Goal: Task Accomplishment & Management: Manage account settings

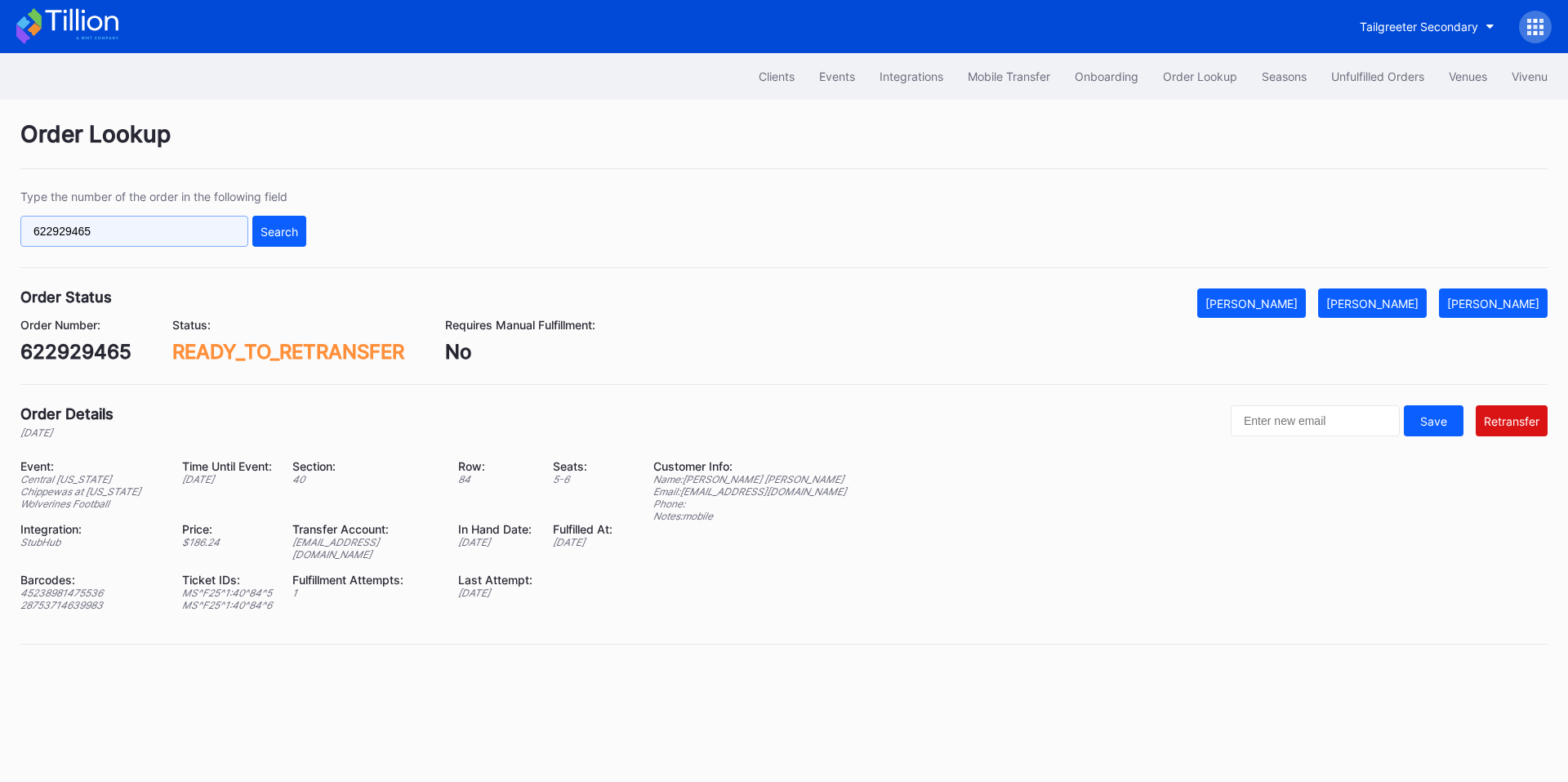
click at [183, 235] on input "622929465" at bounding box center [134, 231] width 228 height 31
paste input "389151"
click at [267, 232] on div "Search" at bounding box center [280, 232] width 38 height 14
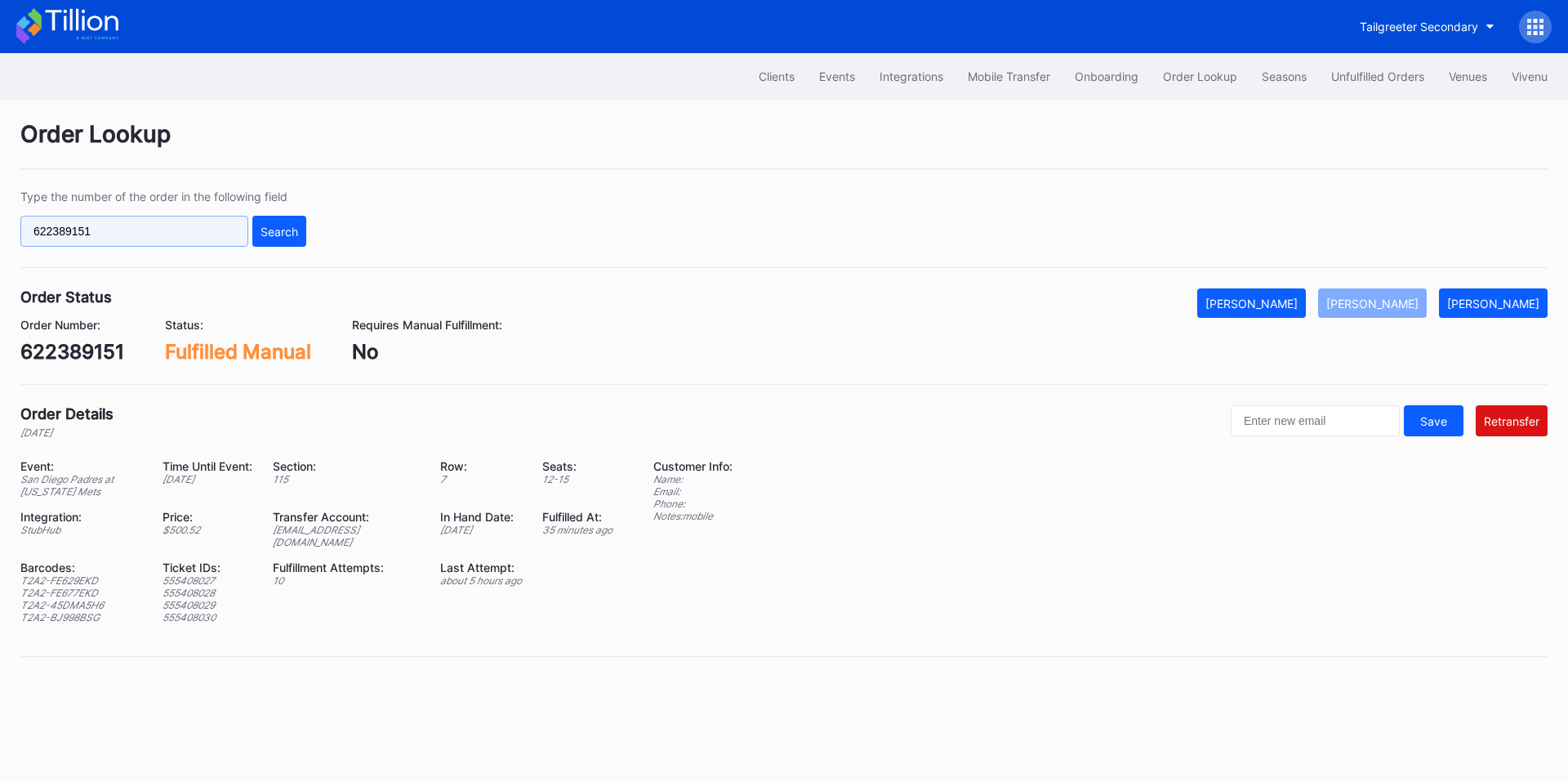
click at [132, 239] on input "622389151" at bounding box center [134, 231] width 228 height 31
paste input "293"
type input "622389293"
click at [267, 231] on div "Search" at bounding box center [280, 232] width 38 height 14
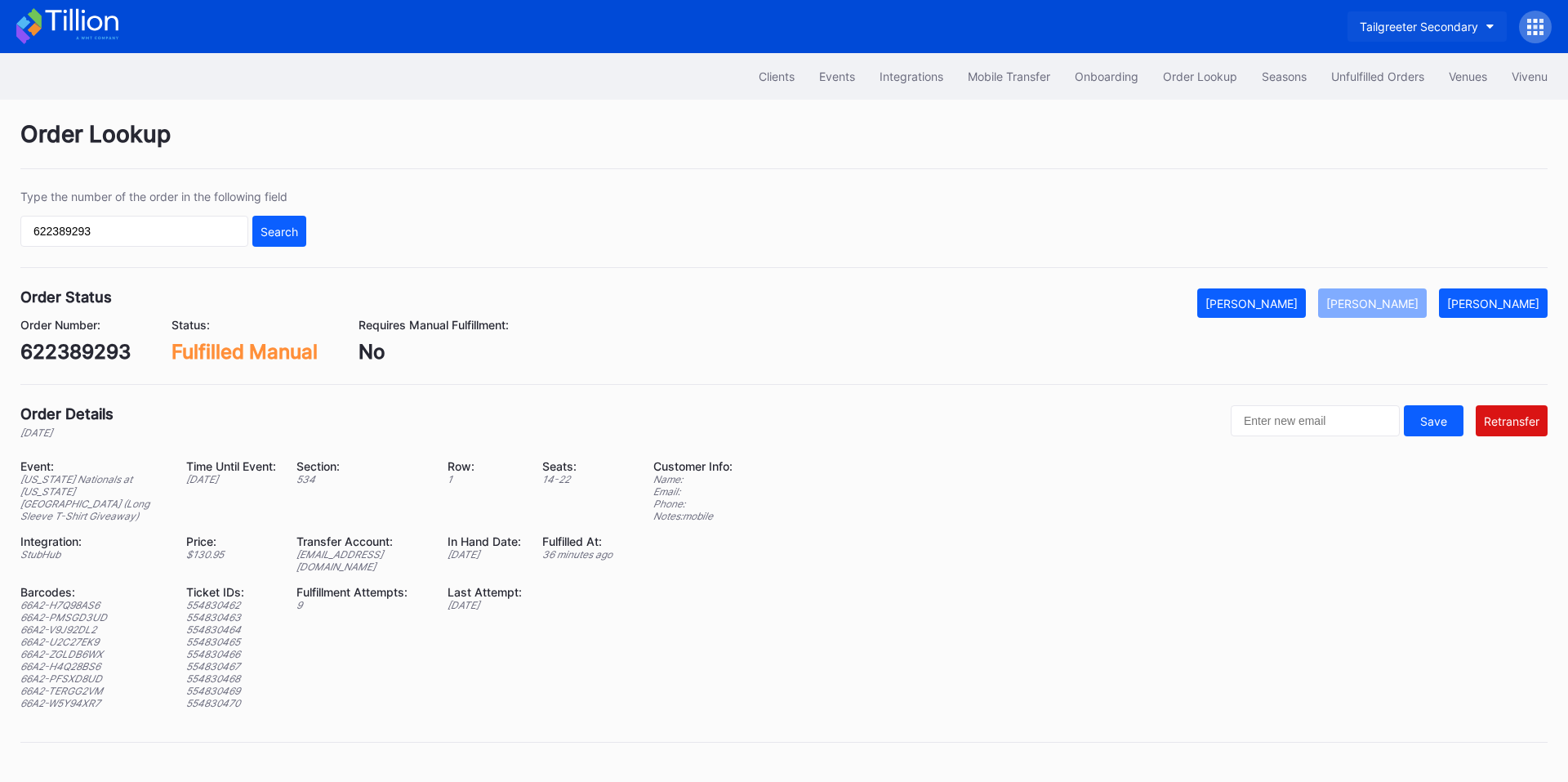
click at [1412, 30] on div "Tailgreeter Secondary" at bounding box center [1419, 26] width 118 height 14
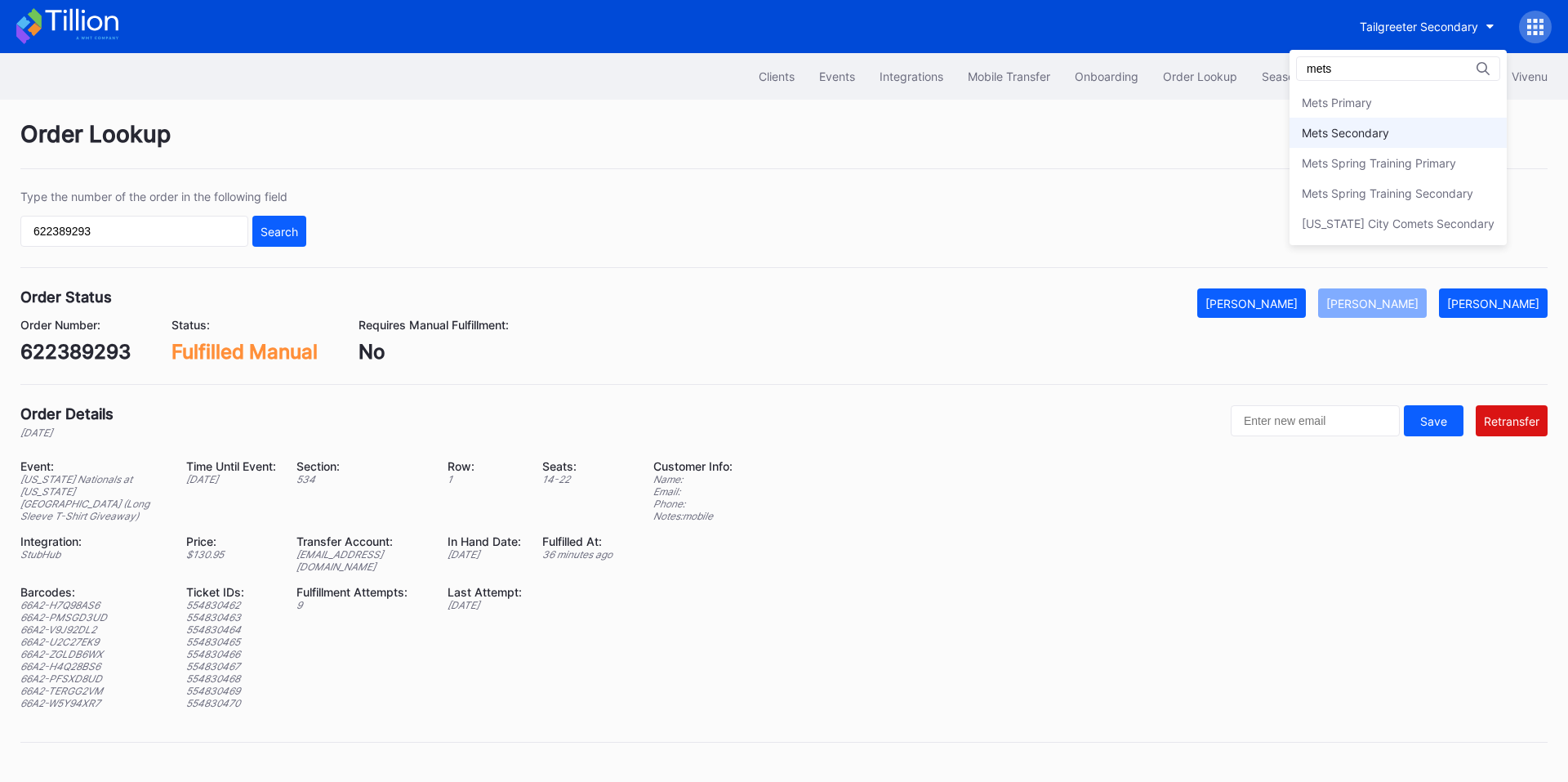
type input "mets"
click at [1387, 140] on div "Mets Secondary" at bounding box center [1398, 132] width 217 height 30
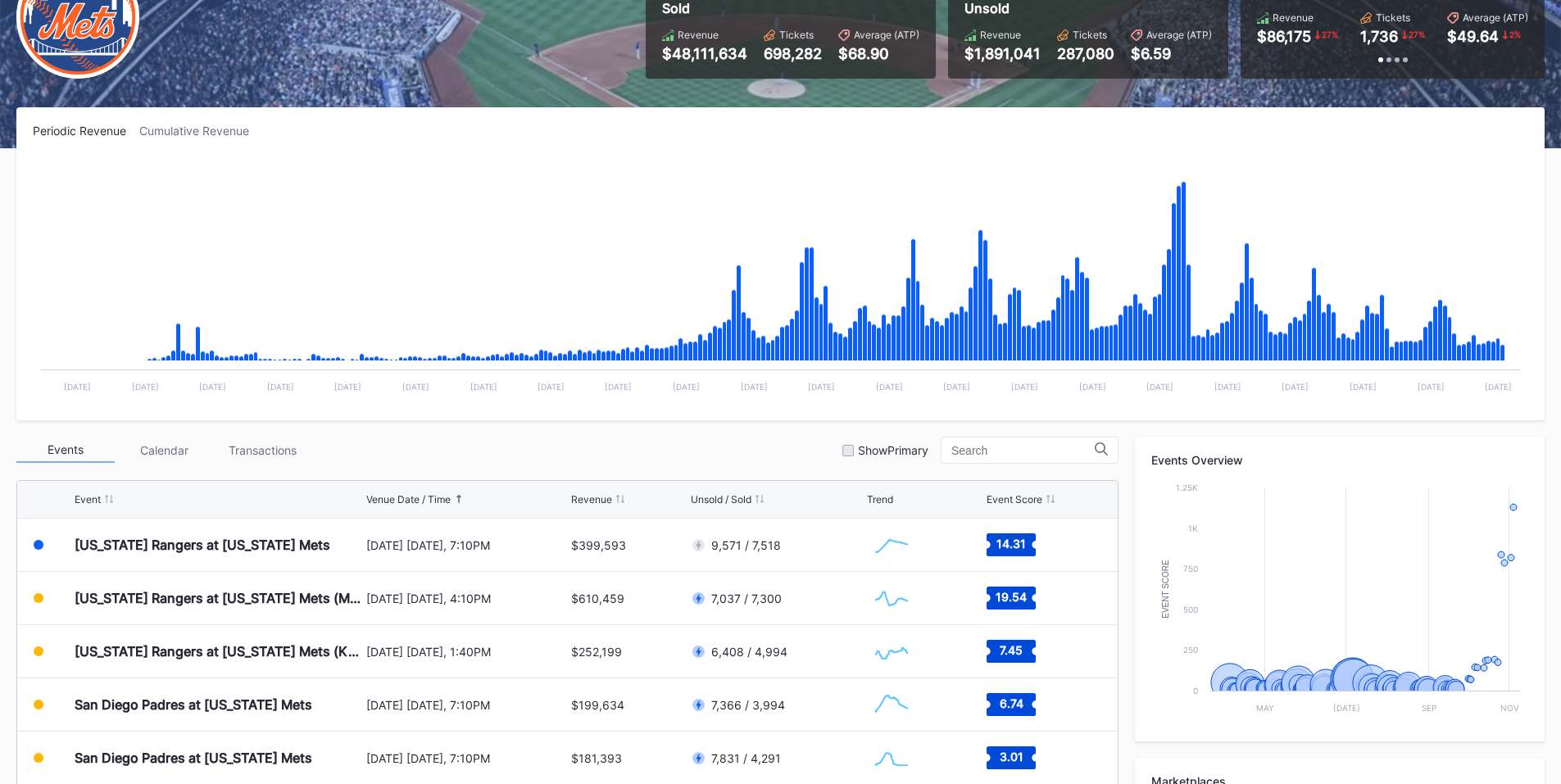
scroll to position [383, 0]
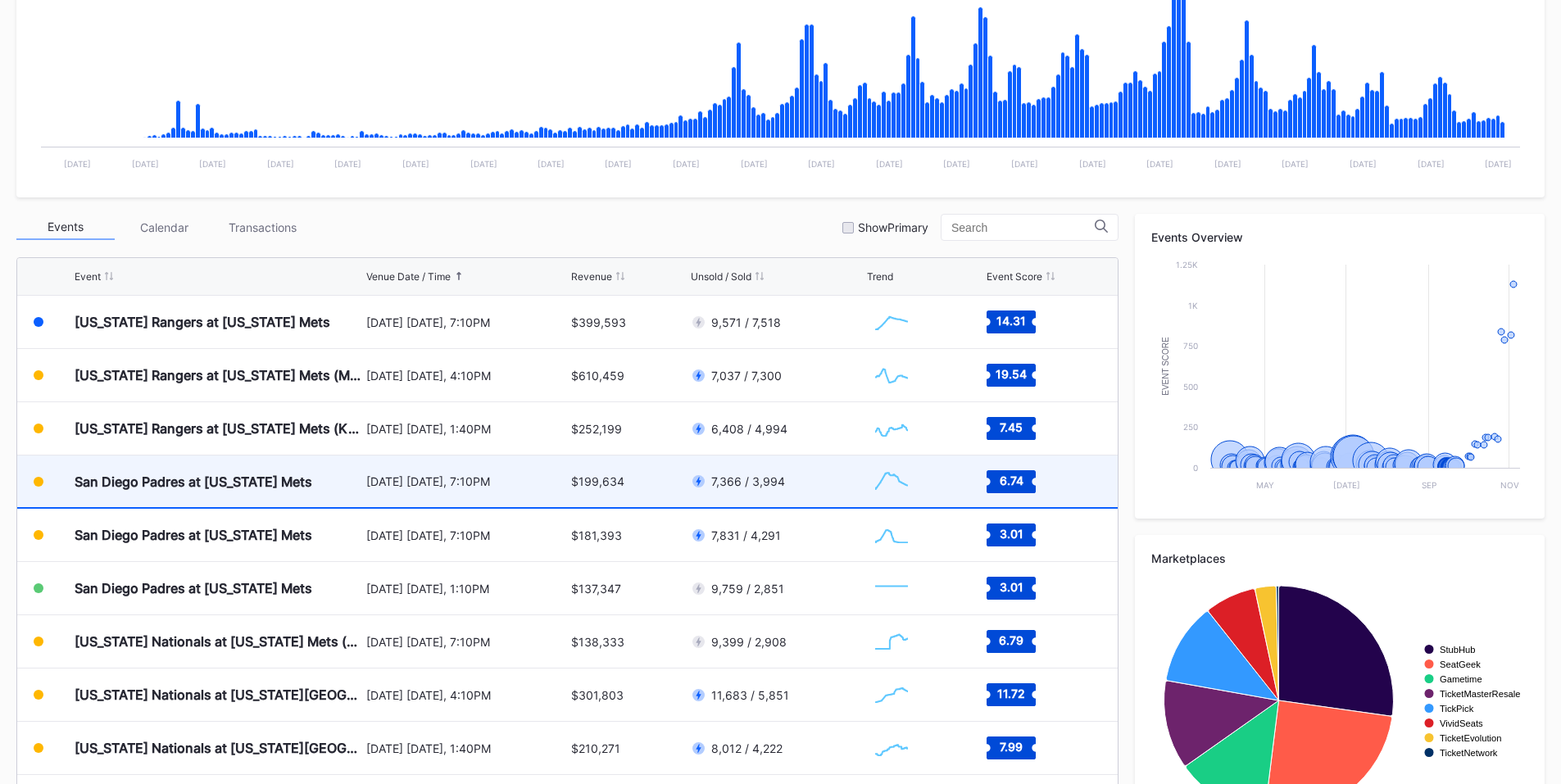
click at [487, 479] on div "September 16 Tuesday, 7:10PM" at bounding box center [467, 481] width 202 height 14
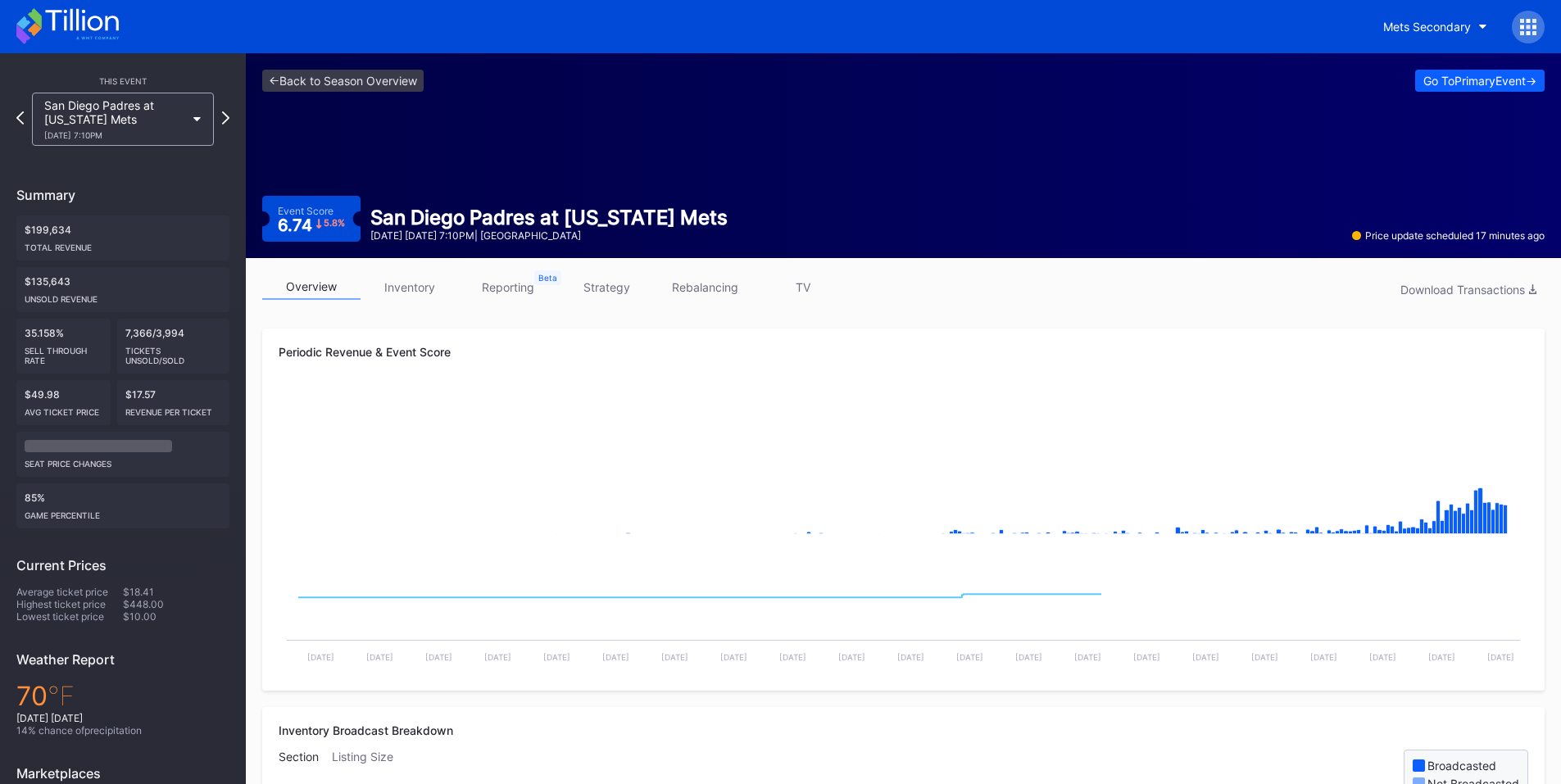
click at [417, 286] on link "inventory" at bounding box center [410, 286] width 99 height 26
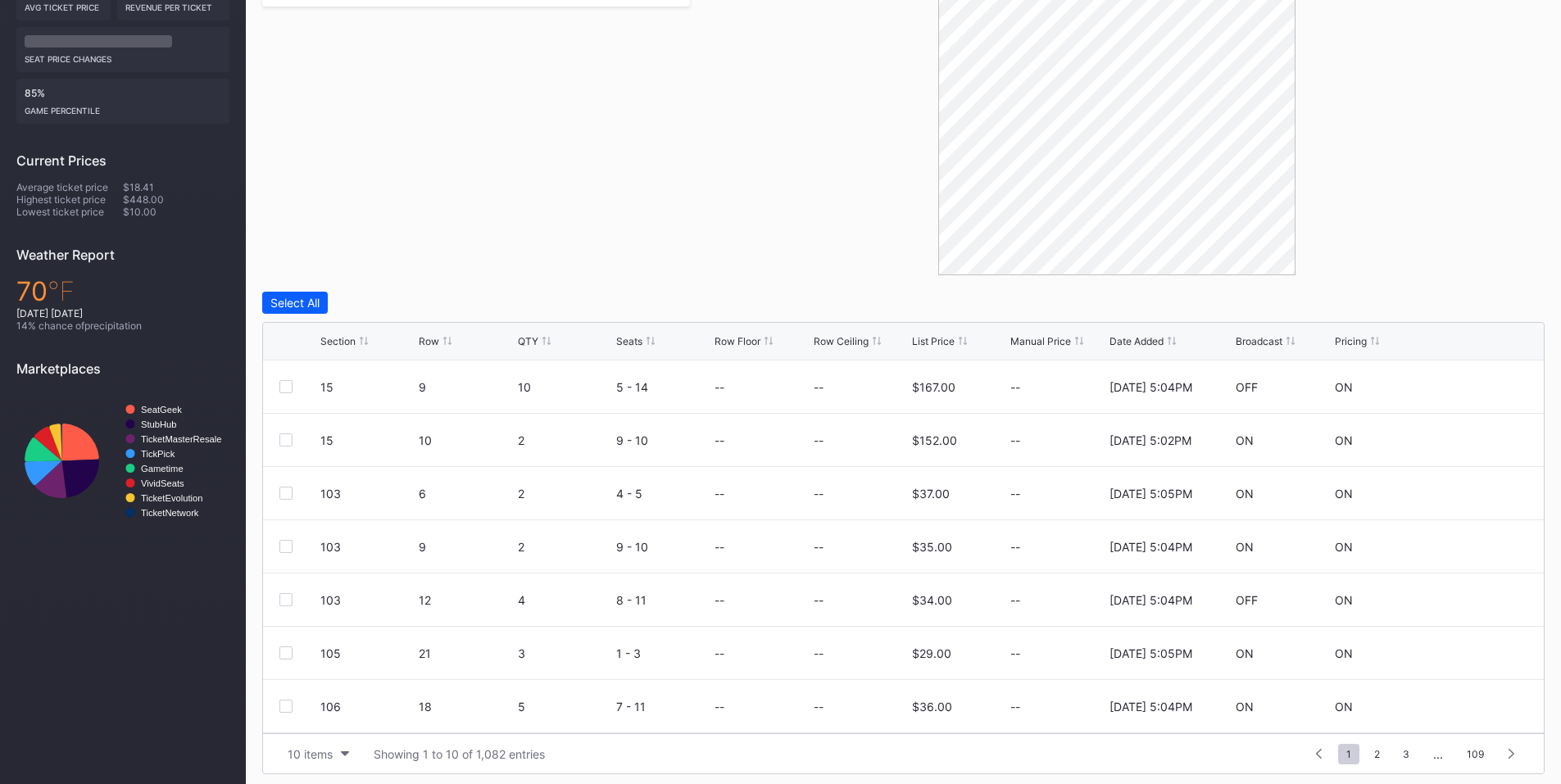
scroll to position [411, 0]
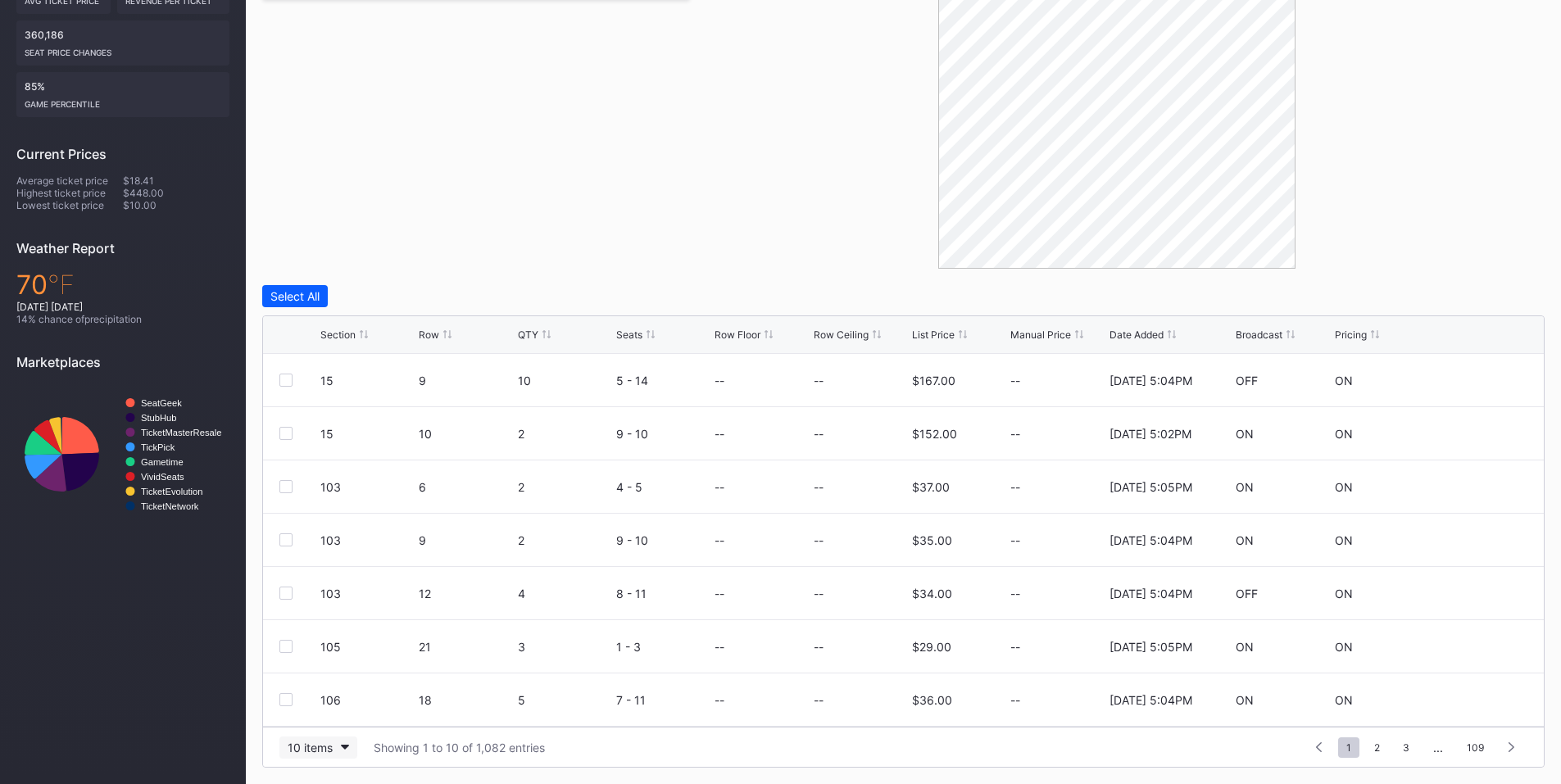
click at [300, 751] on div "10 items" at bounding box center [310, 747] width 46 height 14
click at [316, 702] on div "200 items" at bounding box center [319, 706] width 53 height 14
click at [433, 333] on div "Row" at bounding box center [430, 334] width 21 height 12
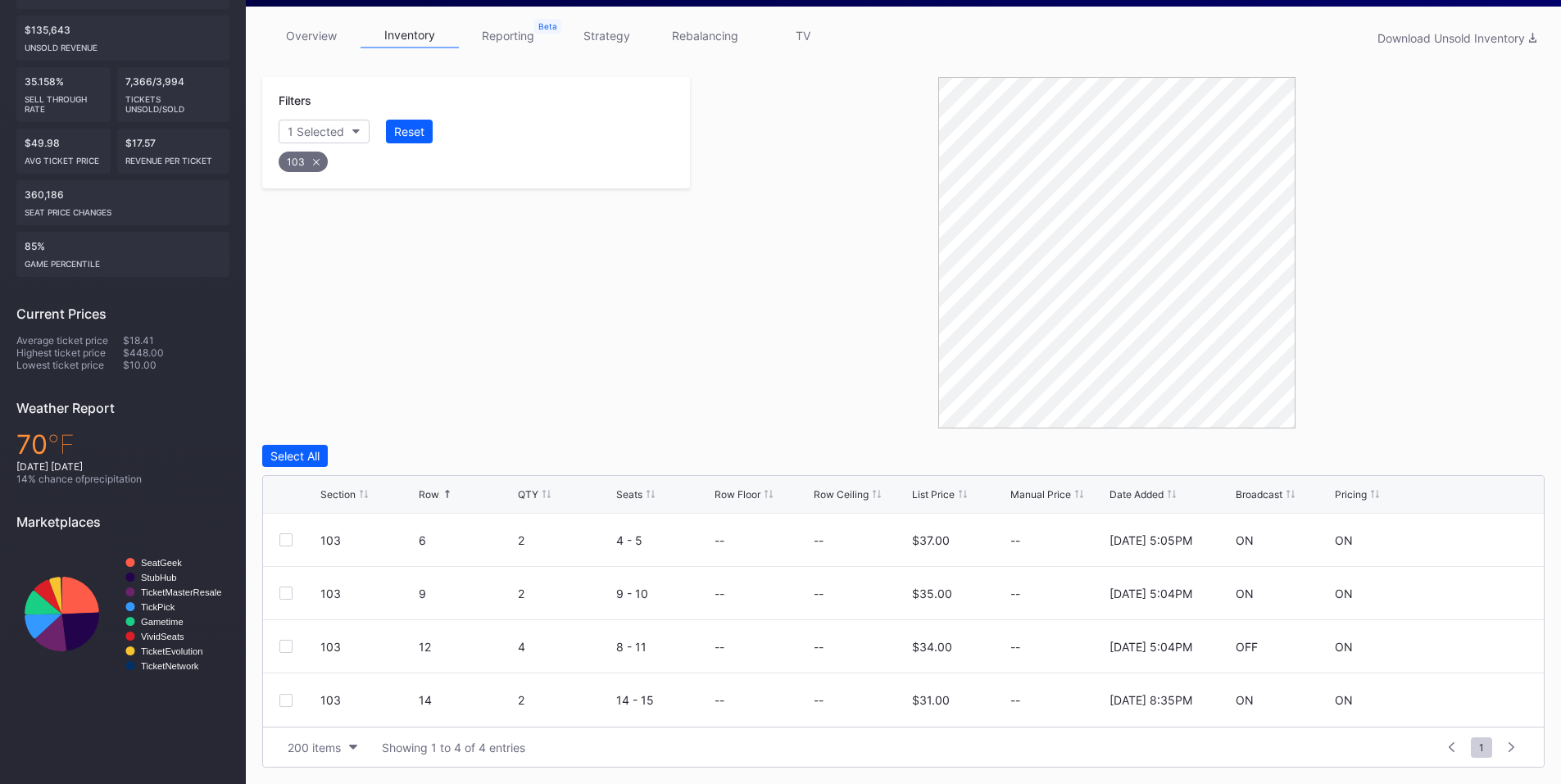
scroll to position [251, 0]
click at [293, 647] on div at bounding box center [300, 647] width 41 height 13
click at [294, 640] on div at bounding box center [300, 647] width 41 height 13
click at [286, 647] on div at bounding box center [286, 647] width 13 height 13
click at [285, 700] on div at bounding box center [286, 701] width 13 height 13
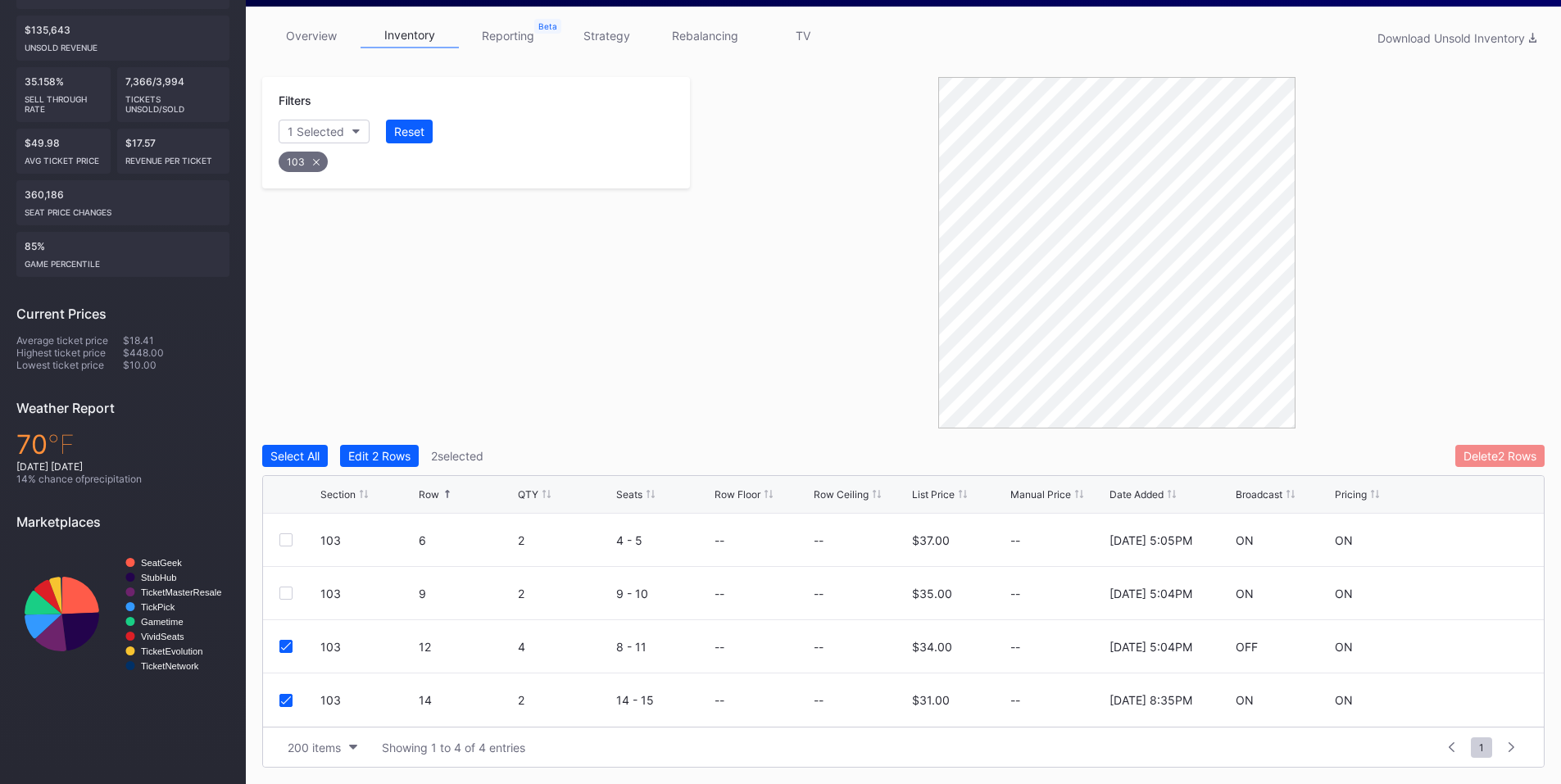
click at [1468, 455] on div "Delete 2 Rows" at bounding box center [1499, 456] width 73 height 14
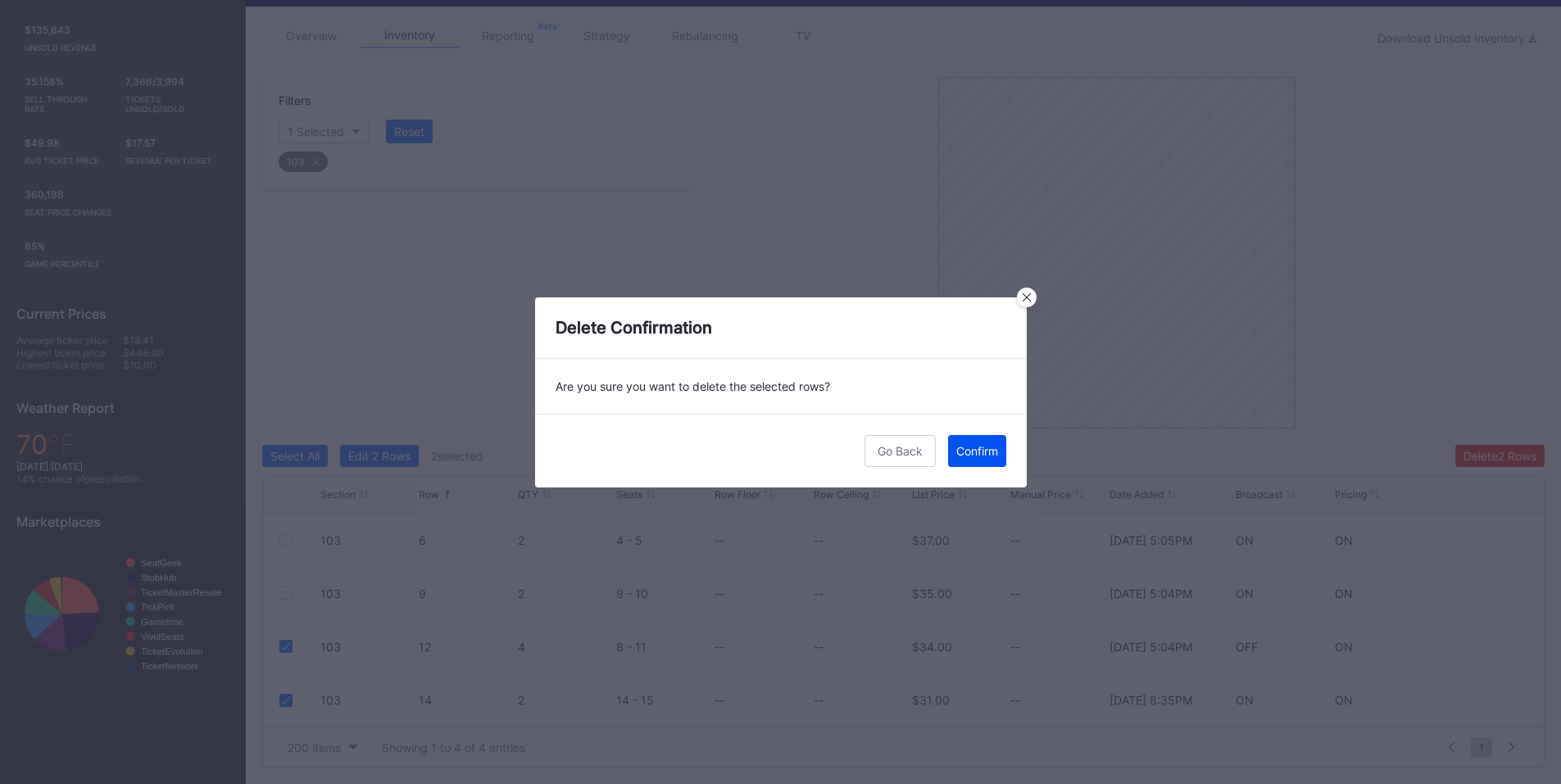
click at [997, 447] on div "Confirm" at bounding box center [977, 450] width 42 height 14
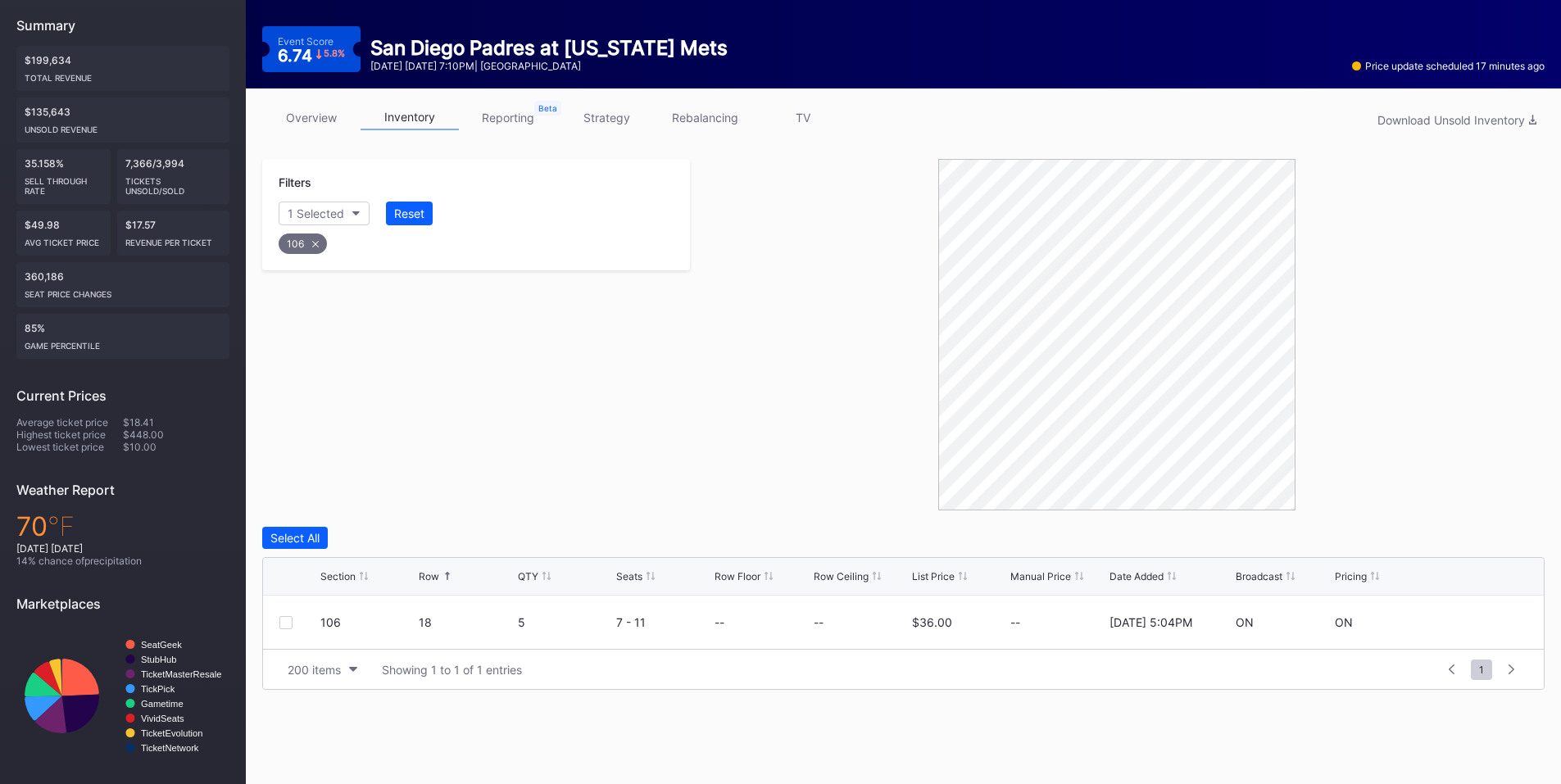
scroll to position [170, 0]
click at [284, 625] on div at bounding box center [286, 623] width 13 height 13
click at [1508, 547] on button "Delete 1 Row" at bounding box center [1503, 538] width 83 height 22
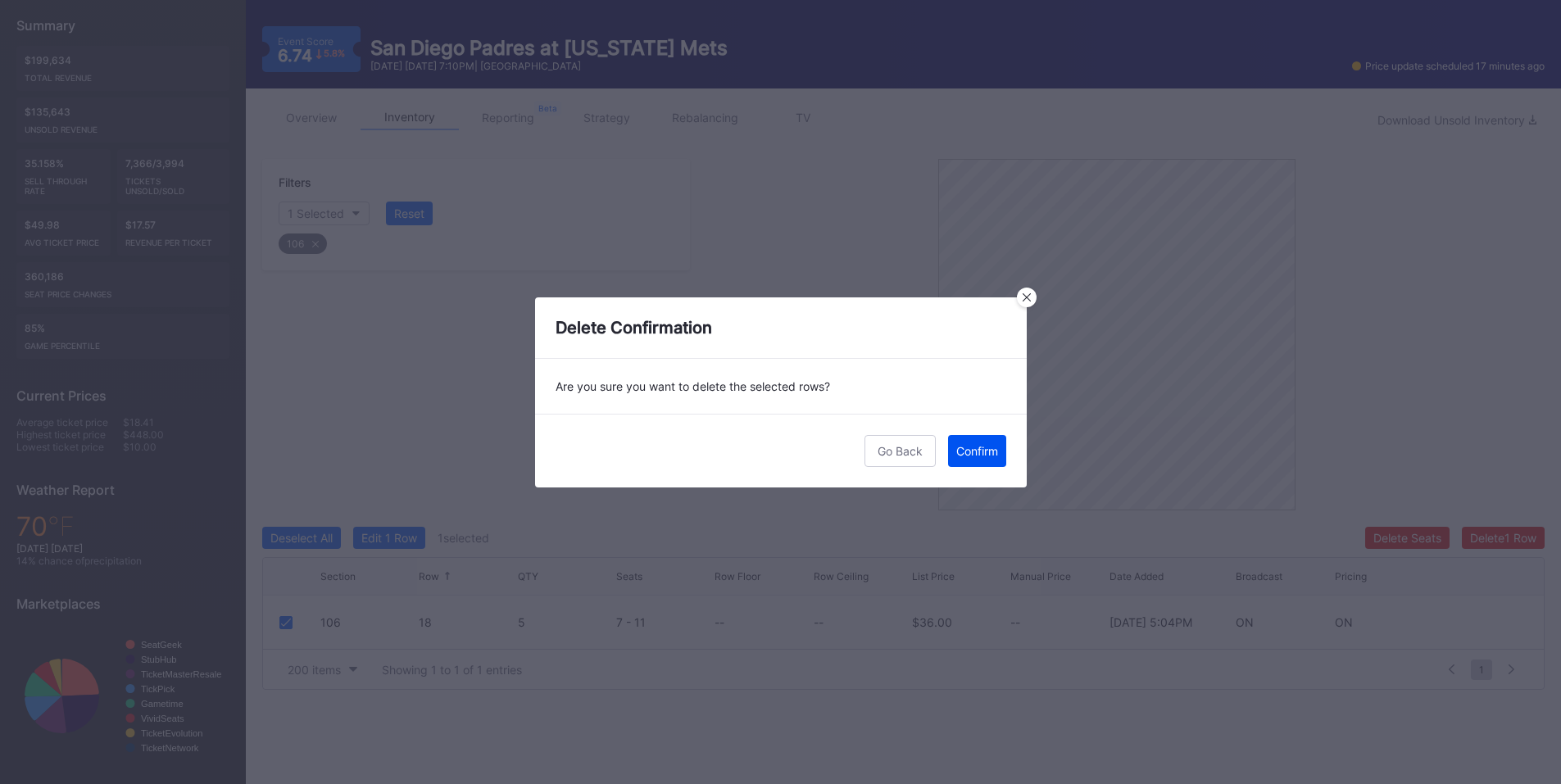
click at [977, 444] on div "Confirm" at bounding box center [977, 450] width 42 height 14
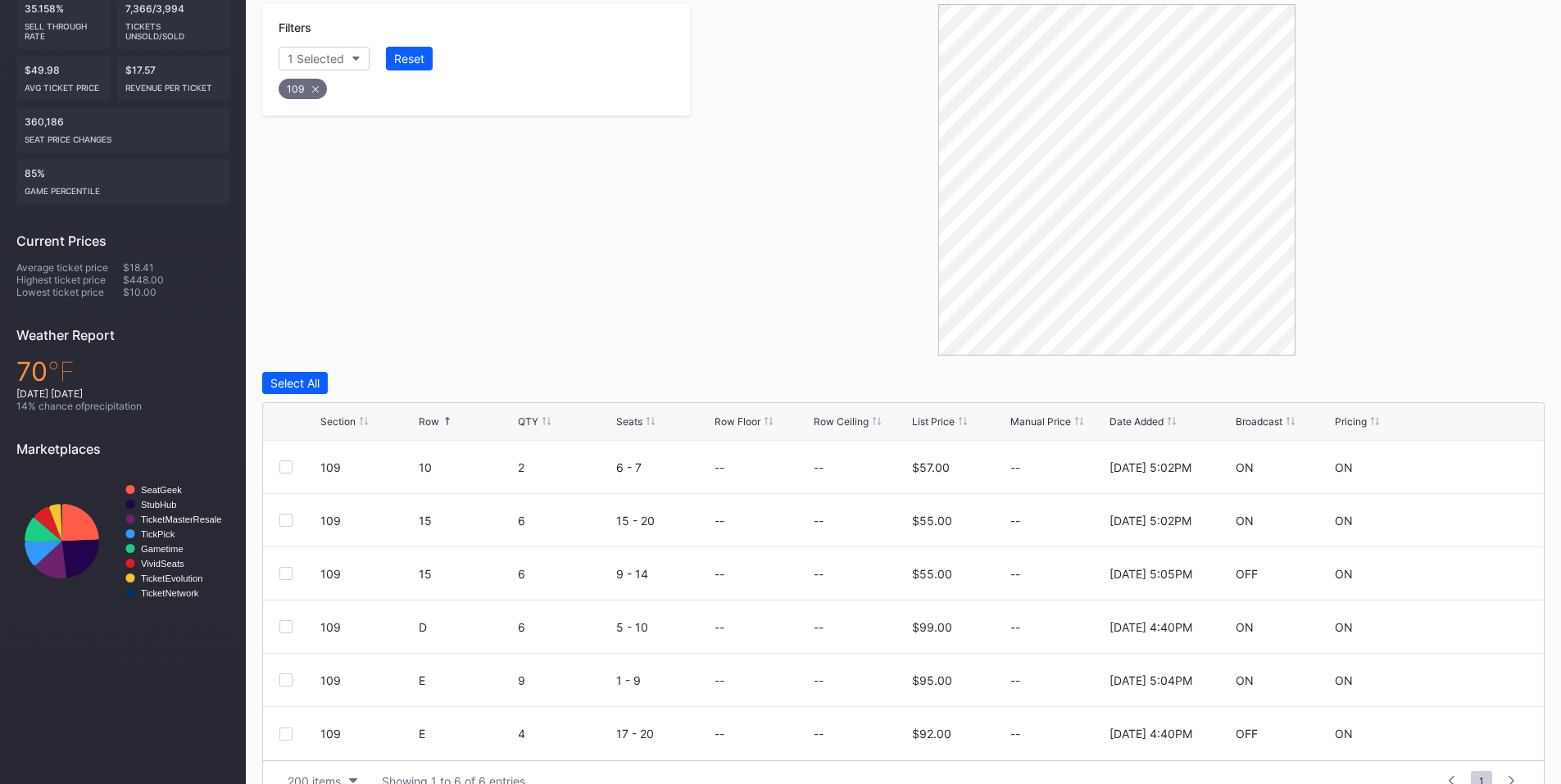
scroll to position [358, 0]
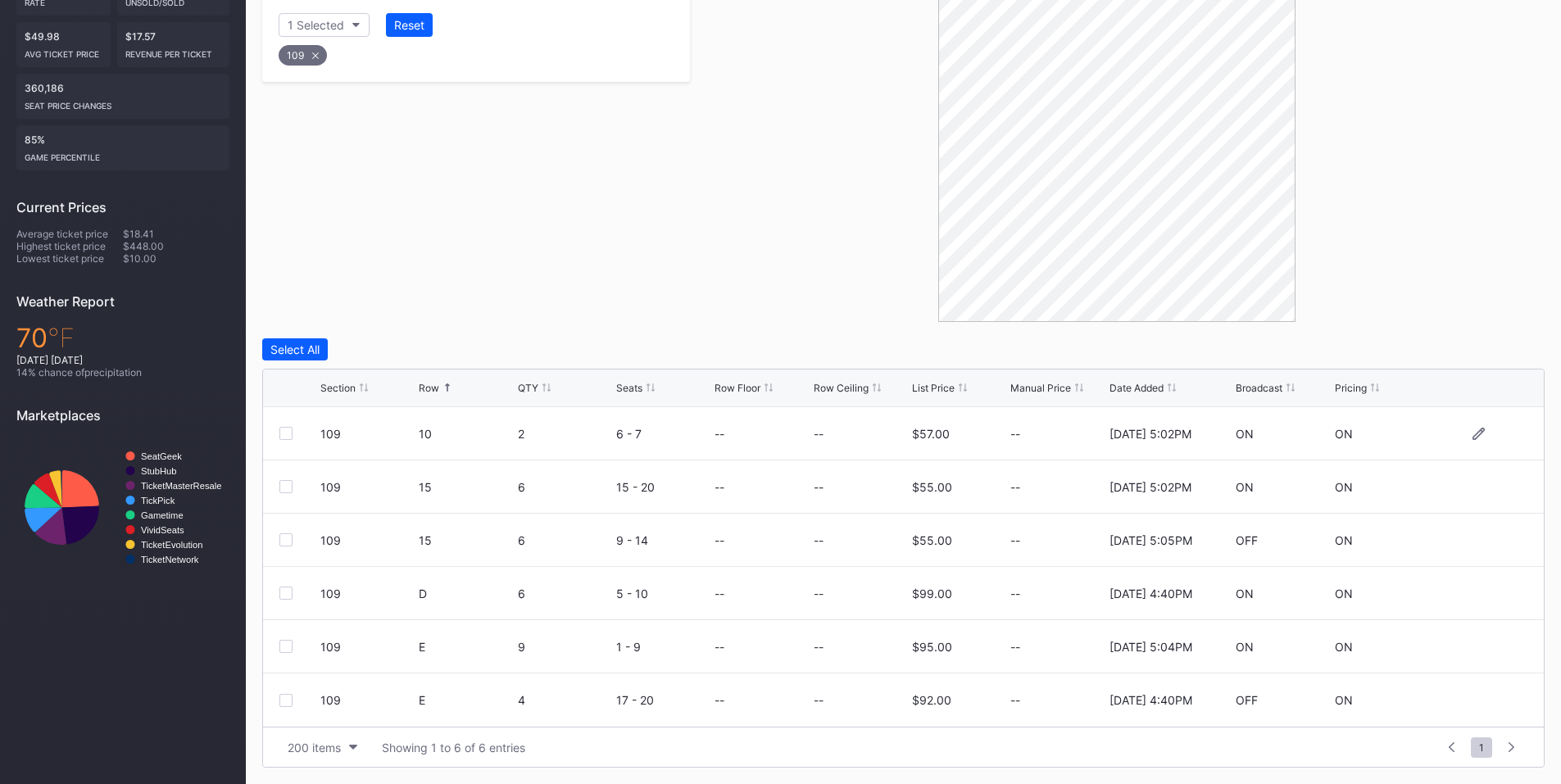
click at [281, 433] on div at bounding box center [286, 433] width 13 height 13
click at [283, 488] on div at bounding box center [286, 486] width 13 height 13
click at [289, 541] on div at bounding box center [286, 540] width 13 height 13
click at [1504, 357] on button "Delete 3 Rows" at bounding box center [1499, 349] width 90 height 22
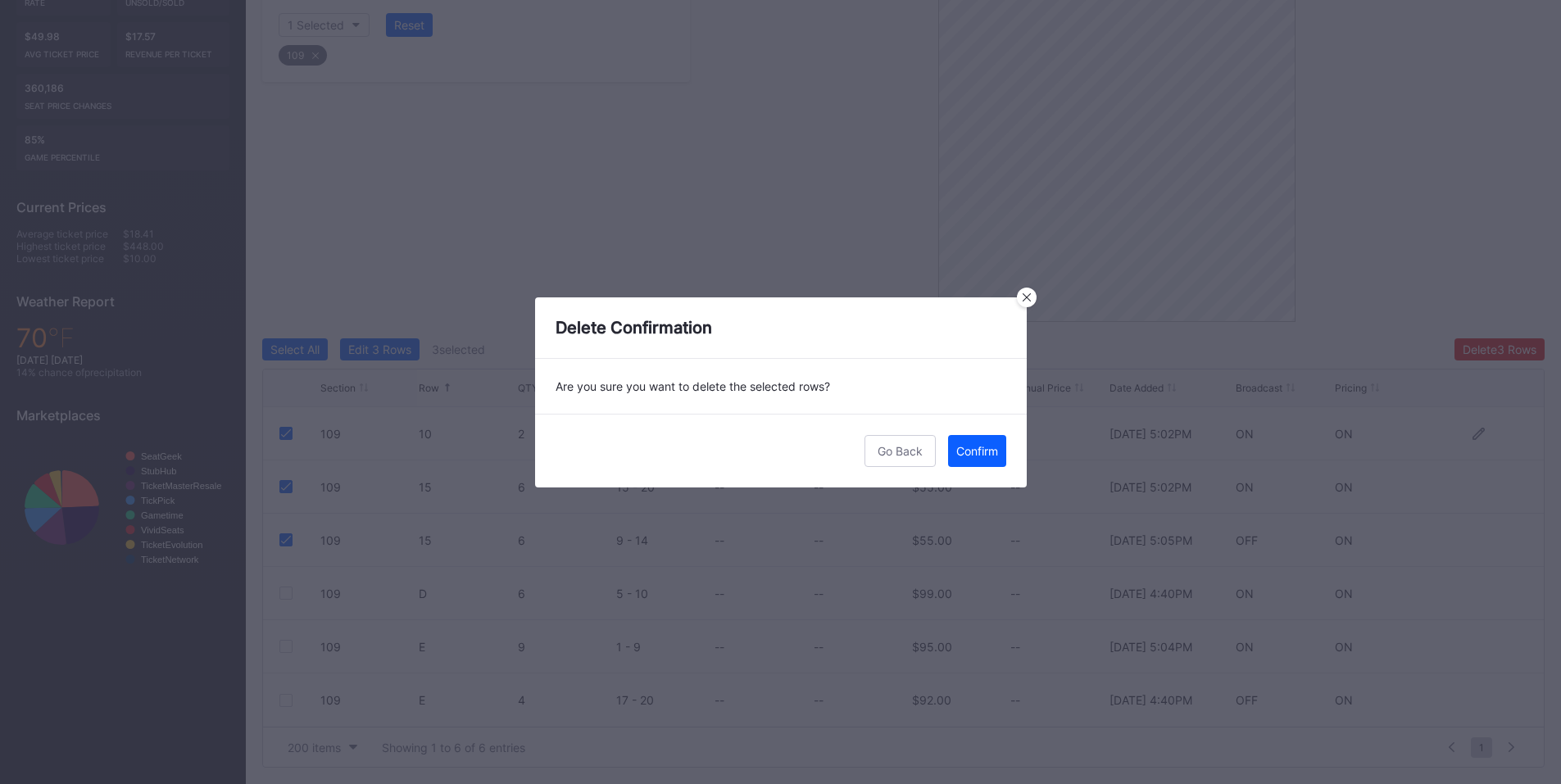
click at [992, 436] on button "Confirm" at bounding box center [977, 451] width 58 height 32
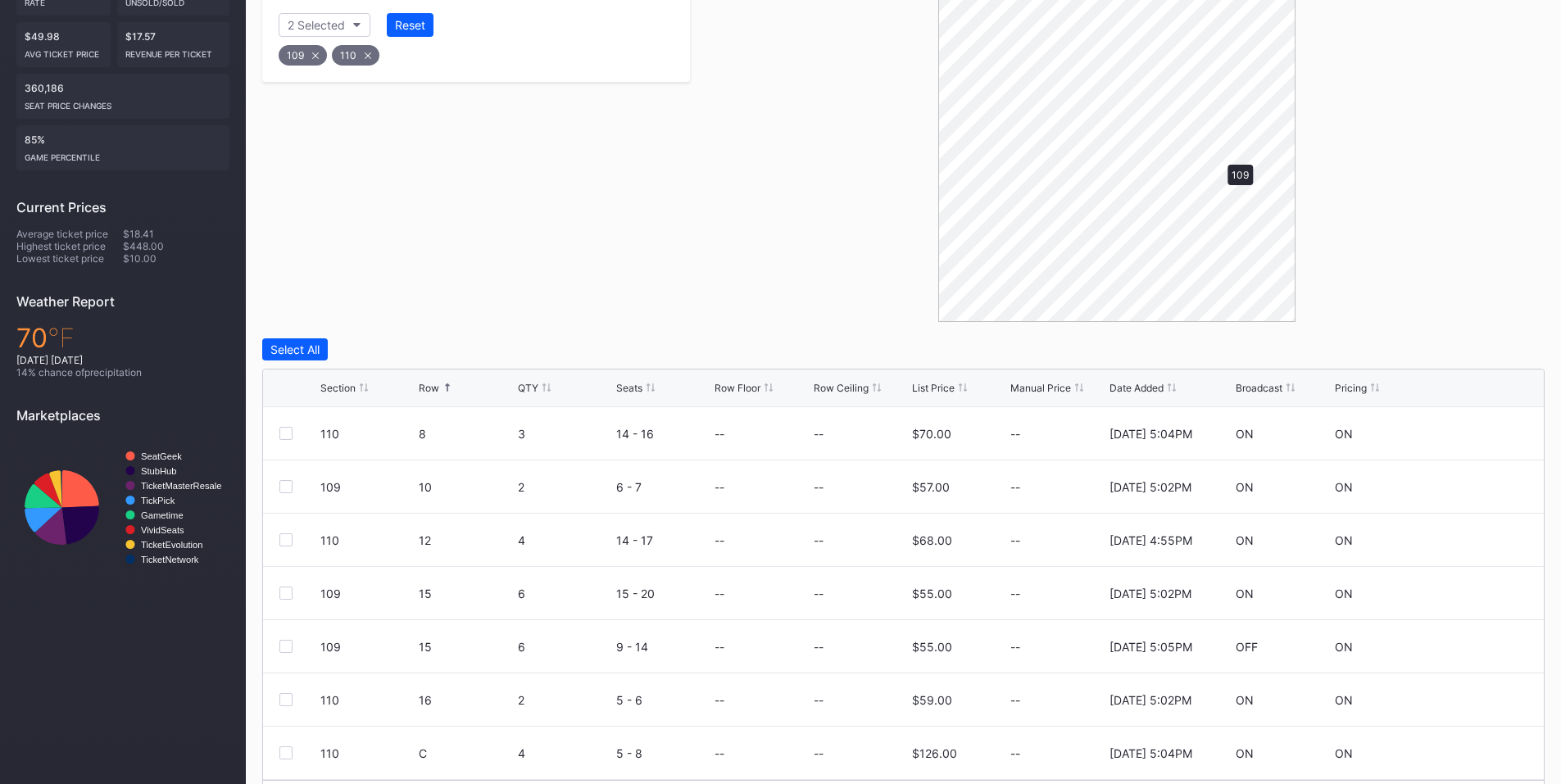
scroll to position [251, 0]
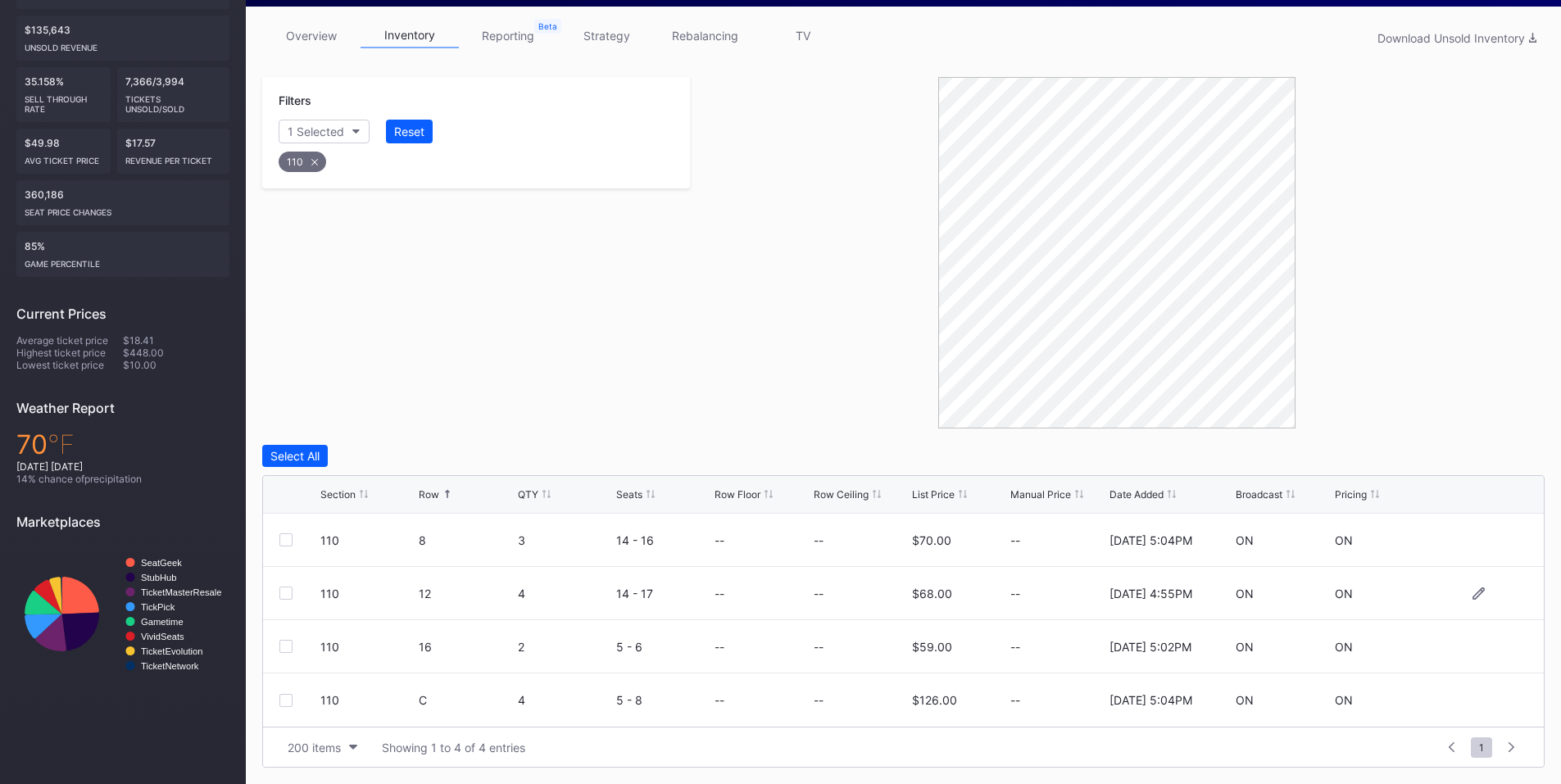
click at [286, 592] on div at bounding box center [286, 593] width 13 height 13
click at [285, 647] on div at bounding box center [286, 647] width 13 height 13
click at [1483, 448] on button "Delete 2 Rows" at bounding box center [1500, 455] width 89 height 22
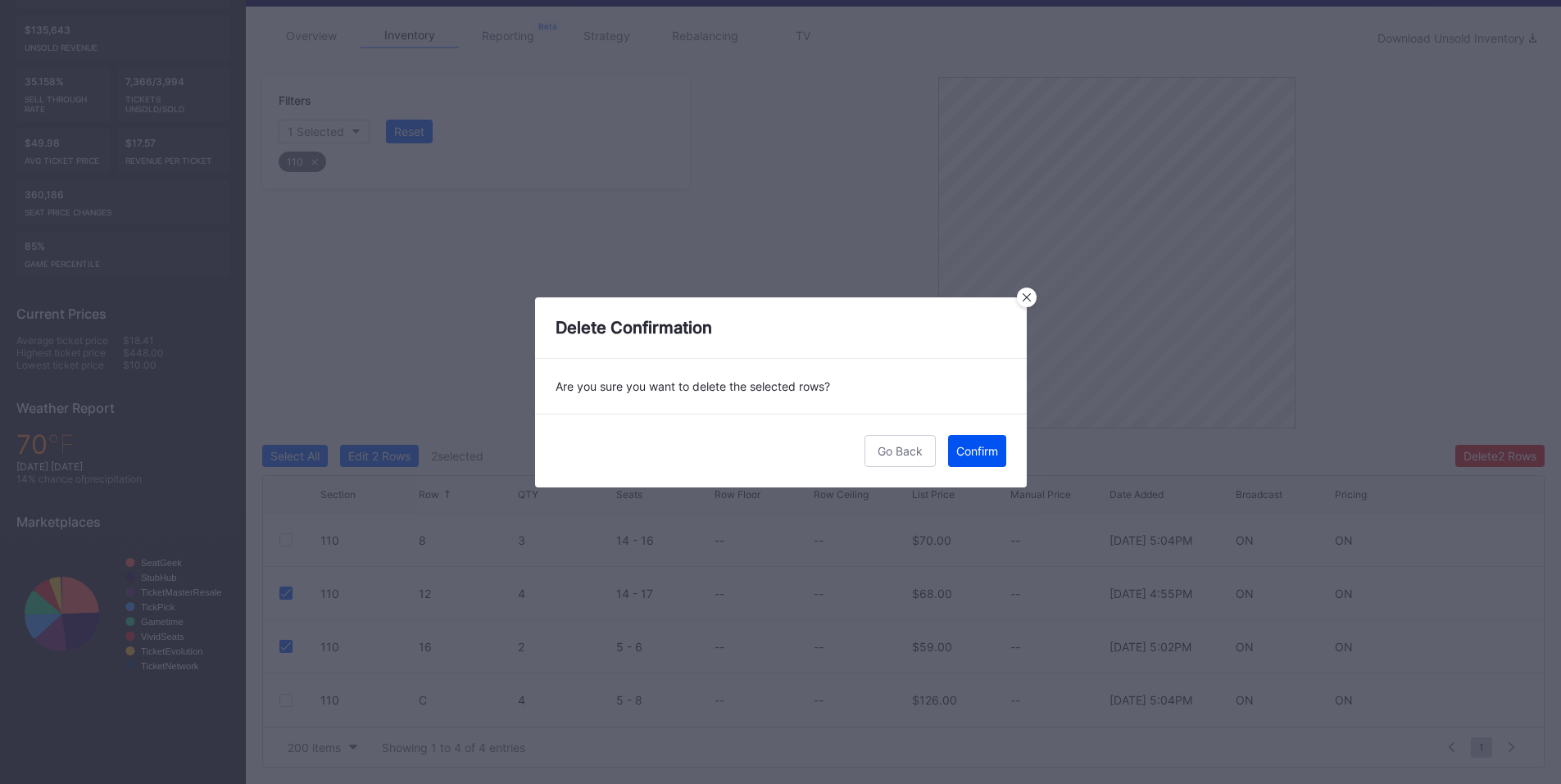
click at [1003, 442] on button "Confirm" at bounding box center [977, 451] width 58 height 32
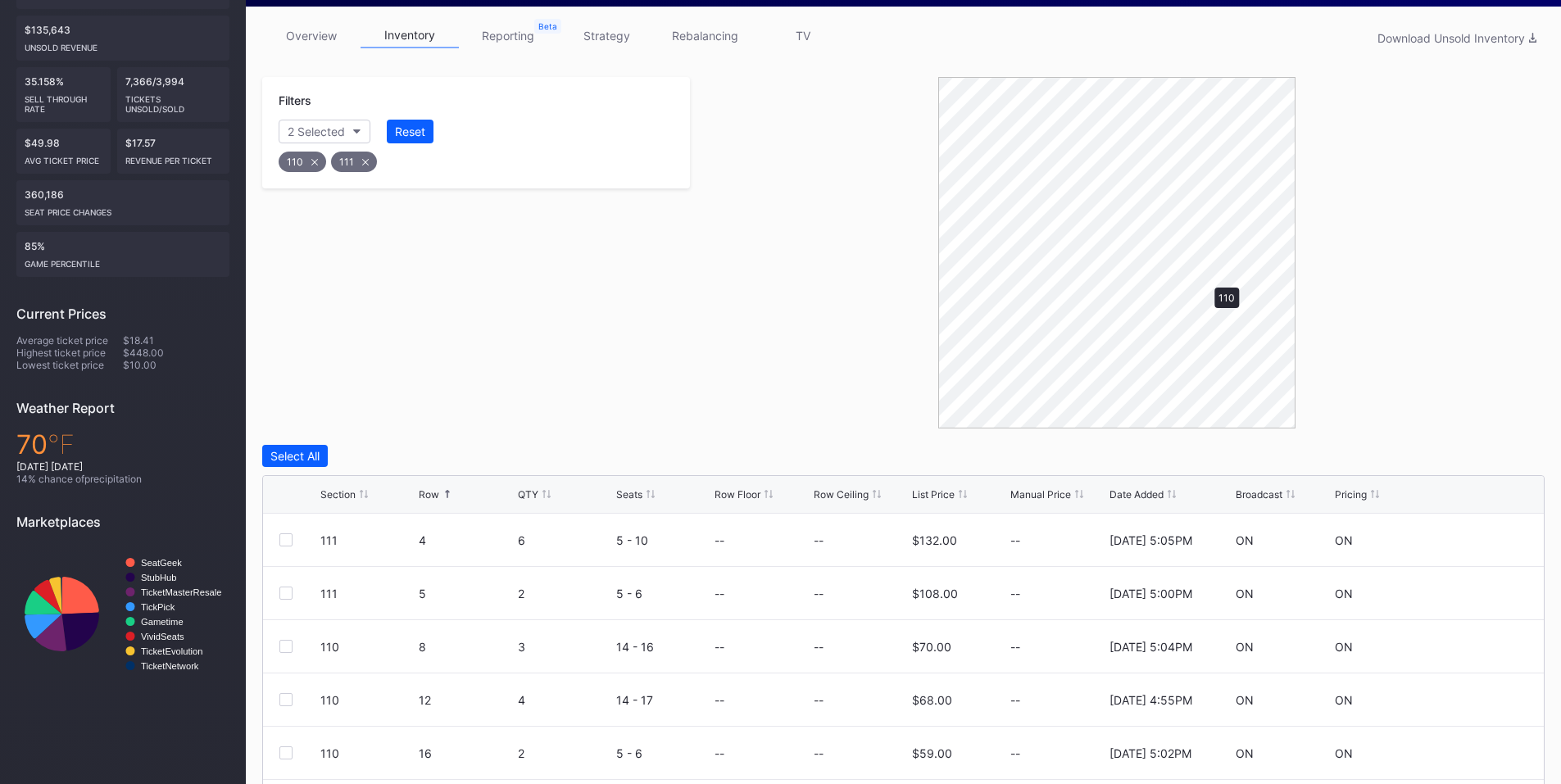
scroll to position [170, 0]
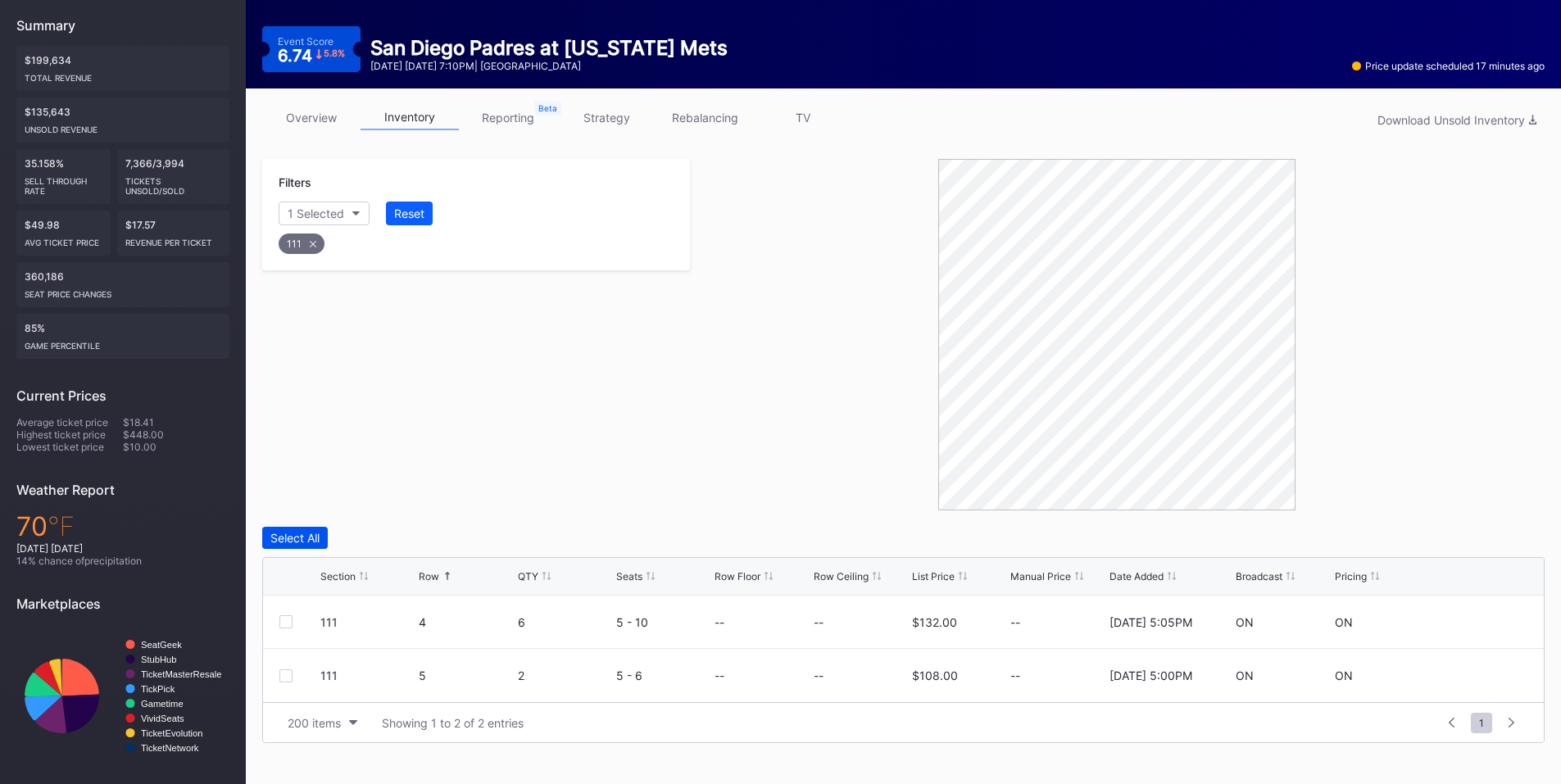
click at [308, 537] on div "Select All" at bounding box center [295, 538] width 49 height 14
click at [1490, 538] on div "Delete 2 Rows" at bounding box center [1499, 538] width 73 height 14
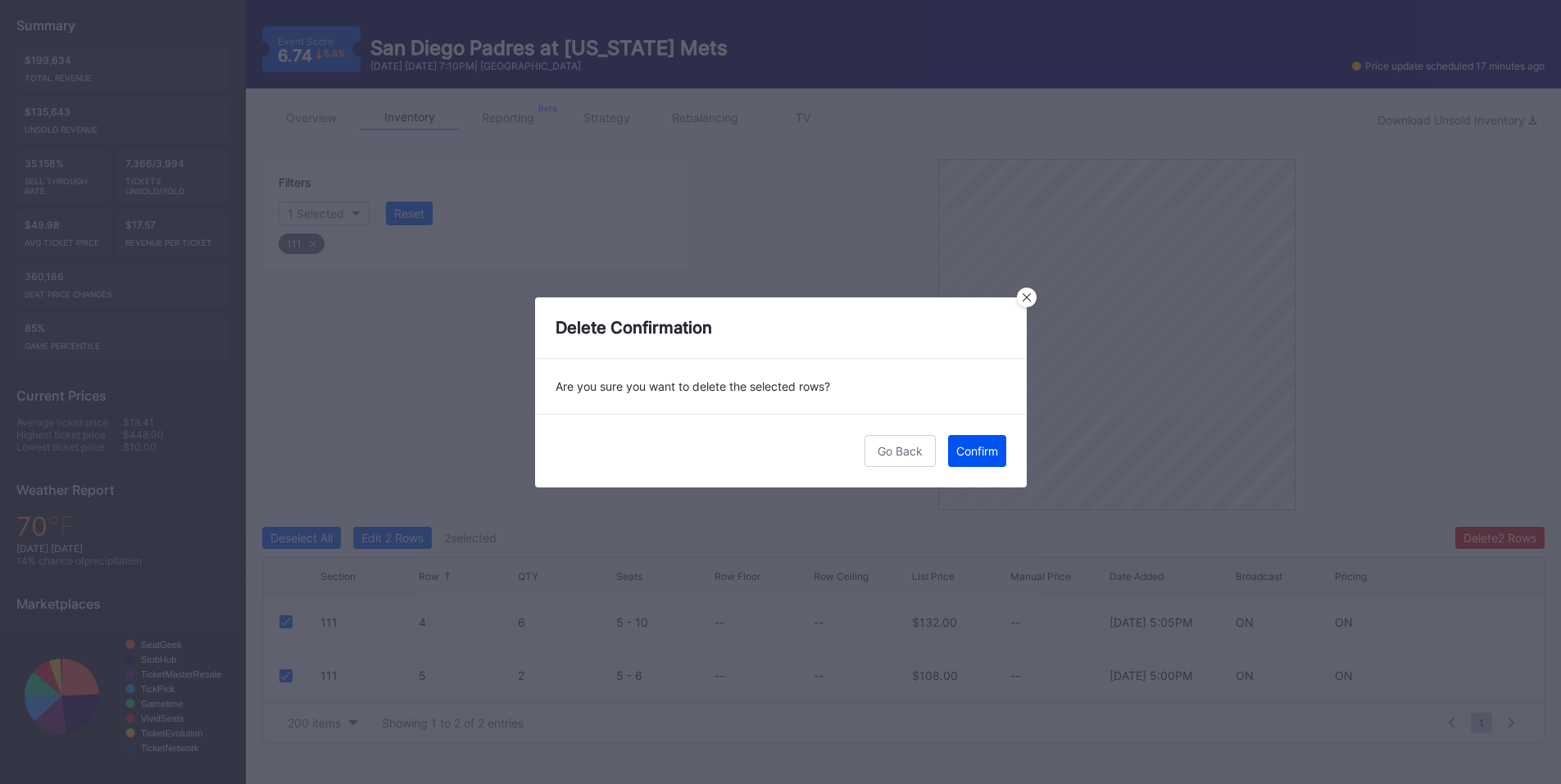
click at [986, 455] on div "Confirm" at bounding box center [977, 450] width 42 height 14
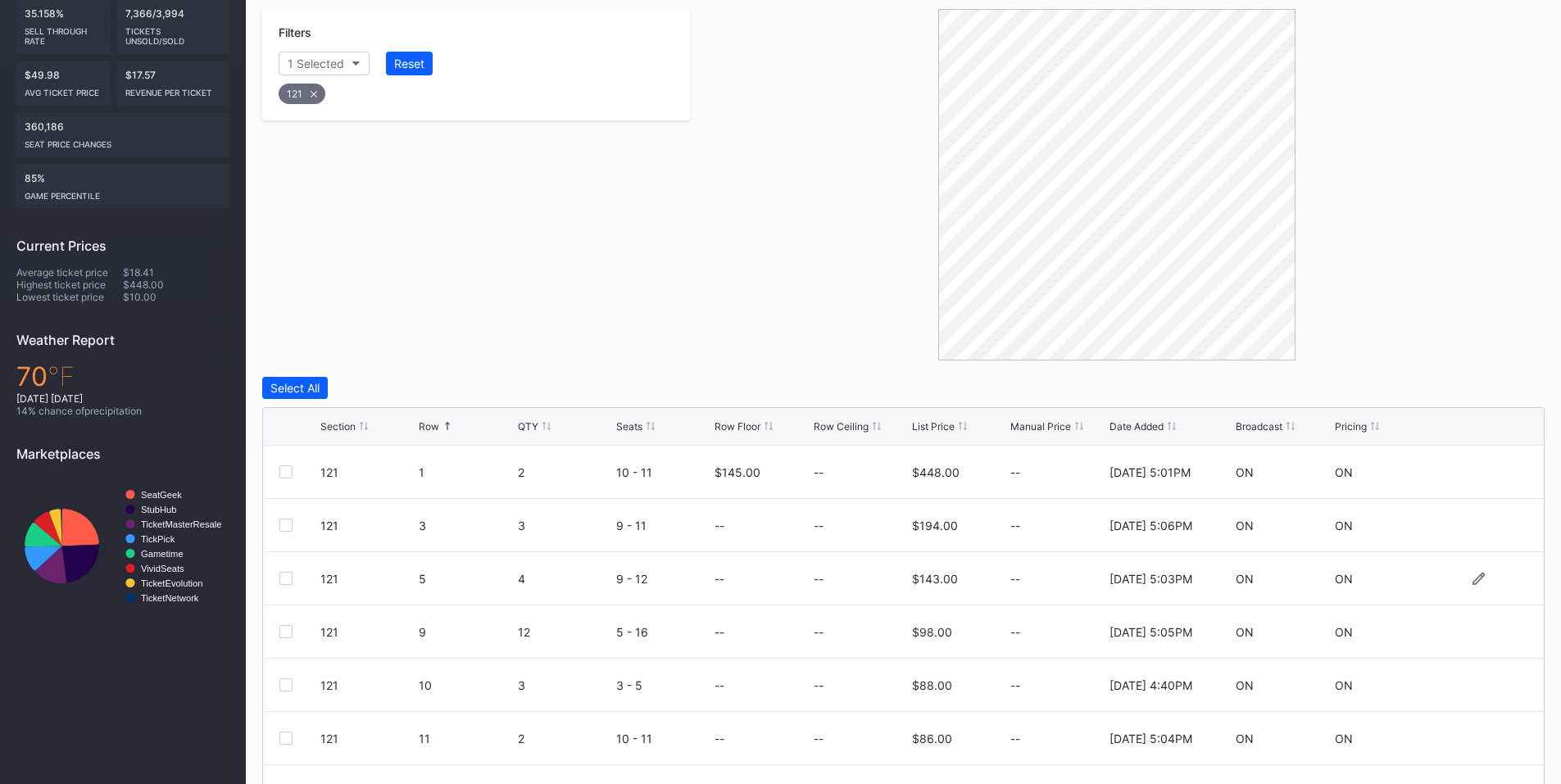
scroll to position [411, 0]
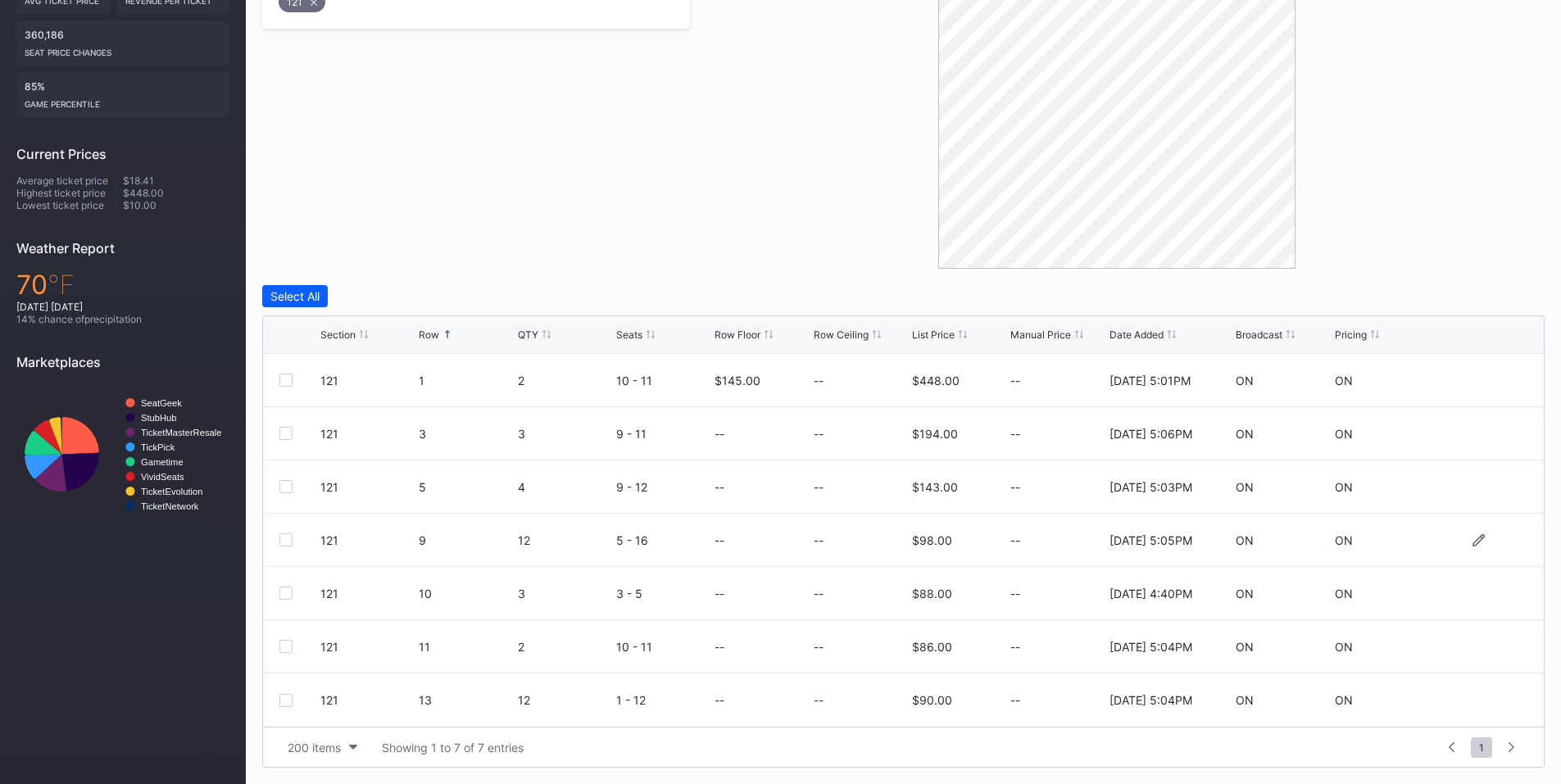
click at [289, 540] on div at bounding box center [286, 540] width 13 height 13
click at [290, 594] on div at bounding box center [286, 593] width 13 height 13
click at [1522, 294] on div "Delete 2 Rows" at bounding box center [1499, 296] width 73 height 14
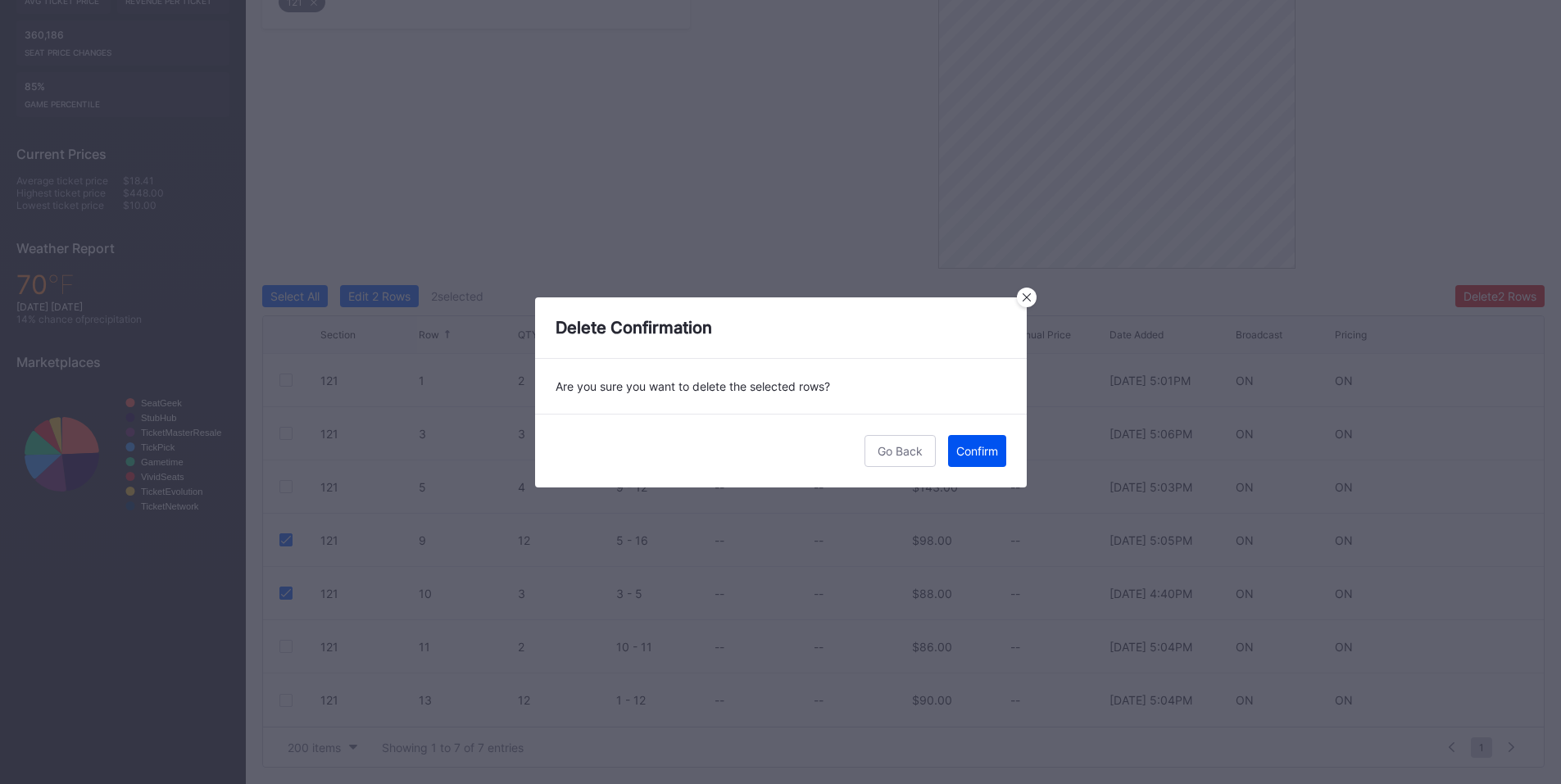
click at [967, 461] on button "Confirm" at bounding box center [977, 451] width 58 height 32
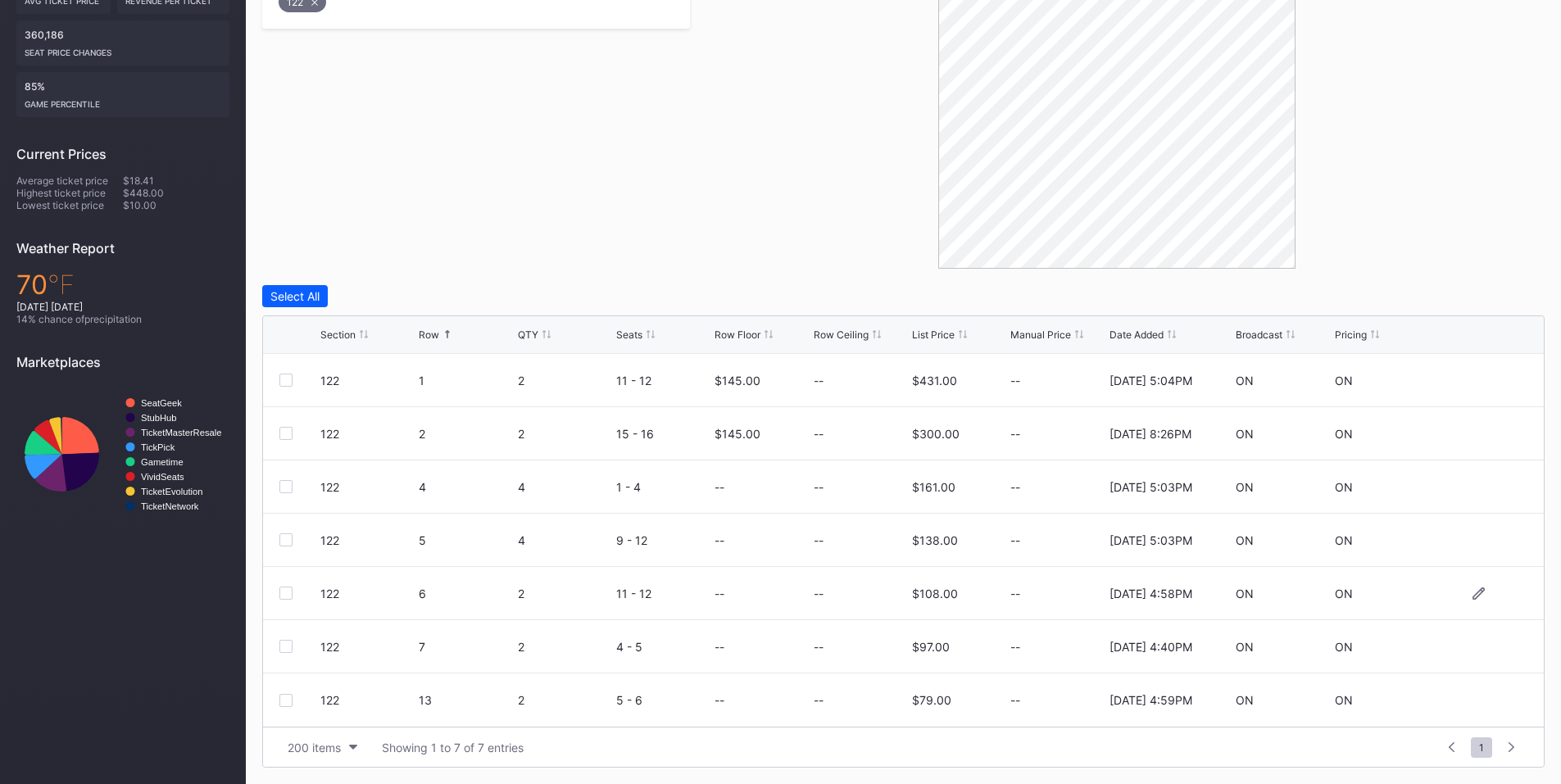
click at [291, 588] on div at bounding box center [286, 593] width 13 height 13
click at [290, 647] on div at bounding box center [286, 647] width 13 height 13
click at [286, 701] on div at bounding box center [286, 701] width 13 height 13
click at [1490, 294] on div "Delete 3 Rows" at bounding box center [1499, 296] width 74 height 14
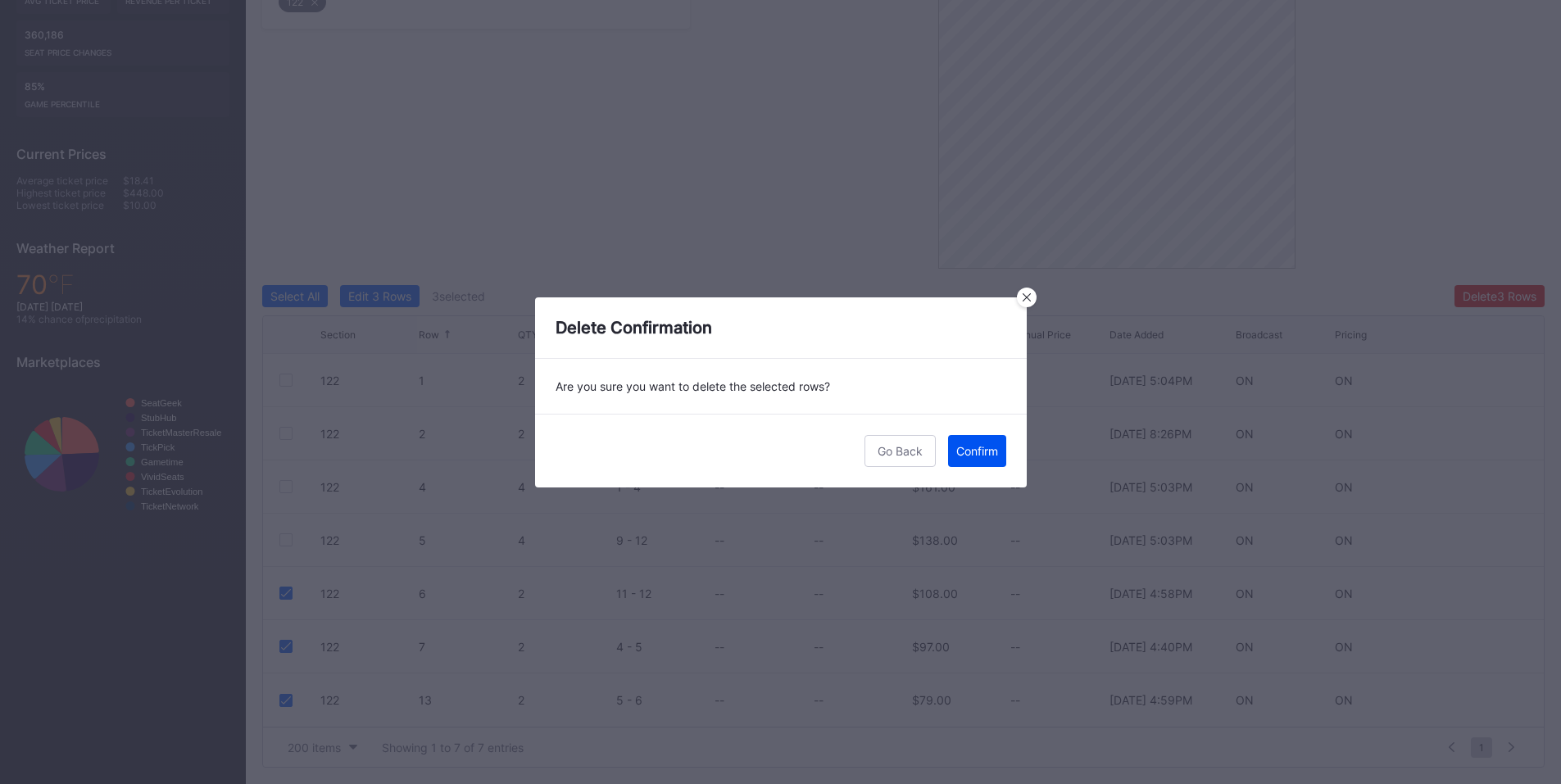
click at [978, 450] on div "Confirm" at bounding box center [977, 450] width 42 height 14
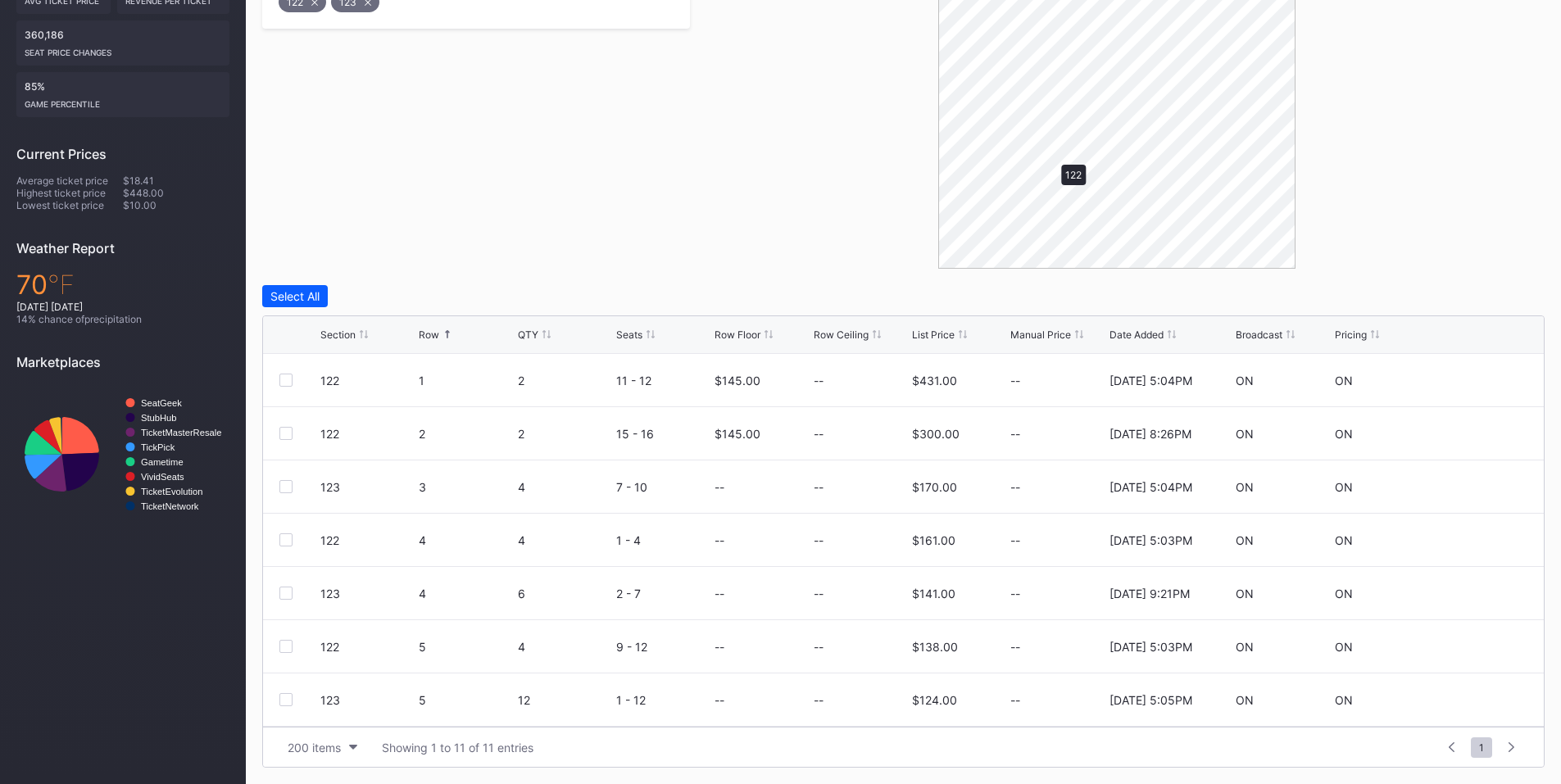
scroll to position [251, 0]
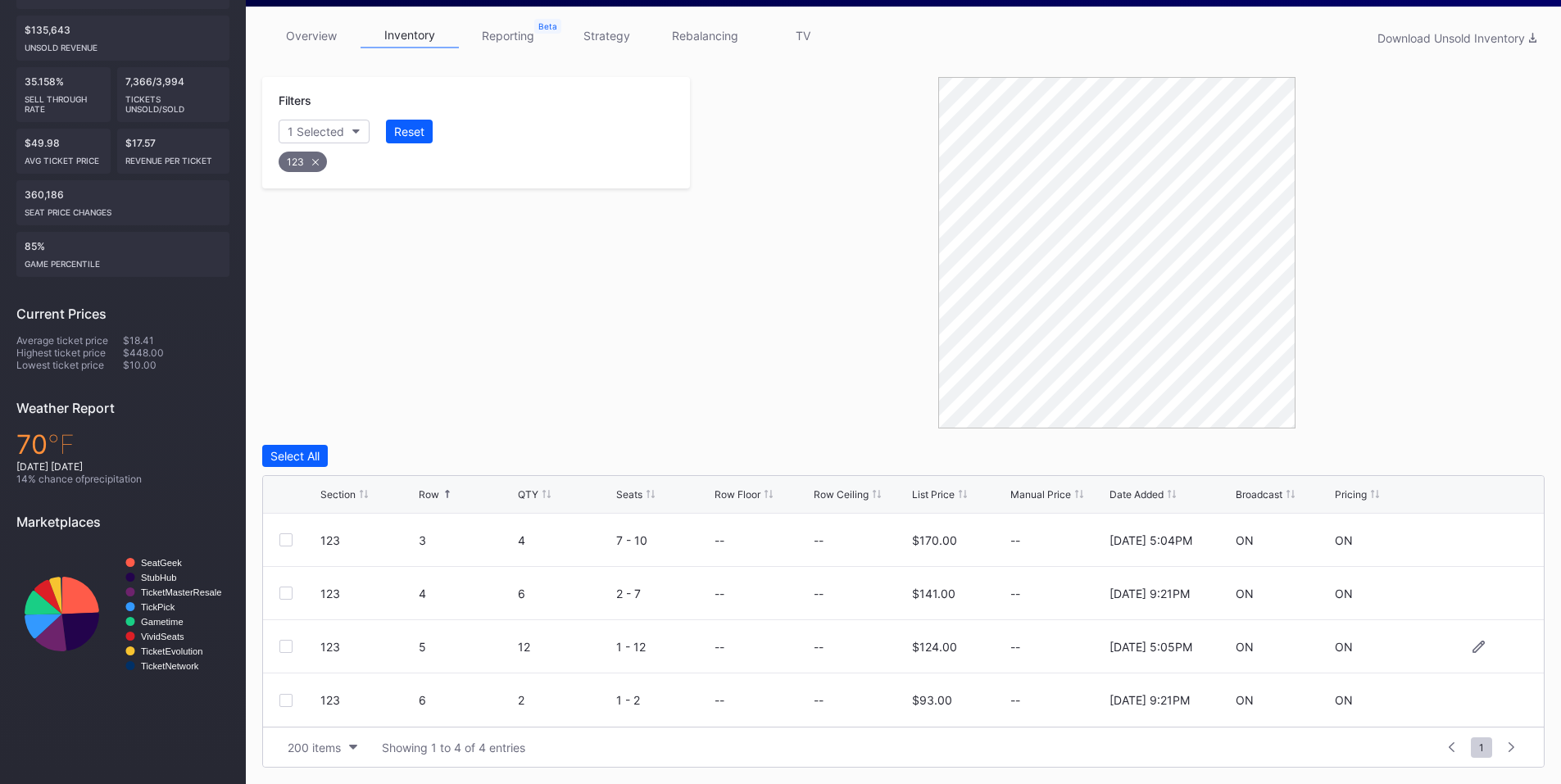
click at [285, 646] on div at bounding box center [286, 647] width 13 height 13
click at [1515, 455] on div "Delete 1 Row" at bounding box center [1503, 456] width 66 height 14
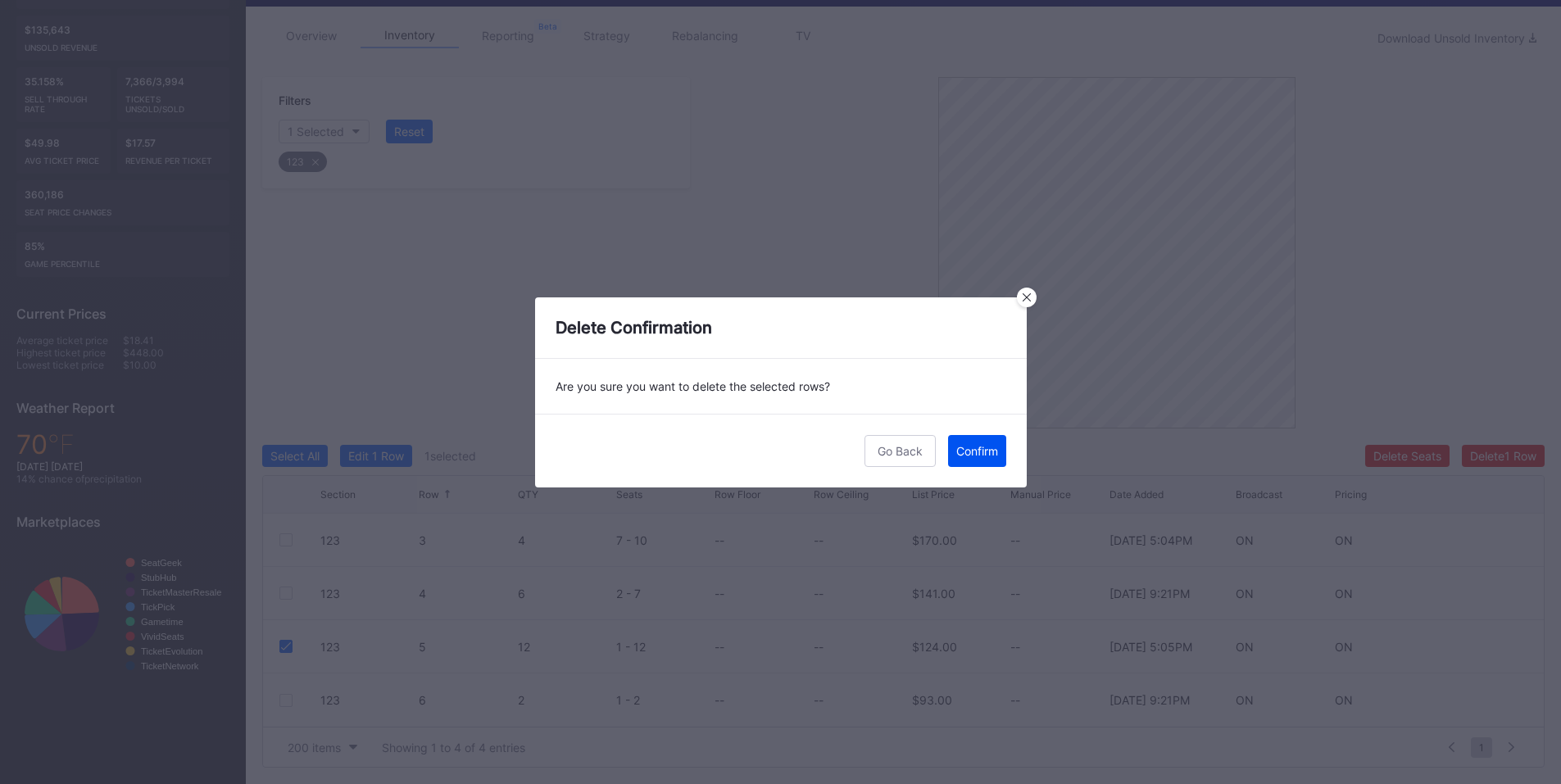
click at [969, 445] on div "Confirm" at bounding box center [977, 450] width 42 height 14
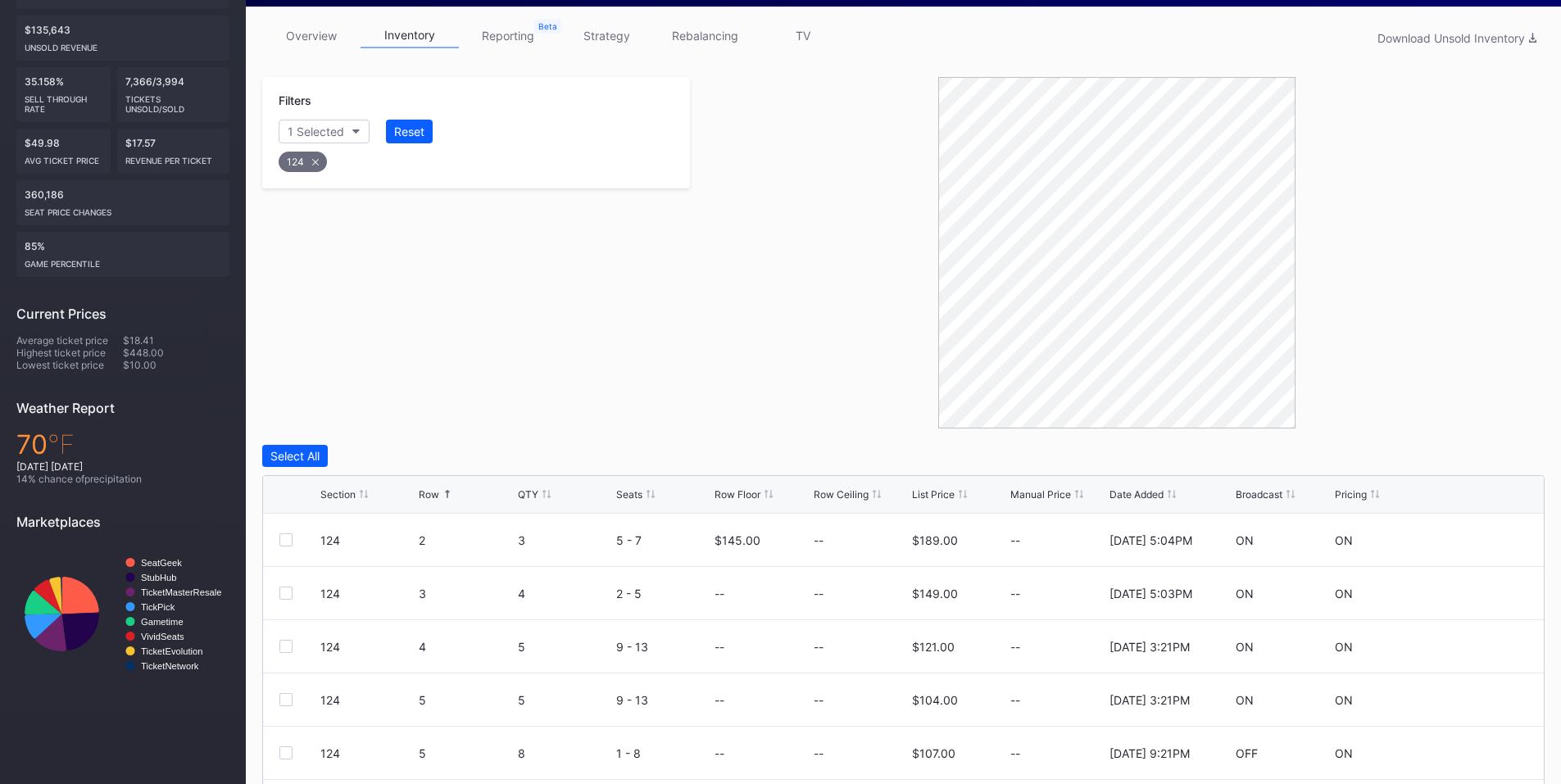
scroll to position [358, 0]
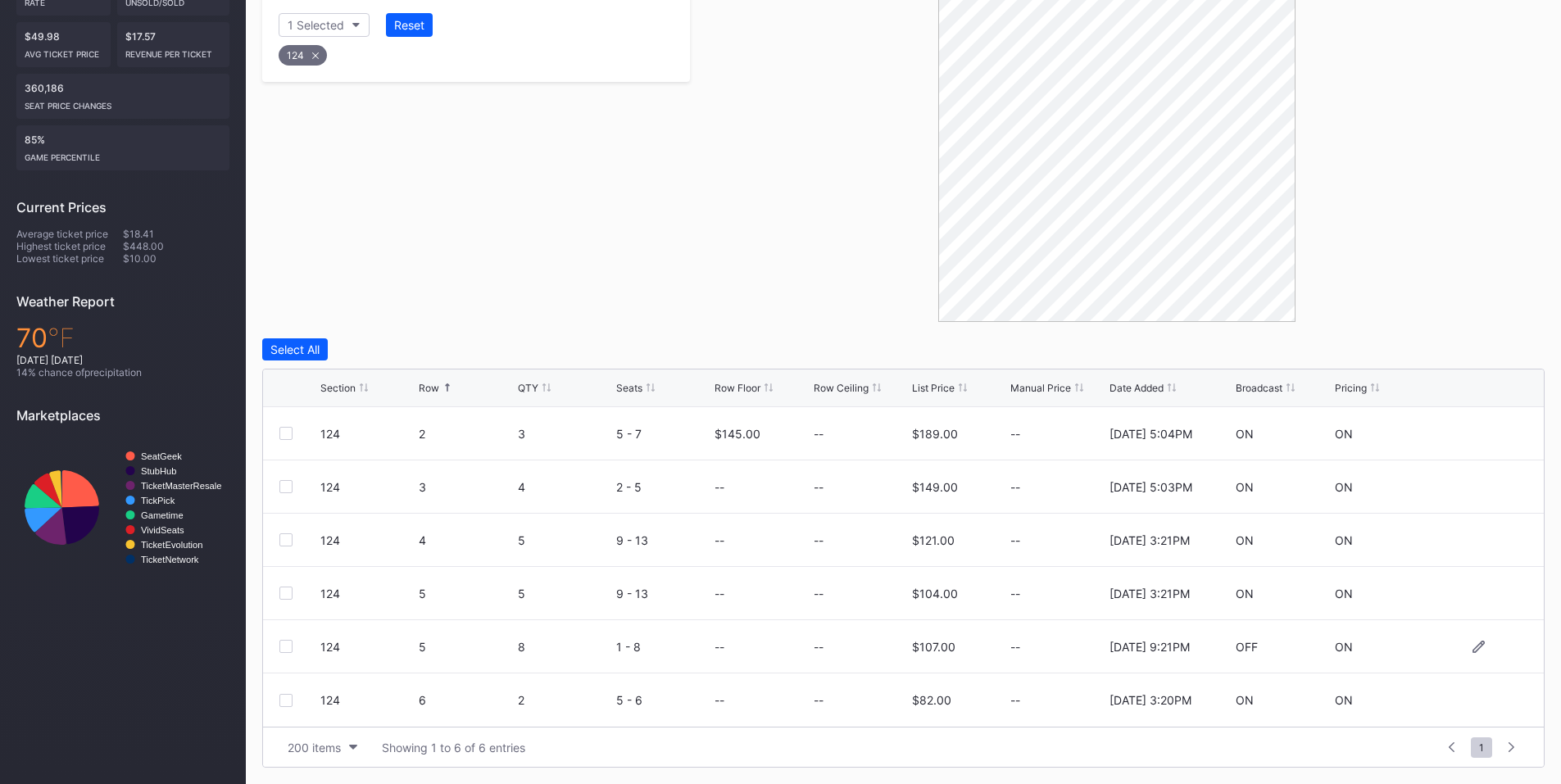
click at [277, 649] on div "124 5 8 1 - 8 -- -- $107.00 -- 5/15/2025 9:21PM OFF ON" at bounding box center [903, 647] width 1281 height 53
click at [291, 647] on div at bounding box center [286, 647] width 13 height 13
click at [284, 699] on div at bounding box center [286, 701] width 13 height 13
click at [1496, 343] on div "Delete 2 Rows" at bounding box center [1499, 349] width 73 height 14
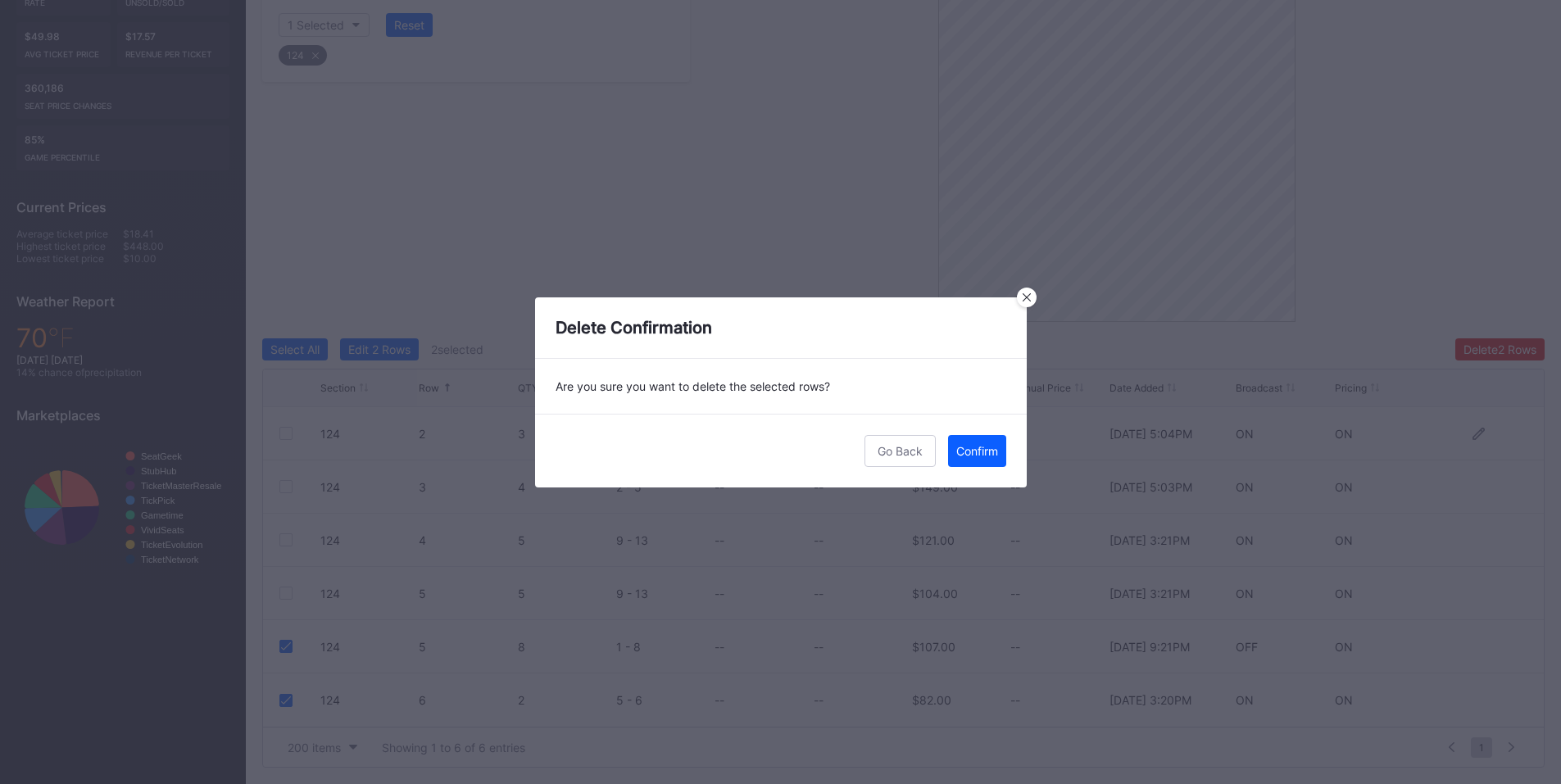
click at [966, 446] on div "Confirm" at bounding box center [977, 450] width 42 height 14
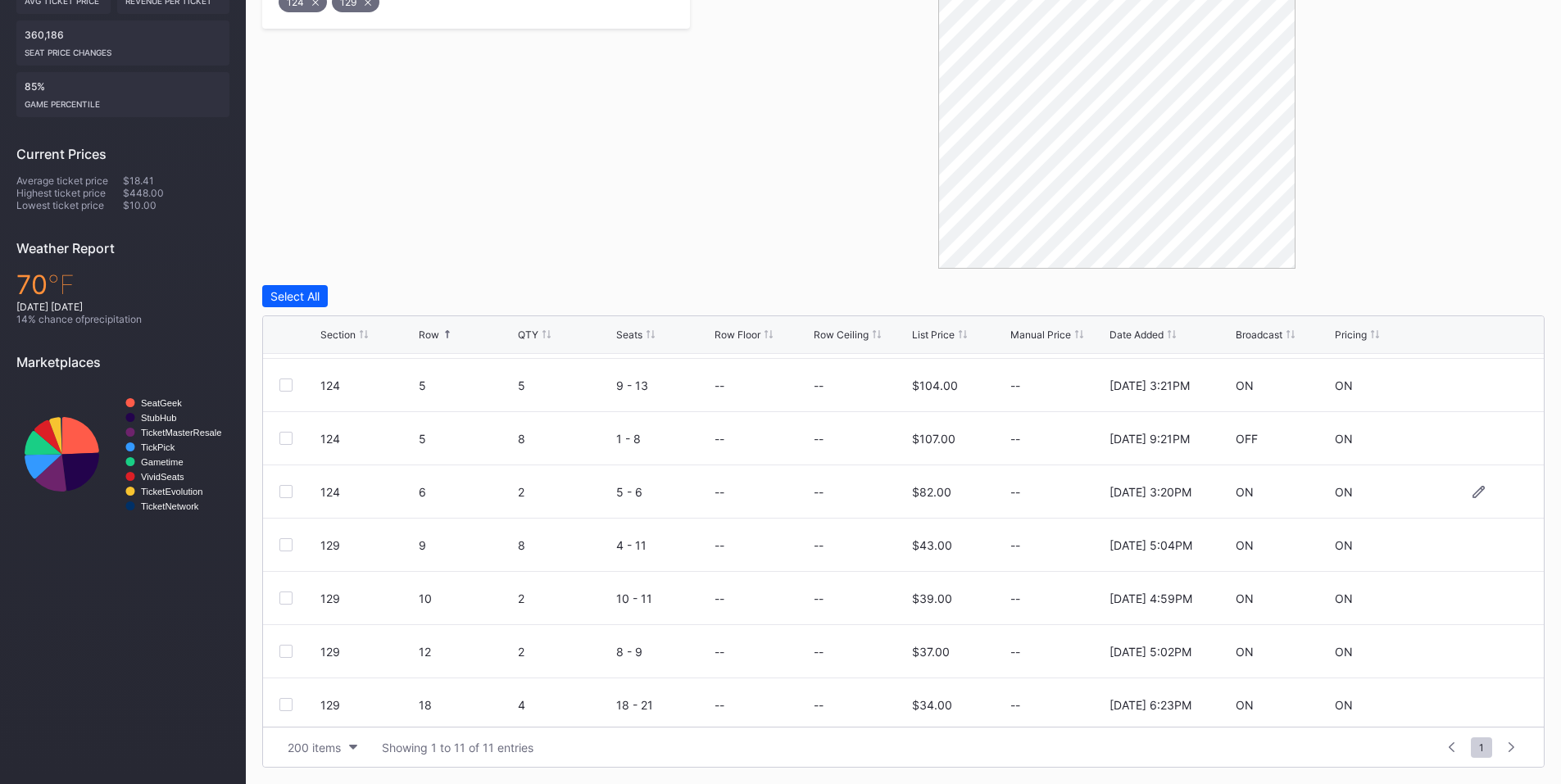
scroll to position [191, 0]
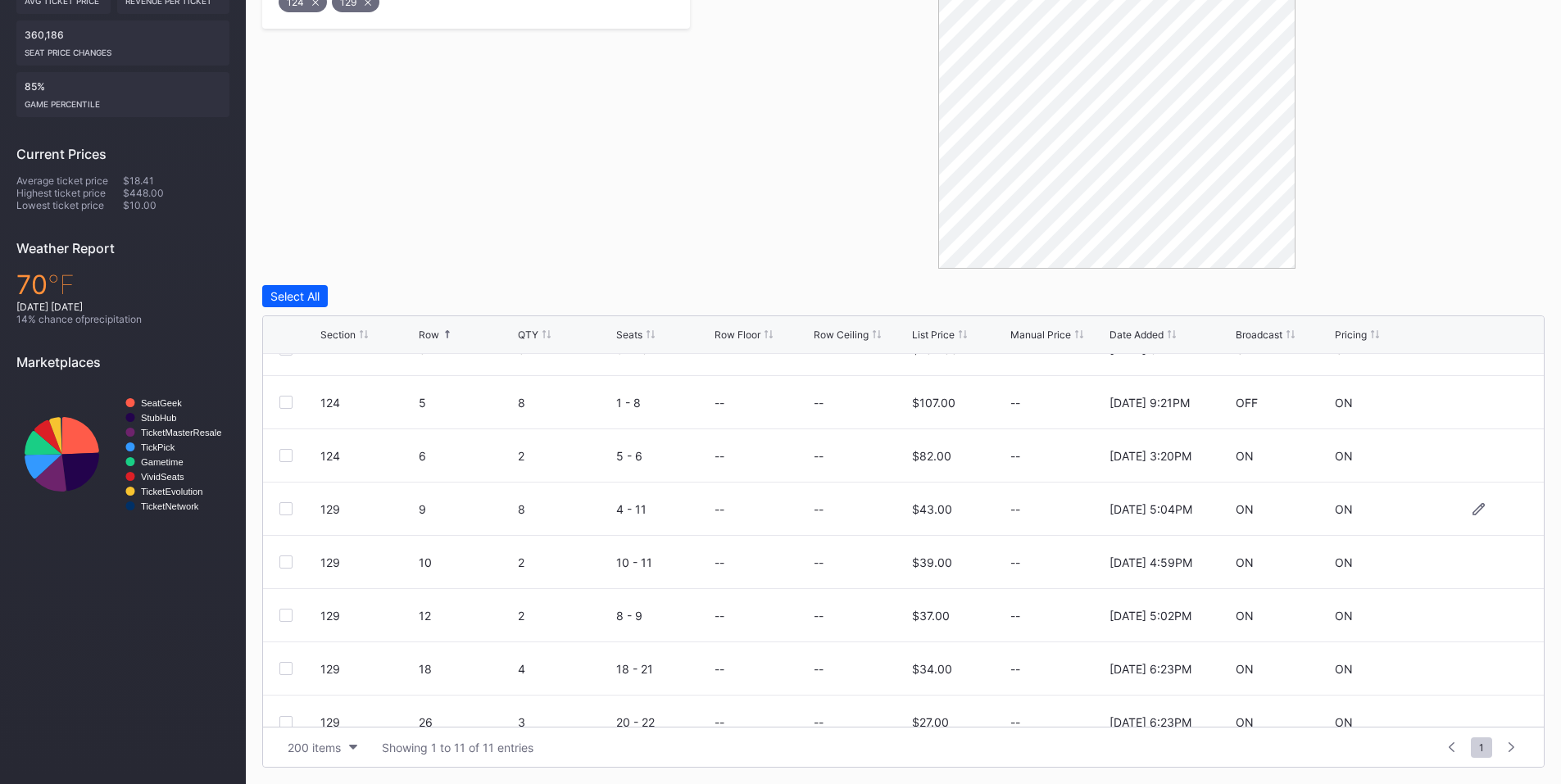
click at [284, 503] on div at bounding box center [286, 509] width 13 height 13
click at [285, 557] on div at bounding box center [286, 562] width 13 height 13
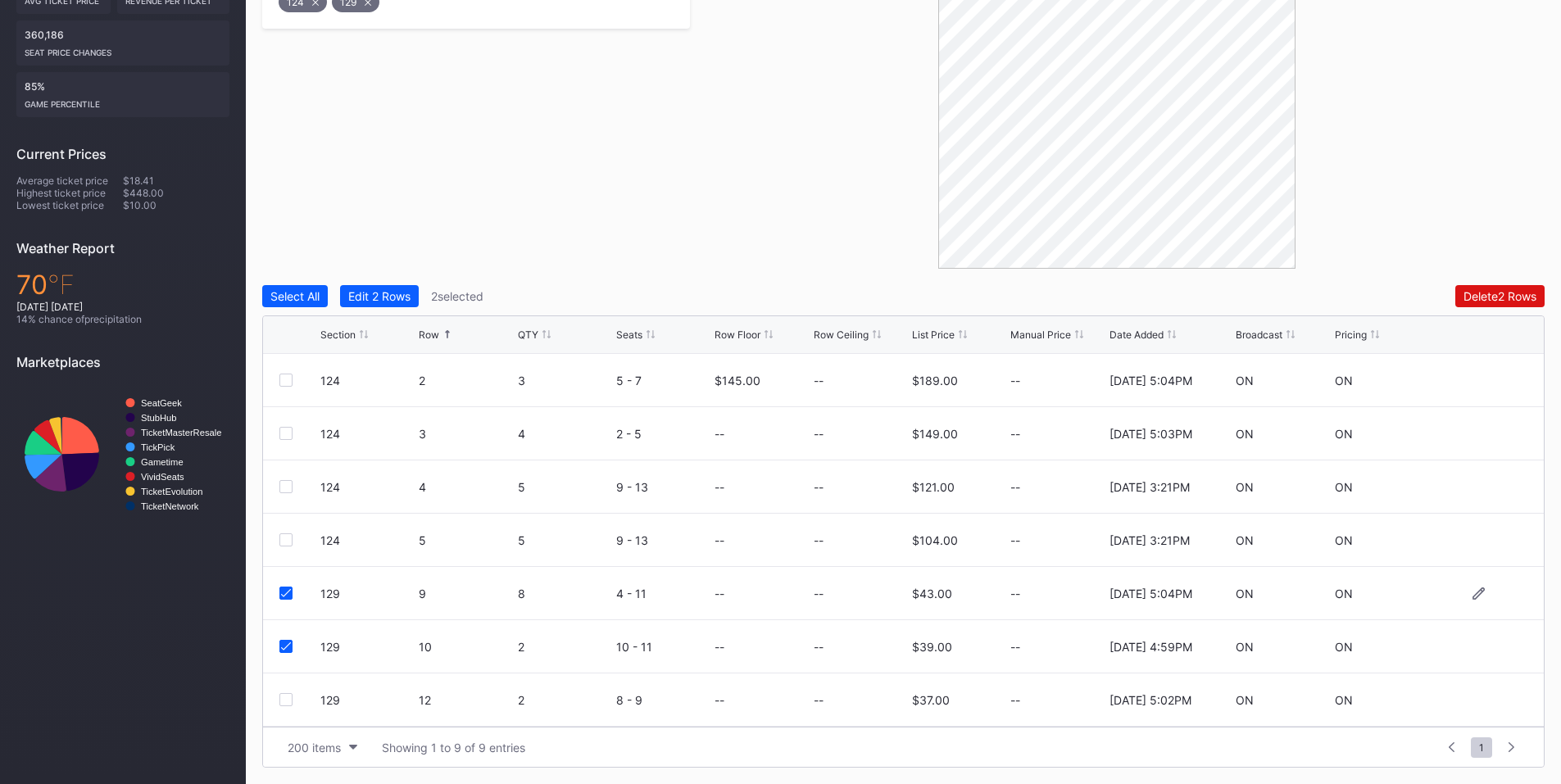
scroll to position [106, 0]
click at [289, 597] on div at bounding box center [286, 593] width 13 height 13
click at [287, 646] on div at bounding box center [286, 647] width 13 height 13
click at [285, 697] on div at bounding box center [286, 701] width 13 height 13
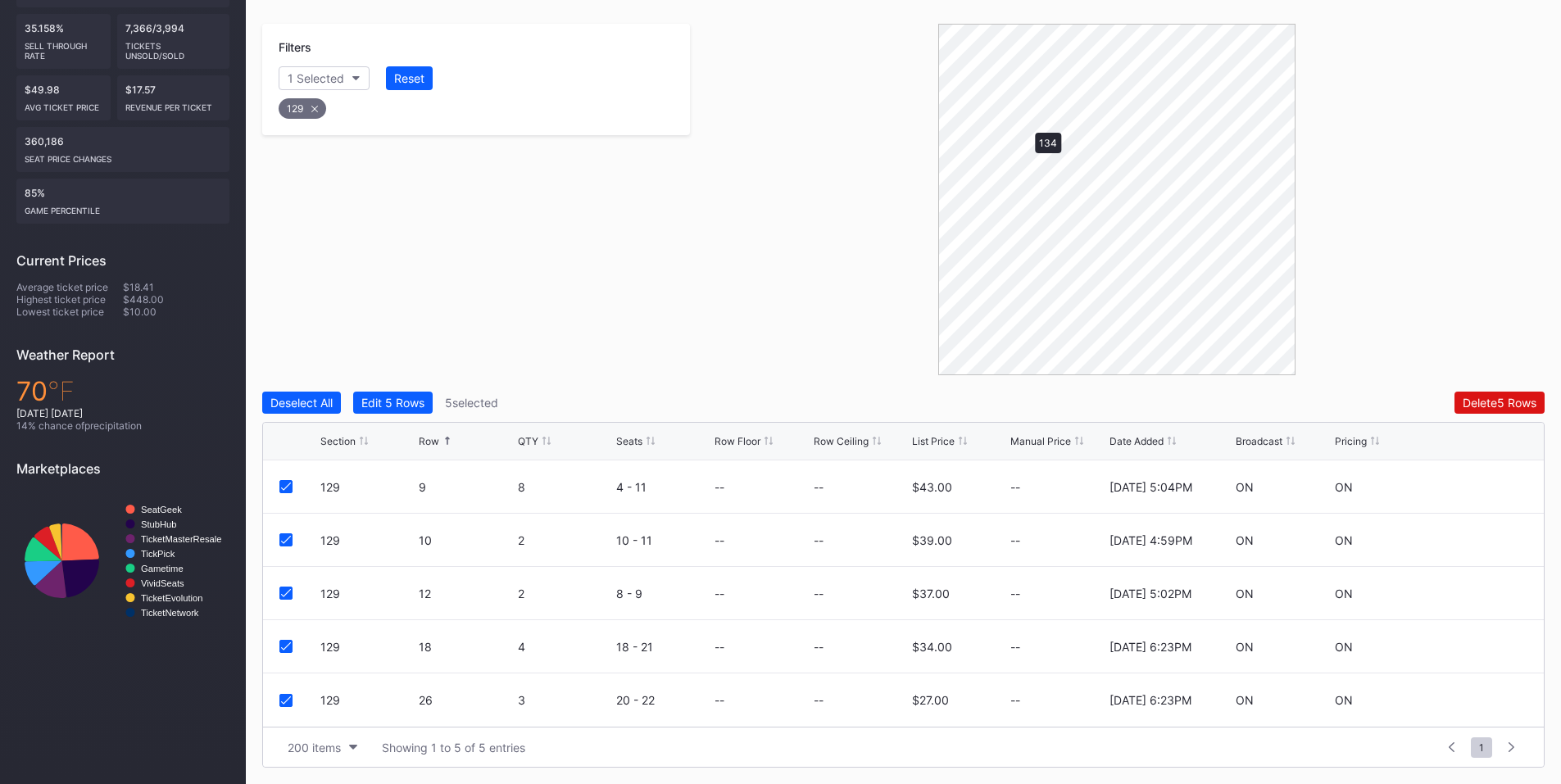
scroll to position [0, 0]
click at [1496, 404] on div "Delete 5 Rows" at bounding box center [1499, 402] width 74 height 14
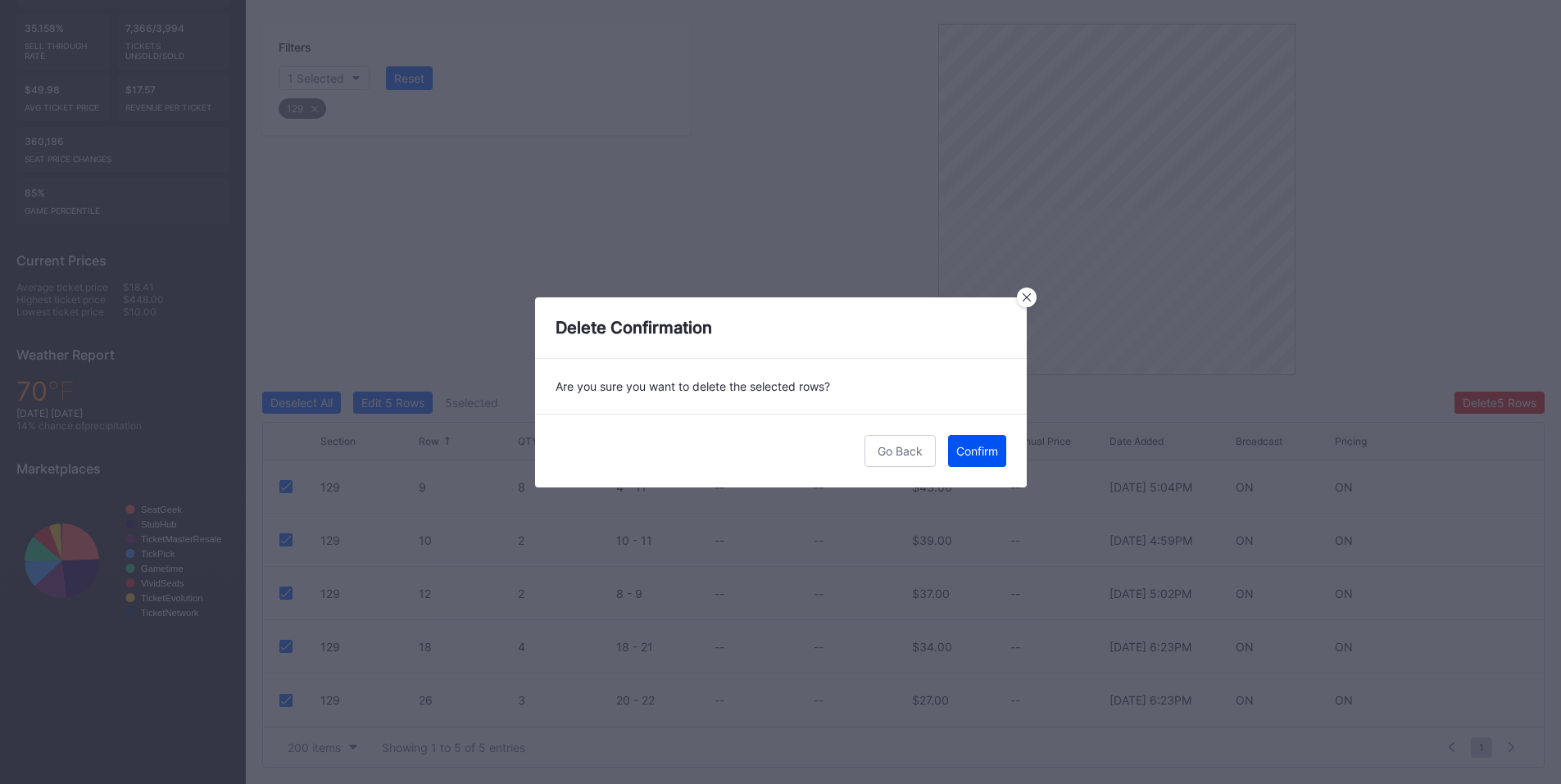
click at [979, 458] on button "Confirm" at bounding box center [977, 451] width 58 height 32
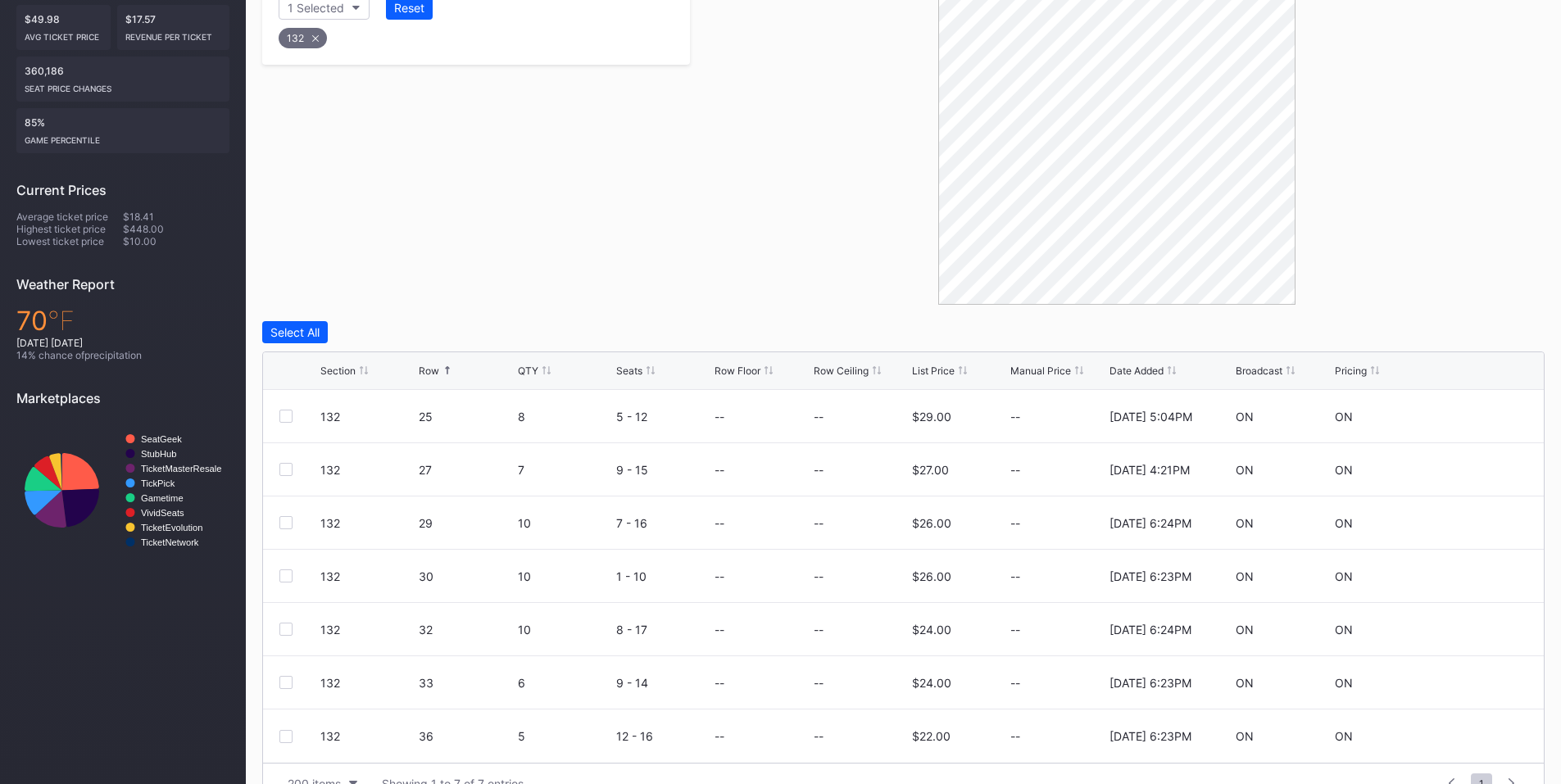
scroll to position [411, 0]
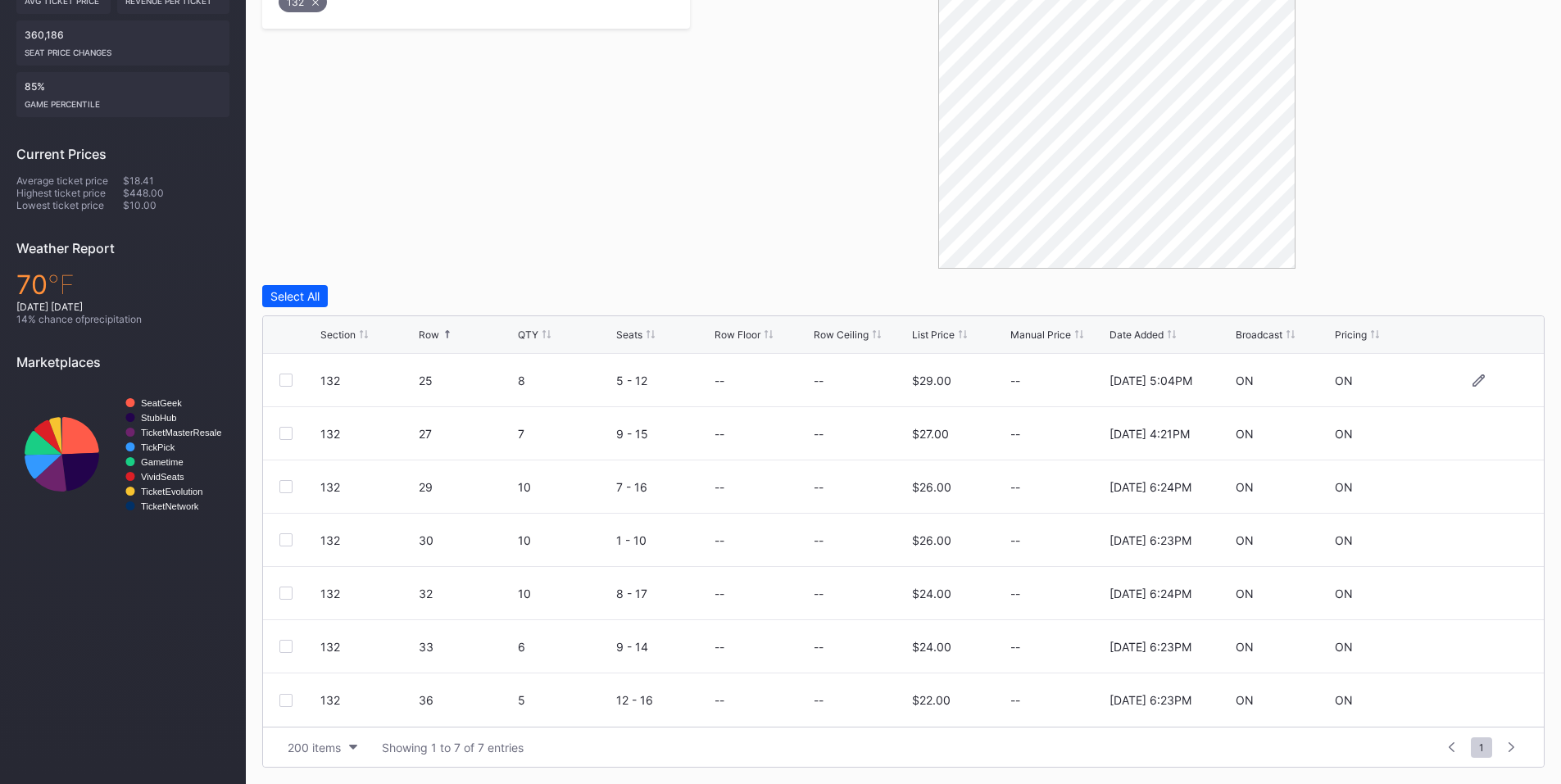
click at [284, 381] on div at bounding box center [286, 380] width 13 height 13
click at [286, 431] on div at bounding box center [286, 433] width 13 height 13
click at [291, 486] on div at bounding box center [286, 486] width 13 height 13
click at [284, 539] on div at bounding box center [286, 540] width 13 height 13
click at [290, 590] on div at bounding box center [286, 593] width 13 height 13
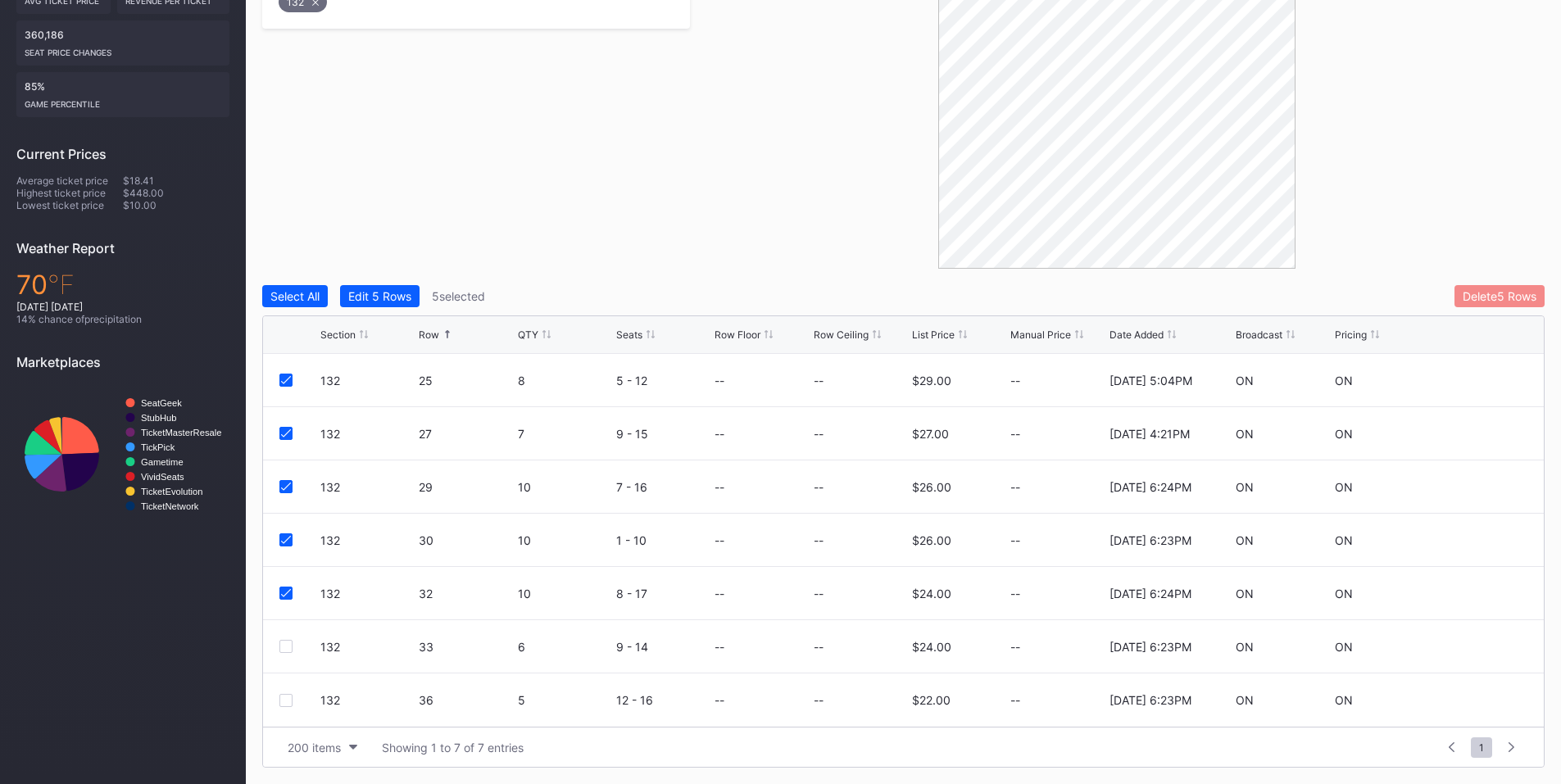
click at [1462, 289] on div "Delete 5 Rows" at bounding box center [1499, 296] width 74 height 14
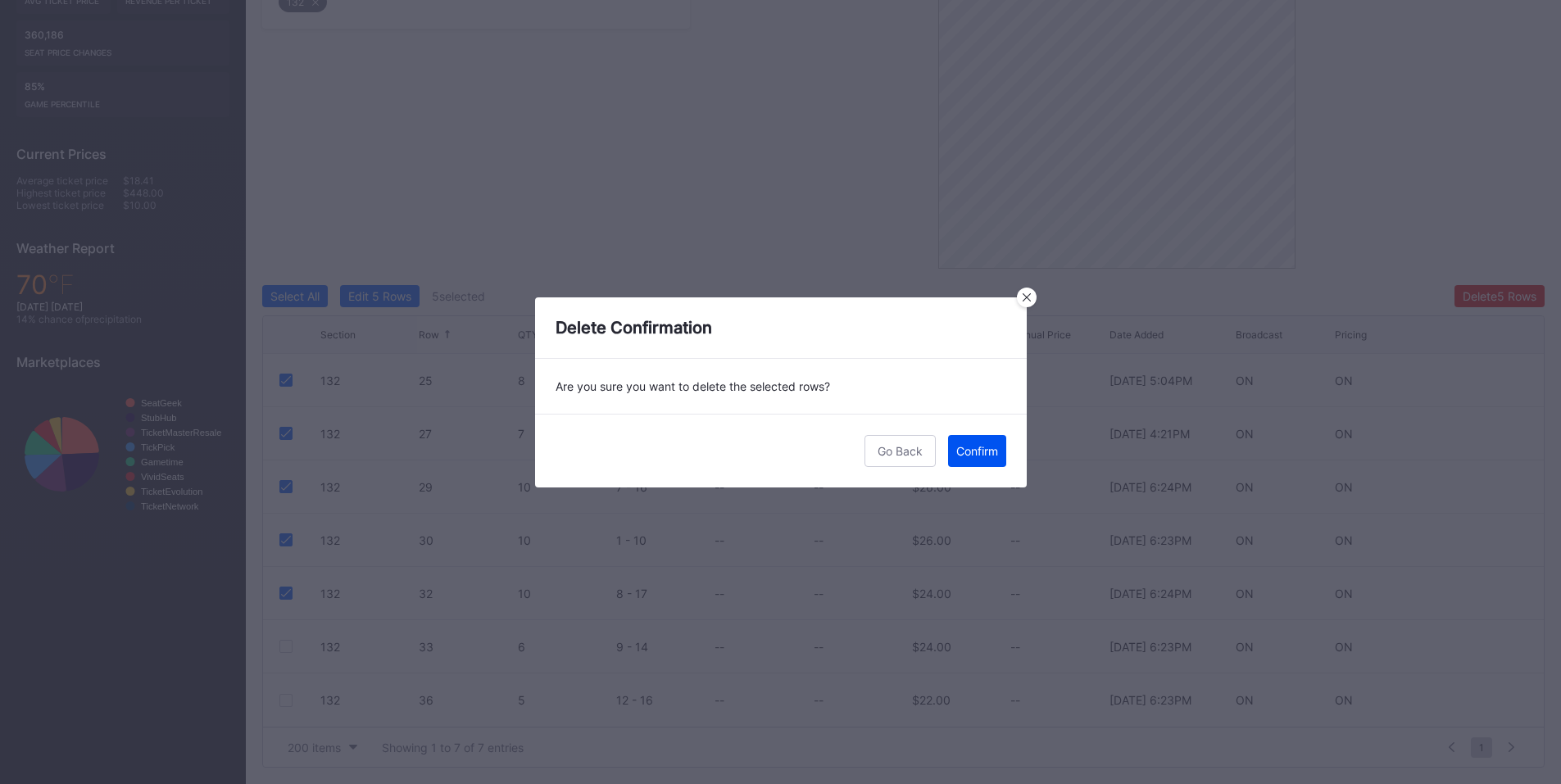
click at [960, 456] on div "Confirm" at bounding box center [977, 450] width 42 height 14
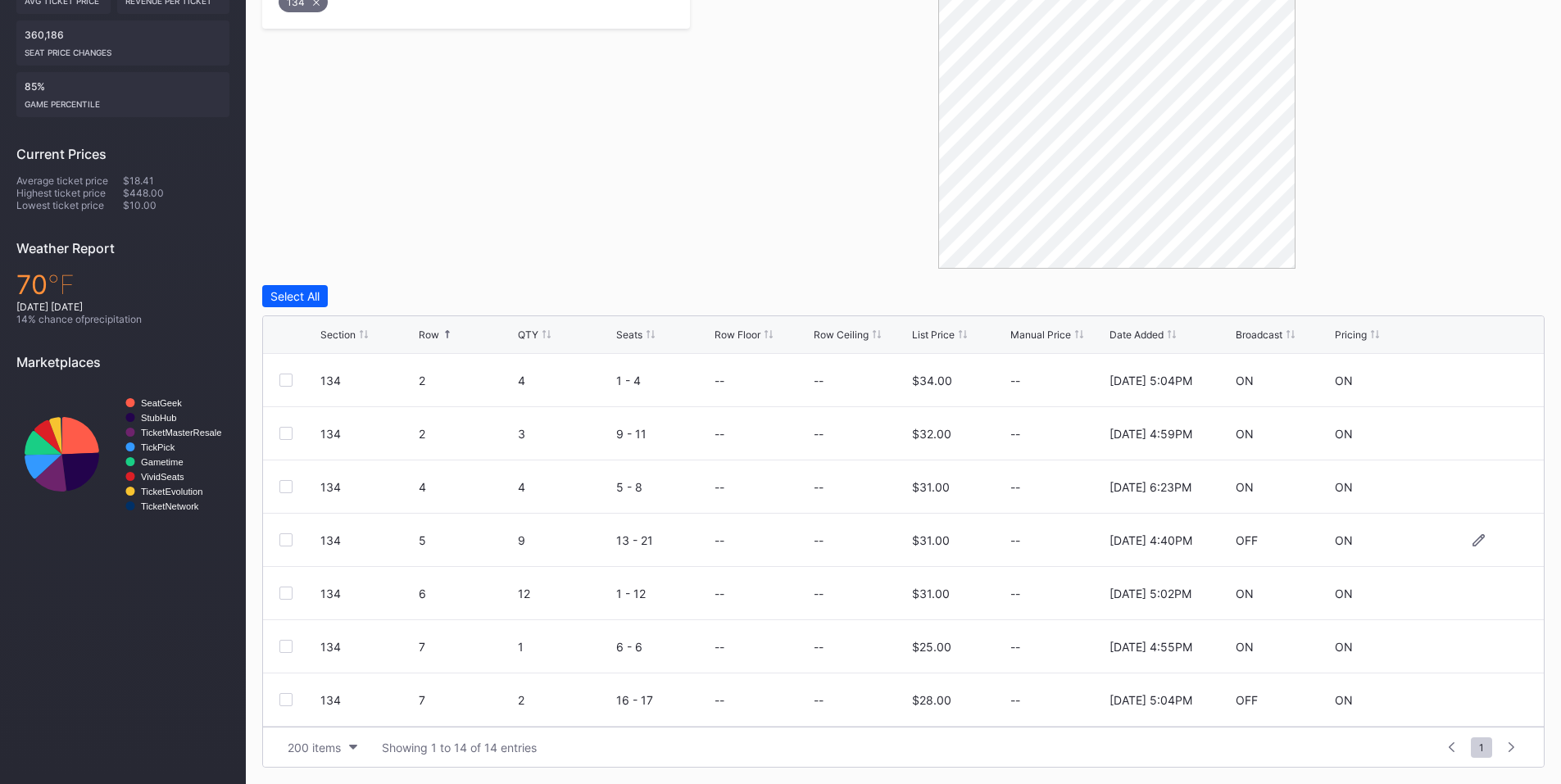
click at [285, 538] on div at bounding box center [286, 540] width 13 height 13
click at [281, 593] on div at bounding box center [286, 593] width 13 height 13
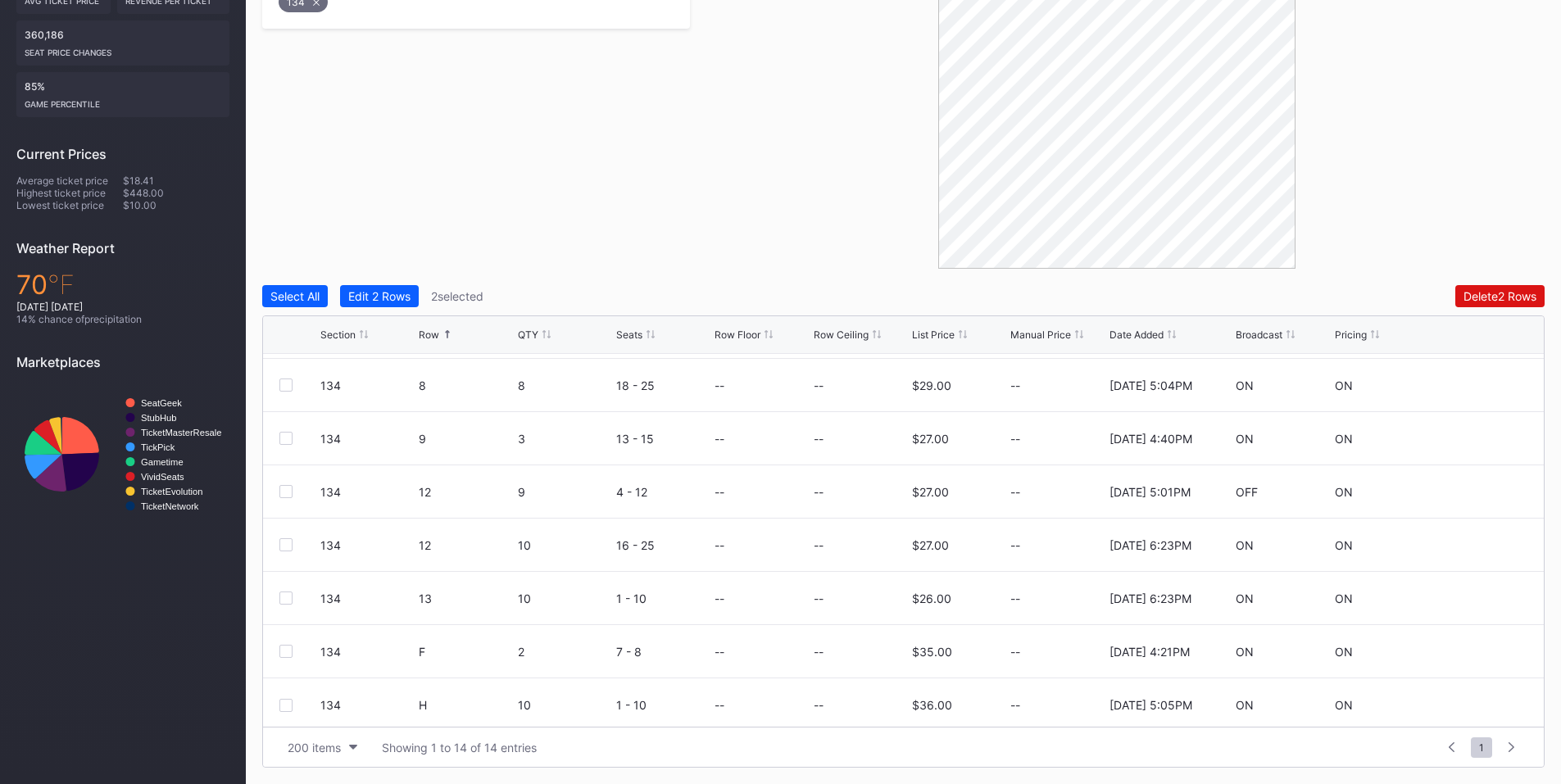
scroll to position [373, 0]
click at [290, 485] on div at bounding box center [286, 486] width 13 height 13
click at [286, 542] on div at bounding box center [286, 540] width 13 height 13
click at [285, 591] on div at bounding box center [286, 593] width 13 height 13
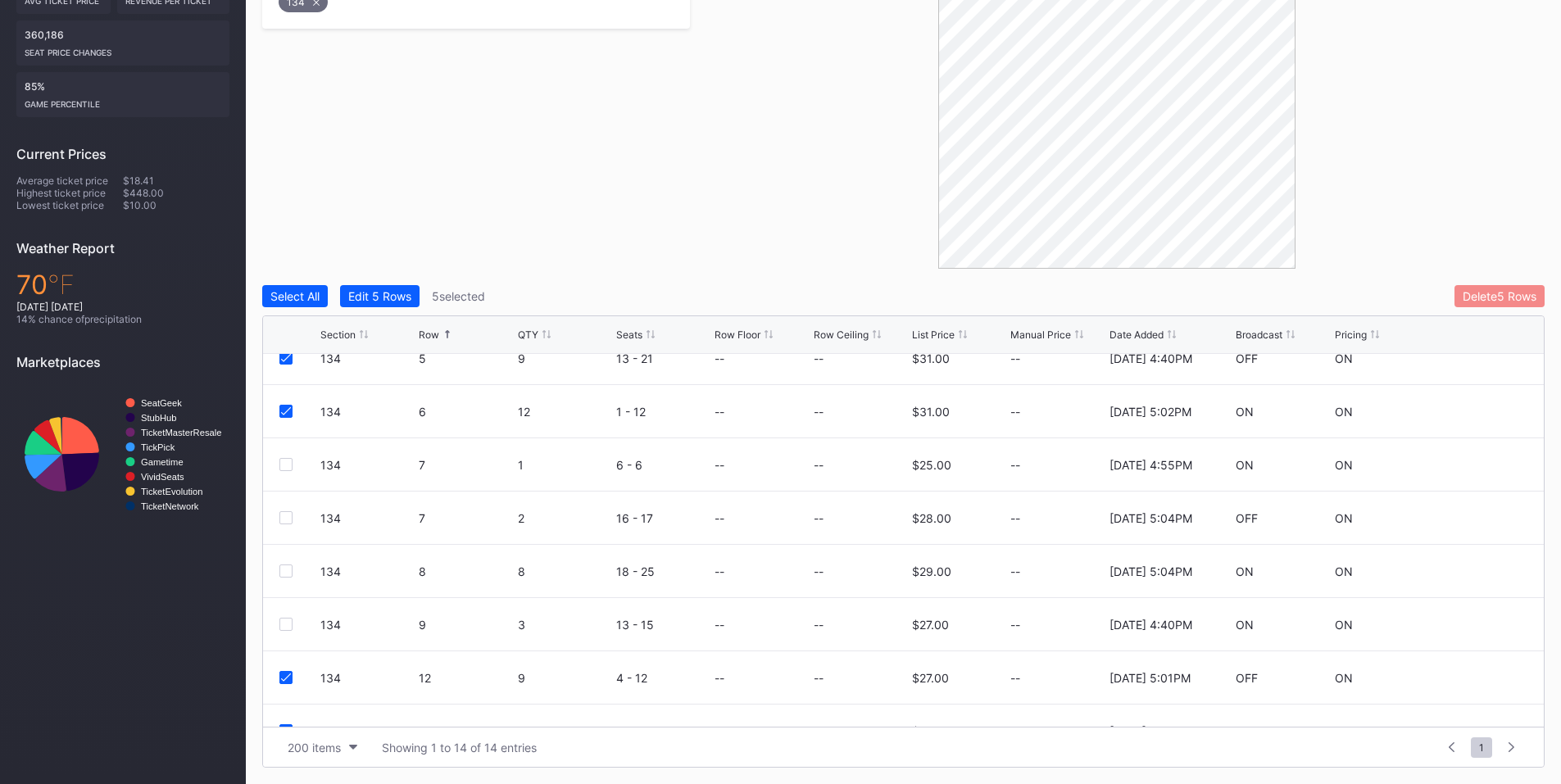
click at [1497, 294] on div "Delete 5 Rows" at bounding box center [1499, 296] width 74 height 14
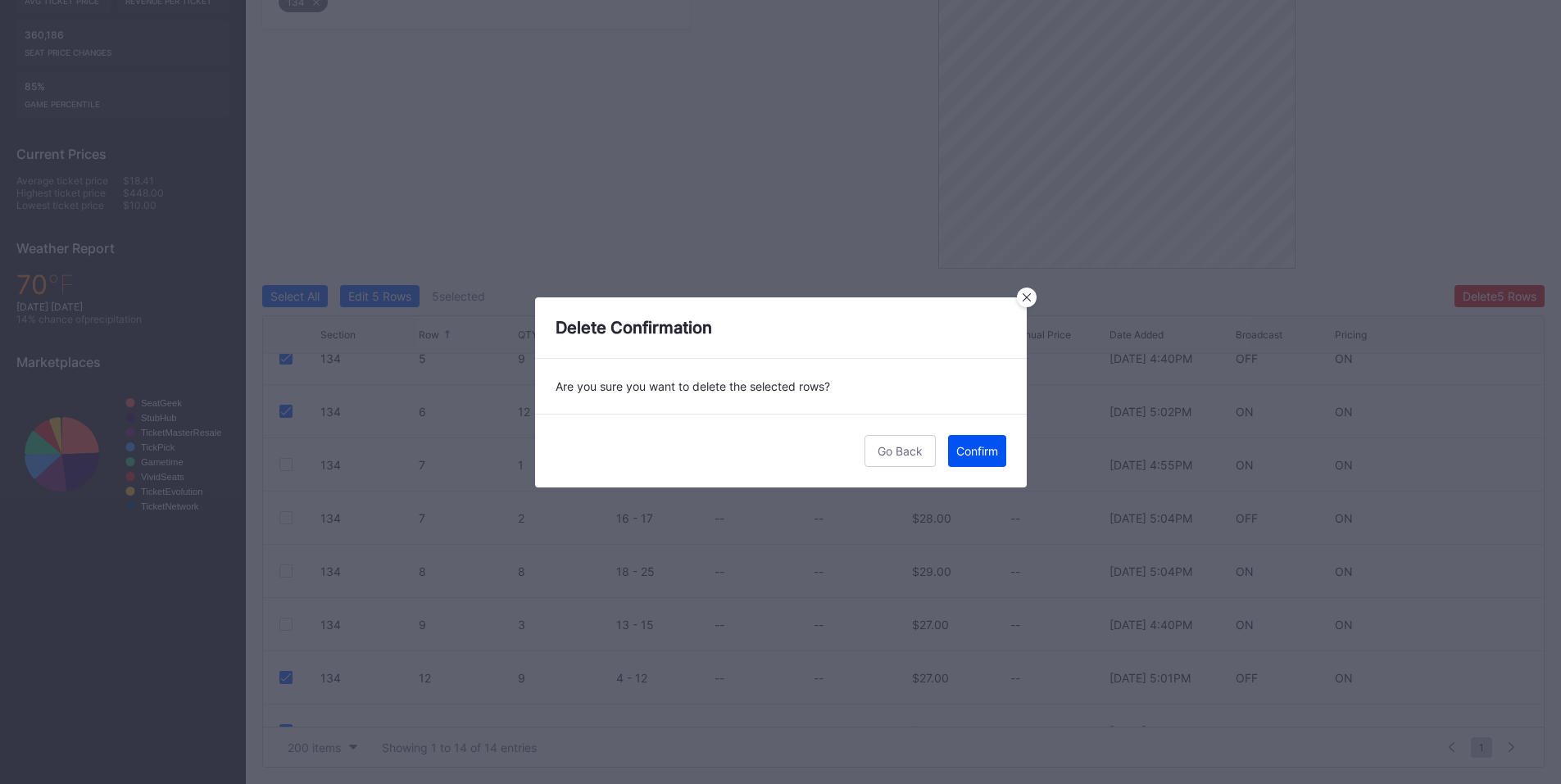
click at [983, 449] on div "Confirm" at bounding box center [977, 450] width 42 height 14
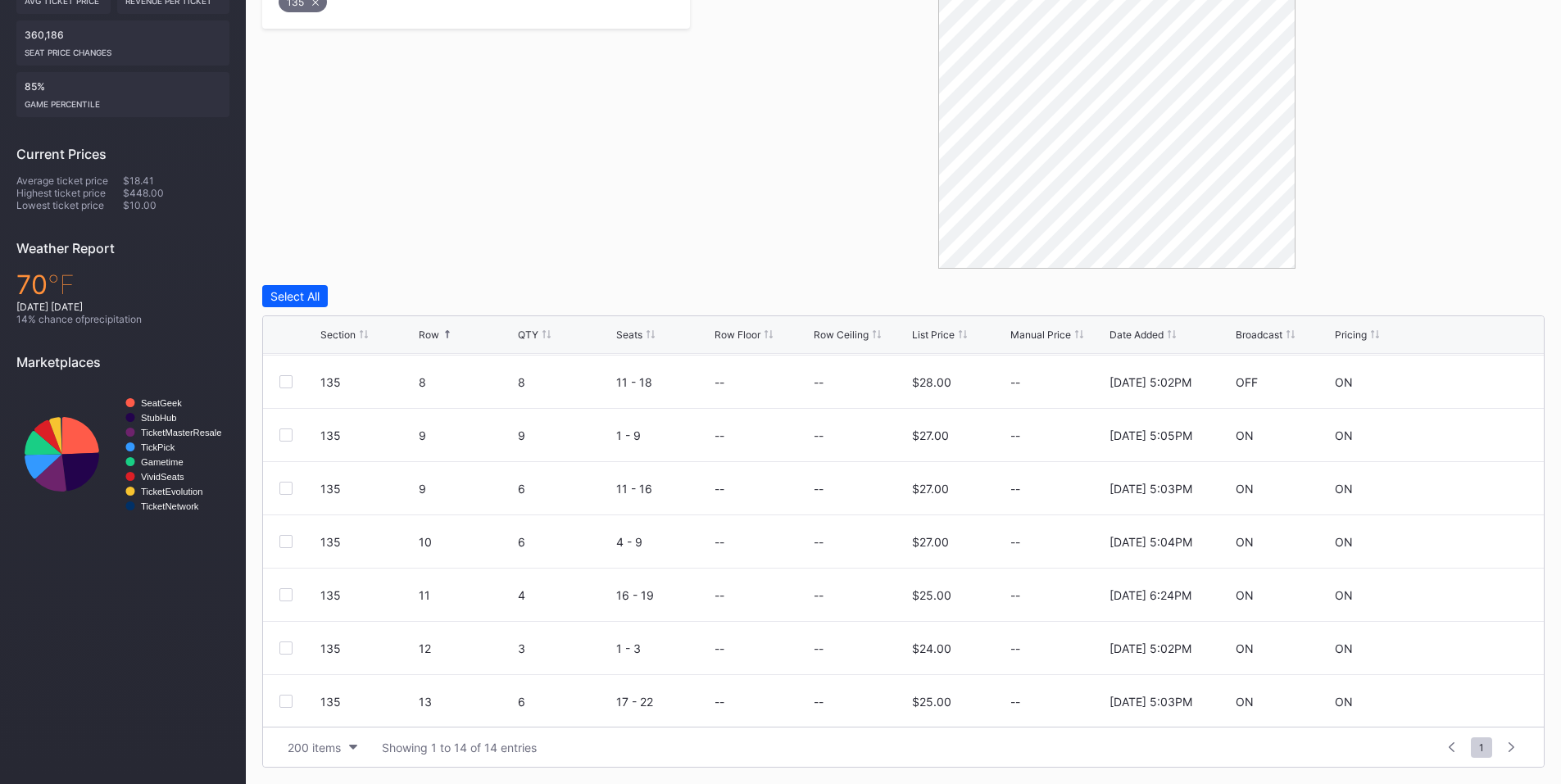
scroll to position [373, 0]
click at [287, 593] on div at bounding box center [286, 593] width 13 height 13
click at [284, 643] on div at bounding box center [286, 647] width 13 height 13
click at [286, 700] on div at bounding box center [286, 701] width 13 height 13
click at [1492, 293] on div "Delete 3 Rows" at bounding box center [1499, 296] width 74 height 14
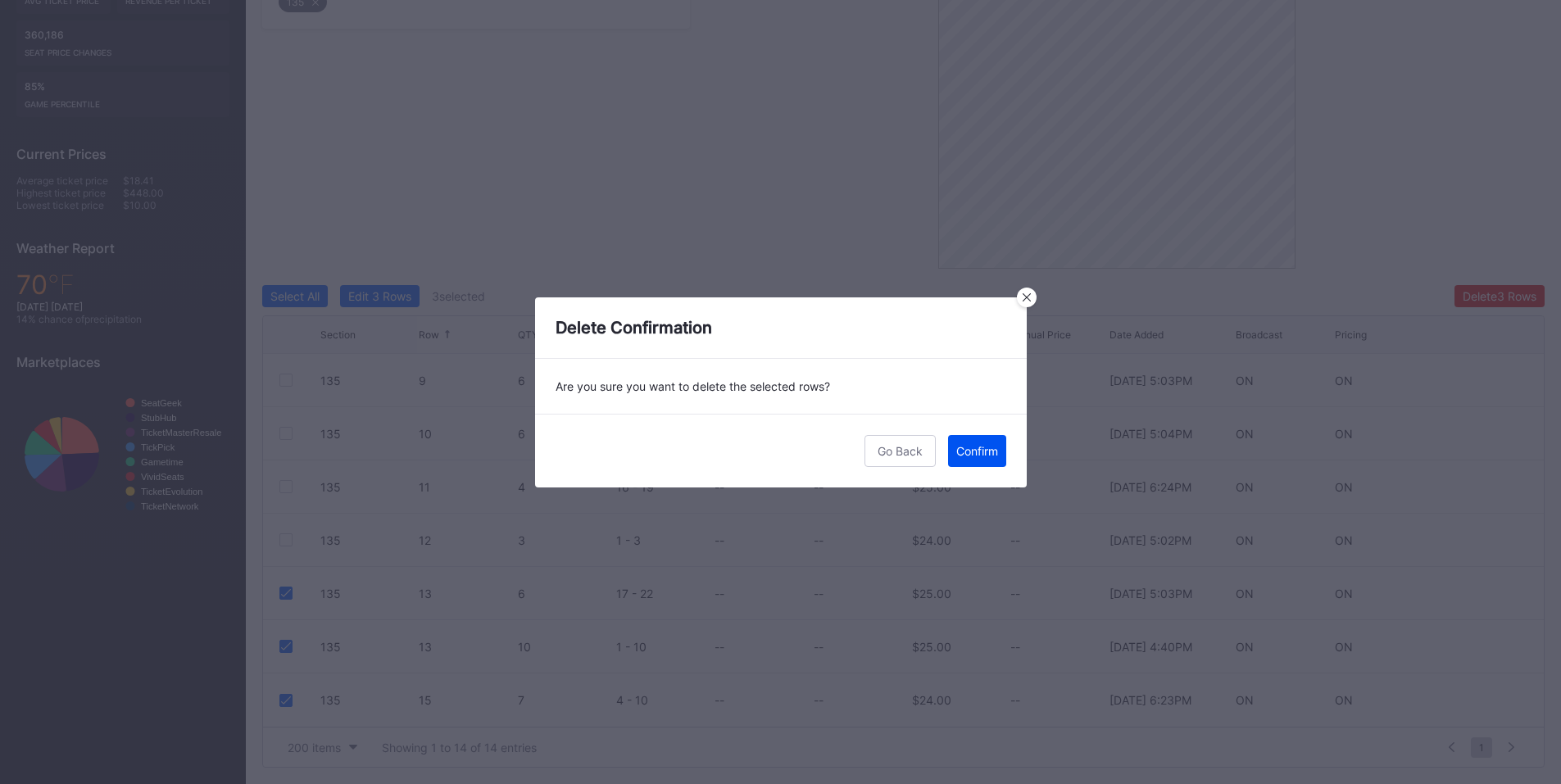
click at [966, 451] on div "Confirm" at bounding box center [977, 450] width 42 height 14
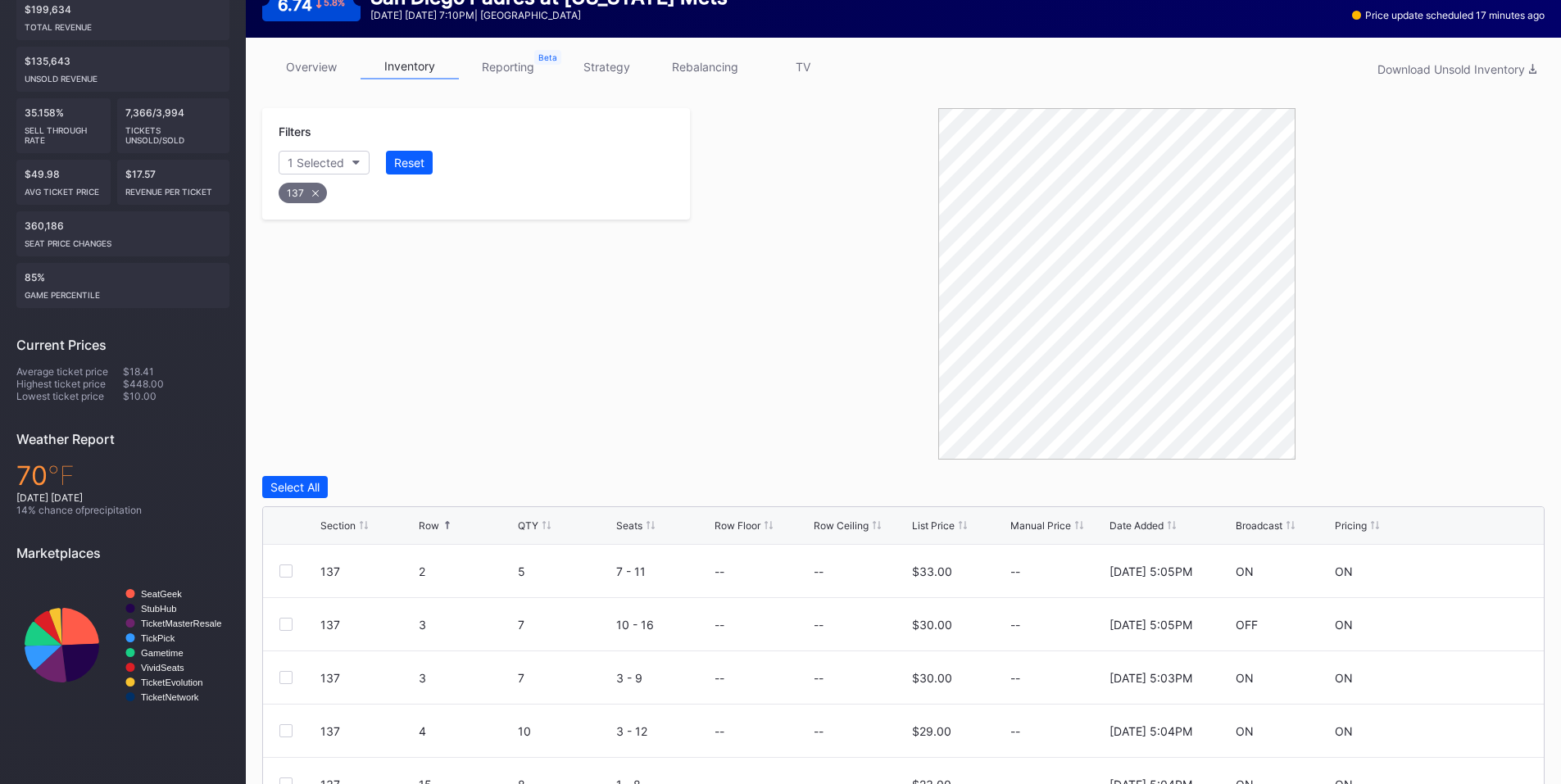
scroll to position [358, 0]
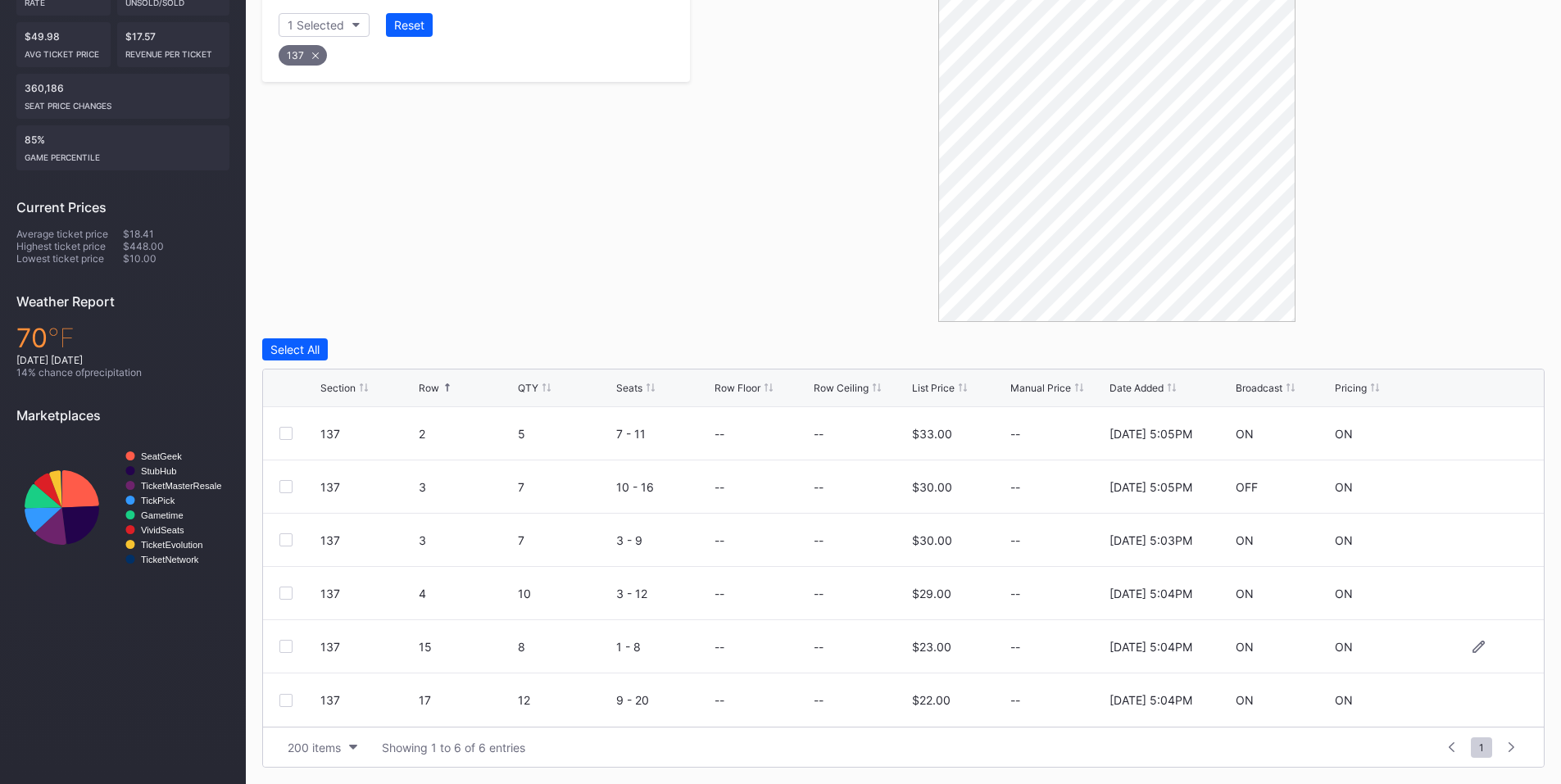
click at [286, 647] on div at bounding box center [286, 647] width 13 height 13
click at [285, 700] on div at bounding box center [286, 701] width 13 height 13
click at [1510, 346] on div "Delete 2 Rows" at bounding box center [1499, 349] width 73 height 14
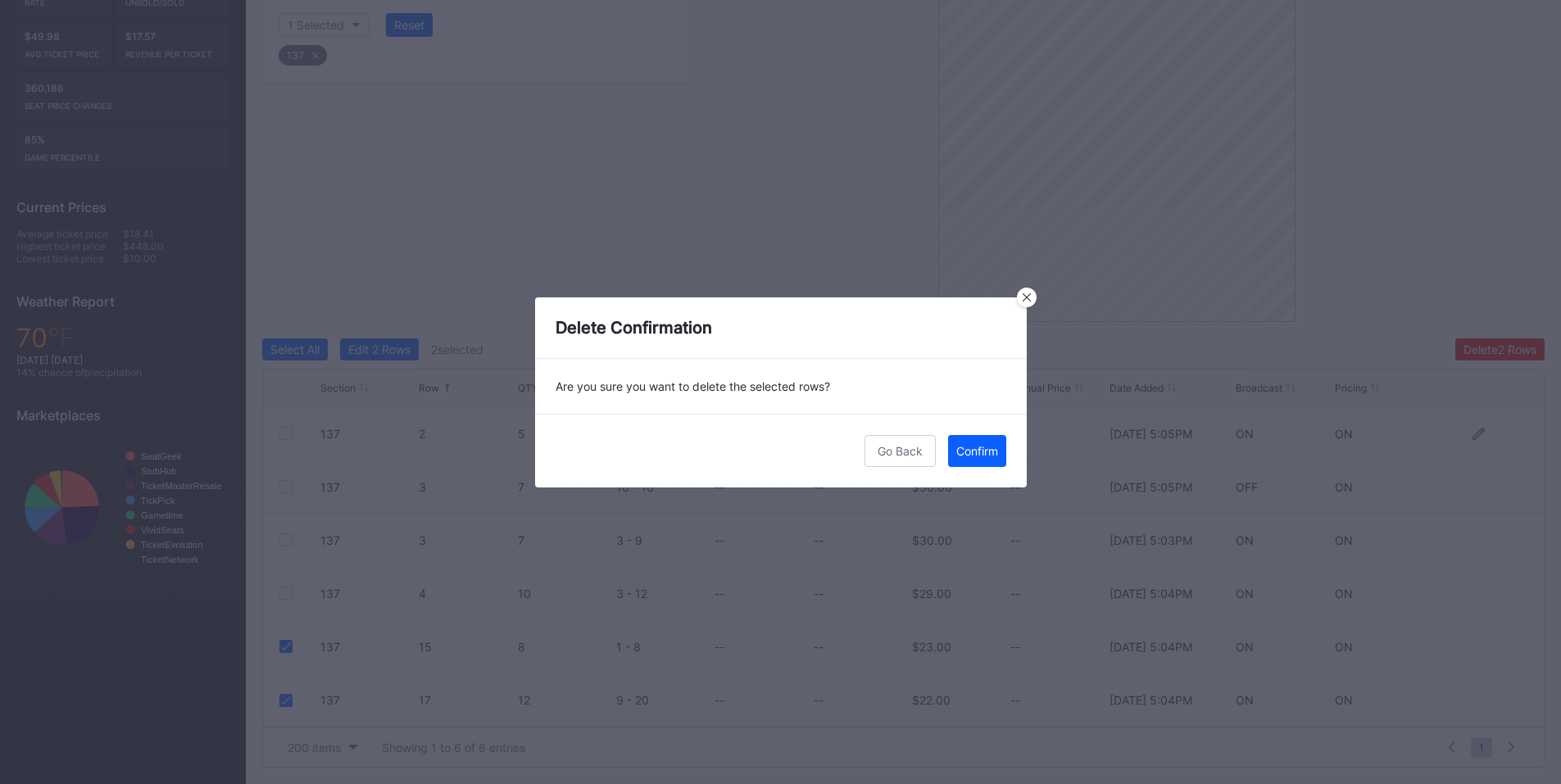
click at [978, 450] on div "Confirm" at bounding box center [977, 450] width 42 height 14
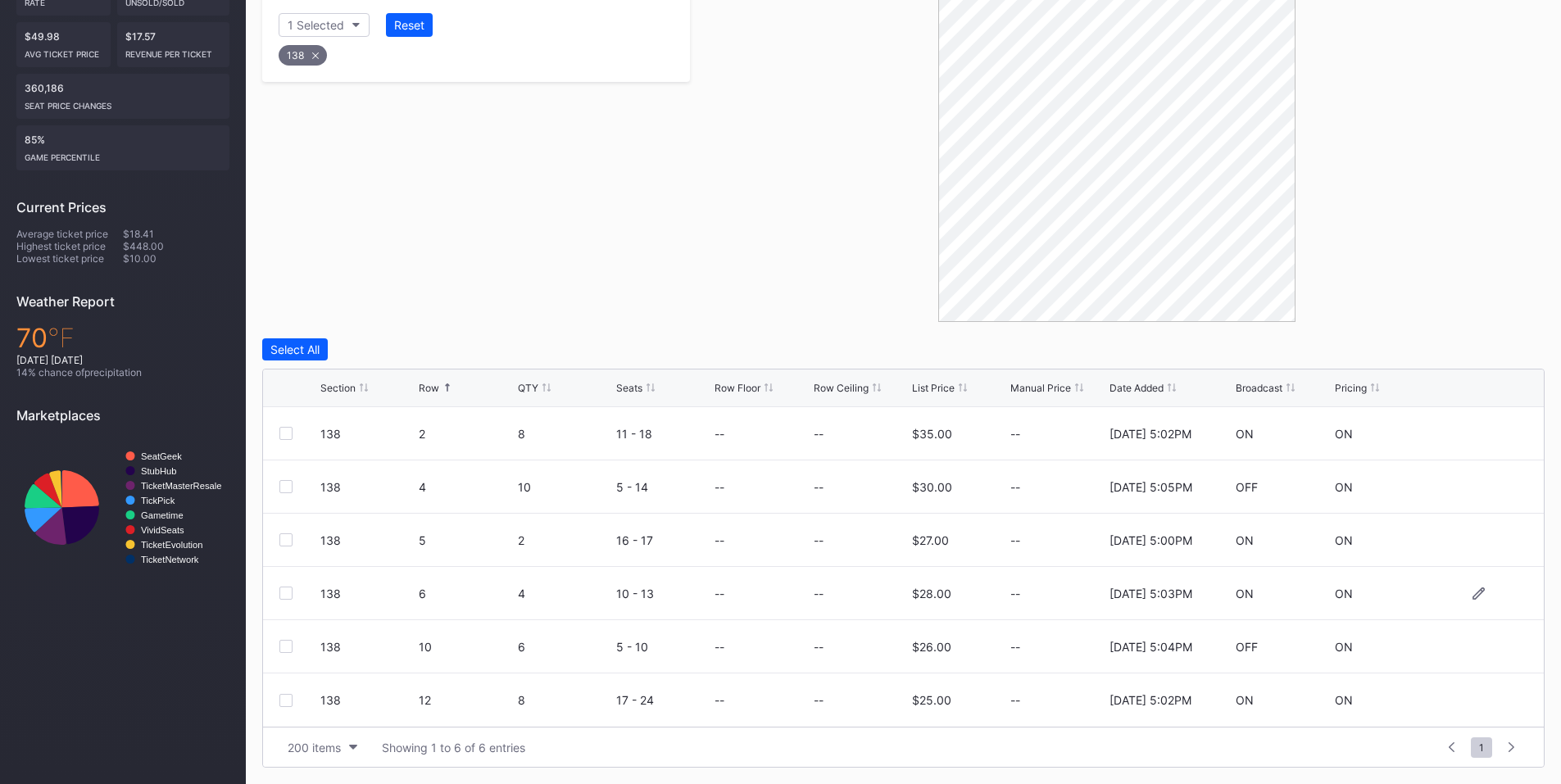
click at [290, 591] on div at bounding box center [286, 593] width 13 height 13
click at [286, 647] on div at bounding box center [286, 647] width 13 height 13
click at [284, 699] on div at bounding box center [286, 701] width 13 height 13
click at [1477, 347] on div "Delete 3 Rows" at bounding box center [1499, 349] width 74 height 14
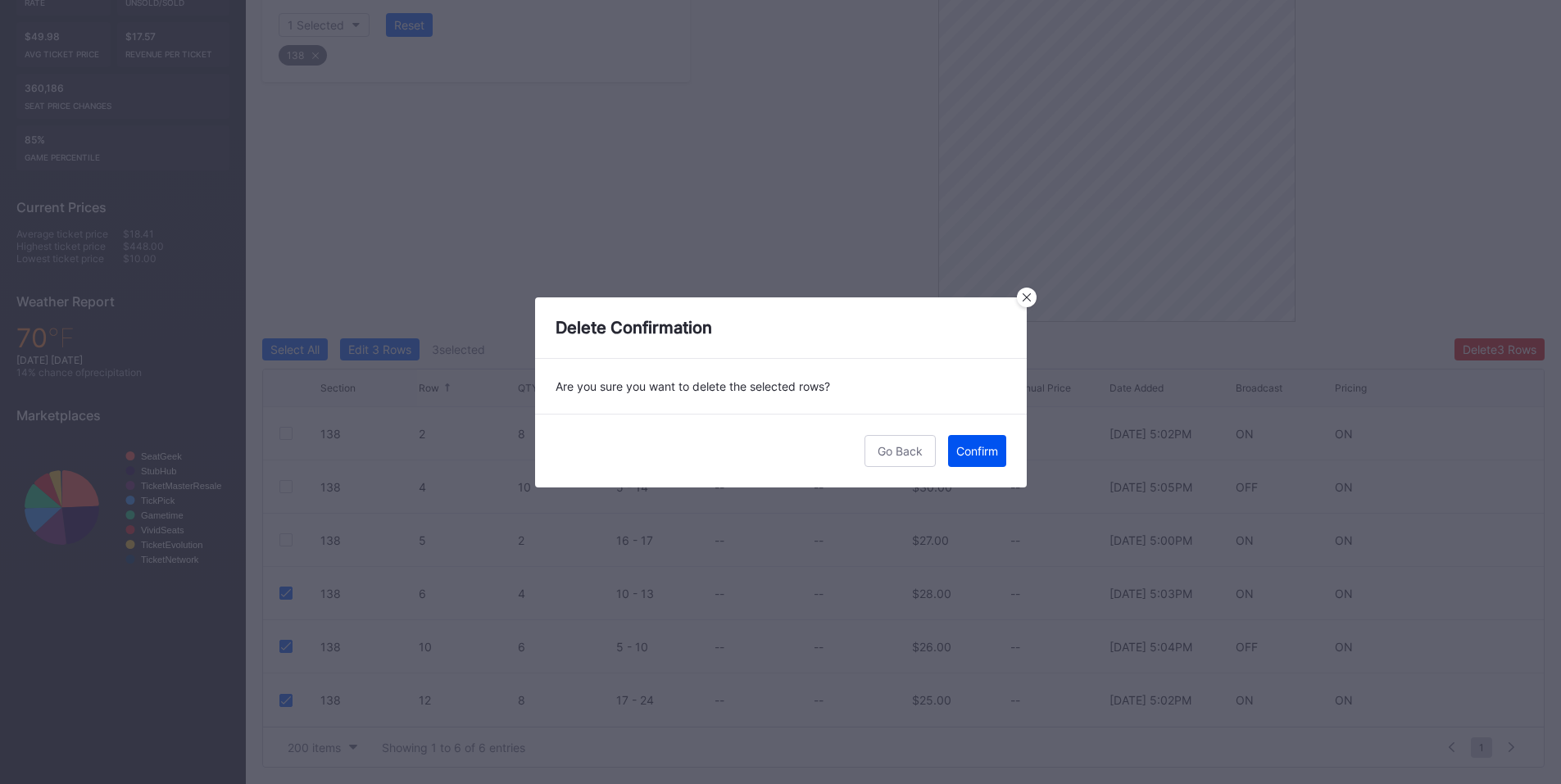
click at [1001, 449] on button "Confirm" at bounding box center [977, 451] width 58 height 32
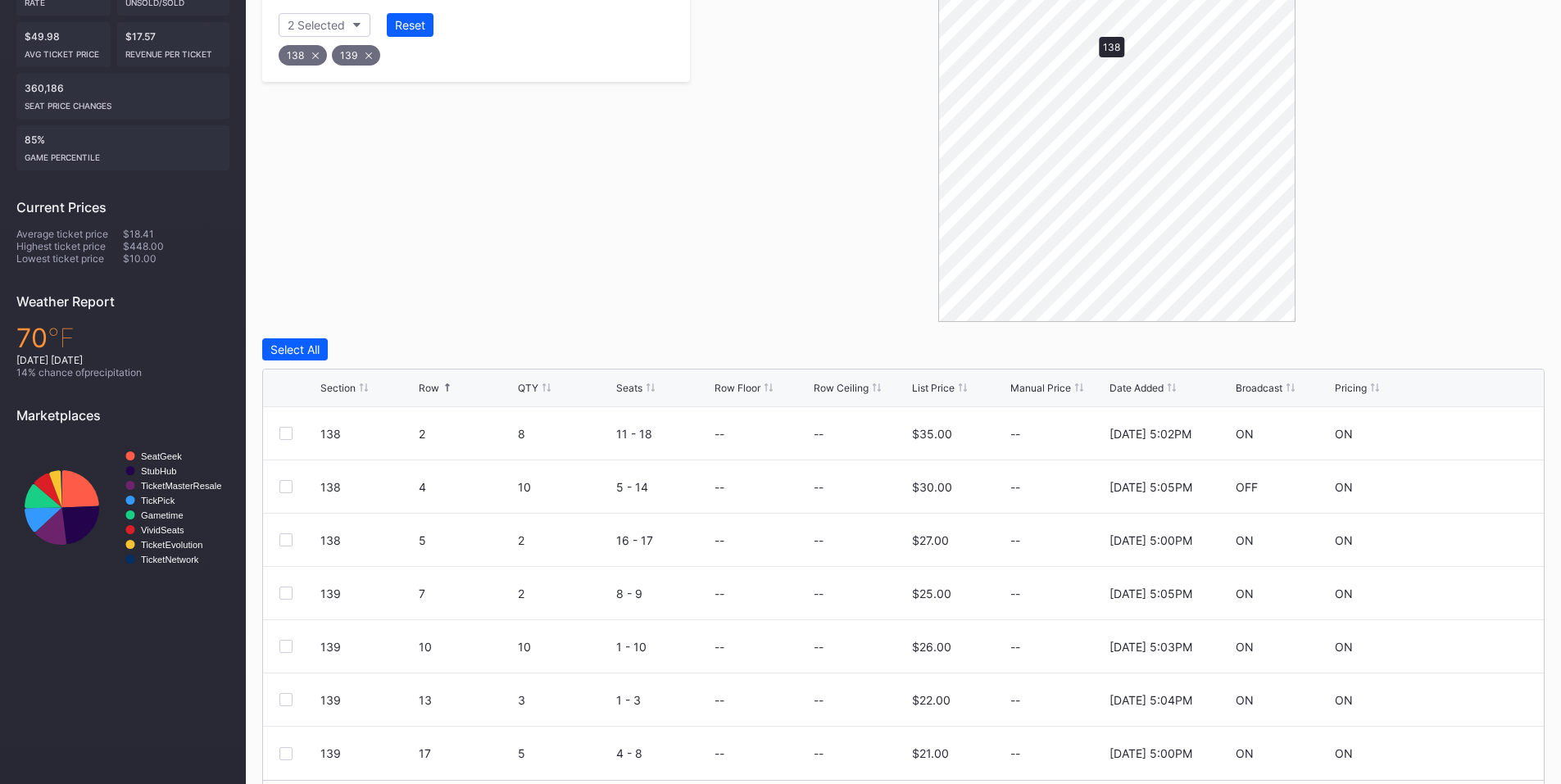
scroll to position [251, 0]
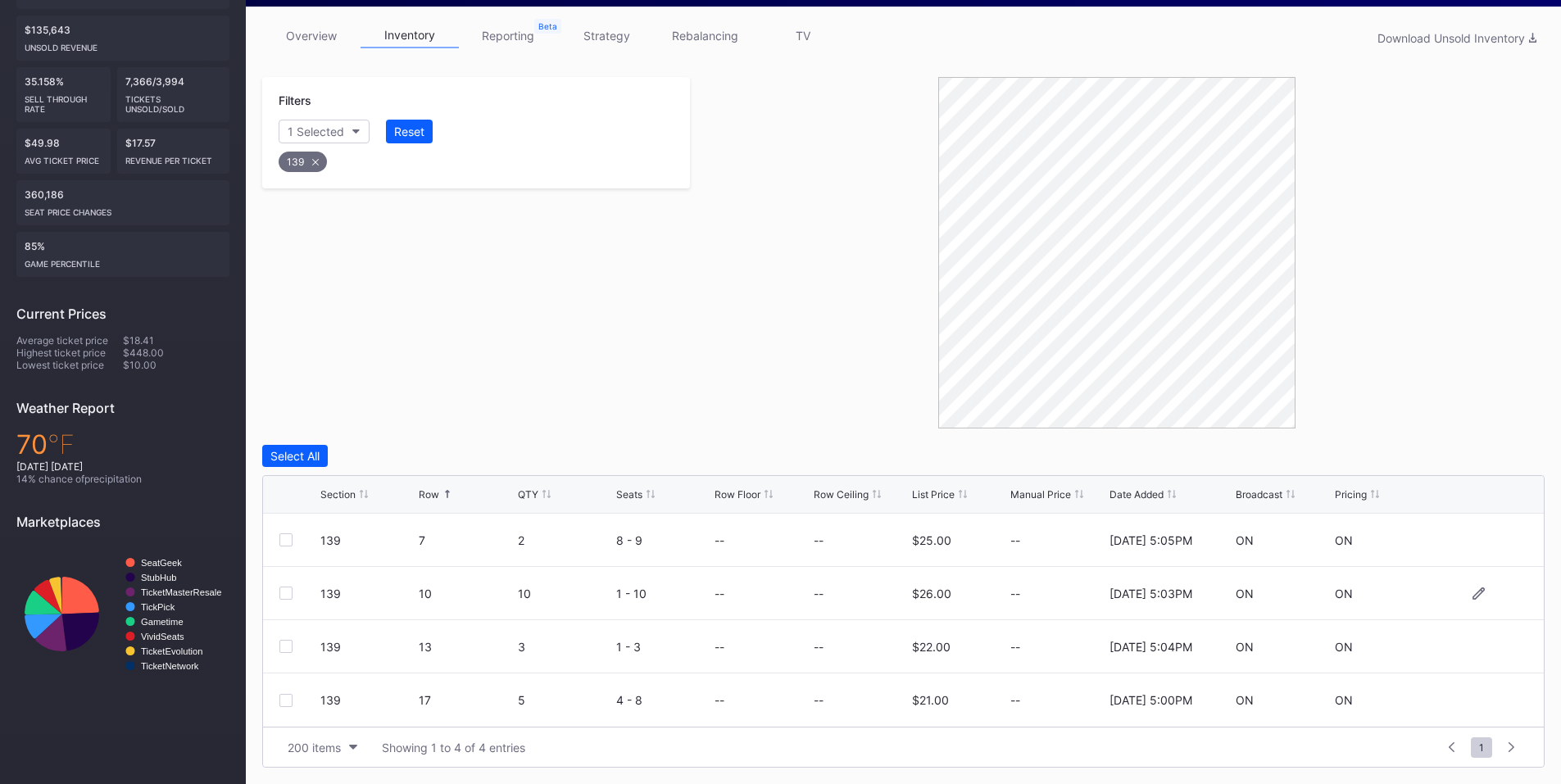
click at [283, 591] on div at bounding box center [286, 593] width 13 height 13
click at [1504, 459] on div "Delete 1 Row" at bounding box center [1503, 456] width 66 height 14
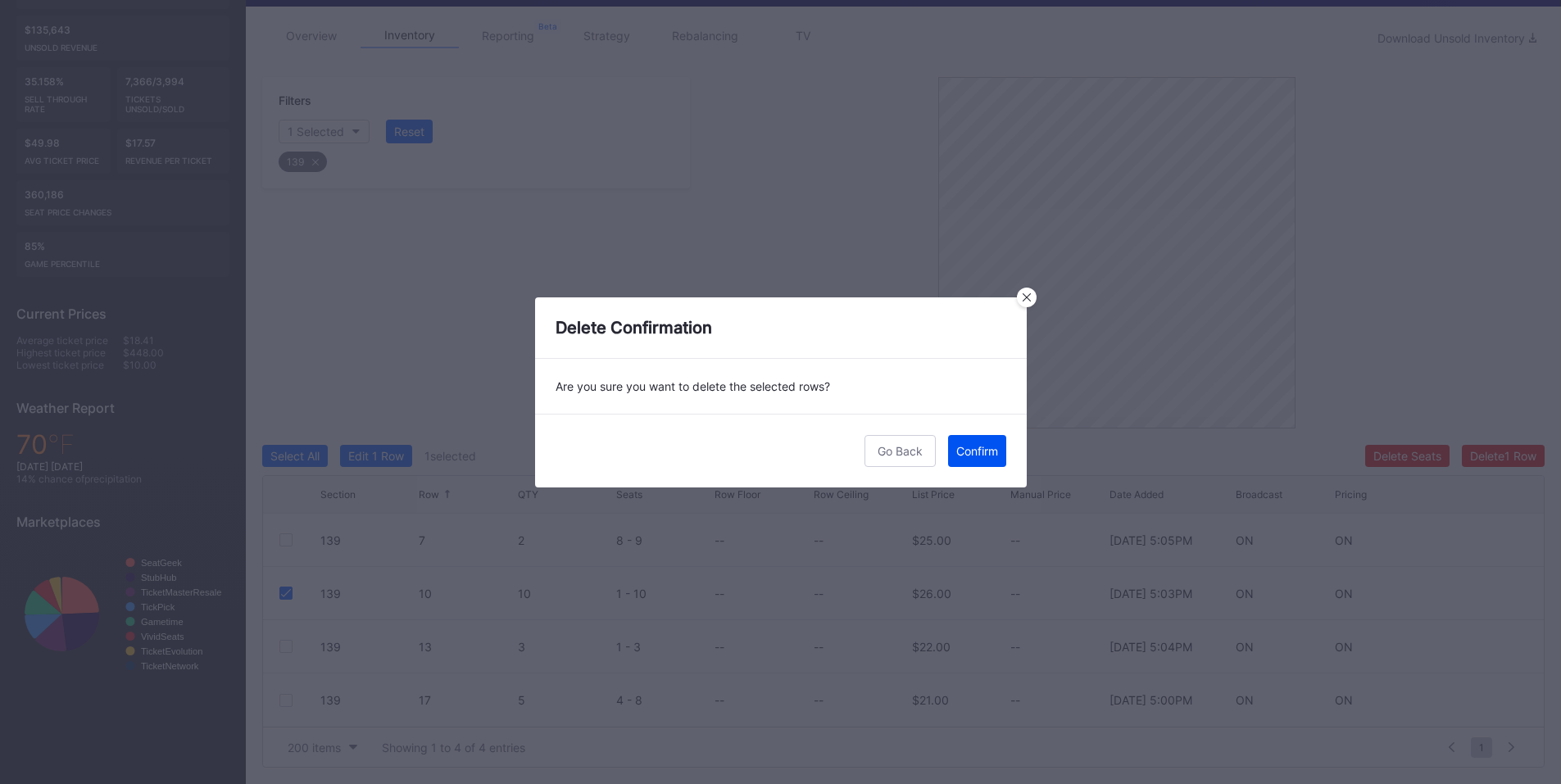
click at [974, 453] on div "Confirm" at bounding box center [977, 450] width 42 height 14
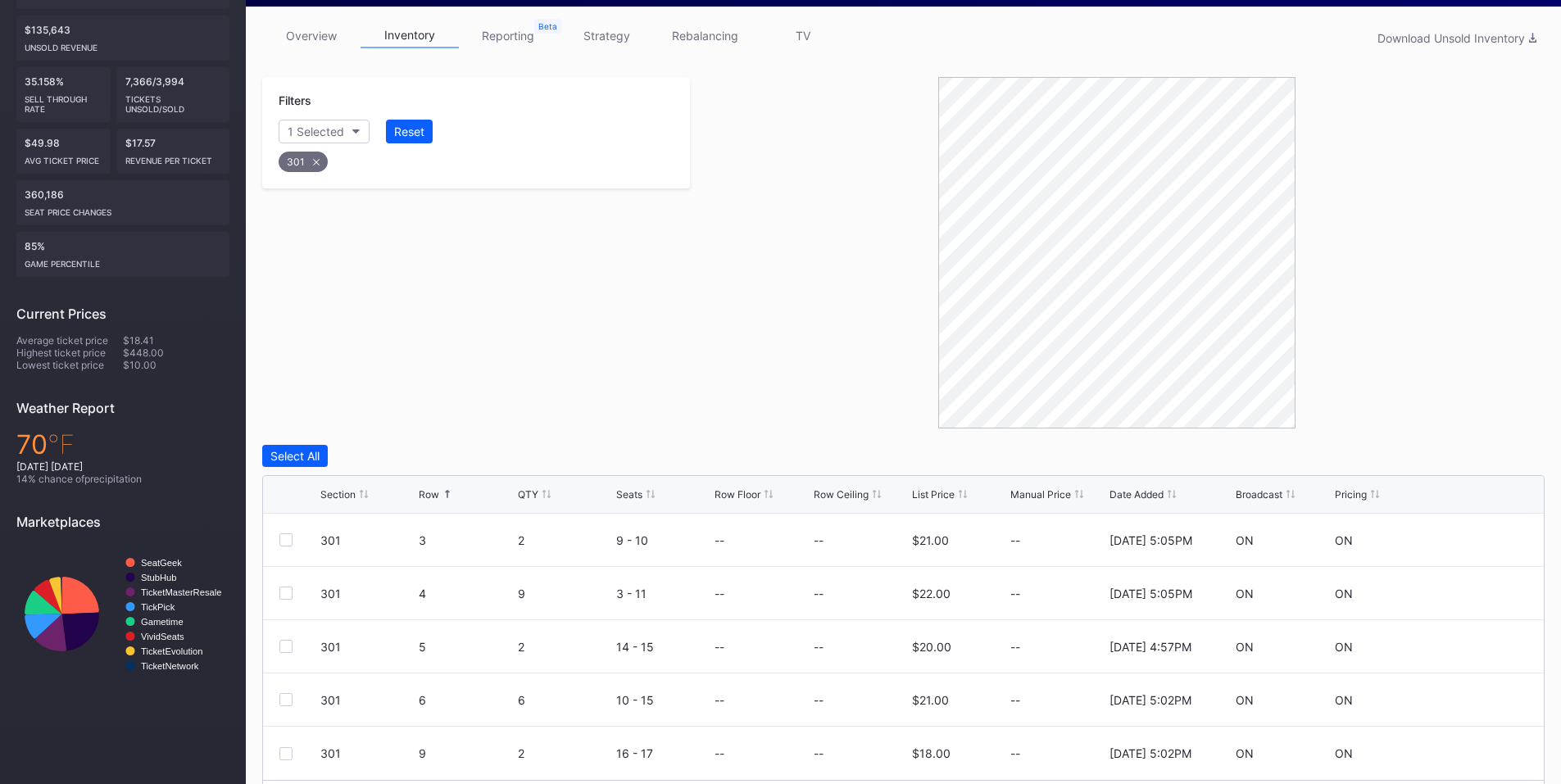
scroll to position [304, 0]
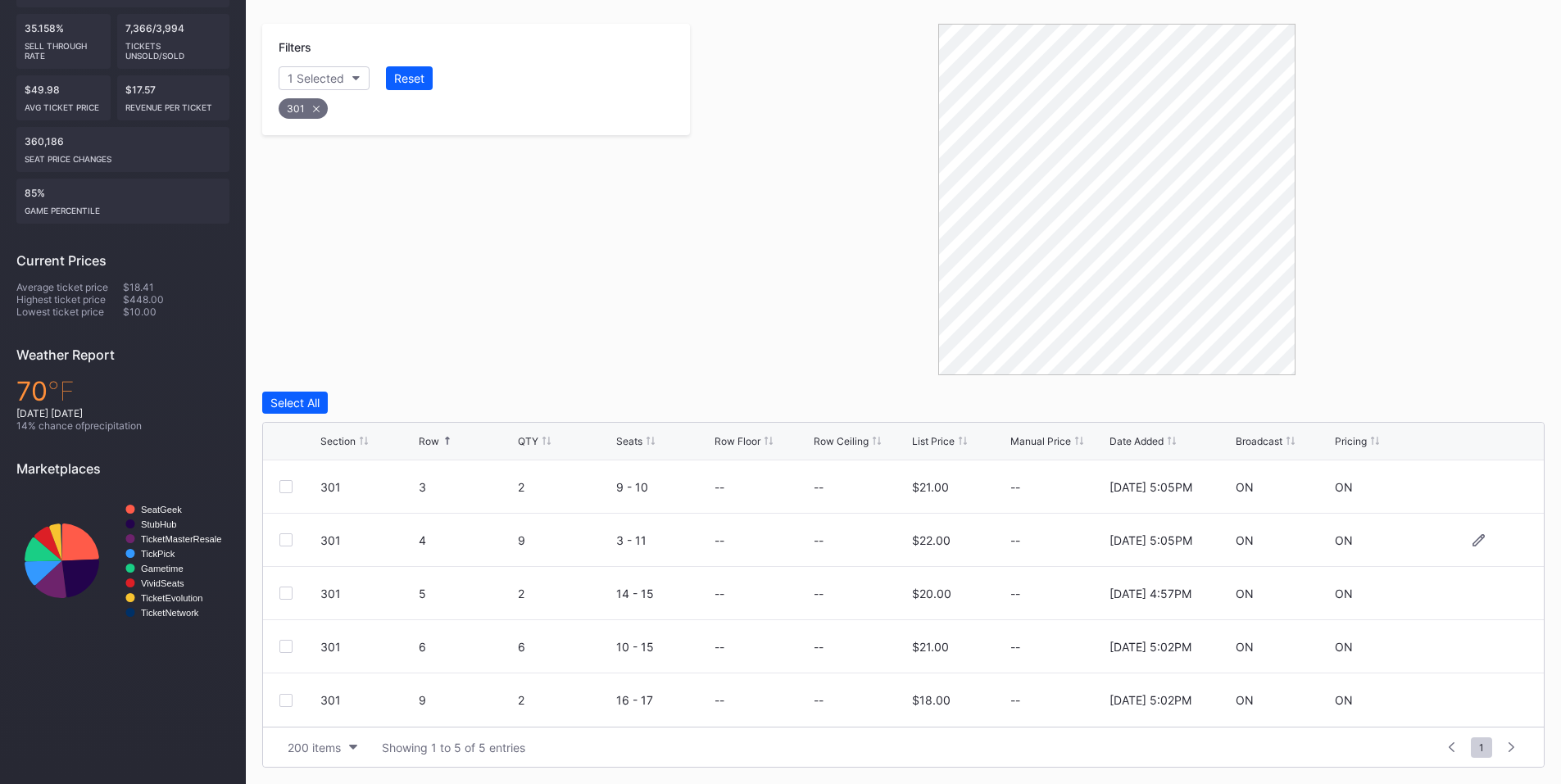
click at [285, 541] on div at bounding box center [286, 540] width 13 height 13
click at [1507, 399] on div "Delete 1 Row" at bounding box center [1503, 402] width 66 height 14
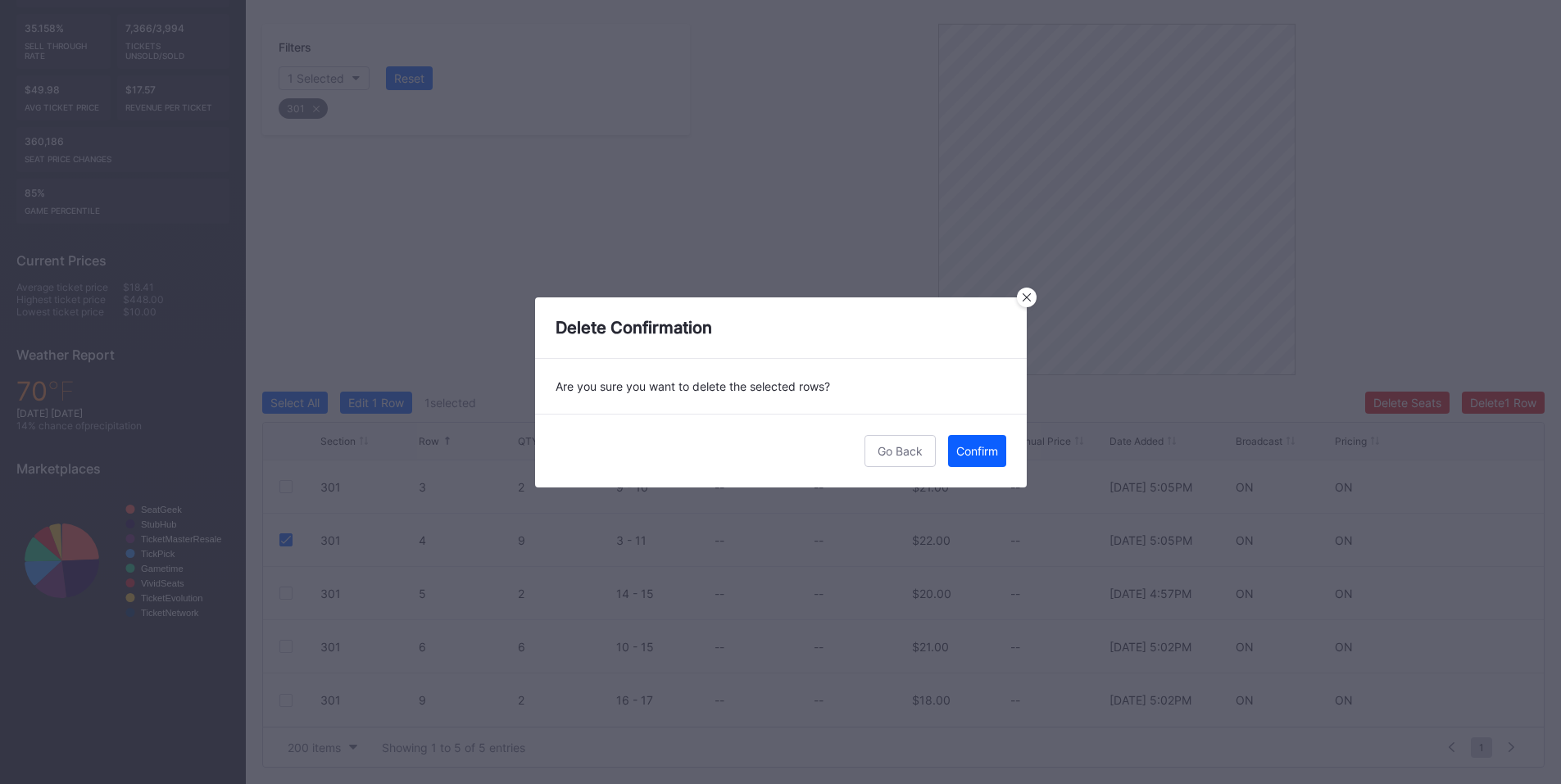
click at [982, 454] on div "Confirm" at bounding box center [977, 450] width 42 height 14
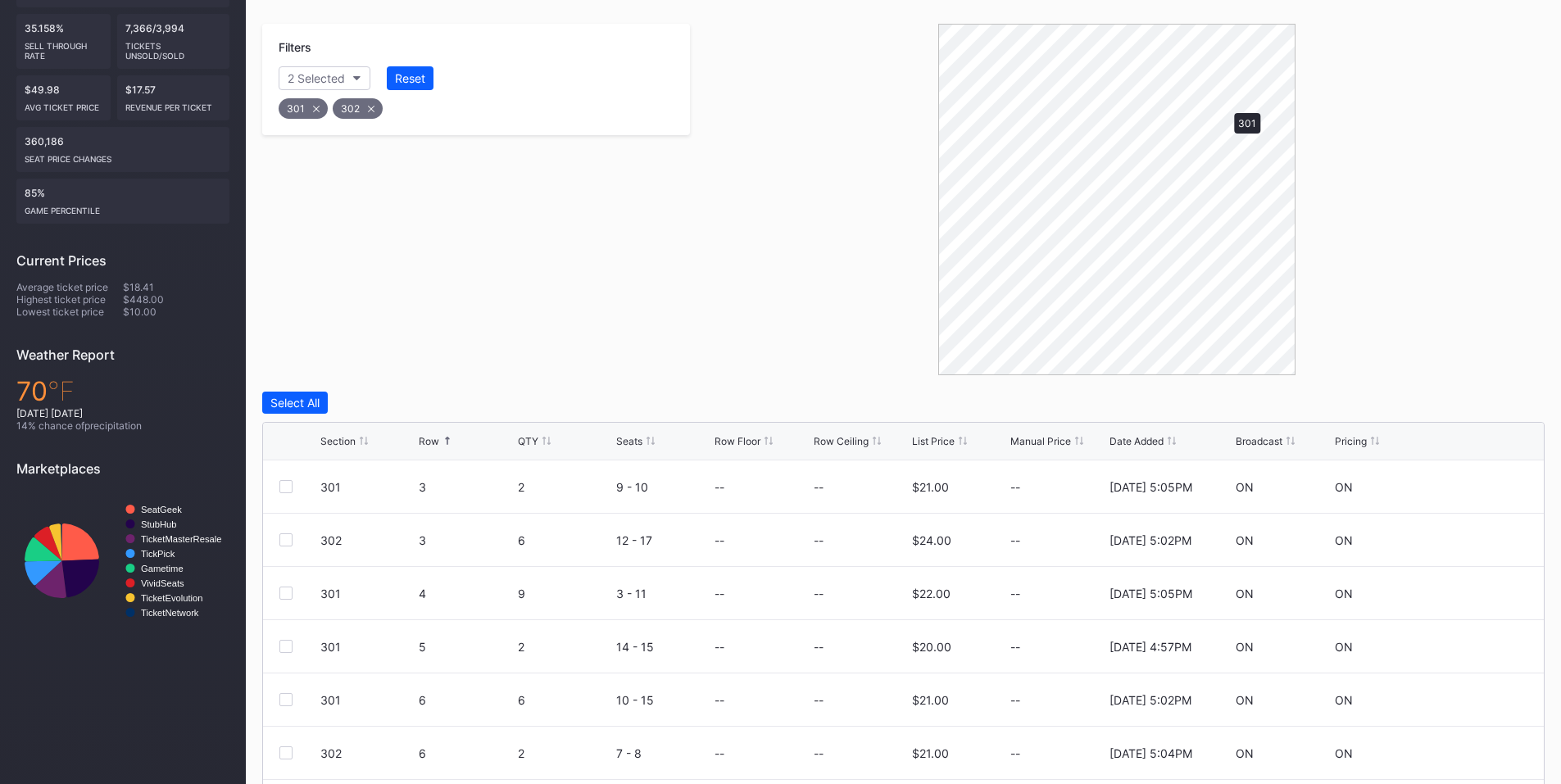
scroll to position [198, 0]
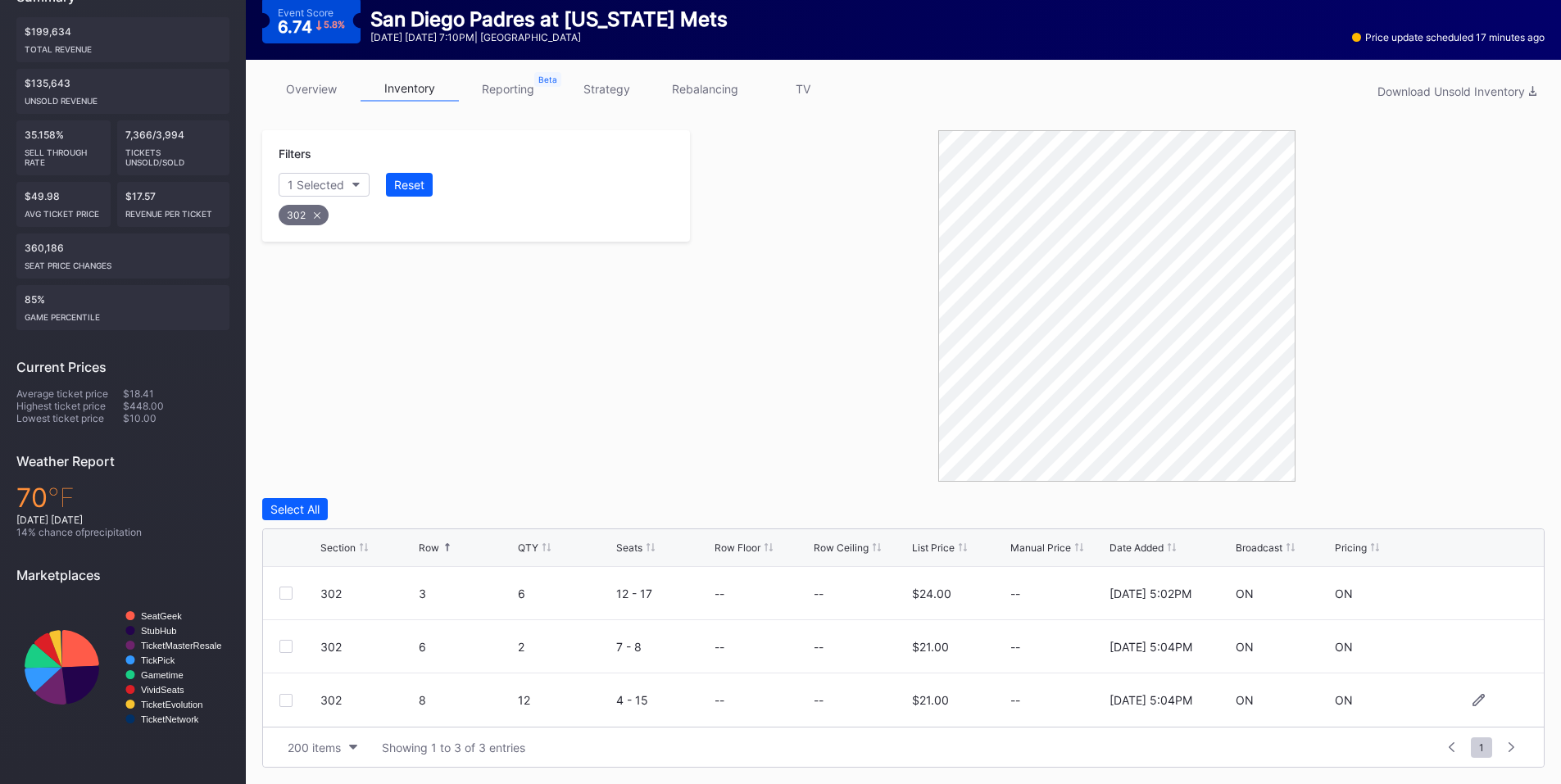
click at [286, 702] on div at bounding box center [286, 701] width 13 height 13
click at [1508, 504] on div "Delete 1 Row" at bounding box center [1503, 509] width 66 height 14
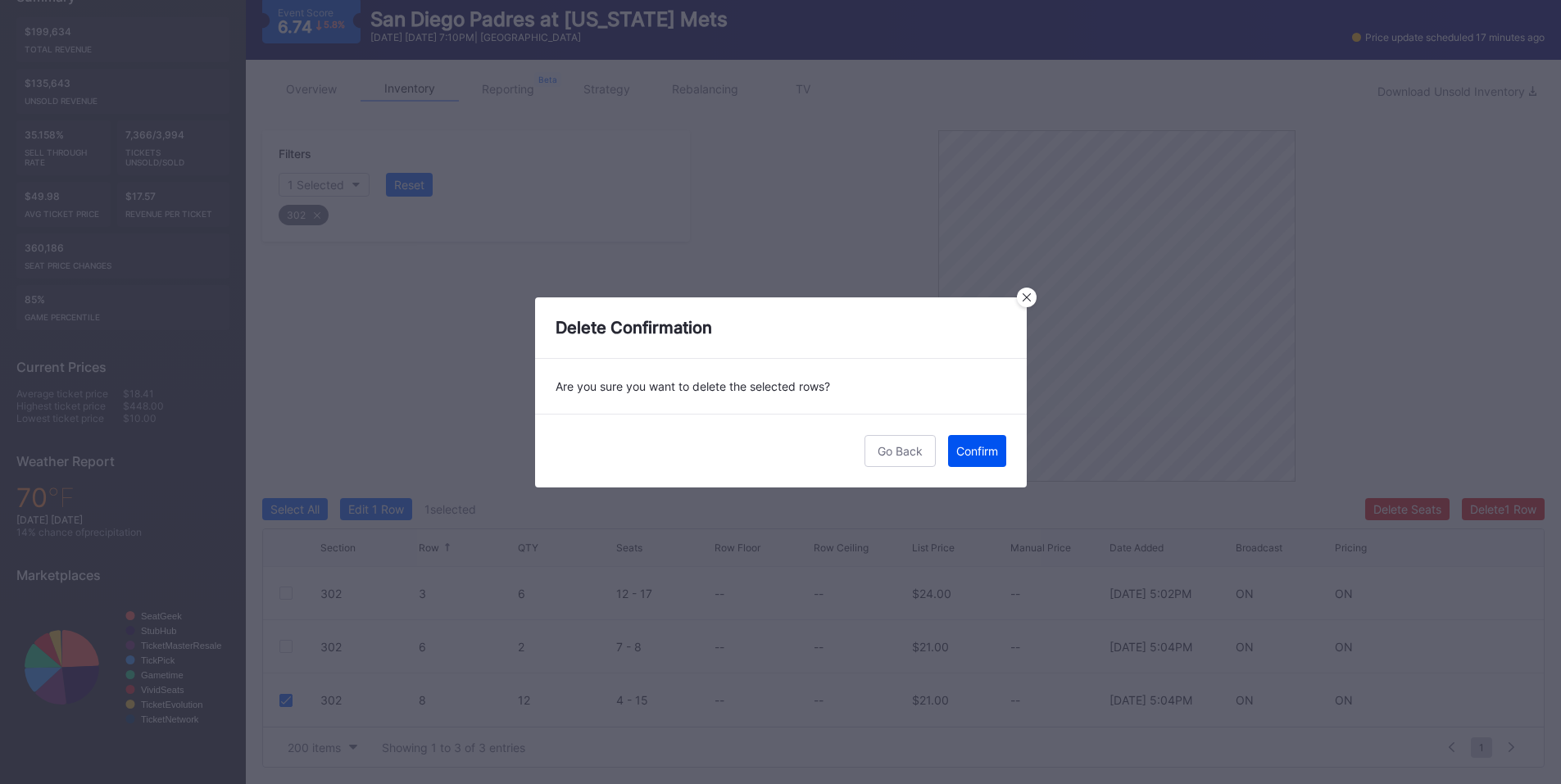
click at [962, 456] on div "Confirm" at bounding box center [977, 450] width 42 height 14
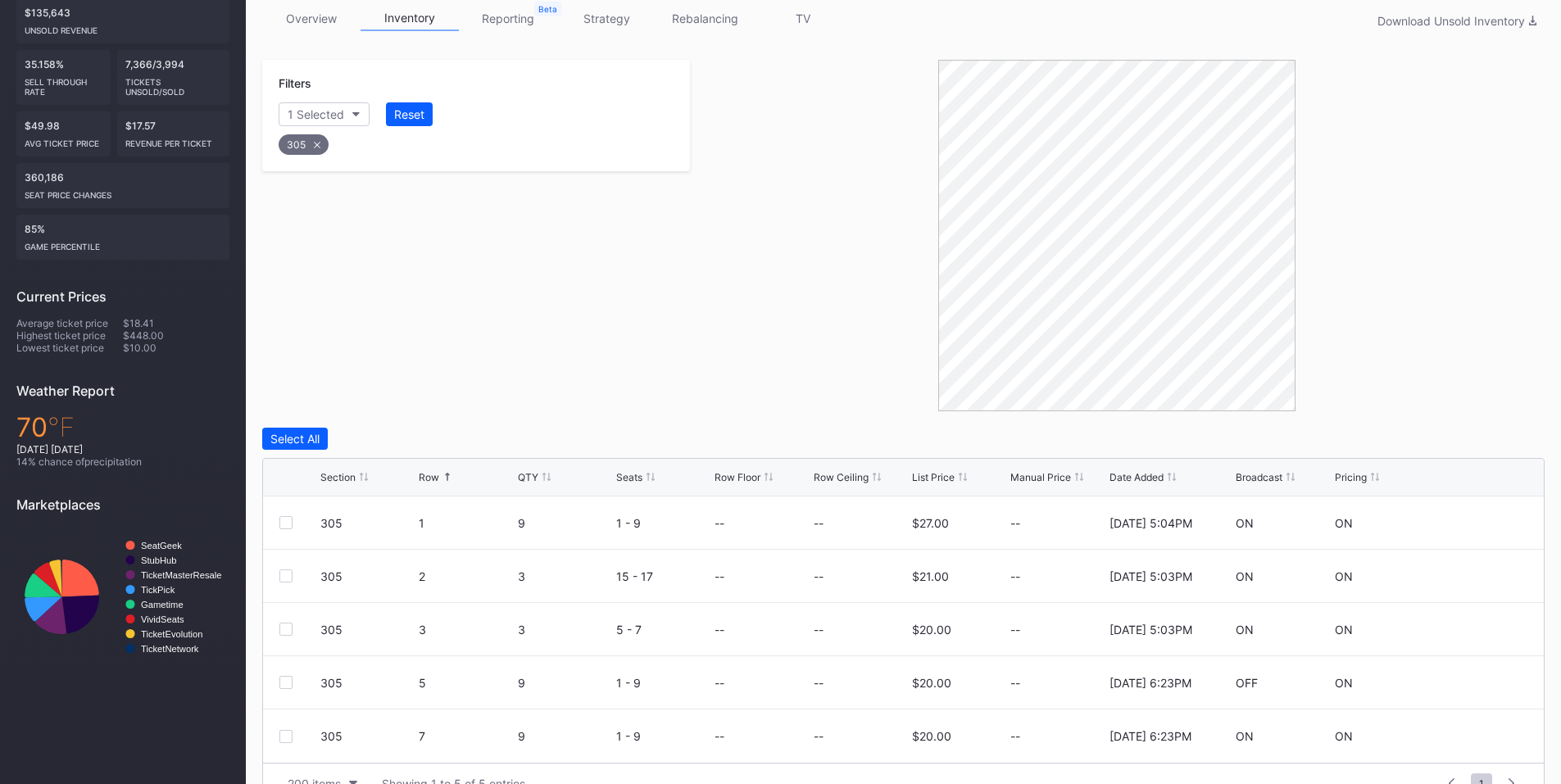
scroll to position [304, 0]
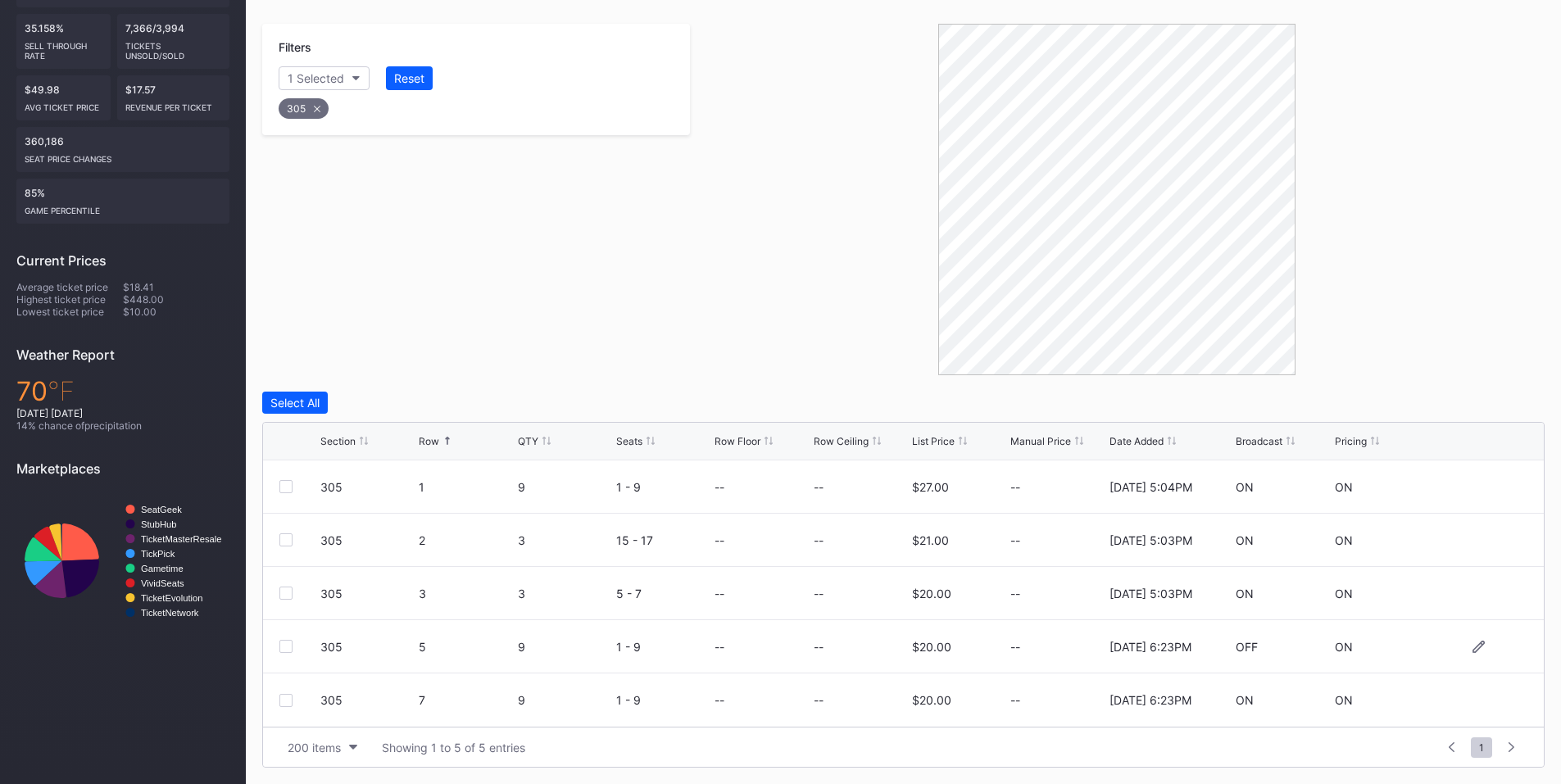
click at [286, 643] on div at bounding box center [286, 647] width 13 height 13
click at [286, 694] on div at bounding box center [286, 701] width 13 height 13
click at [1482, 409] on div "Delete 2 Rows" at bounding box center [1499, 402] width 73 height 14
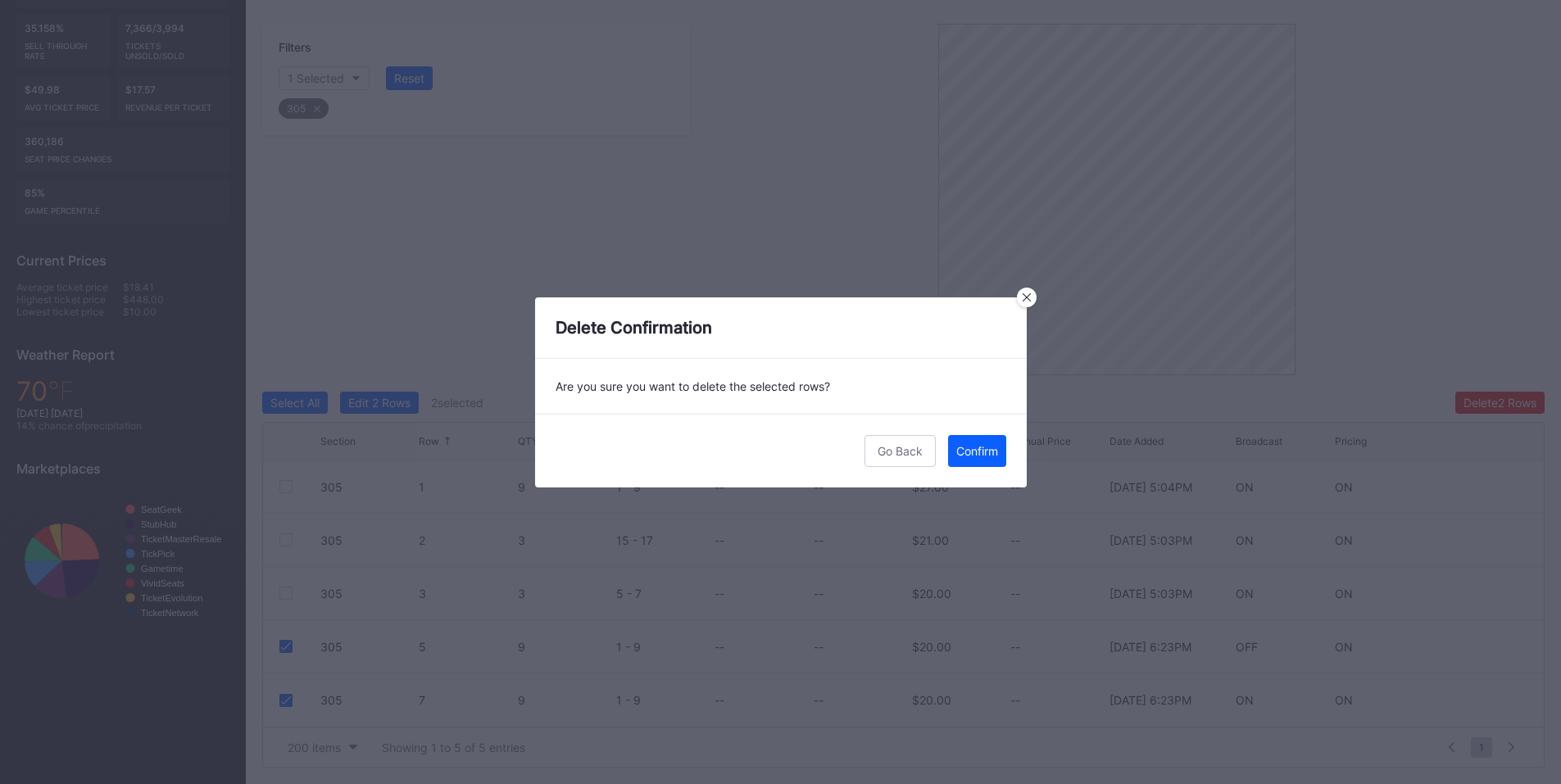
drag, startPoint x: 983, startPoint y: 443, endPoint x: 1572, endPoint y: 324, distance: 600.9
click at [986, 444] on div "Confirm" at bounding box center [977, 450] width 42 height 14
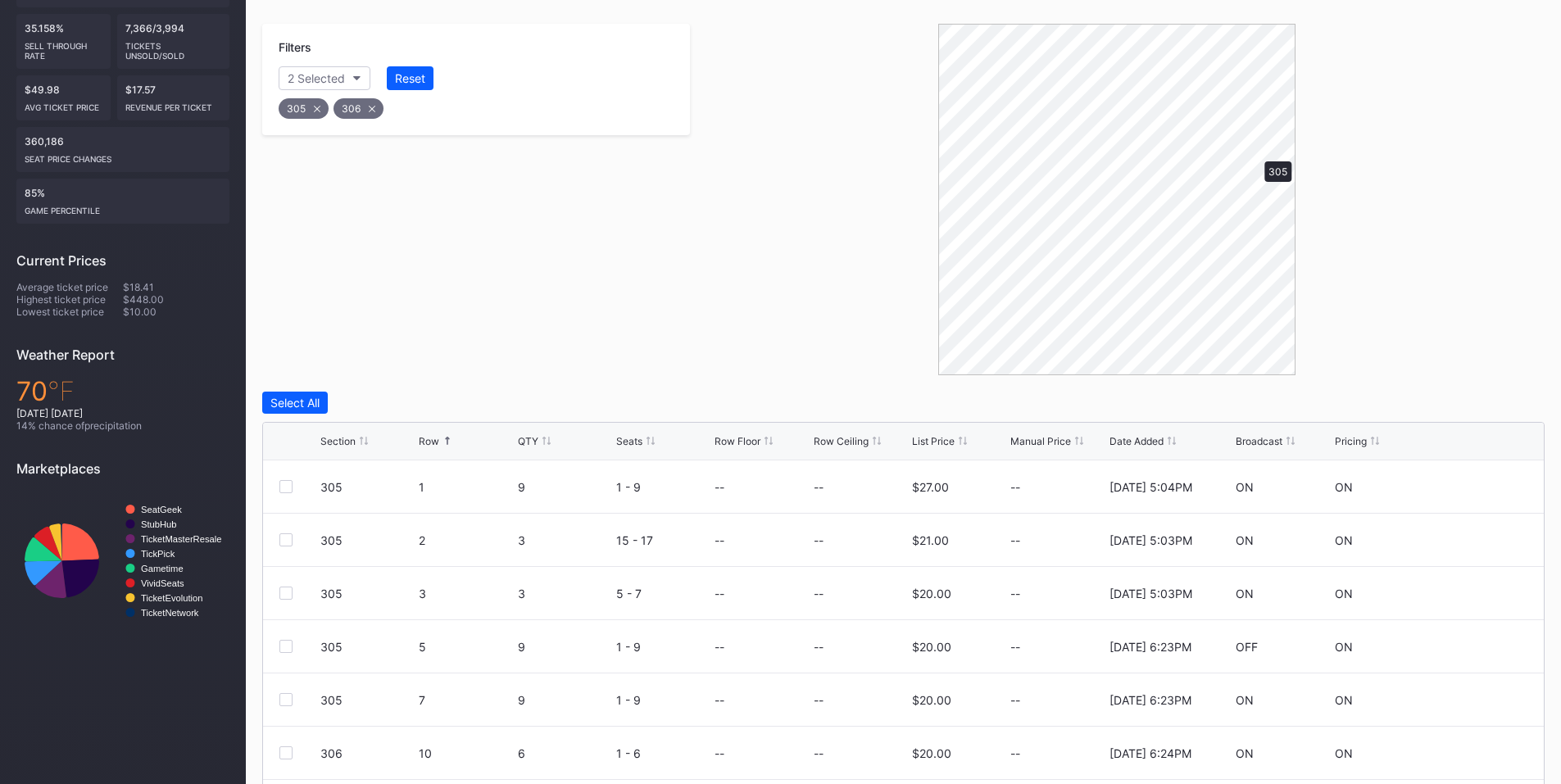
scroll to position [170, 0]
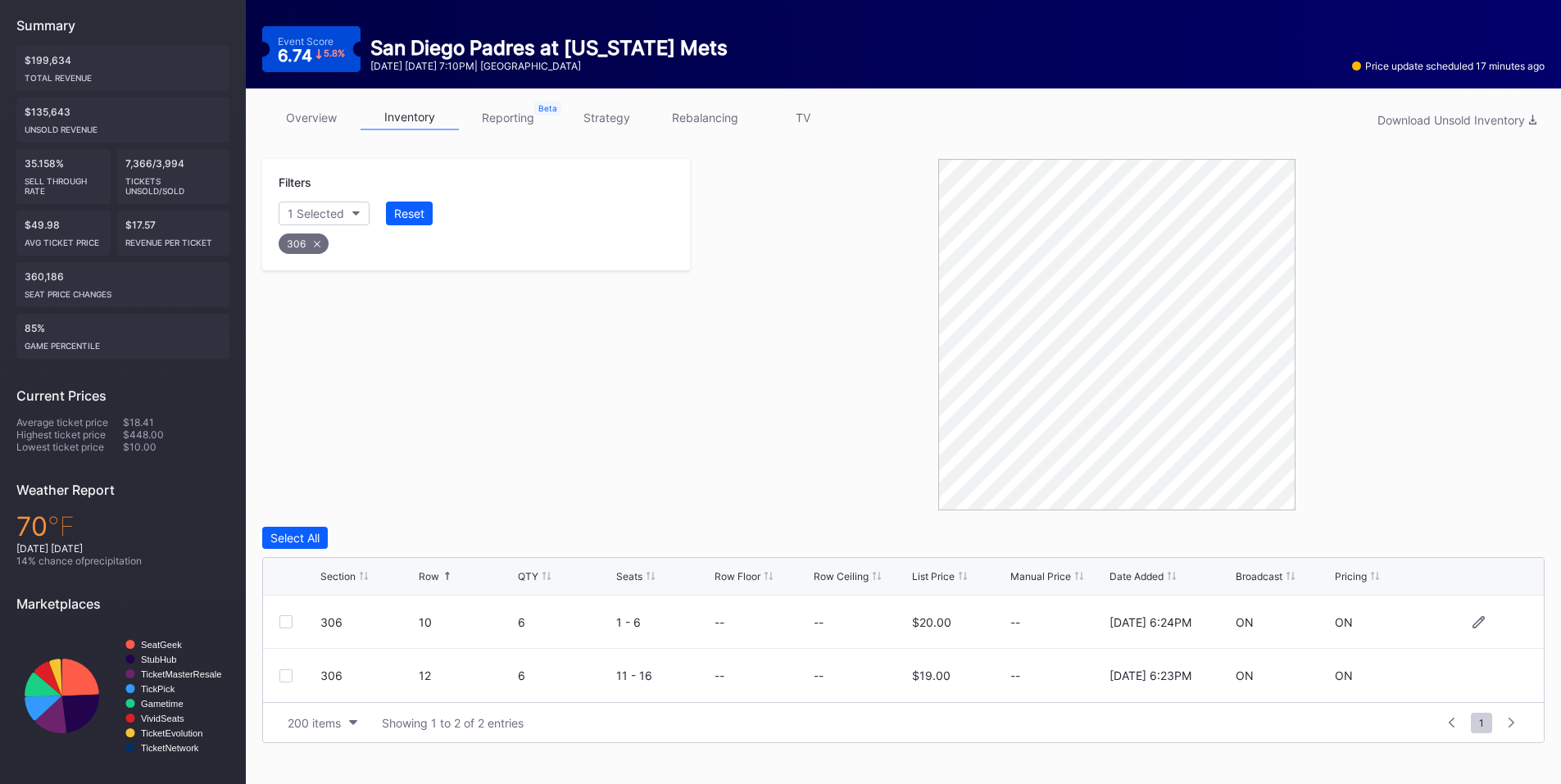
click at [284, 619] on div at bounding box center [286, 622] width 13 height 13
click at [1496, 538] on div "Delete 1 Row" at bounding box center [1503, 538] width 66 height 14
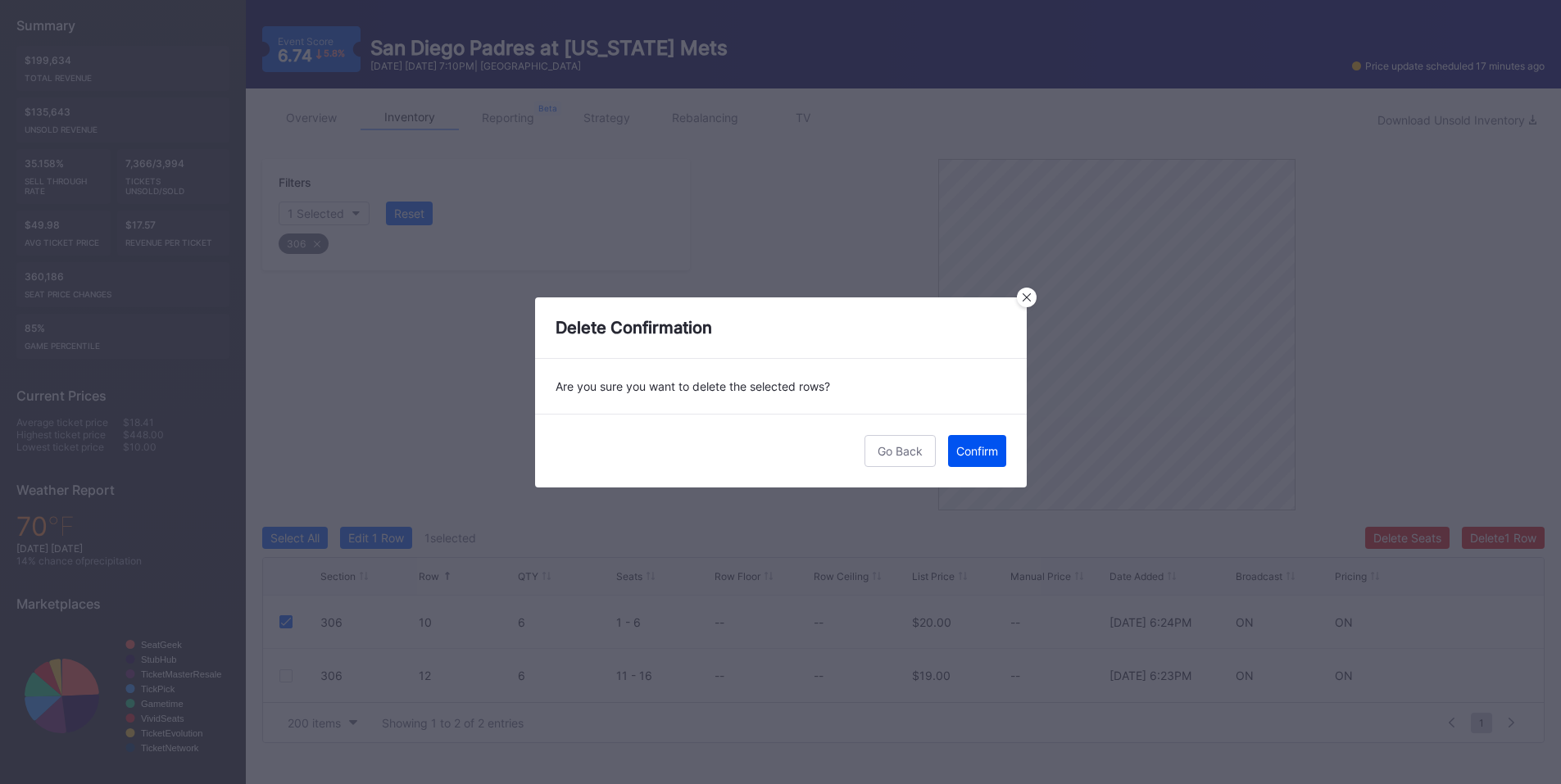
click at [980, 449] on div "Confirm" at bounding box center [977, 450] width 42 height 14
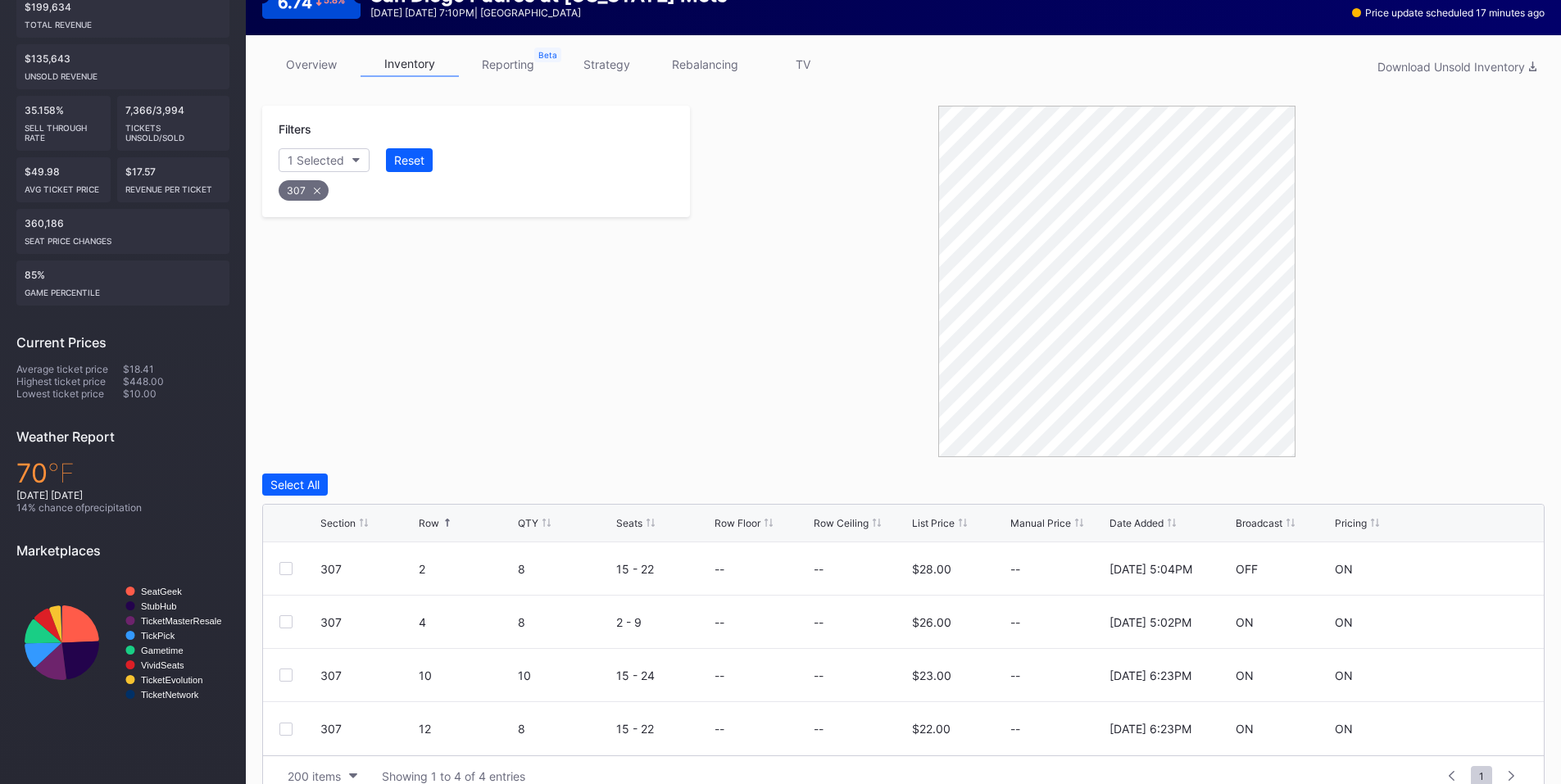
scroll to position [251, 0]
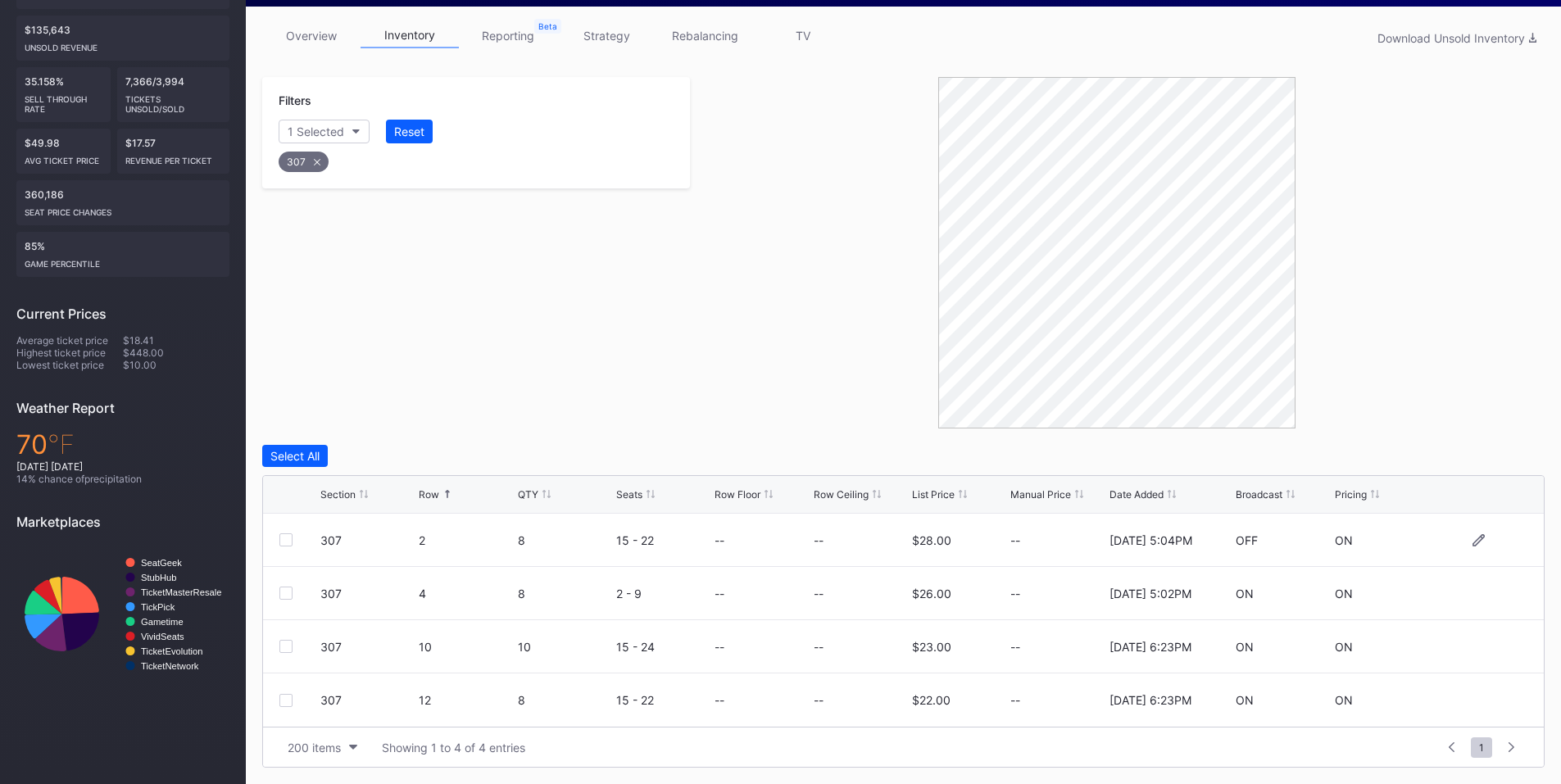
click at [286, 538] on div at bounding box center [286, 540] width 13 height 13
click at [284, 652] on div at bounding box center [286, 647] width 13 height 13
click at [284, 697] on div at bounding box center [286, 701] width 13 height 13
click at [1511, 452] on div "Delete 3 Rows" at bounding box center [1499, 456] width 74 height 14
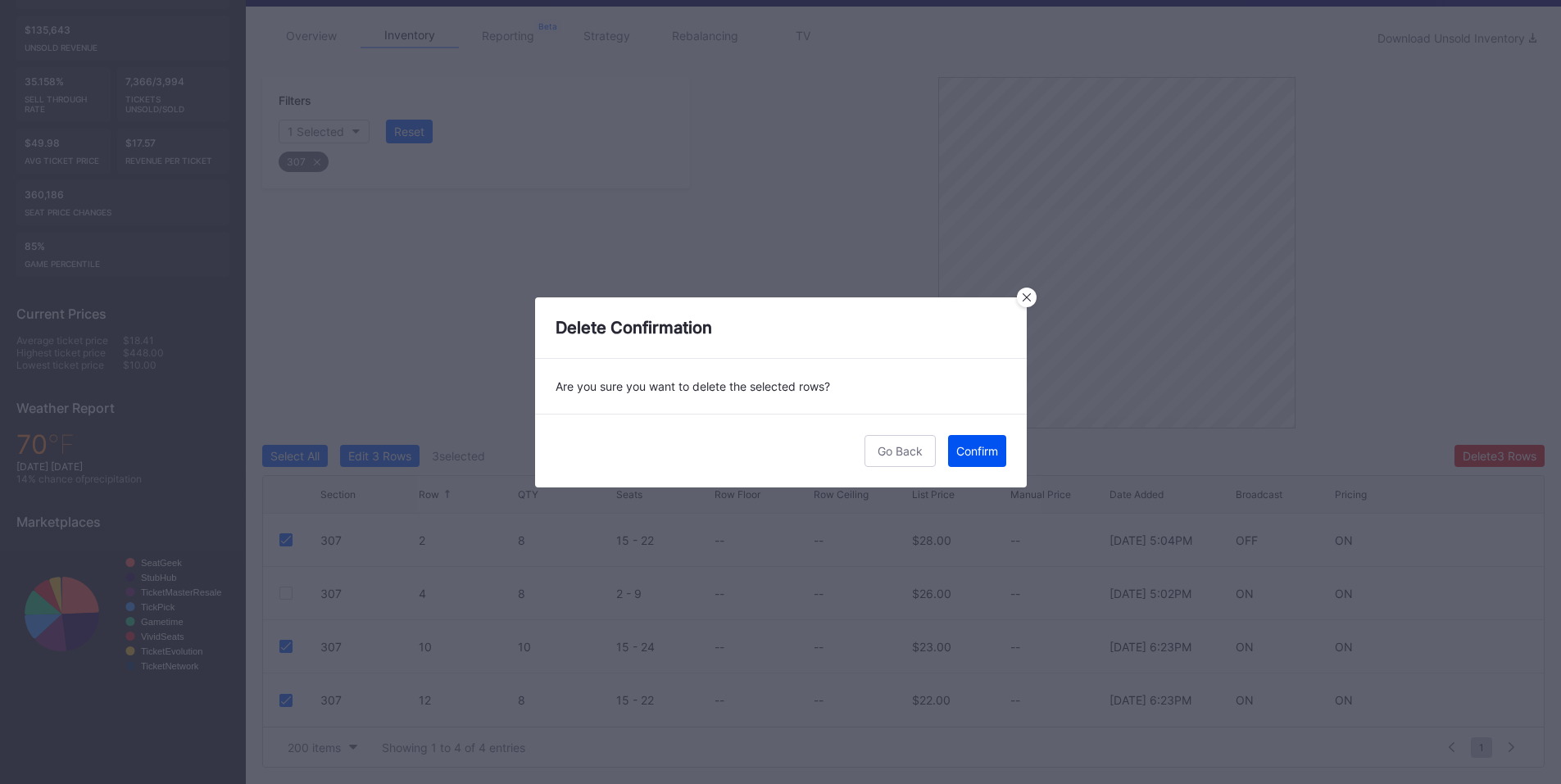
click at [987, 458] on button "Confirm" at bounding box center [977, 451] width 58 height 32
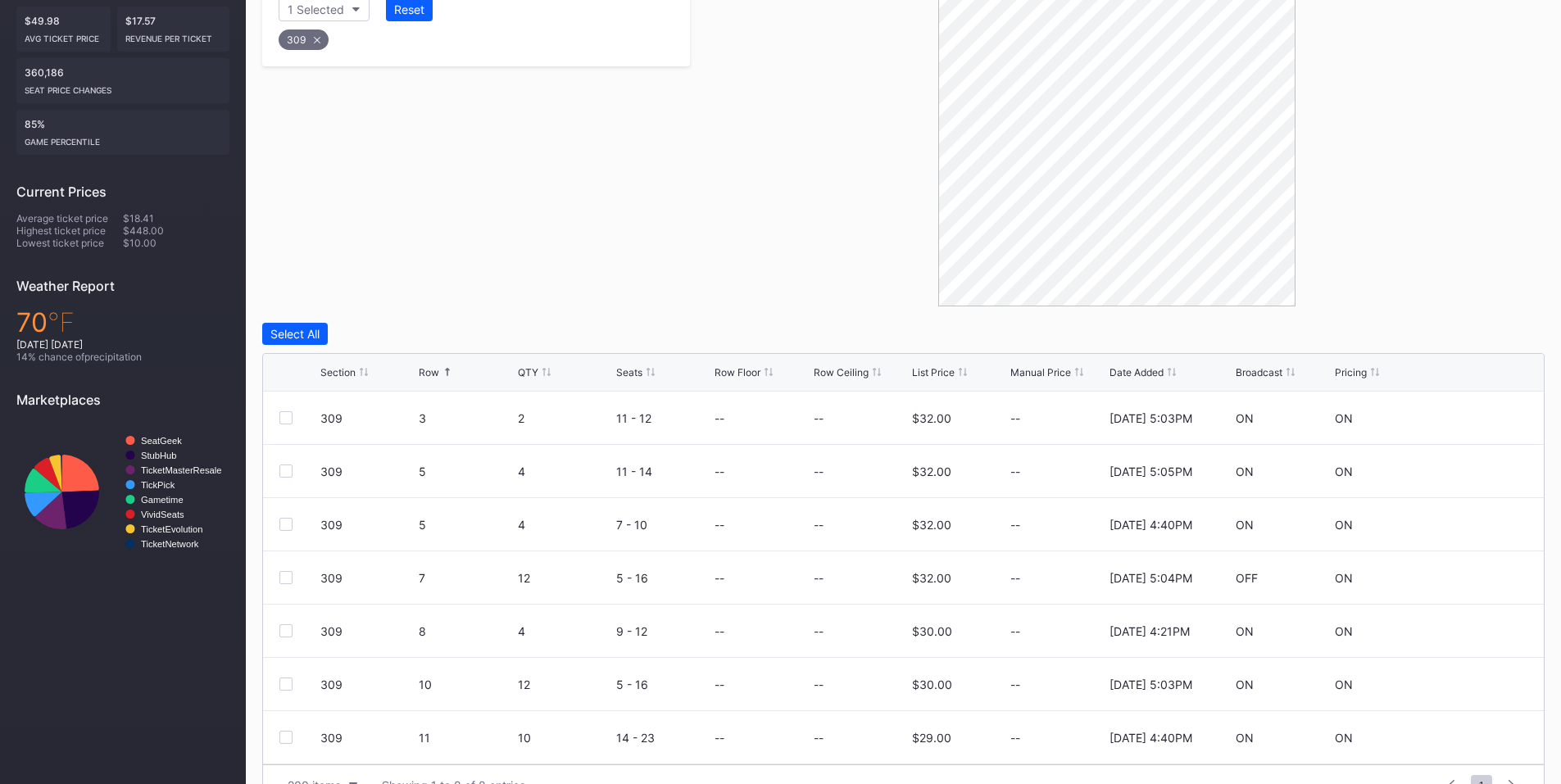
scroll to position [411, 0]
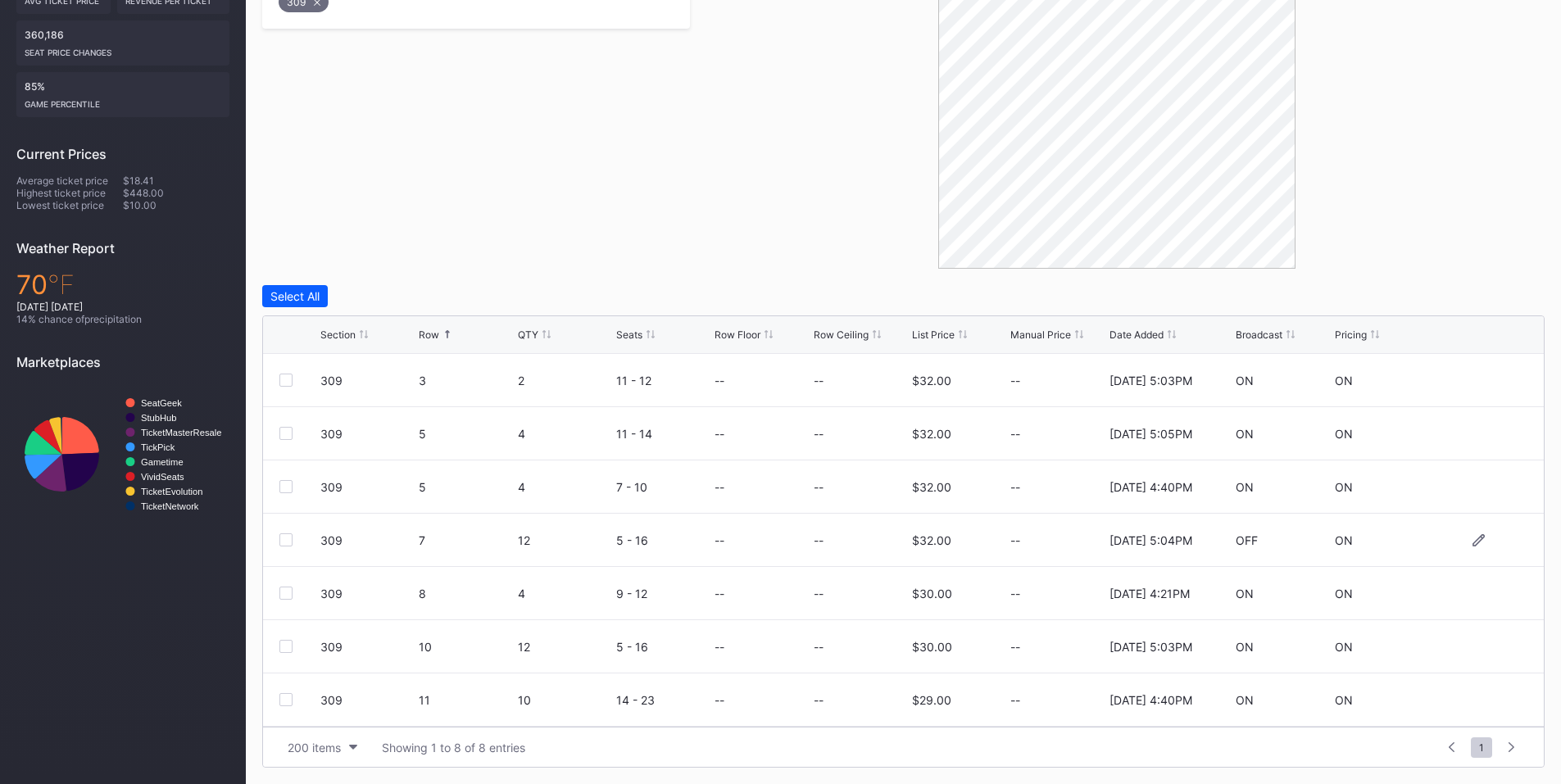
click at [289, 540] on div at bounding box center [286, 540] width 13 height 13
click at [286, 646] on div at bounding box center [286, 647] width 13 height 13
click at [286, 696] on div at bounding box center [286, 700] width 13 height 13
click at [1506, 290] on div "Delete 3 Rows" at bounding box center [1499, 296] width 74 height 14
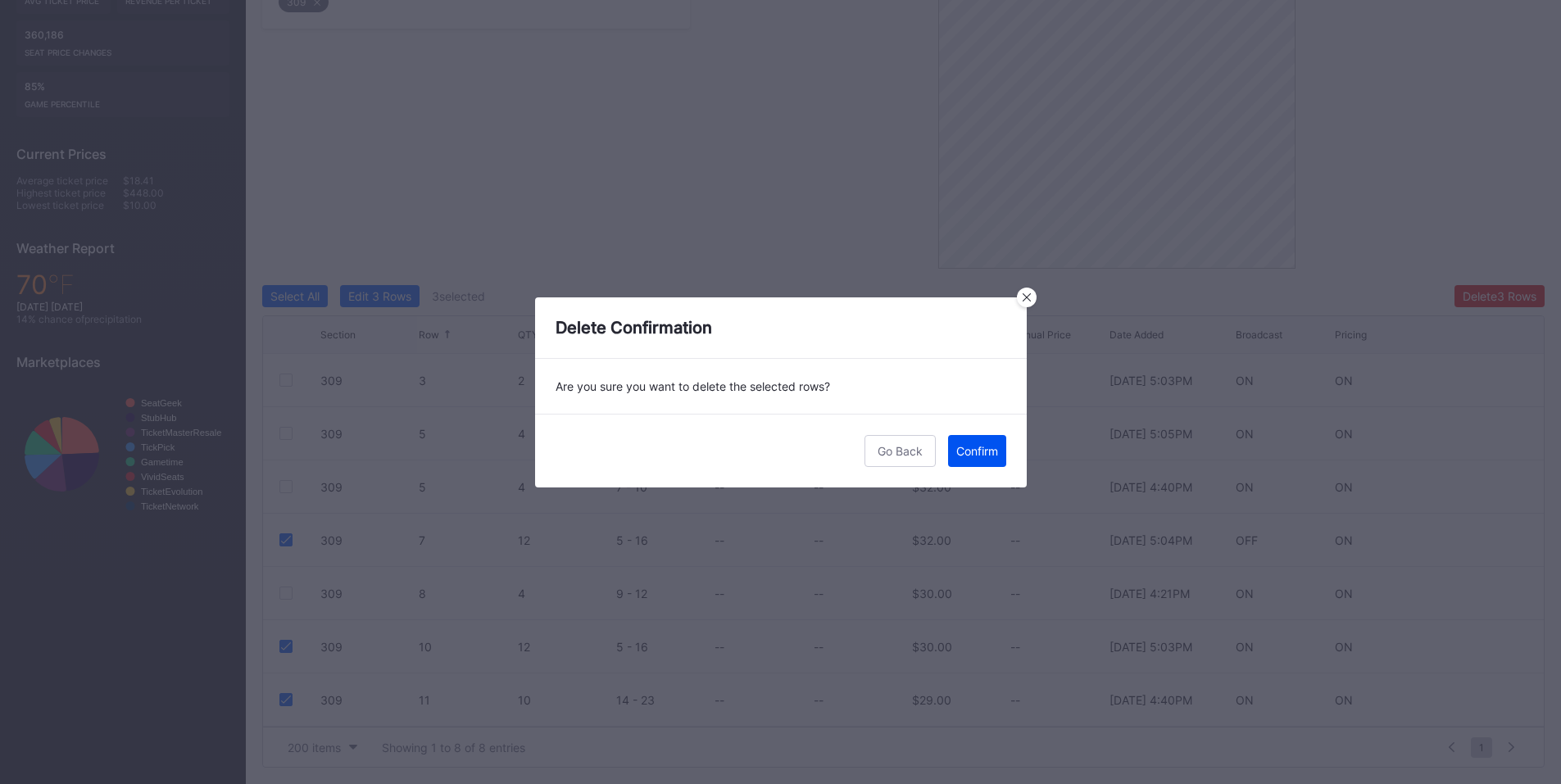
click at [974, 442] on button "Confirm" at bounding box center [977, 451] width 58 height 32
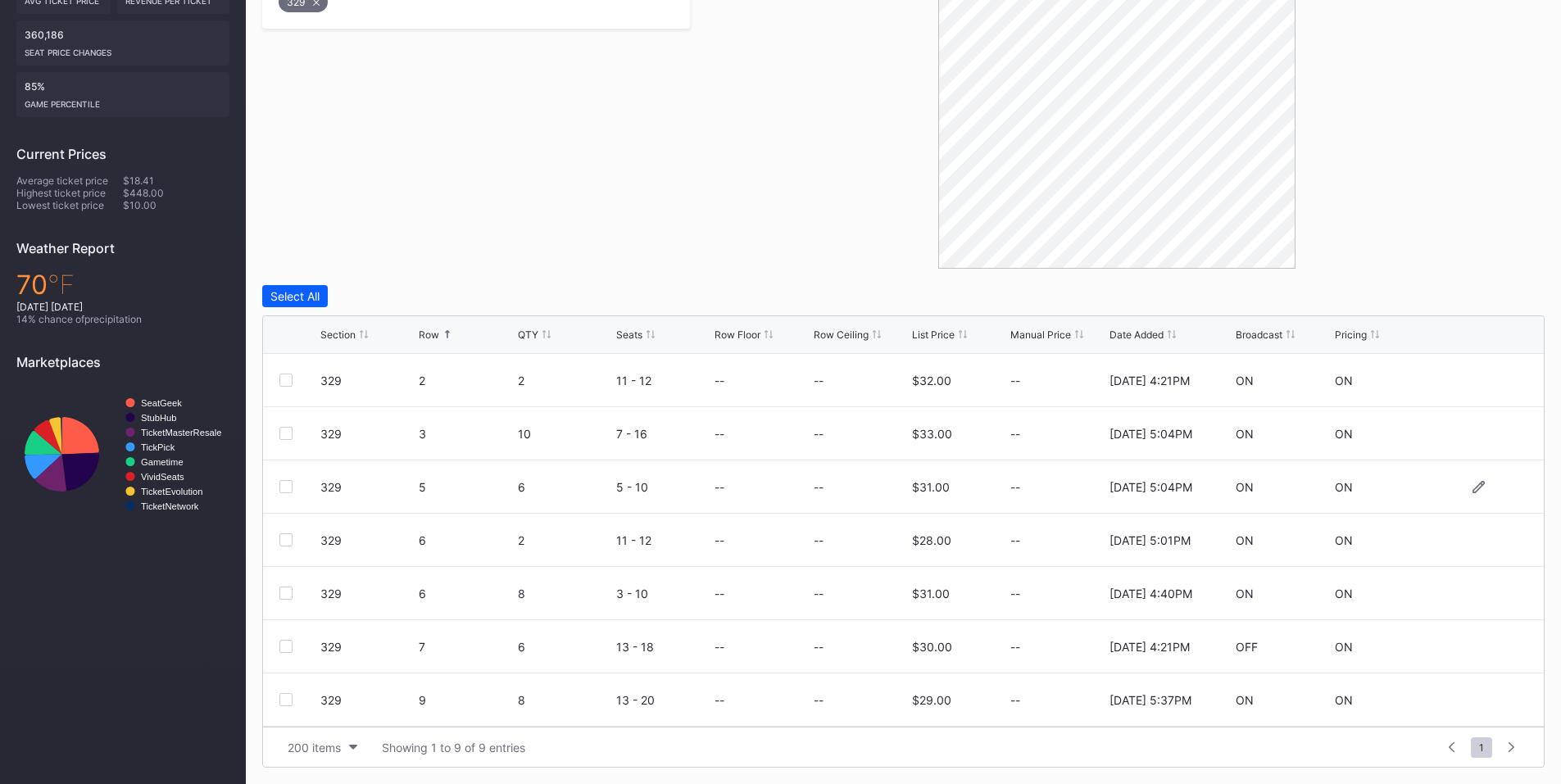
scroll to position [106, 0]
click at [288, 589] on div at bounding box center [286, 593] width 13 height 13
click at [286, 643] on div at bounding box center [286, 647] width 13 height 13
click at [288, 695] on div at bounding box center [286, 701] width 13 height 13
click at [1495, 296] on div "Delete 3 Rows" at bounding box center [1499, 296] width 74 height 14
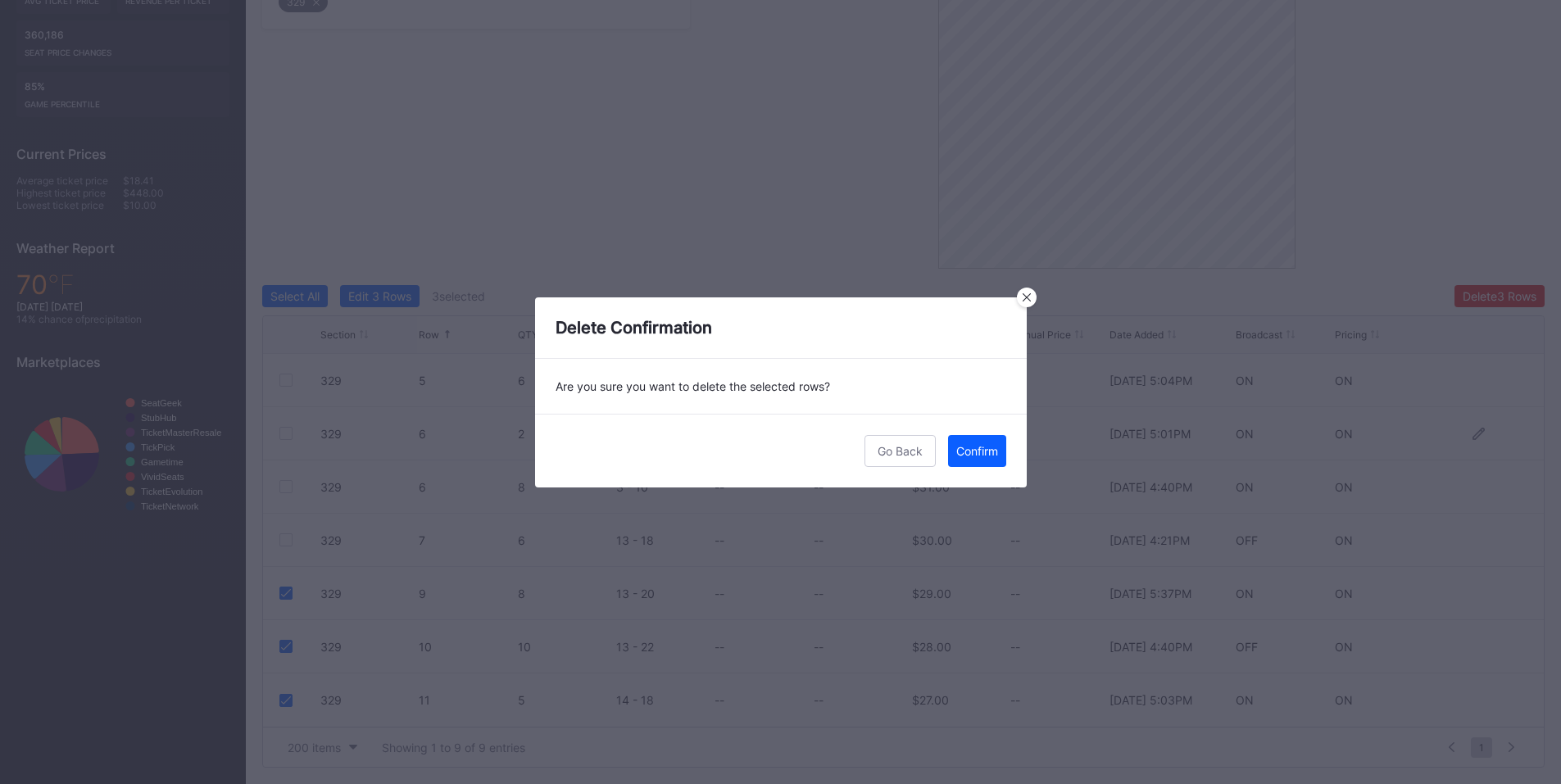
click at [974, 447] on div "Confirm" at bounding box center [977, 450] width 42 height 14
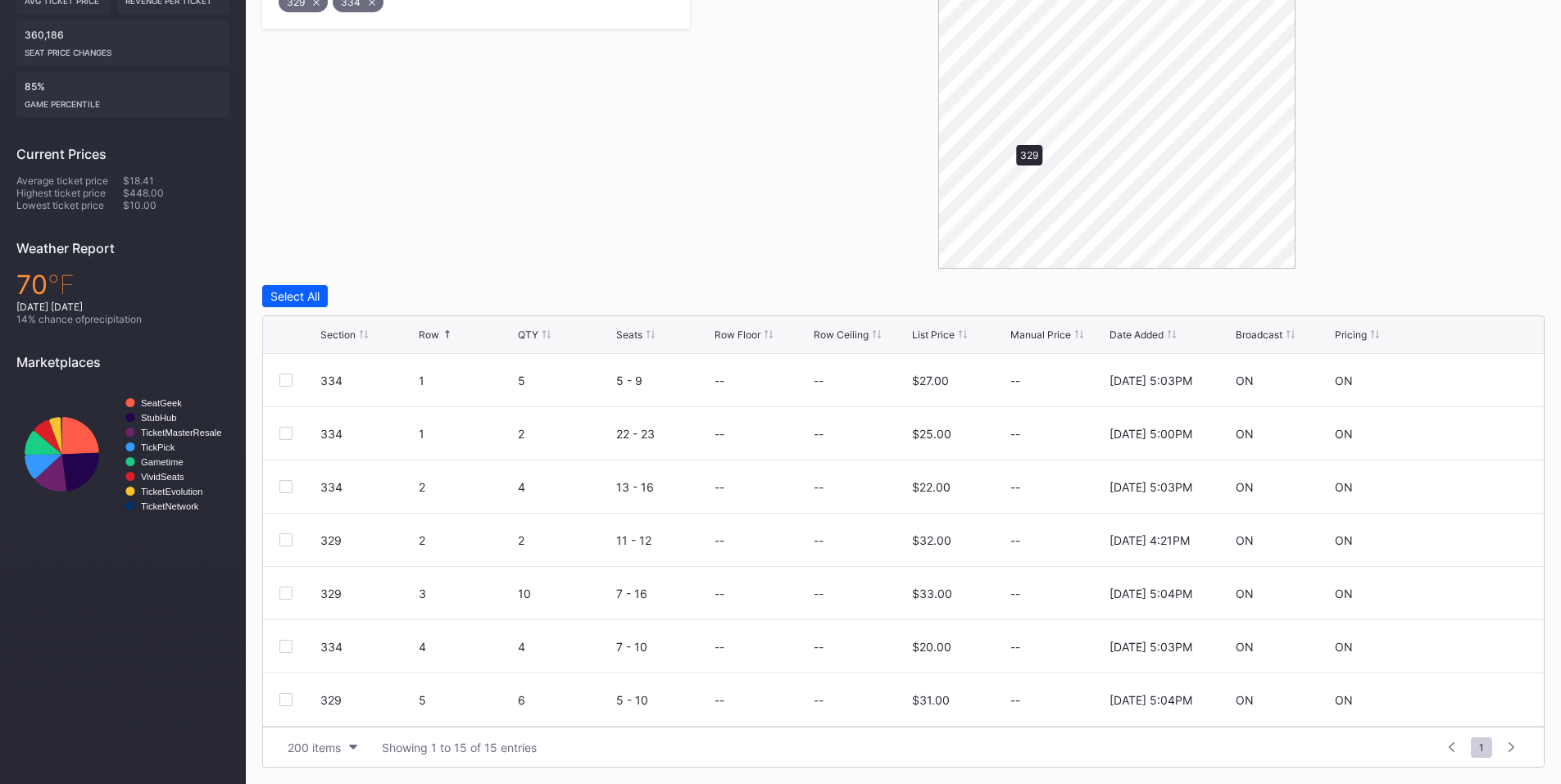
scroll to position [358, 0]
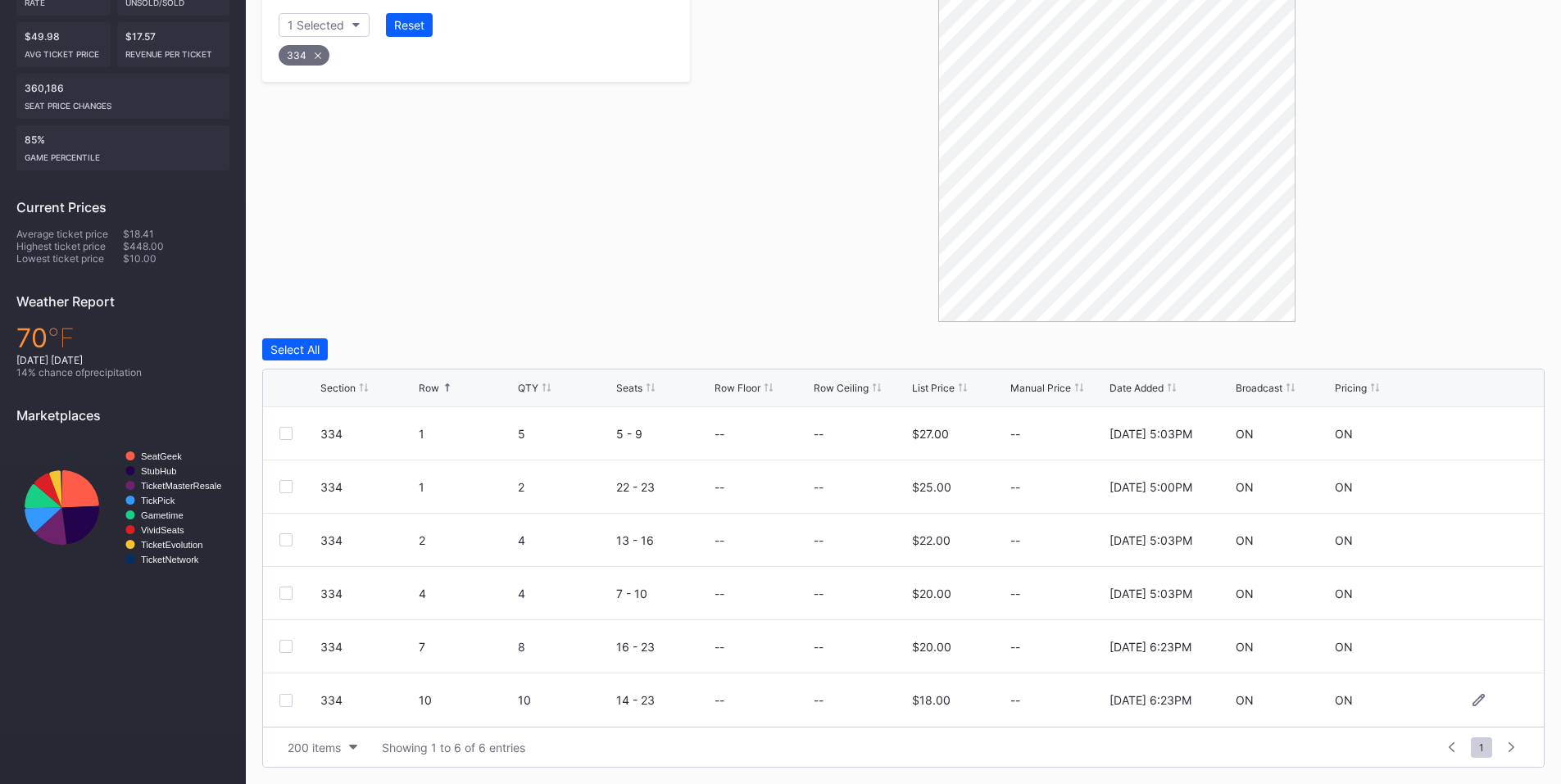
click at [284, 702] on div at bounding box center [286, 701] width 13 height 13
click at [1486, 349] on div "Delete 1 Row" at bounding box center [1503, 349] width 66 height 14
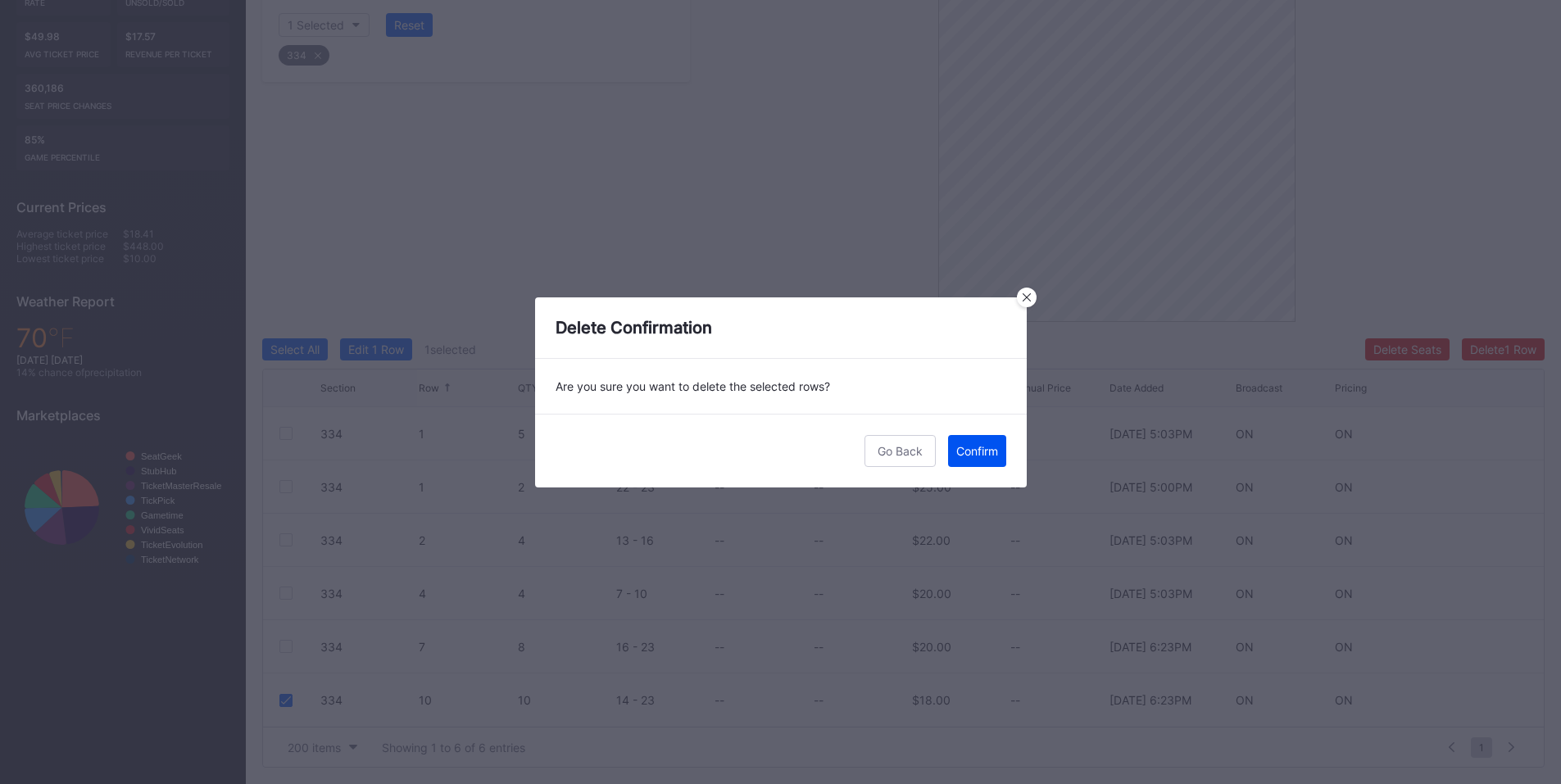
click at [967, 451] on div "Confirm" at bounding box center [977, 450] width 42 height 14
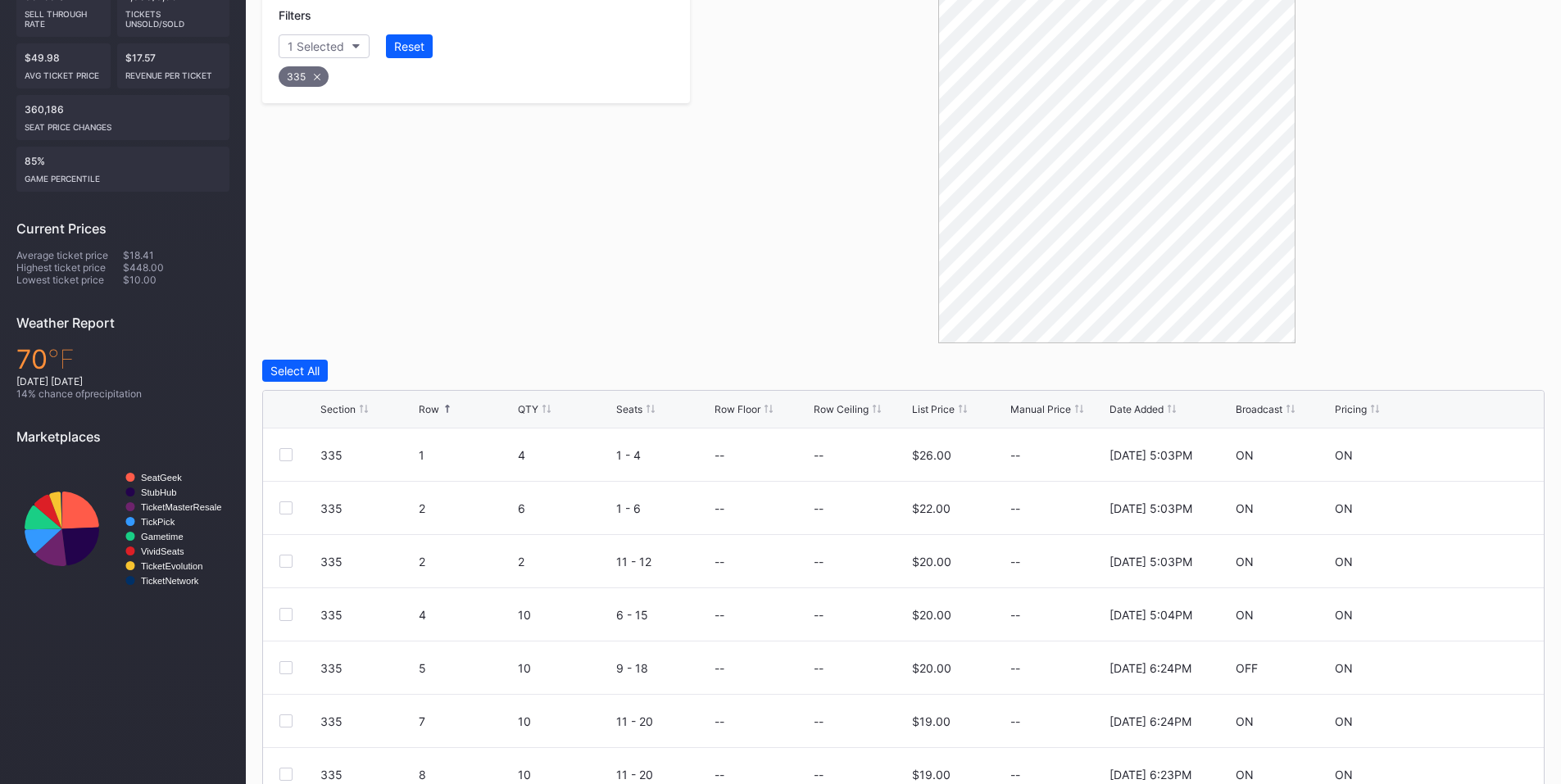
scroll to position [411, 0]
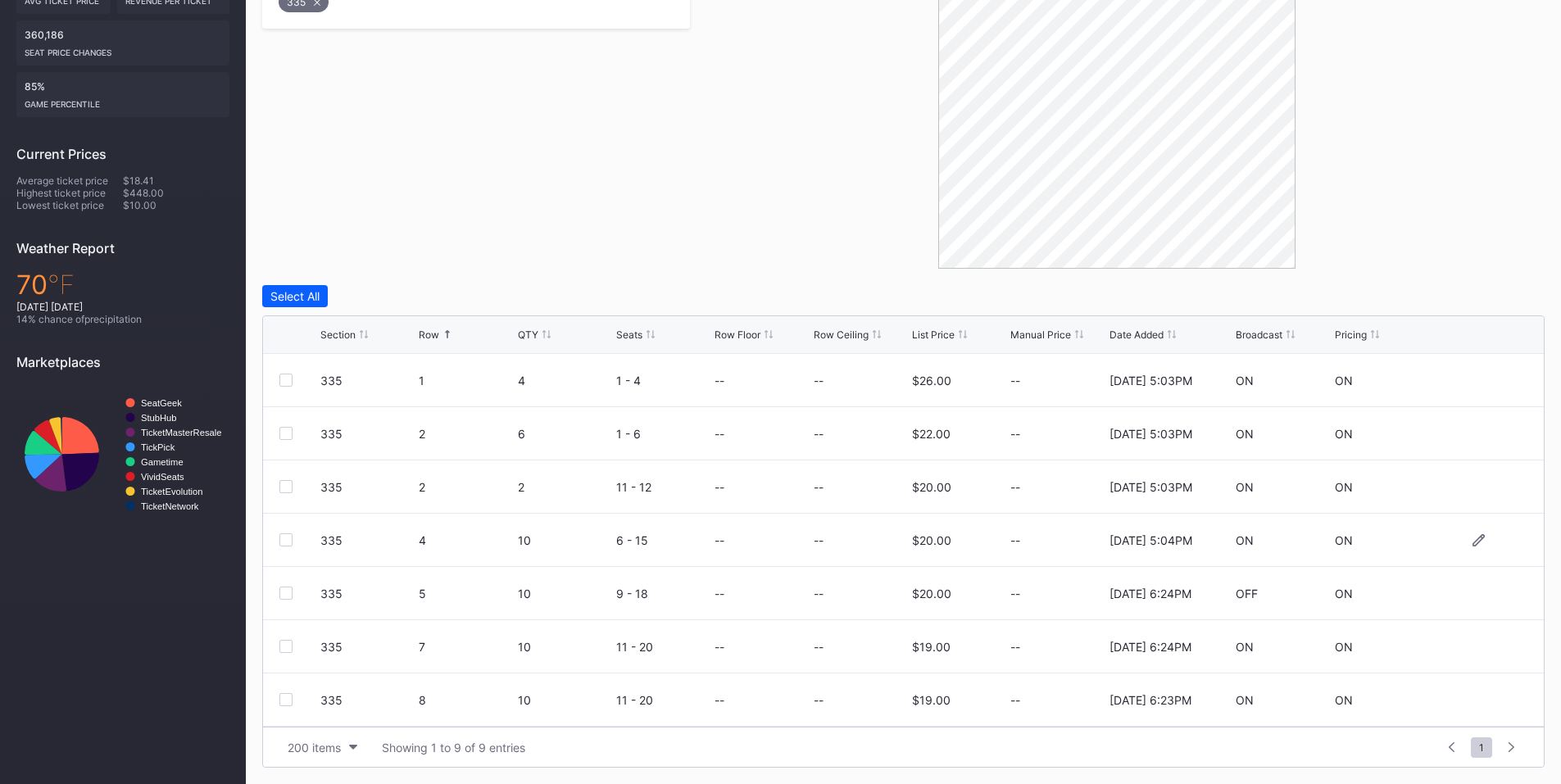
click at [281, 540] on div at bounding box center [286, 540] width 13 height 13
click at [285, 593] on div at bounding box center [286, 593] width 13 height 13
click at [283, 645] on div at bounding box center [286, 647] width 13 height 13
click at [290, 701] on div at bounding box center [286, 700] width 13 height 13
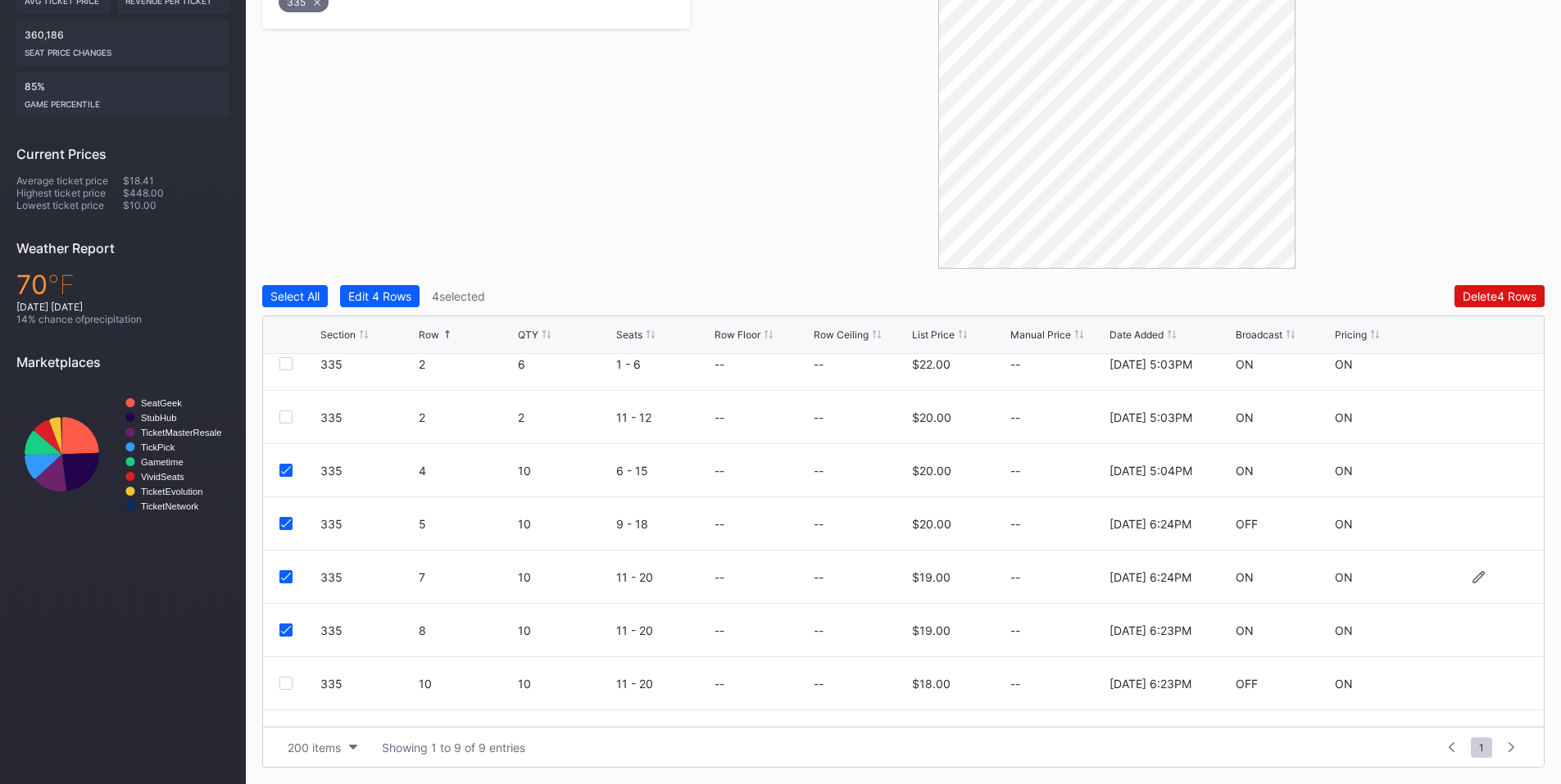
scroll to position [106, 0]
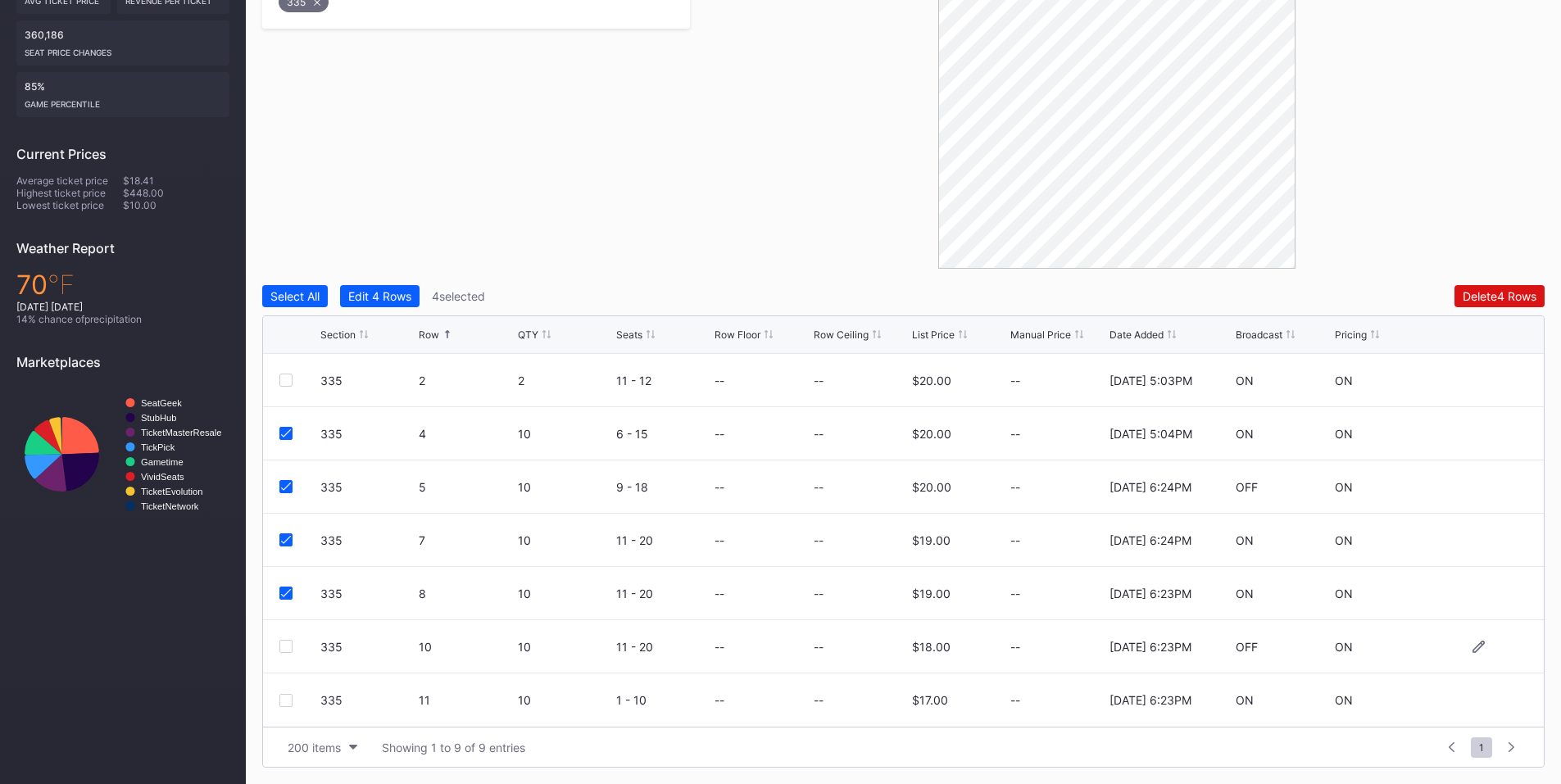
click at [286, 645] on div at bounding box center [286, 647] width 13 height 13
click at [1486, 302] on div "Delete 5 Rows" at bounding box center [1499, 296] width 74 height 14
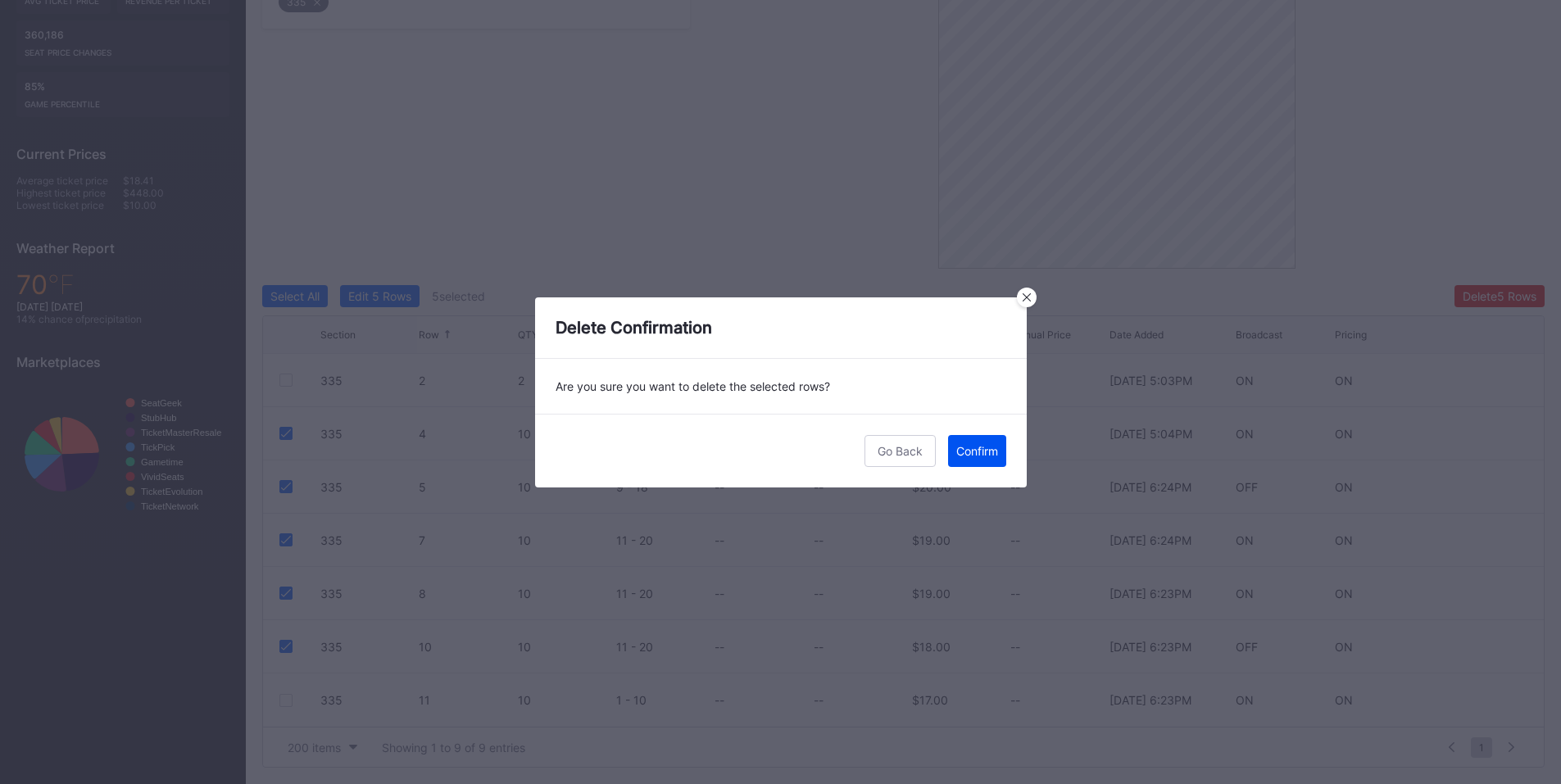
click at [960, 455] on div "Confirm" at bounding box center [977, 450] width 42 height 14
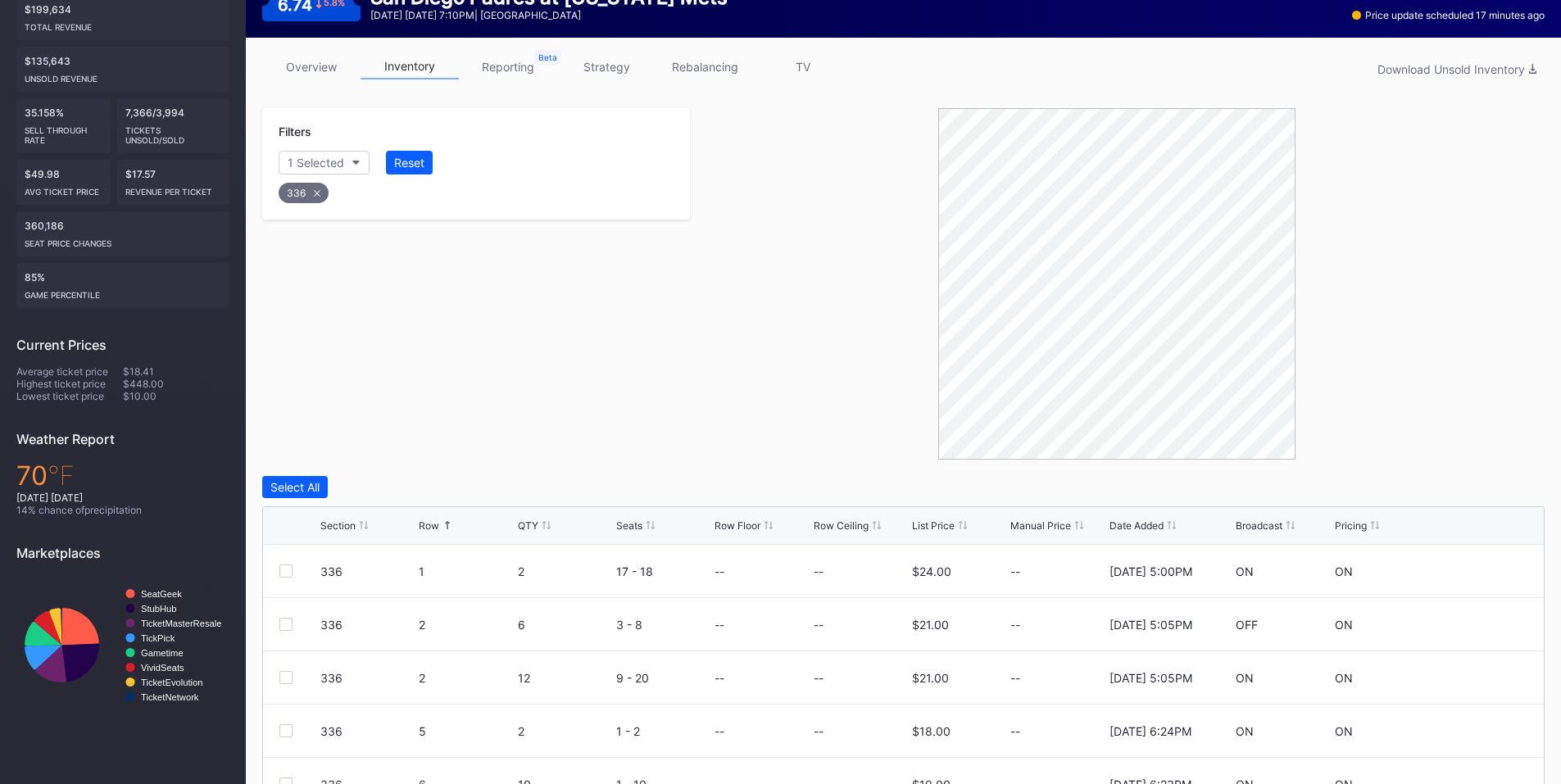
scroll to position [411, 0]
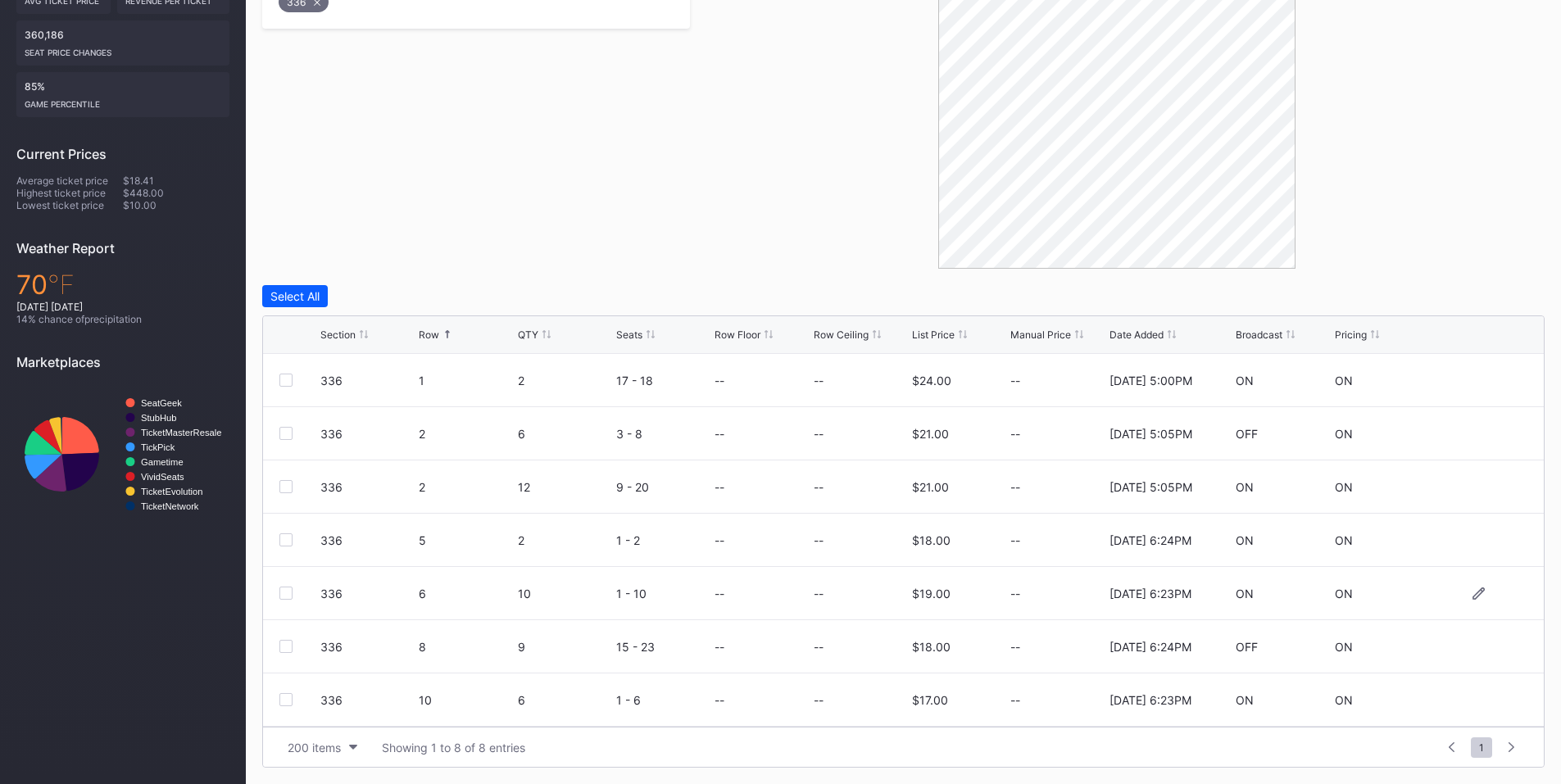
click at [285, 594] on div at bounding box center [286, 593] width 13 height 13
click at [284, 647] on div at bounding box center [286, 647] width 13 height 13
click at [1519, 290] on div "Delete 2 Rows" at bounding box center [1499, 296] width 73 height 14
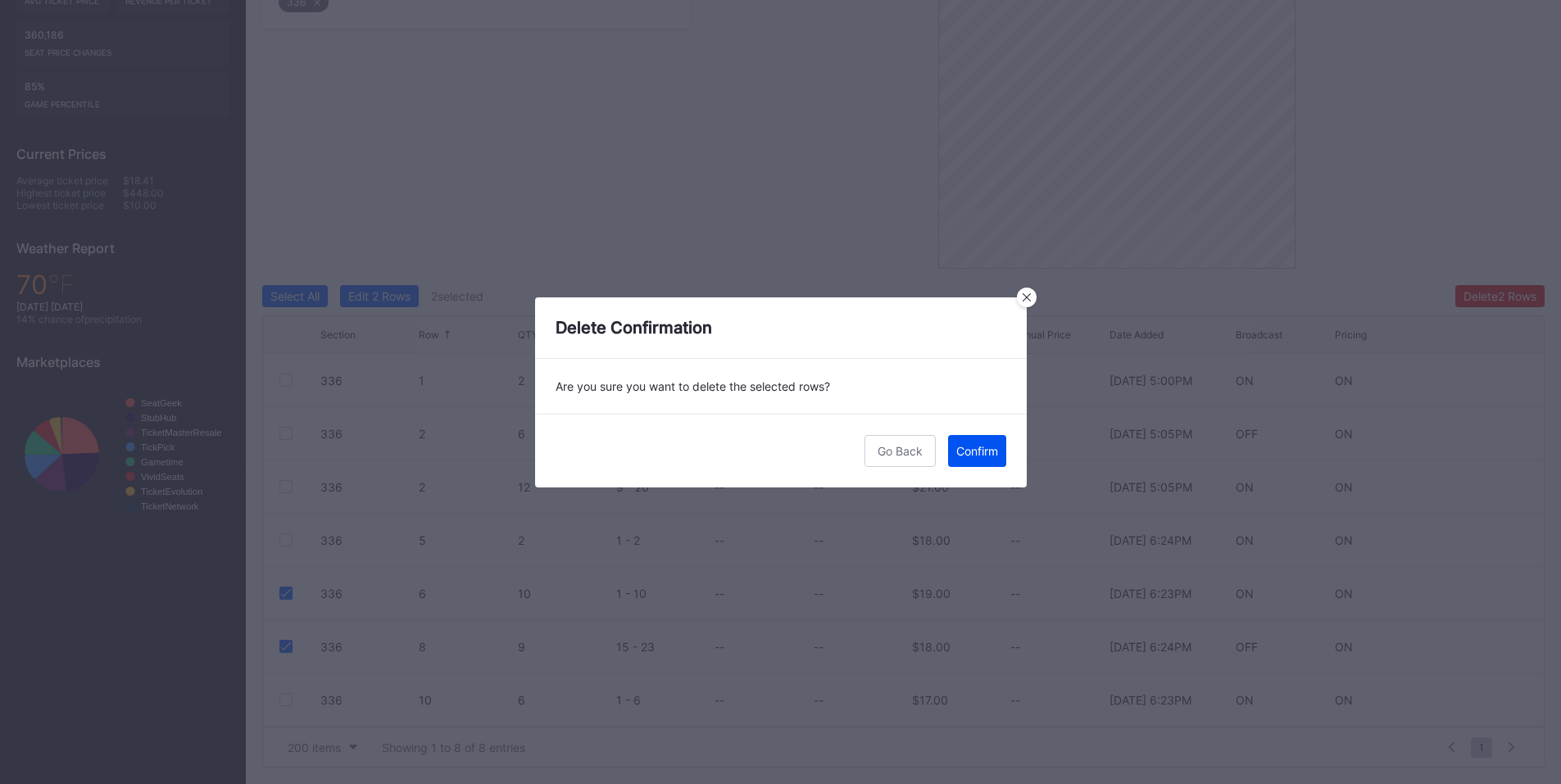
click at [956, 449] on div "Confirm" at bounding box center [977, 450] width 42 height 14
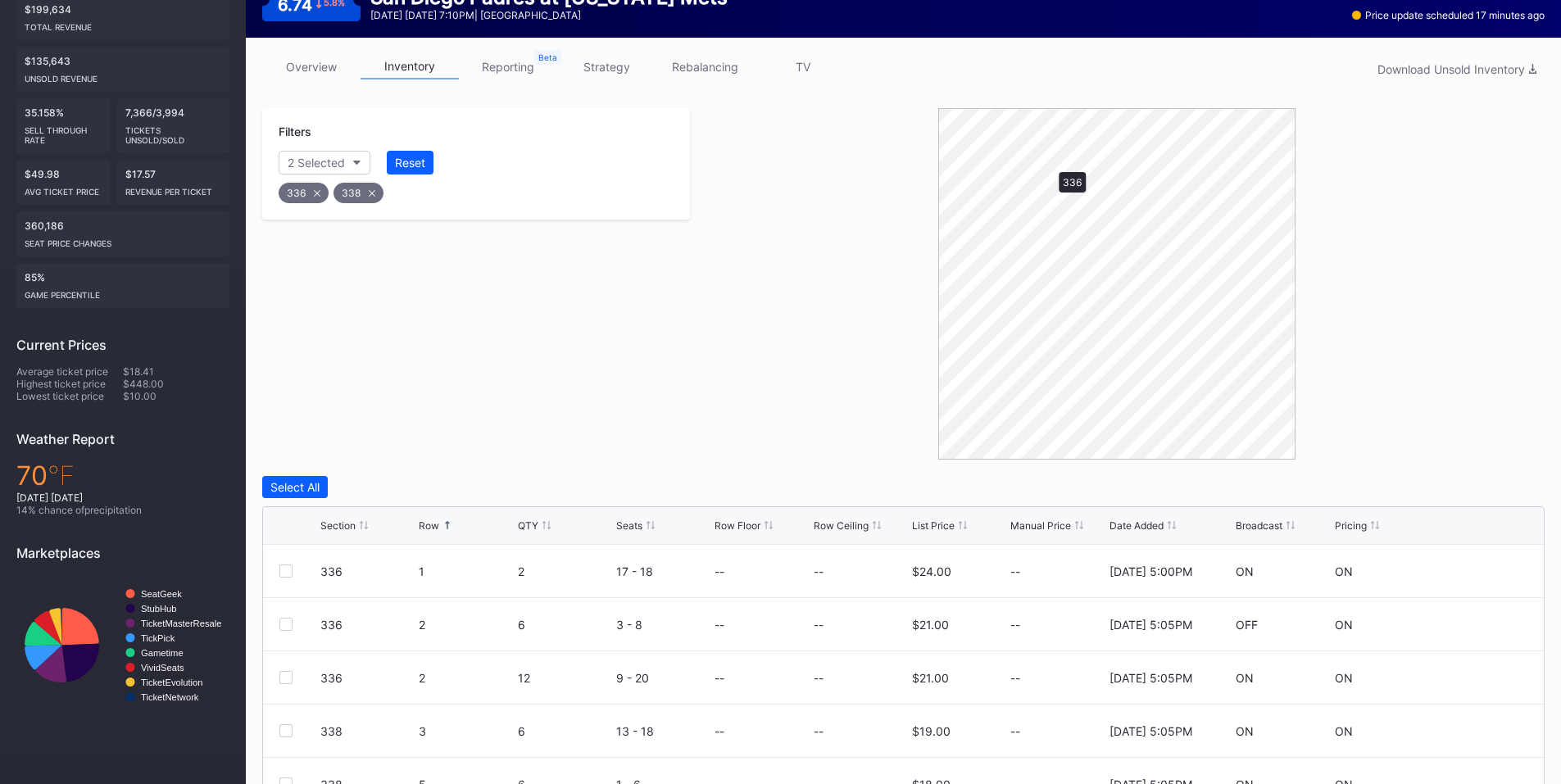
scroll to position [198, 0]
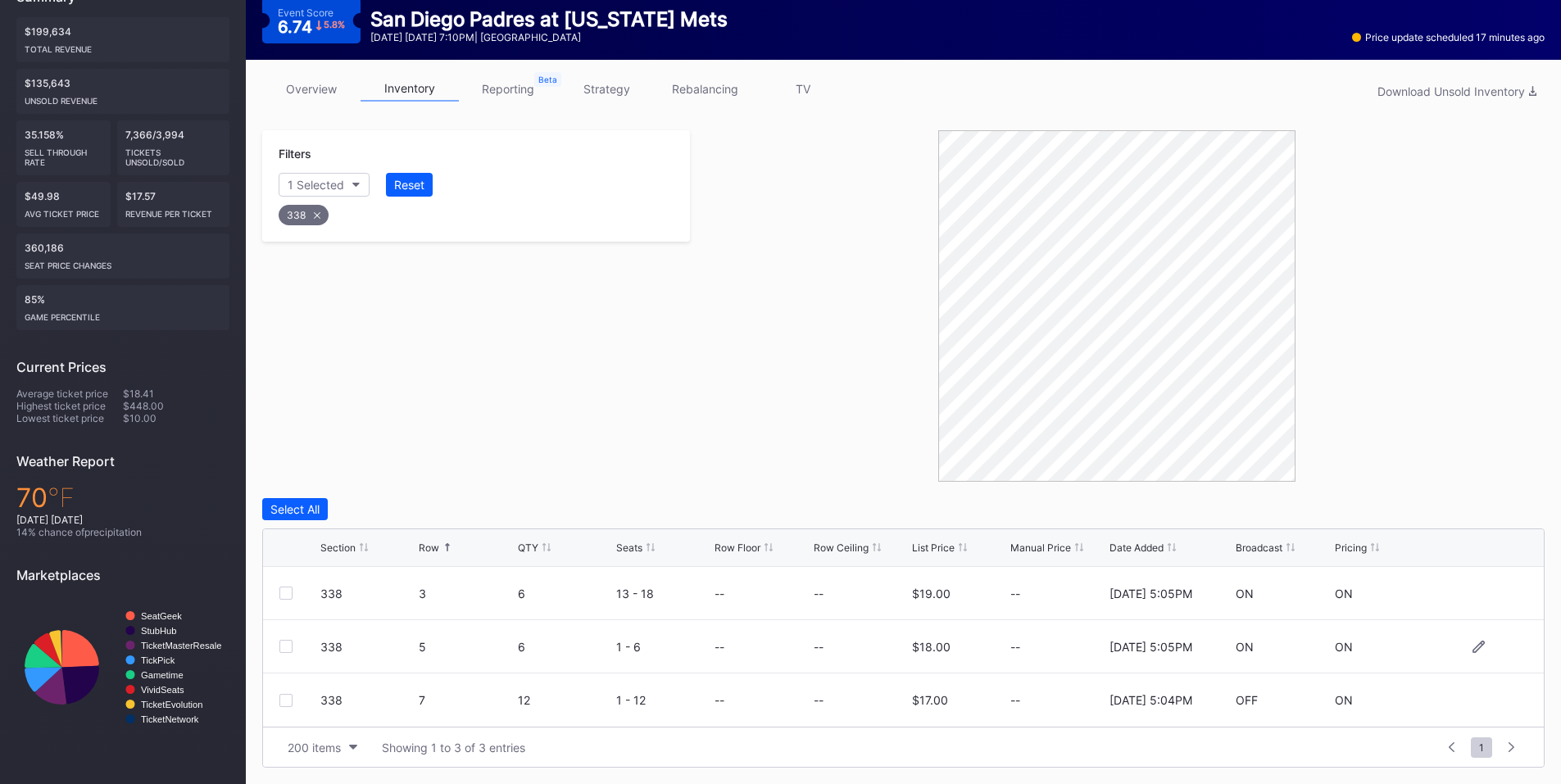
click at [284, 647] on div at bounding box center [286, 647] width 13 height 13
click at [1517, 512] on div "Delete 1 Row" at bounding box center [1503, 509] width 66 height 14
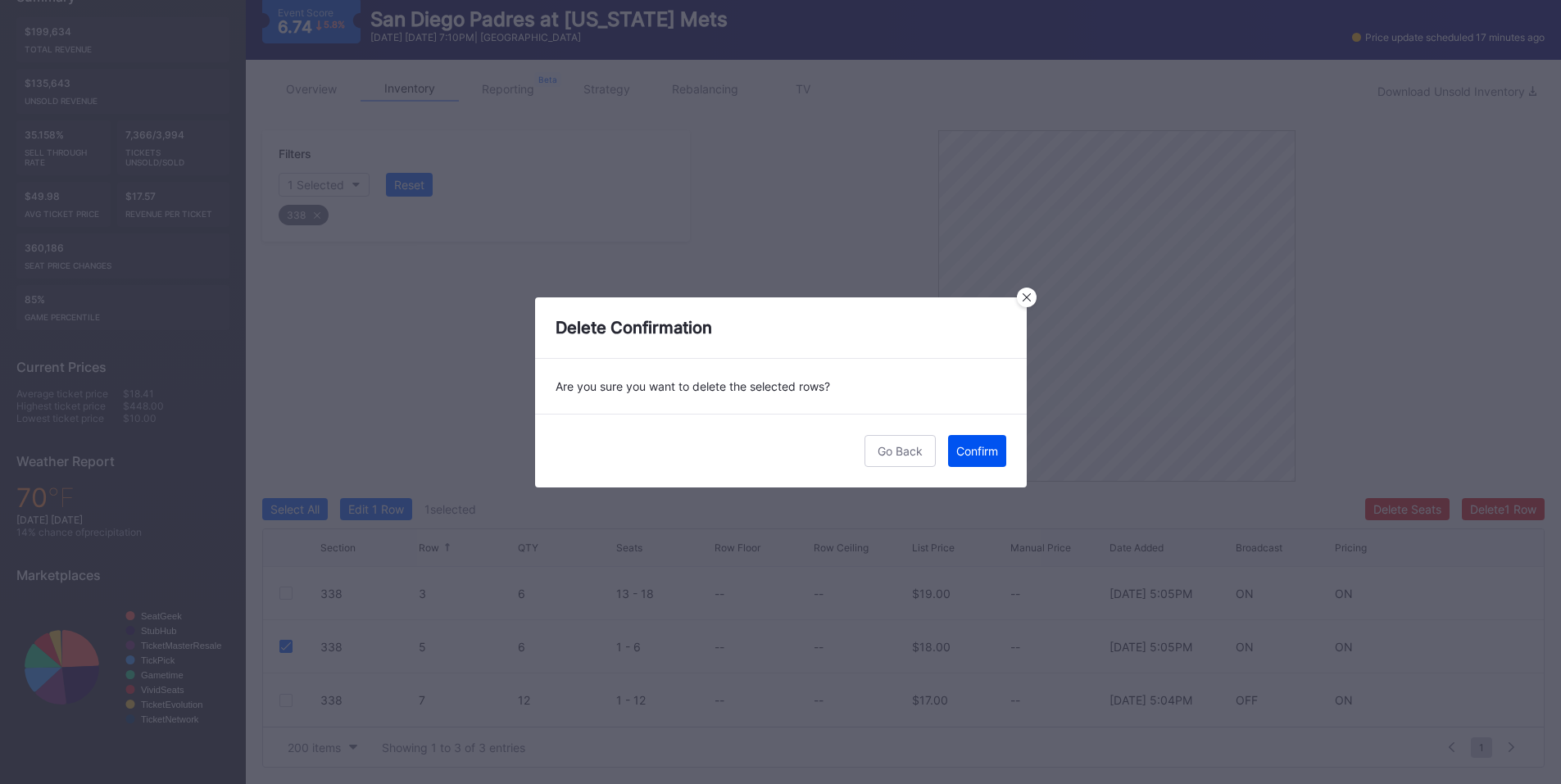
click at [994, 450] on div "Confirm" at bounding box center [977, 450] width 42 height 14
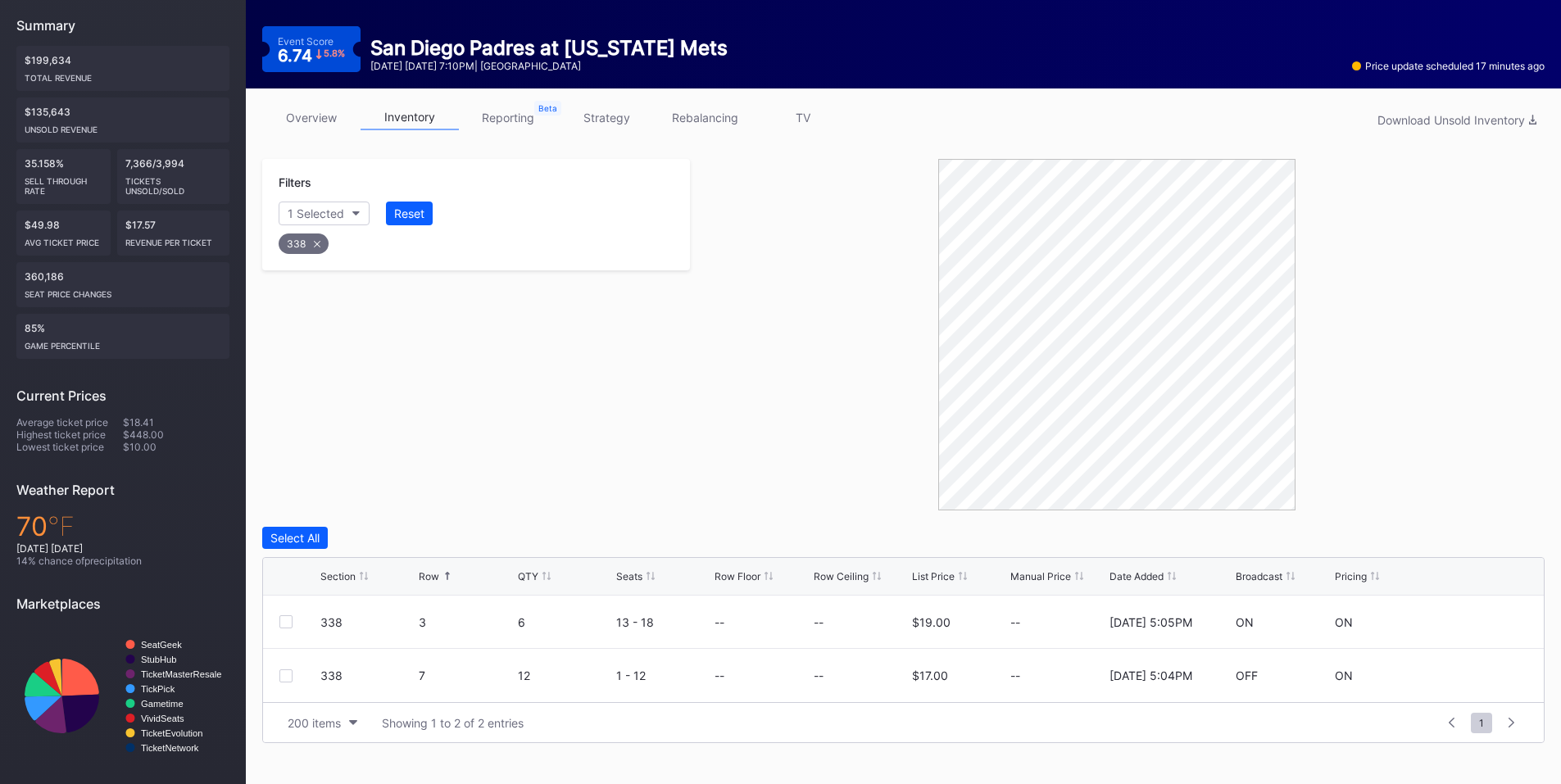
scroll to position [170, 0]
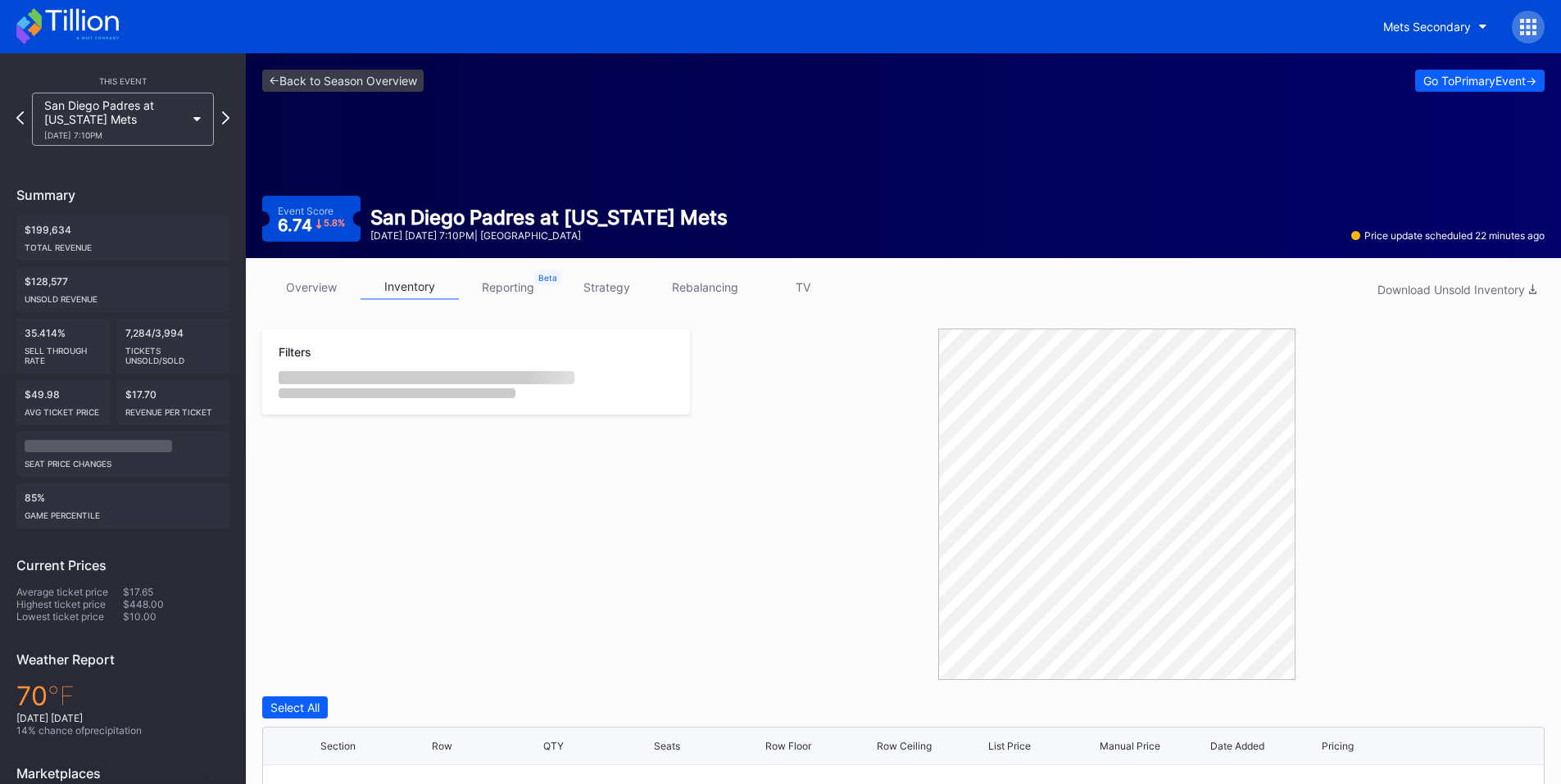
click at [1509, 31] on div "Mets Secondary" at bounding box center [1458, 27] width 174 height 33
click at [1533, 36] on div at bounding box center [1528, 27] width 33 height 33
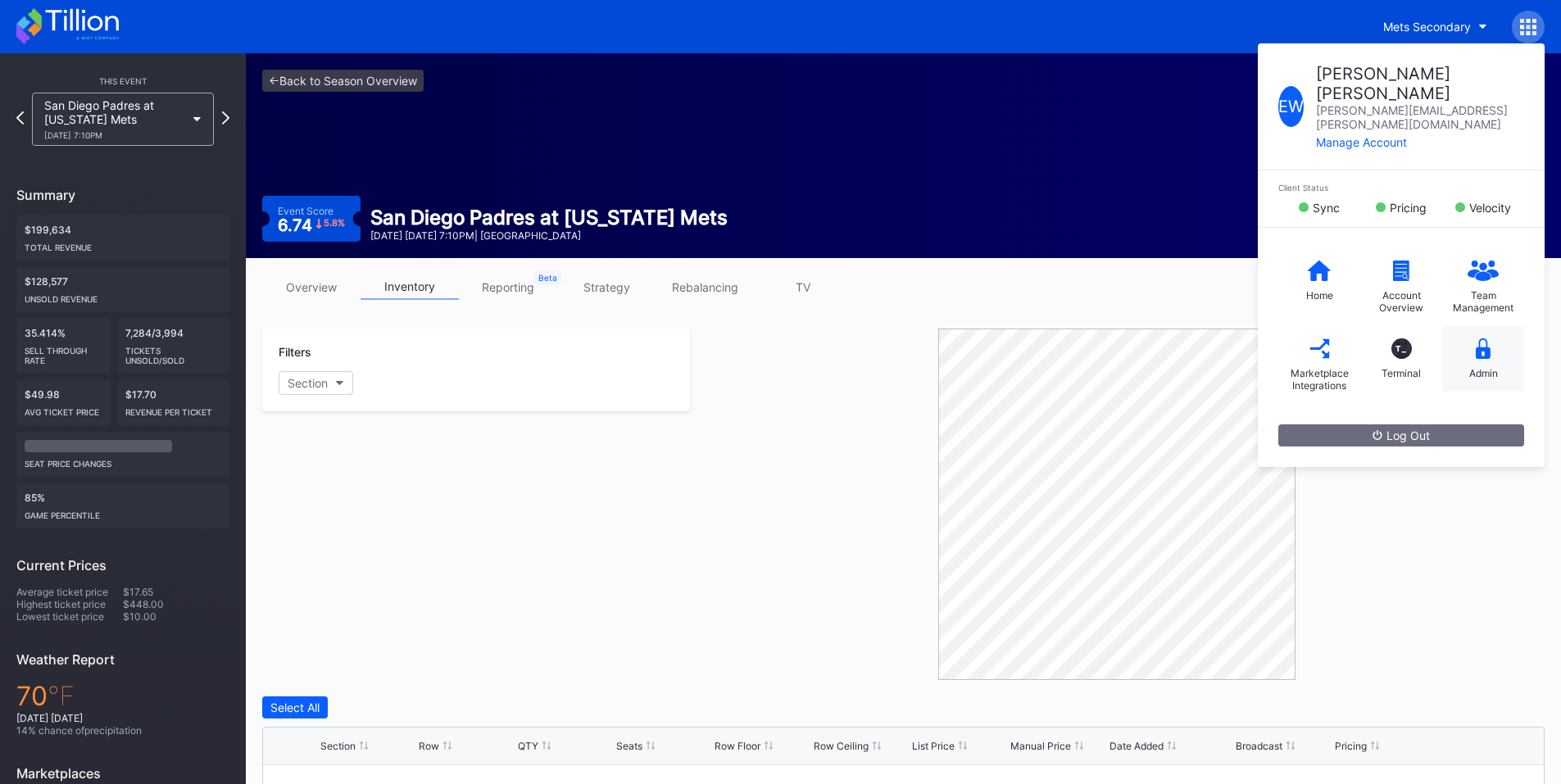
click at [1476, 367] on div "Admin" at bounding box center [1483, 373] width 28 height 12
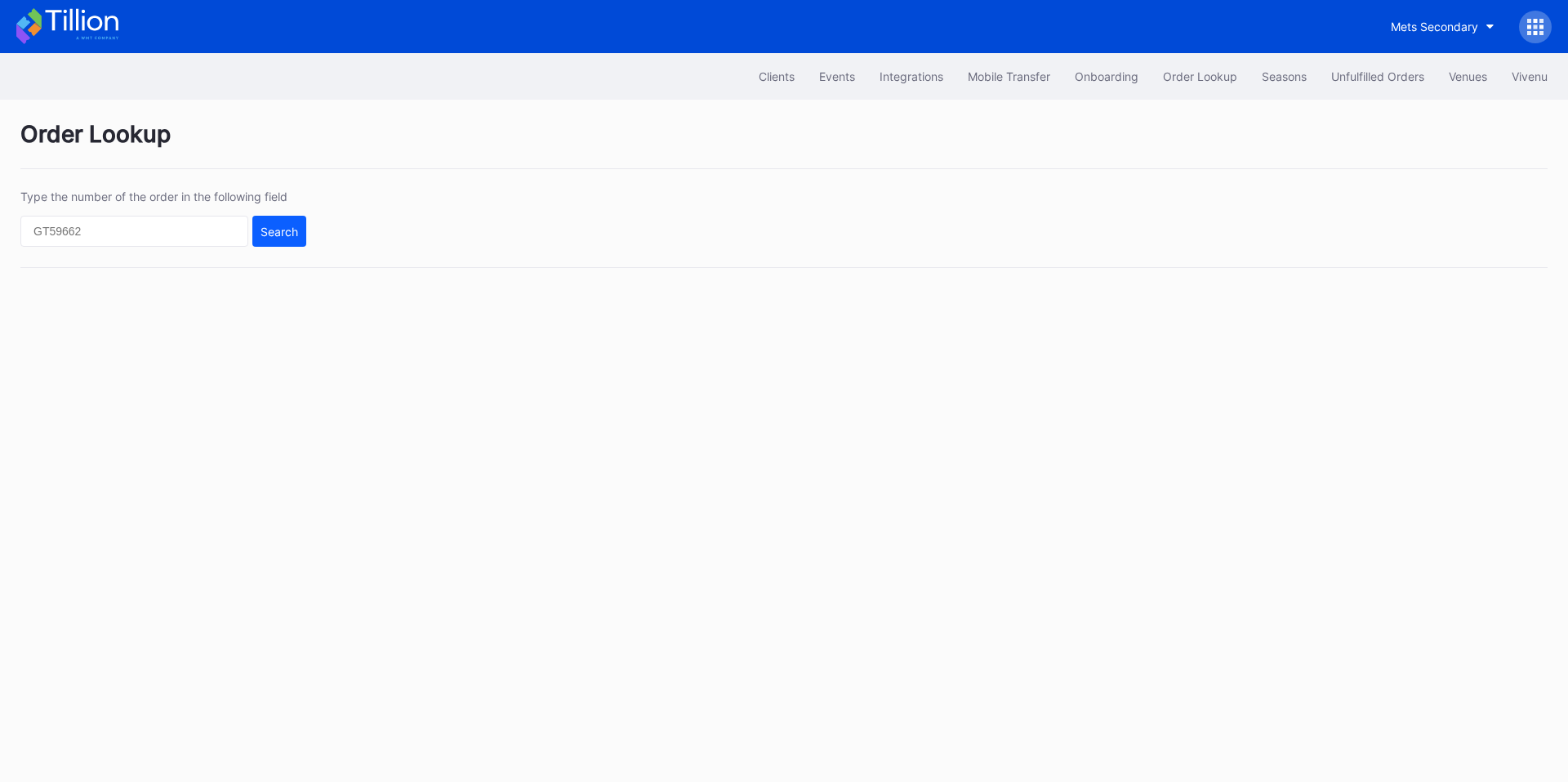
click at [182, 216] on div "Type the number of the order in the following field Search" at bounding box center [164, 217] width 285 height 57
click at [211, 237] on input "text" at bounding box center [134, 231] width 228 height 31
paste input "T9PZF0FU65"
type input "T9PZF0FU65"
click at [271, 235] on div "Search" at bounding box center [280, 232] width 38 height 14
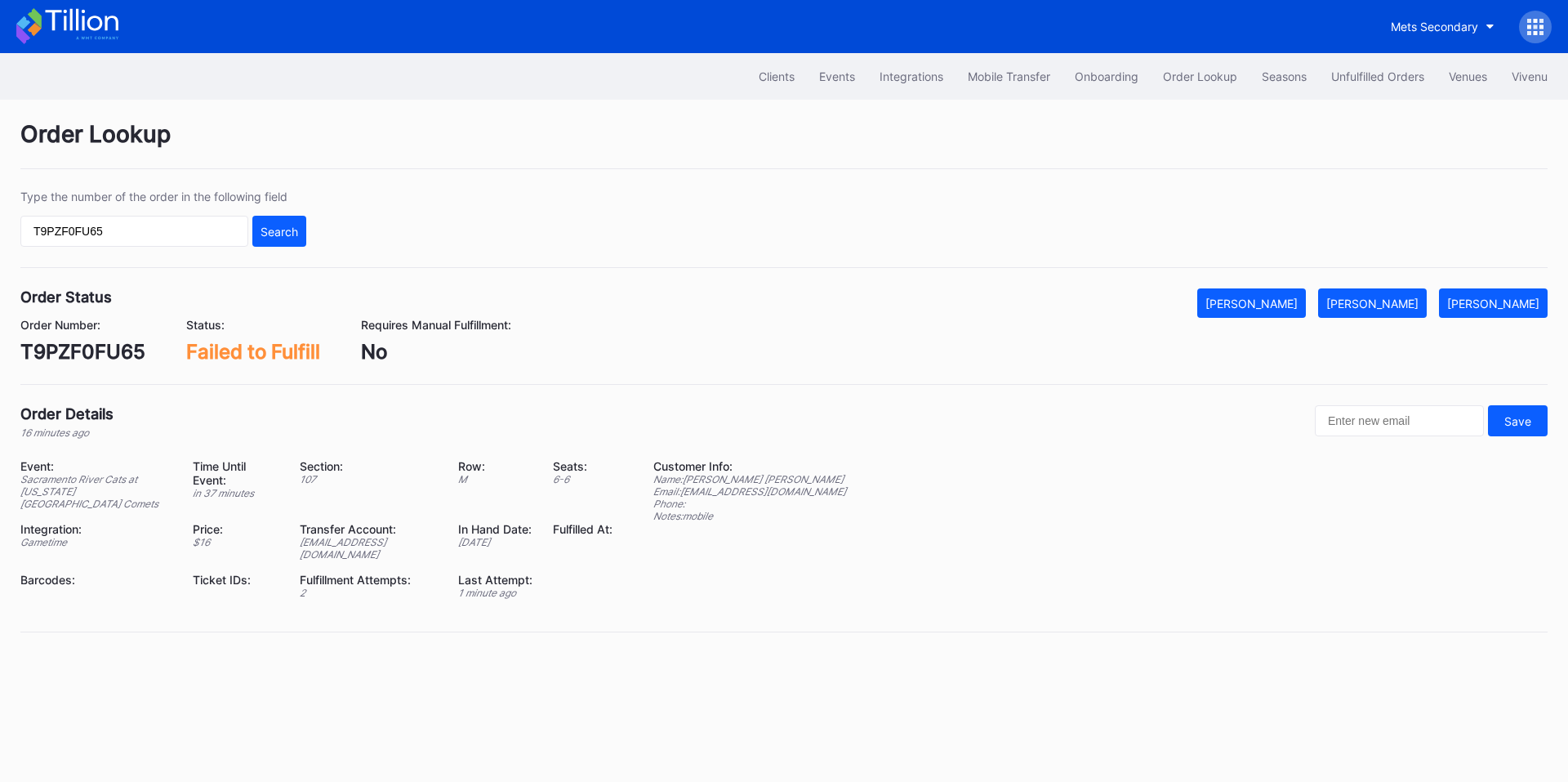
drag, startPoint x: 1387, startPoint y: 299, endPoint x: 1323, endPoint y: 273, distance: 69.1
click at [1387, 299] on div "[PERSON_NAME]" at bounding box center [1372, 304] width 93 height 14
click at [1385, 82] on div "Unfulfilled Orders" at bounding box center [1377, 76] width 94 height 14
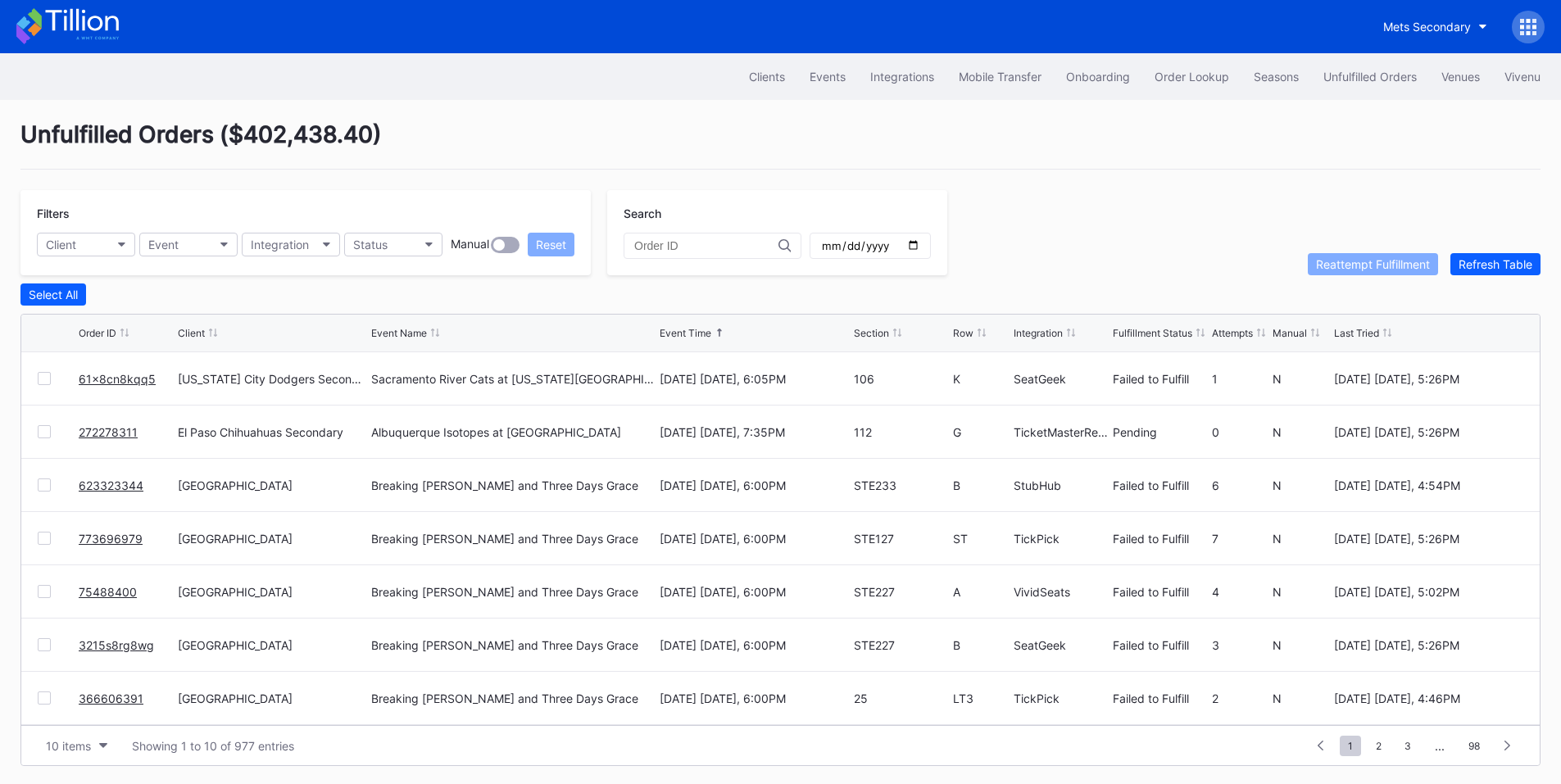
click at [125, 381] on link "61x8cn8kqq5" at bounding box center [117, 378] width 77 height 14
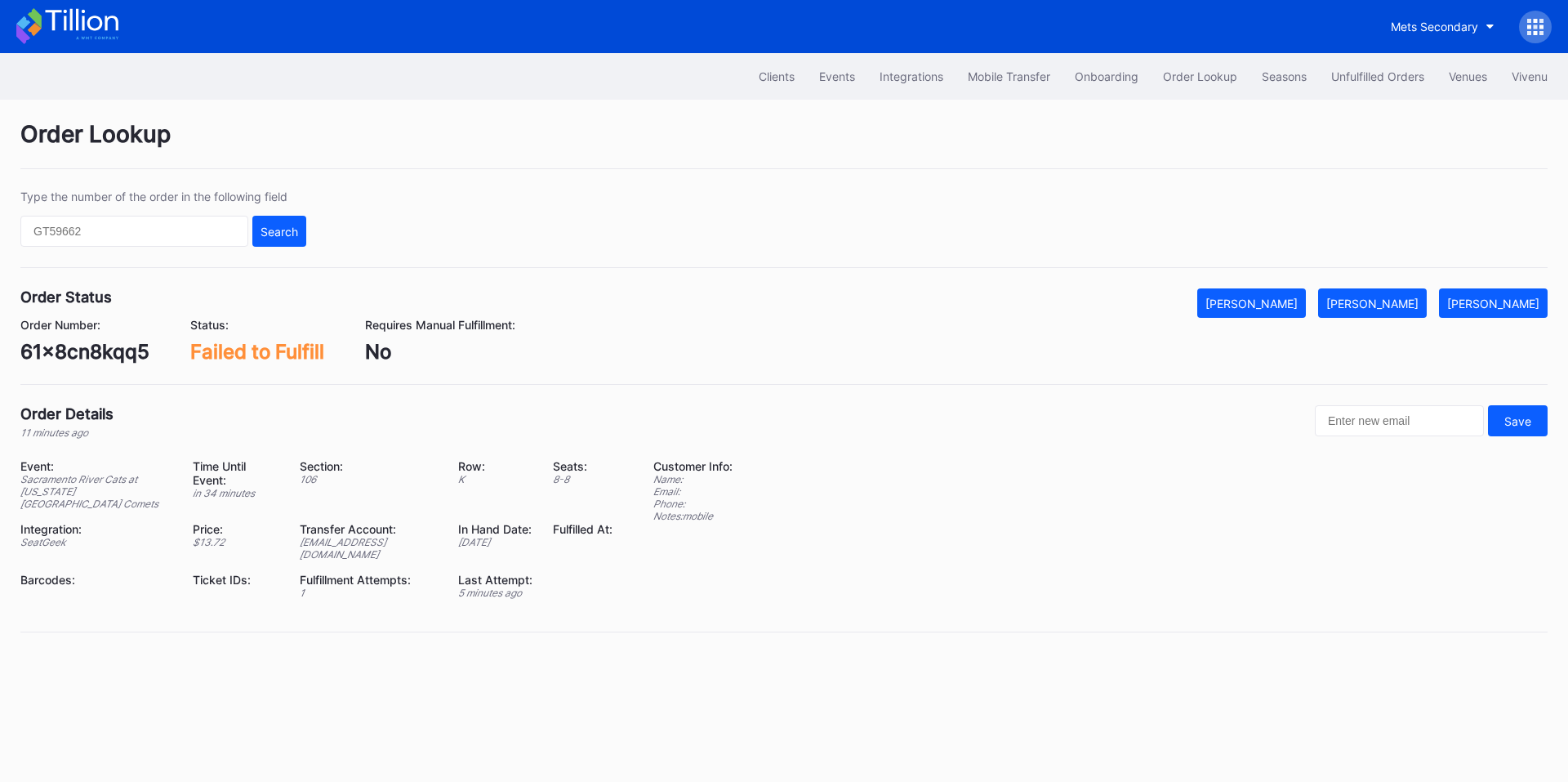
click at [108, 343] on div "61x8cn8kqq5" at bounding box center [85, 351] width 129 height 24
copy div "61x8cn8kqq5"
click at [1390, 309] on div "[PERSON_NAME]" at bounding box center [1372, 304] width 93 height 14
click at [1348, 73] on div "Unfulfilled Orders" at bounding box center [1377, 76] width 94 height 14
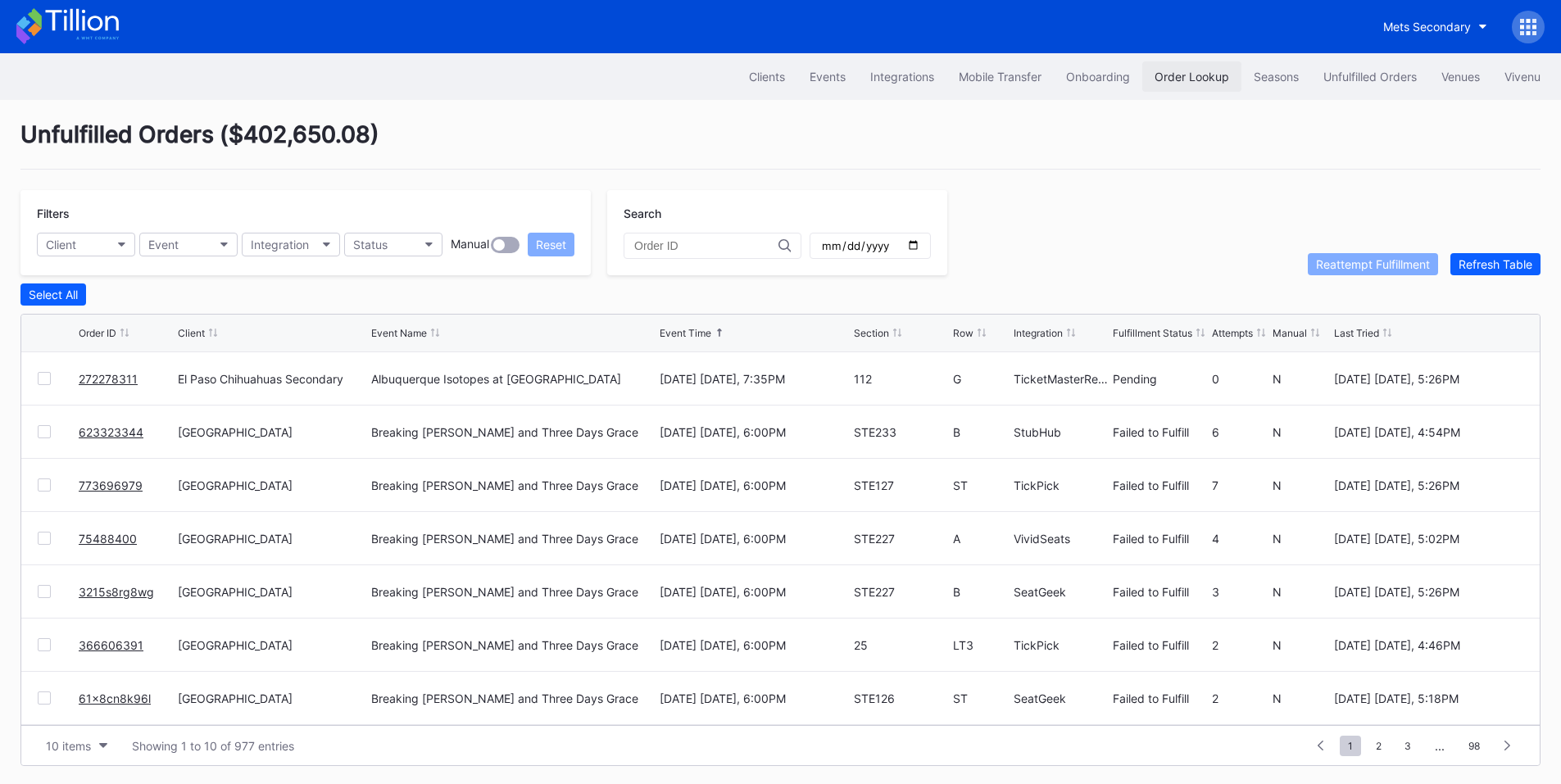
click at [1189, 72] on div "Order Lookup" at bounding box center [1191, 76] width 75 height 14
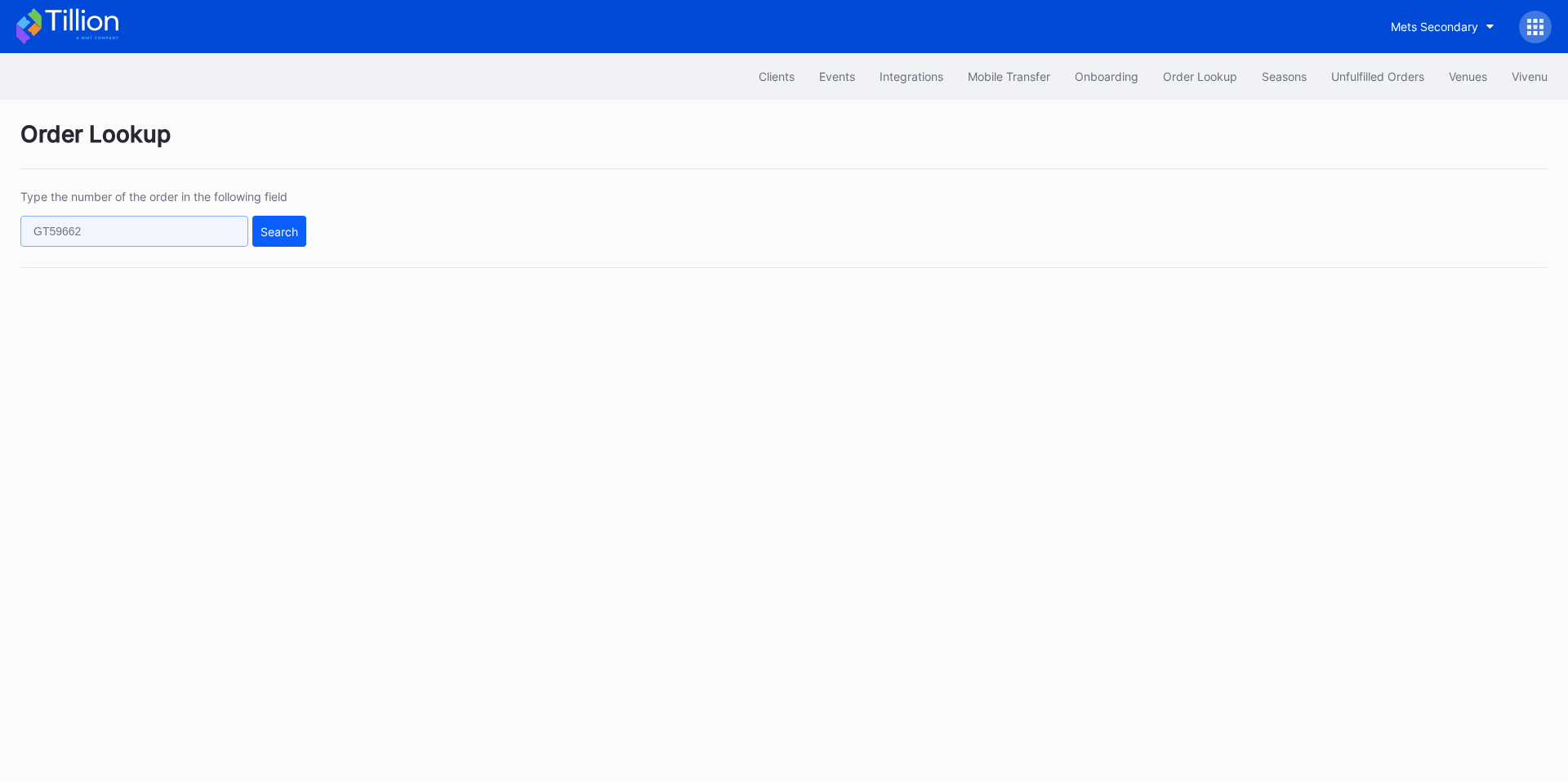
click at [147, 232] on input "text" at bounding box center [134, 231] width 228 height 31
paste input "622929465"
click at [273, 230] on div "Search" at bounding box center [280, 232] width 38 height 14
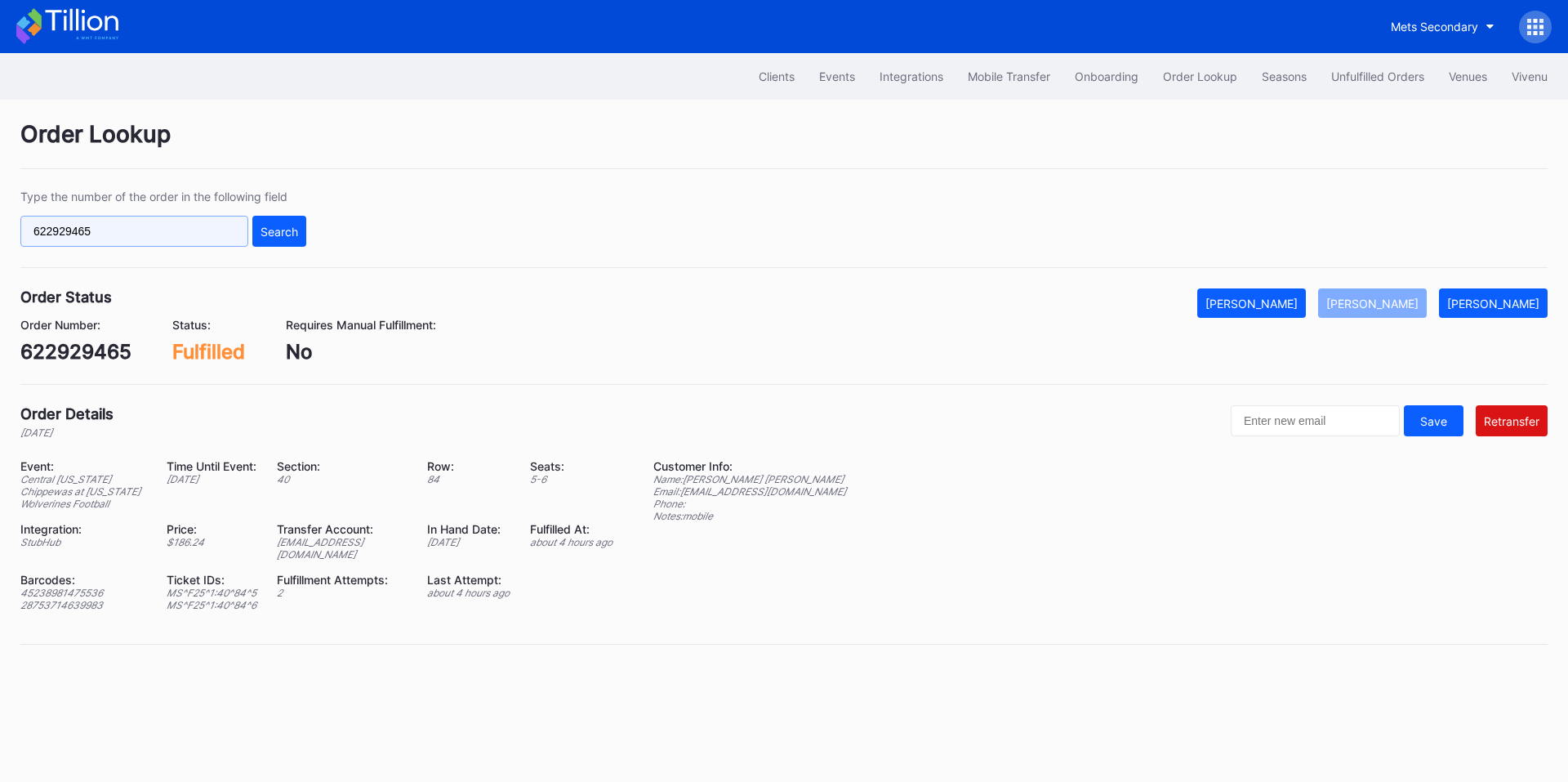
click at [148, 231] on input "622929465" at bounding box center [134, 231] width 228 height 31
paste input "272218920"
type input "272218920"
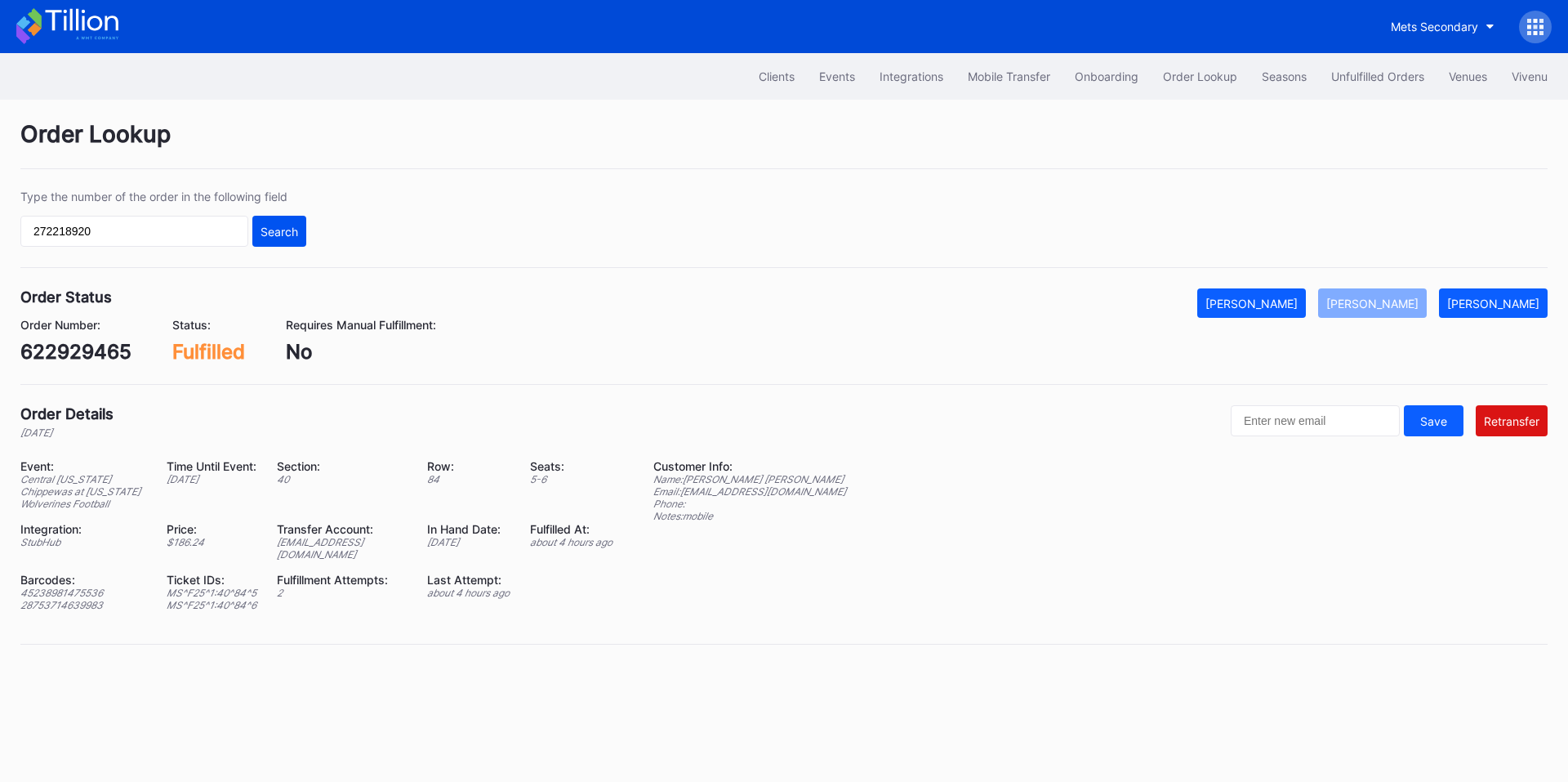
click at [266, 233] on div "Search" at bounding box center [280, 232] width 38 height 14
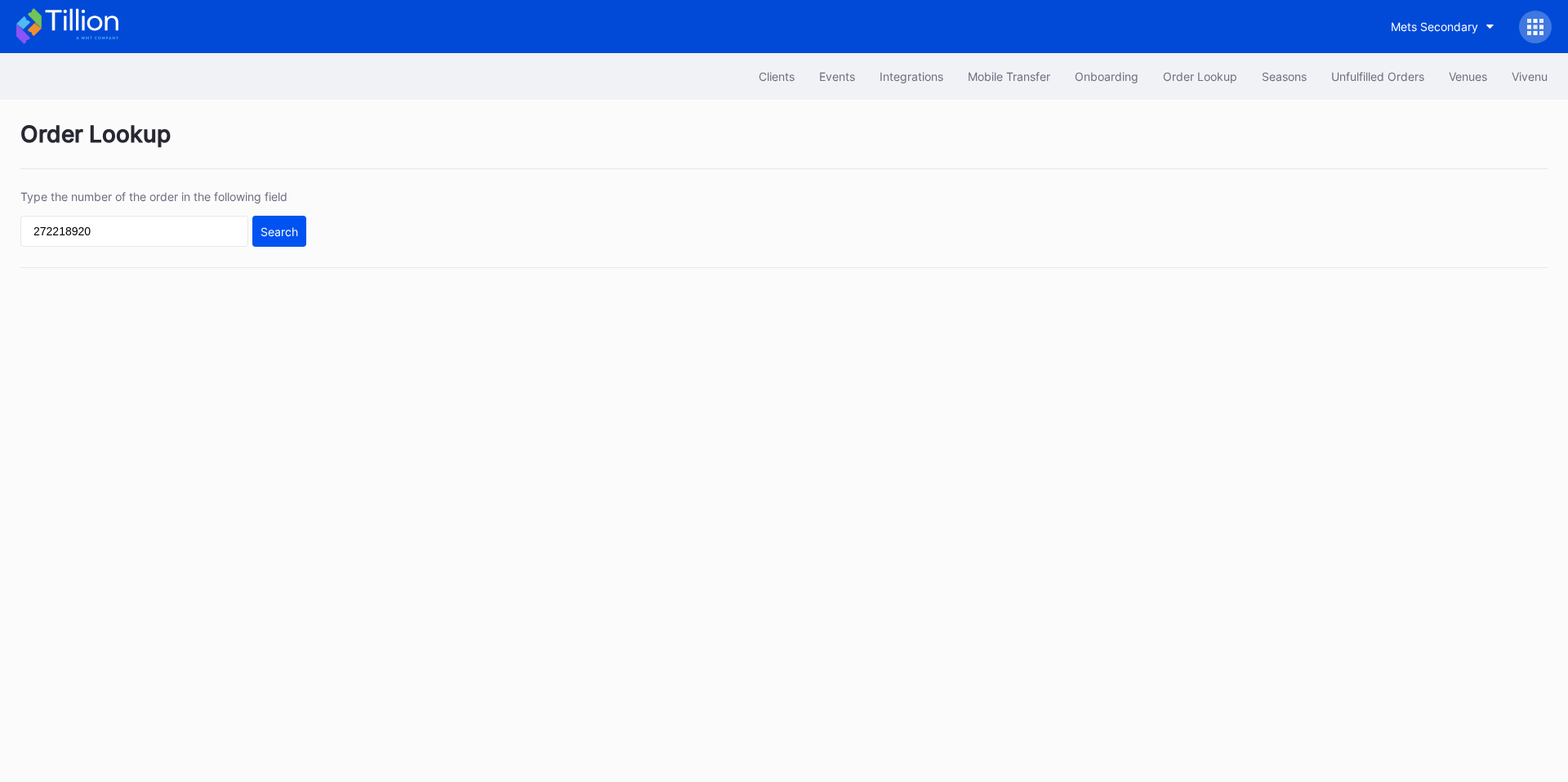
click at [284, 230] on div "Search" at bounding box center [280, 232] width 38 height 14
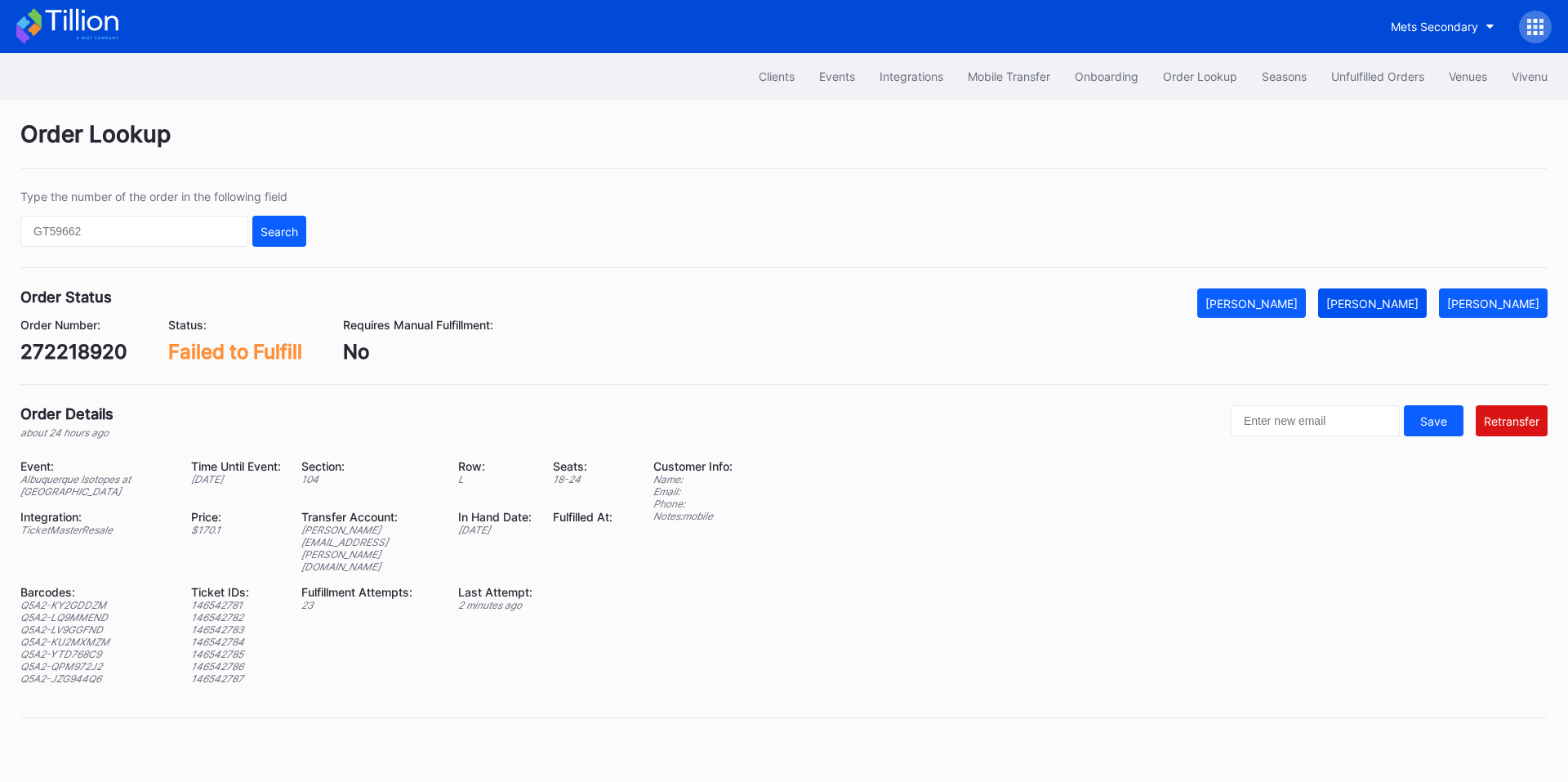
click at [1392, 296] on button "[PERSON_NAME]" at bounding box center [1372, 303] width 109 height 29
click at [152, 238] on input "text" at bounding box center [134, 231] width 228 height 31
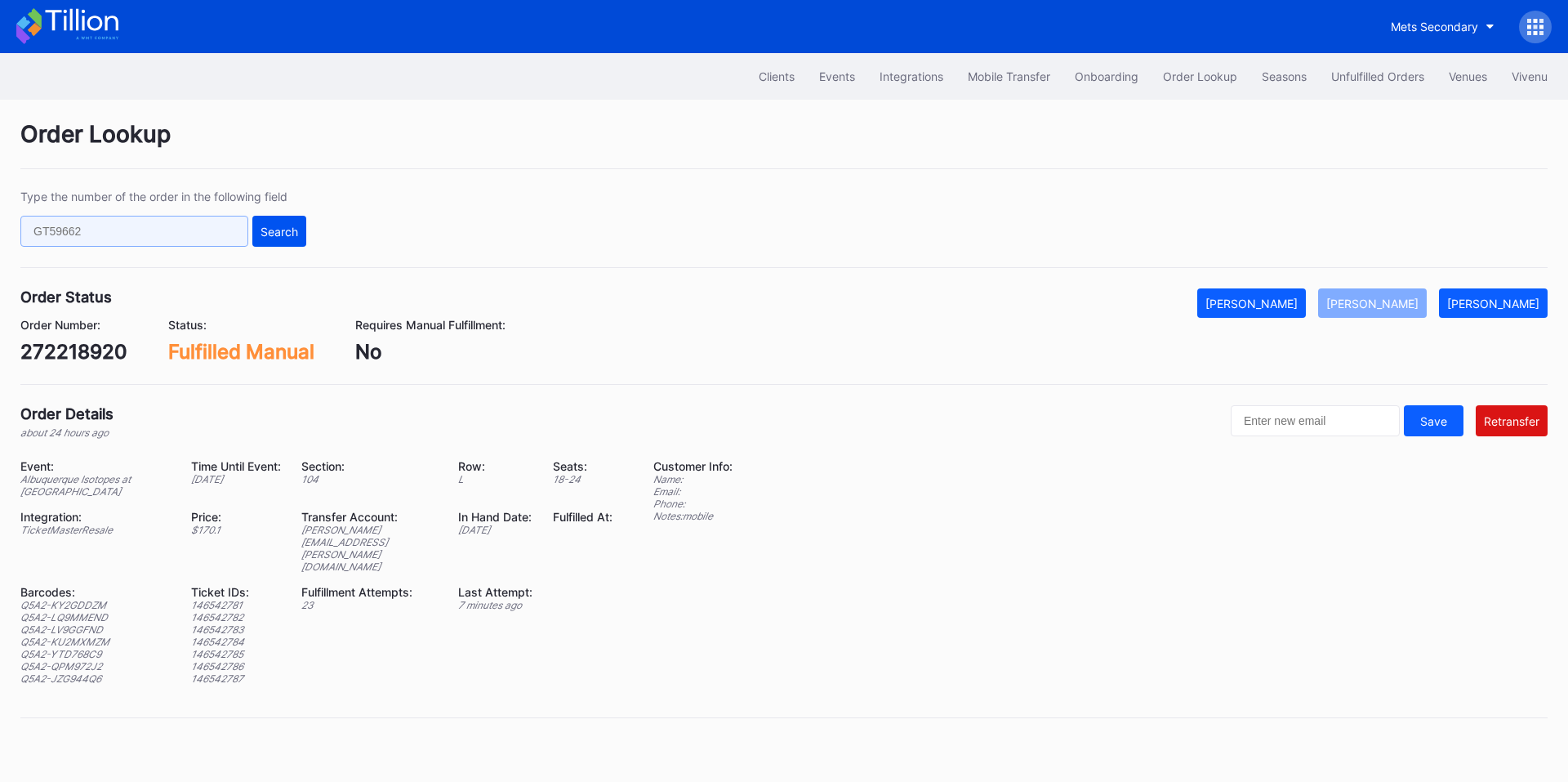
paste input "272219263"
click at [280, 231] on div "Search" at bounding box center [280, 232] width 38 height 14
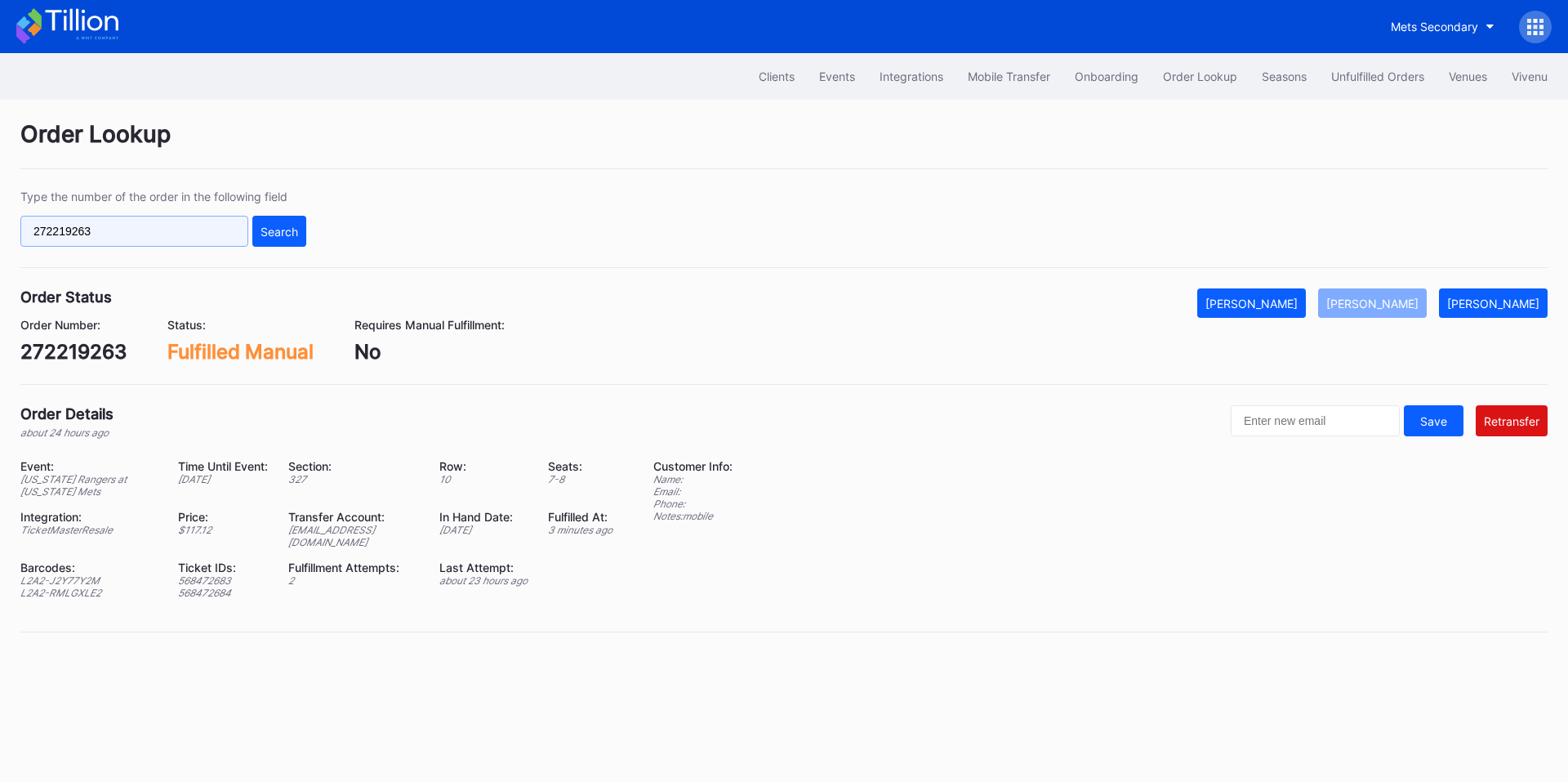
click at [129, 226] on input "272219263" at bounding box center [134, 231] width 228 height 31
paste input "623365340"
type input "623365340"
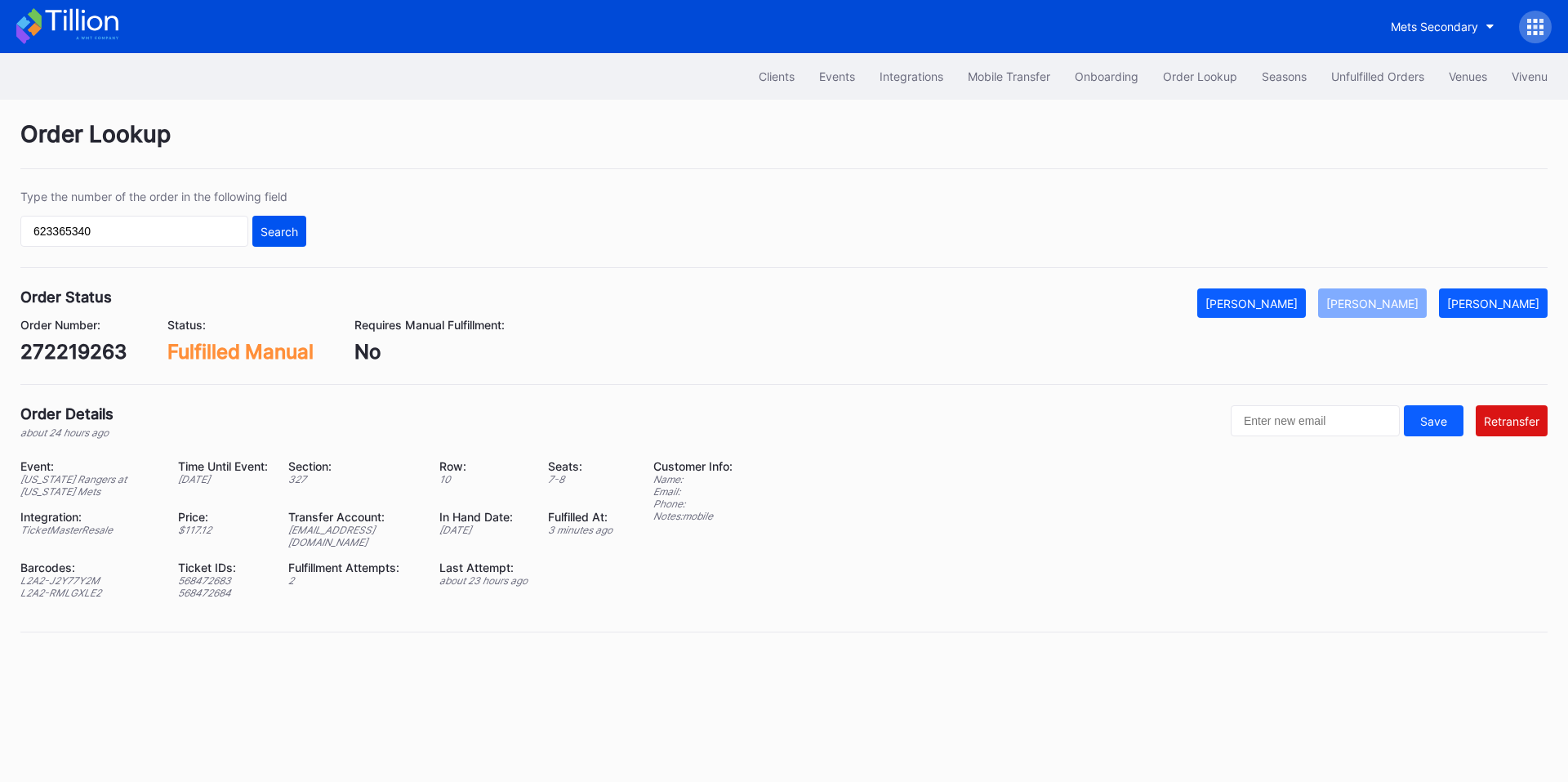
click at [264, 233] on div "Search" at bounding box center [280, 232] width 38 height 14
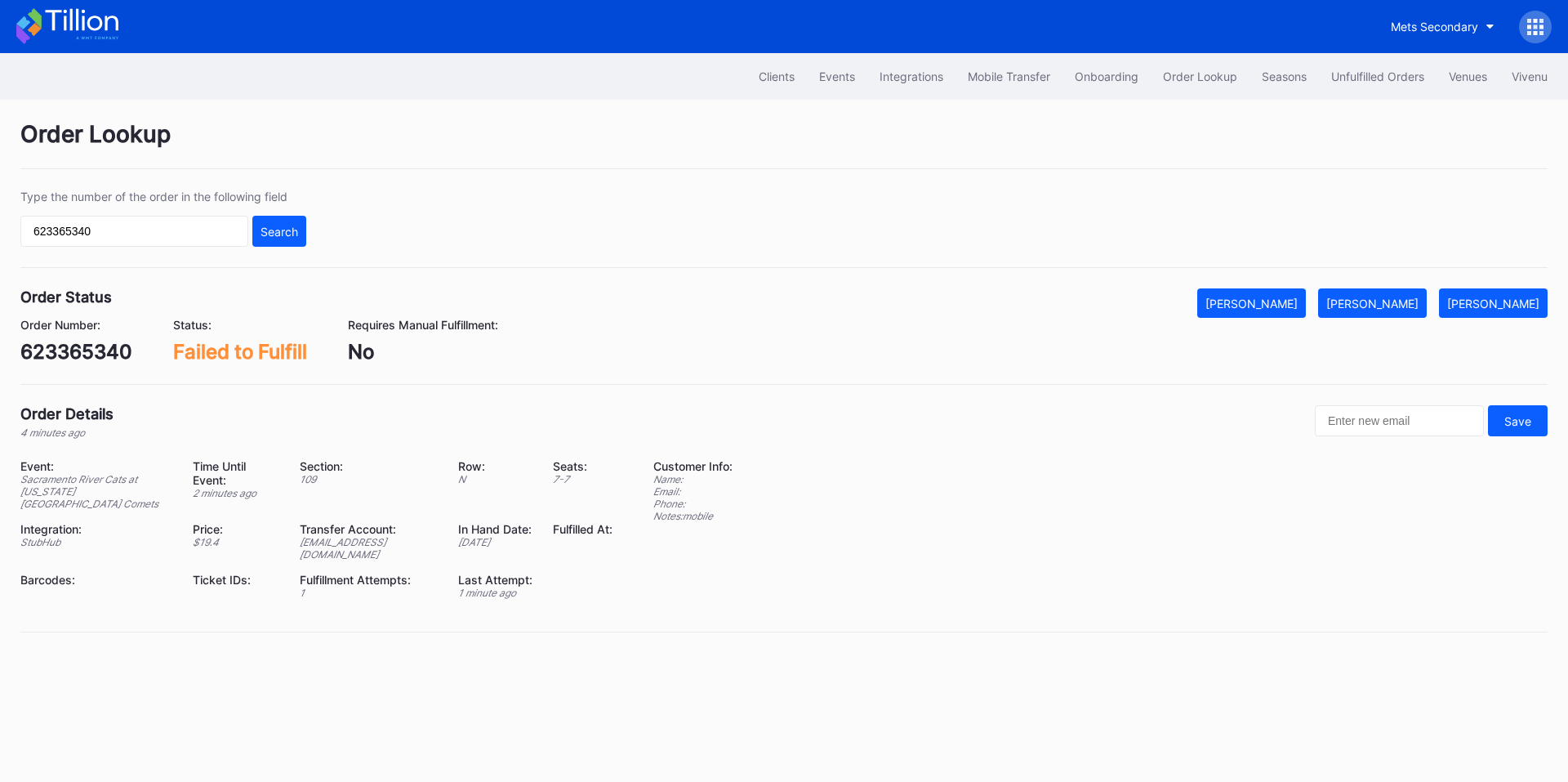
drag, startPoint x: 1385, startPoint y: 291, endPoint x: 1500, endPoint y: 361, distance: 134.6
click at [1385, 291] on button "[PERSON_NAME]" at bounding box center [1372, 303] width 109 height 29
click at [819, 75] on div "Events" at bounding box center [837, 76] width 36 height 14
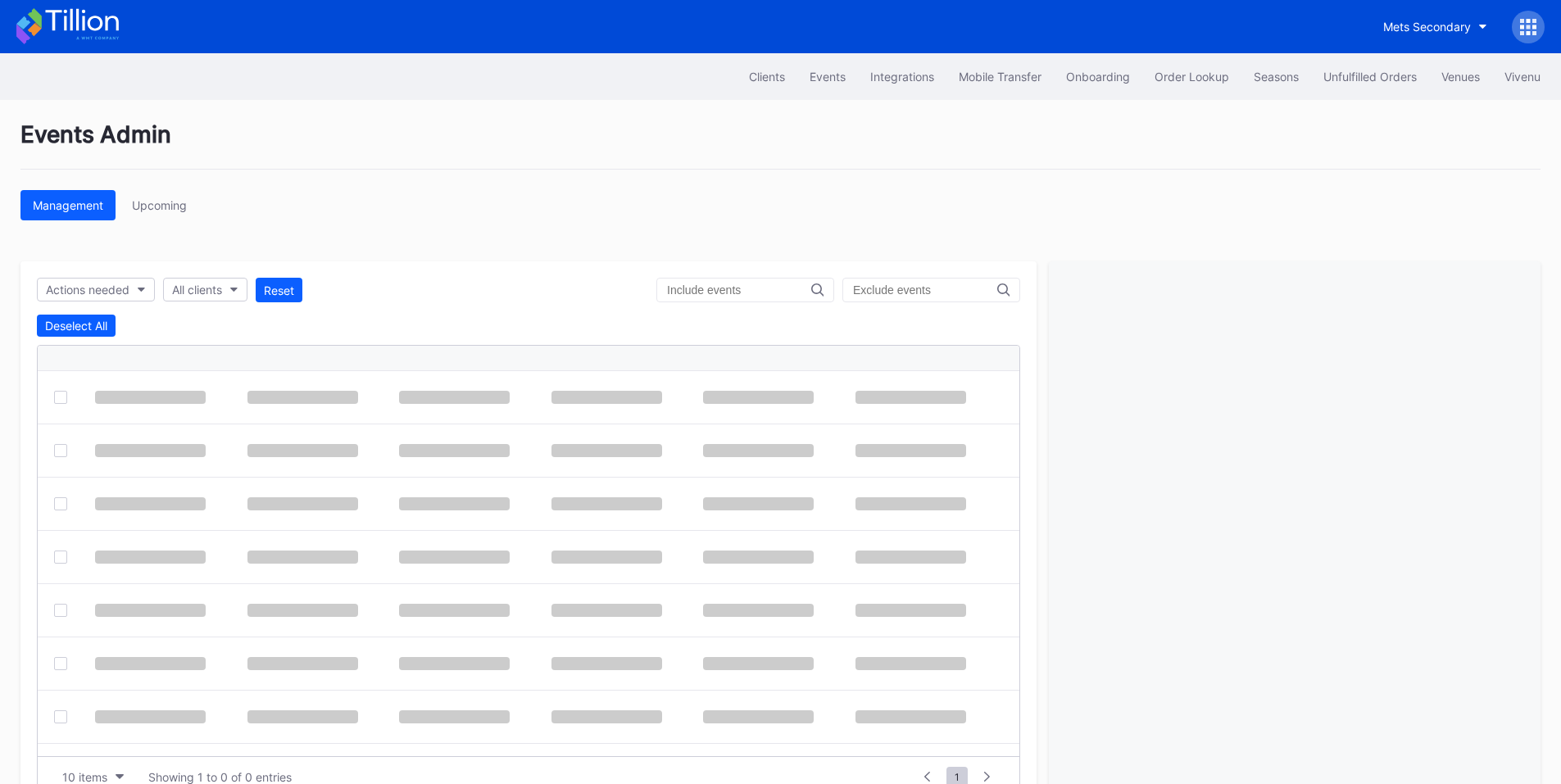
click at [718, 292] on input "text" at bounding box center [739, 290] width 144 height 13
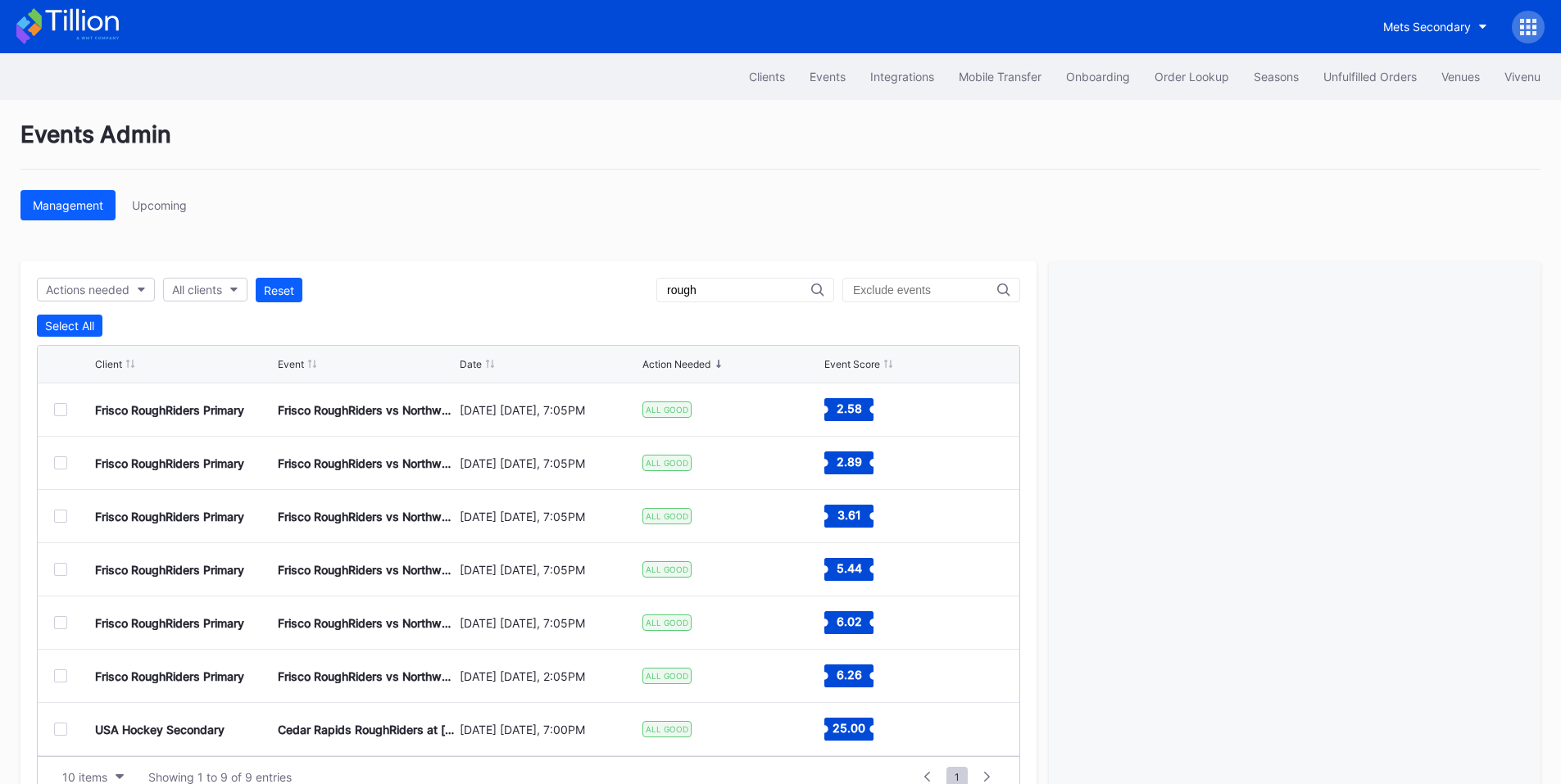
type input "rough"
click at [63, 414] on div at bounding box center [61, 410] width 13 height 13
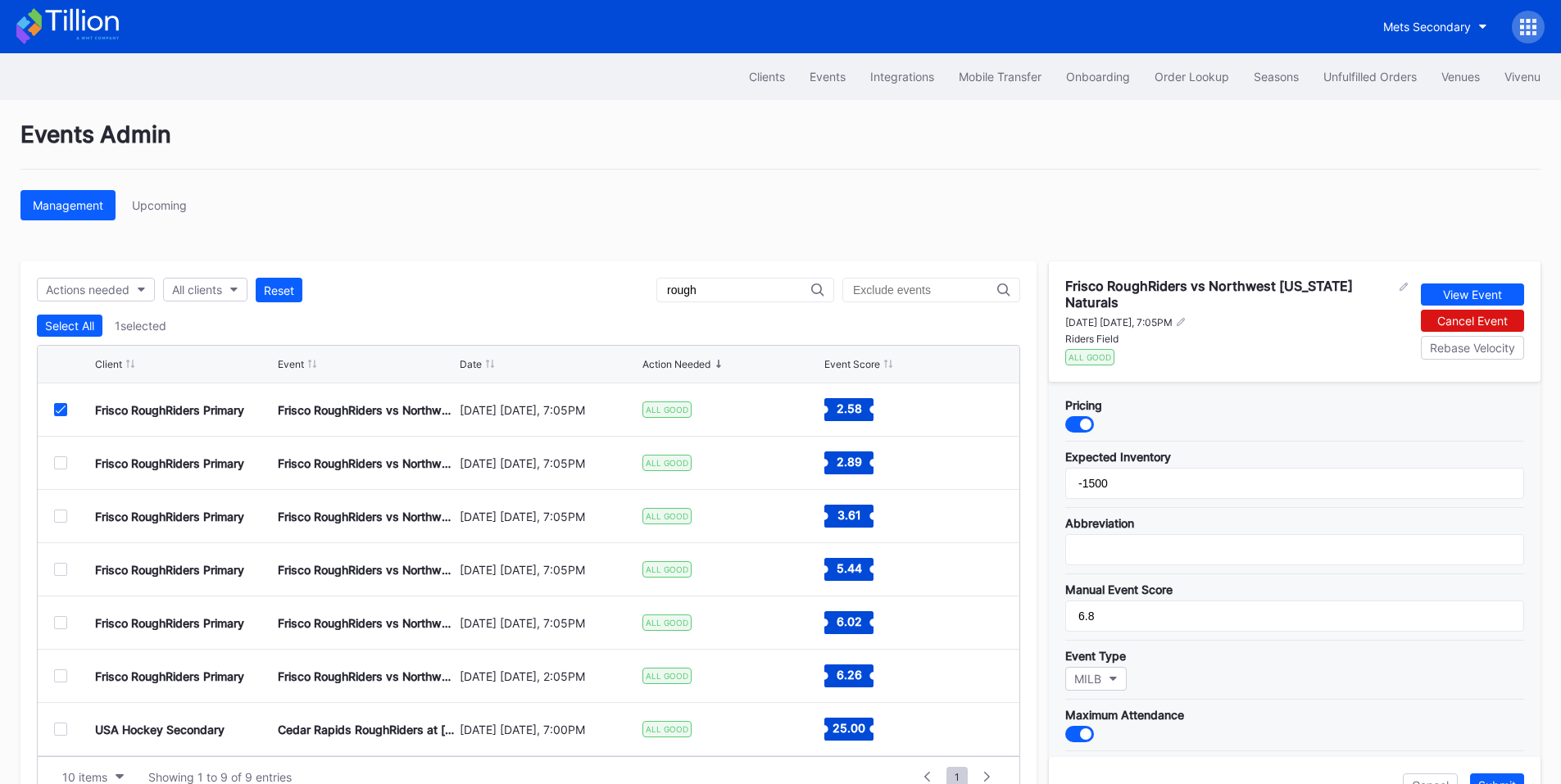
click at [1084, 419] on div at bounding box center [1086, 425] width 11 height 11
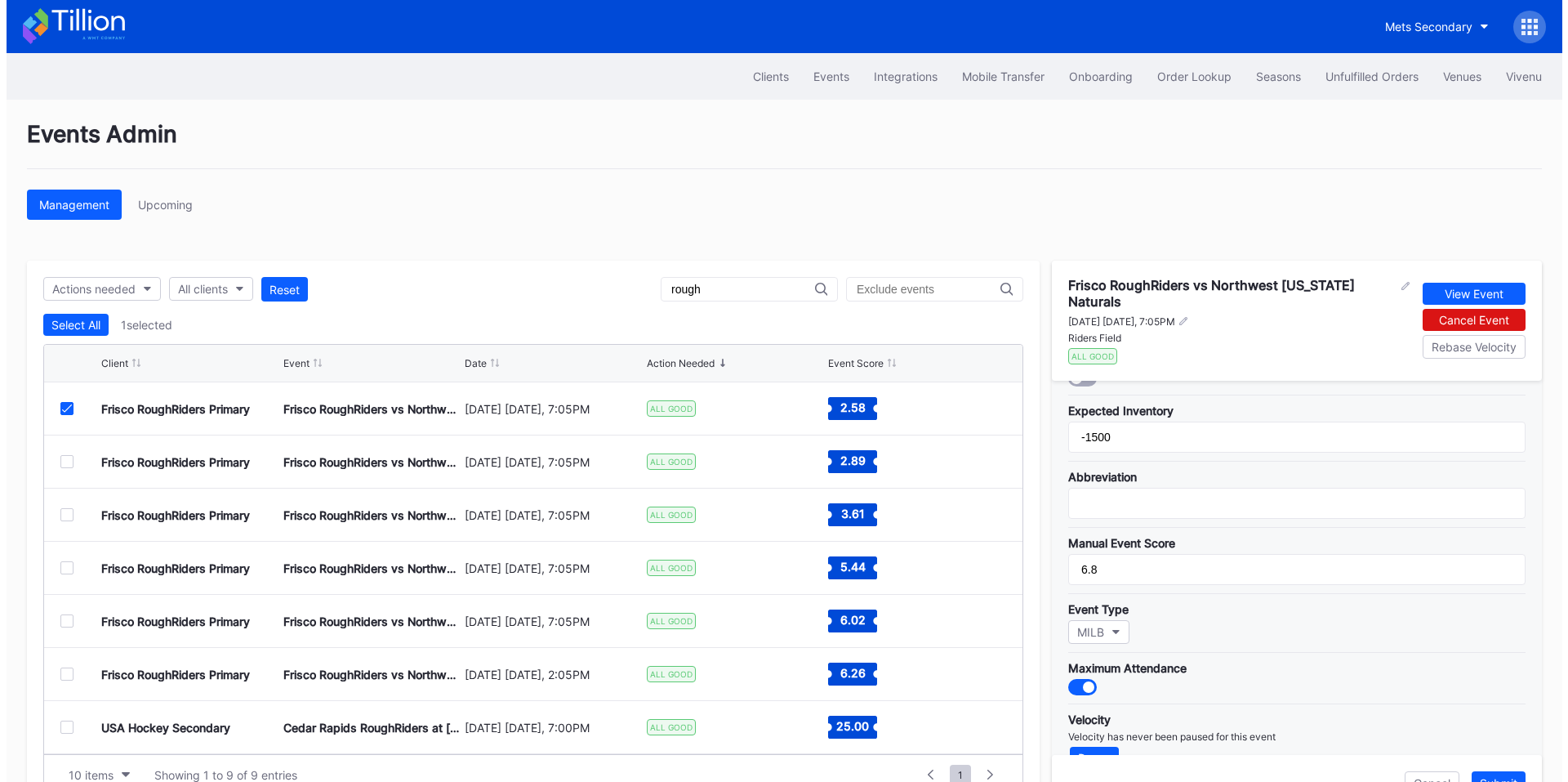
scroll to position [65, 0]
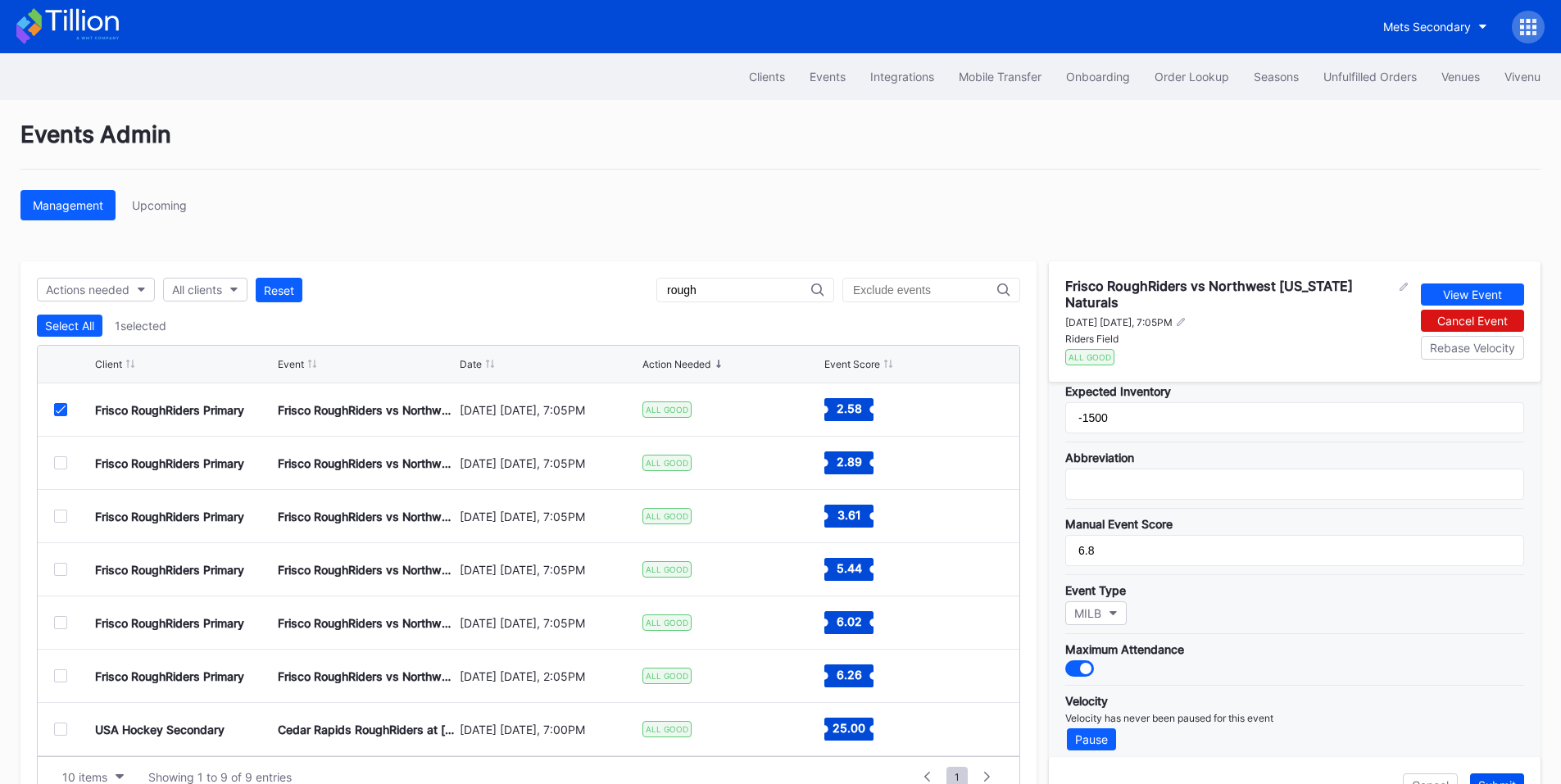
click at [1488, 779] on div "Submit" at bounding box center [1497, 785] width 38 height 14
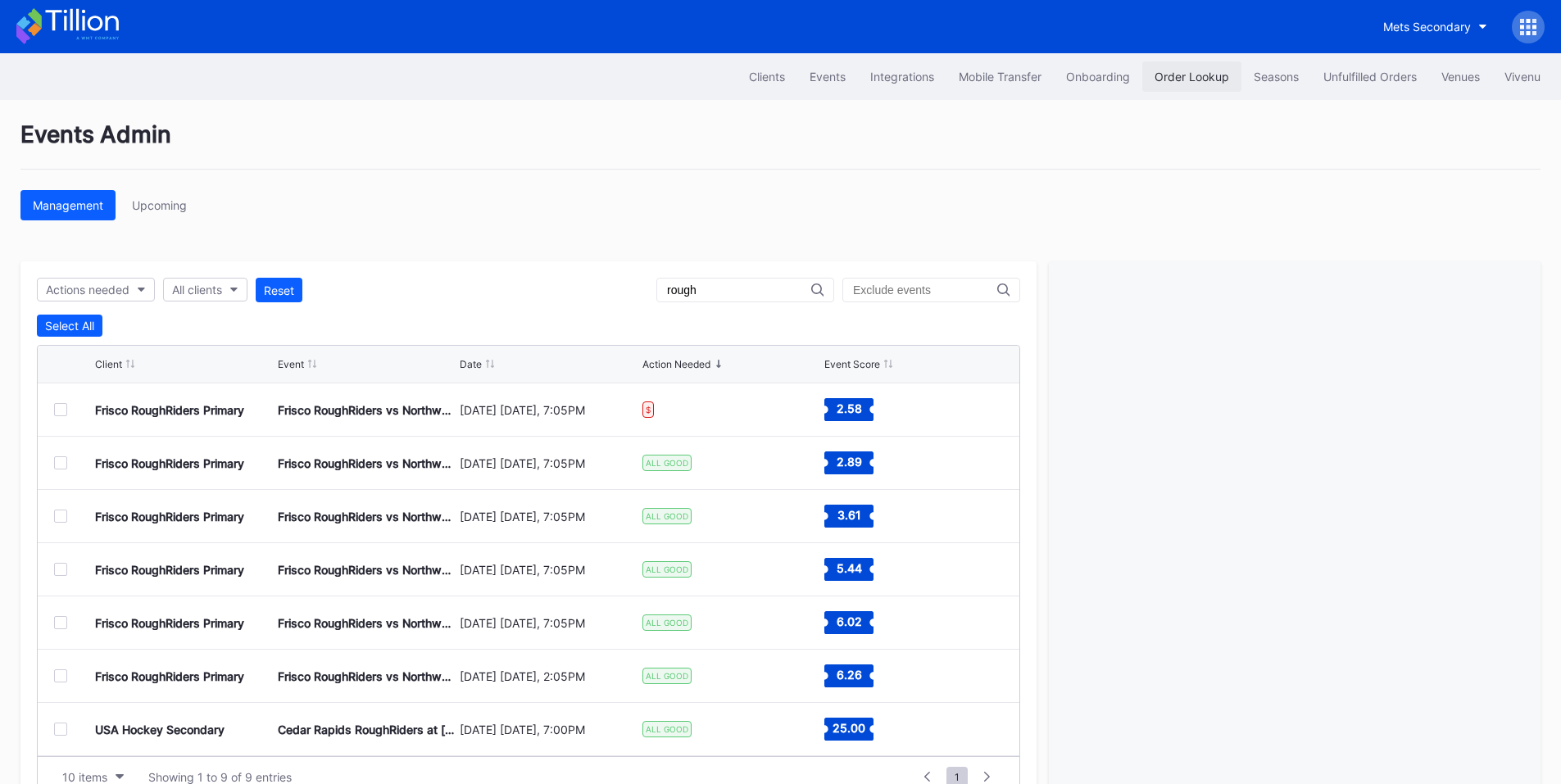
click div "Order Lookup"
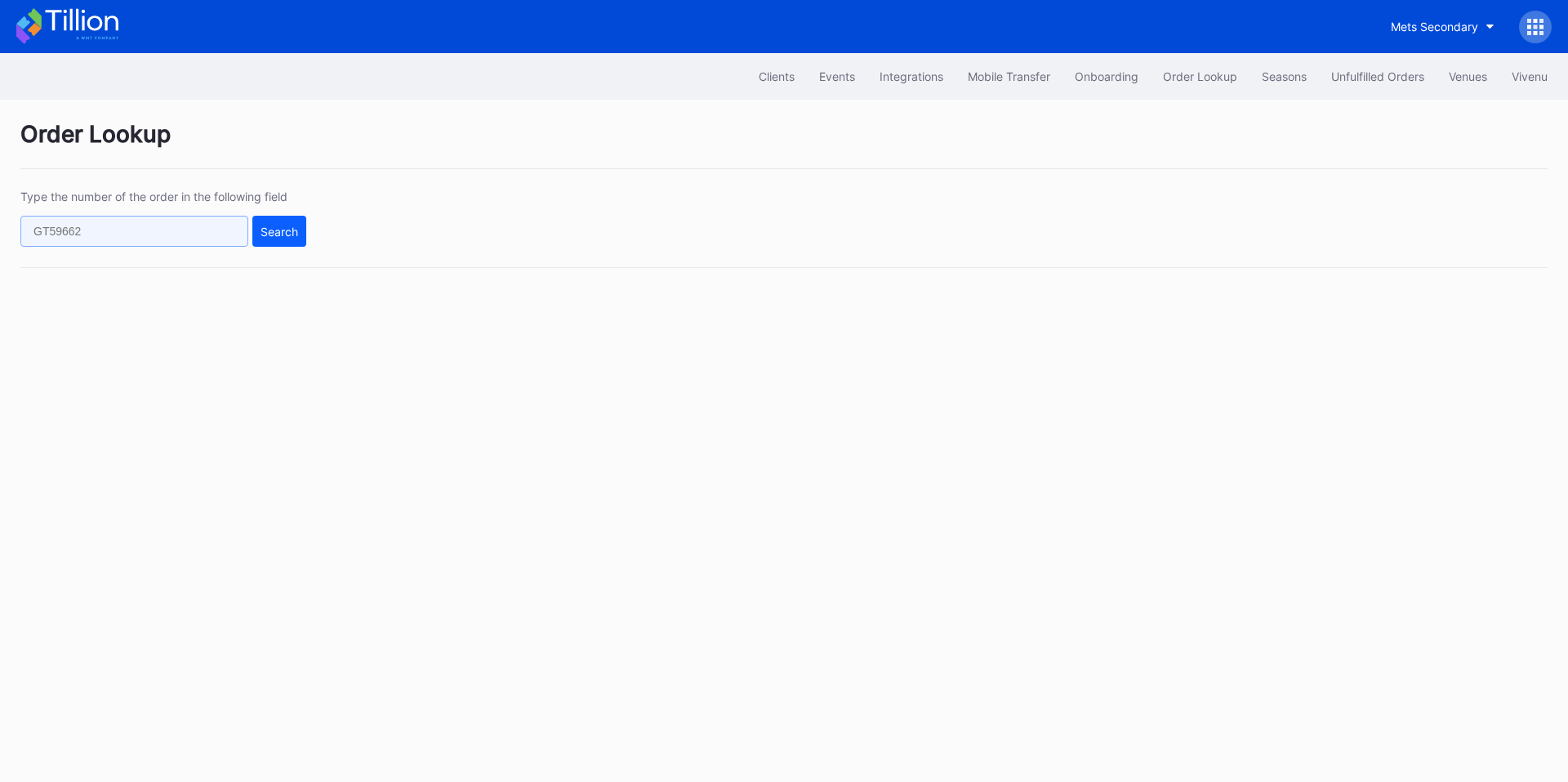
click input "text"
paste input "622389151"
click div "Search"
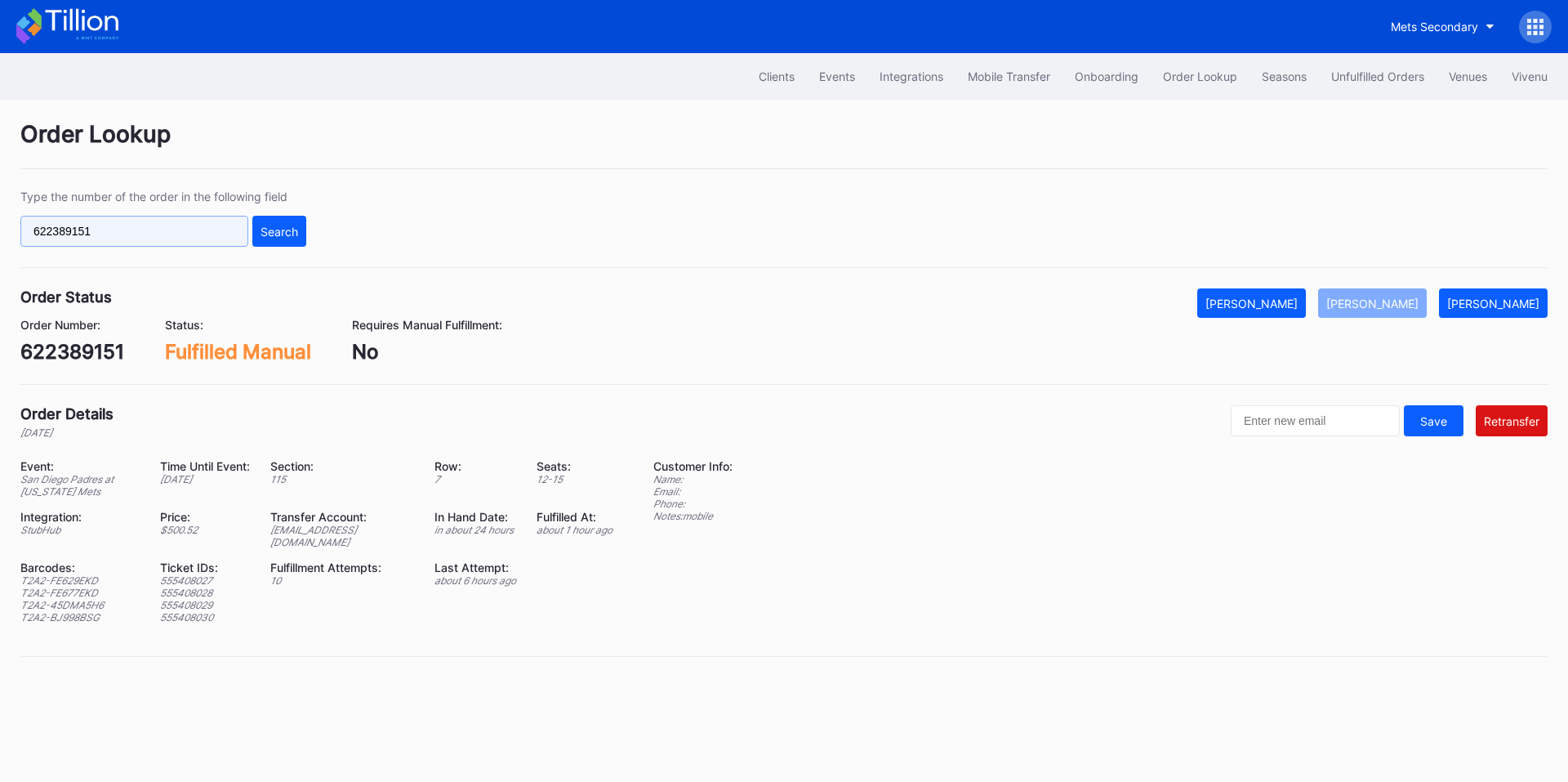
click input "622389151"
paste input "913"
click div "Search"
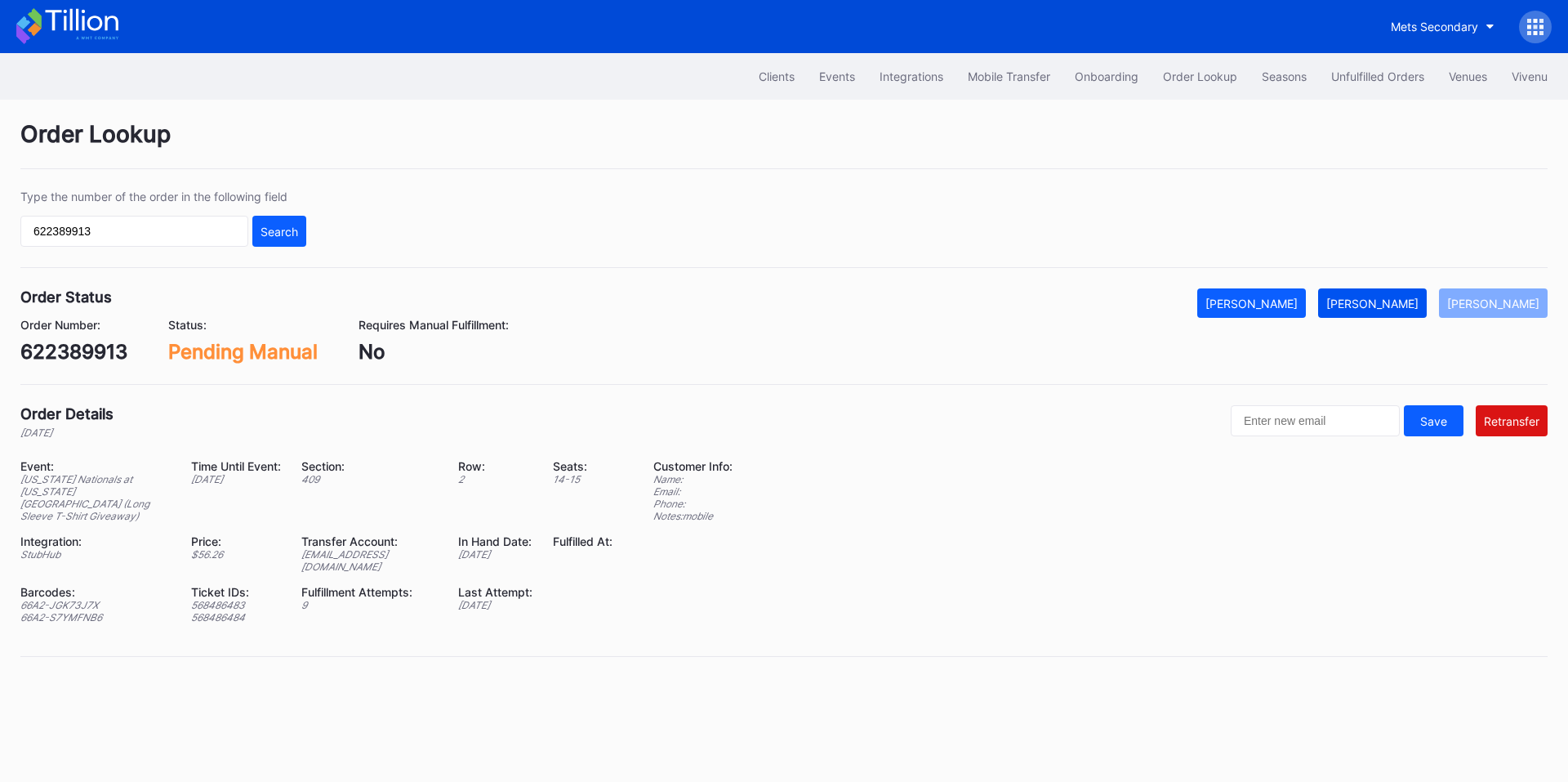
click div "[PERSON_NAME]"
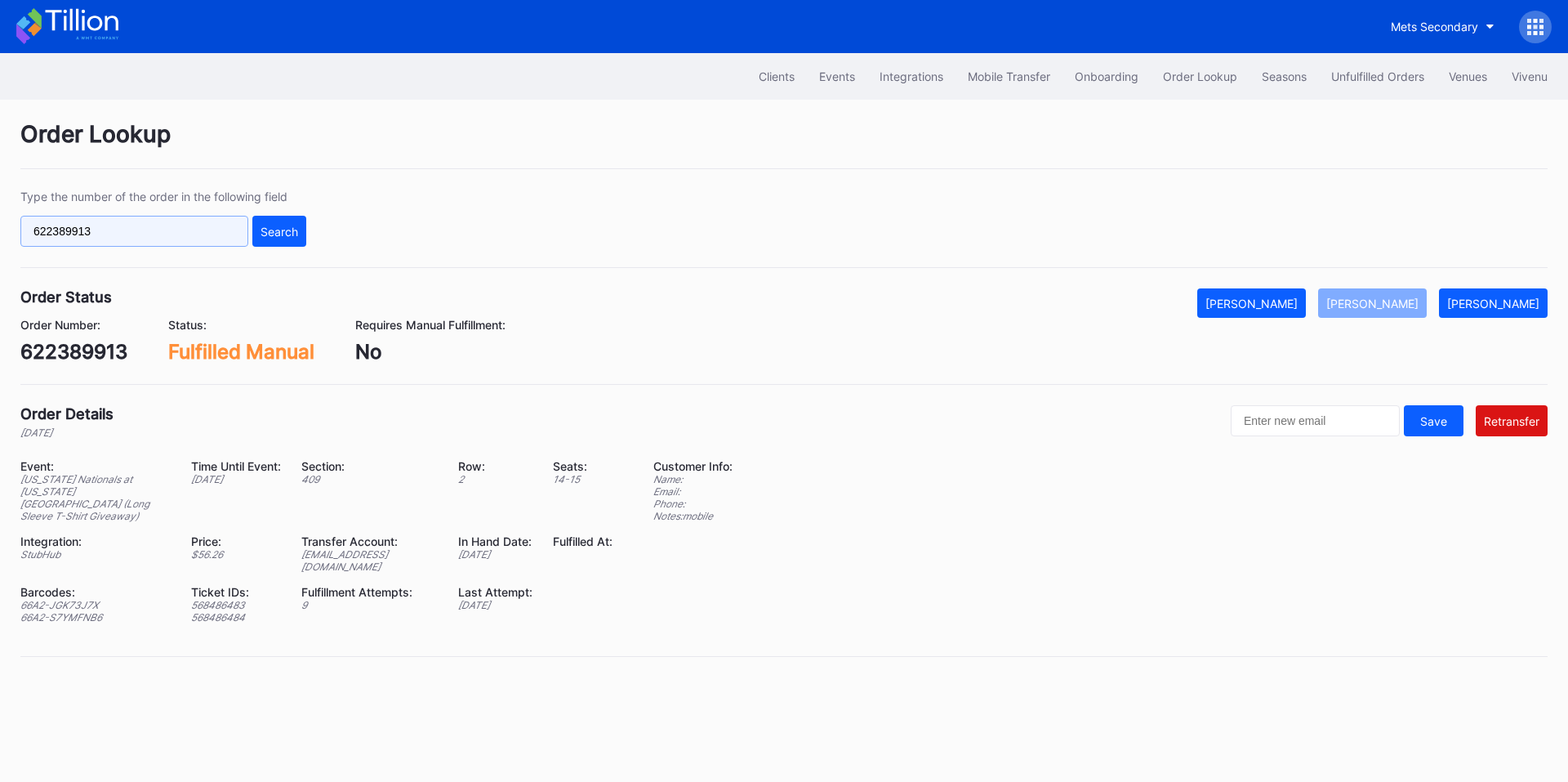
click input "622389913"
paste input "622434050"
click input "622389913622434050"
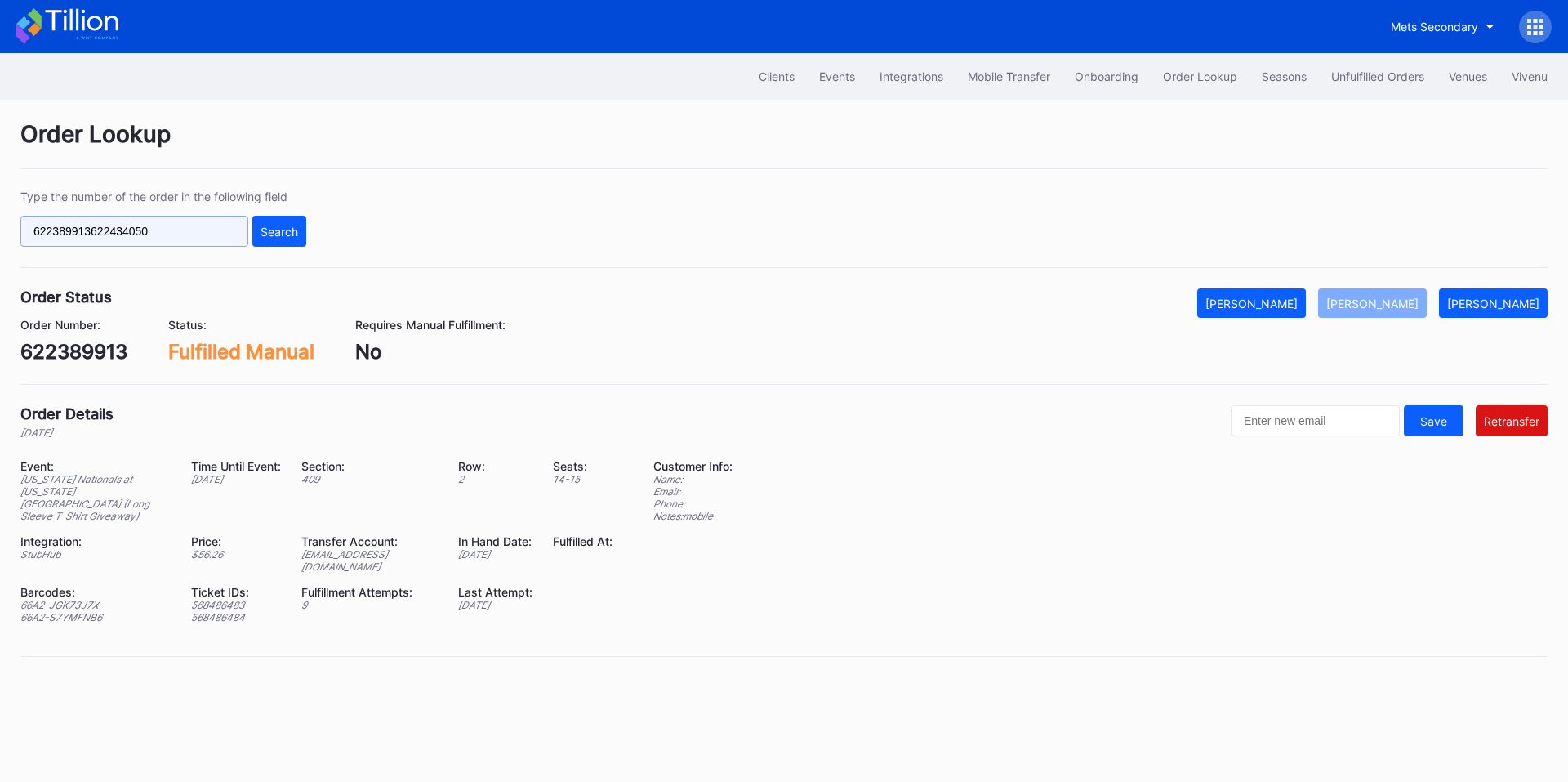
click input "622389913622434050"
paste input "text"
type input "622434050"
click div "Search"
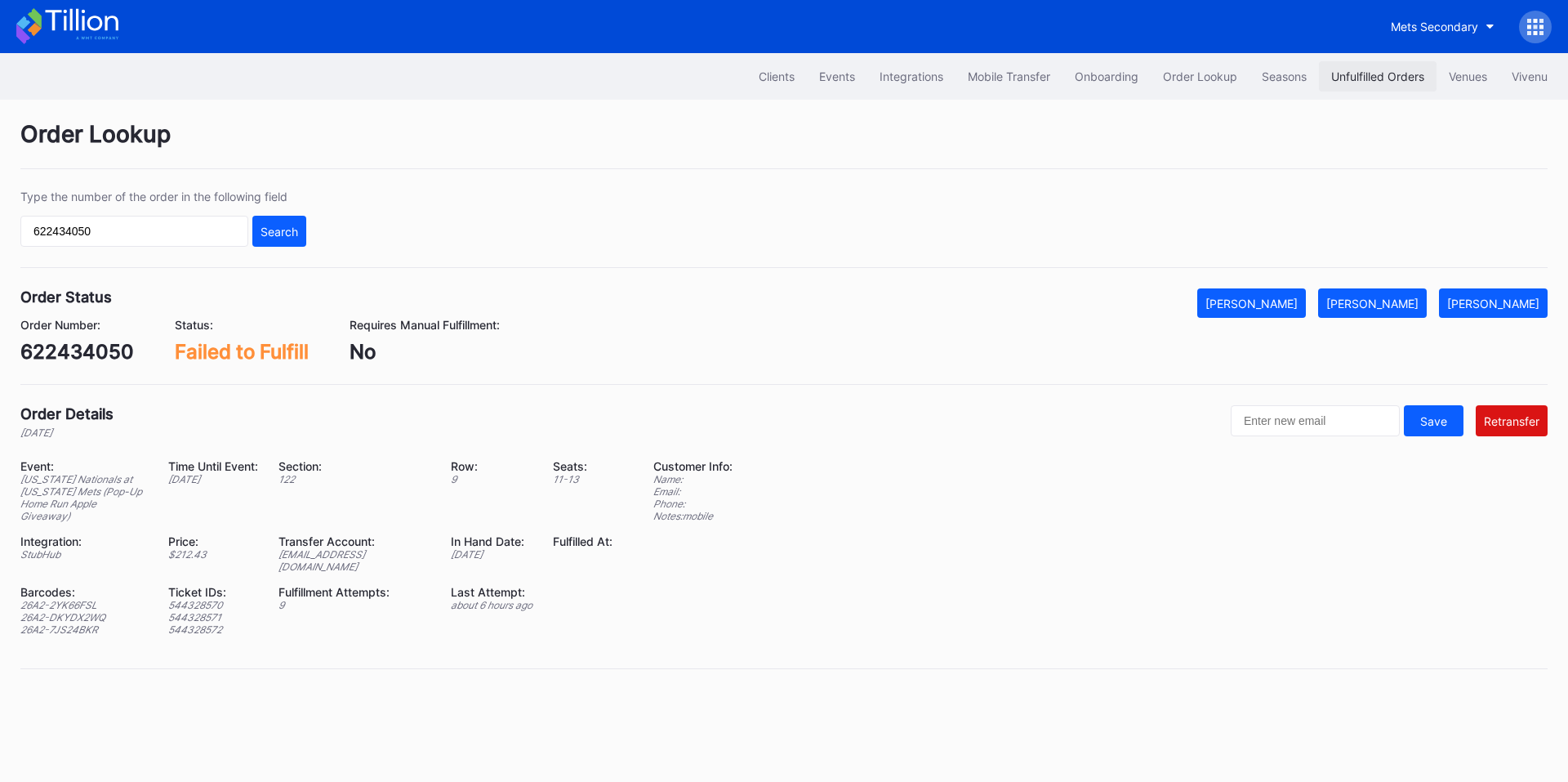
click button "Unfulfilled Orders"
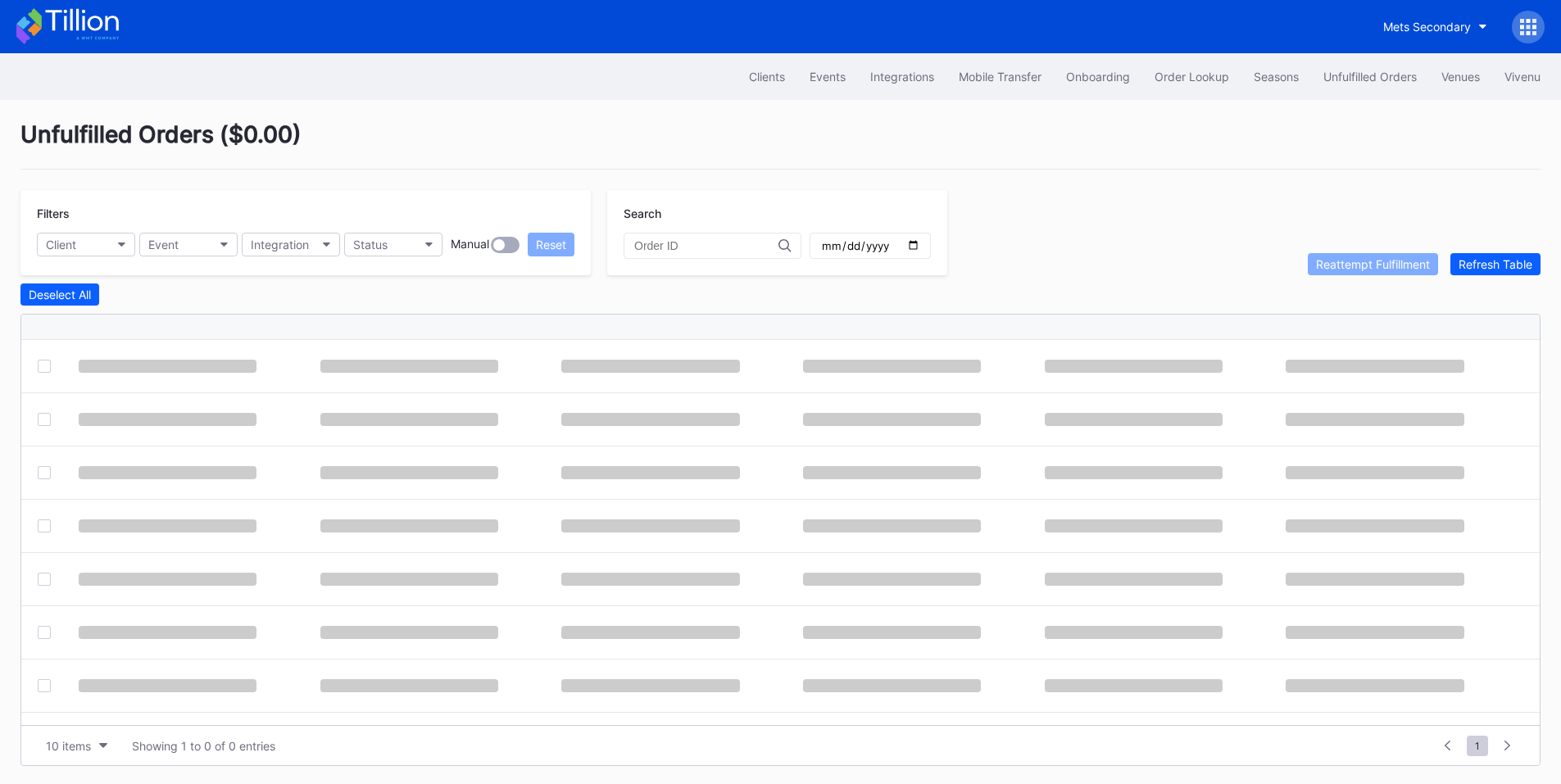
click div
click input "text"
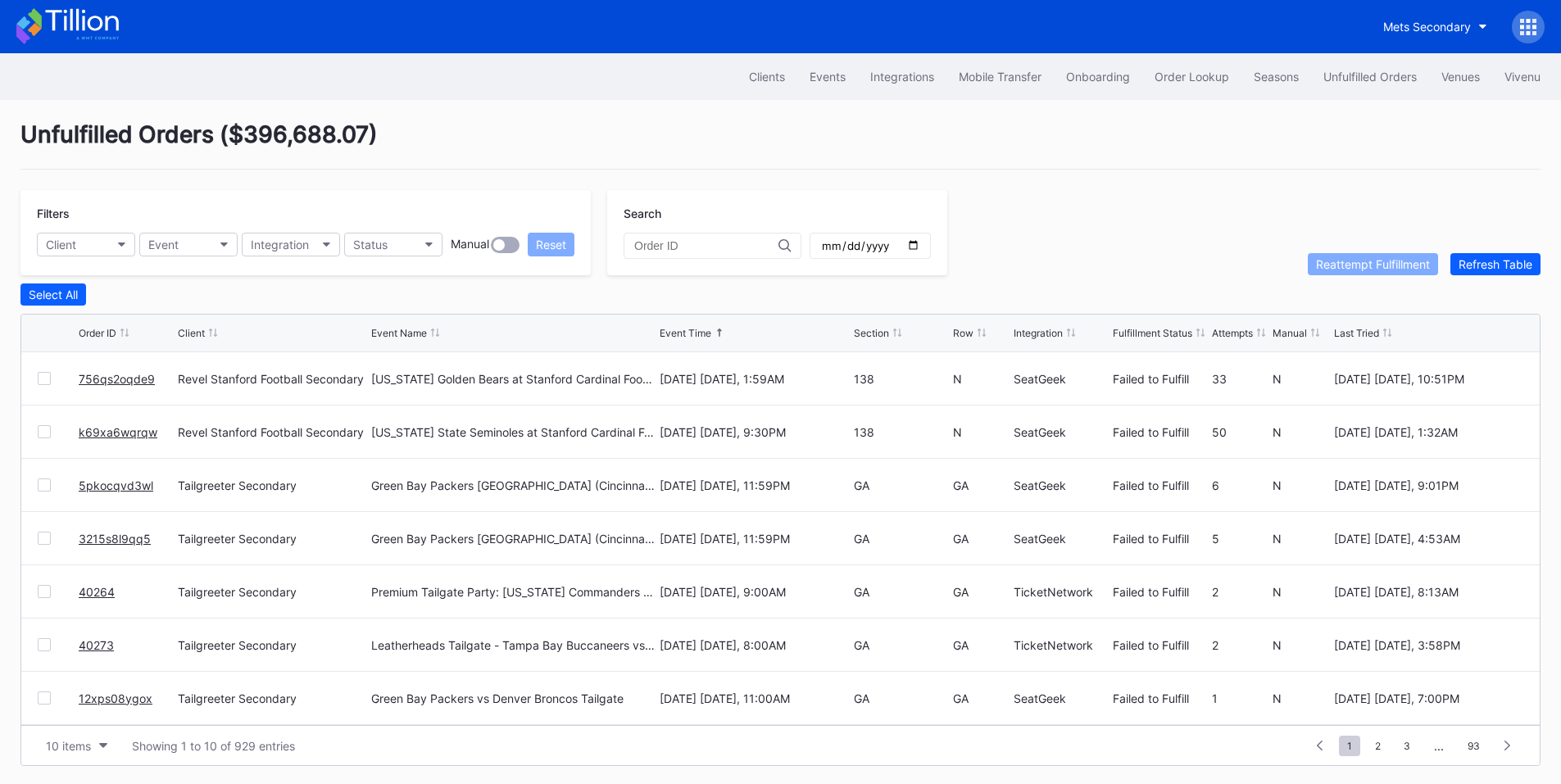
paste input "622434050"
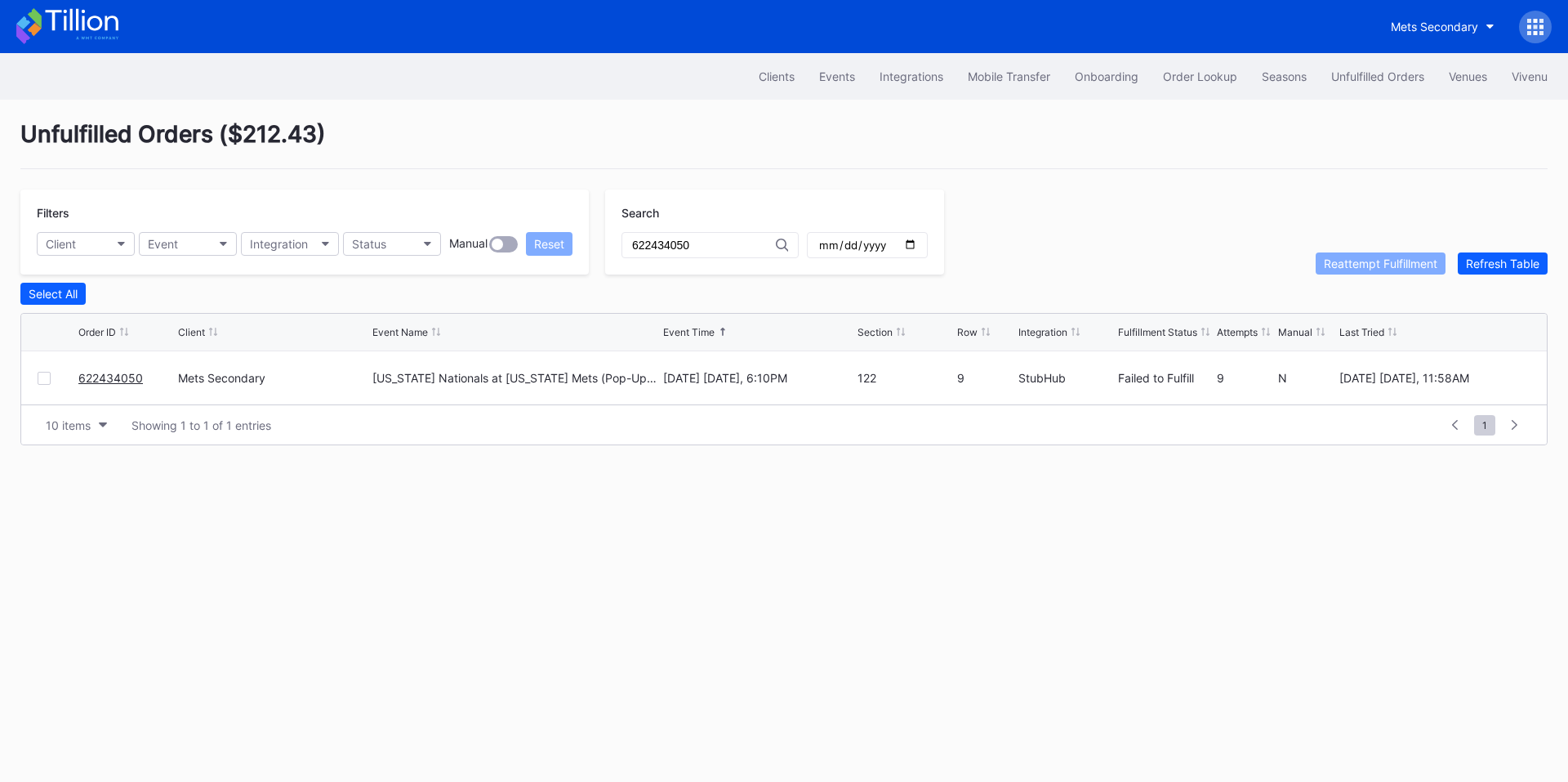
type input "622434050"
click div
click div "Reattempt Fulfillment"
click div "Unfulfilled Orders"
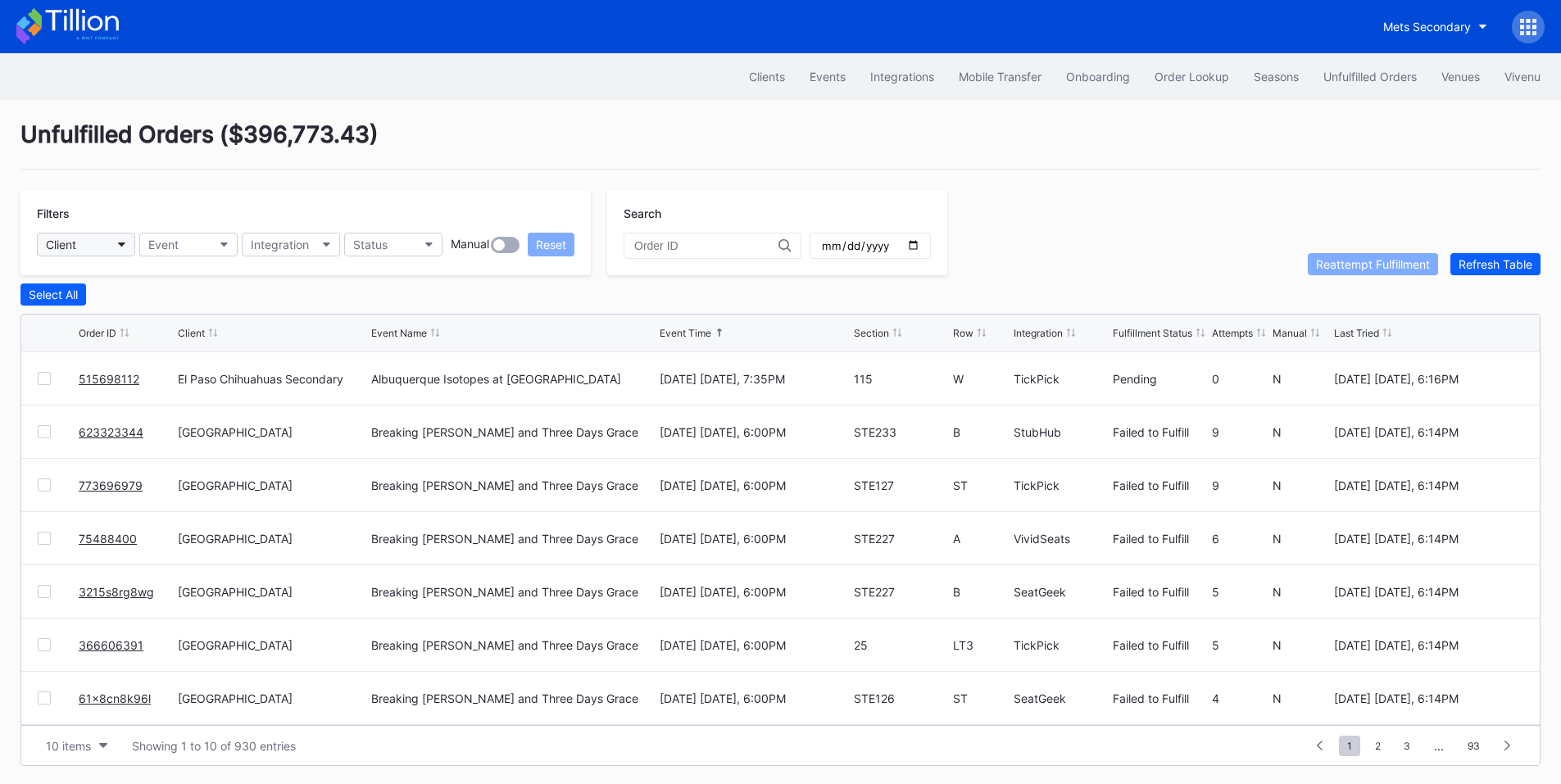
click at [107, 249] on button "Client" at bounding box center [86, 244] width 99 height 24
type input "pru"
click at [119, 312] on div "[GEOGRAPHIC_DATA]" at bounding box center [106, 317] width 115 height 14
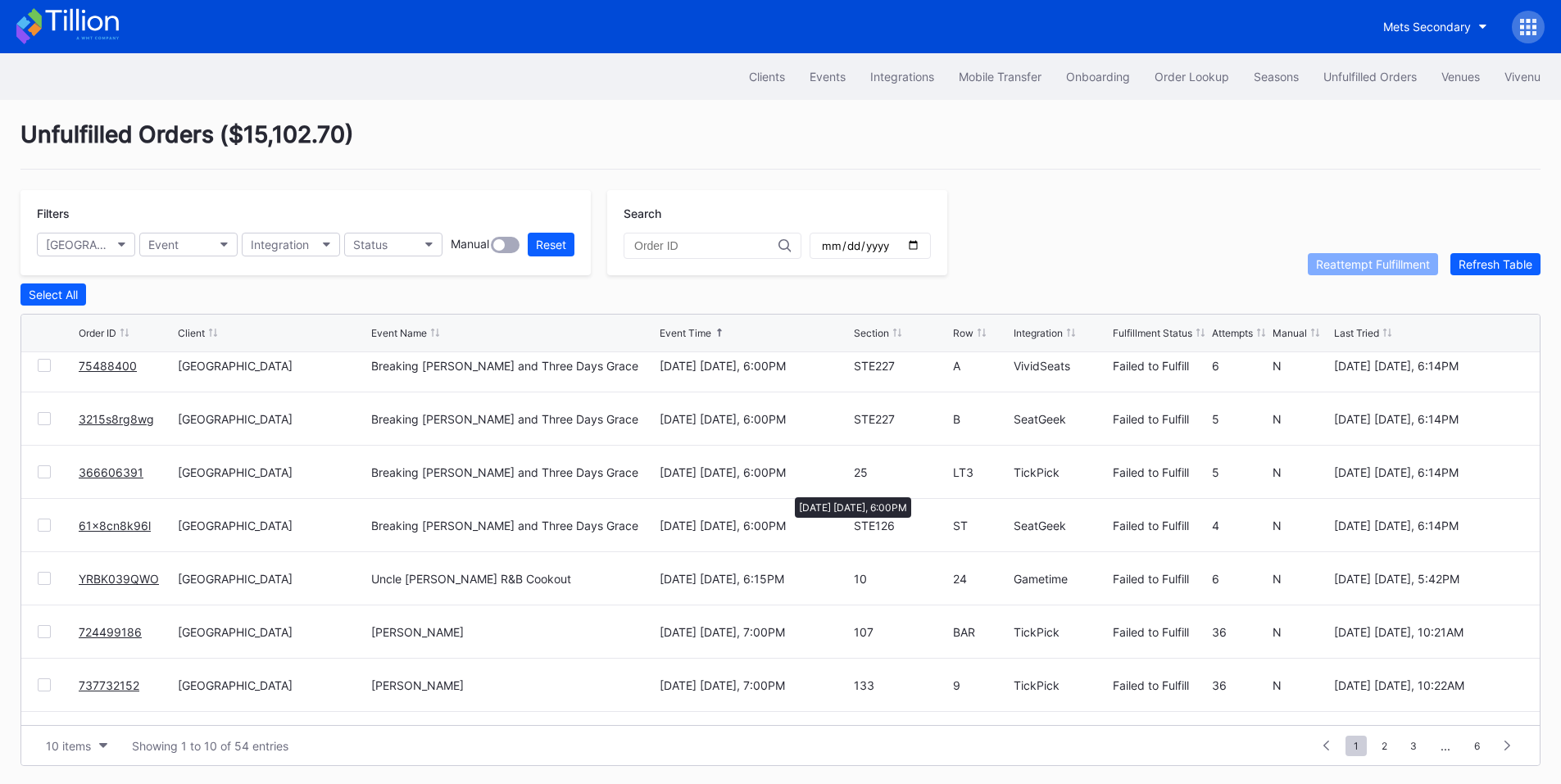
scroll to position [159, 0]
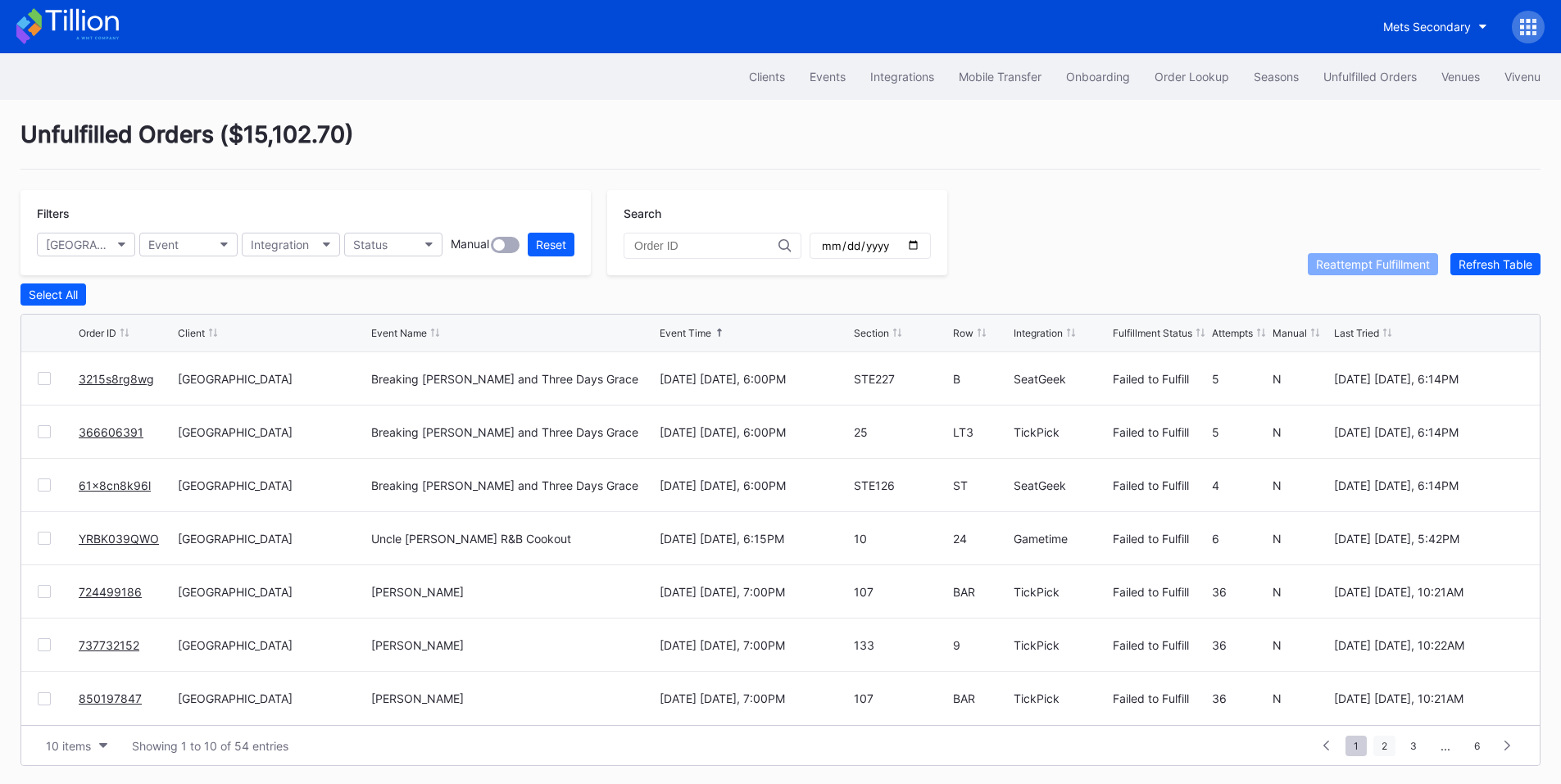
click at [1388, 742] on span "2" at bounding box center [1384, 746] width 22 height 21
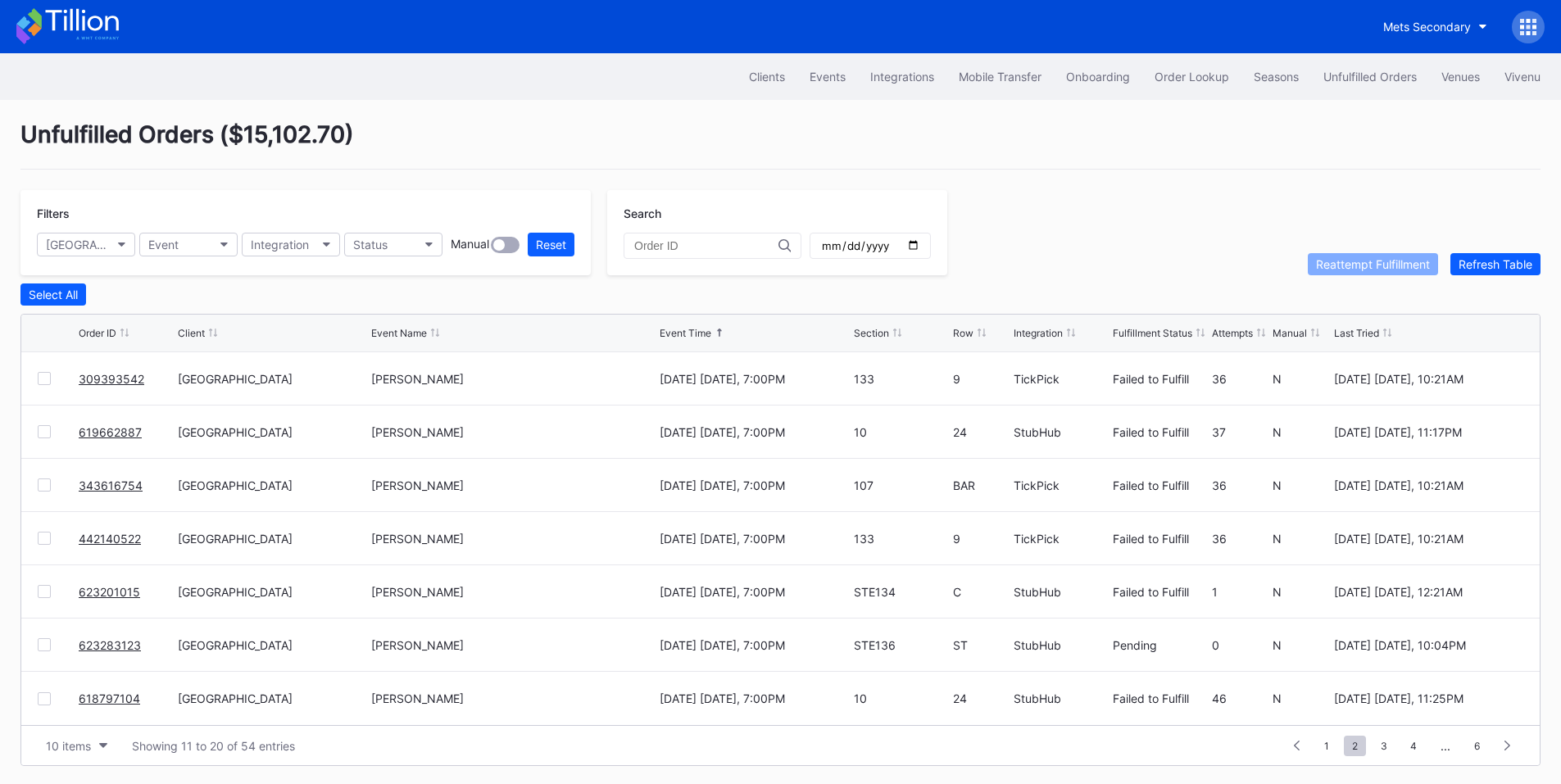
scroll to position [0, 0]
click at [1320, 753] on span "1" at bounding box center [1327, 746] width 21 height 21
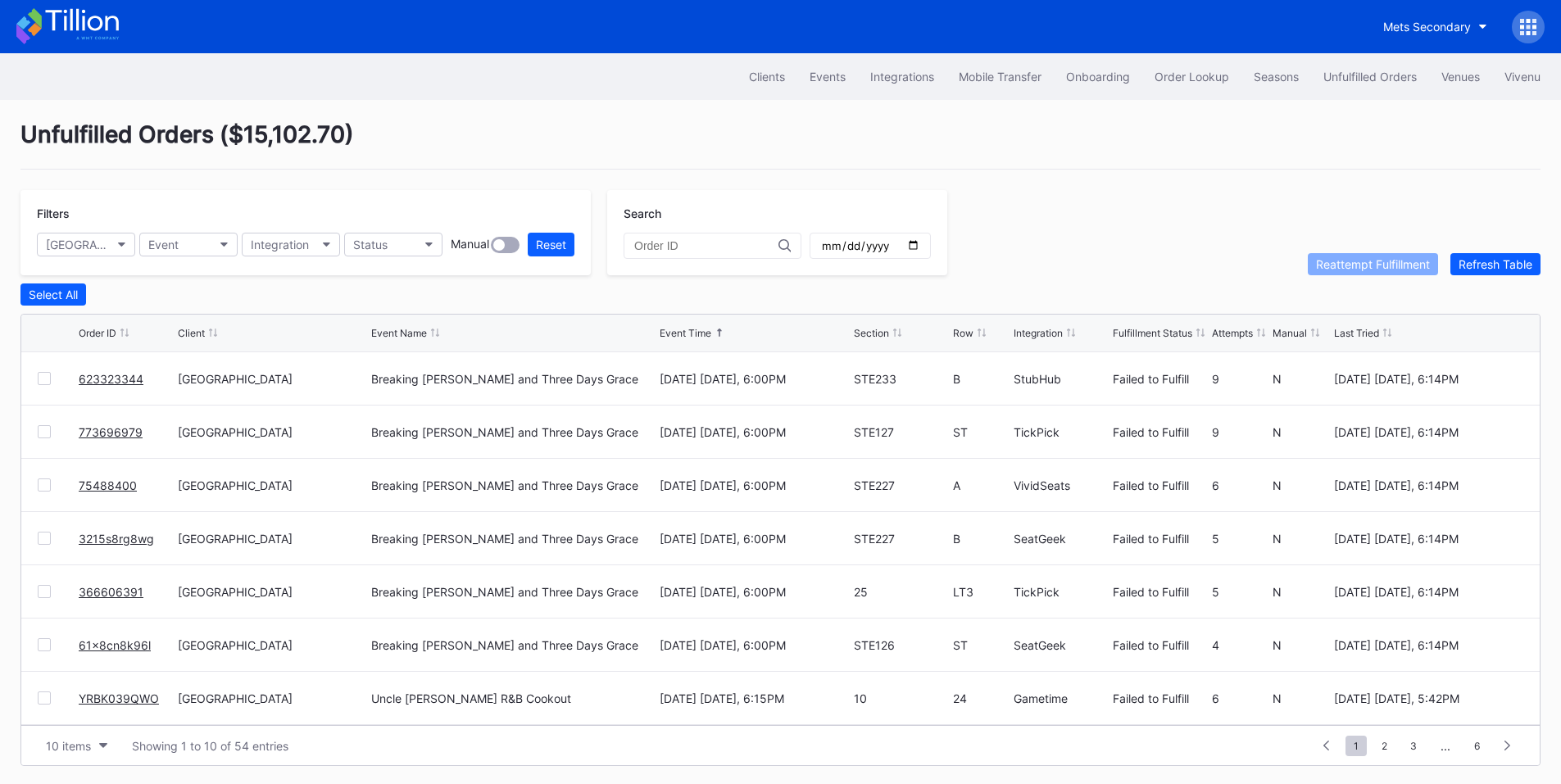
click at [920, 246] on input "date" at bounding box center [870, 246] width 100 height 15
type input "[DATE]"
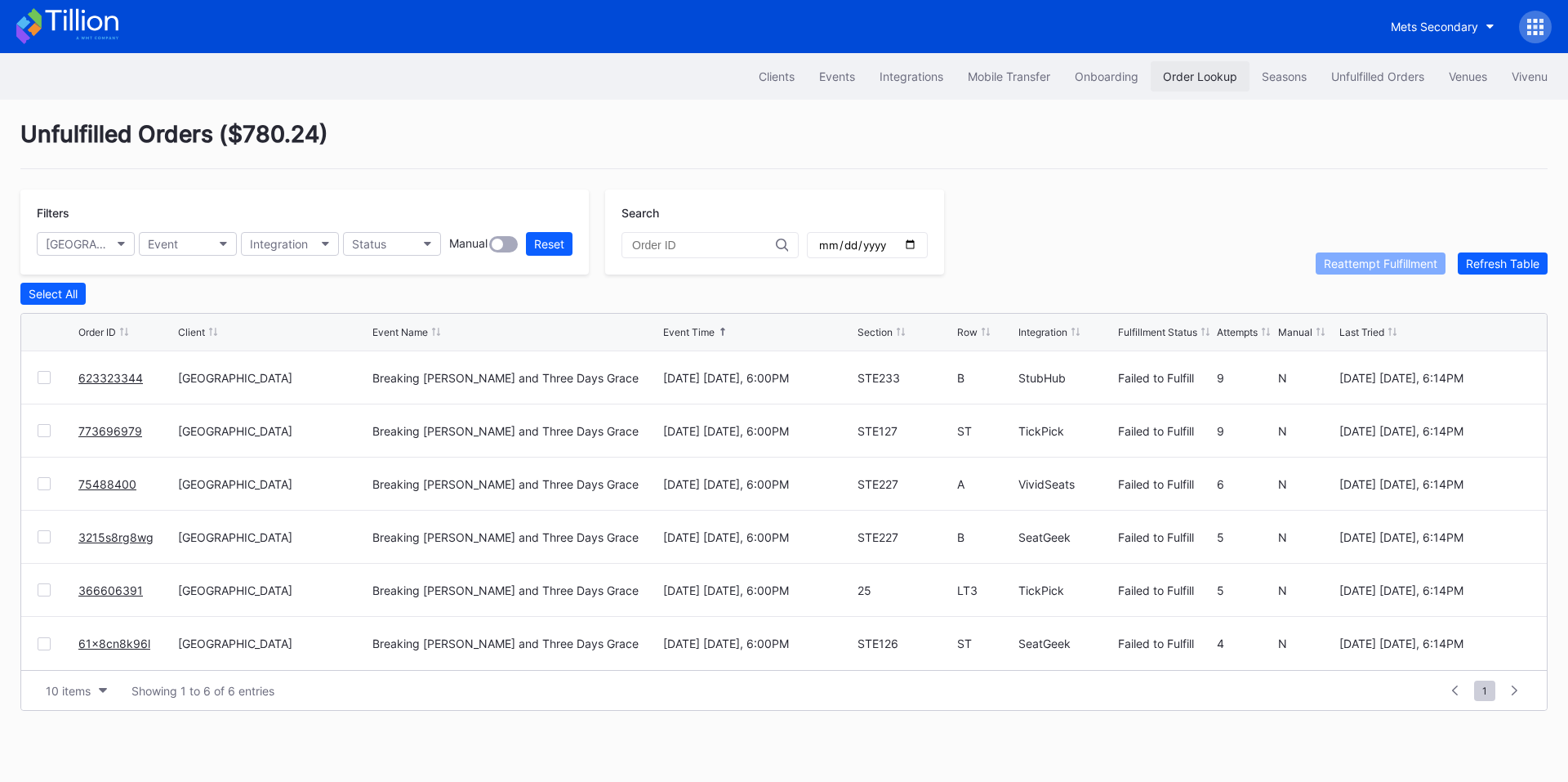
click at [1170, 79] on div "Order Lookup" at bounding box center [1199, 76] width 75 height 14
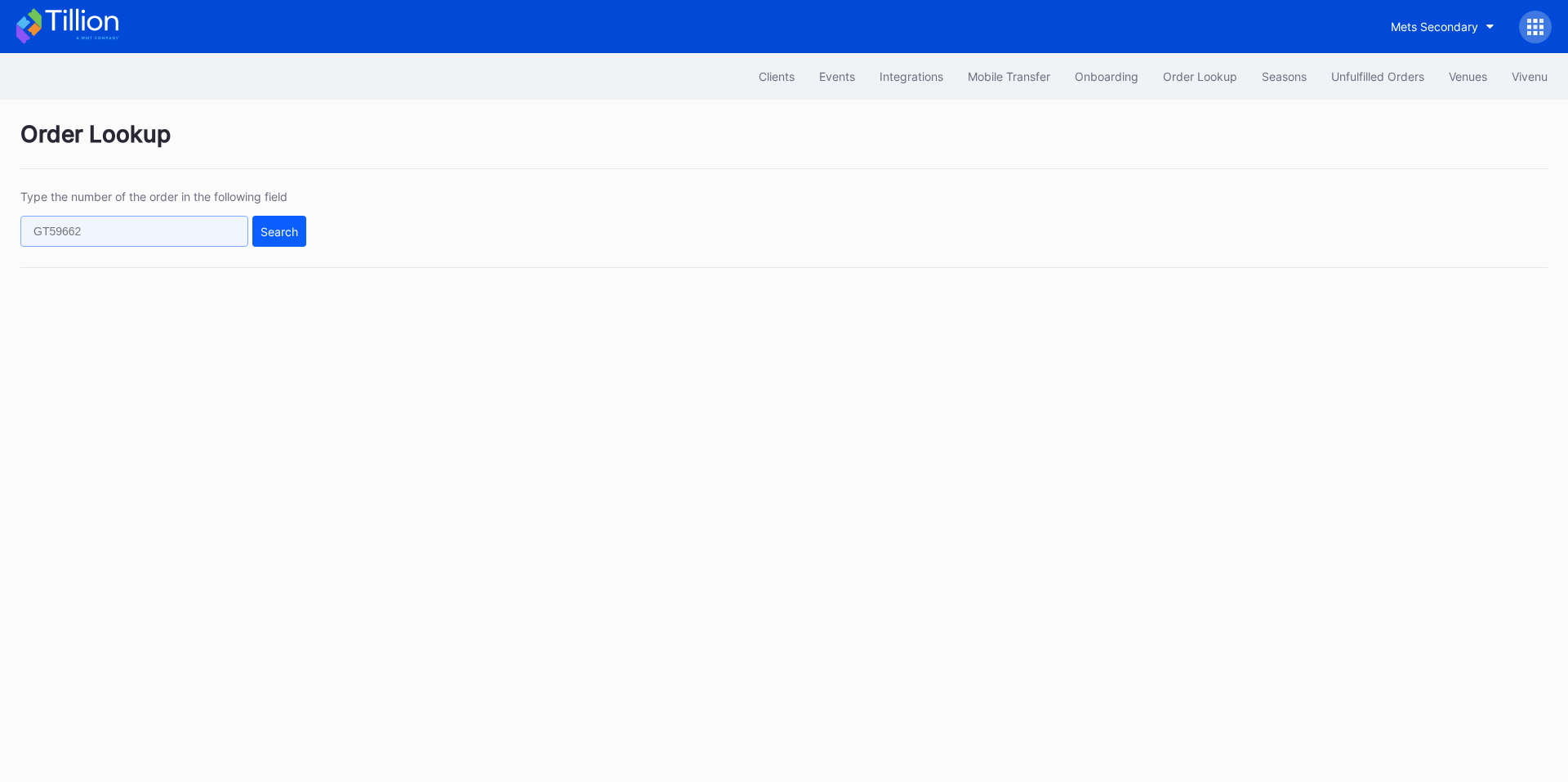
click at [183, 232] on input "text" at bounding box center [134, 231] width 228 height 31
paste input "5pkocqg756g"
type input "5pkocqg756g"
click at [272, 234] on div "Search" at bounding box center [280, 232] width 38 height 14
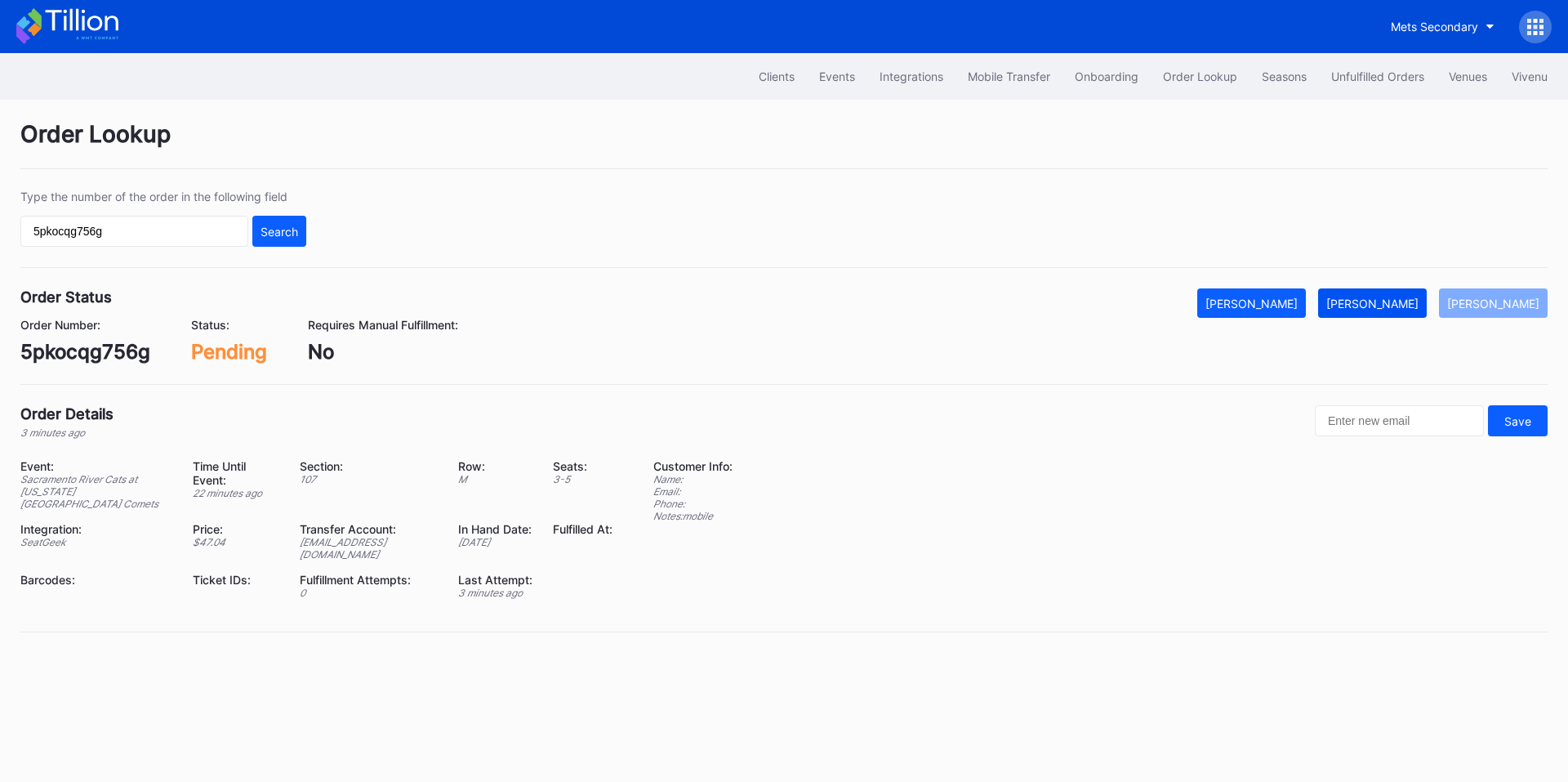
click at [1412, 311] on button "[PERSON_NAME]" at bounding box center [1372, 303] width 109 height 29
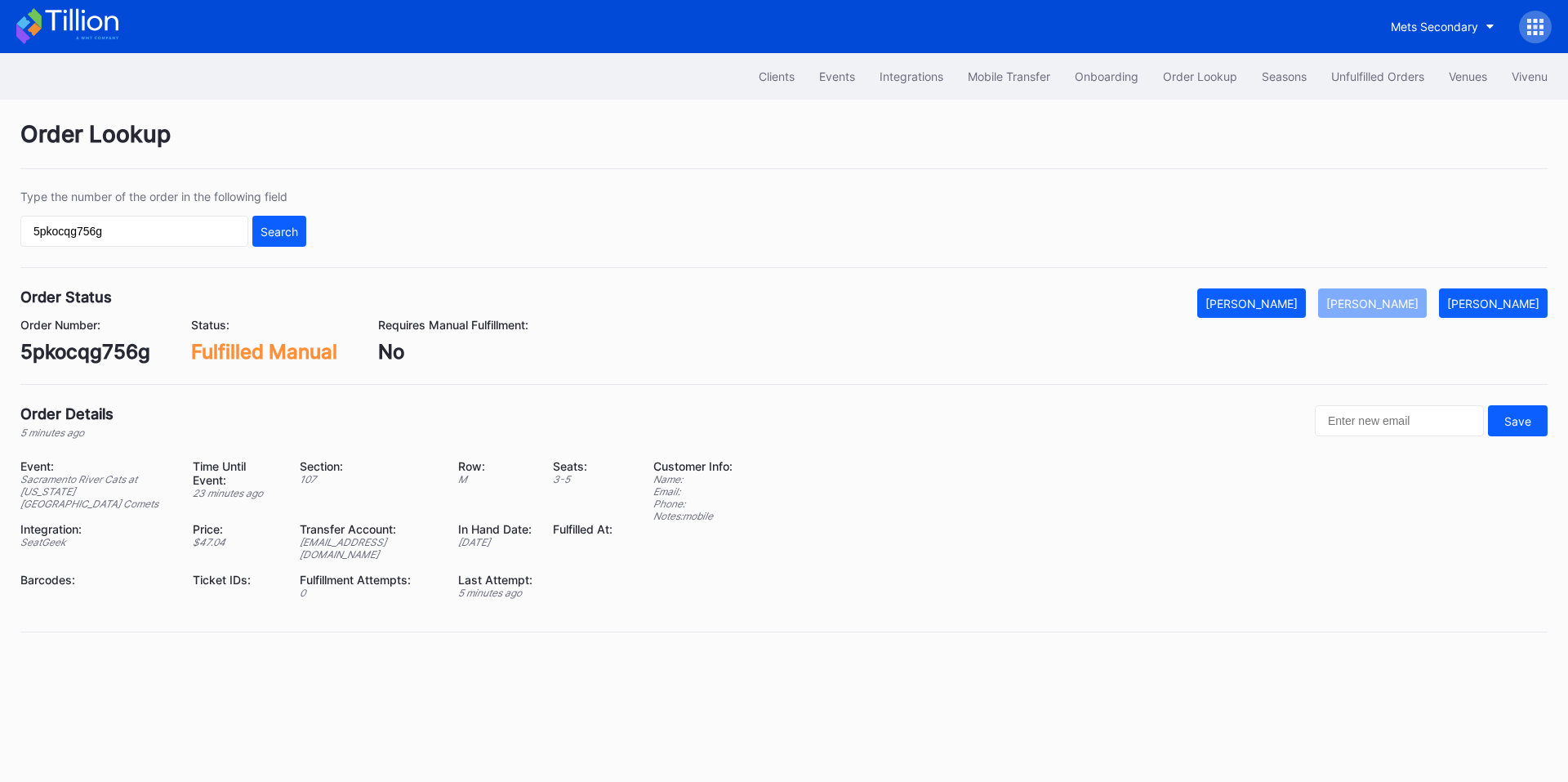
click at [790, 247] on div "Type the number of the order in the following field 5pkocqg756g Search" at bounding box center [784, 228] width 1527 height 78
click at [1364, 73] on div "Unfulfilled Orders" at bounding box center [1377, 76] width 94 height 14
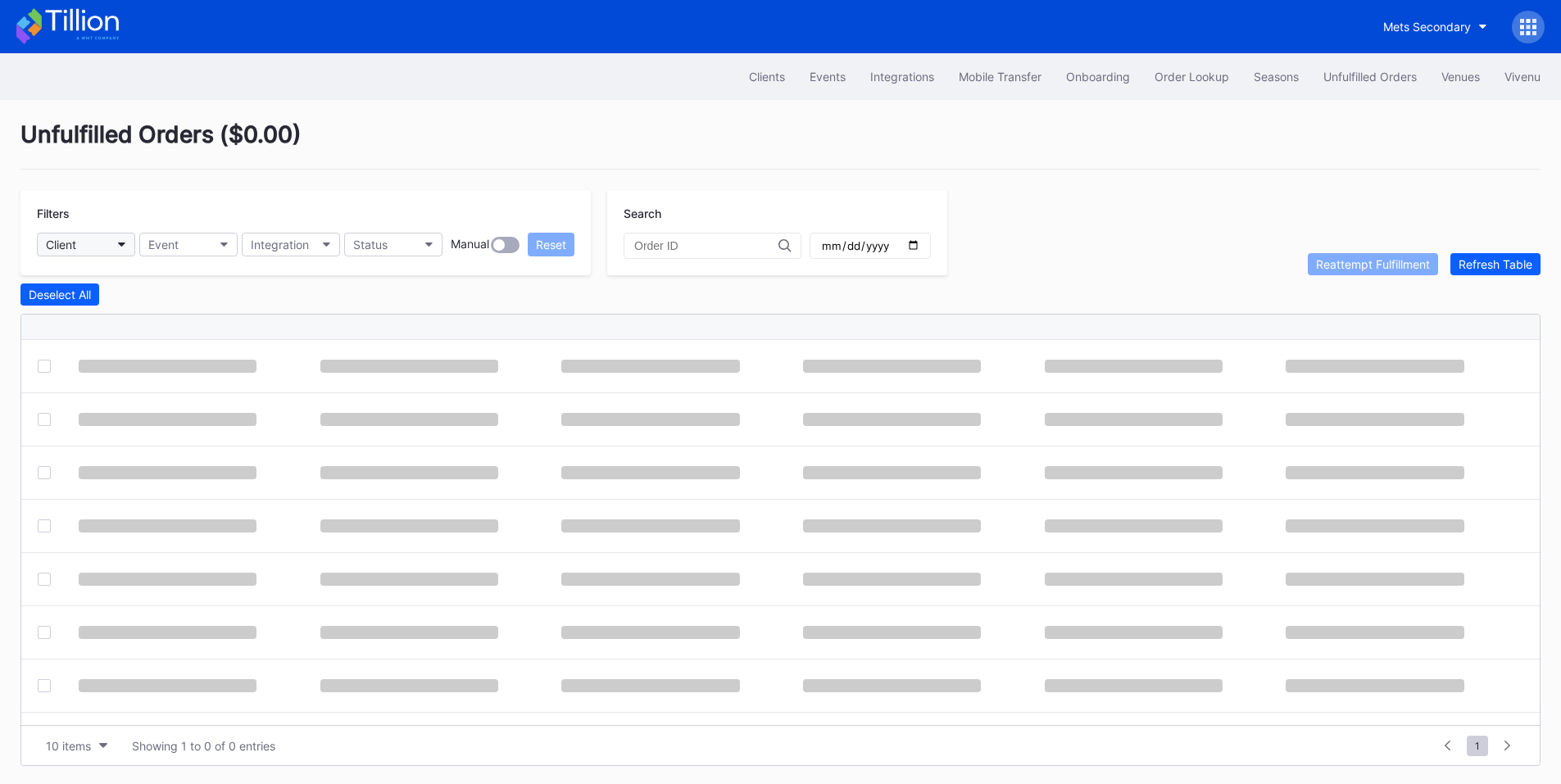
click at [112, 245] on button "Client" at bounding box center [86, 244] width 99 height 24
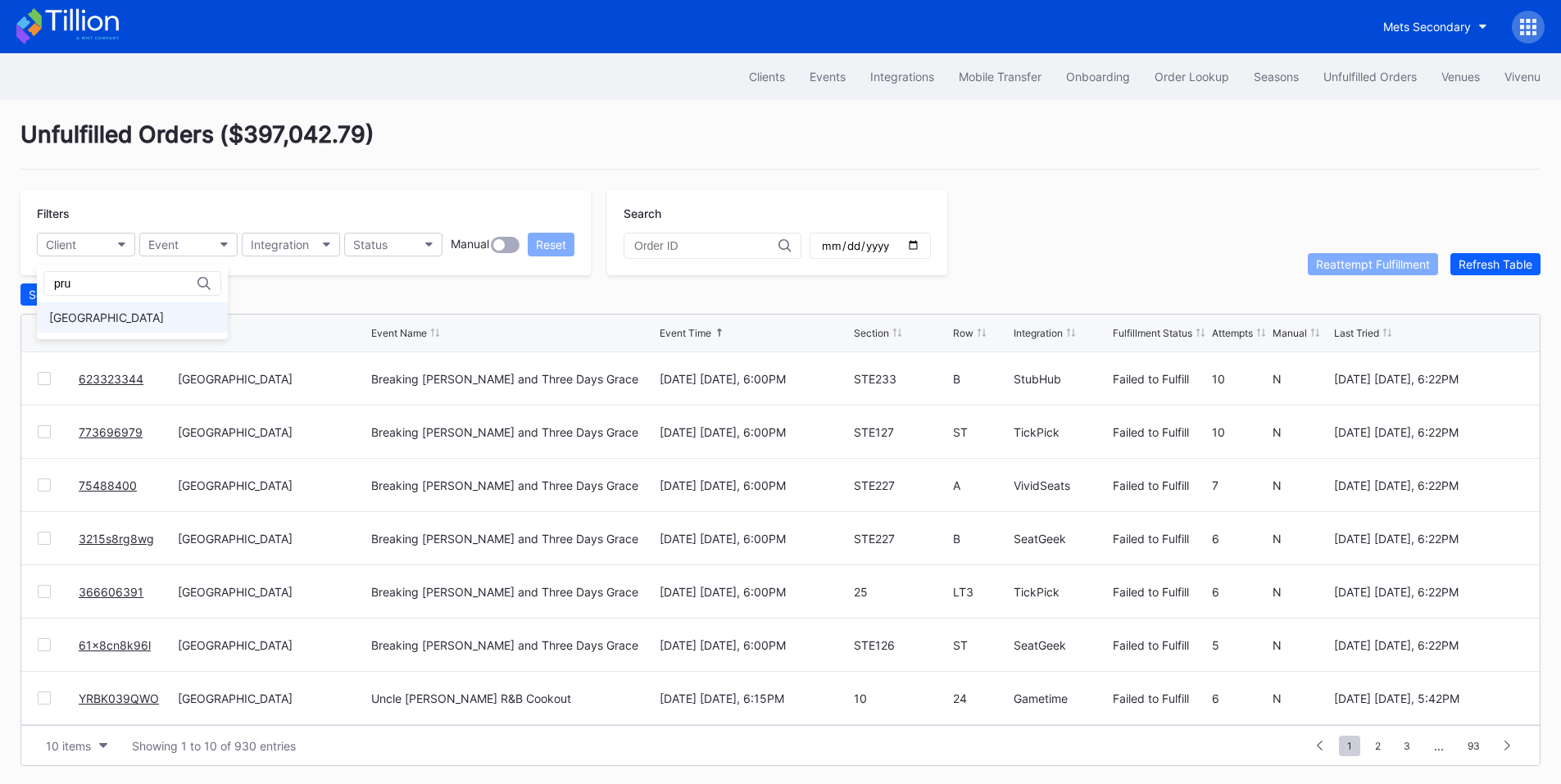
type input "pru"
click at [135, 309] on div "[GEOGRAPHIC_DATA]" at bounding box center [132, 318] width 191 height 30
click at [920, 246] on input "date" at bounding box center [870, 246] width 100 height 15
type input "[DATE]"
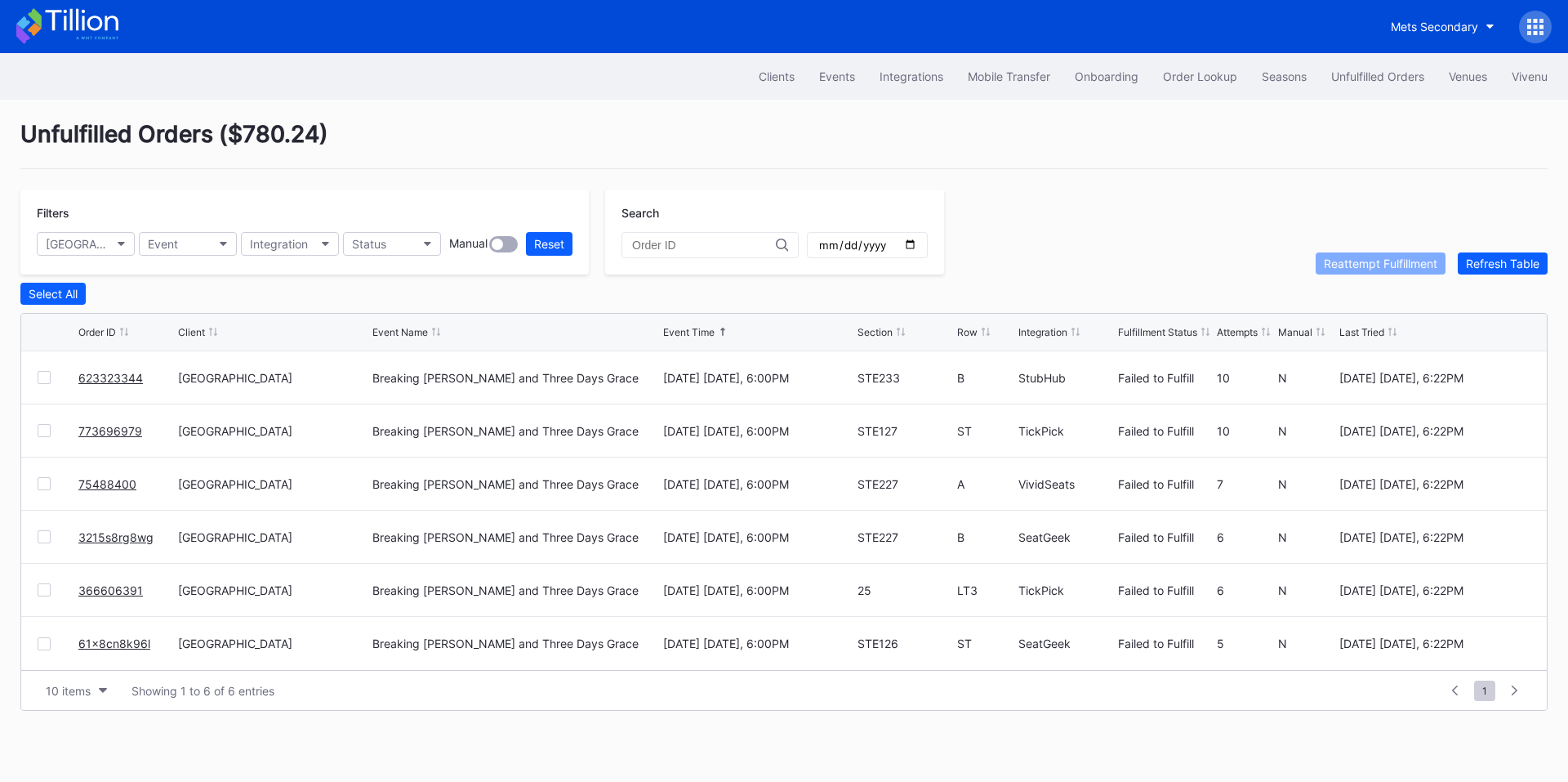
click at [1046, 334] on div "Integration" at bounding box center [1043, 332] width 49 height 12
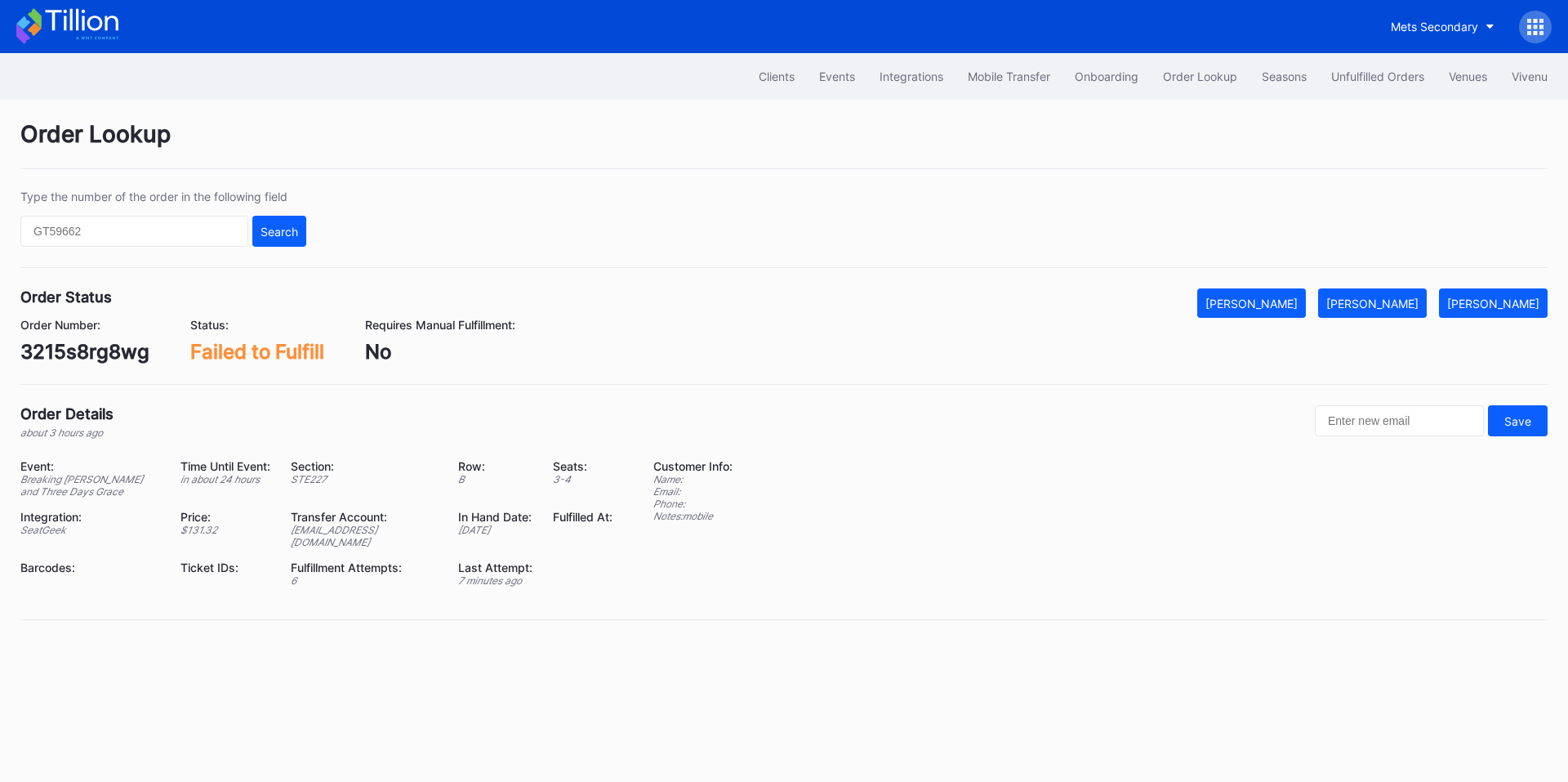
click at [111, 353] on div "3215s8rg8wg" at bounding box center [85, 351] width 129 height 24
copy div "3215s8rg8wg"
click at [1407, 304] on div "[PERSON_NAME]" at bounding box center [1372, 304] width 93 height 14
click at [74, 347] on div "61x8cn8k96l" at bounding box center [81, 351] width 122 height 24
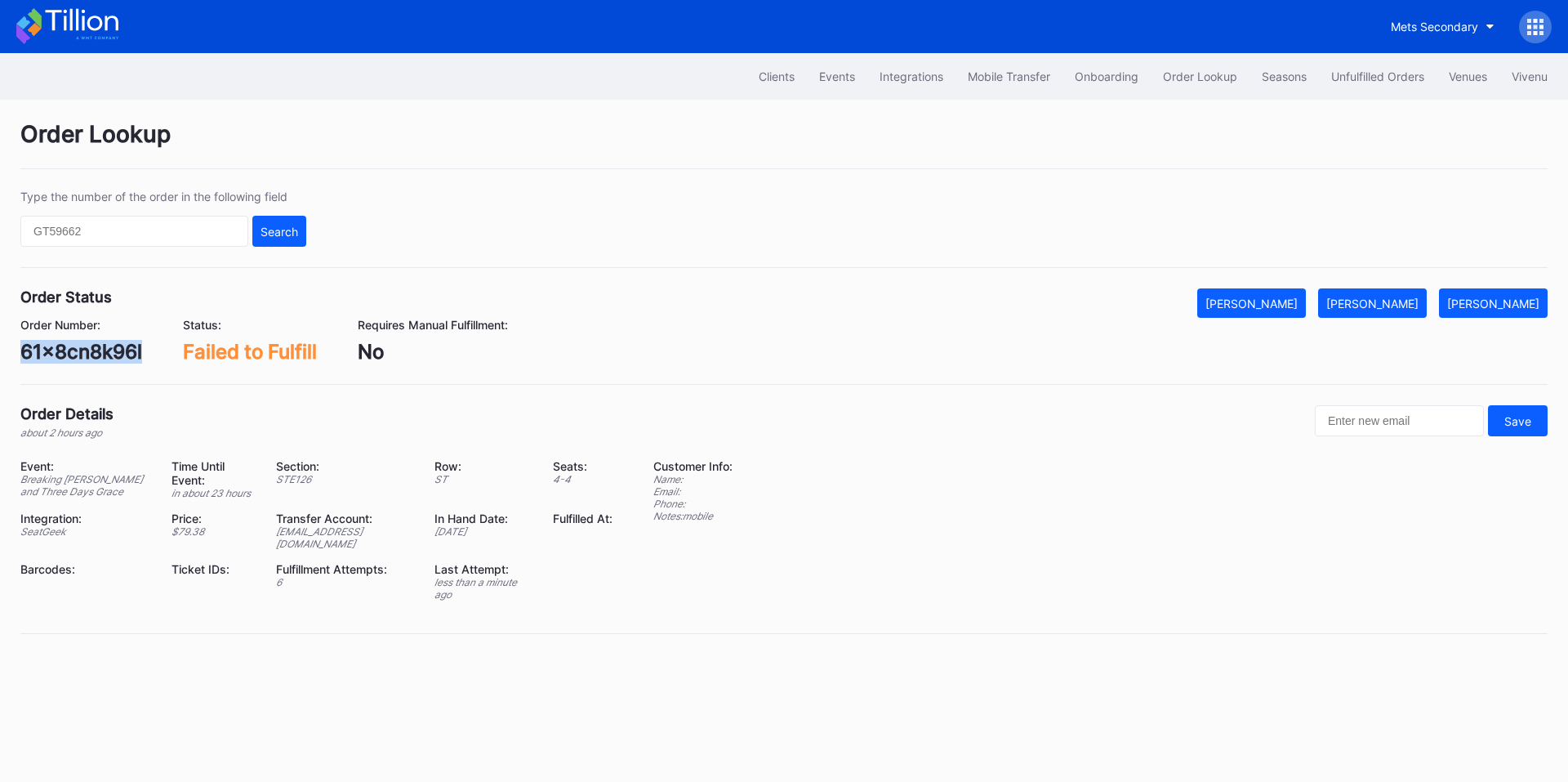
click at [74, 347] on div "61x8cn8k96l" at bounding box center [81, 351] width 122 height 24
copy div "61x8cn8k96l"
drag, startPoint x: 1403, startPoint y: 301, endPoint x: 1198, endPoint y: 147, distance: 256.4
click at [1403, 301] on div "[PERSON_NAME]" at bounding box center [1372, 304] width 93 height 14
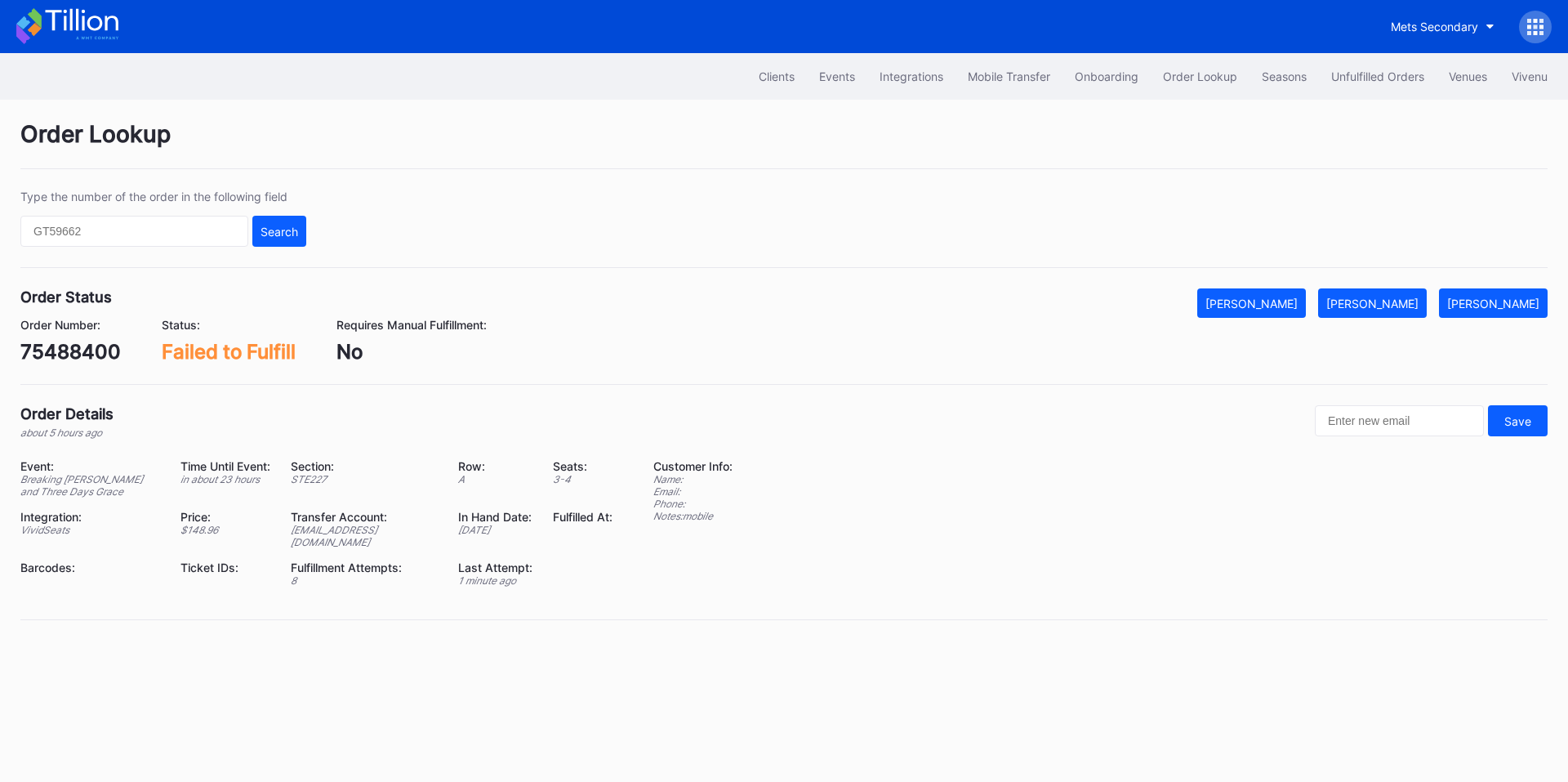
click at [74, 346] on div "75488400" at bounding box center [71, 351] width 100 height 24
copy div "75488400"
drag, startPoint x: 1384, startPoint y: 302, endPoint x: 1356, endPoint y: 282, distance: 34.4
click at [1380, 295] on button "[PERSON_NAME]" at bounding box center [1372, 303] width 109 height 29
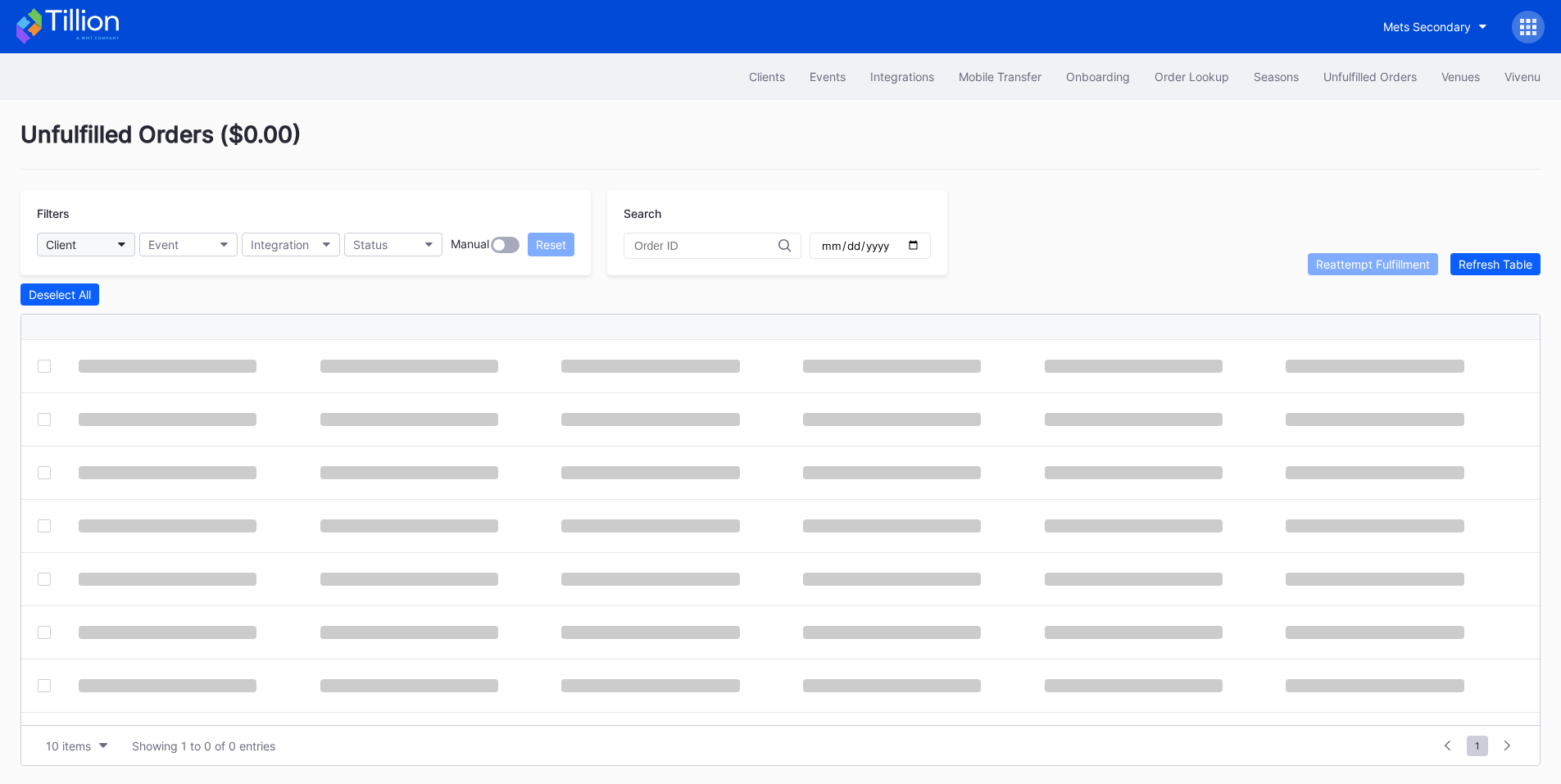
click at [116, 241] on button "Client" at bounding box center [86, 244] width 99 height 24
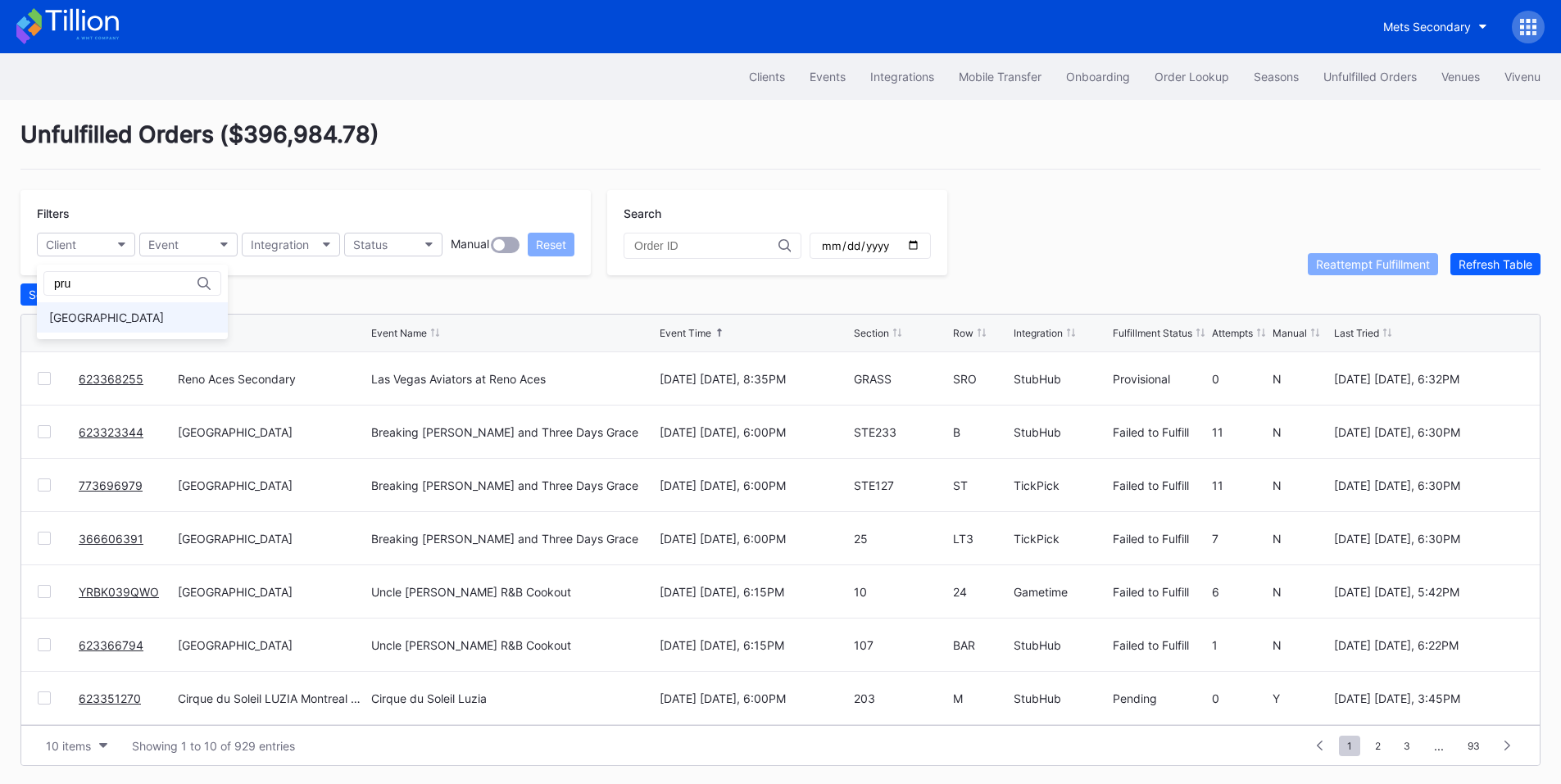
type input "pru"
click at [100, 317] on div "Prudential Center Secondary" at bounding box center [106, 317] width 115 height 14
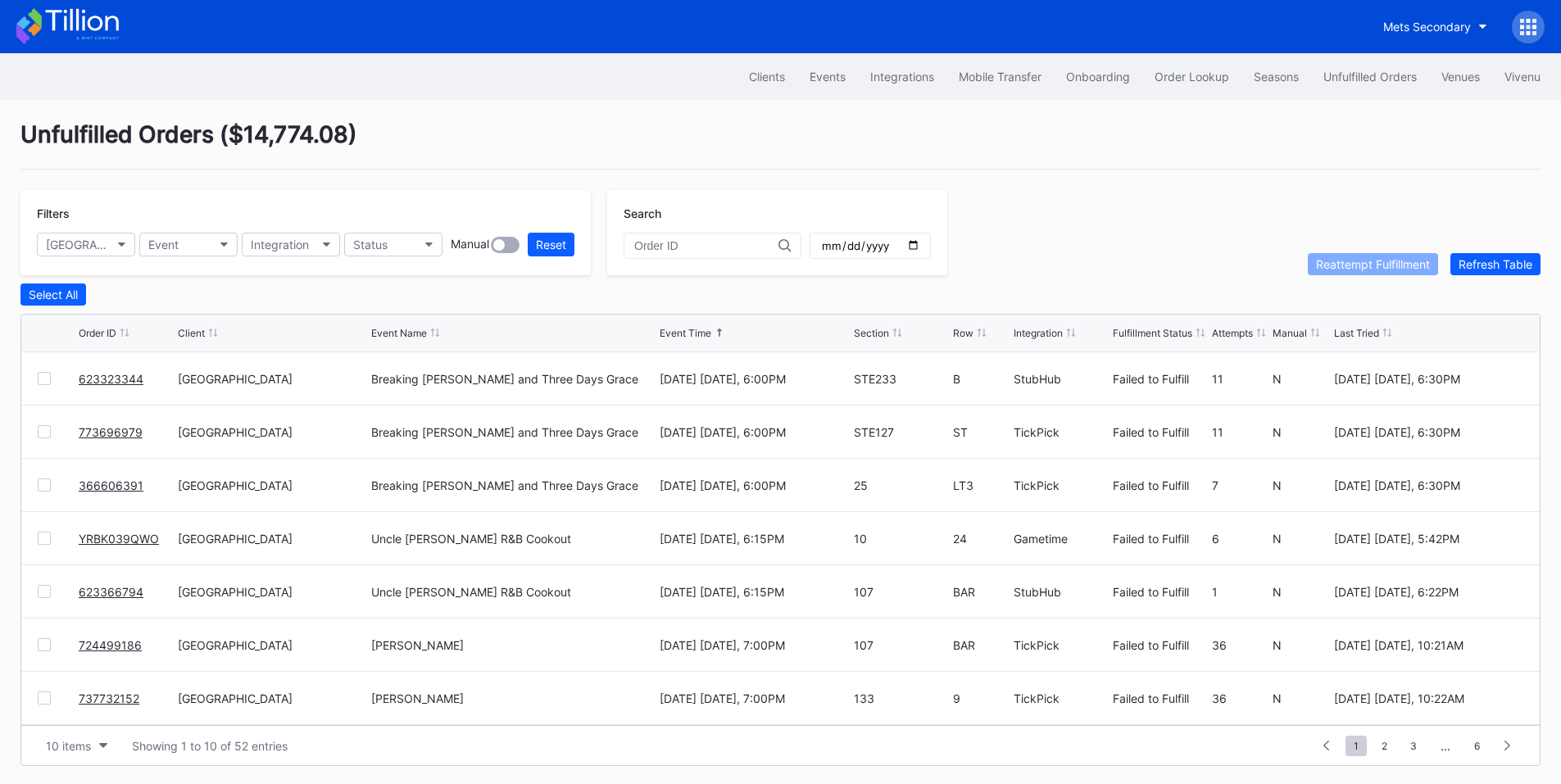
click at [920, 244] on input "date" at bounding box center [870, 246] width 100 height 15
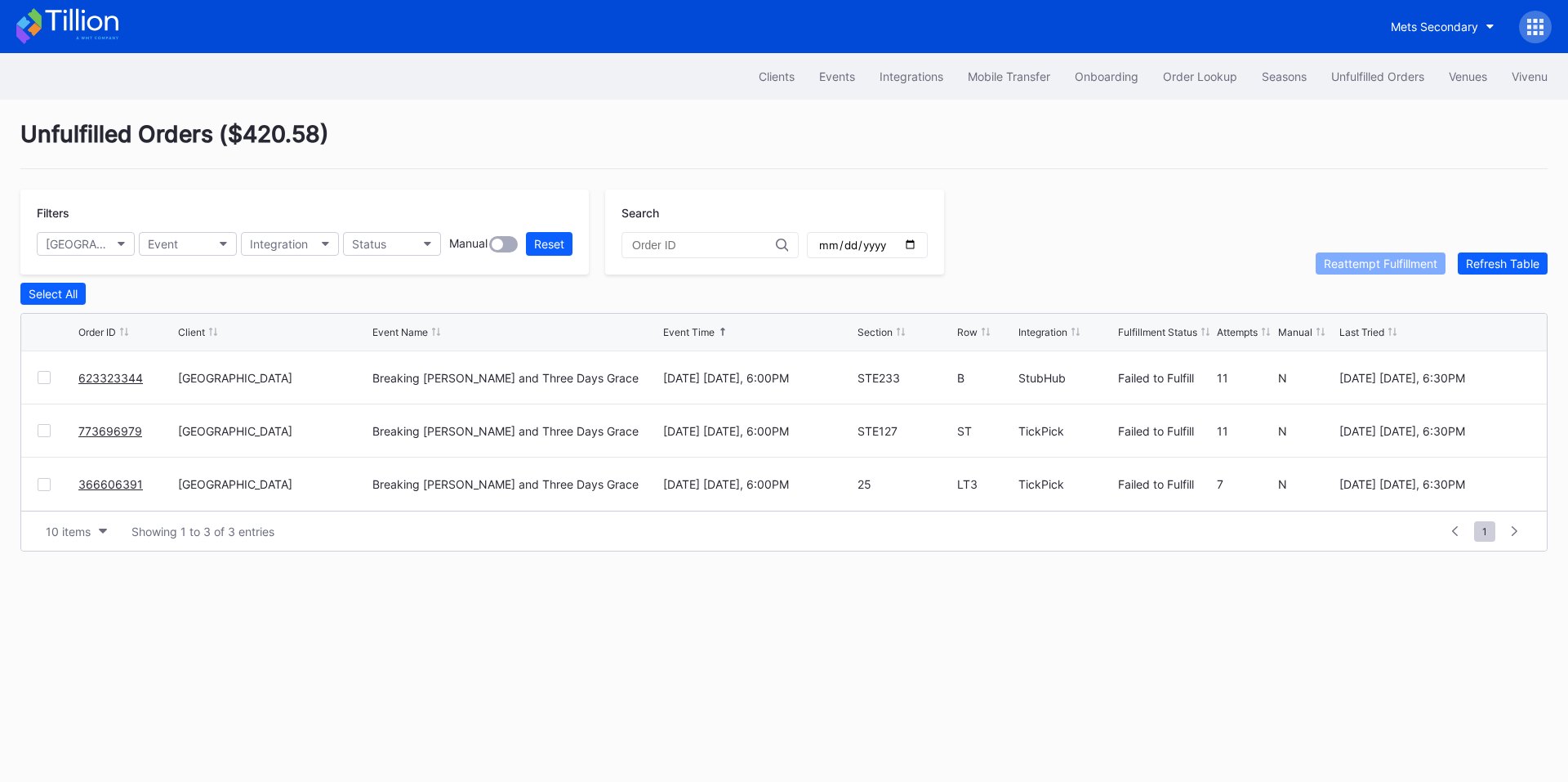
drag, startPoint x: 120, startPoint y: 486, endPoint x: 276, endPoint y: 365, distance: 197.4
click at [917, 250] on input "2025-09-10" at bounding box center [867, 245] width 99 height 15
type input "2025-09-11"
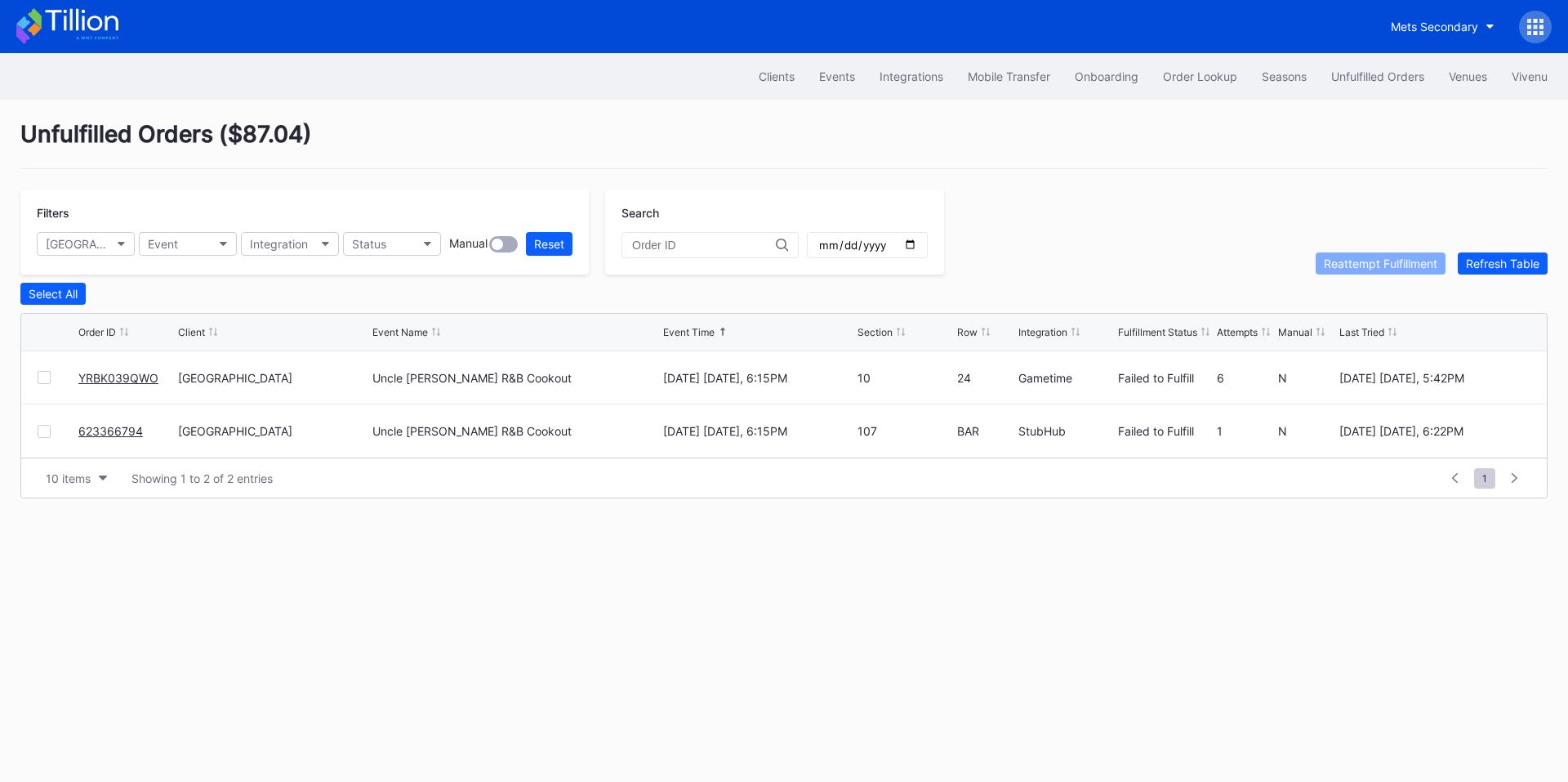
drag, startPoint x: 125, startPoint y: 375, endPoint x: 140, endPoint y: 364, distance: 18.6
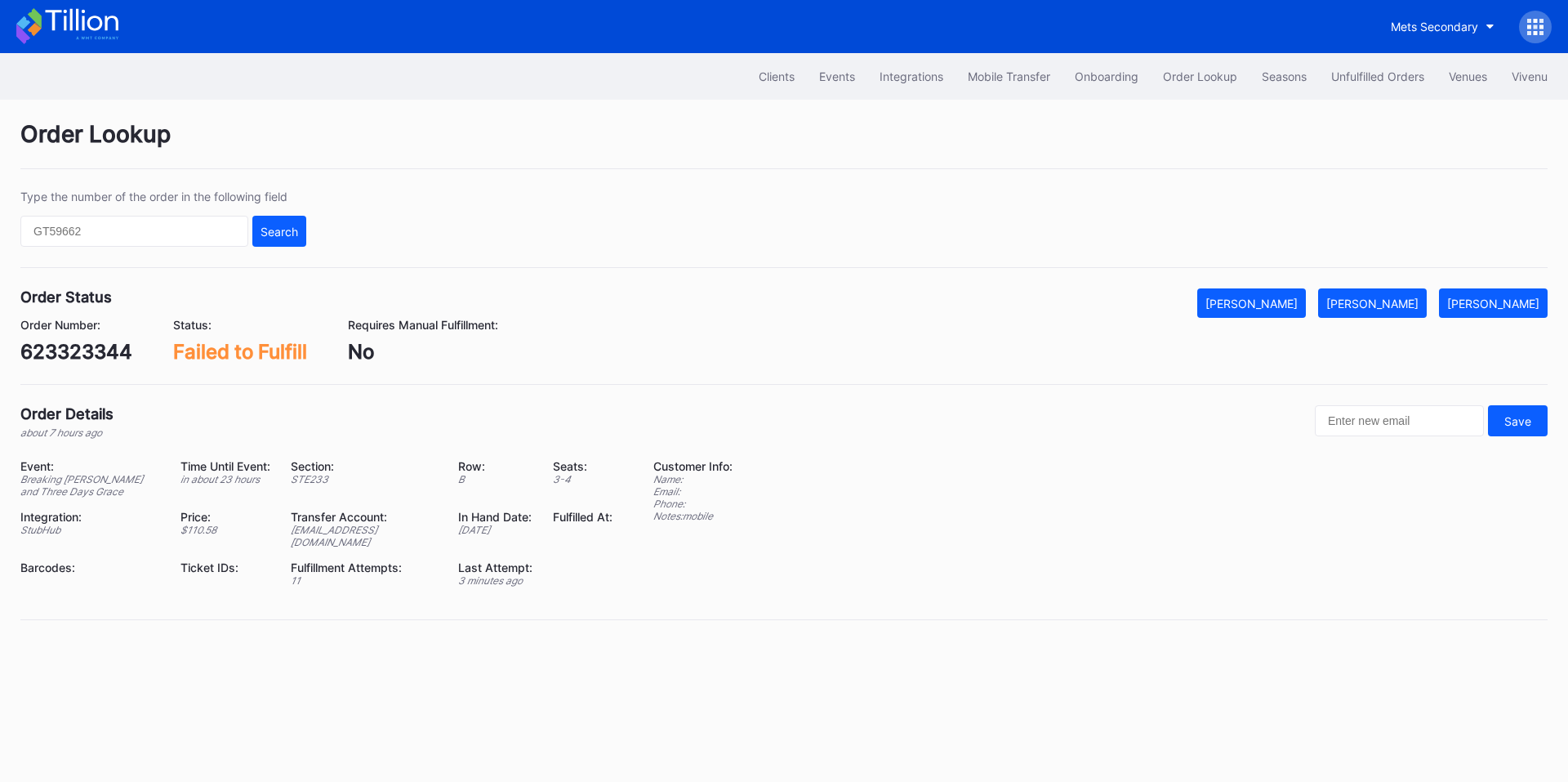
click at [95, 350] on div "623323344" at bounding box center [77, 351] width 112 height 24
copy div "623323344"
click at [1394, 298] on div "[PERSON_NAME]" at bounding box center [1372, 304] width 93 height 14
click at [68, 351] on div "773696979" at bounding box center [75, 351] width 108 height 24
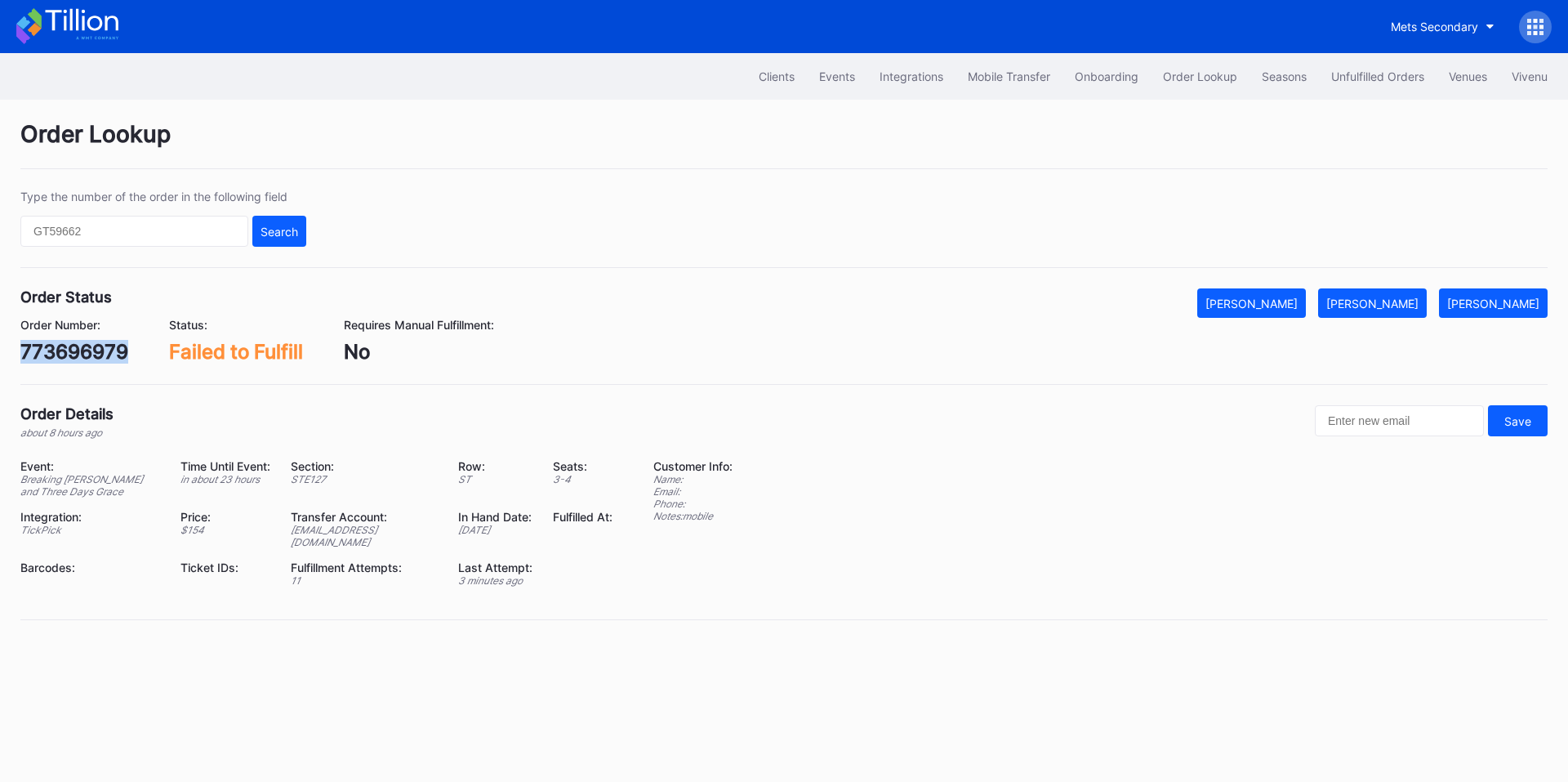
click at [68, 351] on div "773696979" at bounding box center [75, 351] width 108 height 24
copy div "773696979"
click at [1387, 295] on button "[PERSON_NAME]" at bounding box center [1372, 303] width 109 height 29
click at [93, 348] on div "366606391" at bounding box center [75, 351] width 108 height 24
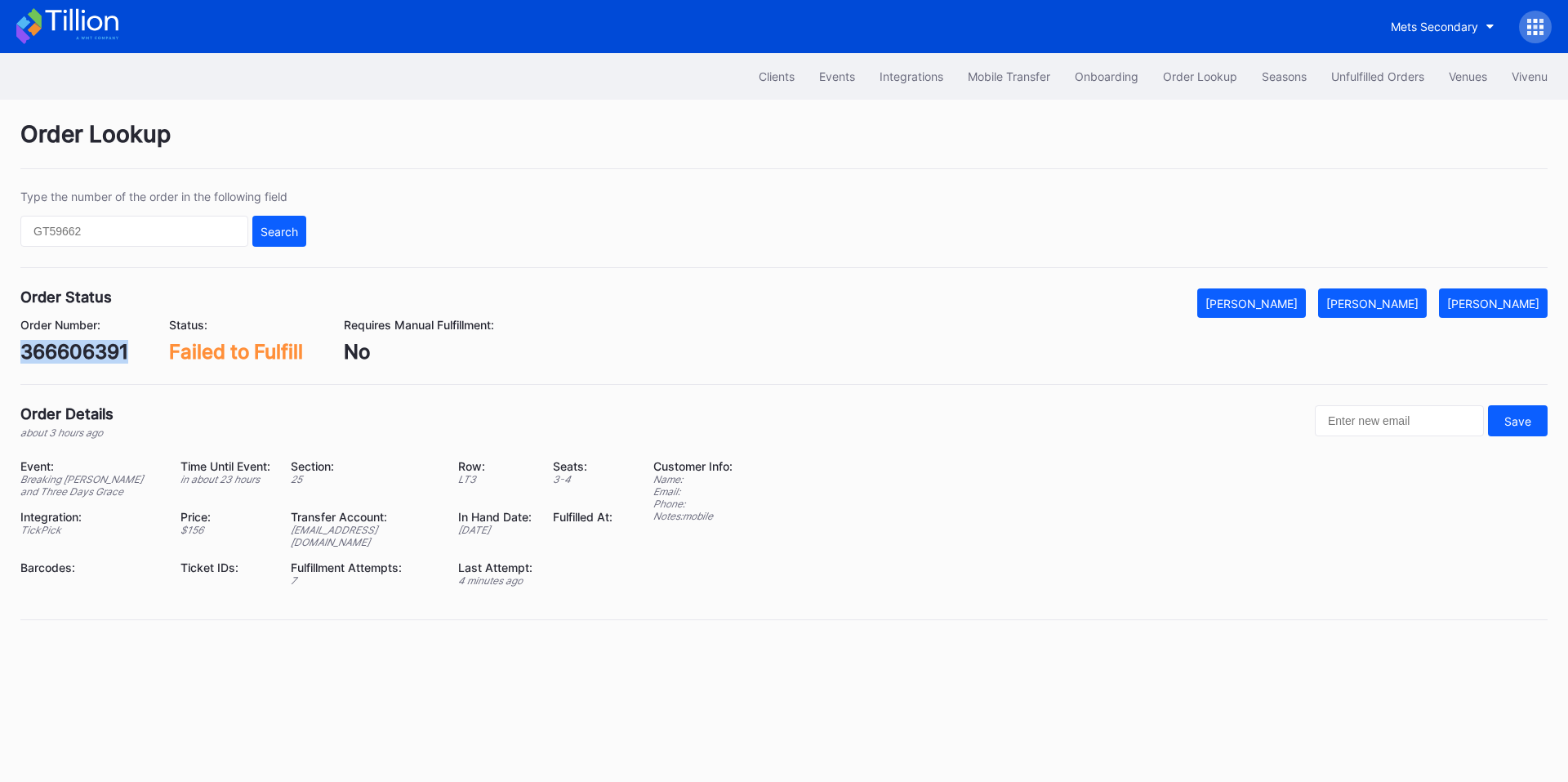
copy div "366606391"
drag, startPoint x: 1389, startPoint y: 304, endPoint x: 1351, endPoint y: 277, distance: 46.6
click at [1389, 304] on div "[PERSON_NAME]" at bounding box center [1372, 304] width 93 height 14
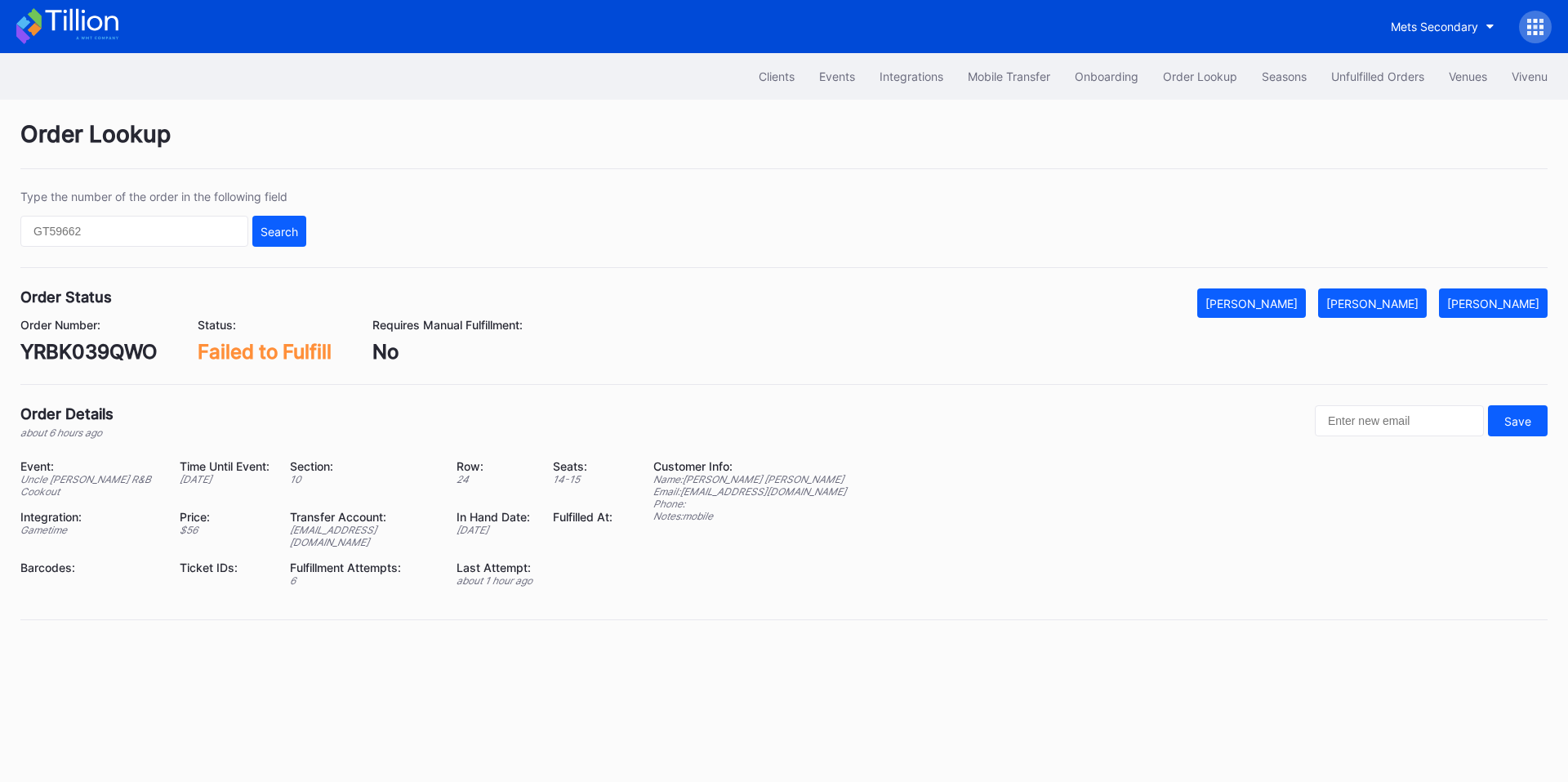
click at [90, 349] on div "YRBK039QWO" at bounding box center [89, 351] width 136 height 24
copy div "YRBK039QWO"
click at [1383, 305] on div "[PERSON_NAME]" at bounding box center [1372, 304] width 93 height 14
click at [91, 346] on div "623366794" at bounding box center [76, 351] width 111 height 24
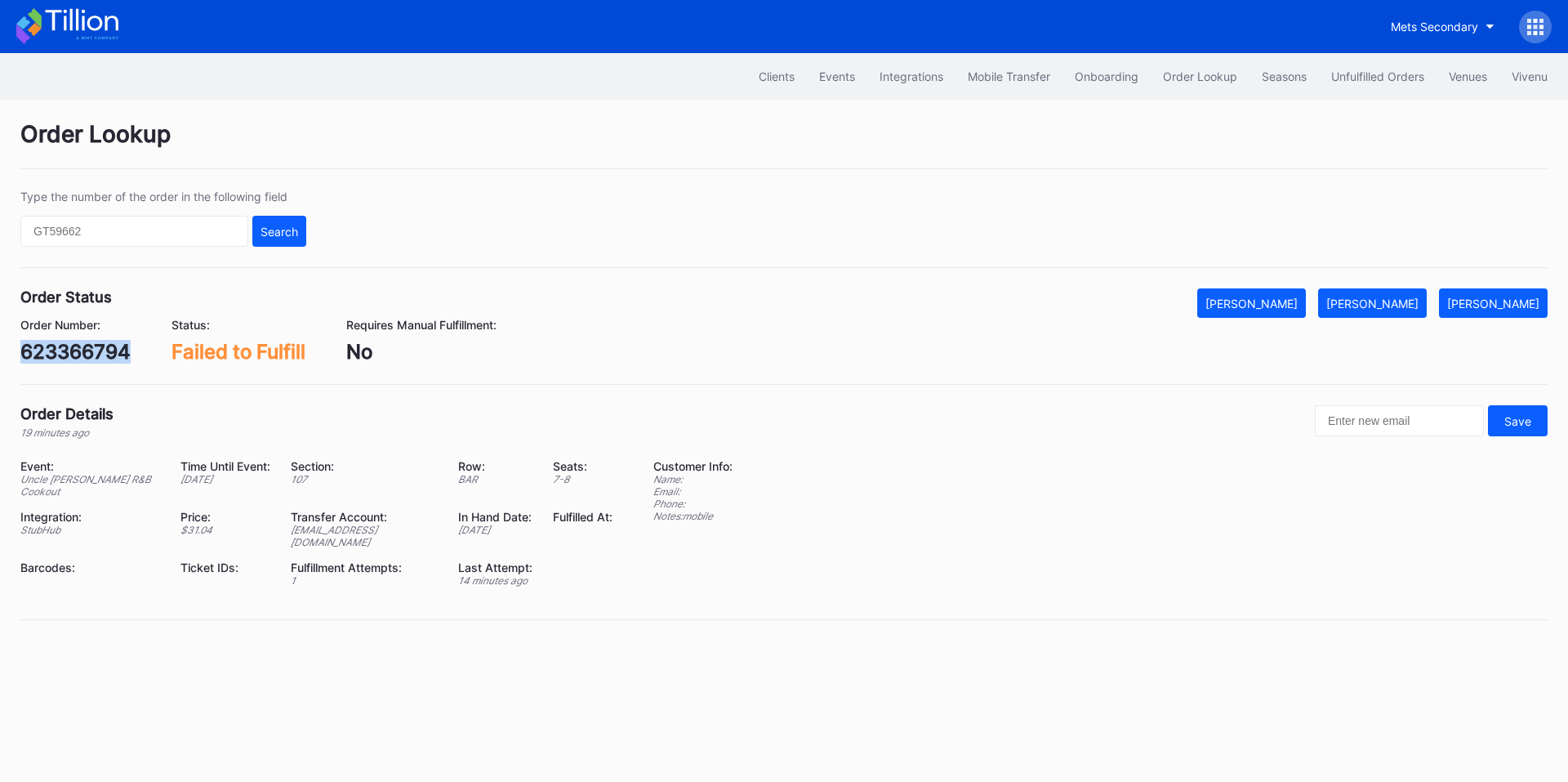
click at [91, 346] on div "623366794" at bounding box center [76, 351] width 111 height 24
copy div "623366794"
click at [1378, 291] on button "[PERSON_NAME]" at bounding box center [1372, 303] width 109 height 29
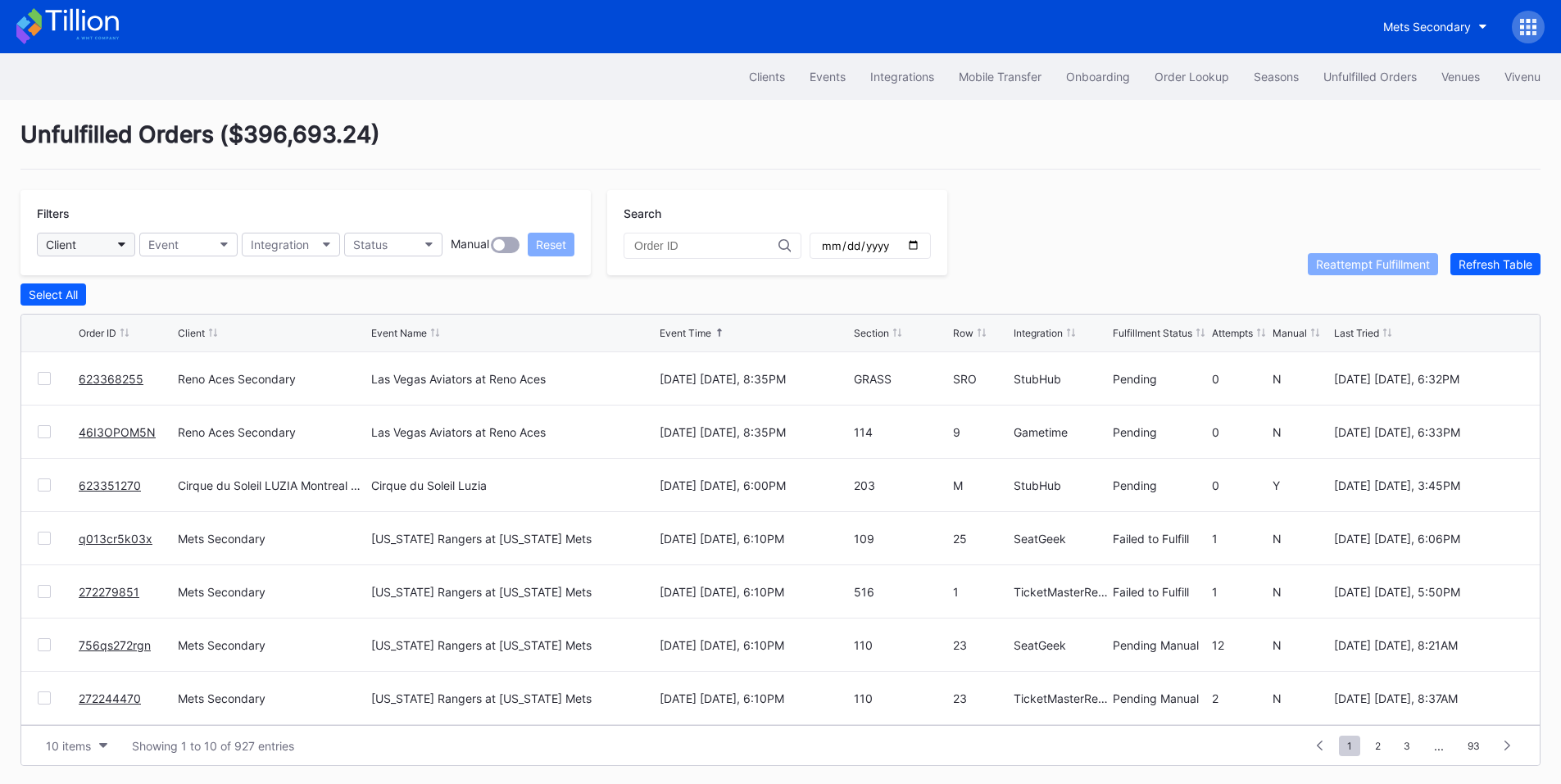
click at [123, 243] on icon "button" at bounding box center [121, 245] width 9 height 5
type input "pru"
click at [133, 311] on div "[GEOGRAPHIC_DATA]" at bounding box center [106, 317] width 115 height 14
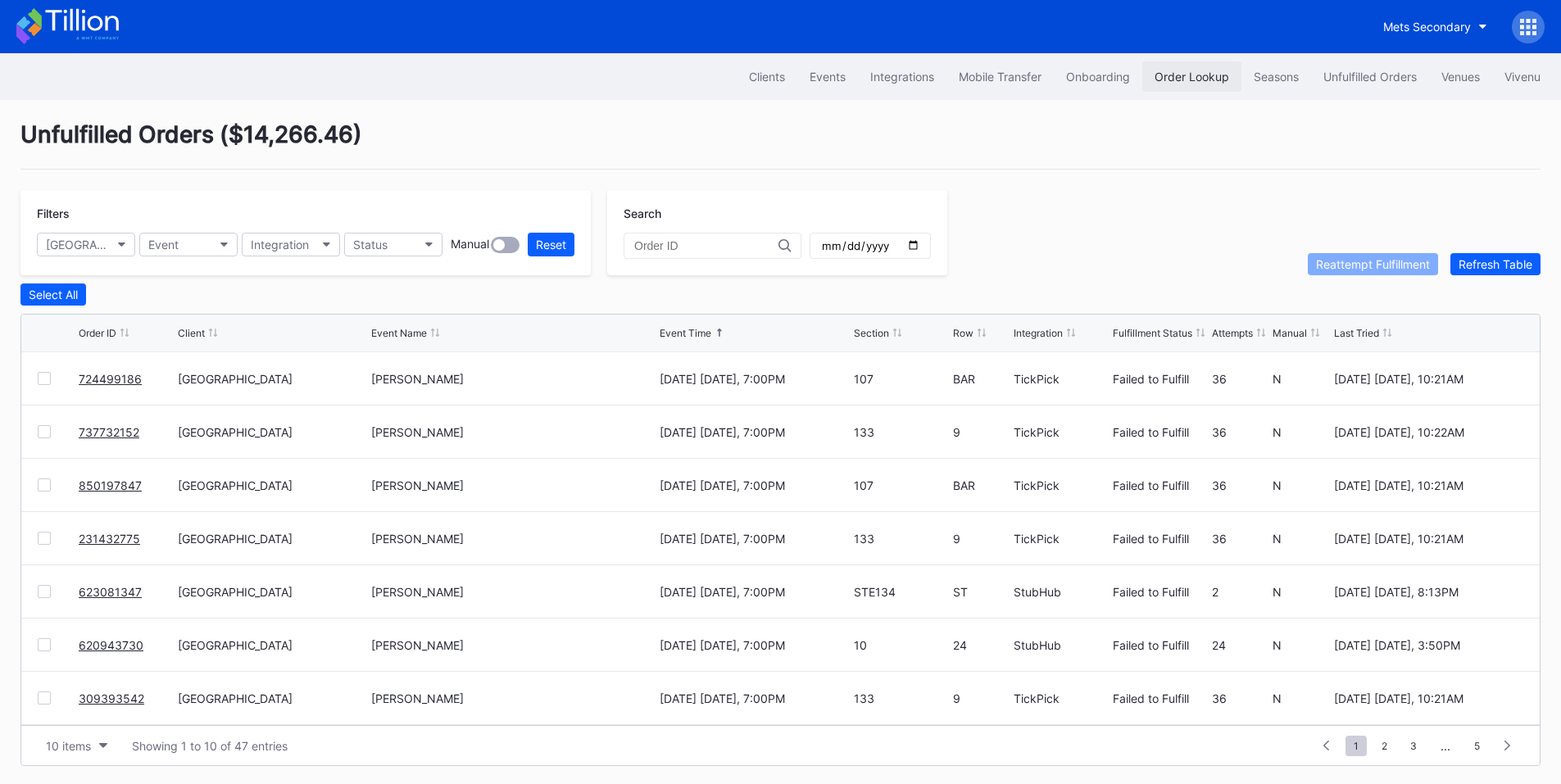
click at [1185, 78] on div "Order Lookup" at bounding box center [1191, 76] width 75 height 14
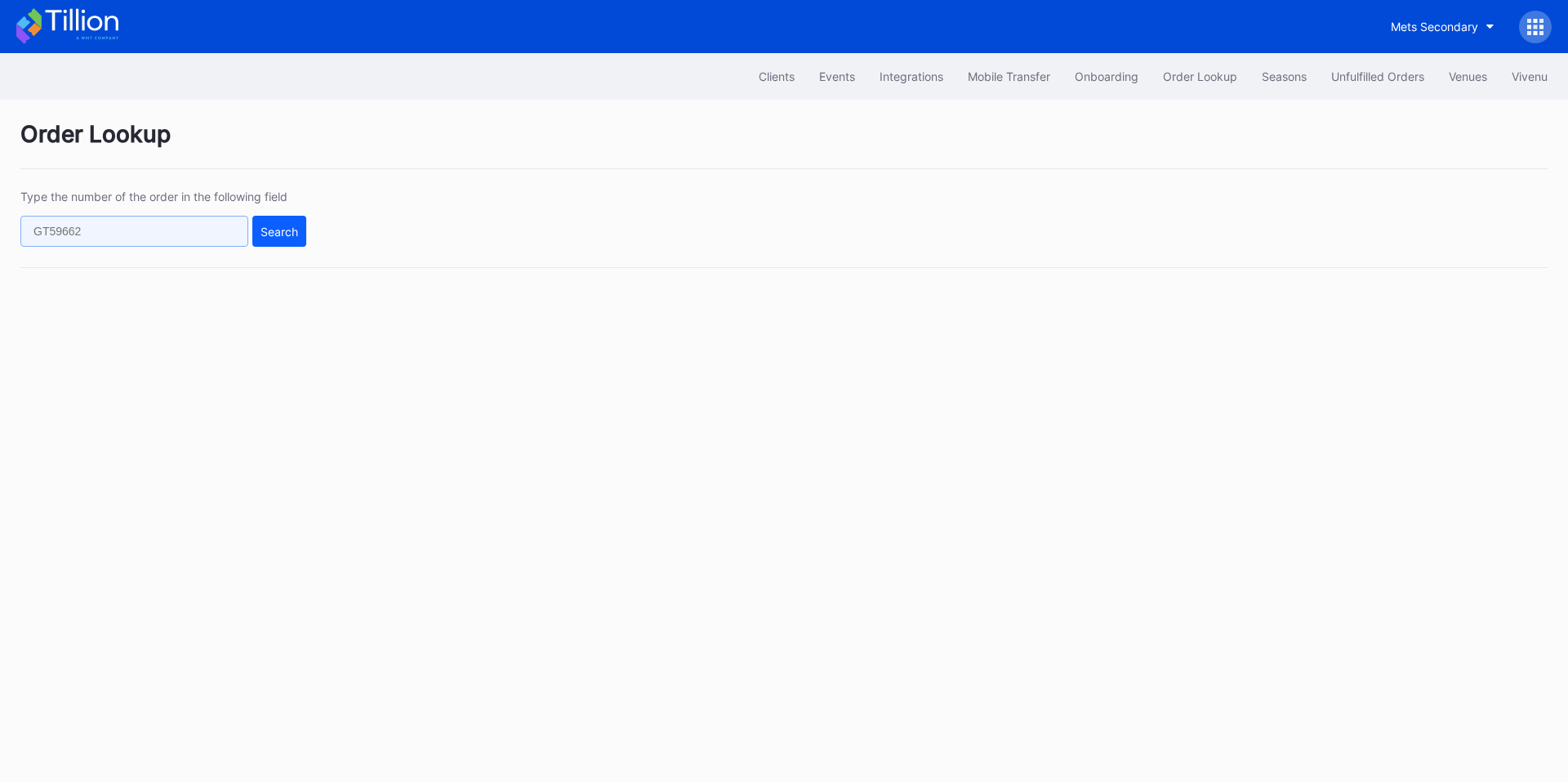
click at [171, 234] on input "text" at bounding box center [134, 231] width 228 height 31
paste input "3215s8rg8w"
type input "3215s8rg8w"
click at [268, 225] on div "Search" at bounding box center [280, 232] width 38 height 14
click at [1367, 74] on div "Unfulfilled Orders" at bounding box center [1377, 76] width 94 height 14
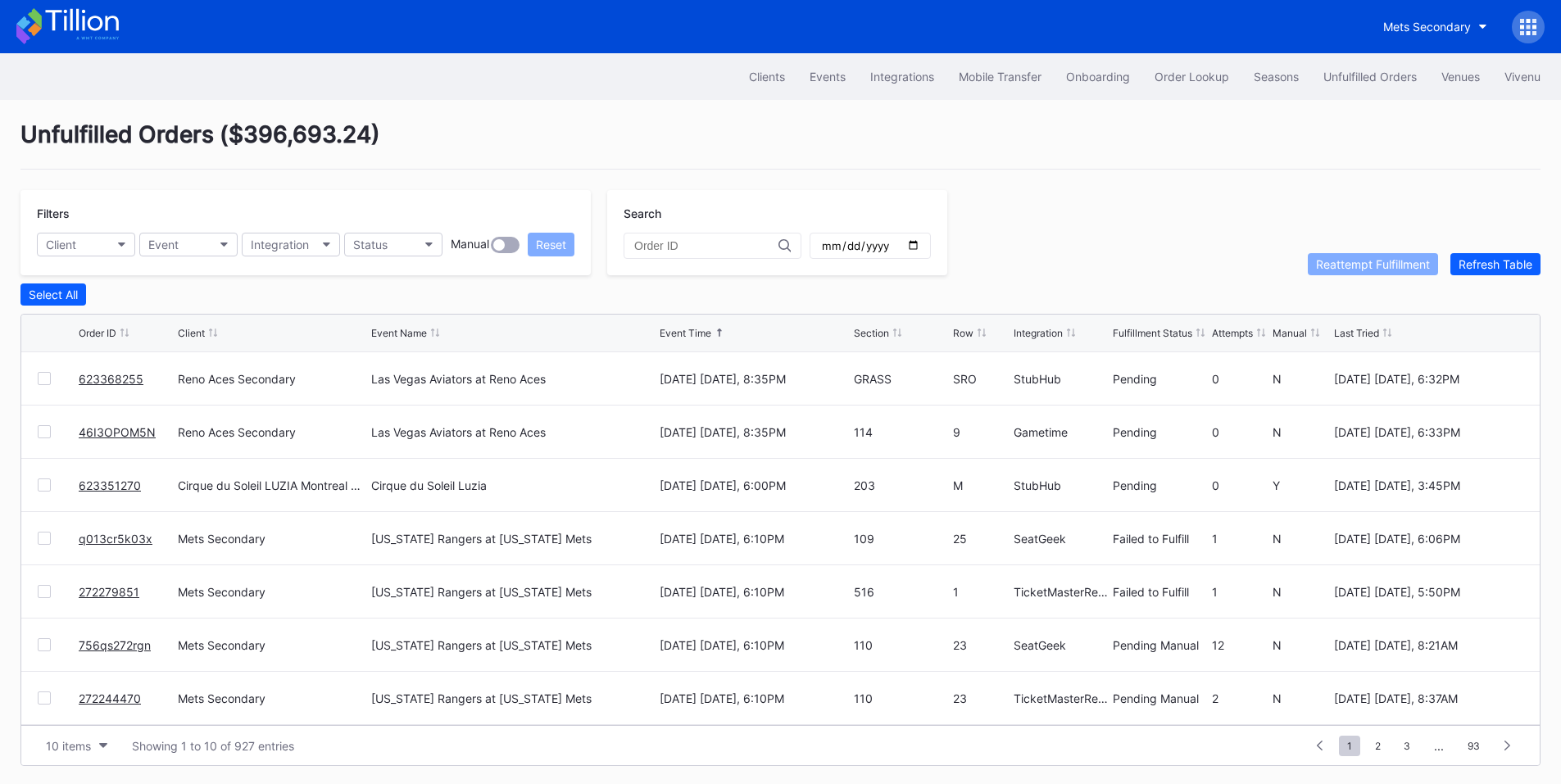
click at [701, 252] on input "text" at bounding box center [707, 246] width 144 height 13
paste input "3215s8rg8w"
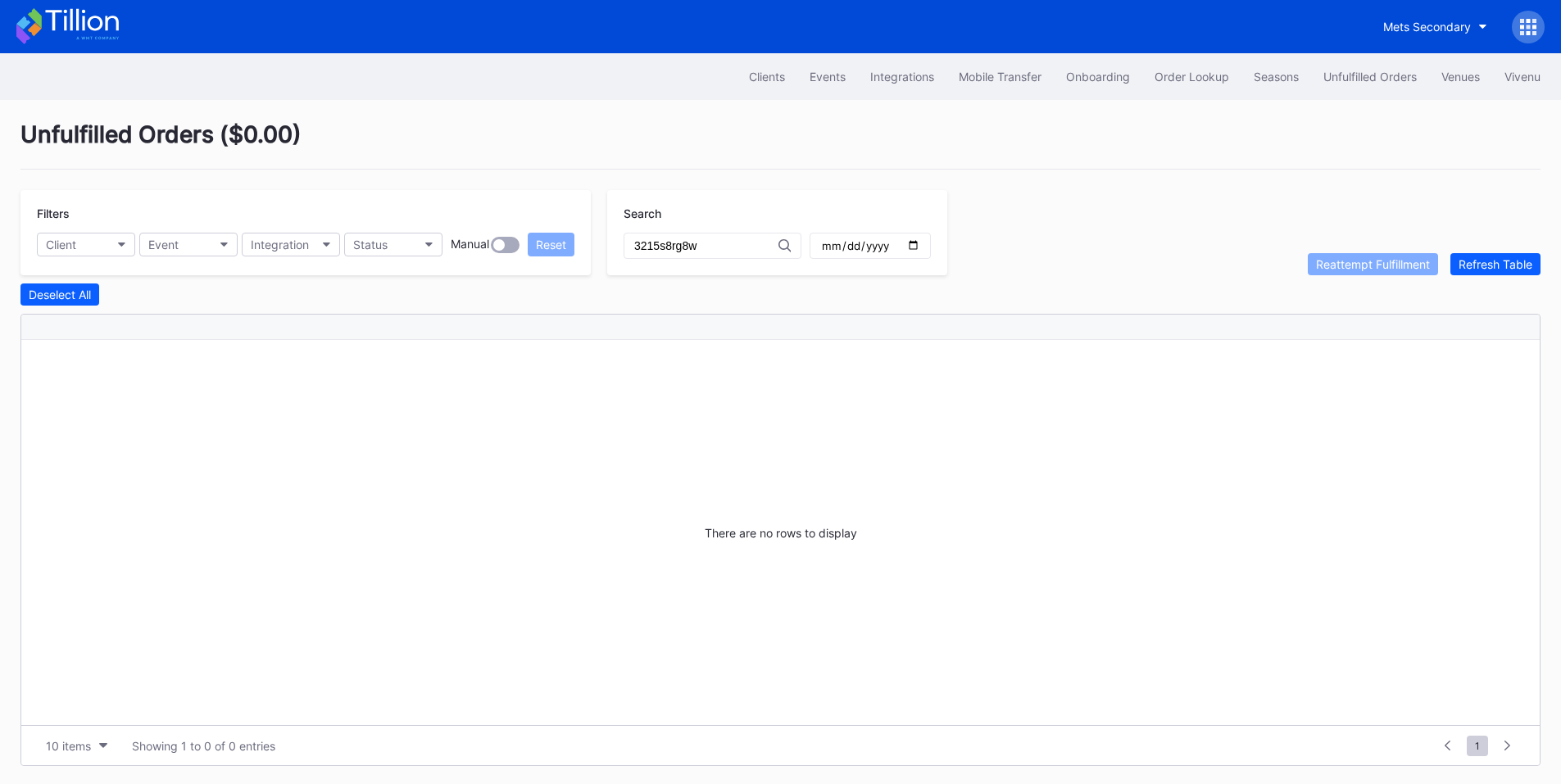
type input "3215s8rg8w"
click at [1194, 79] on div "Order Lookup" at bounding box center [1191, 76] width 75 height 14
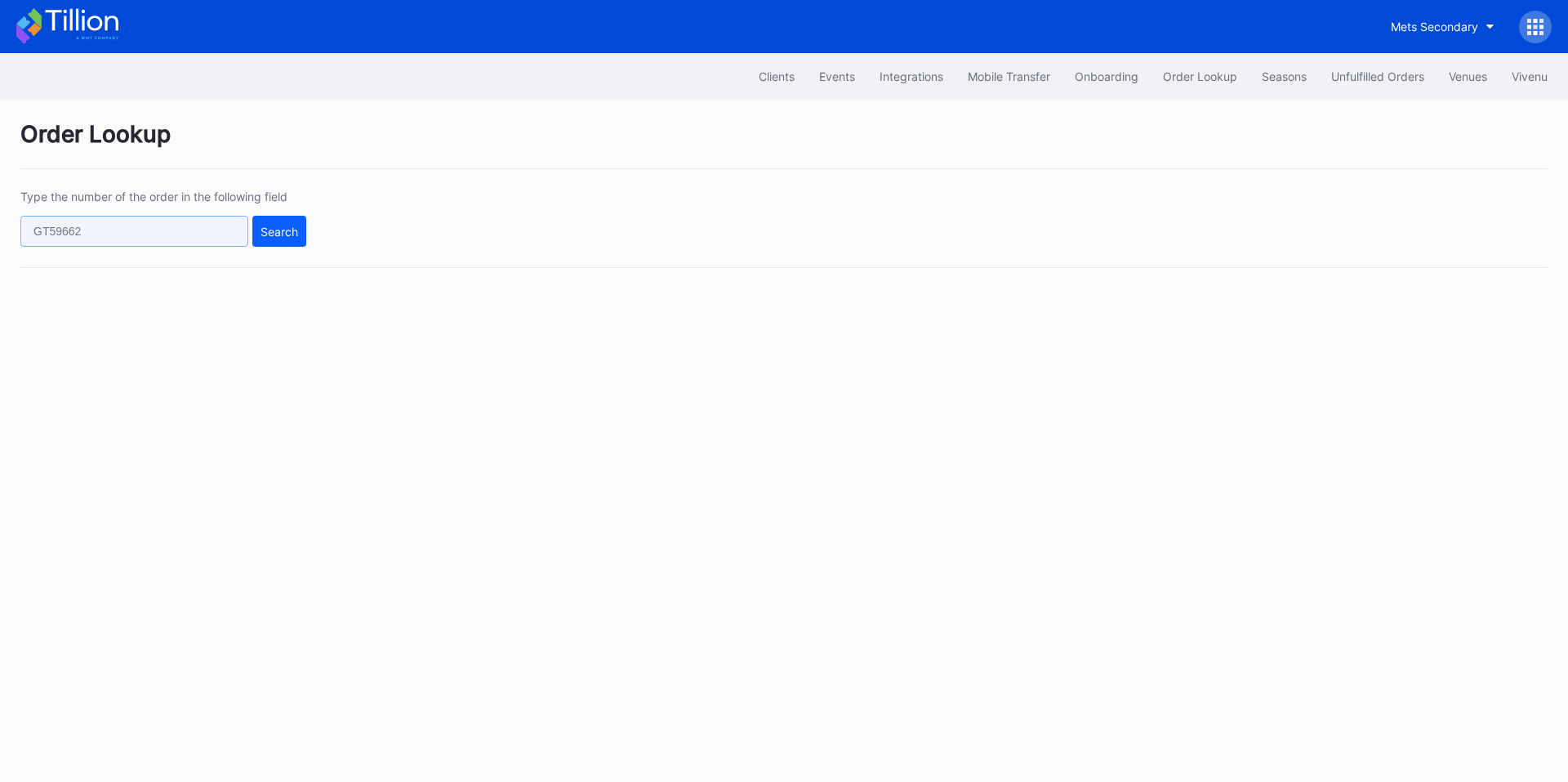
click at [162, 237] on input "text" at bounding box center [134, 231] width 228 height 31
paste input "3215s8rg8w"
click at [284, 237] on div "Search" at bounding box center [280, 232] width 38 height 14
click at [141, 226] on input "3215s8rg8w" at bounding box center [134, 231] width 228 height 31
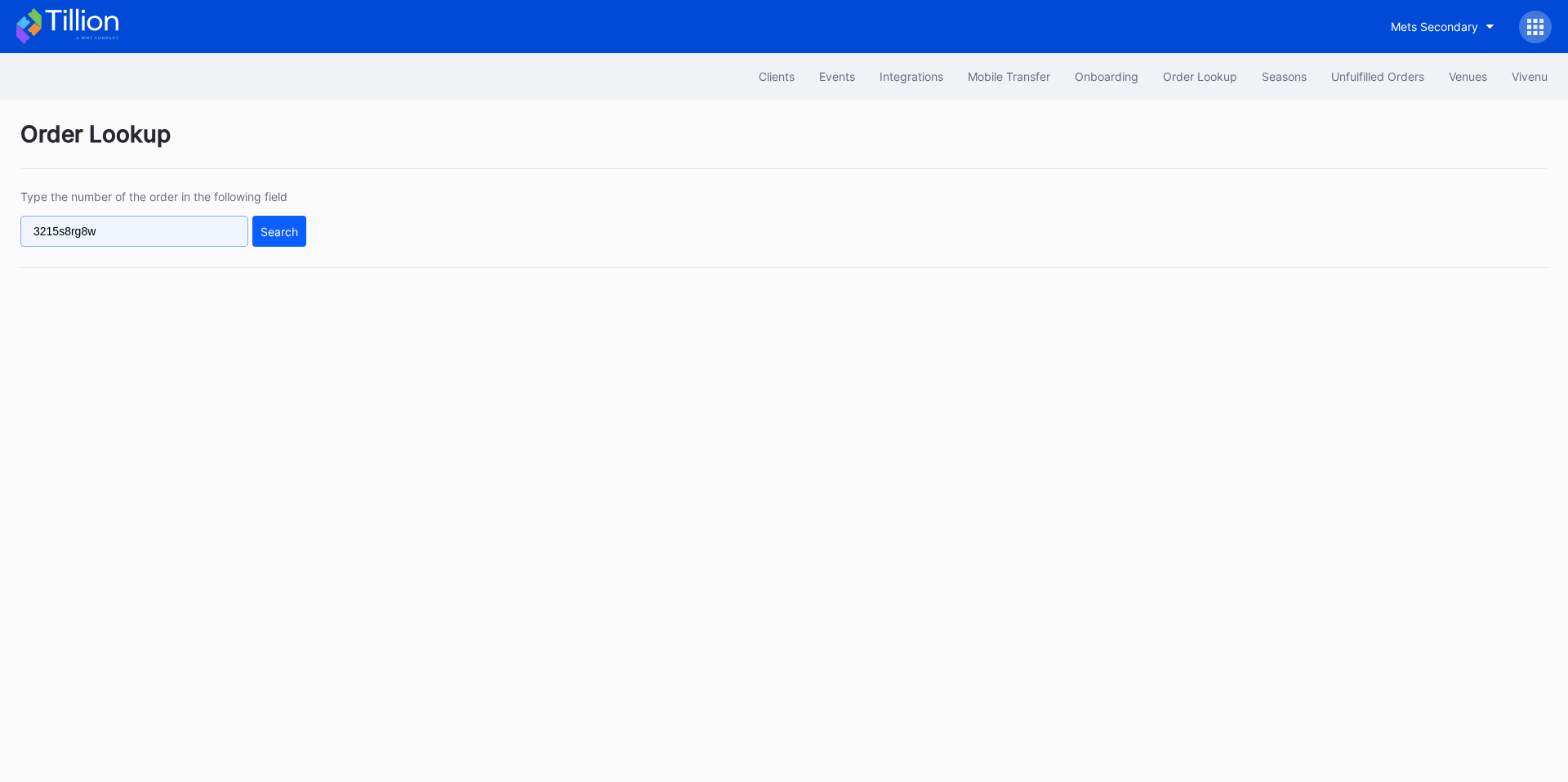
click at [141, 226] on input "3215s8rg8w" at bounding box center [134, 231] width 228 height 31
paste input "623365340"
click at [303, 227] on button "Search" at bounding box center [279, 231] width 54 height 31
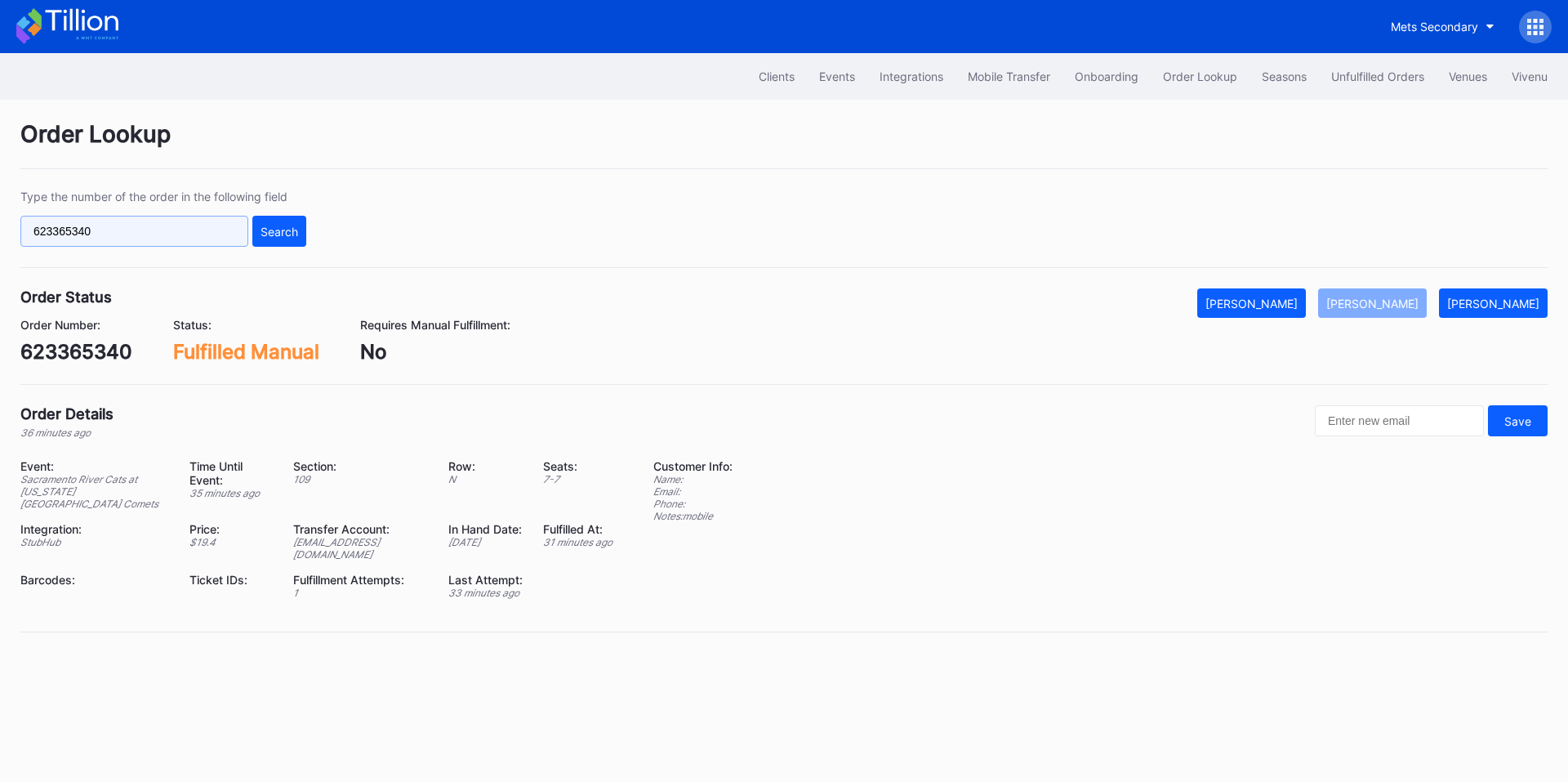
click at [141, 231] on input "623365340" at bounding box center [134, 231] width 228 height 31
paste input "756qs272rgn"
click at [308, 219] on div "Type the number of the order in the following field 756qs272rgn Search" at bounding box center [784, 228] width 1527 height 78
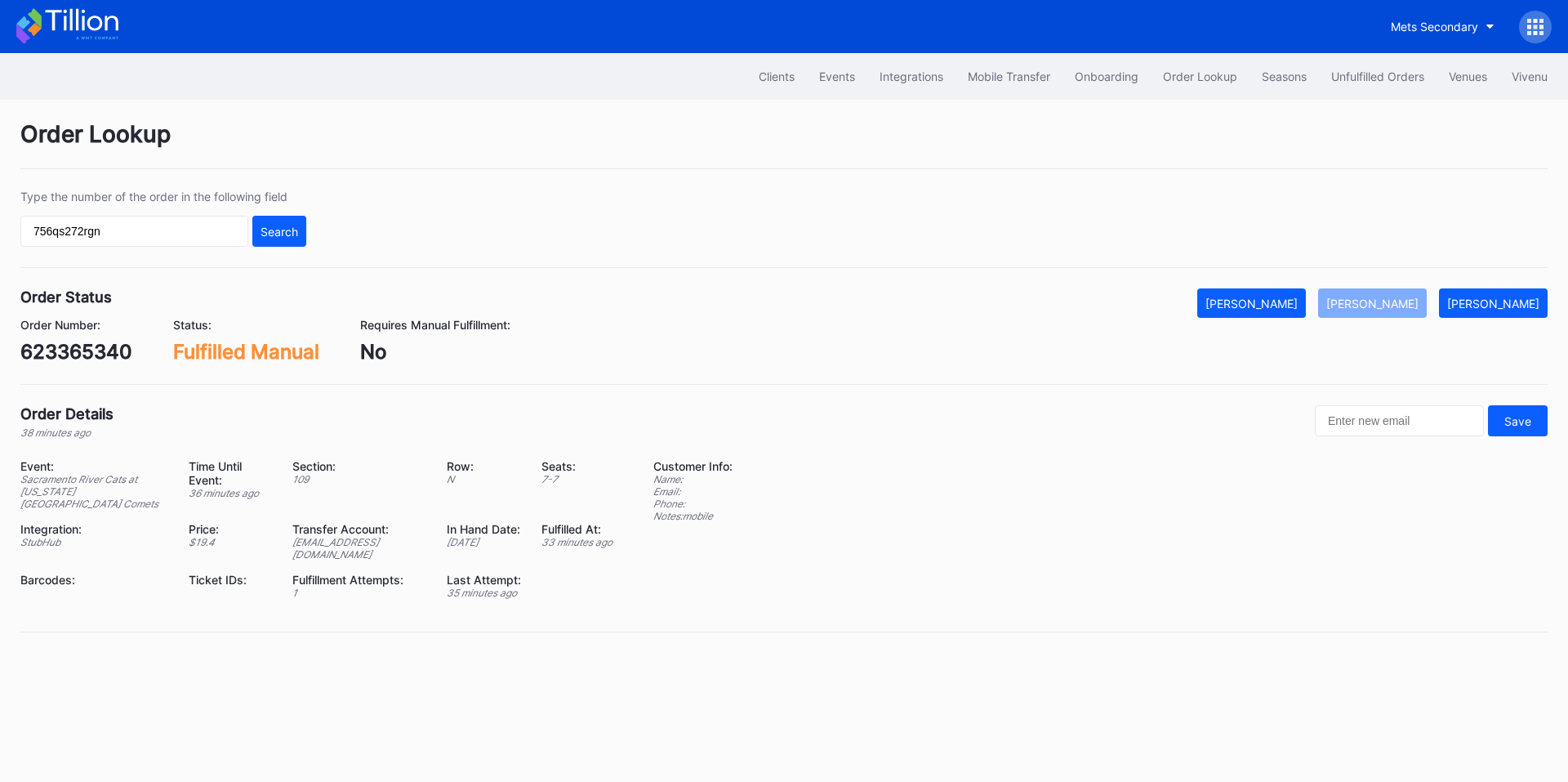
click at [273, 248] on div "Type the number of the order in the following field 756qs272rgn Search" at bounding box center [784, 228] width 1527 height 78
click at [281, 235] on div "Search" at bounding box center [280, 232] width 38 height 14
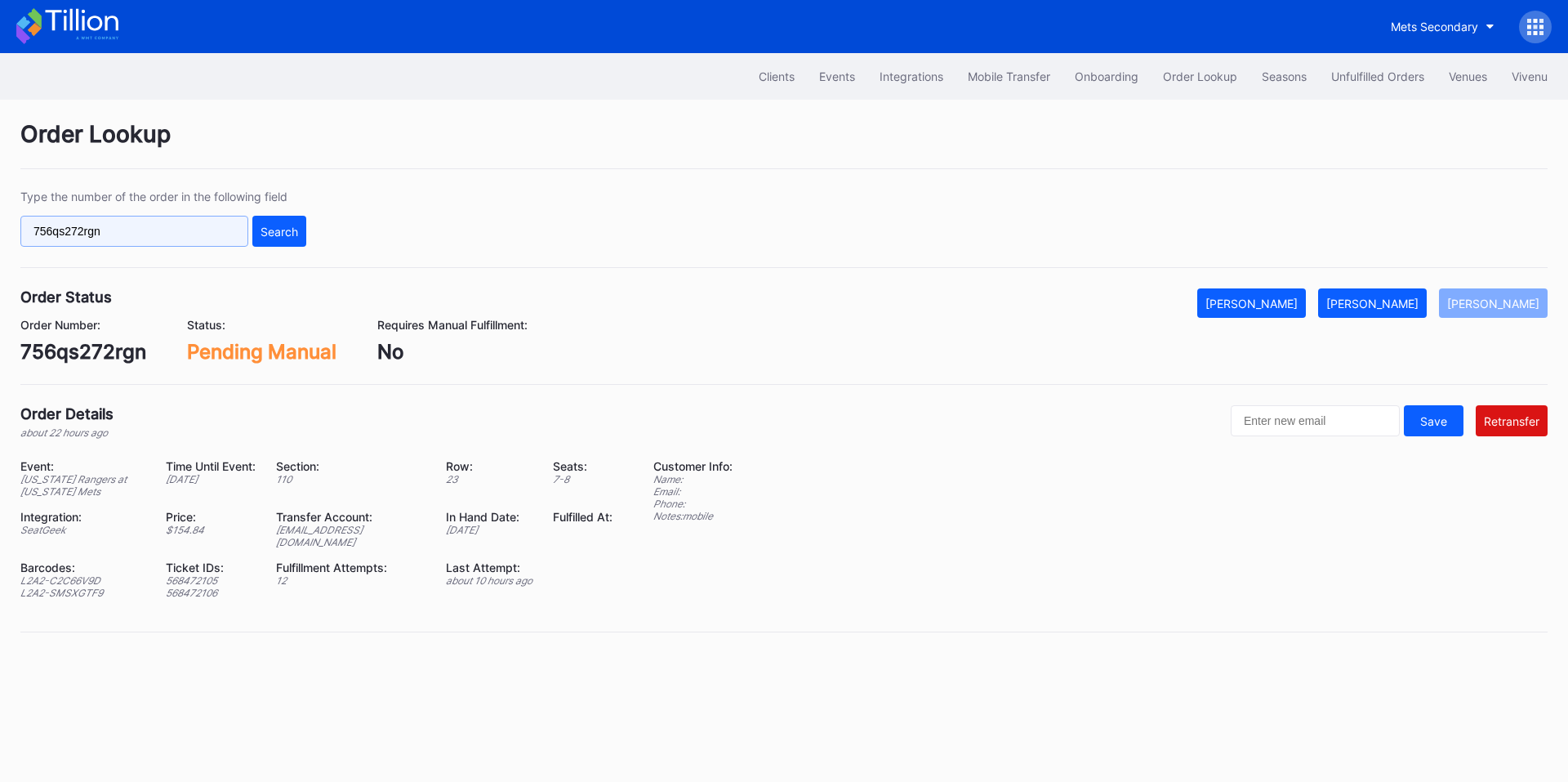
click at [164, 232] on input "756qs272rgn" at bounding box center [134, 231] width 228 height 31
paste input "272218920"
click at [214, 235] on input "756qs272rgn272218920" at bounding box center [134, 231] width 228 height 31
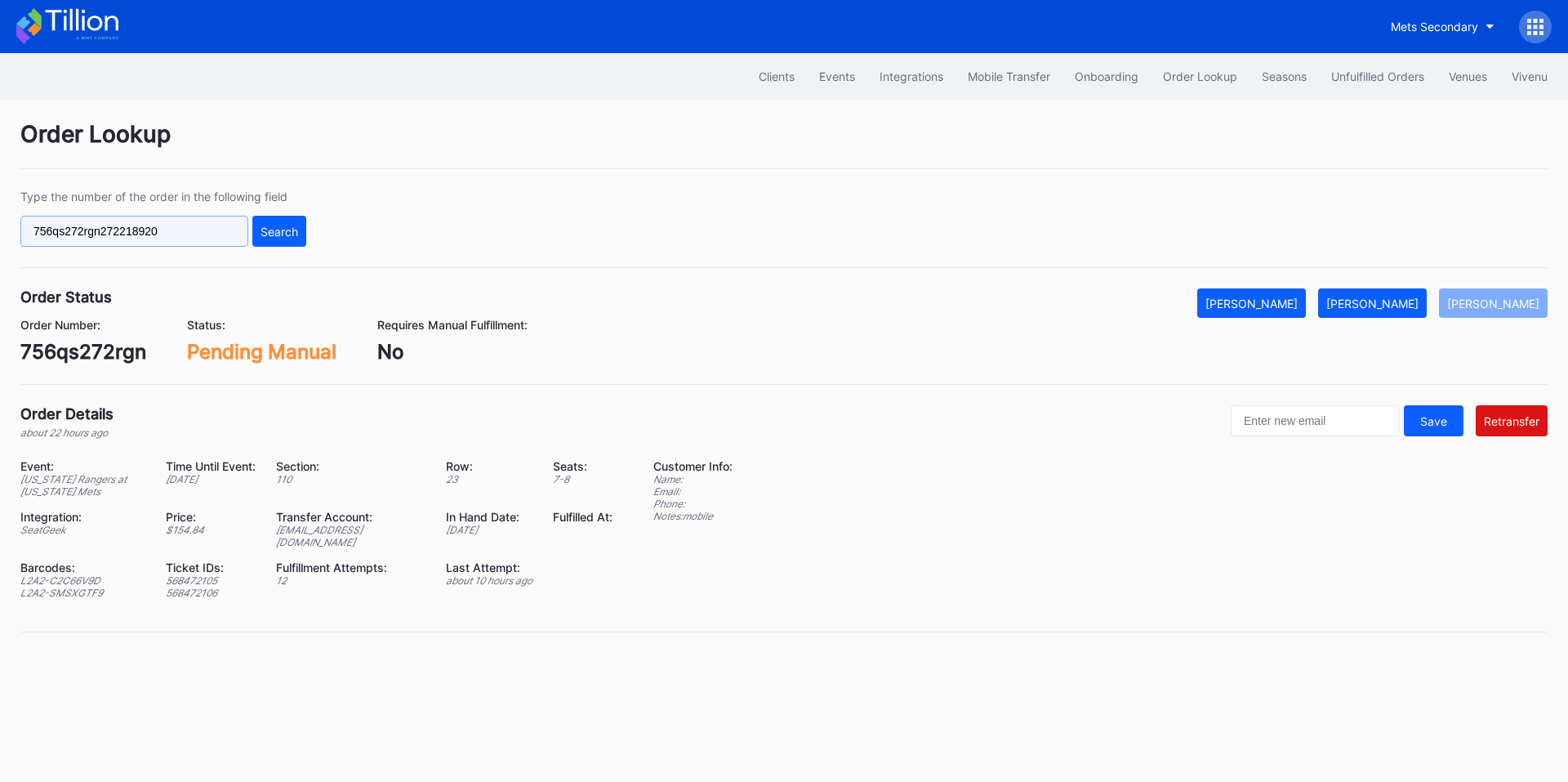
click at [214, 235] on input "756qs272rgn272218920" at bounding box center [134, 231] width 228 height 31
paste input "text"
click at [279, 235] on div "Search" at bounding box center [280, 232] width 38 height 14
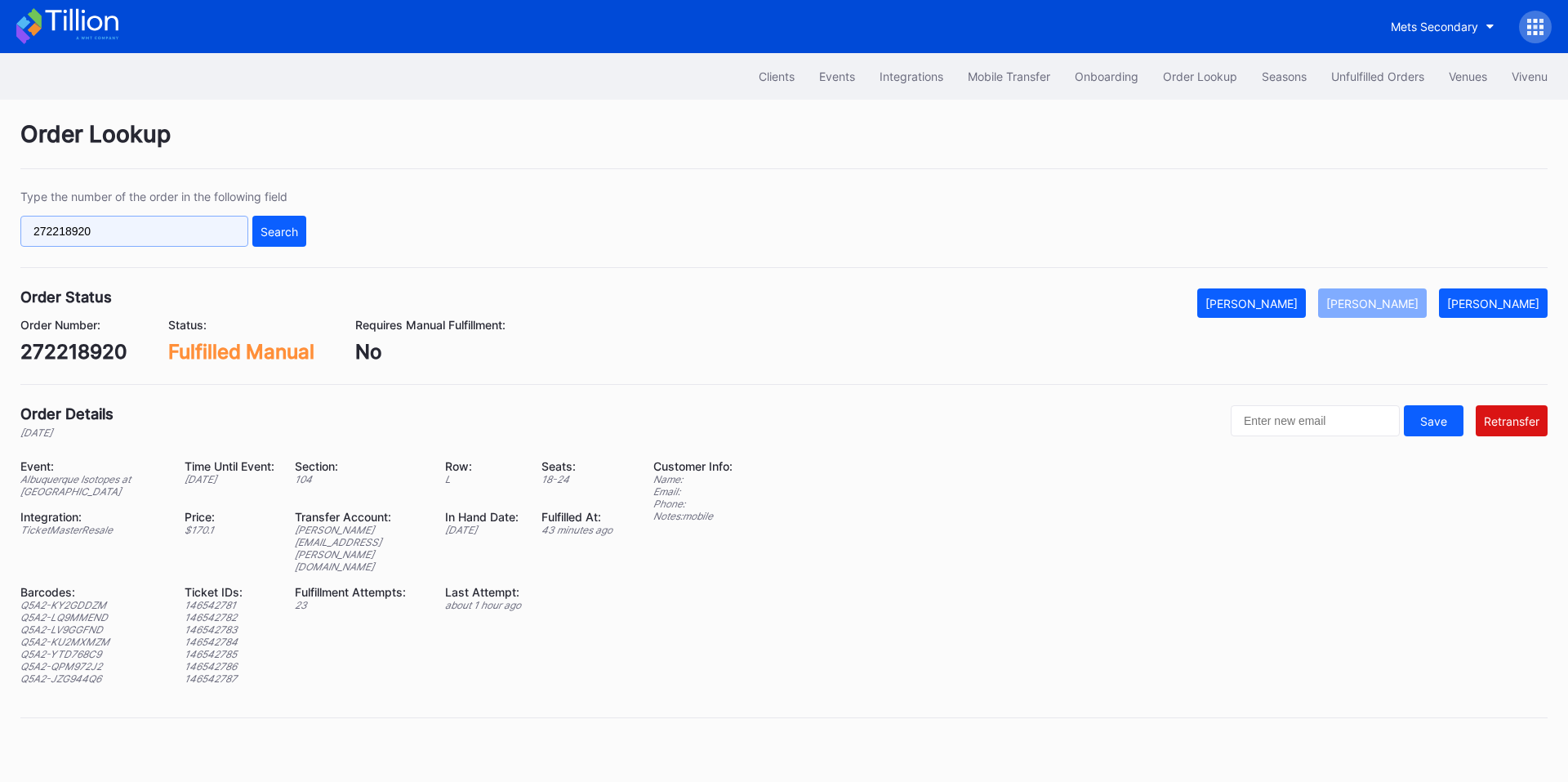
click at [118, 234] on input "272218920" at bounding box center [134, 231] width 228 height 31
paste input "44470"
click at [283, 236] on div "Search" at bounding box center [280, 232] width 38 height 14
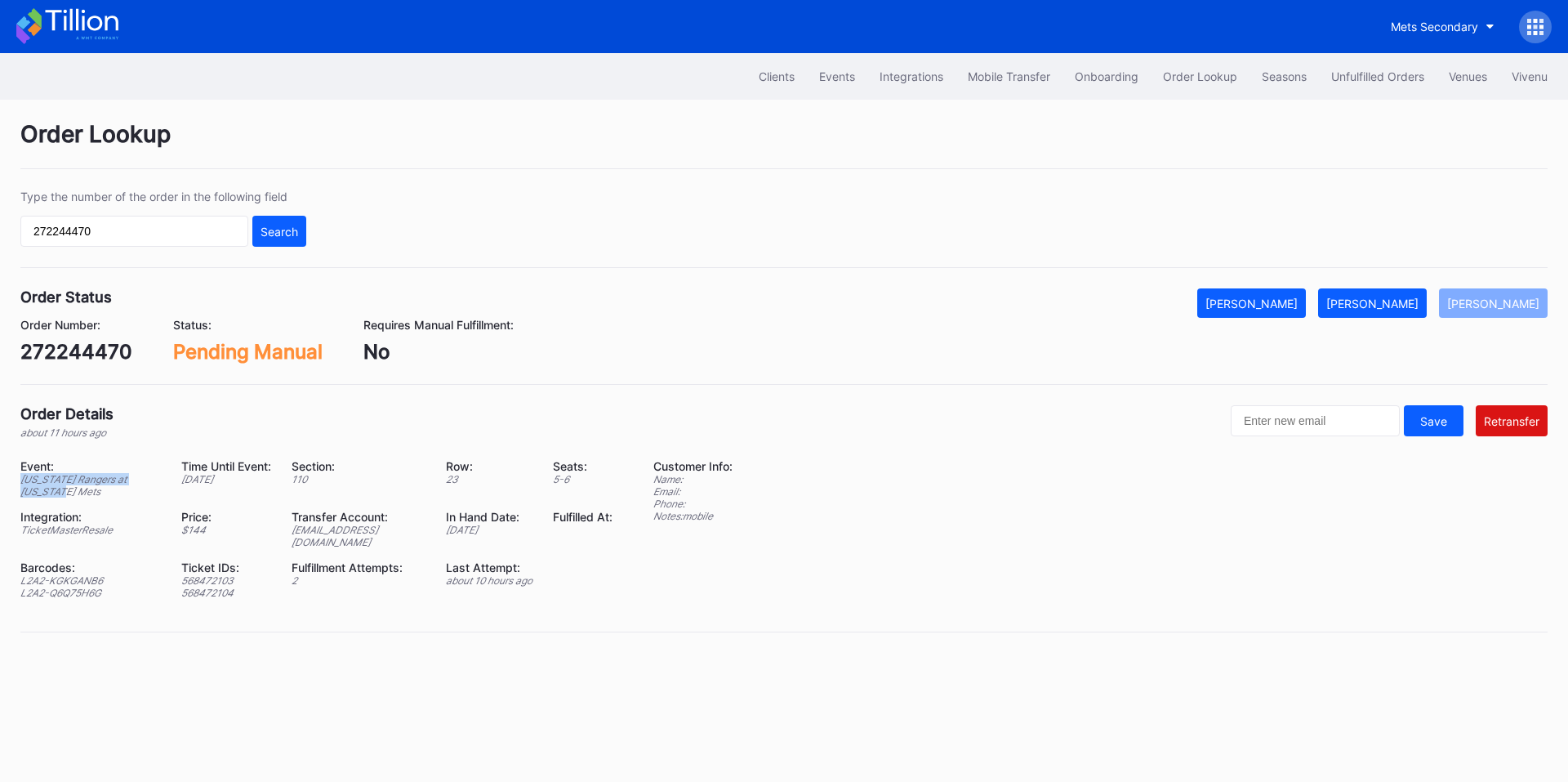
drag, startPoint x: 74, startPoint y: 494, endPoint x: 18, endPoint y: 481, distance: 57.5
click at [18, 481] on div "Order Lookup Type the number of the order in the following field 272244470 Sear…" at bounding box center [784, 386] width 1568 height 574
copy div "[US_STATE] Rangers at [US_STATE] Mets"
click at [78, 344] on div "272244470" at bounding box center [77, 351] width 112 height 24
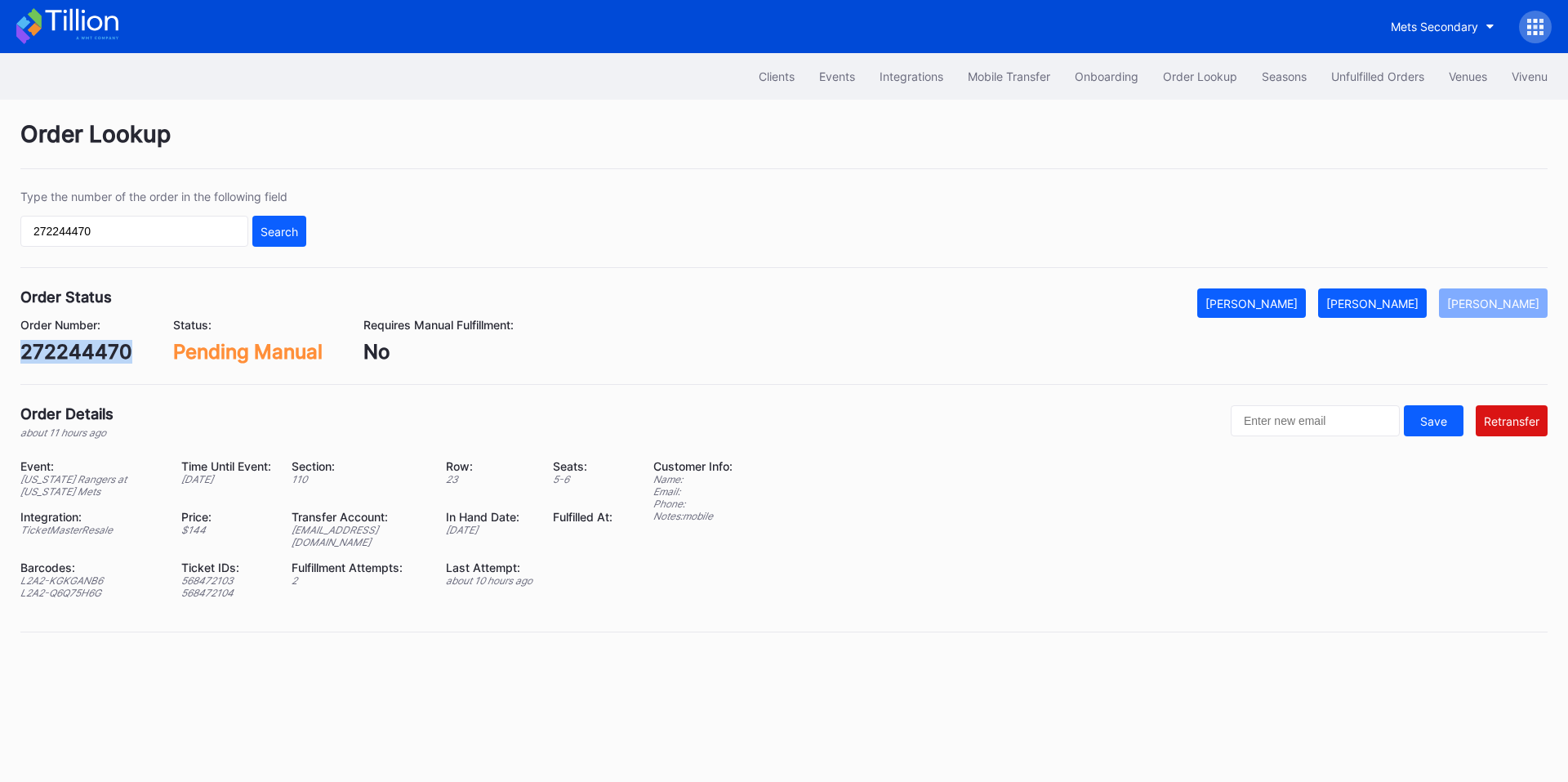
copy div "272244470"
click at [69, 346] on div "272244470" at bounding box center [77, 351] width 112 height 24
click at [182, 228] on input "272244470" at bounding box center [134, 231] width 228 height 31
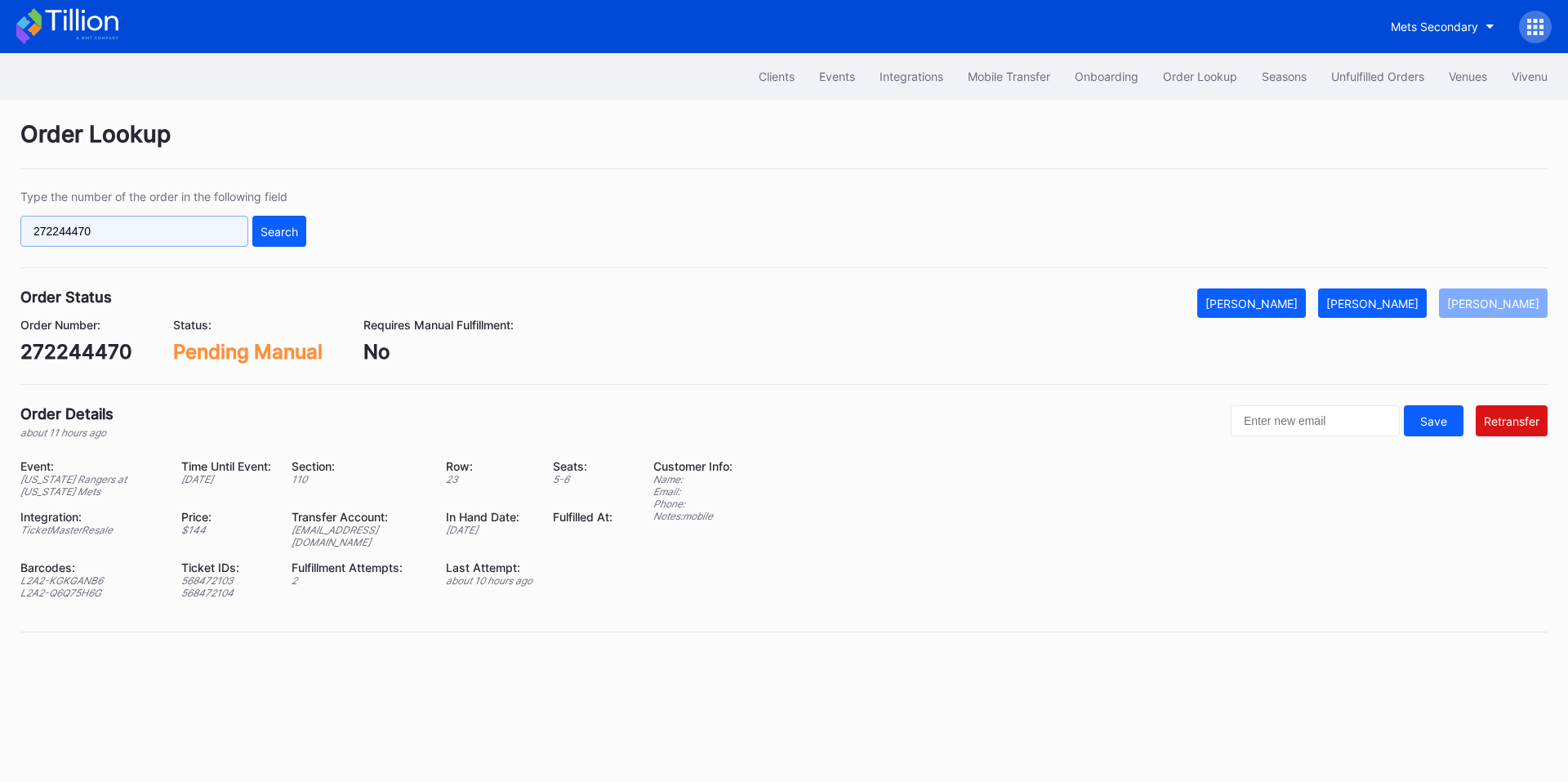
click at [182, 228] on input "272244470" at bounding box center [134, 231] width 228 height 31
paste input "623214585"
click at [282, 228] on div "Search" at bounding box center [280, 232] width 38 height 14
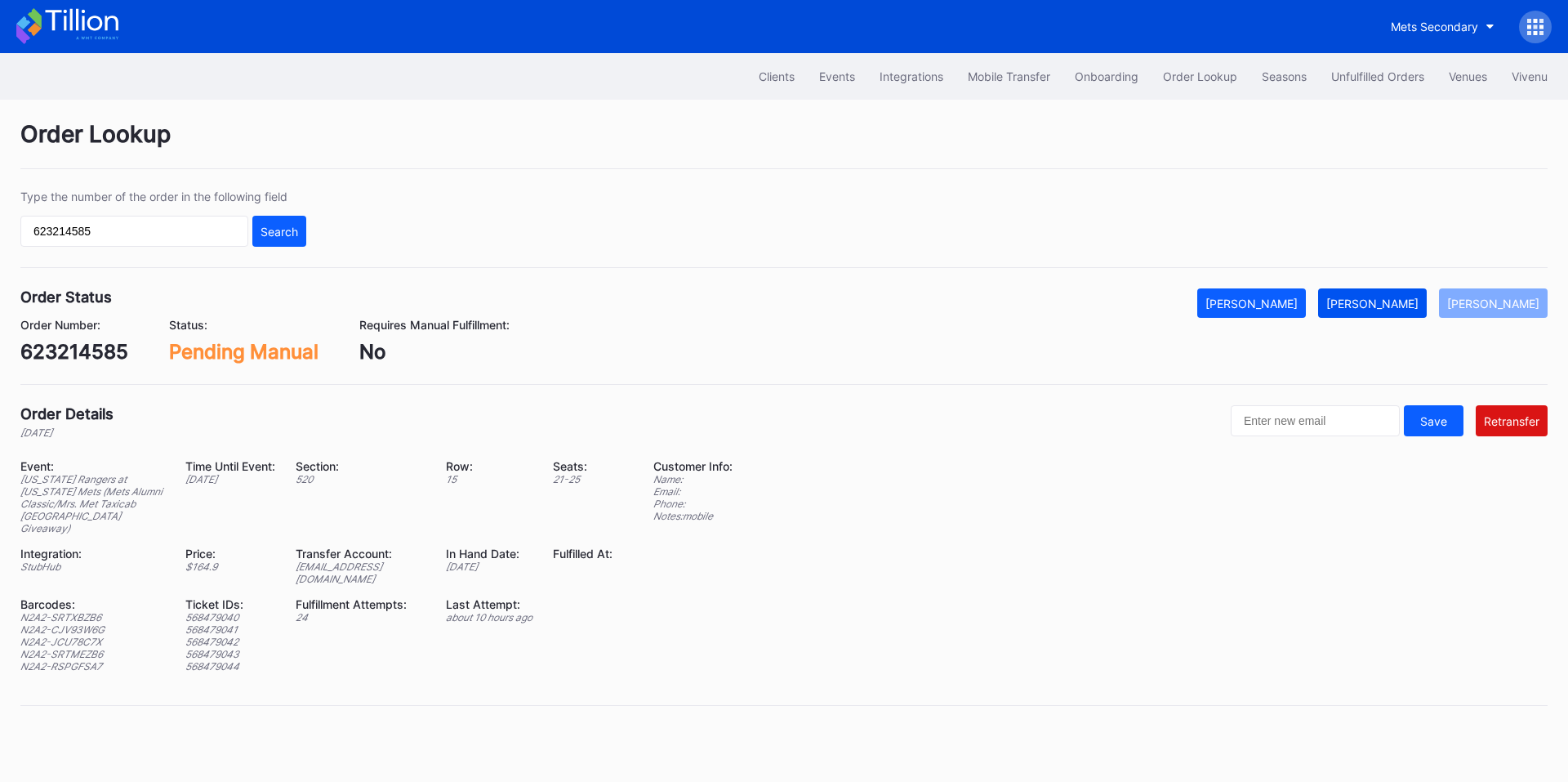
click at [1397, 298] on div "[PERSON_NAME]" at bounding box center [1372, 304] width 93 height 14
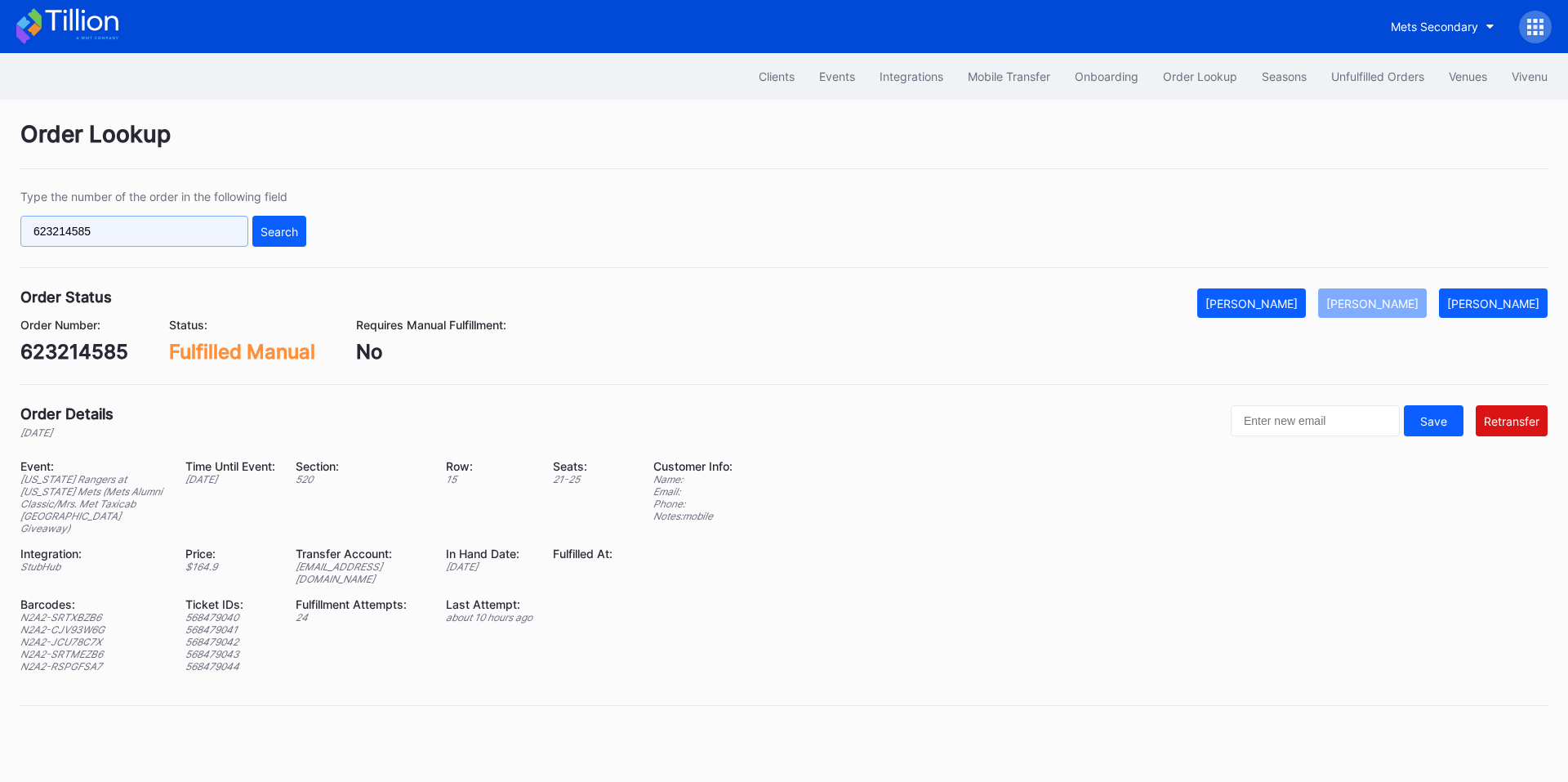
click at [191, 223] on input "623214585" at bounding box center [134, 231] width 228 height 31
paste input "2392900"
click at [271, 237] on div "Search" at bounding box center [280, 232] width 38 height 14
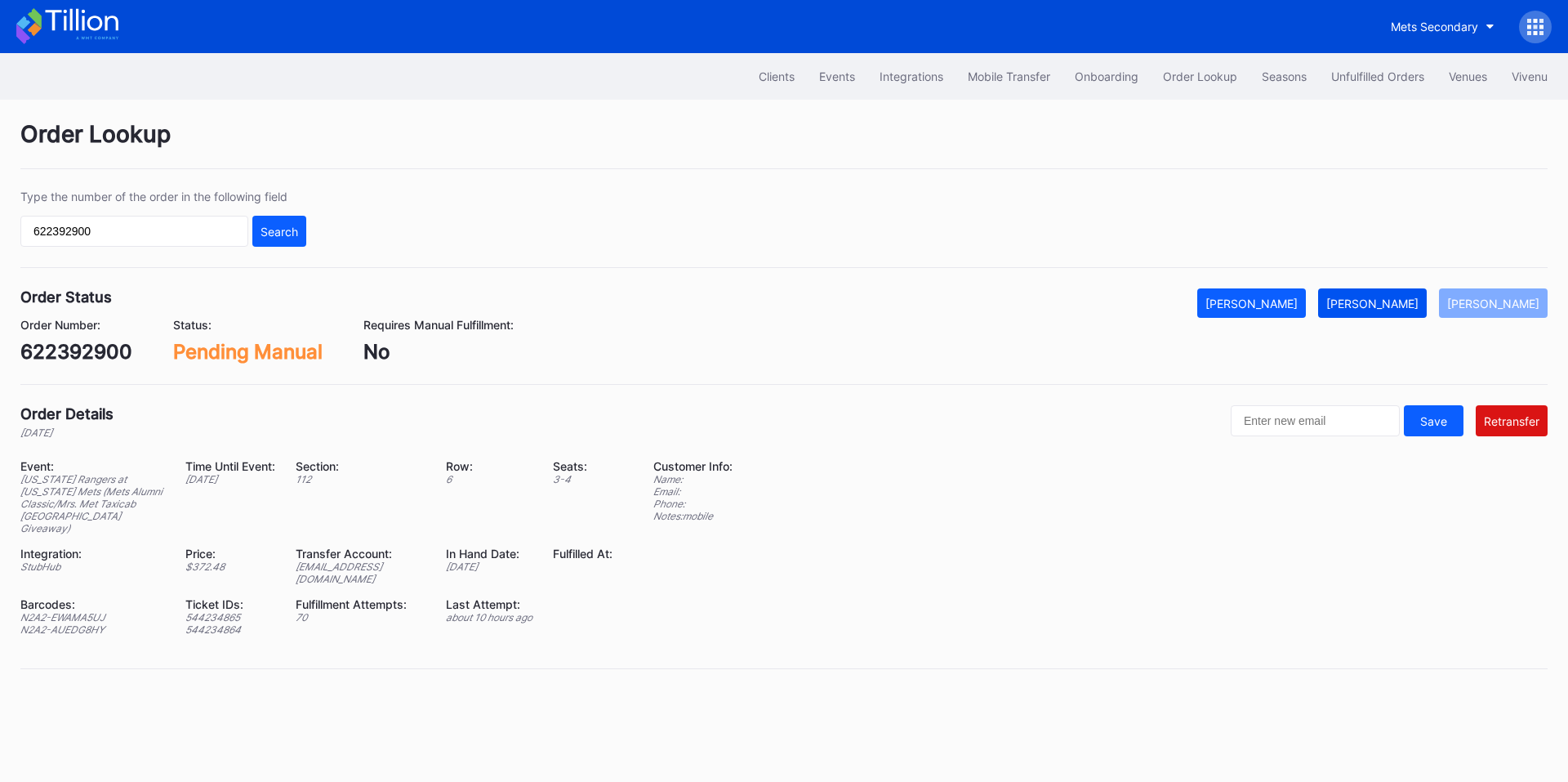
click at [1397, 298] on div "[PERSON_NAME]" at bounding box center [1372, 304] width 93 height 14
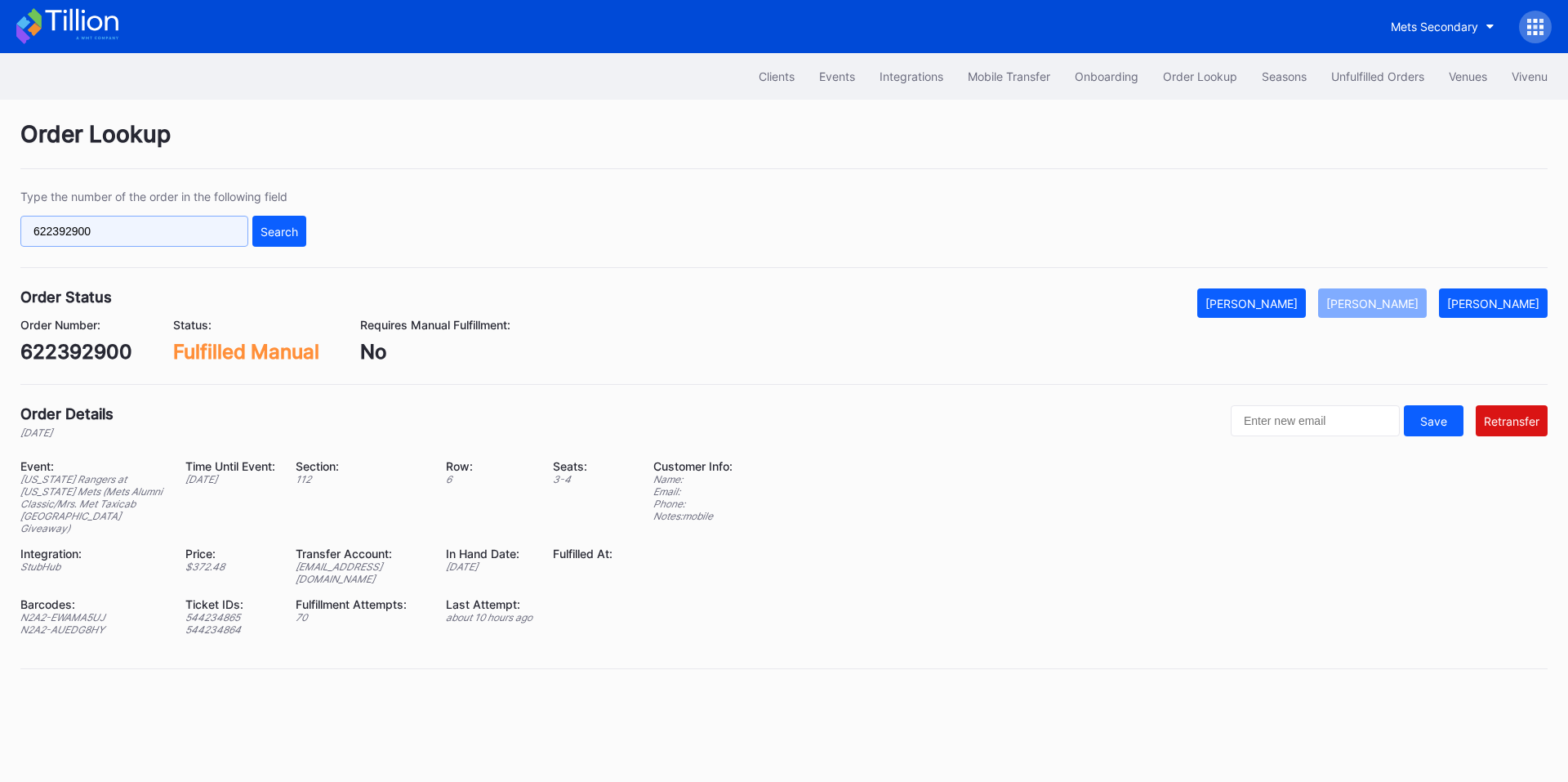
click at [124, 242] on input "622392900" at bounding box center [134, 231] width 228 height 31
paste input "X8ZXRN83ZC"
type input "X8ZXRN83ZC"
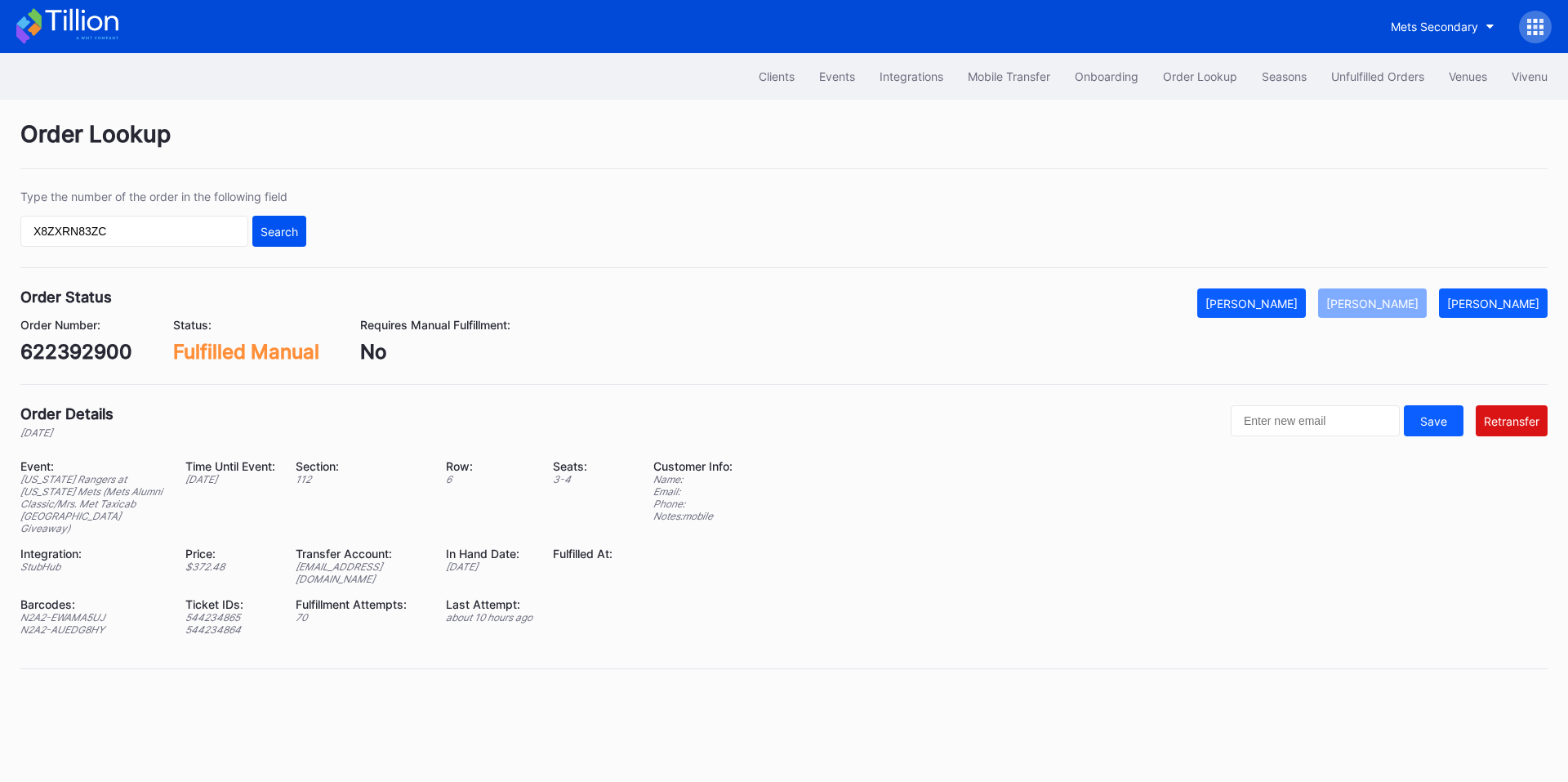
click at [279, 235] on div "Search" at bounding box center [280, 232] width 38 height 14
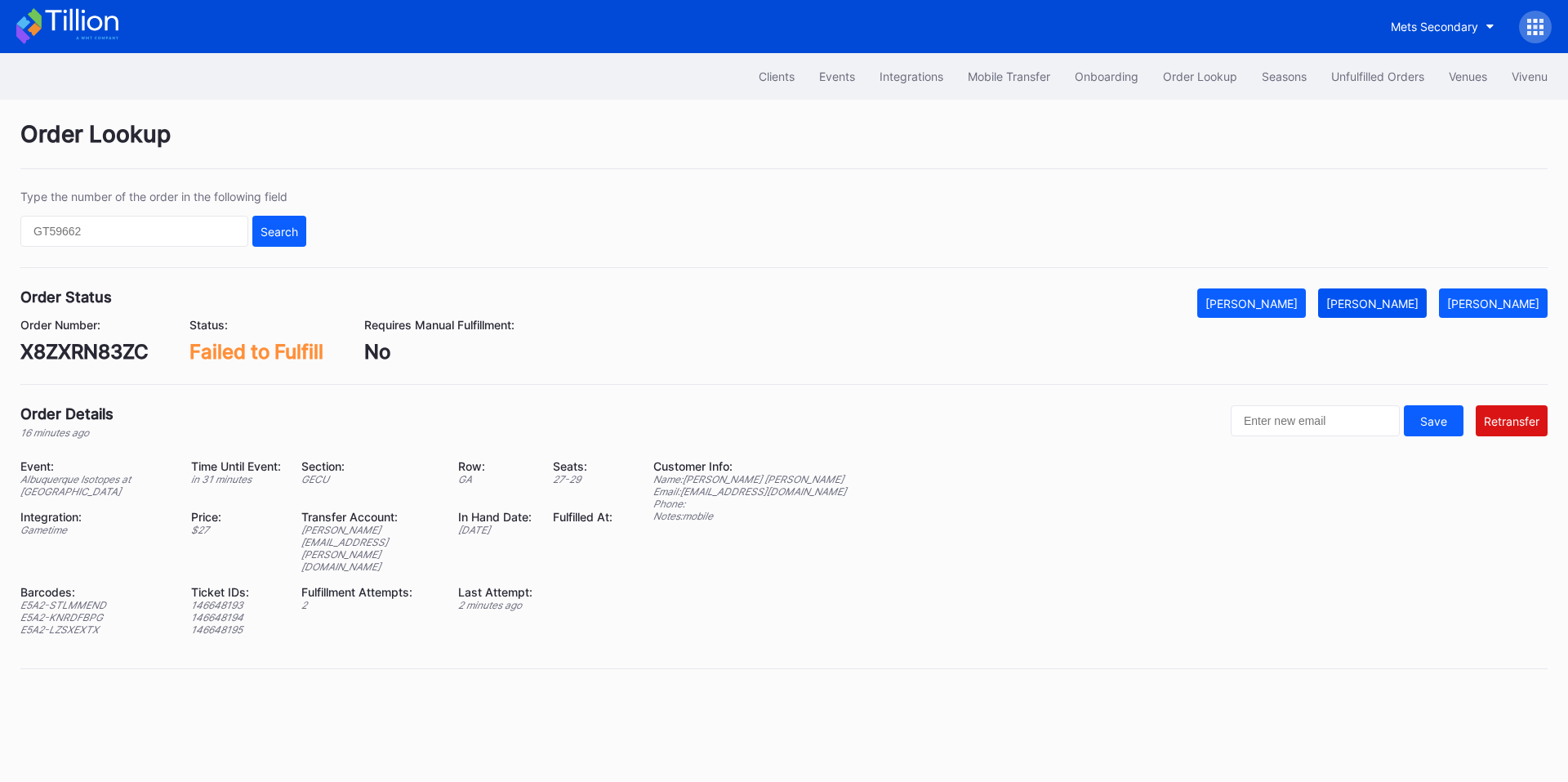
click at [1412, 304] on div "[PERSON_NAME]" at bounding box center [1372, 304] width 93 height 14
click at [153, 237] on input "text" at bounding box center [134, 231] width 228 height 31
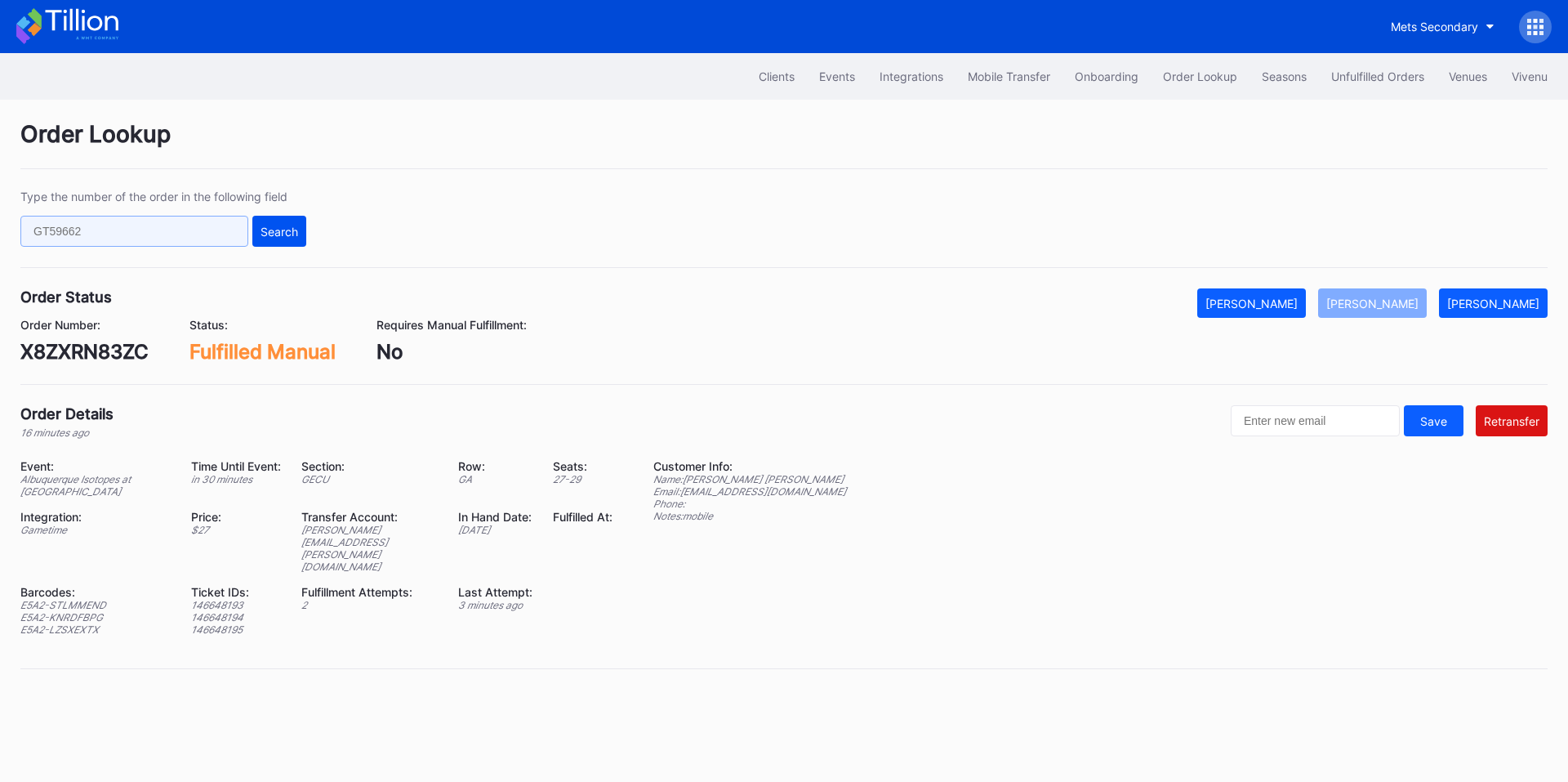
paste input "272219263"
click at [285, 234] on div "Search" at bounding box center [280, 232] width 38 height 14
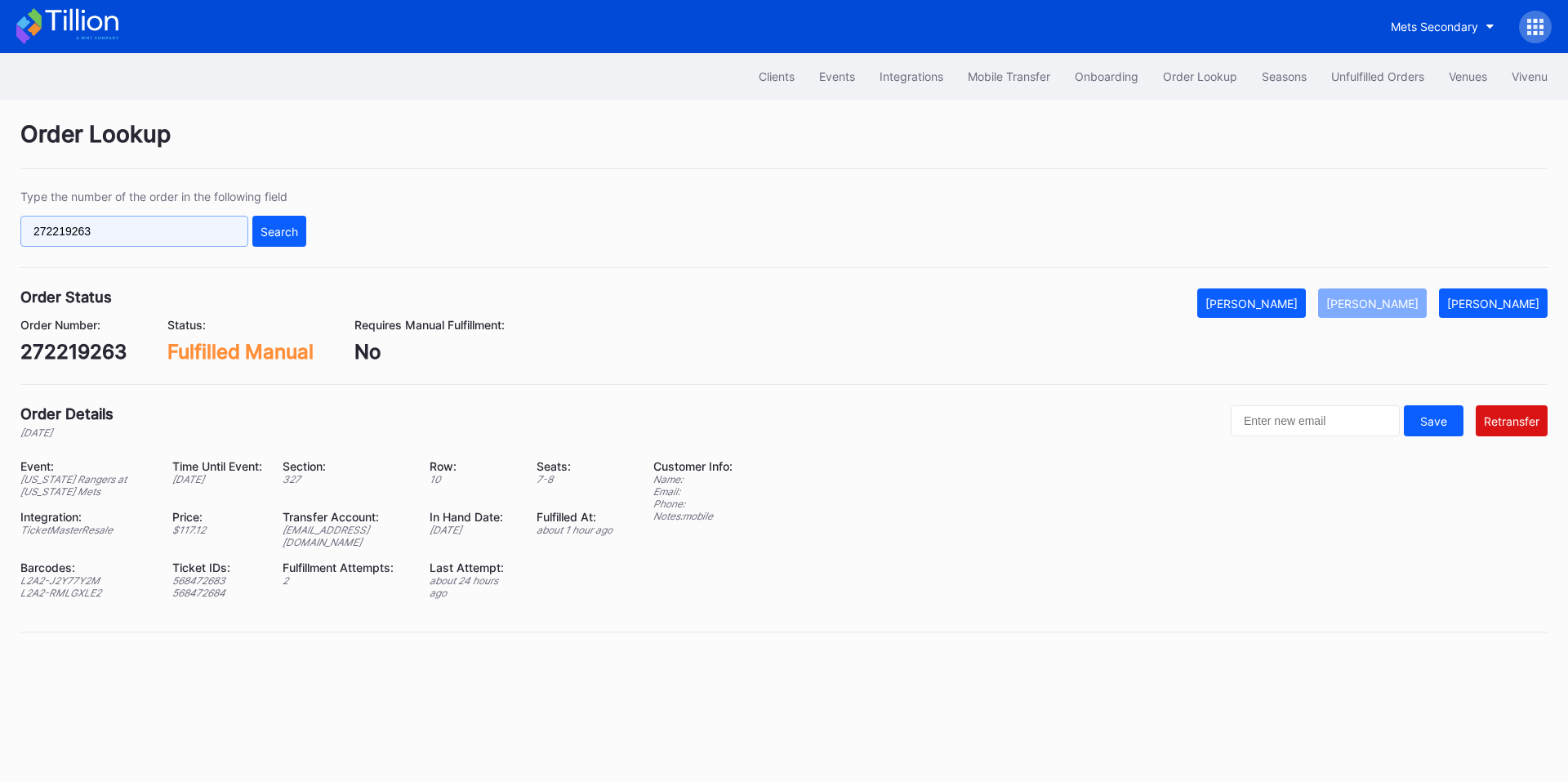
click at [181, 235] on input "272219263" at bounding box center [134, 231] width 228 height 31
paste input "50462564"
click at [284, 225] on div "Search" at bounding box center [280, 232] width 38 height 14
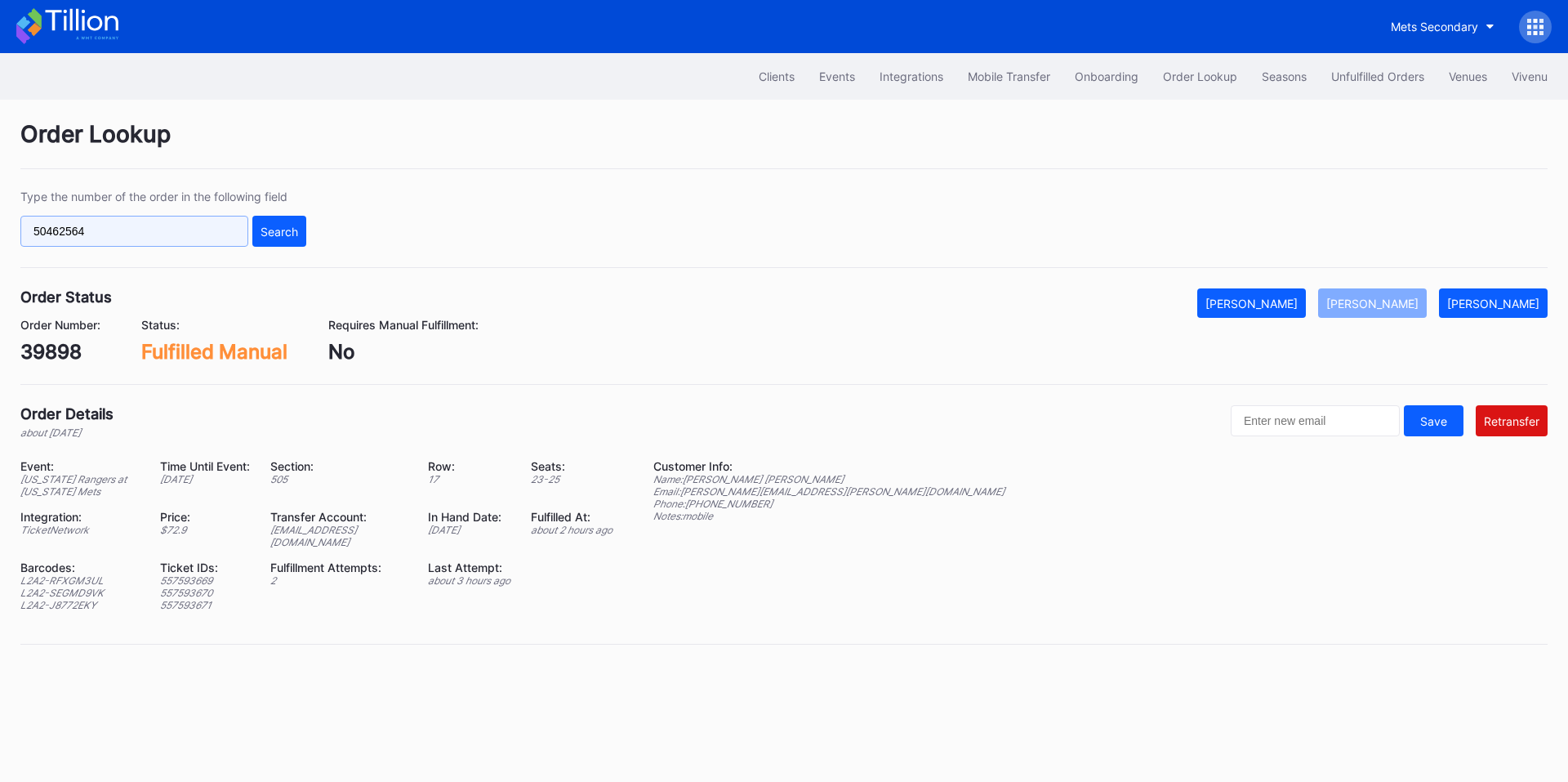
click at [177, 235] on input "50462564" at bounding box center [134, 231] width 228 height 31
paste input "622385181"
click at [272, 235] on div "Search" at bounding box center [280, 232] width 38 height 14
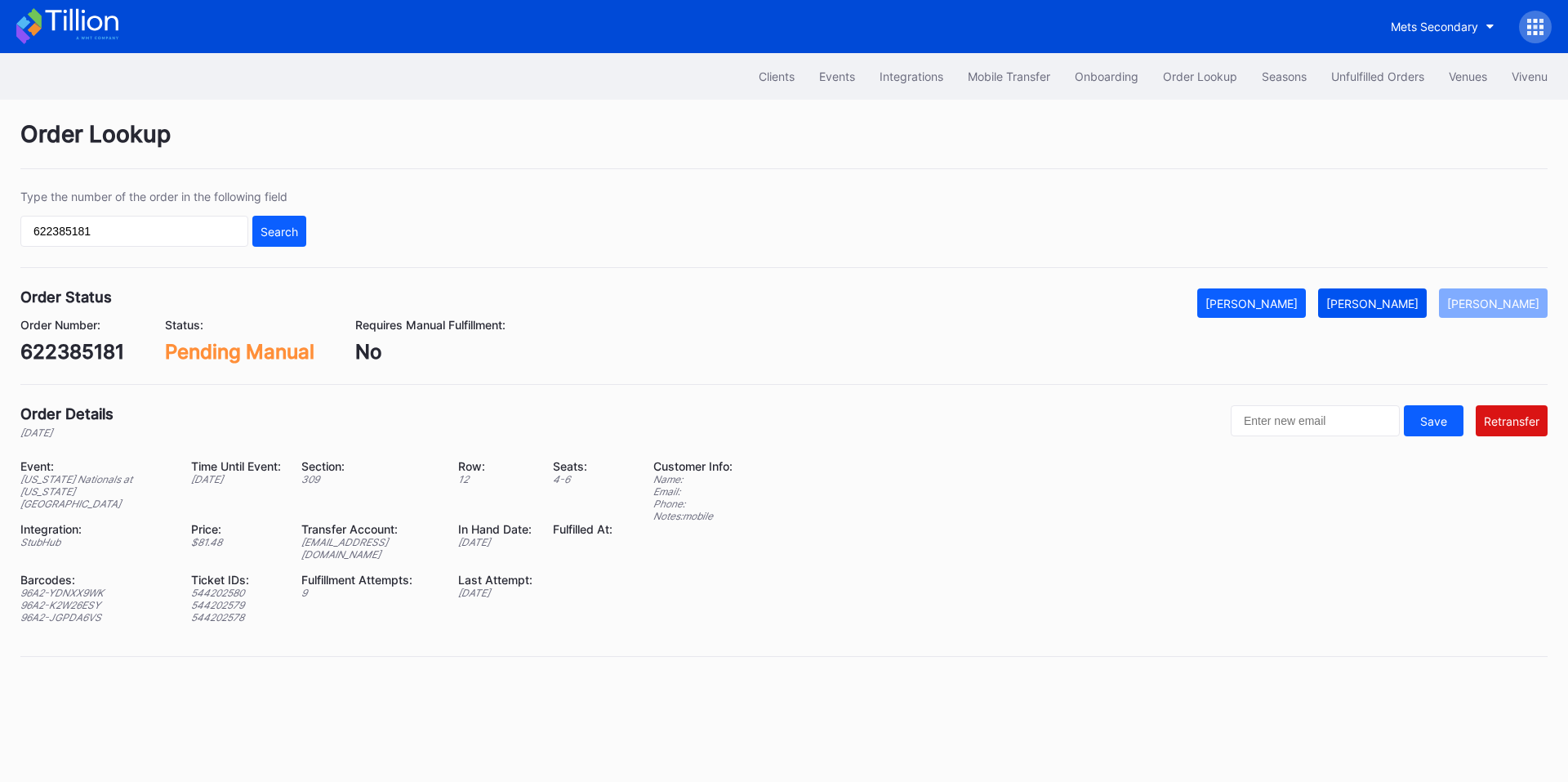
click at [1393, 309] on div "[PERSON_NAME]" at bounding box center [1372, 304] width 93 height 14
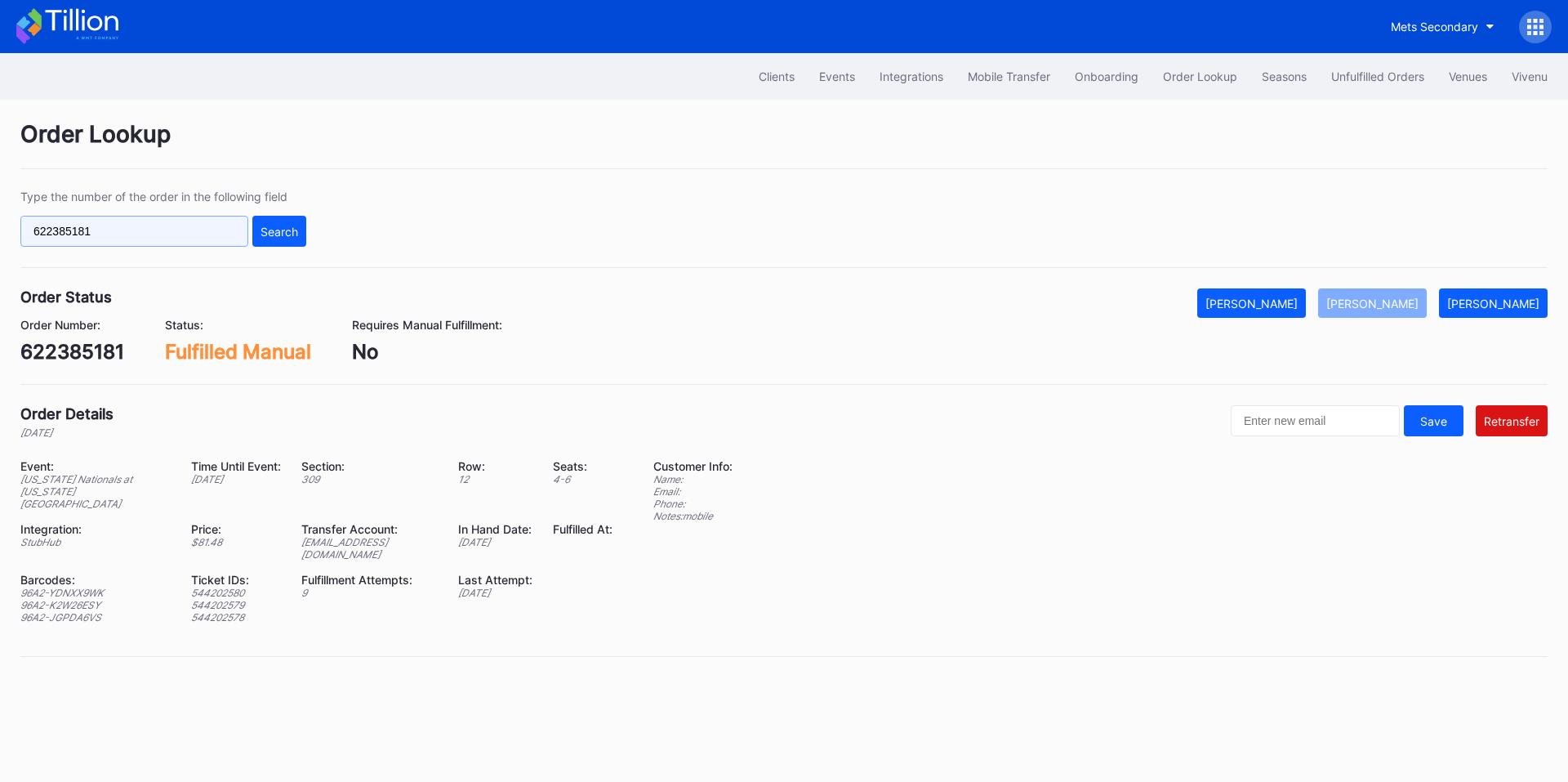
click at [178, 234] on input "622385181" at bounding box center [134, 231] width 228 height 31
paste input "8e7lsn6v60l"
click at [279, 232] on div "Search" at bounding box center [280, 232] width 38 height 14
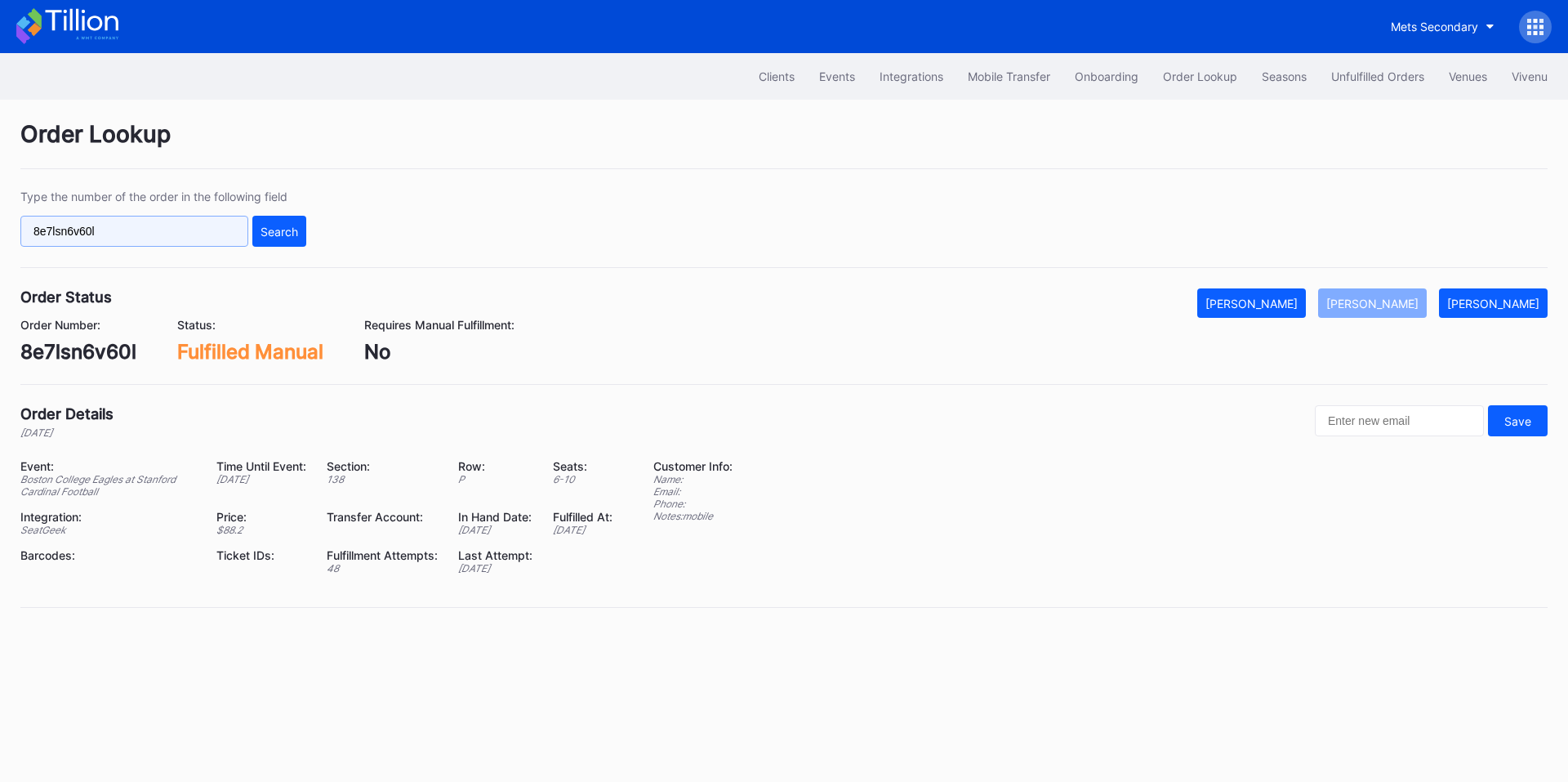
click at [197, 235] on input "8e7lsn6v60l" at bounding box center [134, 231] width 228 height 31
paste input "622389293"
type input "622389293"
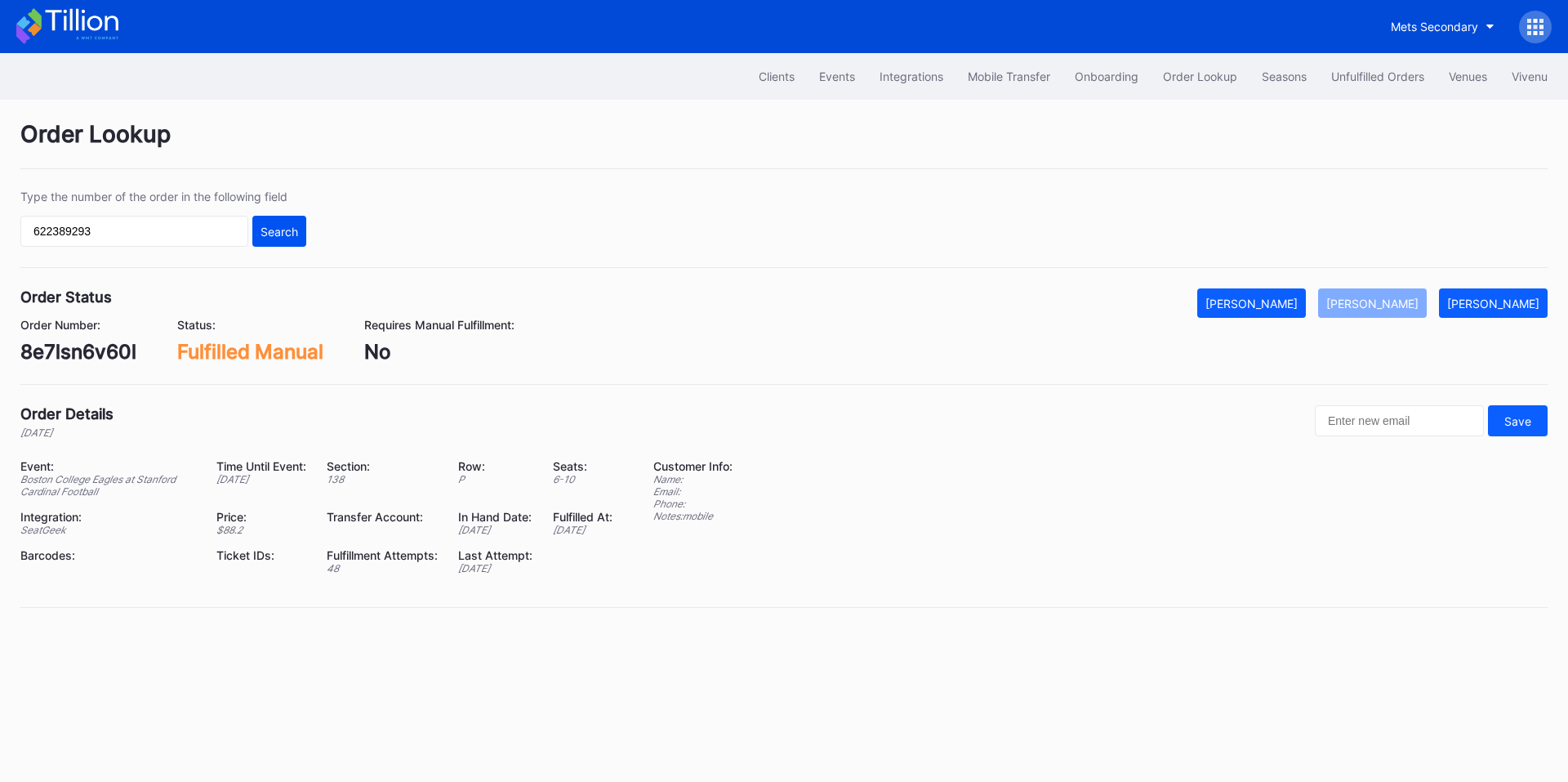
click at [288, 229] on div "Search" at bounding box center [280, 232] width 38 height 14
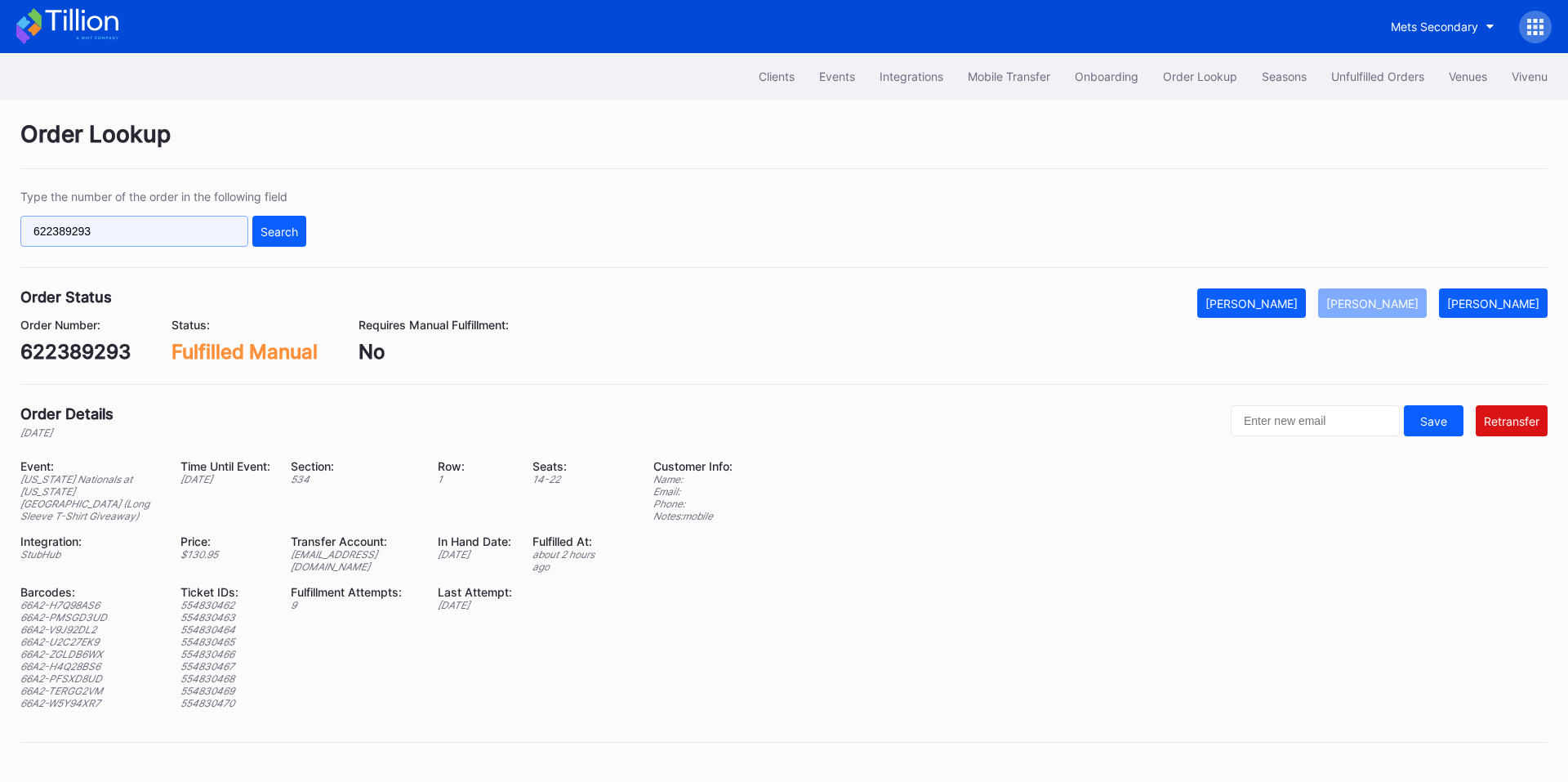
click at [164, 232] on input "622389293" at bounding box center [134, 231] width 228 height 31
click at [280, 235] on div "Search" at bounding box center [280, 232] width 38 height 14
click at [1447, 24] on div "Mets Secondary" at bounding box center [1435, 26] width 87 height 14
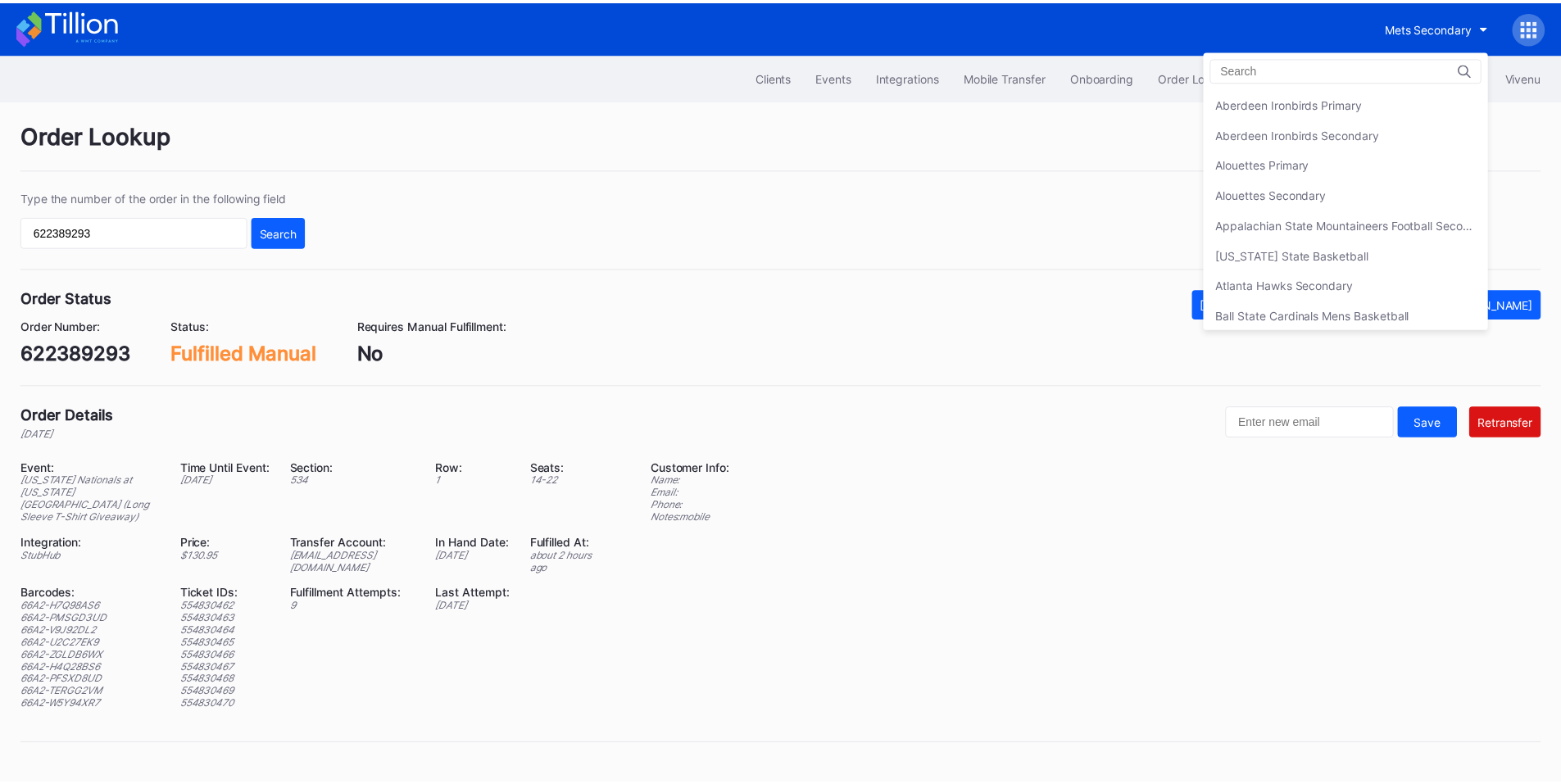
scroll to position [2577, 0]
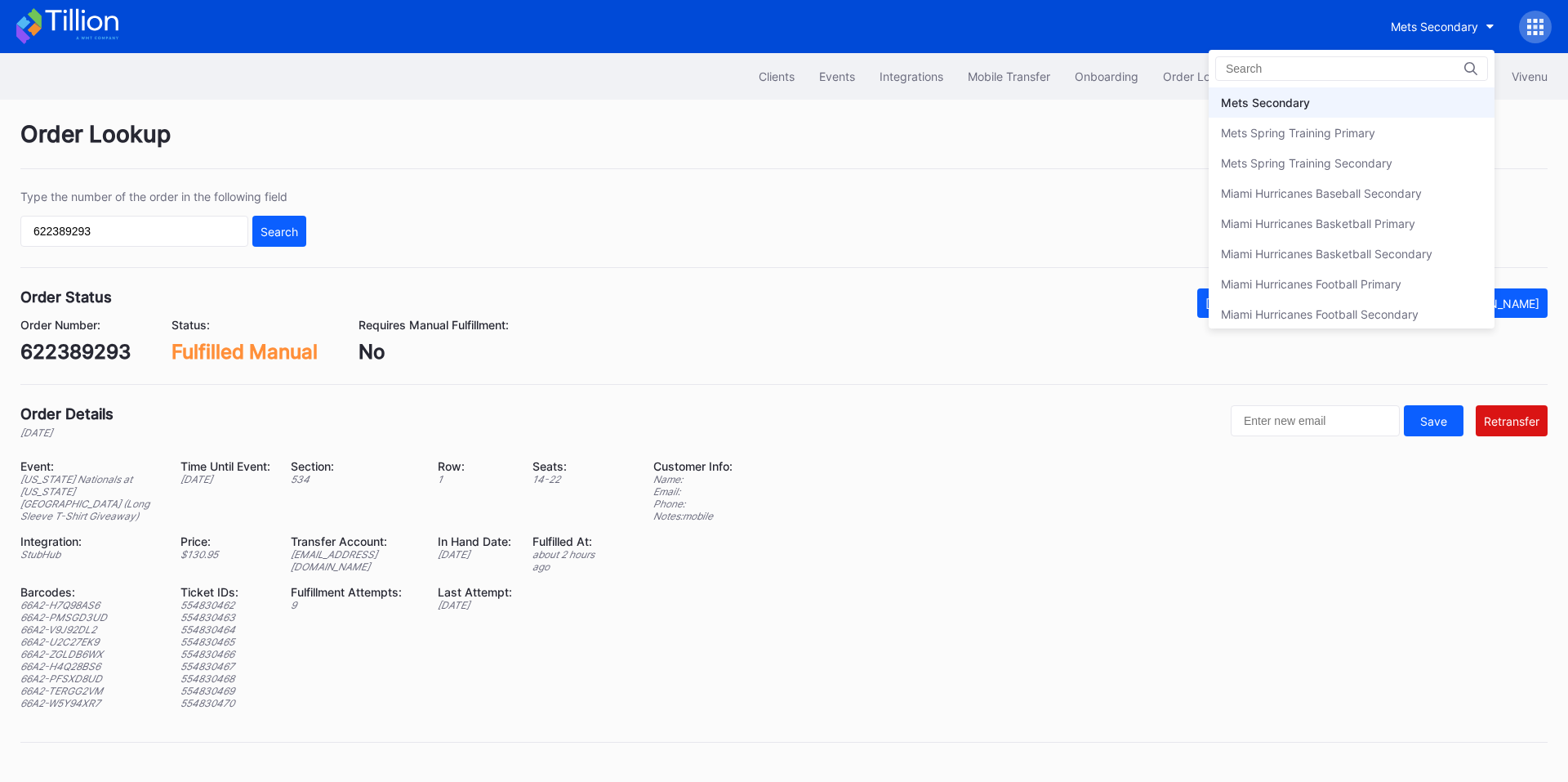
click at [1296, 96] on div "Mets Secondary" at bounding box center [1266, 102] width 89 height 14
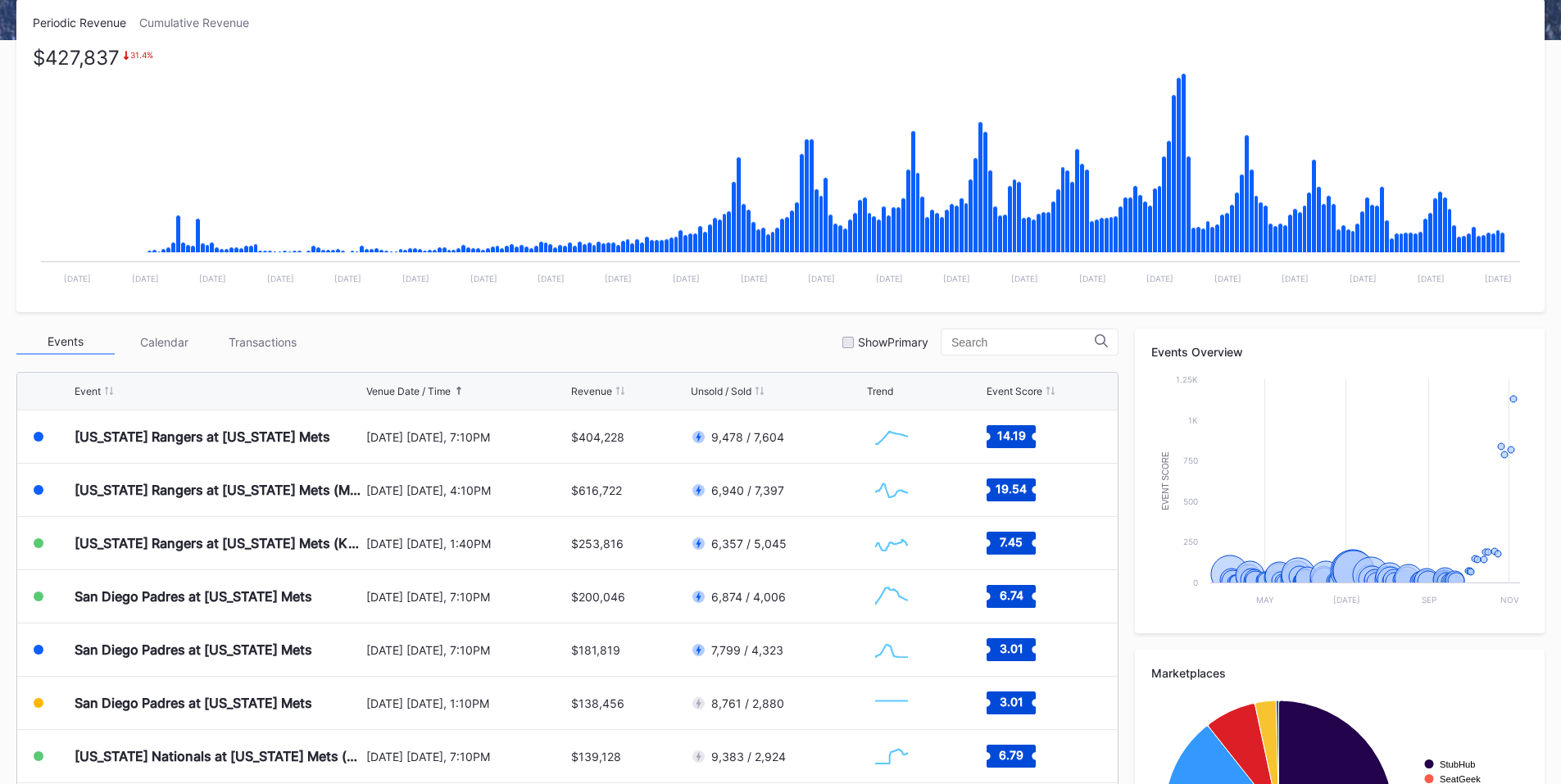
scroll to position [383, 0]
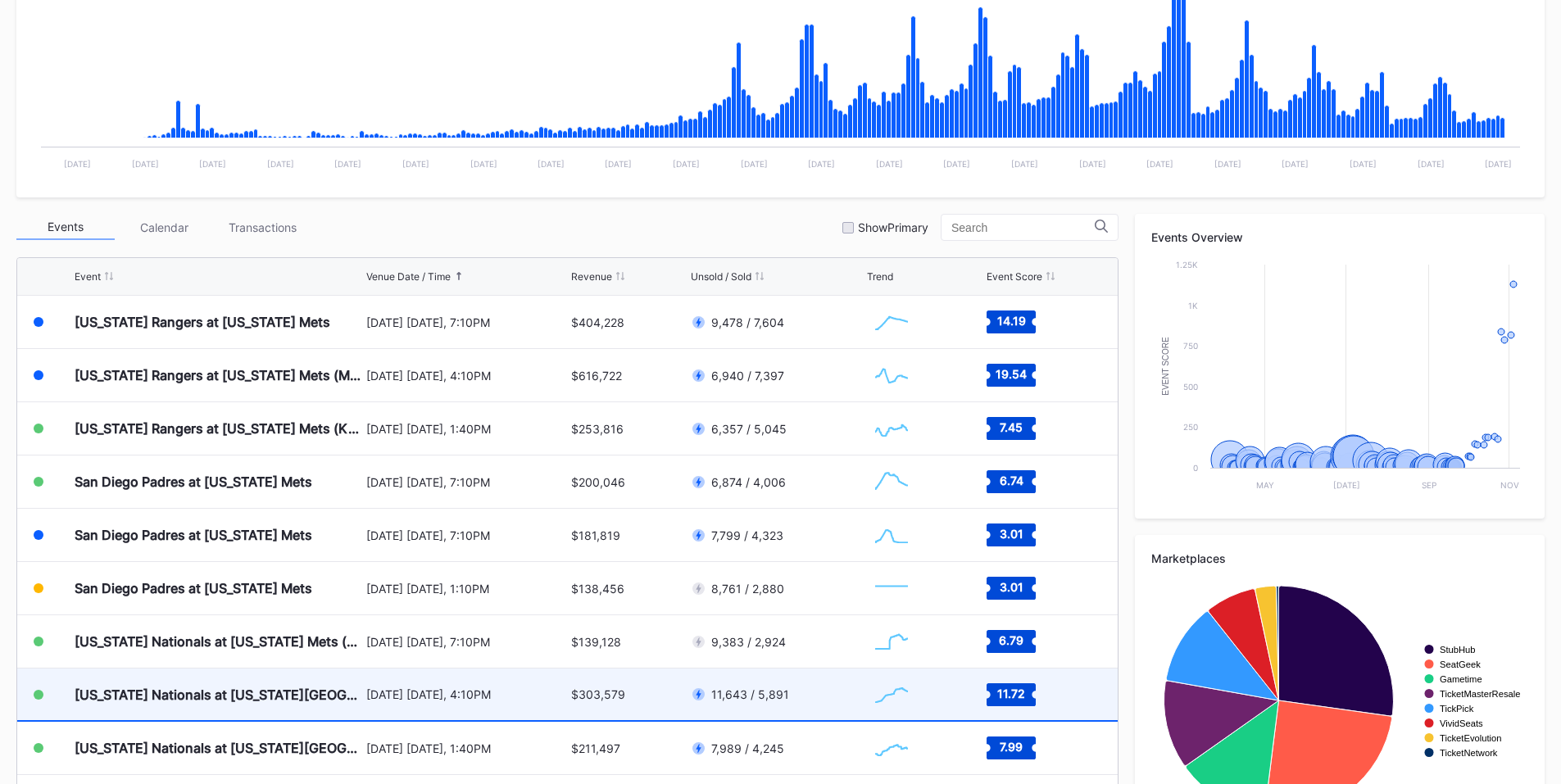
click at [451, 692] on div "September 20 Saturday, 4:10PM" at bounding box center [467, 694] width 202 height 14
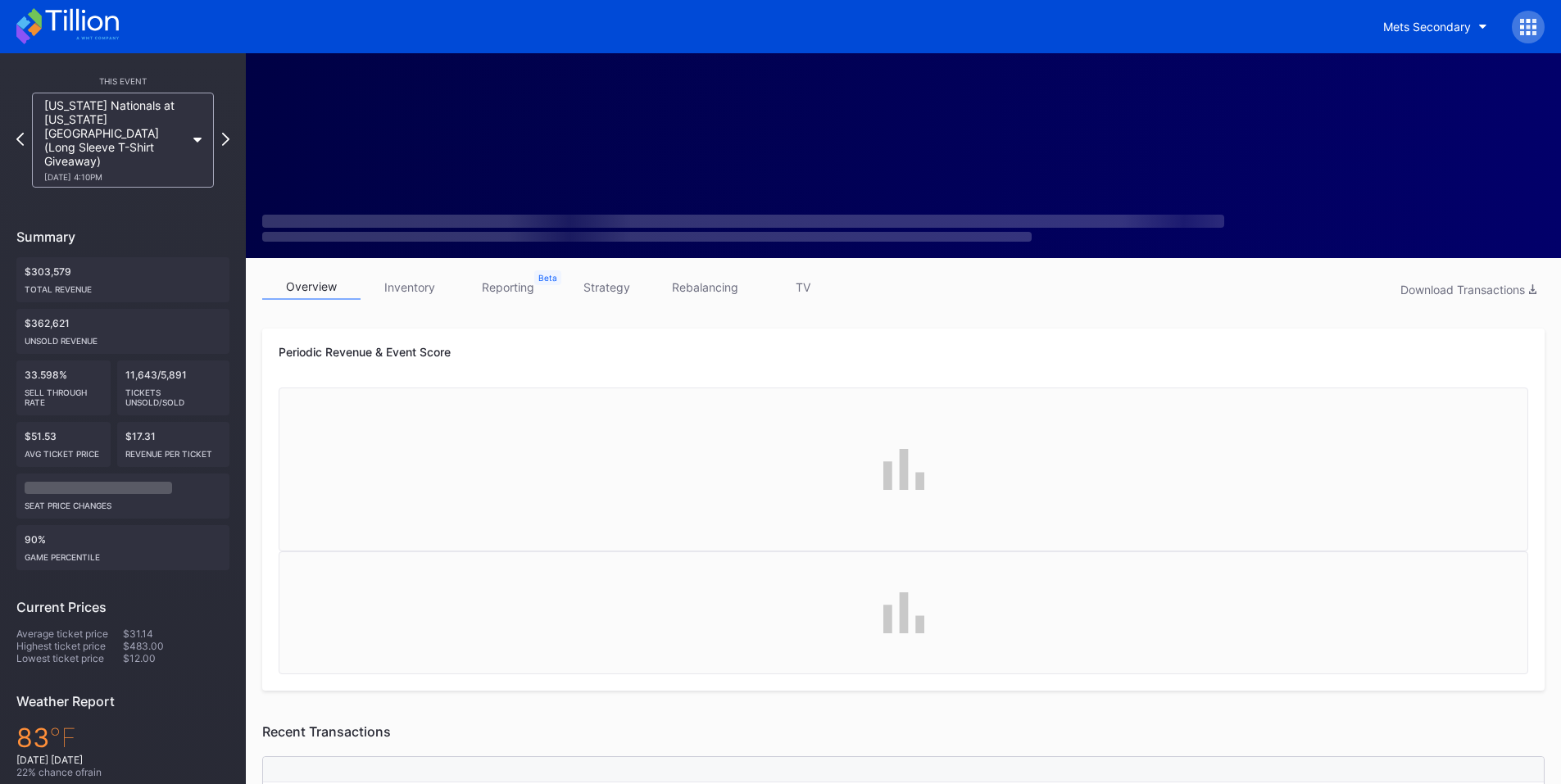
click at [415, 286] on link "inventory" at bounding box center [410, 286] width 99 height 26
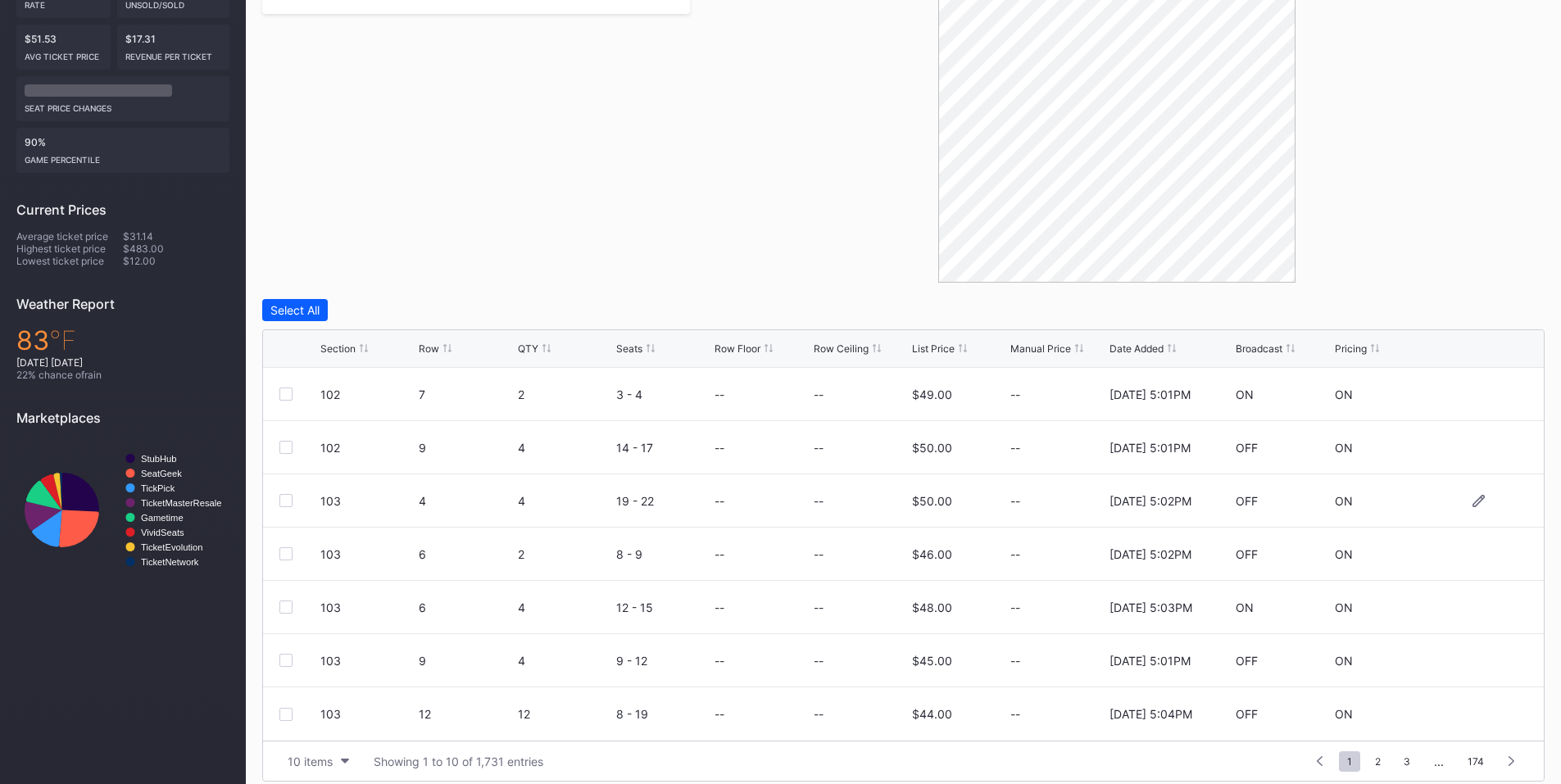
scroll to position [411, 0]
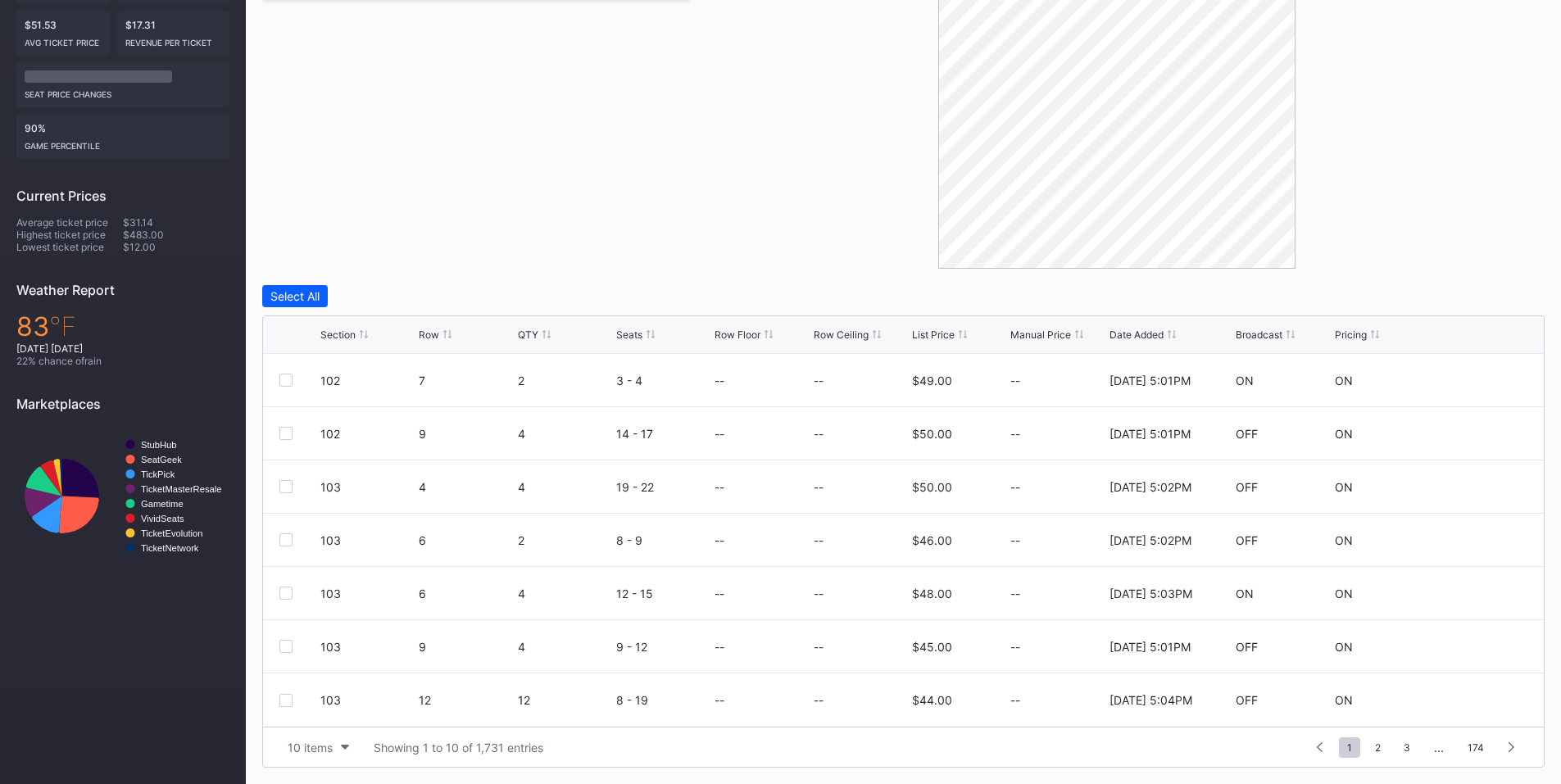
click at [315, 767] on div "Section Row QTY Seats Row Floor Row Ceiling List Price Manual Price Date Added …" at bounding box center [904, 541] width 1282 height 452
click at [330, 740] on div "10 items" at bounding box center [310, 747] width 46 height 14
click at [340, 705] on div "200 items" at bounding box center [319, 706] width 53 height 14
click at [432, 335] on div "Row" at bounding box center [430, 334] width 21 height 12
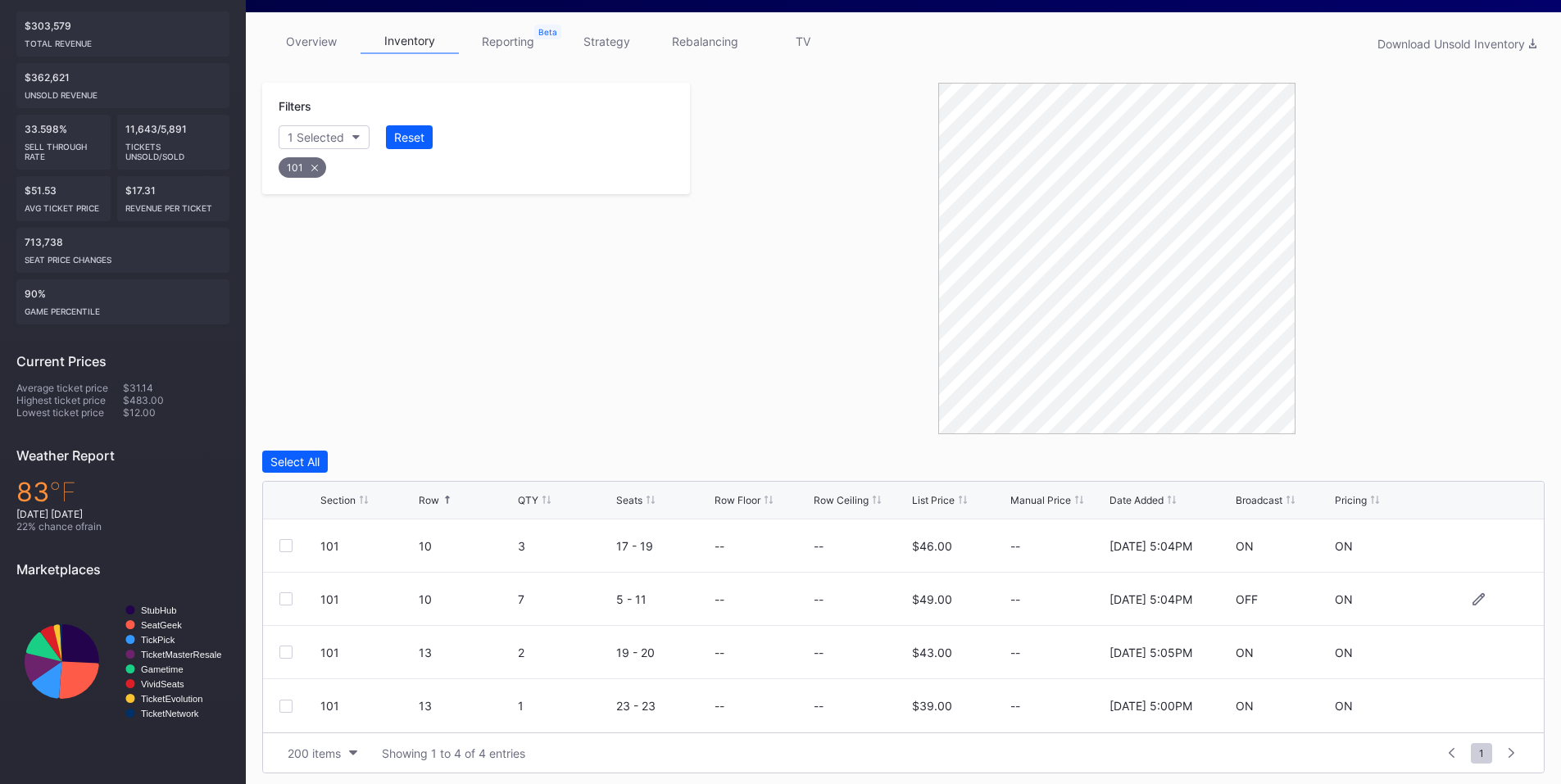
scroll to position [251, 0]
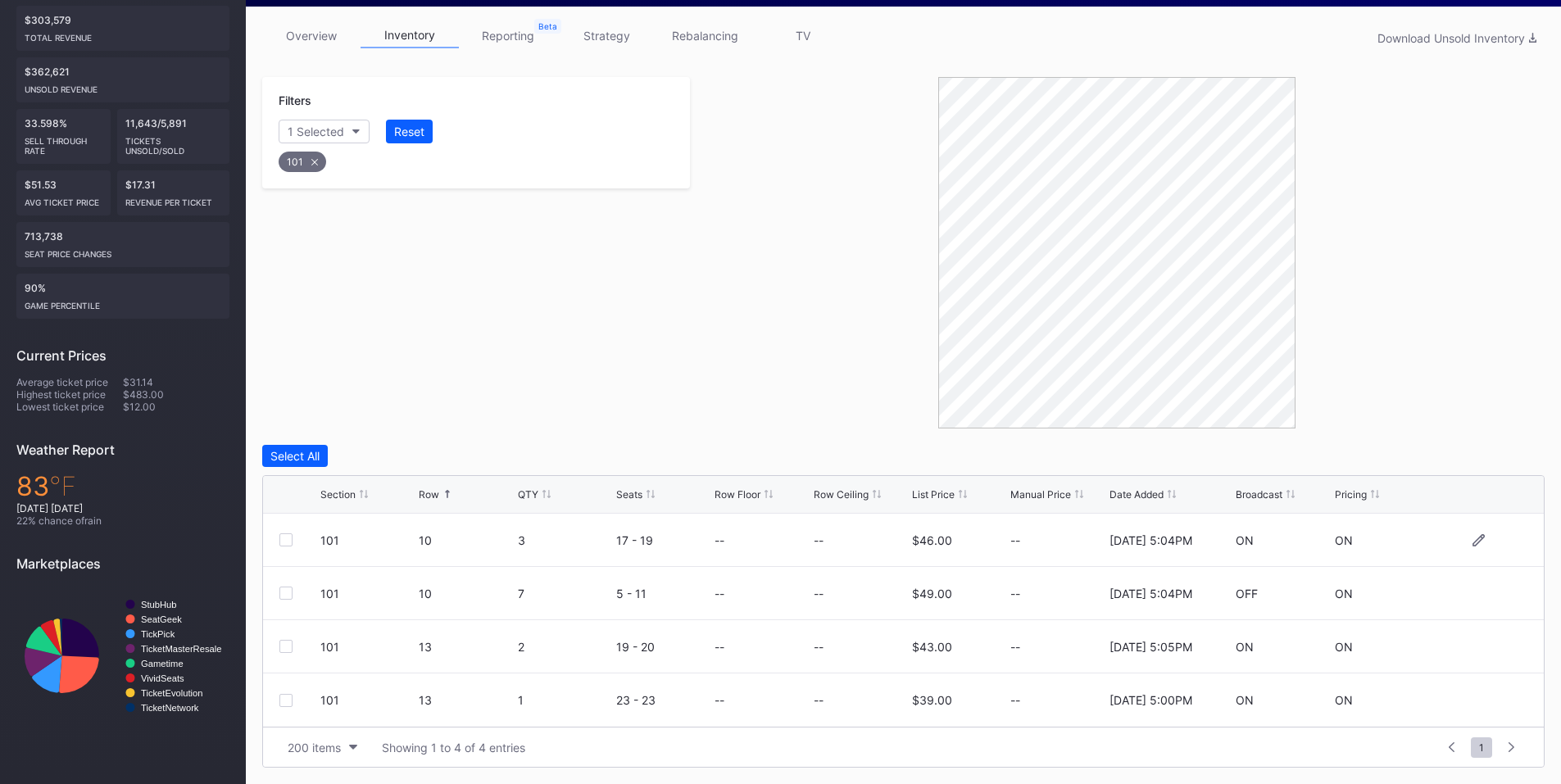
click at [289, 538] on div at bounding box center [286, 540] width 13 height 13
click at [1494, 456] on div "Delete 1 Row" at bounding box center [1503, 456] width 66 height 14
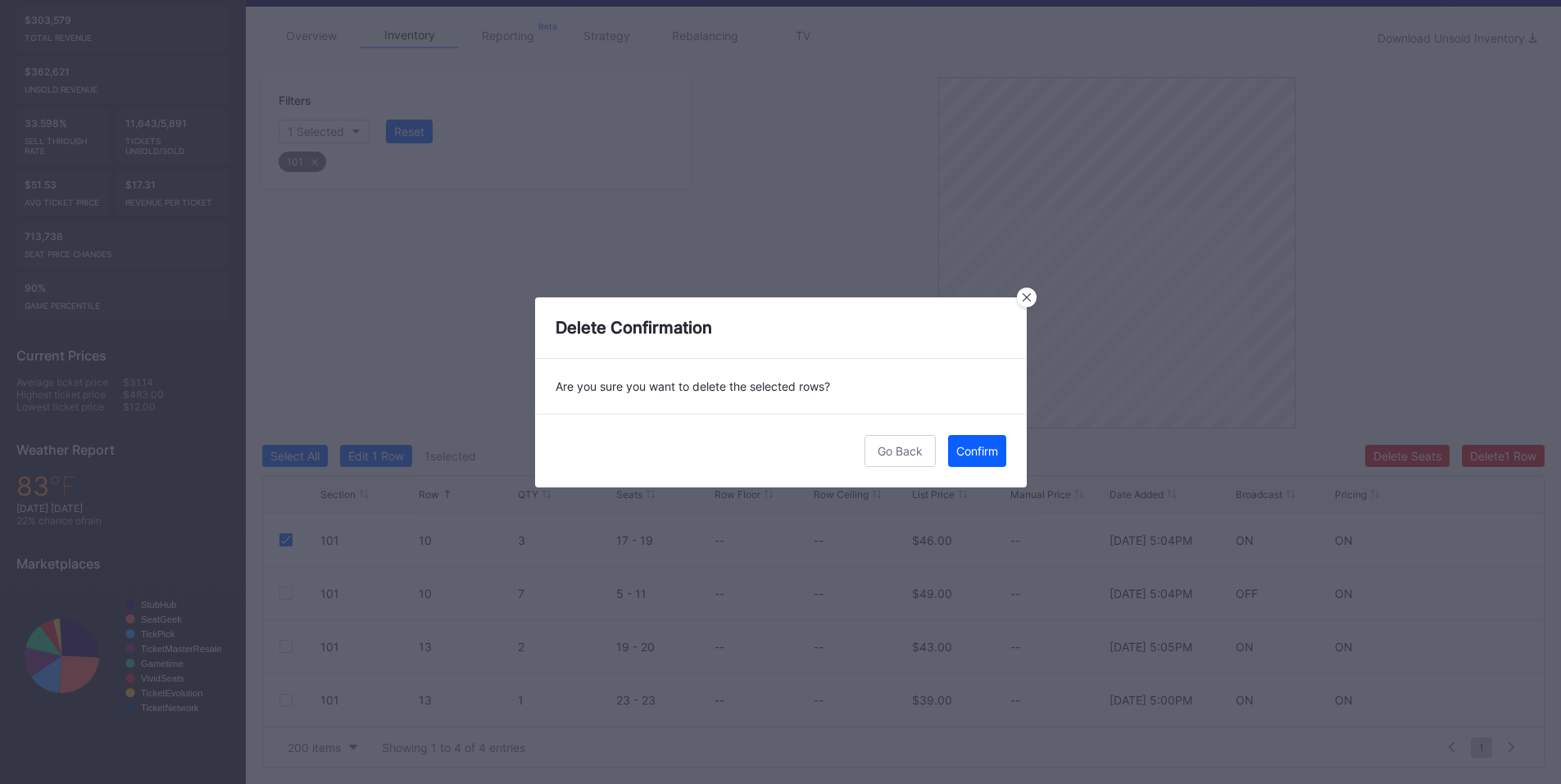
click at [986, 444] on div "Confirm" at bounding box center [977, 450] width 42 height 14
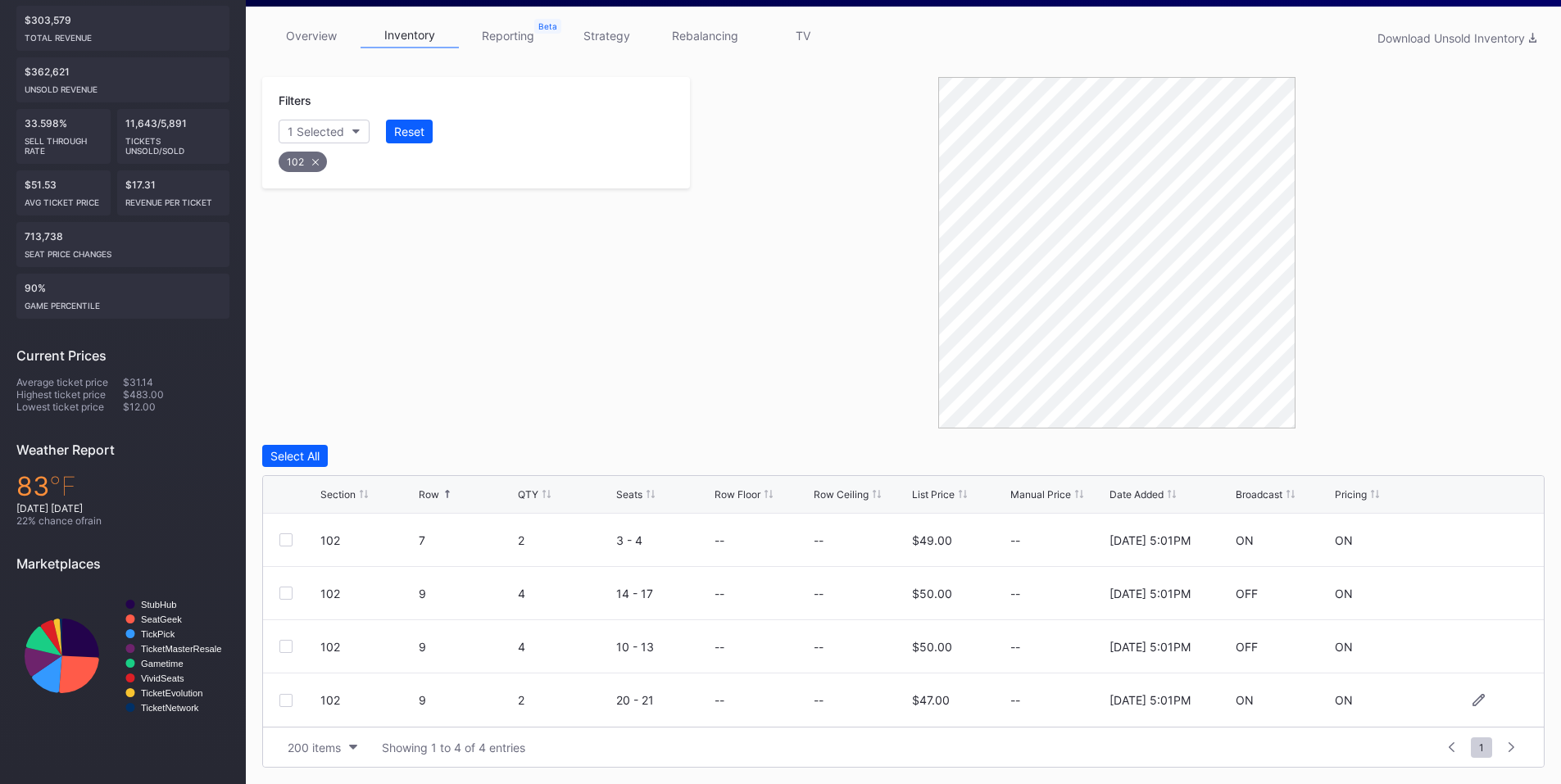
click at [287, 706] on div at bounding box center [286, 701] width 13 height 13
click at [1470, 460] on div "Delete 1 Row" at bounding box center [1503, 456] width 66 height 14
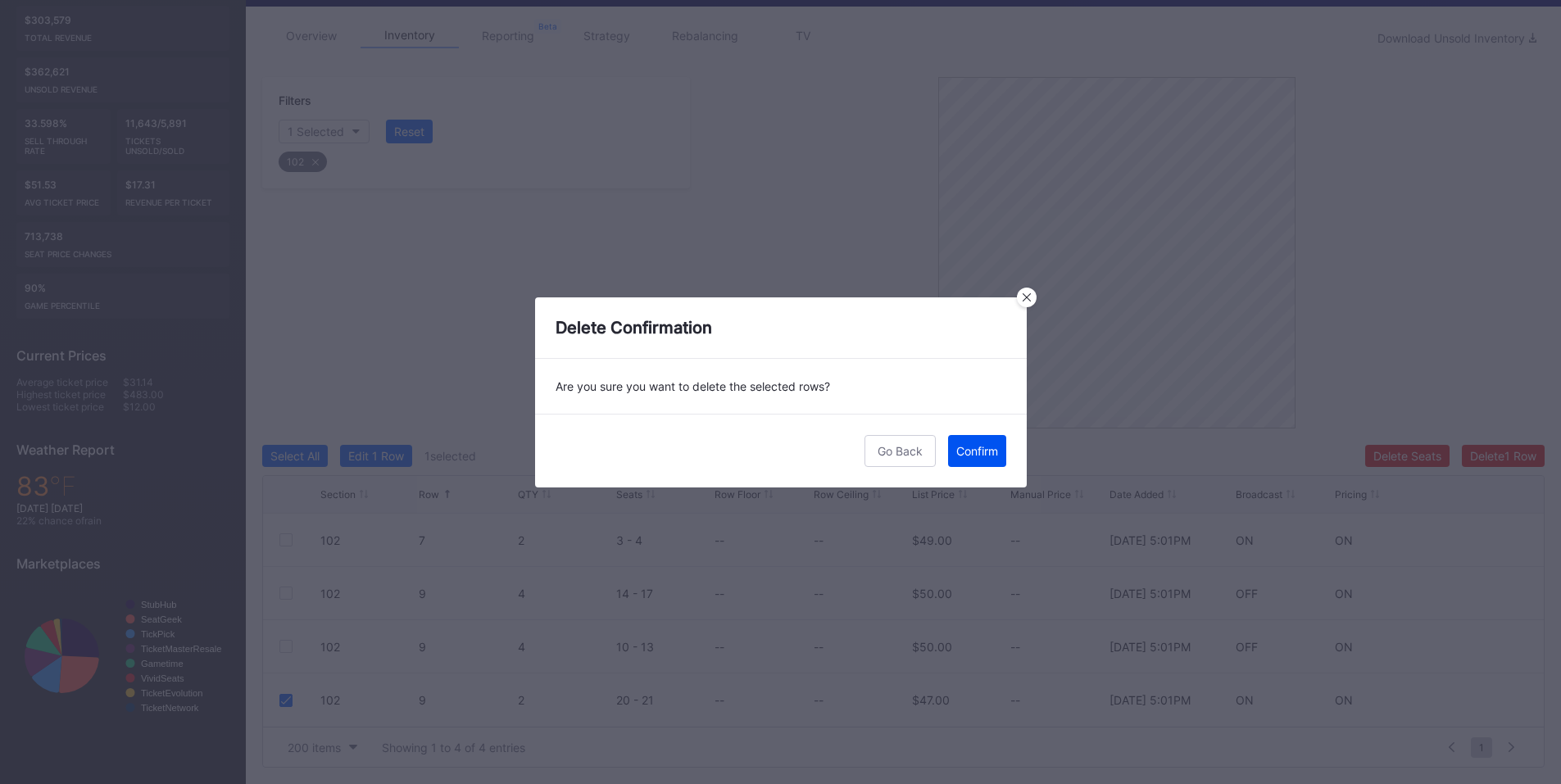
click at [975, 444] on div "Confirm" at bounding box center [977, 450] width 42 height 14
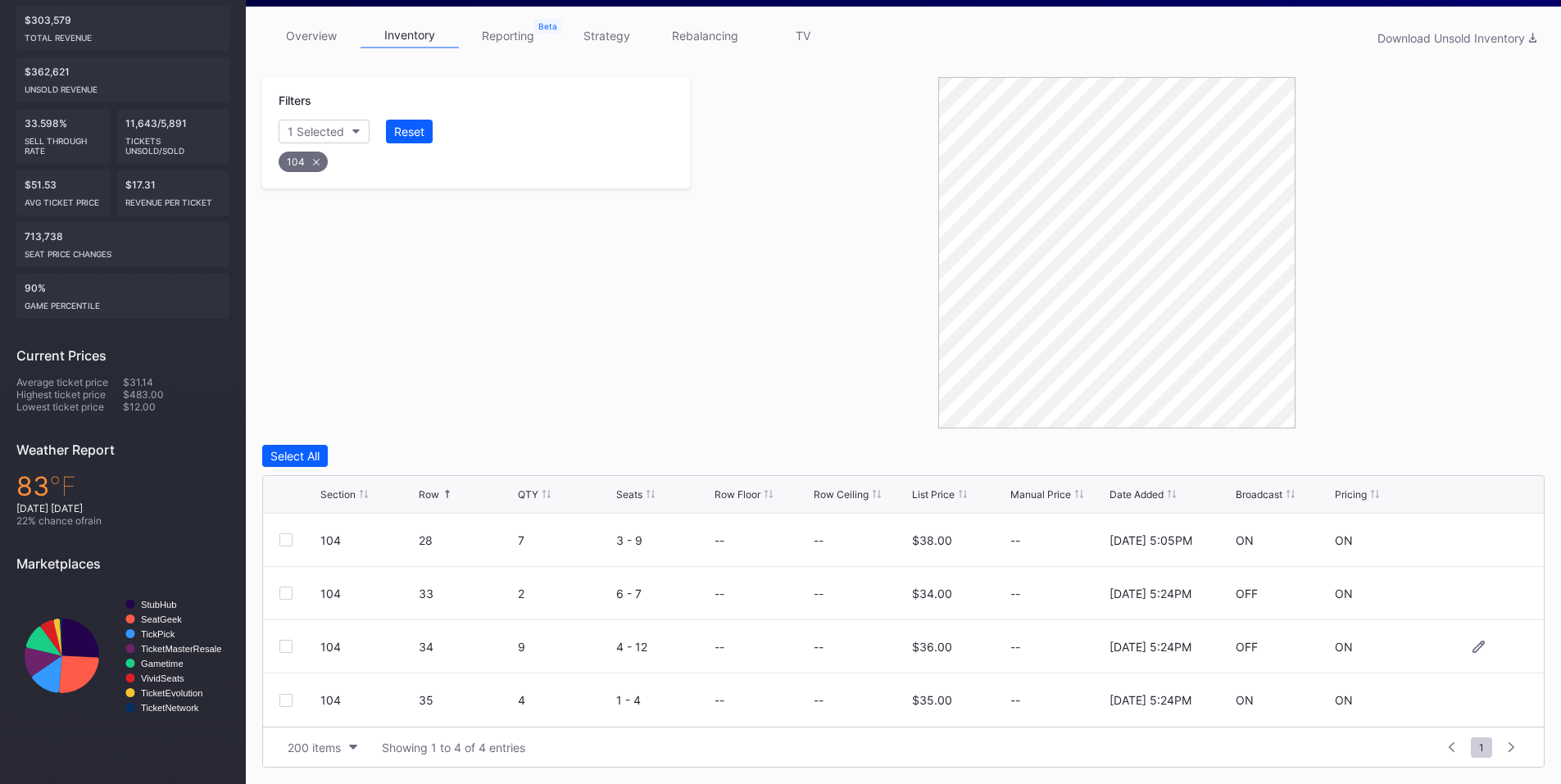
click at [277, 644] on div "104 34 9 4 - 12 -- -- $36.00 -- 2/14/2025 5:24PM OFF ON" at bounding box center [903, 647] width 1281 height 53
click at [290, 647] on div at bounding box center [286, 647] width 13 height 13
click at [1498, 453] on div "Delete 1 Row" at bounding box center [1503, 456] width 66 height 14
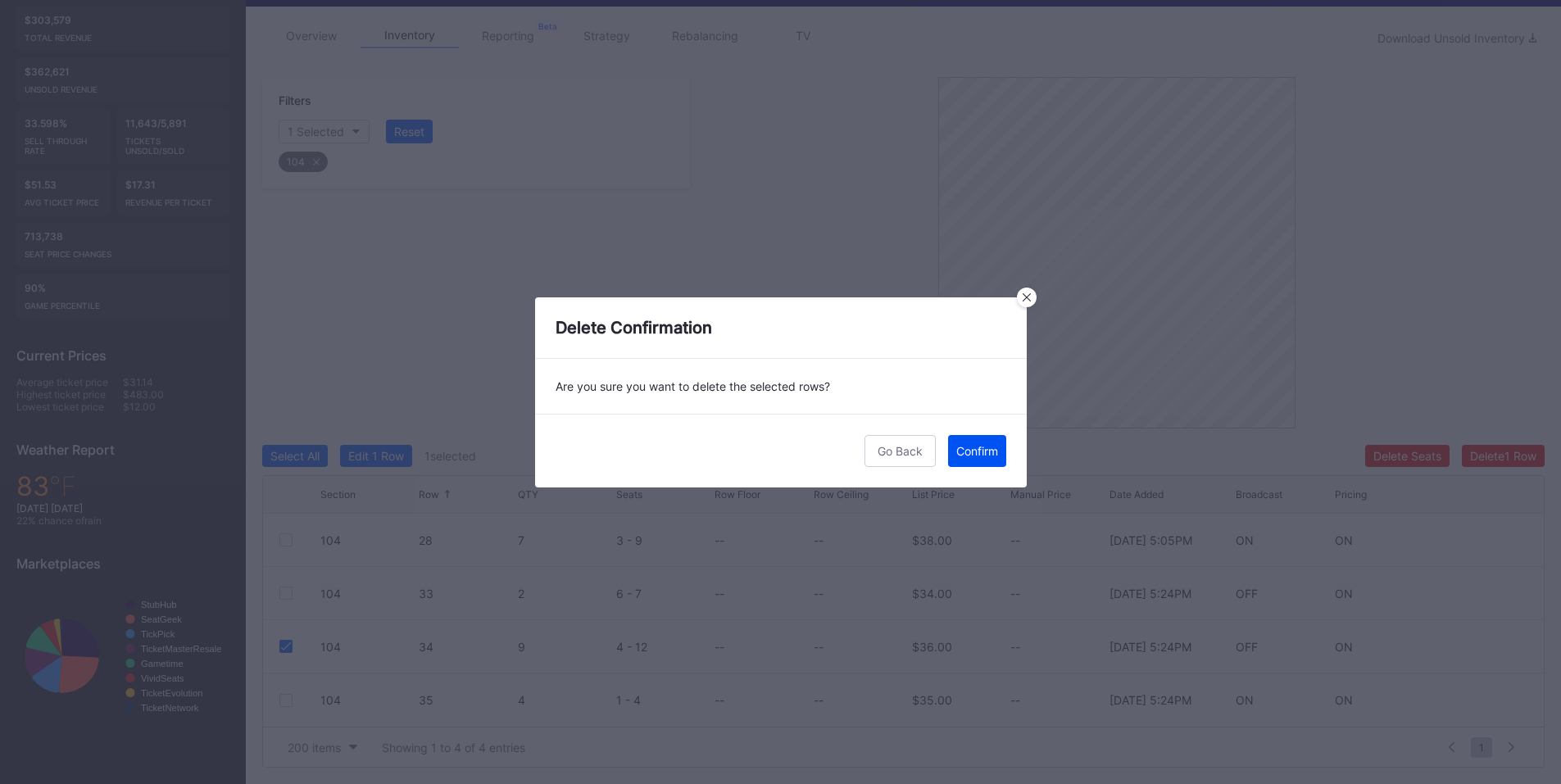
click at [993, 452] on div "Confirm" at bounding box center [977, 450] width 42 height 14
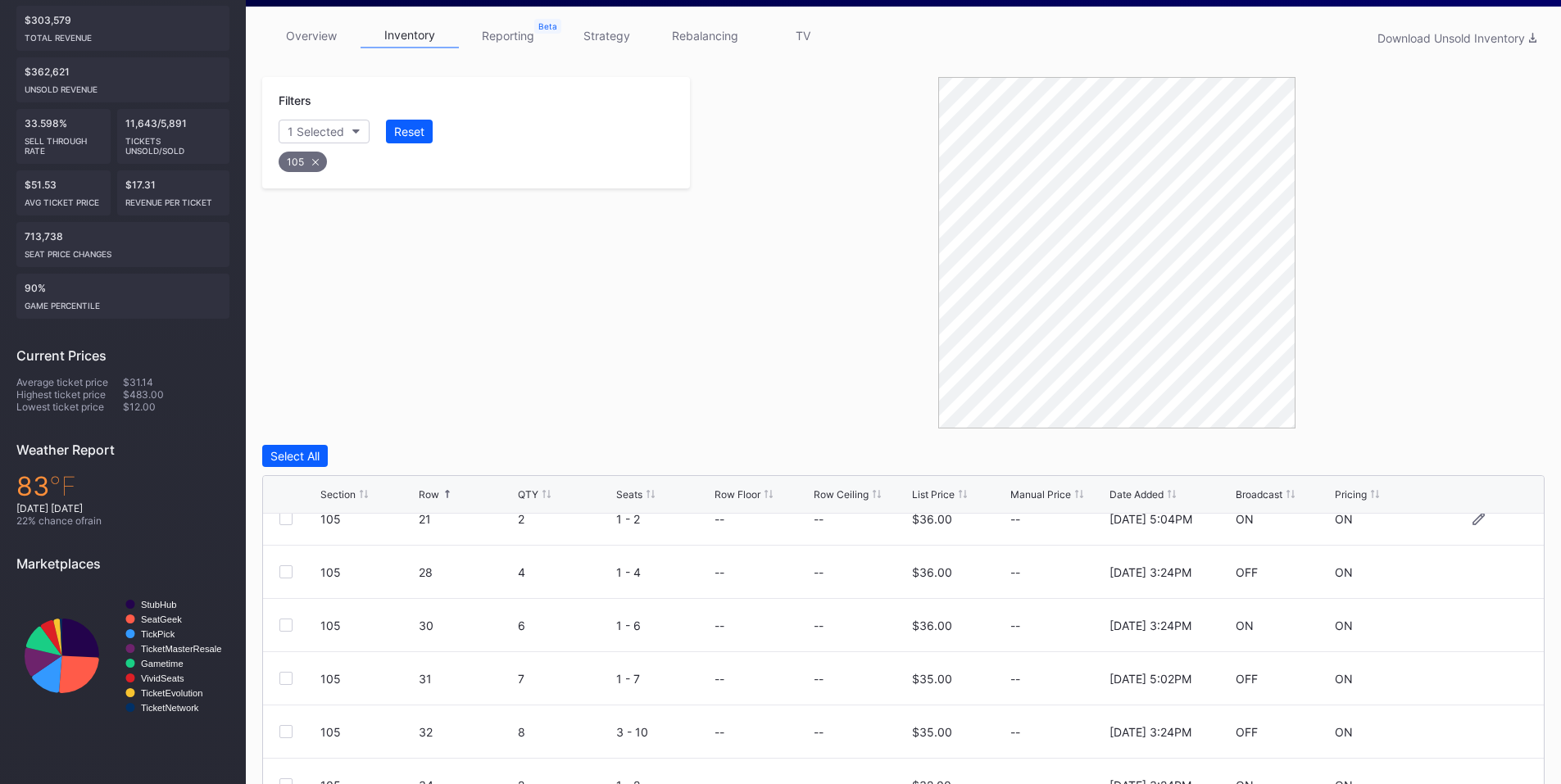
scroll to position [159, 0]
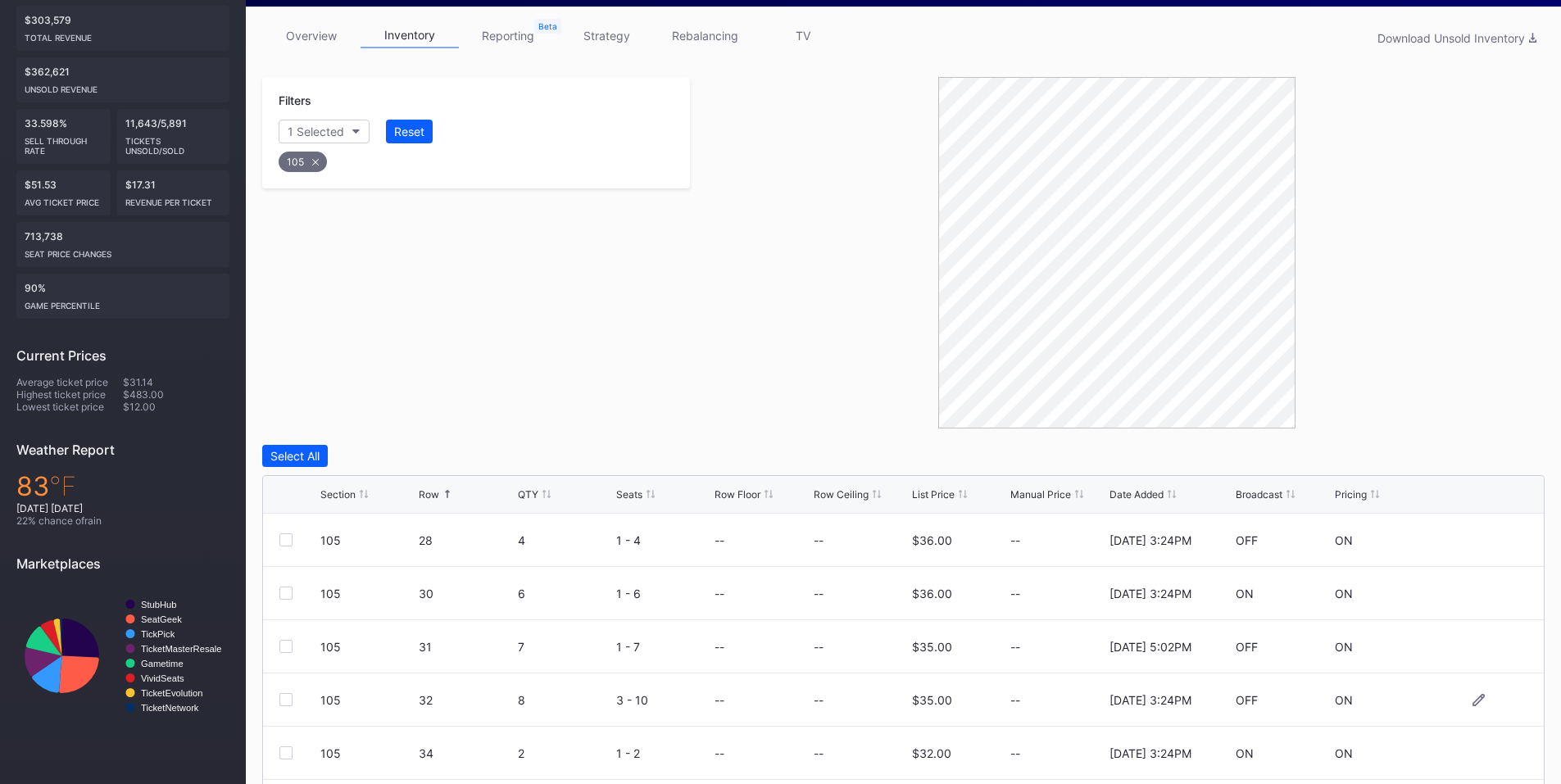
click at [285, 702] on div at bounding box center [286, 700] width 13 height 13
click at [1507, 450] on div "Delete 1 Row" at bounding box center [1503, 456] width 66 height 14
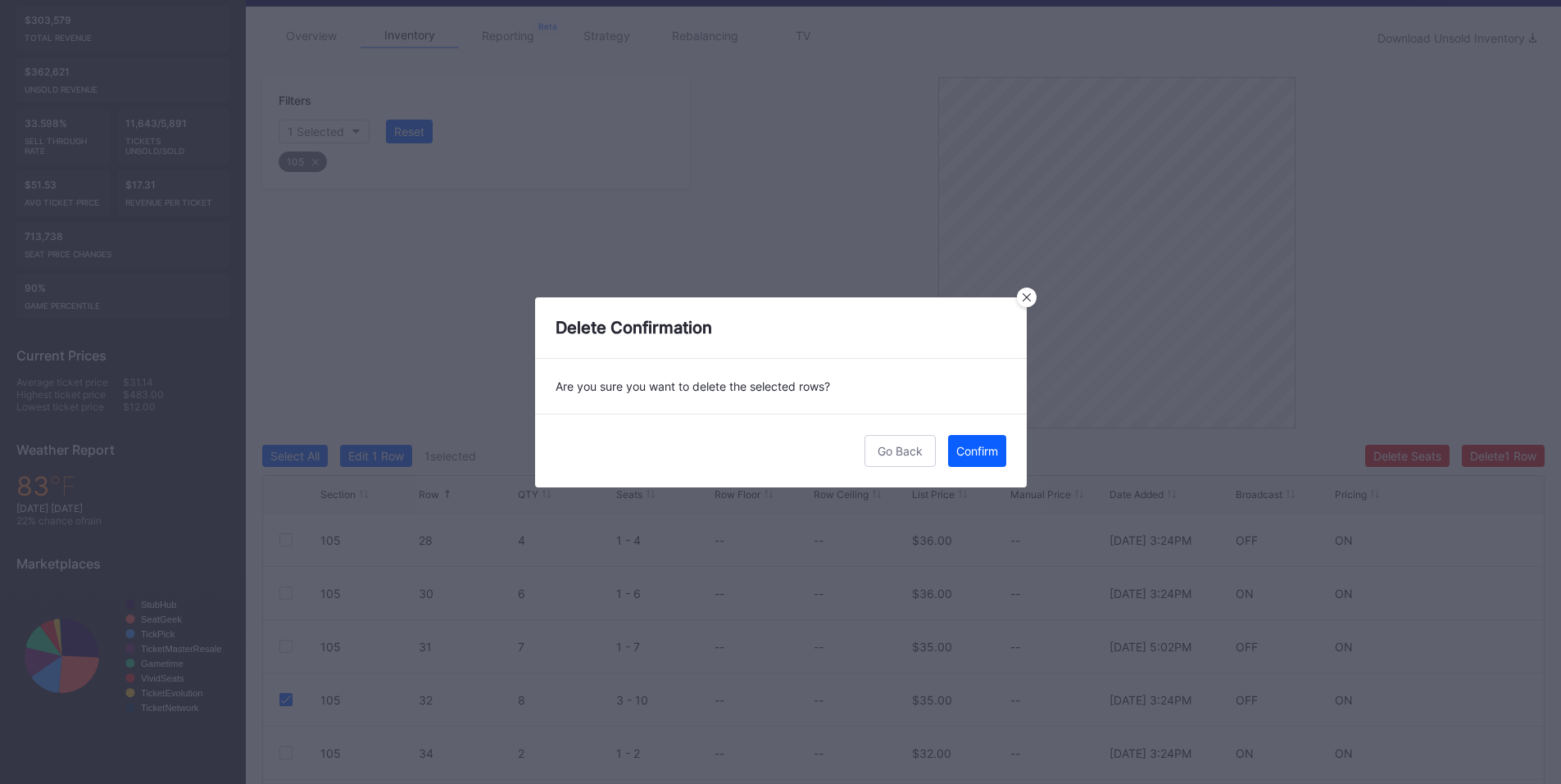
click at [967, 450] on div "Confirm" at bounding box center [977, 450] width 42 height 14
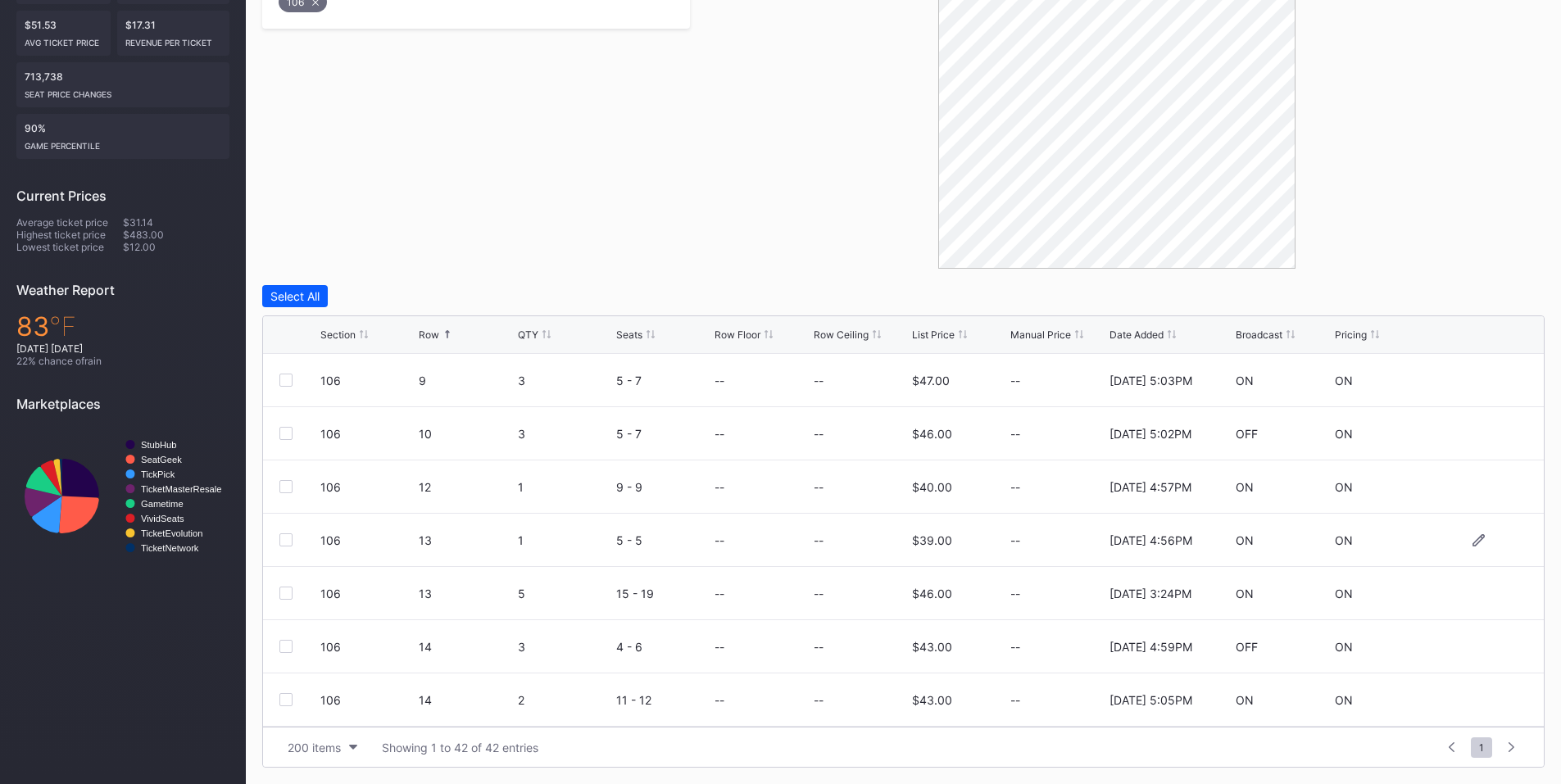
scroll to position [191, 0]
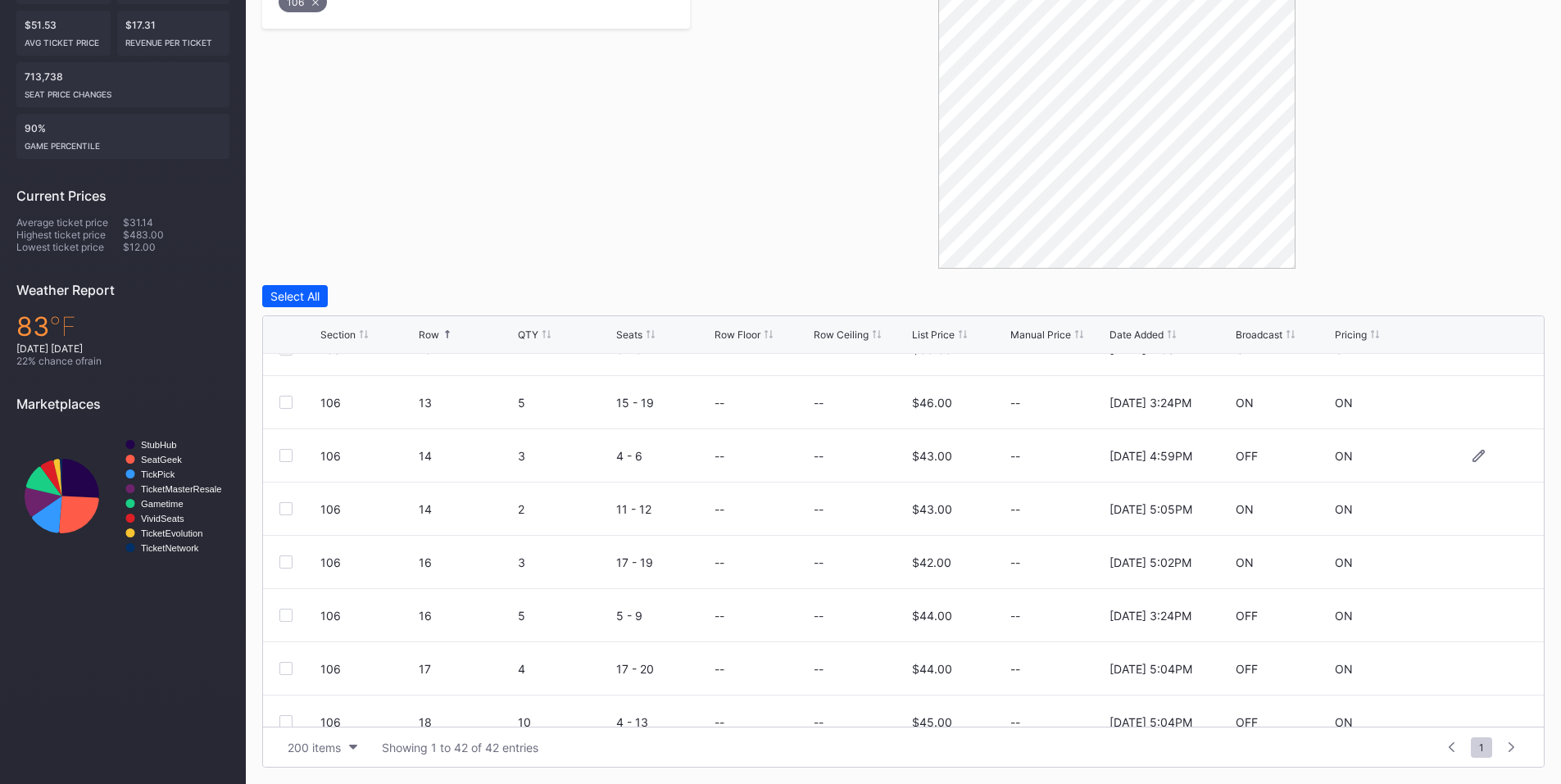
click at [286, 458] on div at bounding box center [286, 456] width 13 height 13
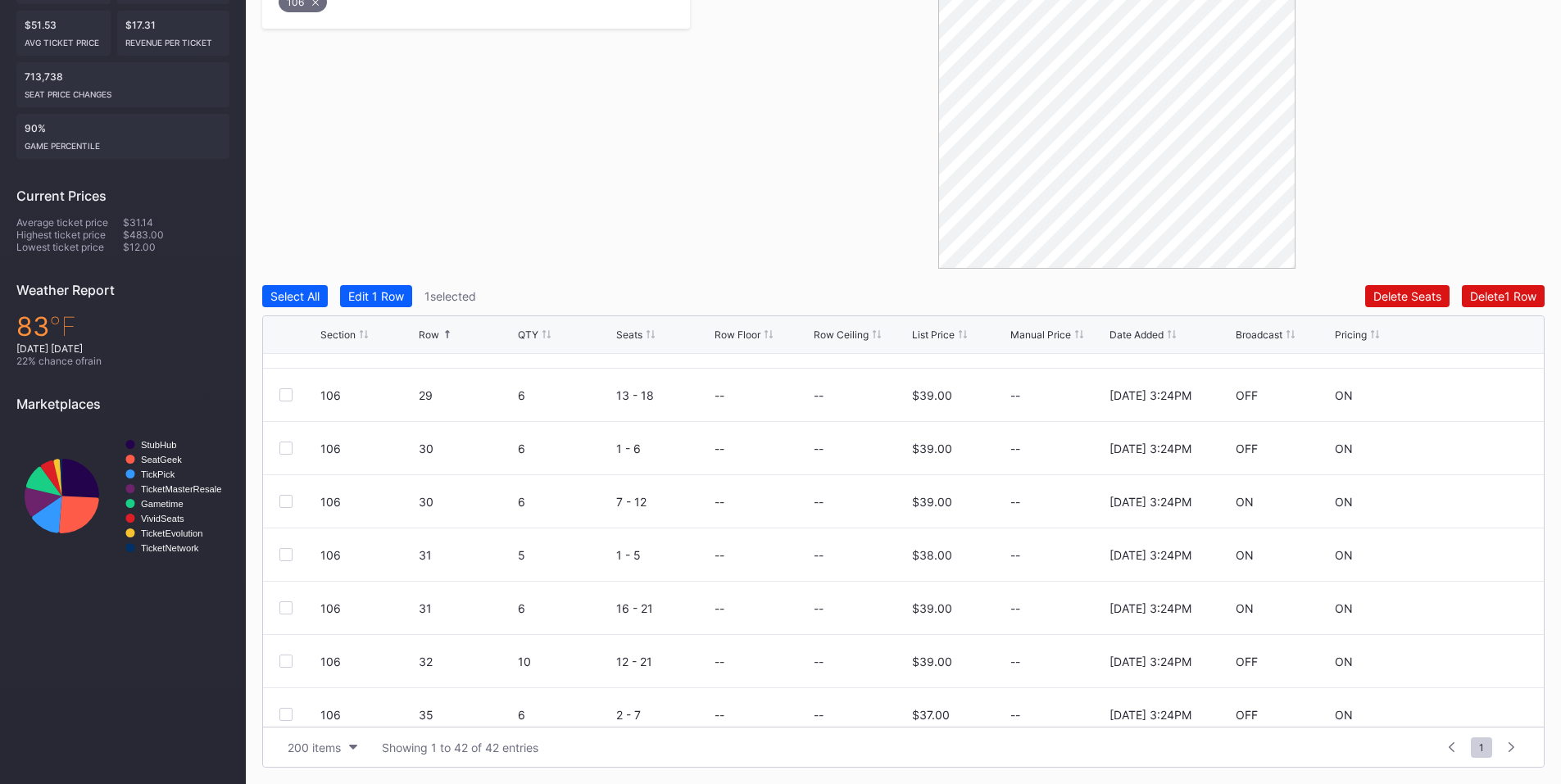
scroll to position [1721, 0]
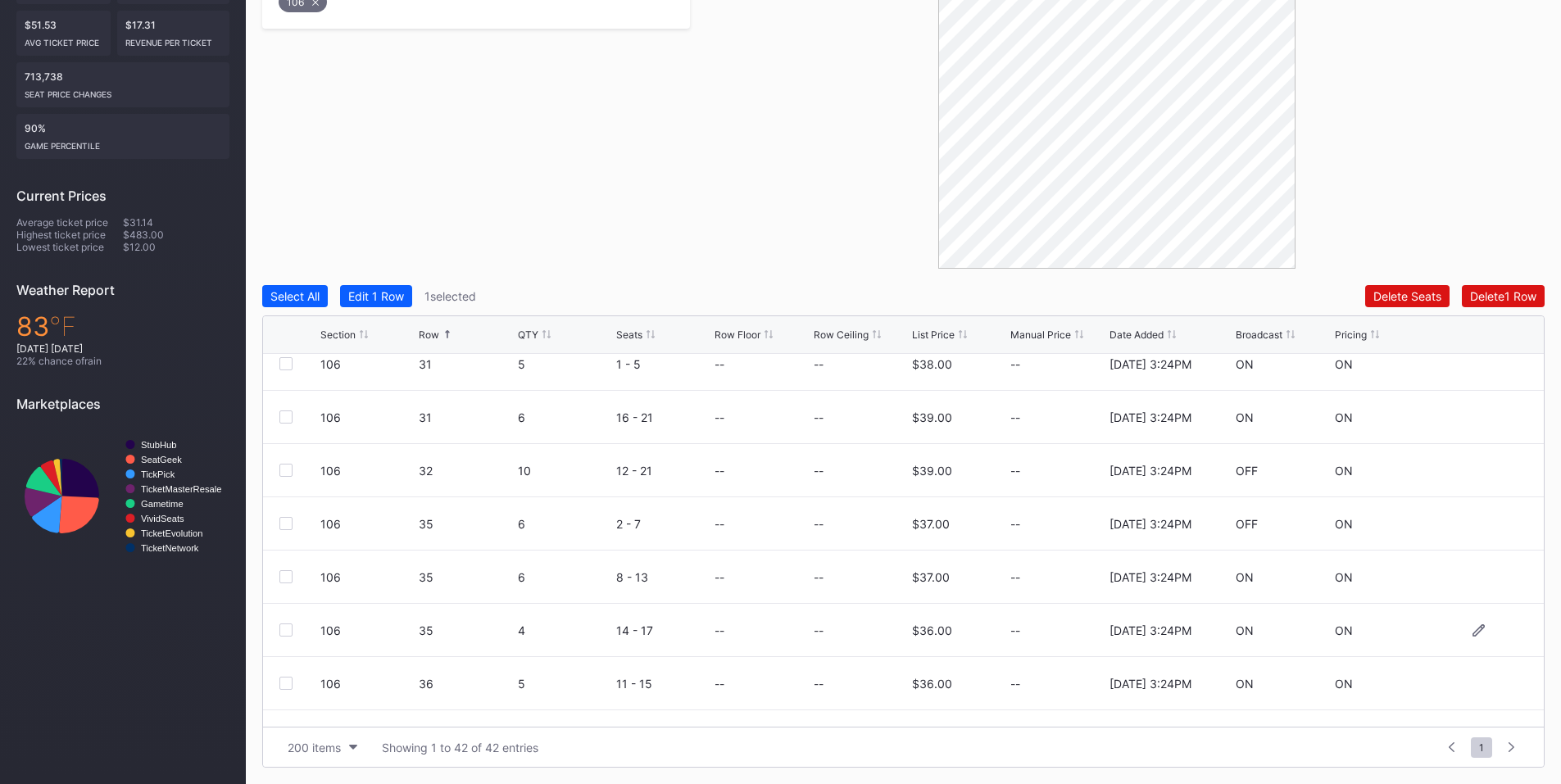
click at [284, 625] on div at bounding box center [286, 630] width 13 height 13
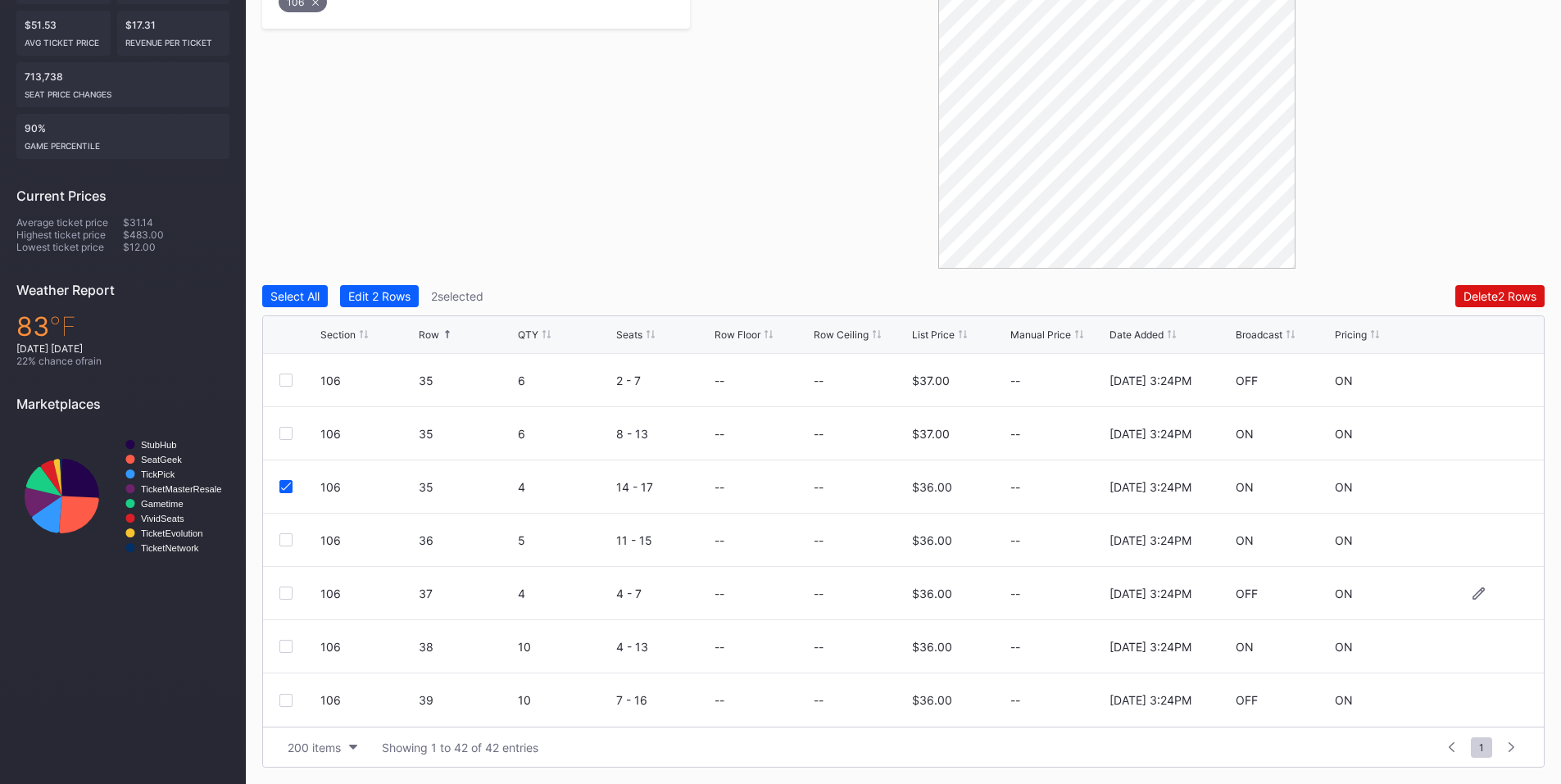
click at [284, 596] on div at bounding box center [286, 593] width 13 height 13
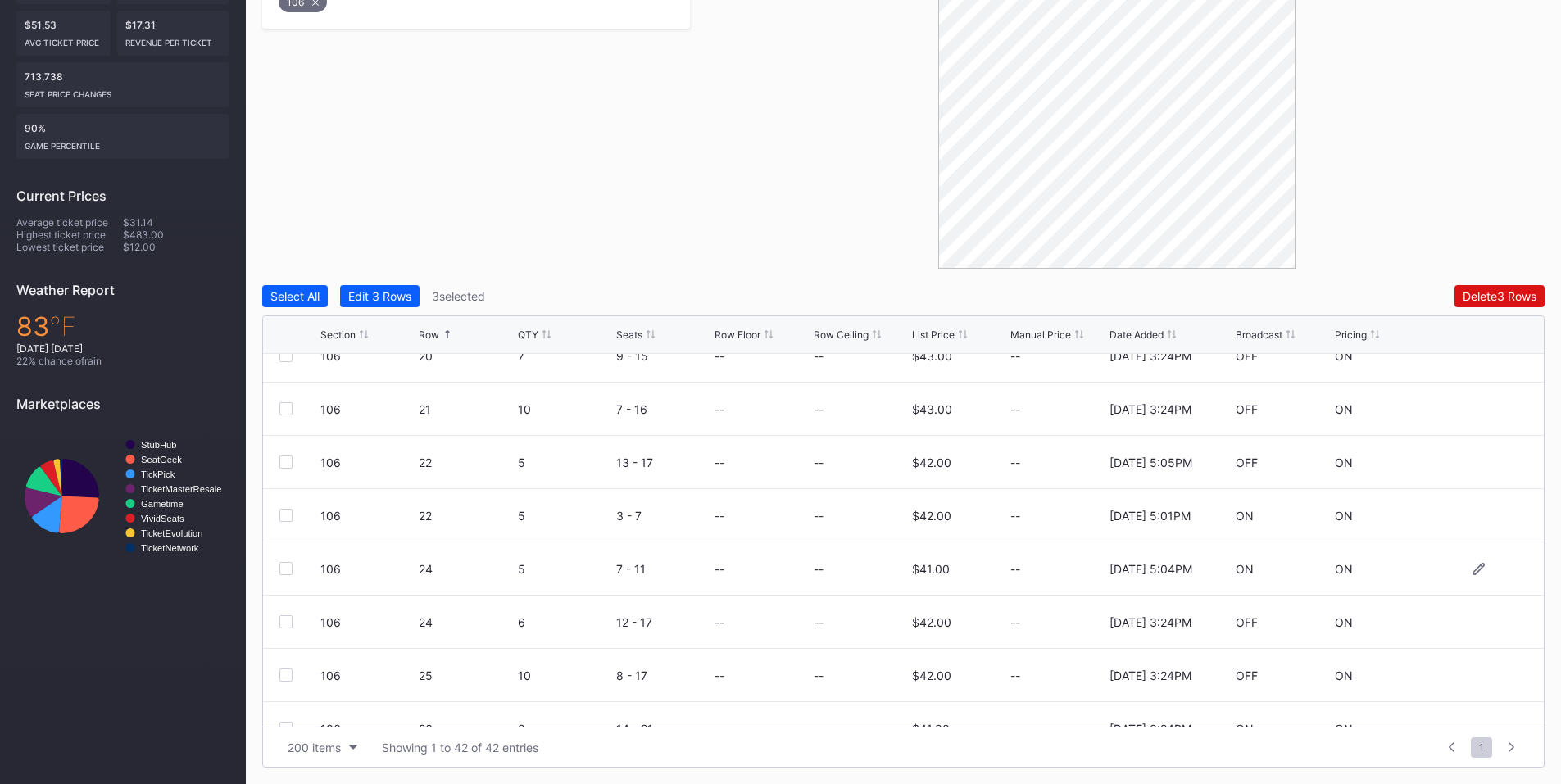
click at [286, 568] on div at bounding box center [286, 569] width 13 height 13
click at [286, 411] on div at bounding box center [286, 409] width 13 height 13
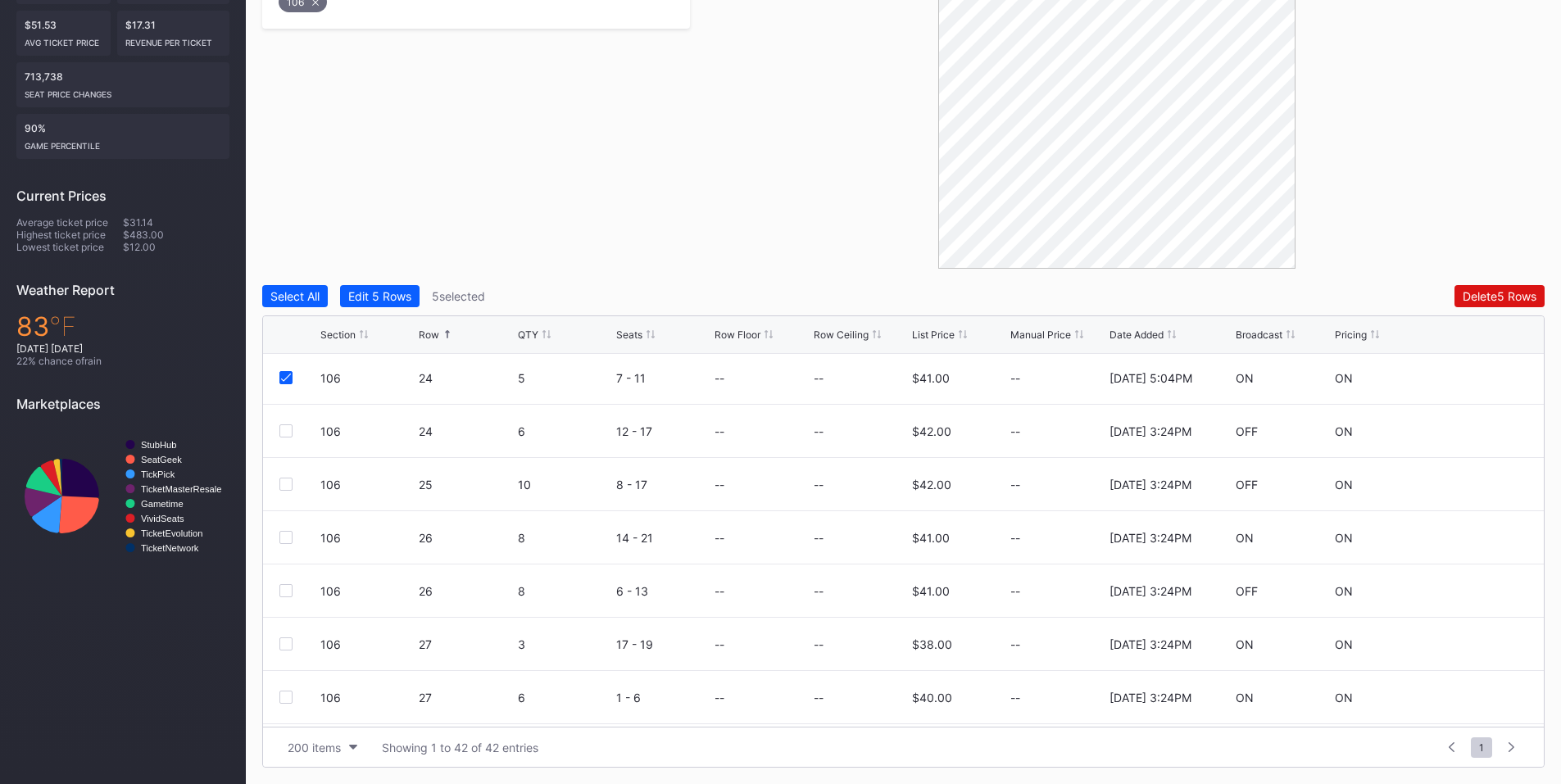
scroll to position [1100, 0]
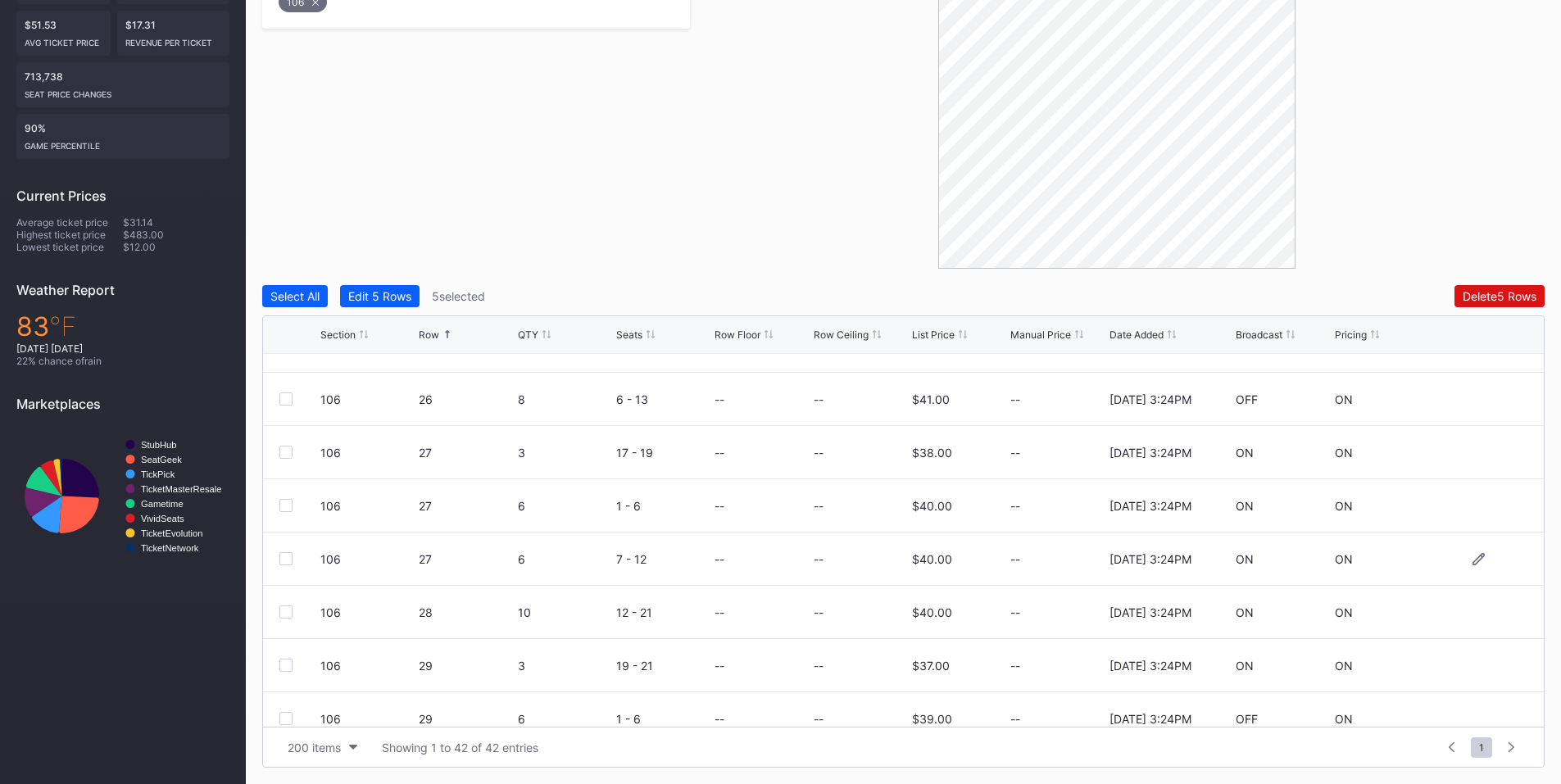
click at [303, 557] on div at bounding box center [300, 558] width 41 height 13
click at [284, 559] on div at bounding box center [286, 558] width 13 height 13
click at [1513, 292] on div "Delete 6 Rows" at bounding box center [1499, 296] width 74 height 14
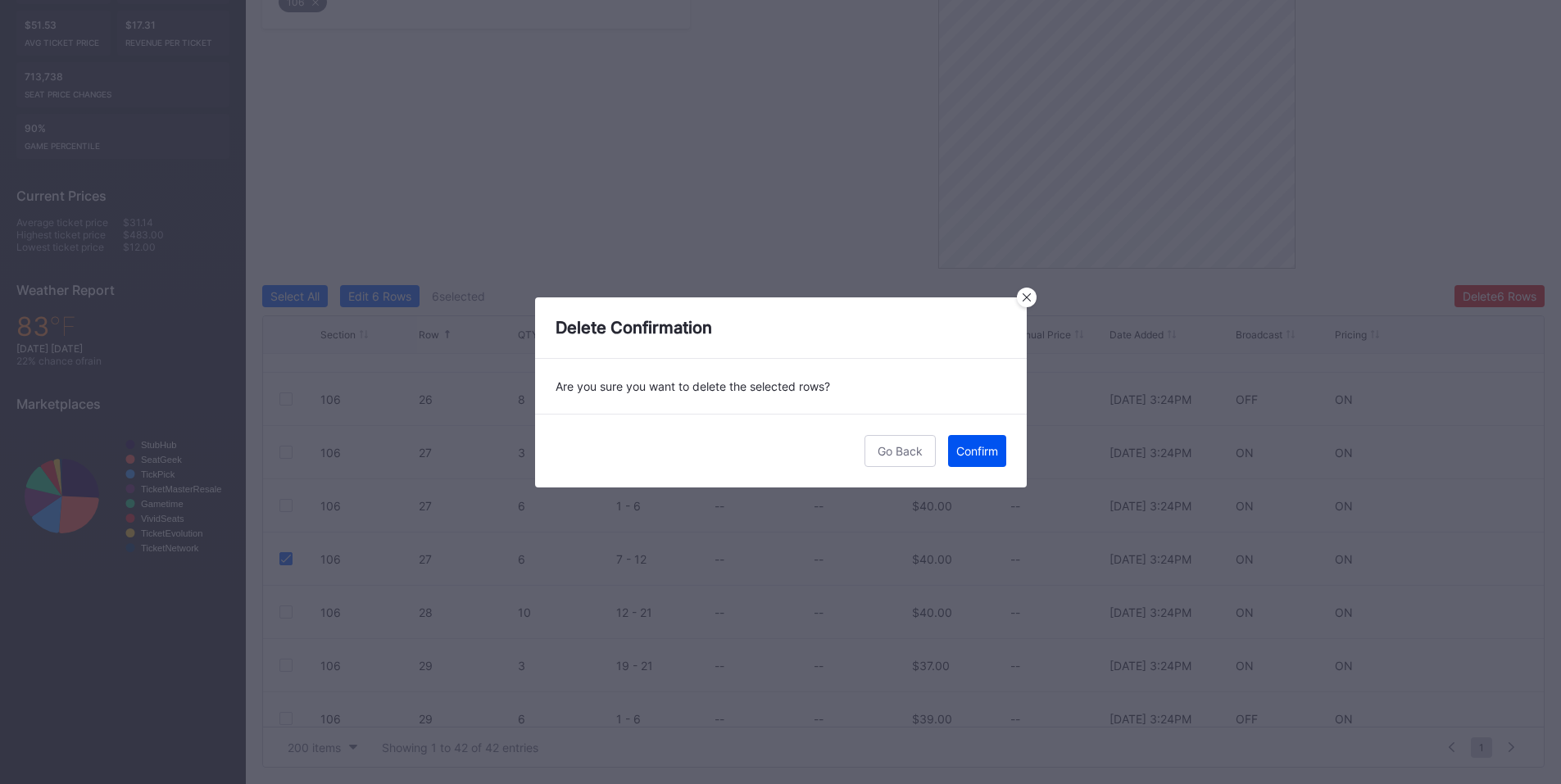
click at [975, 444] on div "Confirm" at bounding box center [977, 450] width 42 height 14
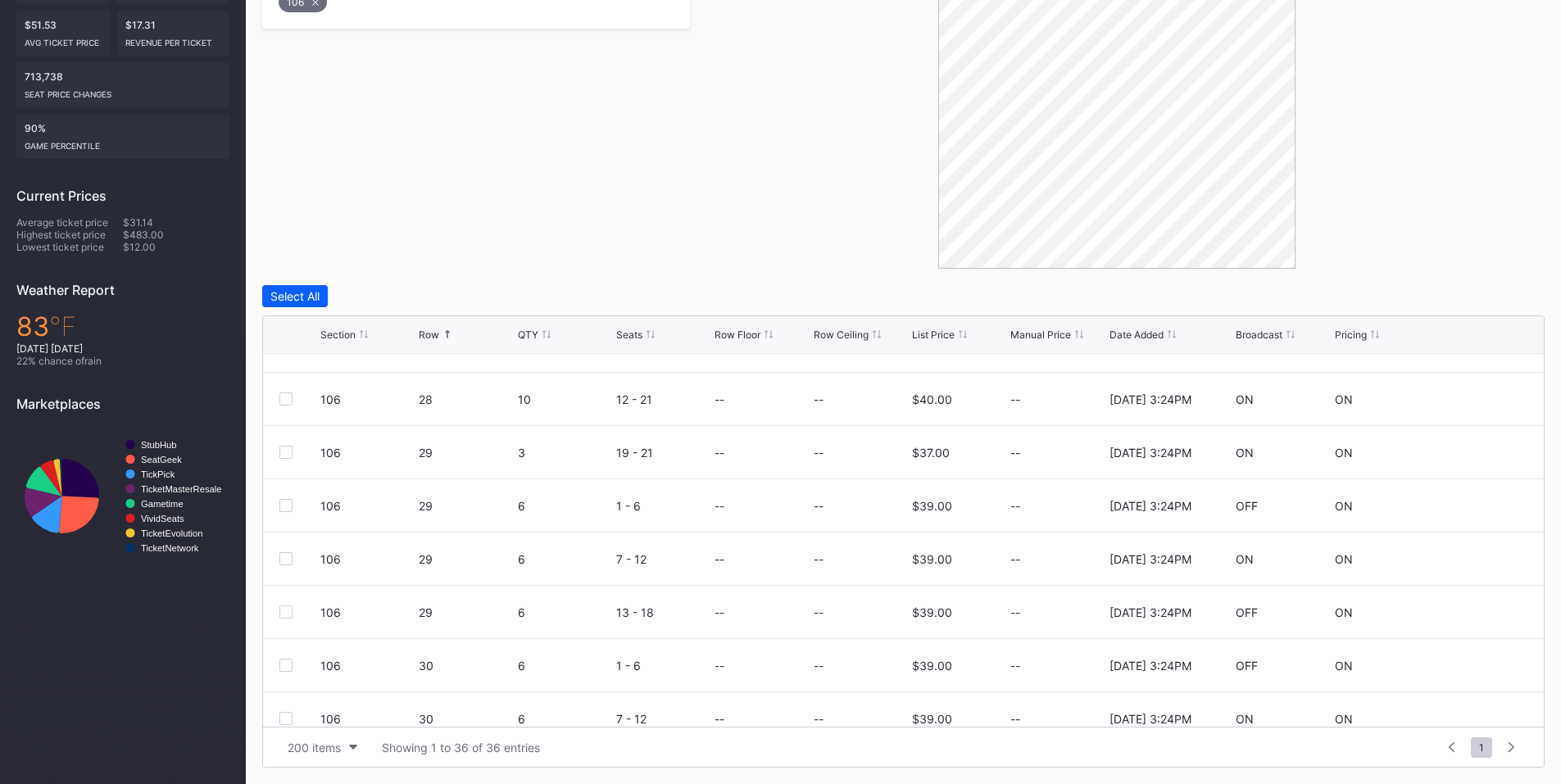
scroll to position [0, 0]
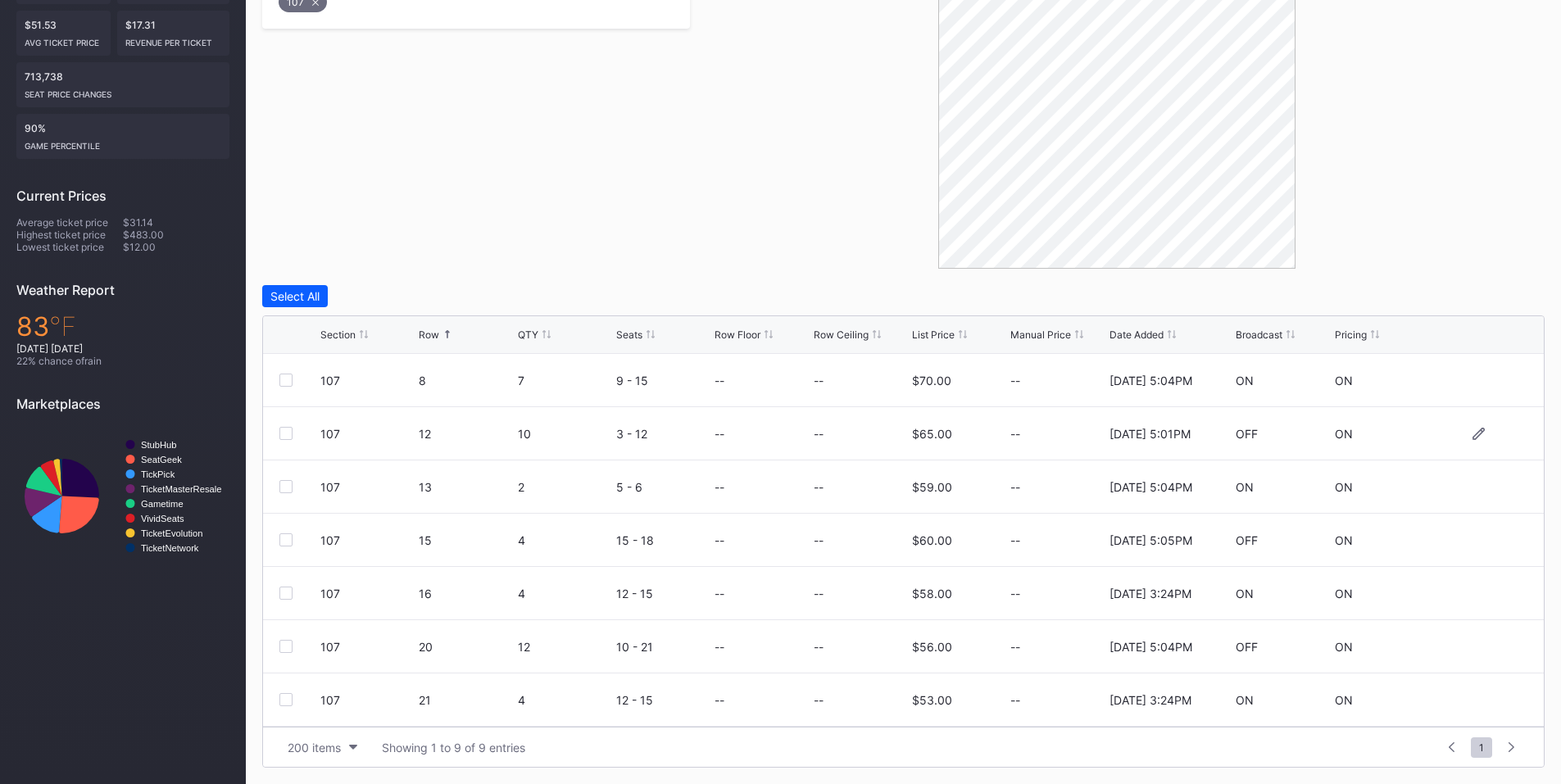
click at [282, 428] on div at bounding box center [286, 433] width 13 height 13
click at [287, 593] on div at bounding box center [286, 593] width 13 height 13
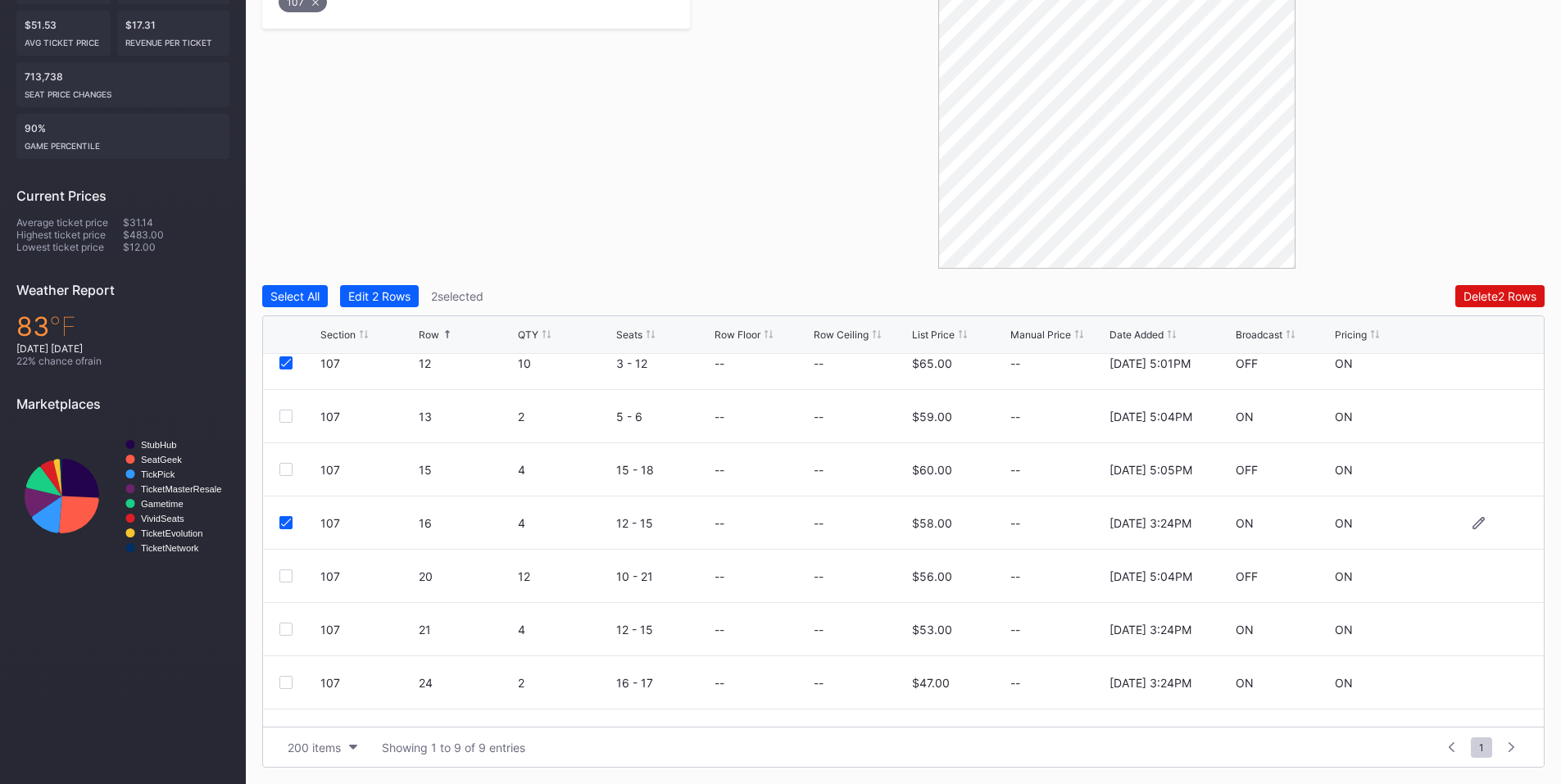
scroll to position [106, 0]
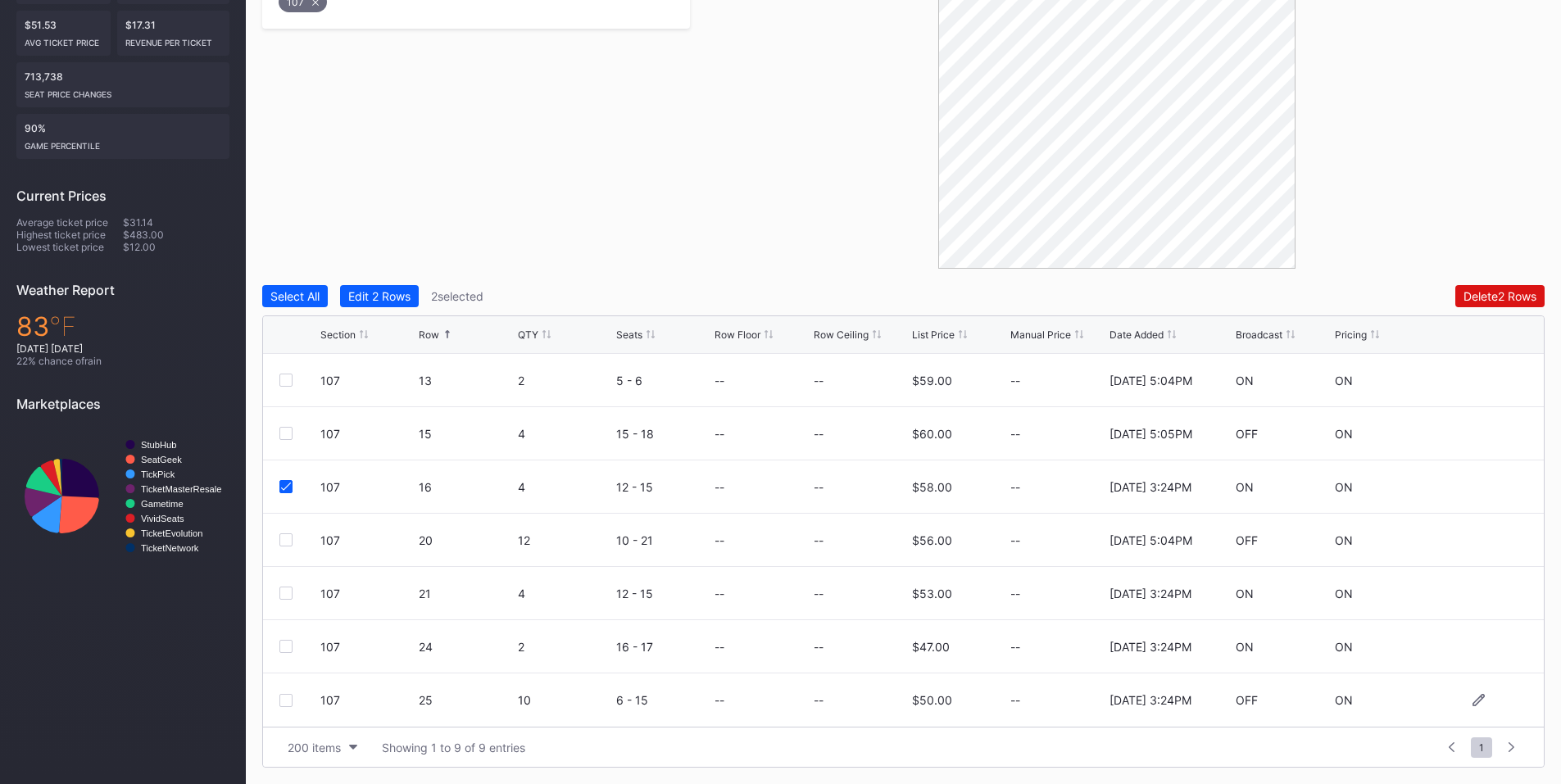
click at [283, 700] on div at bounding box center [286, 701] width 13 height 13
click at [1473, 299] on div "Delete 3 Rows" at bounding box center [1499, 296] width 74 height 14
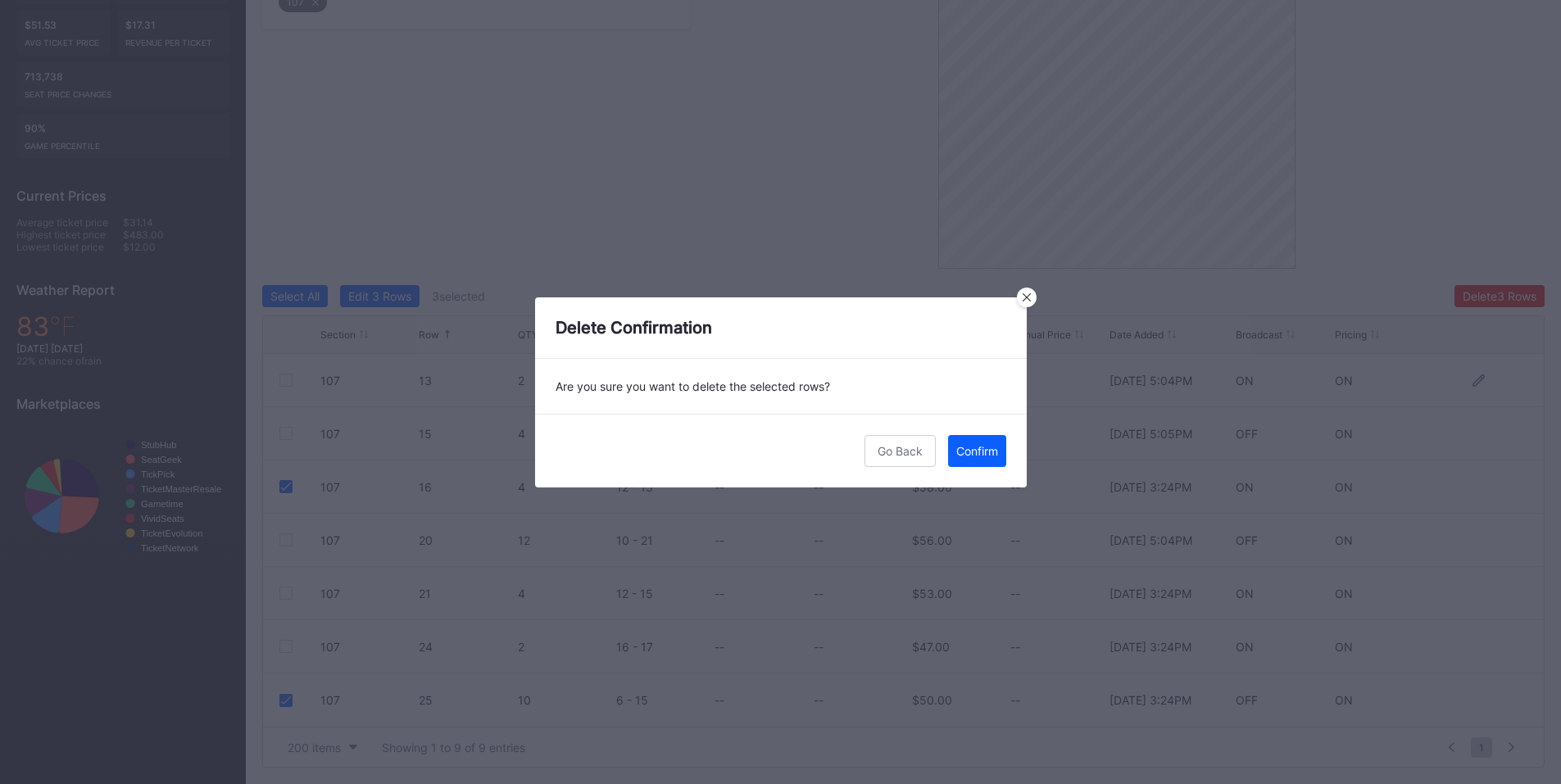
click at [975, 443] on button "Confirm" at bounding box center [977, 451] width 58 height 32
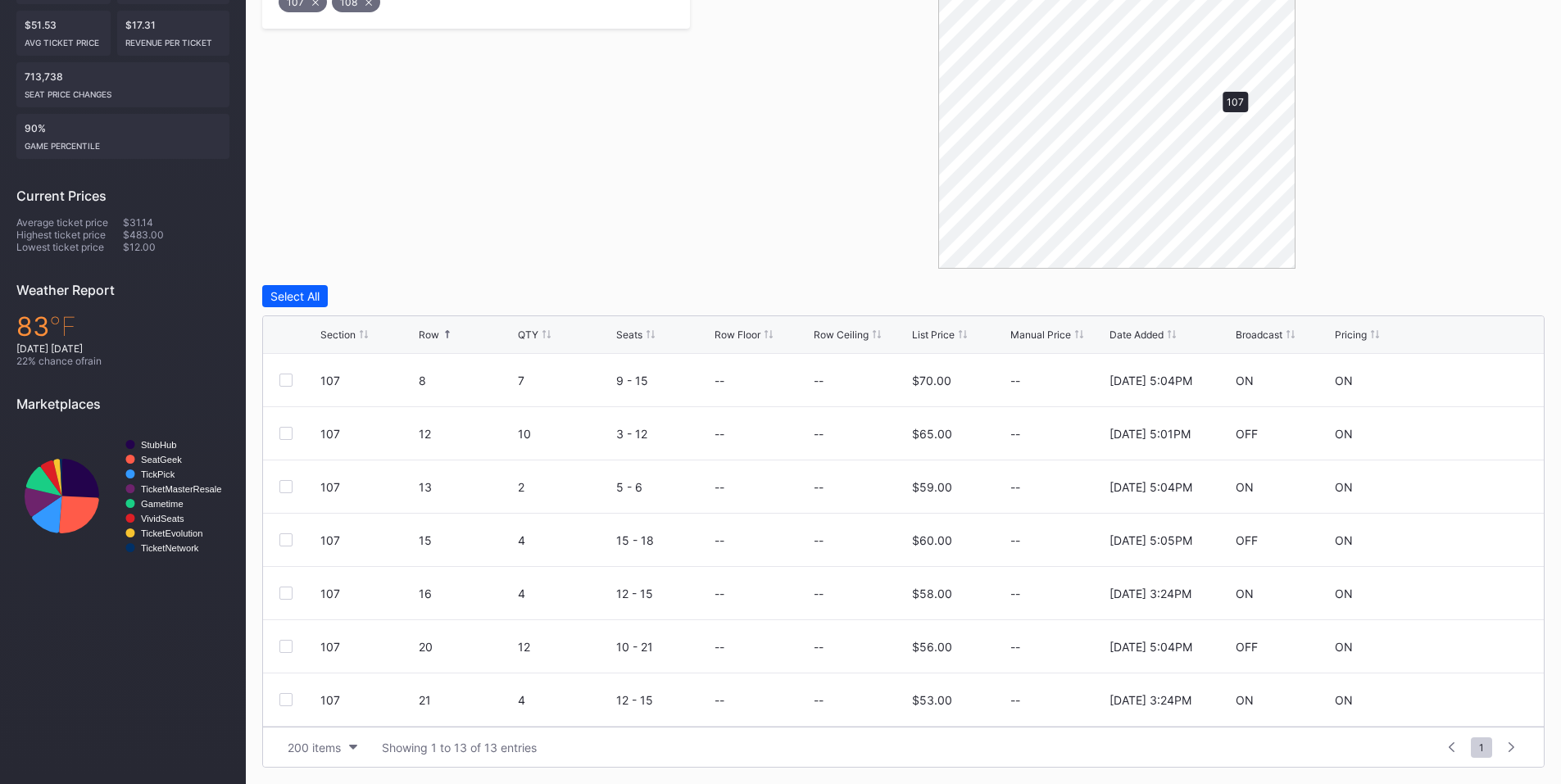
scroll to position [251, 0]
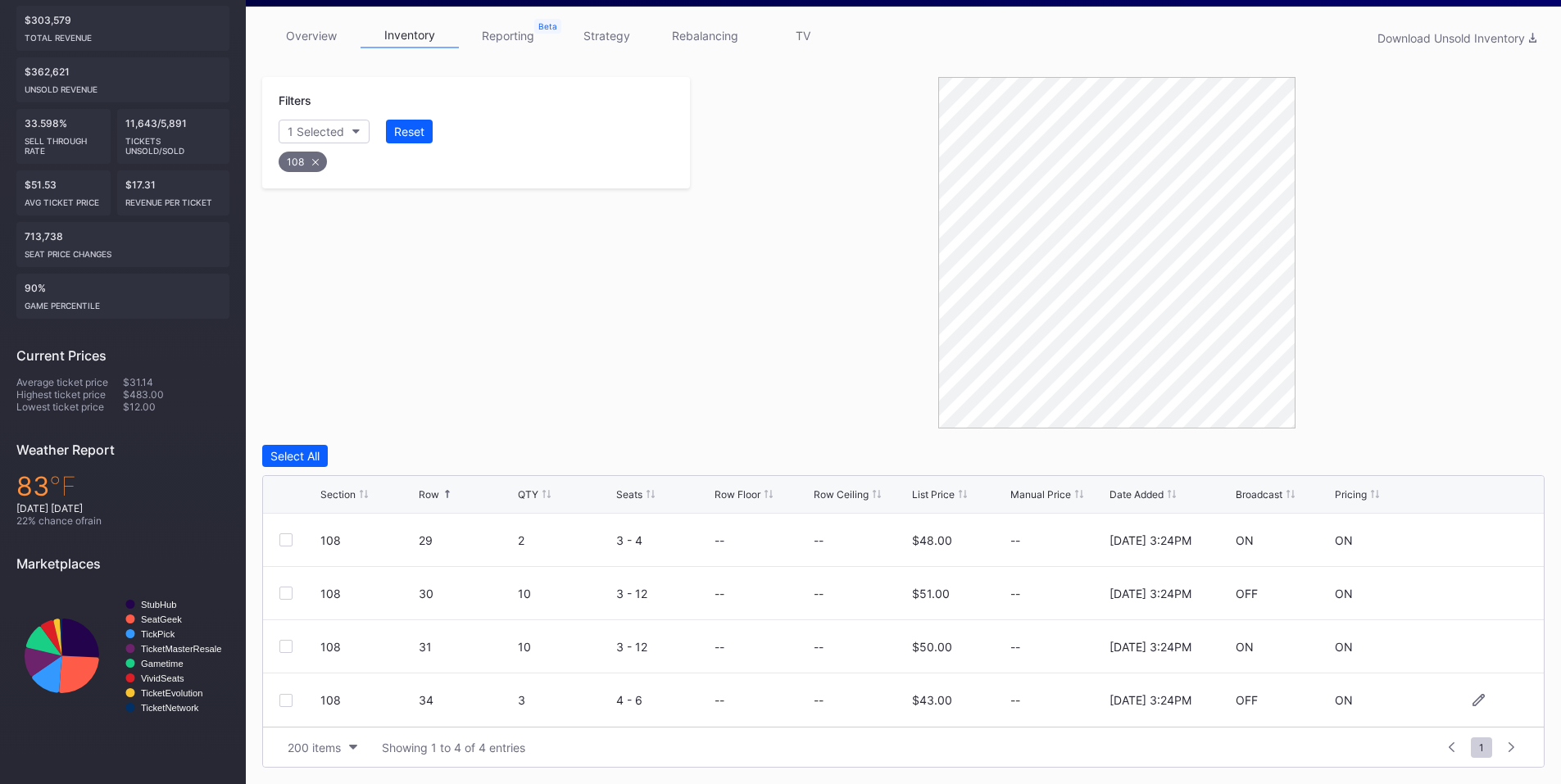
click at [287, 703] on div at bounding box center [286, 701] width 13 height 13
click at [1497, 448] on button "Delete 1 Row" at bounding box center [1503, 455] width 83 height 22
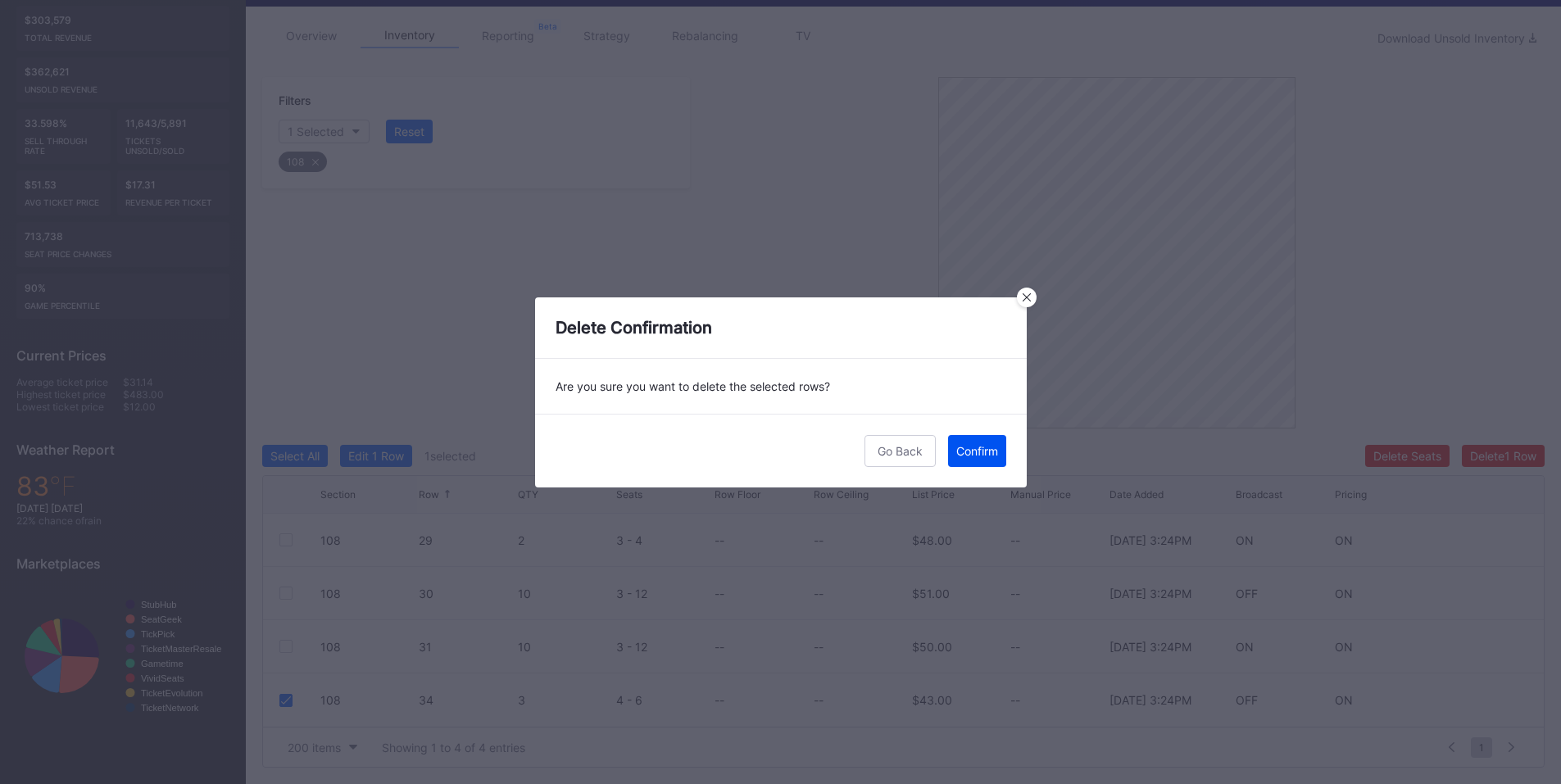
click at [980, 437] on button "Confirm" at bounding box center [977, 451] width 58 height 32
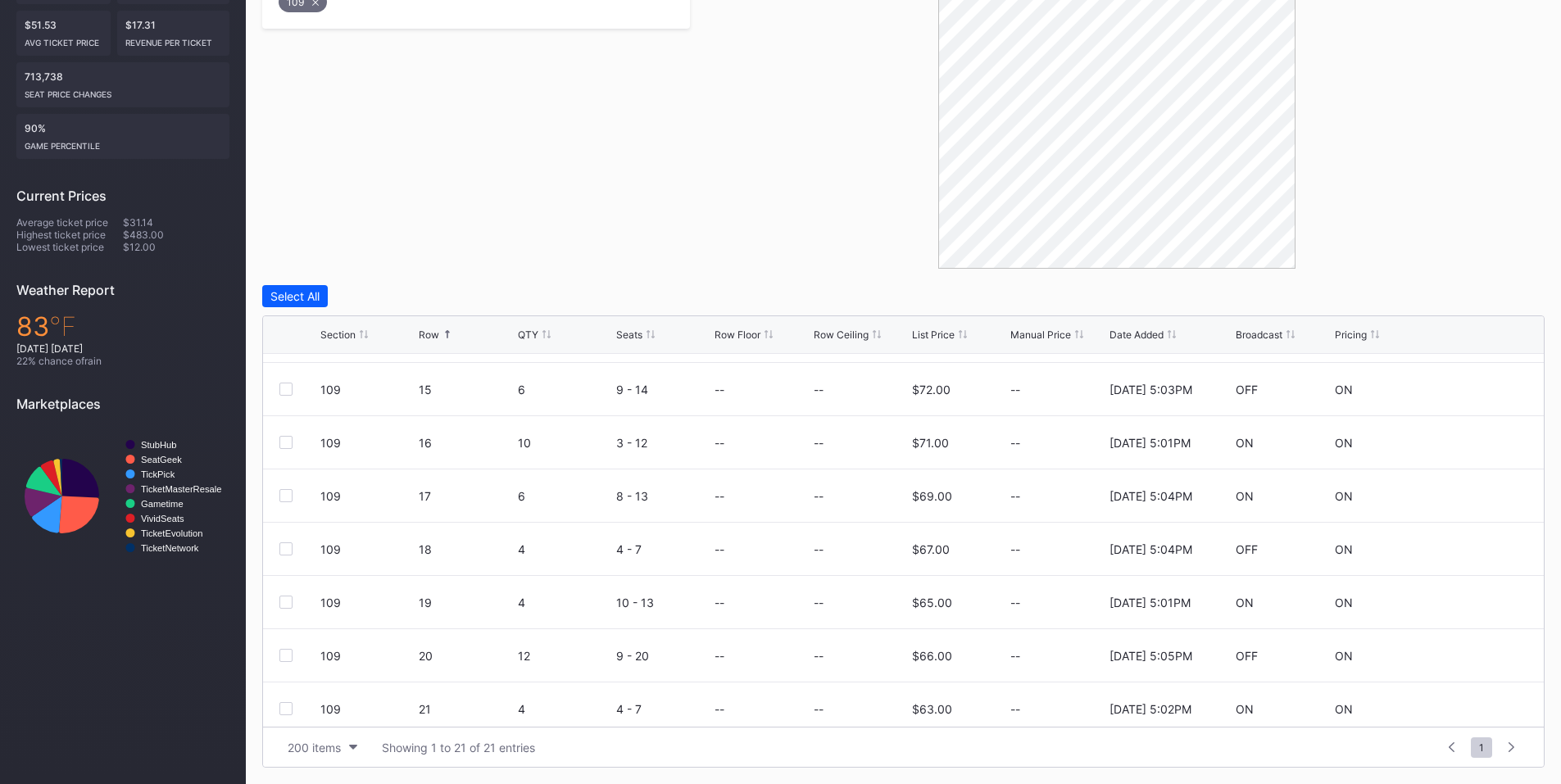
scroll to position [363, 0]
click at [289, 550] on div at bounding box center [286, 550] width 13 height 13
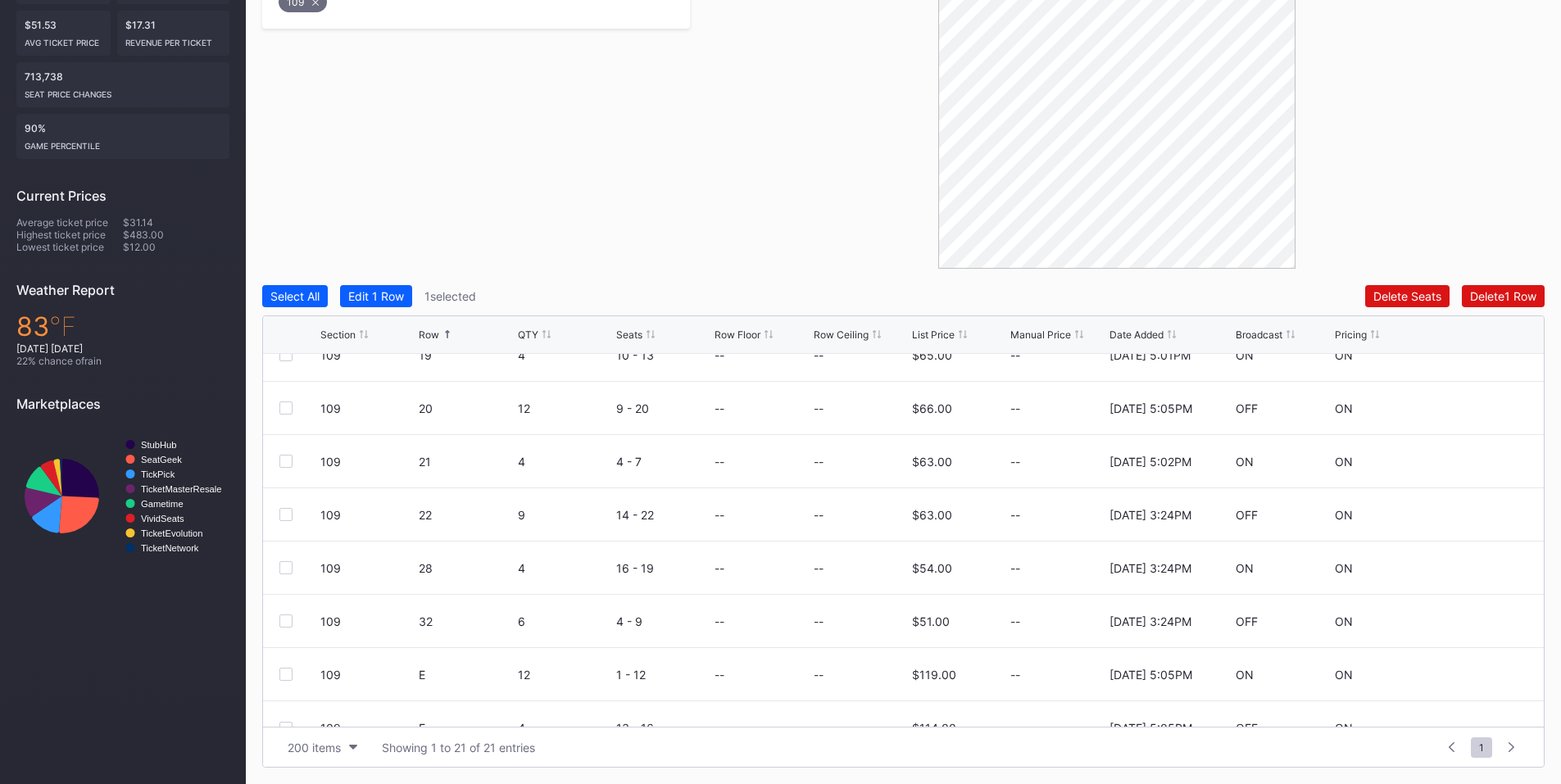
scroll to position [745, 0]
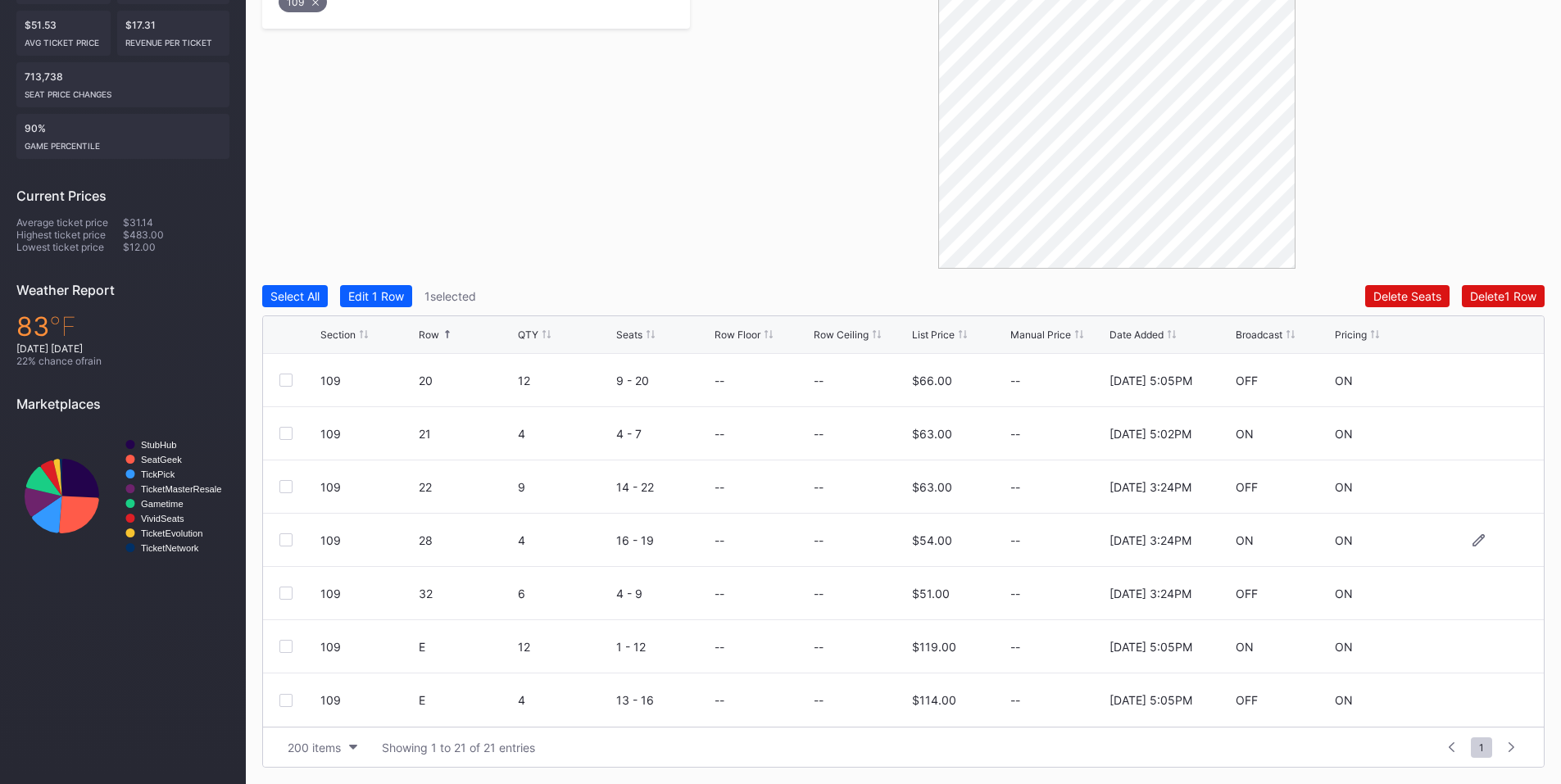
click at [286, 537] on div at bounding box center [286, 540] width 13 height 13
click at [287, 644] on div at bounding box center [286, 647] width 13 height 13
click at [1474, 299] on div "Delete 3 Rows" at bounding box center [1499, 296] width 74 height 14
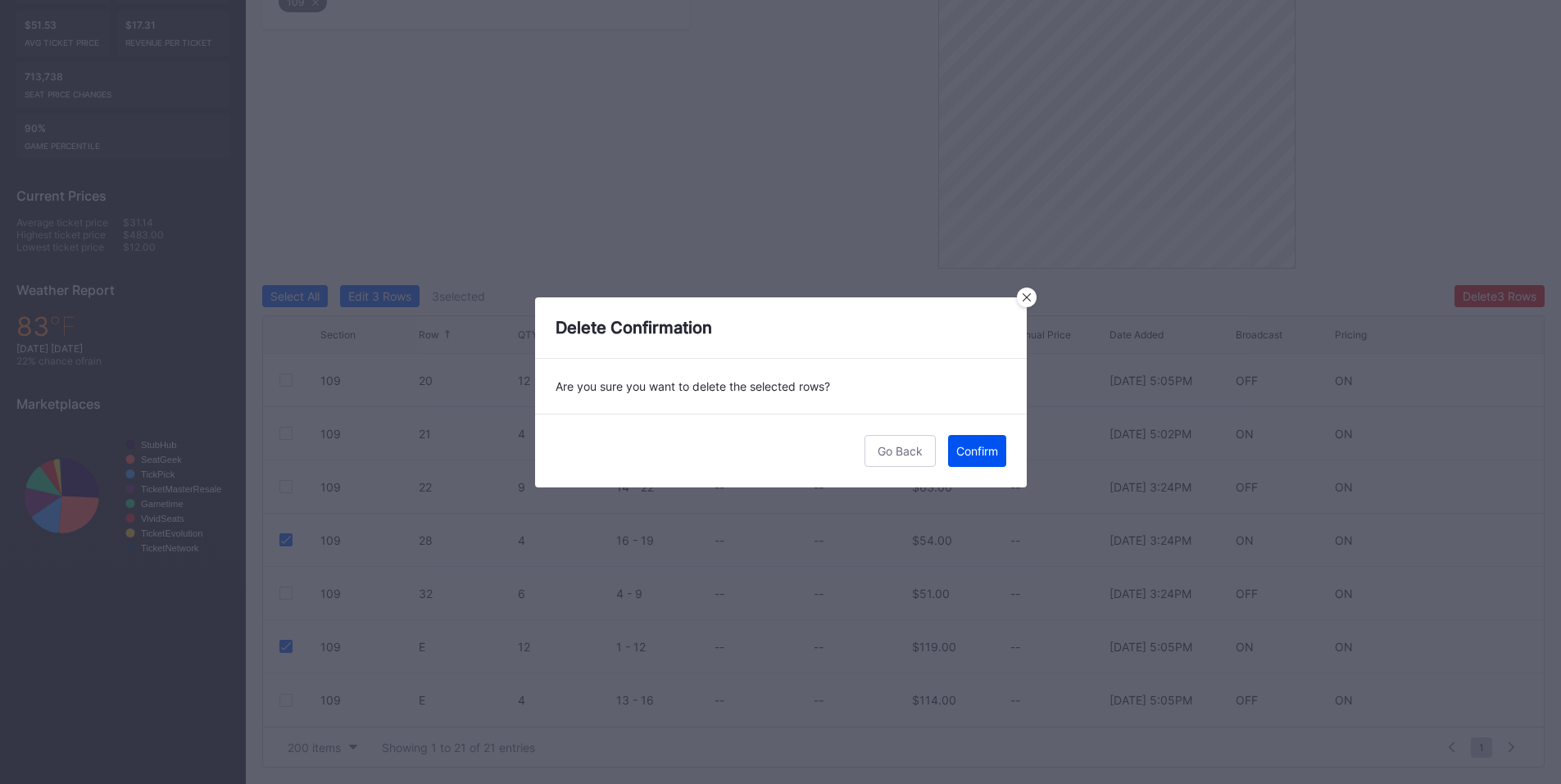
click at [967, 447] on div "Confirm" at bounding box center [977, 450] width 42 height 14
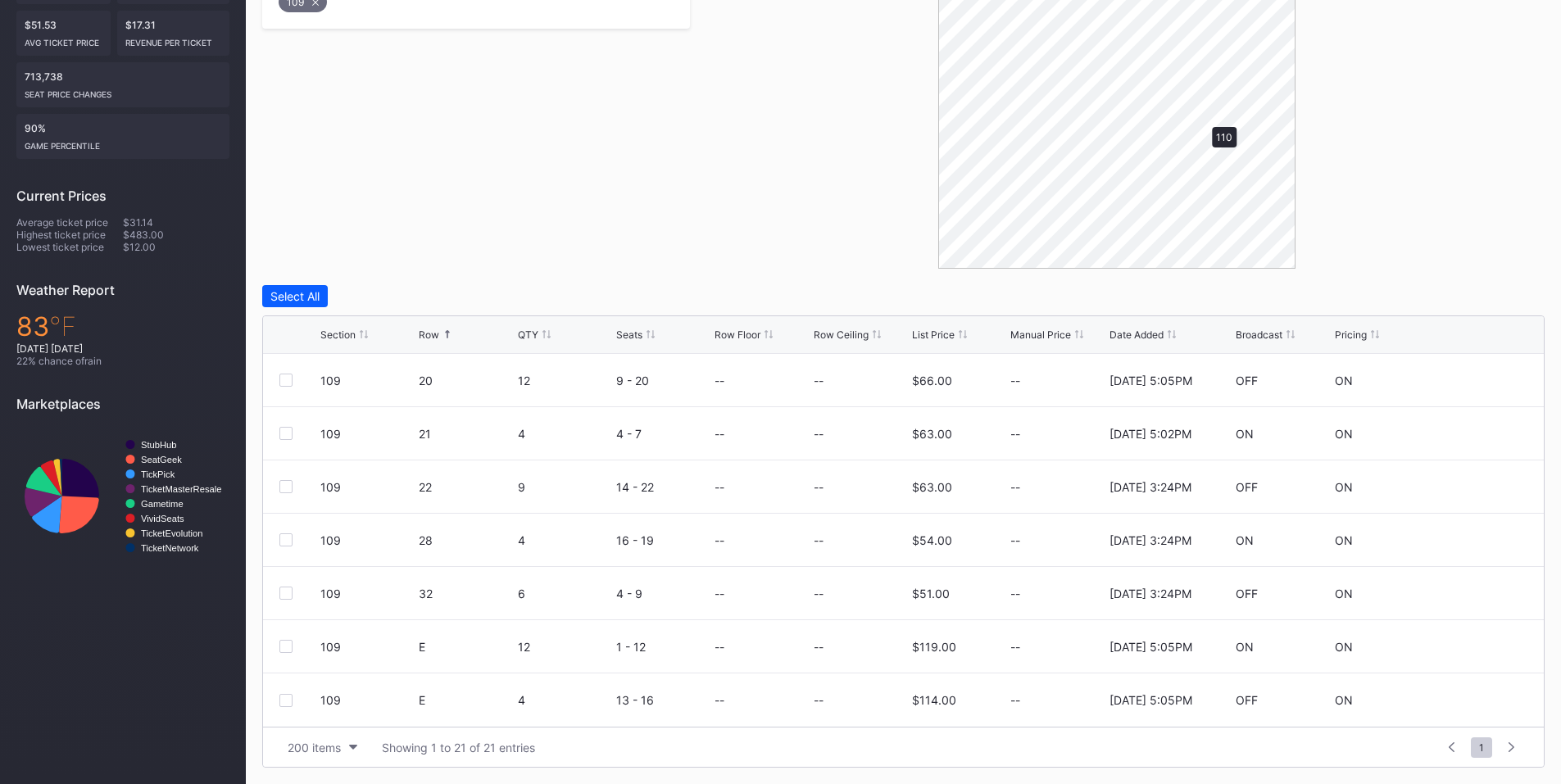
scroll to position [0, 0]
click at [286, 593] on div at bounding box center [286, 593] width 13 height 13
click at [1490, 292] on div "Delete 1 Row" at bounding box center [1503, 296] width 66 height 14
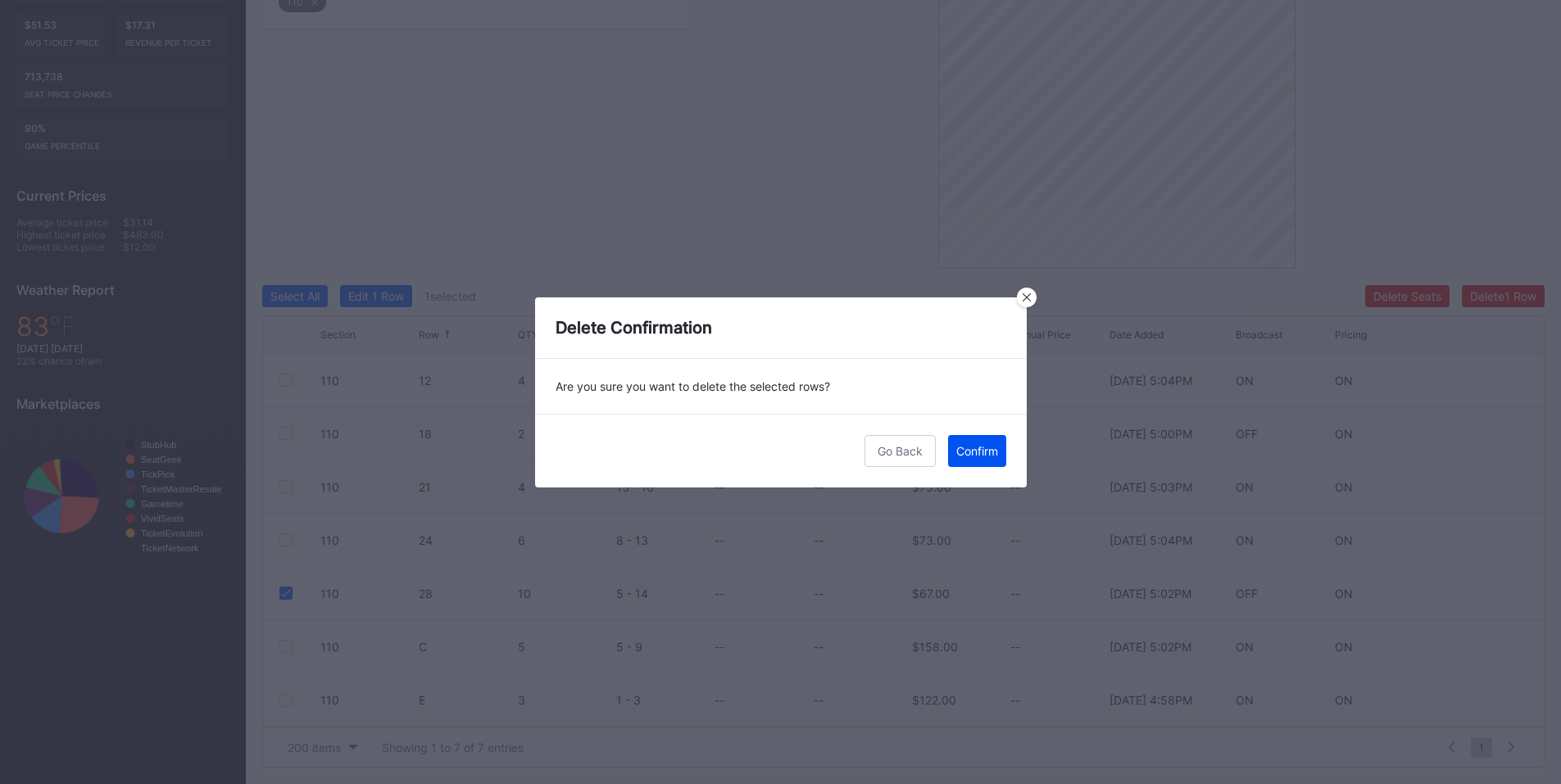
click at [964, 448] on div "Confirm" at bounding box center [977, 450] width 42 height 14
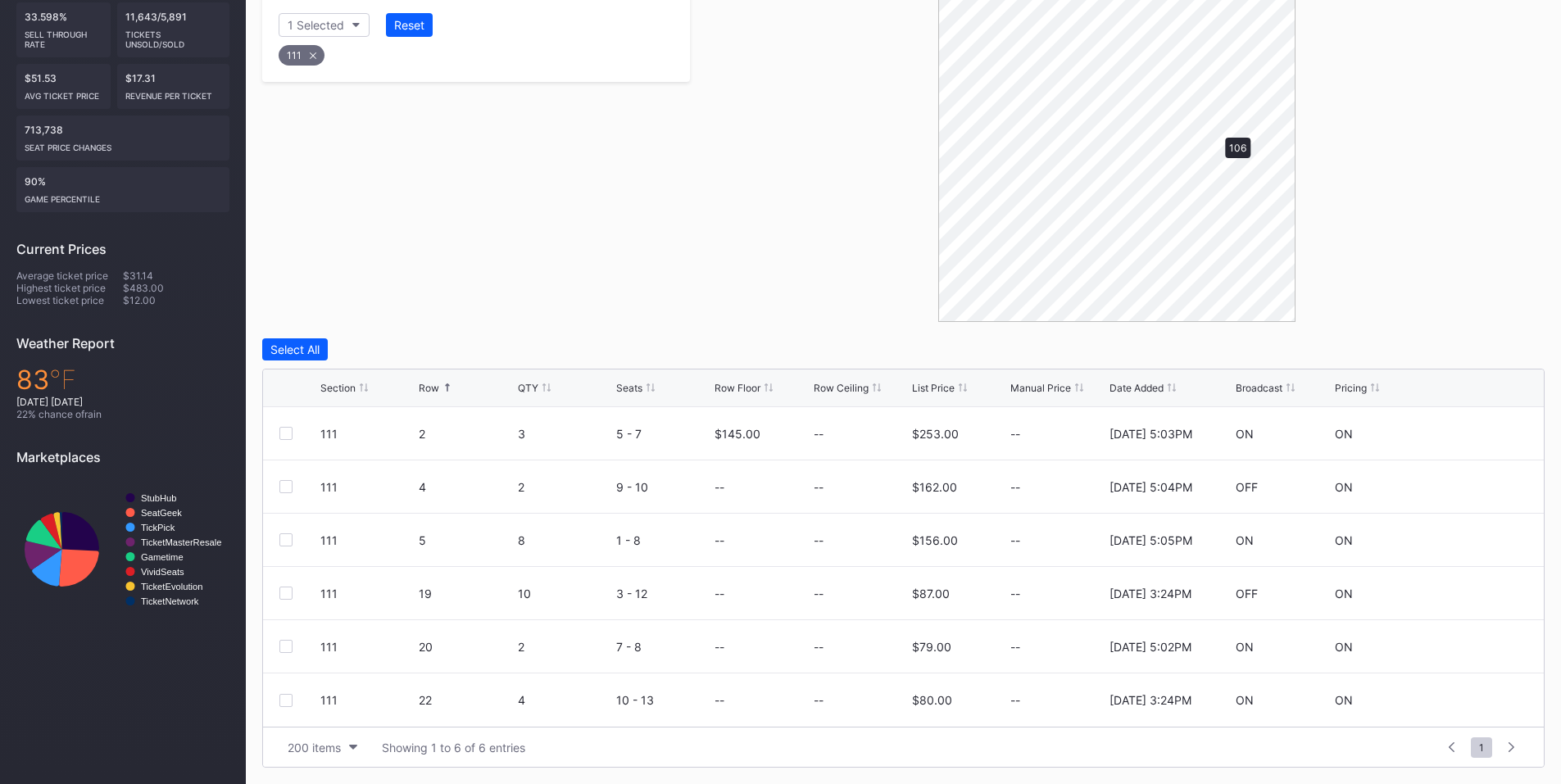
scroll to position [358, 0]
click at [281, 596] on div at bounding box center [286, 593] width 13 height 13
click at [1500, 348] on div "Delete 1 Row" at bounding box center [1503, 349] width 66 height 14
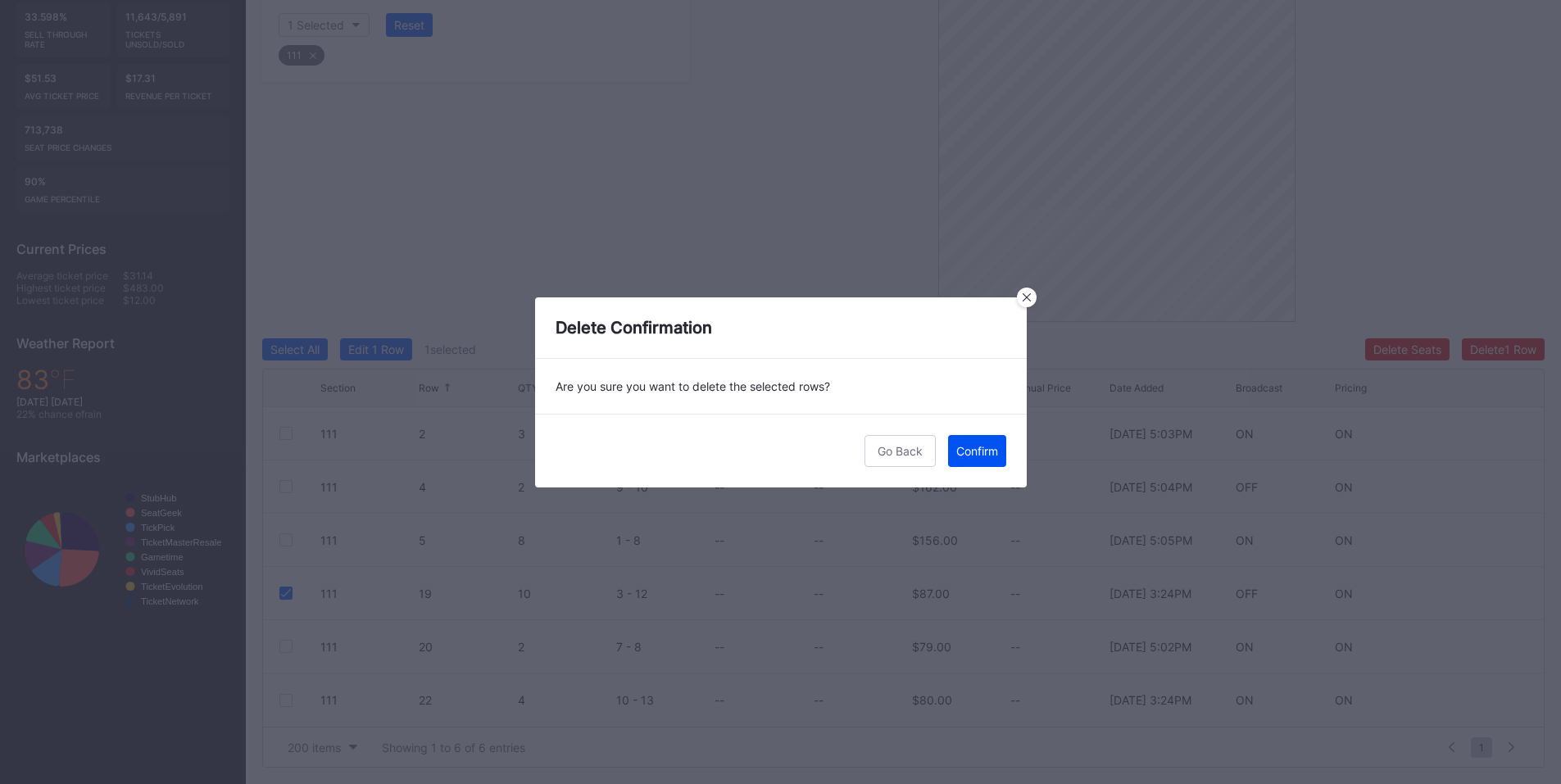
click at [954, 457] on button "Confirm" at bounding box center [977, 451] width 58 height 32
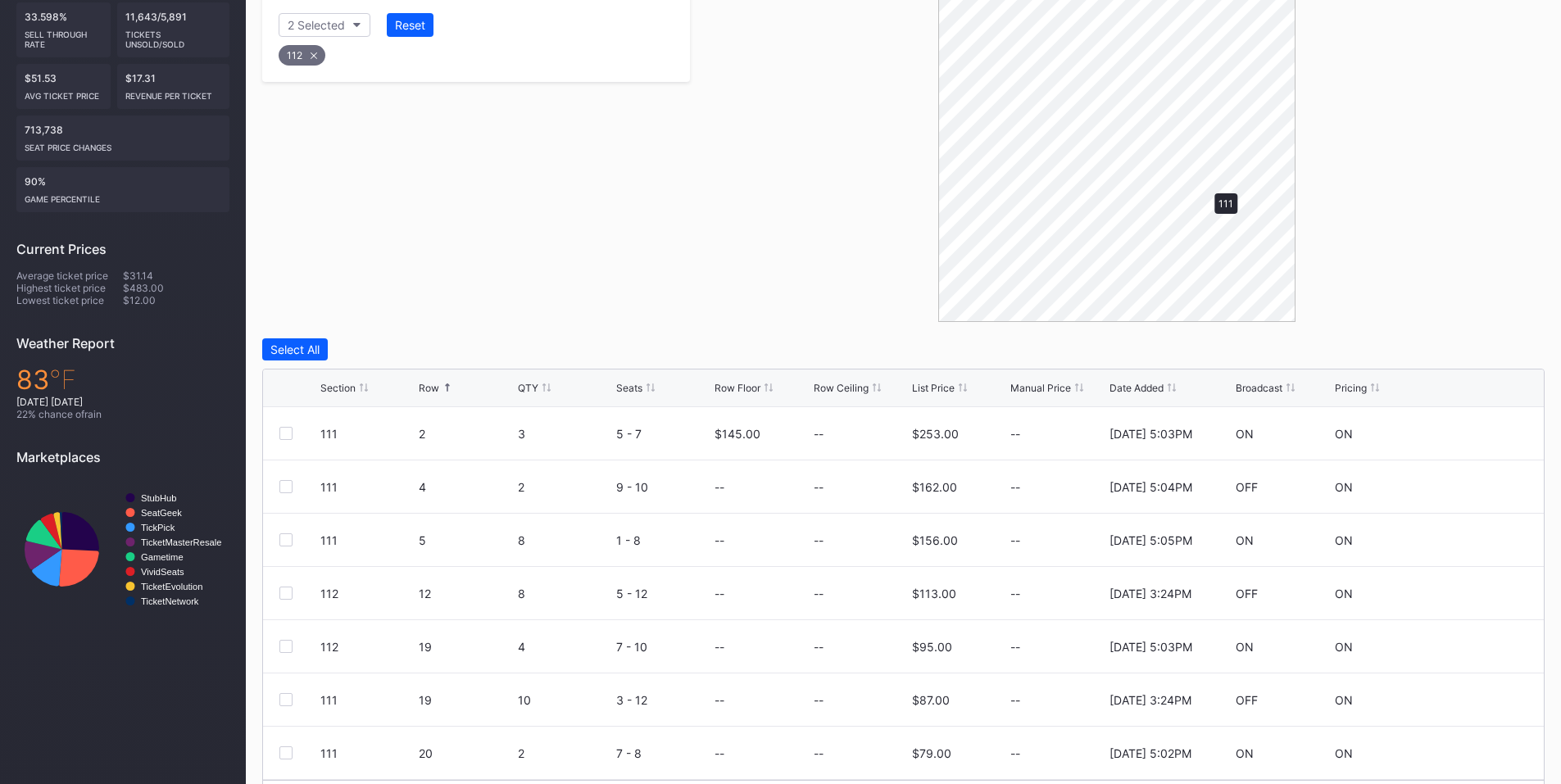
scroll to position [251, 0]
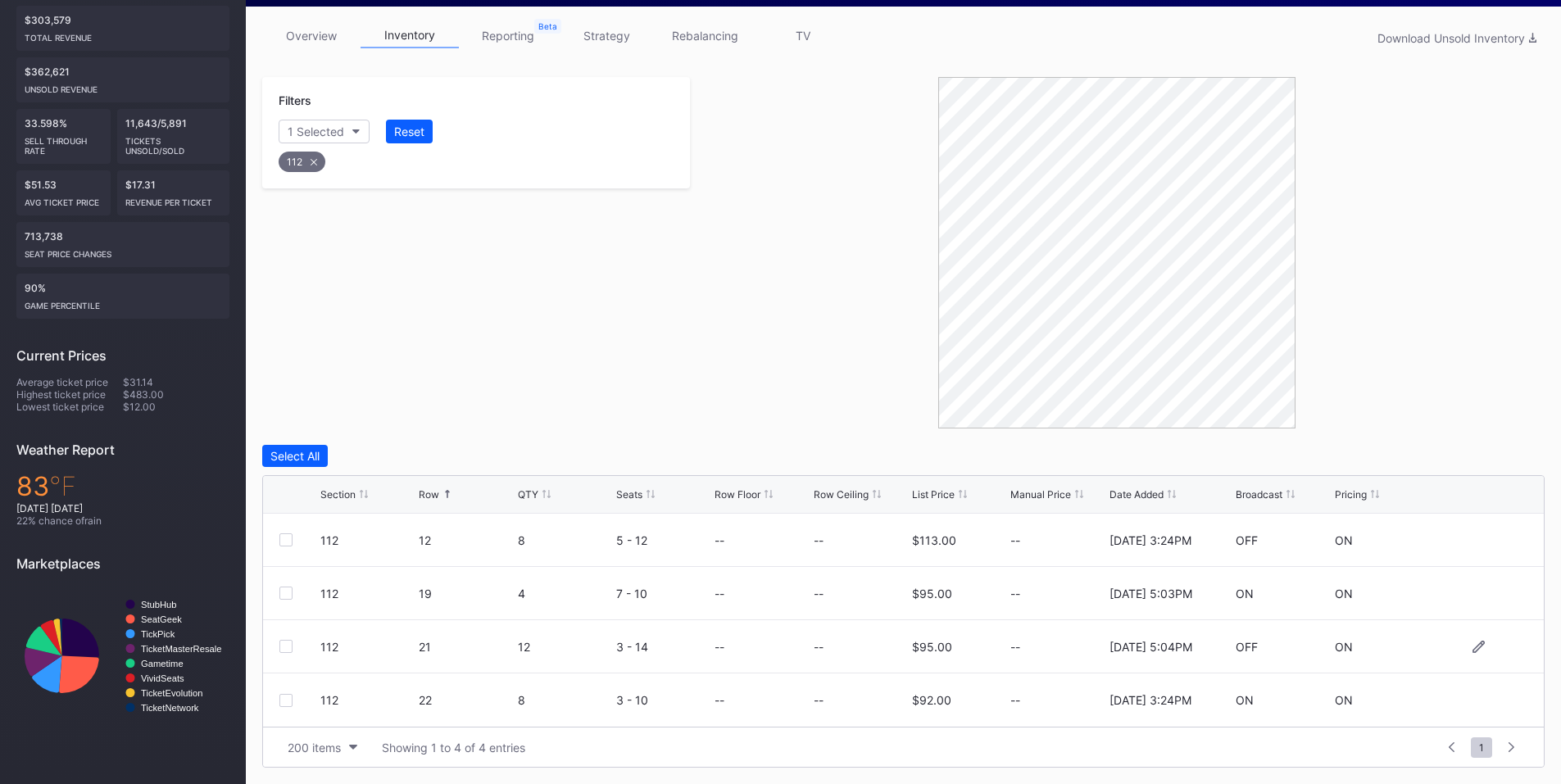
click at [288, 646] on div at bounding box center [286, 647] width 13 height 13
click at [1498, 458] on div "Delete 1 Row" at bounding box center [1503, 456] width 66 height 14
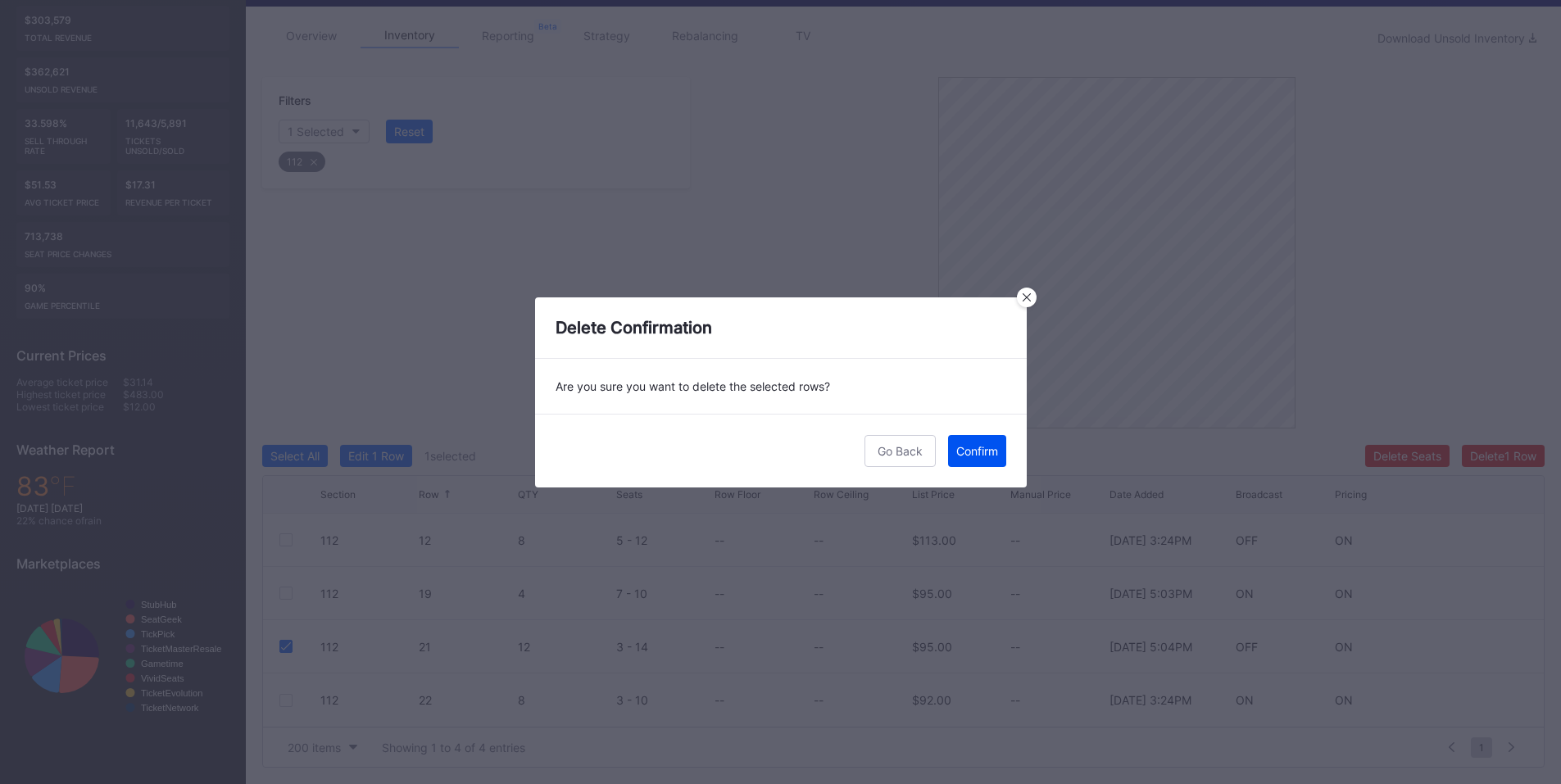
click at [989, 450] on div "Confirm" at bounding box center [977, 450] width 42 height 14
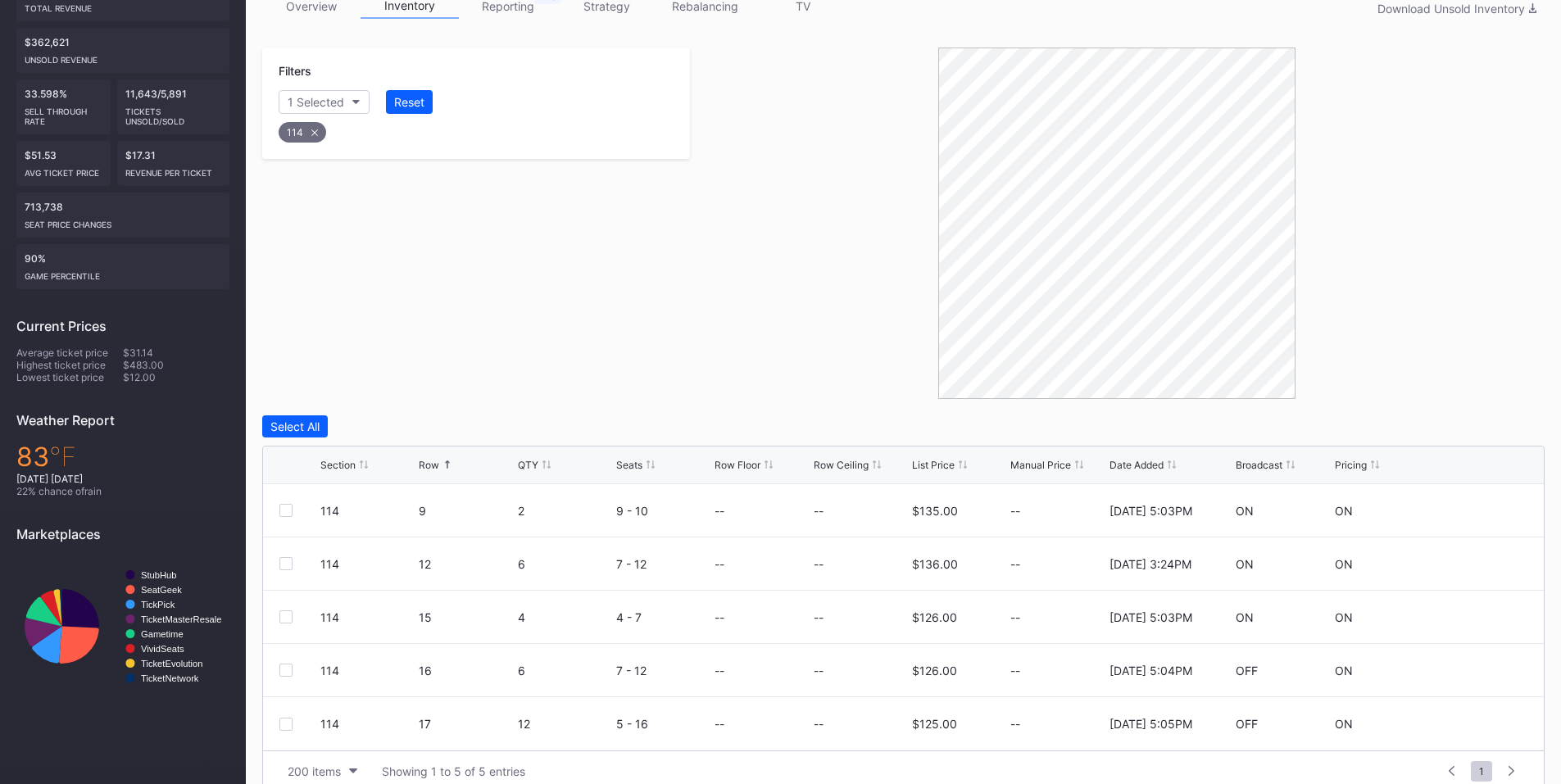
scroll to position [304, 0]
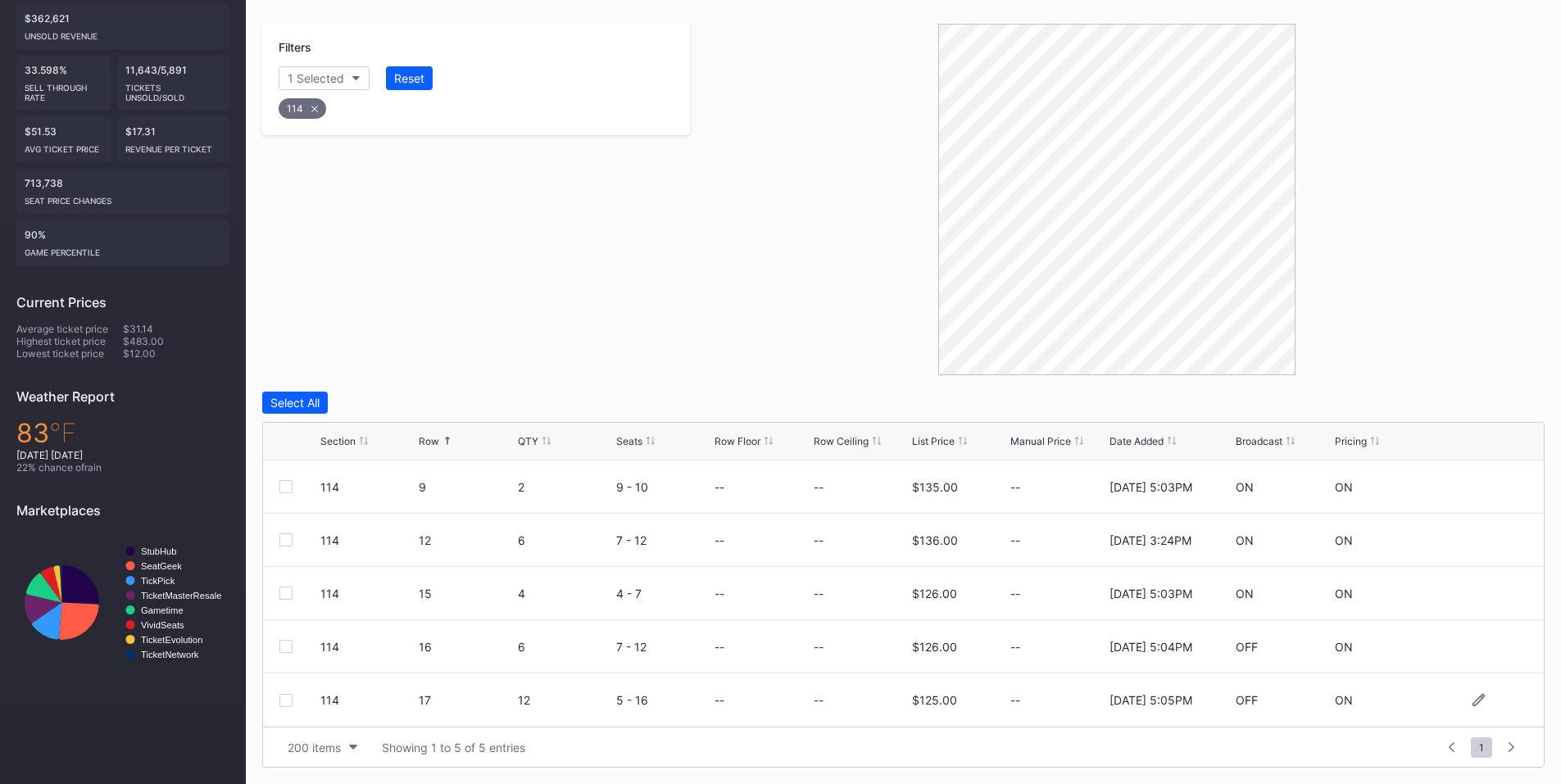
click at [284, 702] on div at bounding box center [286, 701] width 13 height 13
click at [1480, 393] on button "Delete 1 Row" at bounding box center [1503, 402] width 83 height 22
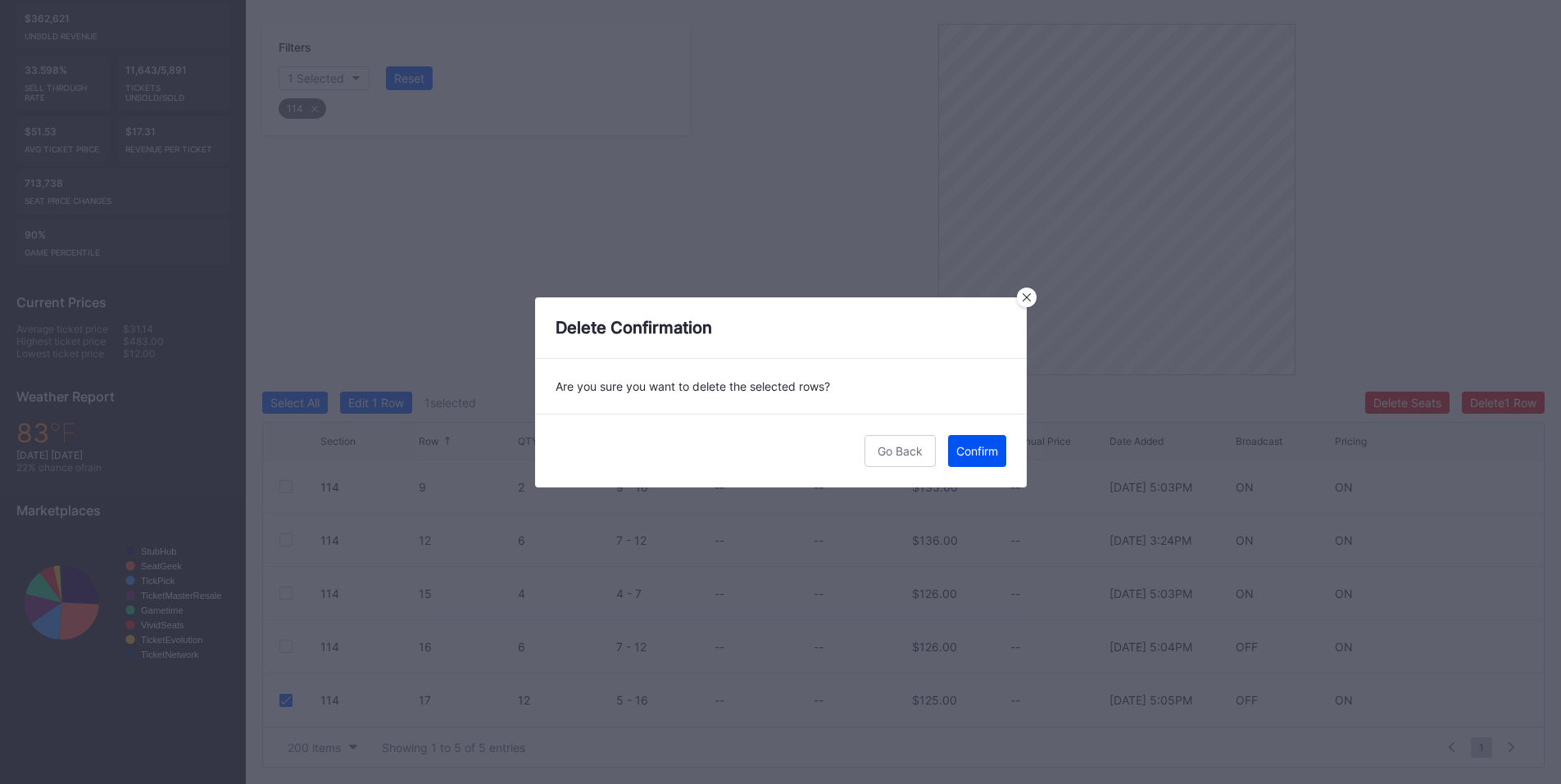
click at [974, 452] on div "Confirm" at bounding box center [977, 450] width 42 height 14
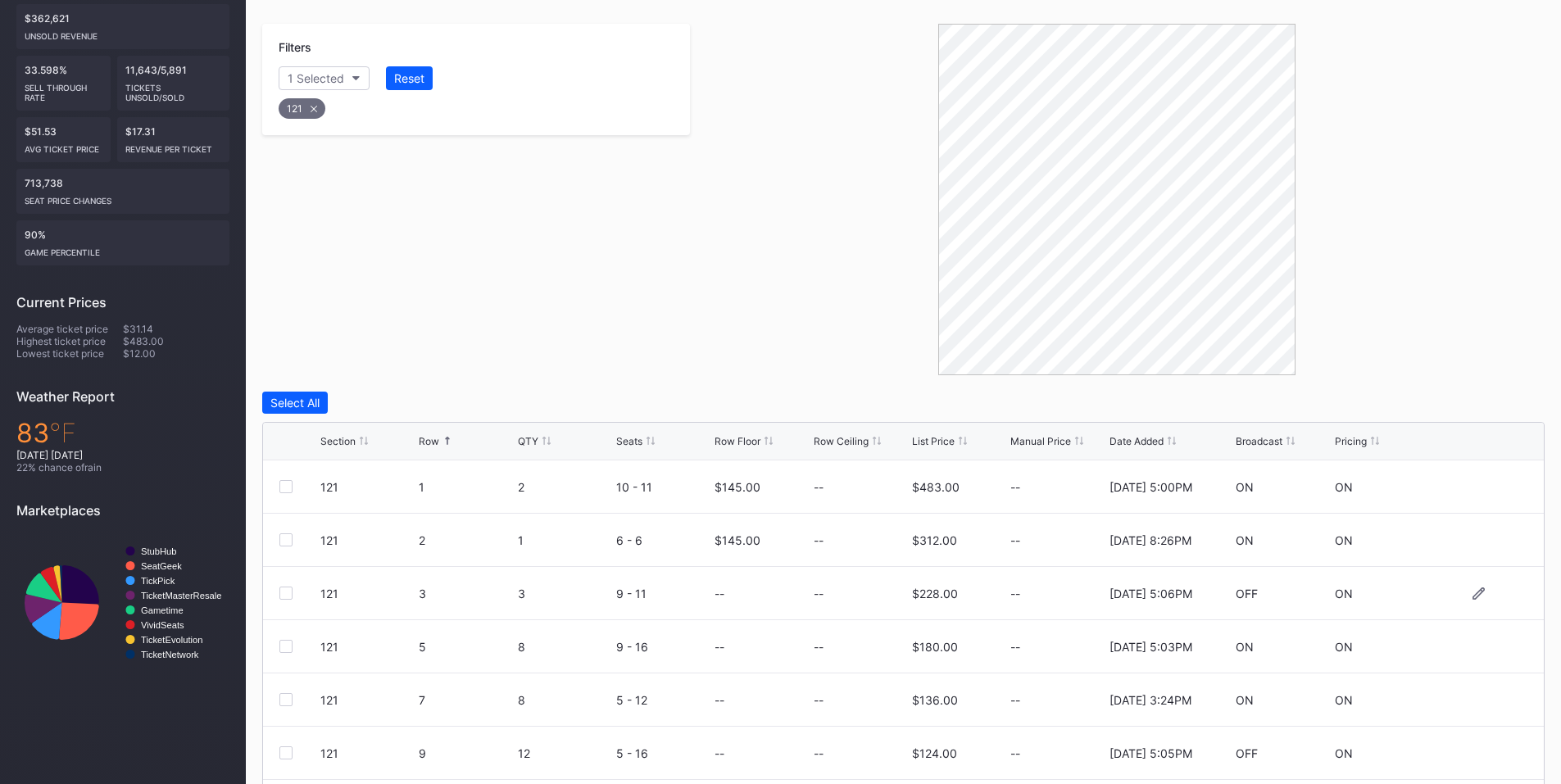
click at [281, 600] on div "121 3 3 9 - 11 -- -- $228.00 -- 3/25/2025 5:06PM OFF ON" at bounding box center [903, 593] width 1281 height 53
click at [281, 594] on div at bounding box center [286, 593] width 13 height 13
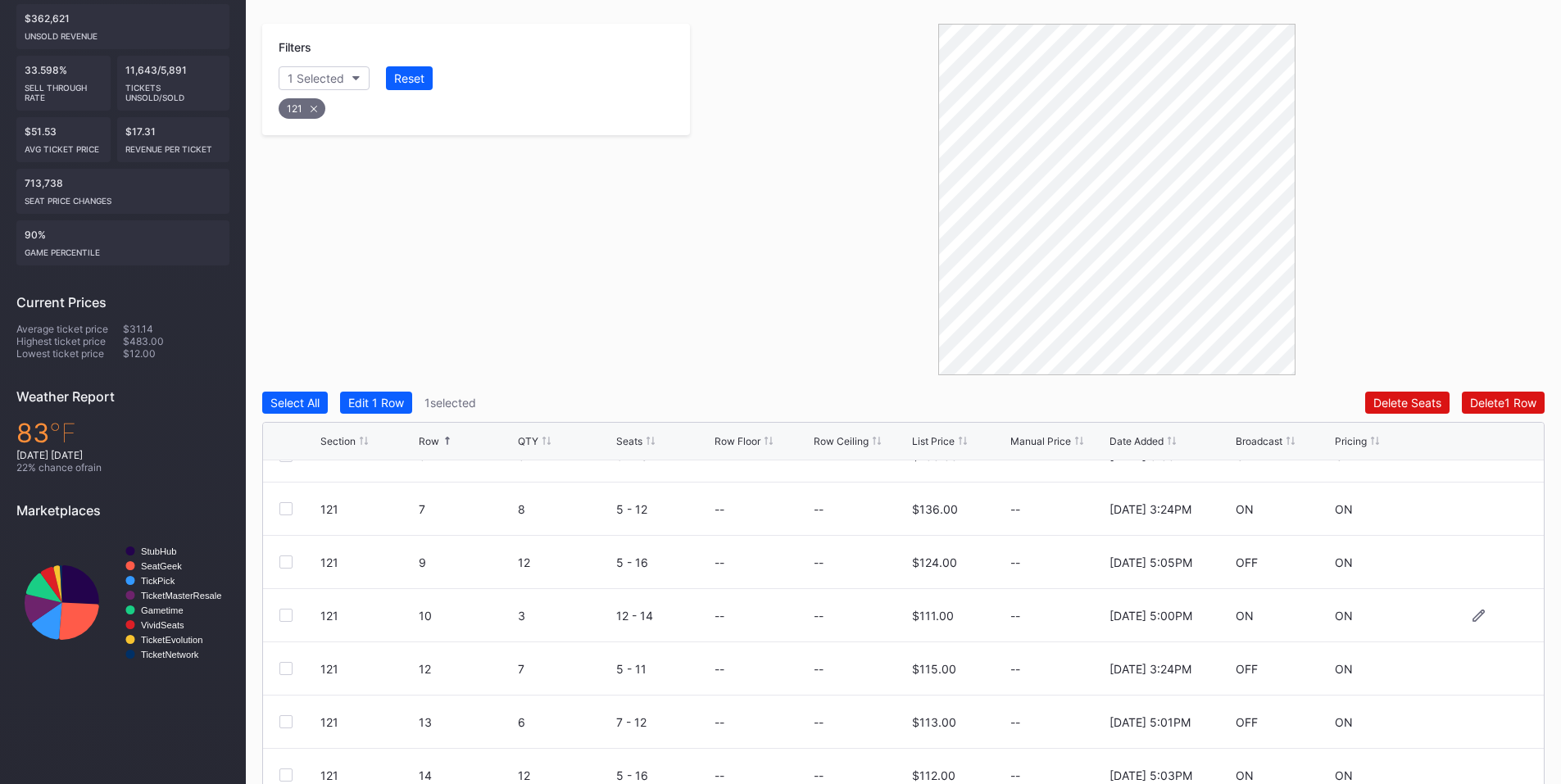
click at [286, 613] on div at bounding box center [286, 615] width 13 height 13
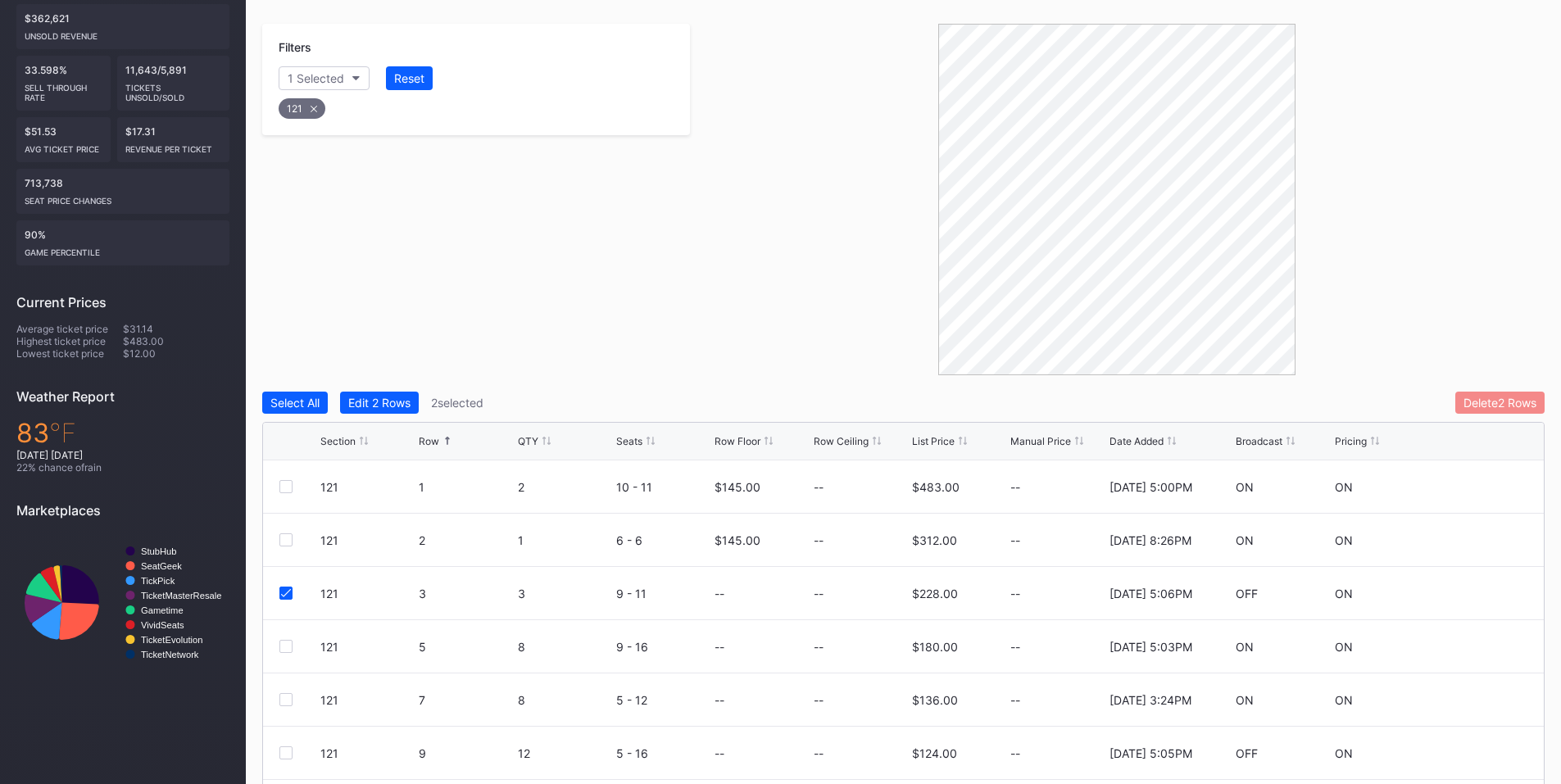
click at [1486, 405] on div "Delete 2 Rows" at bounding box center [1499, 402] width 73 height 14
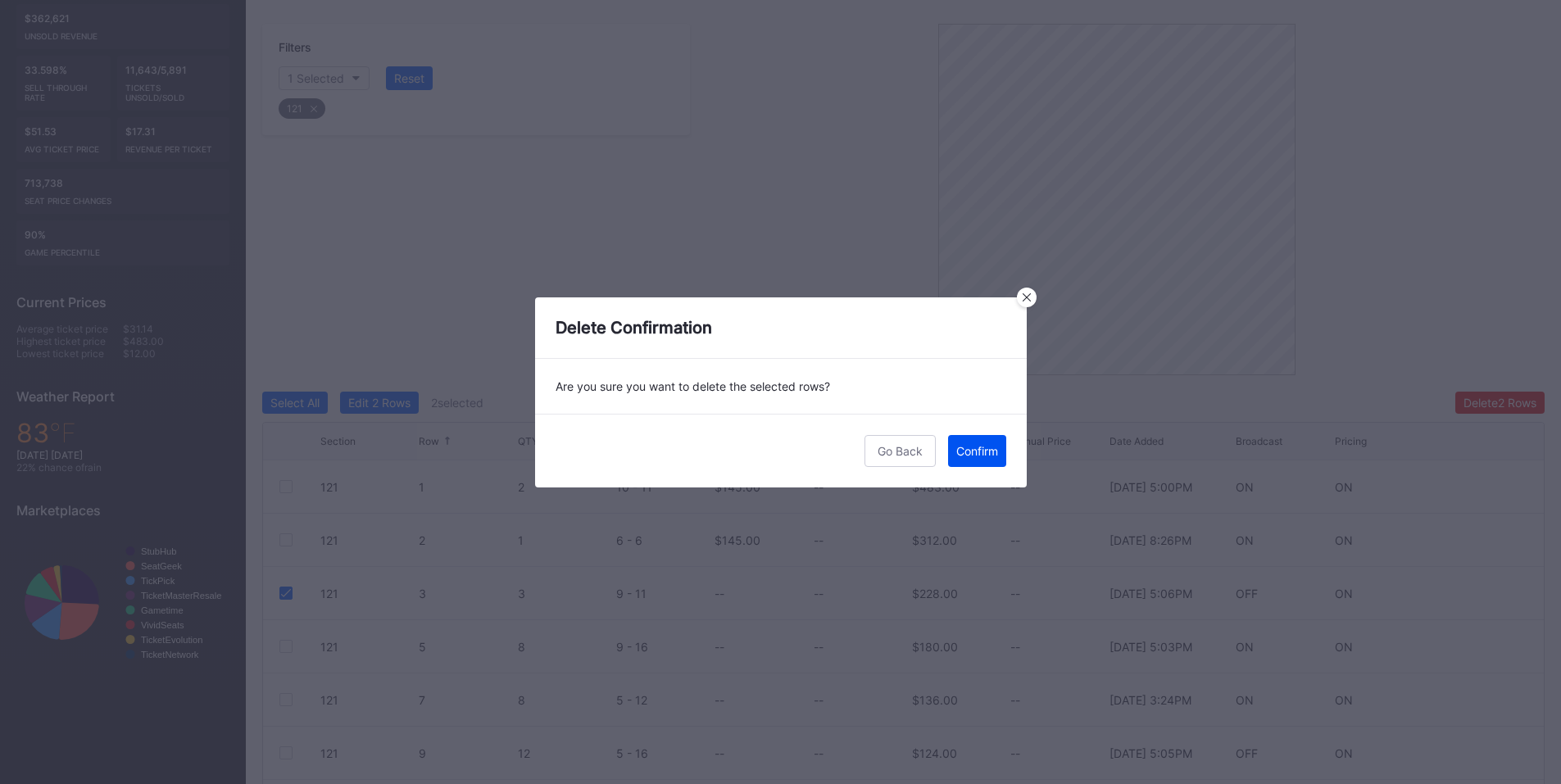
click at [969, 452] on div "Confirm" at bounding box center [977, 450] width 42 height 14
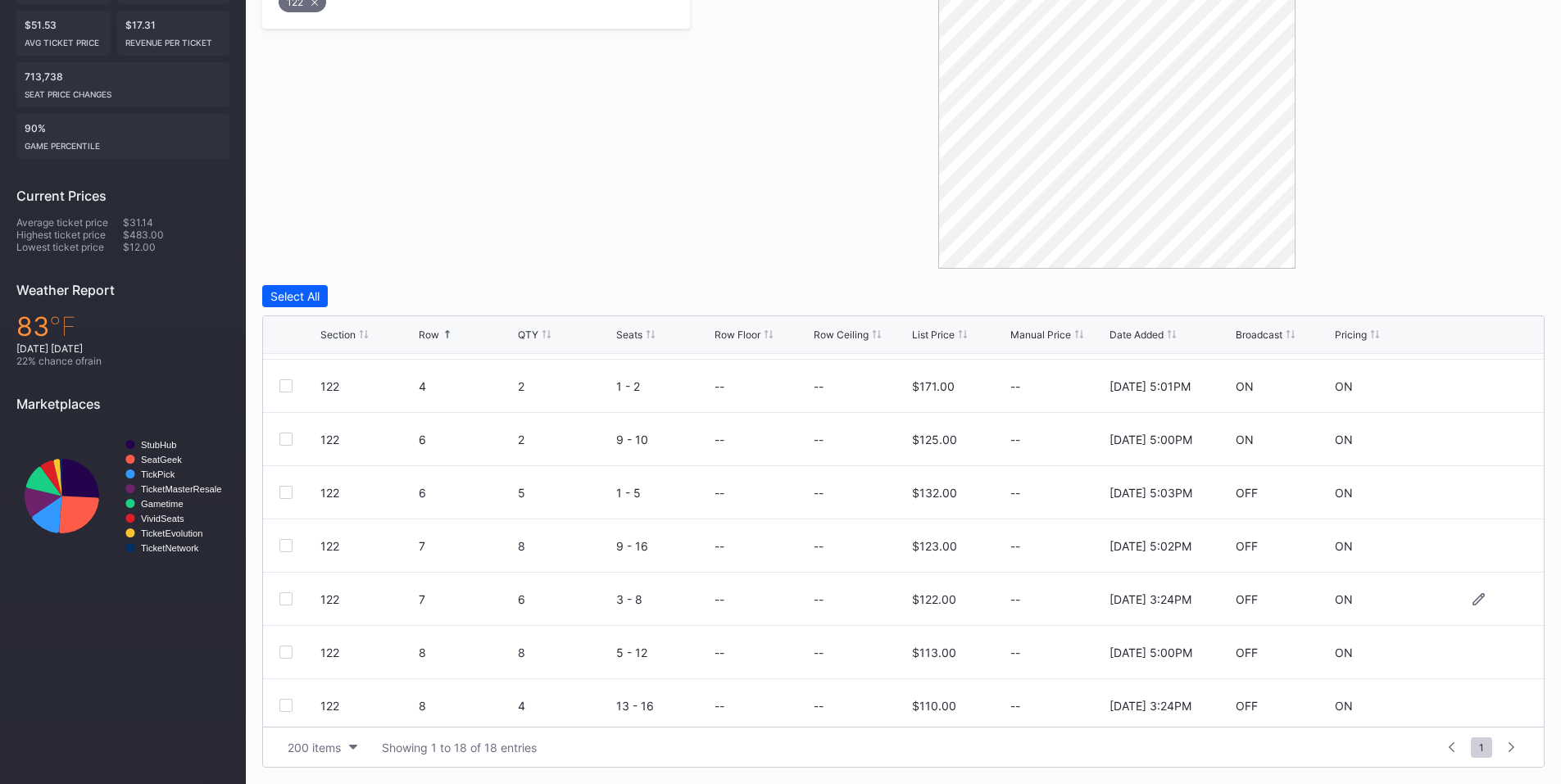
scroll to position [191, 0]
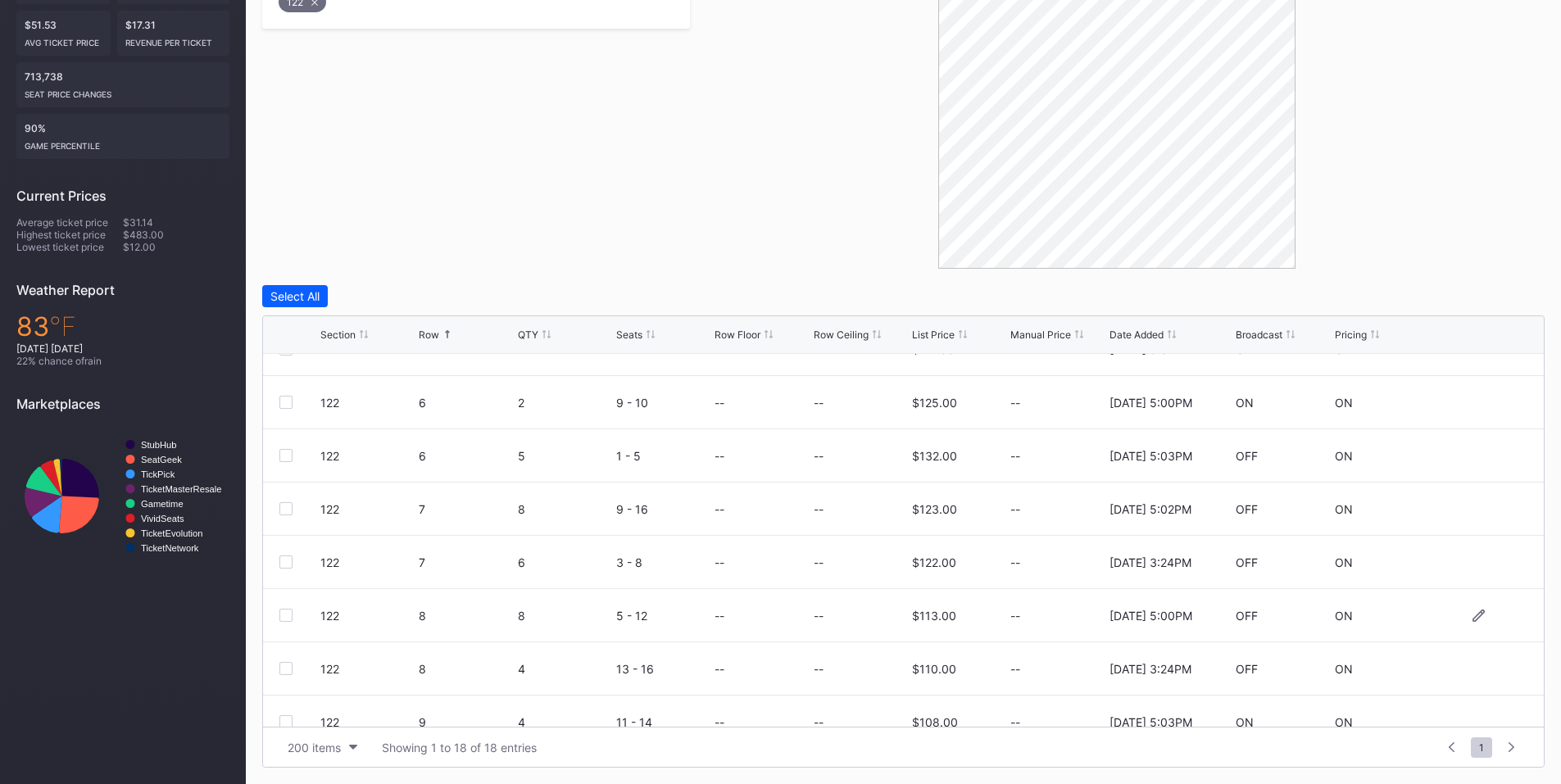
click at [286, 614] on div at bounding box center [286, 615] width 13 height 13
click at [1487, 290] on div "Delete 1 Row" at bounding box center [1503, 296] width 66 height 14
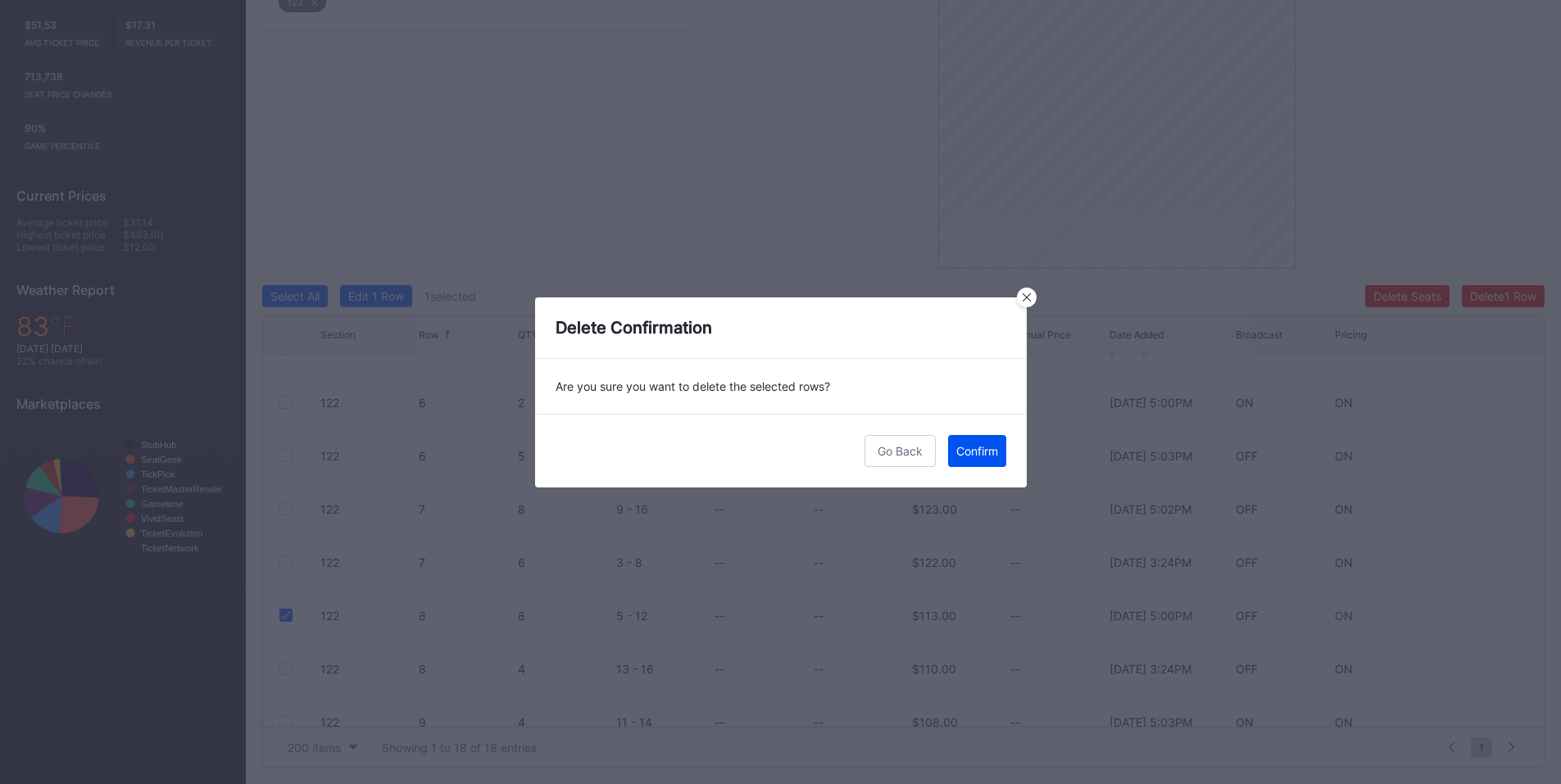
click at [989, 446] on div "Confirm" at bounding box center [977, 450] width 42 height 14
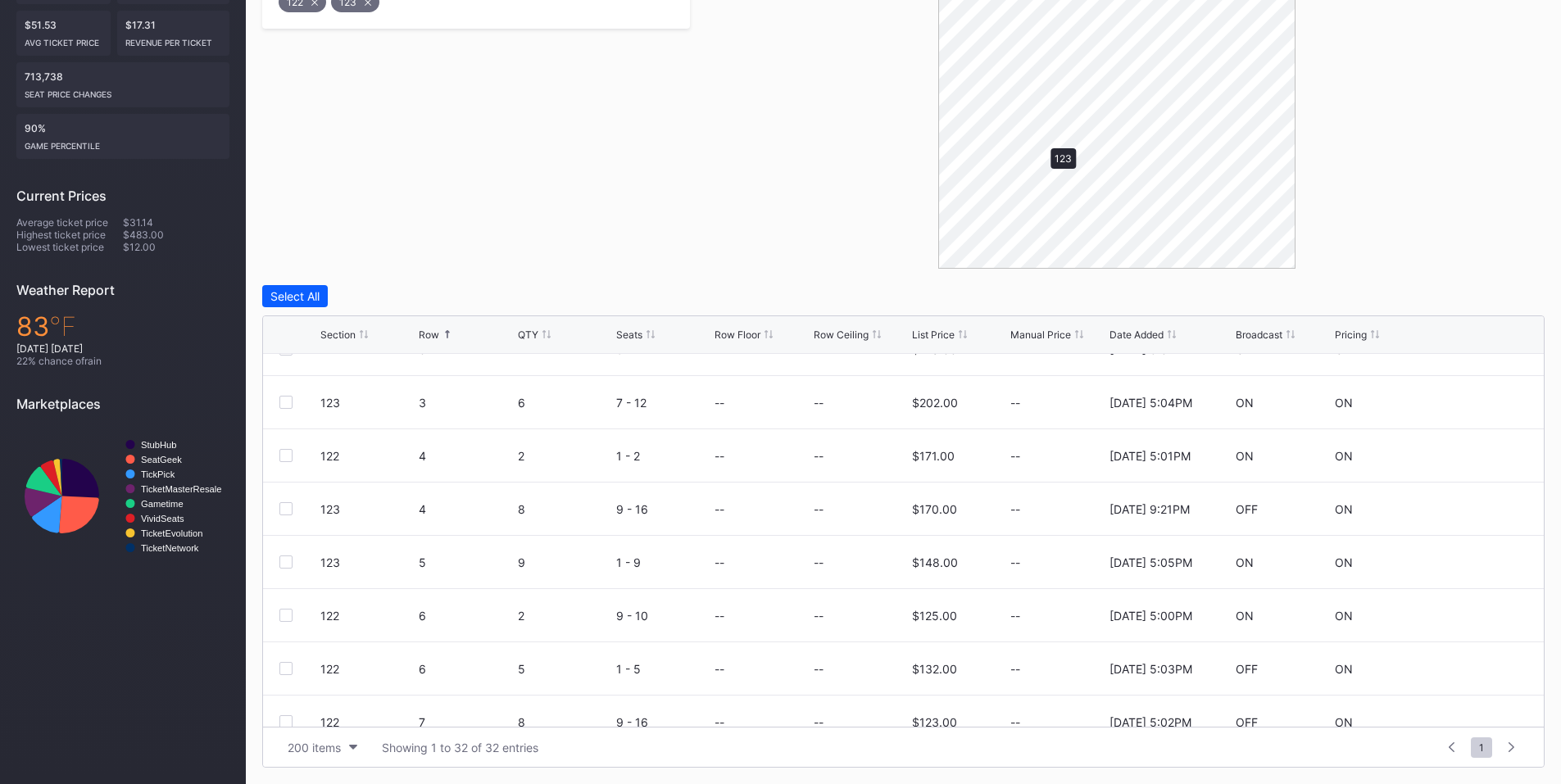
scroll to position [0, 0]
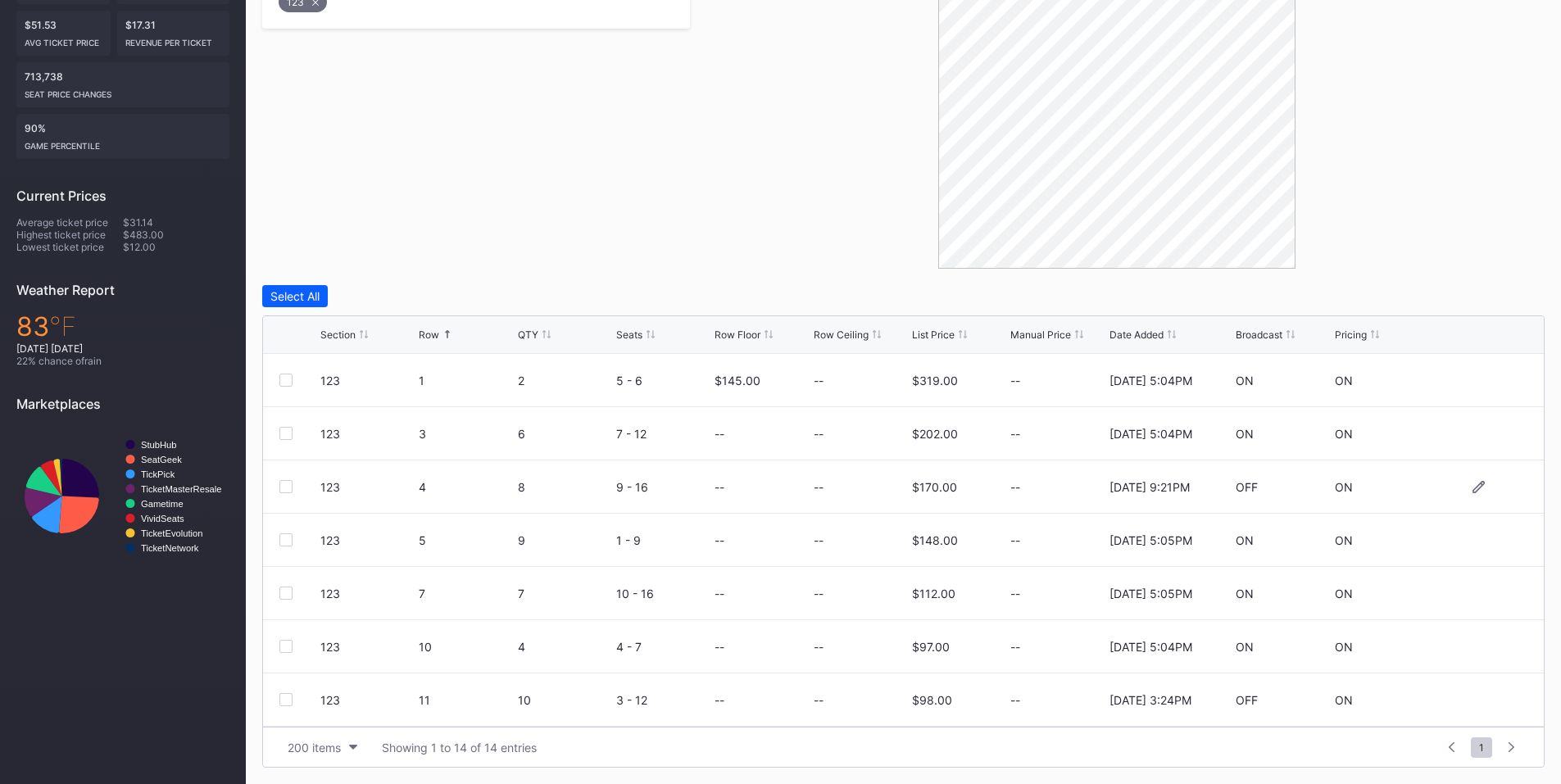
click at [284, 484] on div at bounding box center [286, 486] width 13 height 13
click at [282, 649] on div at bounding box center [286, 647] width 13 height 13
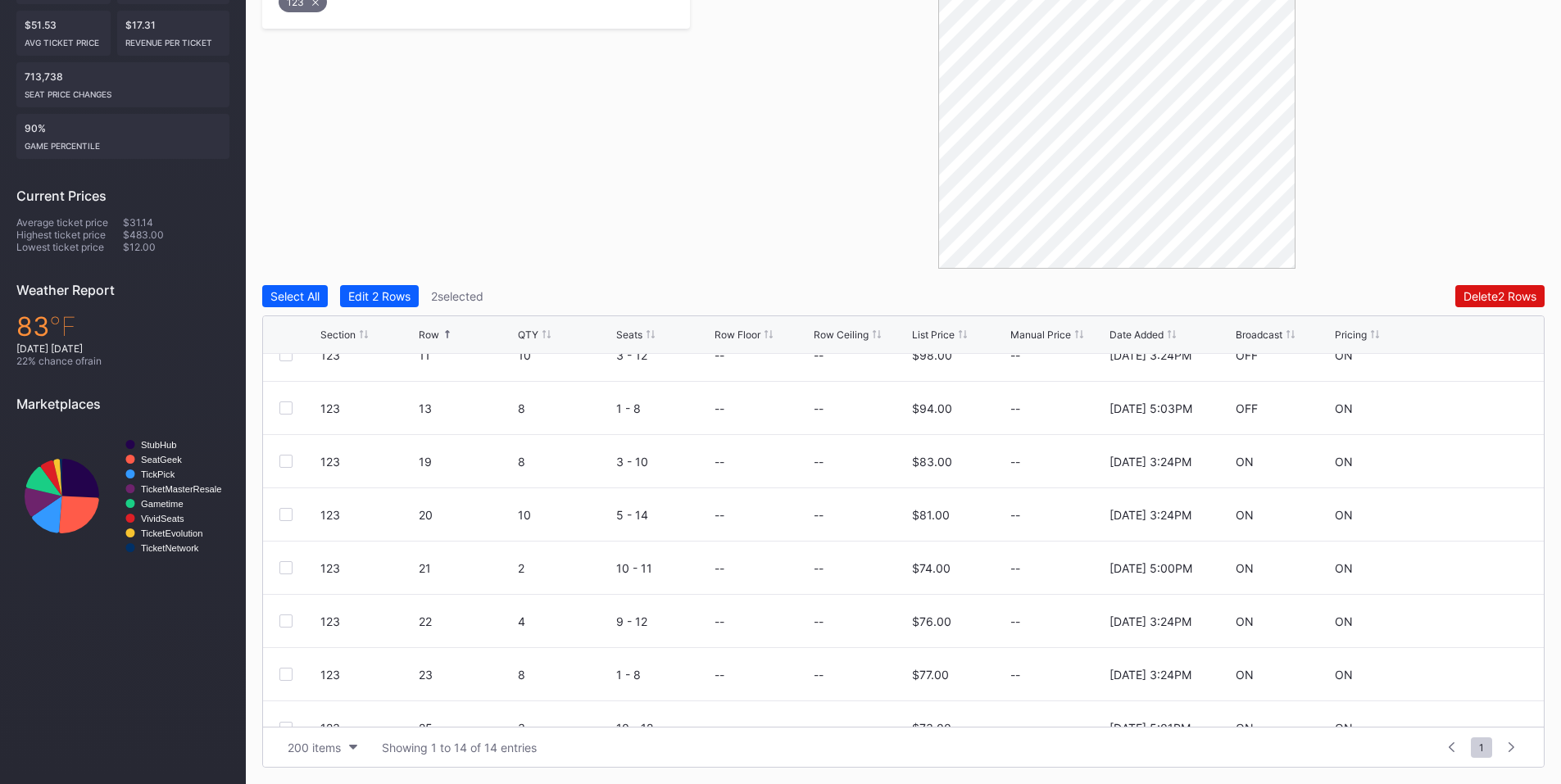
scroll to position [373, 0]
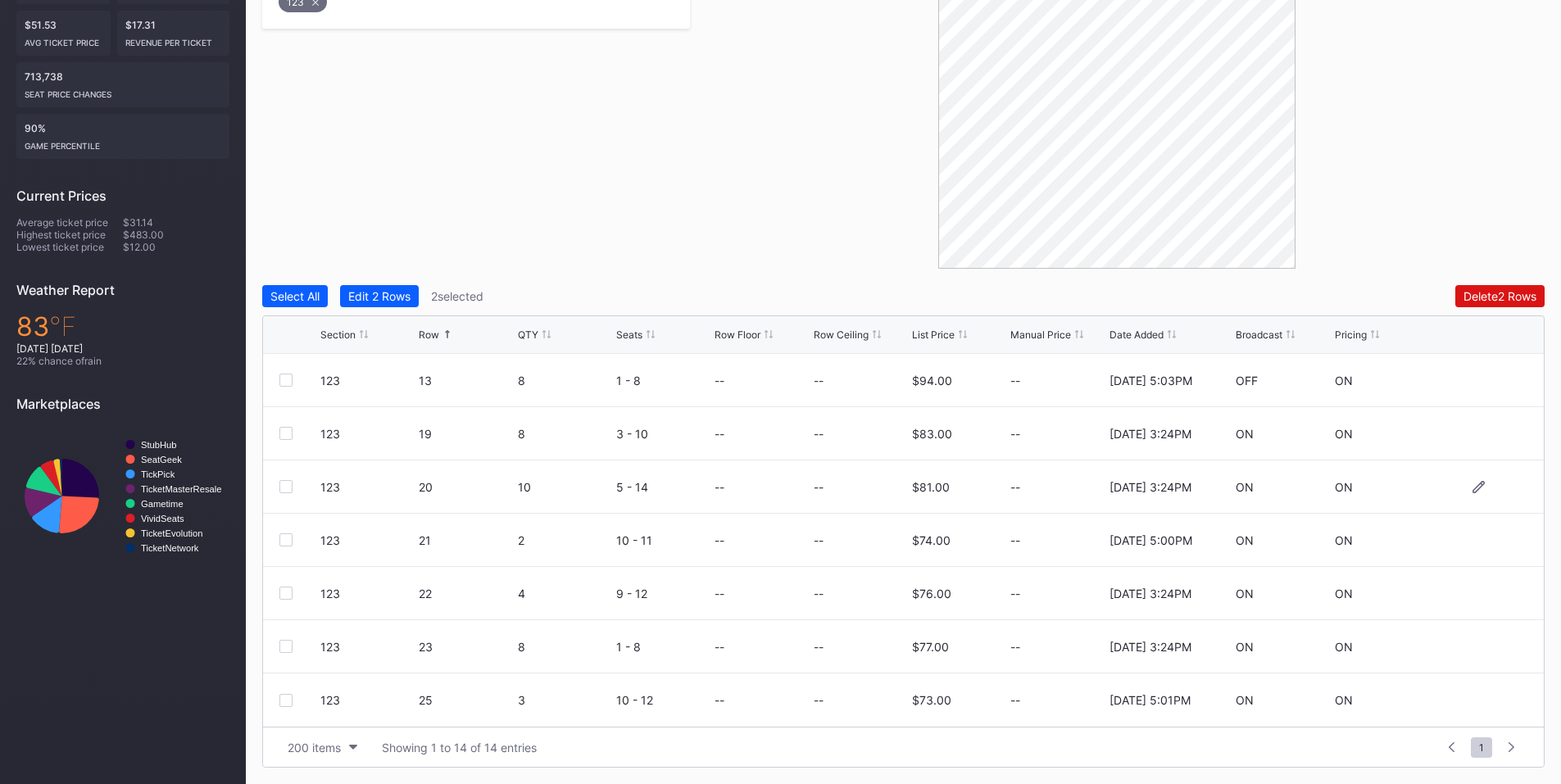
click at [285, 489] on div at bounding box center [286, 486] width 13 height 13
click at [1532, 296] on div "Delete 3 Rows" at bounding box center [1499, 296] width 74 height 14
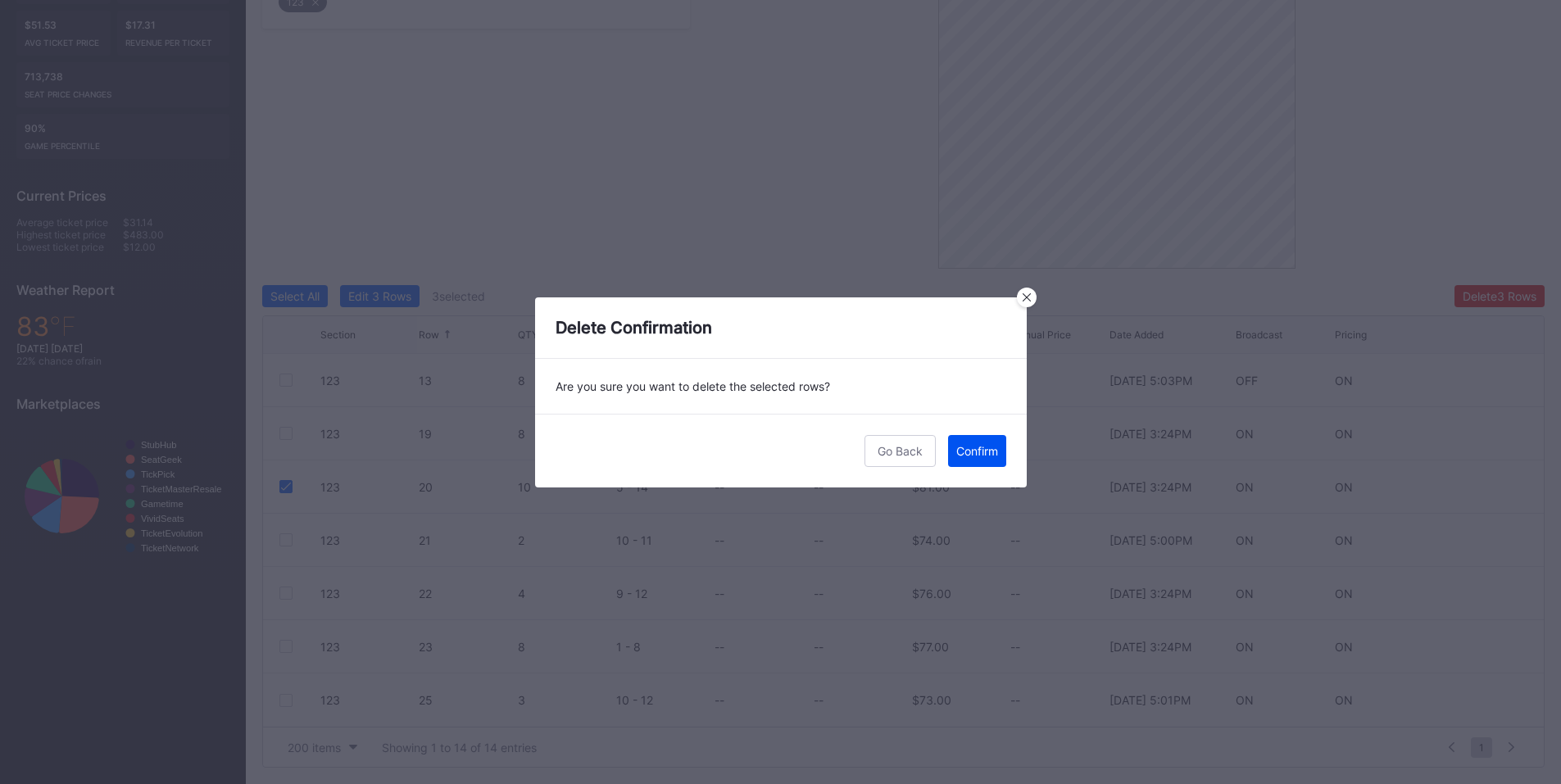
click at [982, 450] on div "Confirm" at bounding box center [977, 450] width 42 height 14
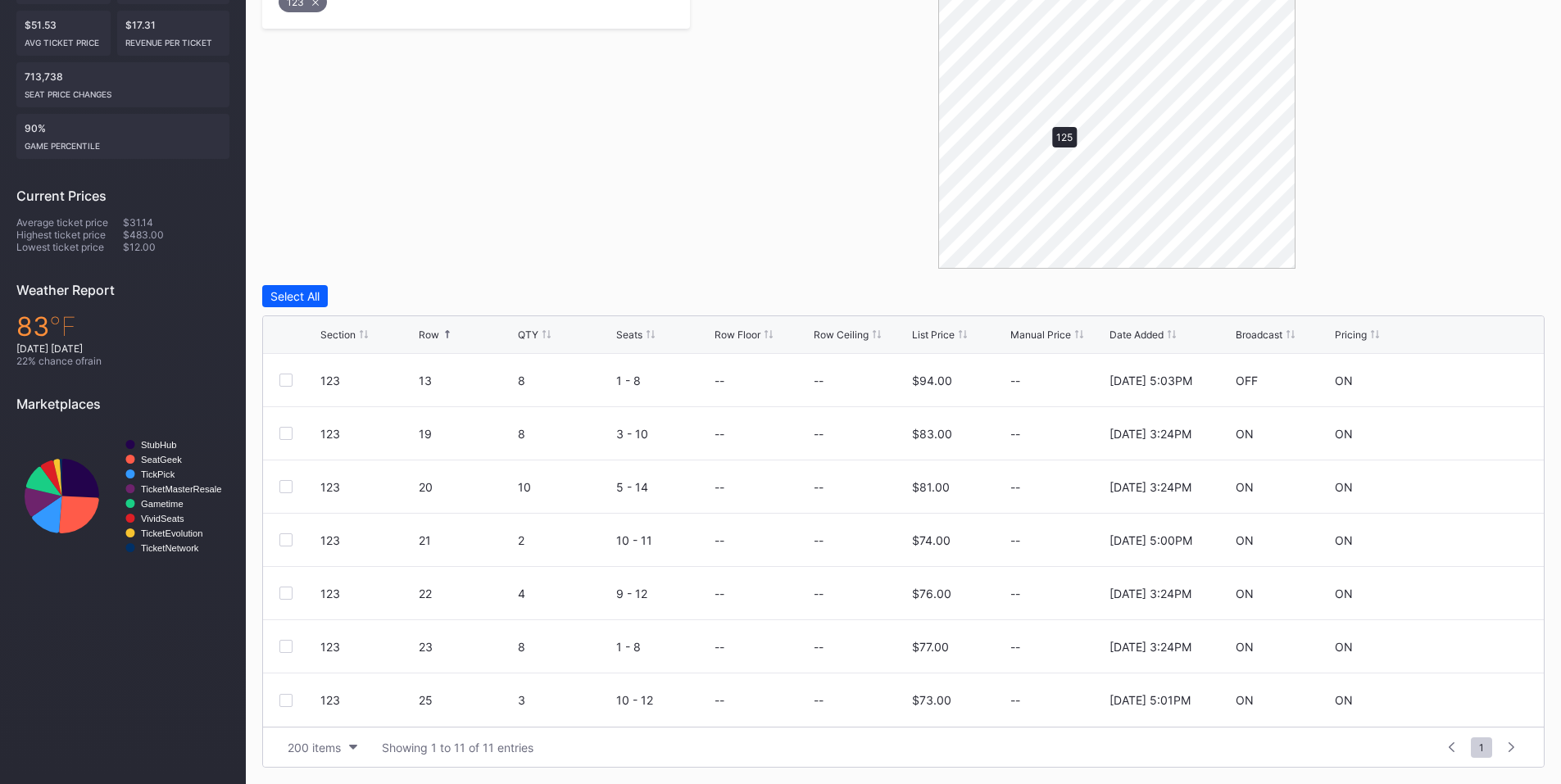
scroll to position [0, 0]
click at [291, 542] on div at bounding box center [286, 540] width 13 height 13
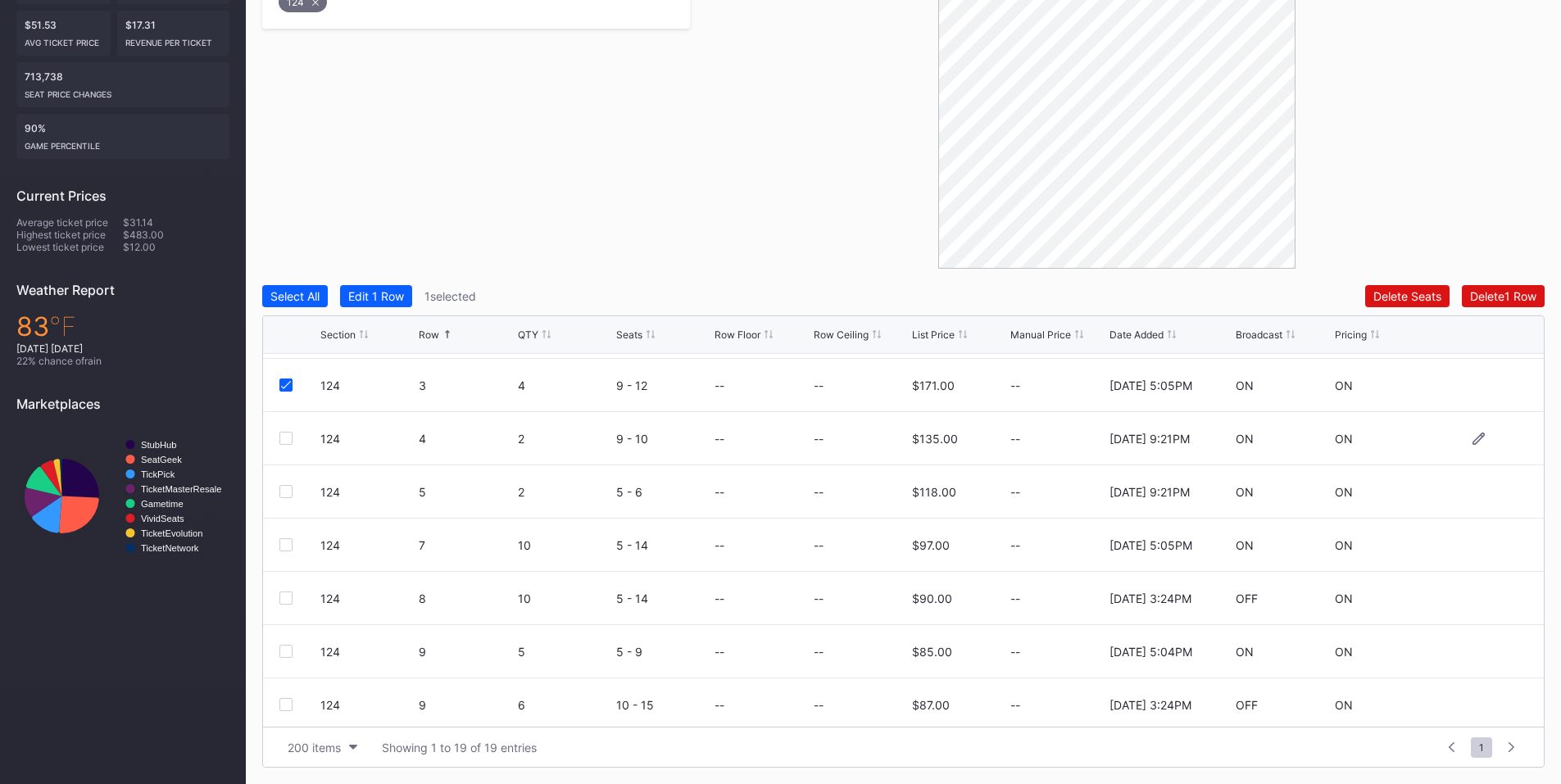
scroll to position [191, 0]
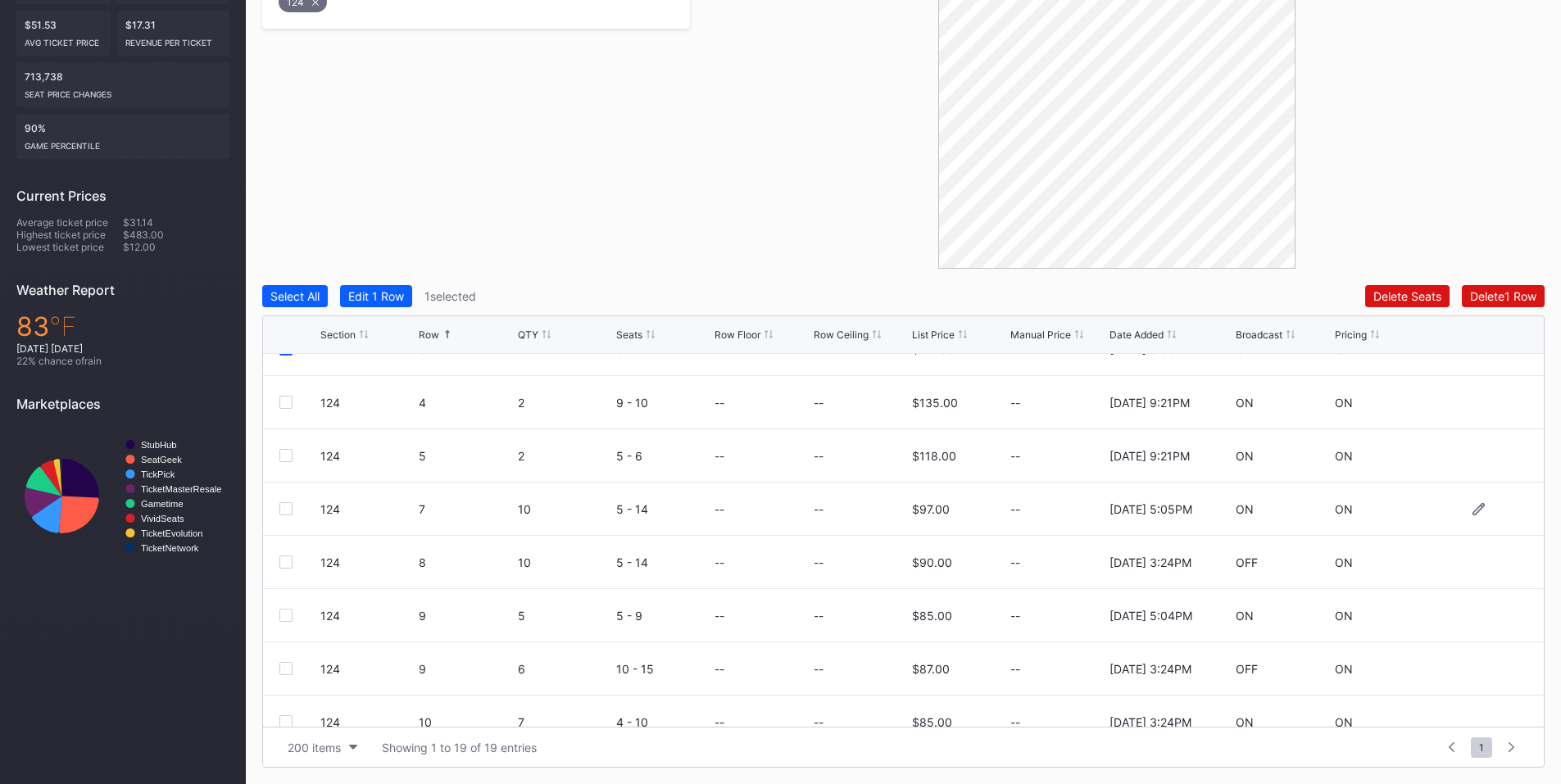
click at [286, 504] on div at bounding box center [286, 509] width 13 height 13
click at [290, 665] on div at bounding box center [286, 668] width 13 height 13
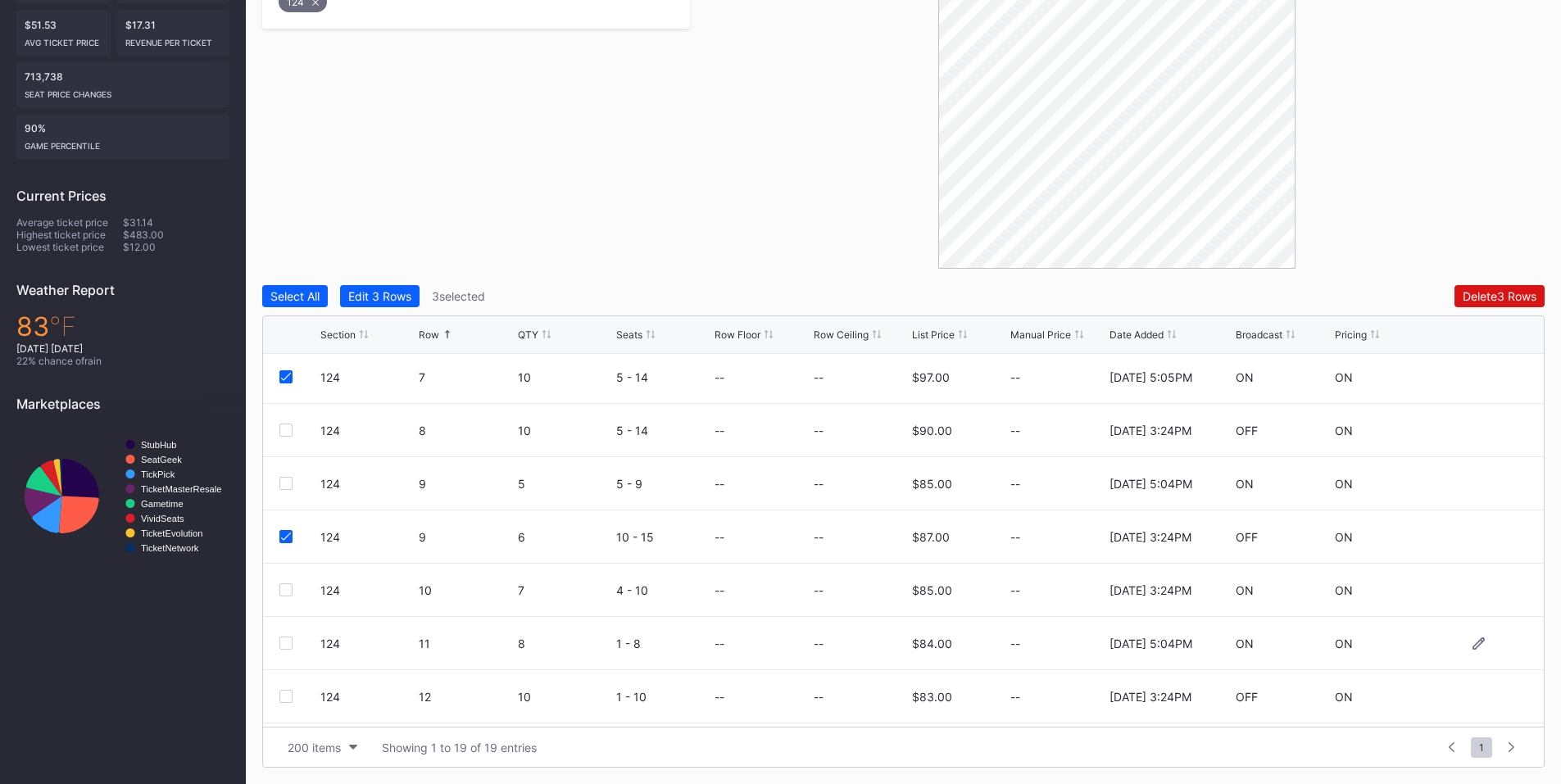
scroll to position [383, 0]
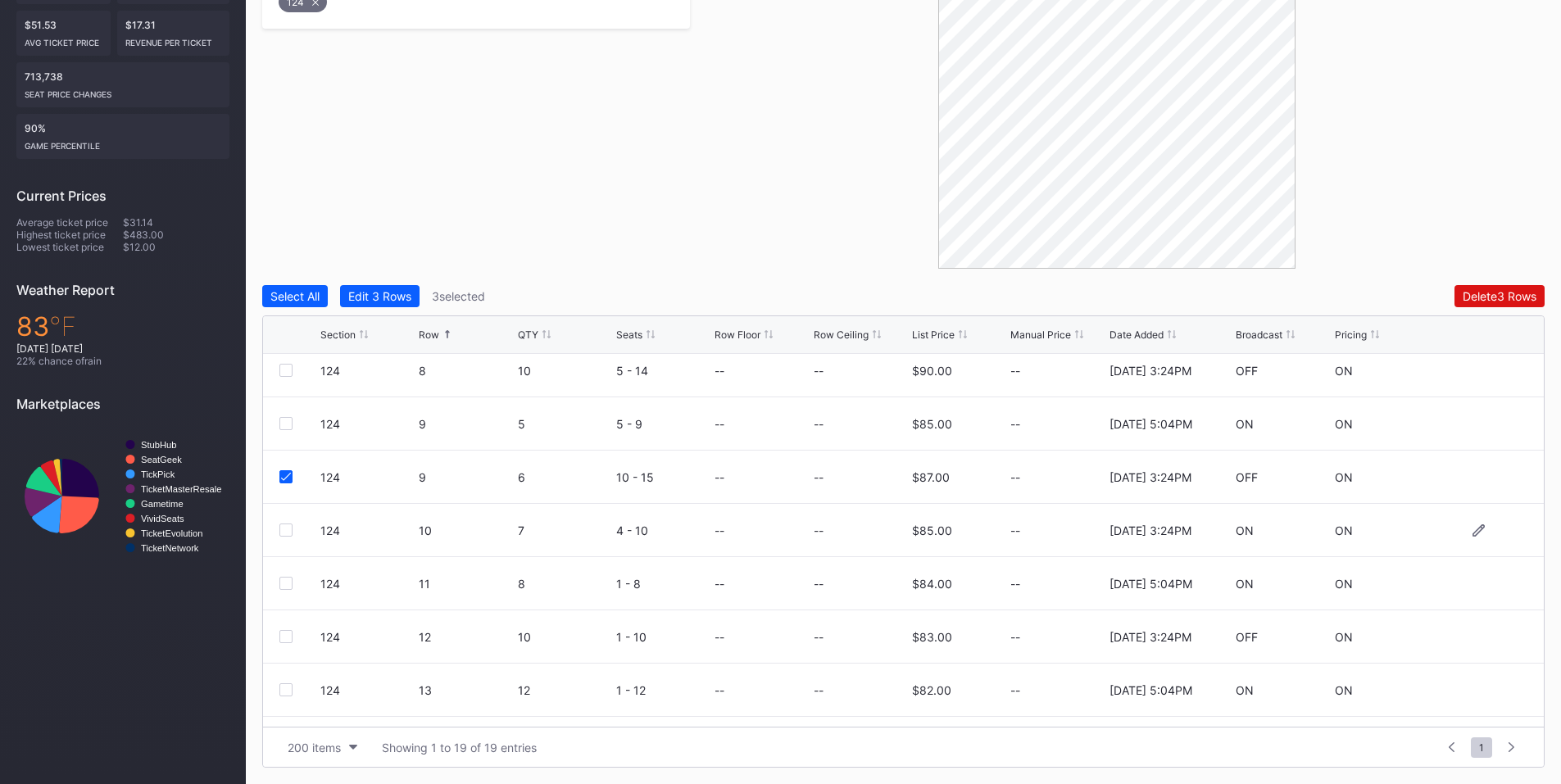
click at [286, 529] on div at bounding box center [286, 530] width 13 height 13
click at [292, 633] on div at bounding box center [300, 636] width 41 height 13
click at [288, 641] on div at bounding box center [286, 636] width 13 height 13
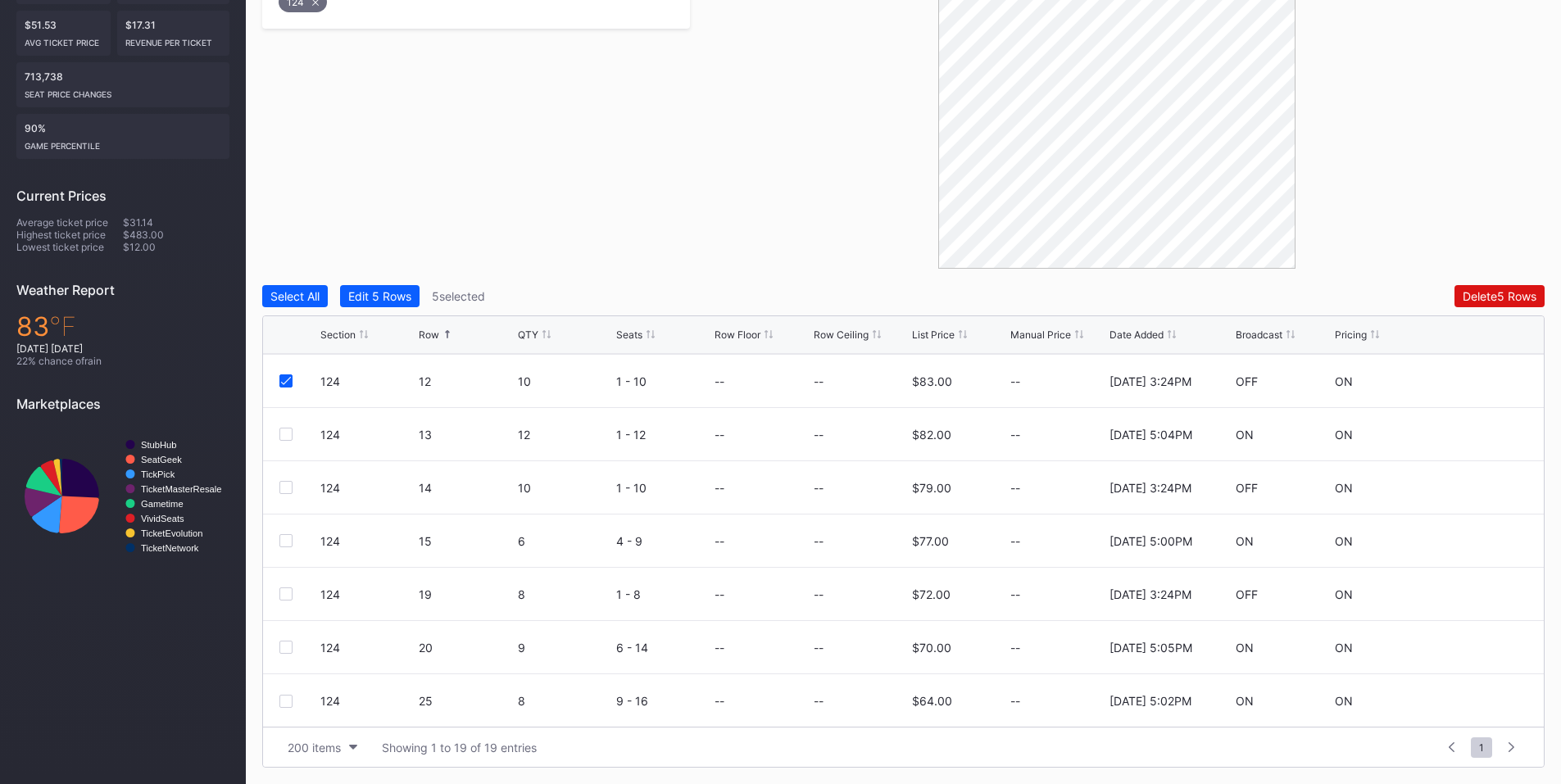
scroll to position [639, 0]
click at [285, 647] on div at bounding box center [286, 647] width 13 height 13
click at [1467, 297] on div "Delete 6 Rows" at bounding box center [1499, 296] width 74 height 14
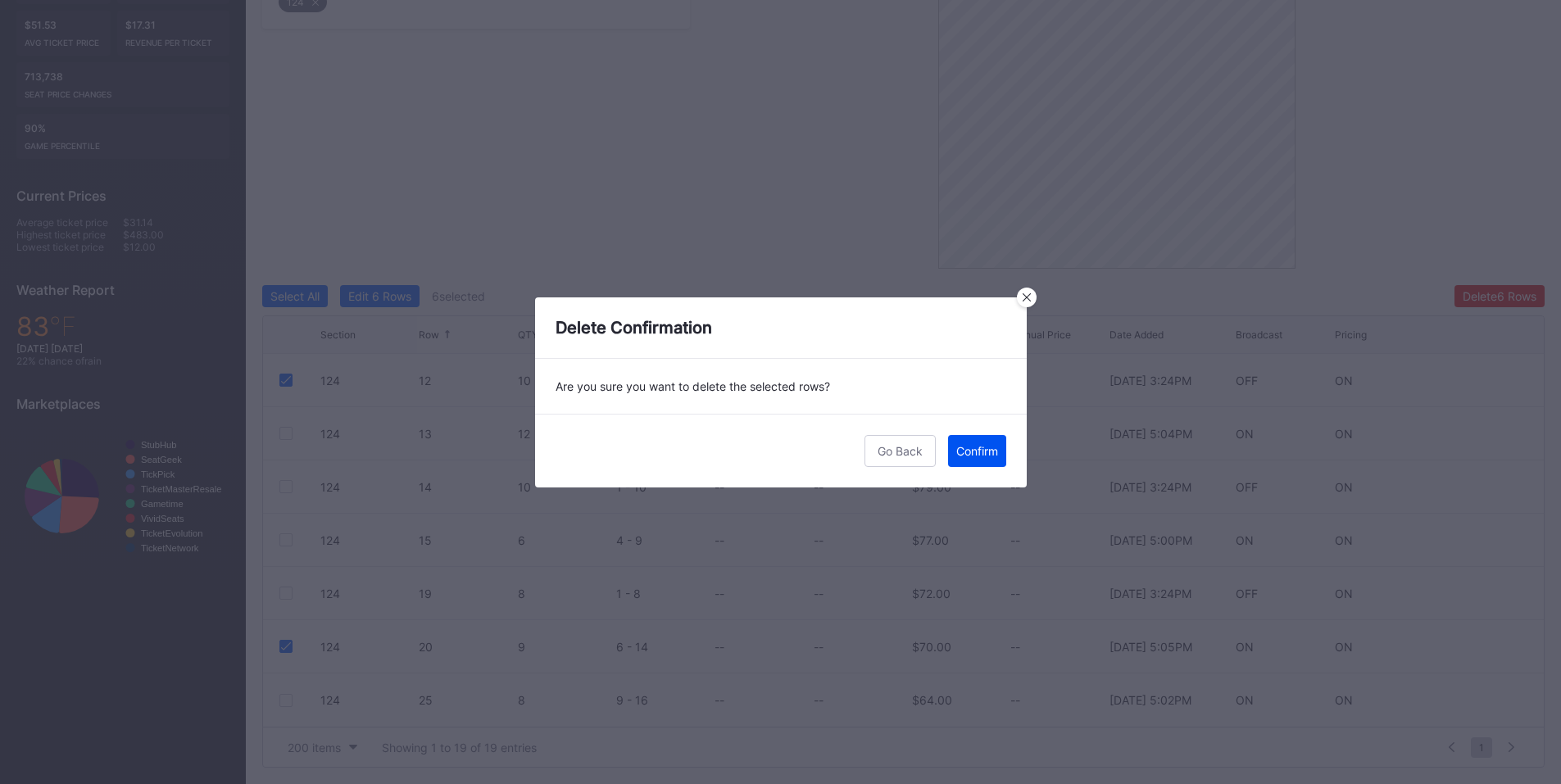
click at [985, 449] on div "Confirm" at bounding box center [977, 450] width 42 height 14
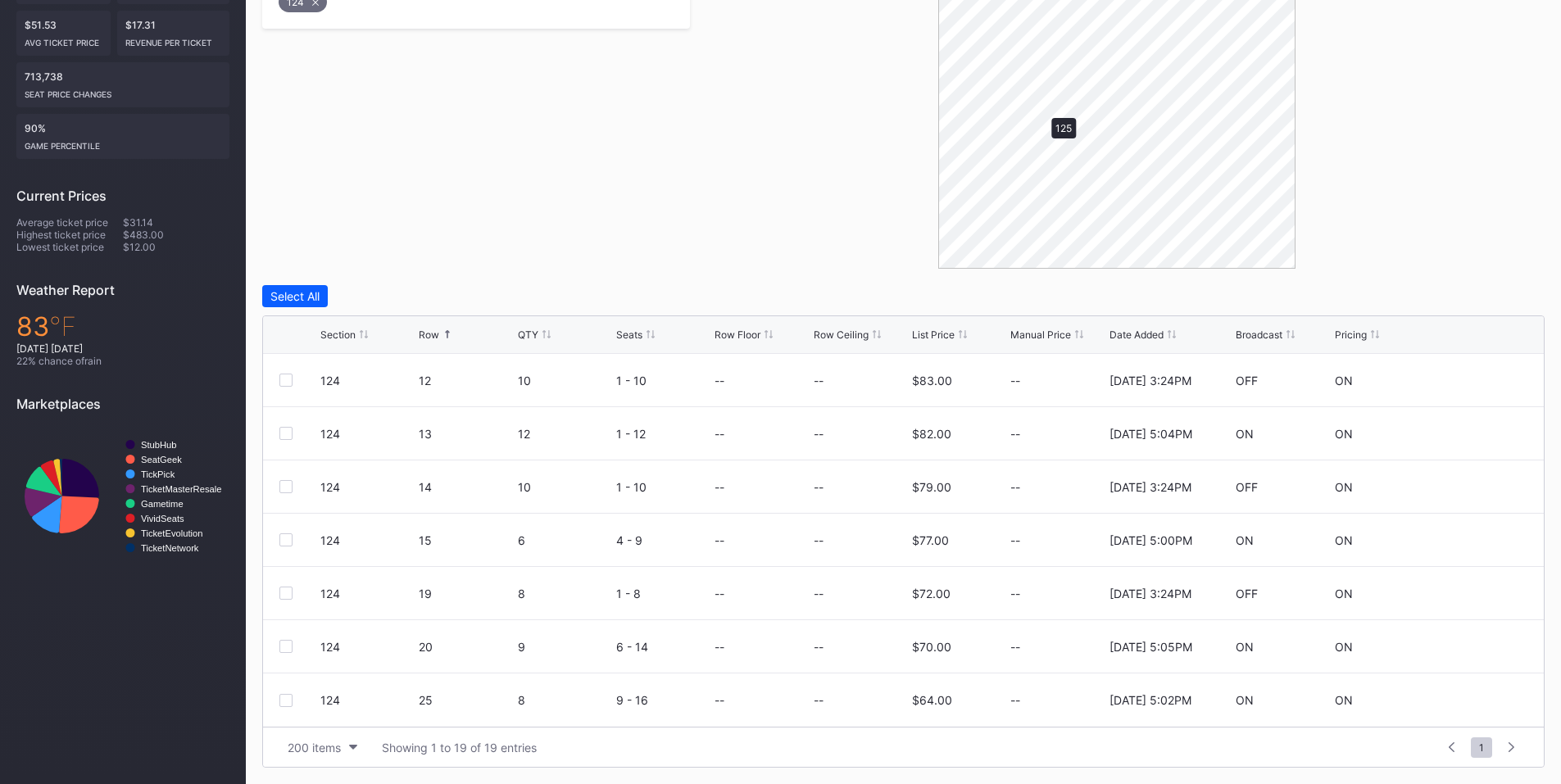
scroll to position [0, 0]
click at [290, 436] on div at bounding box center [286, 433] width 13 height 13
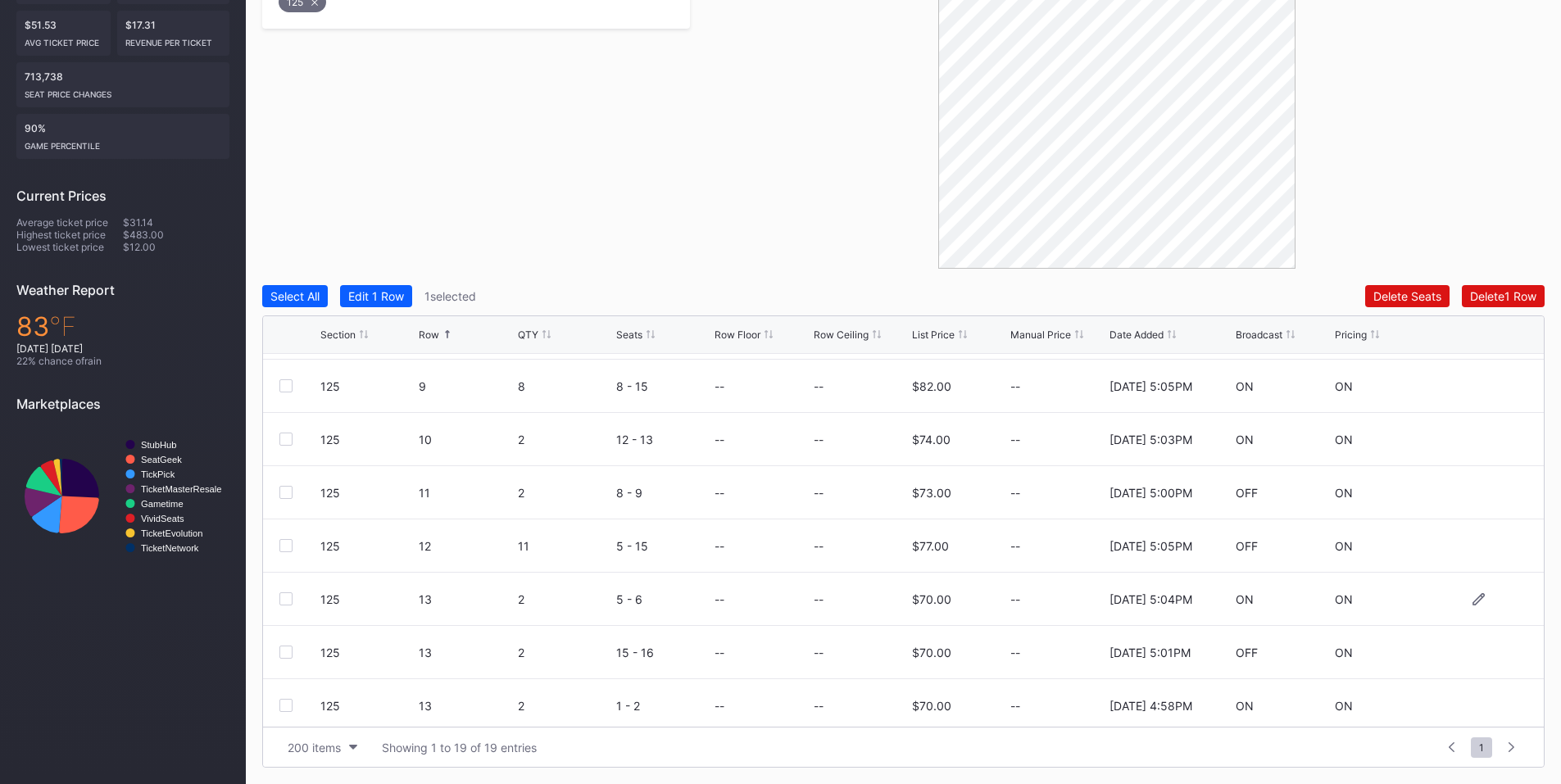
scroll to position [191, 0]
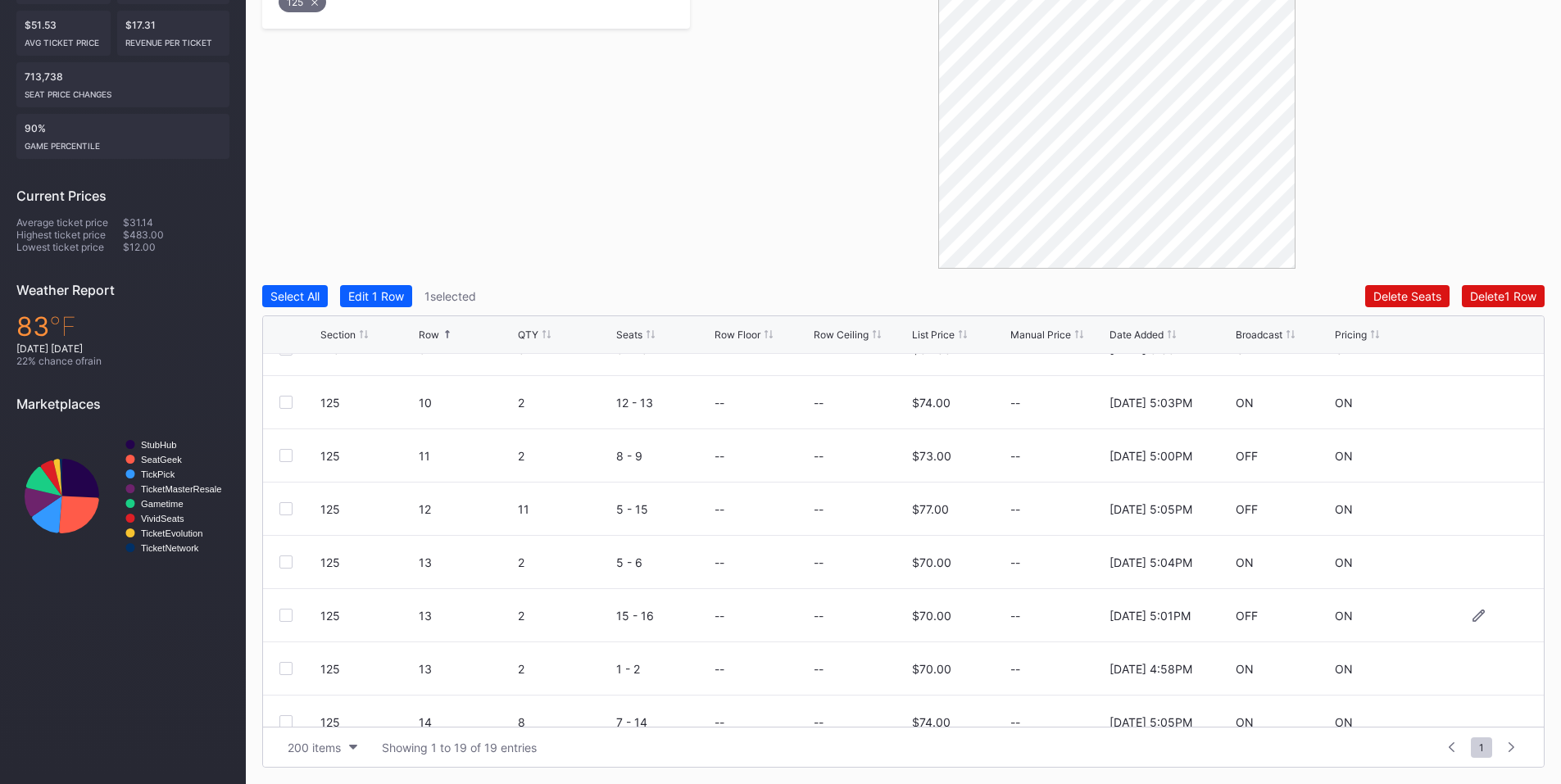
click at [290, 617] on div at bounding box center [286, 615] width 13 height 13
click at [1505, 290] on div "Delete 2 Rows" at bounding box center [1499, 296] width 73 height 14
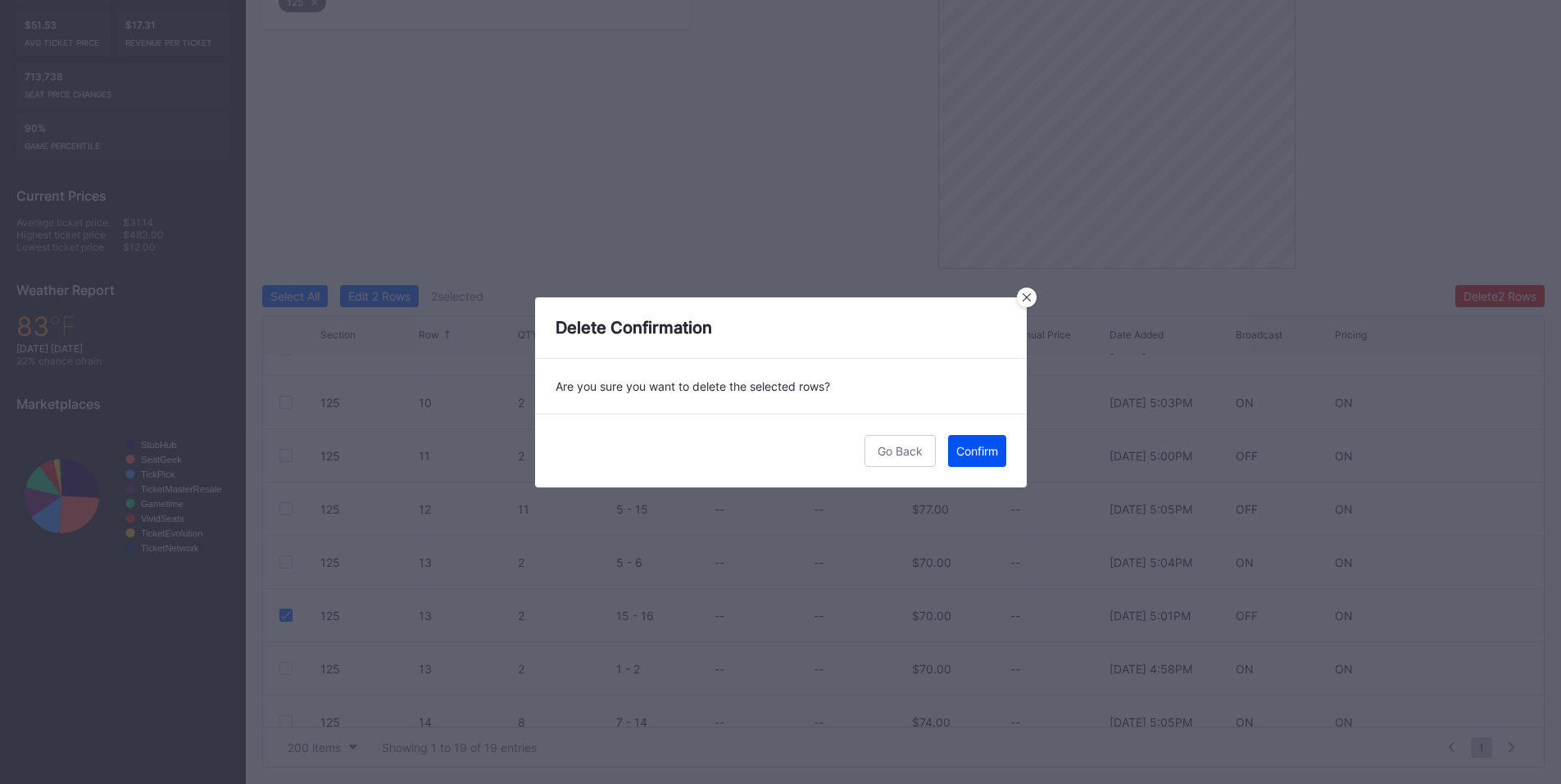
click at [995, 452] on div "Confirm" at bounding box center [977, 450] width 42 height 14
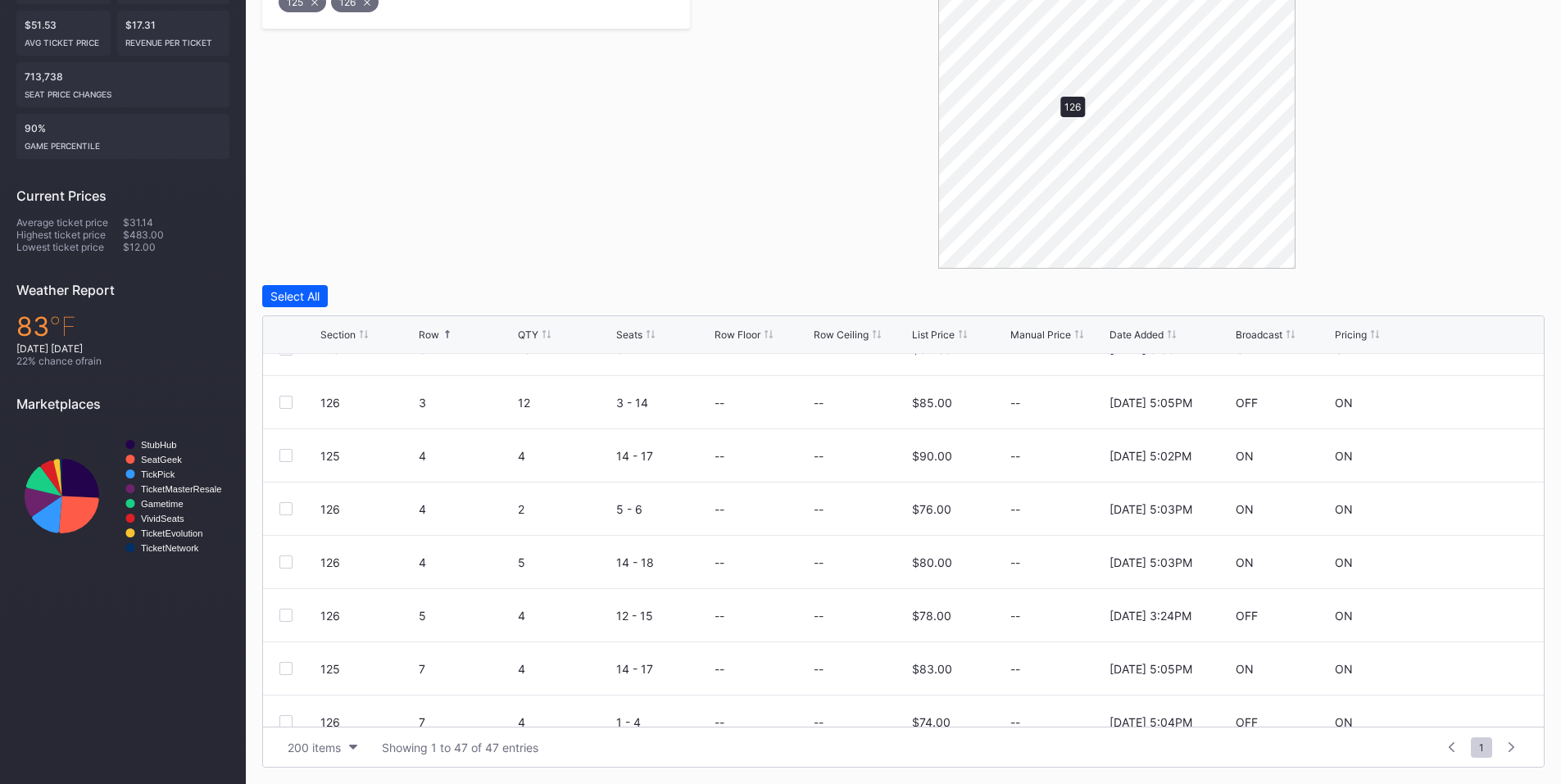
scroll to position [0, 0]
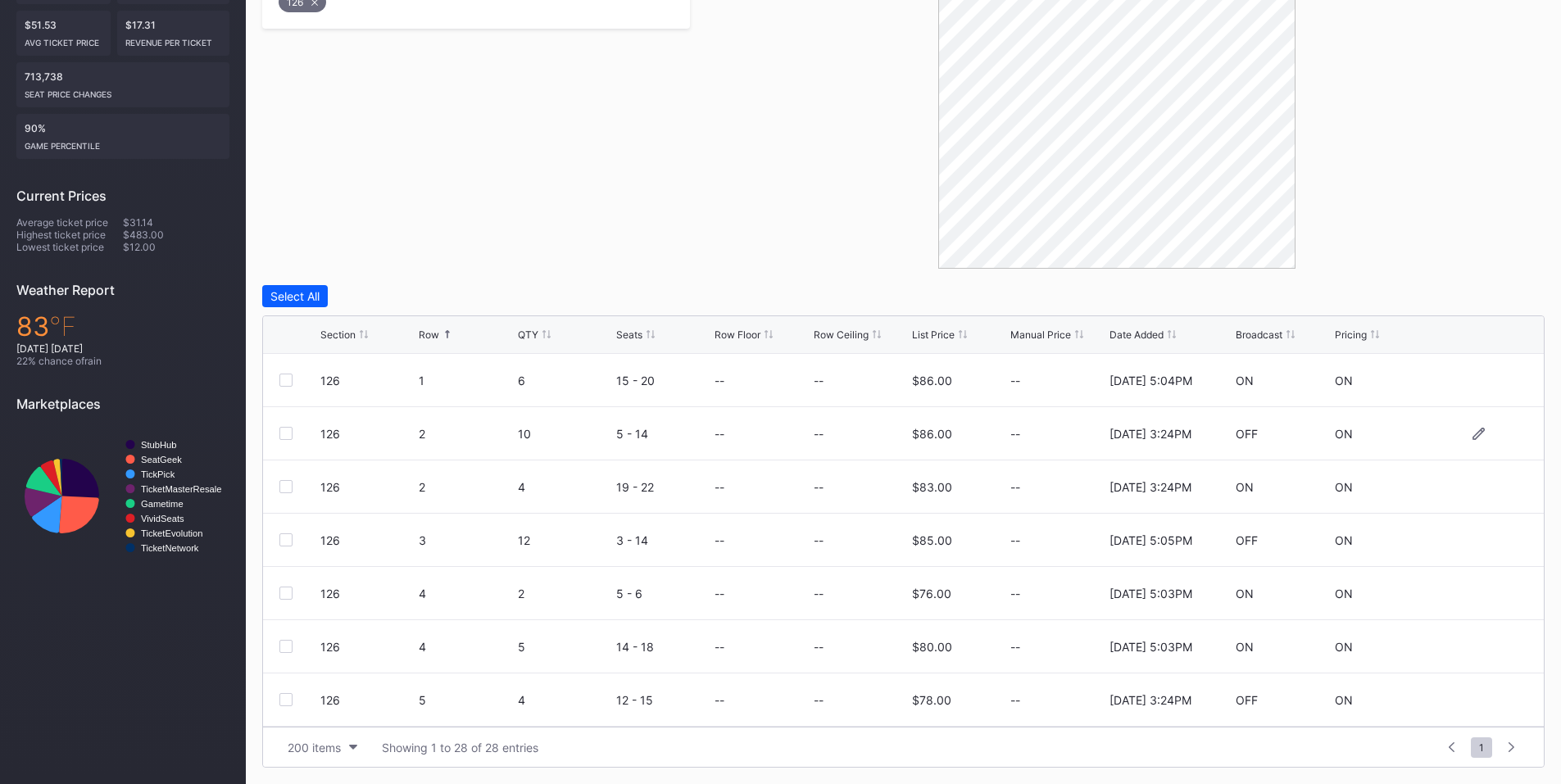
click at [282, 433] on div at bounding box center [286, 433] width 13 height 13
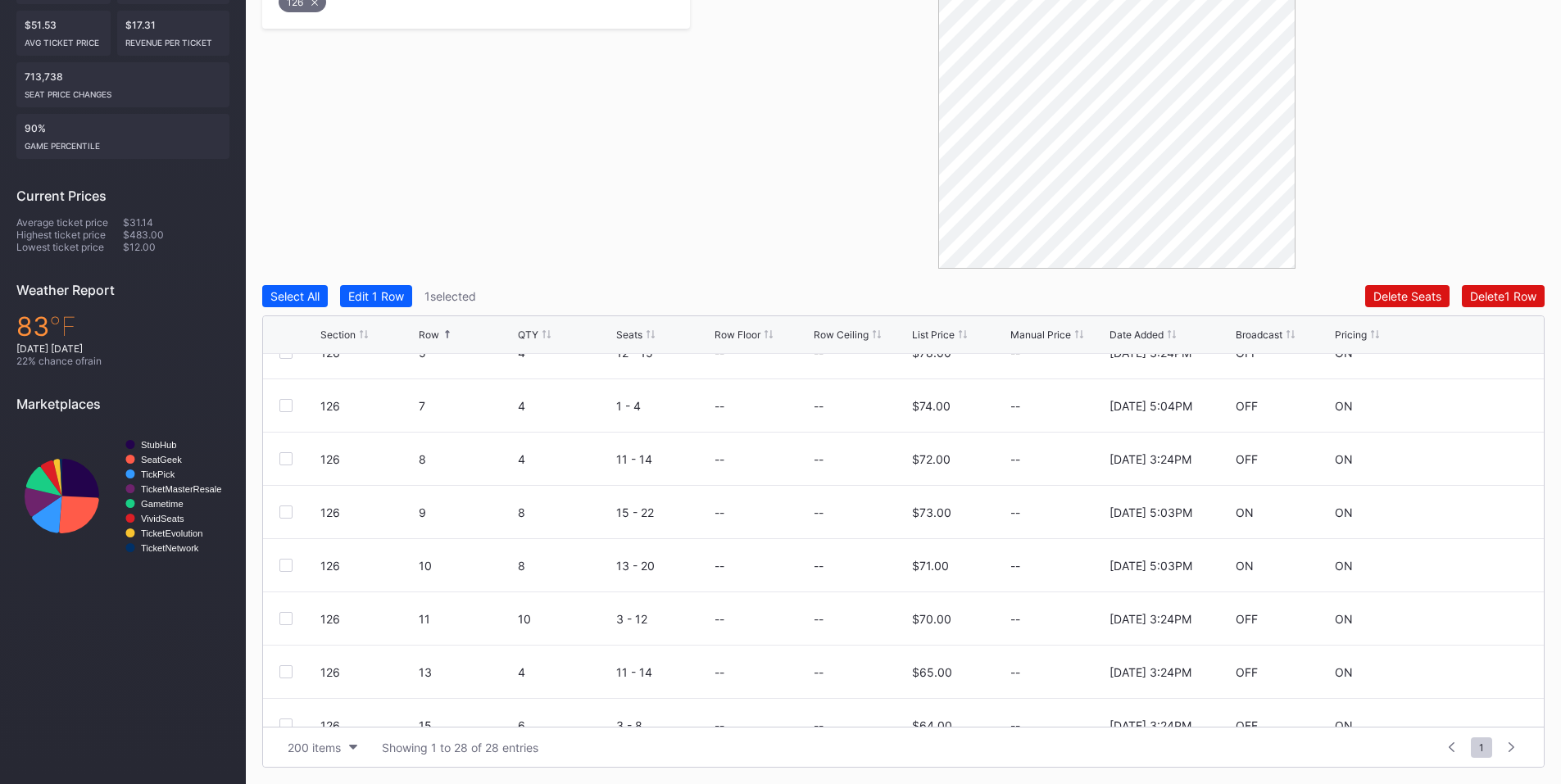
scroll to position [383, 0]
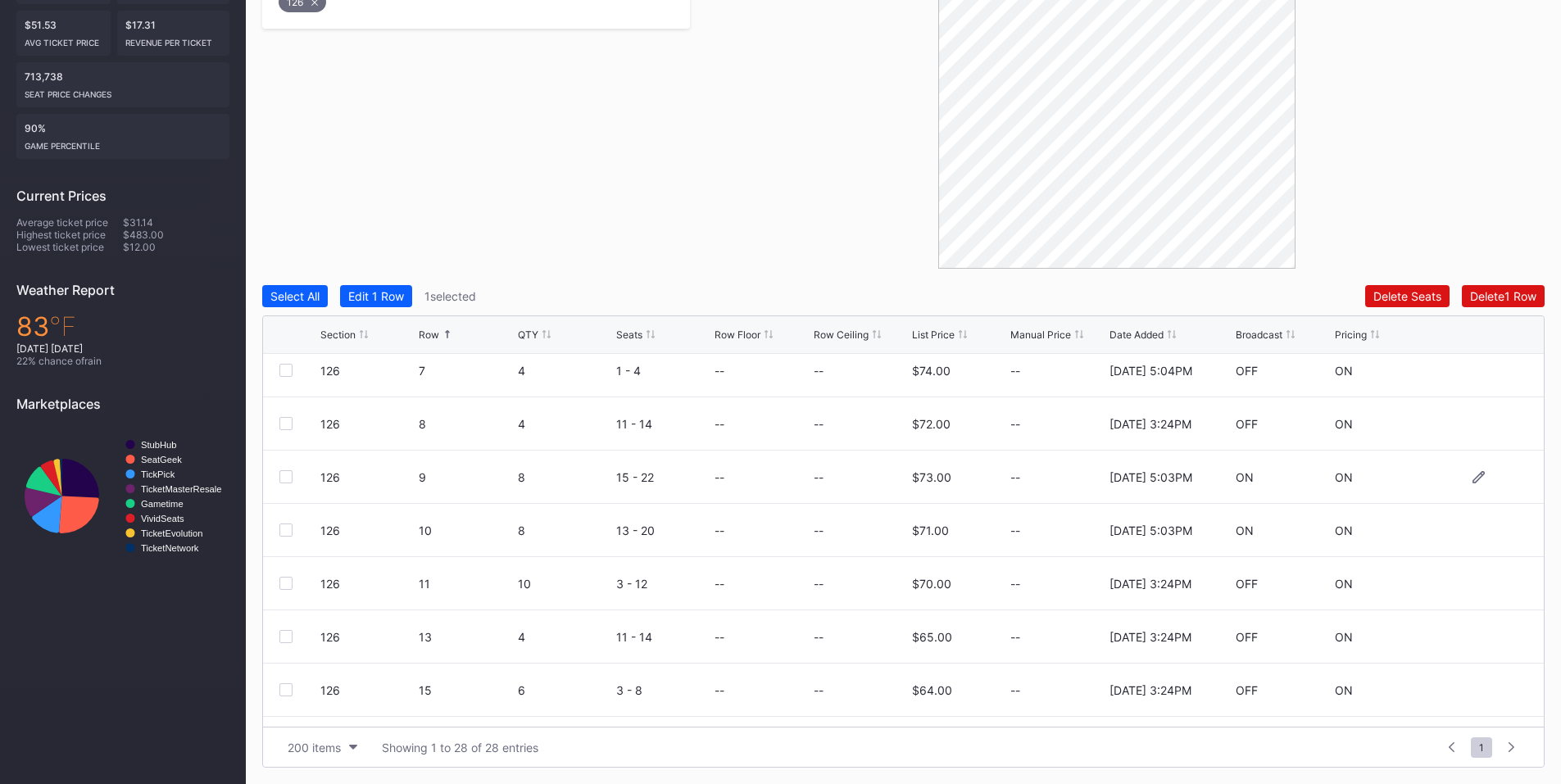
click at [282, 479] on div at bounding box center [286, 477] width 13 height 13
click at [285, 526] on div at bounding box center [286, 530] width 13 height 13
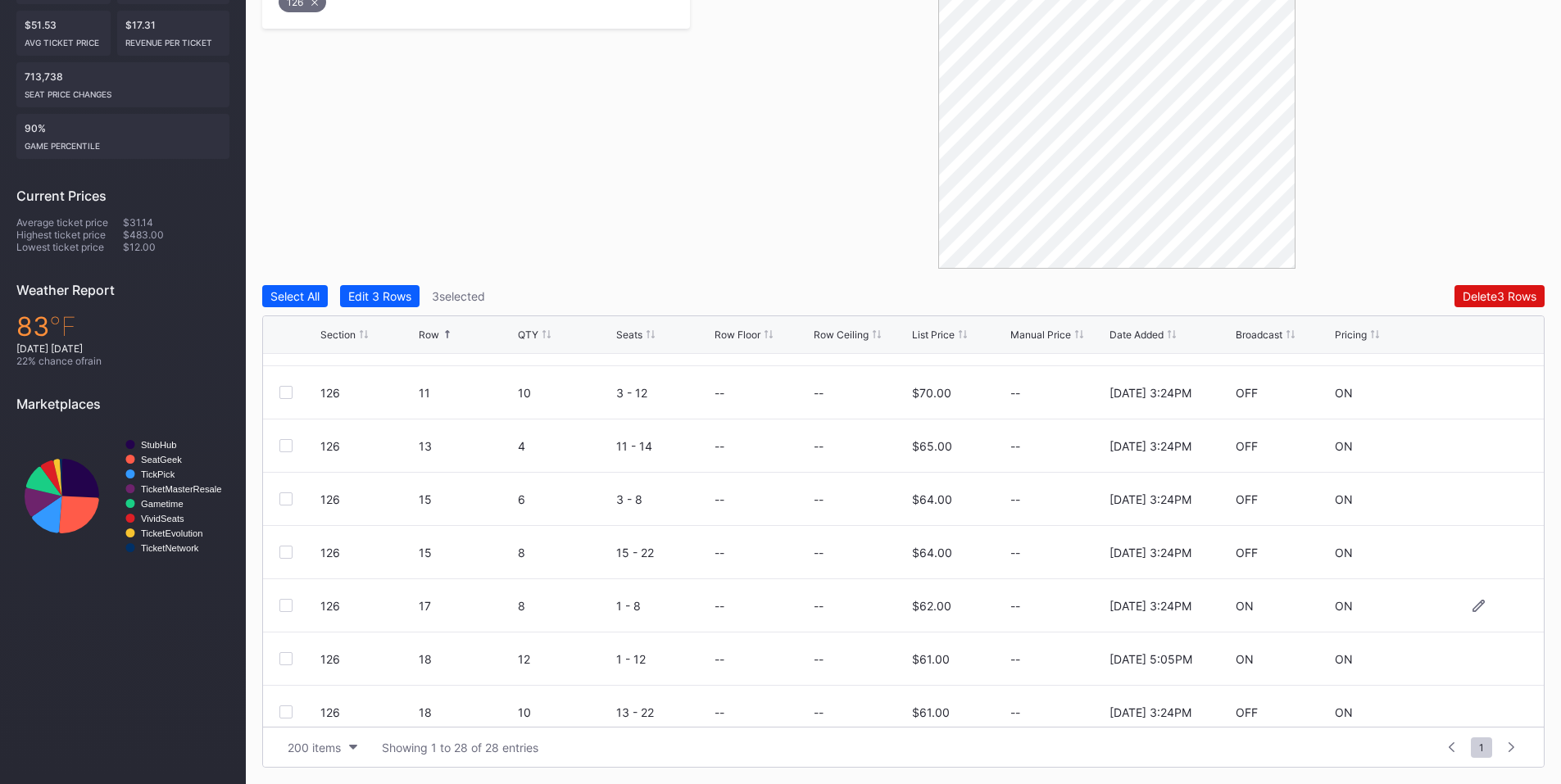
scroll to position [765, 0]
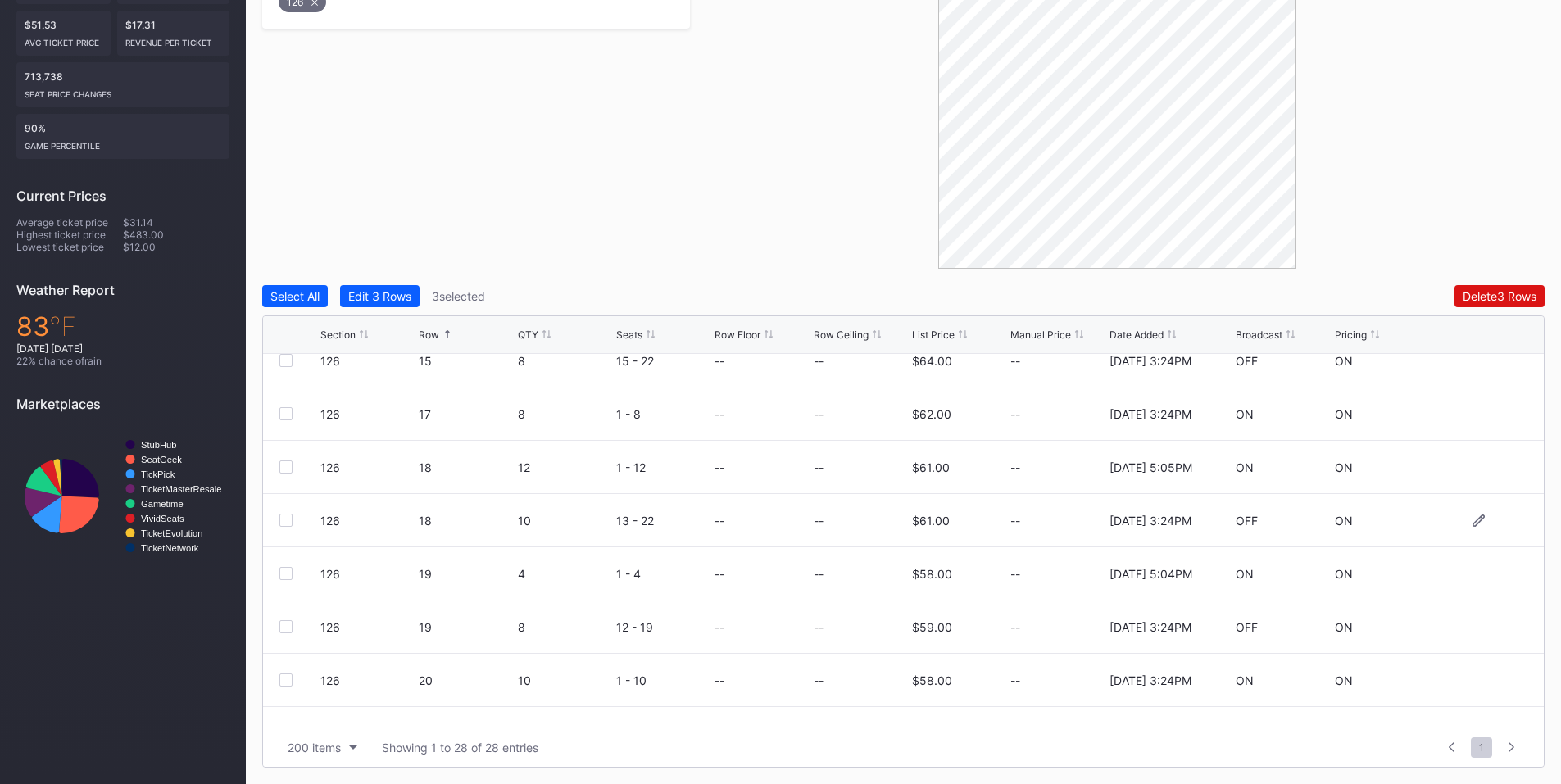
click at [283, 520] on div at bounding box center [286, 520] width 13 height 13
click at [1502, 290] on div "Delete 4 Rows" at bounding box center [1499, 296] width 74 height 14
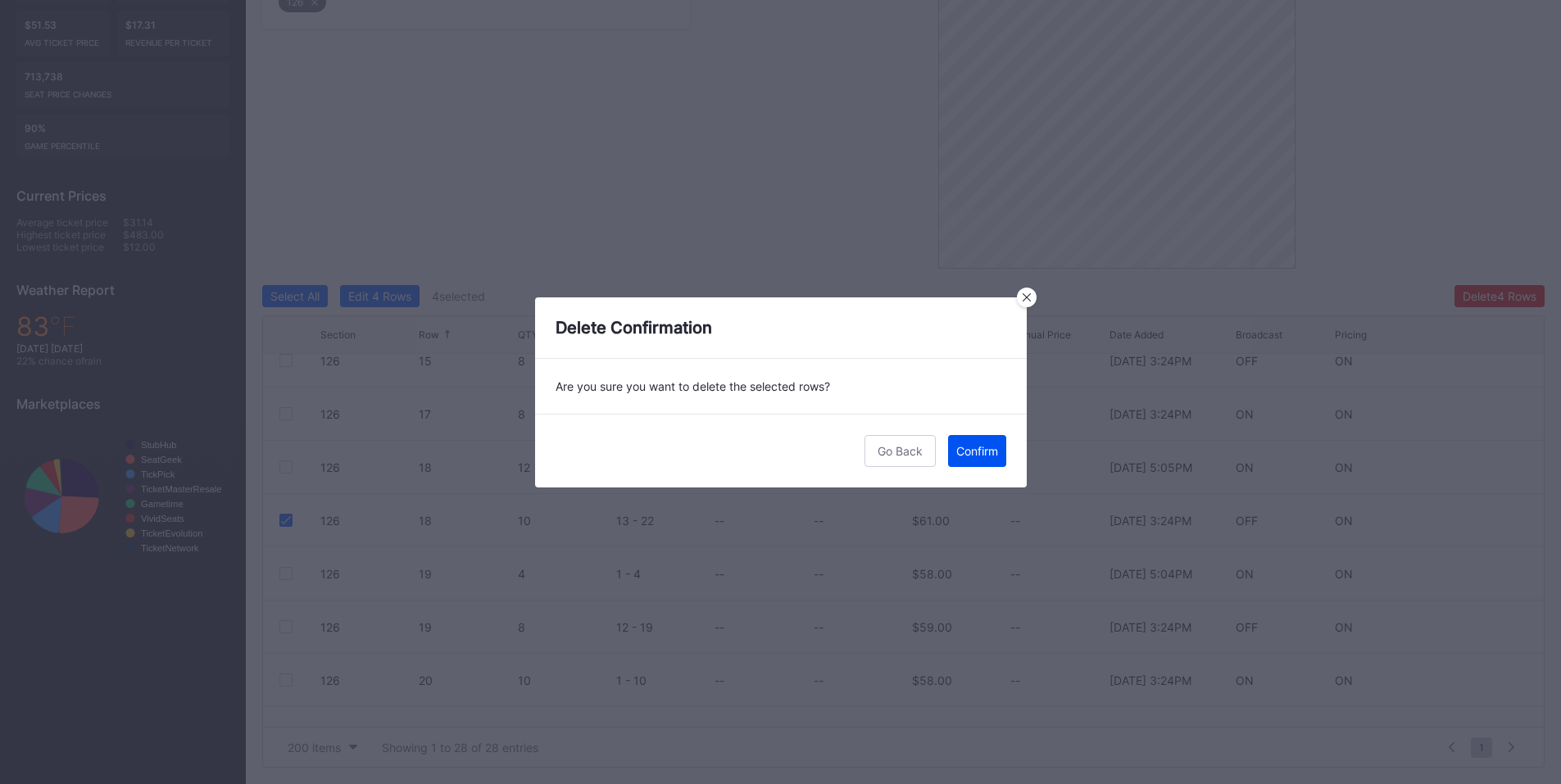
click at [983, 449] on div "Confirm" at bounding box center [977, 450] width 42 height 14
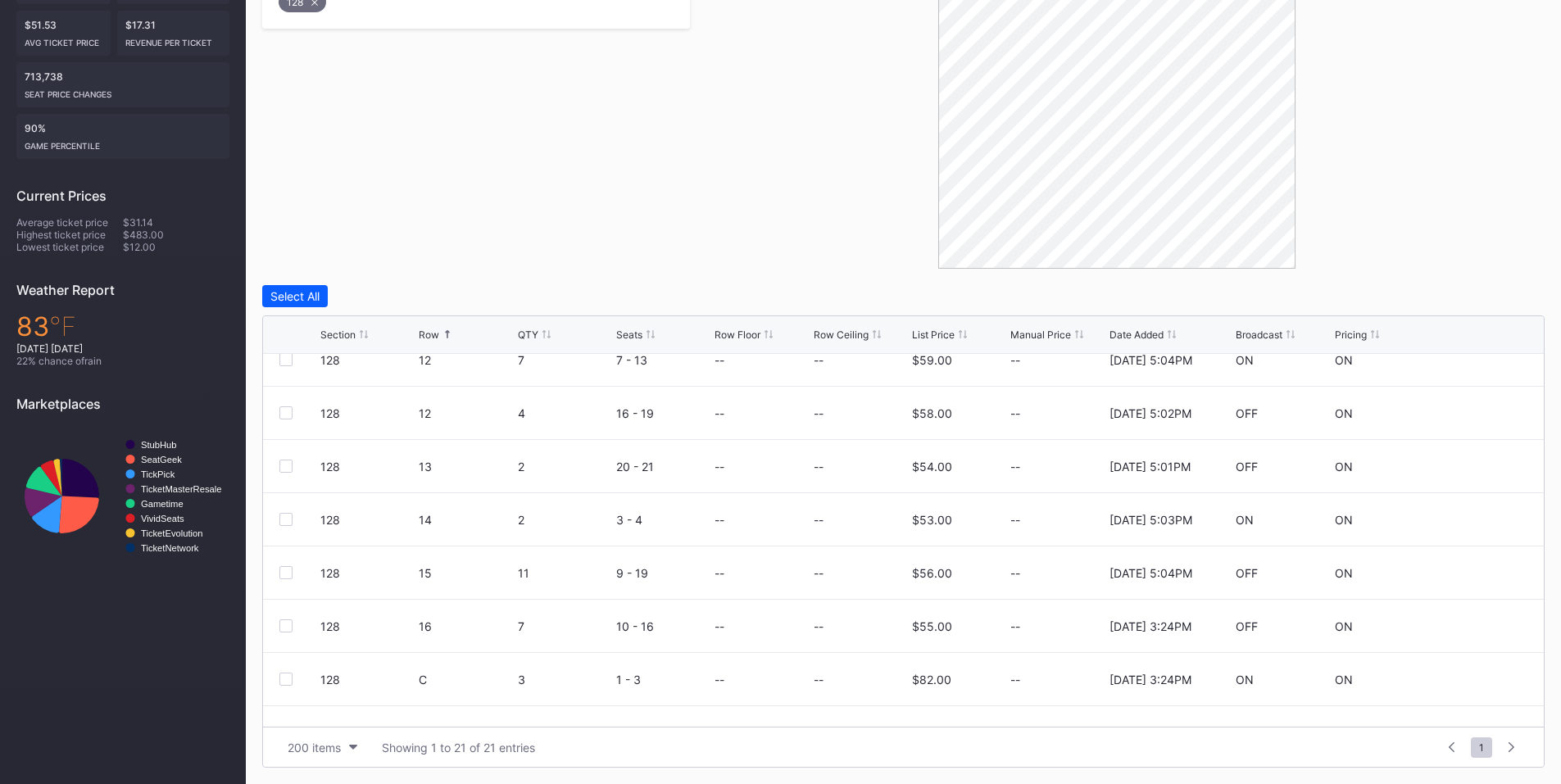
scroll to position [745, 0]
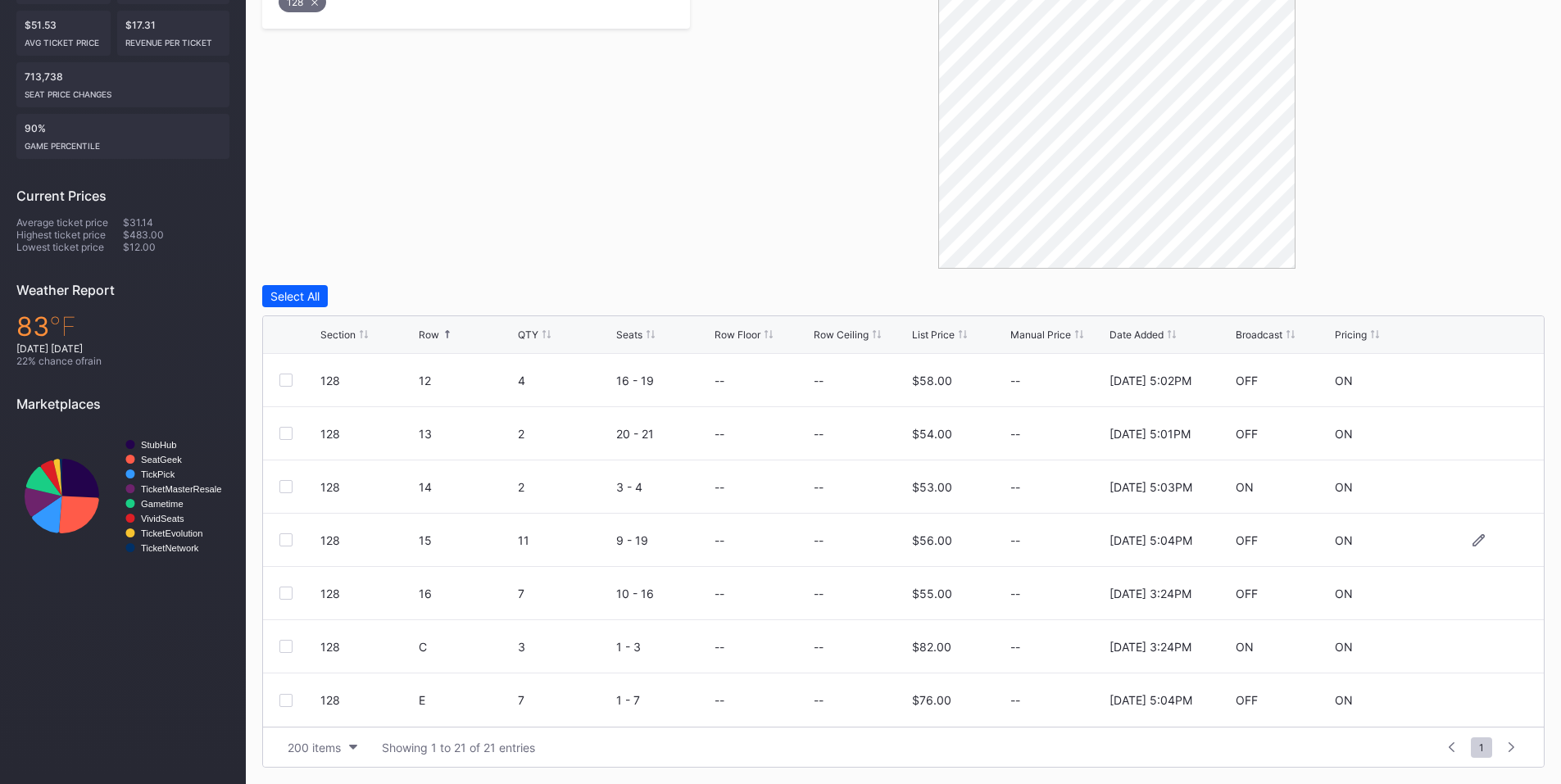
click at [287, 545] on div at bounding box center [286, 540] width 13 height 13
click at [1490, 301] on div "Delete 1 Row" at bounding box center [1503, 296] width 66 height 14
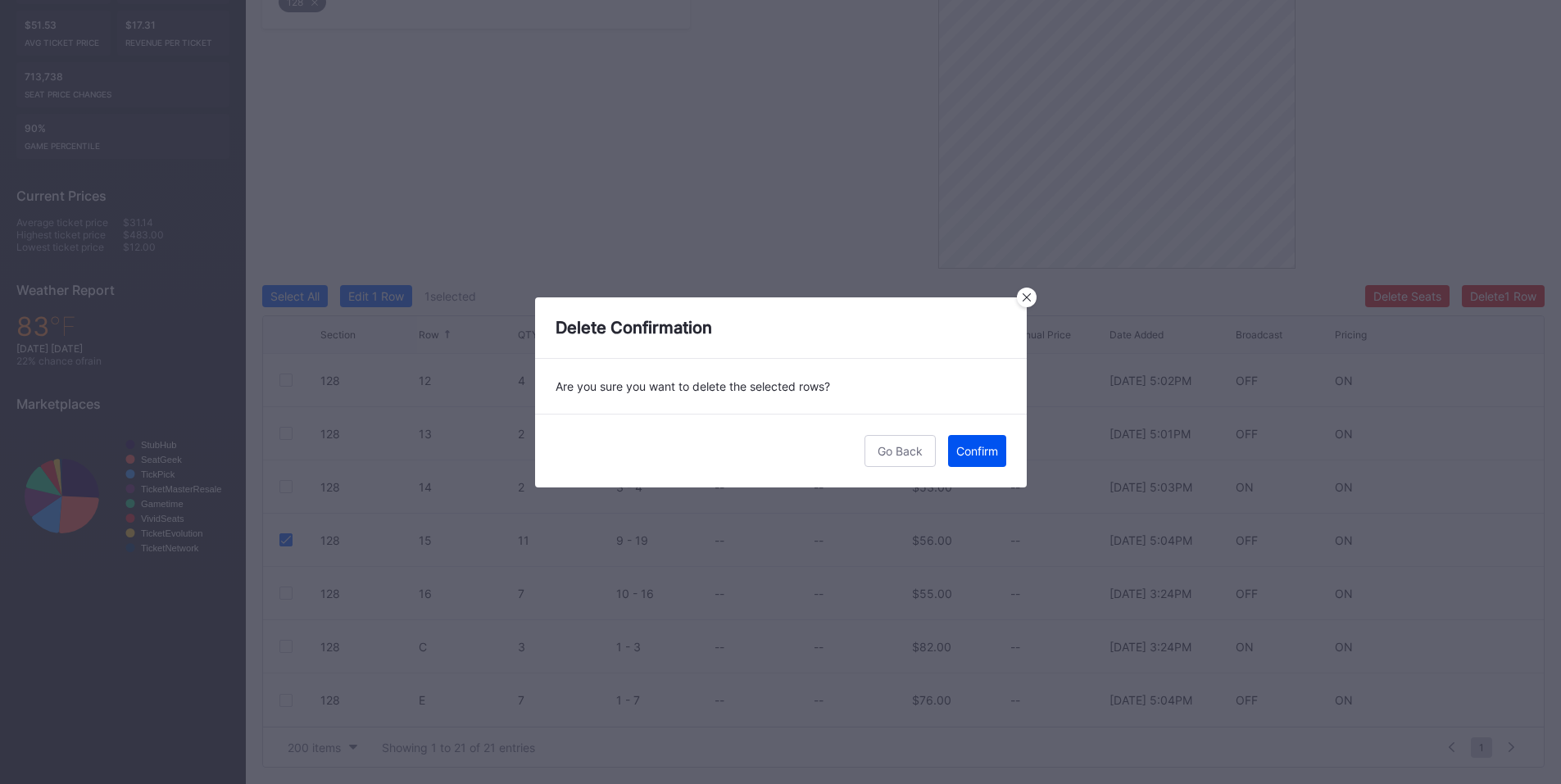
click at [965, 451] on div "Confirm" at bounding box center [977, 450] width 42 height 14
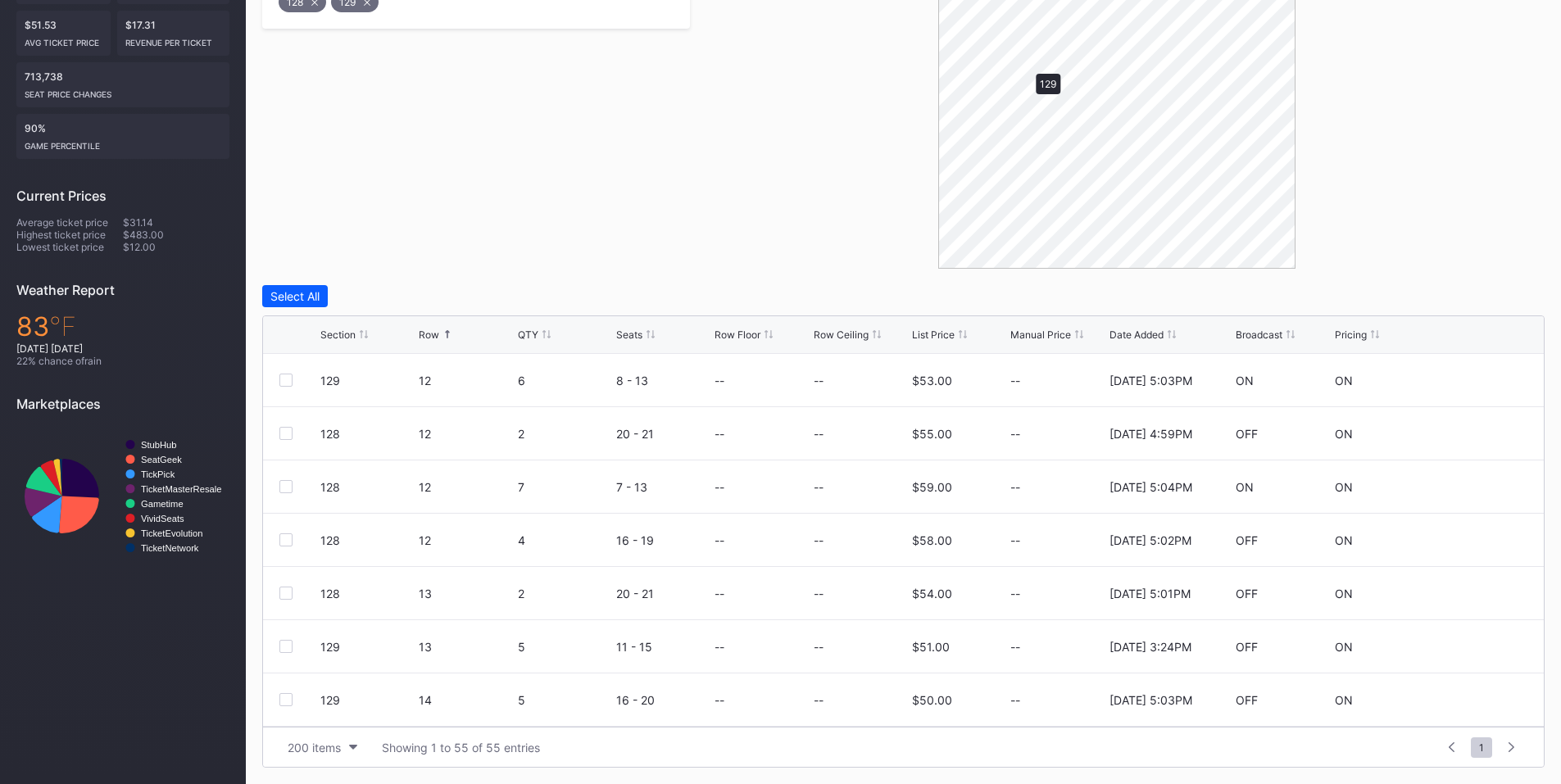
scroll to position [0, 0]
click at [285, 484] on div at bounding box center [286, 486] width 13 height 13
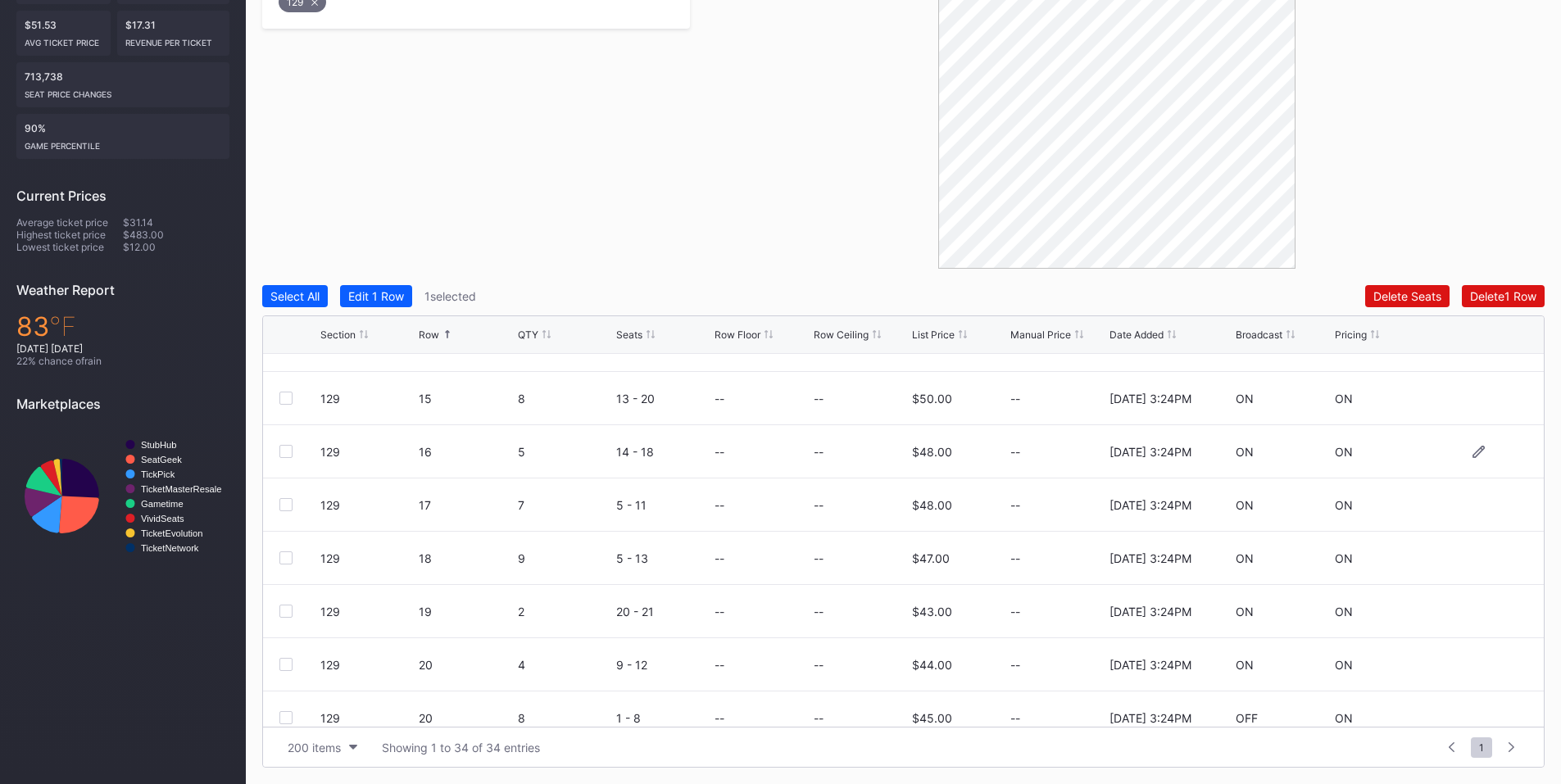
scroll to position [383, 0]
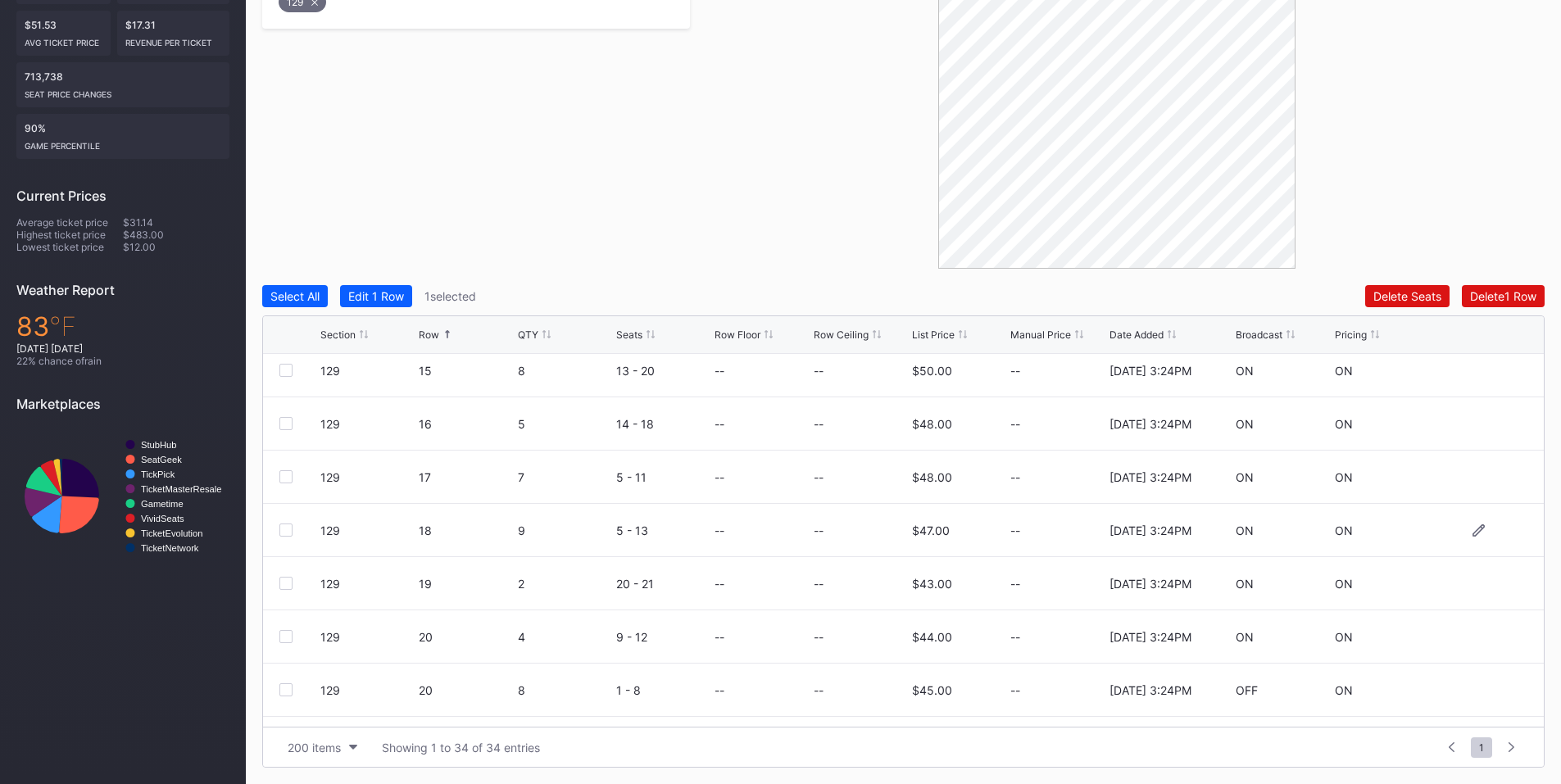
click at [287, 531] on div at bounding box center [286, 530] width 13 height 13
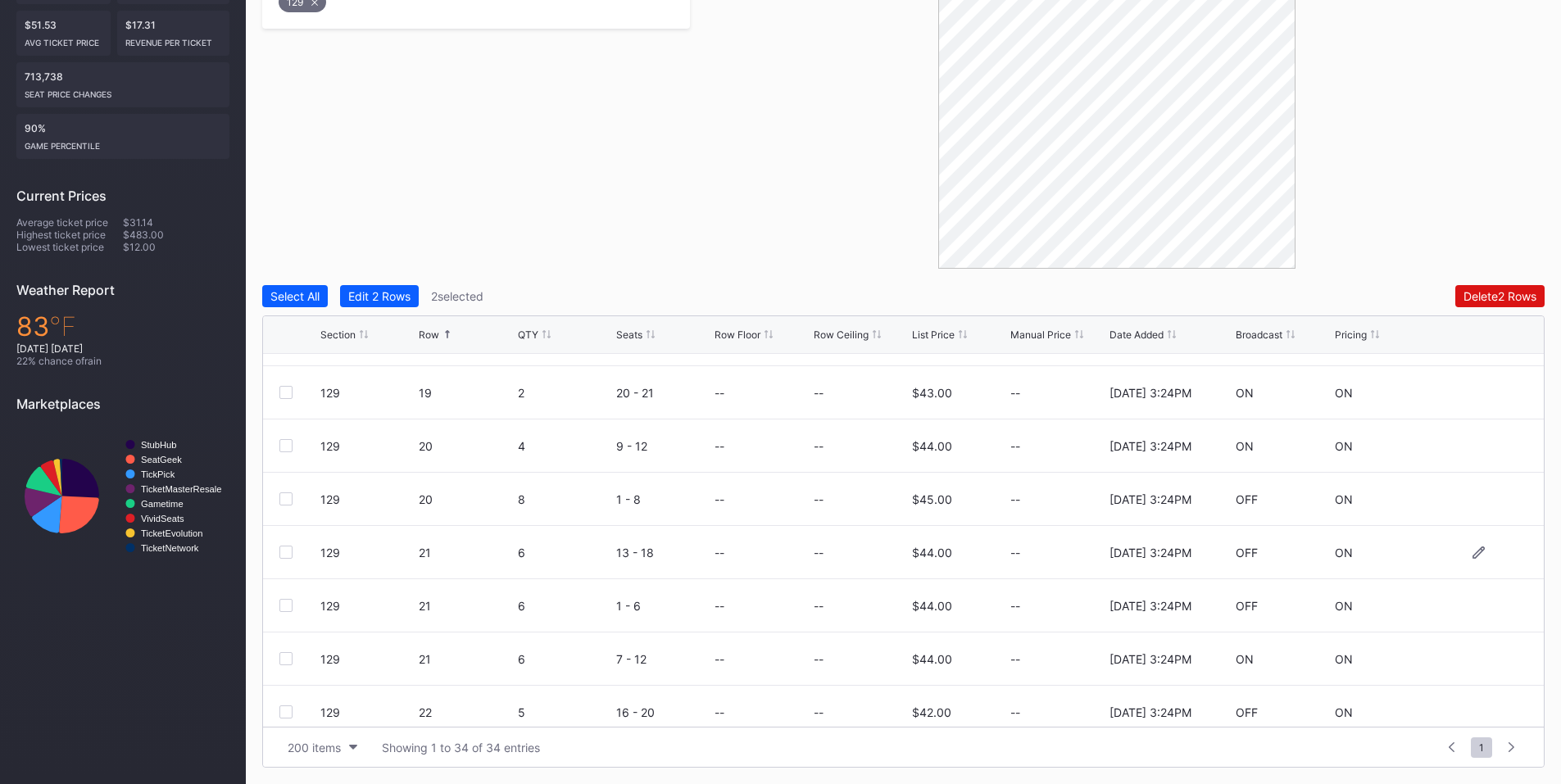
scroll to position [764, 0]
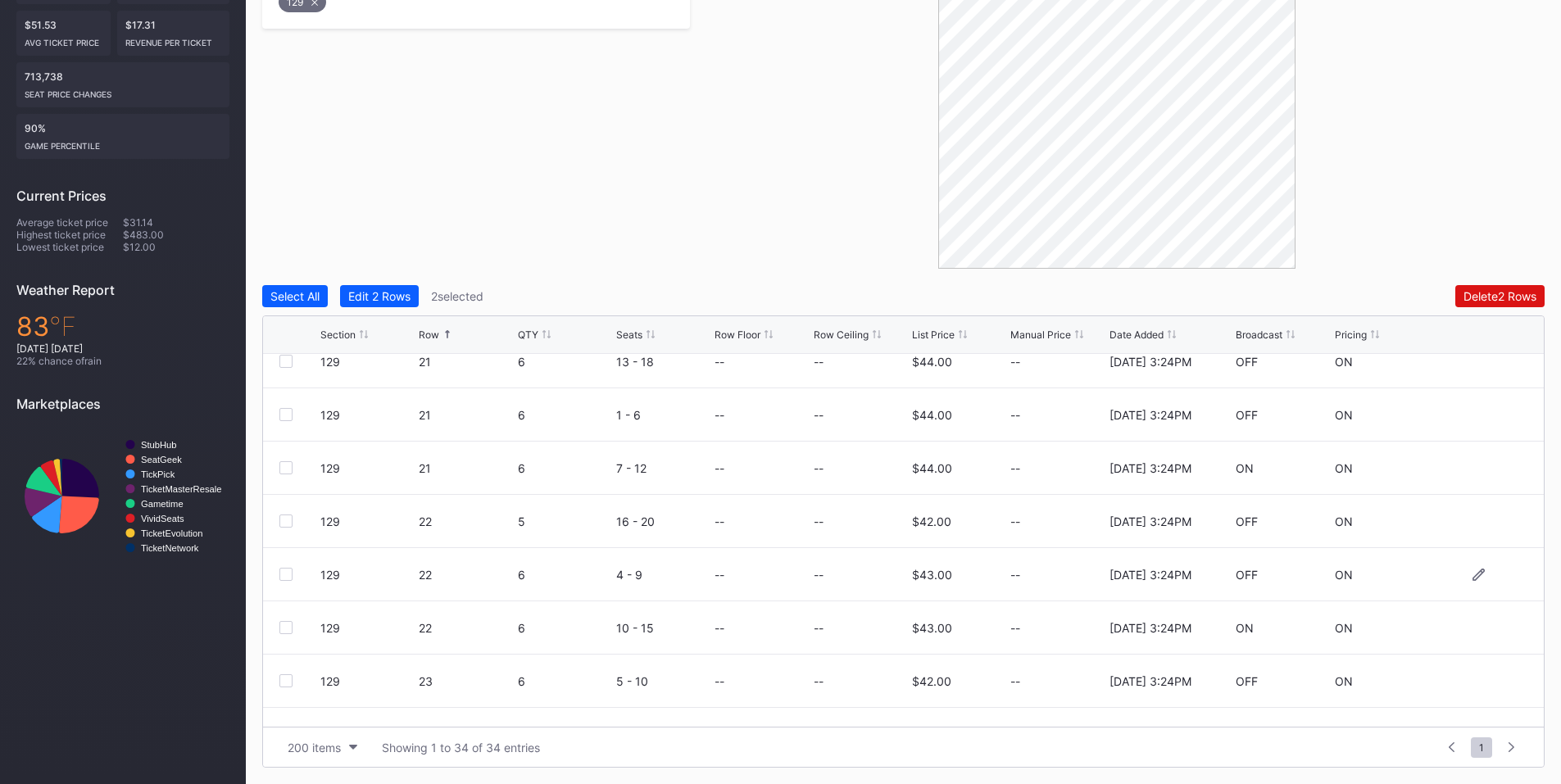
click at [277, 575] on div "129 22 6 4 - 9 -- -- $43.00 -- 4/22/2025 3:24PM OFF ON" at bounding box center [903, 574] width 1281 height 53
click at [286, 573] on div at bounding box center [286, 574] width 13 height 13
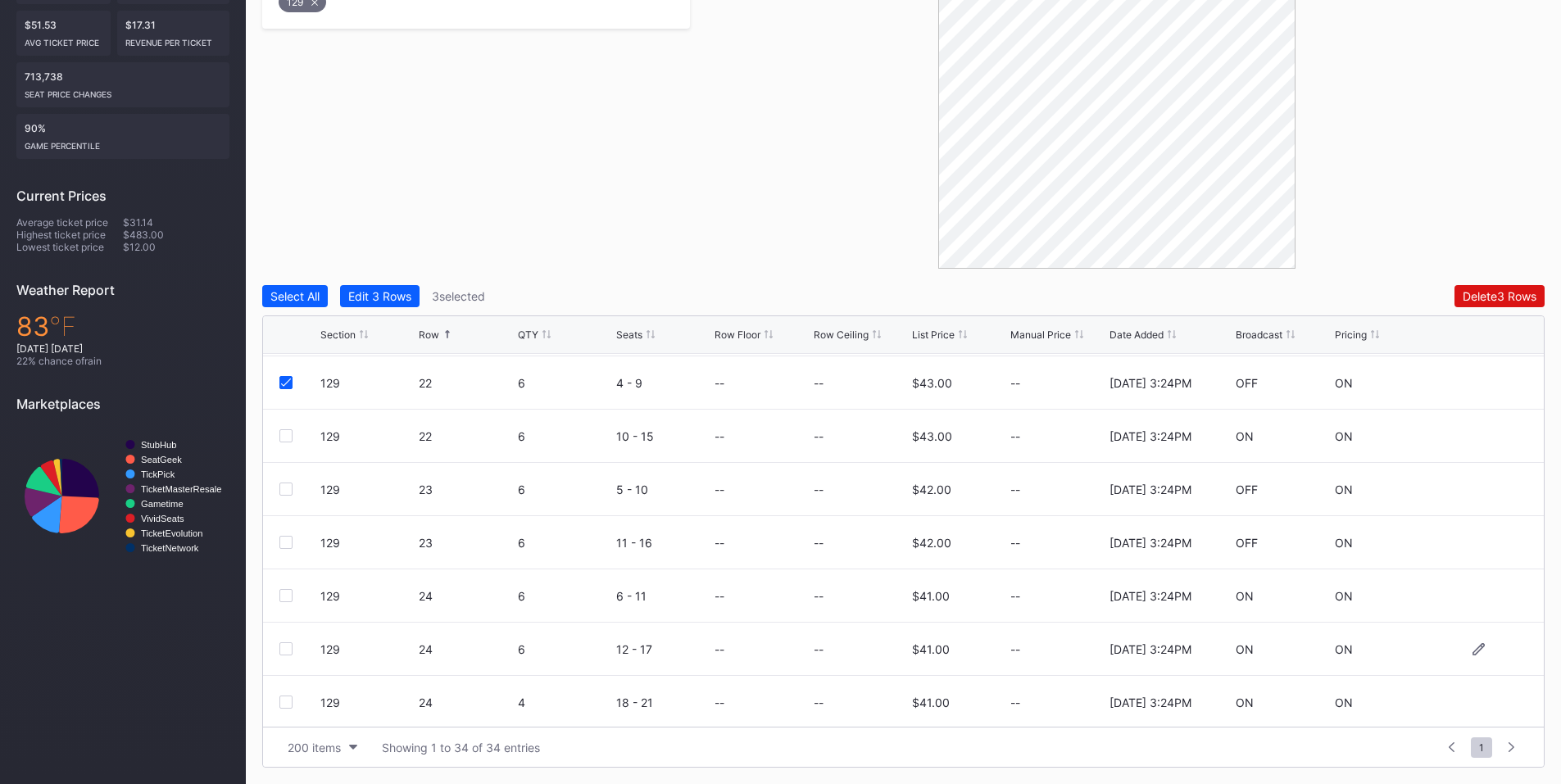
click at [281, 648] on div at bounding box center [286, 648] width 13 height 13
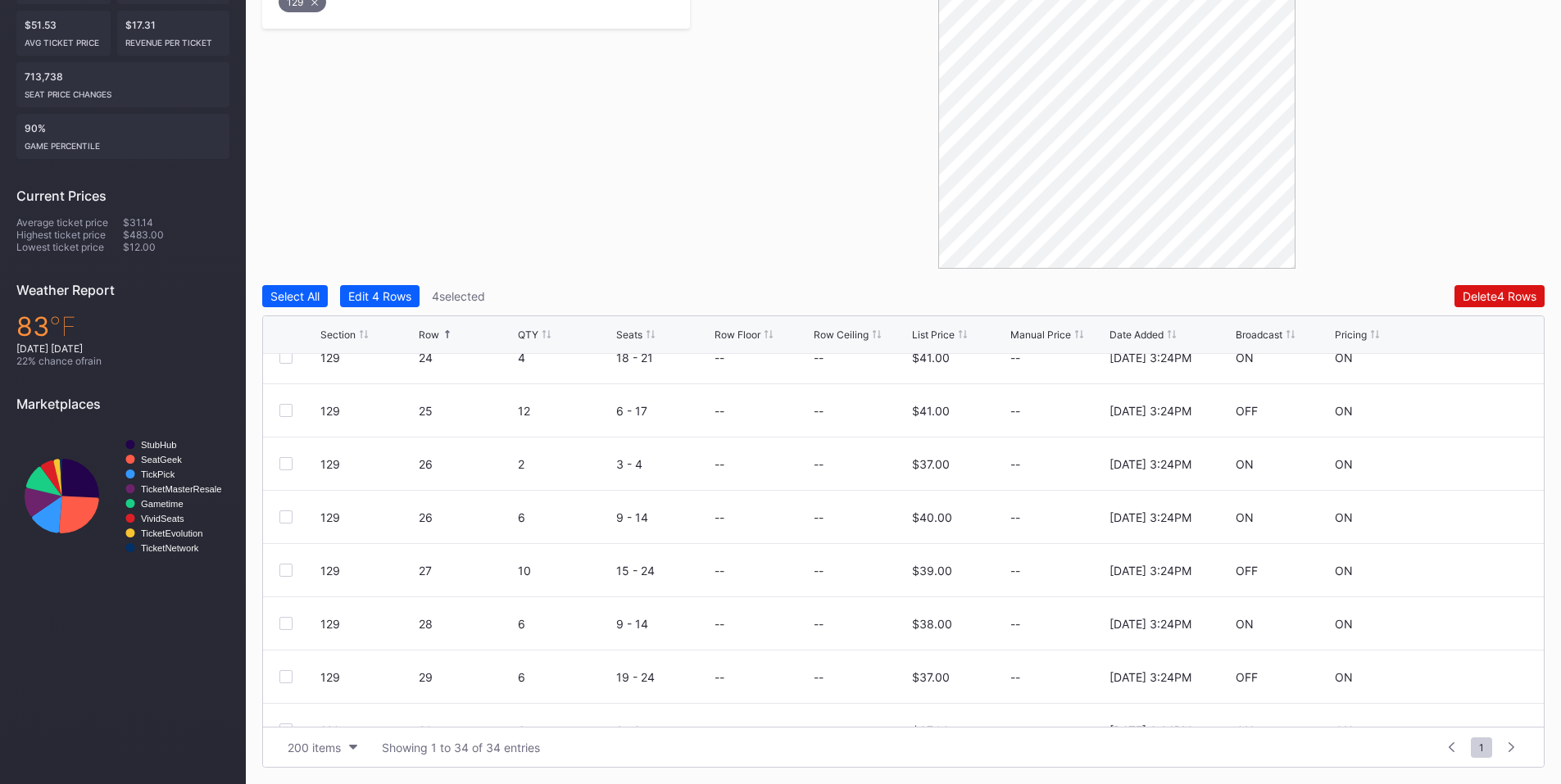
scroll to position [1338, 0]
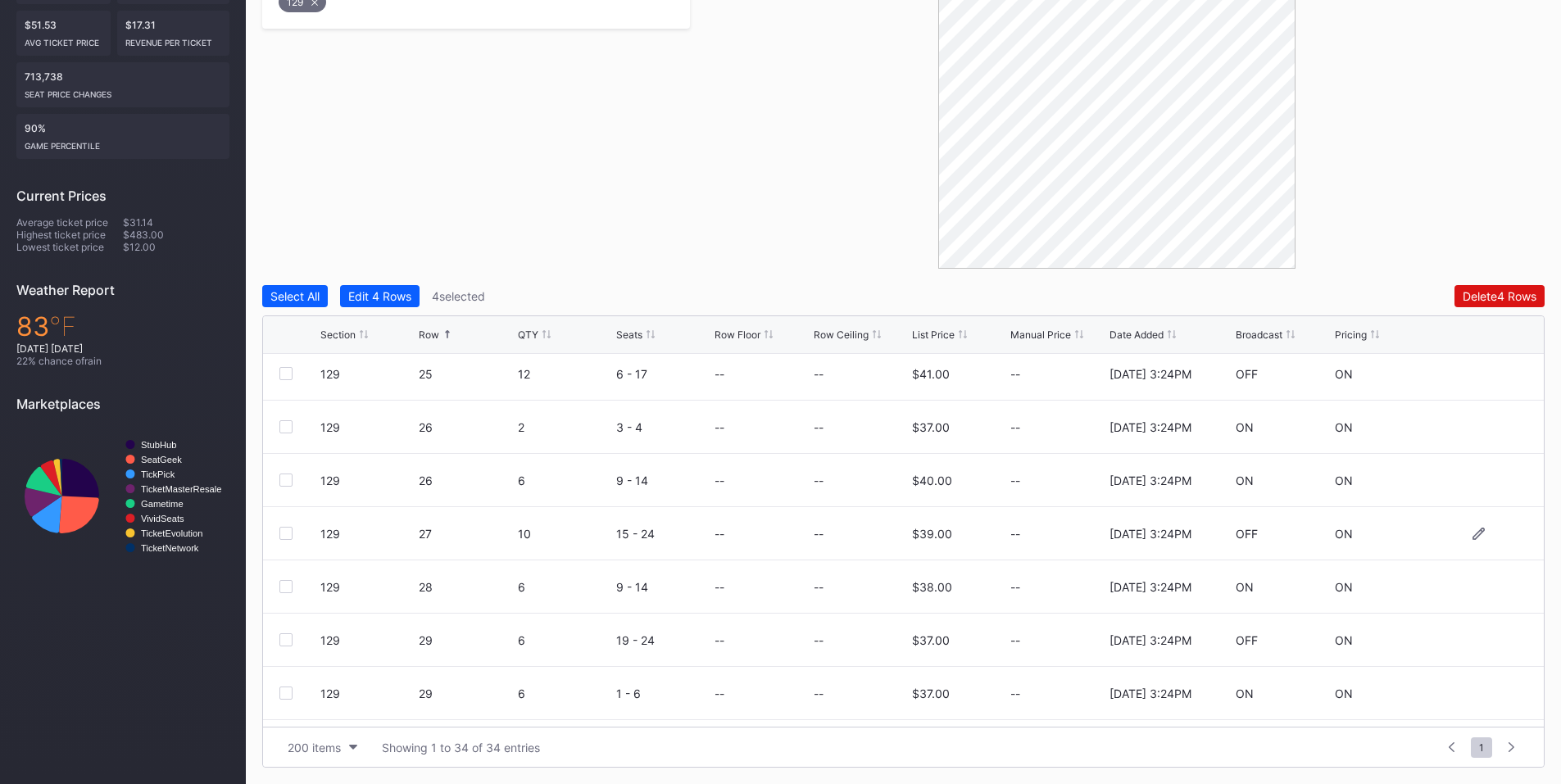
click at [290, 533] on div at bounding box center [286, 534] width 13 height 13
click at [1476, 297] on div "Delete 5 Rows" at bounding box center [1499, 296] width 74 height 14
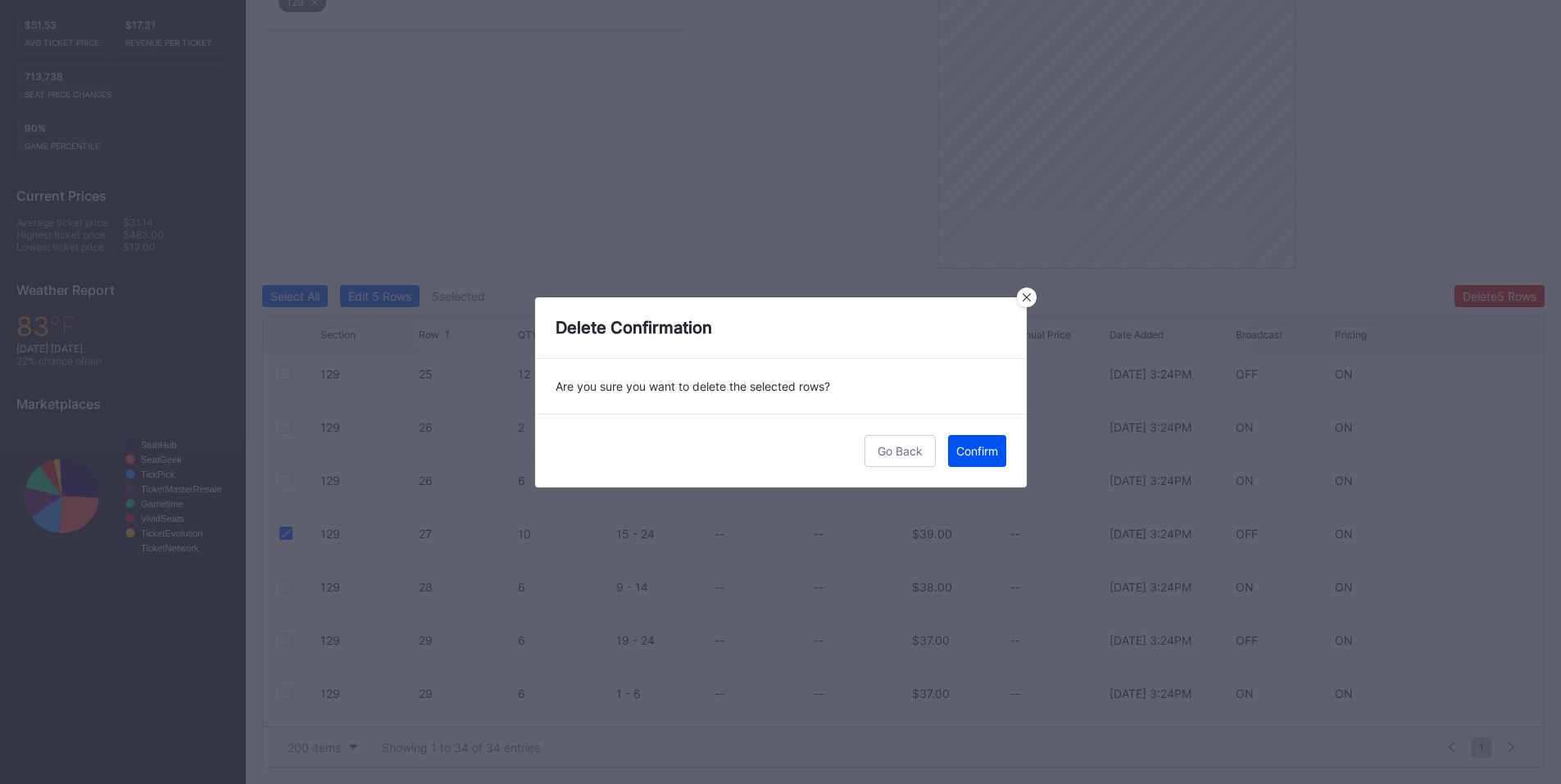
click at [978, 442] on button "Confirm" at bounding box center [977, 451] width 58 height 32
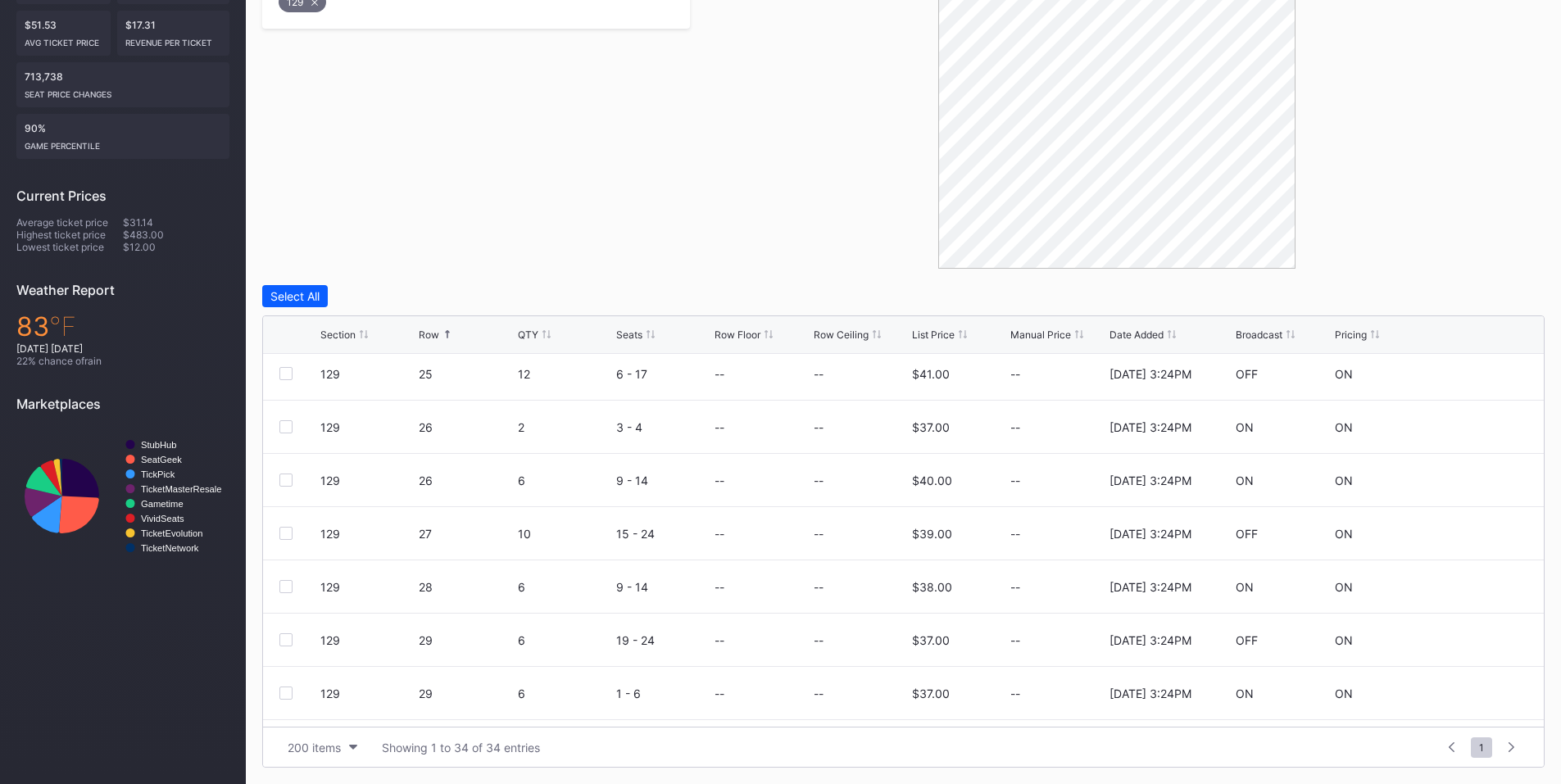
scroll to position [0, 0]
click at [287, 648] on div at bounding box center [286, 647] width 13 height 13
click at [286, 582] on div at bounding box center [286, 583] width 13 height 13
click at [1483, 298] on div "Delete 2 Rows" at bounding box center [1499, 296] width 73 height 14
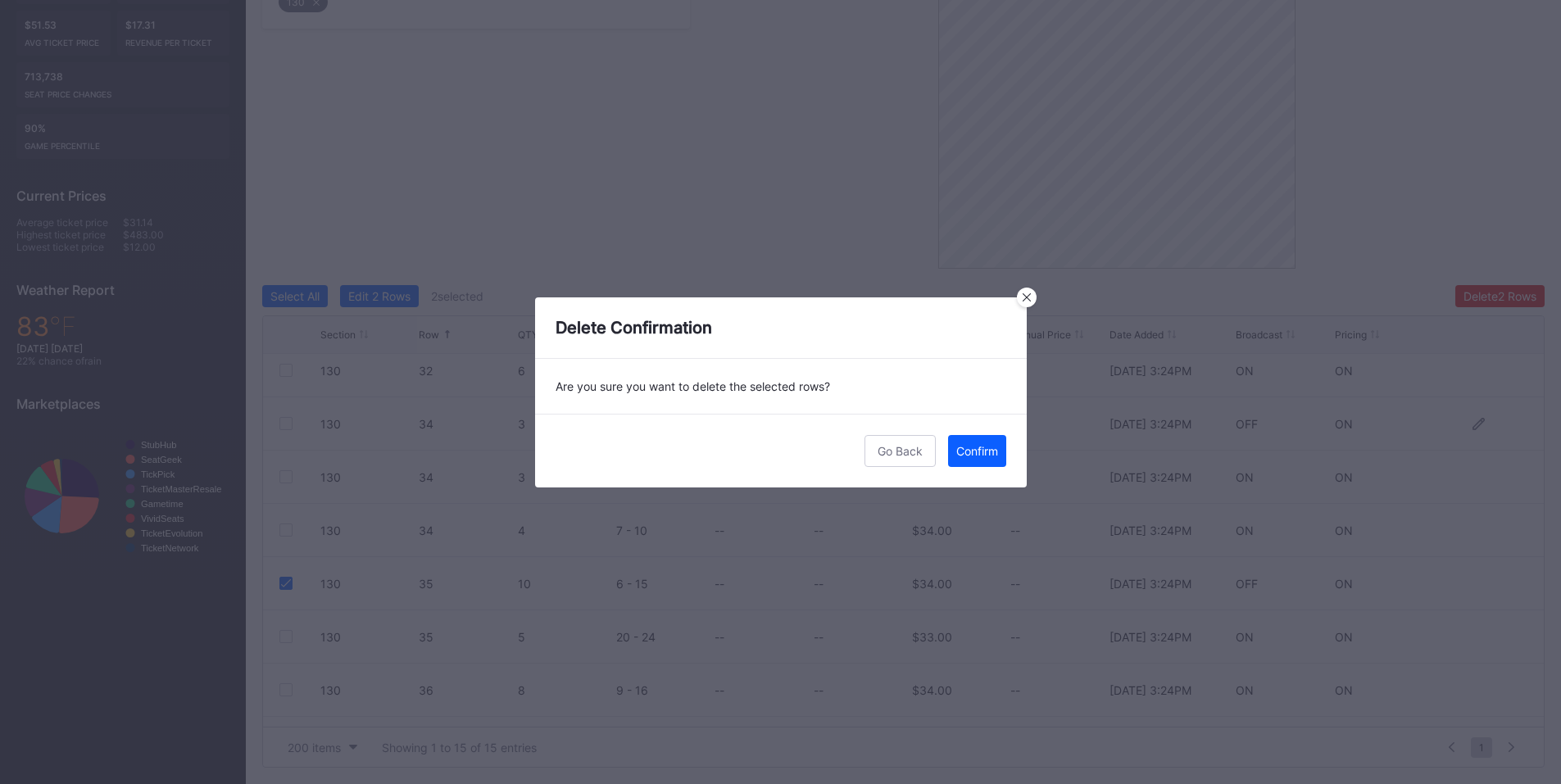
click at [973, 445] on div "Confirm" at bounding box center [977, 450] width 42 height 14
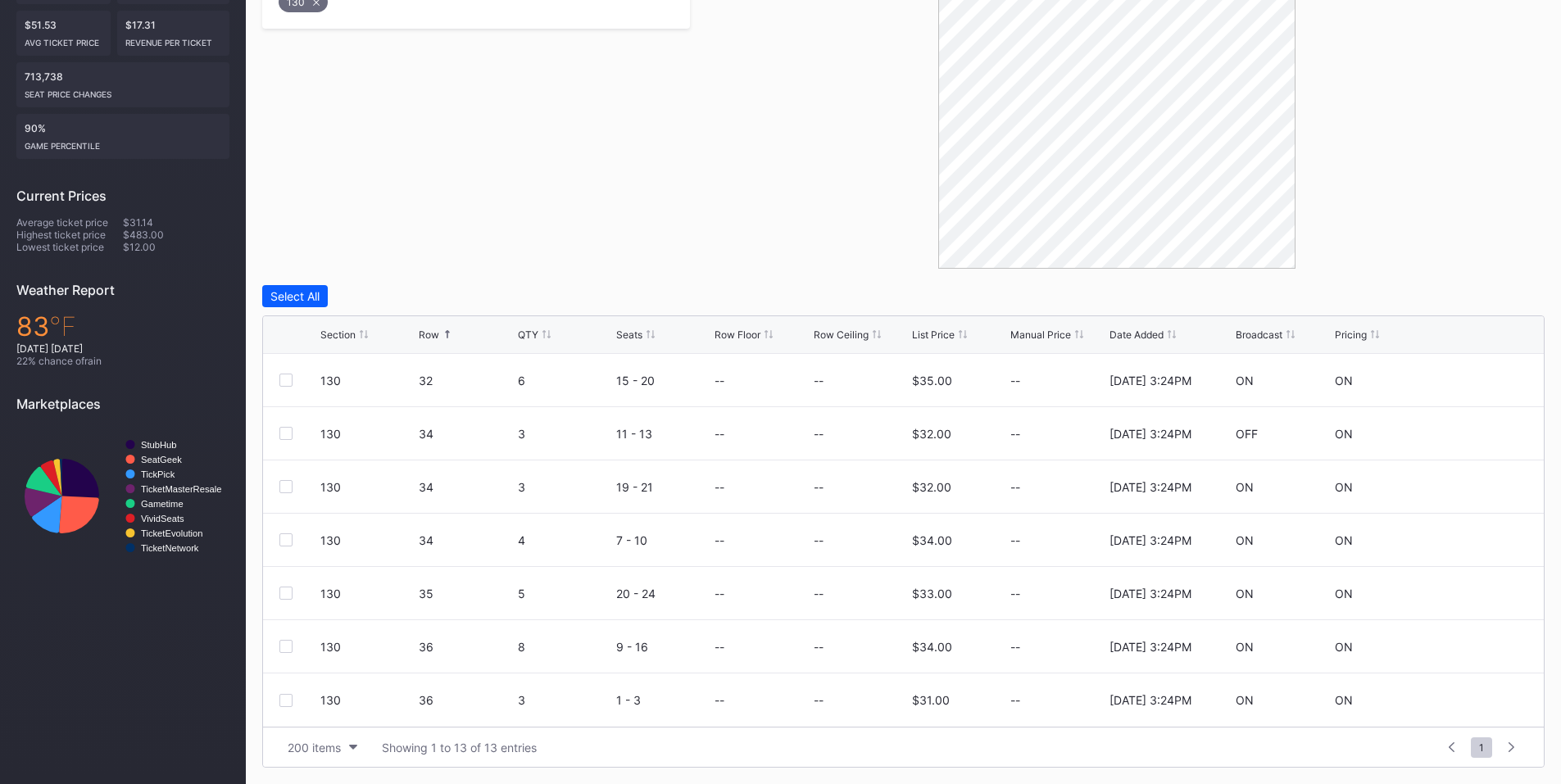
scroll to position [0, 0]
click at [284, 647] on div at bounding box center [286, 647] width 13 height 13
click at [1491, 293] on div "Delete 1 Row" at bounding box center [1503, 296] width 66 height 14
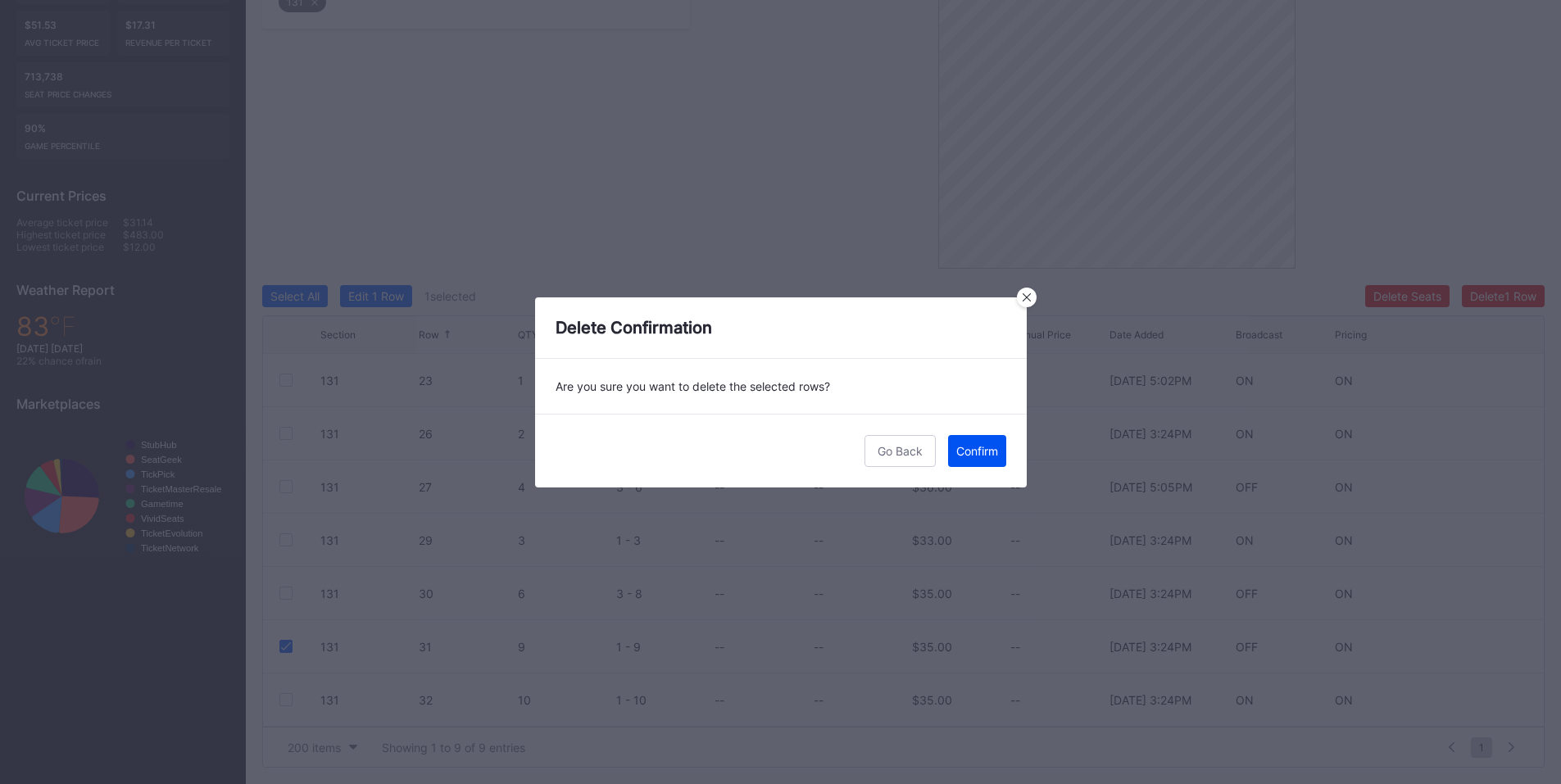
click at [981, 456] on div "Confirm" at bounding box center [977, 450] width 42 height 14
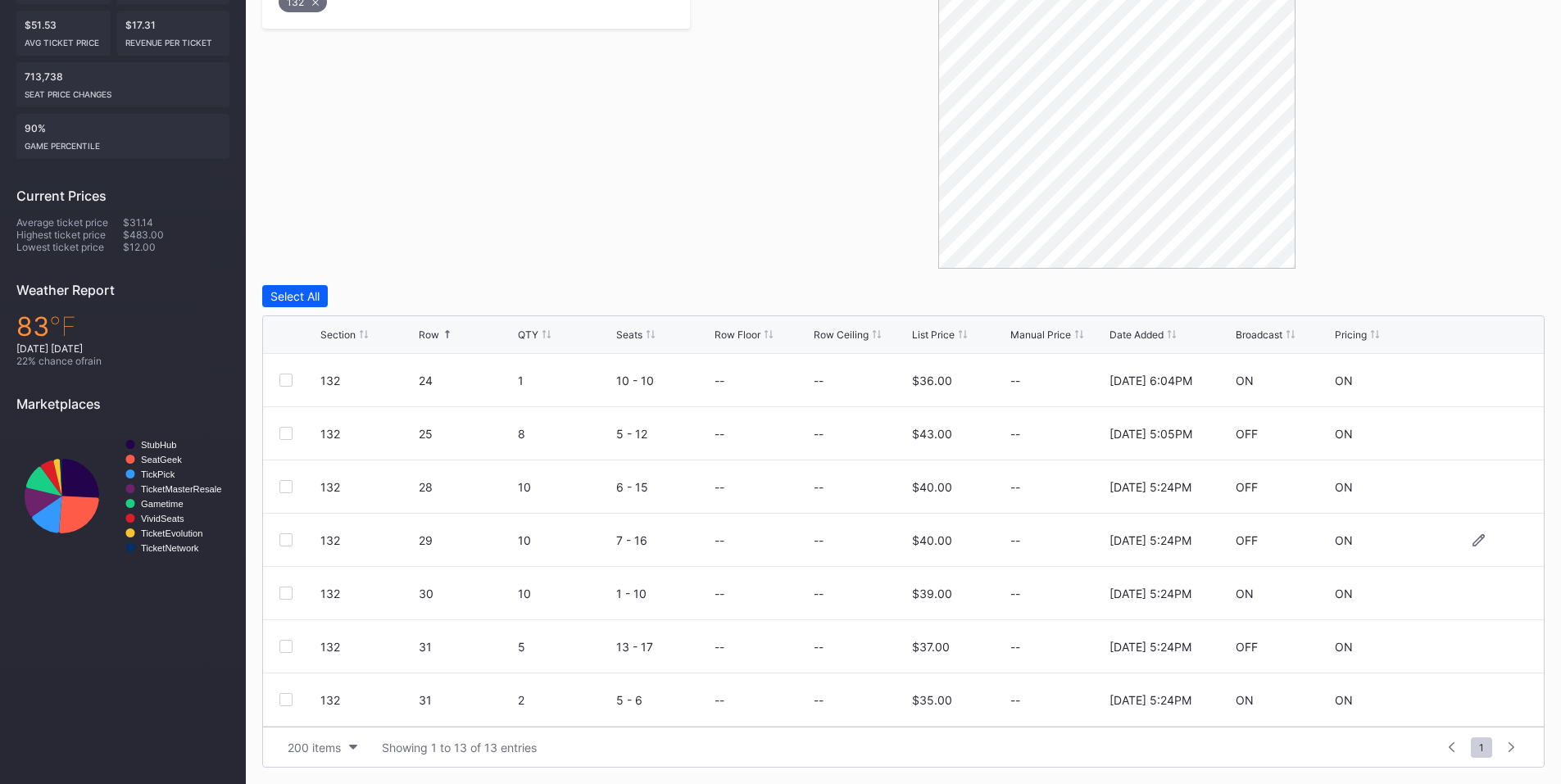
click at [286, 537] on div at bounding box center [286, 540] width 13 height 13
click at [1492, 292] on div "Delete 1 Row" at bounding box center [1503, 296] width 66 height 14
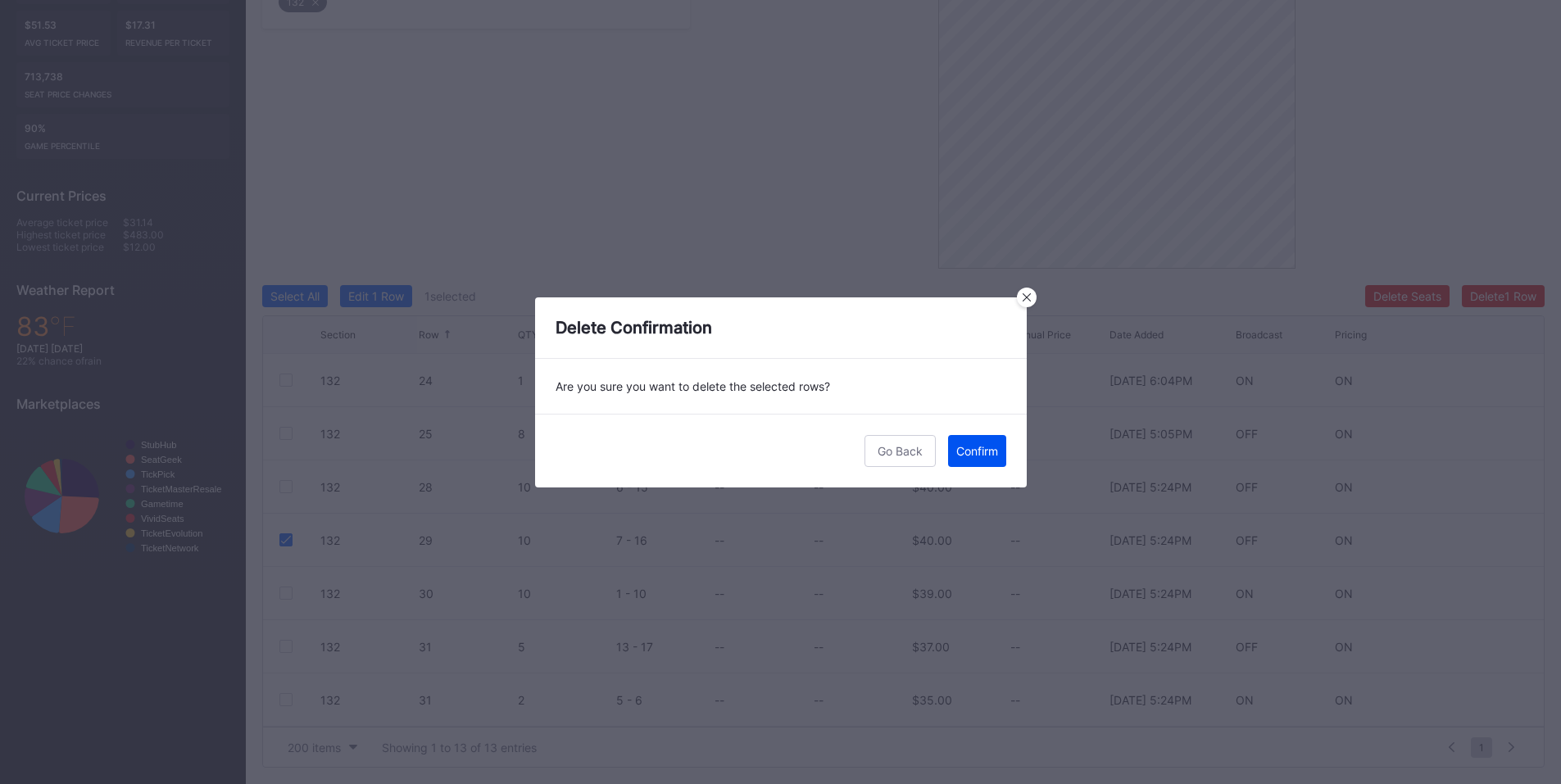
click at [967, 448] on div "Confirm" at bounding box center [977, 450] width 42 height 14
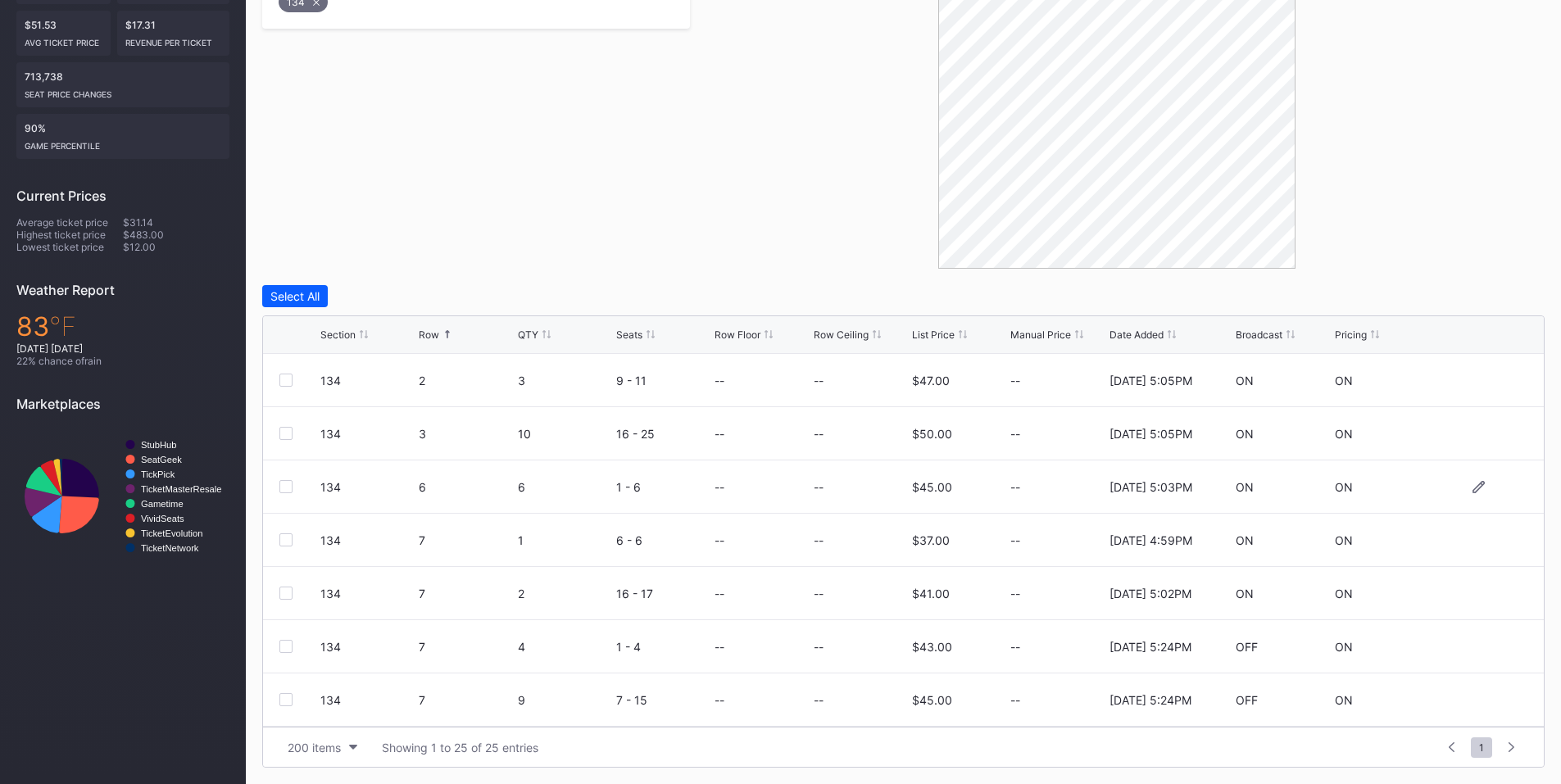
click at [287, 491] on div at bounding box center [286, 486] width 13 height 13
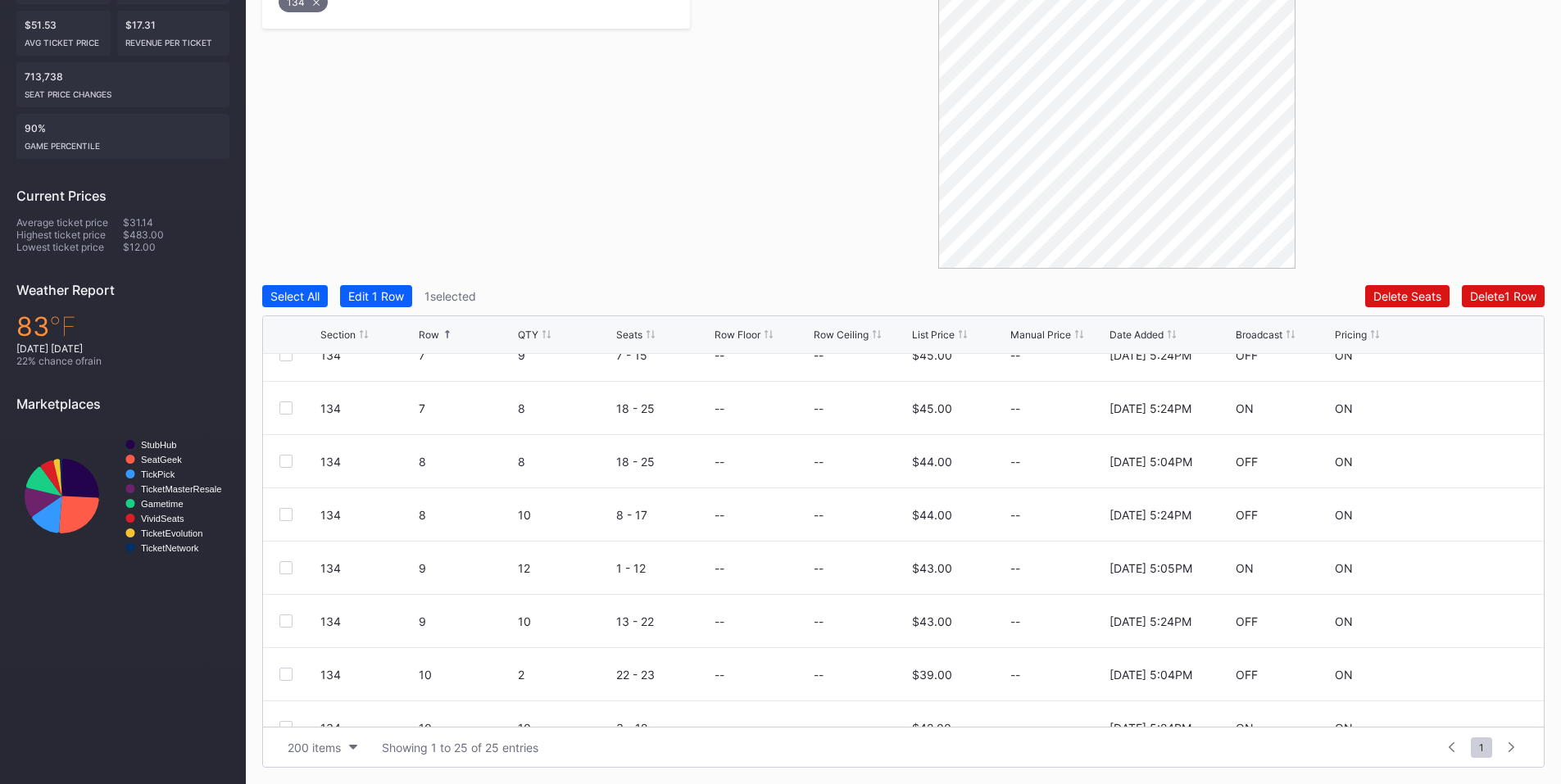
scroll to position [383, 0]
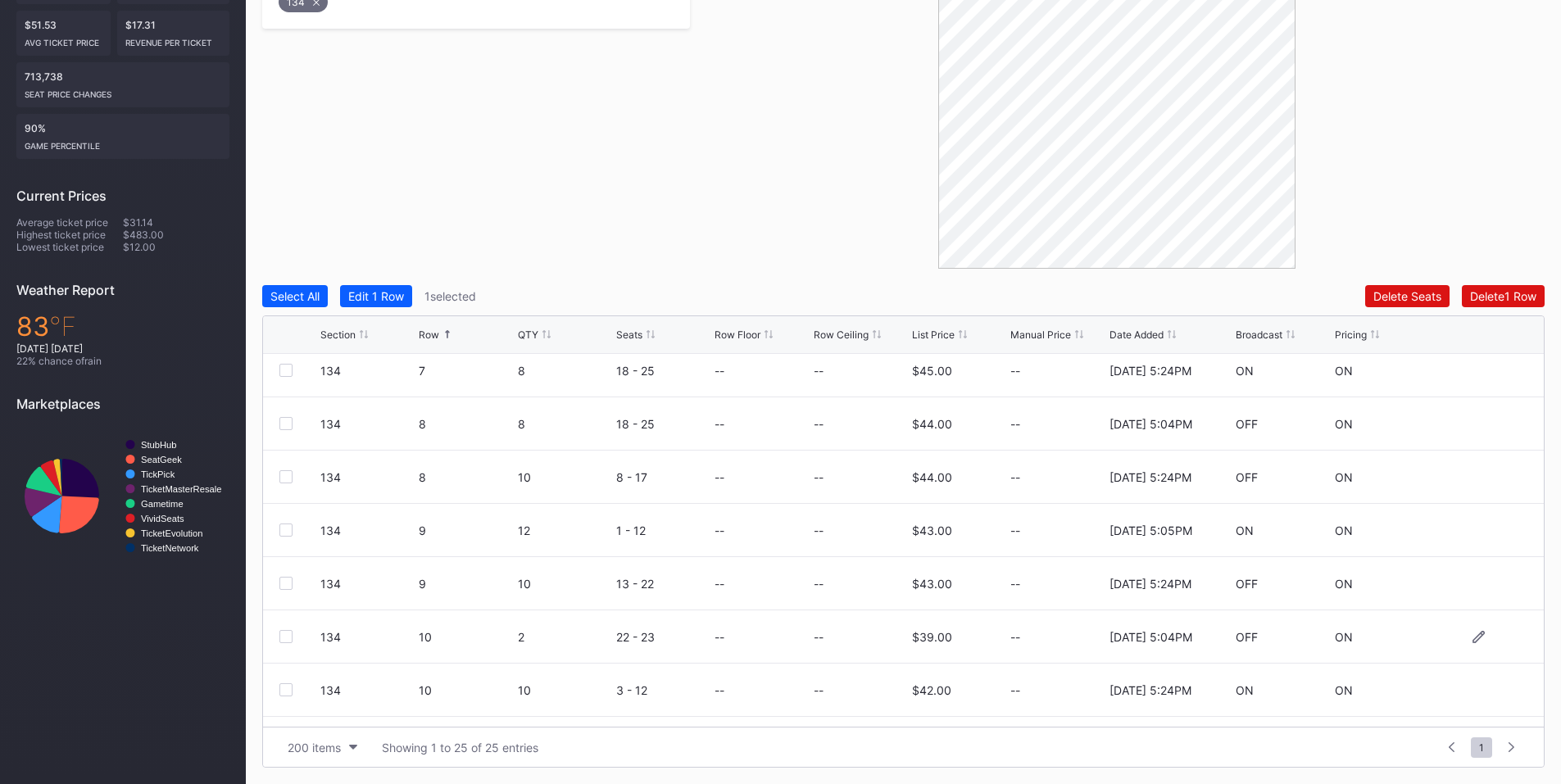
click at [286, 637] on div at bounding box center [286, 636] width 13 height 13
click at [286, 641] on div at bounding box center [286, 636] width 13 height 13
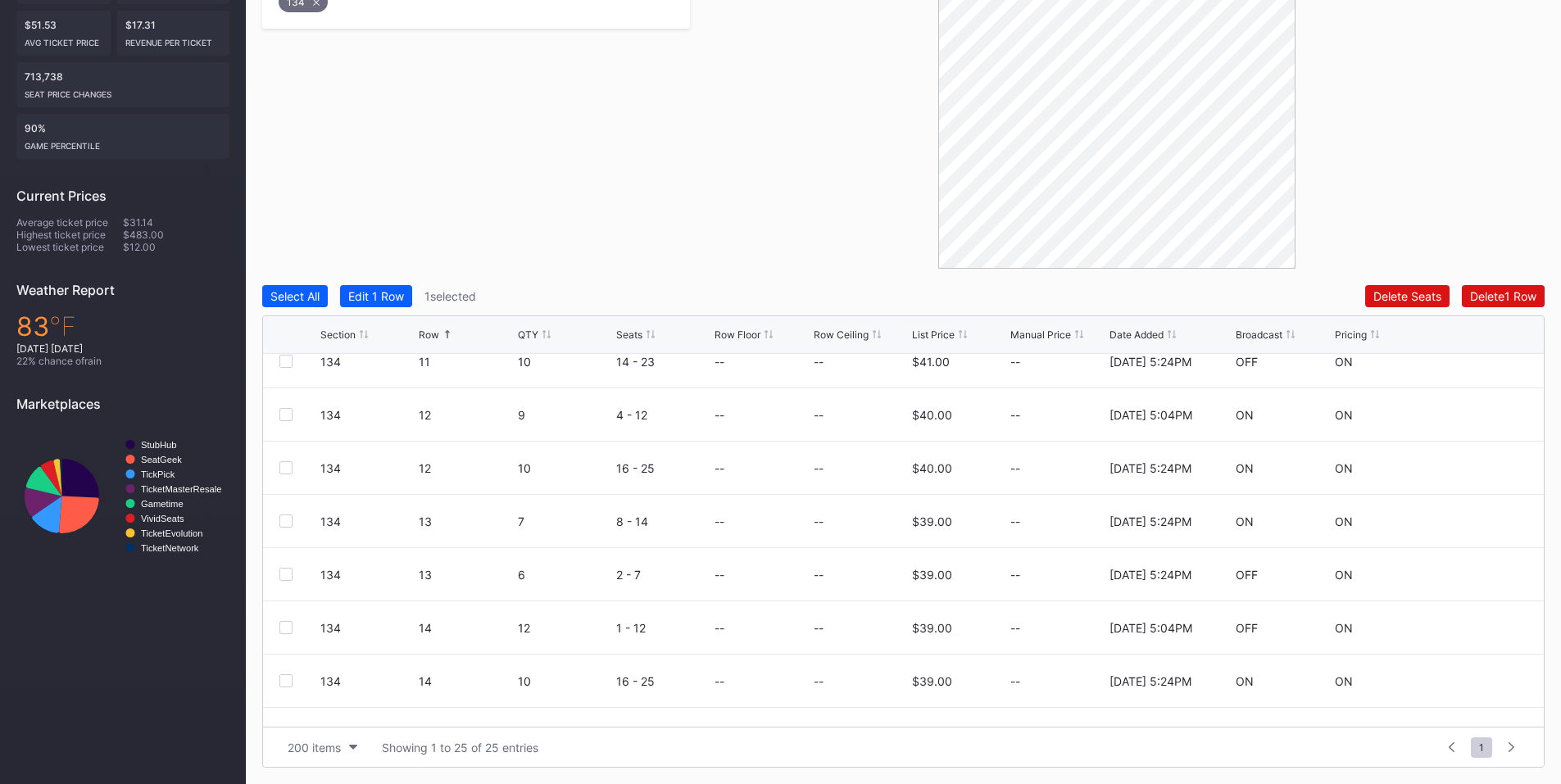
scroll to position [574, 0]
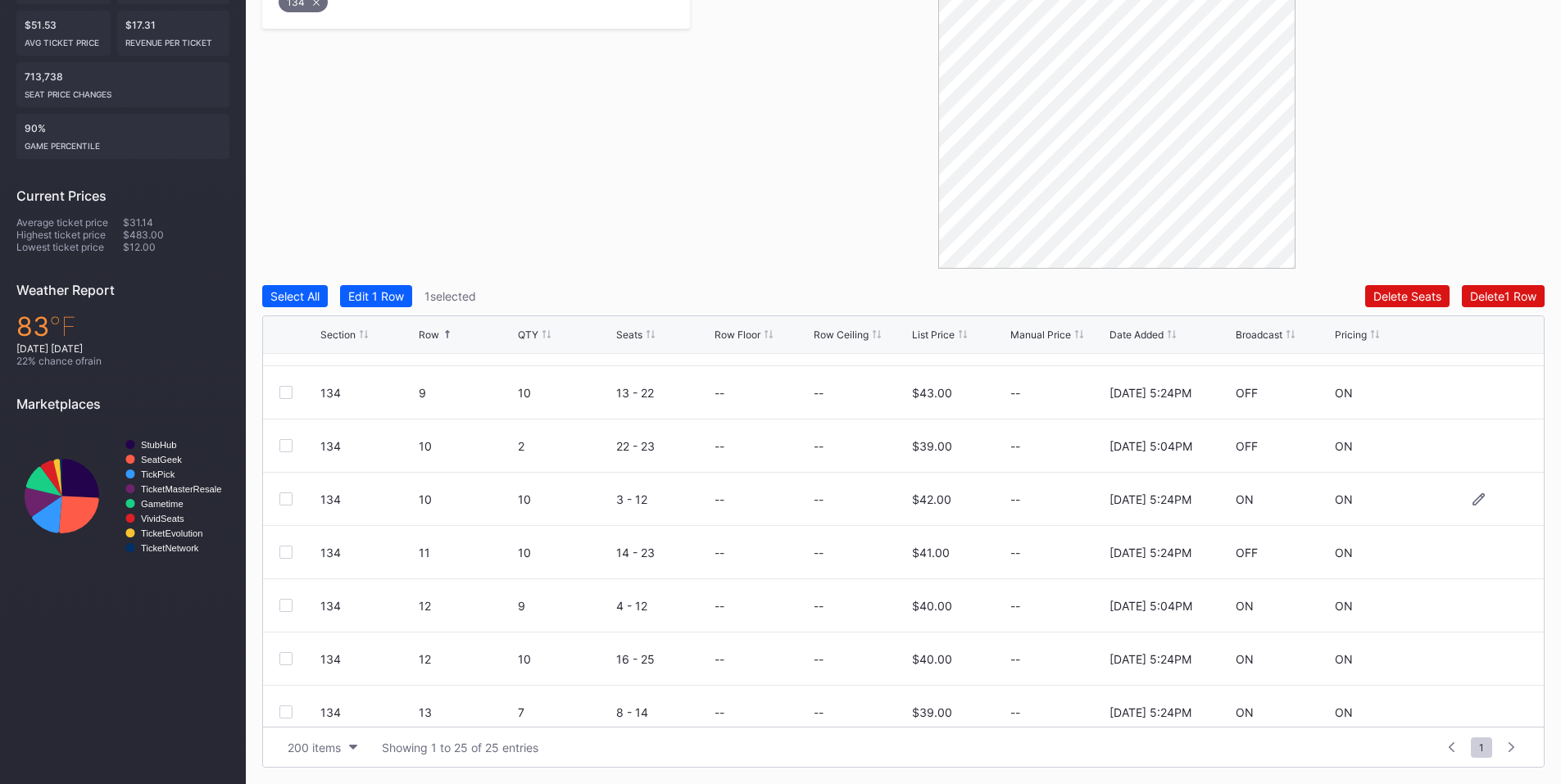
click at [292, 497] on div at bounding box center [286, 499] width 13 height 13
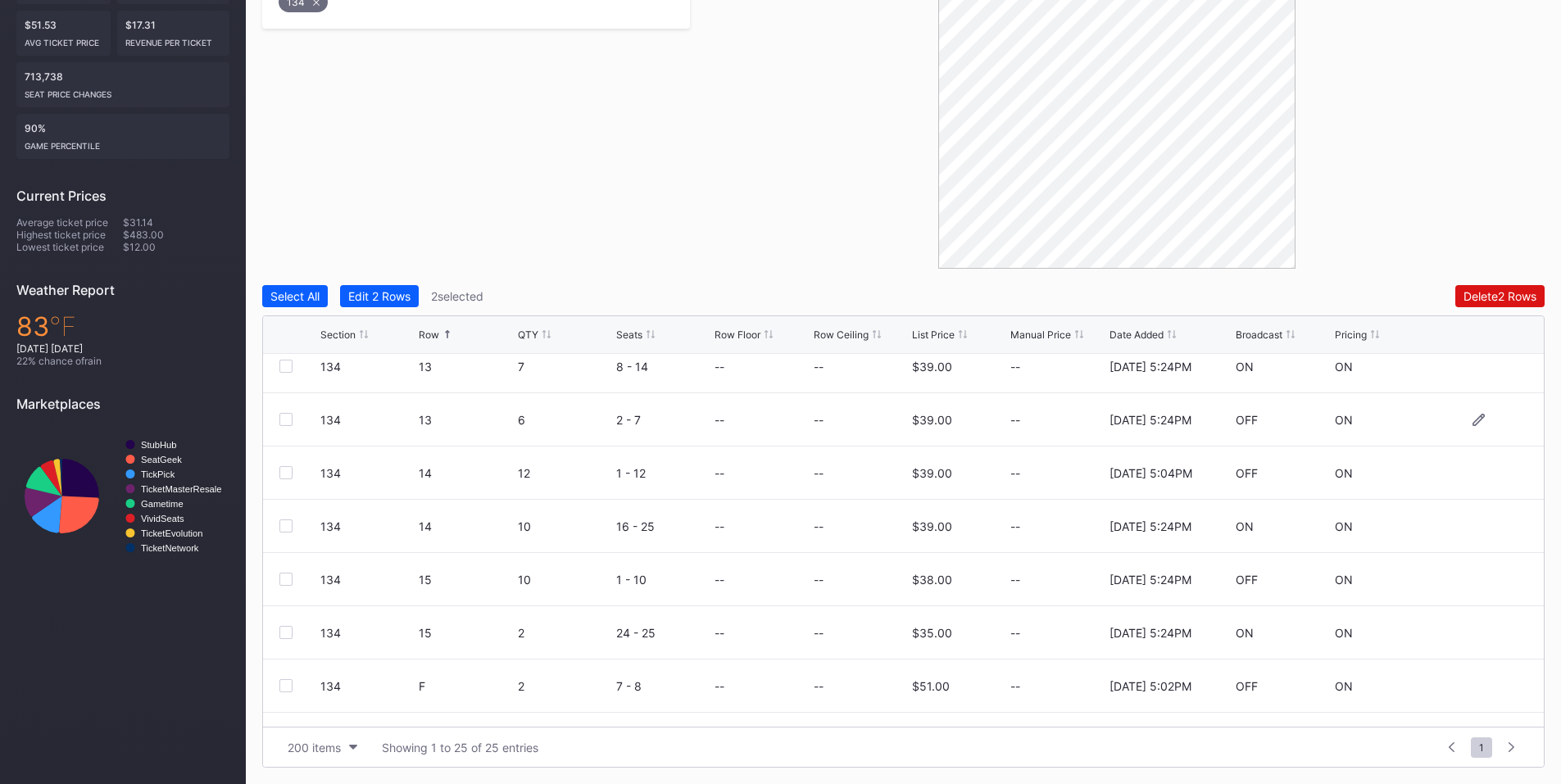
scroll to position [956, 0]
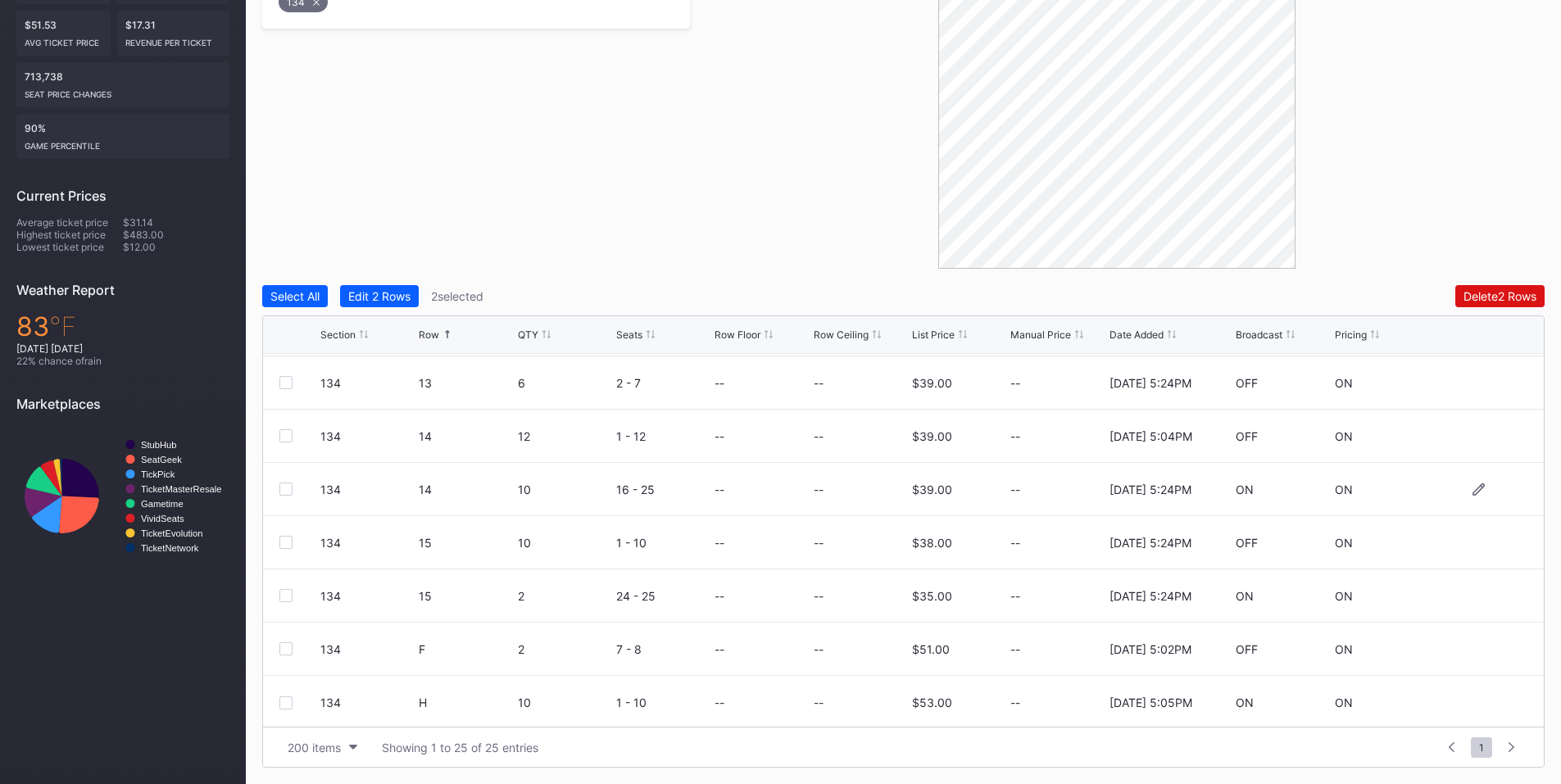
click at [290, 495] on div at bounding box center [286, 489] width 13 height 13
click at [1466, 303] on button "Delete 3 Rows" at bounding box center [1499, 296] width 90 height 22
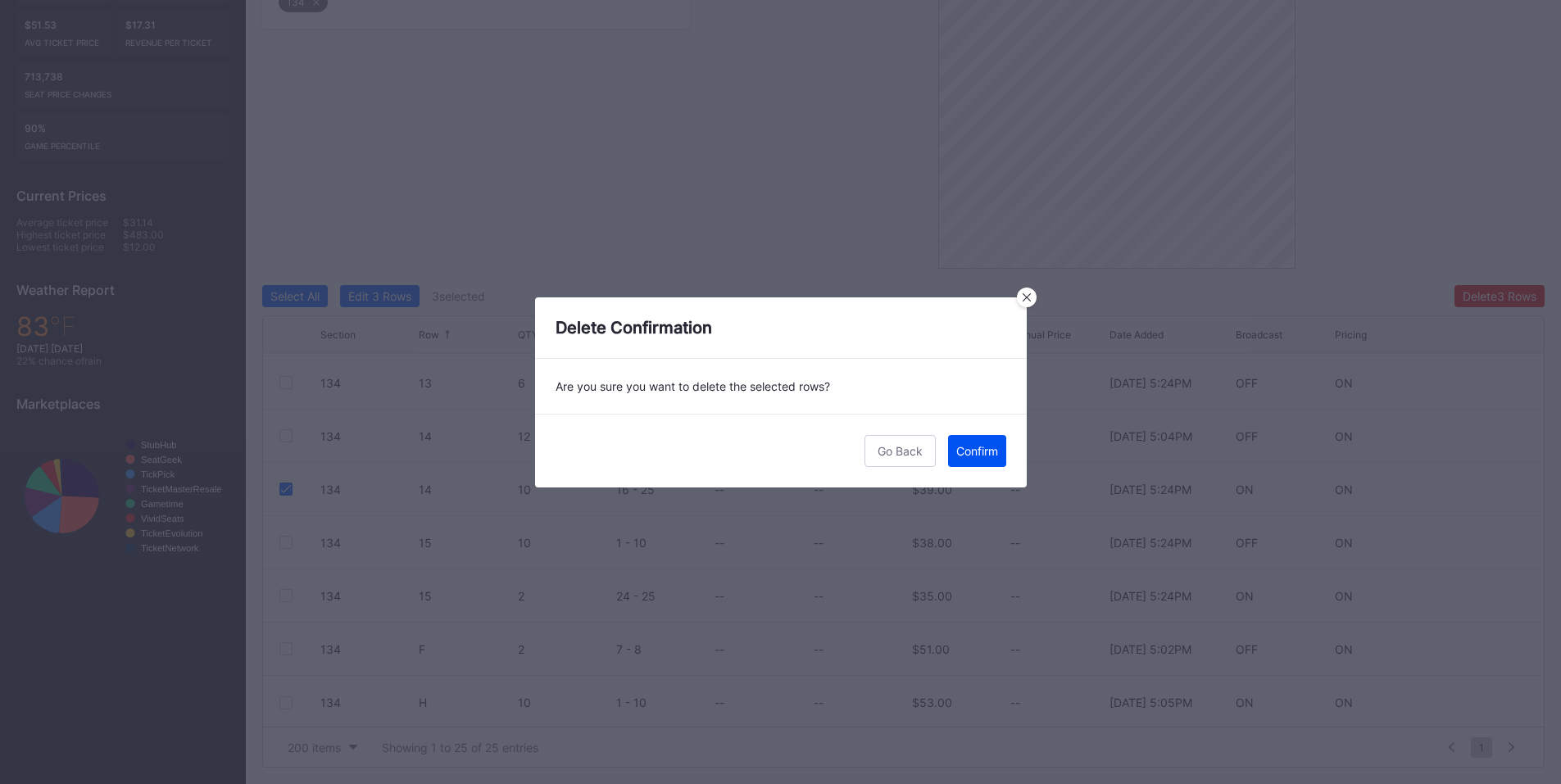
click at [962, 446] on div "Confirm" at bounding box center [977, 450] width 42 height 14
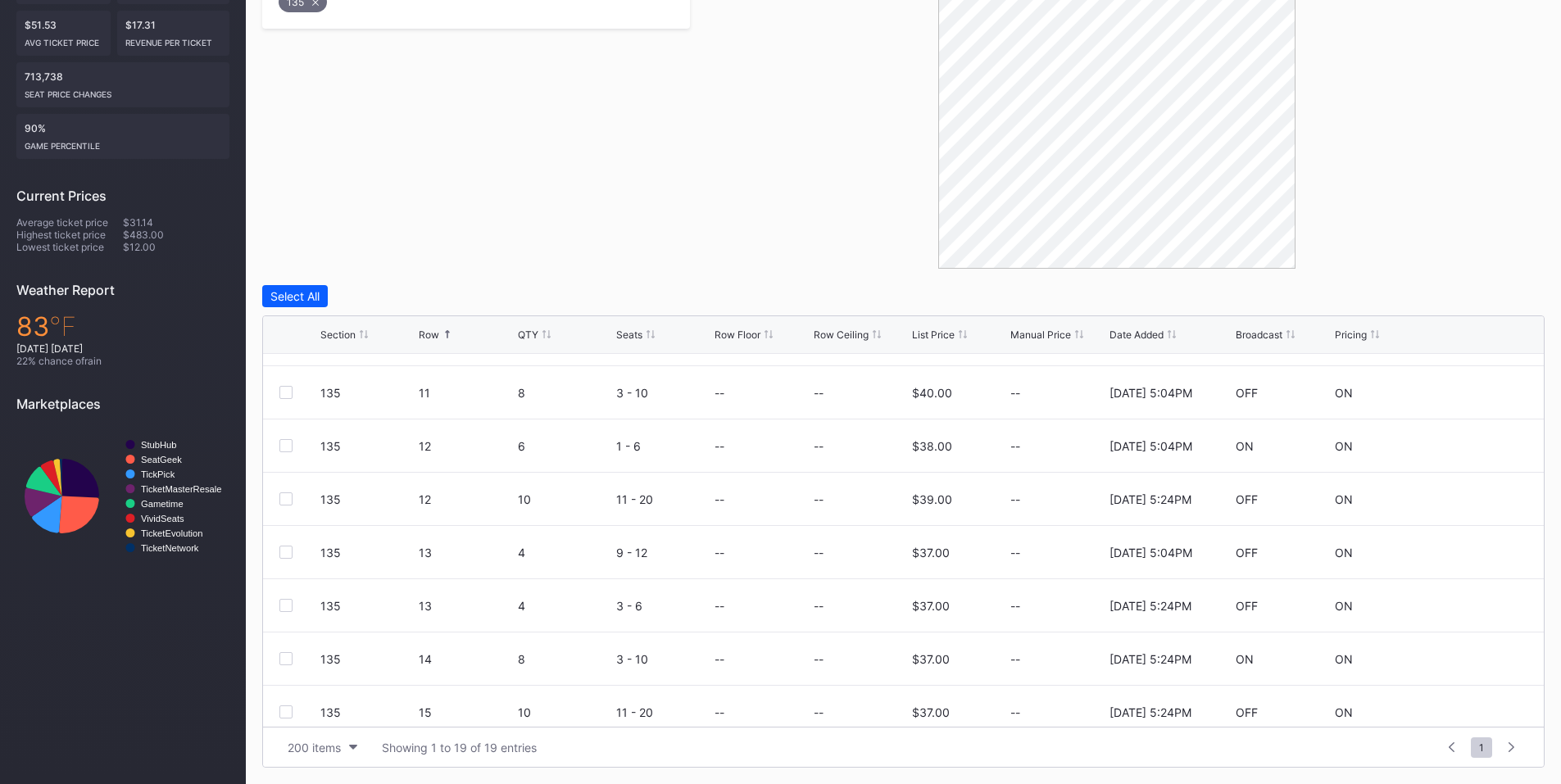
scroll to position [382, 0]
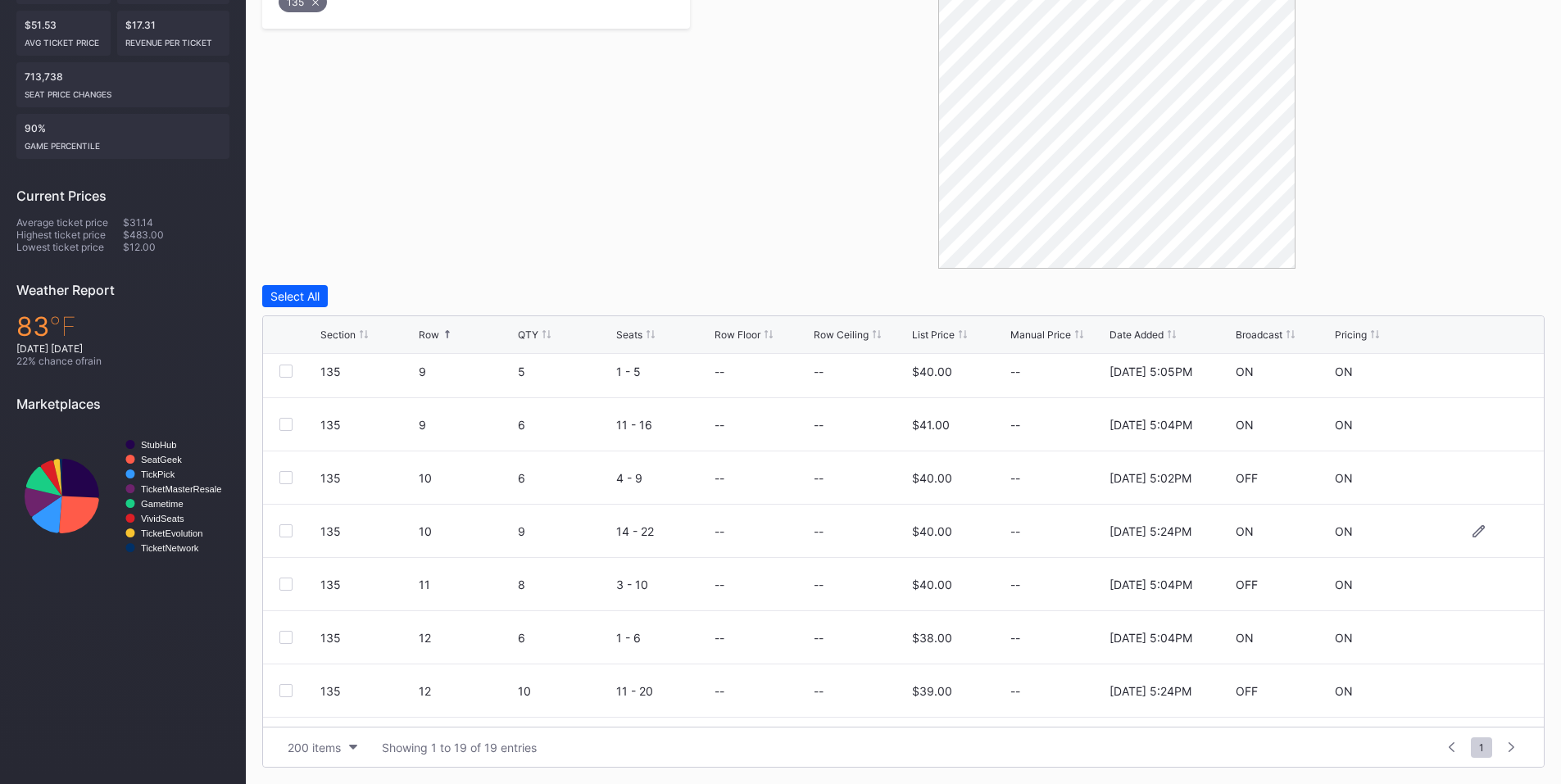
click at [280, 533] on div at bounding box center [286, 531] width 13 height 13
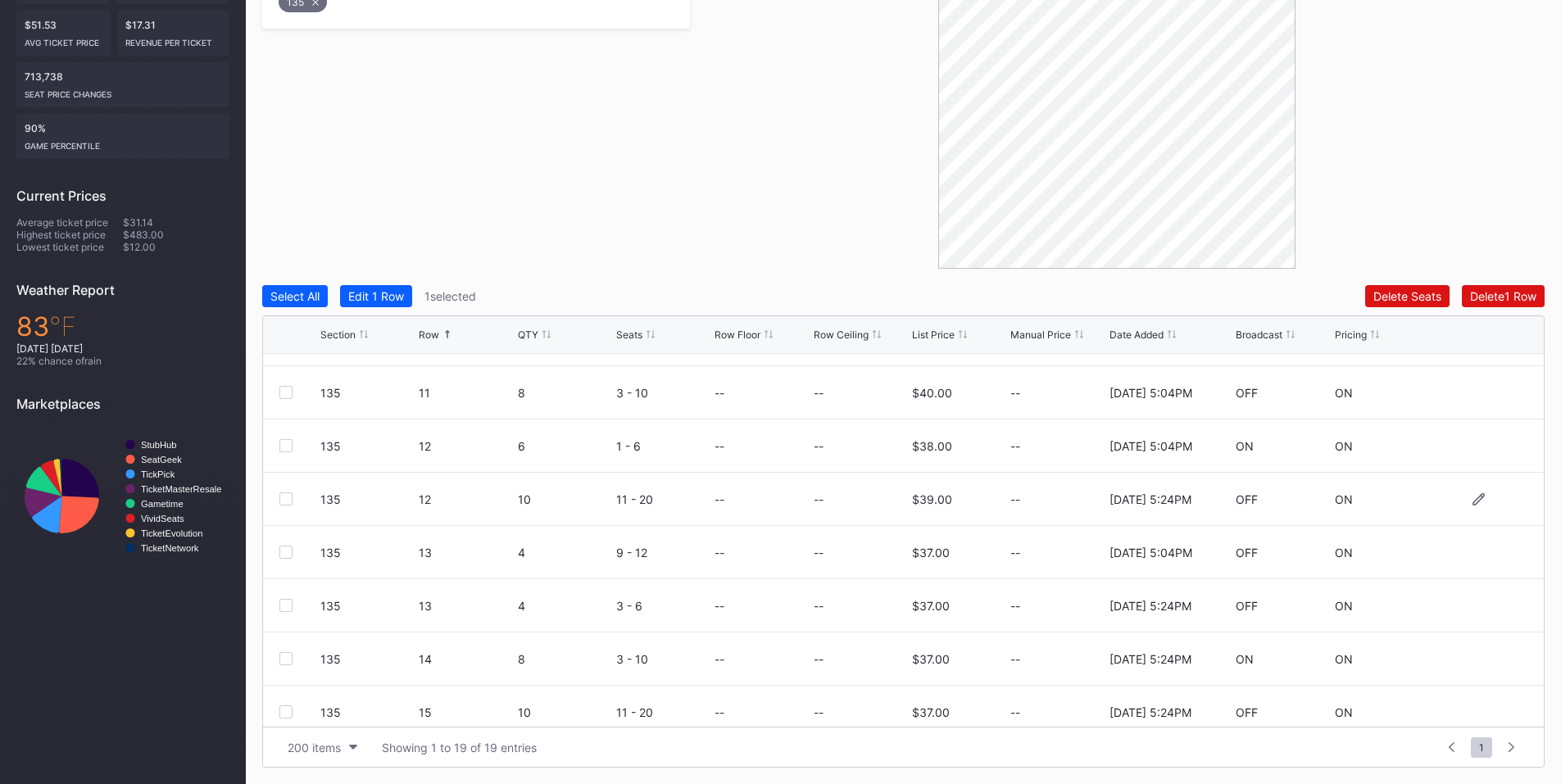
click at [287, 497] on div at bounding box center [286, 499] width 13 height 13
click at [1491, 295] on div "Delete 2 Rows" at bounding box center [1499, 296] width 73 height 14
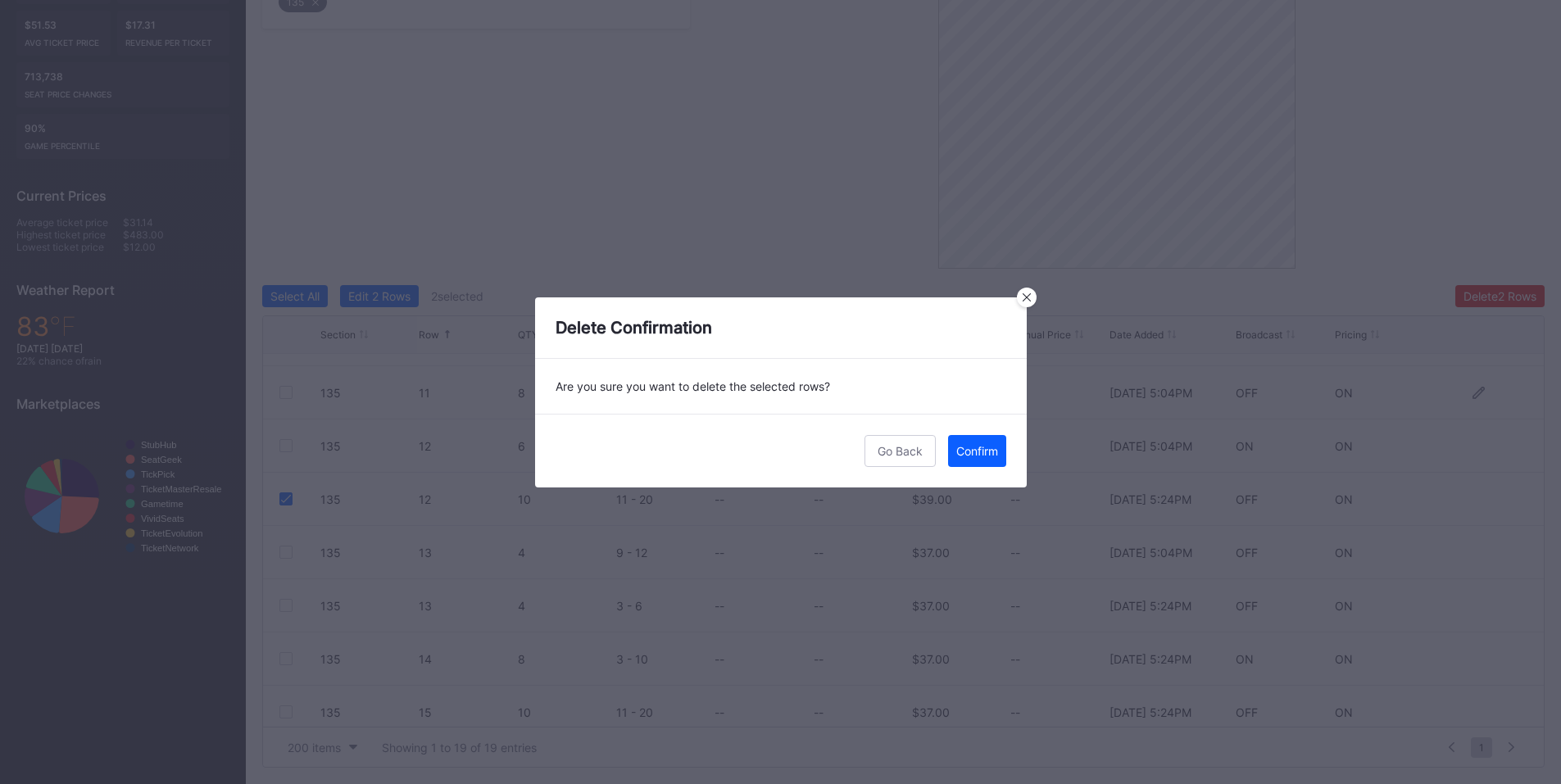
click at [983, 447] on div "Confirm" at bounding box center [977, 450] width 42 height 14
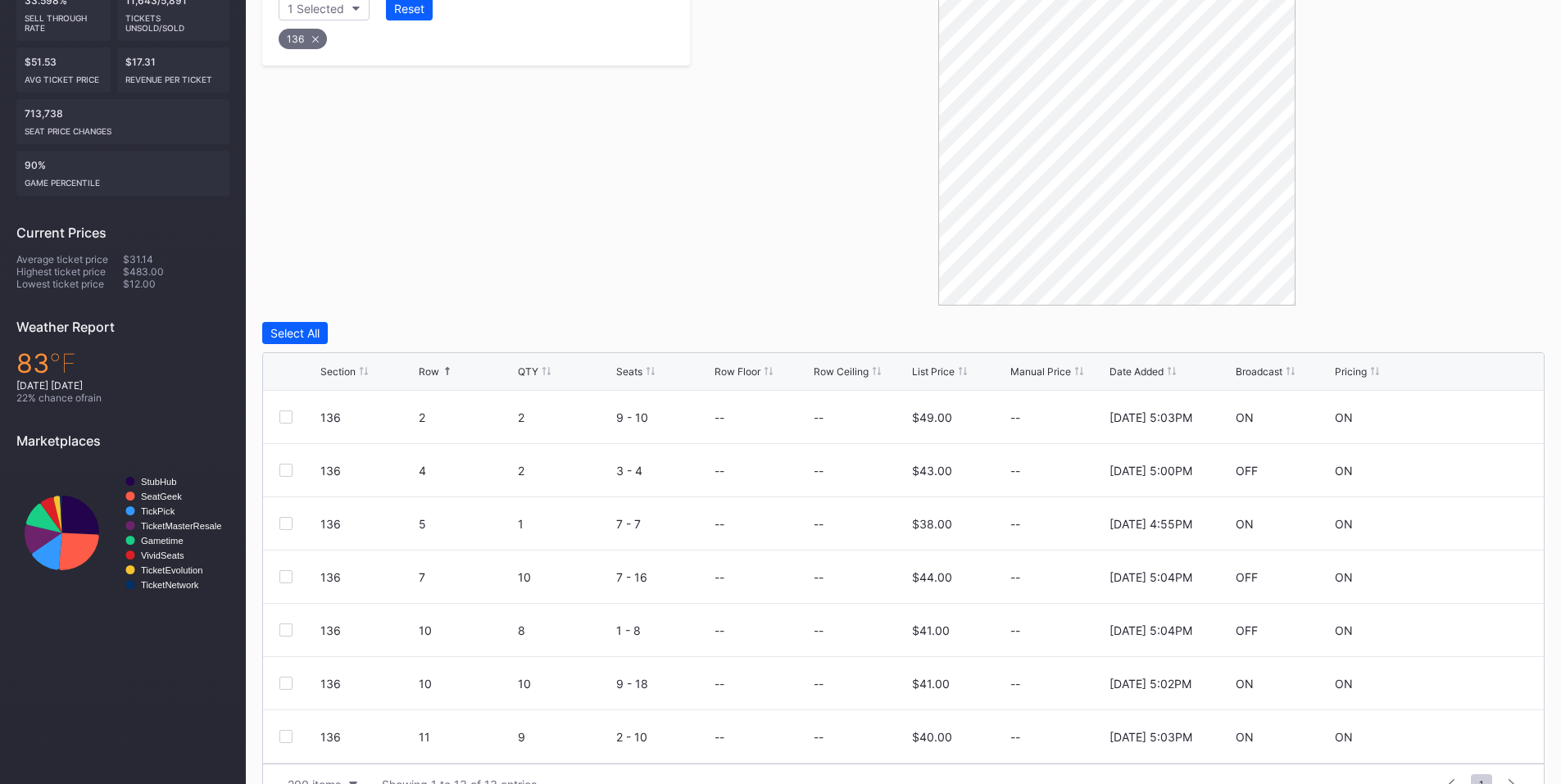
scroll to position [411, 0]
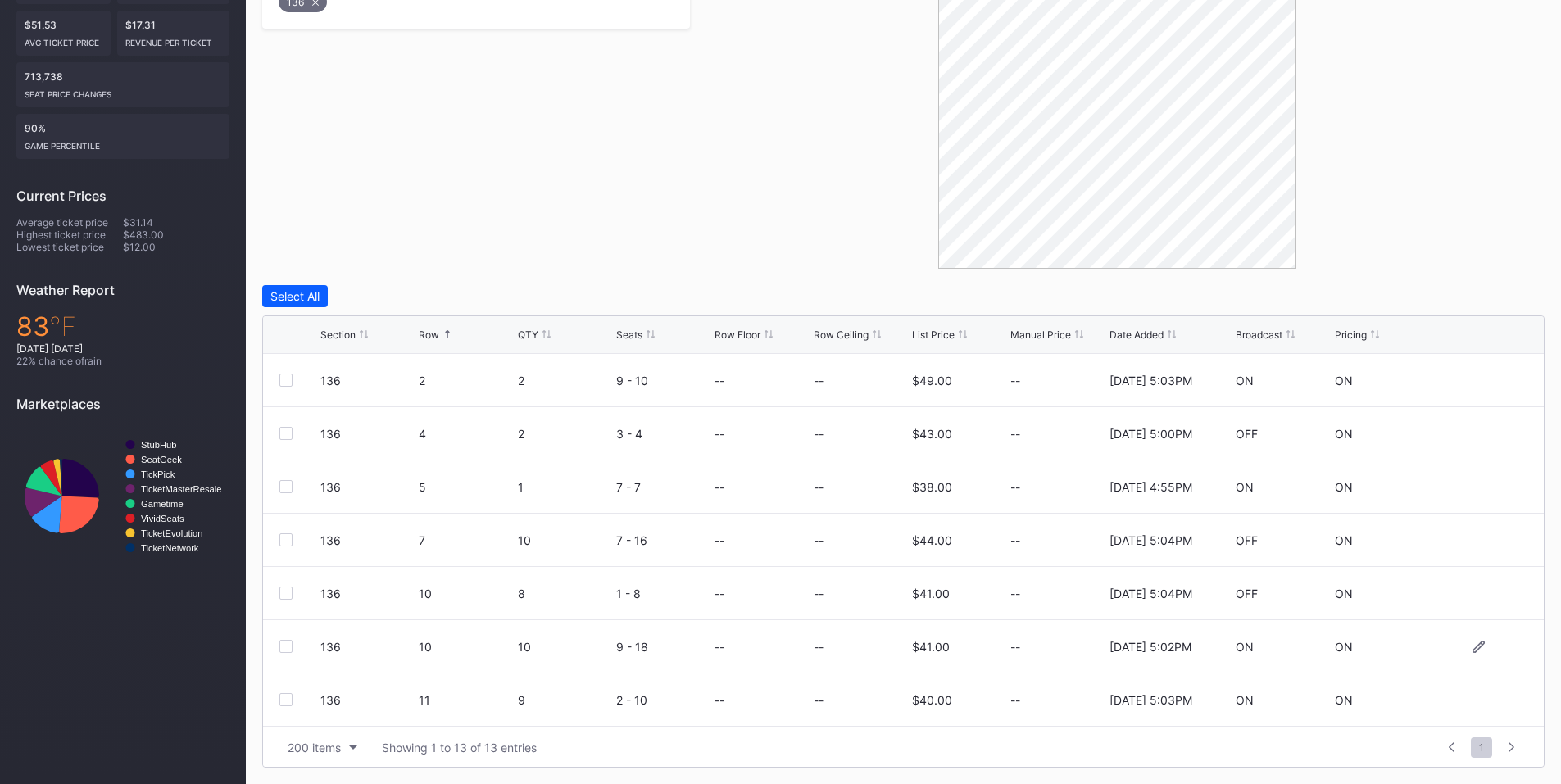
click at [281, 644] on div at bounding box center [286, 647] width 13 height 13
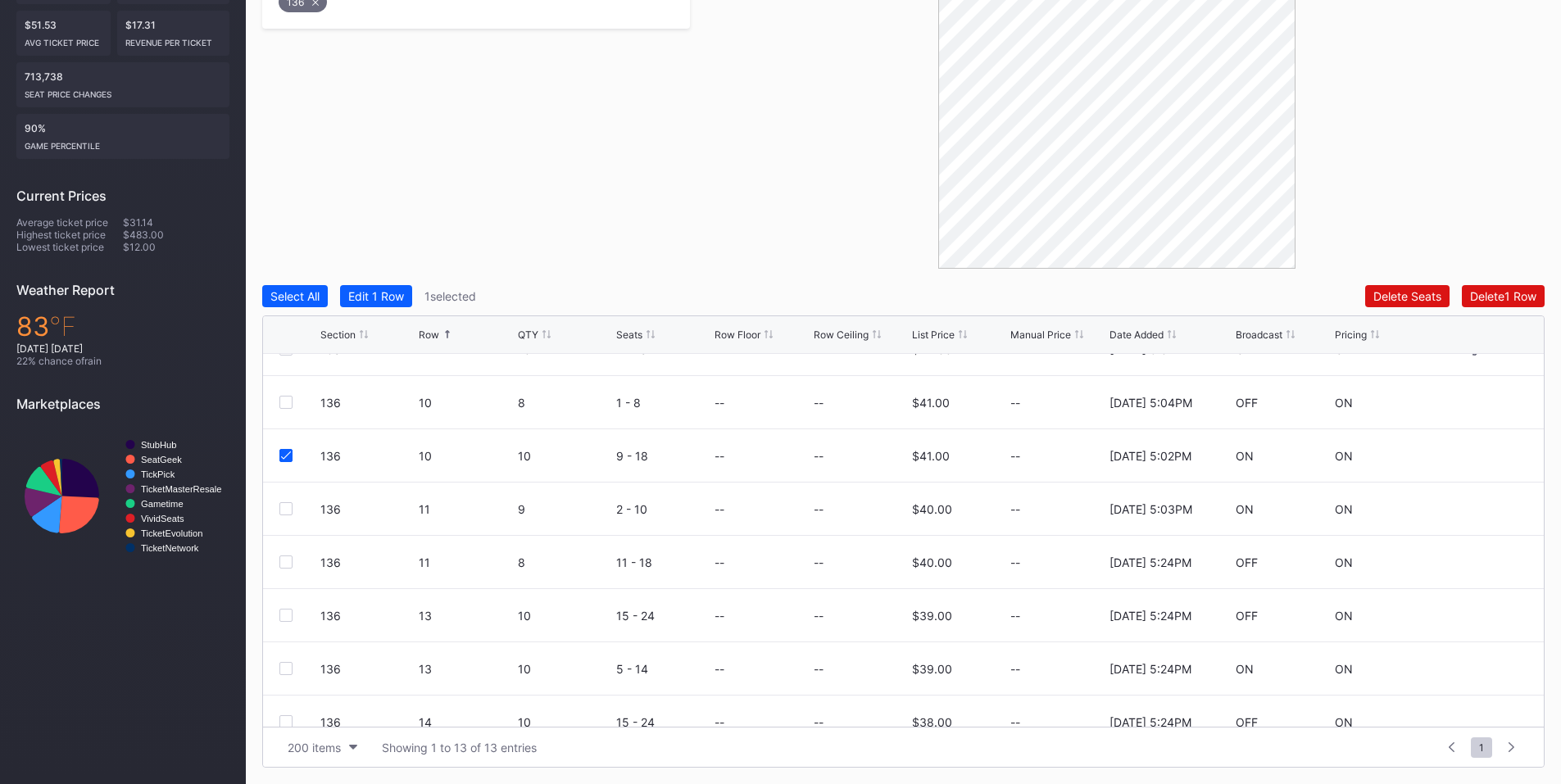
scroll to position [319, 0]
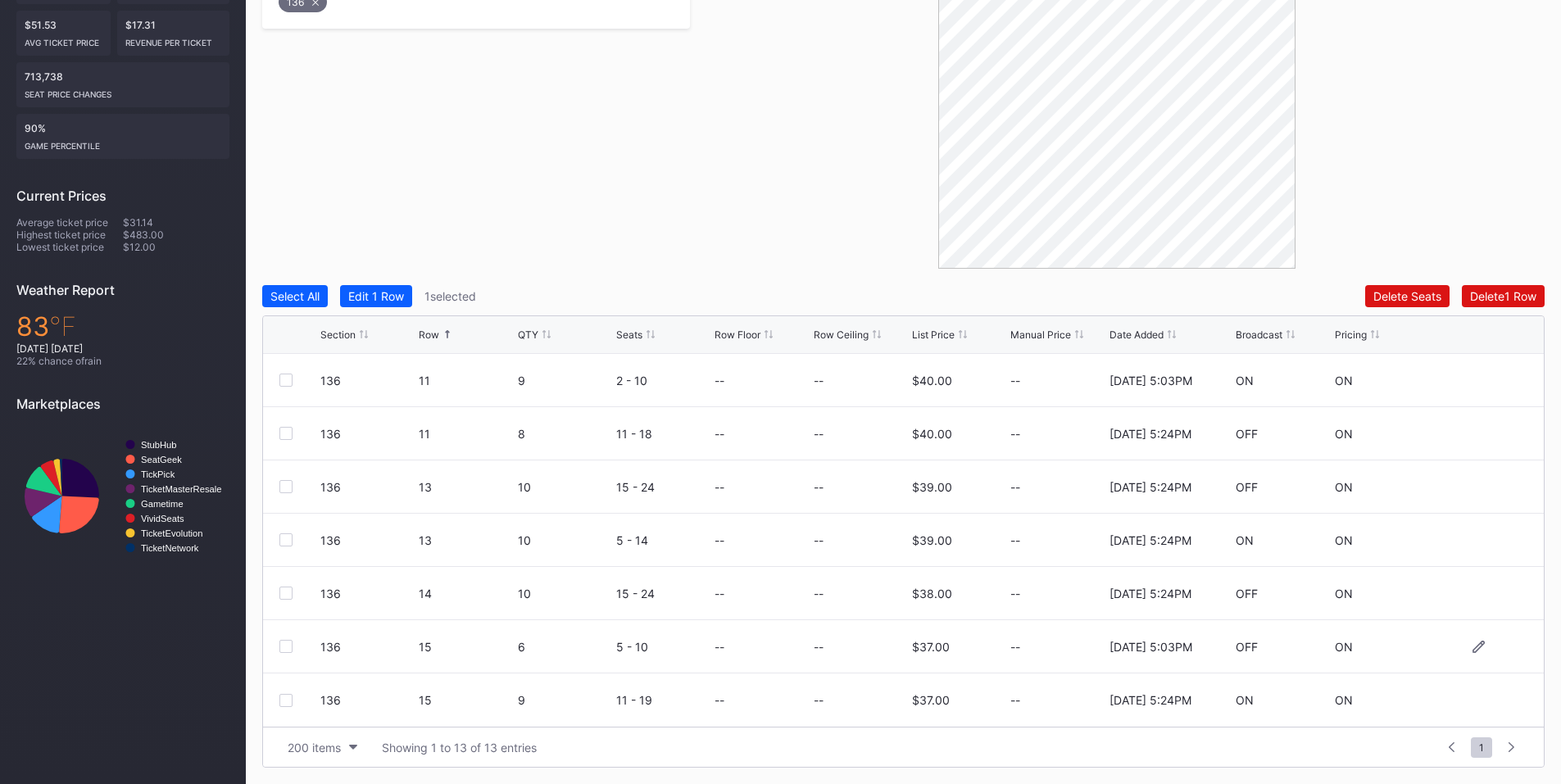
click at [284, 647] on div at bounding box center [286, 647] width 13 height 13
click at [1512, 292] on div "Delete 2 Rows" at bounding box center [1499, 296] width 73 height 14
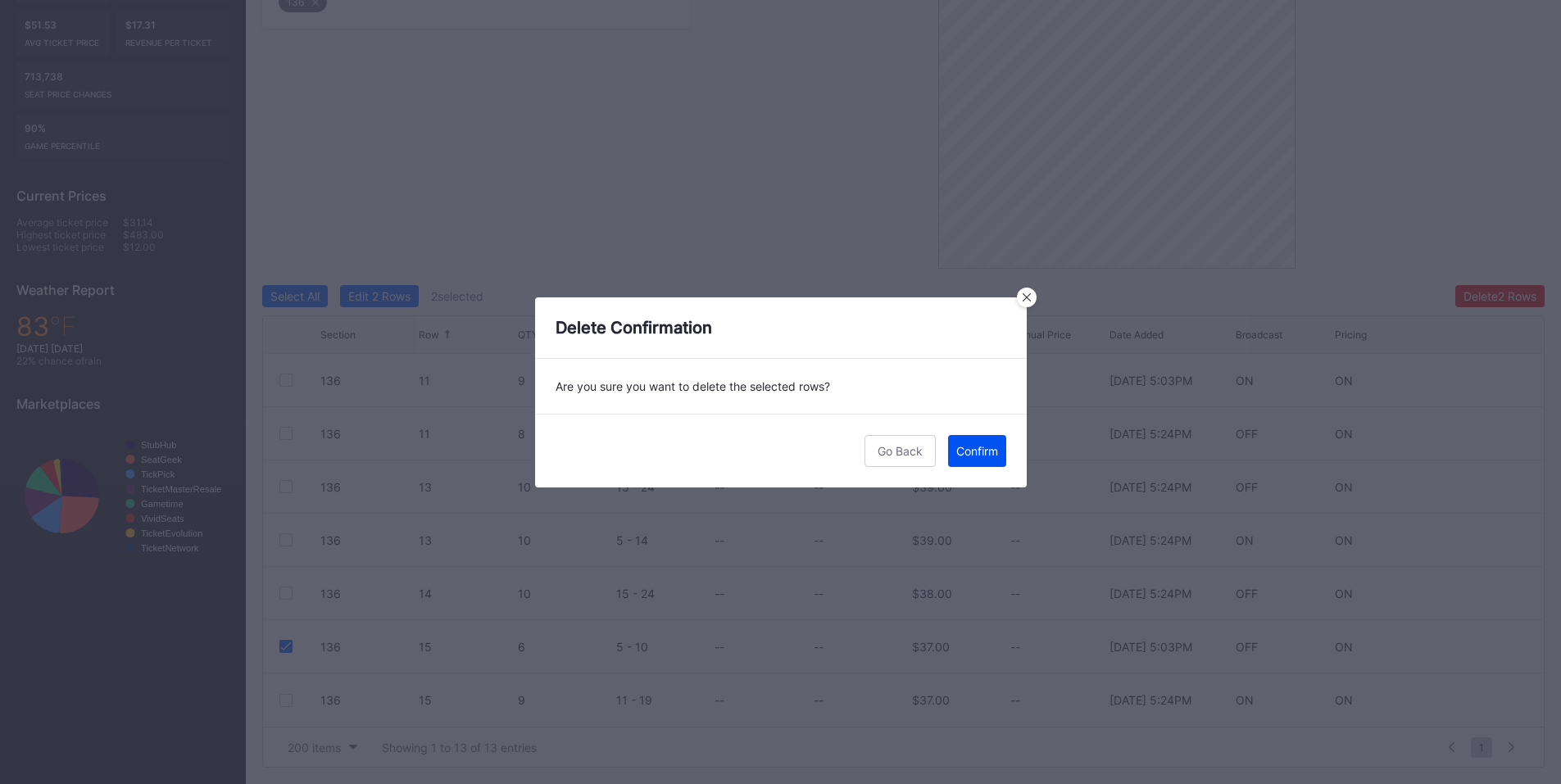
click at [986, 439] on button "Confirm" at bounding box center [977, 451] width 58 height 32
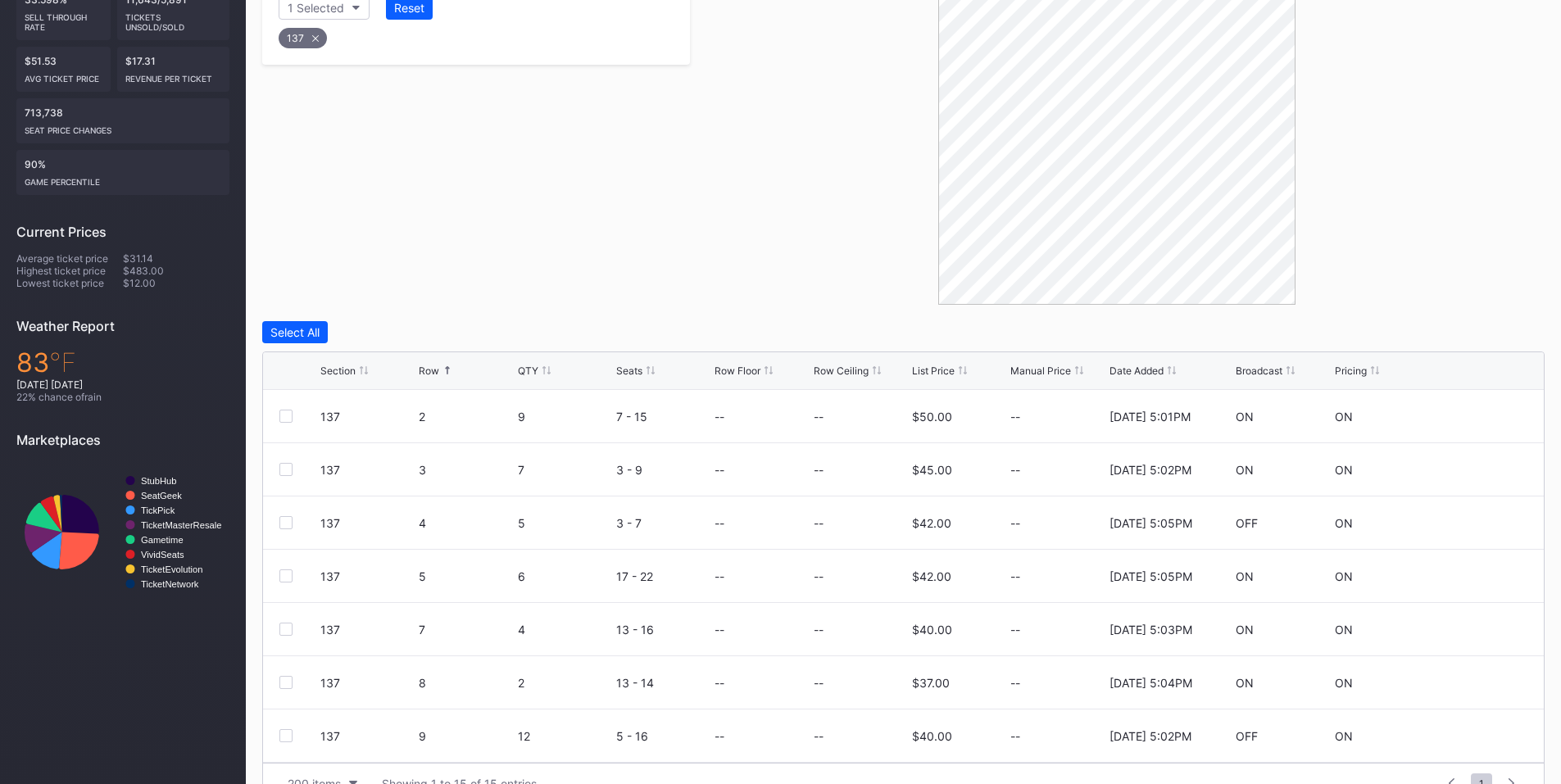
scroll to position [411, 0]
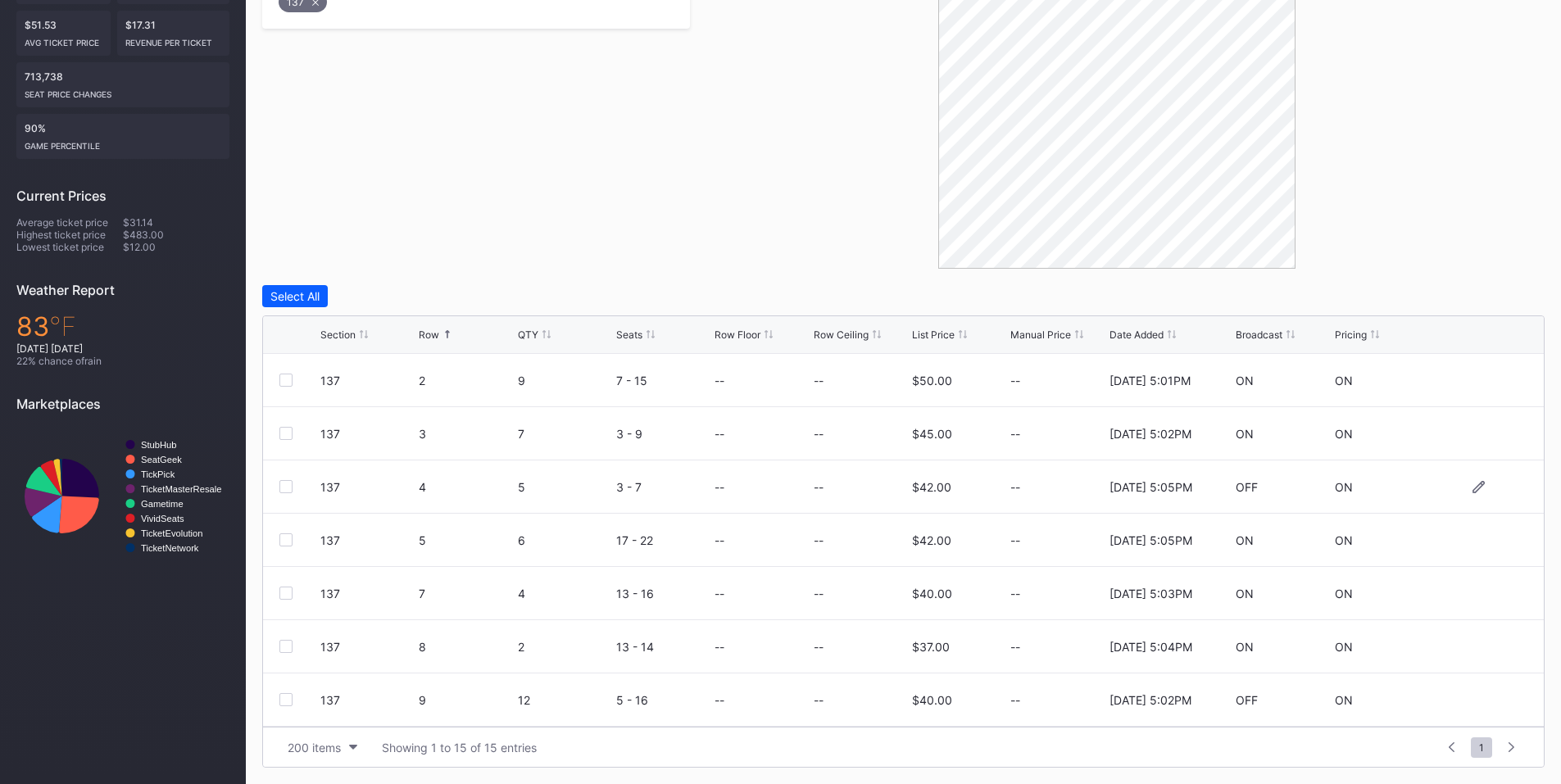
click at [284, 484] on div at bounding box center [286, 486] width 13 height 13
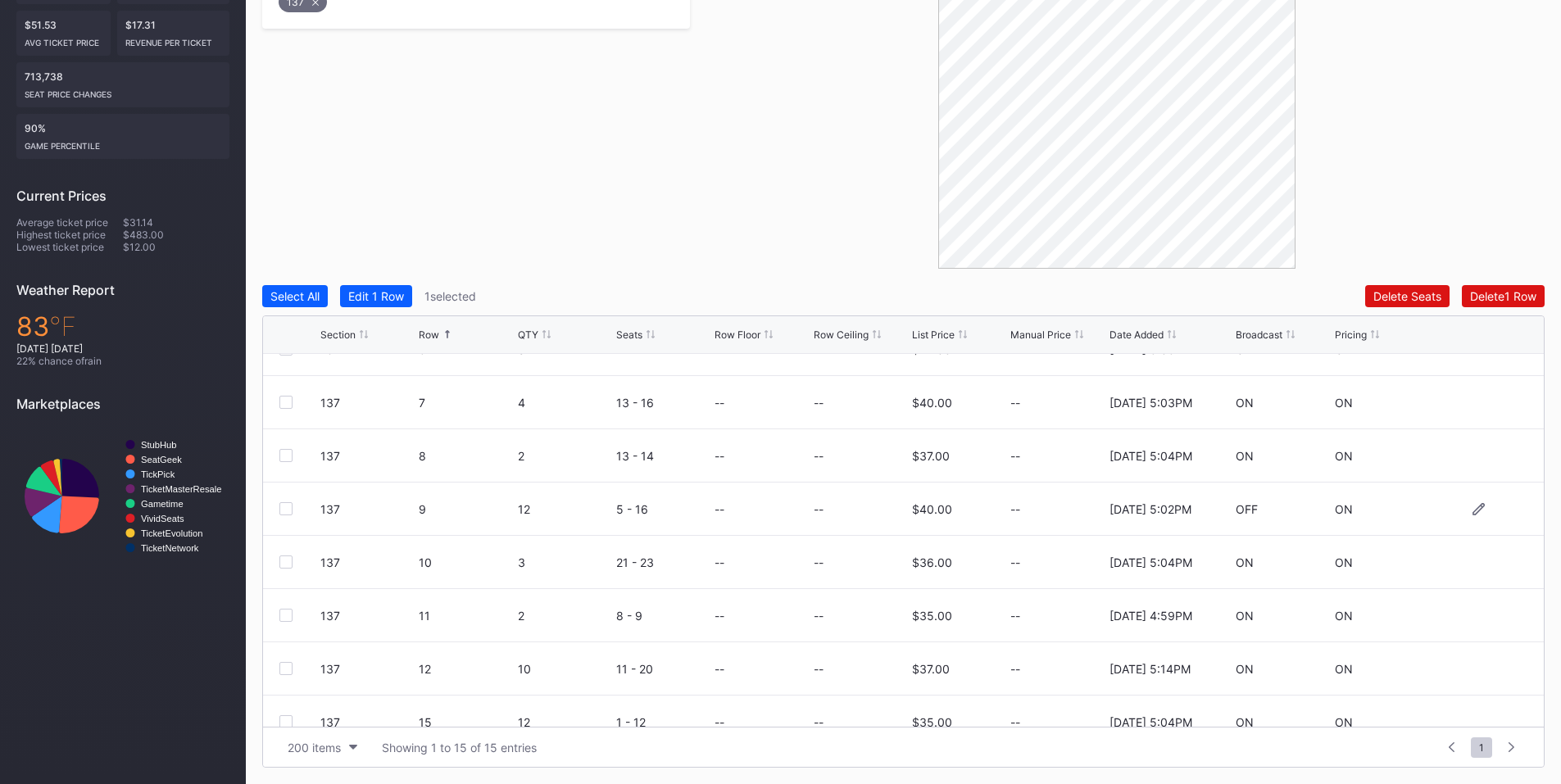
click at [281, 506] on div at bounding box center [286, 509] width 13 height 13
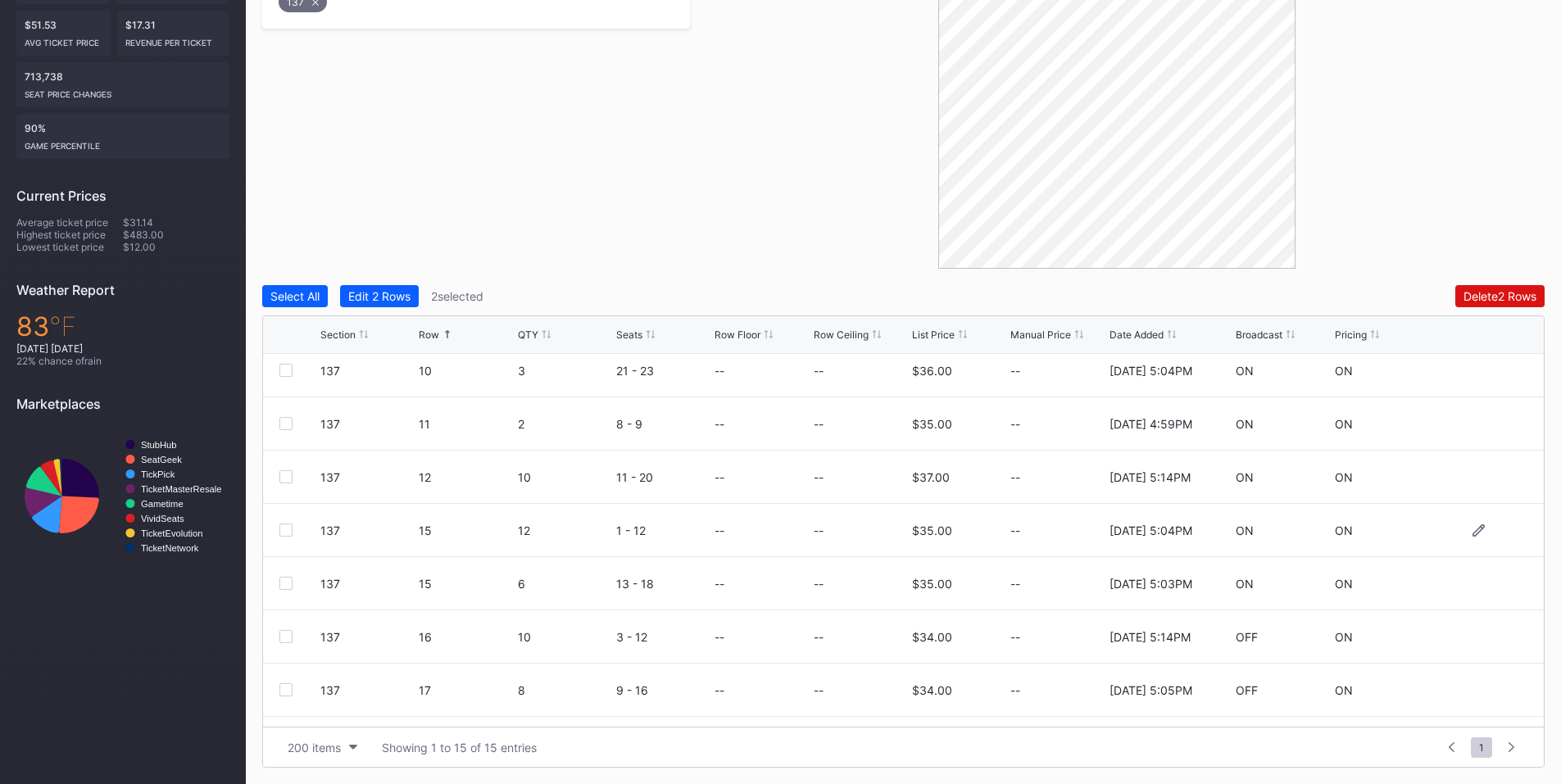
click at [289, 527] on div at bounding box center [286, 530] width 13 height 13
click at [1487, 300] on div "Delete 3 Rows" at bounding box center [1499, 296] width 74 height 14
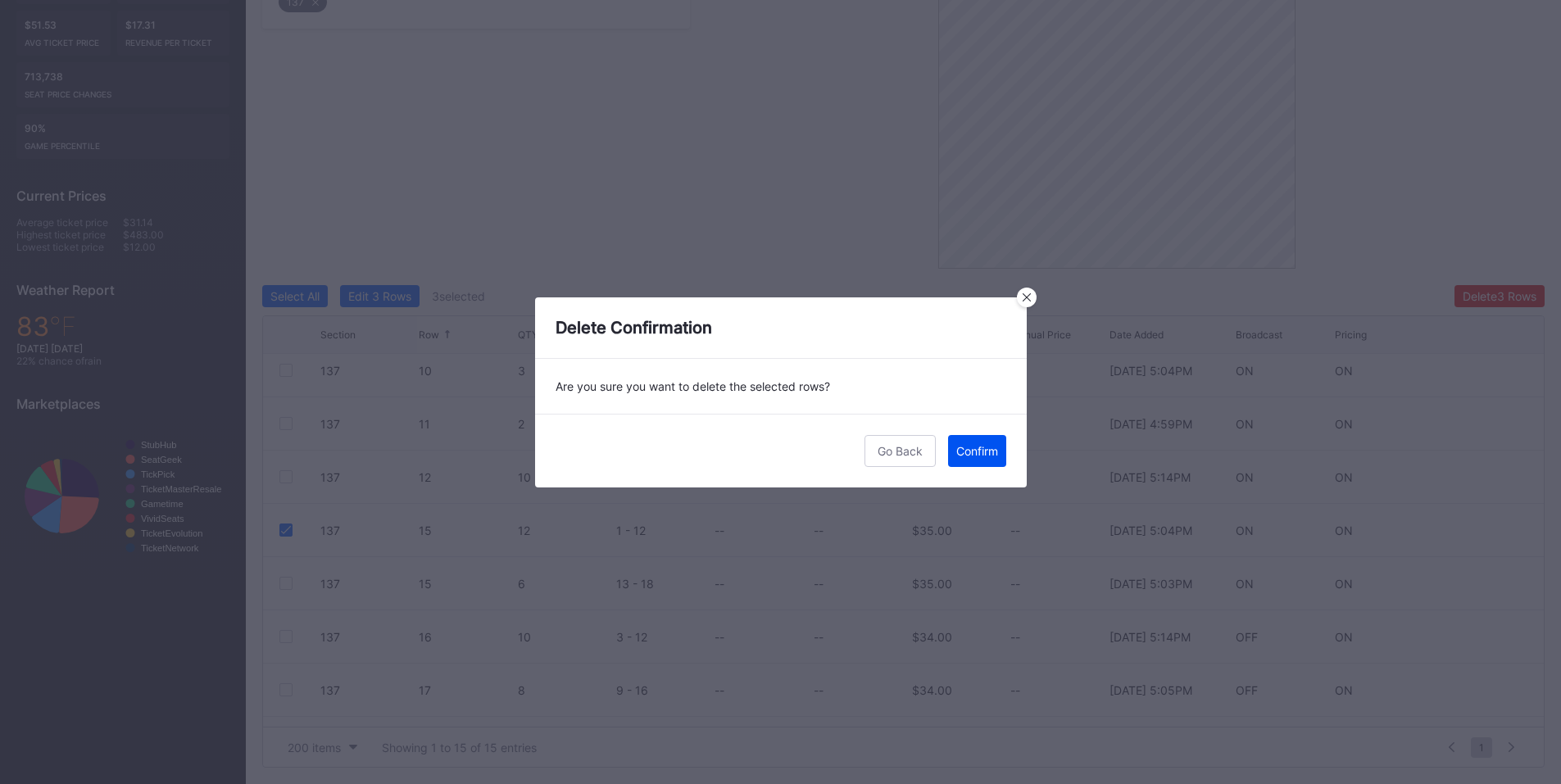
click at [973, 452] on div "Confirm" at bounding box center [977, 450] width 42 height 14
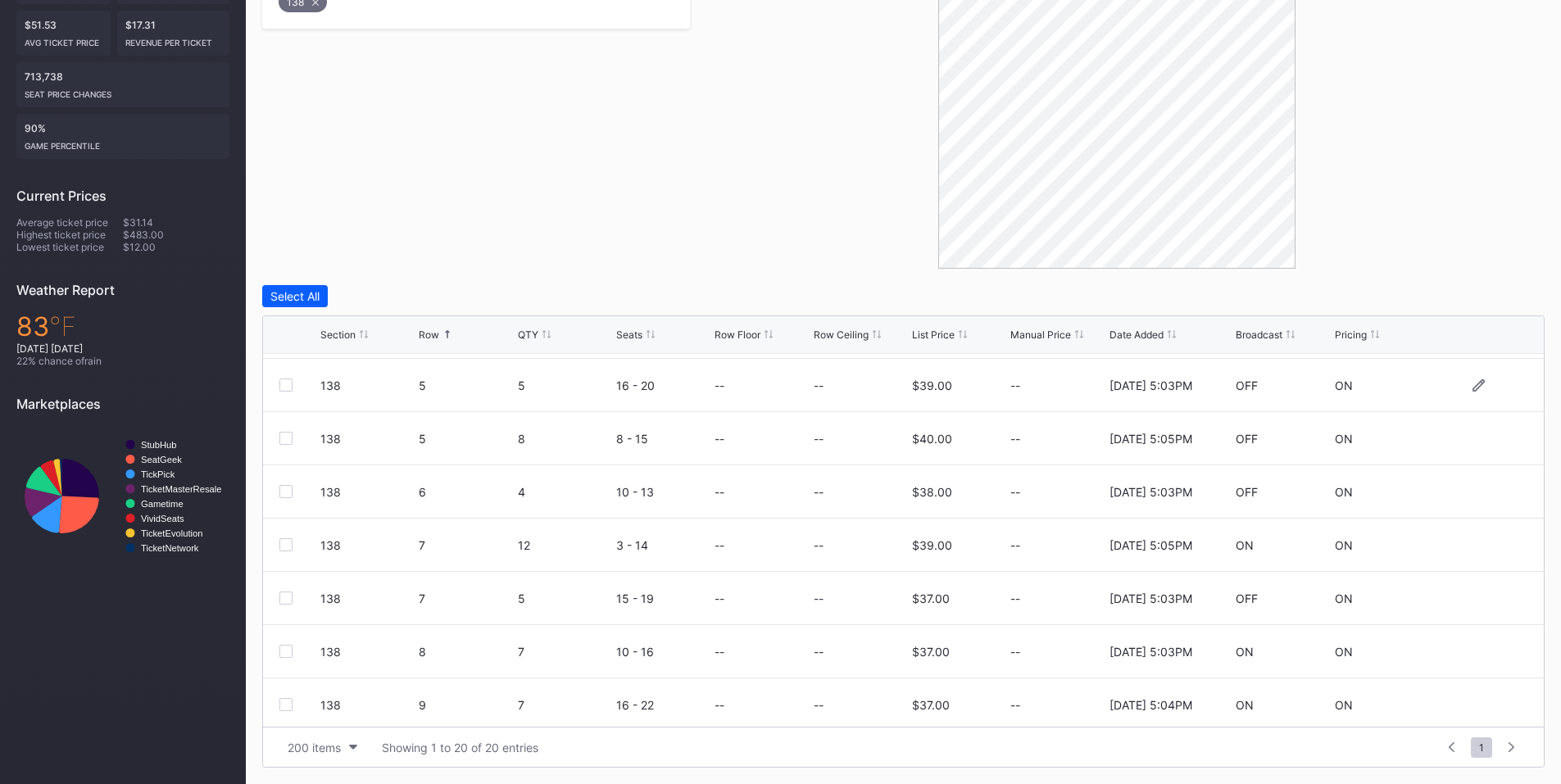
scroll to position [191, 0]
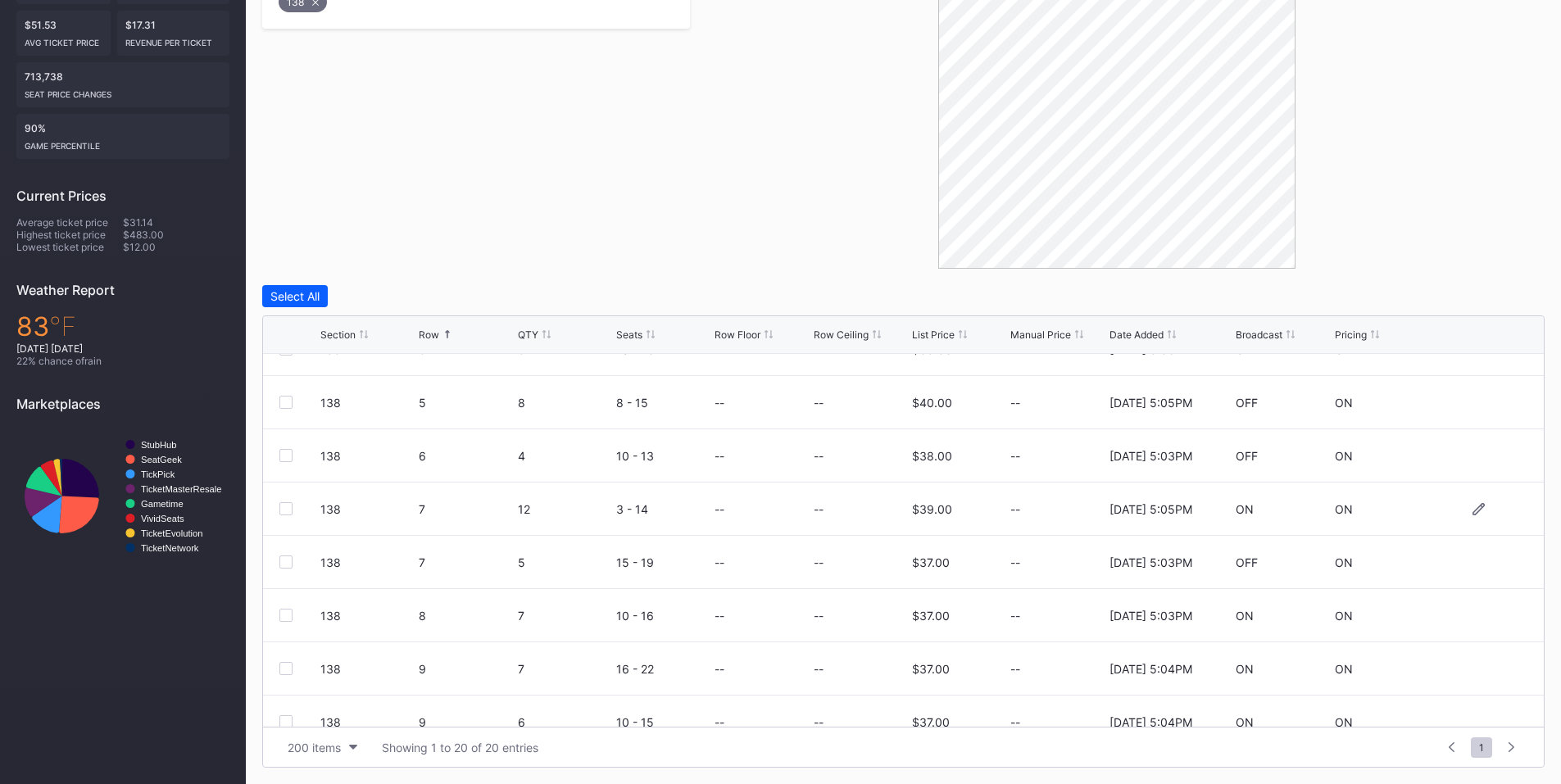
click at [287, 506] on div at bounding box center [286, 509] width 13 height 13
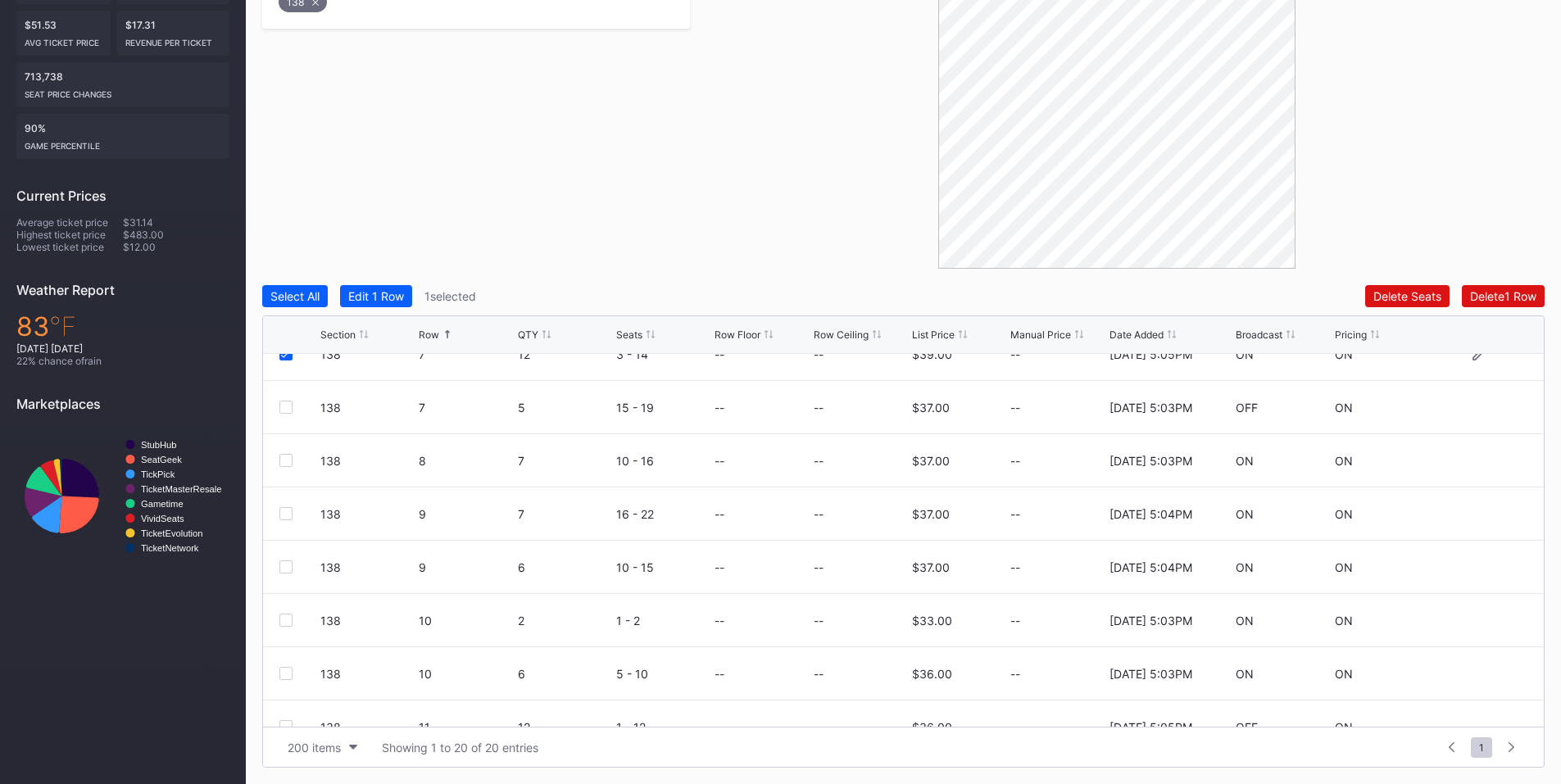
scroll to position [382, 0]
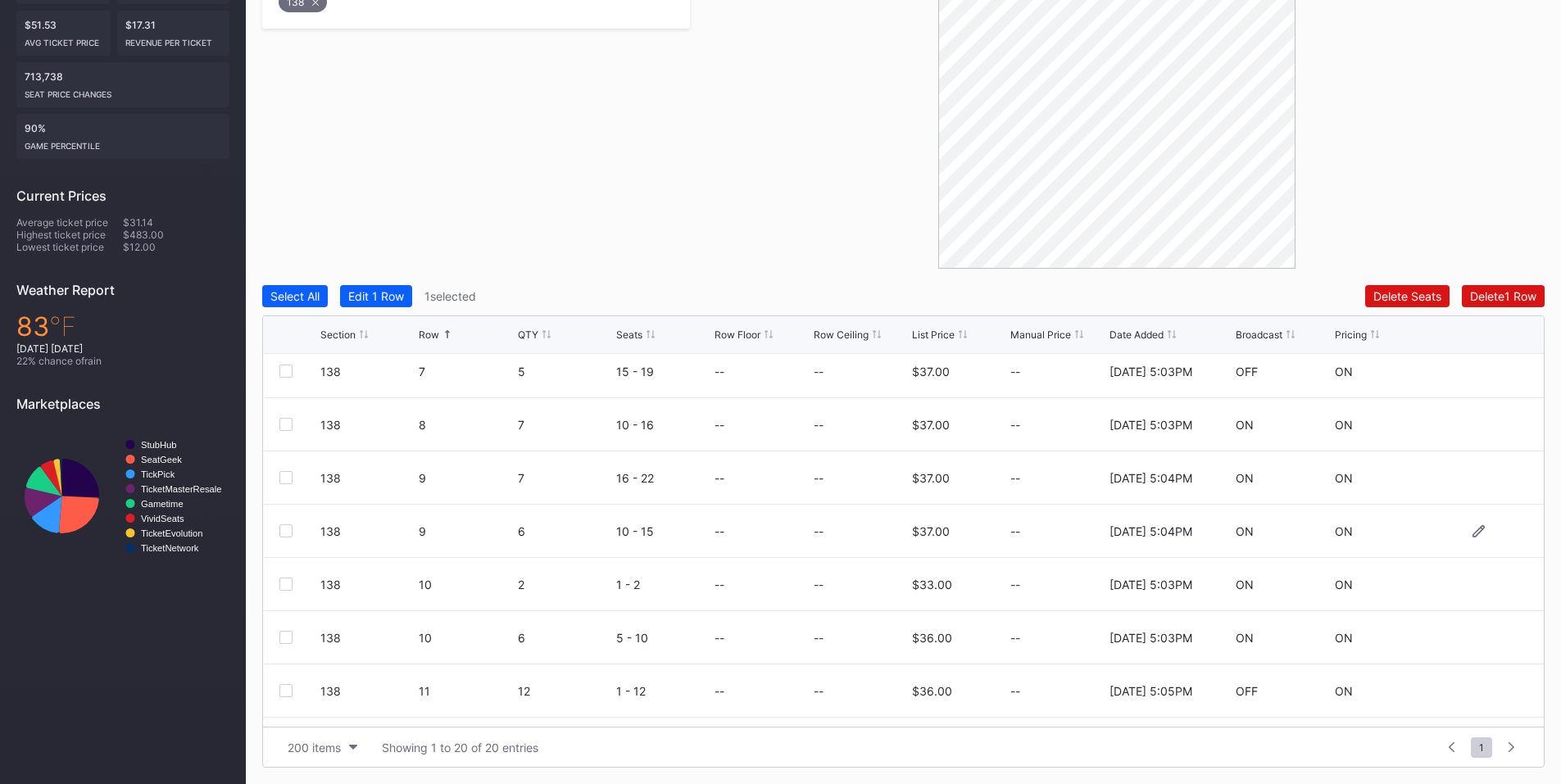
click at [287, 531] on div at bounding box center [286, 531] width 13 height 13
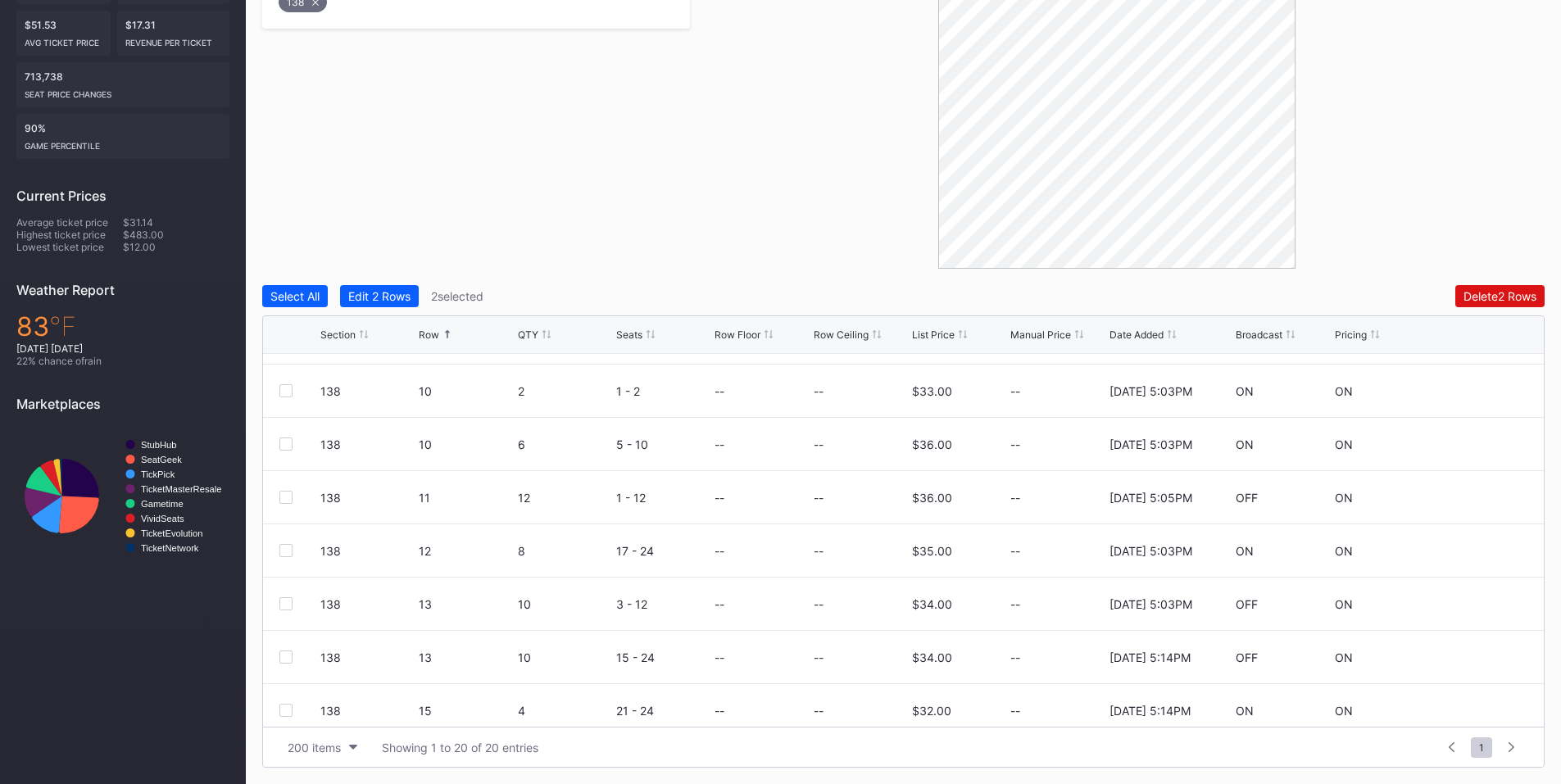
scroll to position [692, 0]
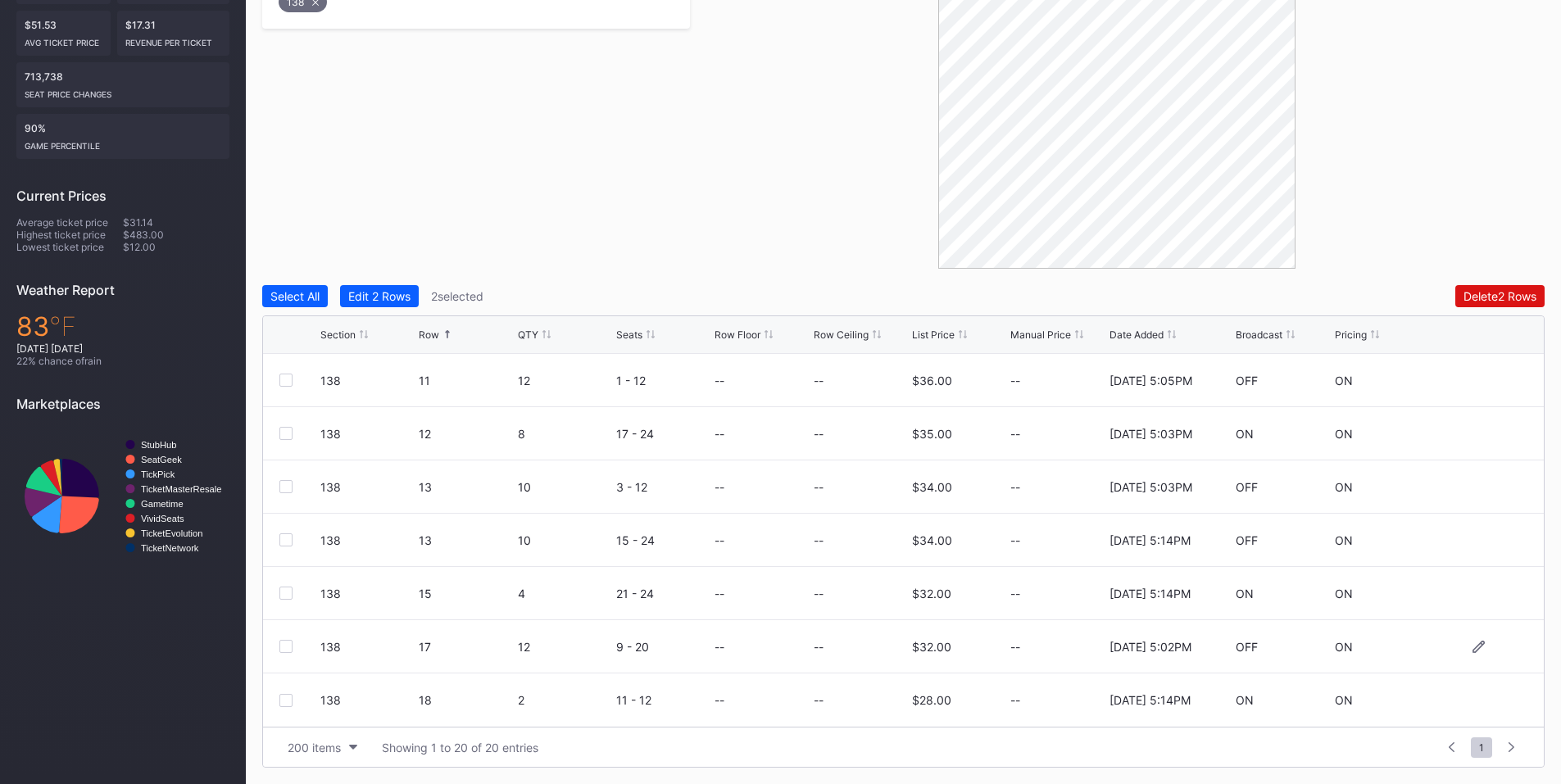
click at [286, 641] on div at bounding box center [286, 647] width 13 height 13
click at [1482, 297] on div "Delete 3 Rows" at bounding box center [1499, 296] width 74 height 14
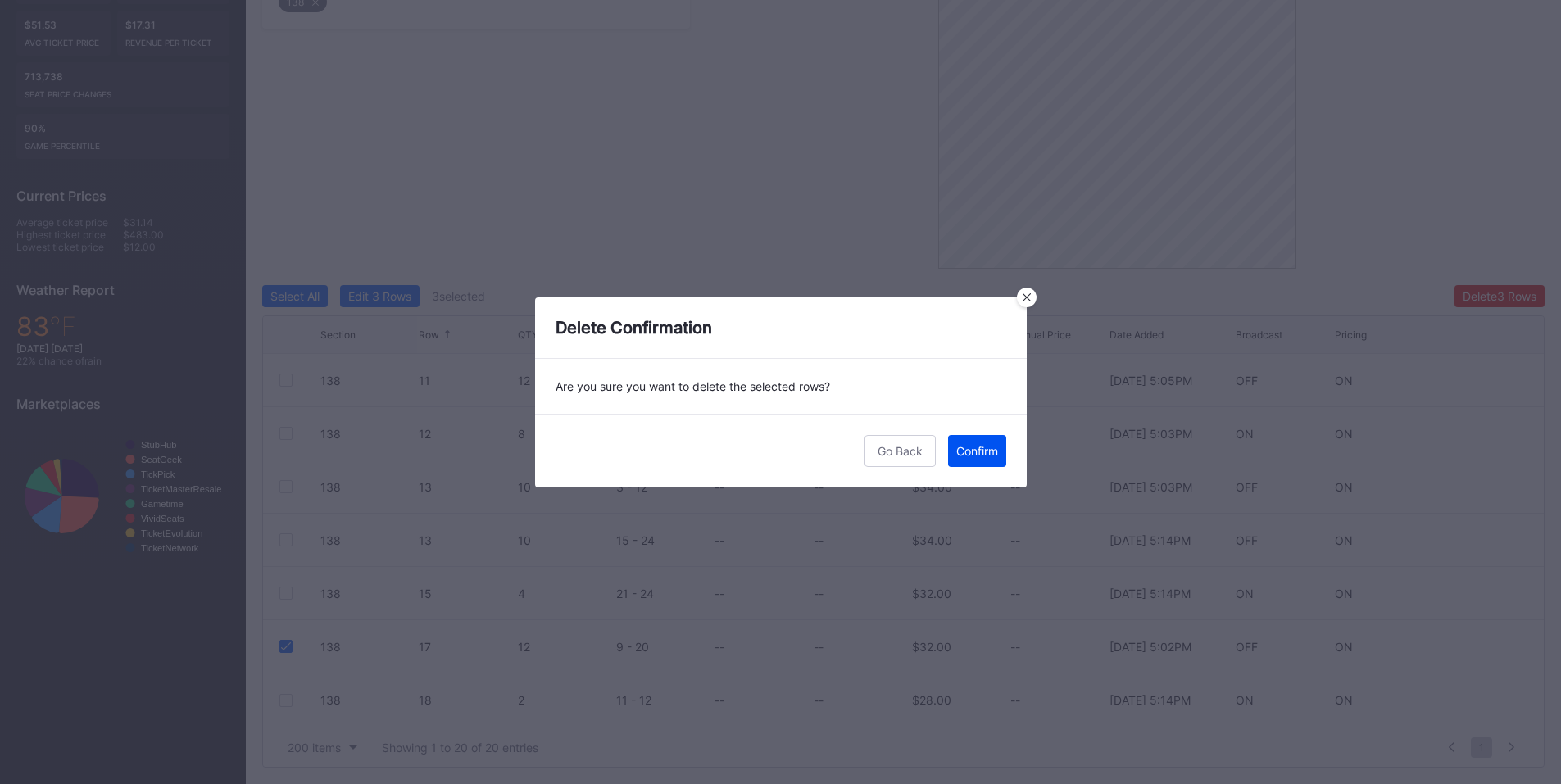
click at [980, 454] on div "Confirm" at bounding box center [977, 450] width 42 height 14
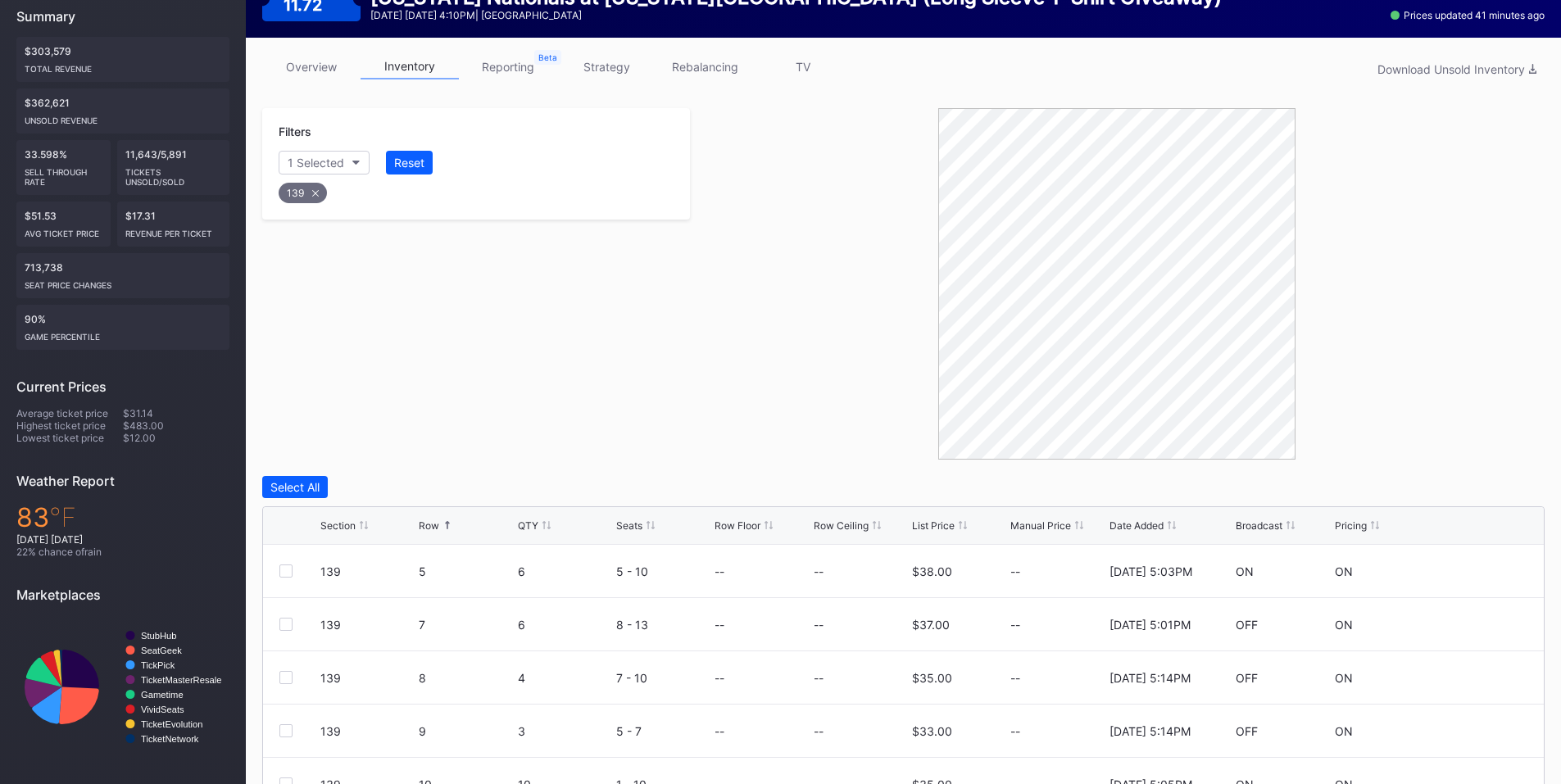
scroll to position [411, 0]
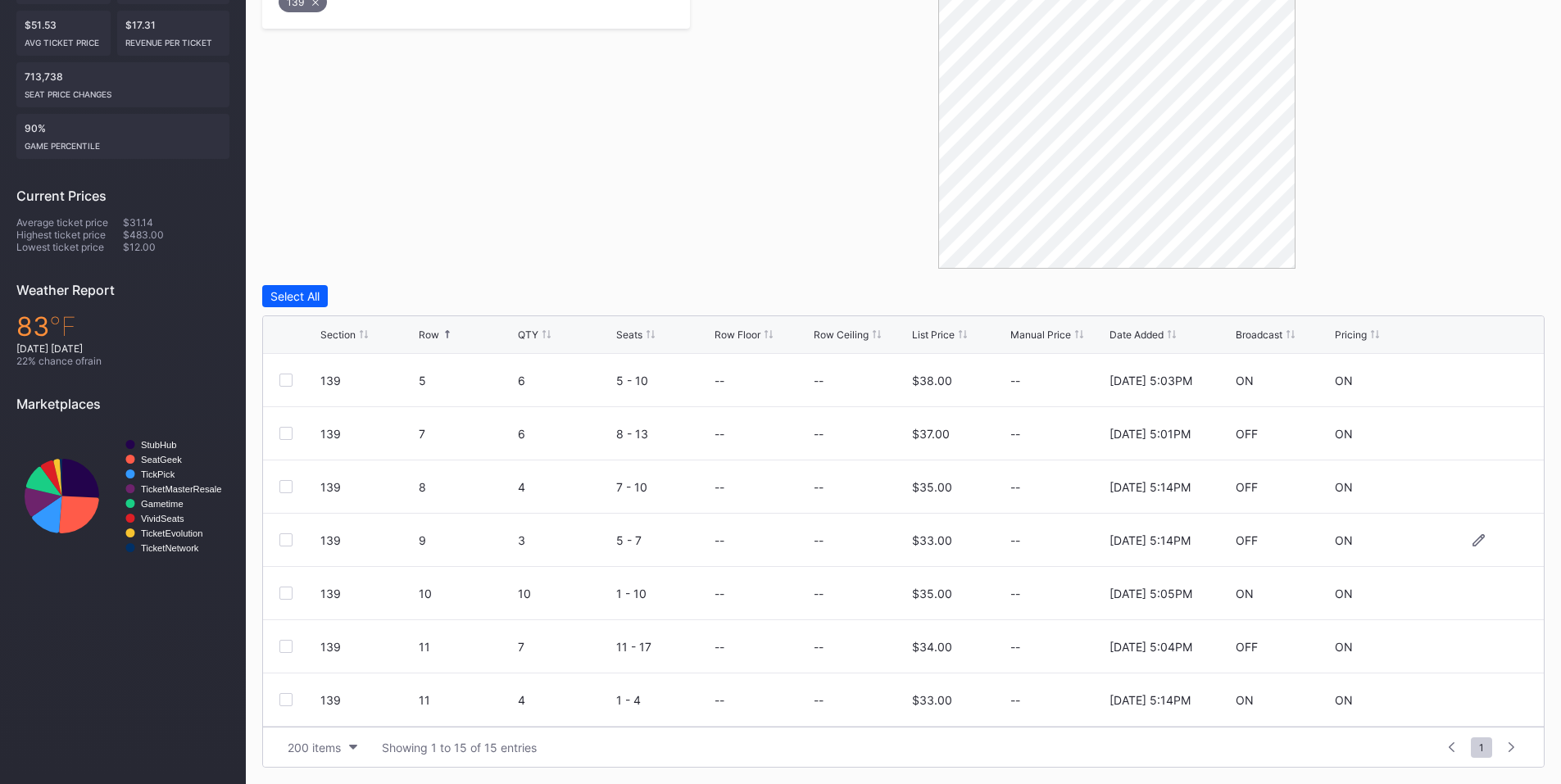
click at [283, 543] on div at bounding box center [286, 540] width 13 height 13
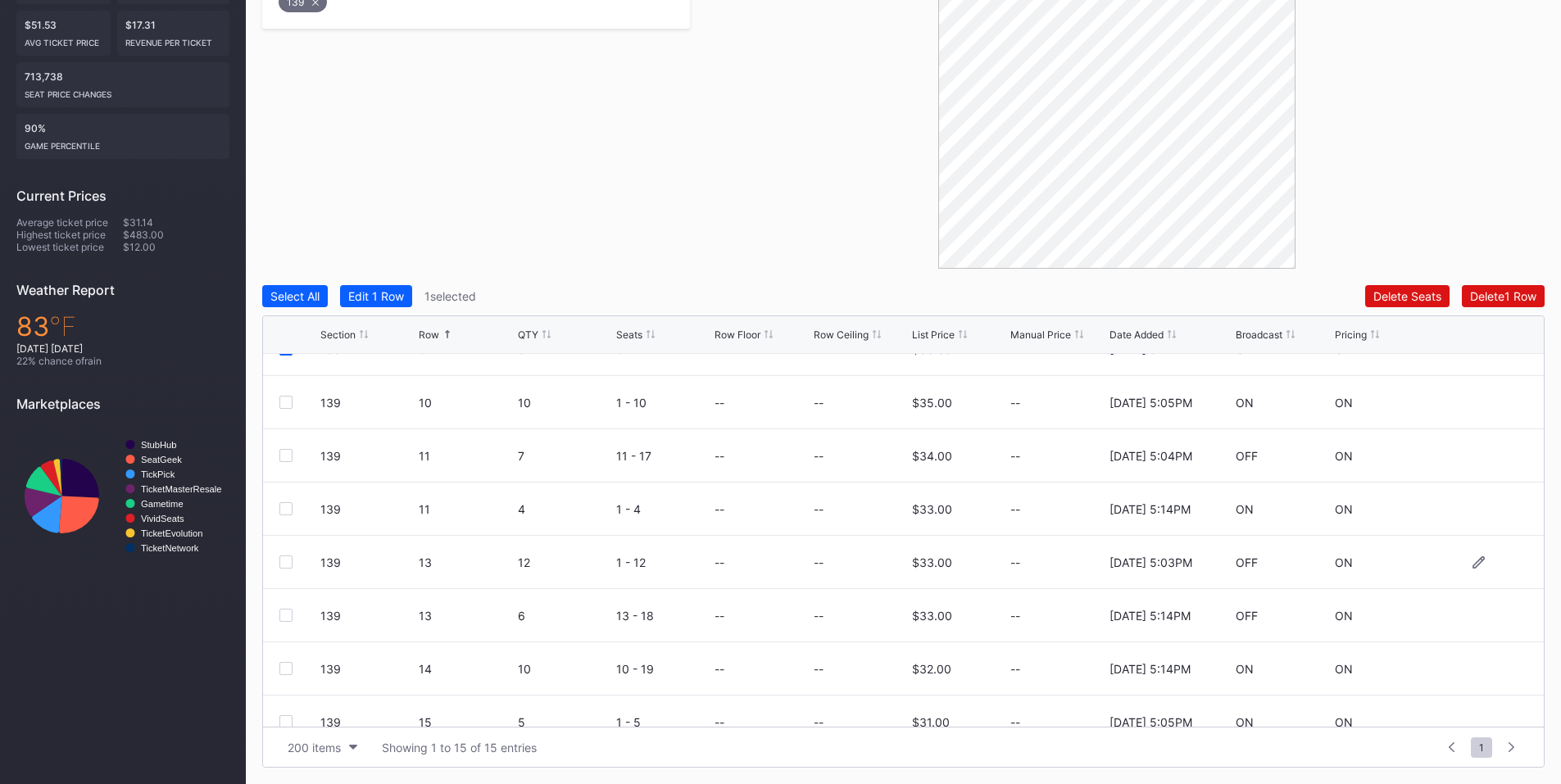
click at [286, 563] on div at bounding box center [286, 562] width 13 height 13
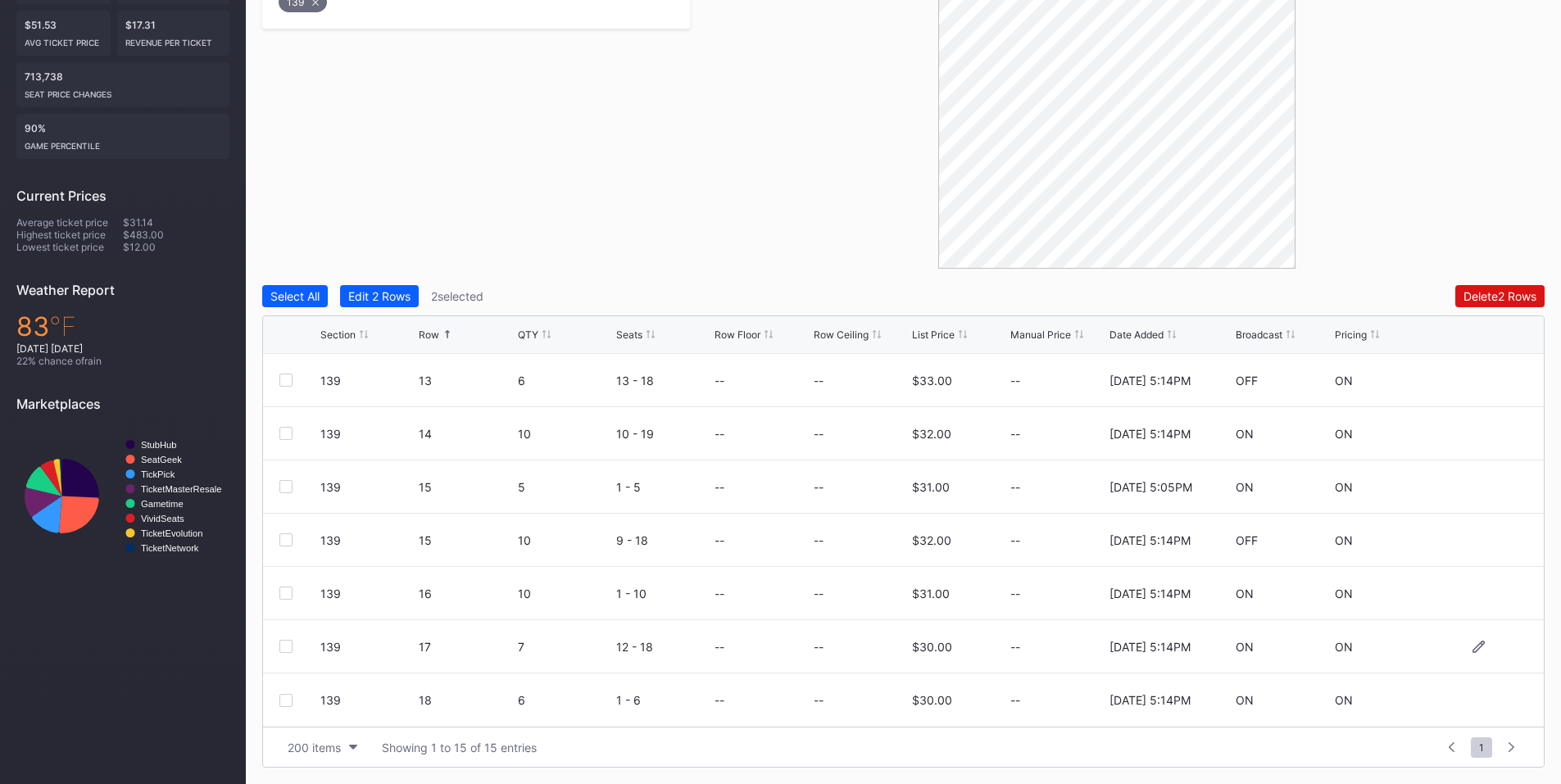
click at [291, 646] on div at bounding box center [286, 647] width 13 height 13
click at [1516, 301] on div "Delete 3 Rows" at bounding box center [1499, 296] width 74 height 14
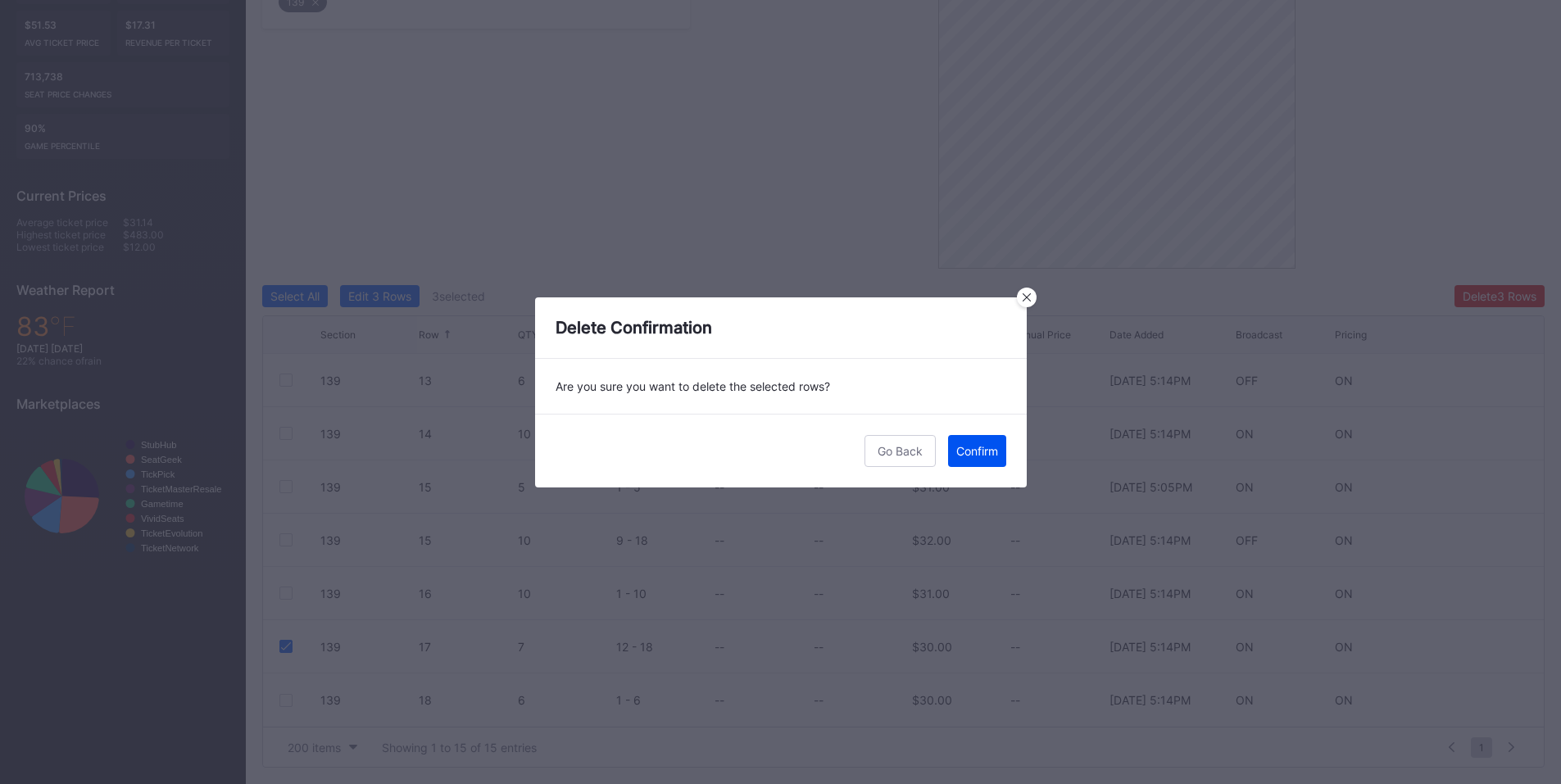
click at [983, 455] on div "Confirm" at bounding box center [977, 450] width 42 height 14
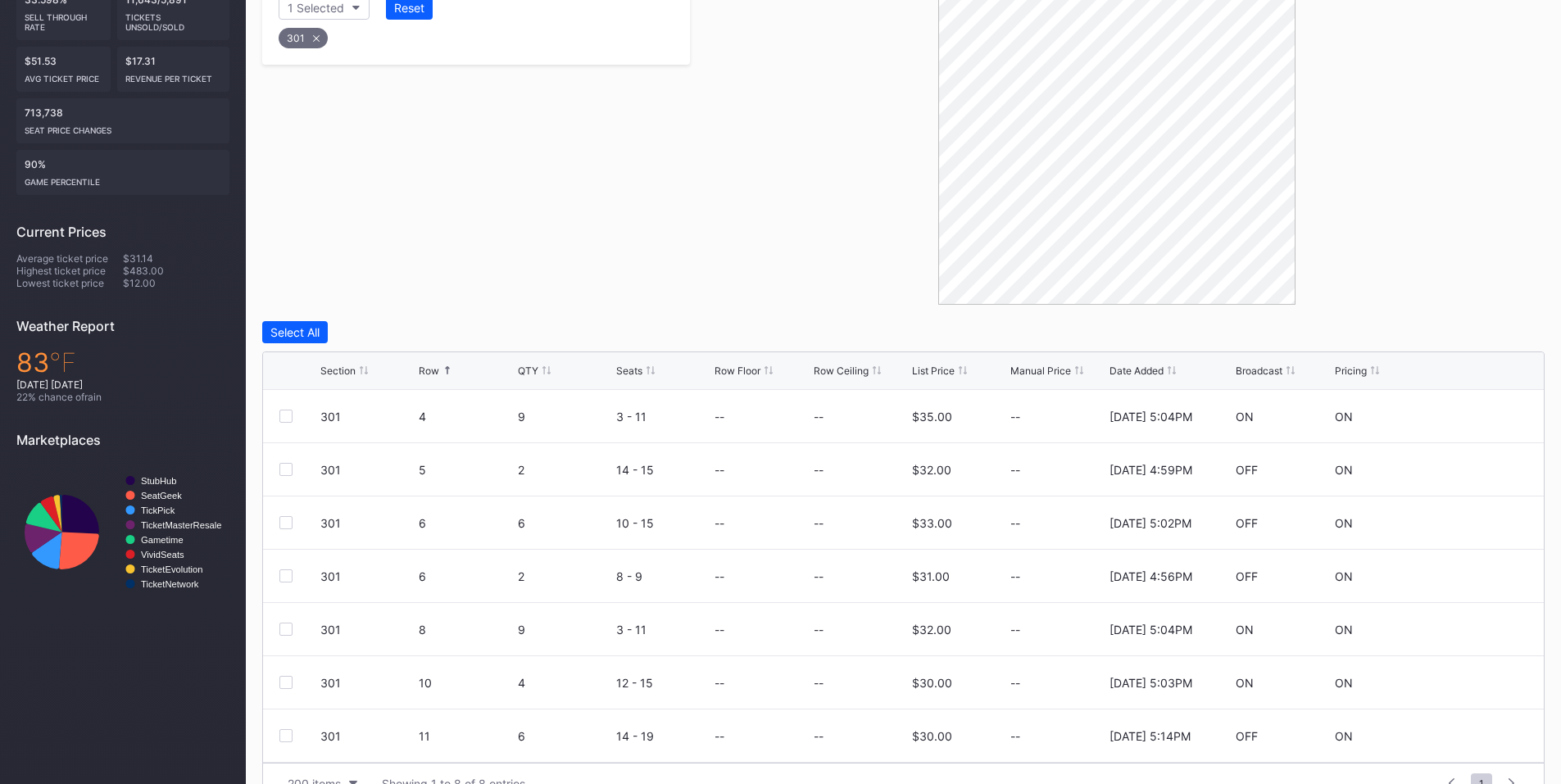
scroll to position [411, 0]
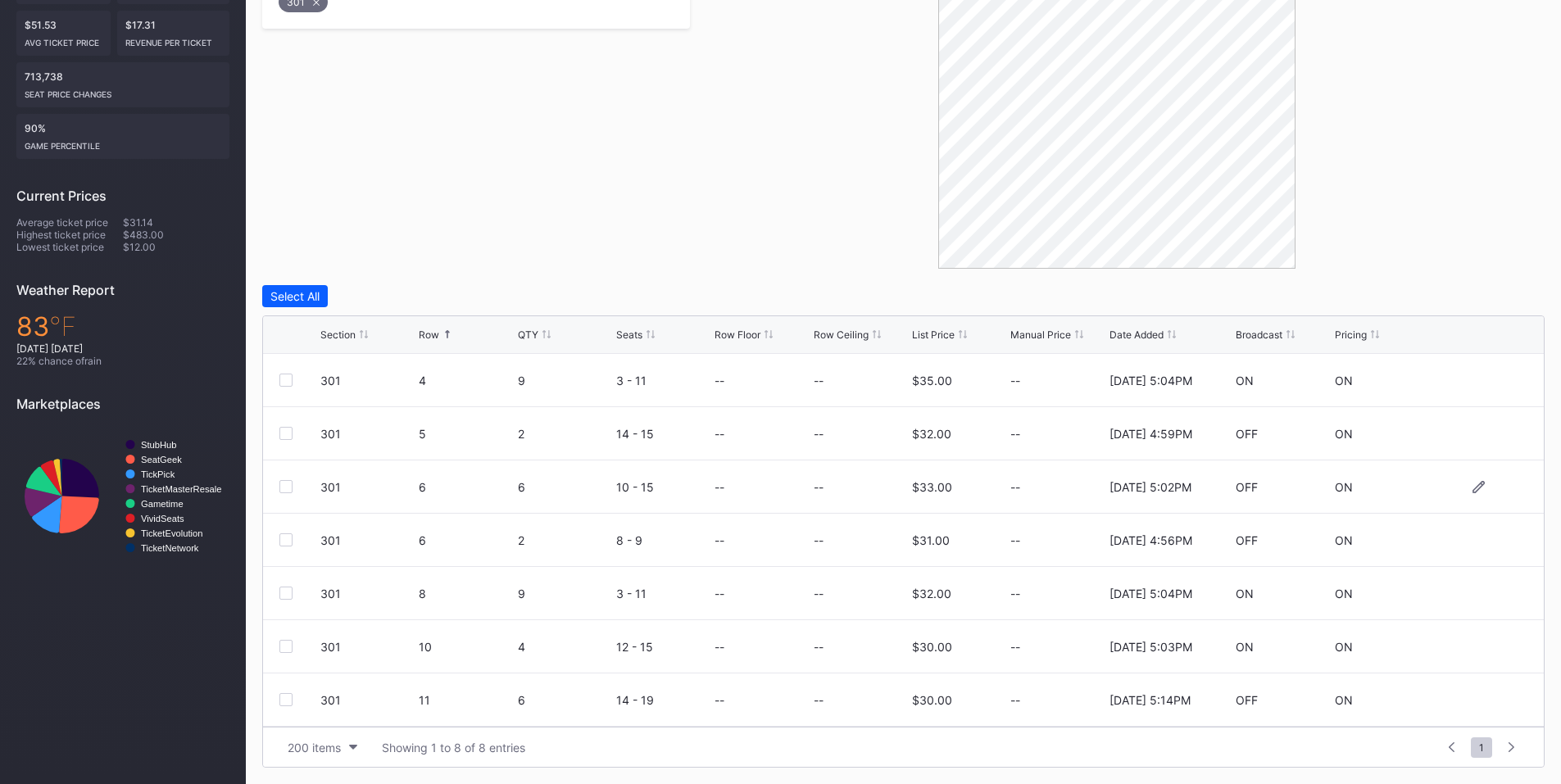
click at [281, 485] on div at bounding box center [286, 486] width 13 height 13
click at [286, 596] on div at bounding box center [286, 593] width 13 height 13
click at [289, 646] on div at bounding box center [286, 647] width 13 height 13
click at [1485, 299] on div "Delete 3 Rows" at bounding box center [1499, 296] width 74 height 14
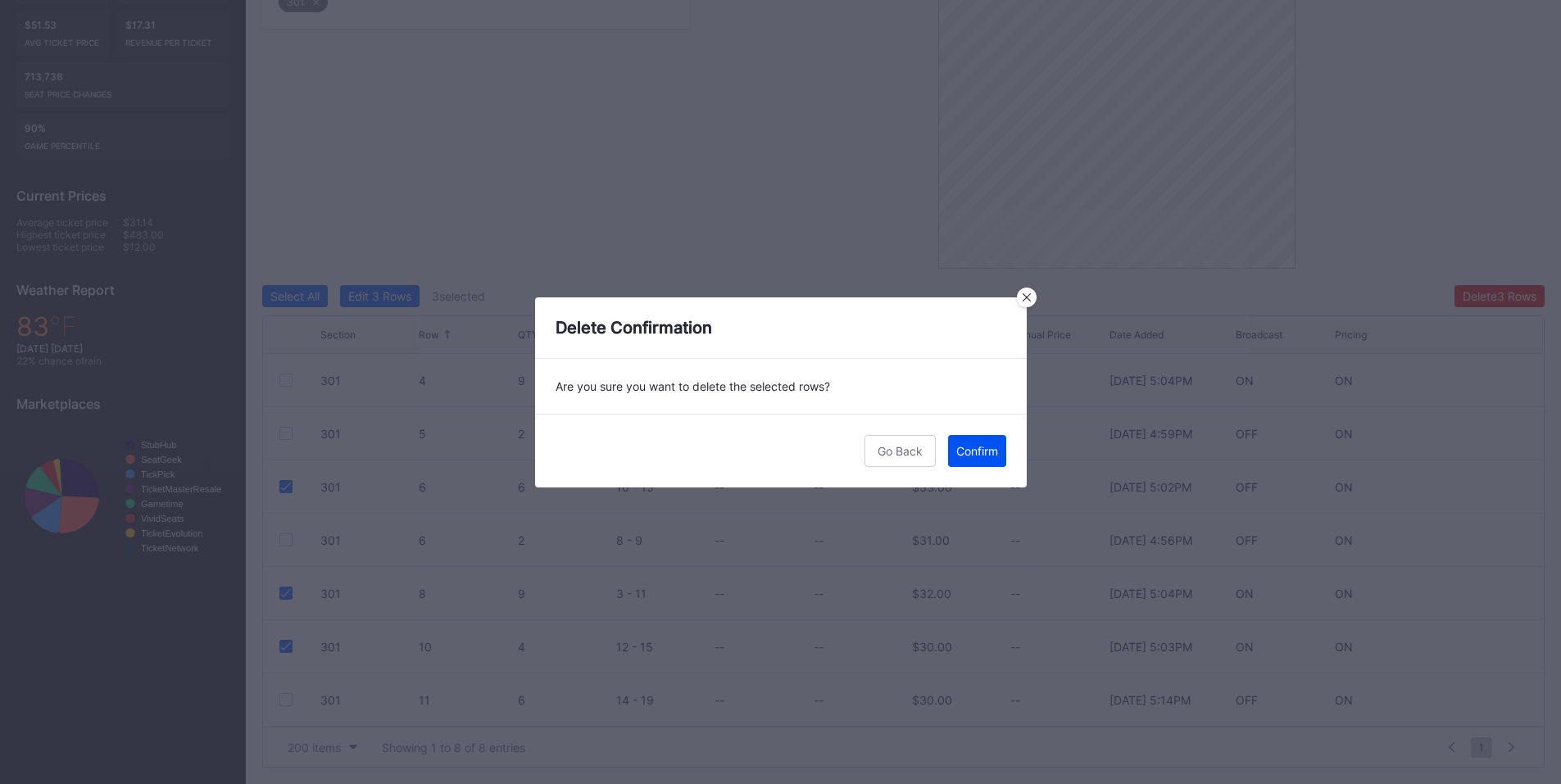
click at [1001, 447] on button "Confirm" at bounding box center [977, 451] width 58 height 32
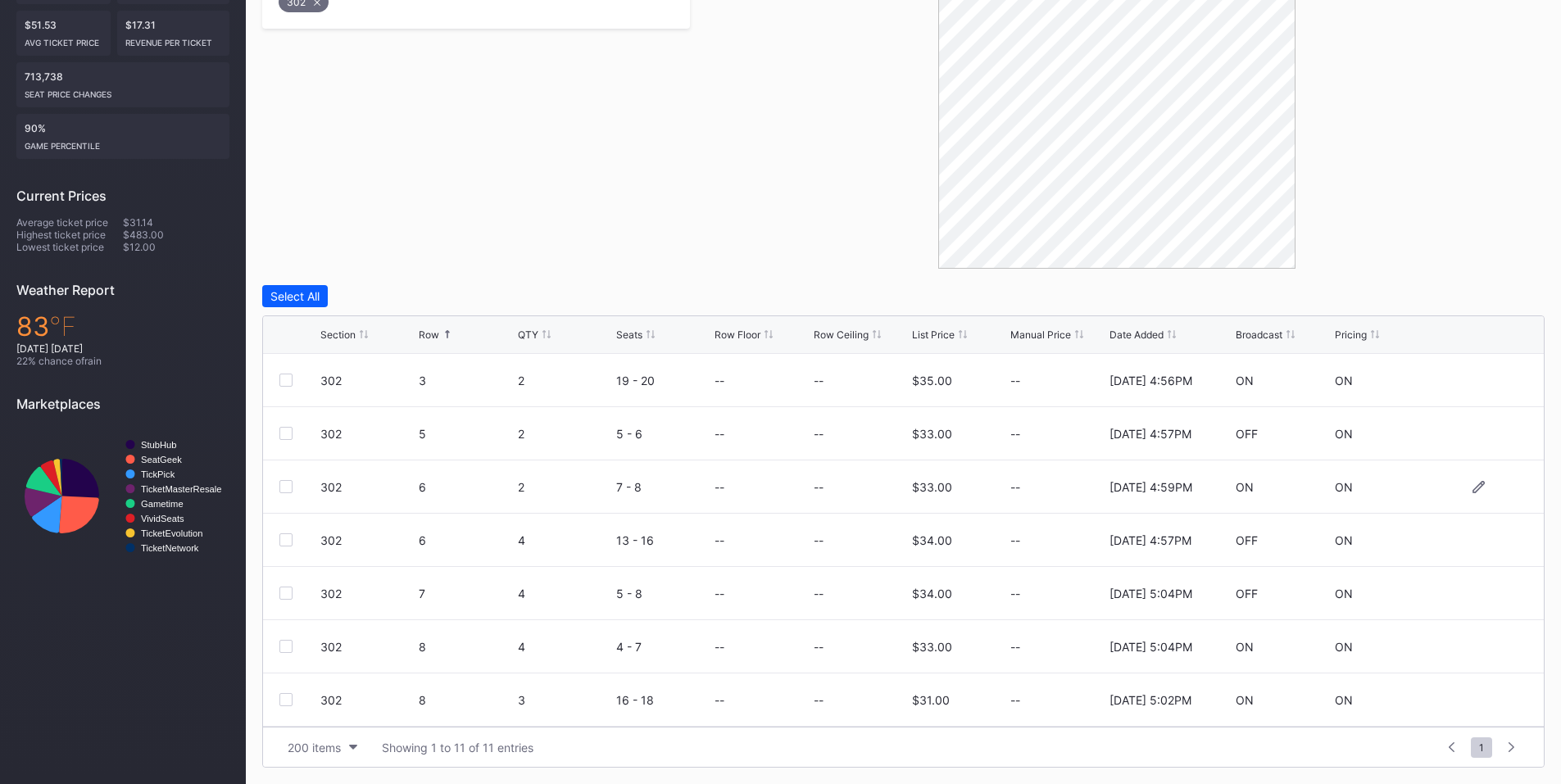
click at [281, 483] on div at bounding box center [286, 486] width 13 height 13
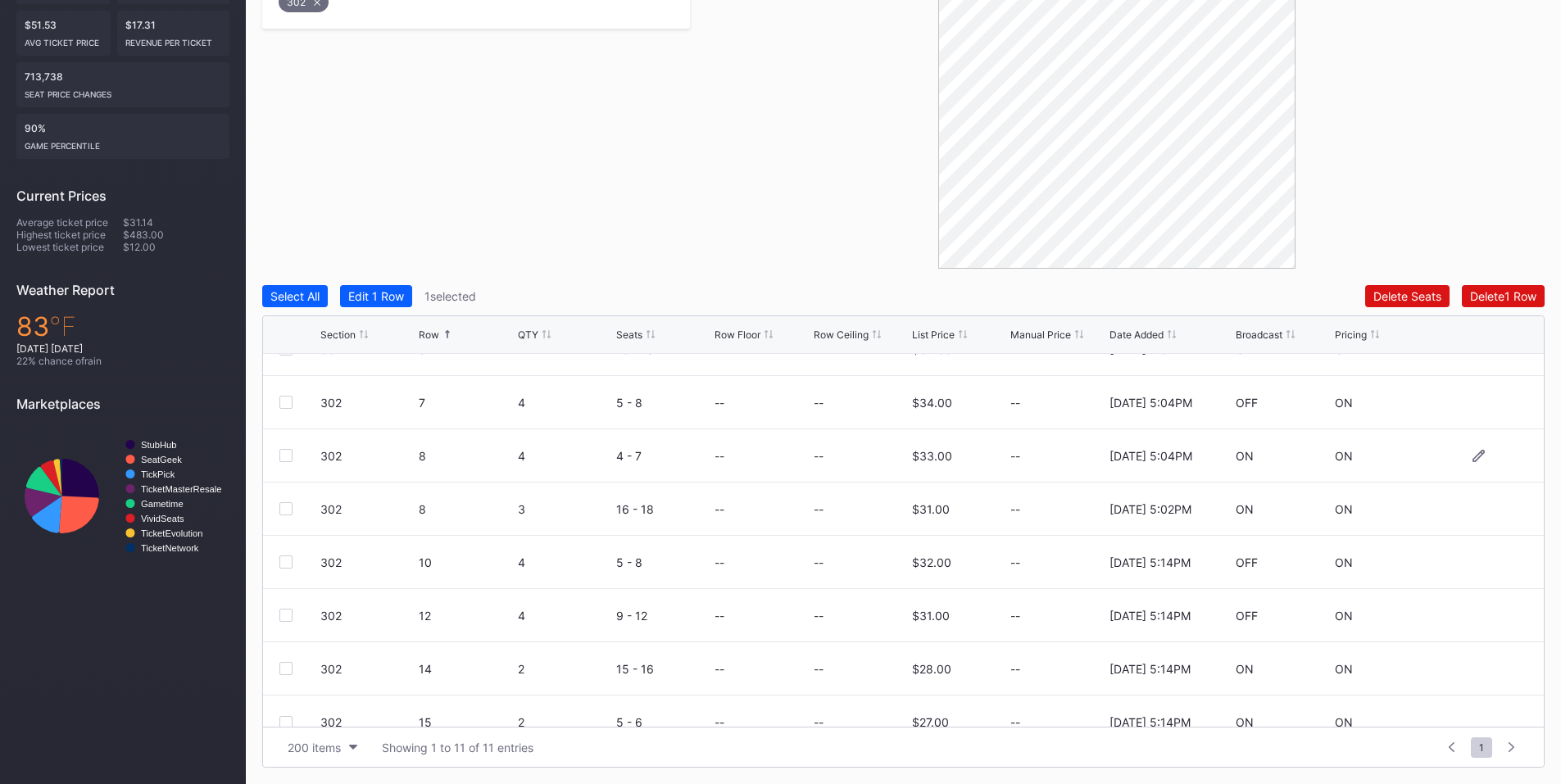
click at [287, 454] on div at bounding box center [286, 456] width 13 height 13
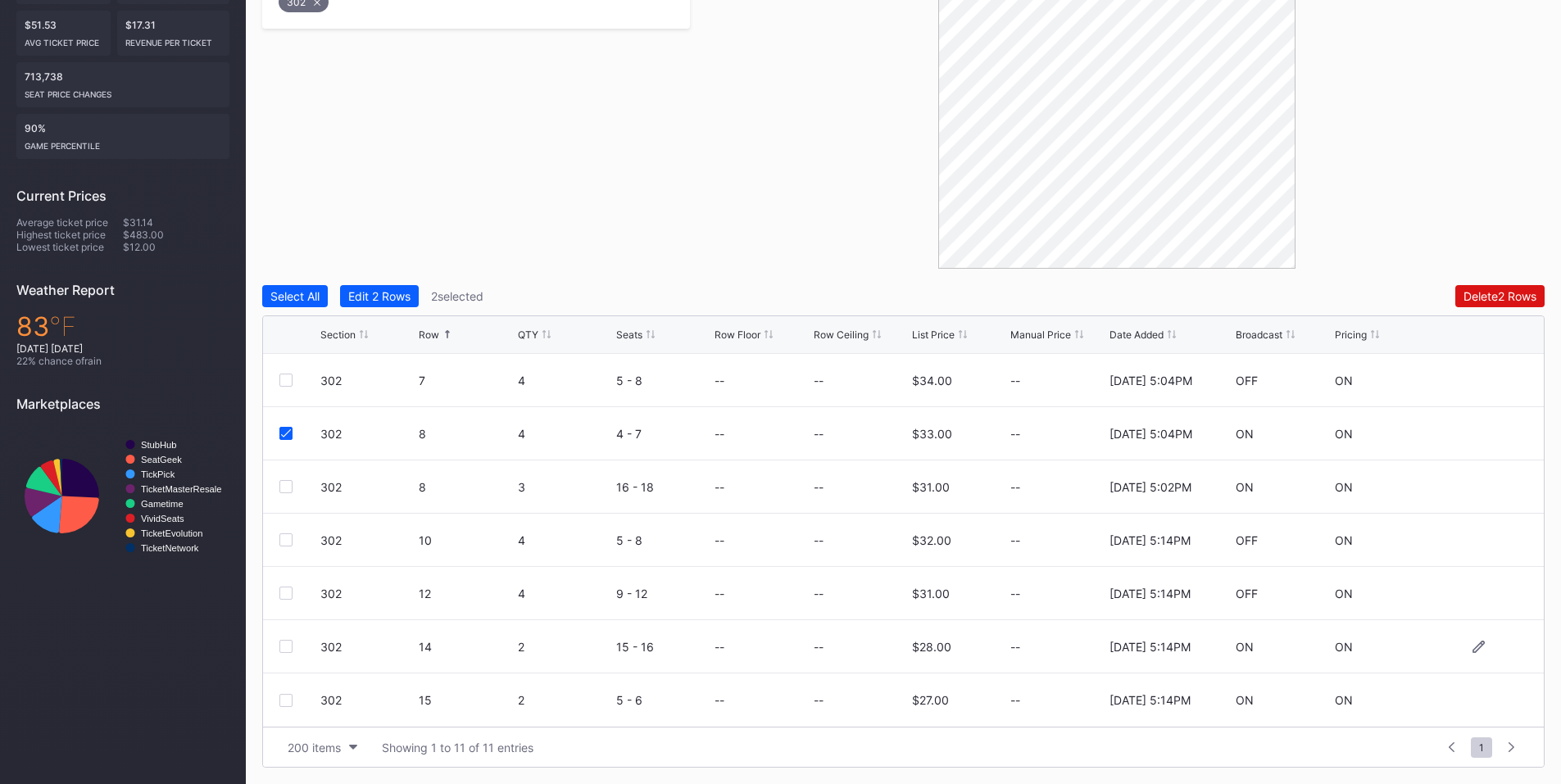
click at [283, 642] on div at bounding box center [286, 647] width 13 height 13
click at [1467, 296] on div "Delete 3 Rows" at bounding box center [1499, 296] width 74 height 14
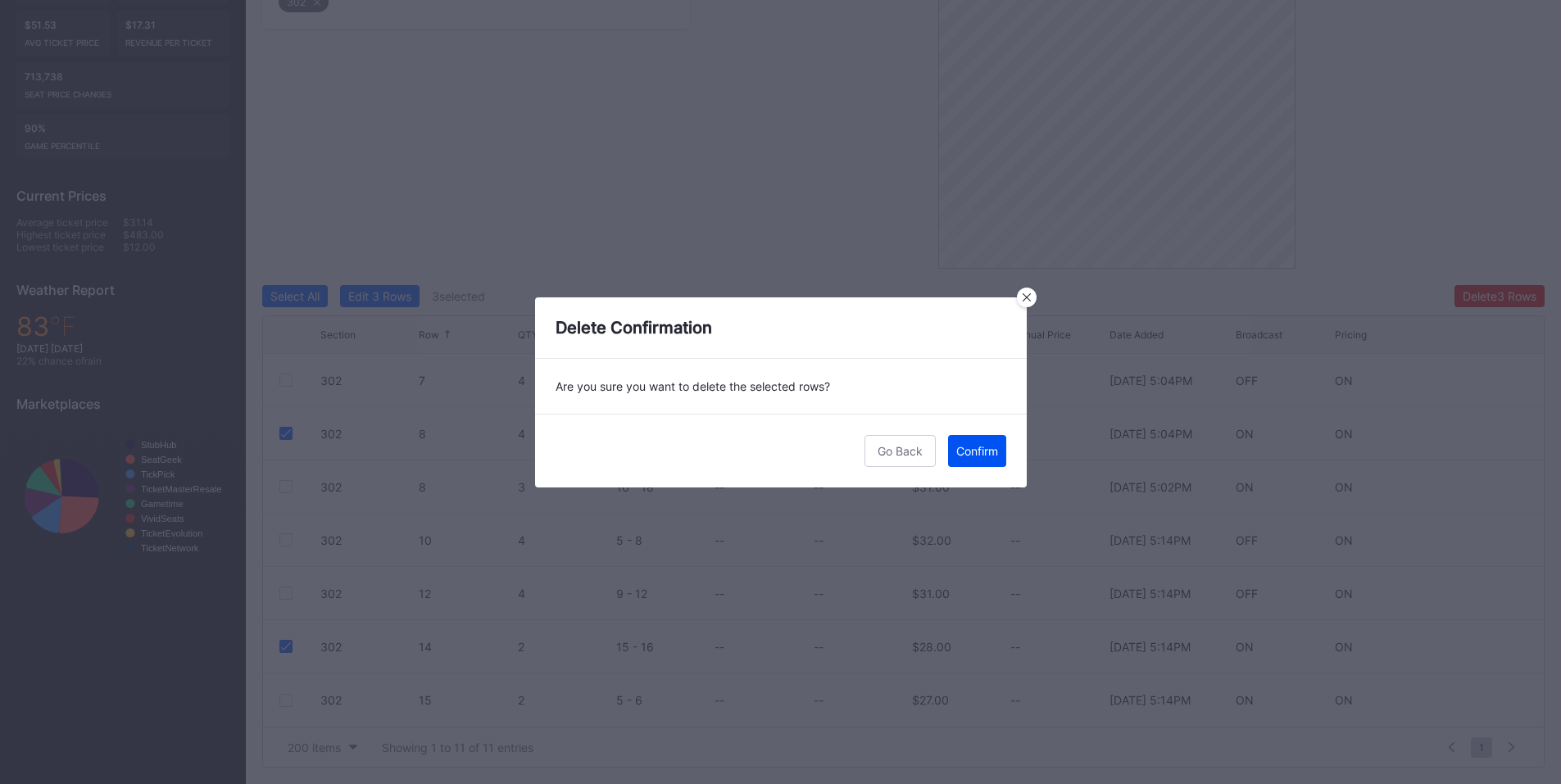
click at [970, 452] on div "Confirm" at bounding box center [977, 450] width 42 height 14
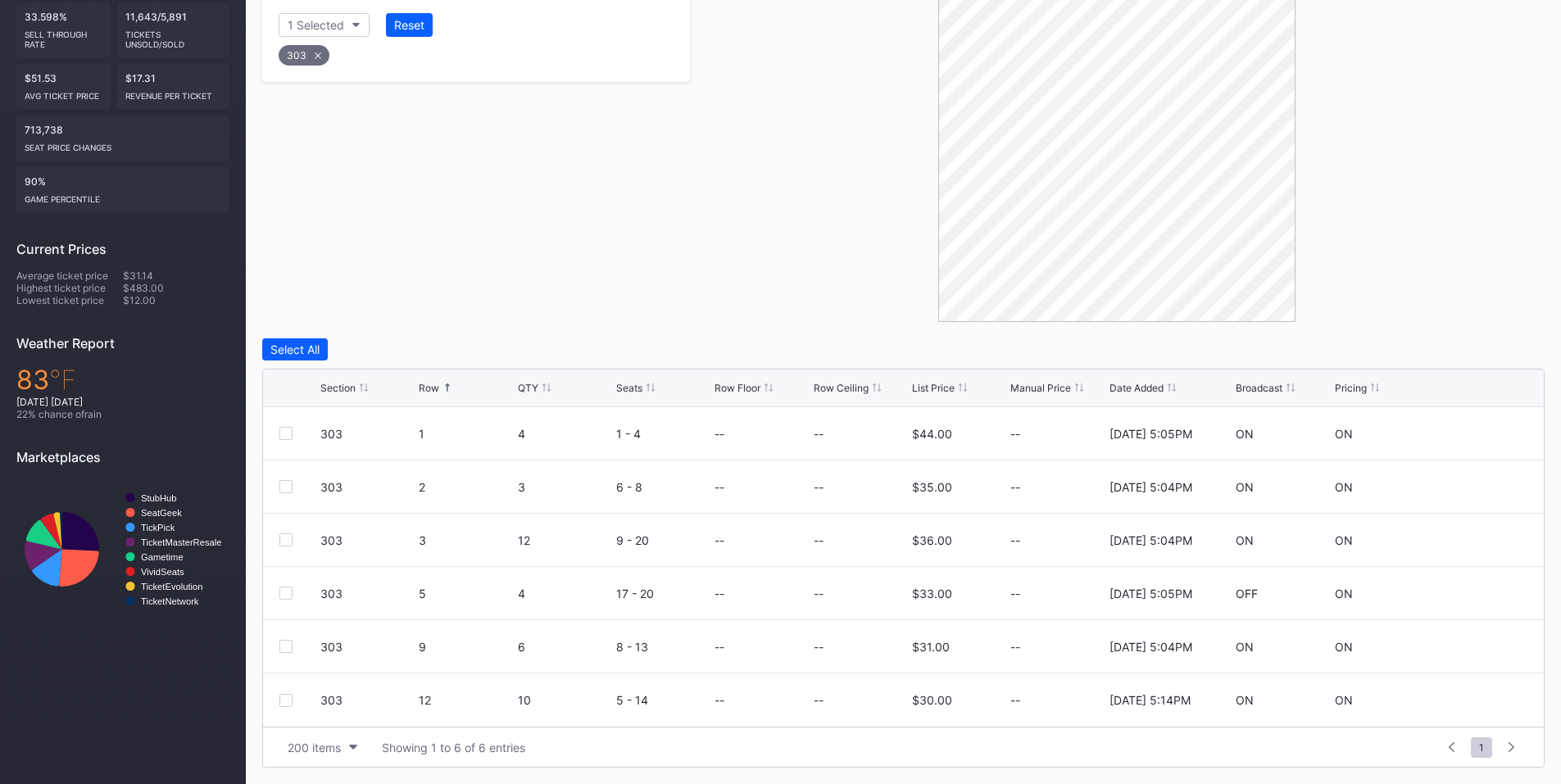
scroll to position [358, 0]
drag, startPoint x: 290, startPoint y: 651, endPoint x: 289, endPoint y: 665, distance: 14.0
click at [290, 651] on div at bounding box center [286, 647] width 13 height 13
click at [291, 691] on div "303 12 10 5 - 14 -- -- $30.00 -- 2/18/2025 5:14PM ON ON" at bounding box center [903, 700] width 1281 height 53
click at [287, 703] on div at bounding box center [286, 701] width 13 height 13
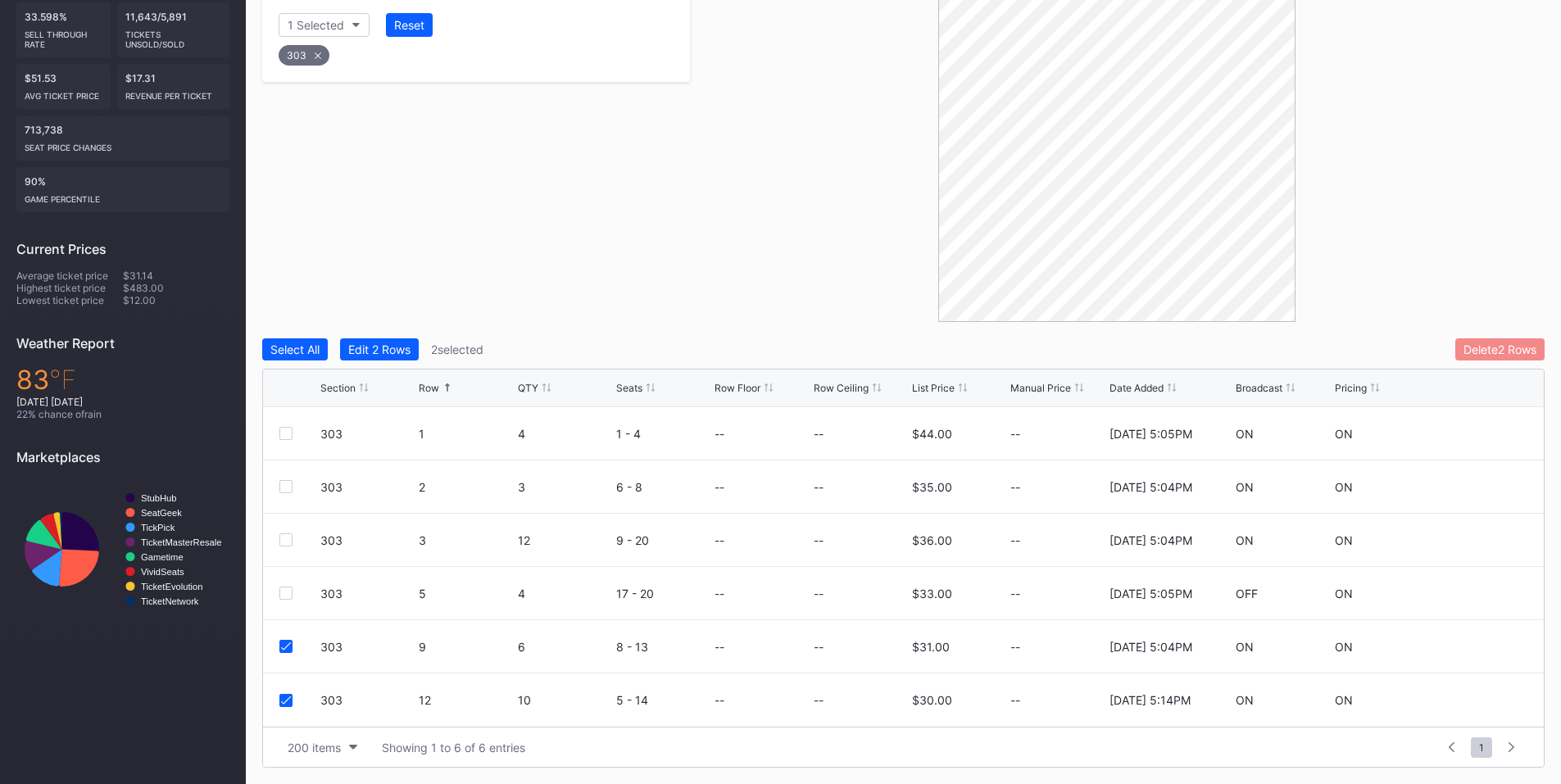
click at [1511, 347] on div "Delete 2 Rows" at bounding box center [1499, 349] width 73 height 14
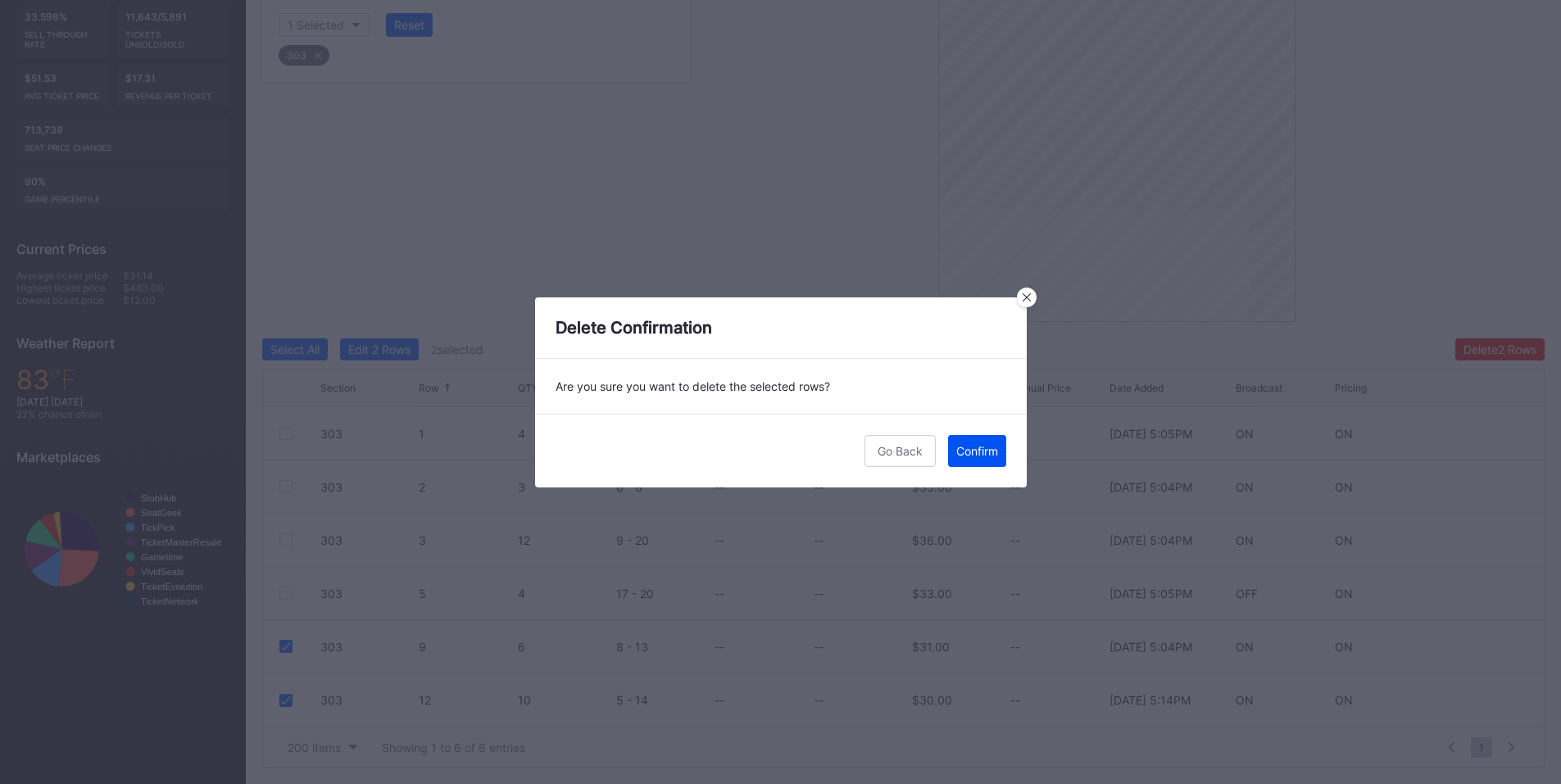
click at [974, 453] on div "Confirm" at bounding box center [977, 450] width 42 height 14
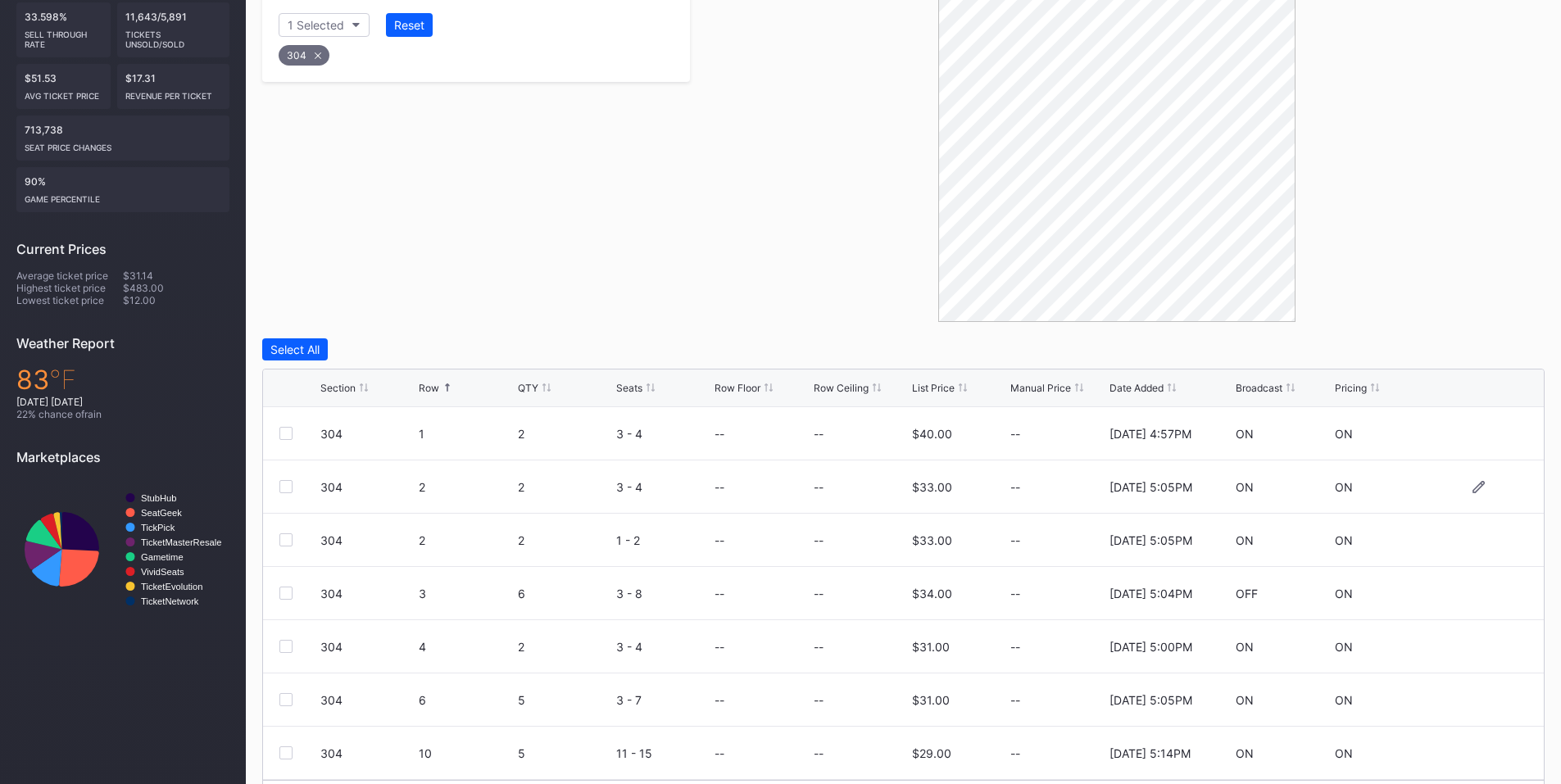
click at [290, 483] on div at bounding box center [286, 486] width 13 height 13
click at [286, 593] on div at bounding box center [286, 593] width 13 height 13
click at [281, 593] on div at bounding box center [286, 593] width 13 height 13
click at [1486, 344] on div "Delete 3 Rows" at bounding box center [1499, 349] width 74 height 14
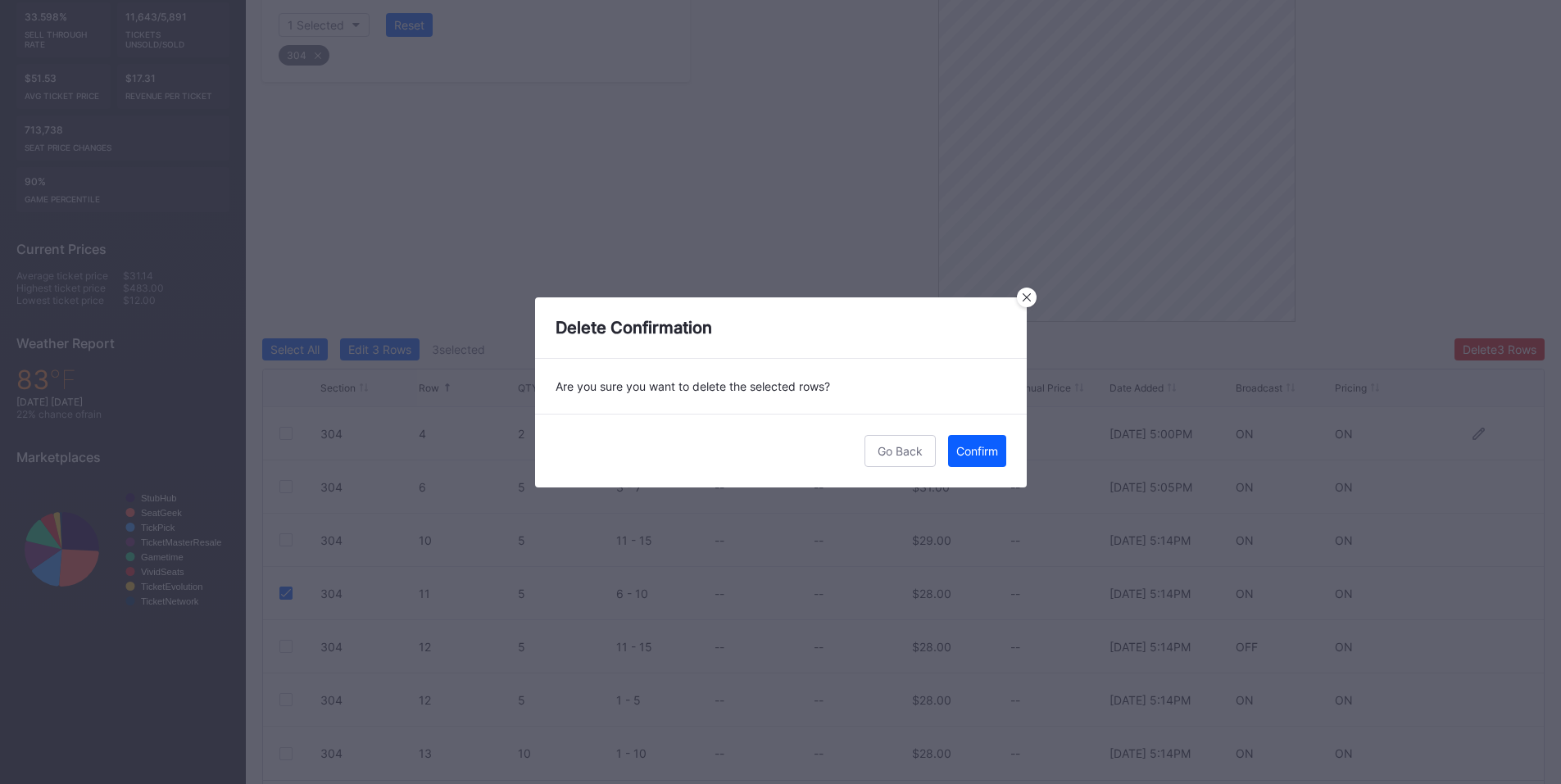
click at [982, 452] on div "Confirm" at bounding box center [977, 450] width 42 height 14
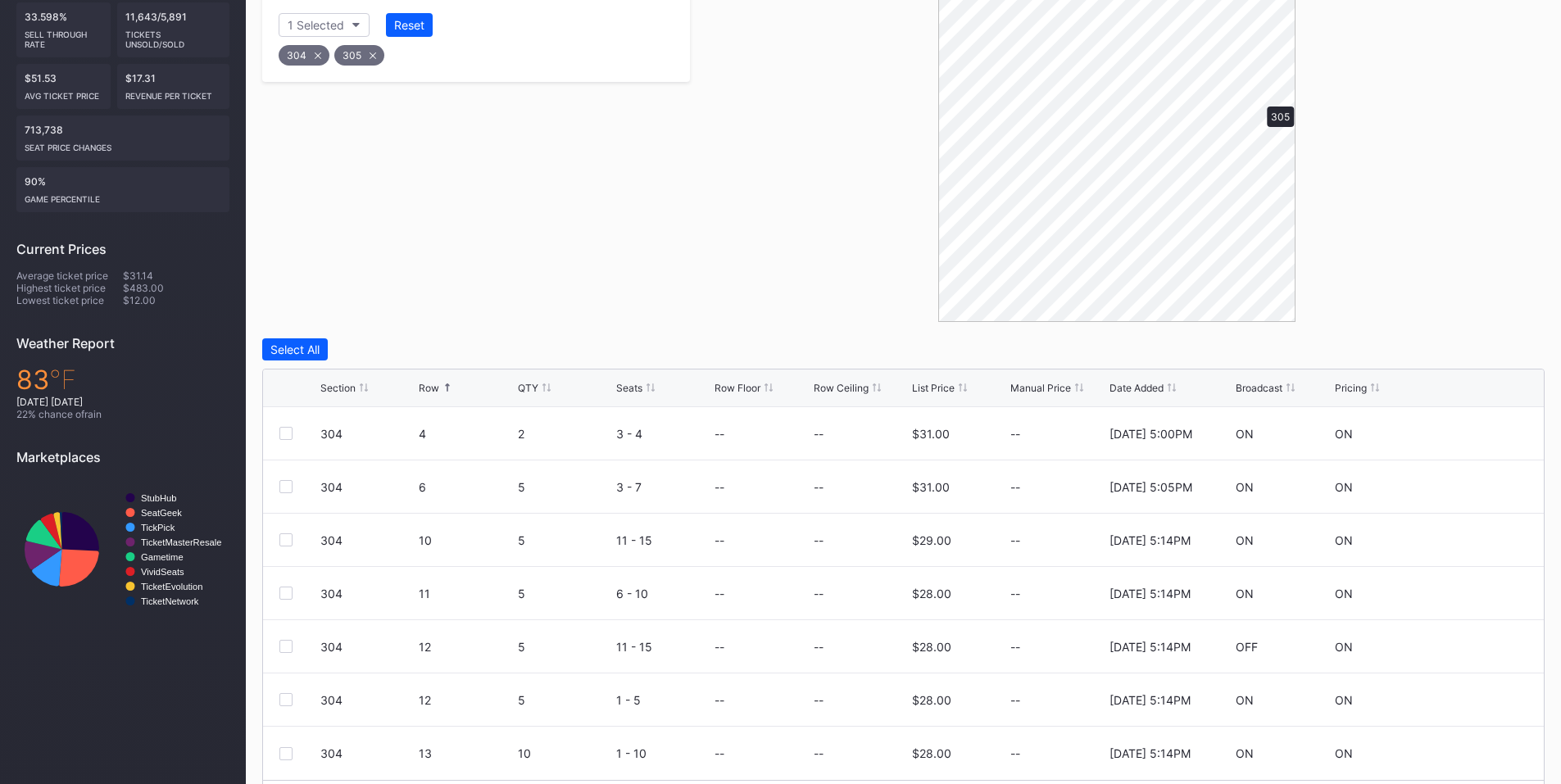
scroll to position [0, 0]
click at [288, 432] on div at bounding box center [286, 433] width 13 height 13
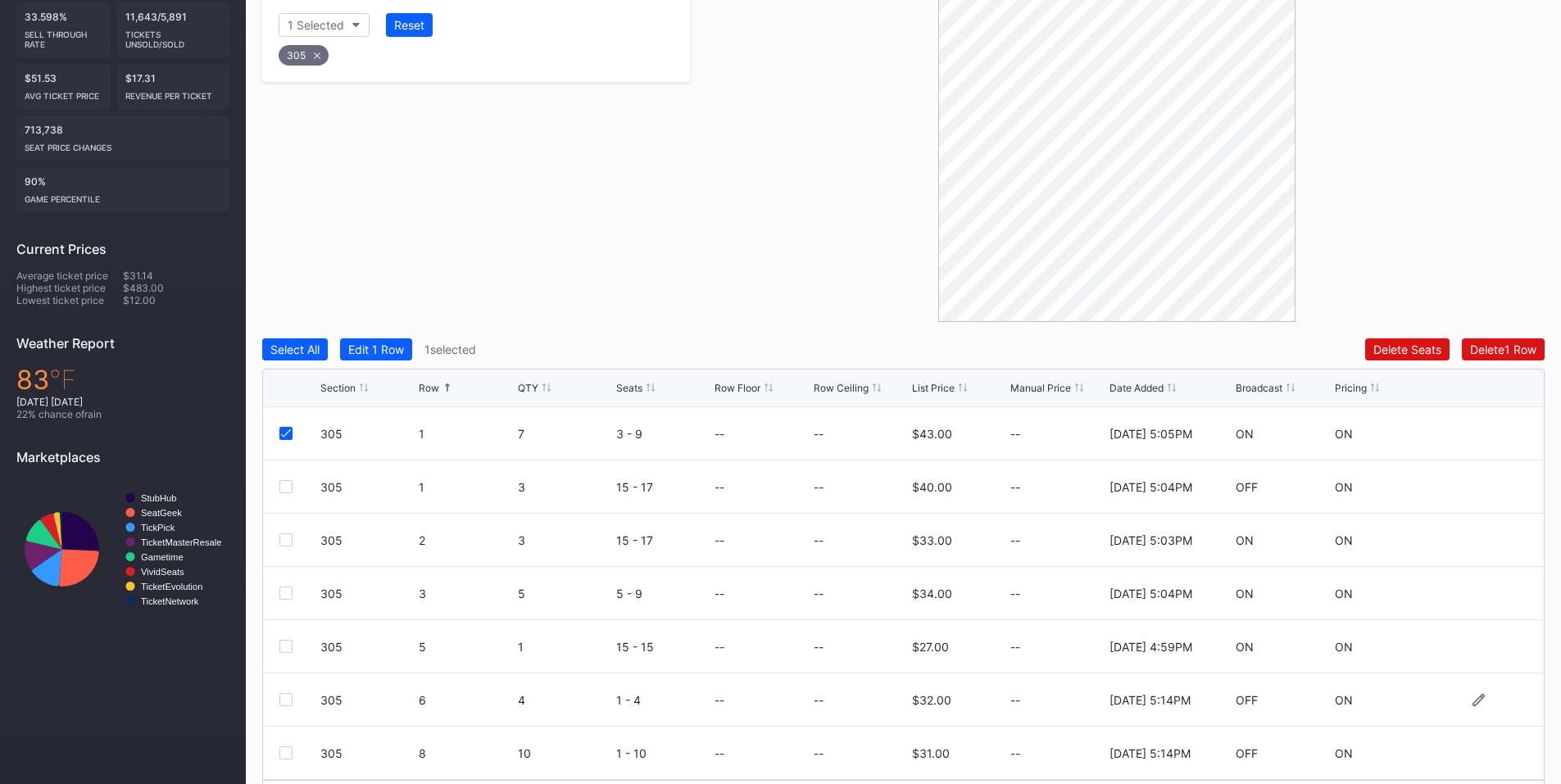
click at [287, 701] on div at bounding box center [286, 700] width 13 height 13
click at [286, 754] on div at bounding box center [286, 753] width 13 height 13
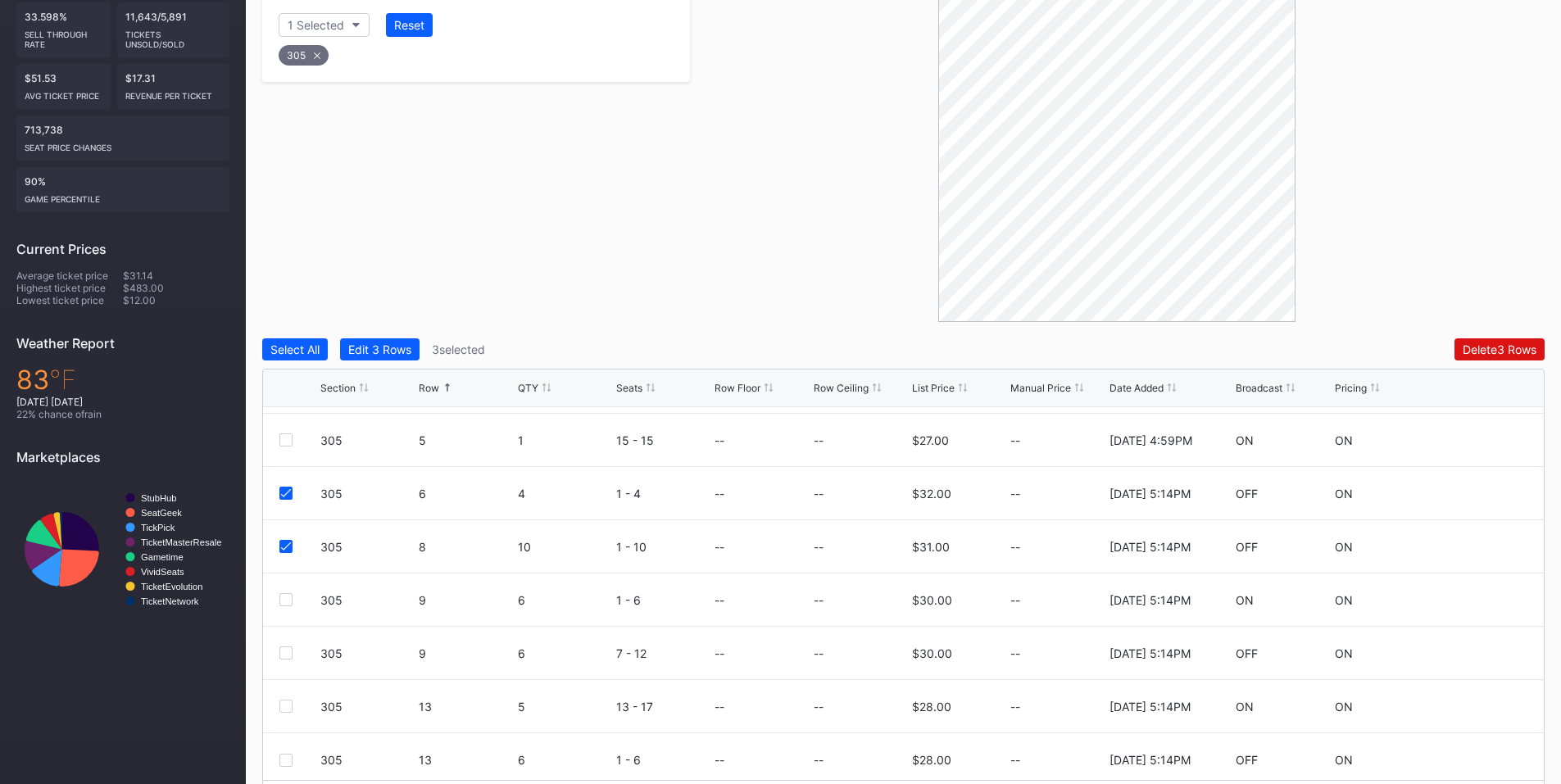
scroll to position [213, 0]
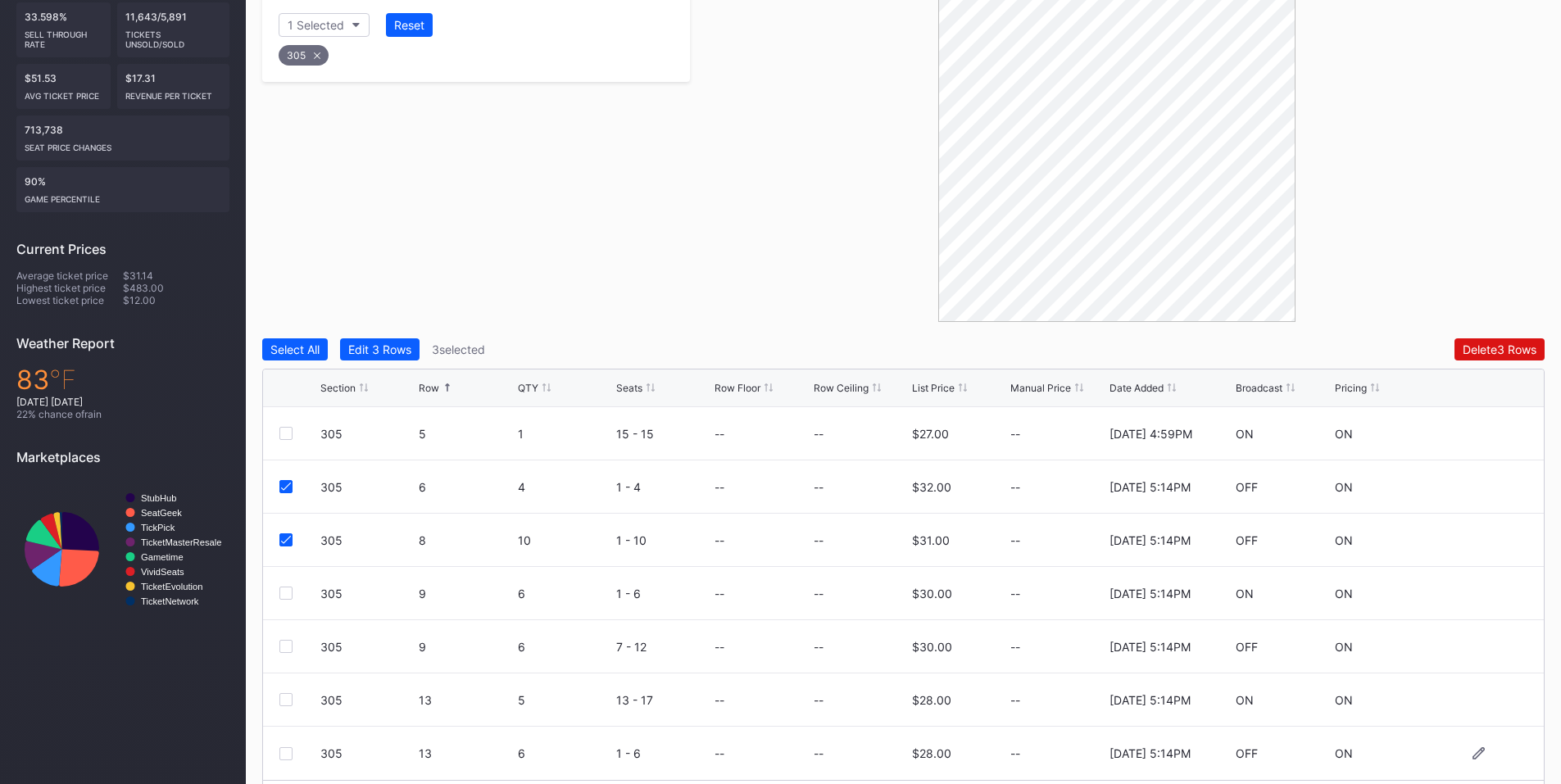
click at [285, 751] on div at bounding box center [286, 754] width 13 height 13
click at [1474, 343] on div "Delete 4 Rows" at bounding box center [1499, 349] width 74 height 14
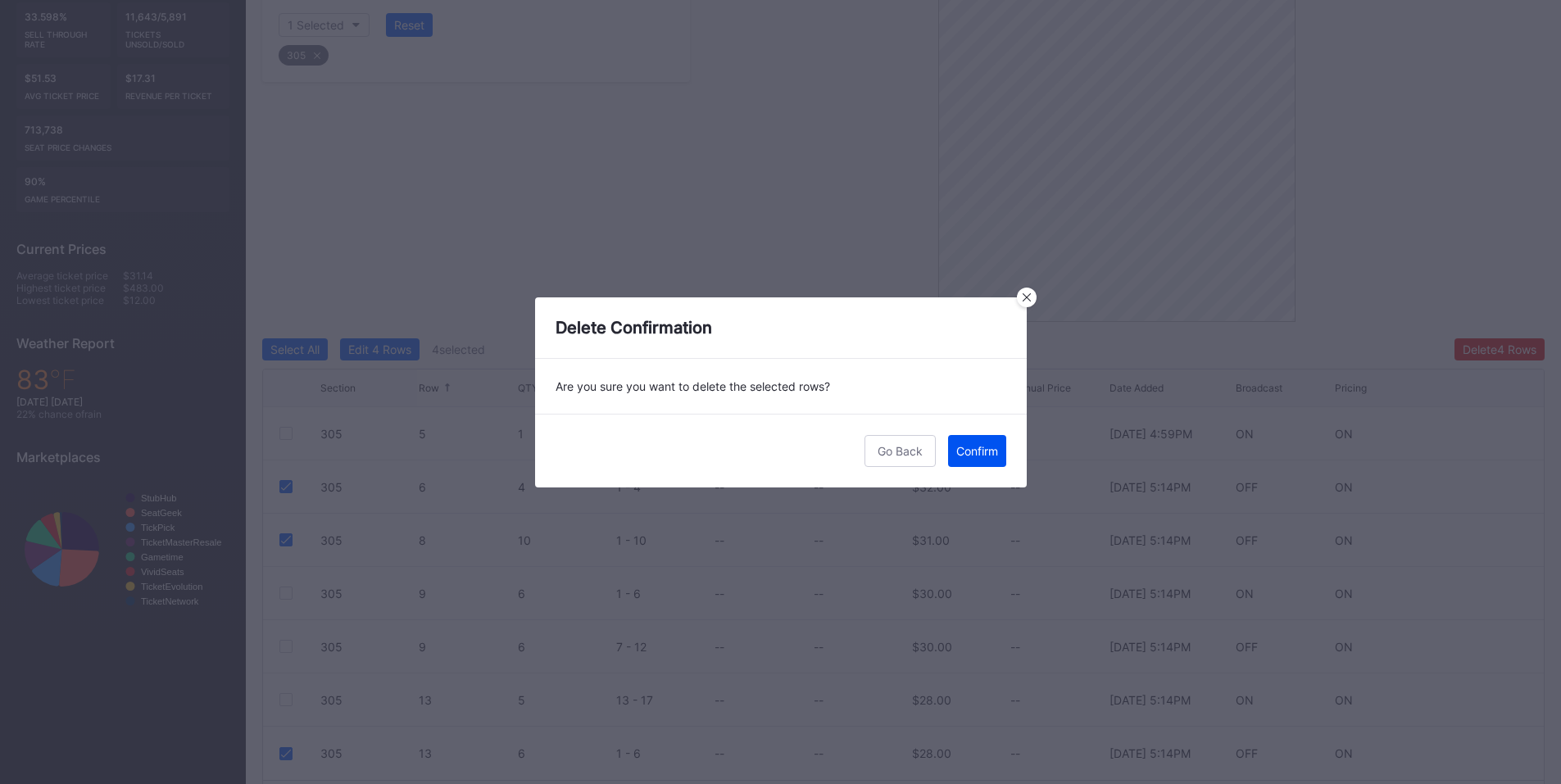
click at [986, 454] on div "Confirm" at bounding box center [977, 450] width 42 height 14
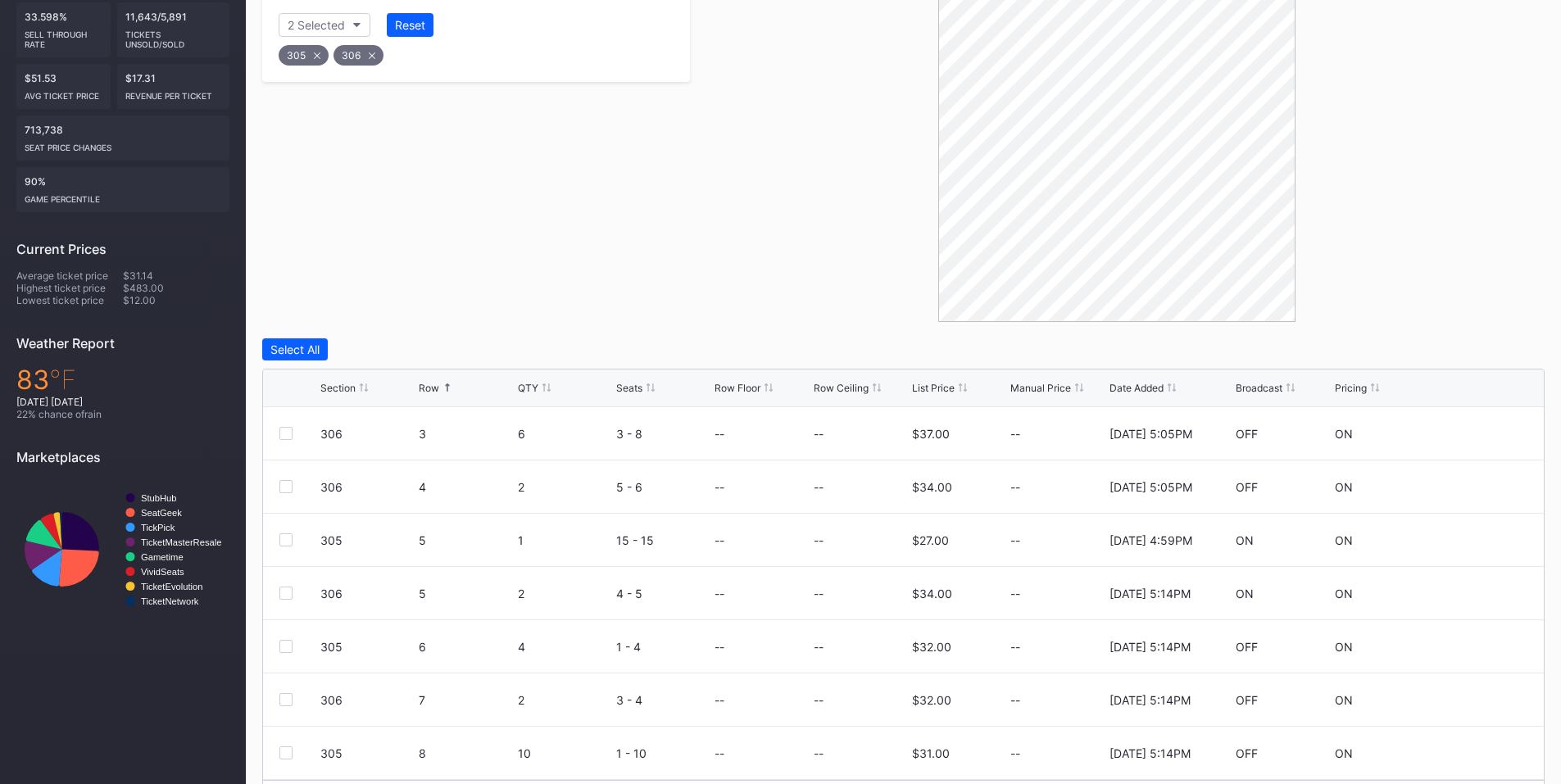
scroll to position [0, 0]
click at [286, 489] on div at bounding box center [286, 486] width 13 height 13
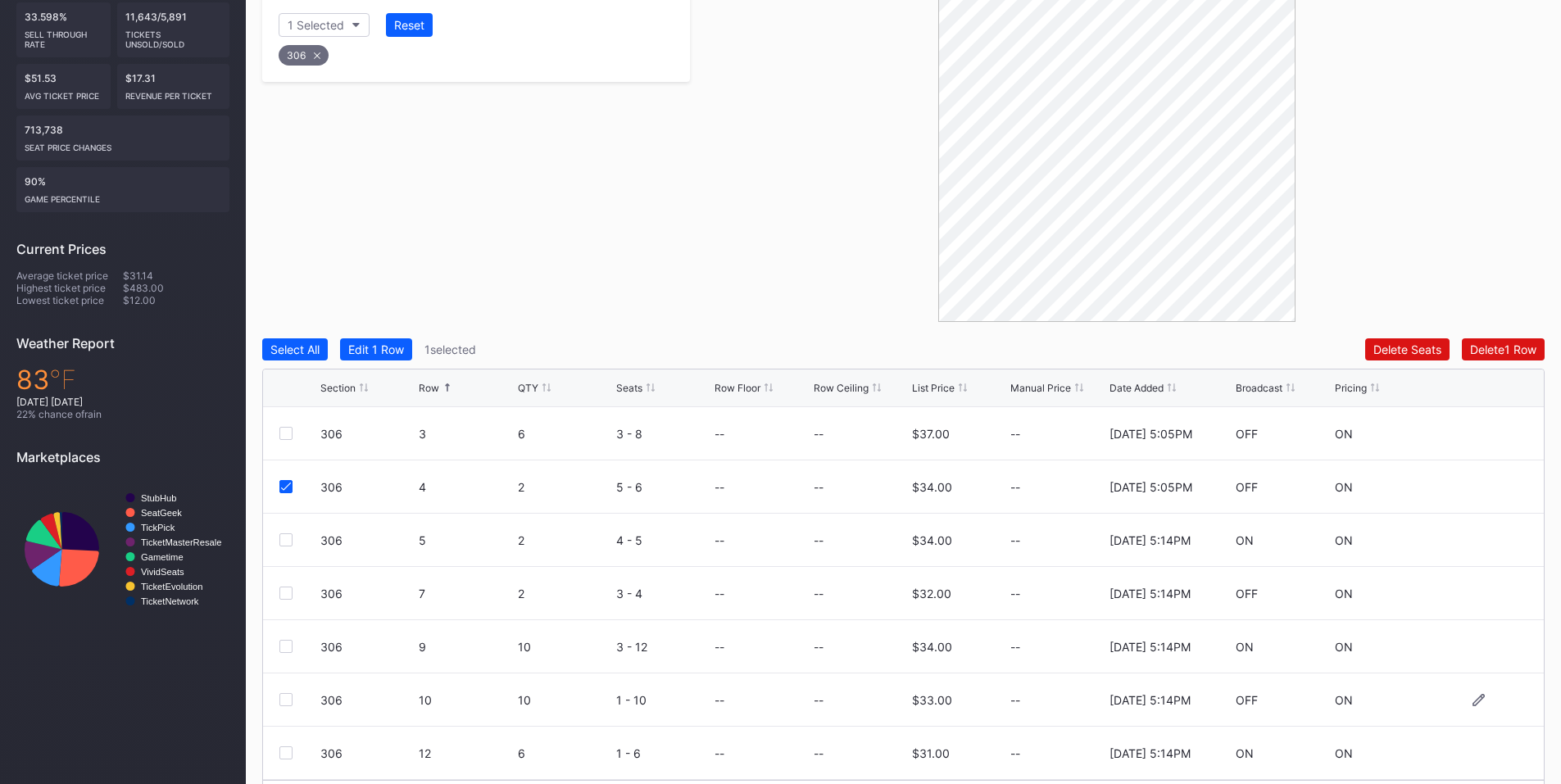
click at [283, 695] on div at bounding box center [286, 700] width 13 height 13
click at [1471, 356] on div "Delete 2 Rows" at bounding box center [1499, 349] width 73 height 14
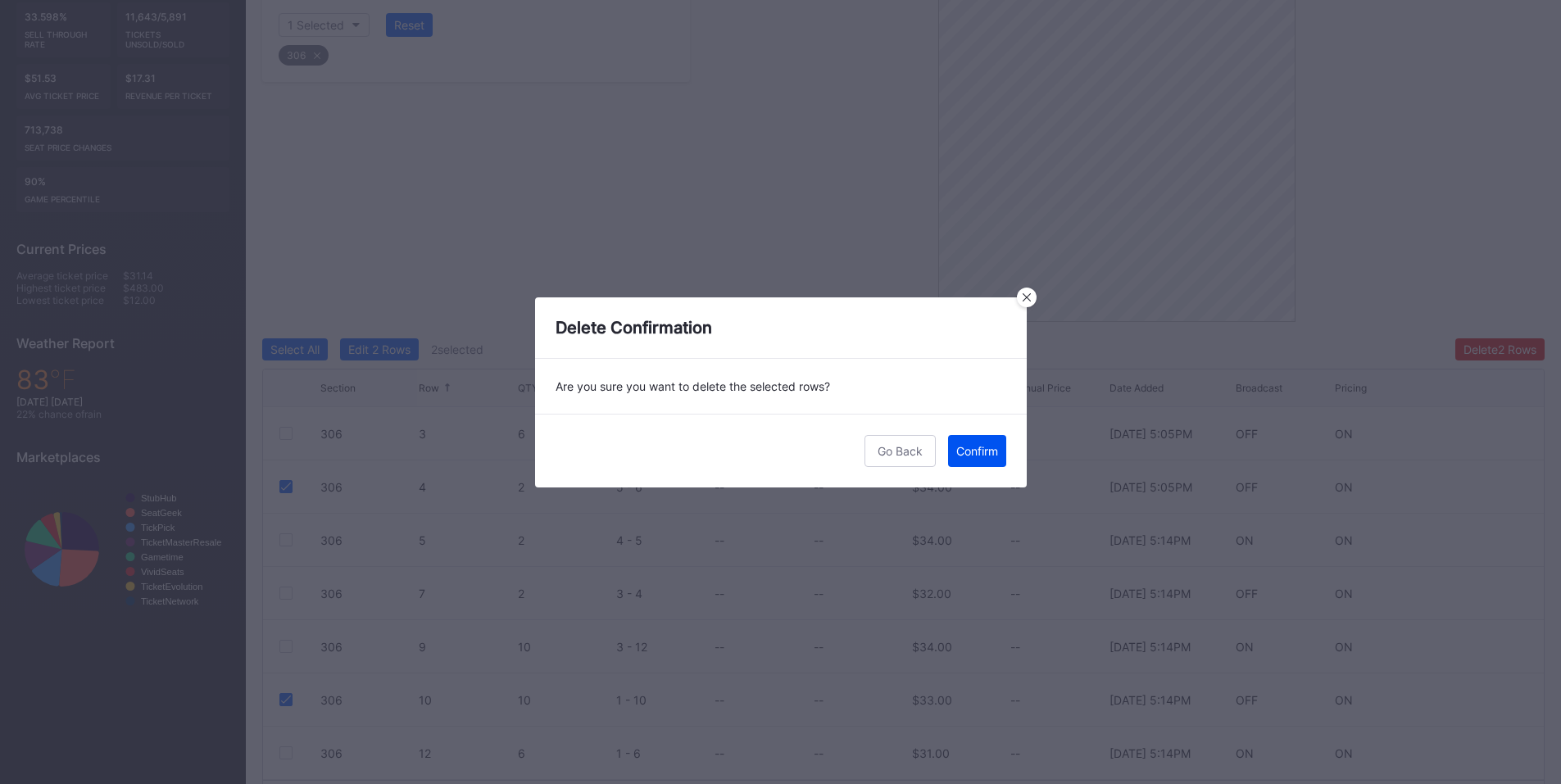
click at [966, 451] on div "Confirm" at bounding box center [977, 450] width 42 height 14
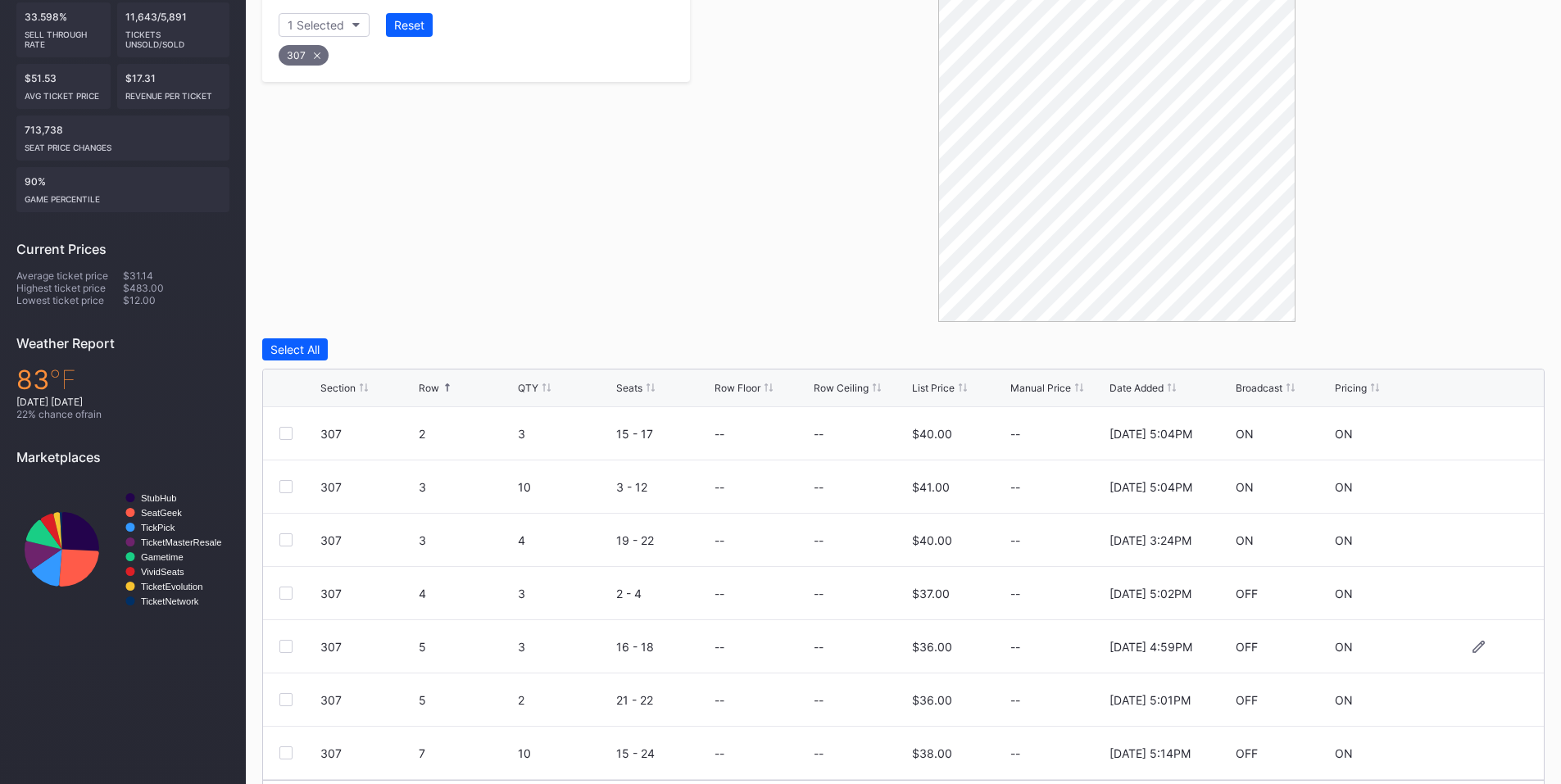
click at [286, 646] on div at bounding box center [286, 647] width 13 height 13
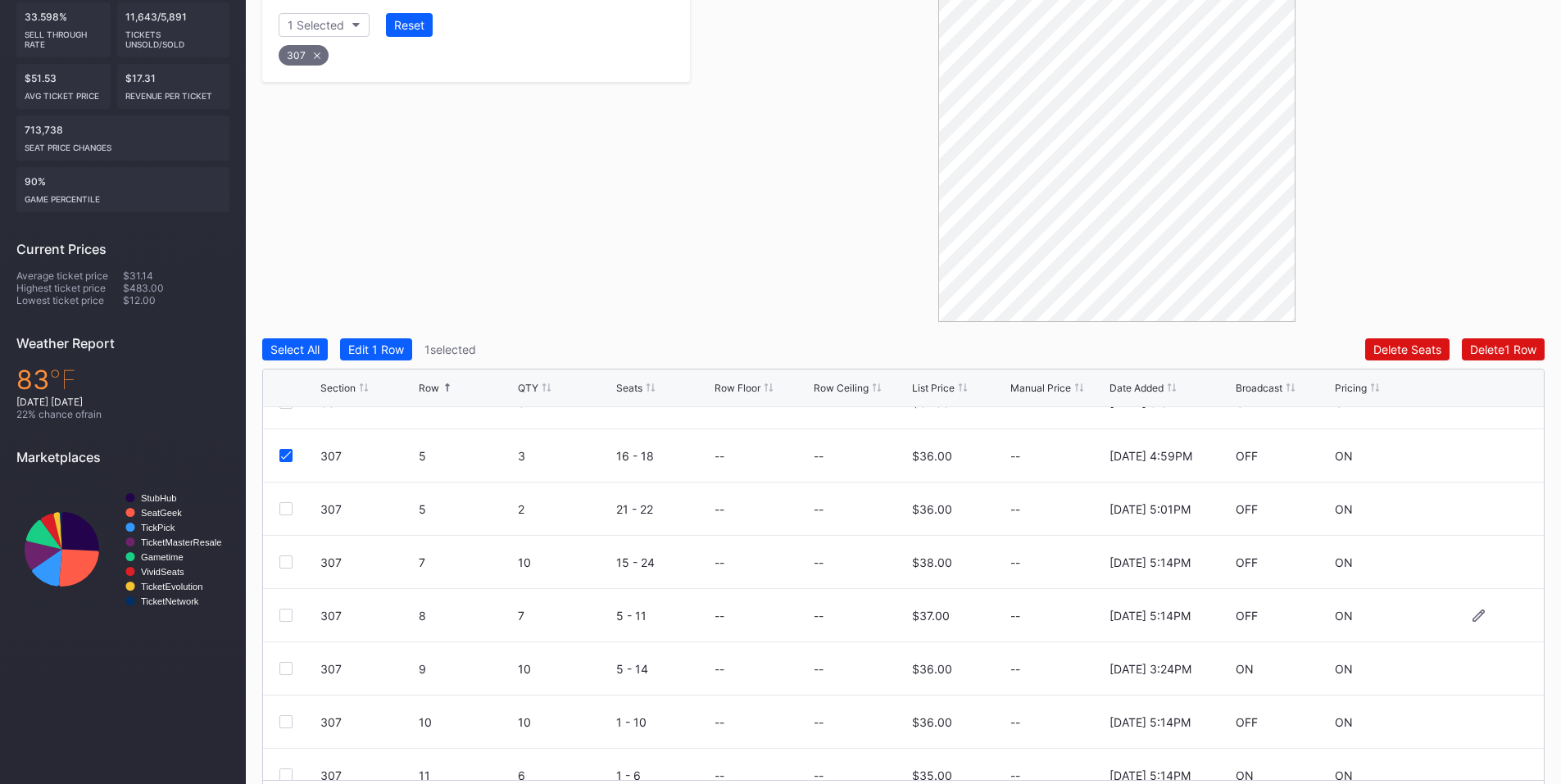
click at [286, 614] on div at bounding box center [286, 615] width 13 height 13
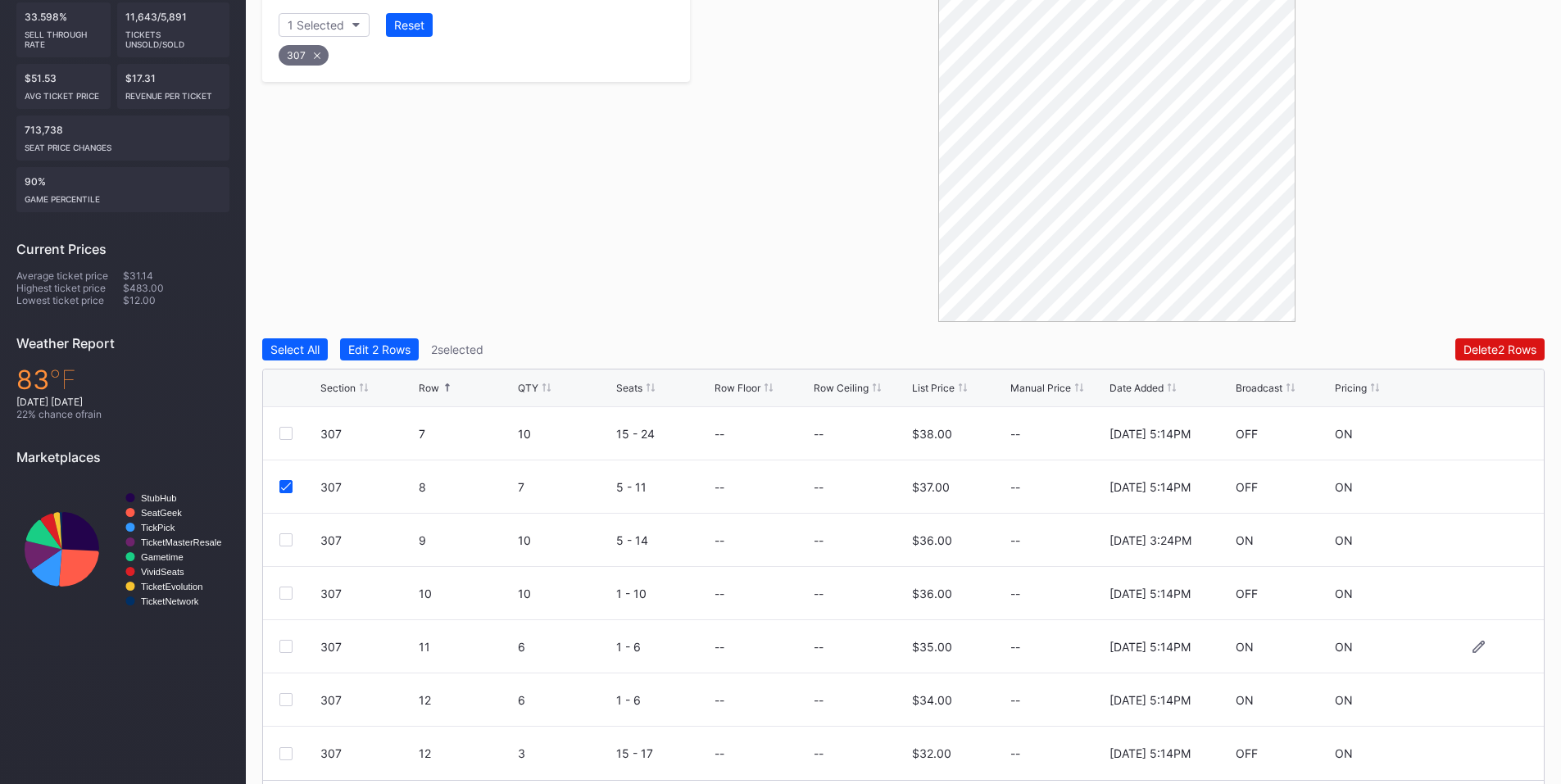
click at [279, 654] on div "307 11 6 1 - 6 -- -- $35.00 -- 2/18/2025 5:14PM ON ON" at bounding box center [903, 647] width 1281 height 53
click at [285, 650] on div at bounding box center [286, 647] width 13 height 13
click at [1481, 339] on button "Delete 3 Rows" at bounding box center [1499, 349] width 90 height 22
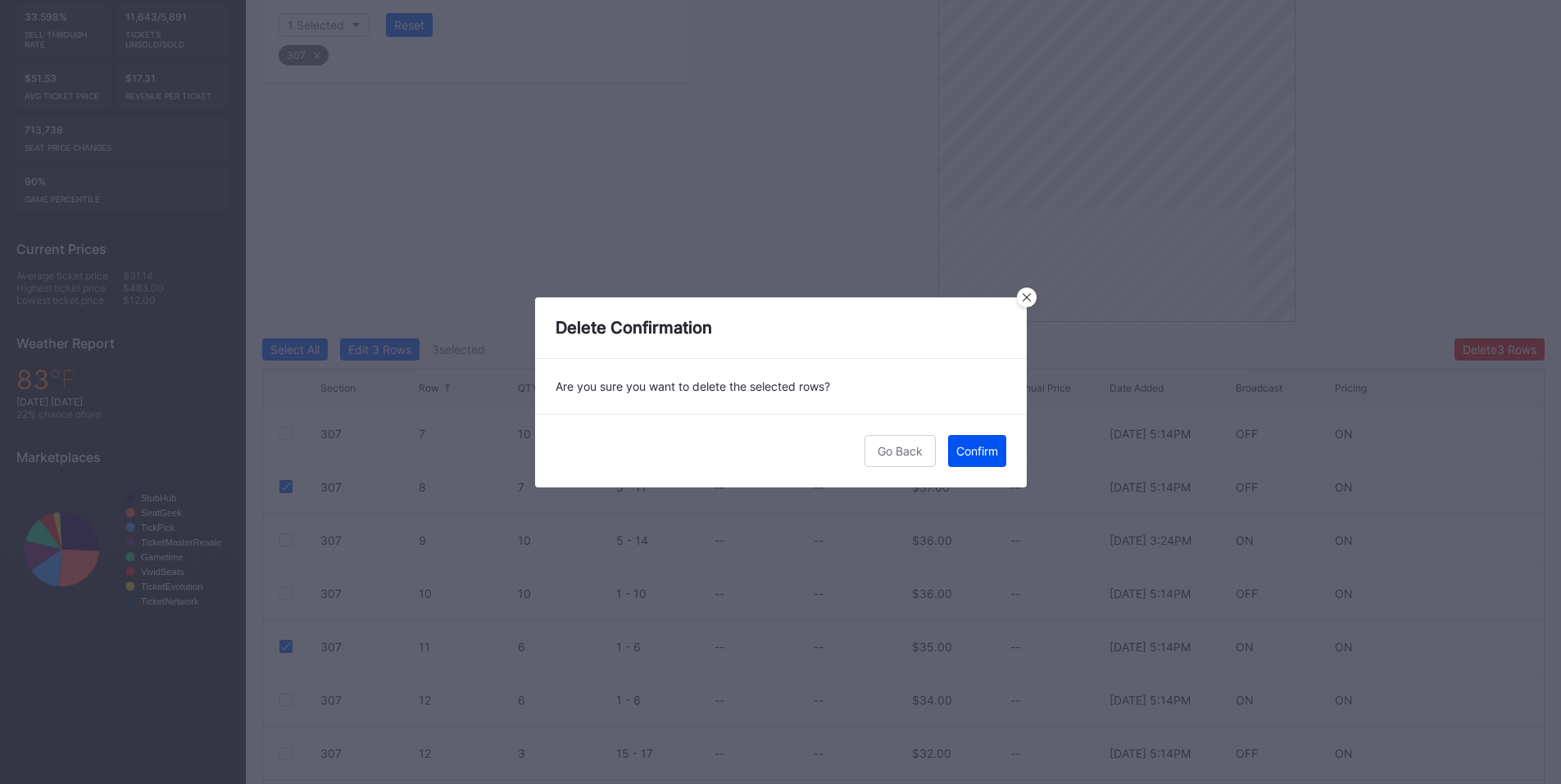
click at [971, 447] on div "Confirm" at bounding box center [977, 450] width 42 height 14
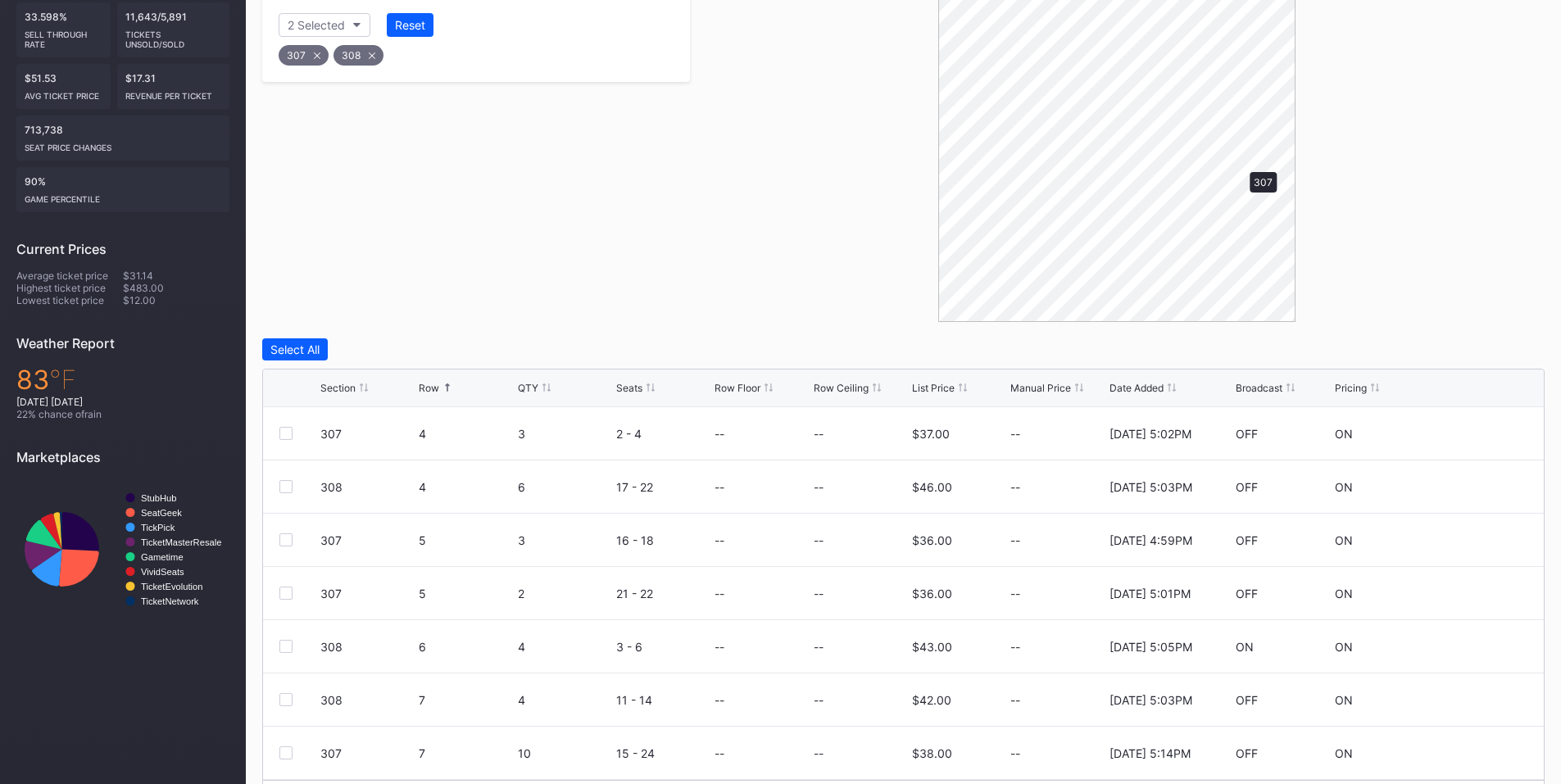
scroll to position [0, 0]
click at [281, 539] on div at bounding box center [286, 540] width 13 height 13
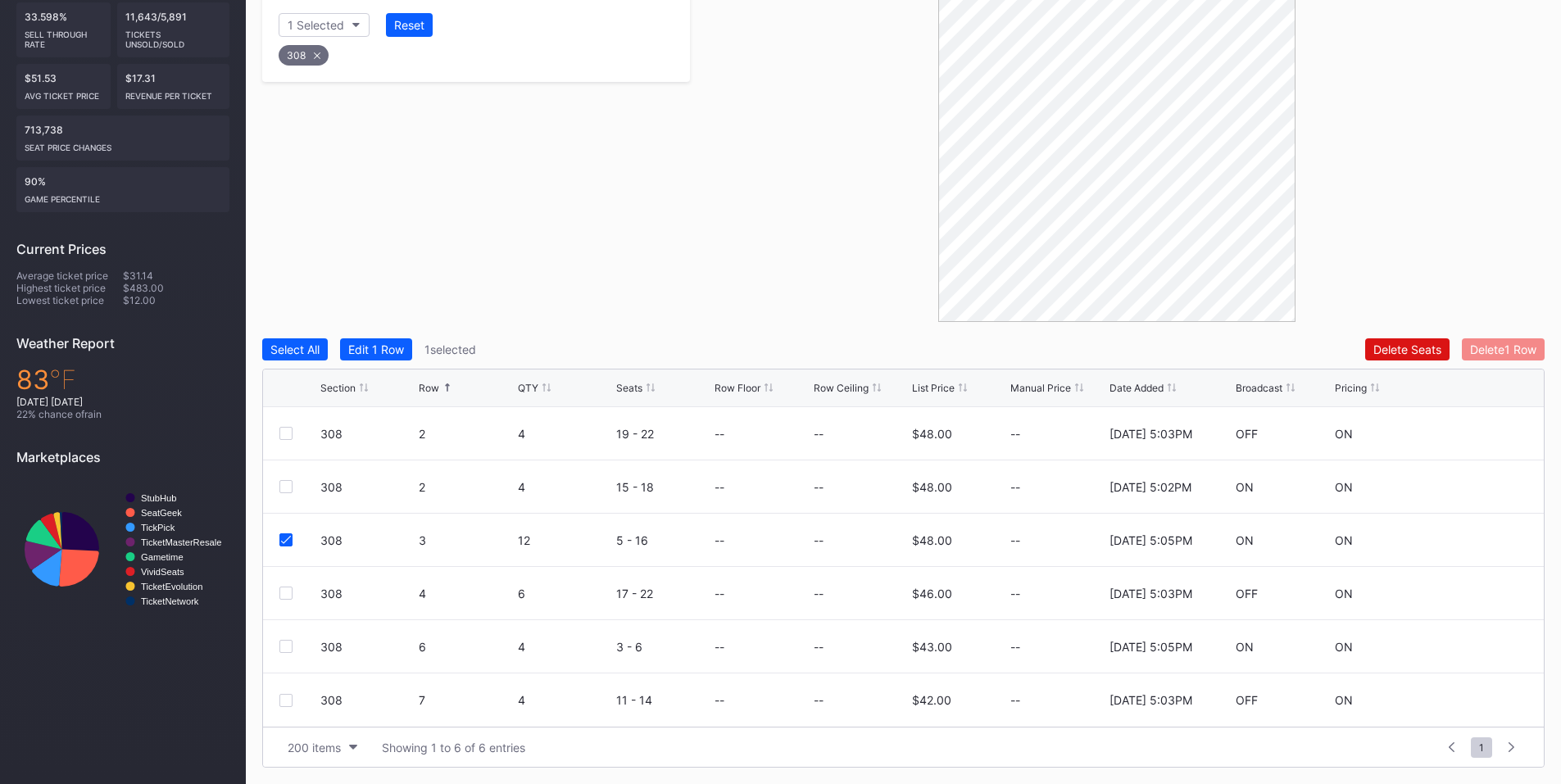
click at [1478, 347] on div "Delete 1 Row" at bounding box center [1503, 349] width 66 height 14
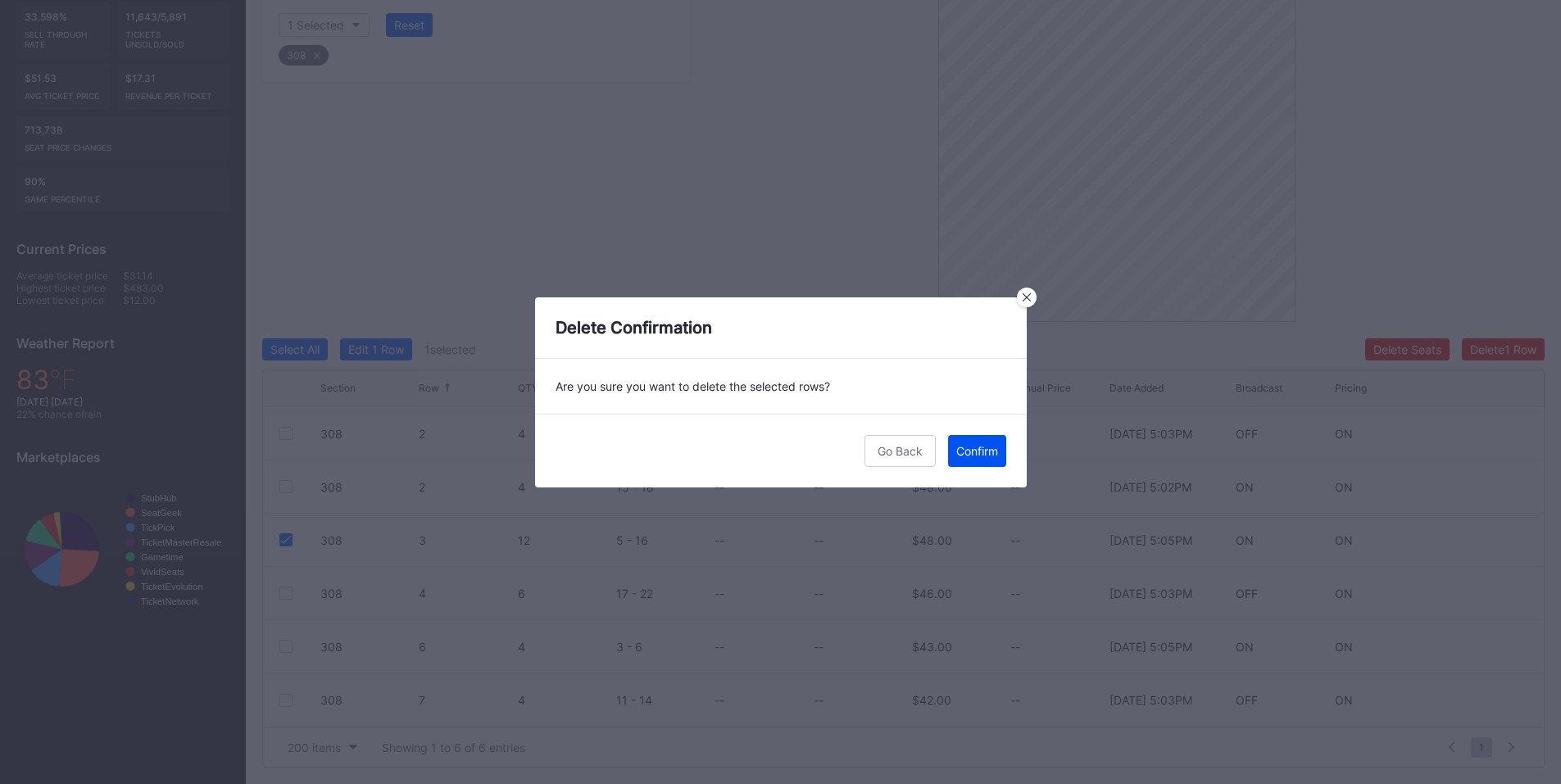
click at [968, 447] on div "Confirm" at bounding box center [977, 450] width 42 height 14
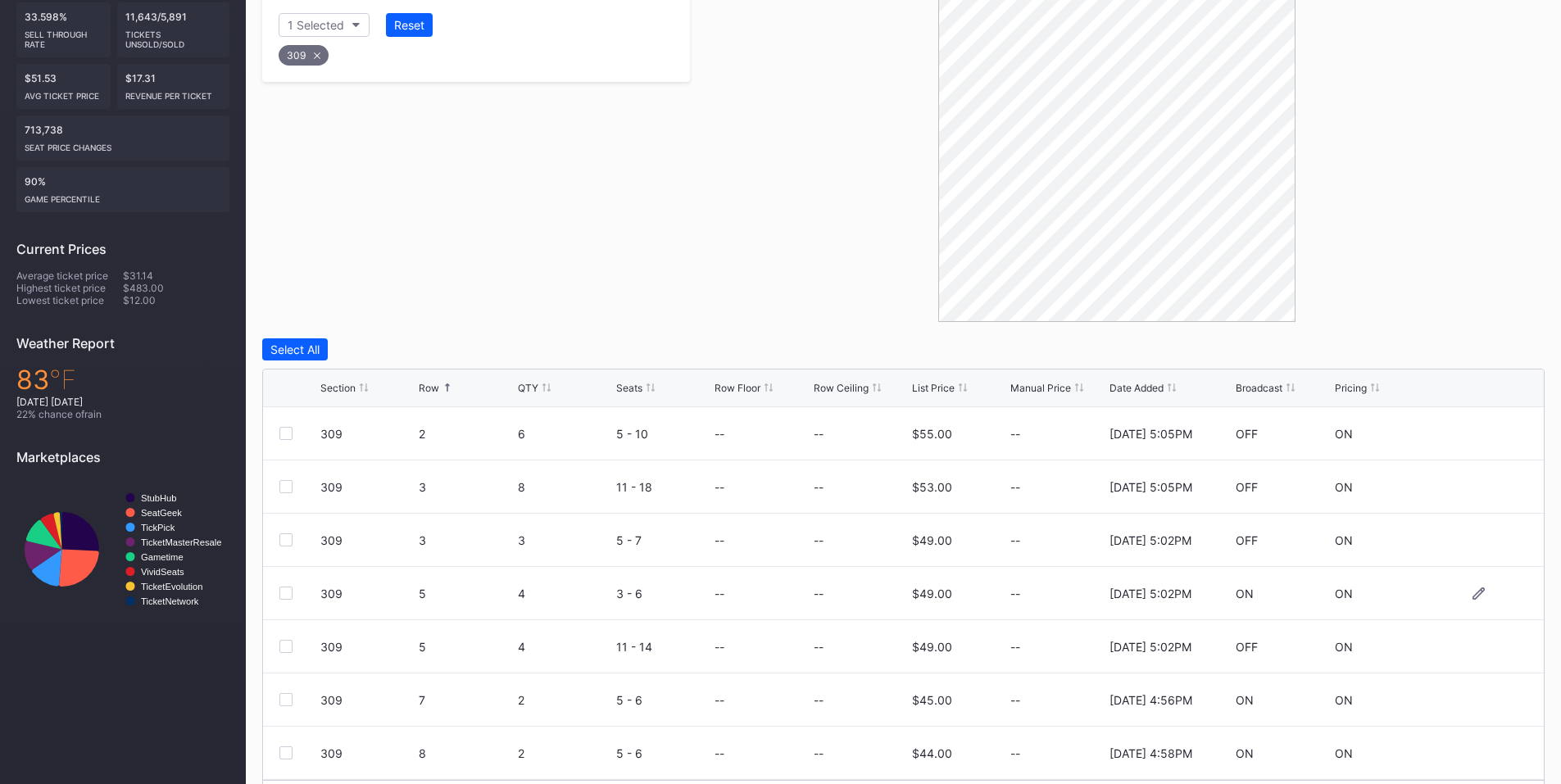
click at [285, 595] on div at bounding box center [286, 593] width 13 height 13
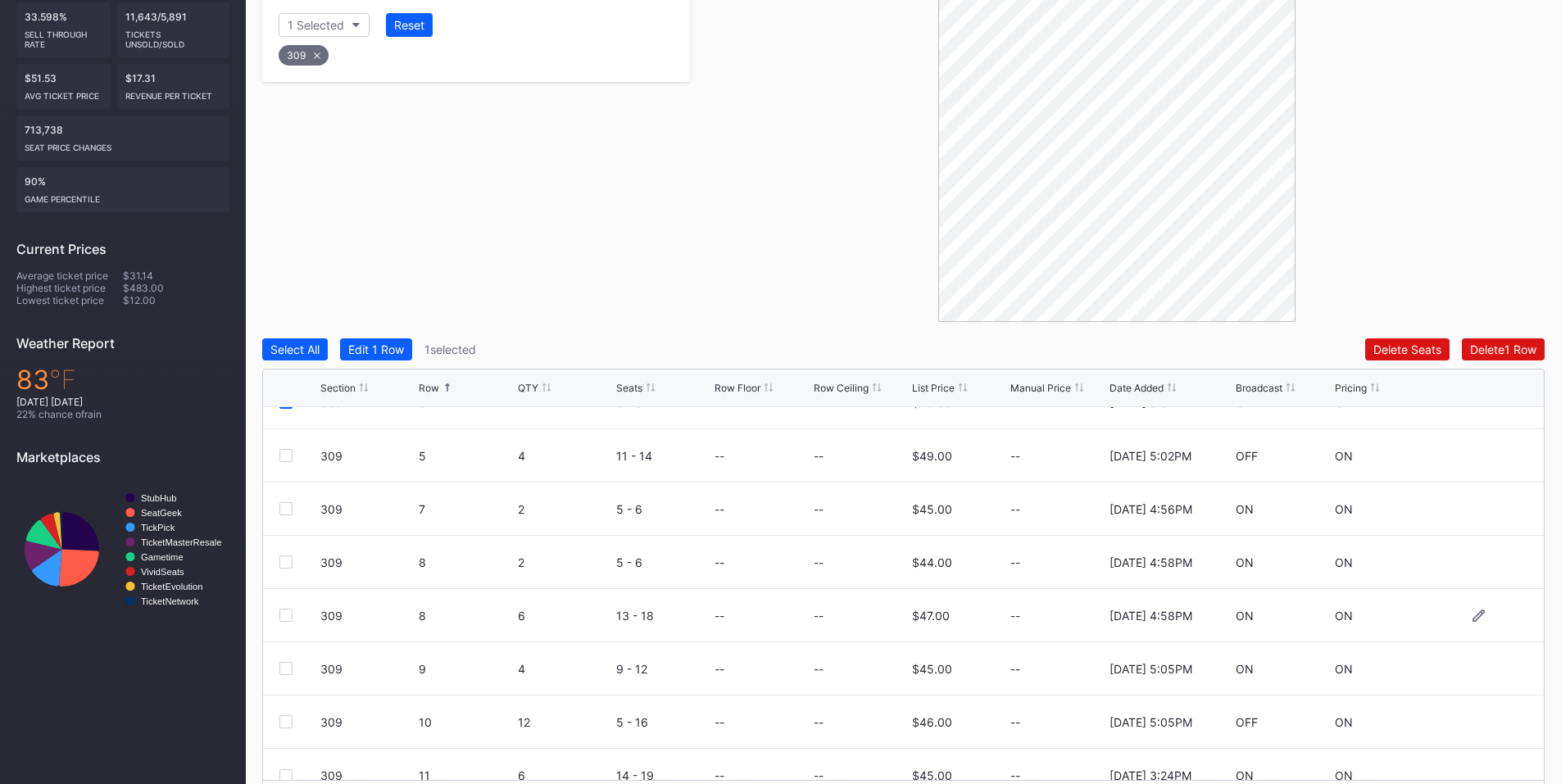
click at [286, 615] on div at bounding box center [286, 615] width 13 height 13
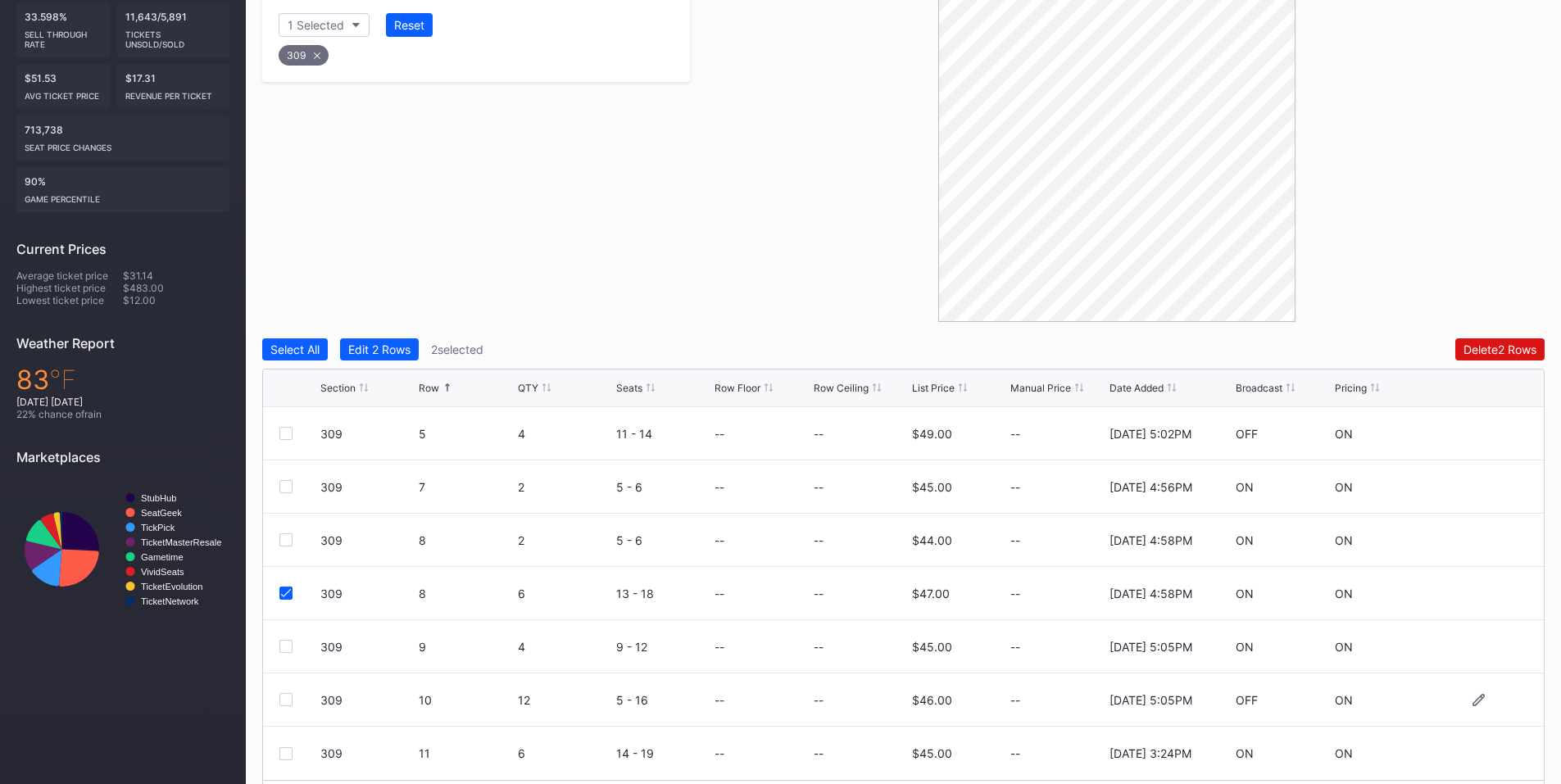
click at [281, 704] on div at bounding box center [286, 700] width 13 height 13
click at [285, 751] on div at bounding box center [286, 754] width 13 height 13
click at [1490, 347] on div "Delete 4 Rows" at bounding box center [1499, 349] width 74 height 14
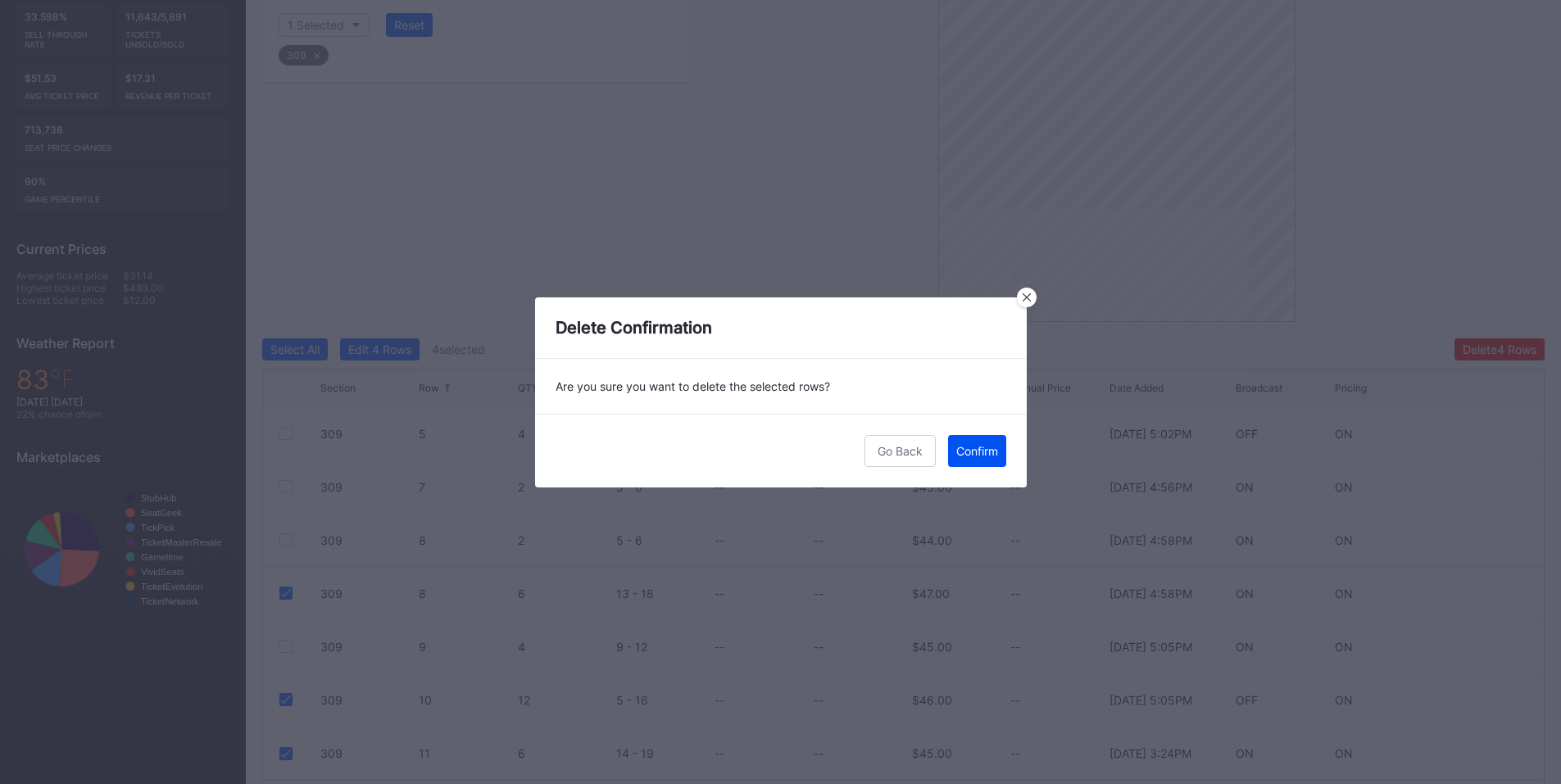
drag, startPoint x: 973, startPoint y: 463, endPoint x: 1570, endPoint y: 230, distance: 640.9
click at [974, 463] on button "Confirm" at bounding box center [977, 451] width 58 height 32
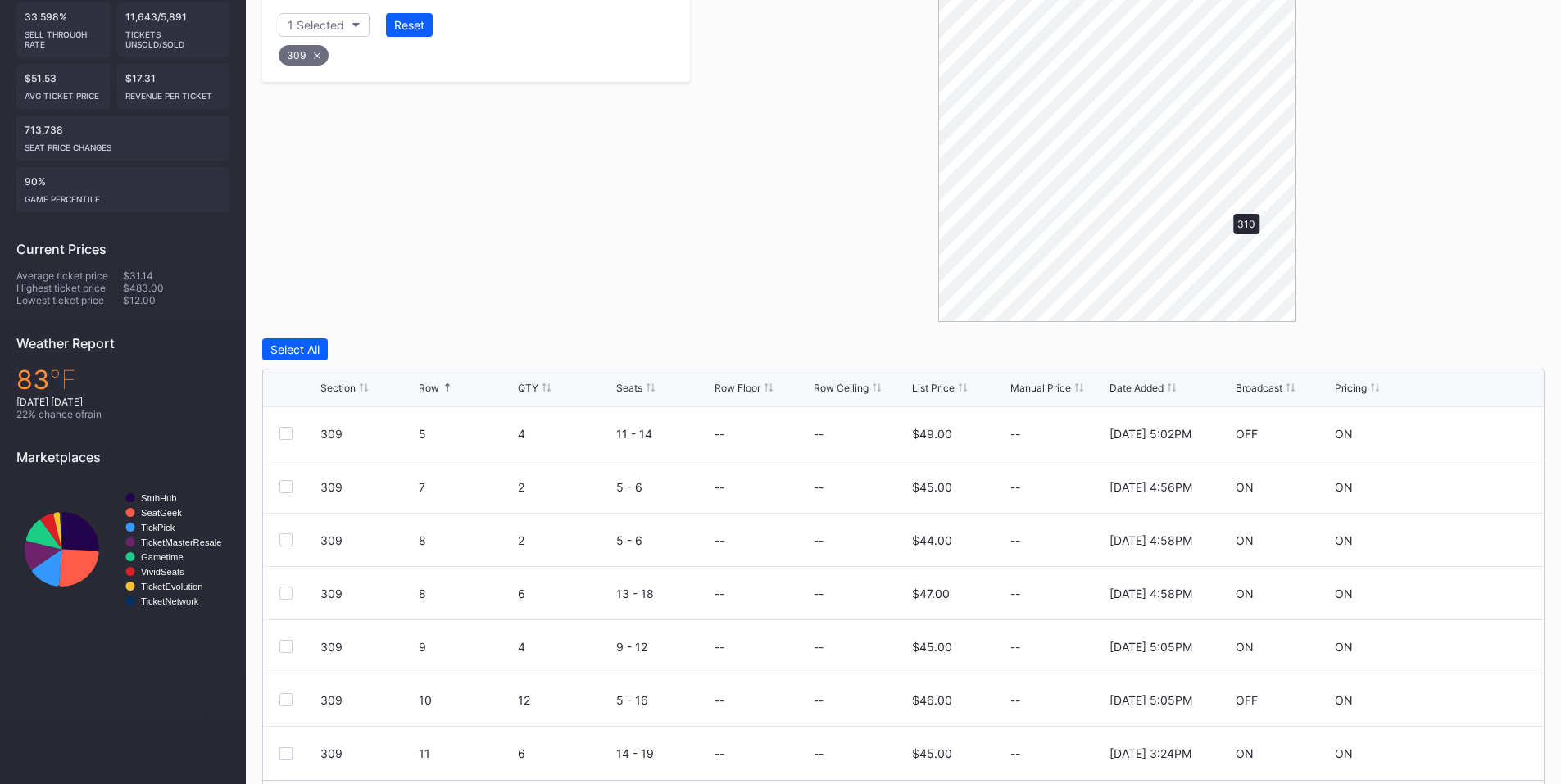
scroll to position [0, 0]
click at [282, 486] on div at bounding box center [286, 486] width 13 height 13
click at [285, 591] on div at bounding box center [286, 593] width 13 height 13
click at [284, 696] on div at bounding box center [286, 700] width 13 height 13
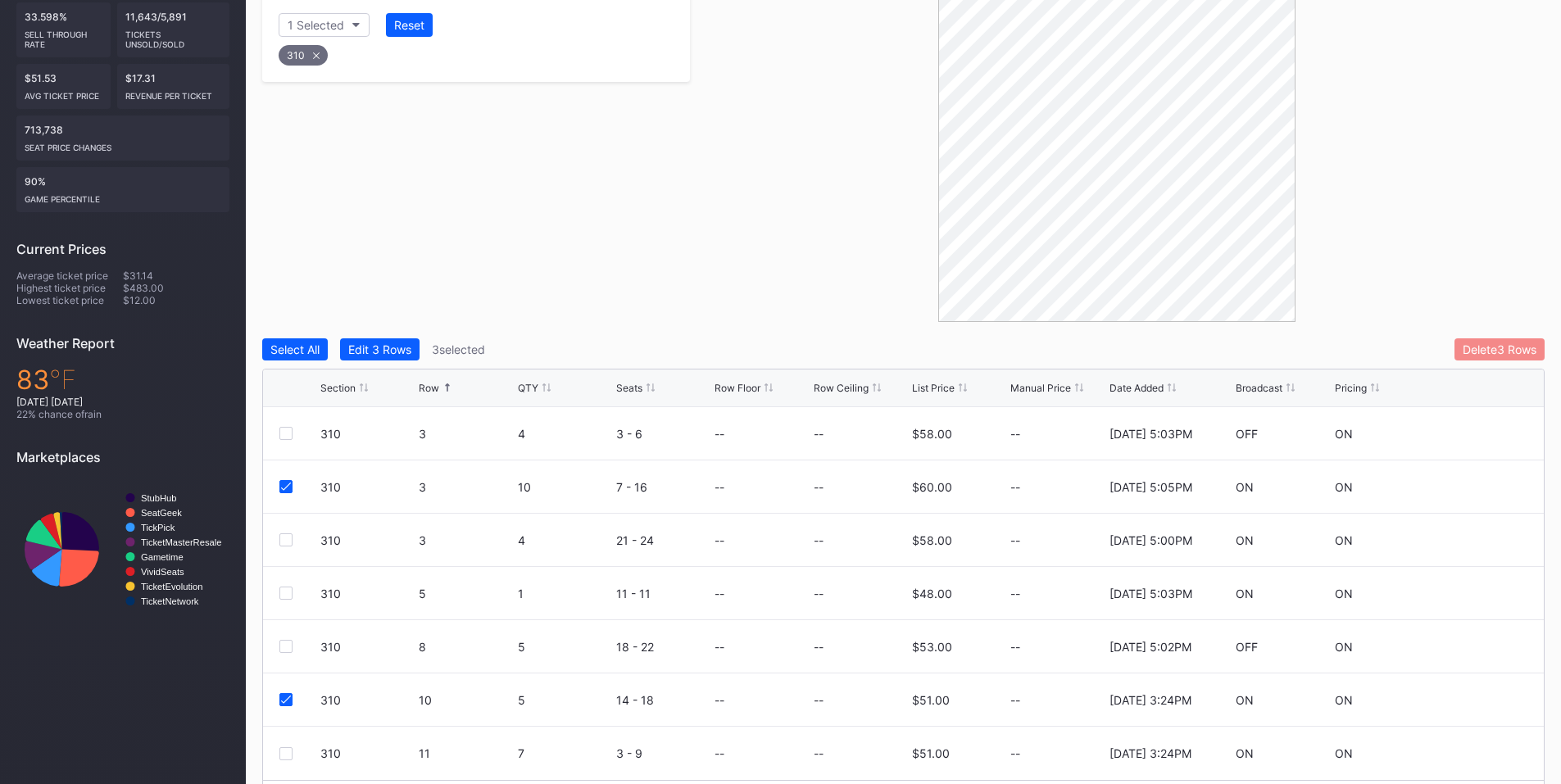
click at [1487, 340] on button "Delete 3 Rows" at bounding box center [1499, 349] width 90 height 22
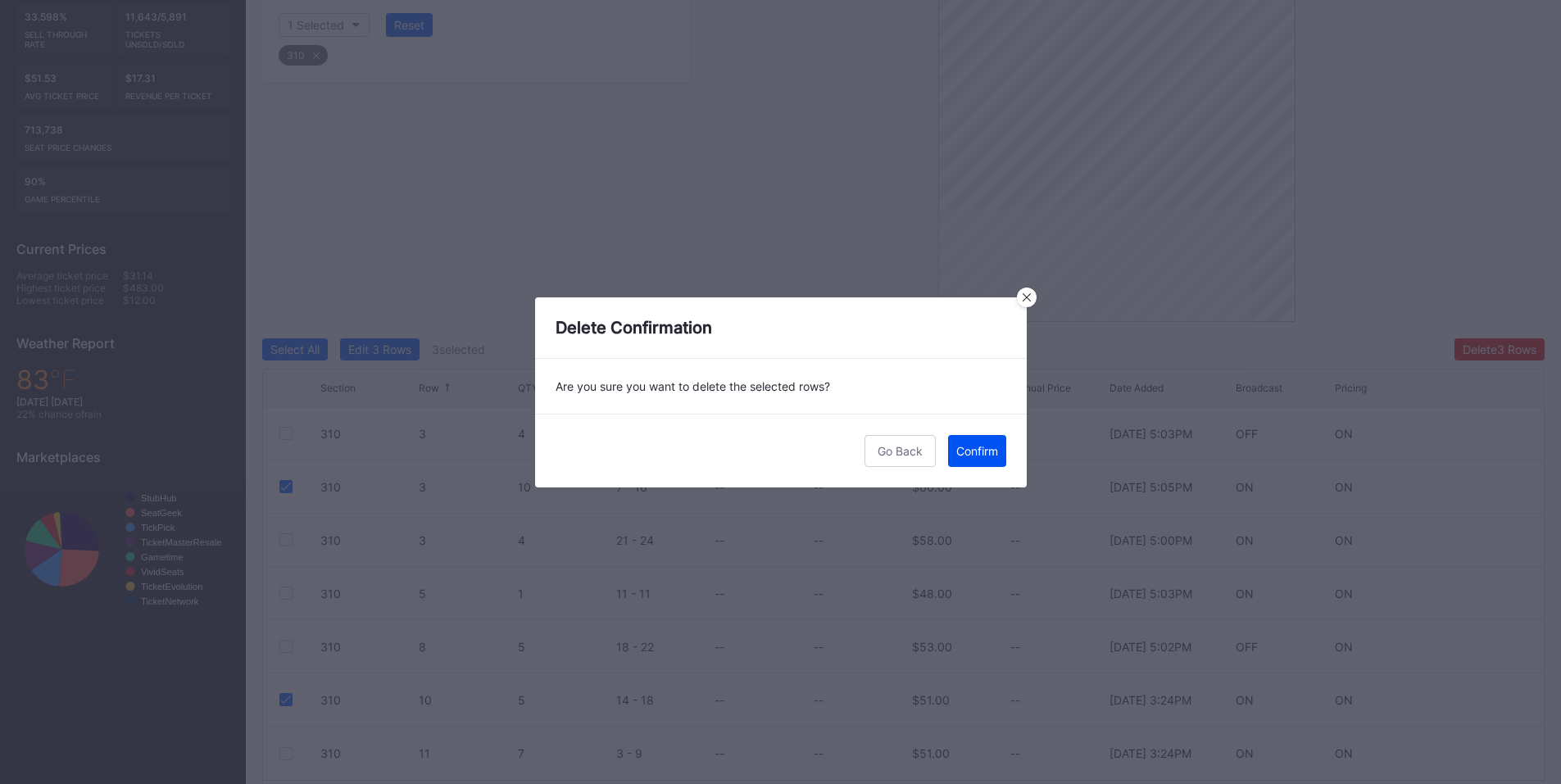
click at [993, 458] on button "Confirm" at bounding box center [977, 451] width 58 height 32
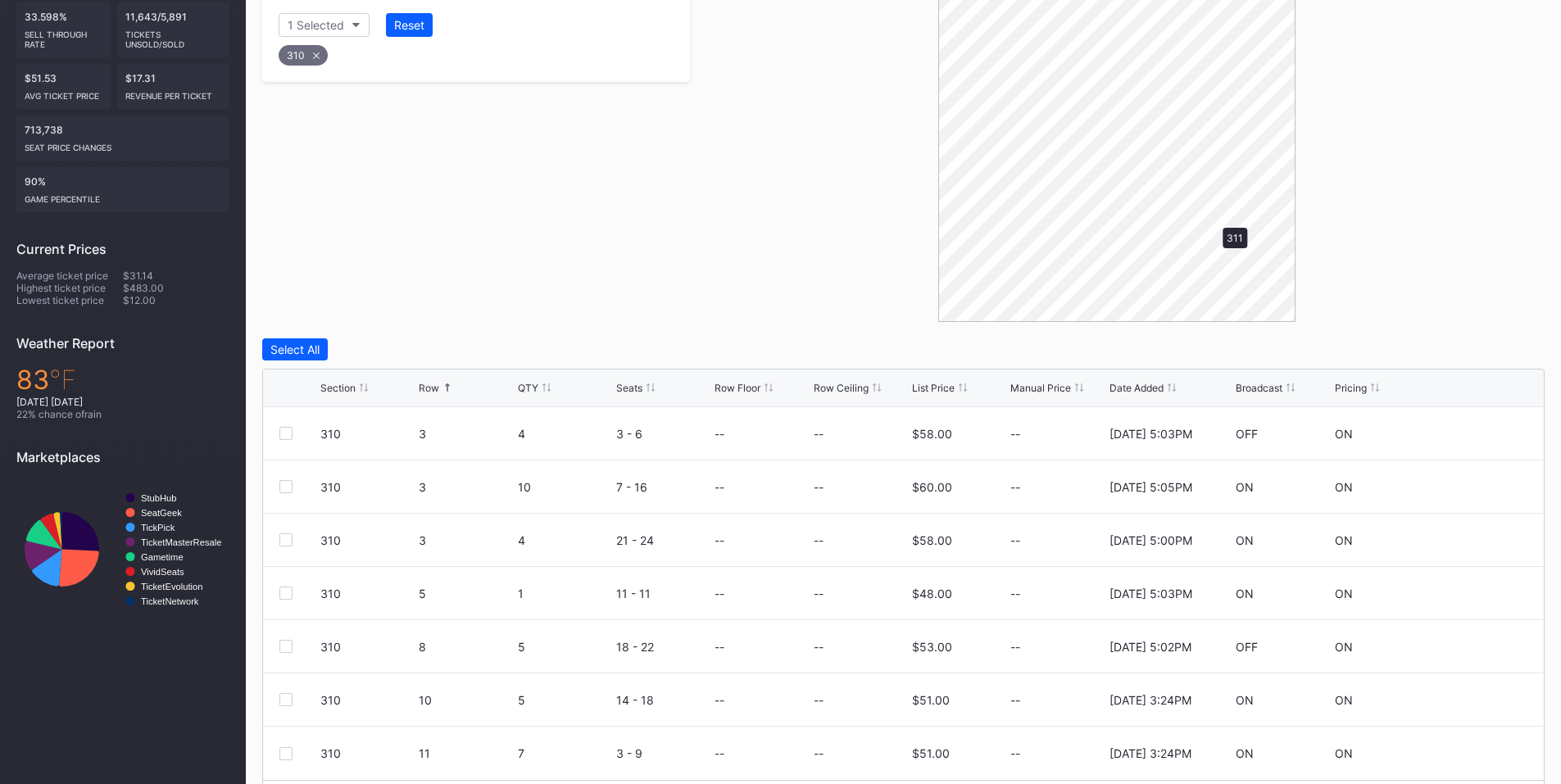
scroll to position [0, 0]
click at [283, 539] on div at bounding box center [286, 540] width 13 height 13
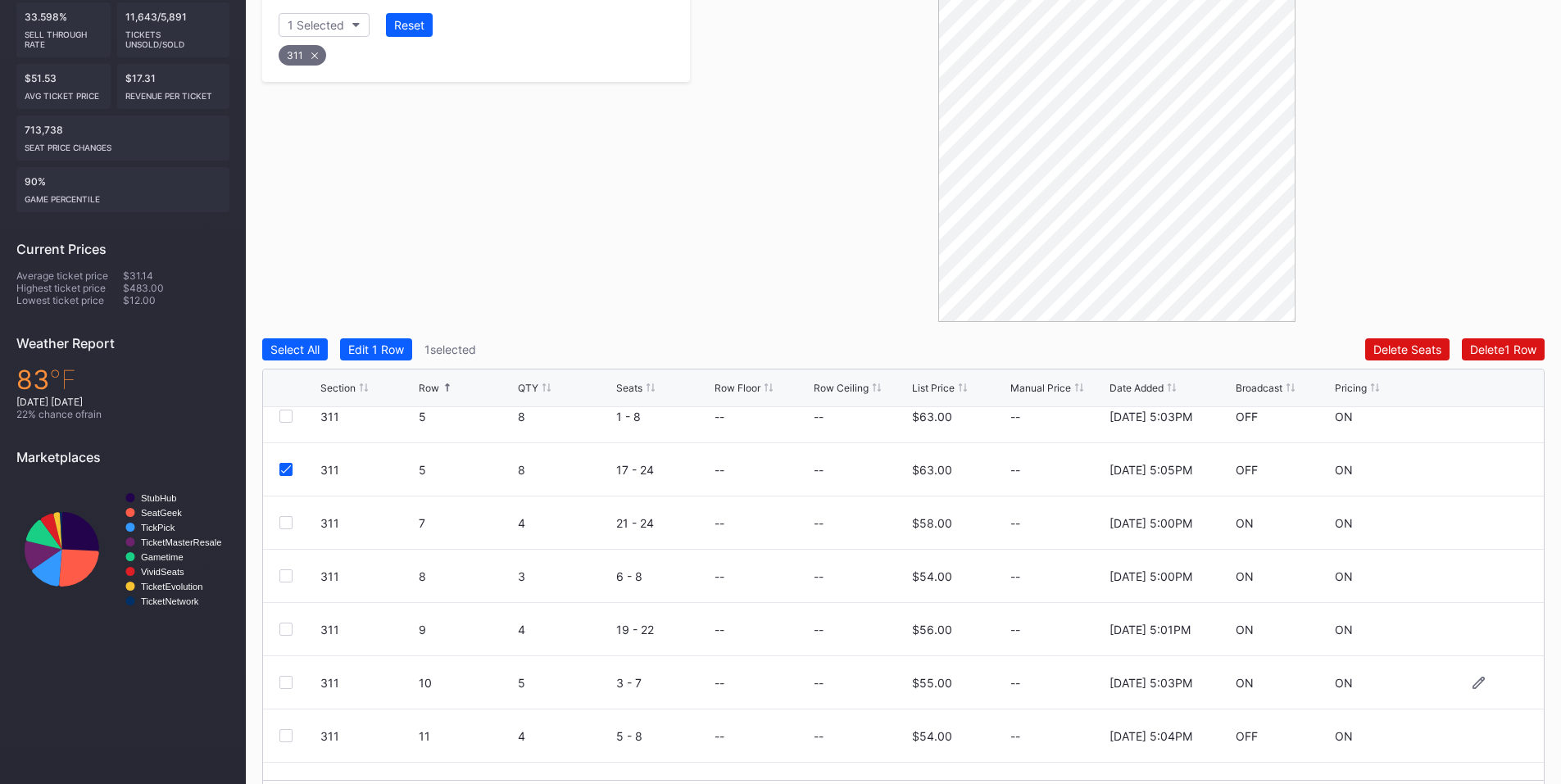
scroll to position [106, 0]
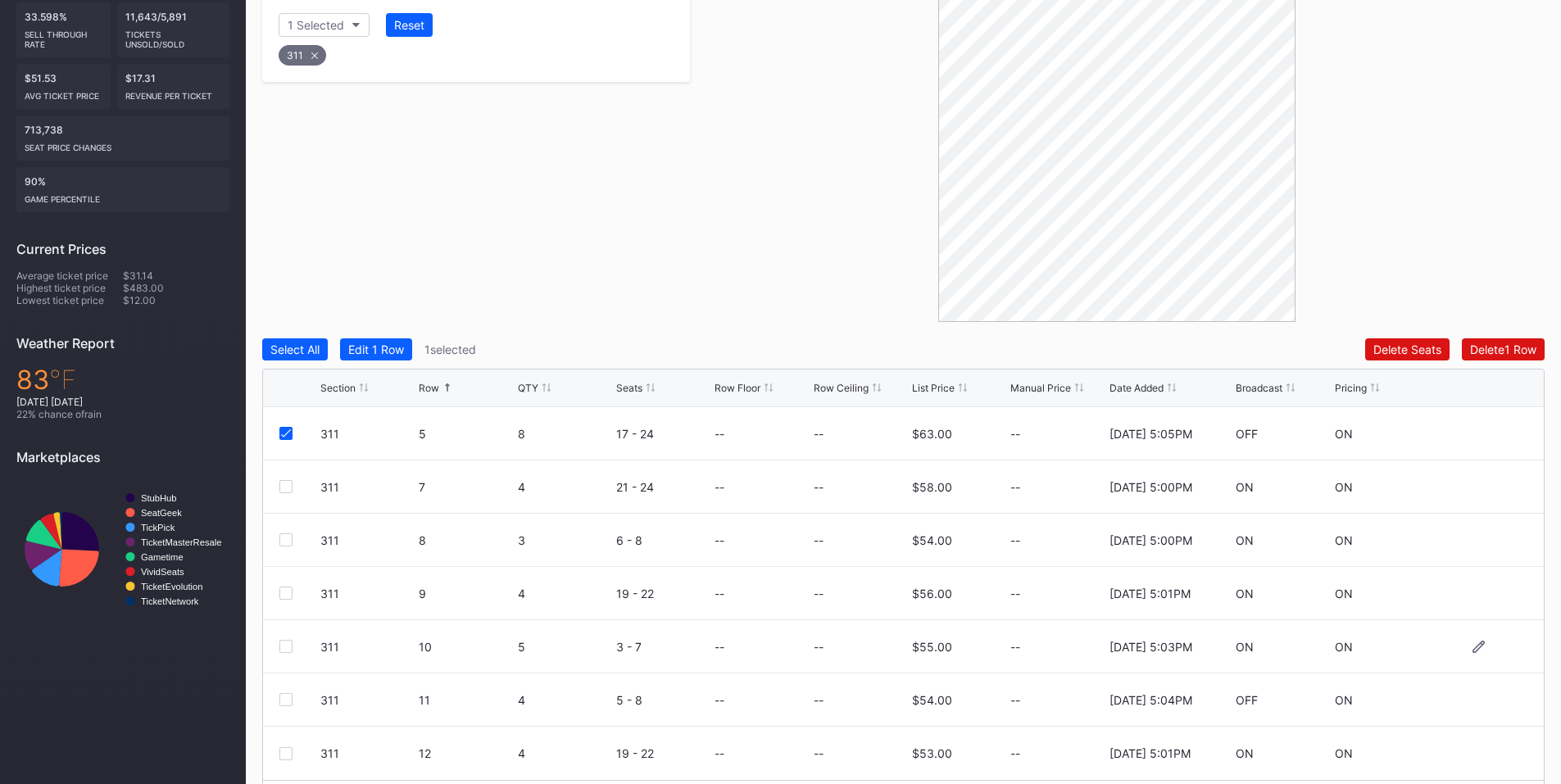
click at [283, 645] on div at bounding box center [286, 647] width 13 height 13
click at [1491, 353] on div "Delete 2 Rows" at bounding box center [1499, 349] width 73 height 14
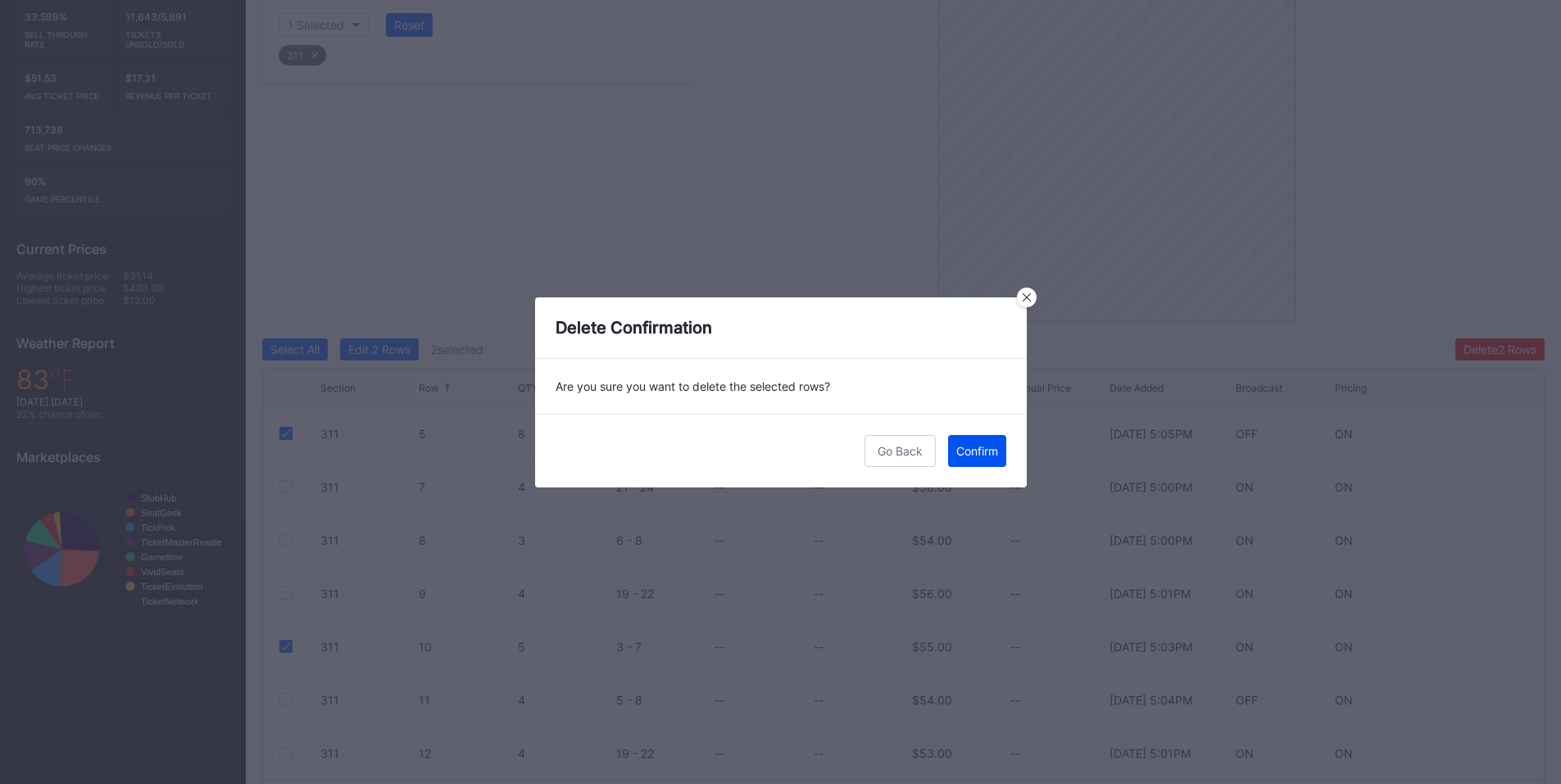
click at [981, 461] on button "Confirm" at bounding box center [977, 451] width 58 height 32
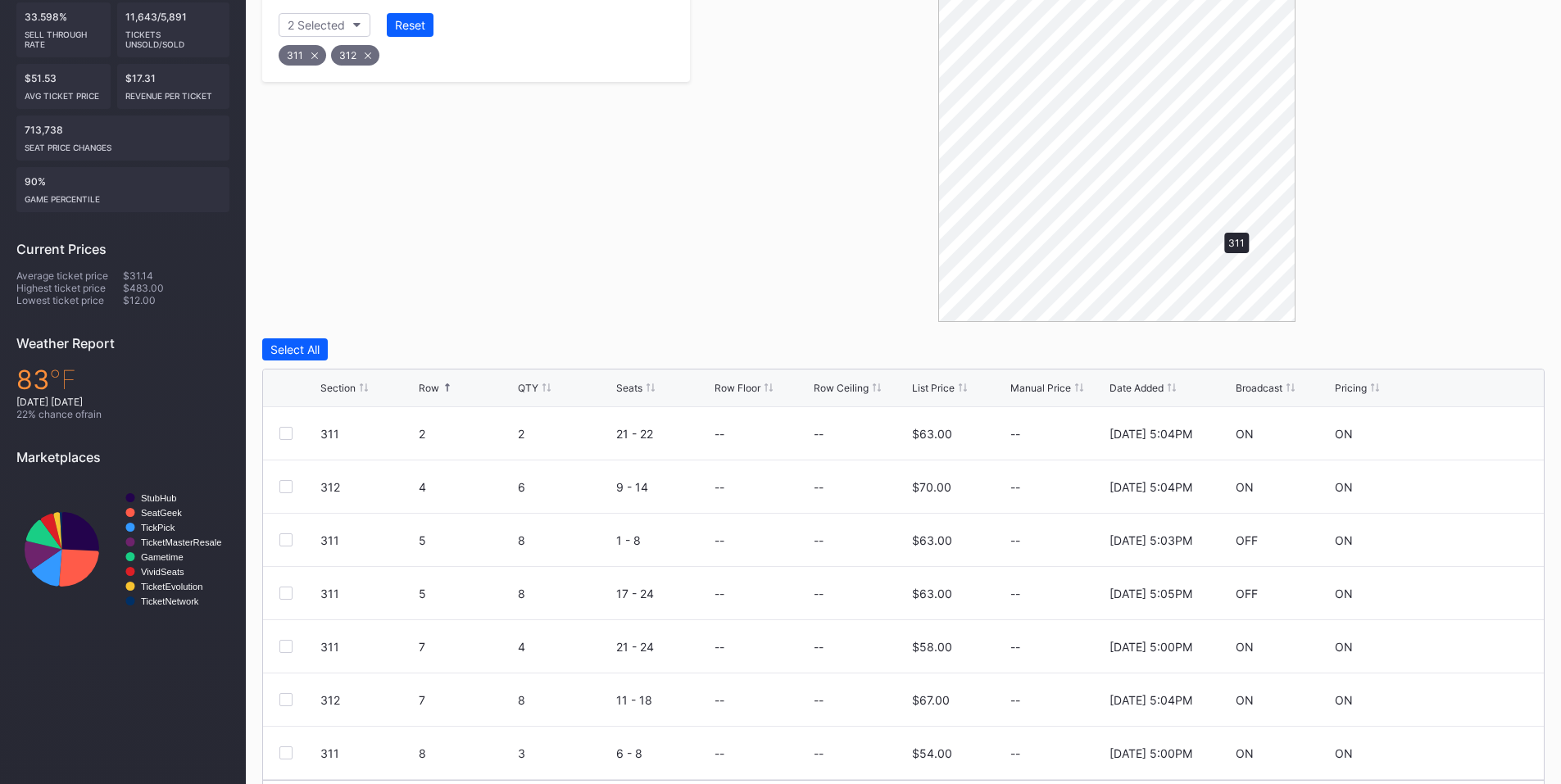
scroll to position [198, 0]
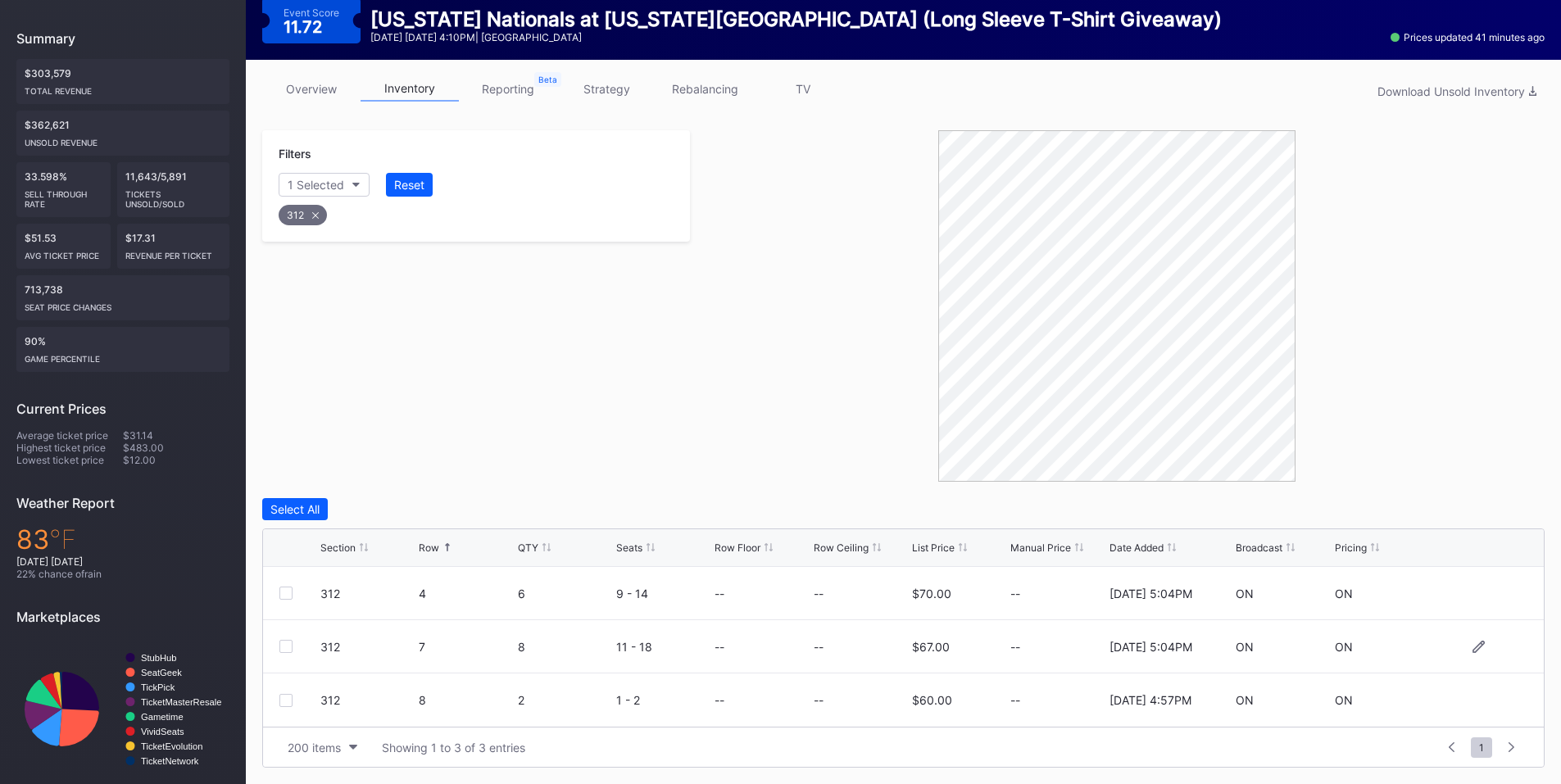
click at [285, 646] on div at bounding box center [286, 647] width 13 height 13
click at [1497, 502] on div "Delete 1 Row" at bounding box center [1503, 509] width 66 height 14
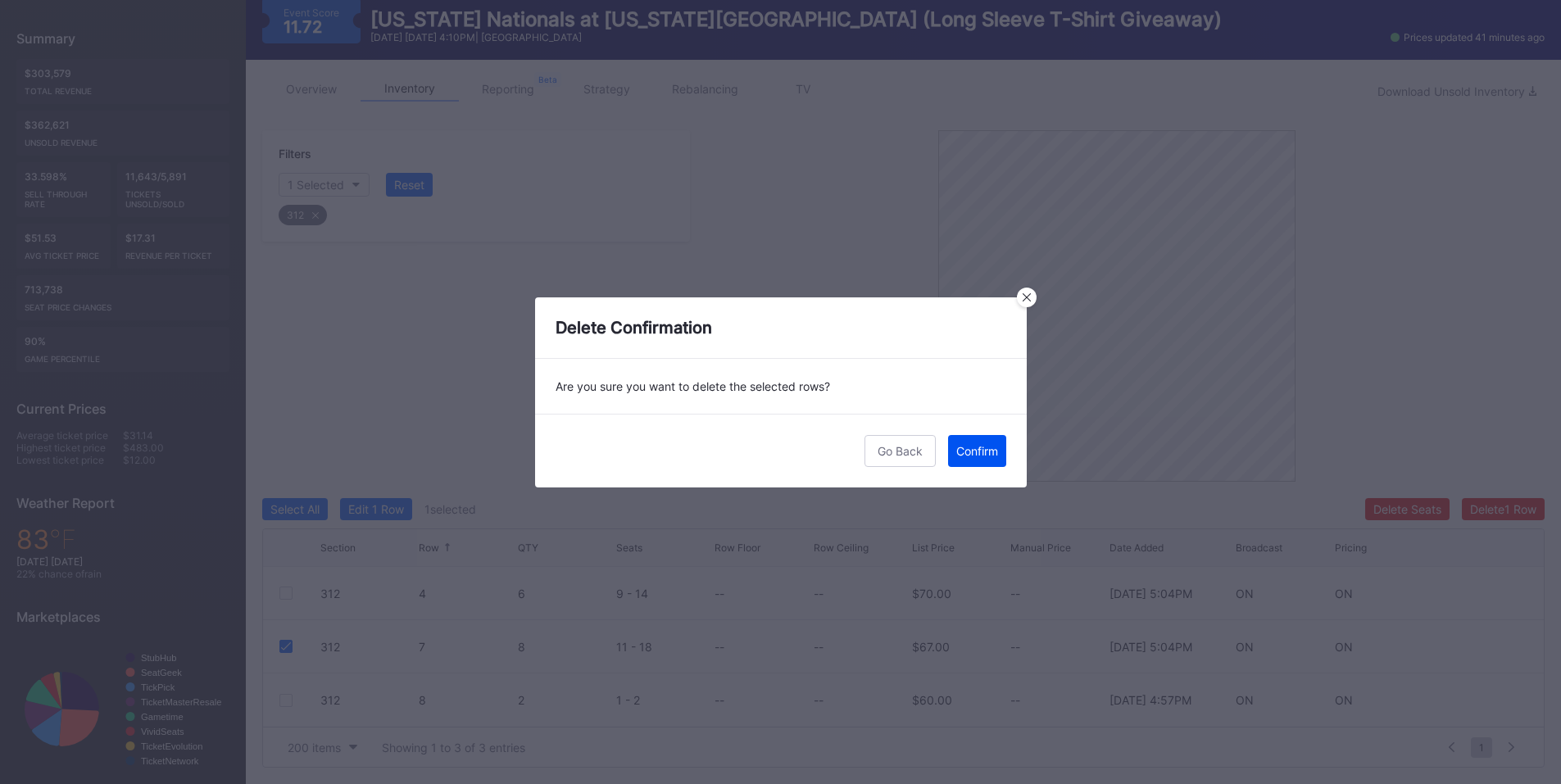
click at [985, 445] on div "Confirm" at bounding box center [977, 450] width 42 height 14
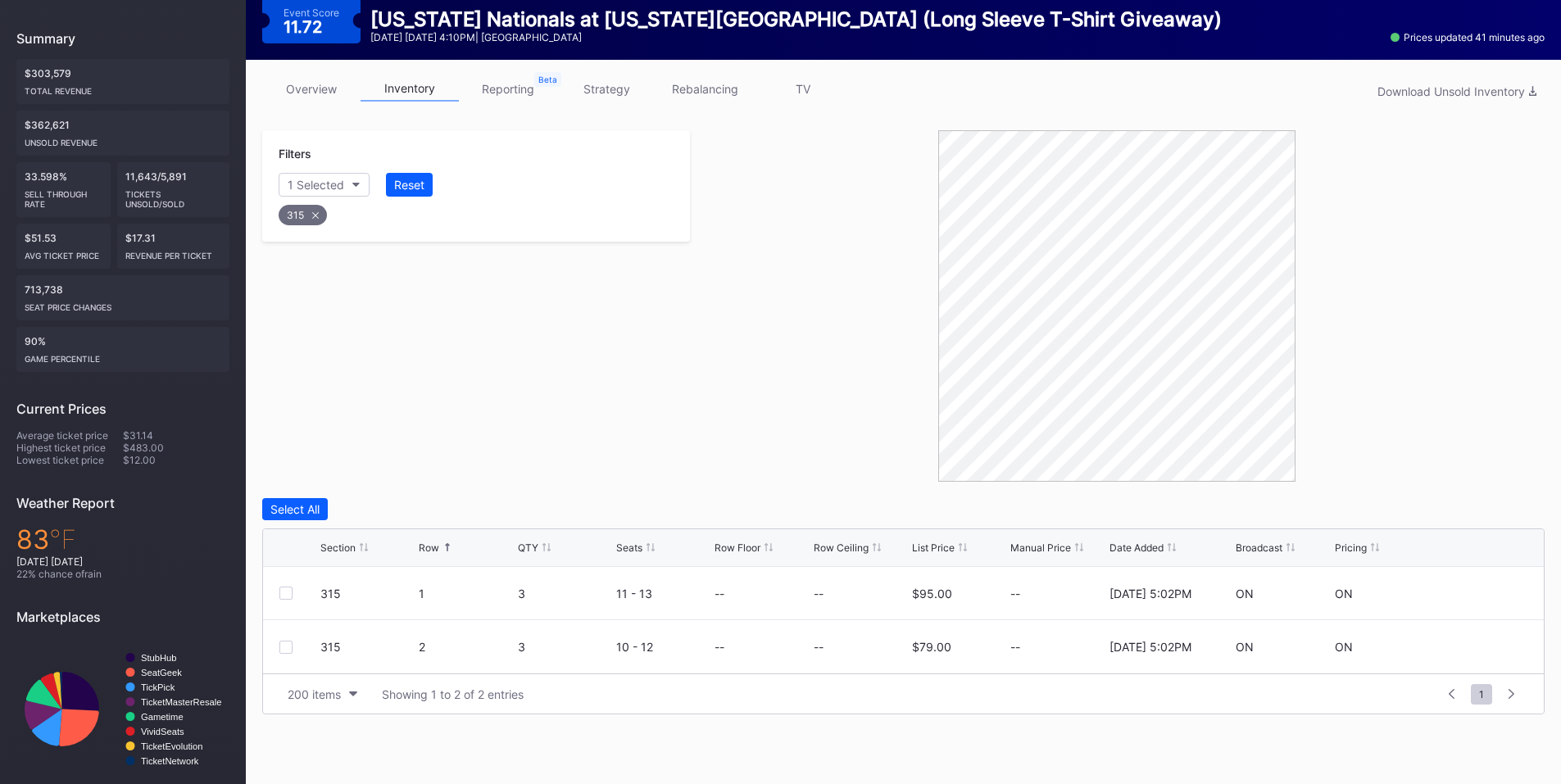
scroll to position [184, 0]
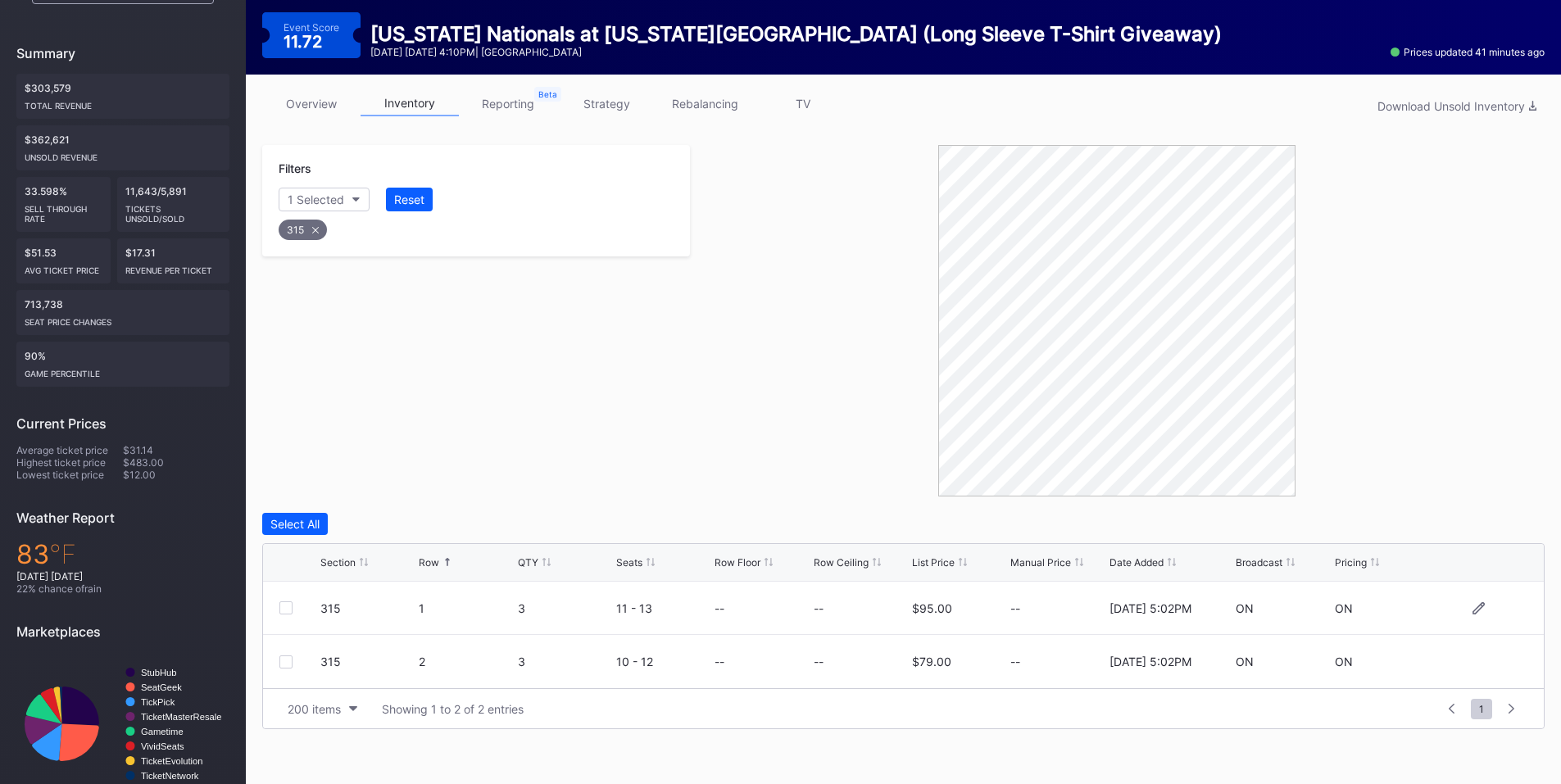
click at [284, 608] on div at bounding box center [286, 608] width 13 height 13
click at [1490, 523] on div "Delete 1 Row" at bounding box center [1503, 523] width 66 height 14
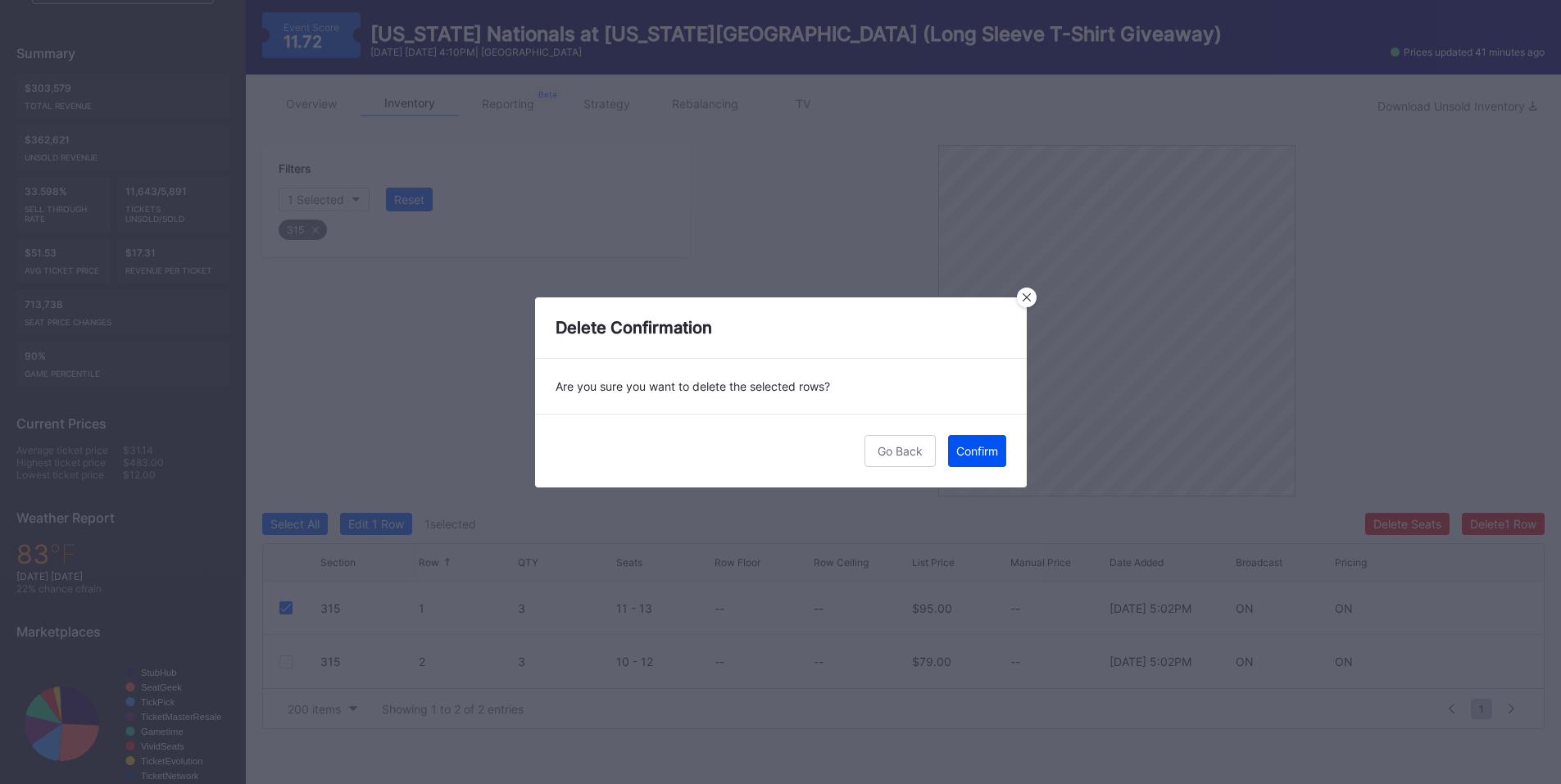
drag, startPoint x: 988, startPoint y: 453, endPoint x: 1572, endPoint y: 215, distance: 630.6
click at [988, 452] on div "Confirm" at bounding box center [977, 450] width 42 height 14
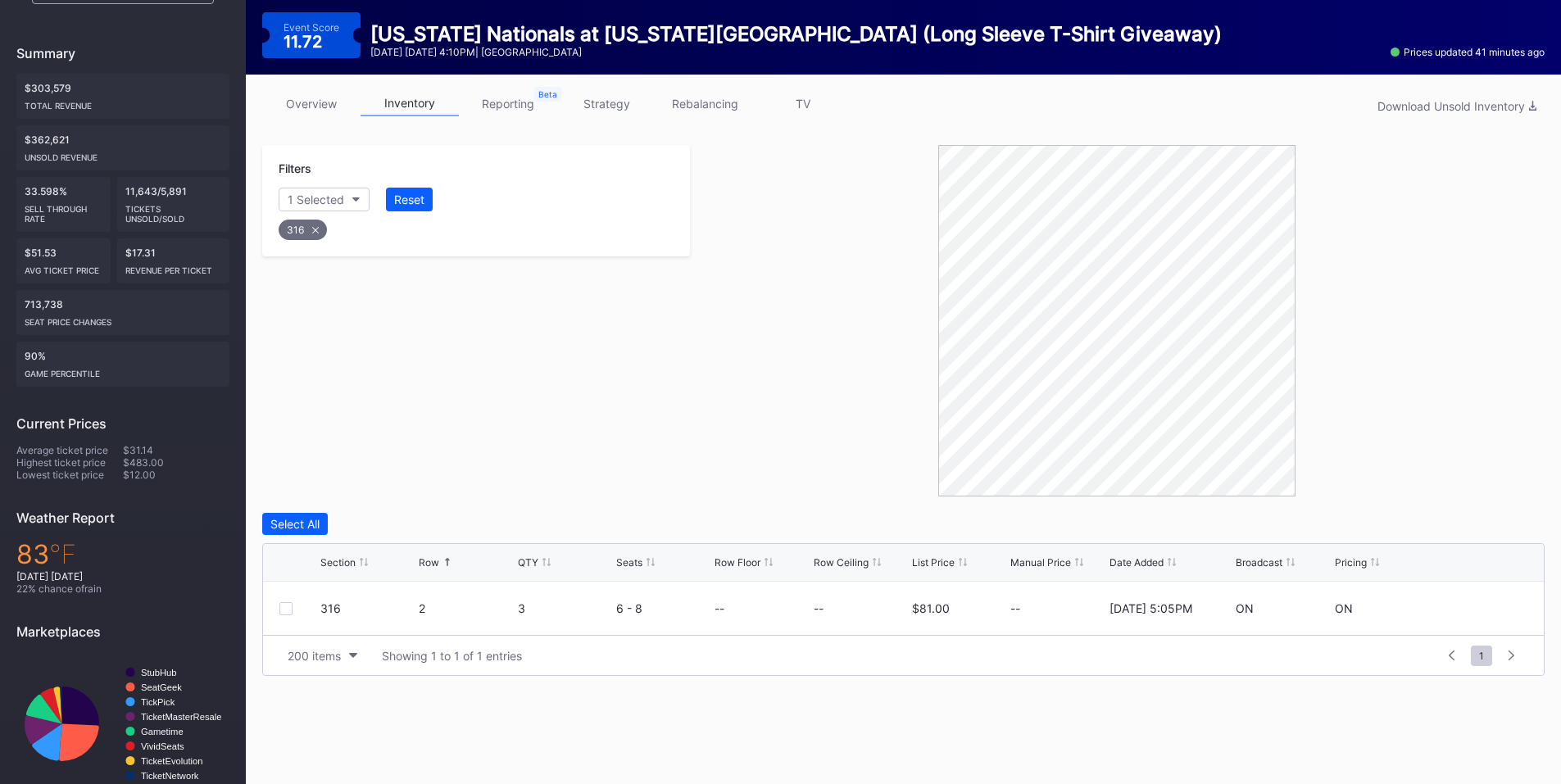
drag, startPoint x: 291, startPoint y: 611, endPoint x: 974, endPoint y: 559, distance: 685.0
click at [295, 610] on div at bounding box center [300, 609] width 41 height 13
click at [285, 606] on div at bounding box center [286, 609] width 13 height 13
click at [1505, 525] on div "Delete 1 Row" at bounding box center [1503, 523] width 66 height 14
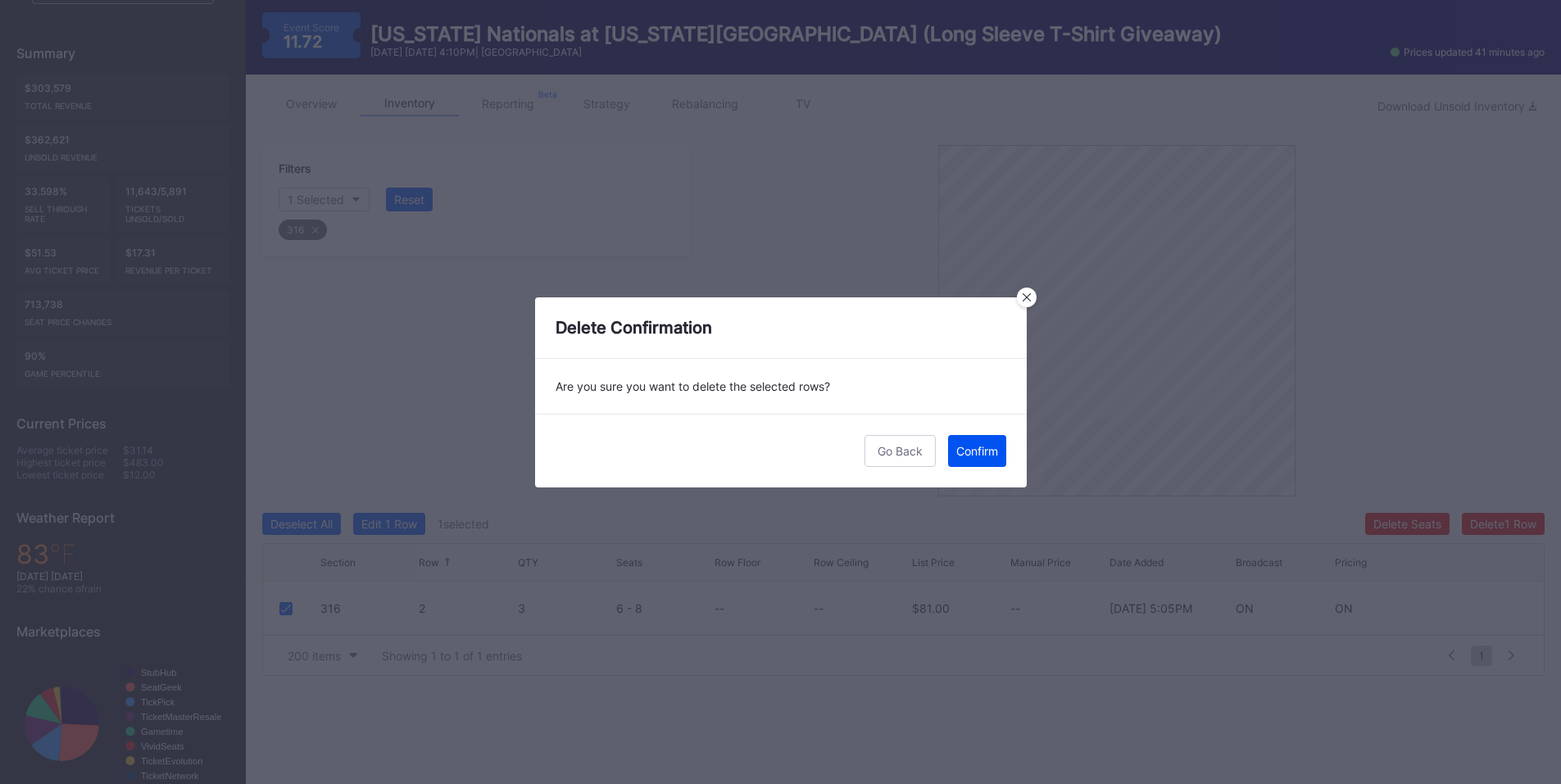
click at [970, 442] on button "Confirm" at bounding box center [977, 451] width 58 height 32
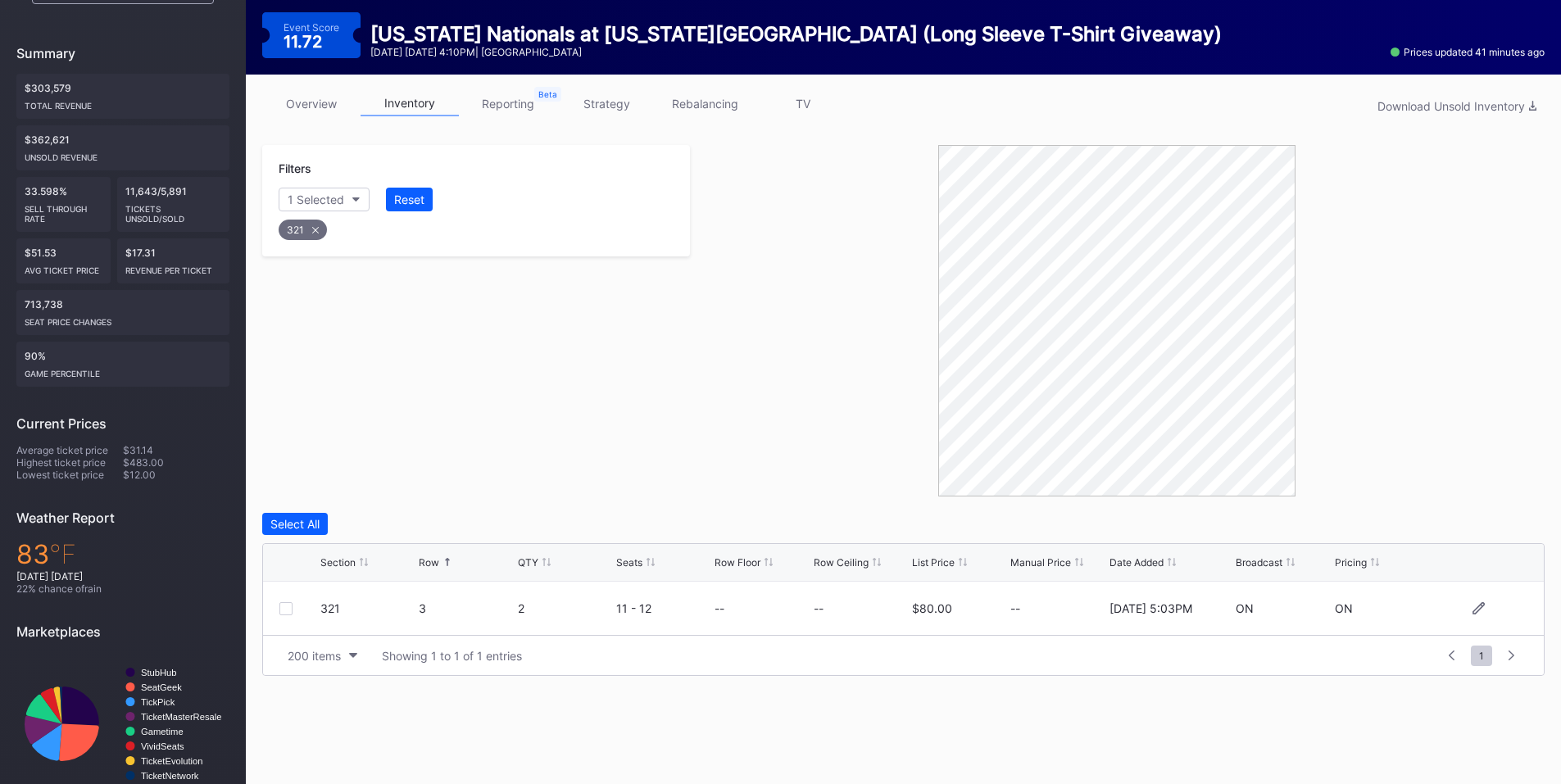
click at [291, 611] on div at bounding box center [286, 609] width 13 height 13
click at [1489, 525] on div "Delete 1 Row" at bounding box center [1503, 523] width 66 height 14
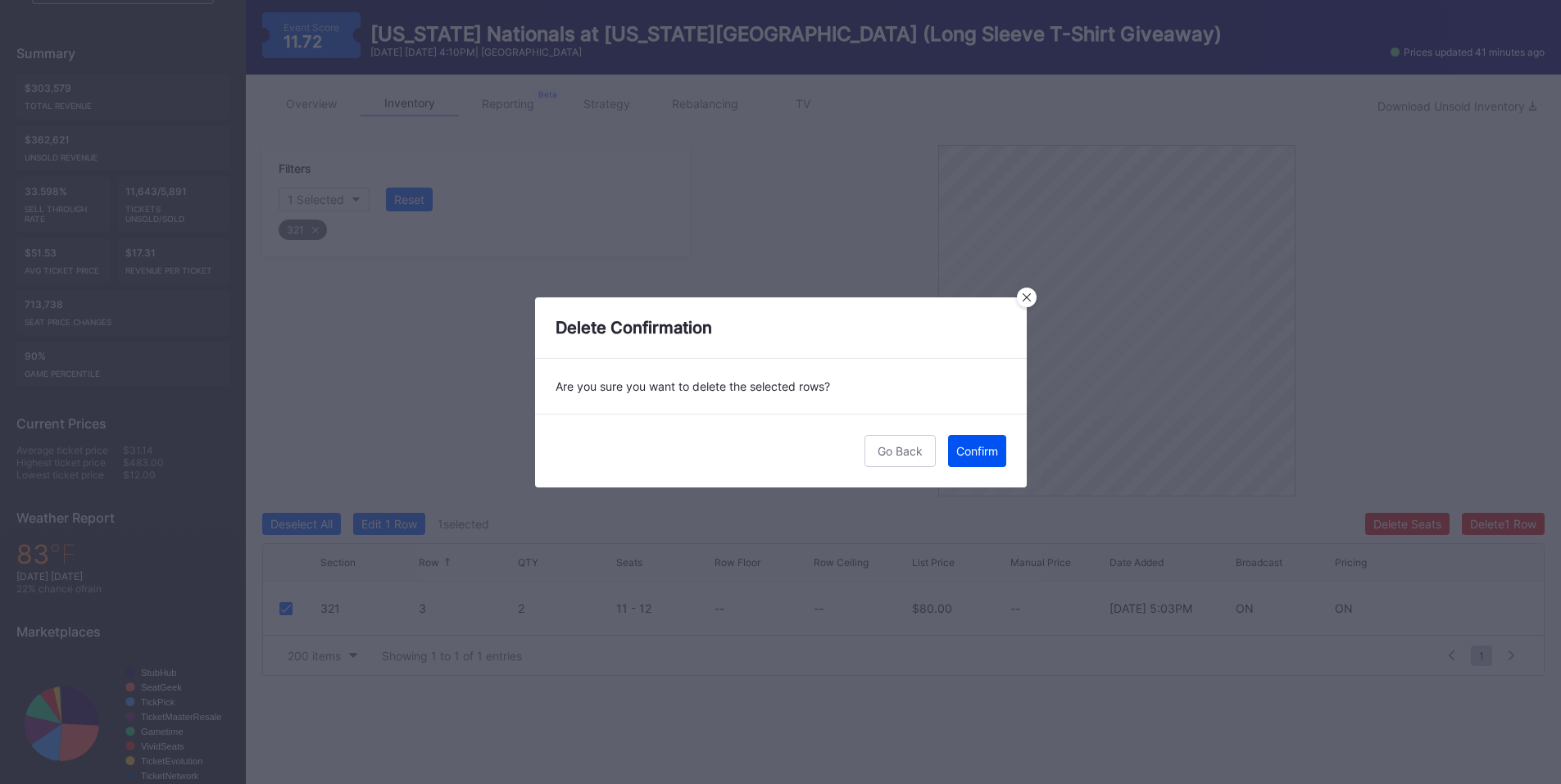
click at [970, 444] on div "Confirm" at bounding box center [977, 450] width 42 height 14
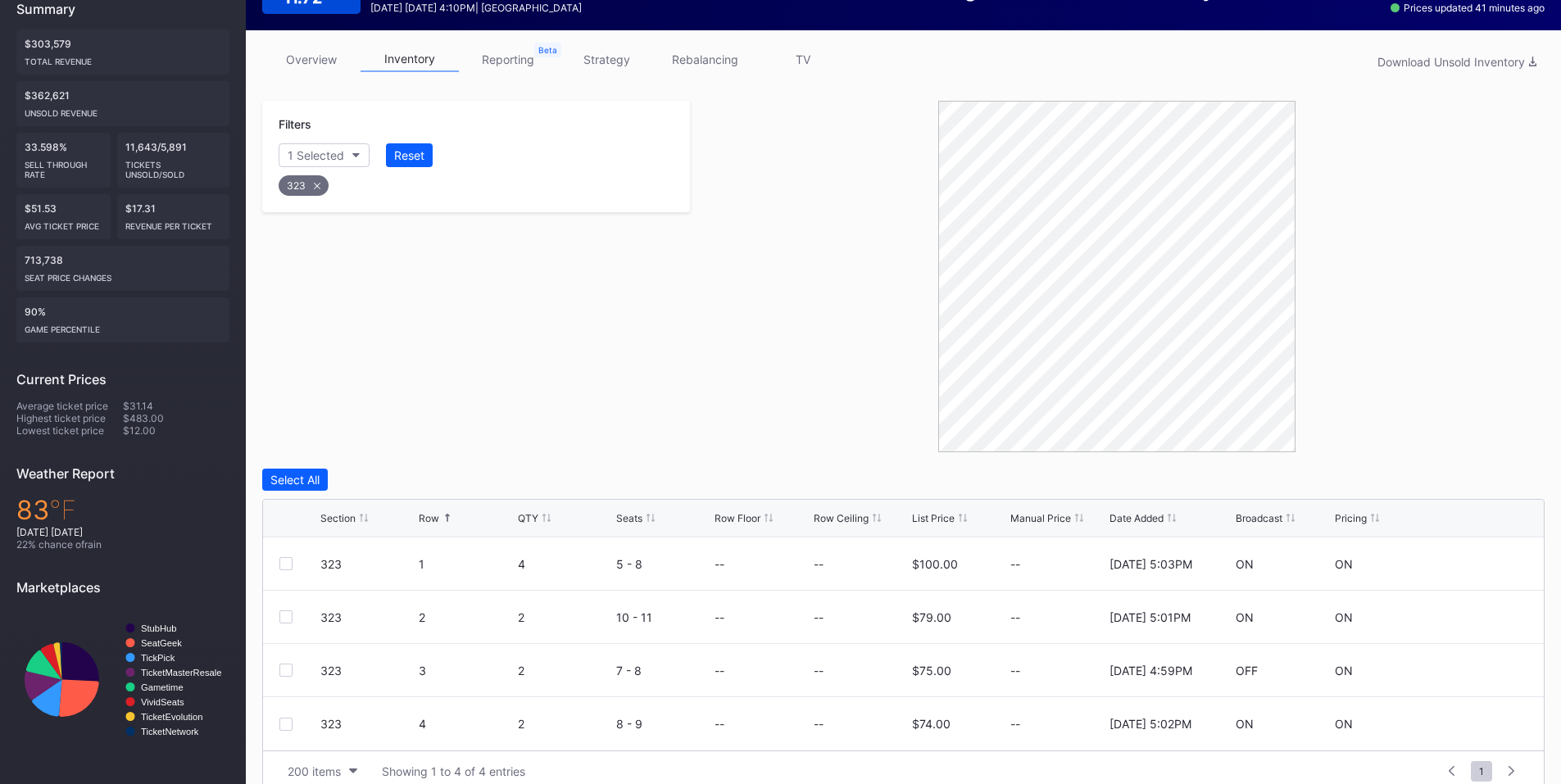
scroll to position [251, 0]
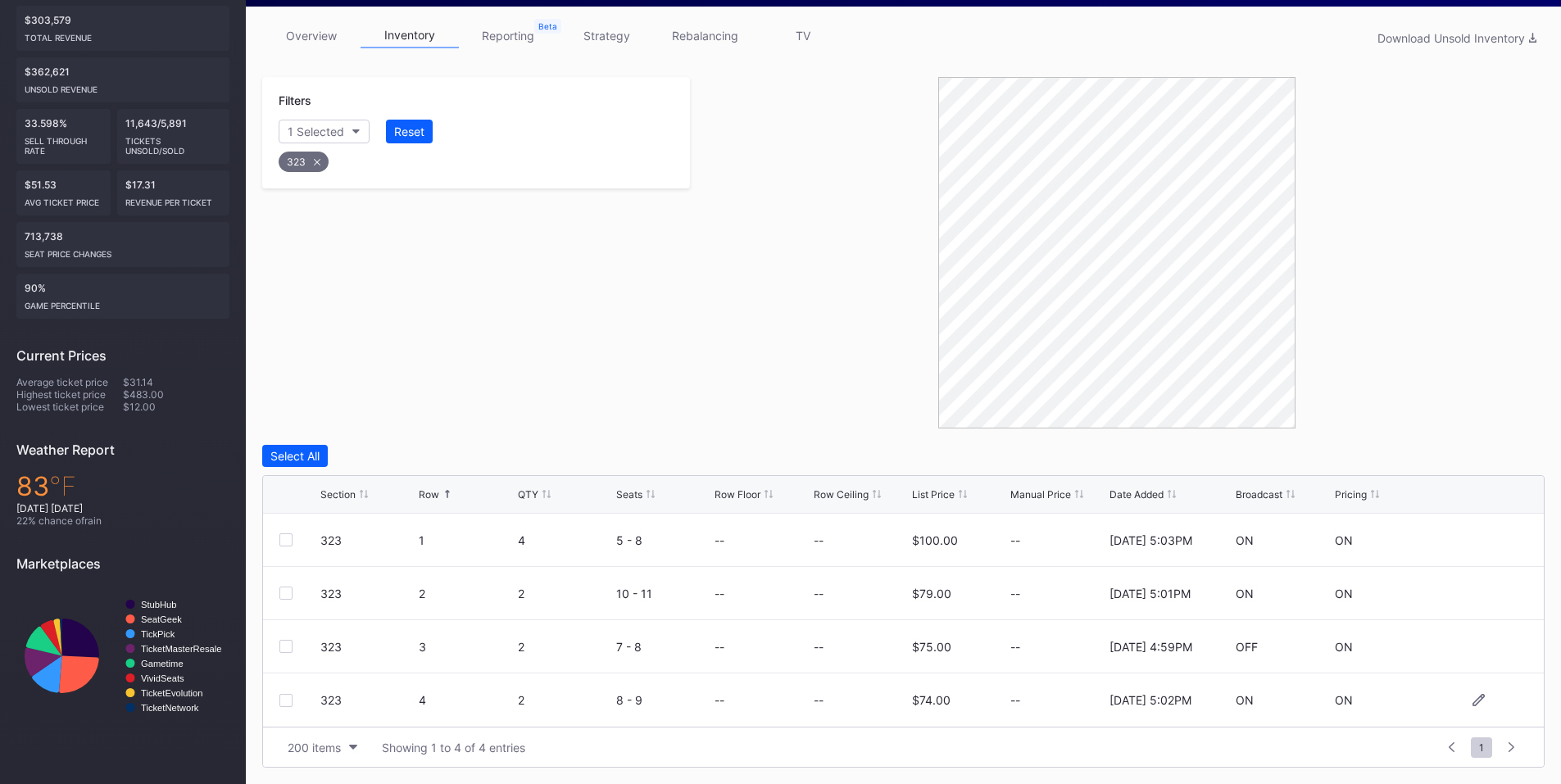
click at [289, 698] on div at bounding box center [286, 701] width 13 height 13
click at [1481, 452] on div "Delete 1 Row" at bounding box center [1503, 456] width 66 height 14
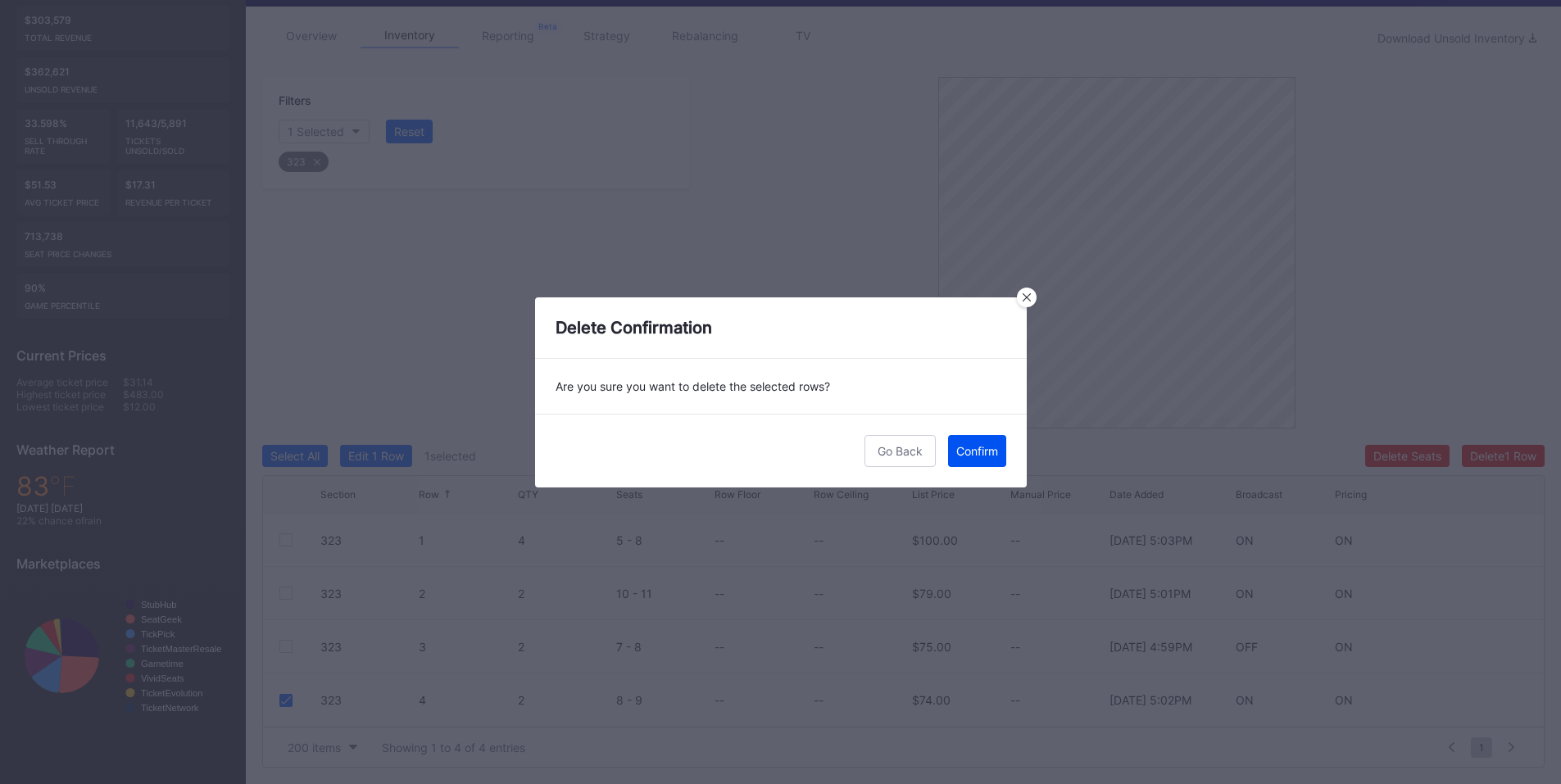
click at [981, 461] on button "Confirm" at bounding box center [977, 451] width 58 height 32
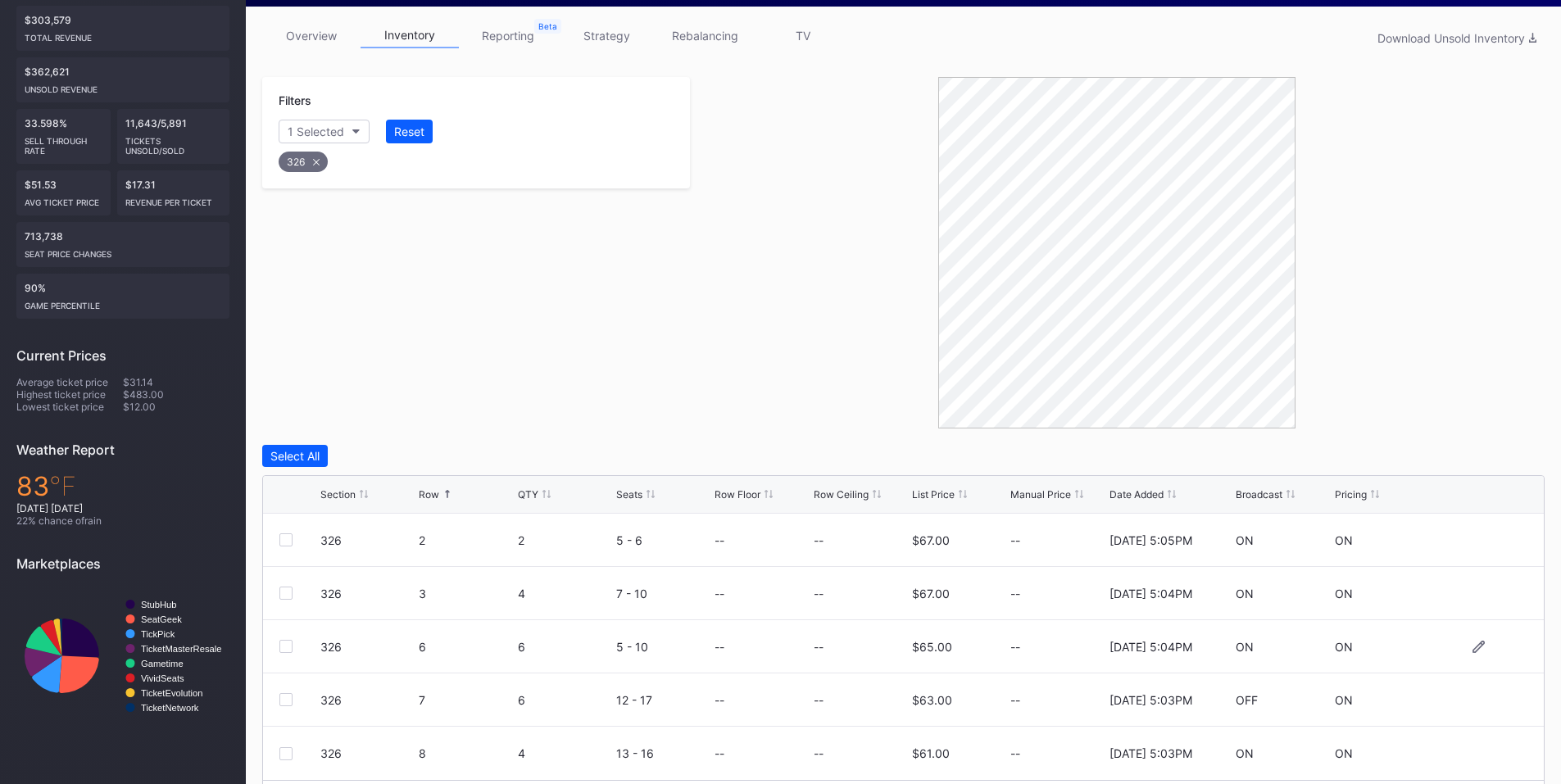
click at [282, 644] on div at bounding box center [286, 647] width 13 height 13
click at [1497, 457] on div "Delete 1 Row" at bounding box center [1503, 456] width 66 height 14
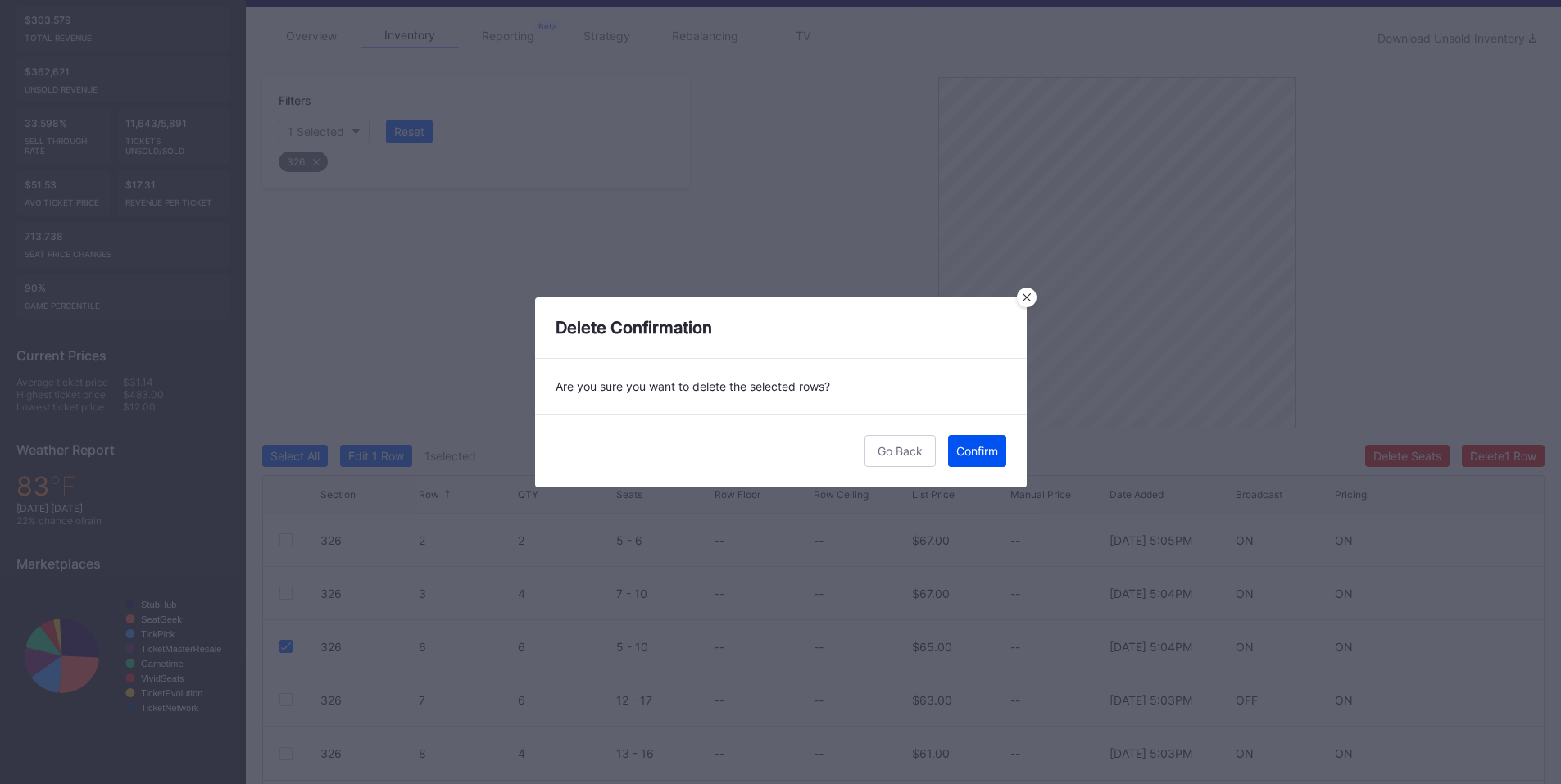
click at [983, 450] on div "Confirm" at bounding box center [977, 450] width 42 height 14
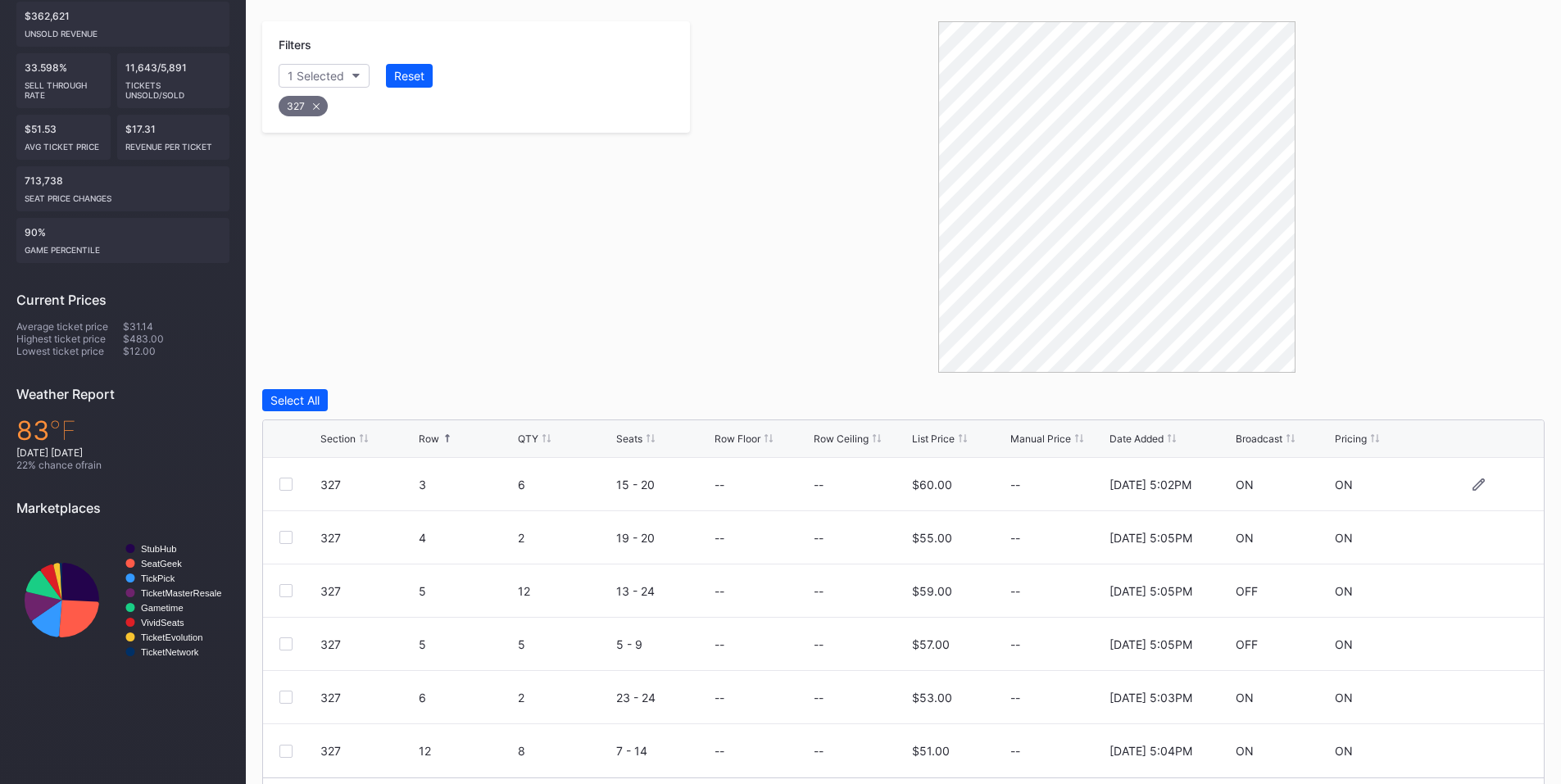
scroll to position [358, 0]
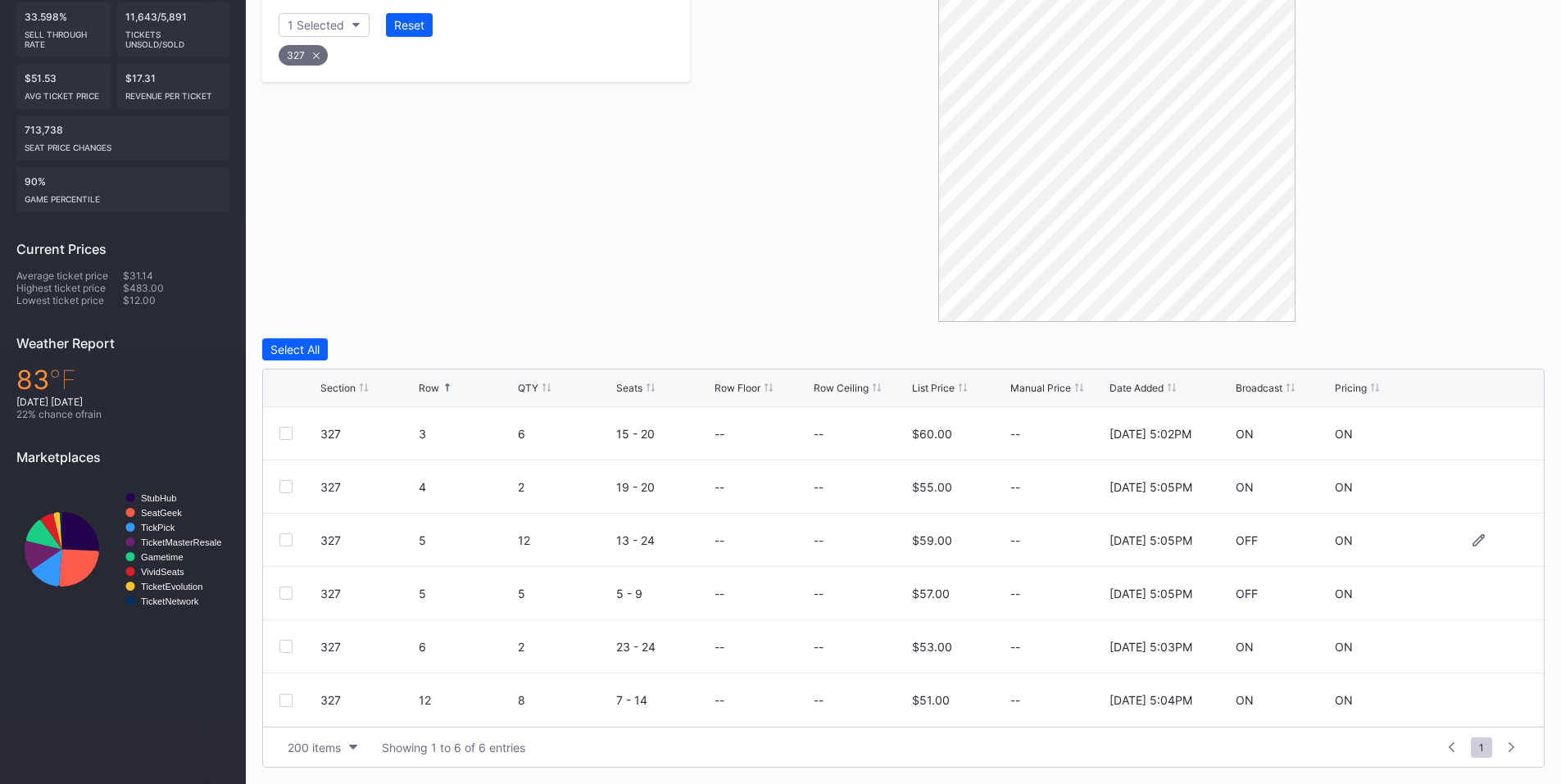
click at [286, 536] on div at bounding box center [286, 540] width 13 height 13
click at [288, 702] on div at bounding box center [286, 701] width 13 height 13
click at [1486, 350] on div "Delete 2 Rows" at bounding box center [1499, 349] width 73 height 14
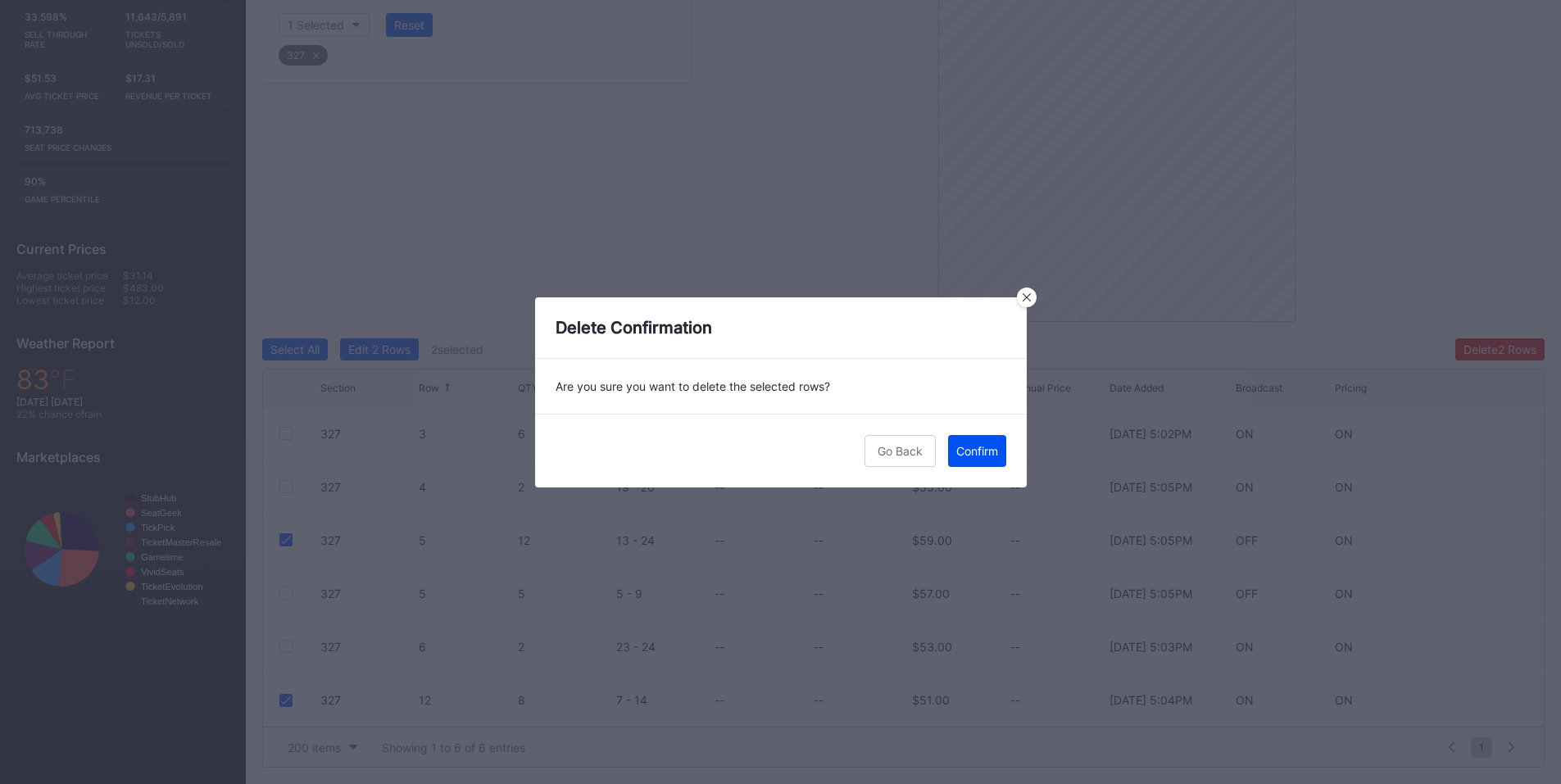
click at [969, 444] on div "Confirm" at bounding box center [977, 450] width 42 height 14
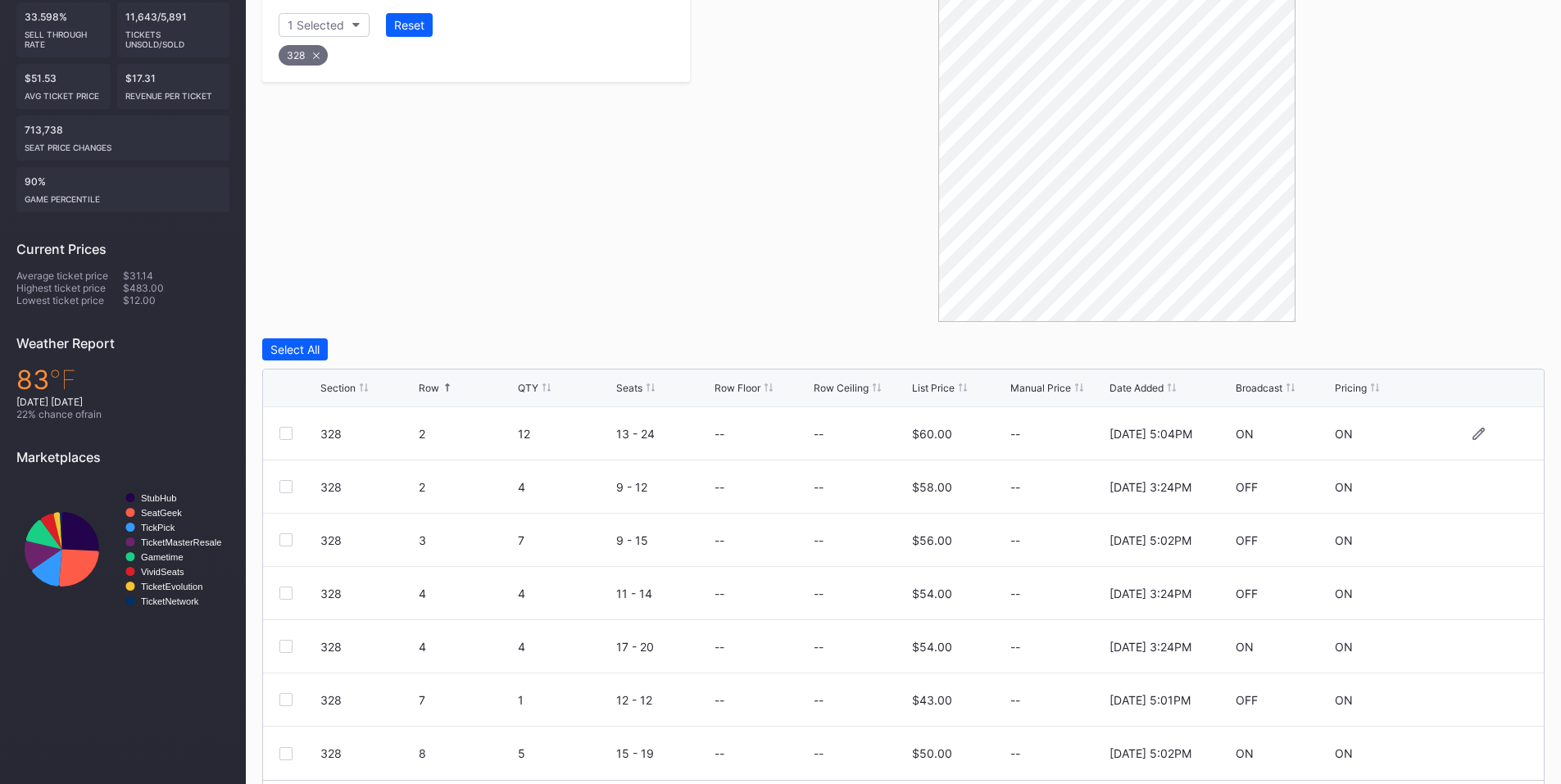
click at [276, 432] on div "328 2 12 13 - 24 -- -- $60.00 -- 11/25/2024 5:04PM ON ON" at bounding box center [903, 433] width 1281 height 53
click at [288, 428] on div at bounding box center [286, 433] width 13 height 13
click at [281, 644] on div at bounding box center [286, 647] width 13 height 13
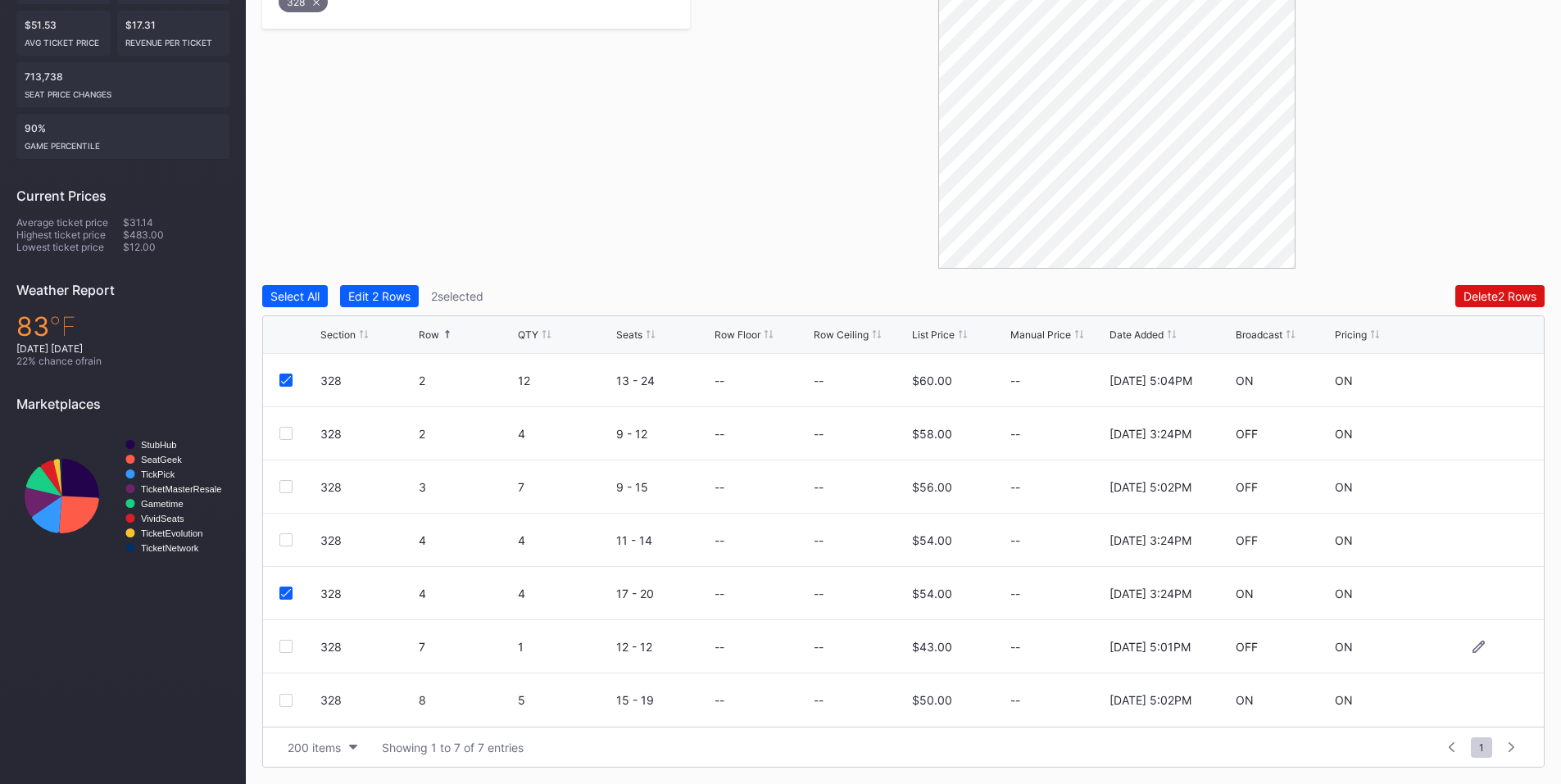
click at [281, 647] on div at bounding box center [286, 647] width 13 height 13
click at [282, 694] on div at bounding box center [286, 701] width 13 height 13
click at [1525, 293] on div "Delete 4 Rows" at bounding box center [1499, 296] width 74 height 14
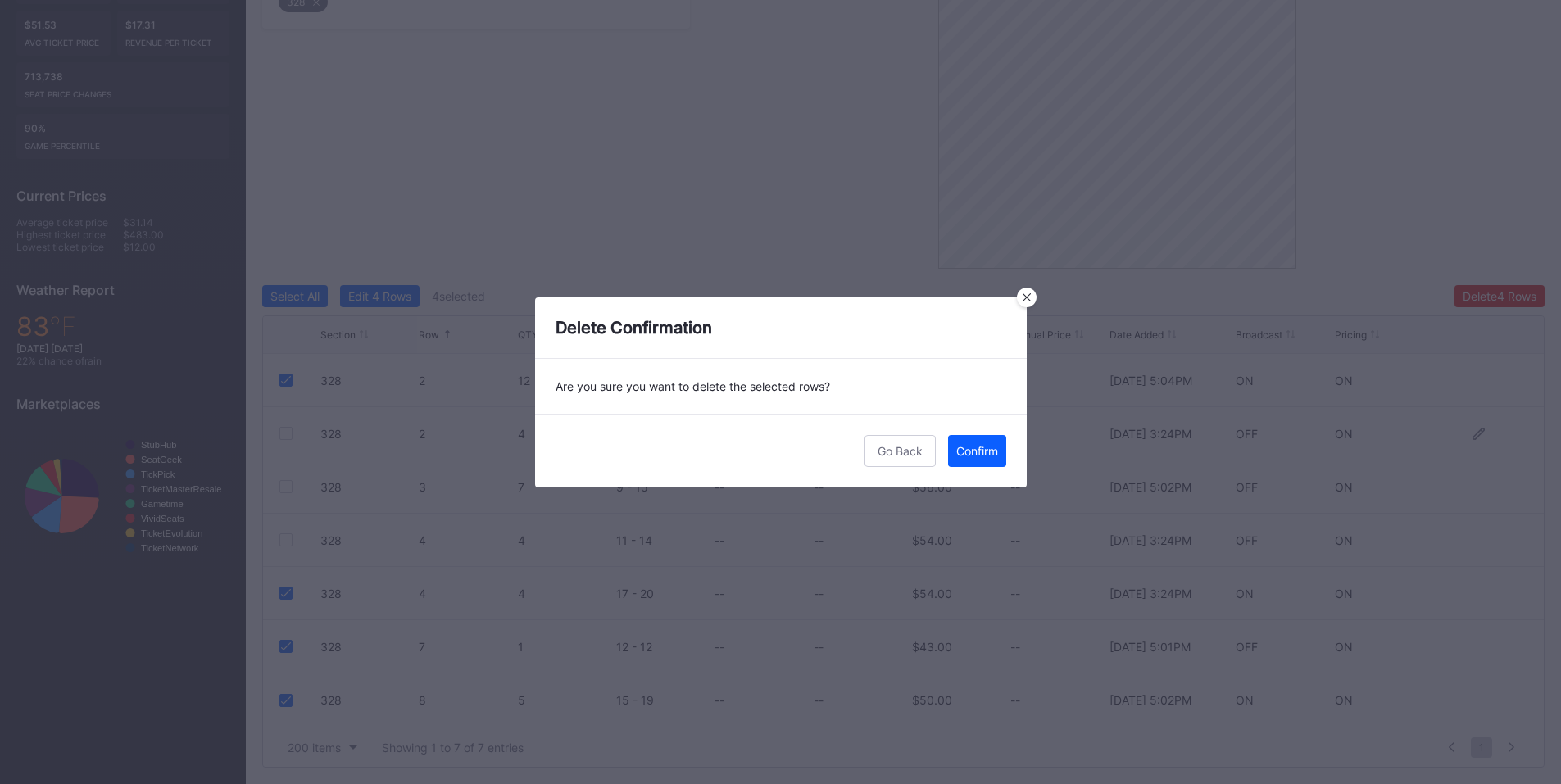
click at [990, 448] on div "Confirm" at bounding box center [977, 450] width 42 height 14
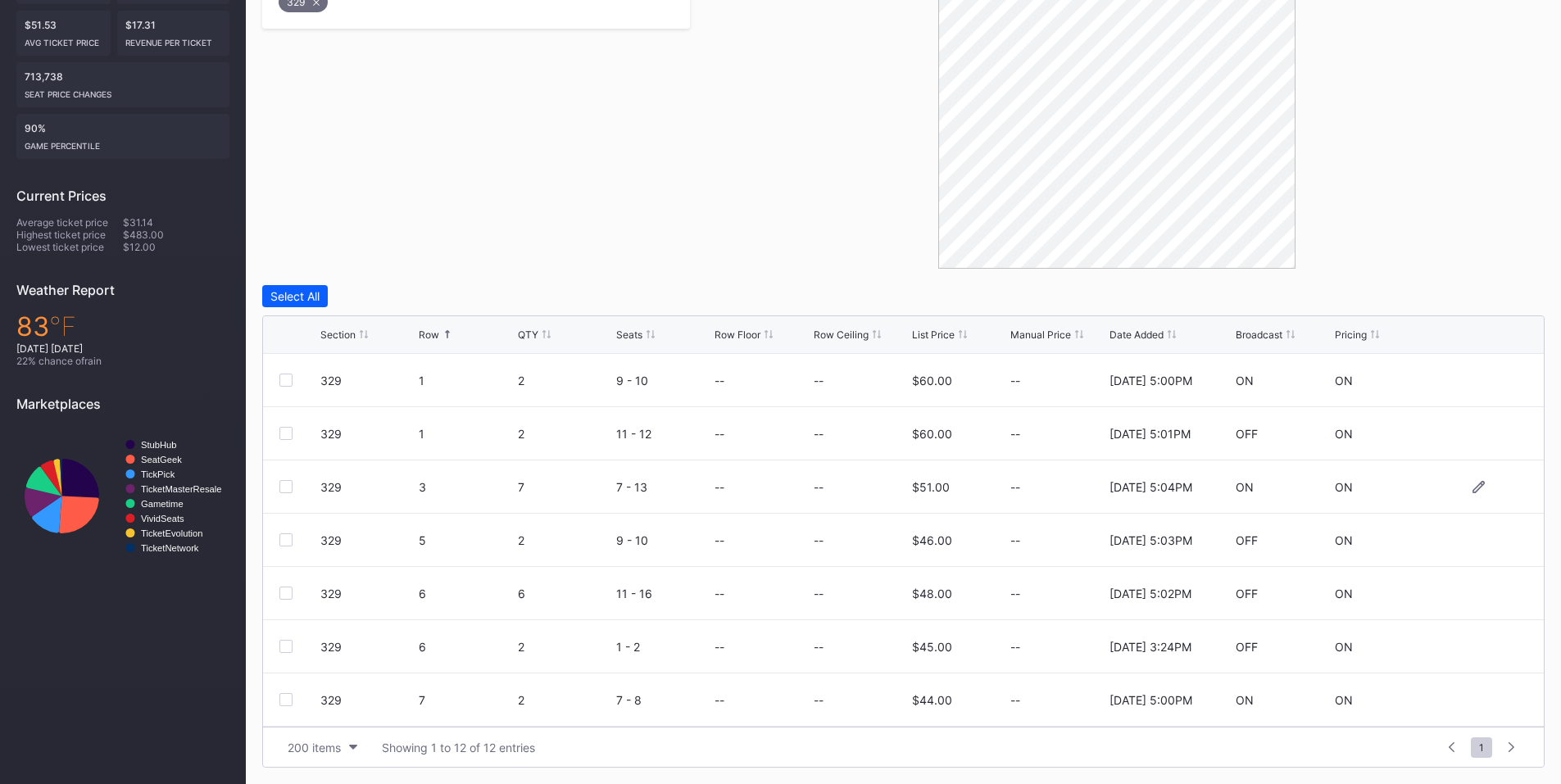
click at [286, 489] on div at bounding box center [286, 486] width 13 height 13
click at [289, 647] on div at bounding box center [286, 647] width 13 height 13
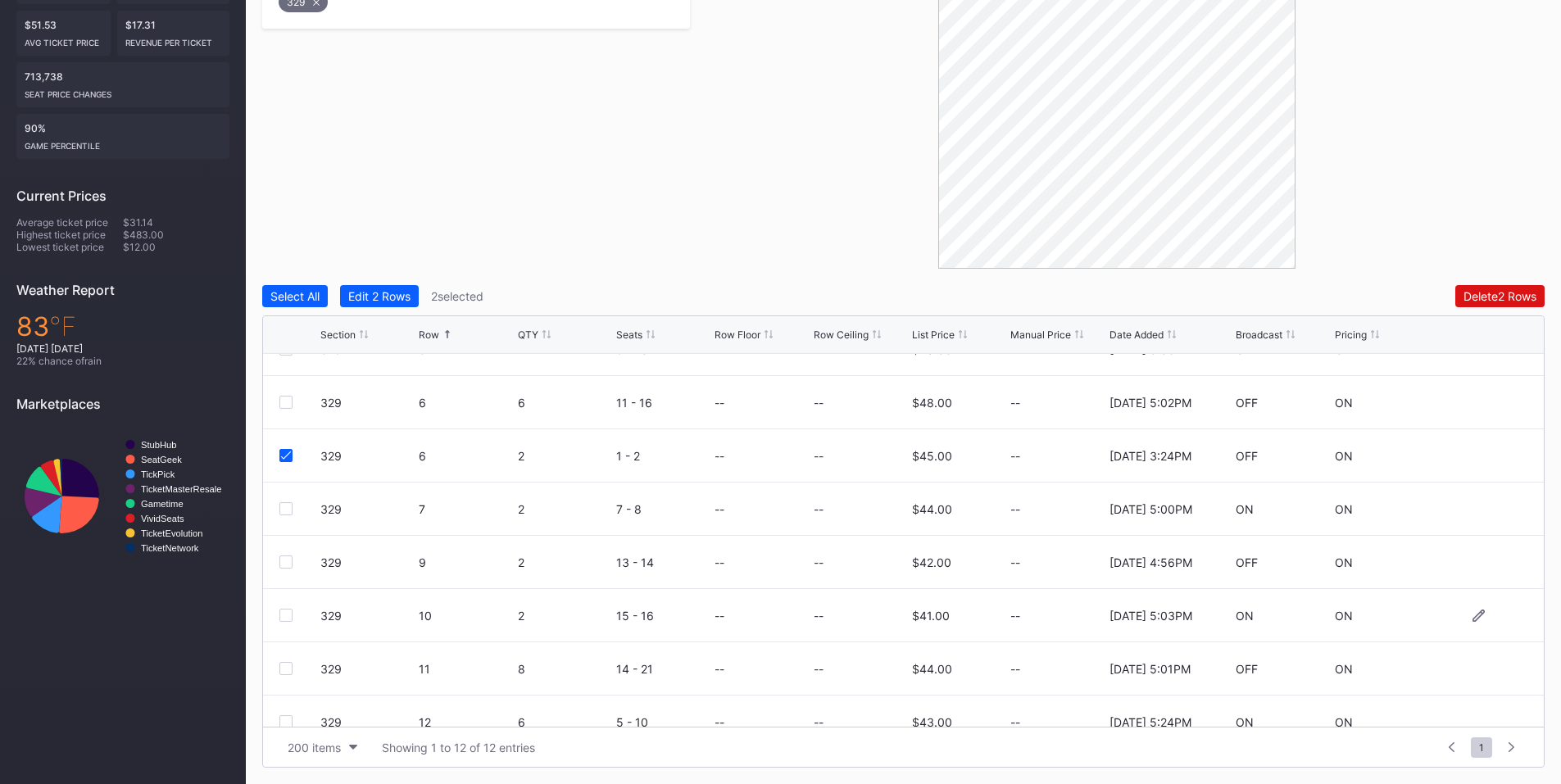
click at [290, 613] on div at bounding box center [286, 615] width 13 height 13
click at [1479, 301] on div "Delete 3 Rows" at bounding box center [1499, 296] width 74 height 14
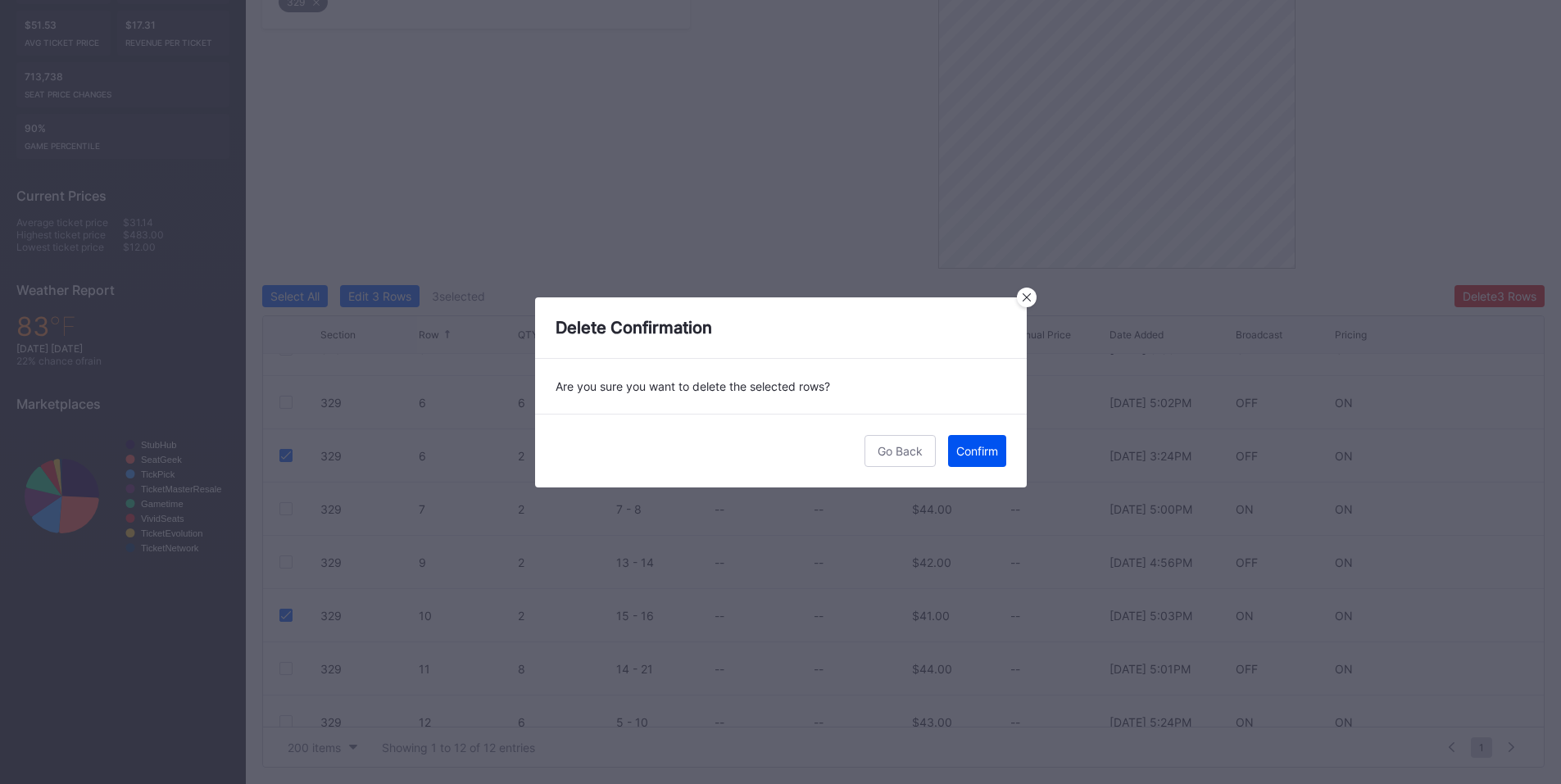
click at [974, 453] on div "Confirm" at bounding box center [977, 450] width 42 height 14
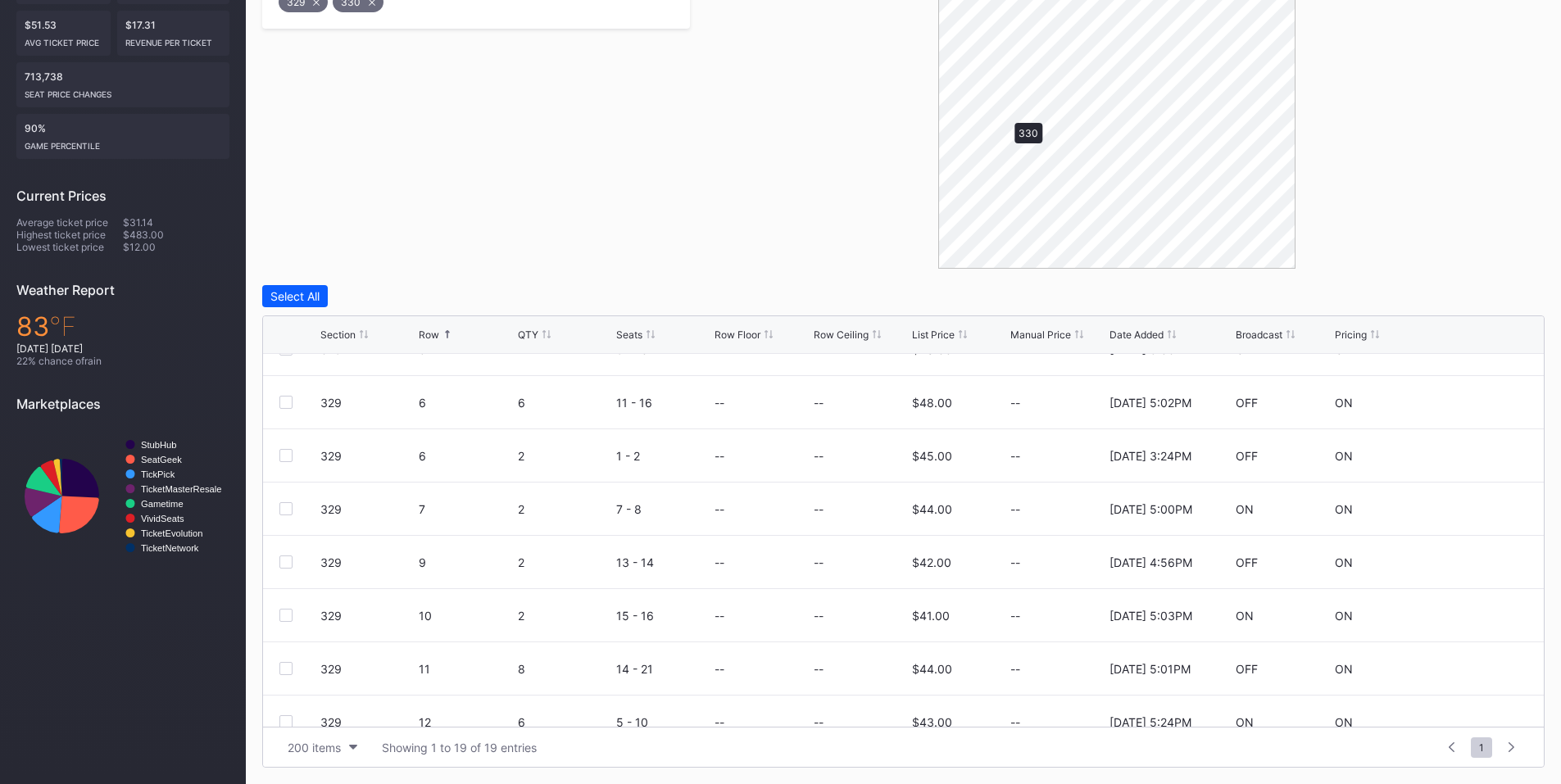
scroll to position [0, 0]
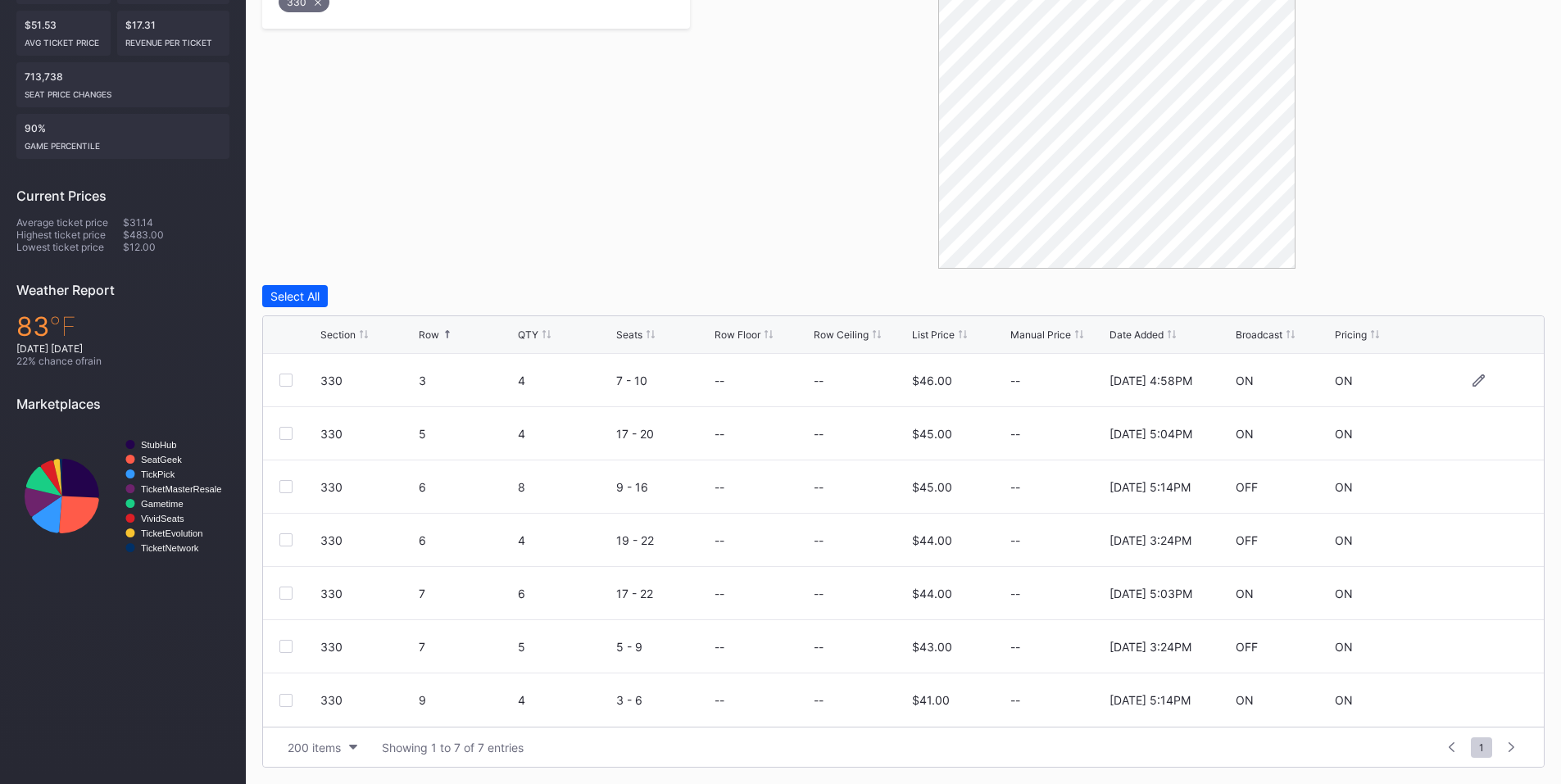
click at [282, 378] on div at bounding box center [286, 380] width 13 height 13
click at [289, 488] on div at bounding box center [286, 486] width 13 height 13
click at [286, 651] on div at bounding box center [286, 647] width 13 height 13
click at [282, 700] on div at bounding box center [286, 701] width 13 height 13
click at [1486, 301] on div "Delete 4 Rows" at bounding box center [1499, 296] width 74 height 14
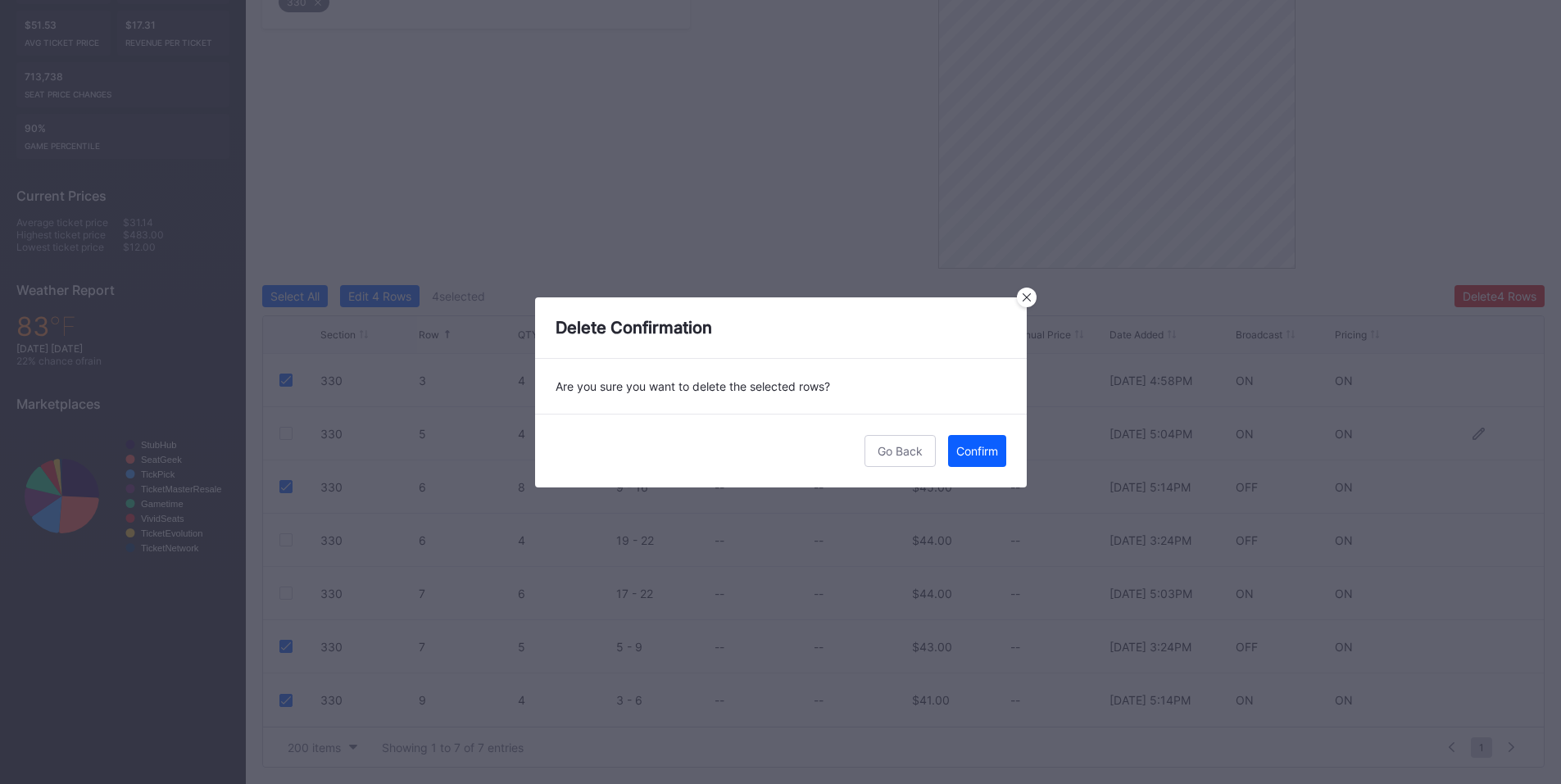
click at [985, 442] on button "Confirm" at bounding box center [977, 451] width 58 height 32
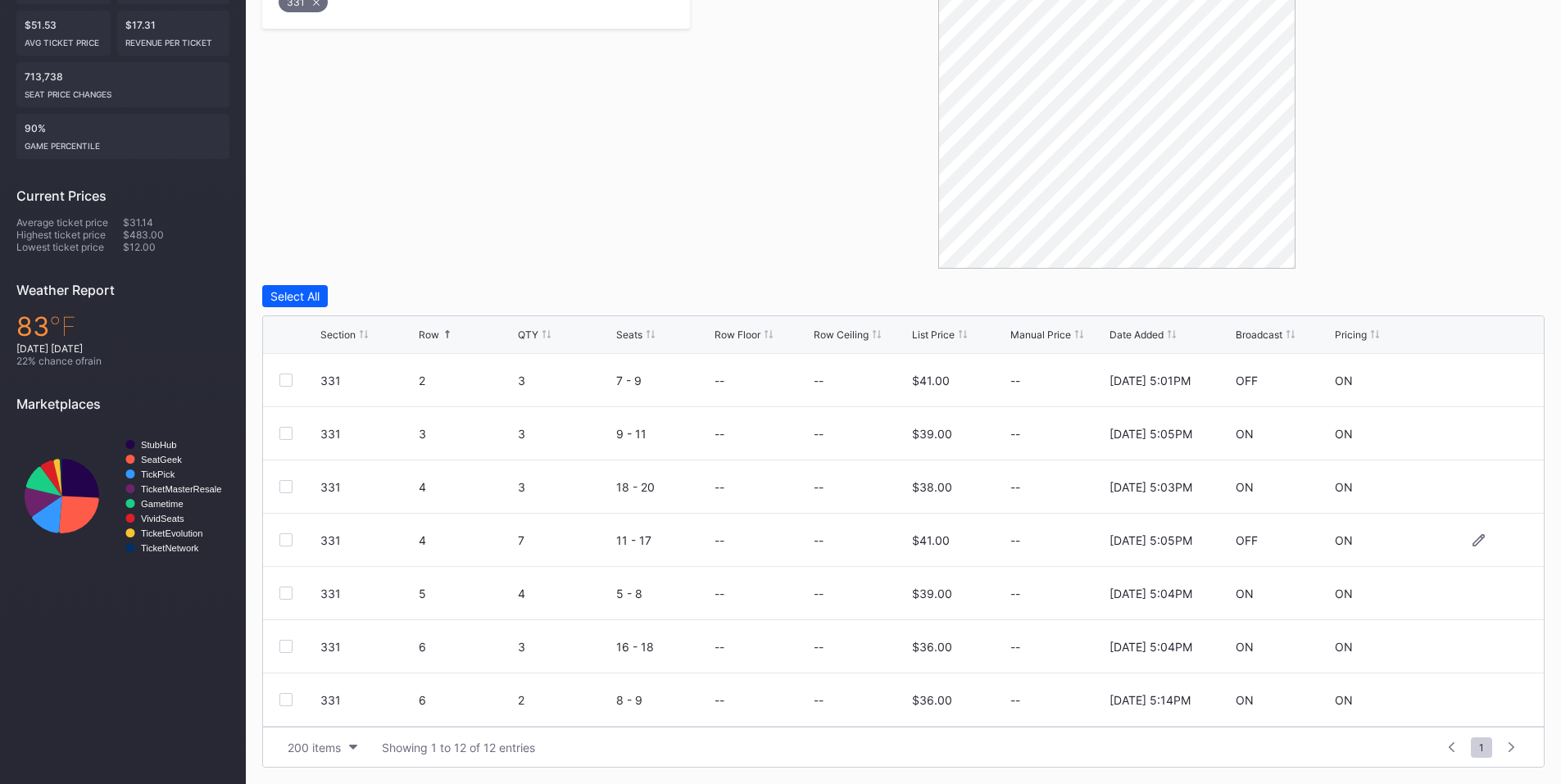
click at [287, 539] on div at bounding box center [286, 540] width 13 height 13
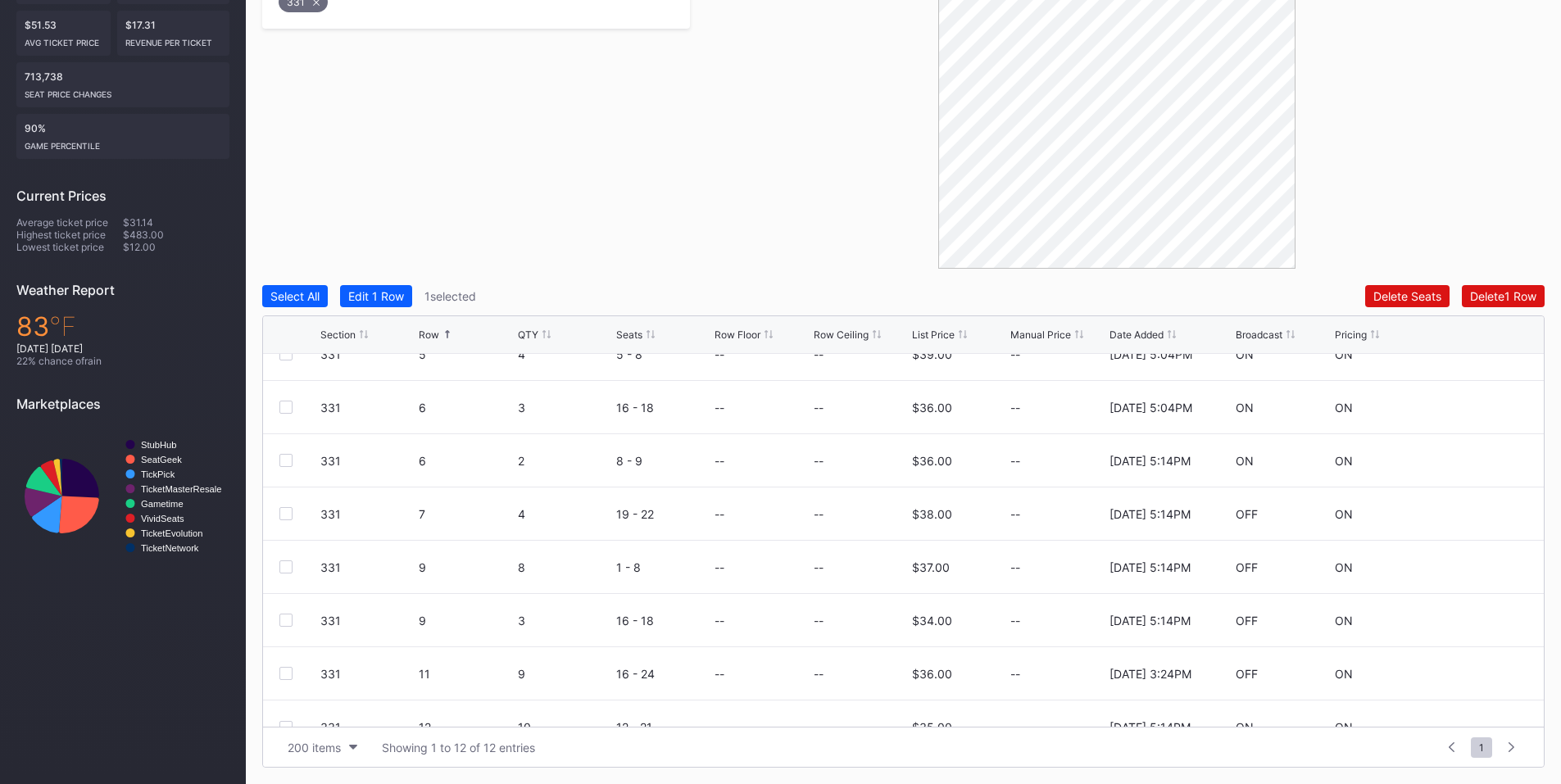
scroll to position [266, 0]
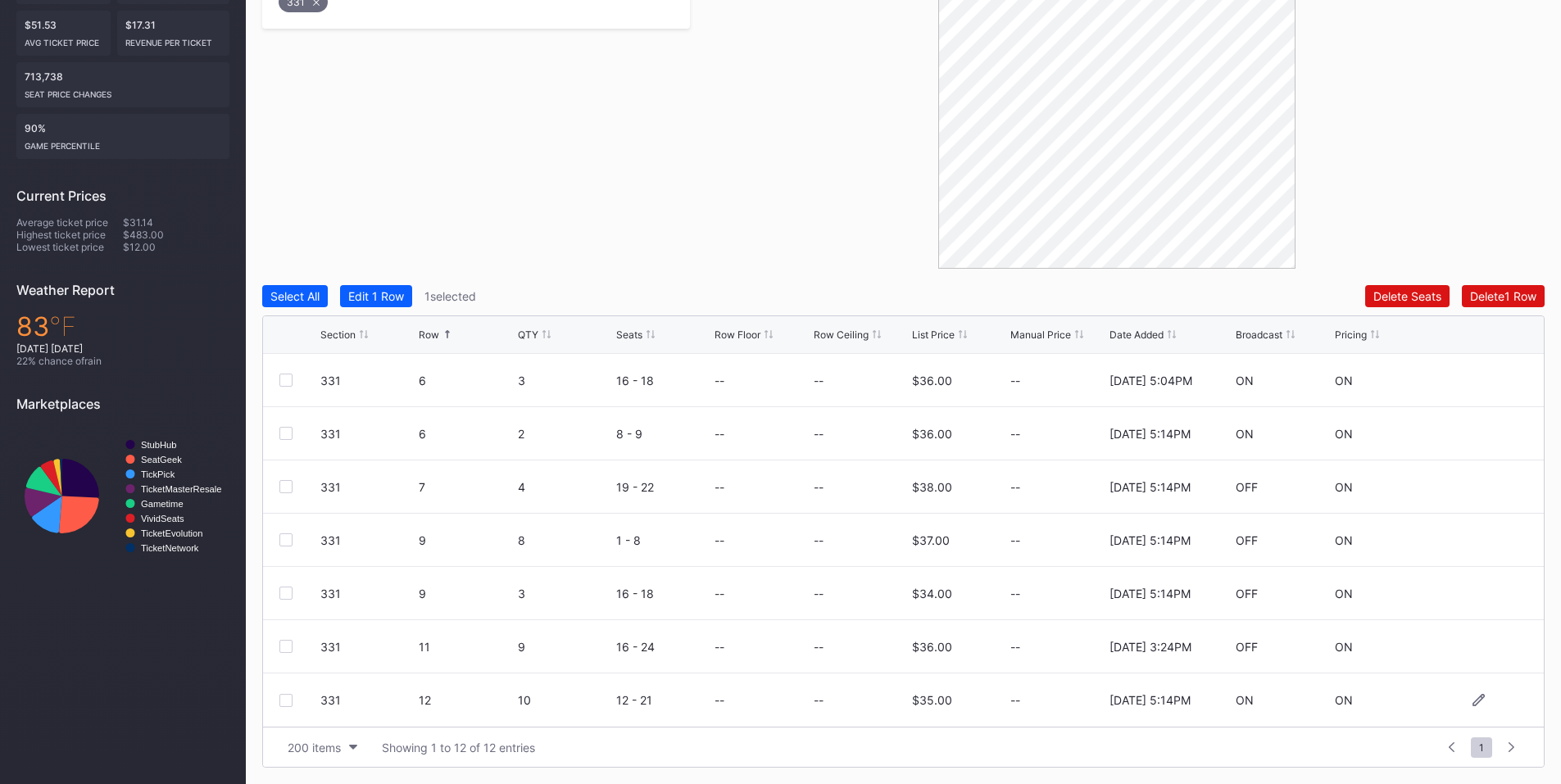
click at [288, 702] on div at bounding box center [286, 701] width 13 height 13
click at [1511, 286] on button "Delete 2 Rows" at bounding box center [1500, 296] width 89 height 22
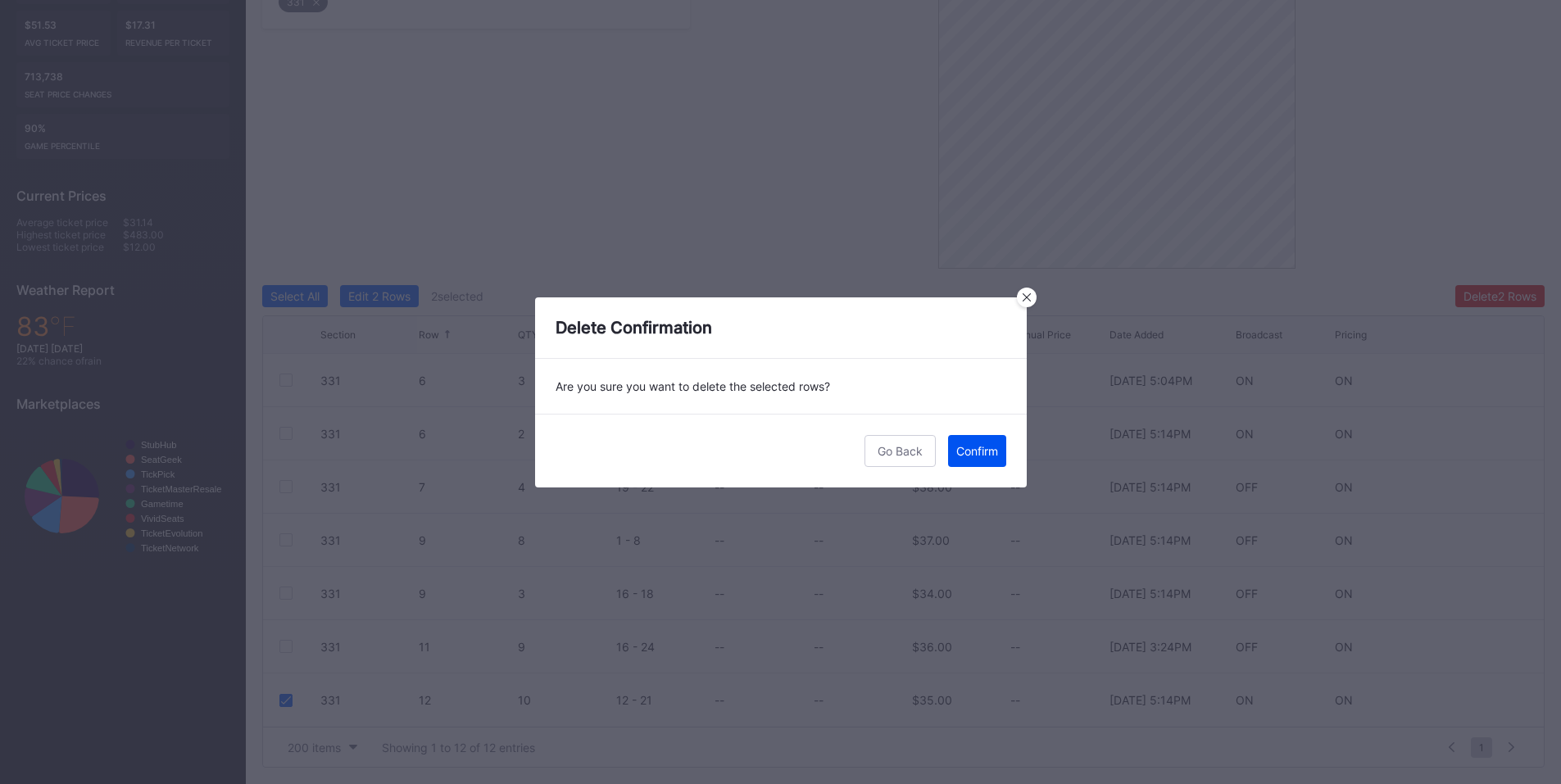
click at [973, 452] on div "Confirm" at bounding box center [977, 450] width 42 height 14
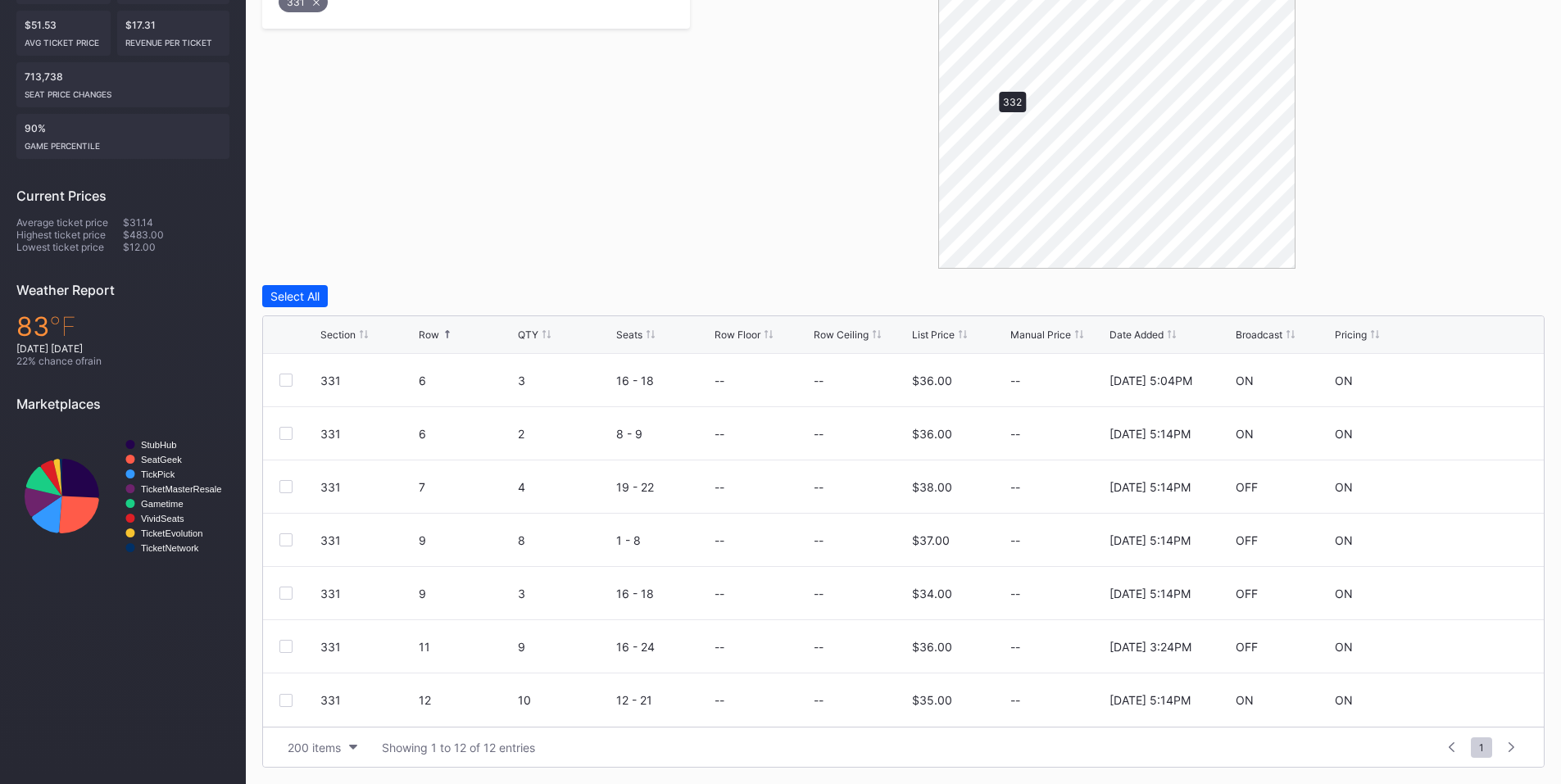
scroll to position [0, 0]
click at [286, 434] on div at bounding box center [286, 433] width 13 height 13
click at [284, 536] on div at bounding box center [286, 540] width 13 height 13
click at [287, 702] on div at bounding box center [286, 700] width 13 height 13
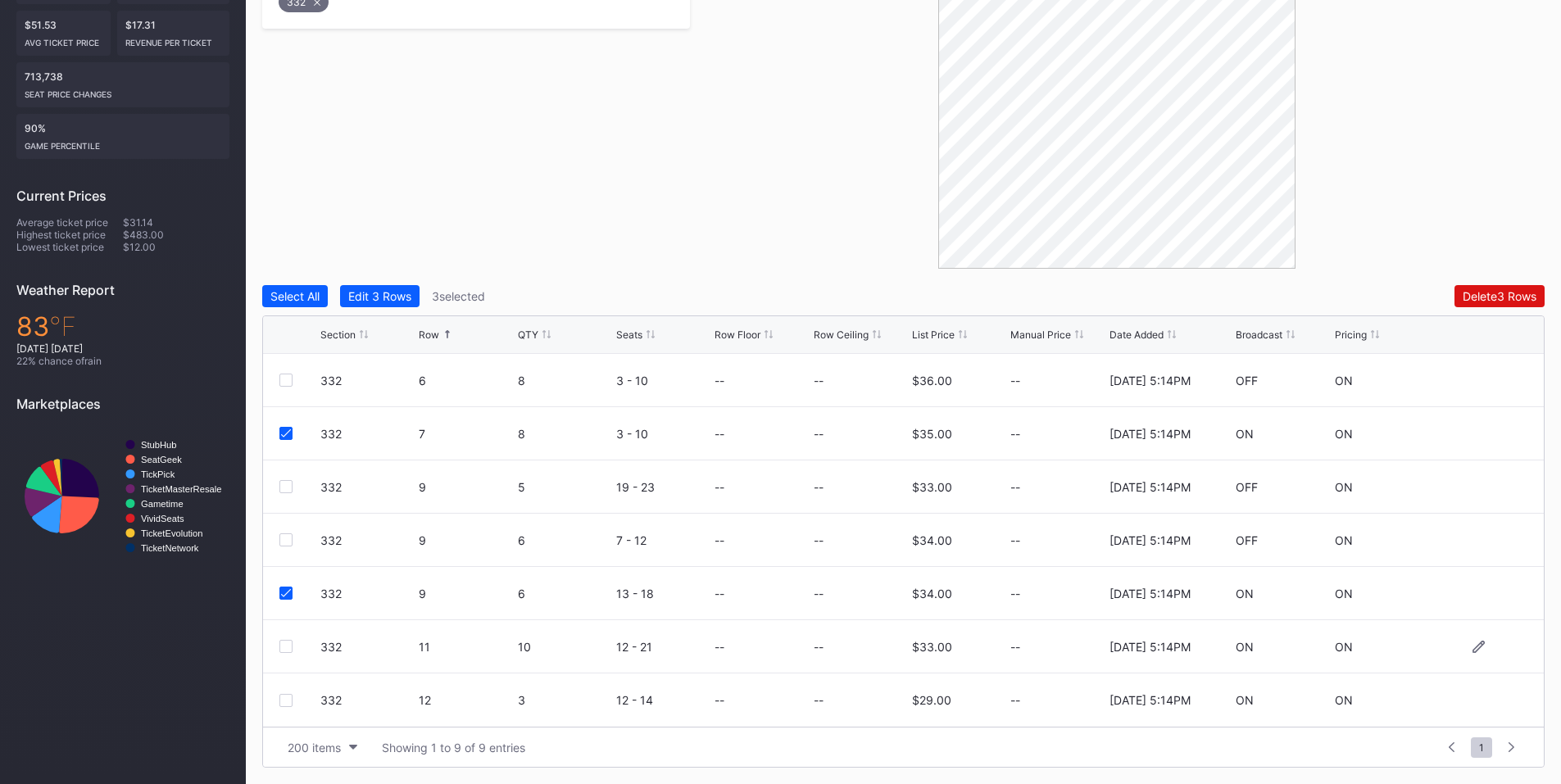
click at [287, 647] on div at bounding box center [286, 647] width 13 height 13
click at [283, 696] on div at bounding box center [286, 701] width 13 height 13
click at [1483, 296] on div "Delete 5 Rows" at bounding box center [1499, 296] width 74 height 14
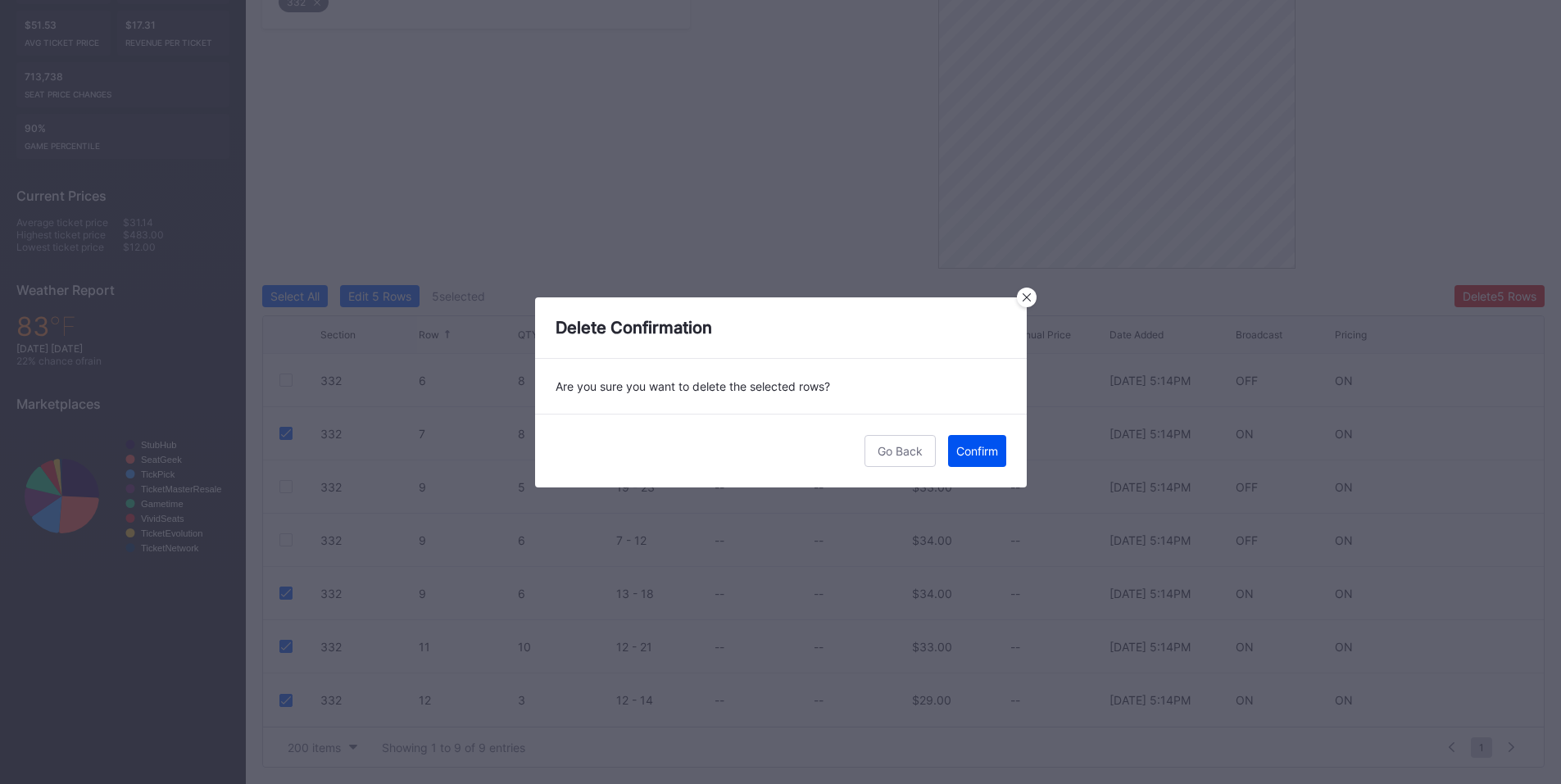
click at [968, 444] on div "Confirm" at bounding box center [977, 450] width 42 height 14
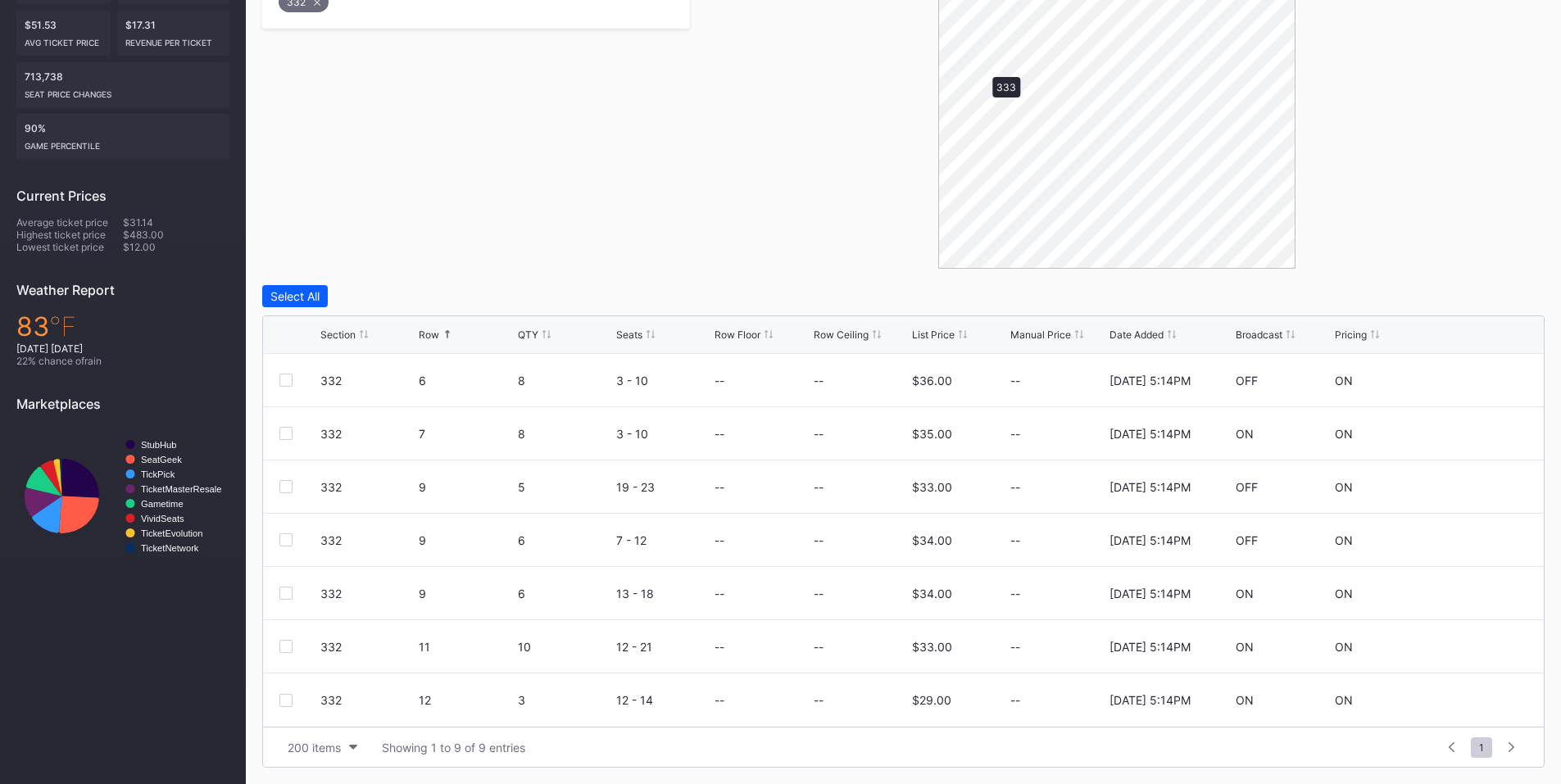
scroll to position [0, 0]
click at [287, 376] on div at bounding box center [286, 380] width 13 height 13
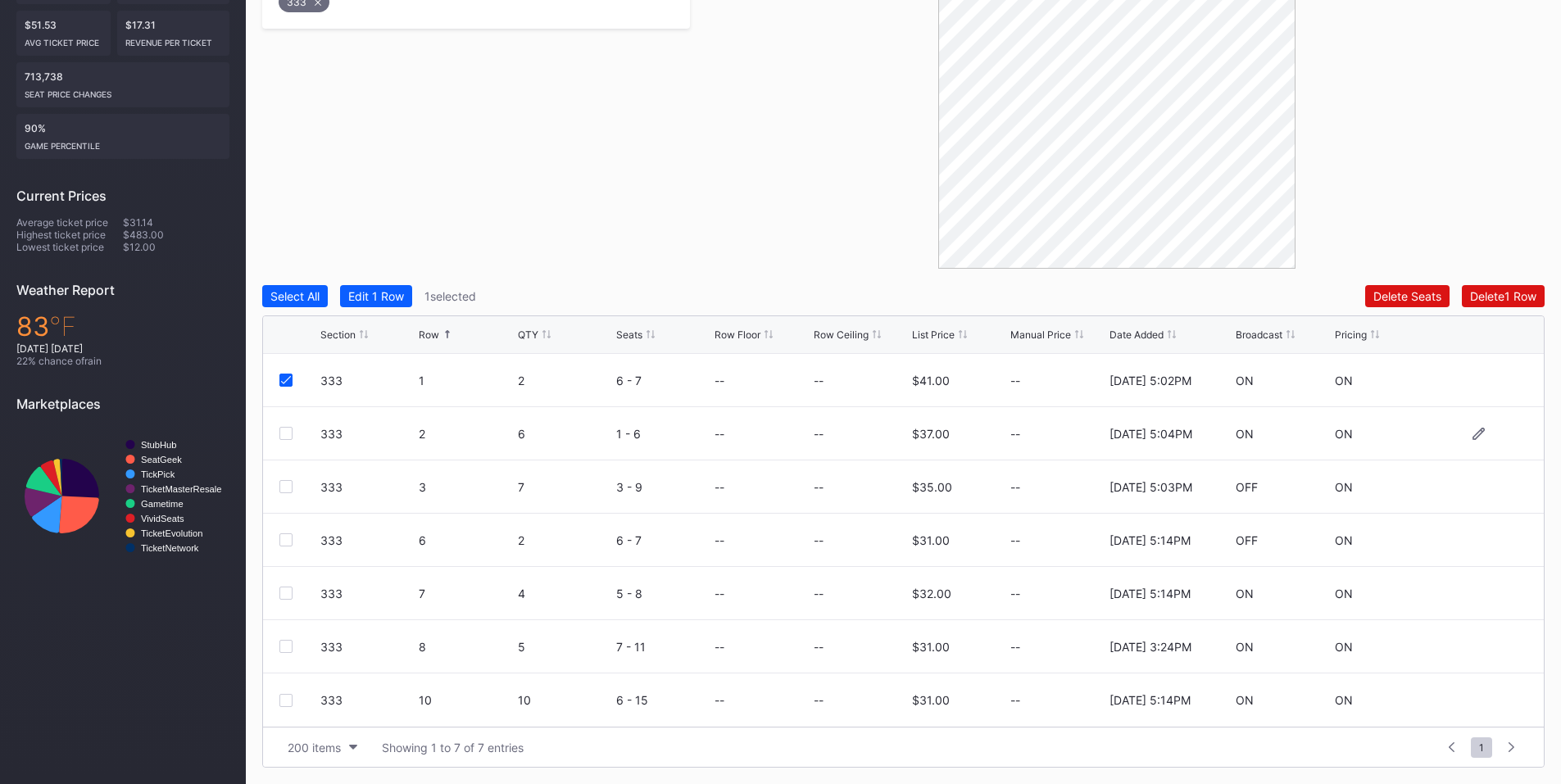
click at [285, 428] on div at bounding box center [286, 433] width 13 height 13
click at [294, 490] on div at bounding box center [300, 486] width 41 height 13
click at [283, 646] on div at bounding box center [286, 647] width 13 height 13
click at [1490, 290] on div "Delete 3 Rows" at bounding box center [1499, 296] width 74 height 14
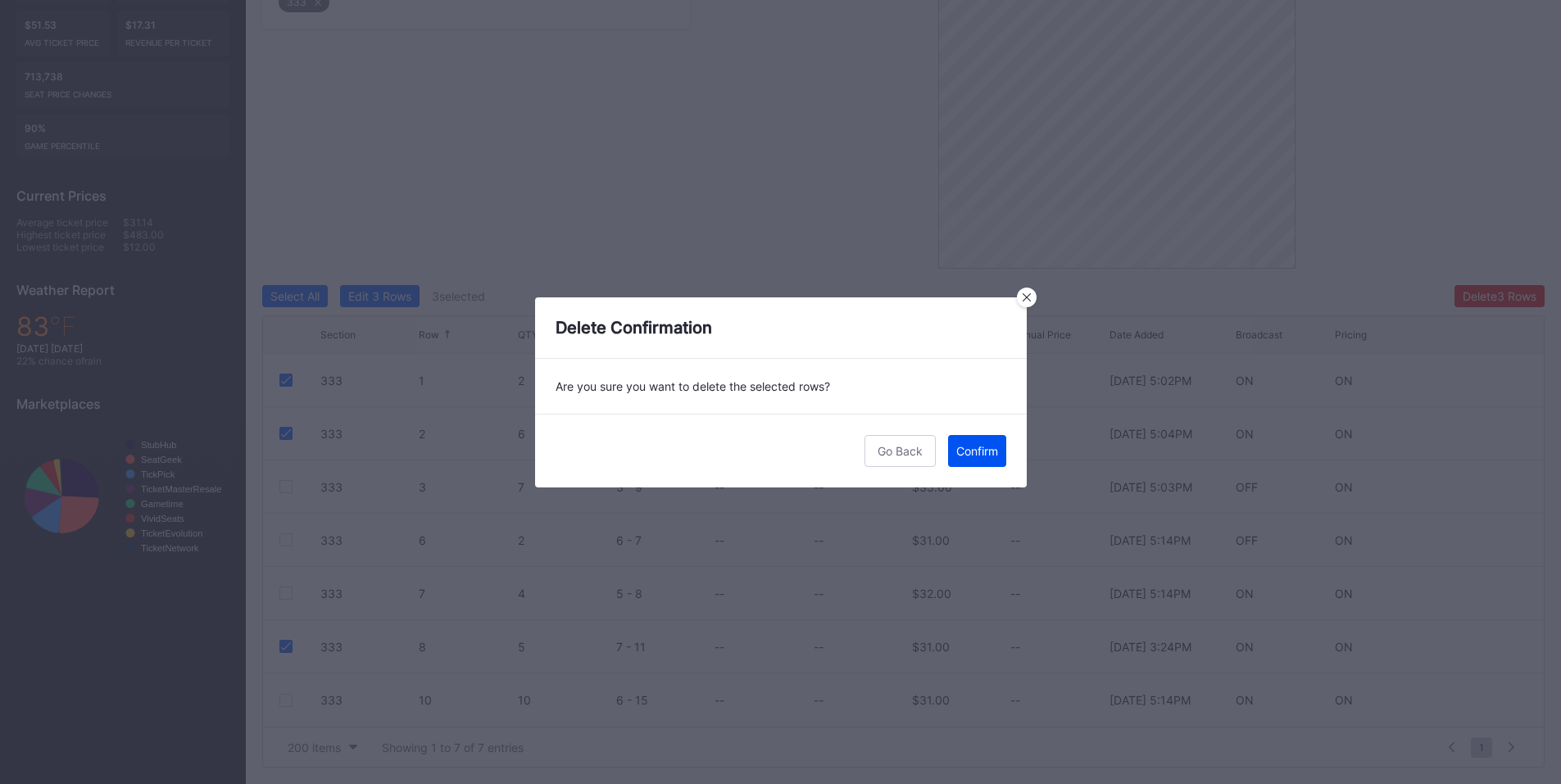
drag, startPoint x: 960, startPoint y: 447, endPoint x: 1570, endPoint y: 248, distance: 641.6
click at [961, 447] on div "Confirm" at bounding box center [977, 450] width 42 height 14
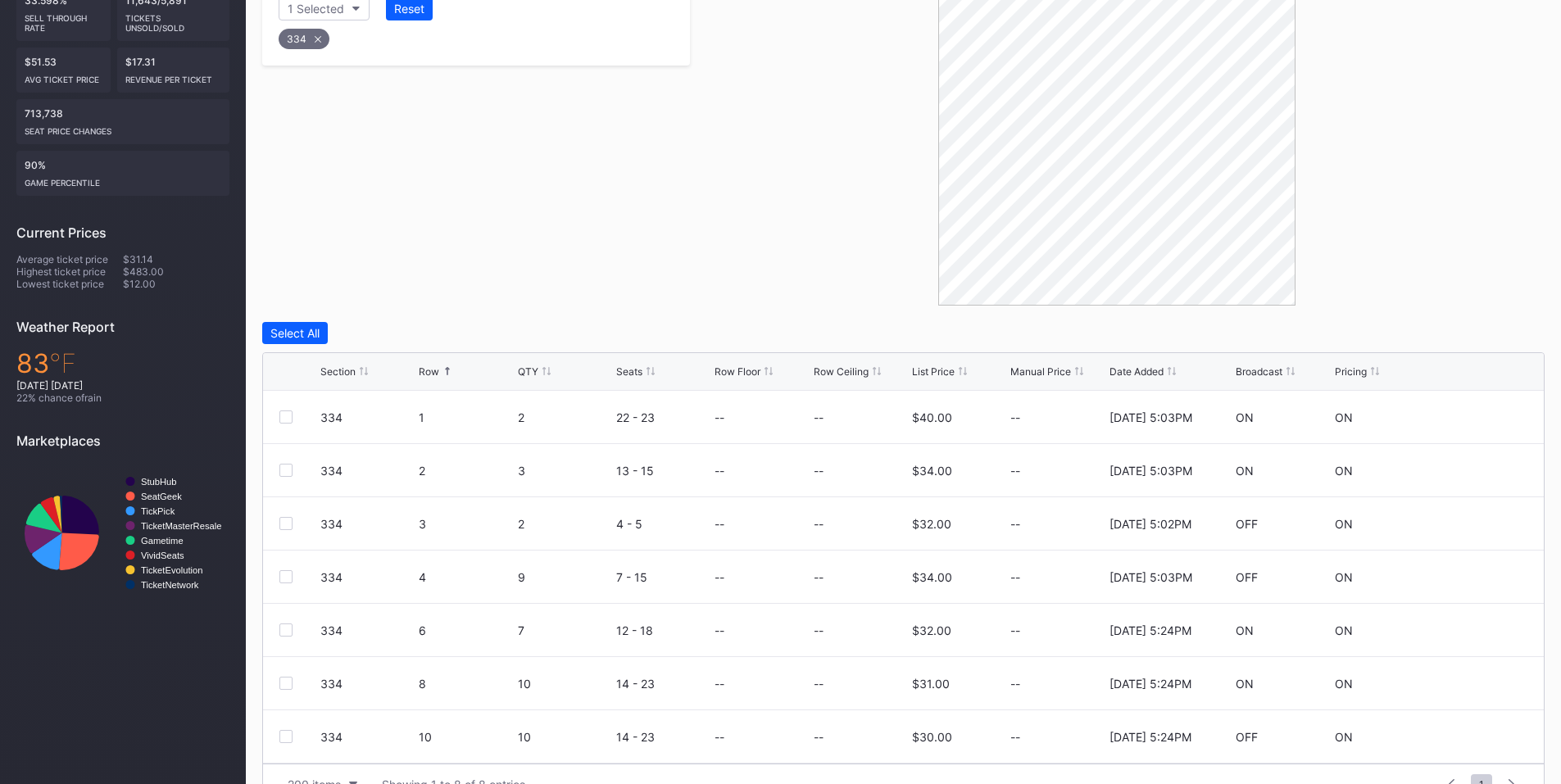
scroll to position [411, 0]
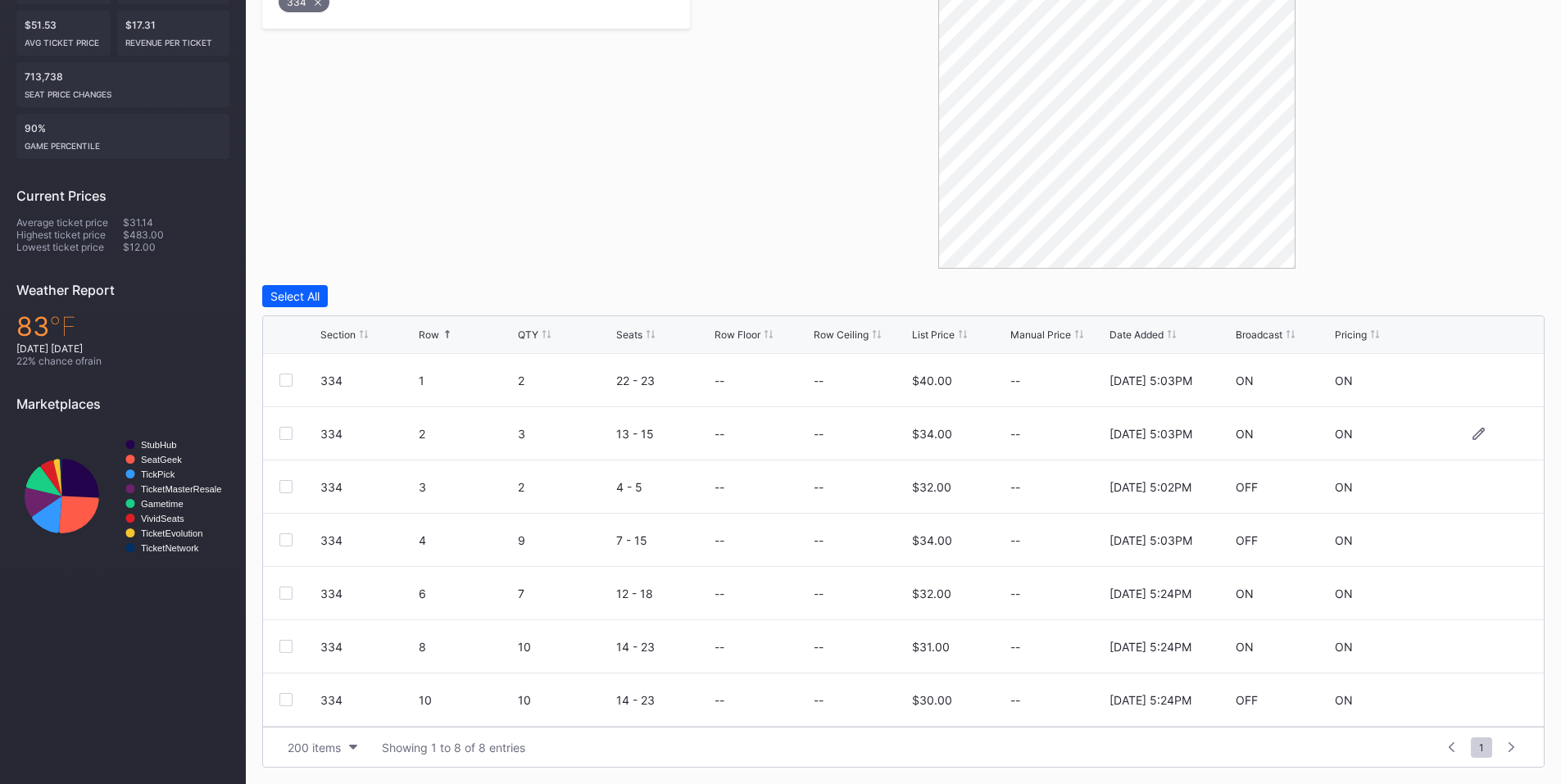
click at [283, 434] on div at bounding box center [286, 433] width 13 height 13
click at [286, 542] on div at bounding box center [286, 540] width 13 height 13
click at [1458, 298] on button "Delete 2 Rows" at bounding box center [1500, 296] width 89 height 22
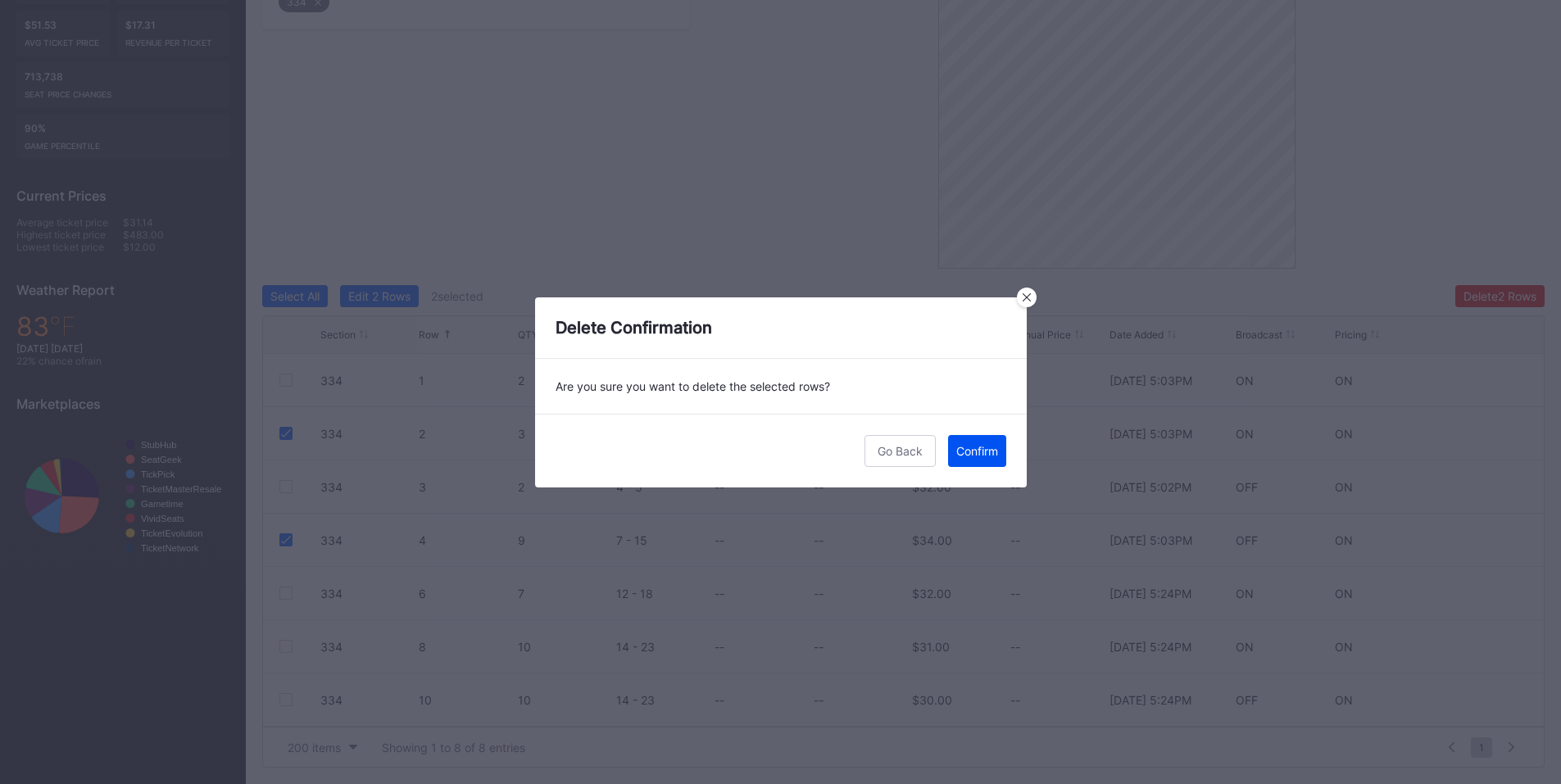
click at [979, 455] on div "Confirm" at bounding box center [977, 450] width 42 height 14
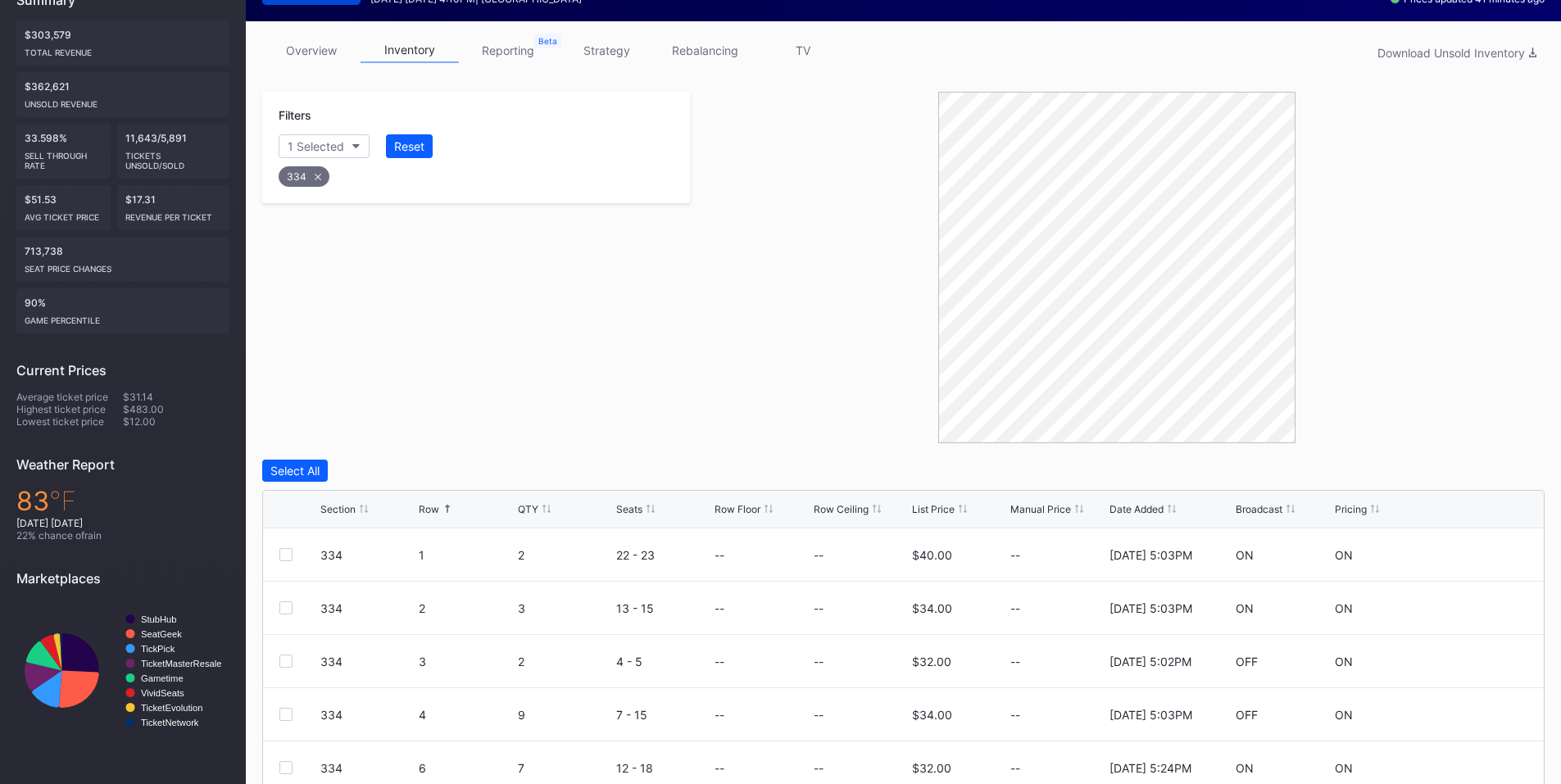
scroll to position [220, 0]
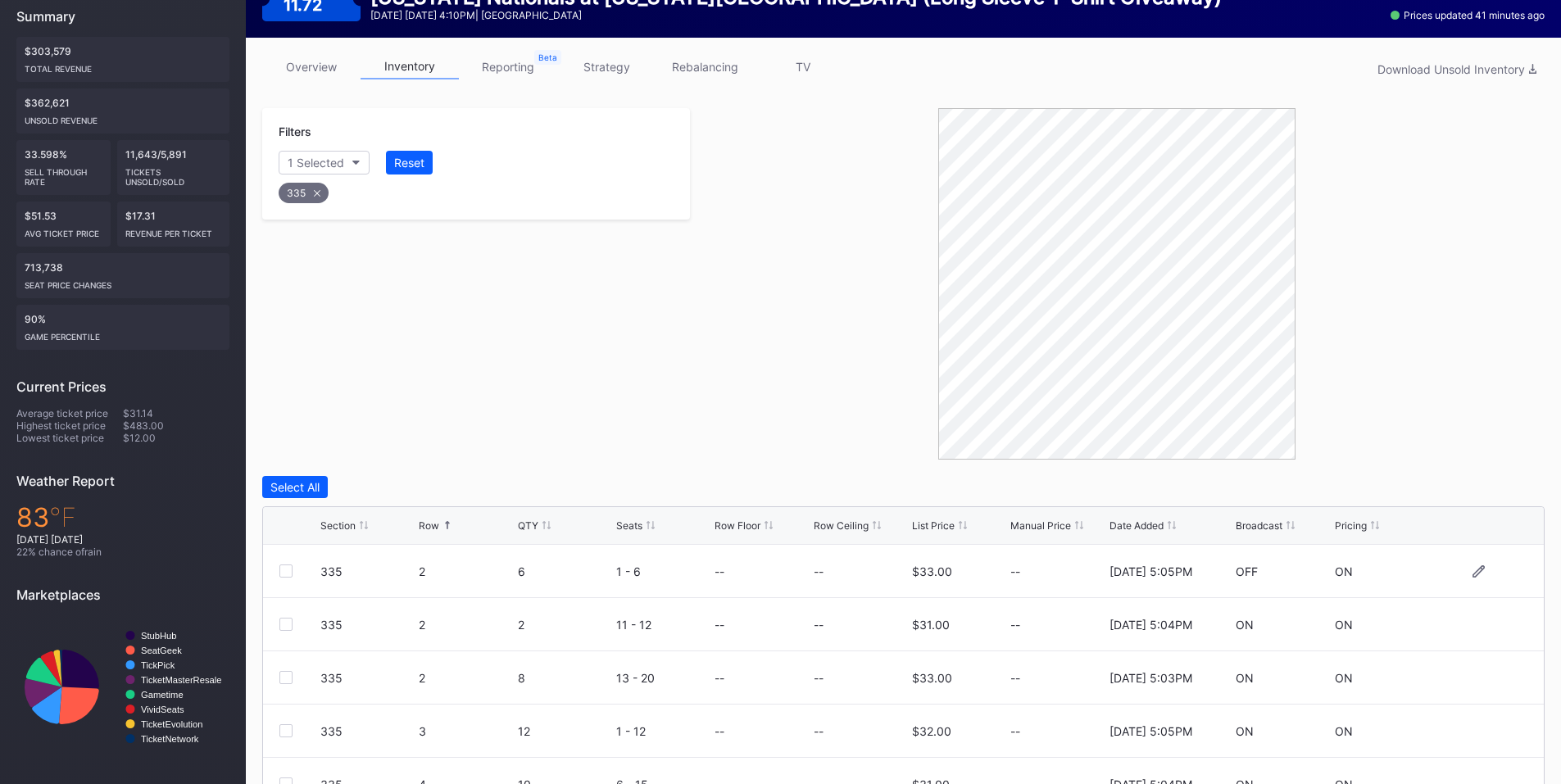
click at [290, 567] on div at bounding box center [286, 571] width 13 height 13
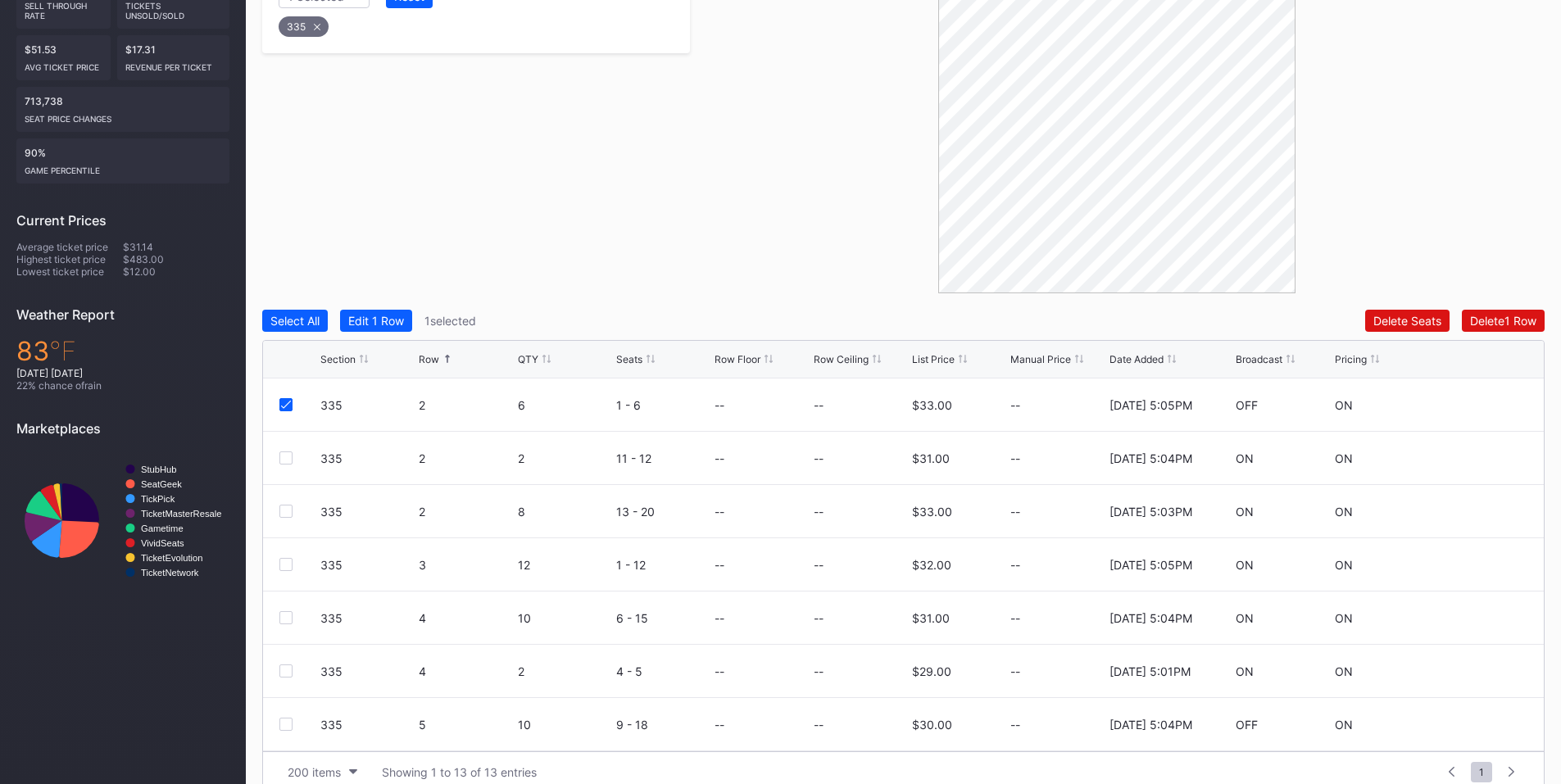
scroll to position [411, 0]
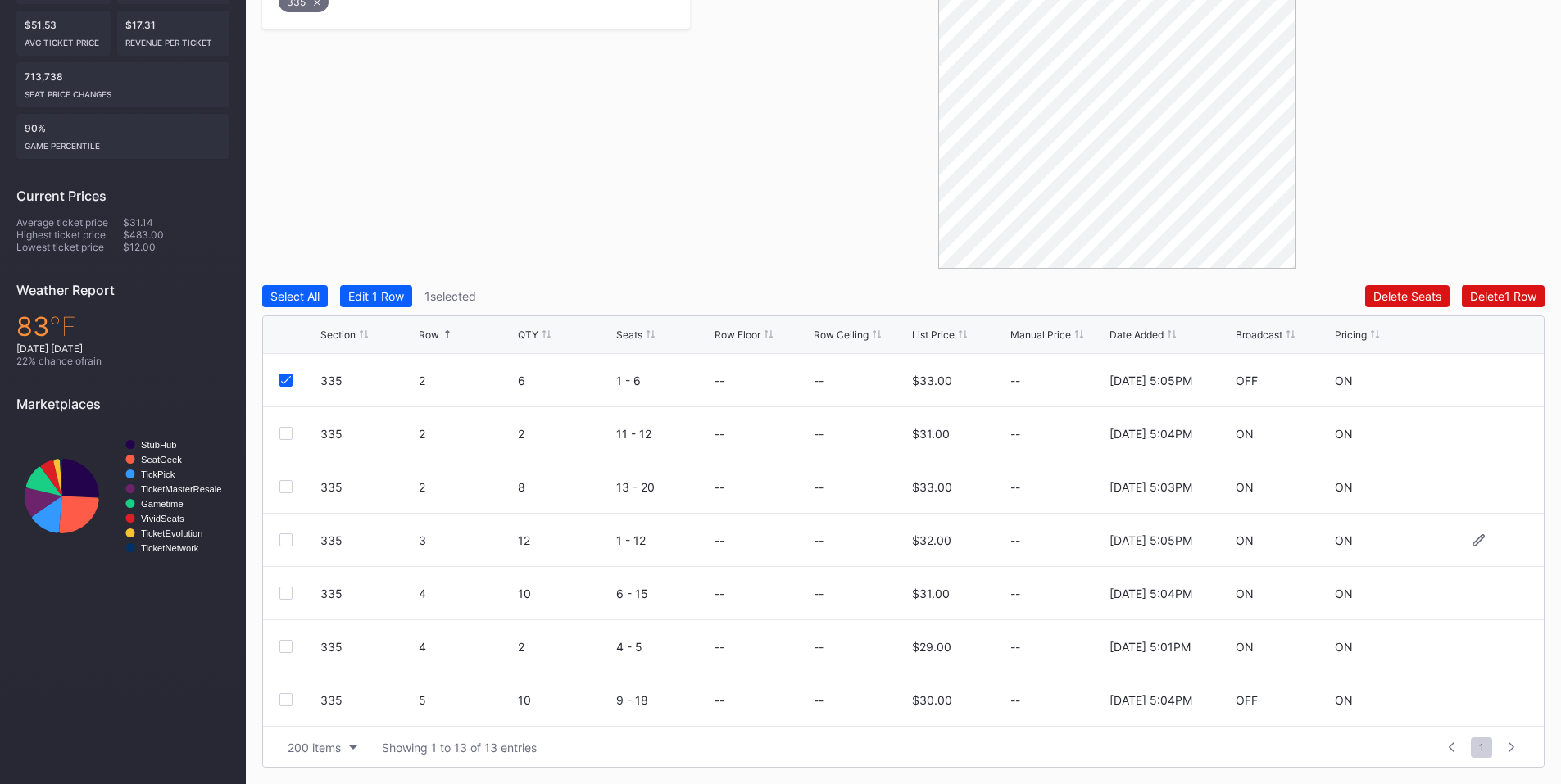
click at [288, 539] on div at bounding box center [286, 540] width 13 height 13
click at [283, 647] on div at bounding box center [286, 647] width 13 height 13
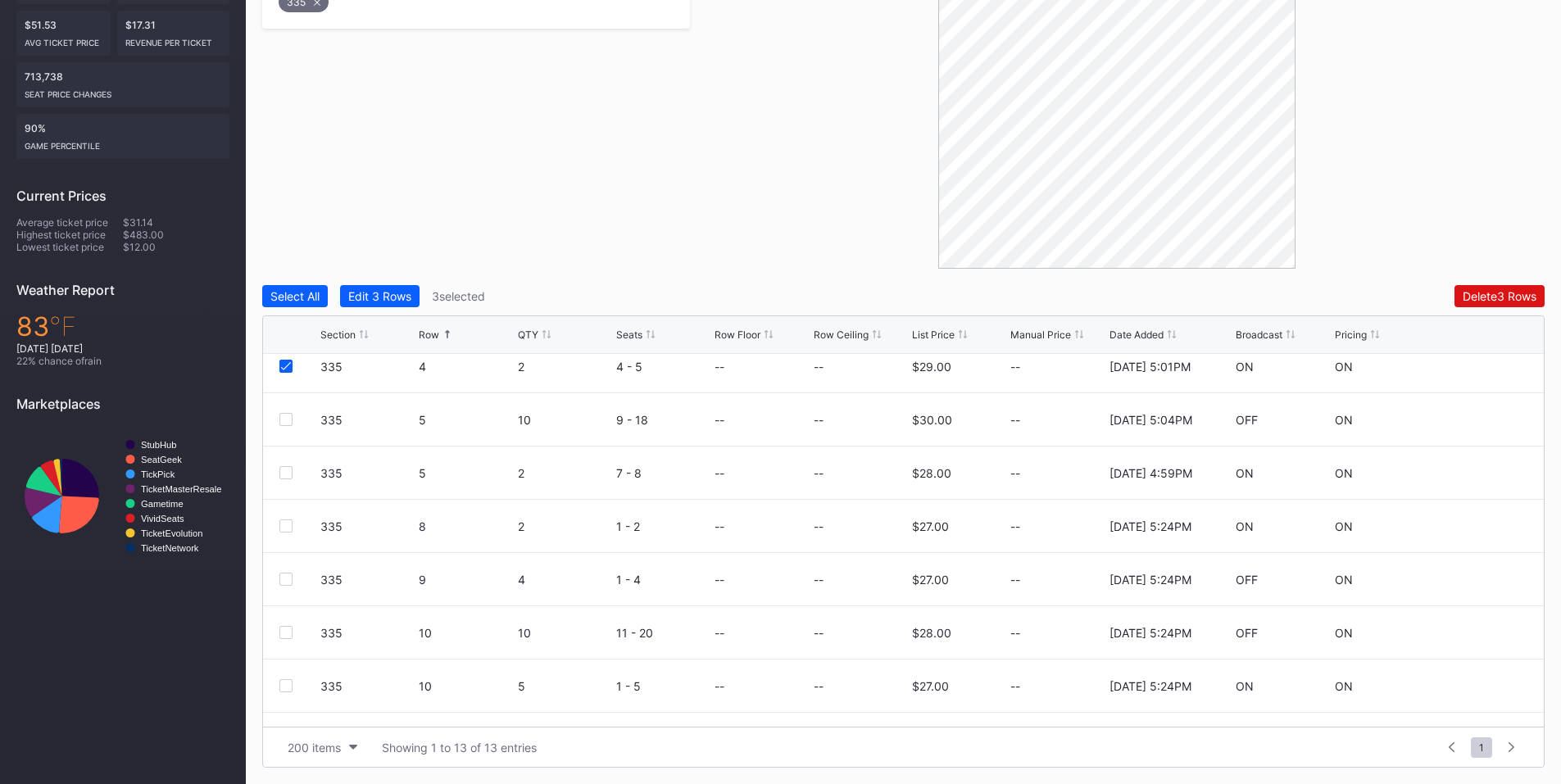
scroll to position [319, 0]
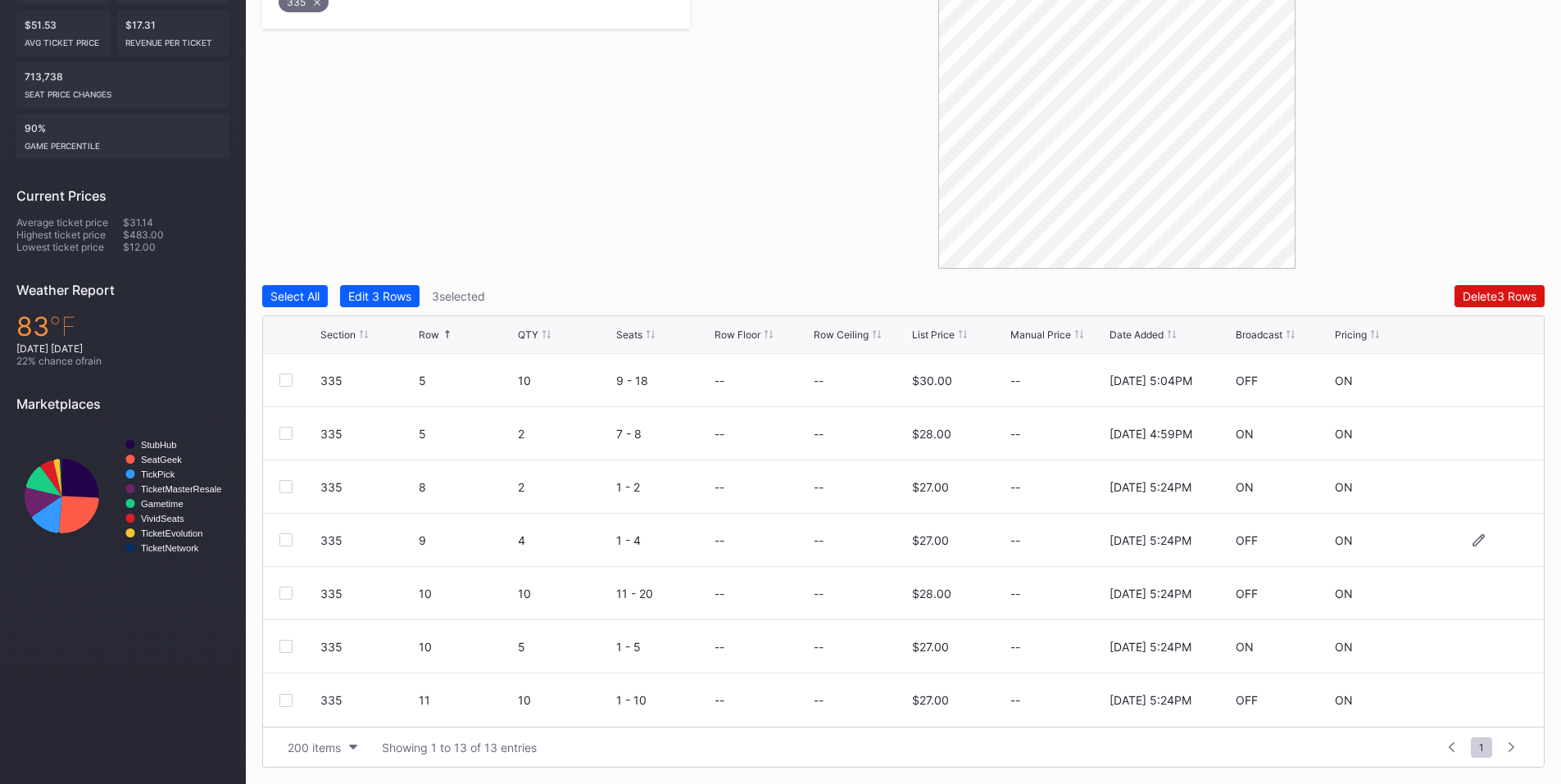
click at [290, 539] on div at bounding box center [286, 540] width 13 height 13
click at [288, 593] on div at bounding box center [286, 593] width 13 height 13
click at [1483, 285] on button "Delete 5 Rows" at bounding box center [1499, 296] width 90 height 22
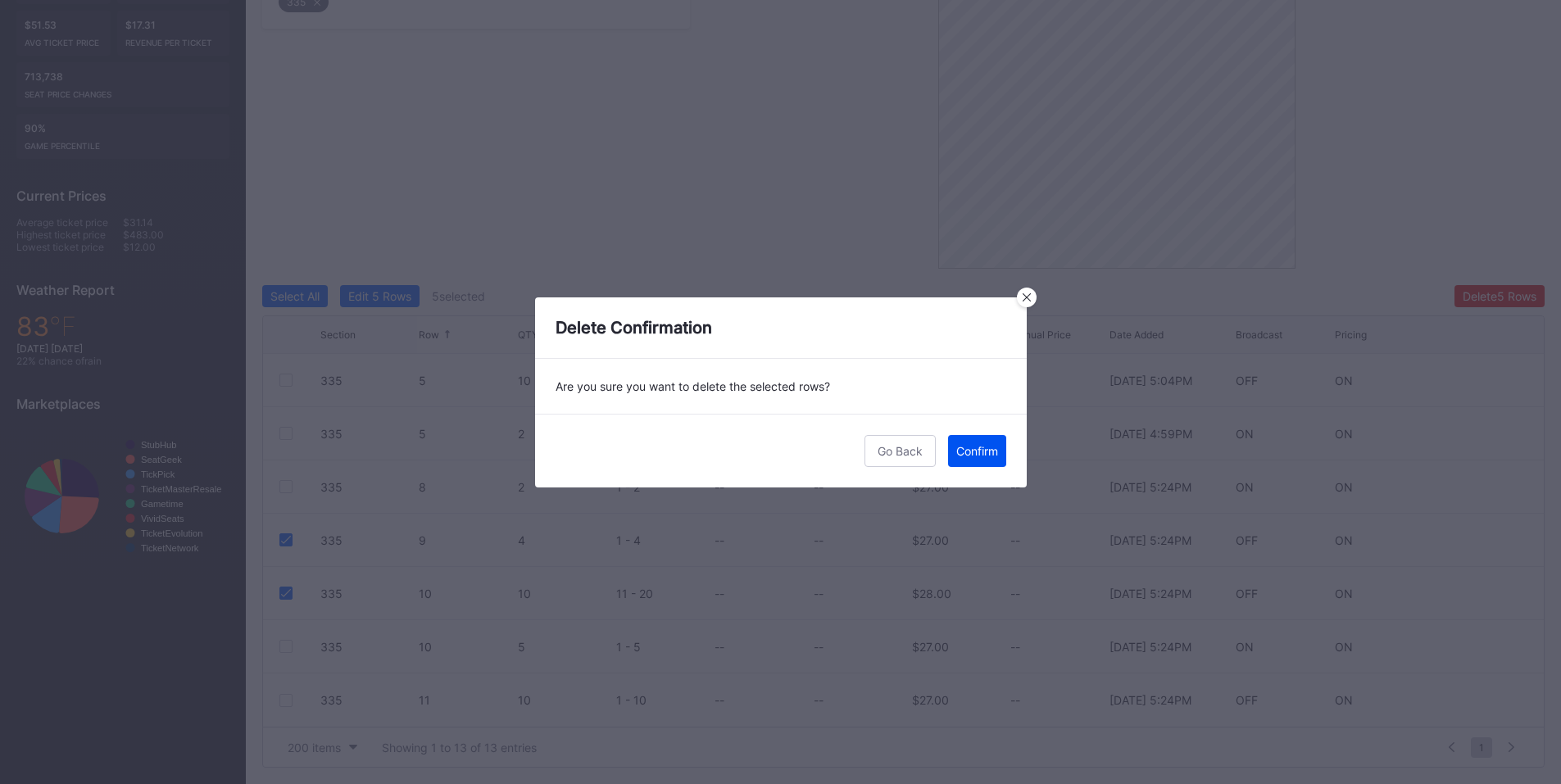
drag, startPoint x: 974, startPoint y: 453, endPoint x: 1560, endPoint y: 272, distance: 613.3
click at [974, 453] on div "Confirm" at bounding box center [977, 450] width 42 height 14
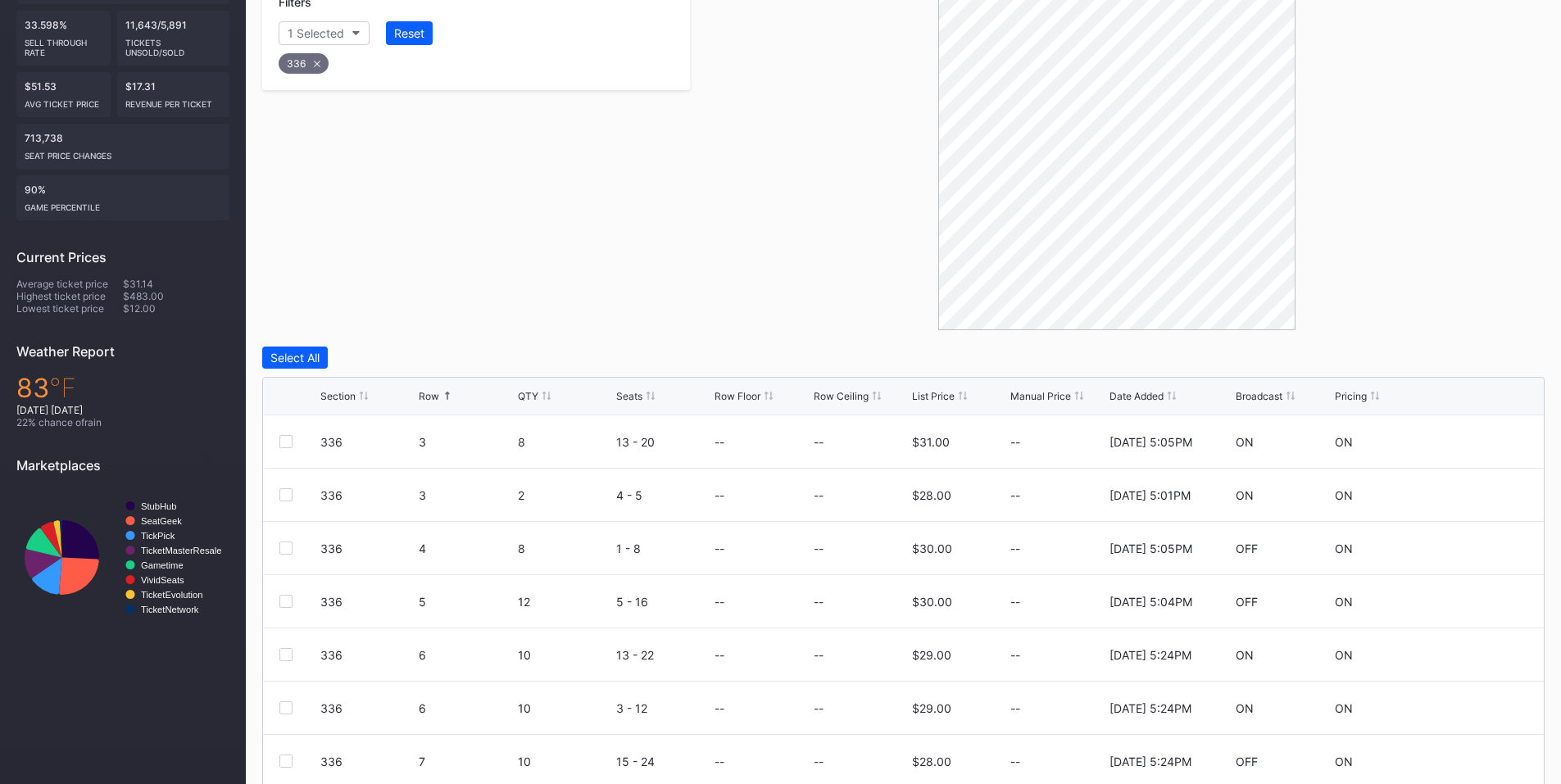
scroll to position [411, 0]
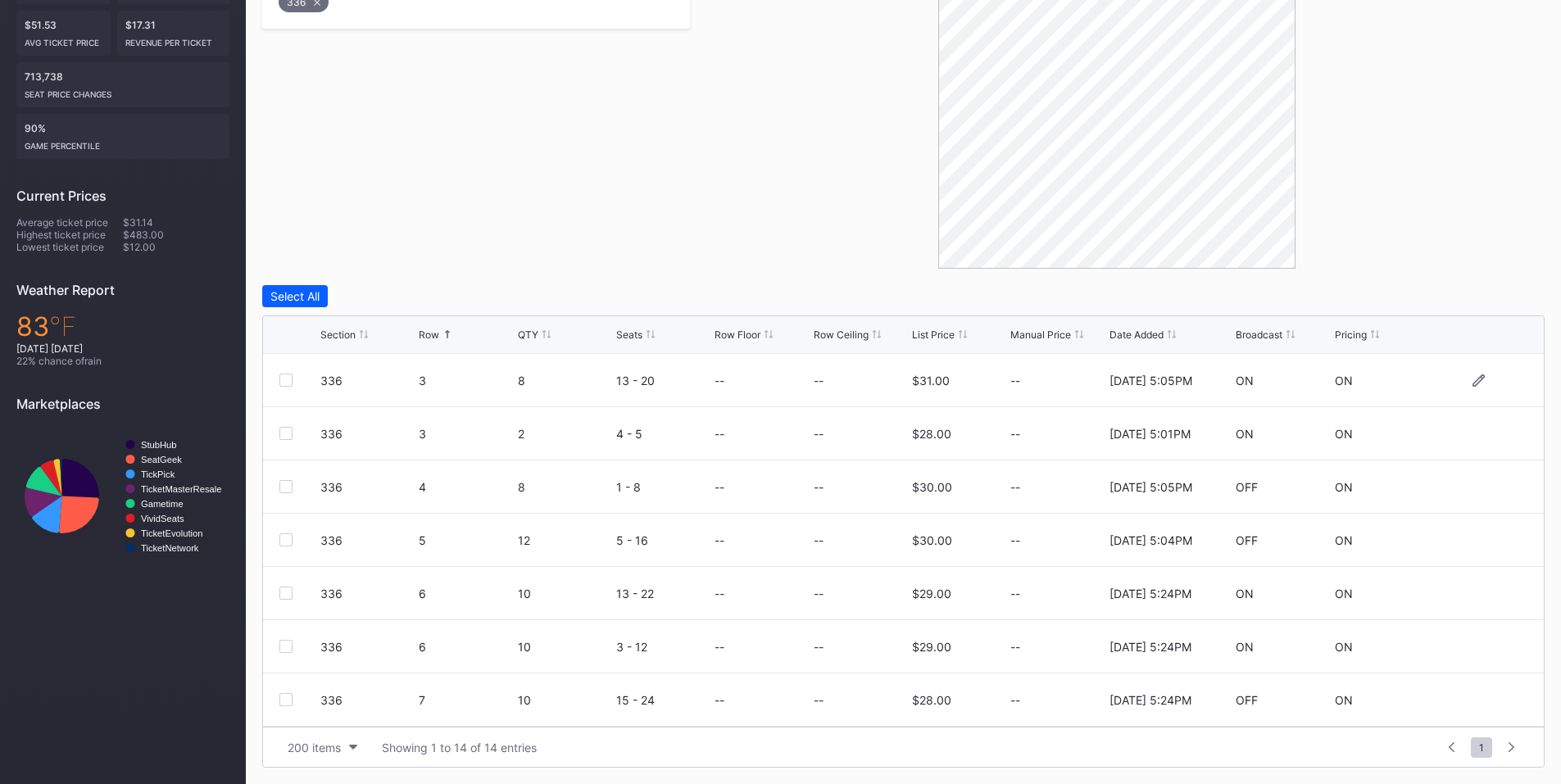
click at [286, 376] on div at bounding box center [286, 380] width 13 height 13
click at [291, 487] on div at bounding box center [286, 486] width 13 height 13
drag, startPoint x: 286, startPoint y: 702, endPoint x: 433, endPoint y: 568, distance: 198.9
click at [286, 700] on div at bounding box center [286, 700] width 13 height 13
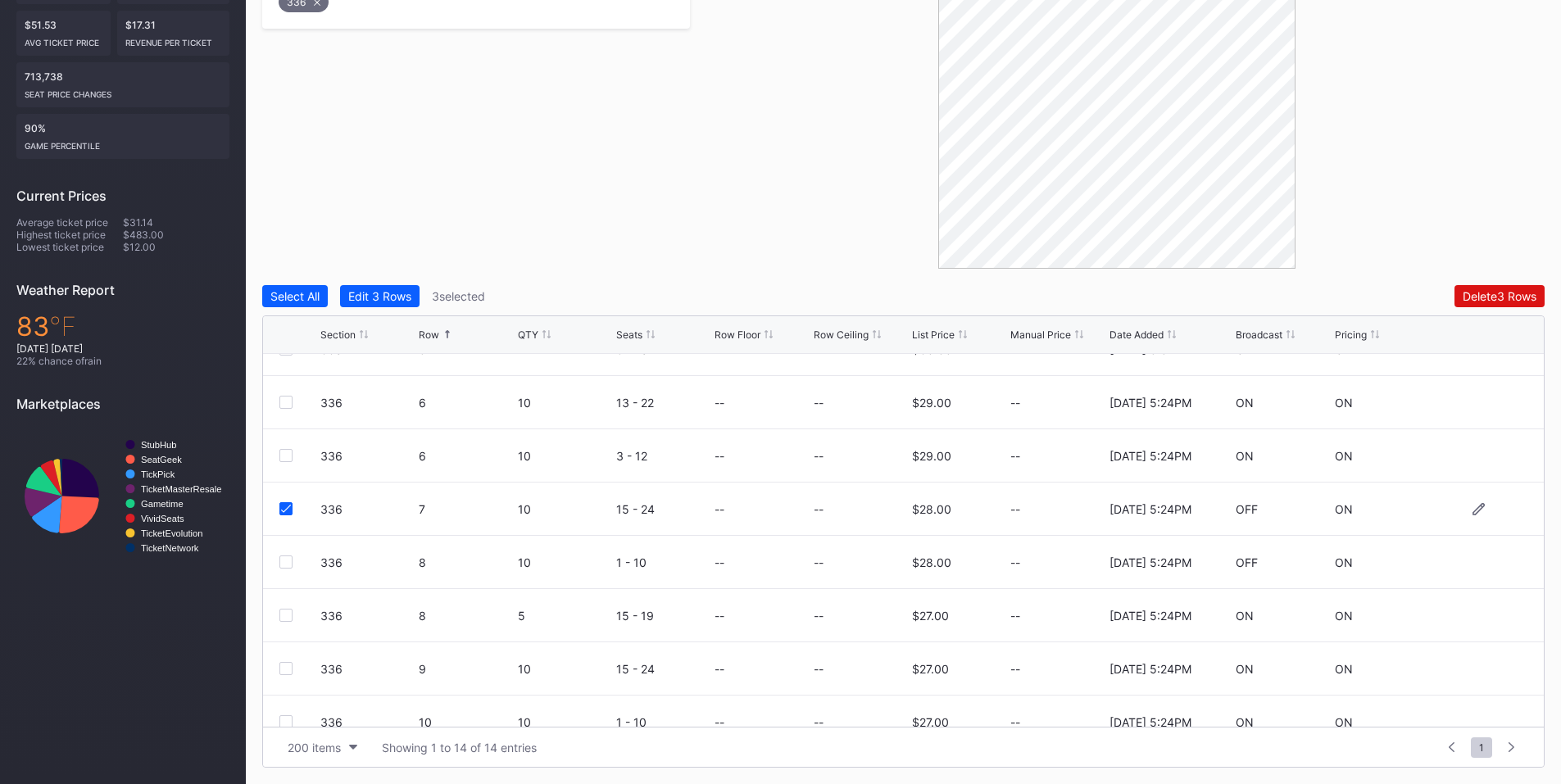
scroll to position [373, 0]
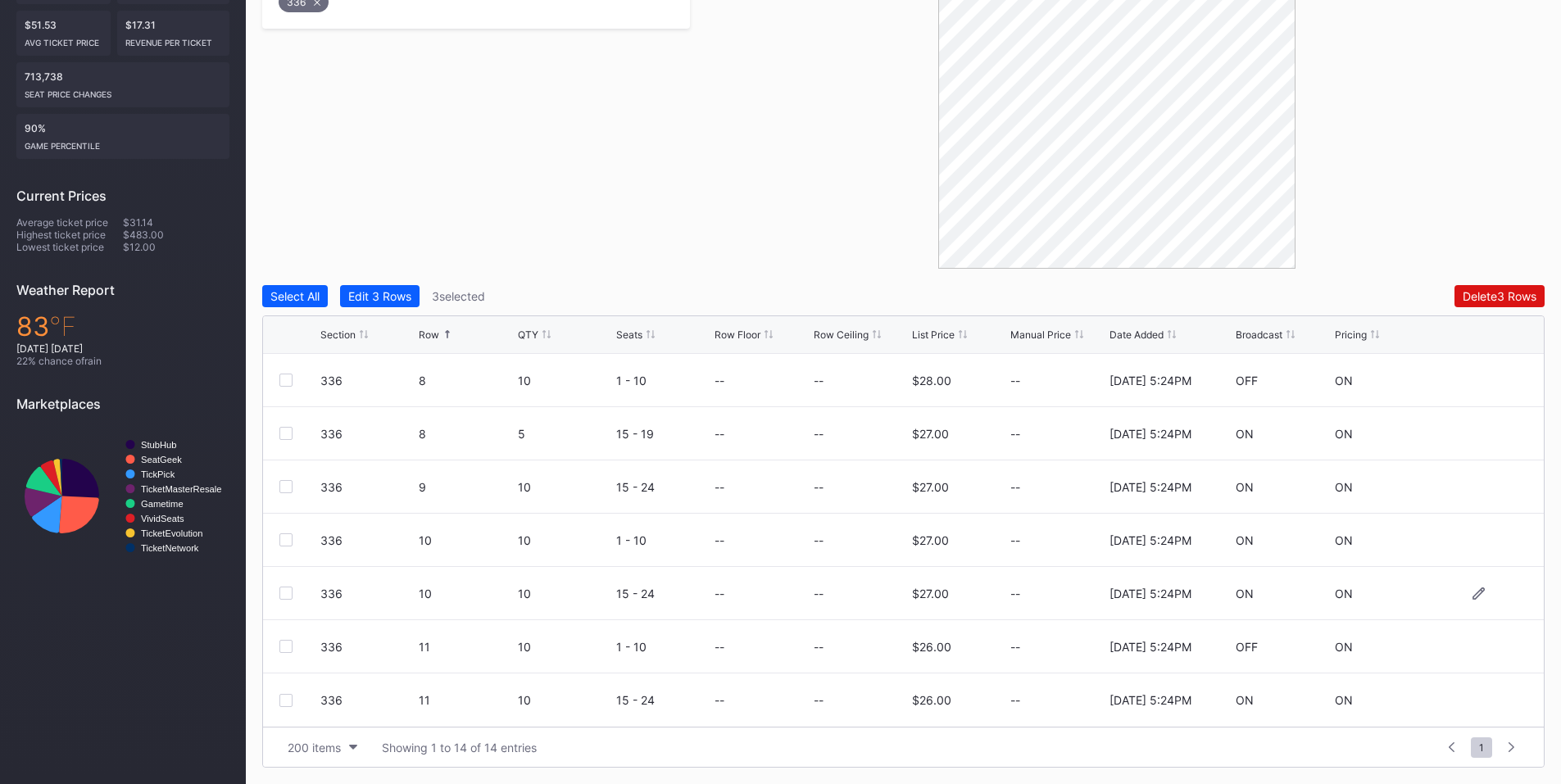
click at [284, 589] on div at bounding box center [286, 593] width 13 height 13
click at [1479, 299] on div "Delete 4 Rows" at bounding box center [1499, 296] width 74 height 14
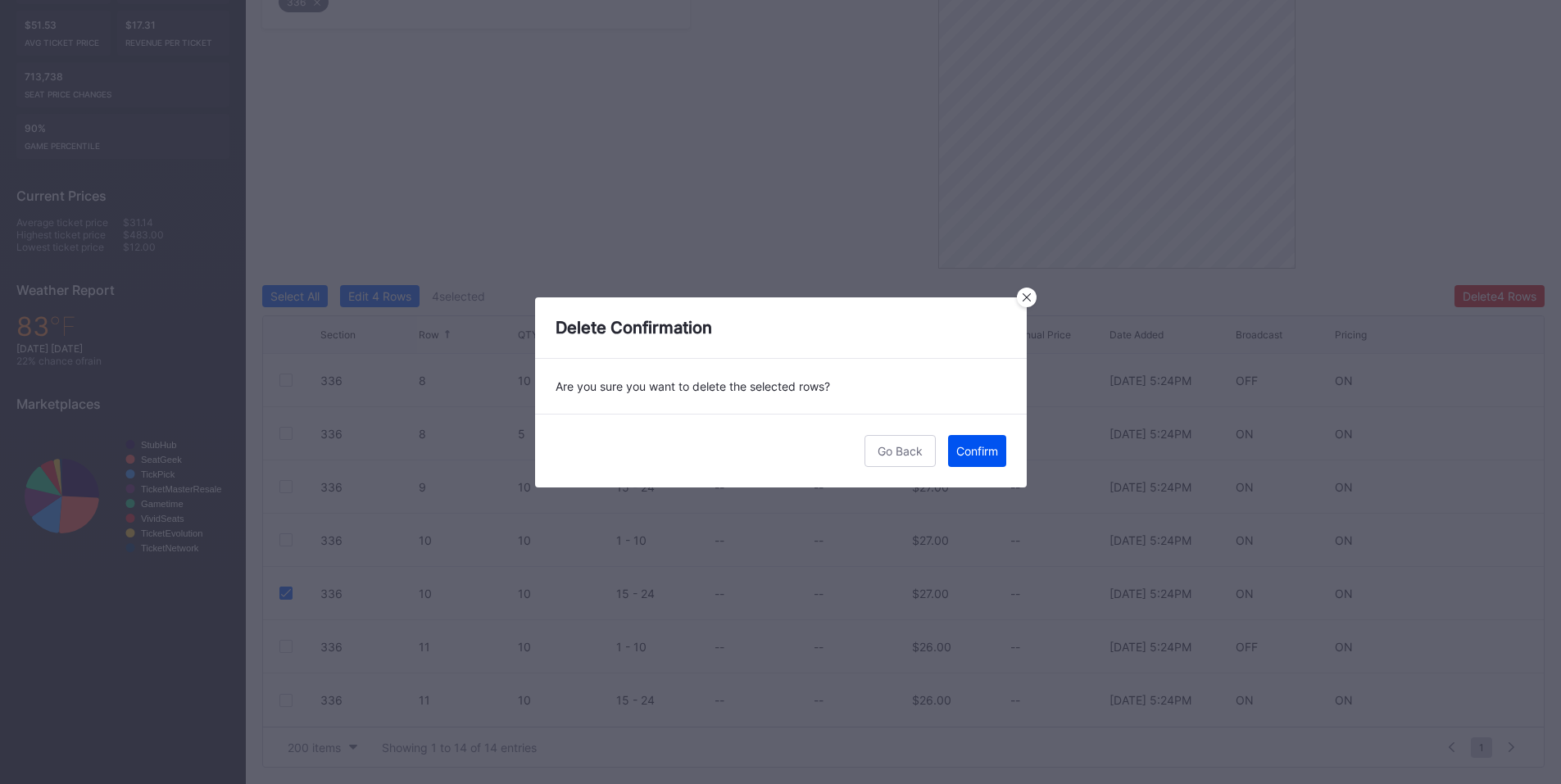
click at [966, 449] on div "Confirm" at bounding box center [977, 450] width 42 height 14
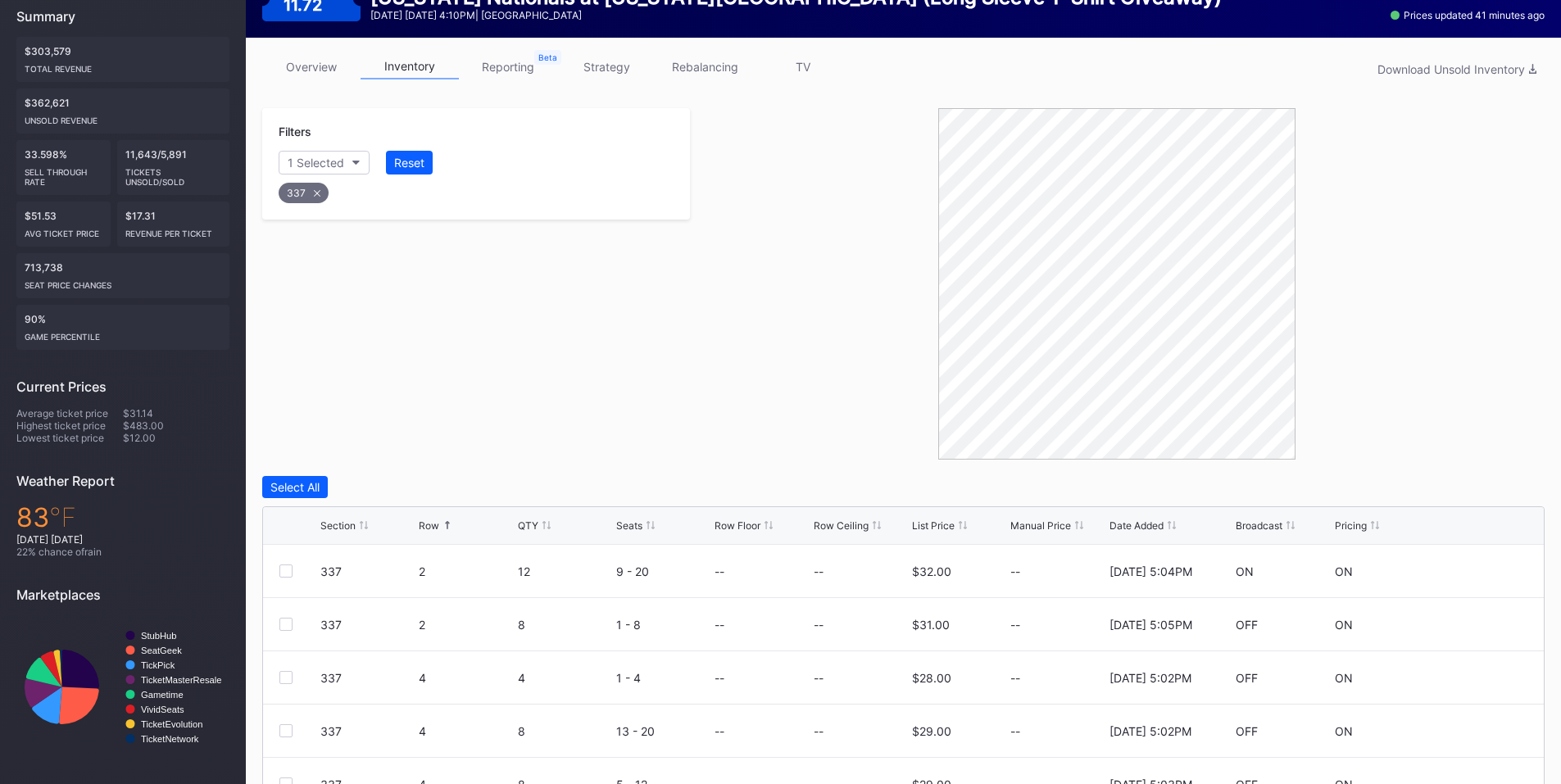
scroll to position [411, 0]
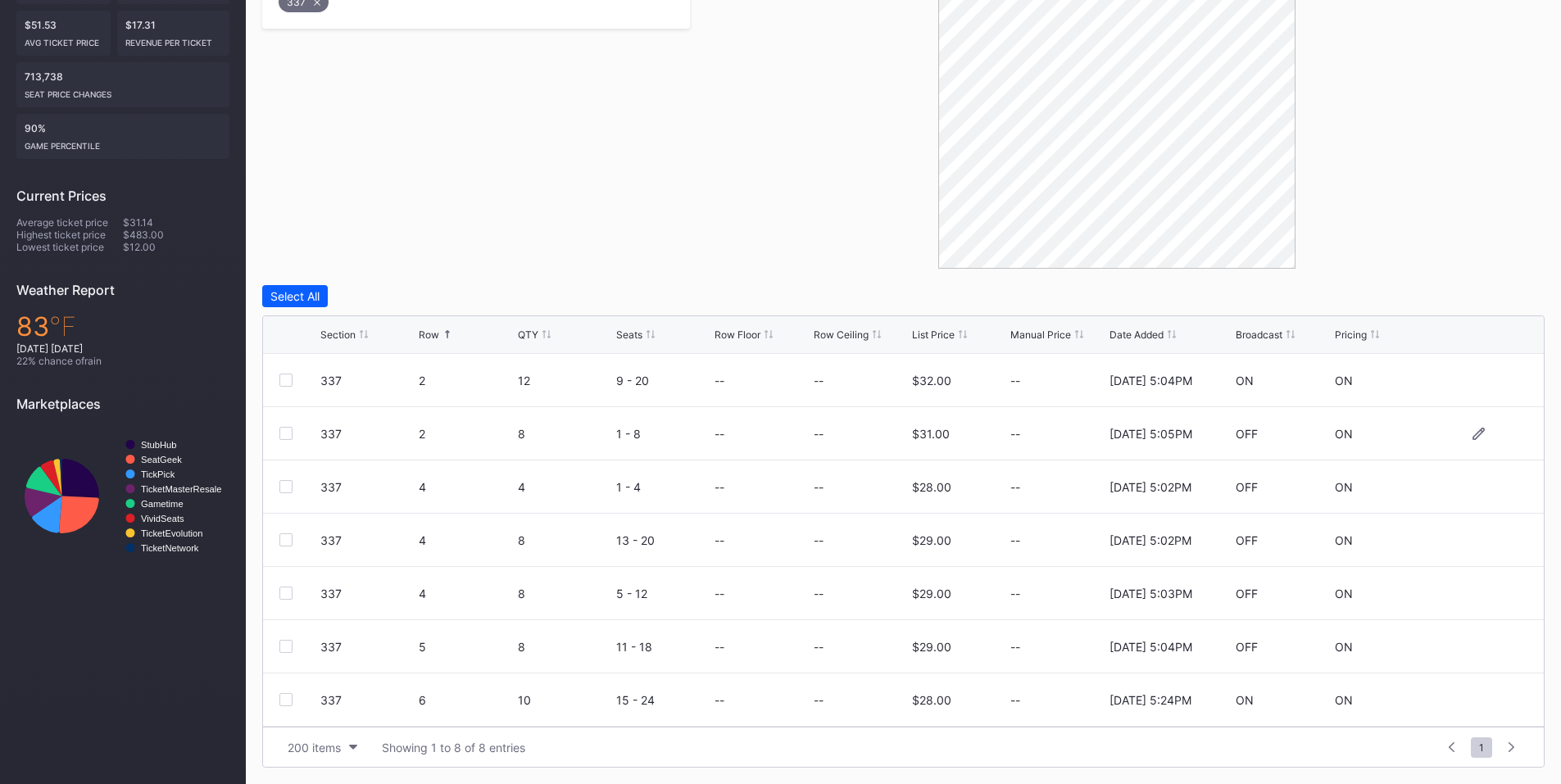
click at [287, 436] on div at bounding box center [286, 433] width 13 height 13
click at [285, 593] on div at bounding box center [286, 593] width 13 height 13
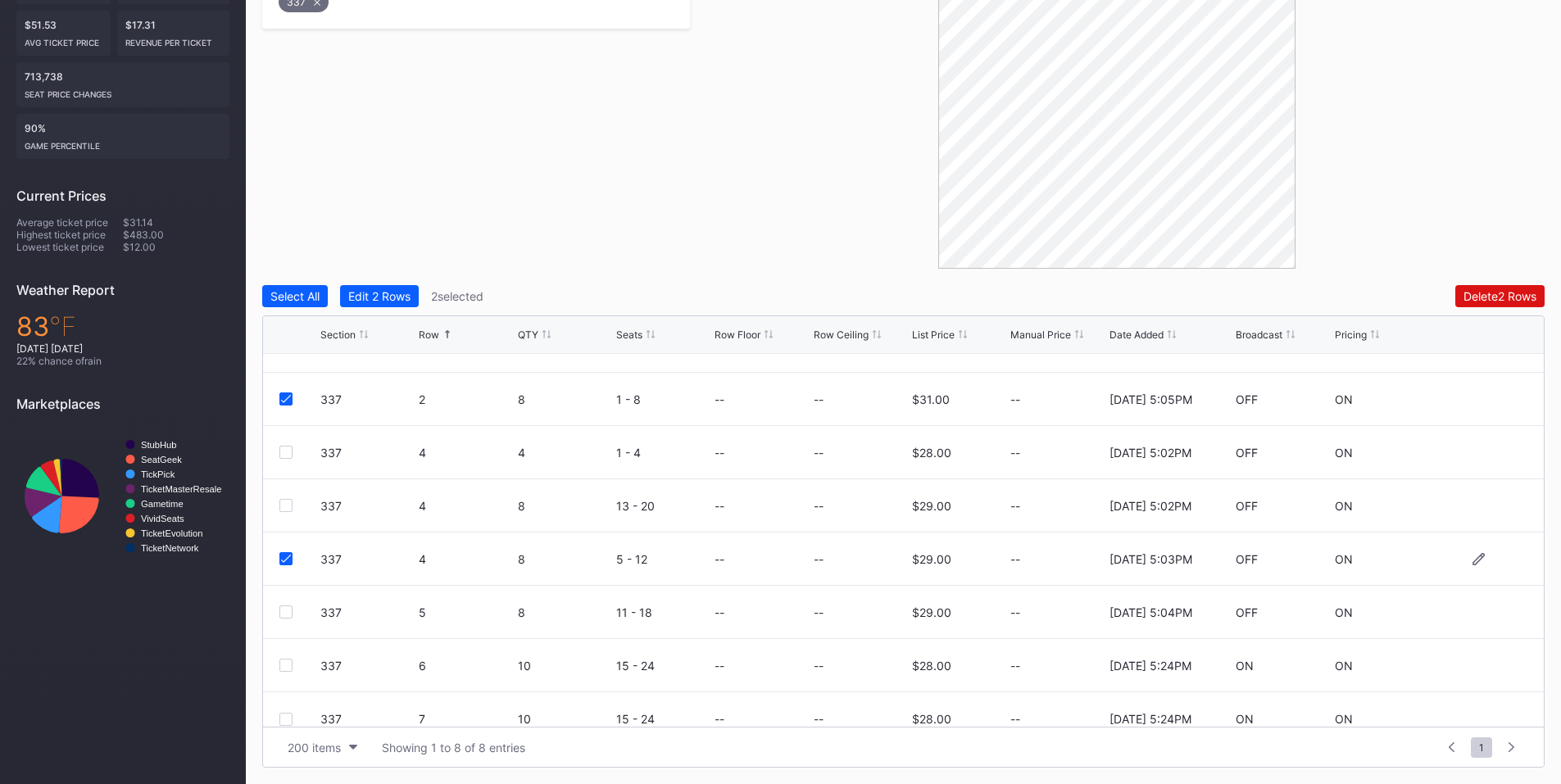
scroll to position [53, 0]
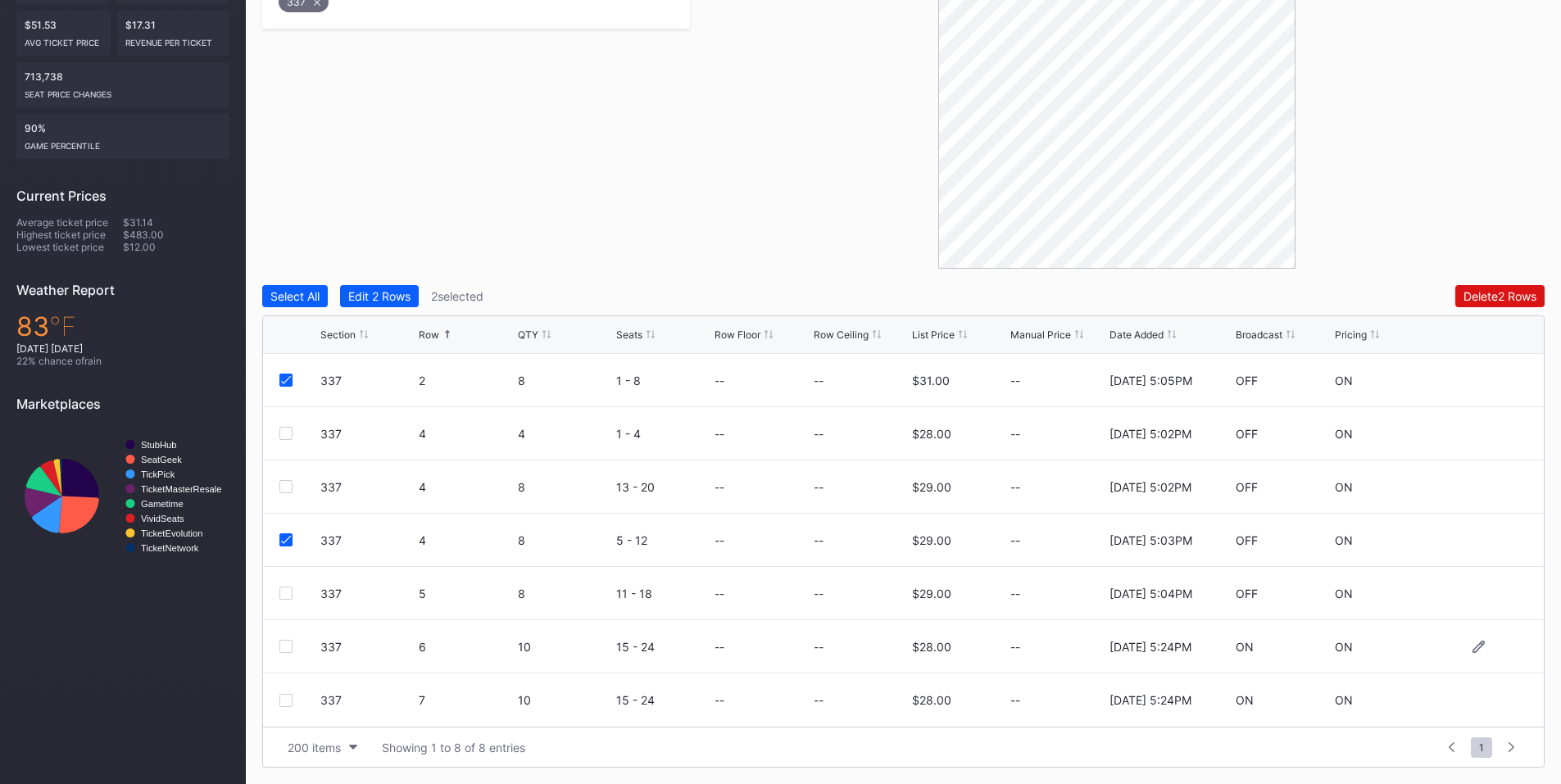
click at [285, 644] on div at bounding box center [286, 647] width 13 height 13
click at [1494, 295] on div "Delete 3 Rows" at bounding box center [1499, 296] width 74 height 14
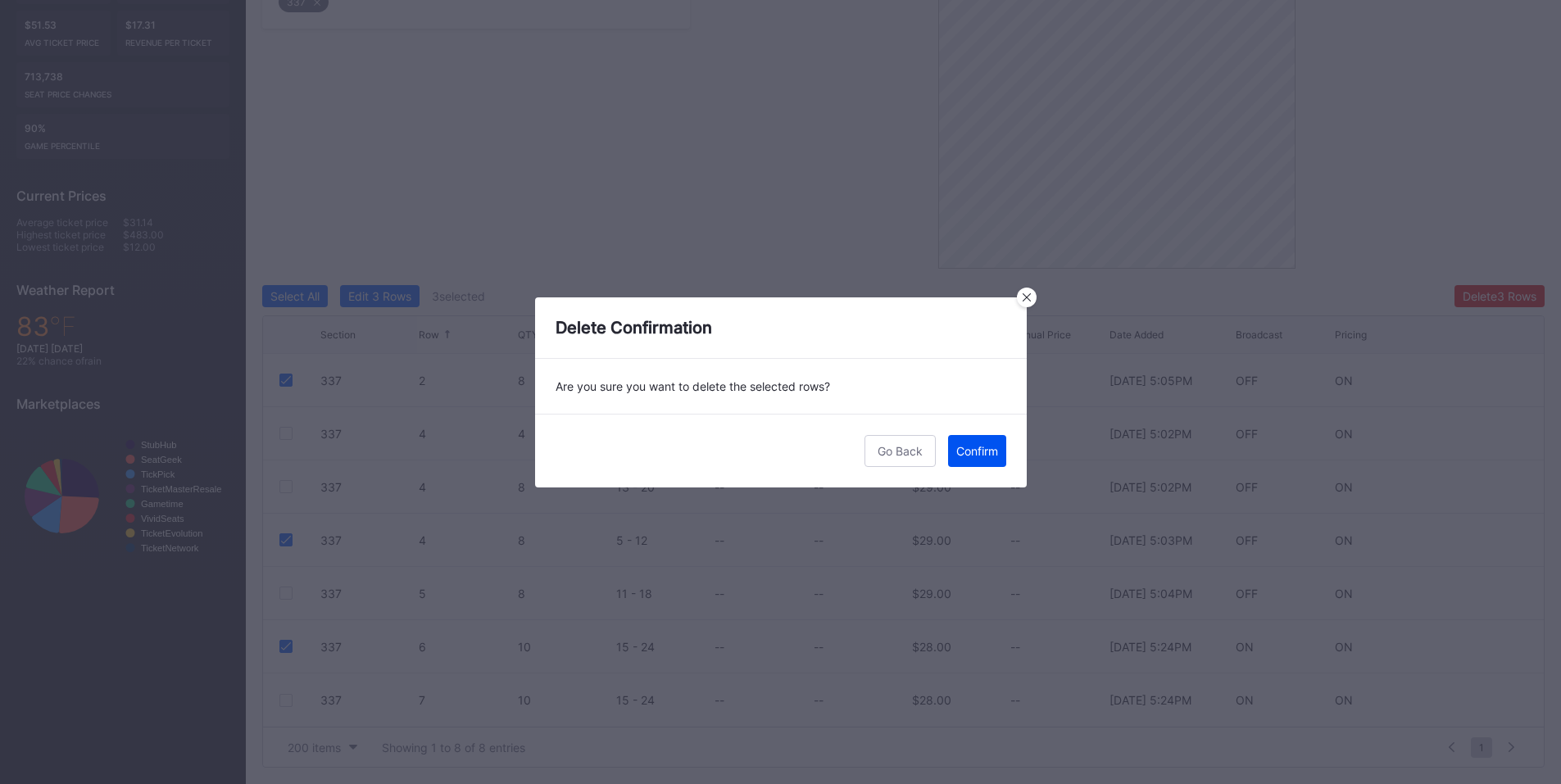
click at [984, 449] on div "Confirm" at bounding box center [977, 450] width 42 height 14
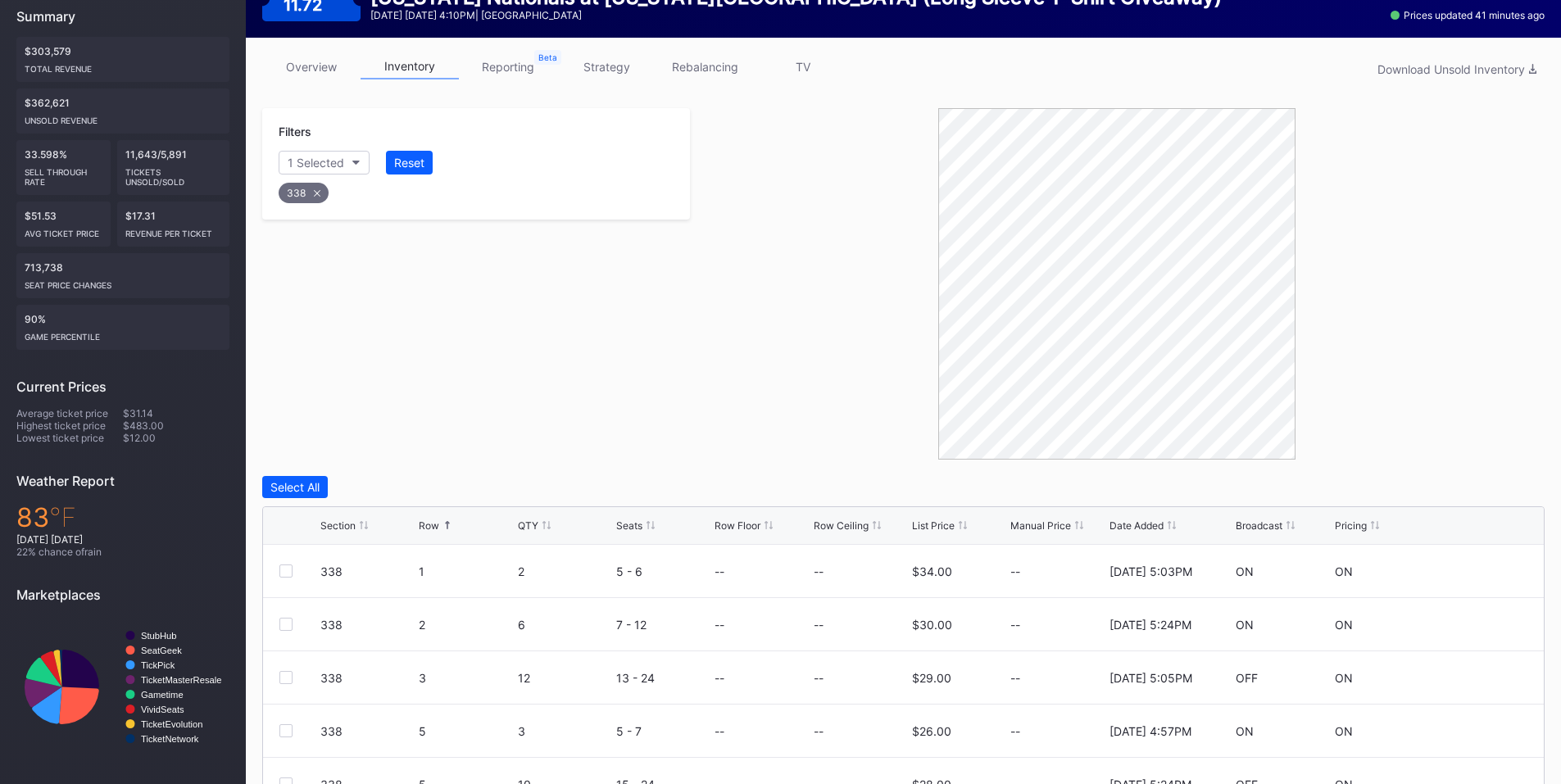
scroll to position [411, 0]
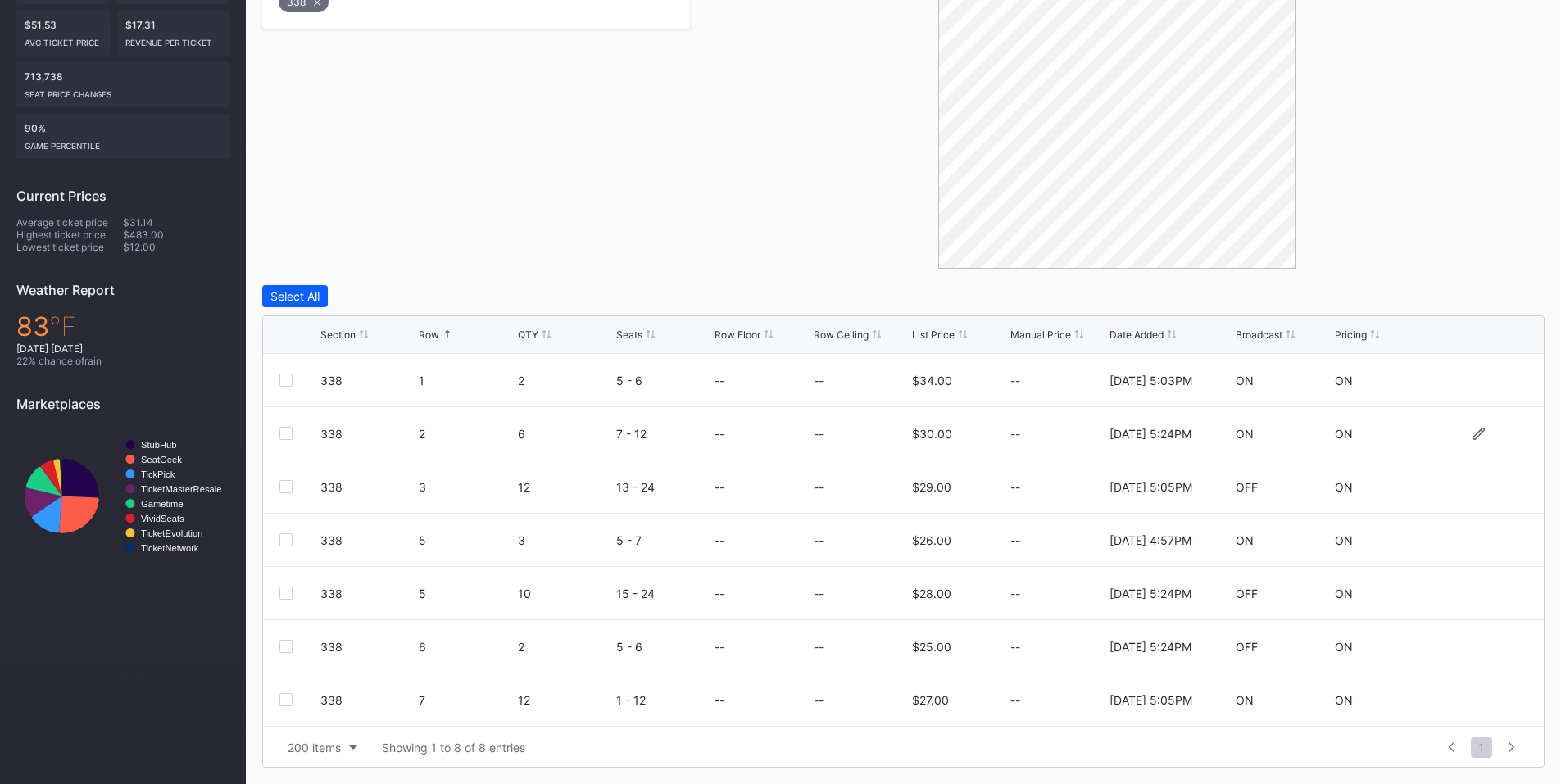
click at [284, 431] on div at bounding box center [286, 433] width 13 height 13
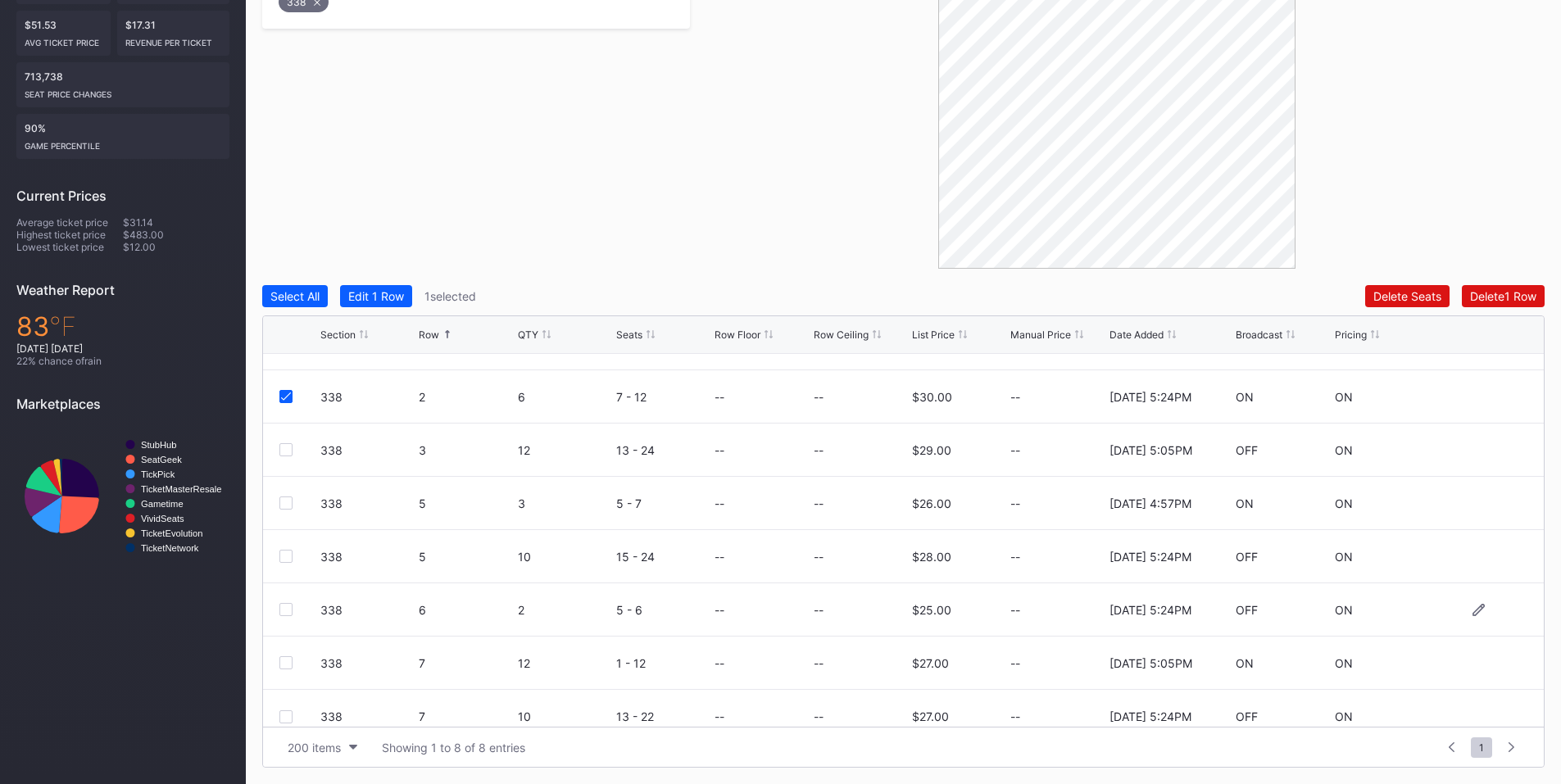
scroll to position [53, 0]
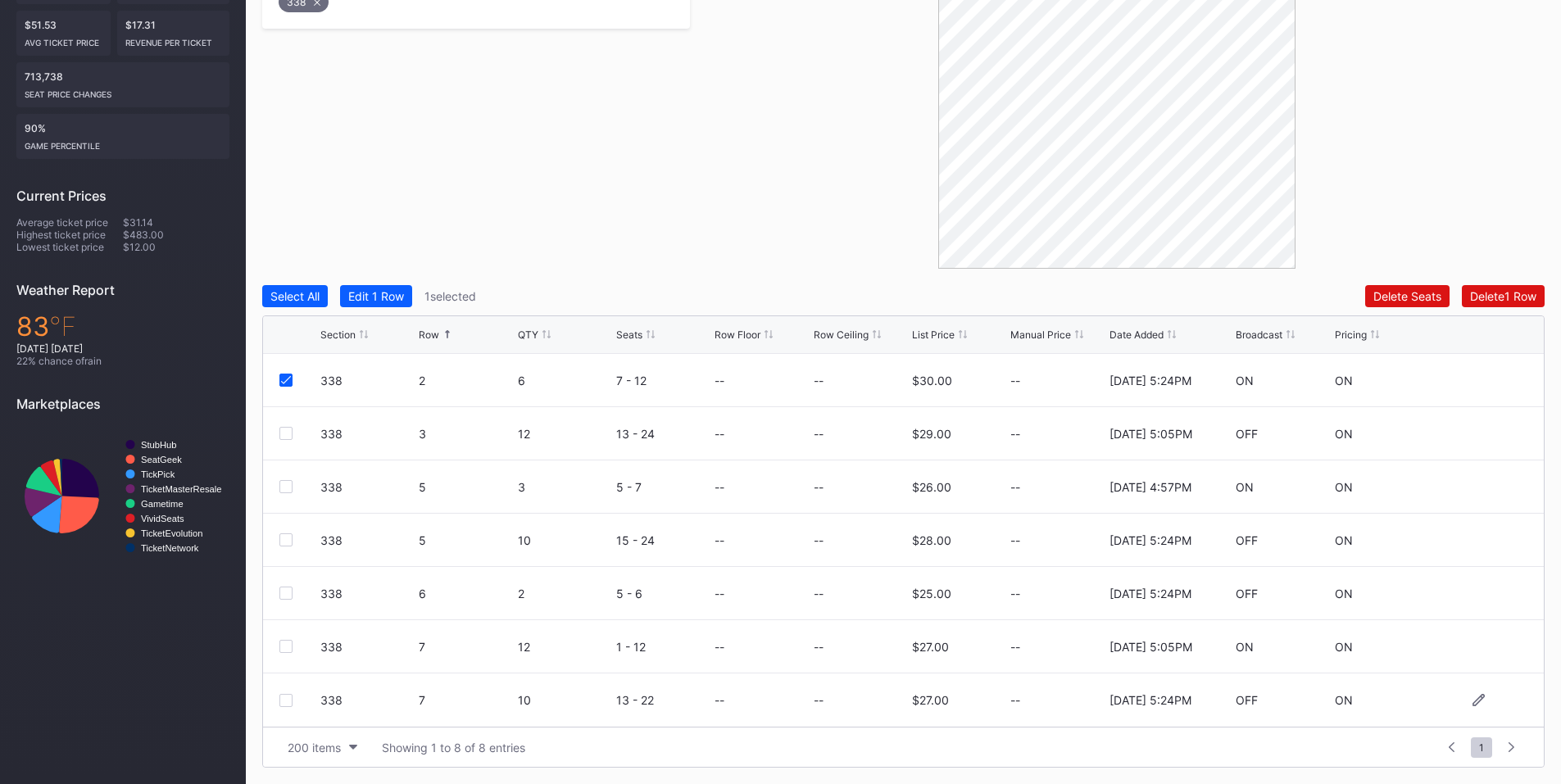
click at [285, 697] on div at bounding box center [286, 701] width 13 height 13
click at [1474, 298] on div "Delete 2 Rows" at bounding box center [1499, 296] width 73 height 14
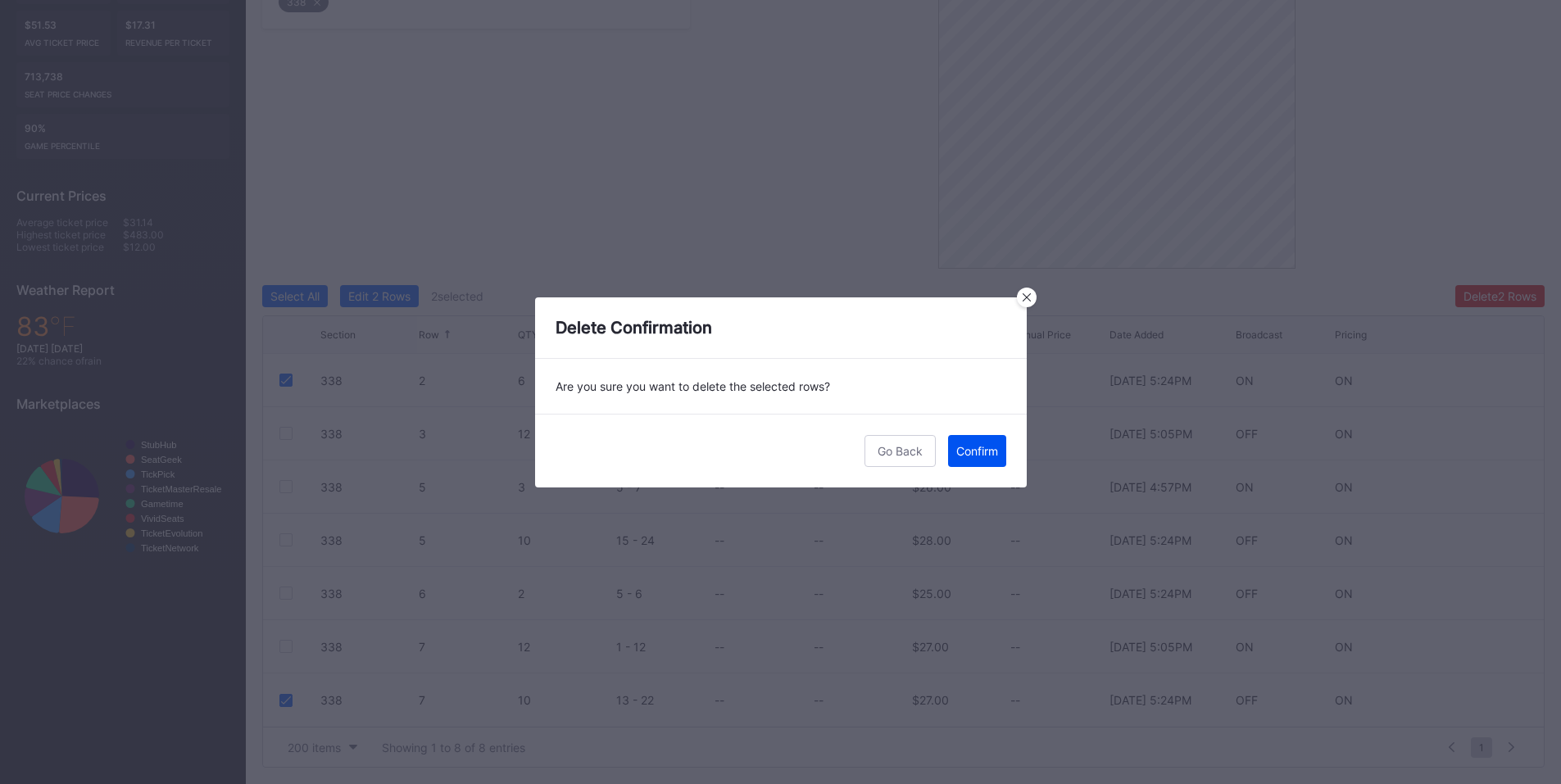
click at [998, 457] on div "Confirm" at bounding box center [977, 450] width 42 height 14
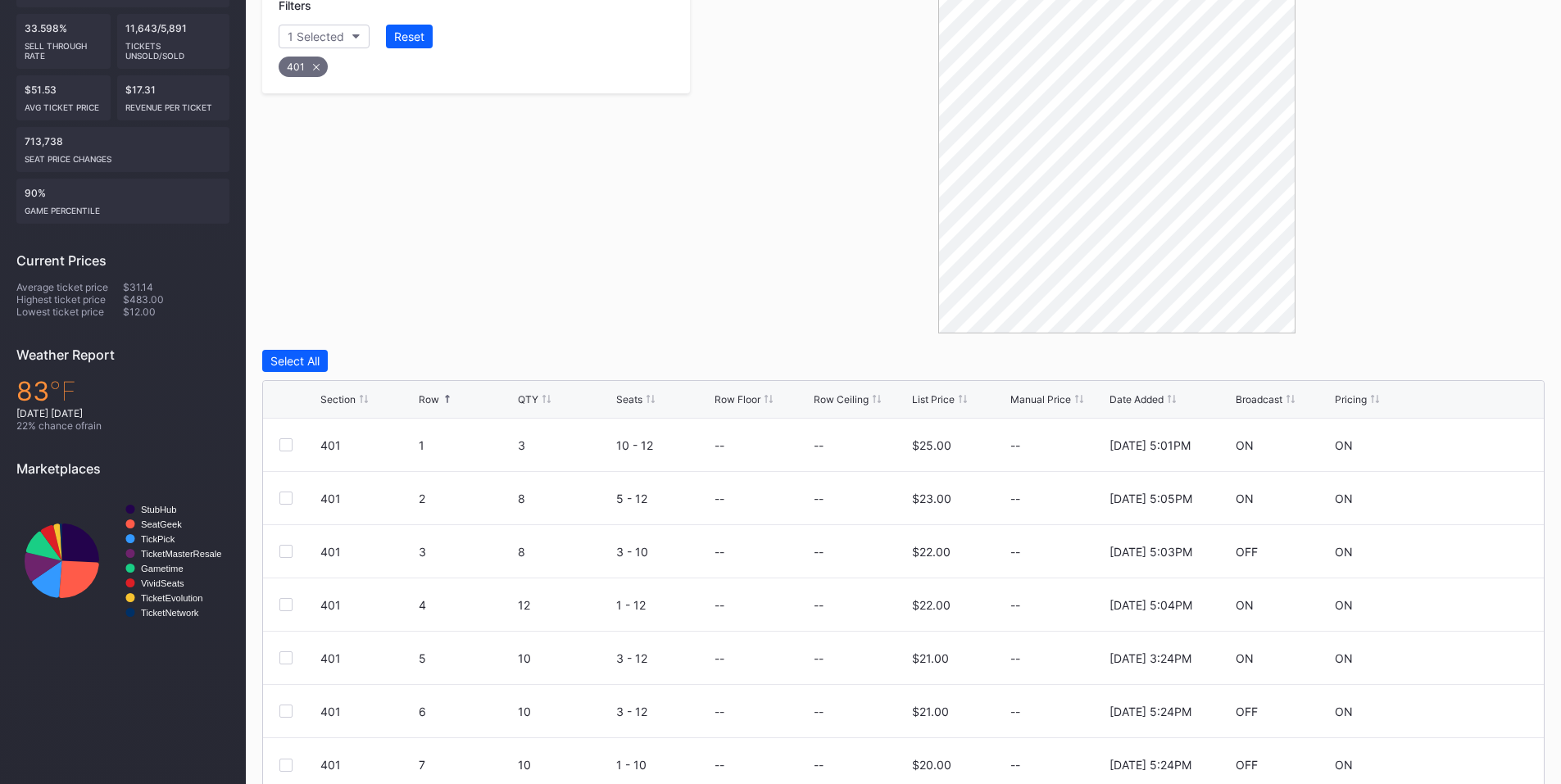
scroll to position [411, 0]
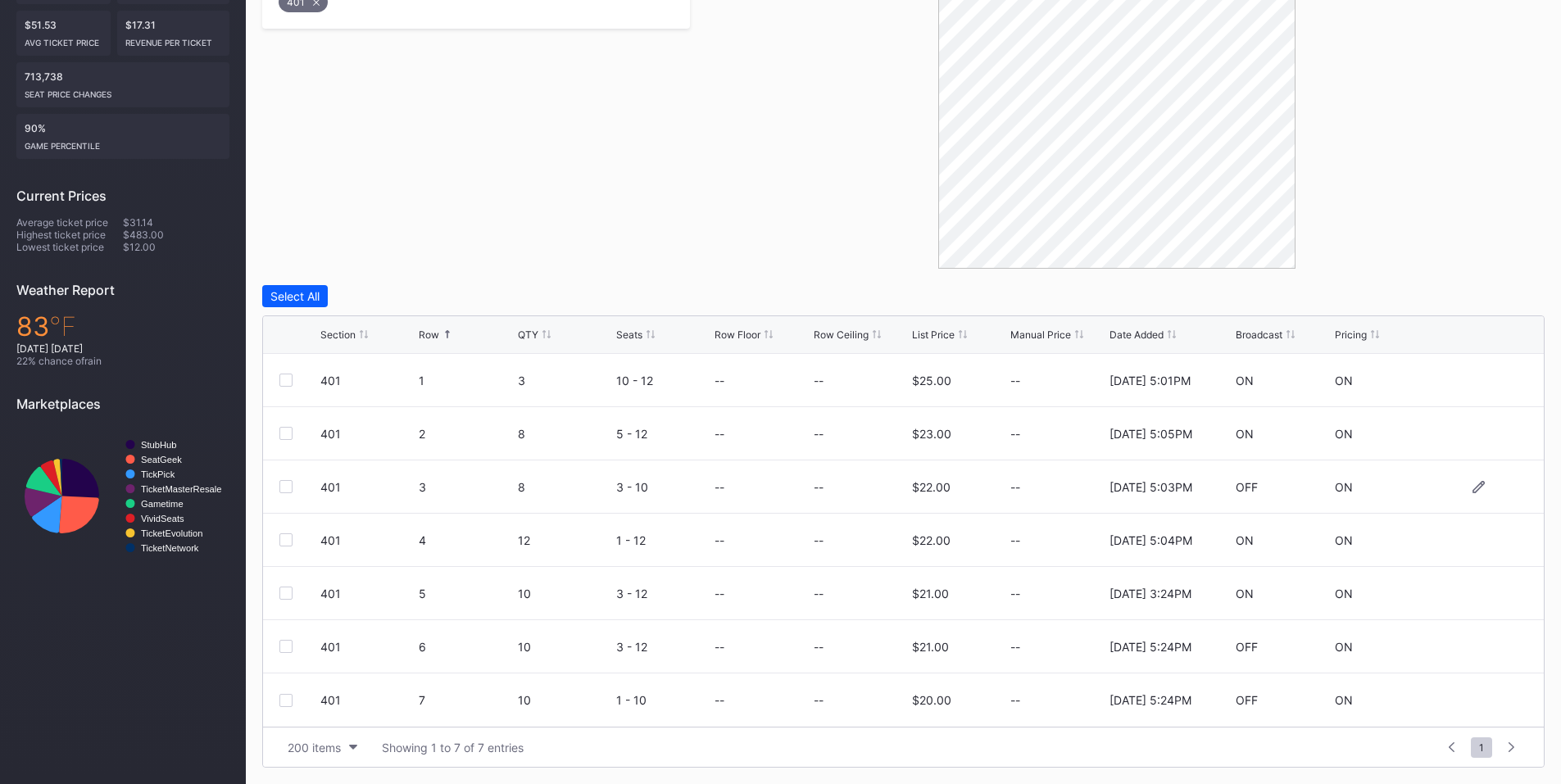
click at [286, 485] on div at bounding box center [286, 486] width 13 height 13
click at [285, 541] on div at bounding box center [286, 540] width 13 height 13
click at [289, 644] on div at bounding box center [286, 647] width 13 height 13
click at [284, 699] on div at bounding box center [286, 701] width 13 height 13
click at [1468, 287] on button "Delete 4 Rows" at bounding box center [1499, 296] width 90 height 22
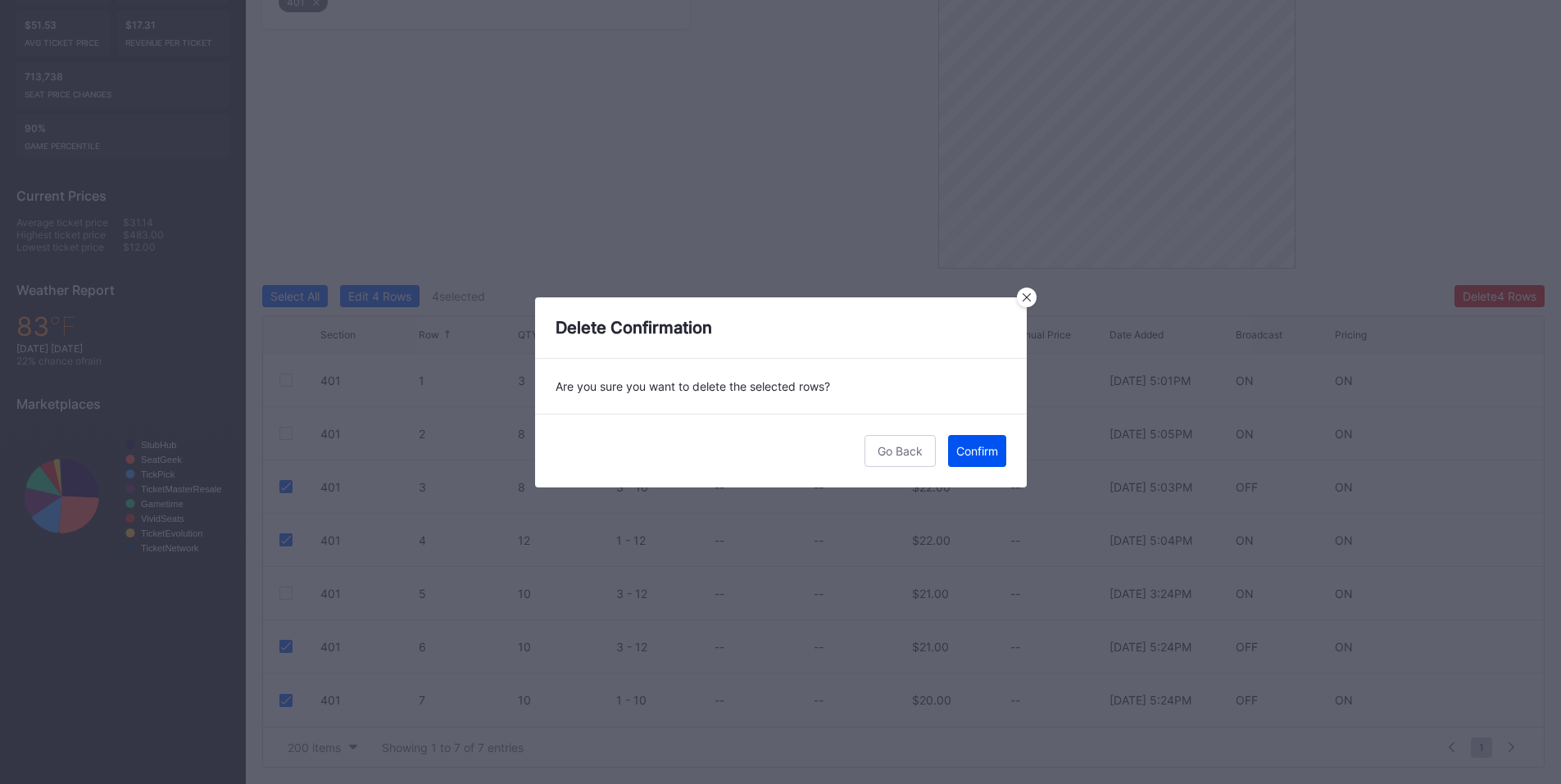
click at [970, 448] on div "Confirm" at bounding box center [977, 450] width 42 height 14
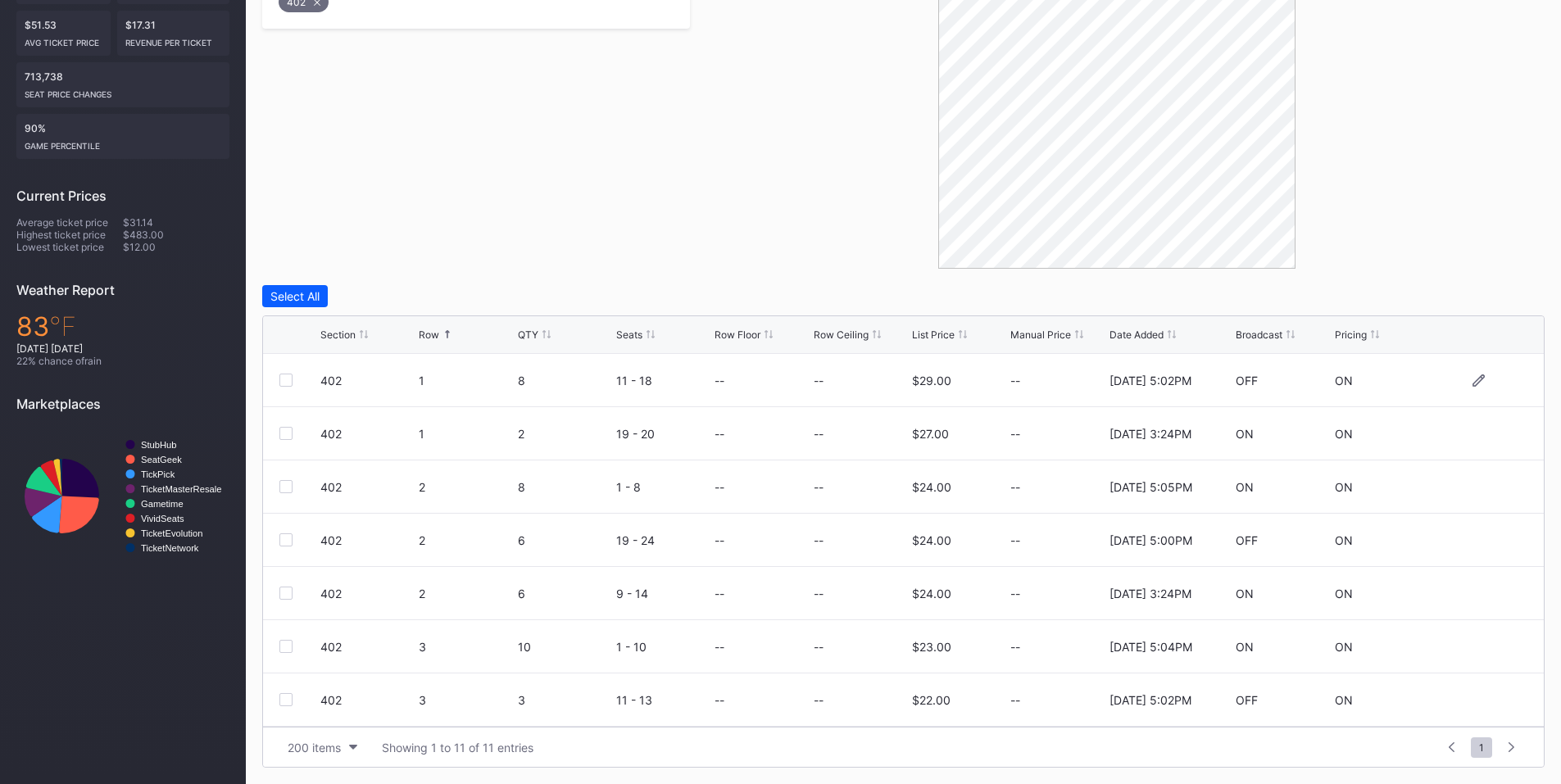
click at [285, 376] on div at bounding box center [286, 380] width 13 height 13
click at [283, 539] on div at bounding box center [286, 540] width 13 height 13
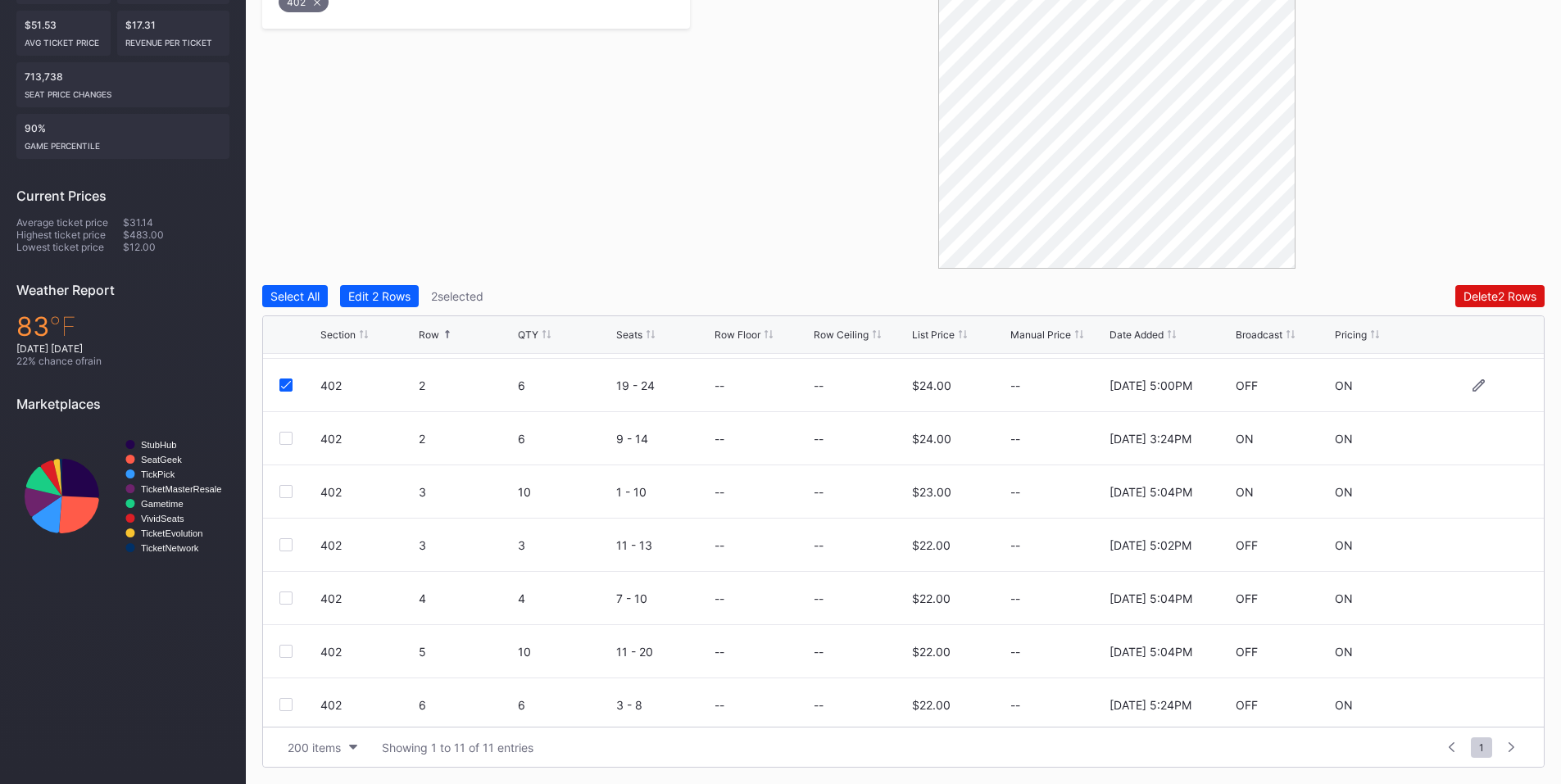
scroll to position [191, 0]
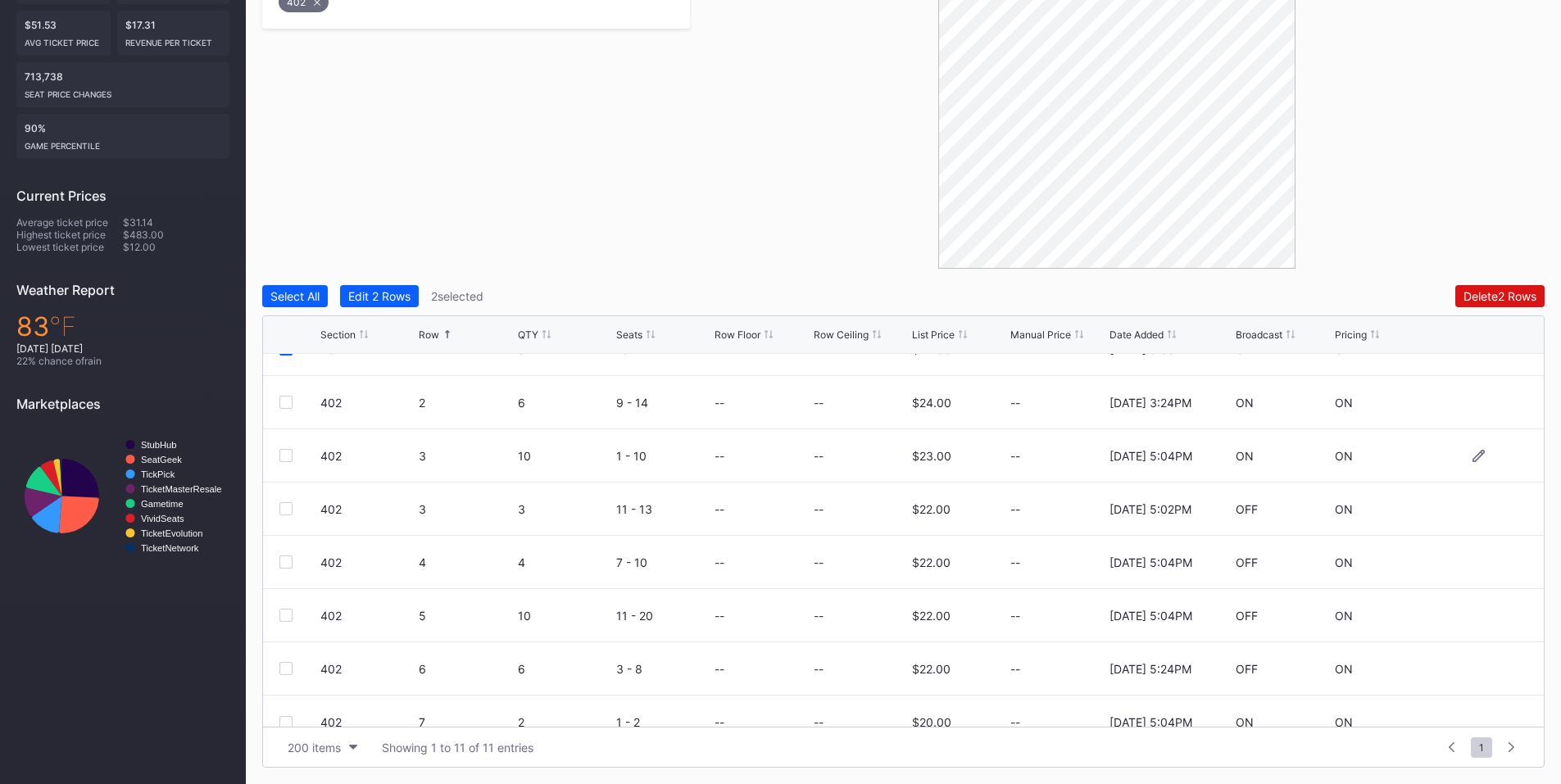
click at [286, 455] on div at bounding box center [286, 456] width 13 height 13
click at [281, 563] on div at bounding box center [286, 562] width 13 height 13
click at [289, 613] on div at bounding box center [286, 615] width 13 height 13
click at [1483, 297] on div "Delete 5 Rows" at bounding box center [1499, 296] width 74 height 14
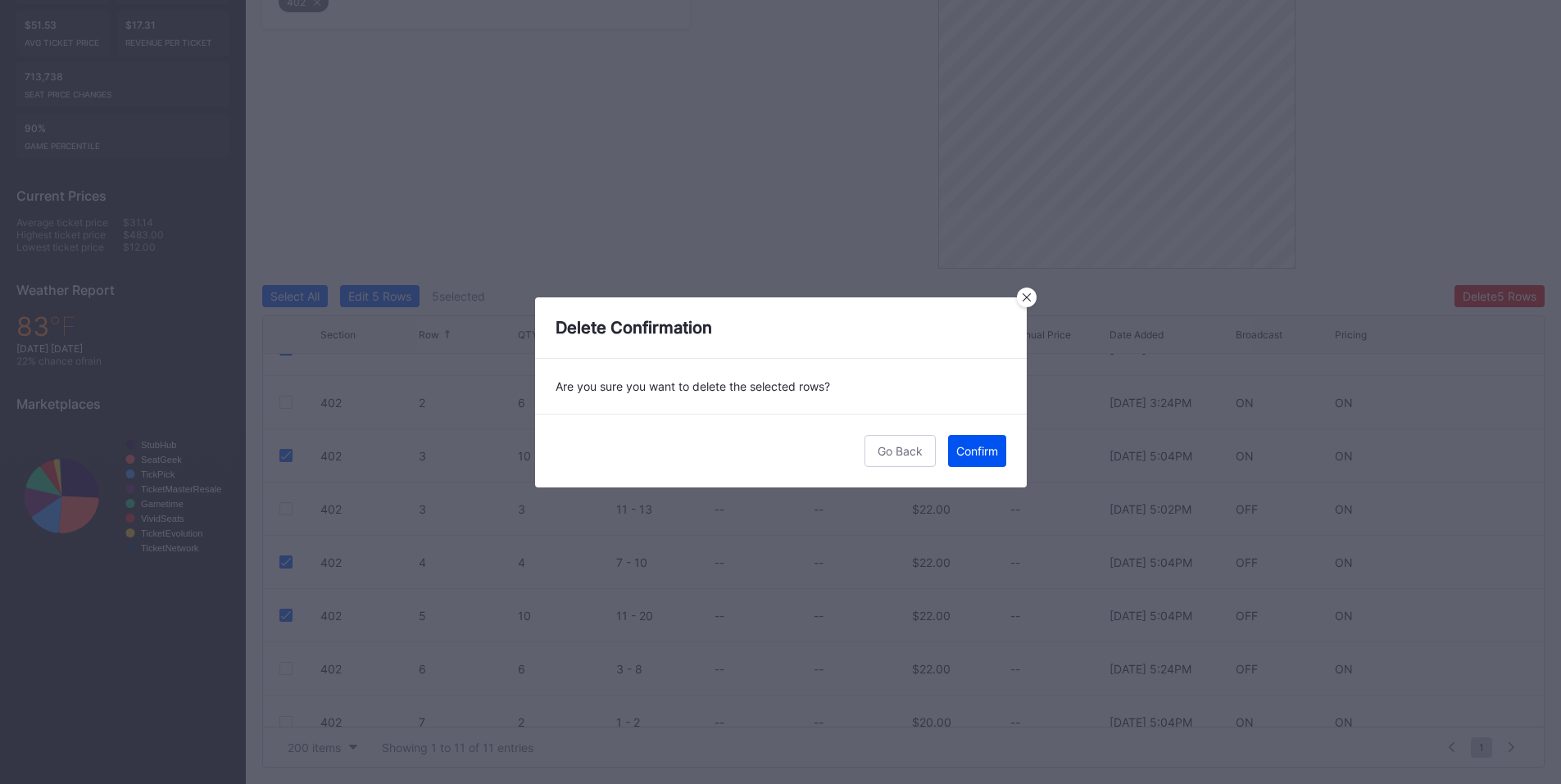
click at [974, 445] on div "Confirm" at bounding box center [977, 450] width 42 height 14
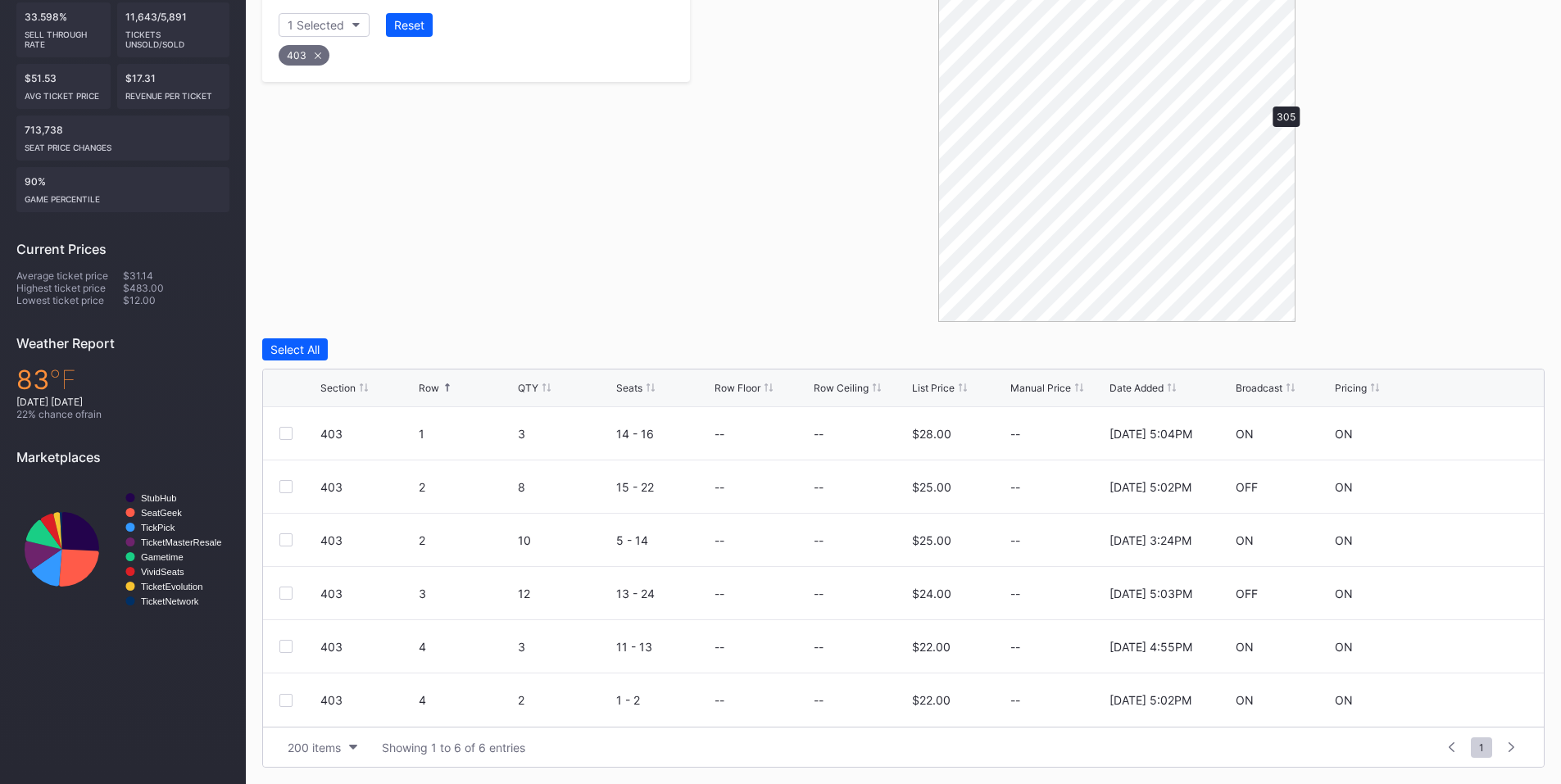
scroll to position [358, 0]
click at [291, 431] on div at bounding box center [286, 433] width 13 height 13
click at [287, 491] on div at bounding box center [286, 486] width 13 height 13
click at [288, 595] on div at bounding box center [286, 593] width 13 height 13
click at [291, 702] on div at bounding box center [286, 701] width 13 height 13
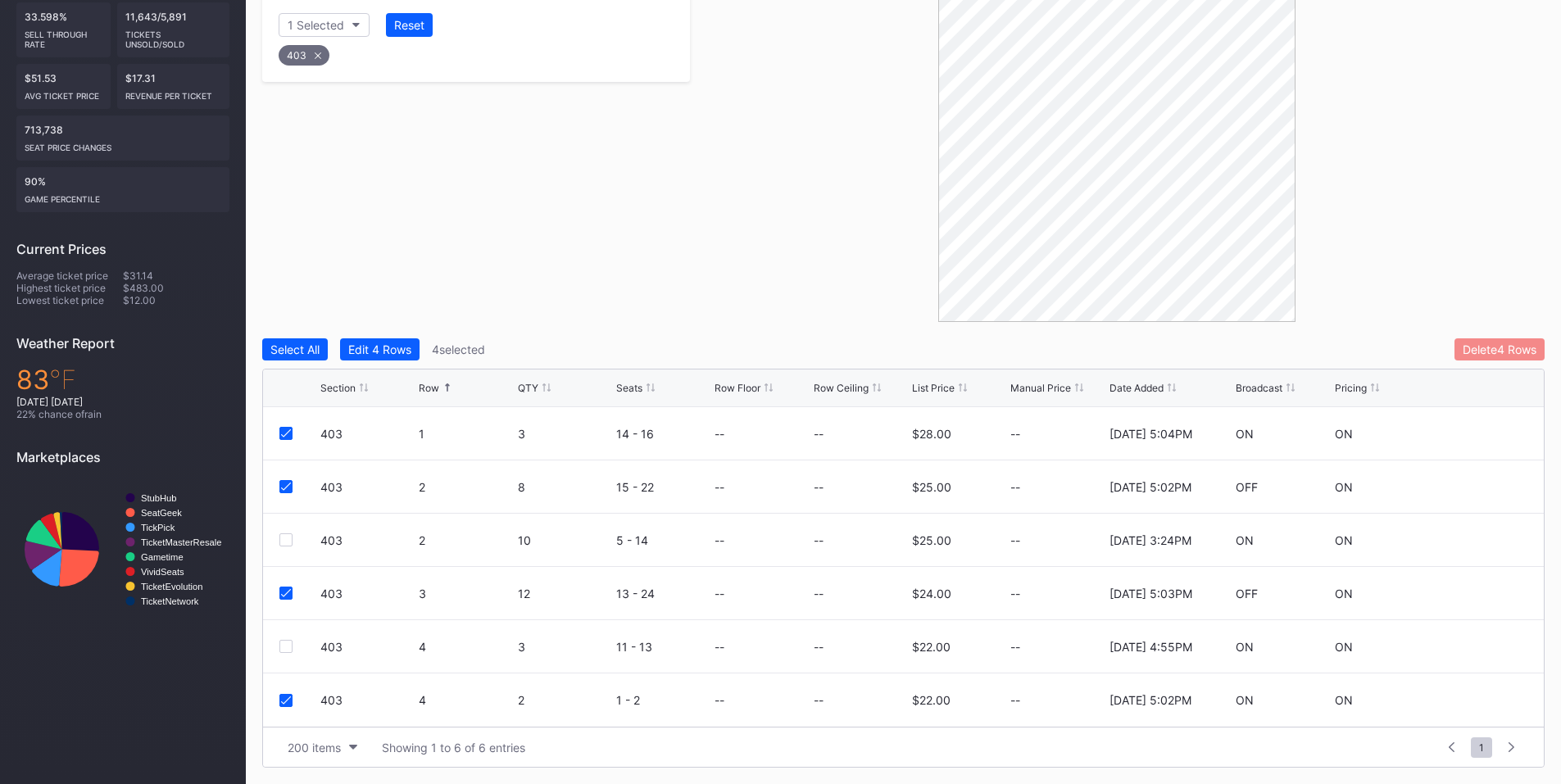
click at [1500, 346] on div "Delete 4 Rows" at bounding box center [1499, 349] width 74 height 14
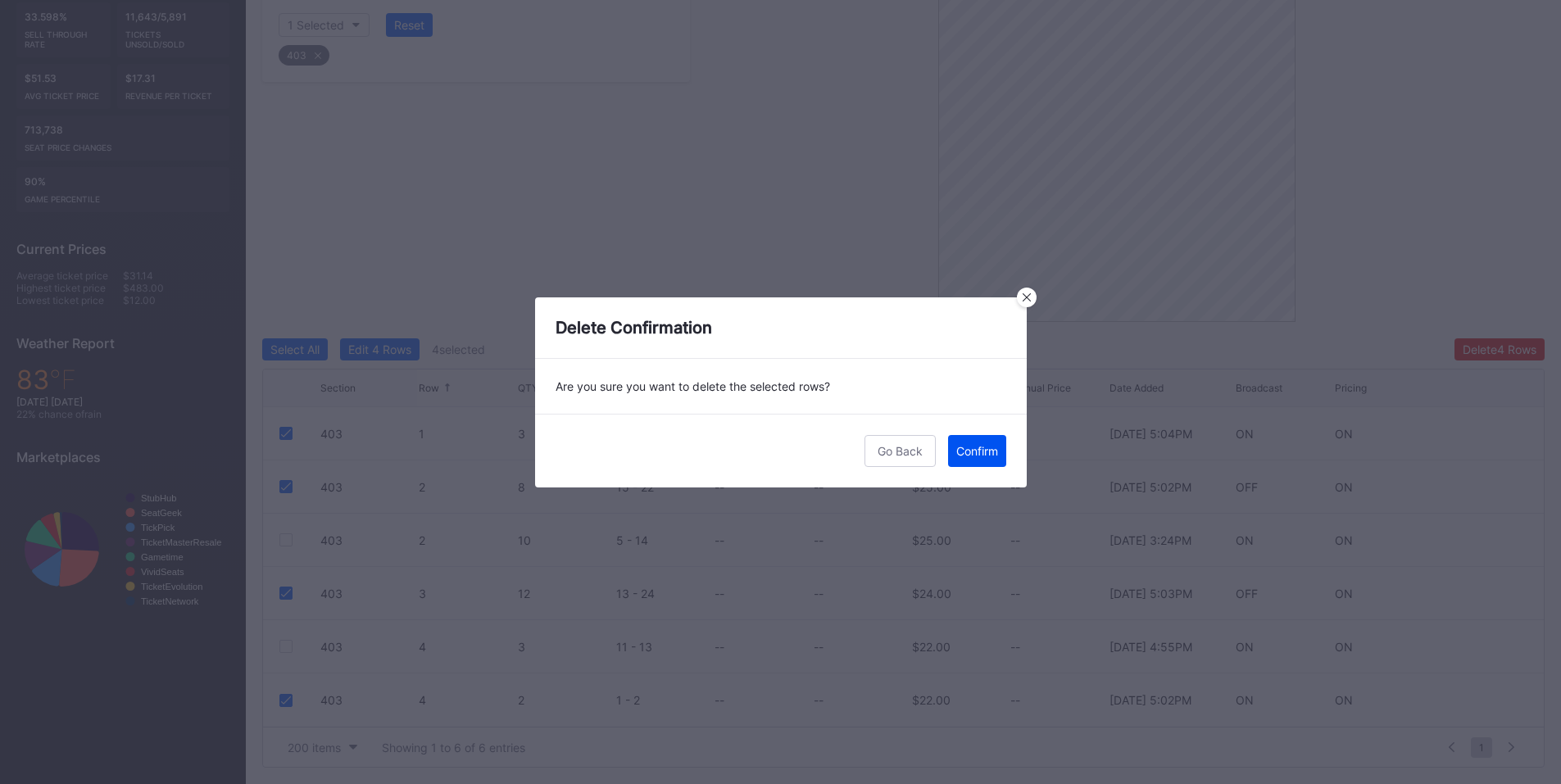
click at [968, 455] on div "Confirm" at bounding box center [977, 450] width 42 height 14
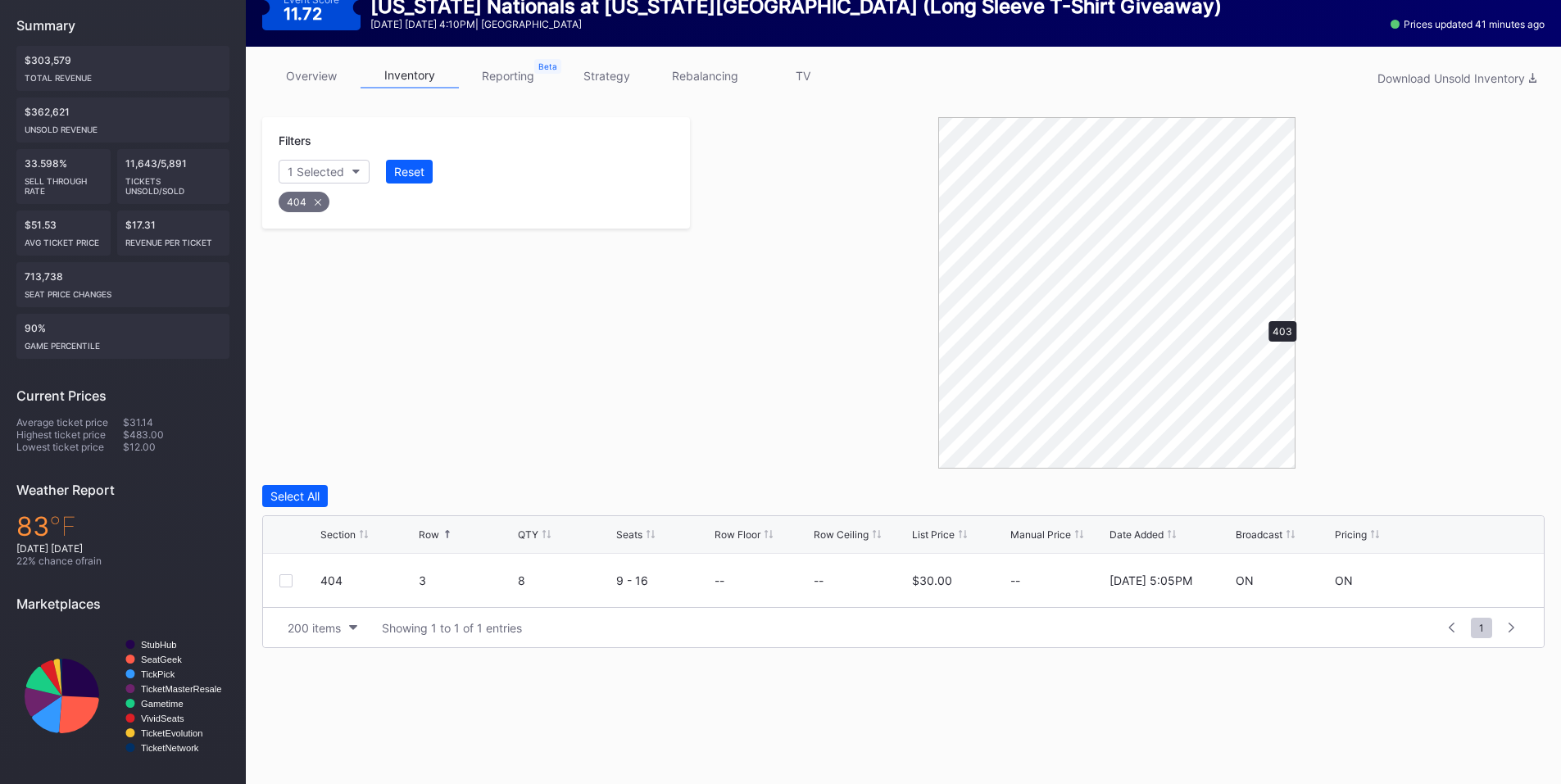
scroll to position [184, 0]
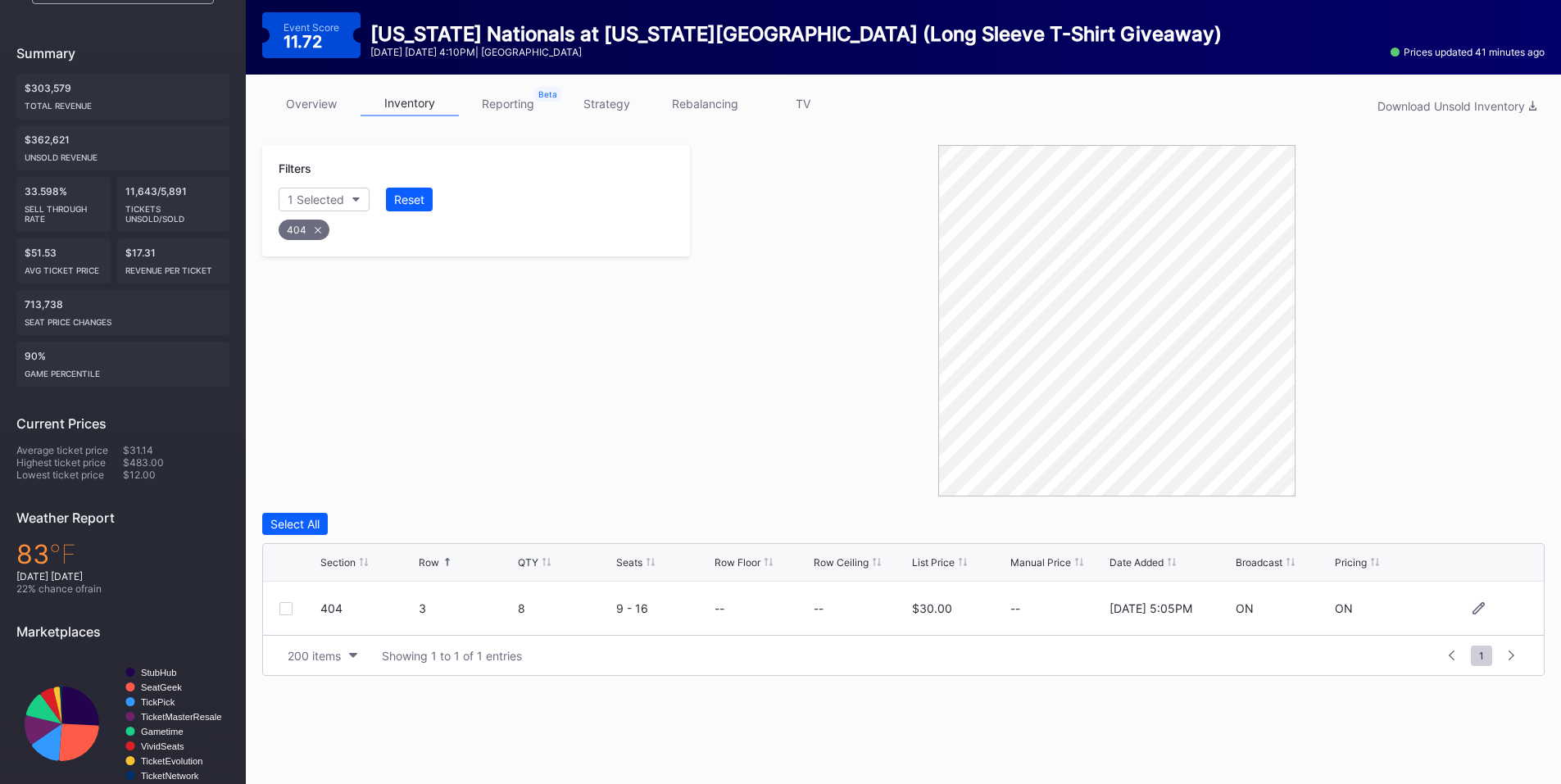
click at [288, 611] on div at bounding box center [286, 609] width 13 height 13
click at [1486, 515] on button "Delete 1 Row" at bounding box center [1503, 523] width 83 height 22
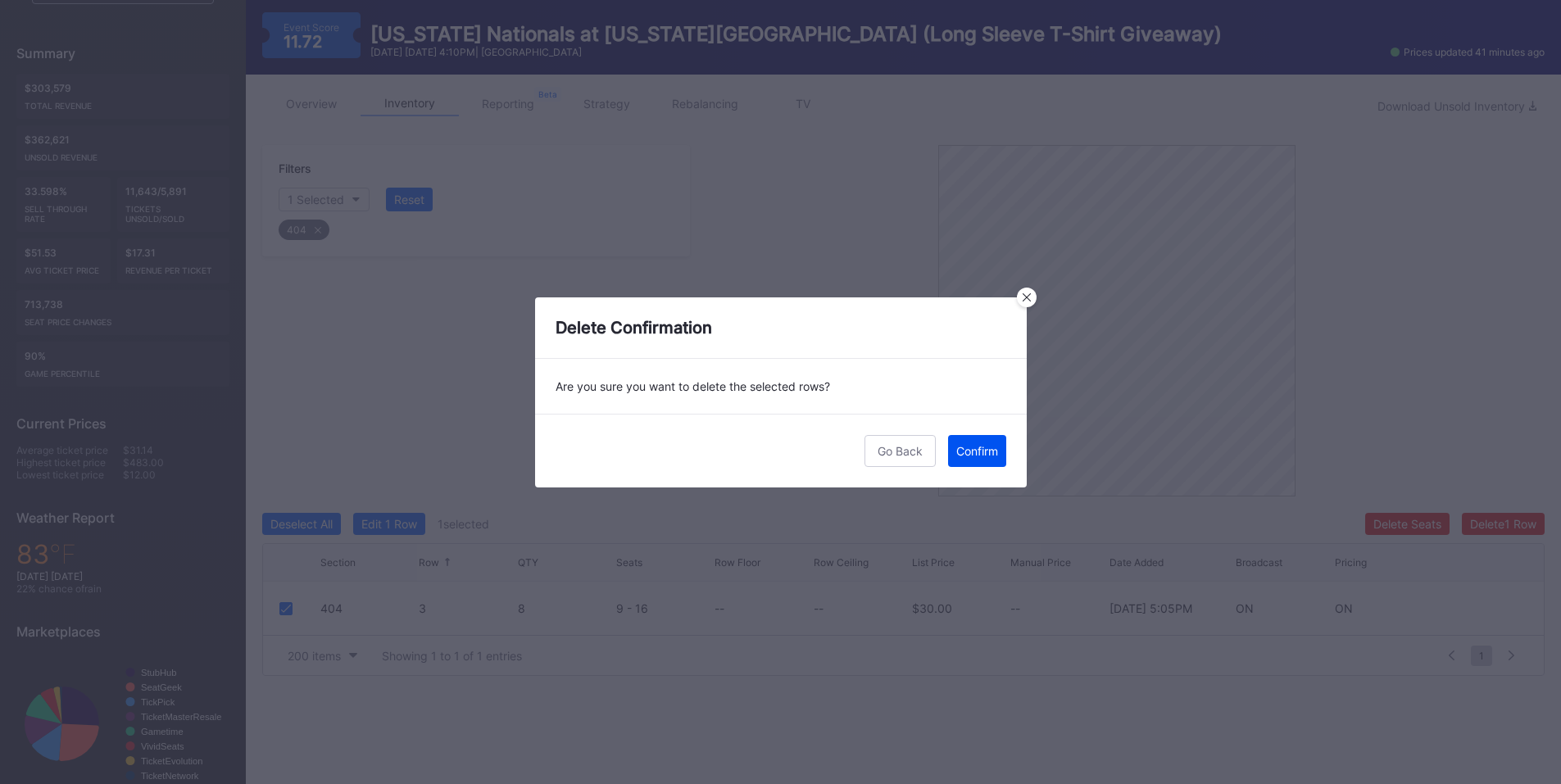
click at [975, 456] on div "Confirm" at bounding box center [977, 450] width 42 height 14
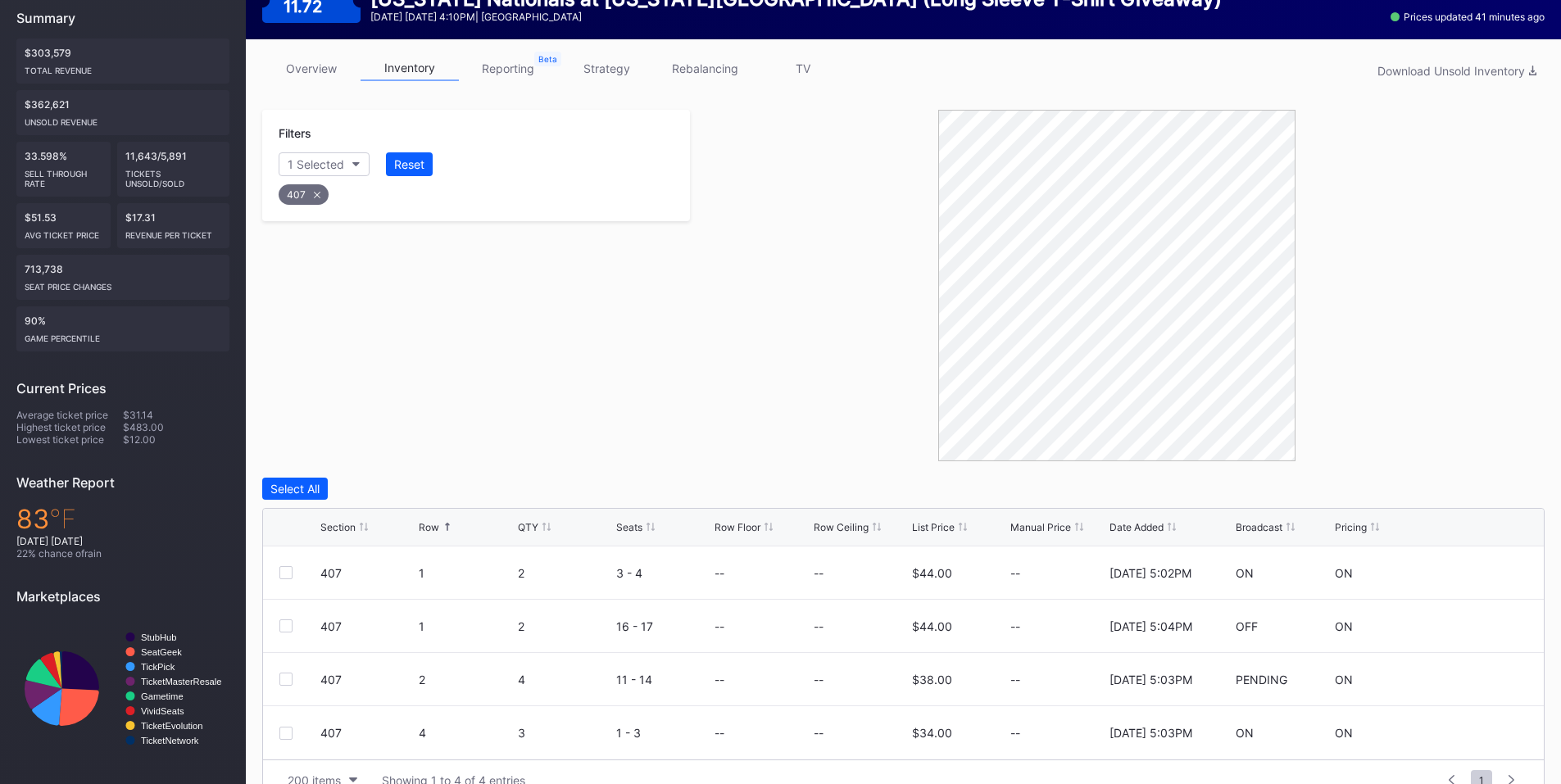
scroll to position [251, 0]
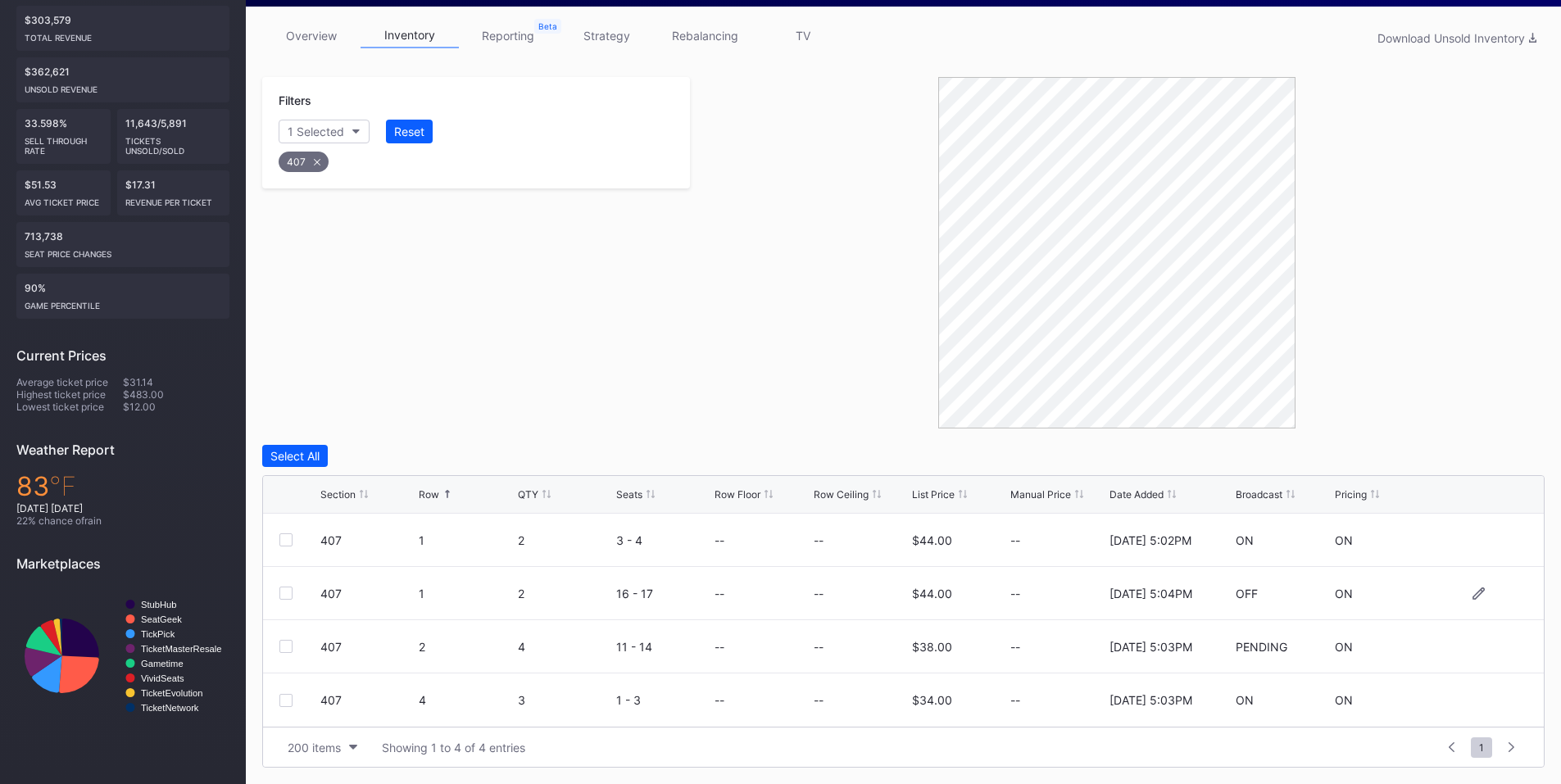
click at [285, 593] on div at bounding box center [286, 593] width 13 height 13
click at [1515, 453] on div "Delete 1 Row" at bounding box center [1503, 456] width 66 height 14
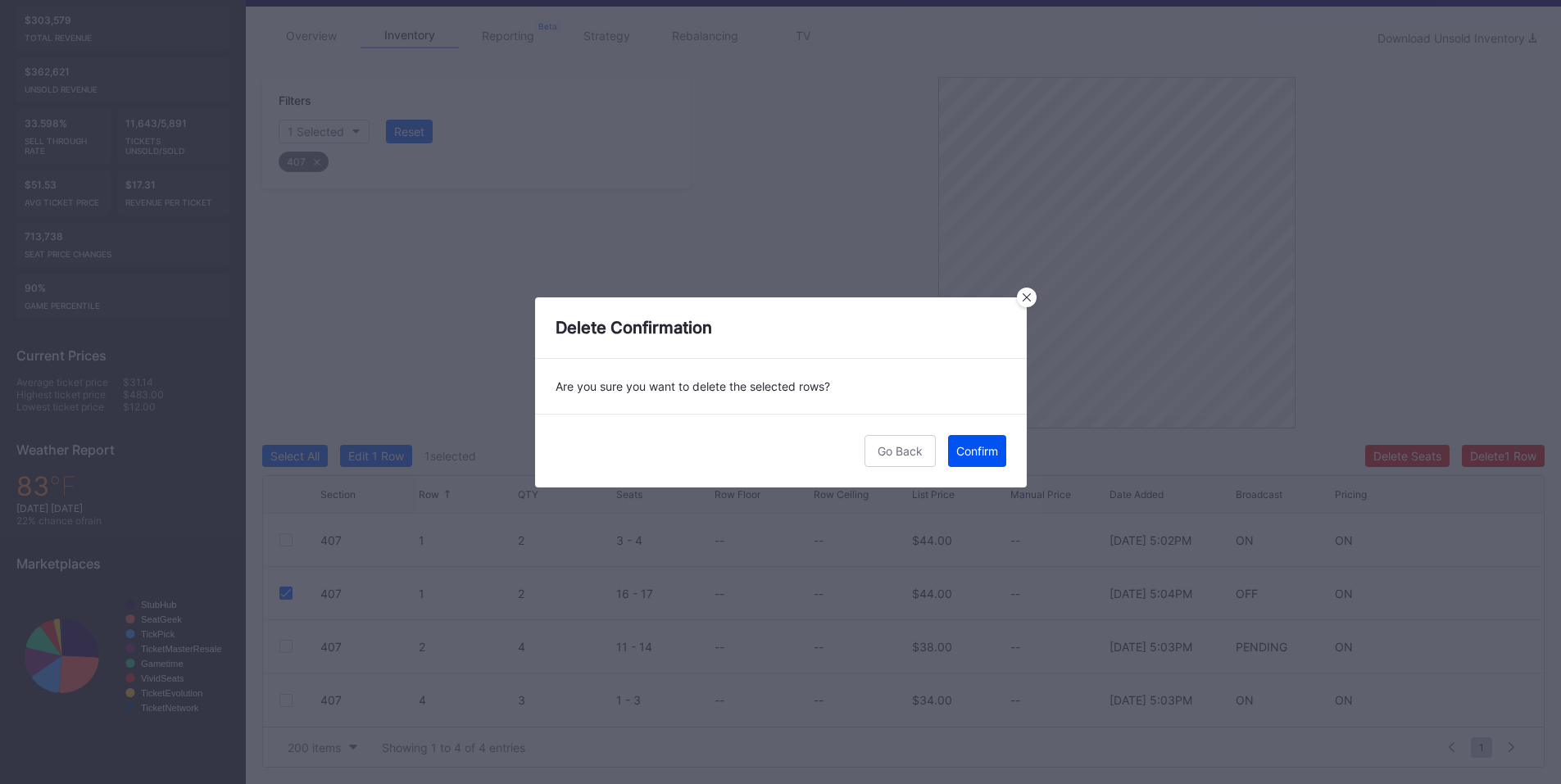
click at [964, 445] on div "Confirm" at bounding box center [977, 450] width 42 height 14
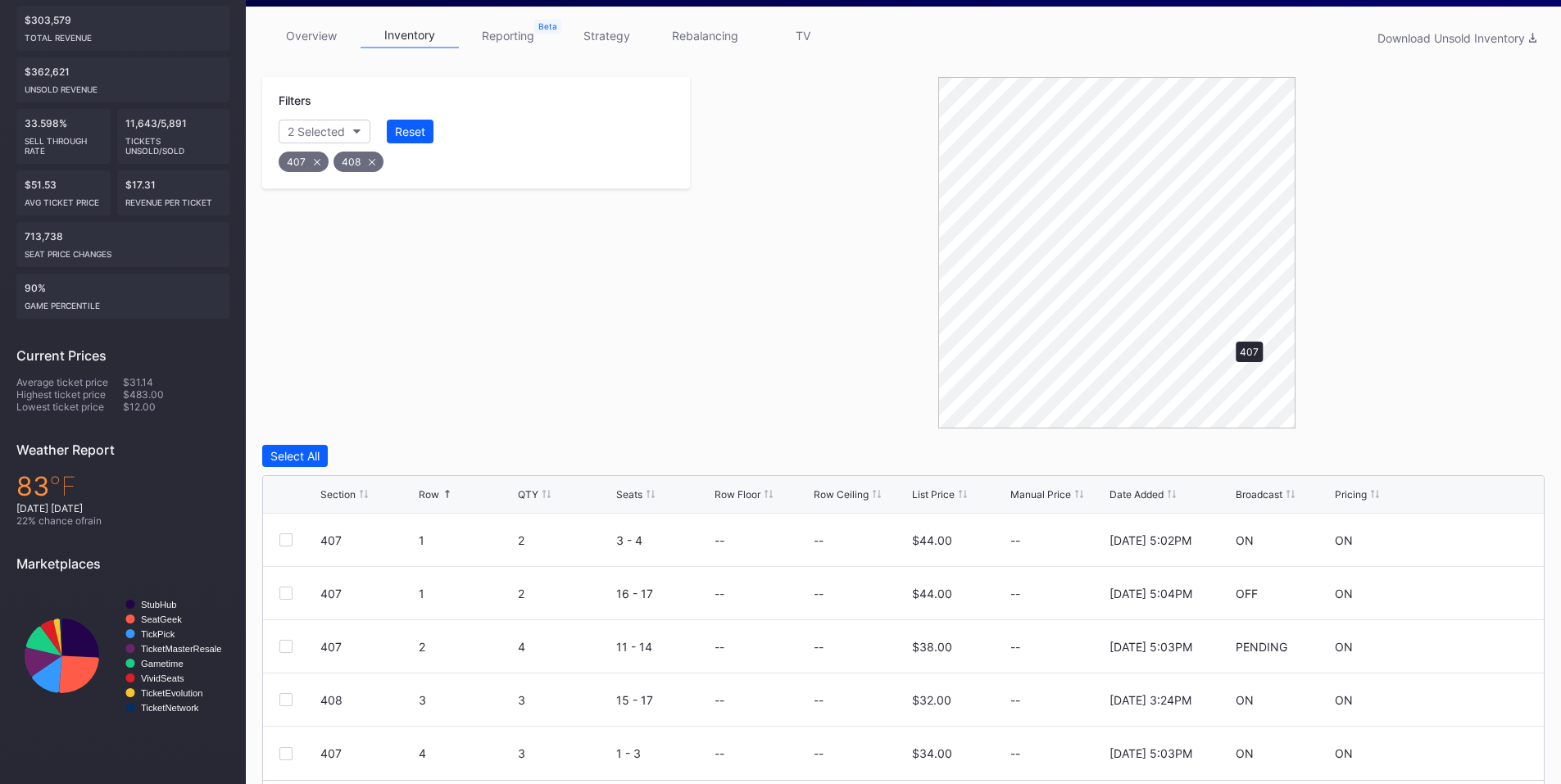
scroll to position [184, 0]
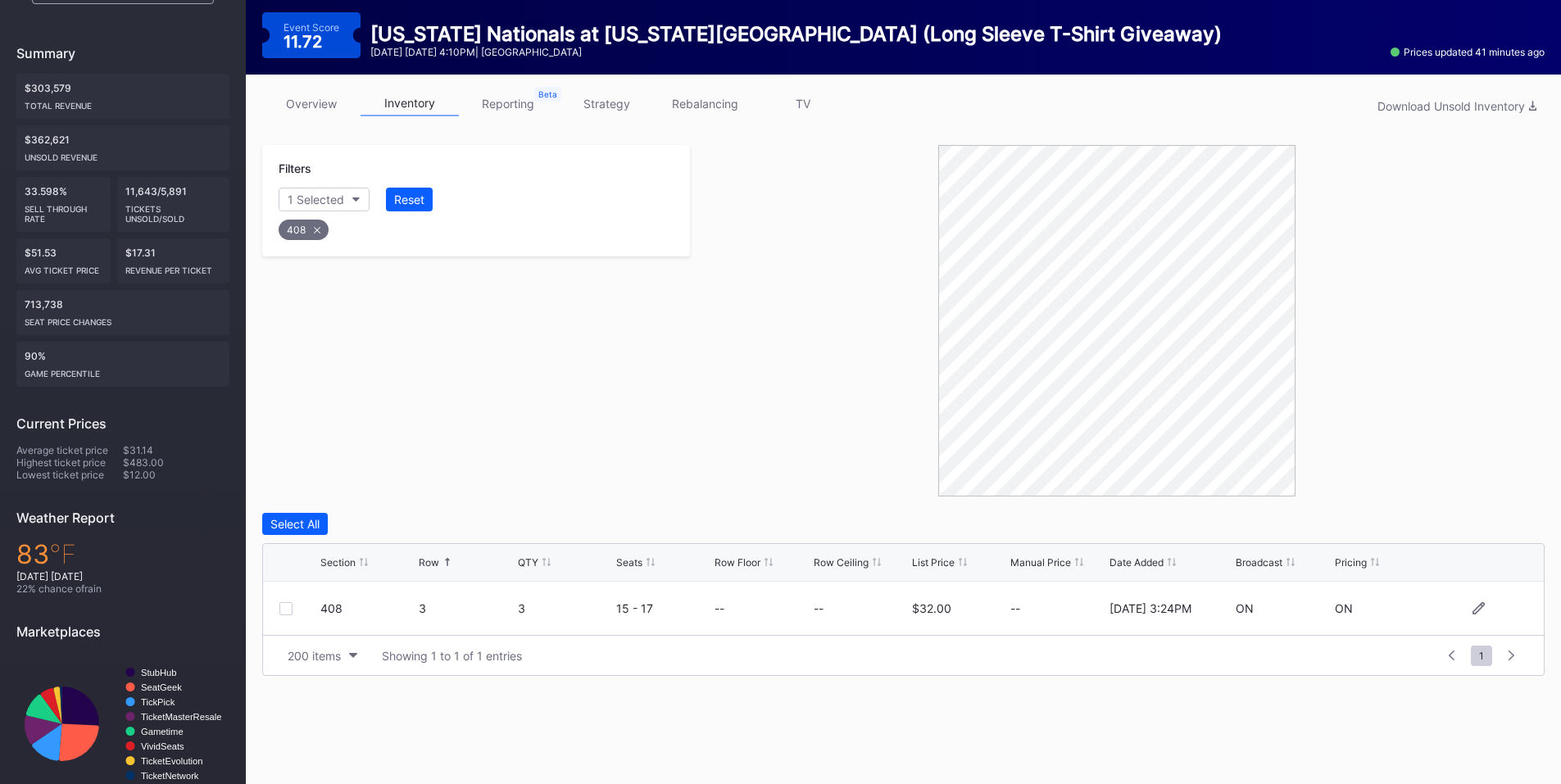
click at [286, 611] on div at bounding box center [286, 609] width 13 height 13
click at [1486, 520] on div "Delete 1 Row" at bounding box center [1503, 523] width 66 height 14
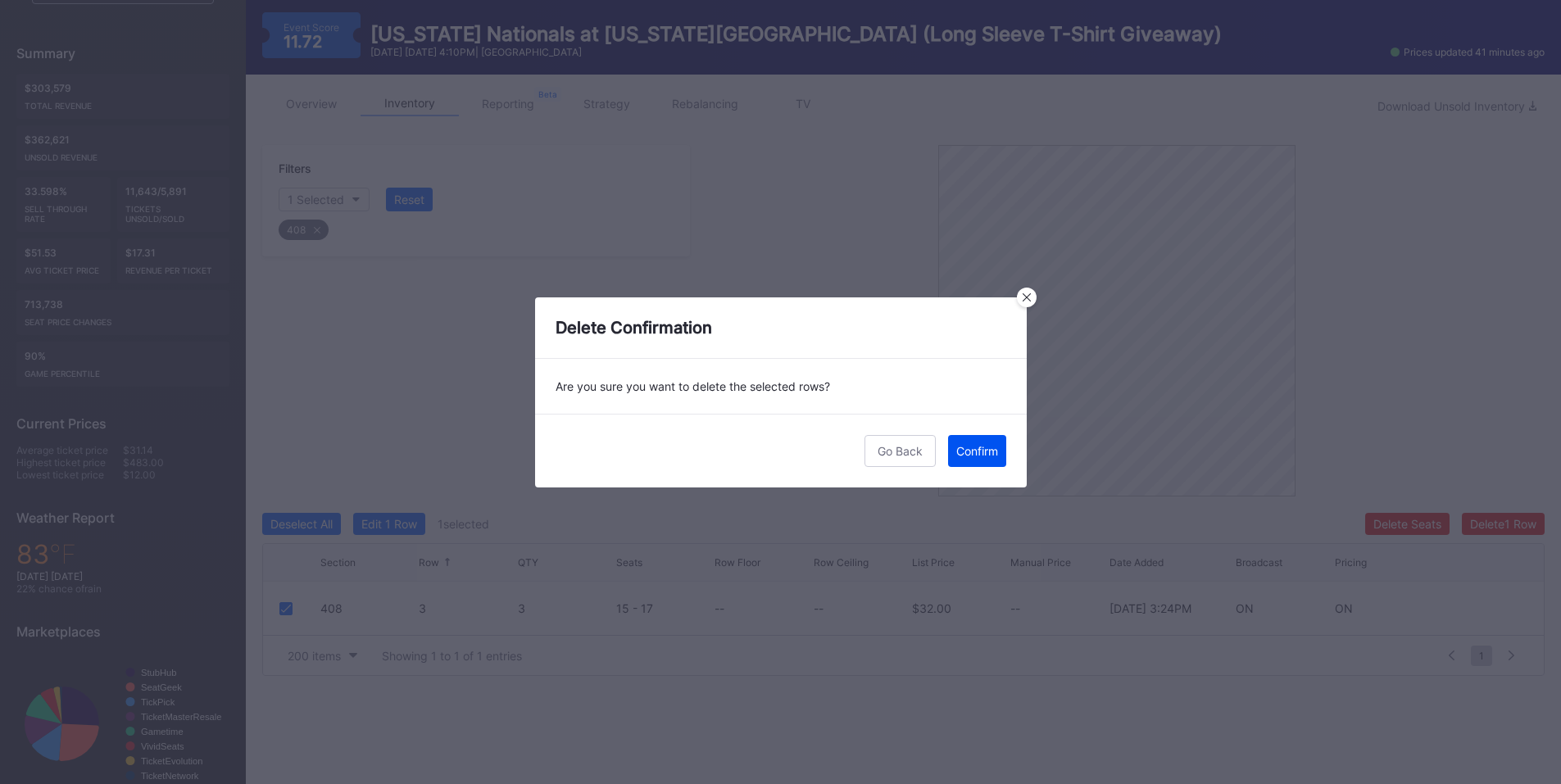
click at [1001, 457] on button "Confirm" at bounding box center [977, 451] width 58 height 32
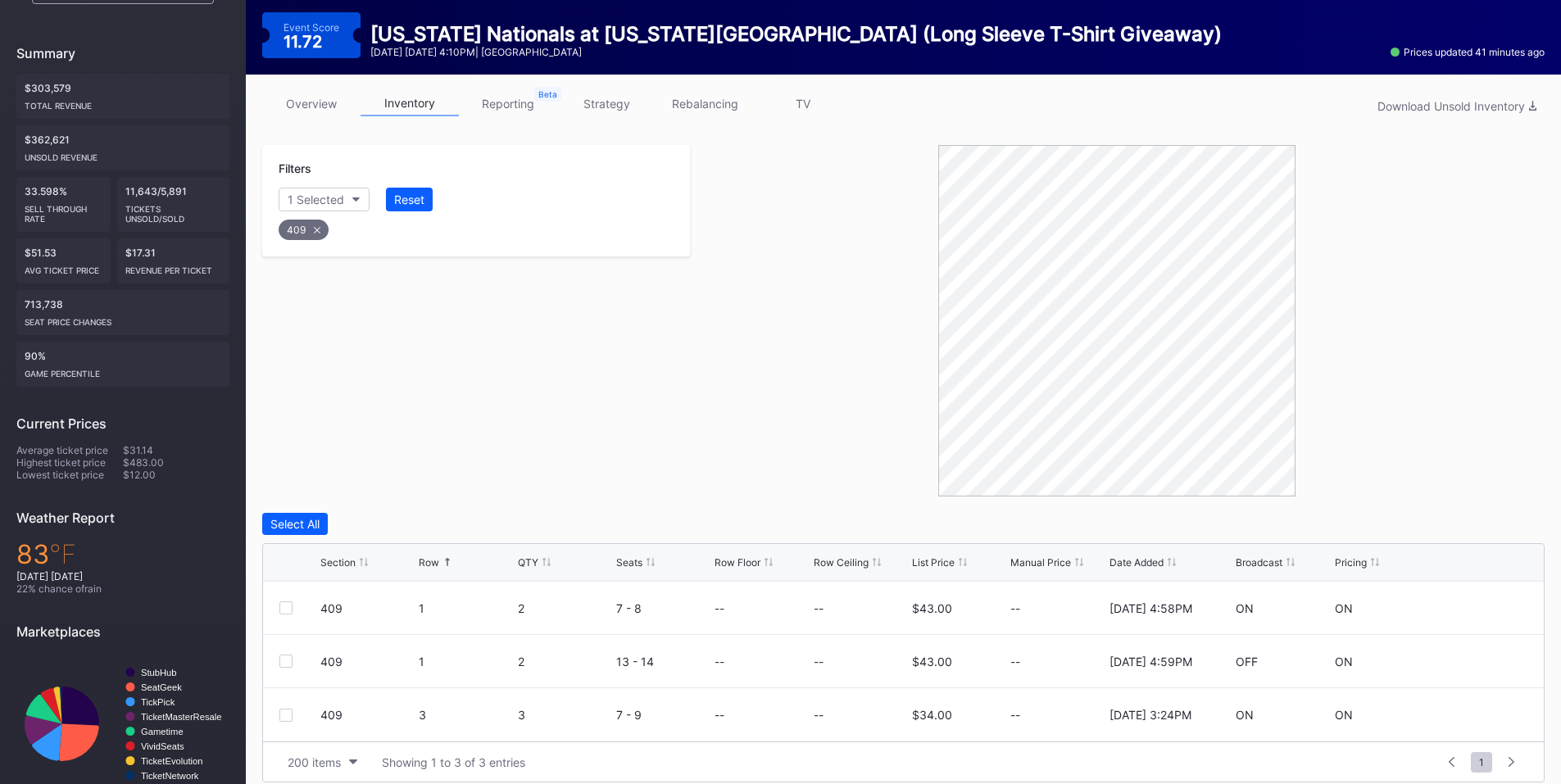
scroll to position [198, 0]
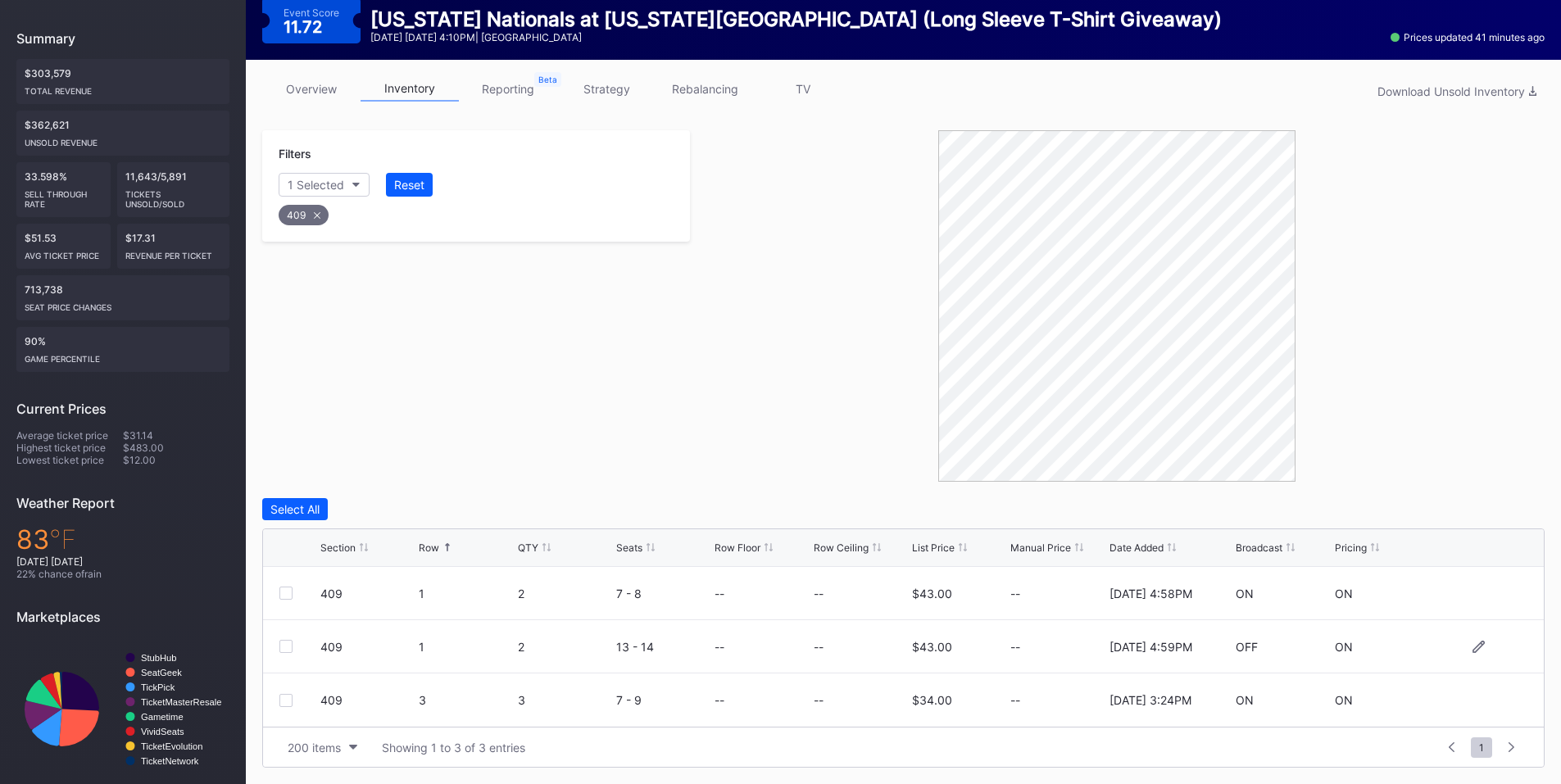
click at [285, 649] on div at bounding box center [286, 647] width 13 height 13
click at [286, 702] on div at bounding box center [286, 701] width 13 height 13
click at [1511, 509] on div "Delete 2 Rows" at bounding box center [1499, 509] width 73 height 14
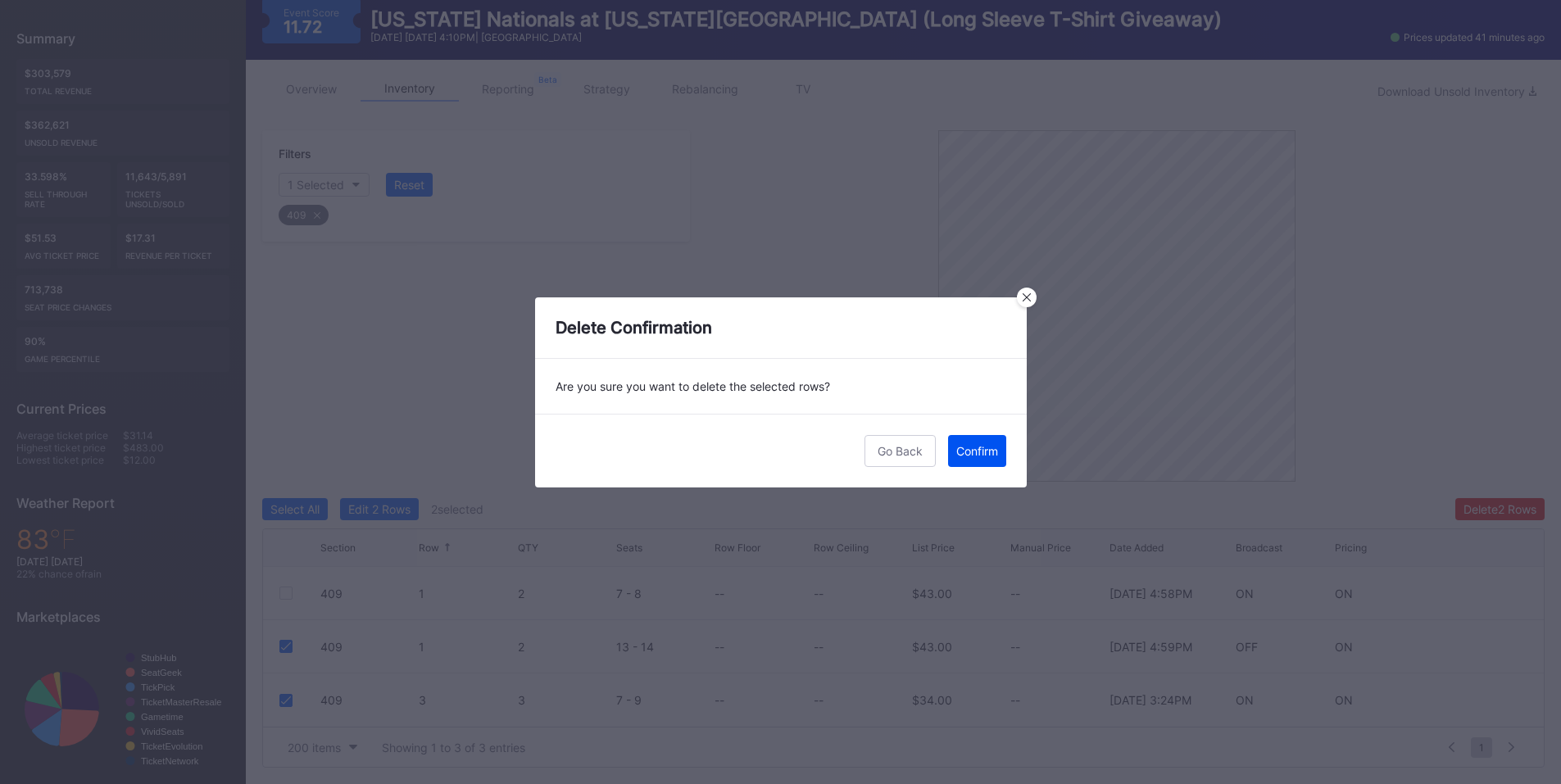
click at [985, 454] on div "Confirm" at bounding box center [977, 450] width 42 height 14
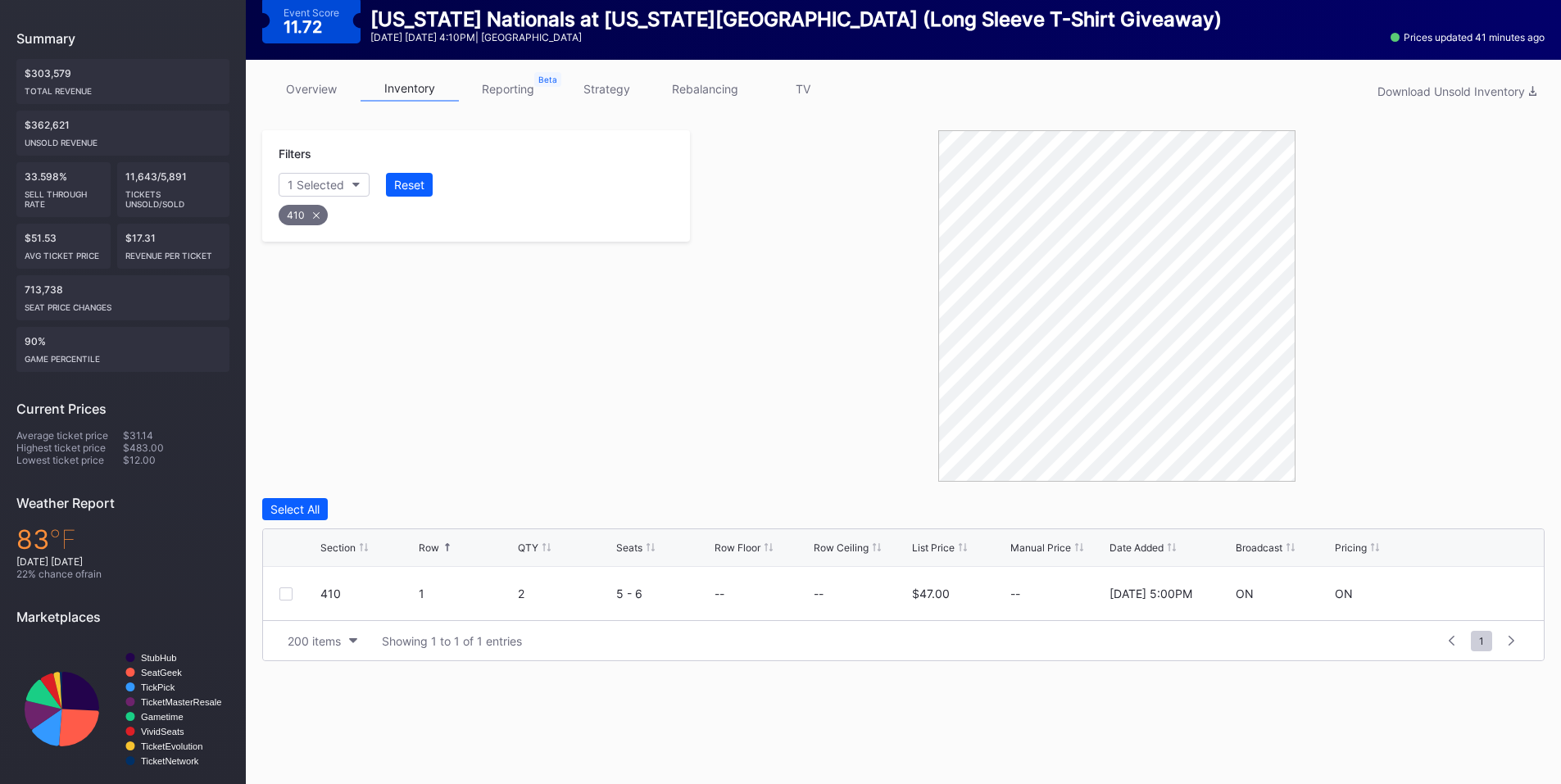
scroll to position [184, 0]
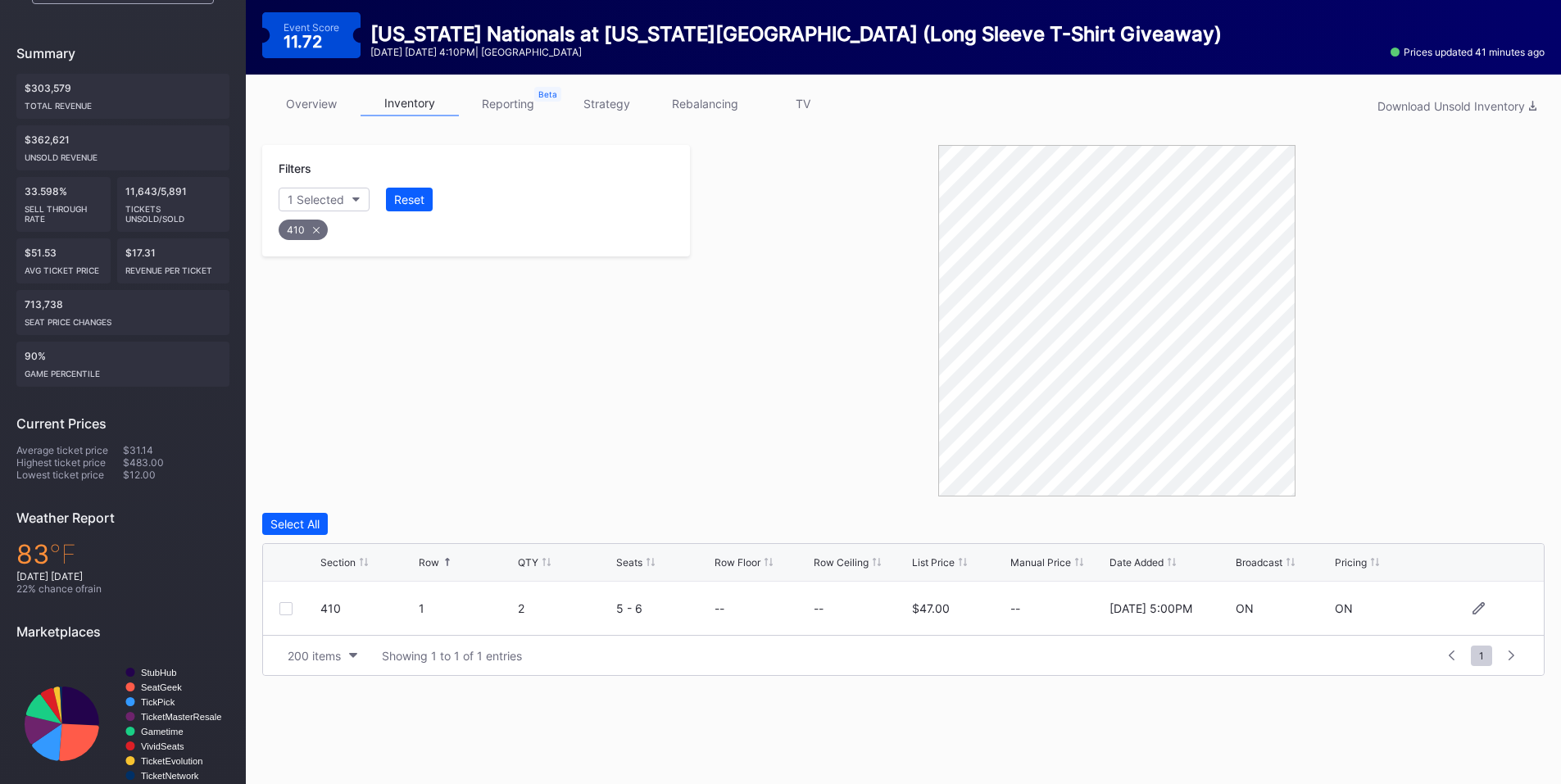
click at [283, 607] on div at bounding box center [286, 609] width 13 height 13
click at [1494, 518] on div "Delete 1 Row" at bounding box center [1503, 523] width 66 height 14
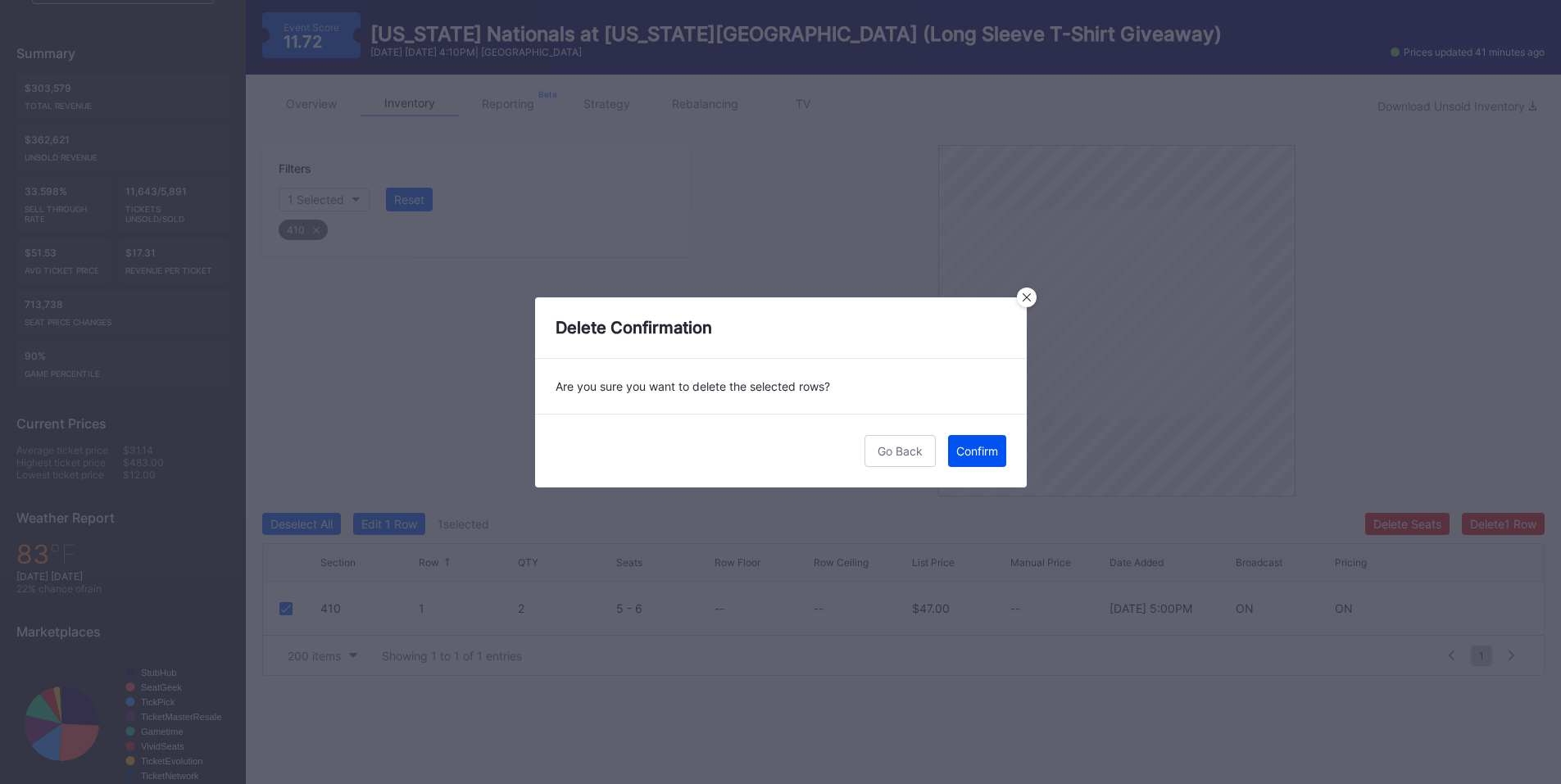
click at [984, 457] on button "Confirm" at bounding box center [977, 451] width 58 height 32
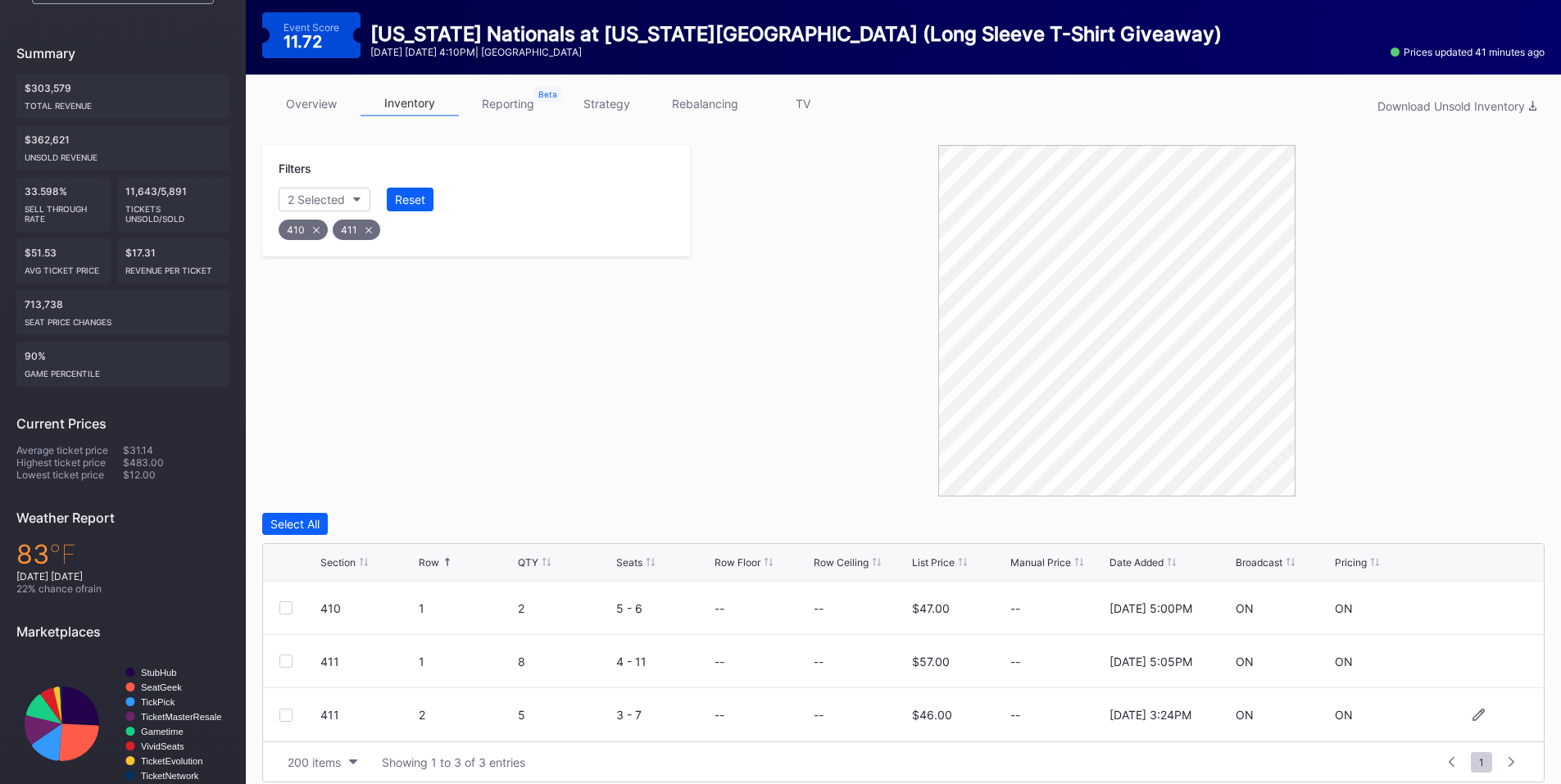
click at [289, 712] on div at bounding box center [286, 715] width 13 height 13
click at [1506, 530] on div "Delete 1 Row" at bounding box center [1503, 523] width 66 height 14
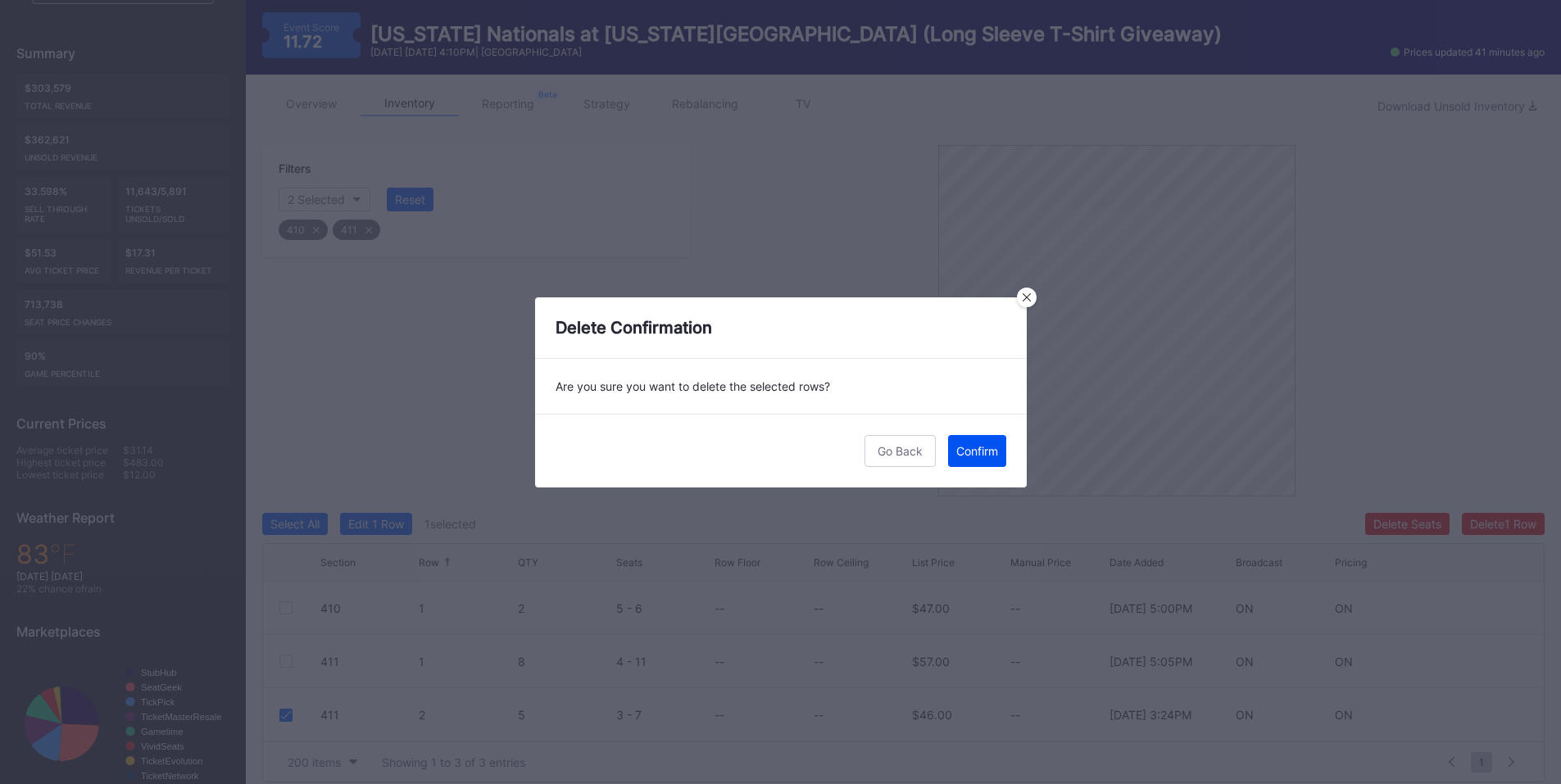
click at [976, 445] on div "Confirm" at bounding box center [977, 450] width 42 height 14
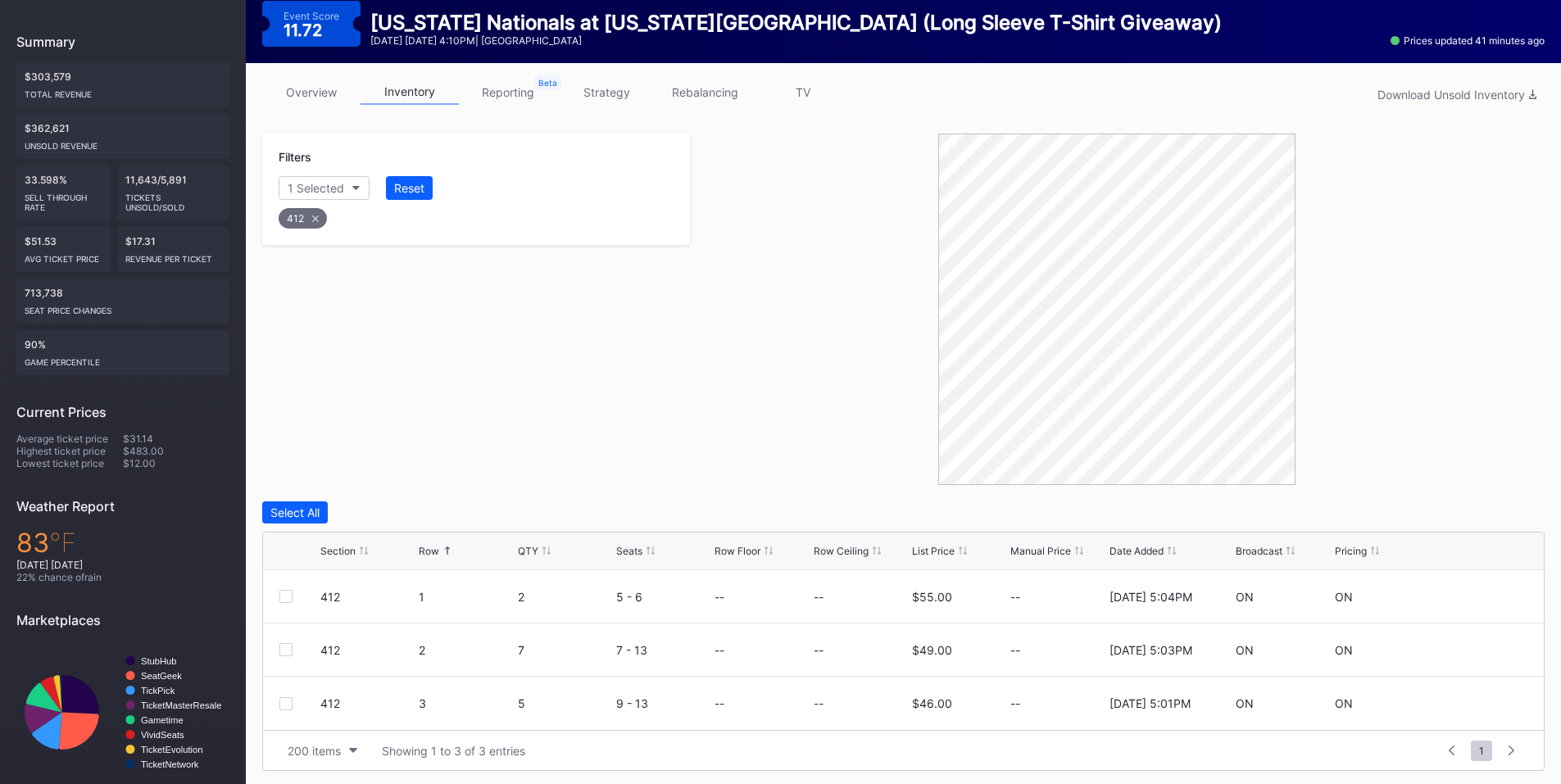
scroll to position [198, 0]
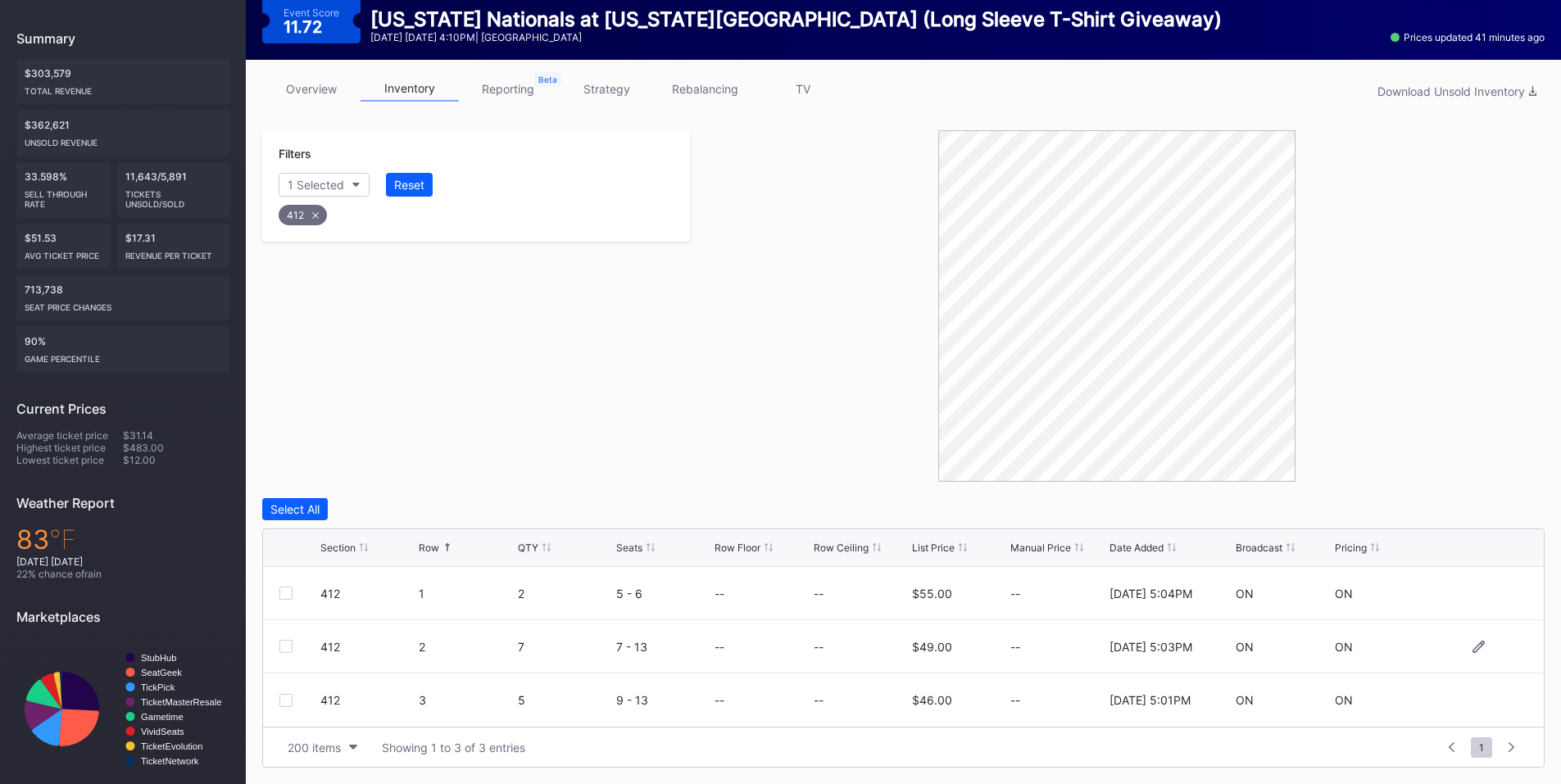
click at [283, 643] on div at bounding box center [286, 647] width 13 height 13
click at [1495, 509] on div "Delete 1 Row" at bounding box center [1503, 509] width 66 height 14
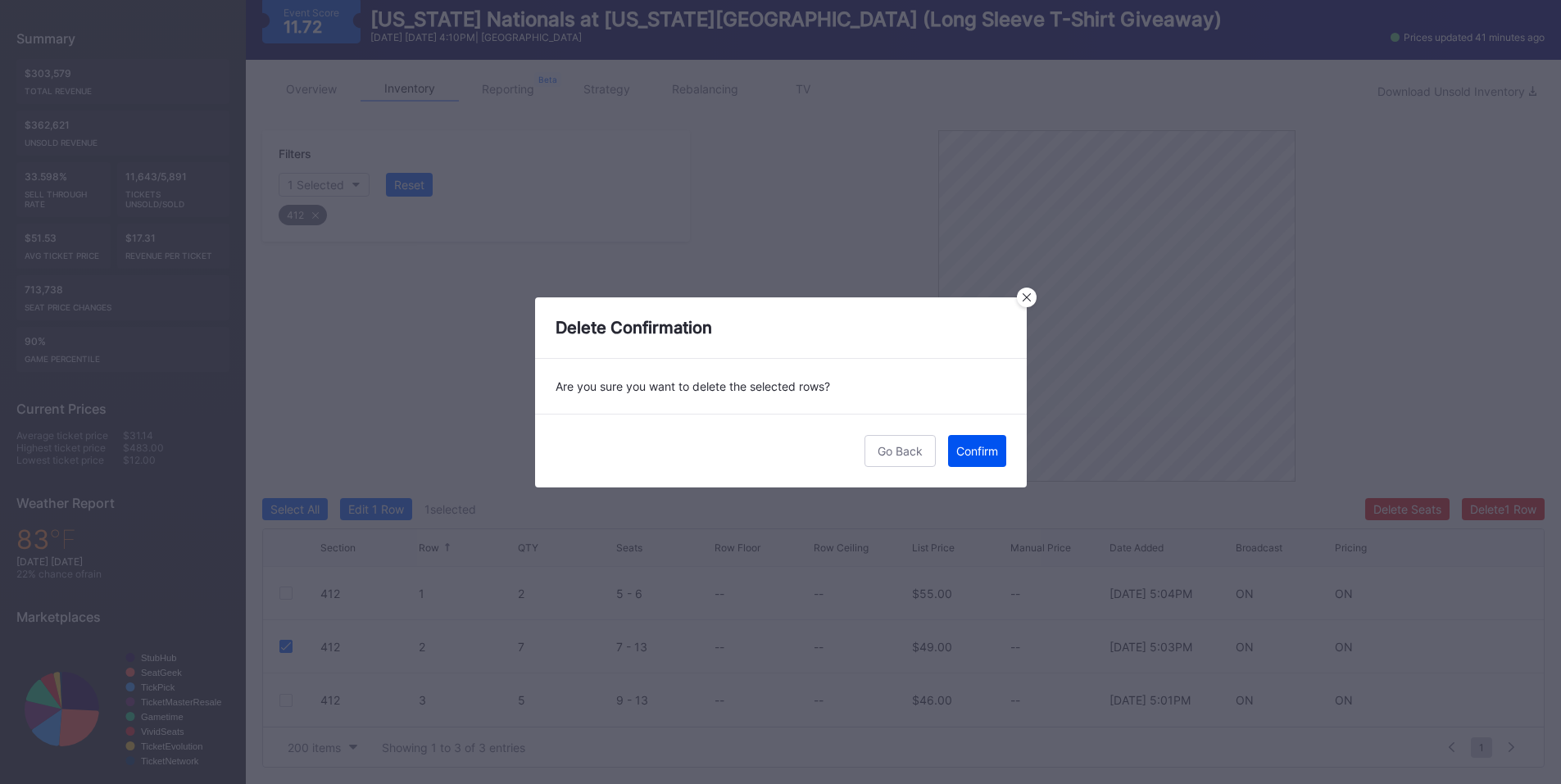
click at [981, 437] on button "Confirm" at bounding box center [977, 451] width 58 height 32
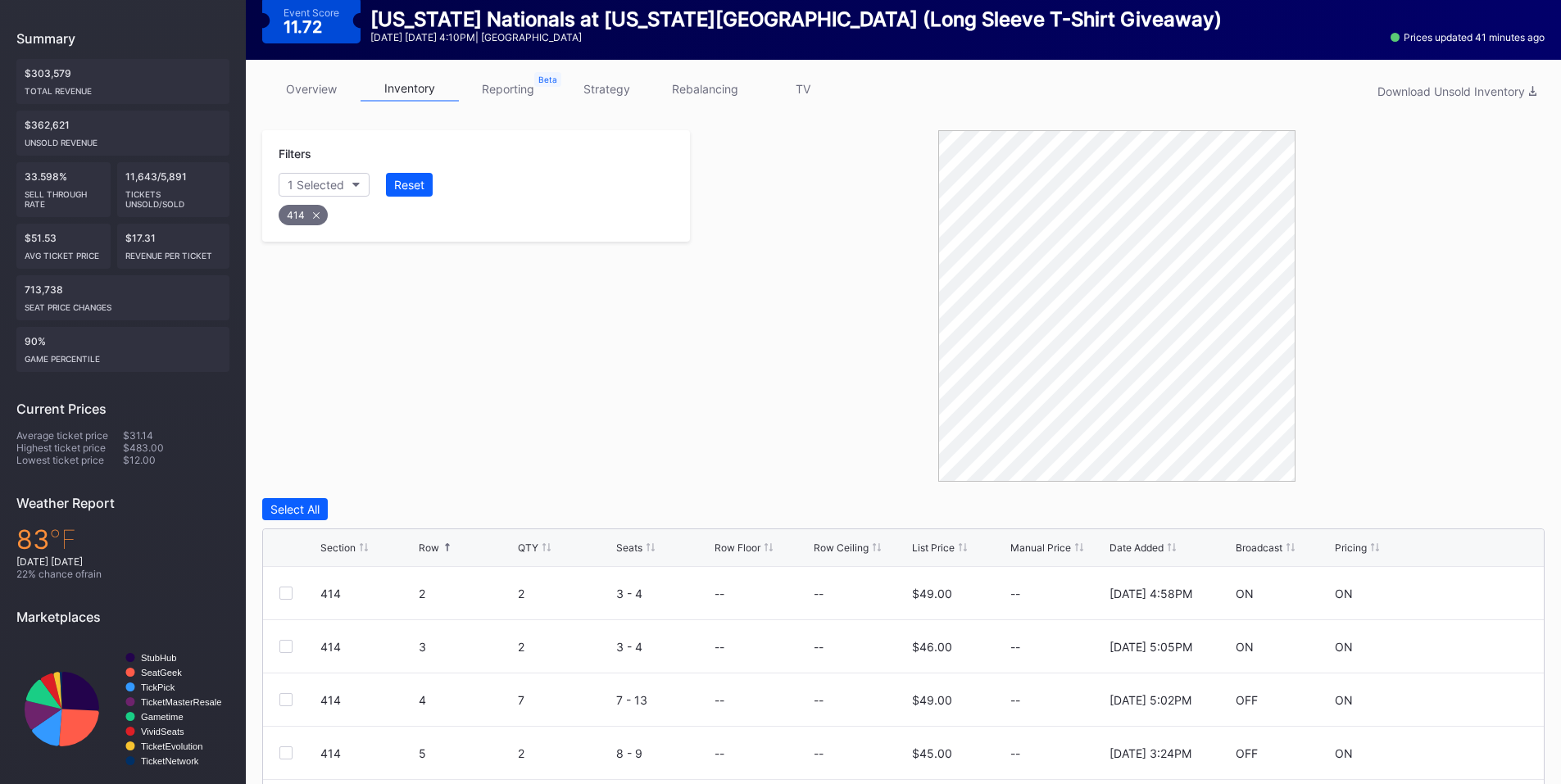
scroll to position [304, 0]
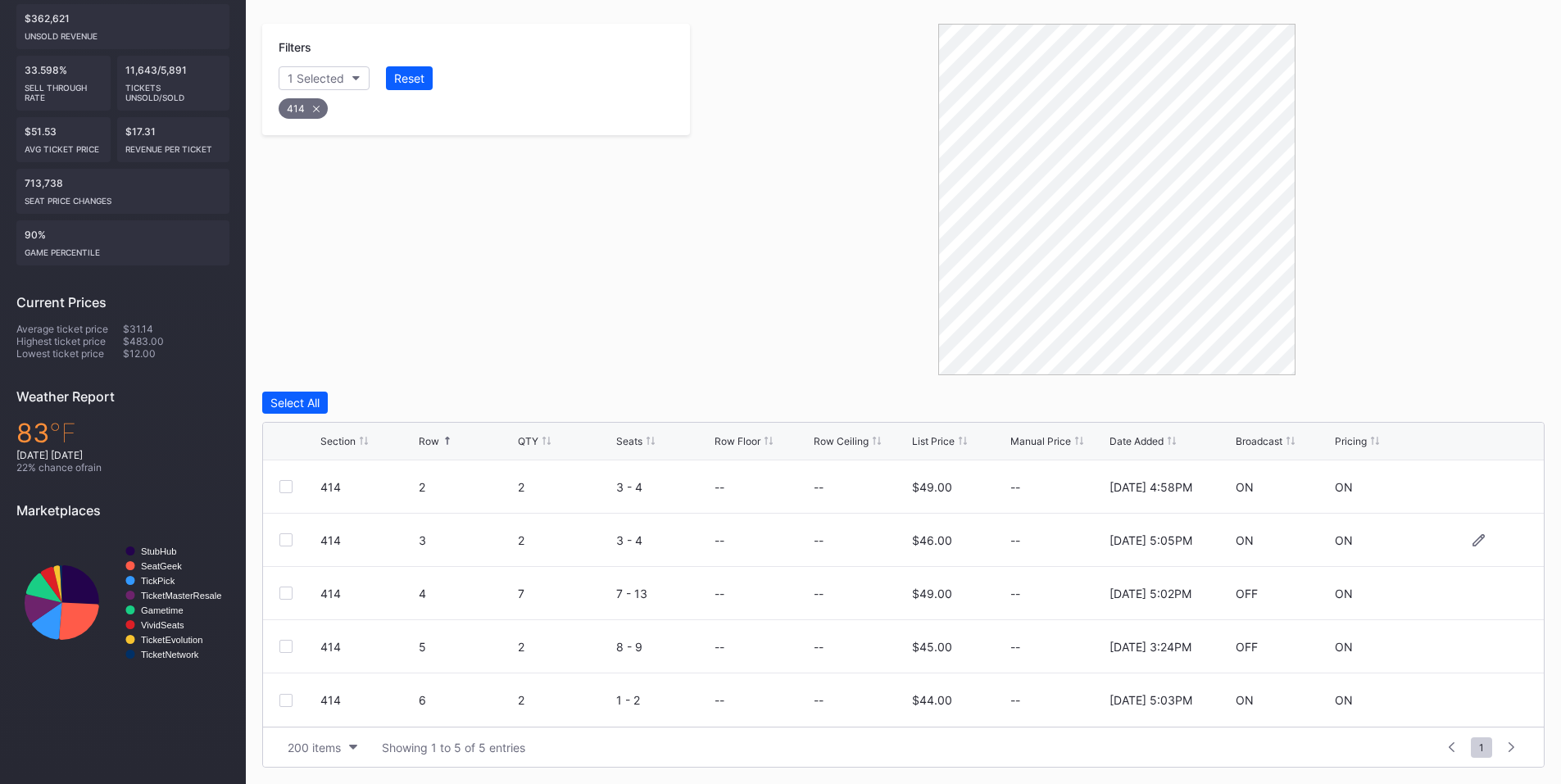
click at [283, 541] on div at bounding box center [286, 540] width 13 height 13
click at [285, 647] on div at bounding box center [286, 647] width 13 height 13
click at [1495, 405] on div "Delete 2 Rows" at bounding box center [1499, 402] width 73 height 14
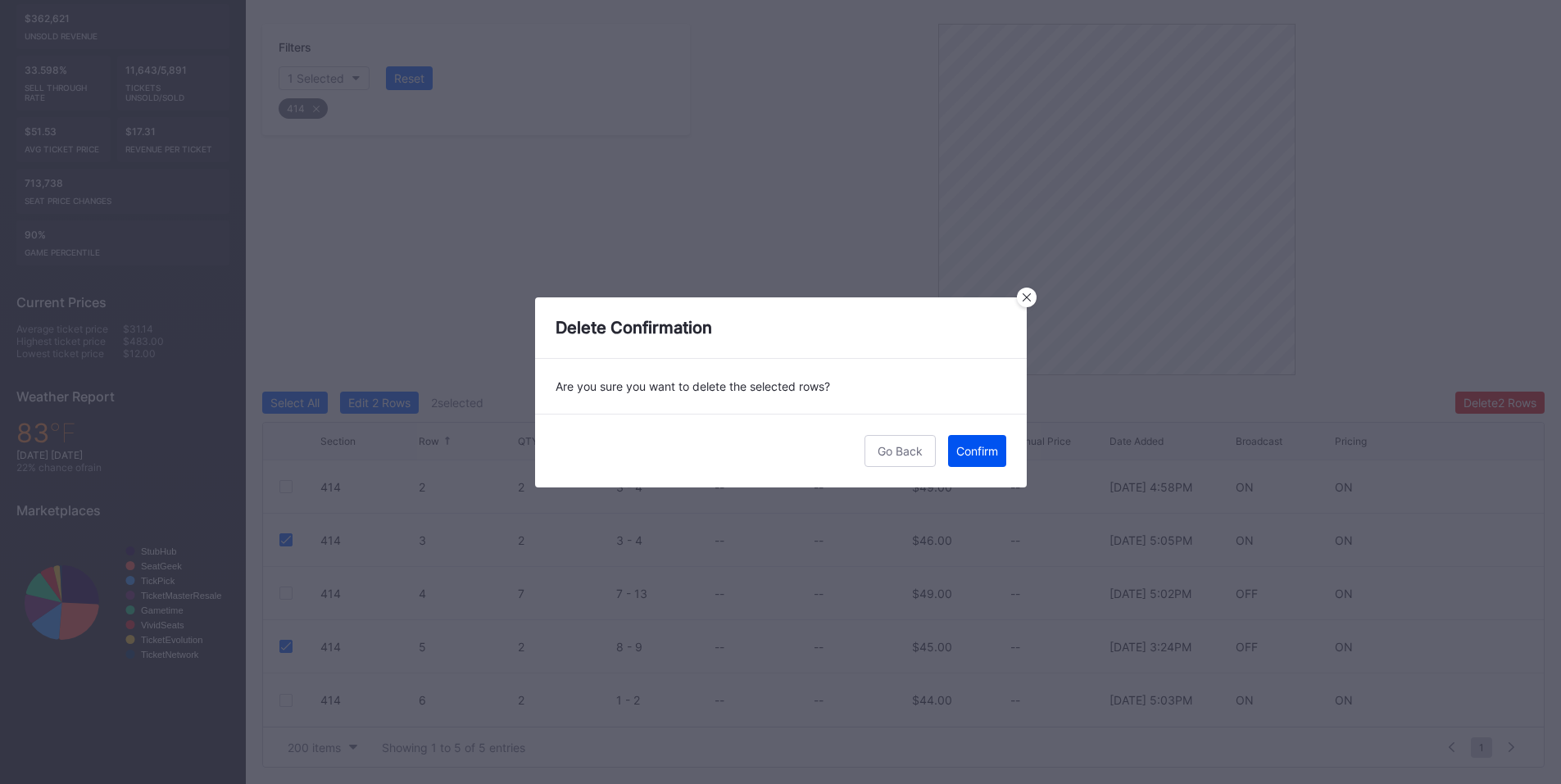
click at [973, 439] on button "Confirm" at bounding box center [977, 451] width 58 height 32
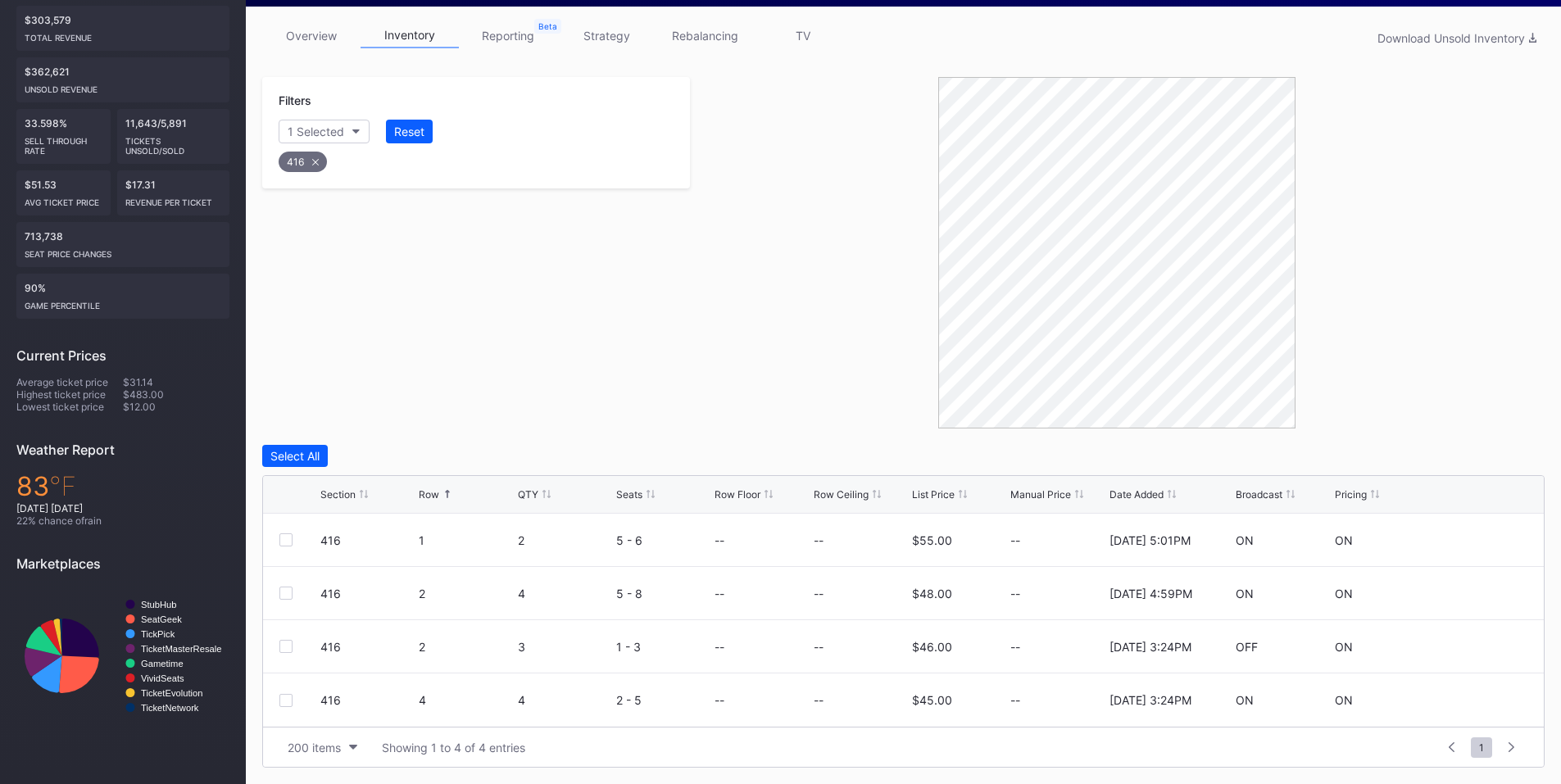
scroll to position [251, 0]
click at [288, 539] on div at bounding box center [286, 540] width 13 height 13
click at [286, 647] on div at bounding box center [286, 647] width 13 height 13
click at [286, 701] on div at bounding box center [286, 701] width 13 height 13
click at [1483, 447] on button "Delete 3 Rows" at bounding box center [1499, 455] width 90 height 22
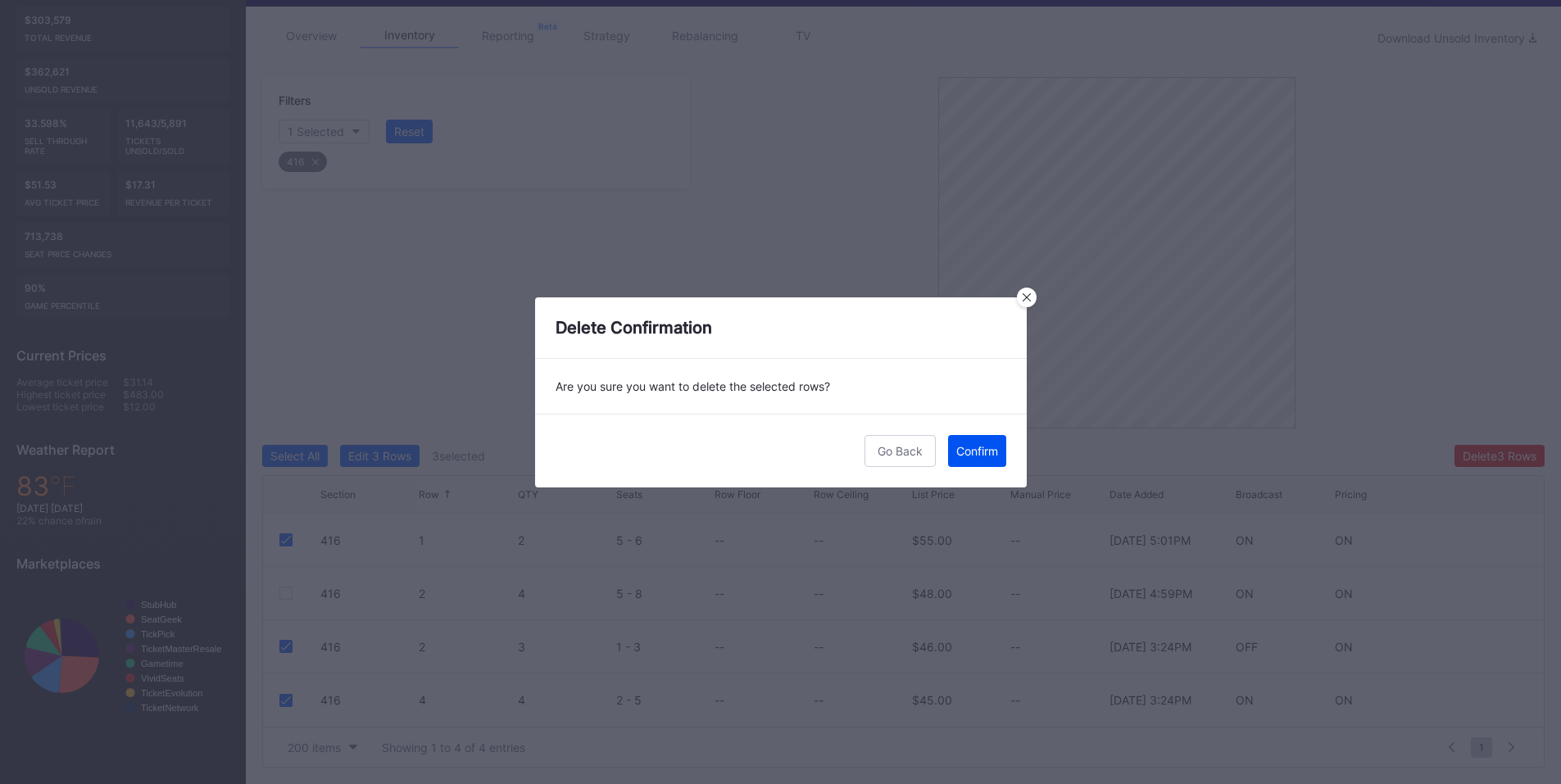
click at [981, 460] on button "Confirm" at bounding box center [977, 451] width 58 height 32
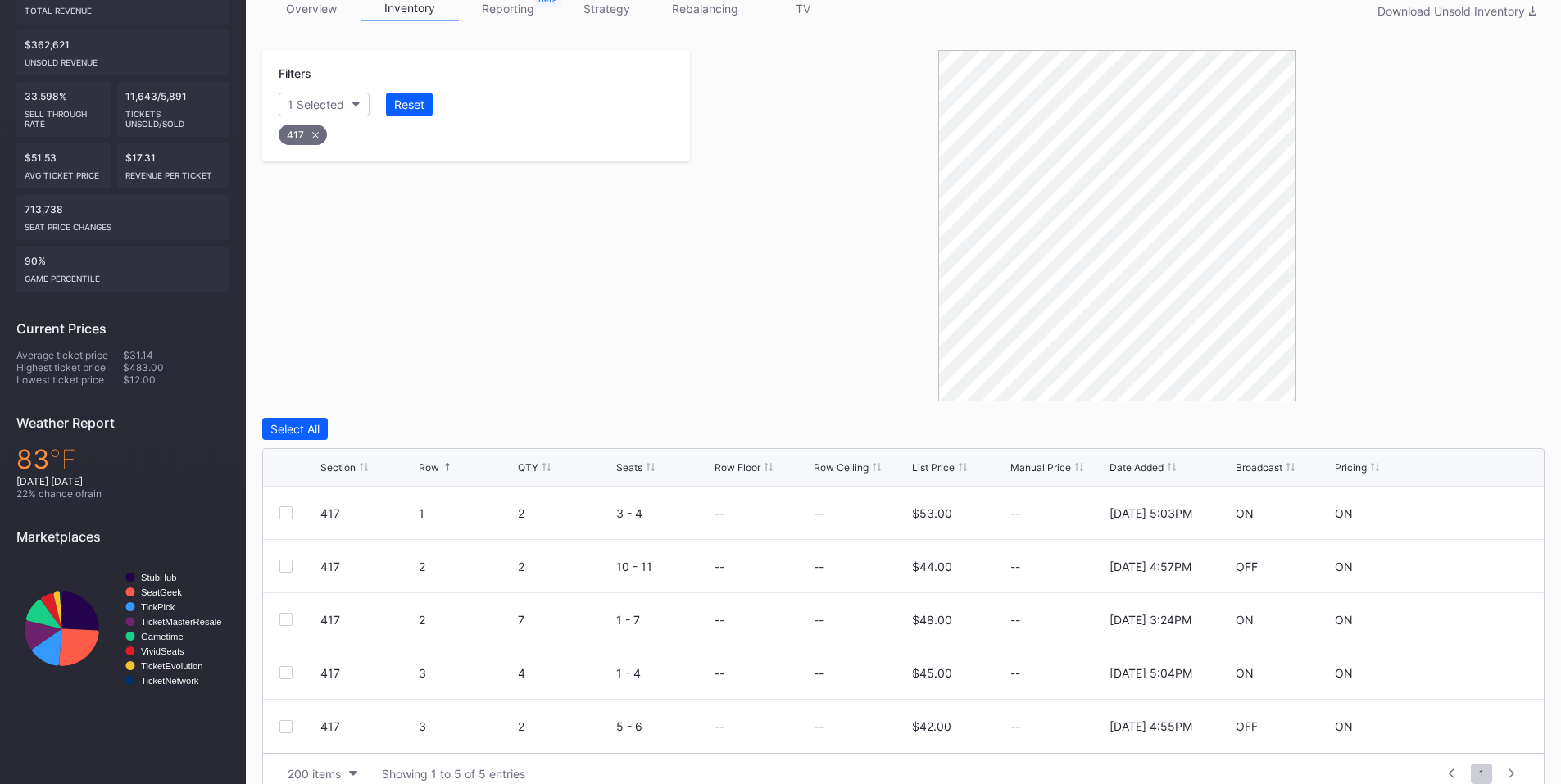
scroll to position [304, 0]
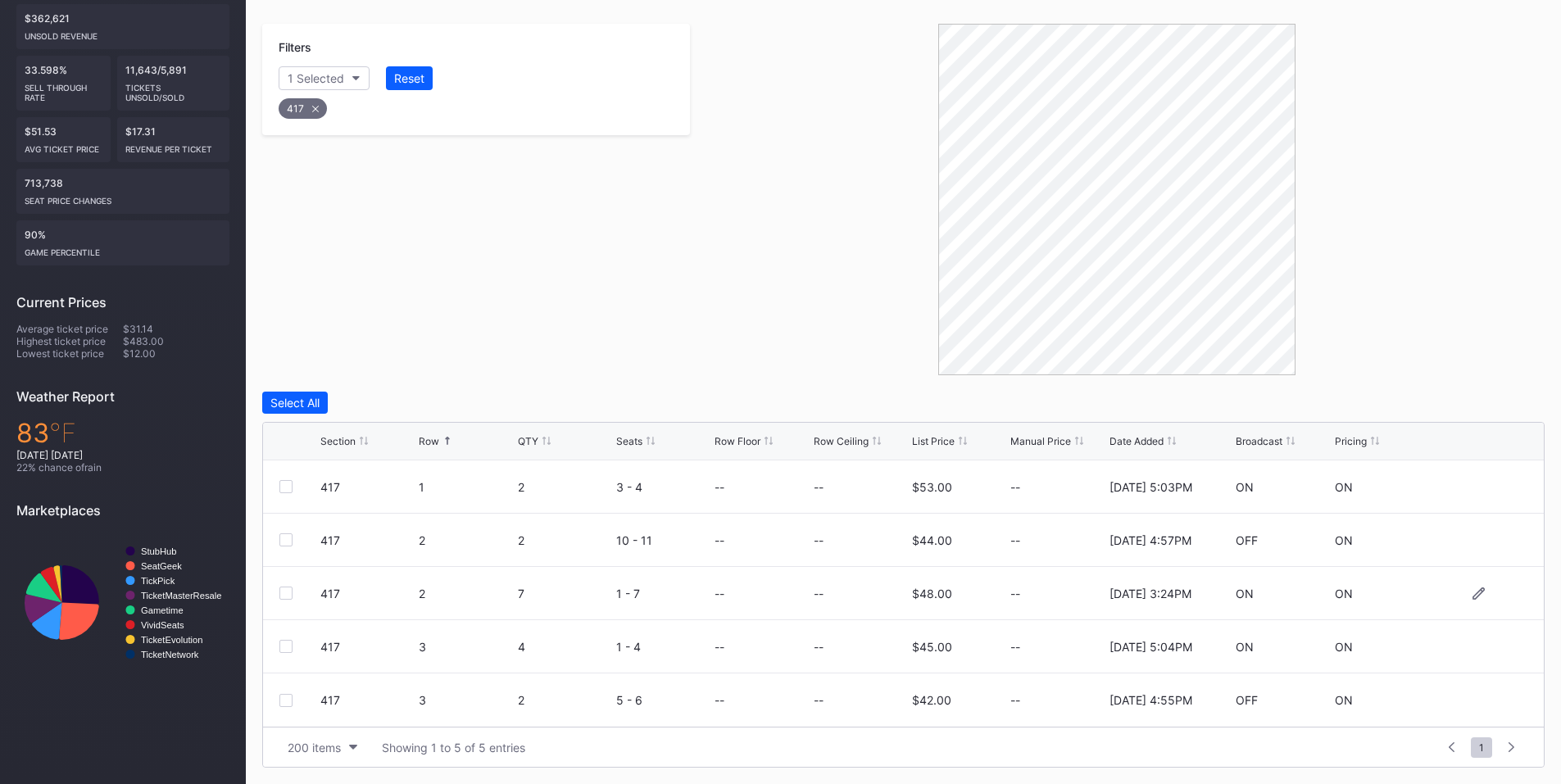
click at [281, 592] on div at bounding box center [286, 593] width 13 height 13
click at [284, 646] on div at bounding box center [286, 647] width 13 height 13
click at [1465, 401] on div "Delete 2 Rows" at bounding box center [1499, 402] width 73 height 14
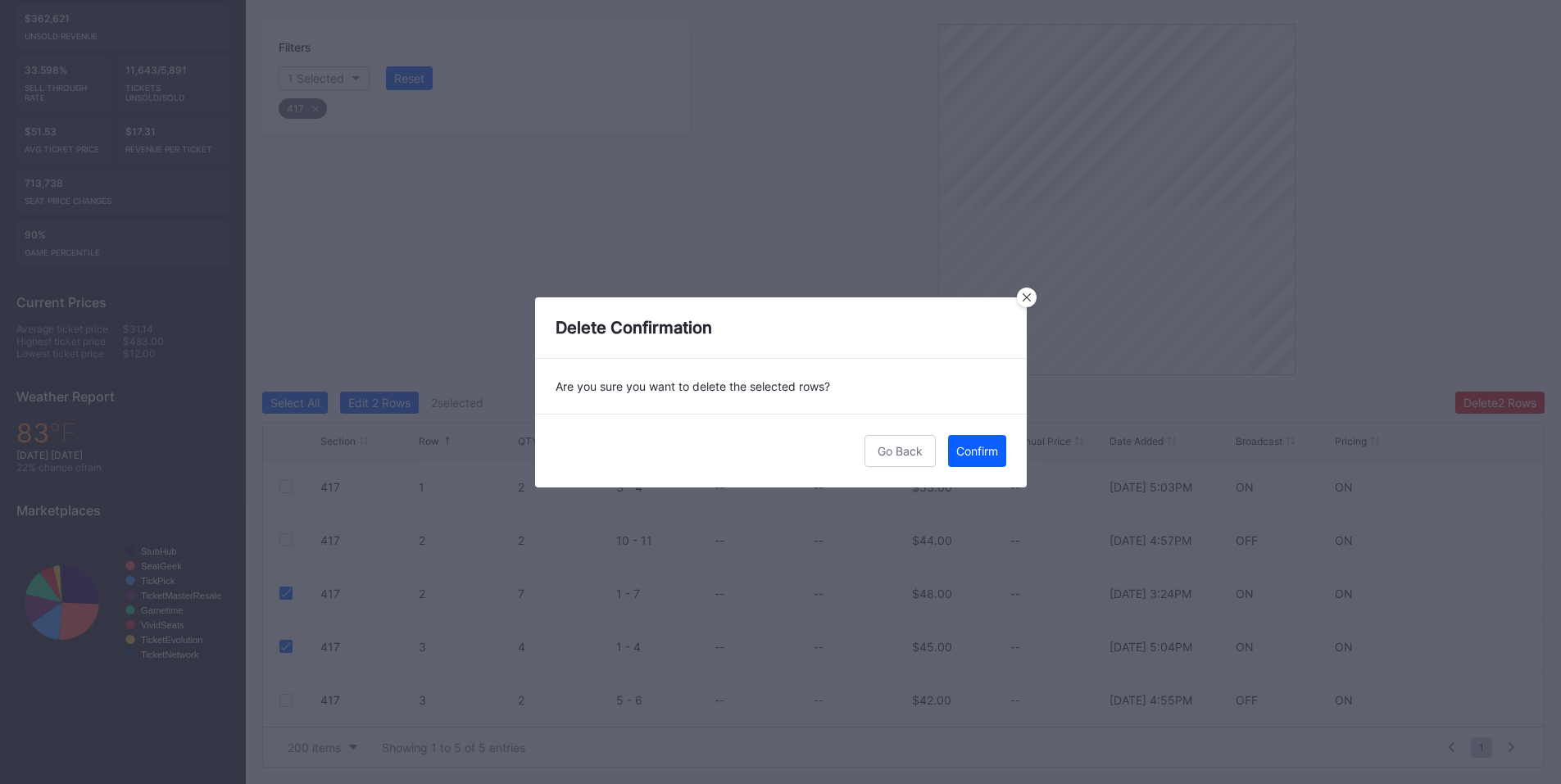
click at [976, 445] on div "Confirm" at bounding box center [977, 450] width 42 height 14
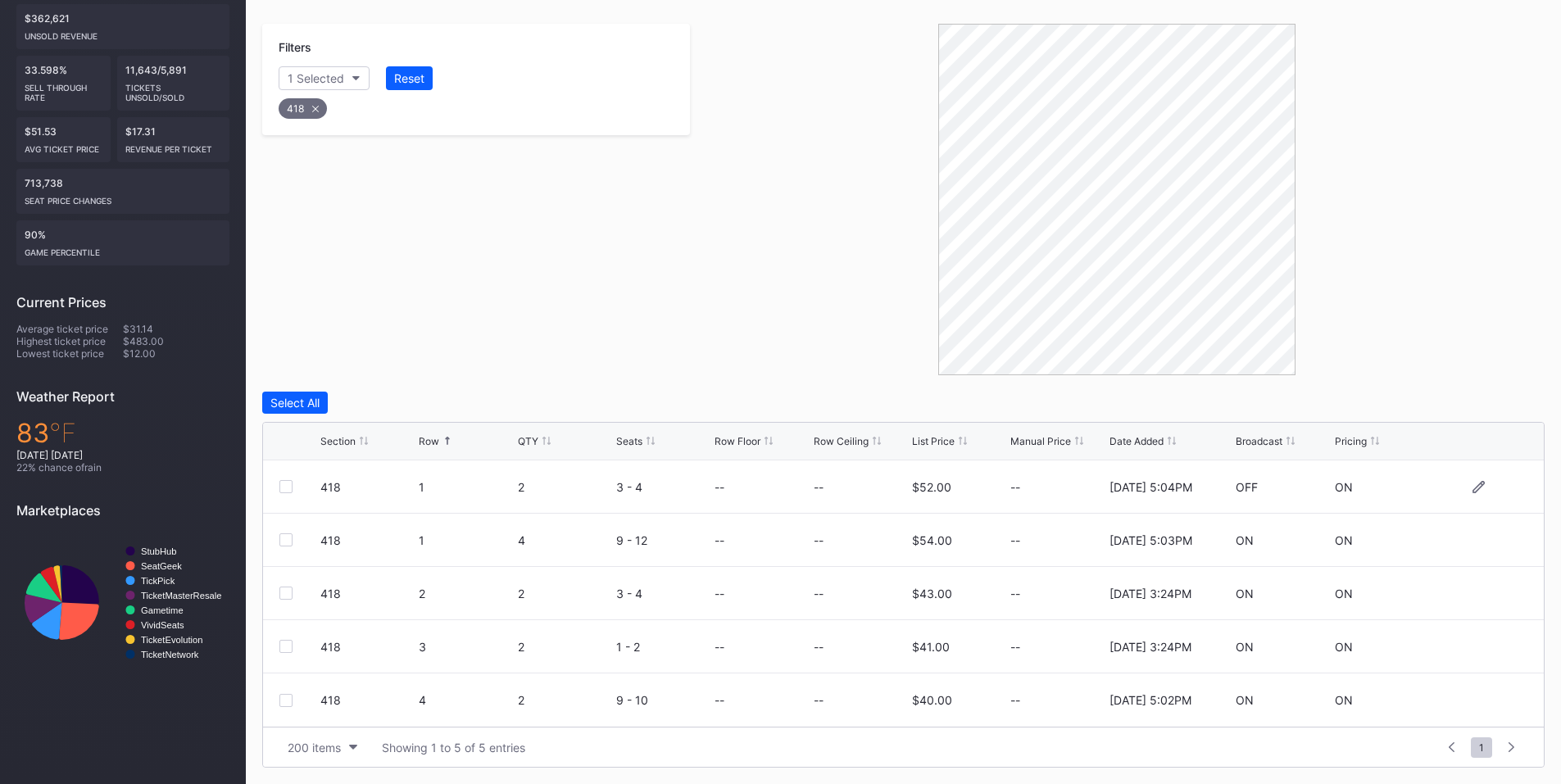
click at [291, 491] on div at bounding box center [286, 486] width 13 height 13
click at [286, 543] on div at bounding box center [286, 540] width 13 height 13
click at [285, 649] on div at bounding box center [286, 647] width 13 height 13
click at [1515, 408] on div "Delete 3 Rows" at bounding box center [1499, 402] width 74 height 14
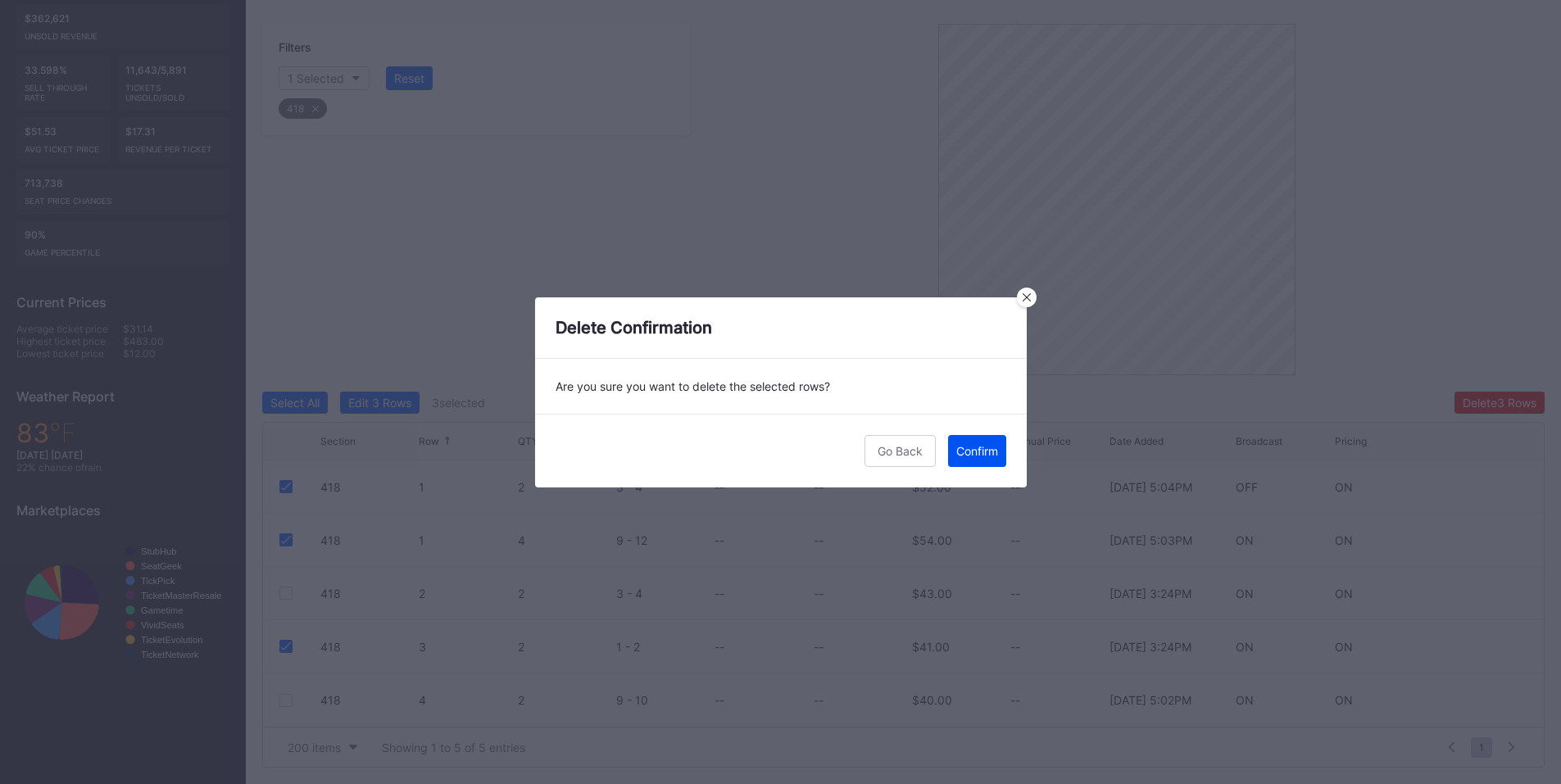
click at [969, 451] on div "Confirm" at bounding box center [977, 450] width 42 height 14
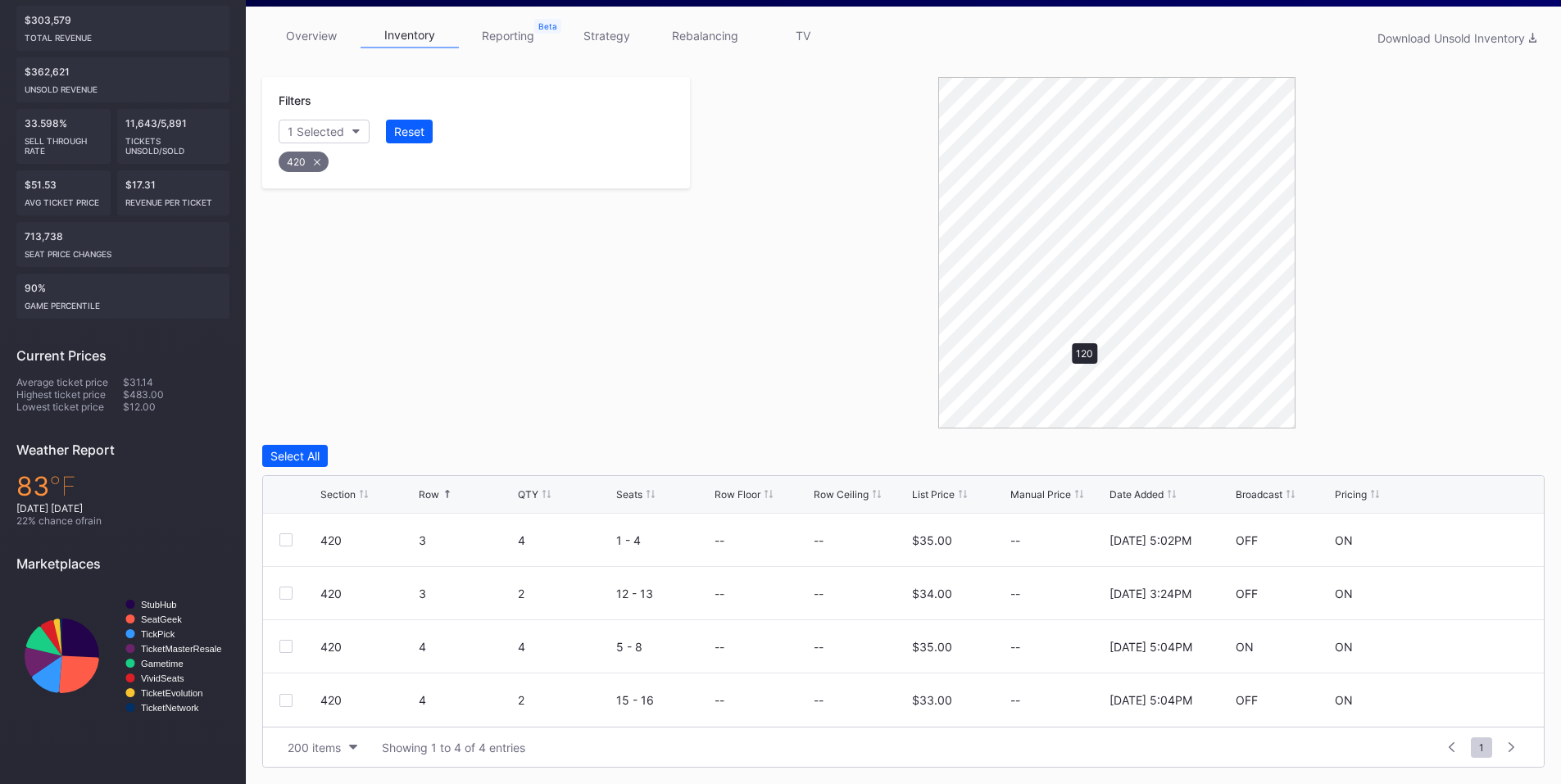
scroll to position [251, 0]
click at [286, 537] on div at bounding box center [286, 540] width 13 height 13
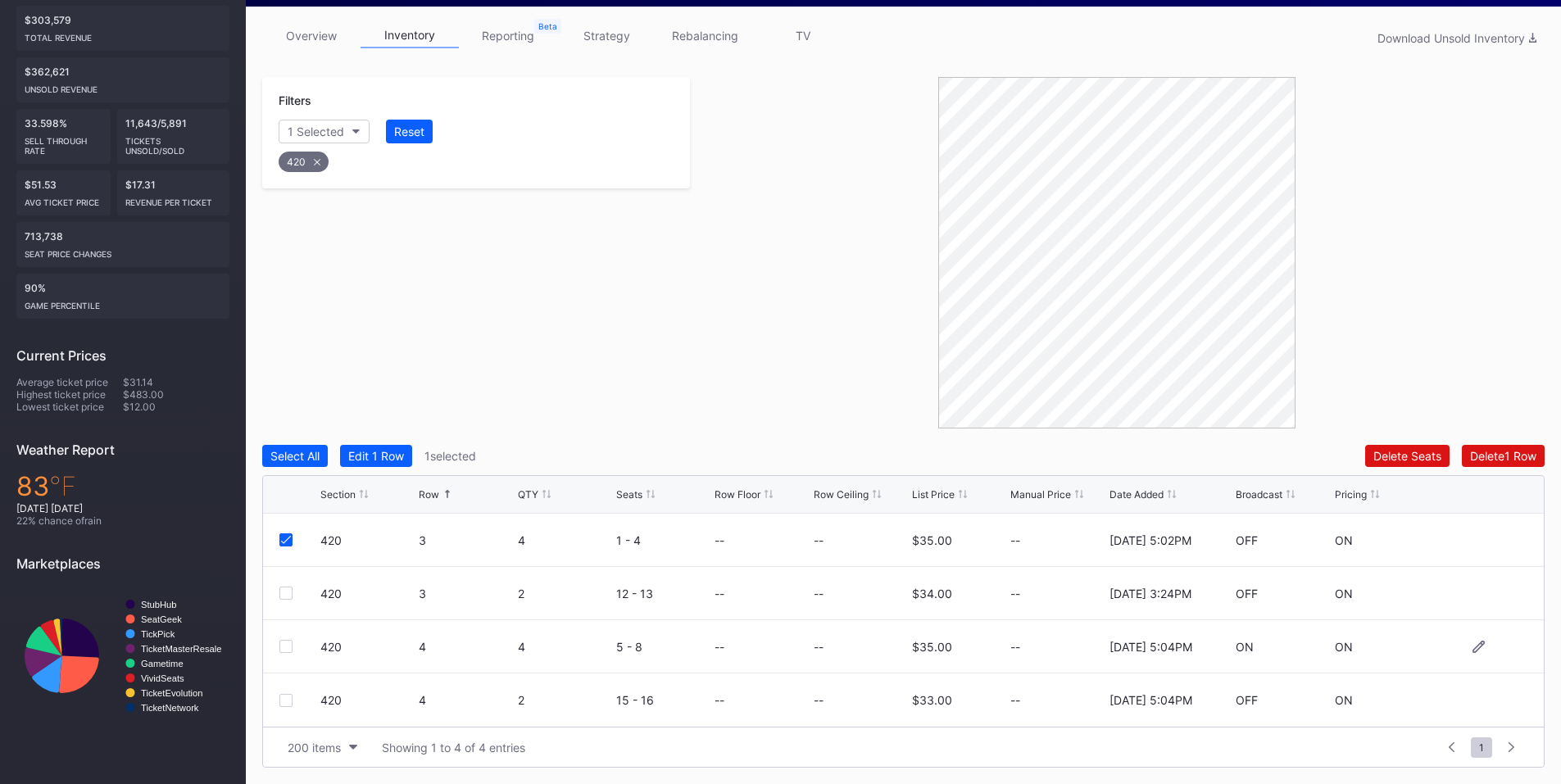
click at [284, 647] on div at bounding box center [286, 647] width 13 height 13
click at [286, 701] on div at bounding box center [286, 701] width 13 height 13
click at [1490, 462] on div "Delete 3 Rows" at bounding box center [1499, 456] width 74 height 14
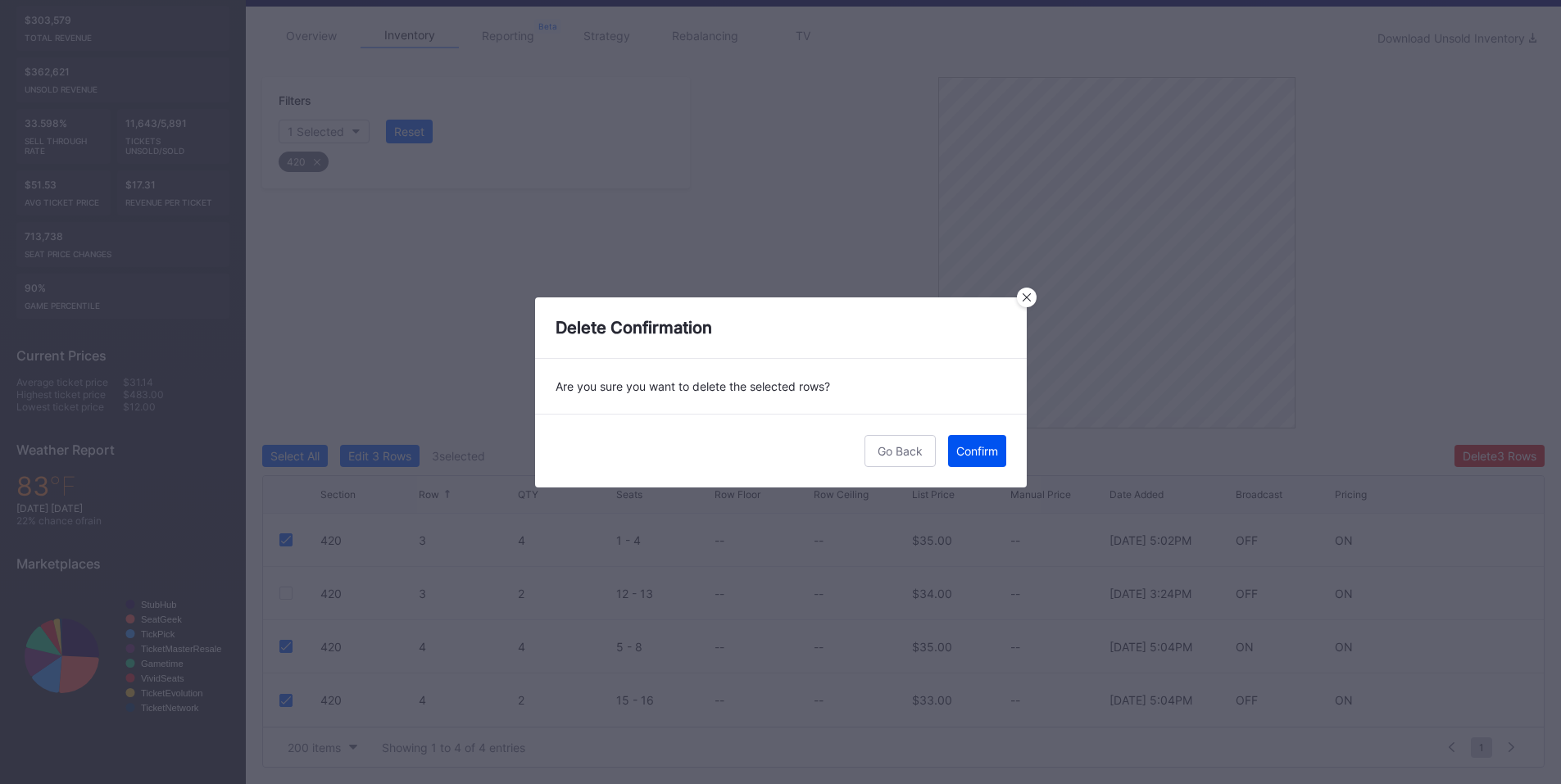
click at [975, 447] on div "Confirm" at bounding box center [977, 450] width 42 height 14
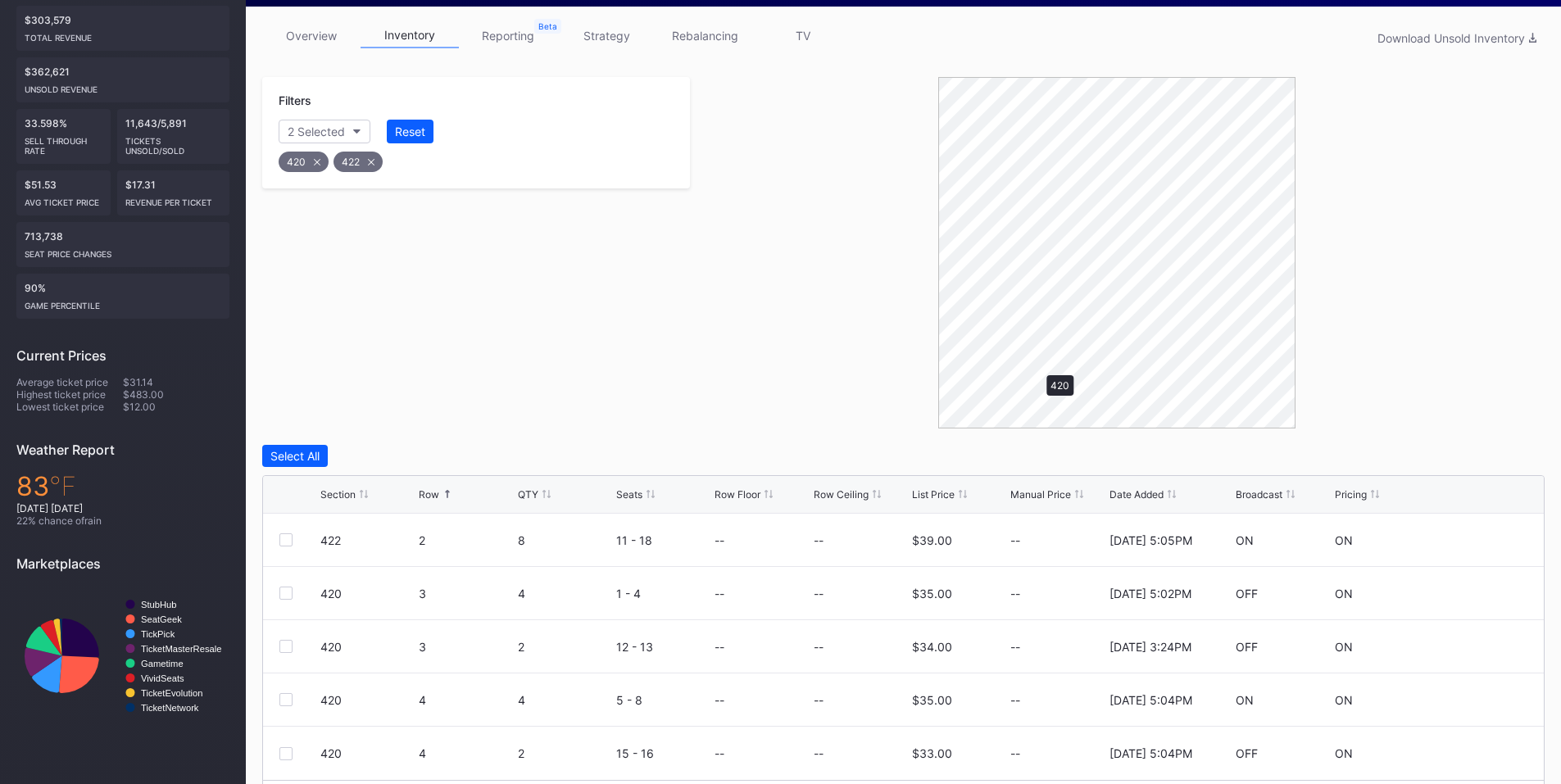
scroll to position [184, 0]
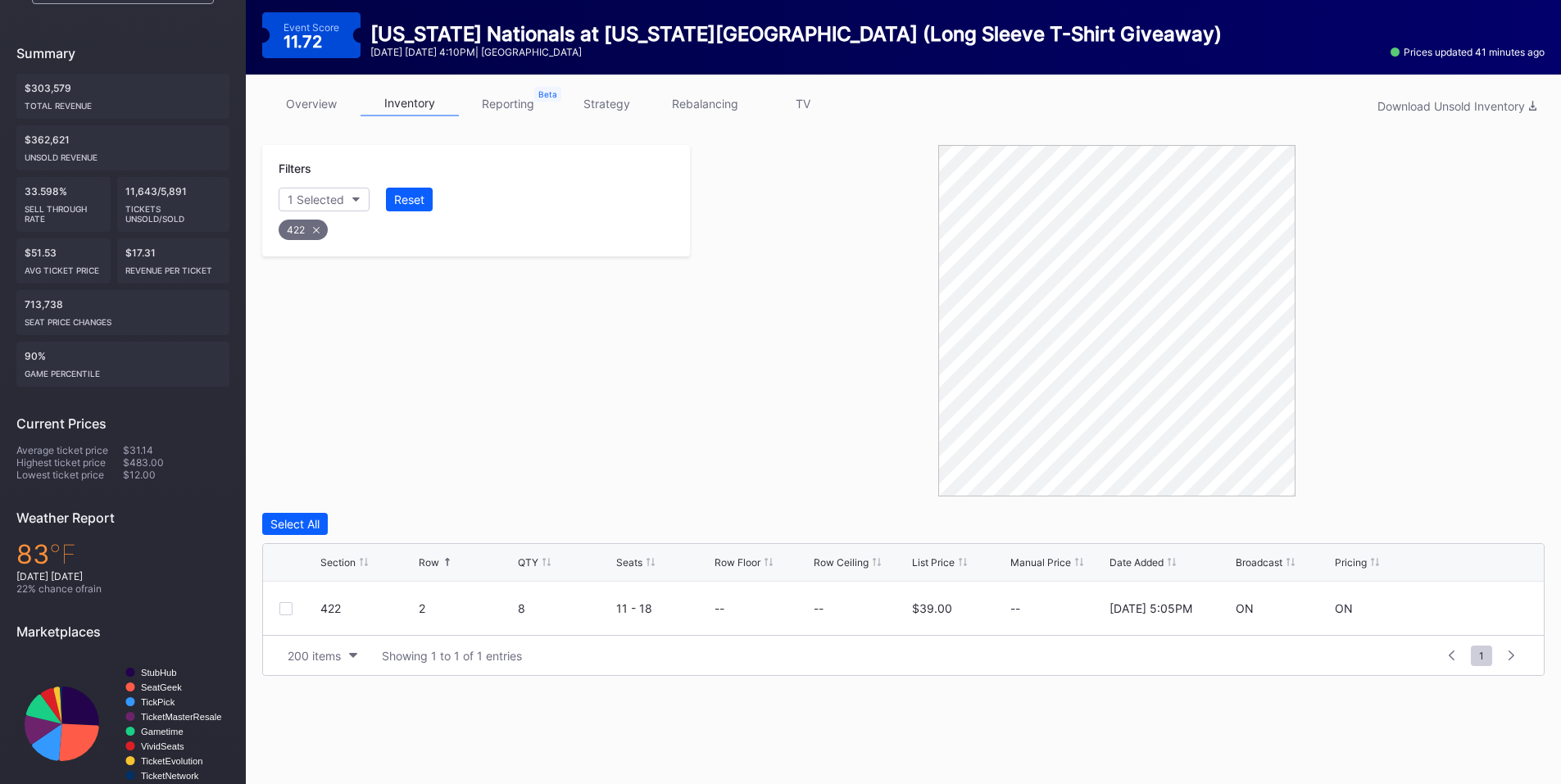
drag, startPoint x: 290, startPoint y: 610, endPoint x: 962, endPoint y: 560, distance: 673.9
click at [291, 610] on div at bounding box center [286, 609] width 13 height 13
click at [1517, 533] on button "Delete 1 Row" at bounding box center [1503, 523] width 83 height 22
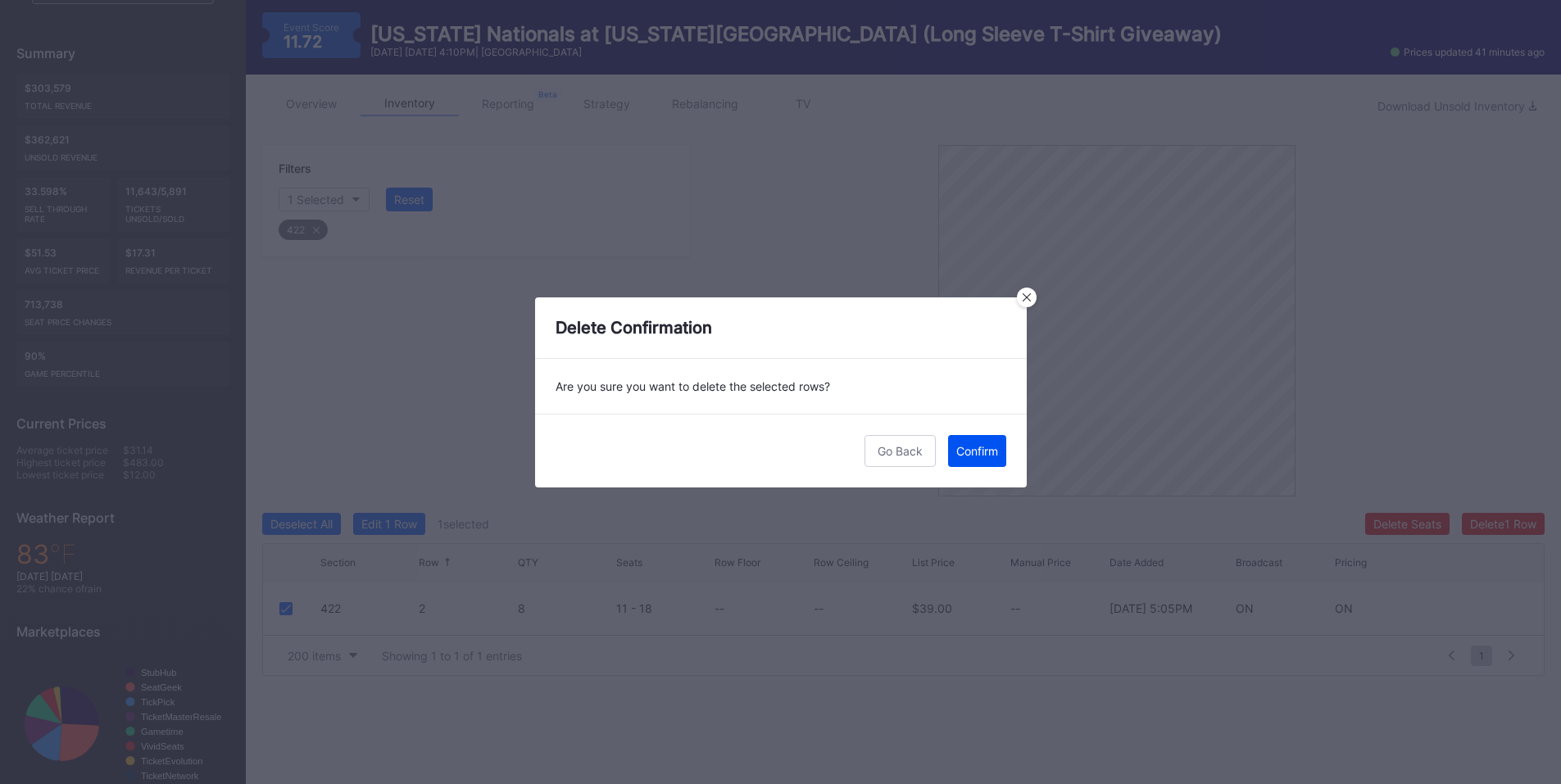
click at [980, 450] on div "Confirm" at bounding box center [977, 450] width 42 height 14
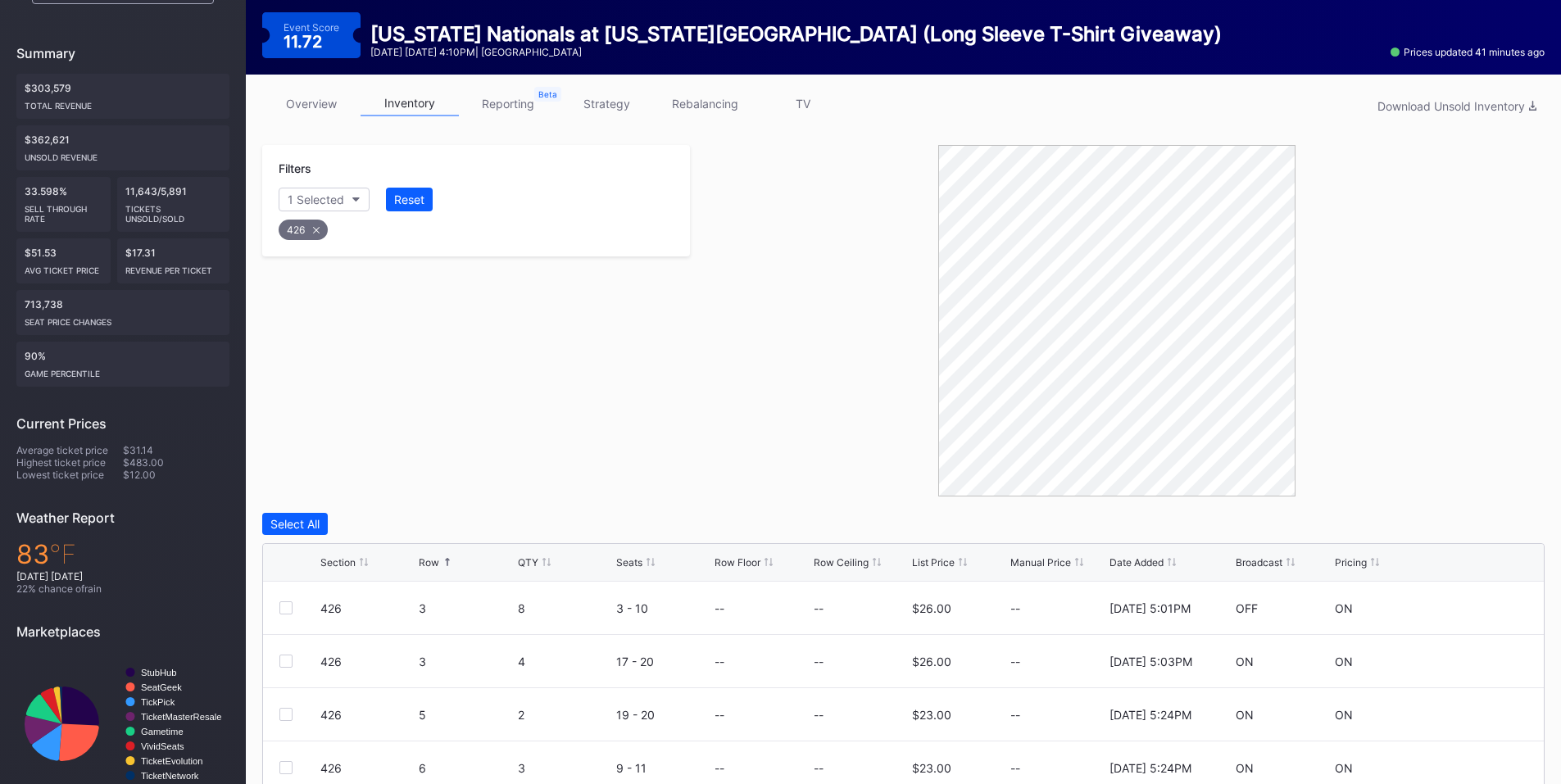
scroll to position [304, 0]
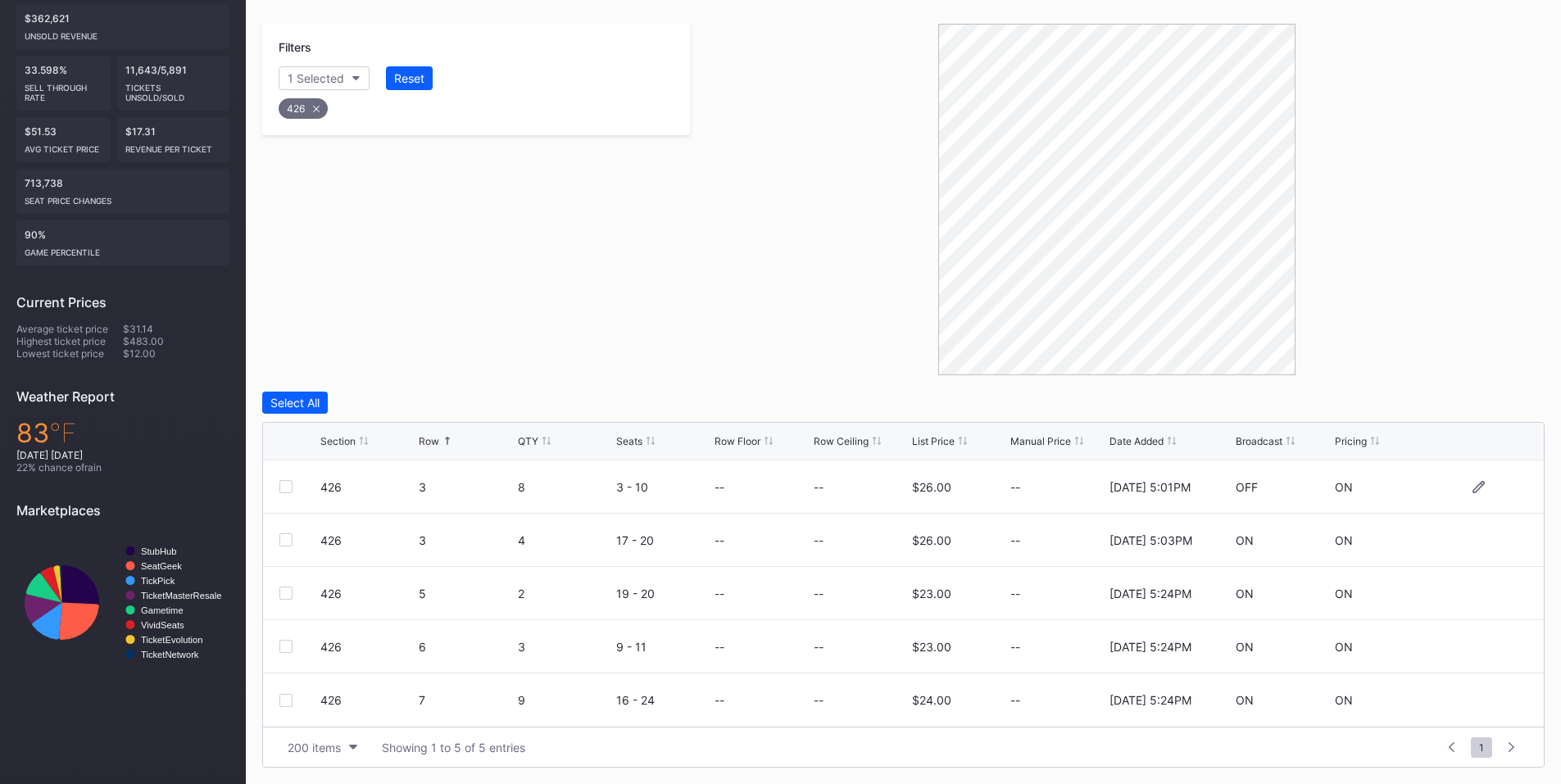
click at [289, 486] on div at bounding box center [286, 486] width 13 height 13
click at [281, 645] on div at bounding box center [286, 647] width 13 height 13
click at [289, 702] on div at bounding box center [286, 701] width 13 height 13
click at [1475, 407] on div "Delete 3 Rows" at bounding box center [1499, 402] width 74 height 14
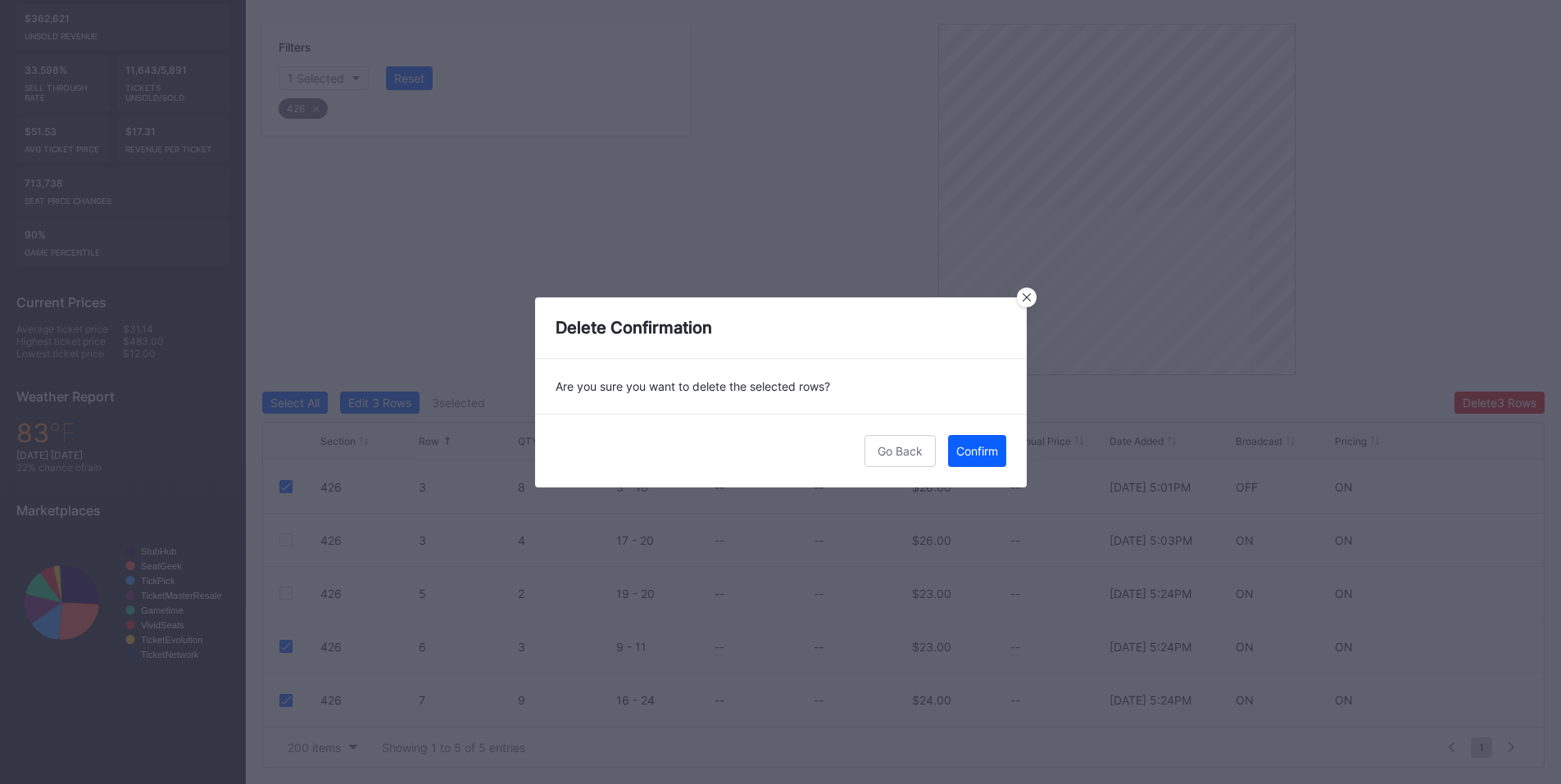
click at [969, 460] on button "Confirm" at bounding box center [977, 451] width 58 height 32
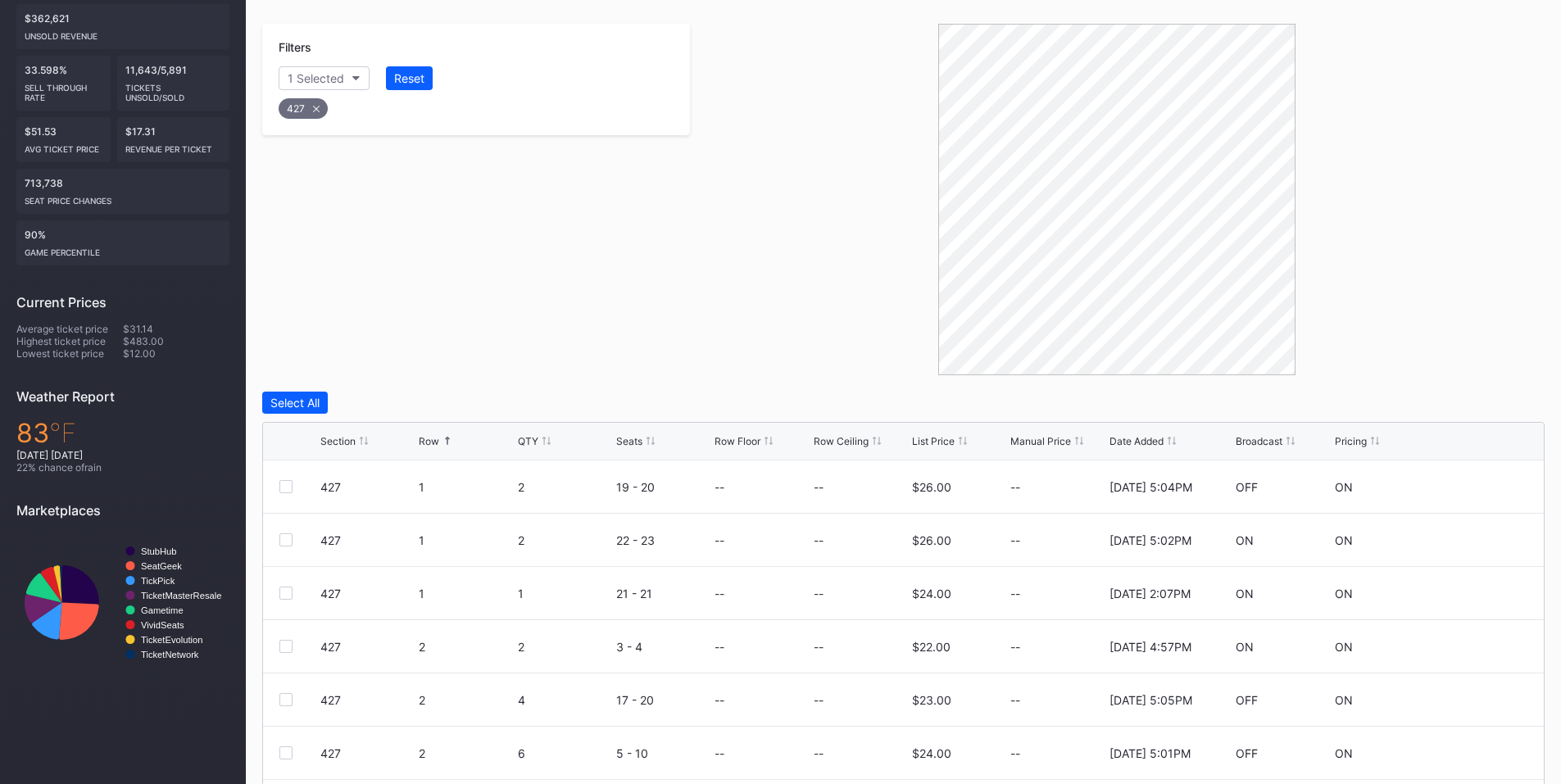
scroll to position [411, 0]
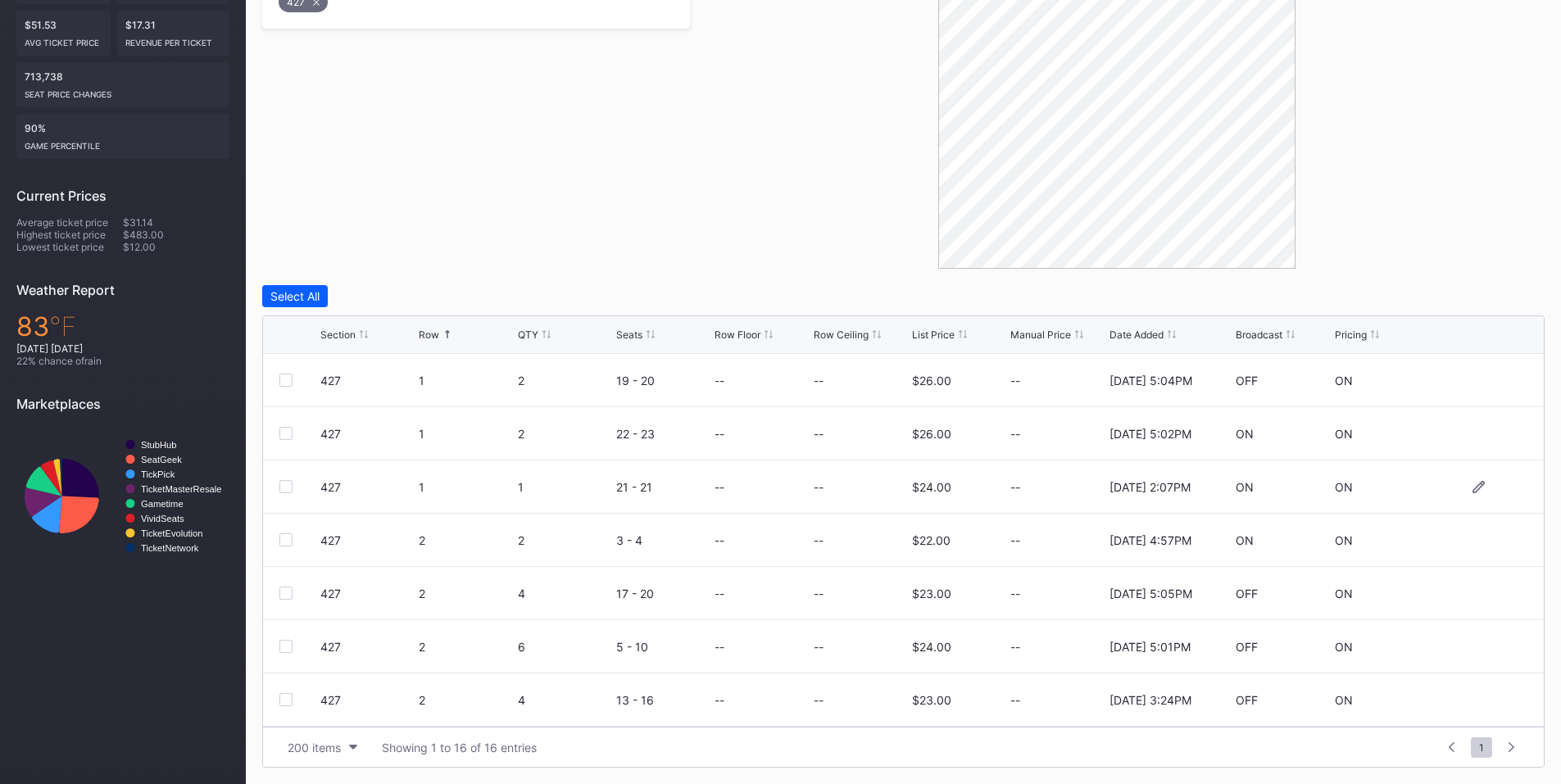
click at [284, 487] on div at bounding box center [286, 486] width 13 height 13
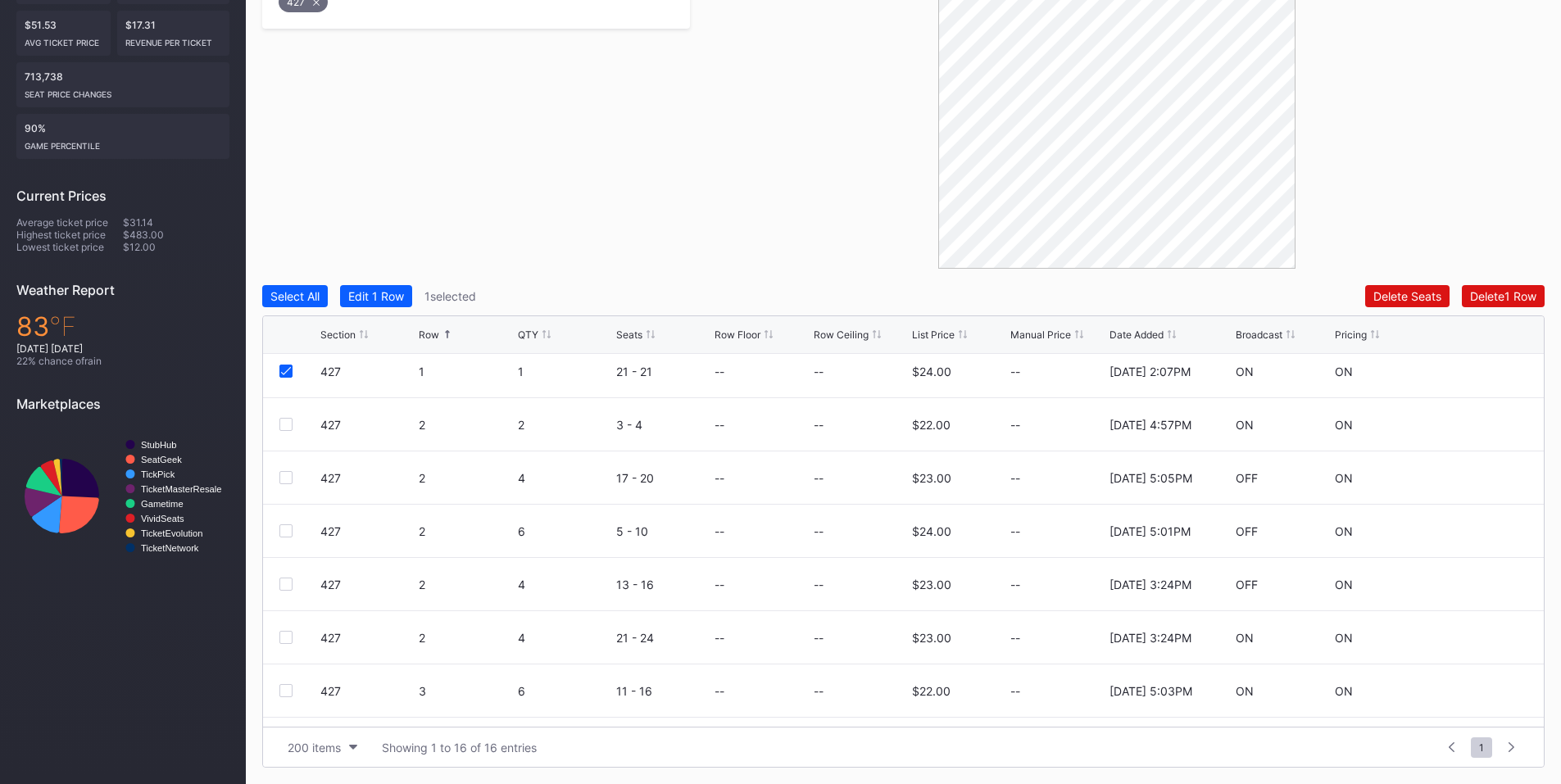
scroll to position [119, 0]
click at [287, 473] on div at bounding box center [286, 474] width 13 height 13
click at [287, 530] on div at bounding box center [286, 527] width 13 height 13
click at [286, 633] on div at bounding box center [286, 633] width 13 height 13
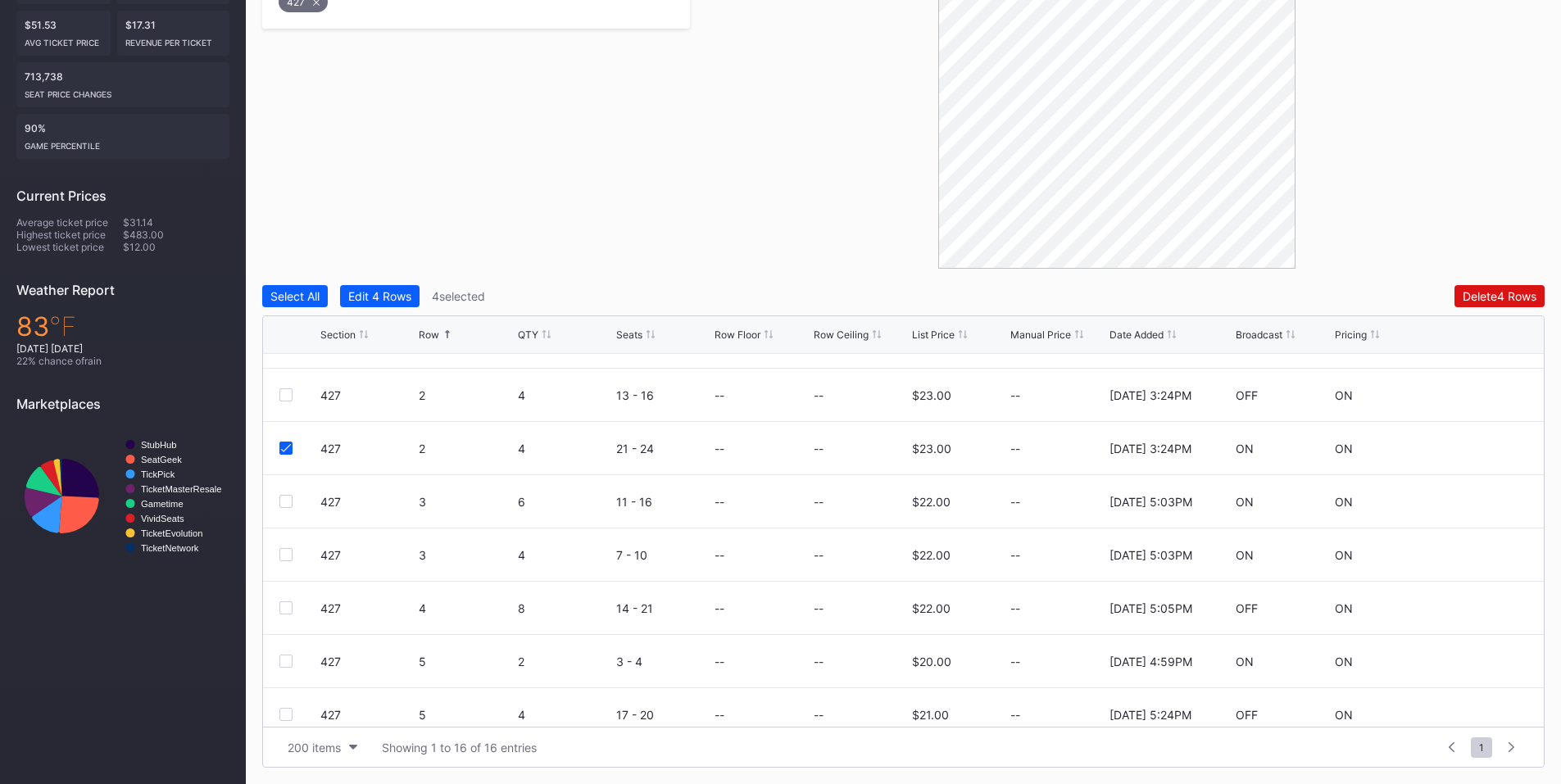
scroll to position [317, 0]
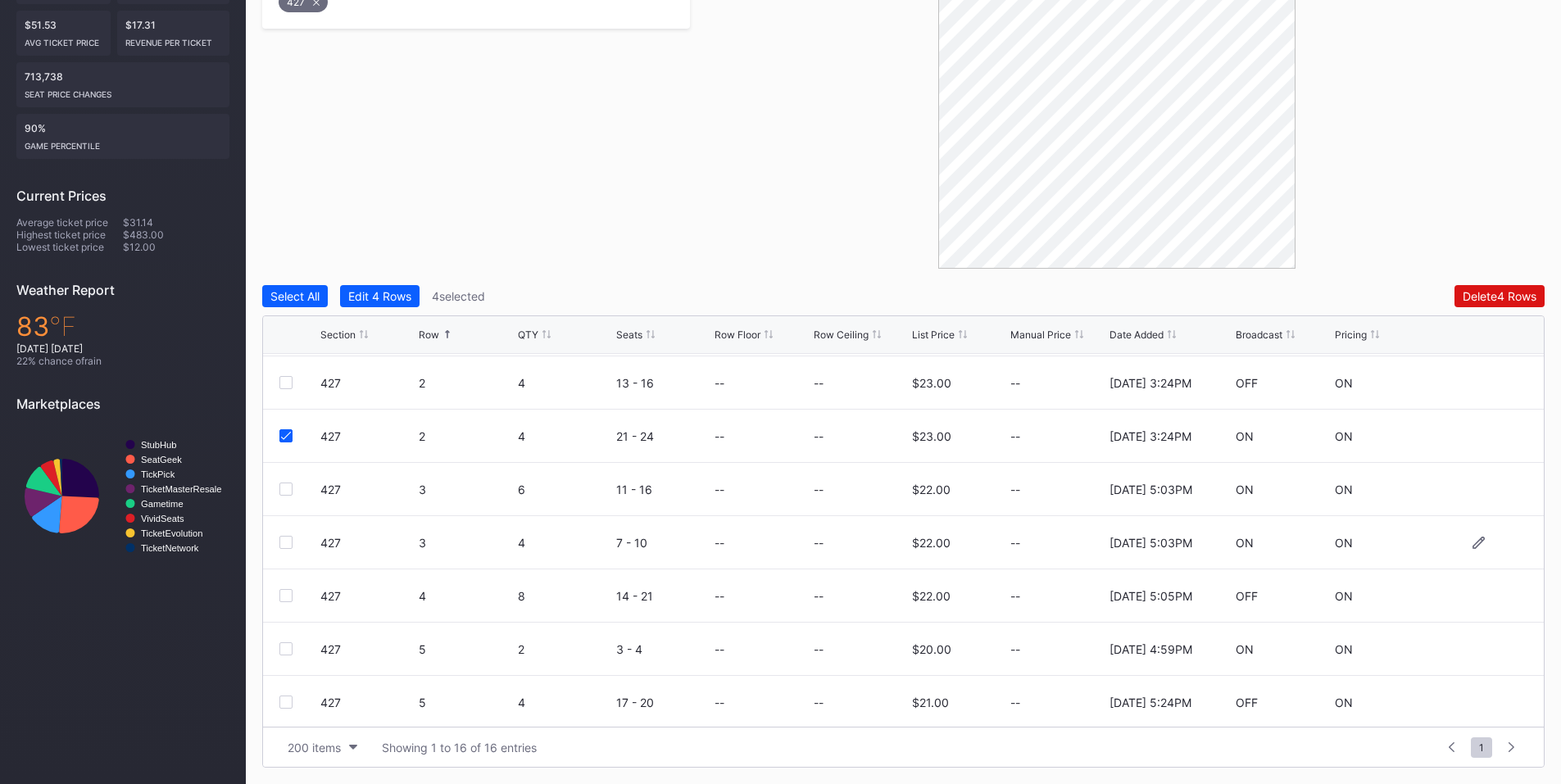
click at [284, 539] on div at bounding box center [286, 542] width 13 height 13
click at [287, 592] on div at bounding box center [286, 595] width 13 height 13
click at [286, 539] on div at bounding box center [286, 540] width 13 height 13
click at [286, 588] on div at bounding box center [286, 593] width 13 height 13
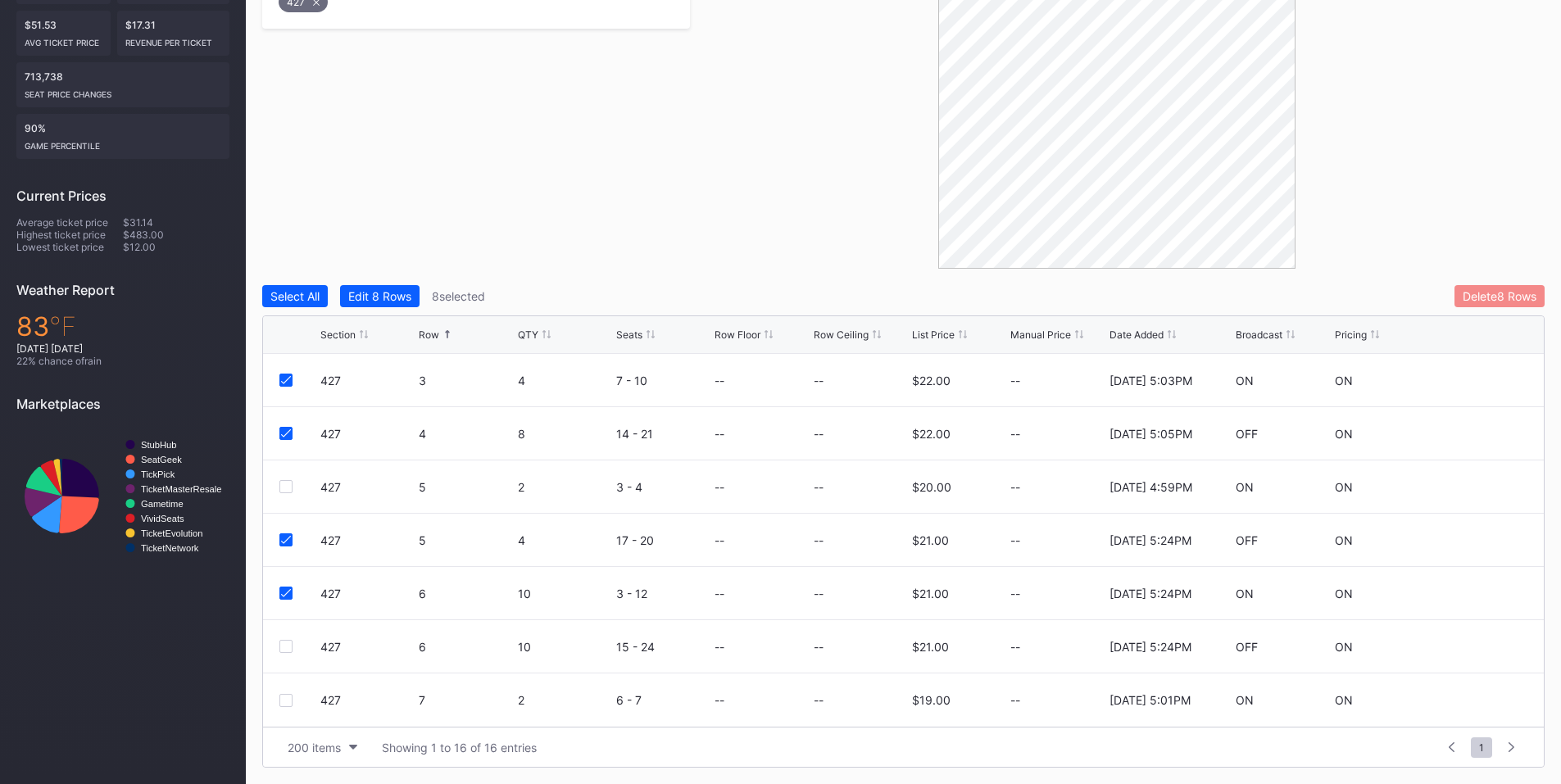
click at [1500, 297] on div "Delete 8 Rows" at bounding box center [1499, 296] width 74 height 14
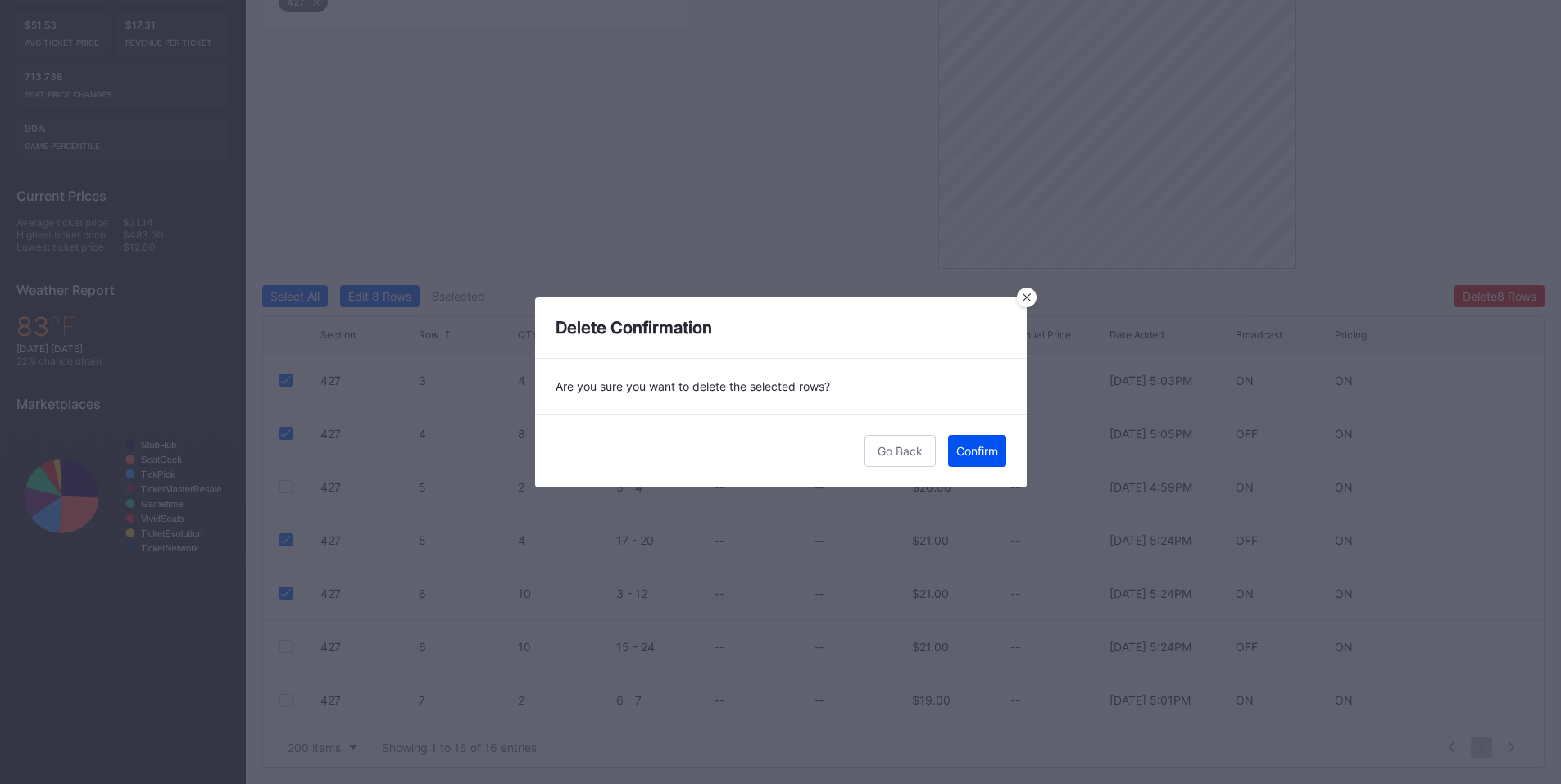
click at [979, 449] on div "Confirm" at bounding box center [977, 450] width 42 height 14
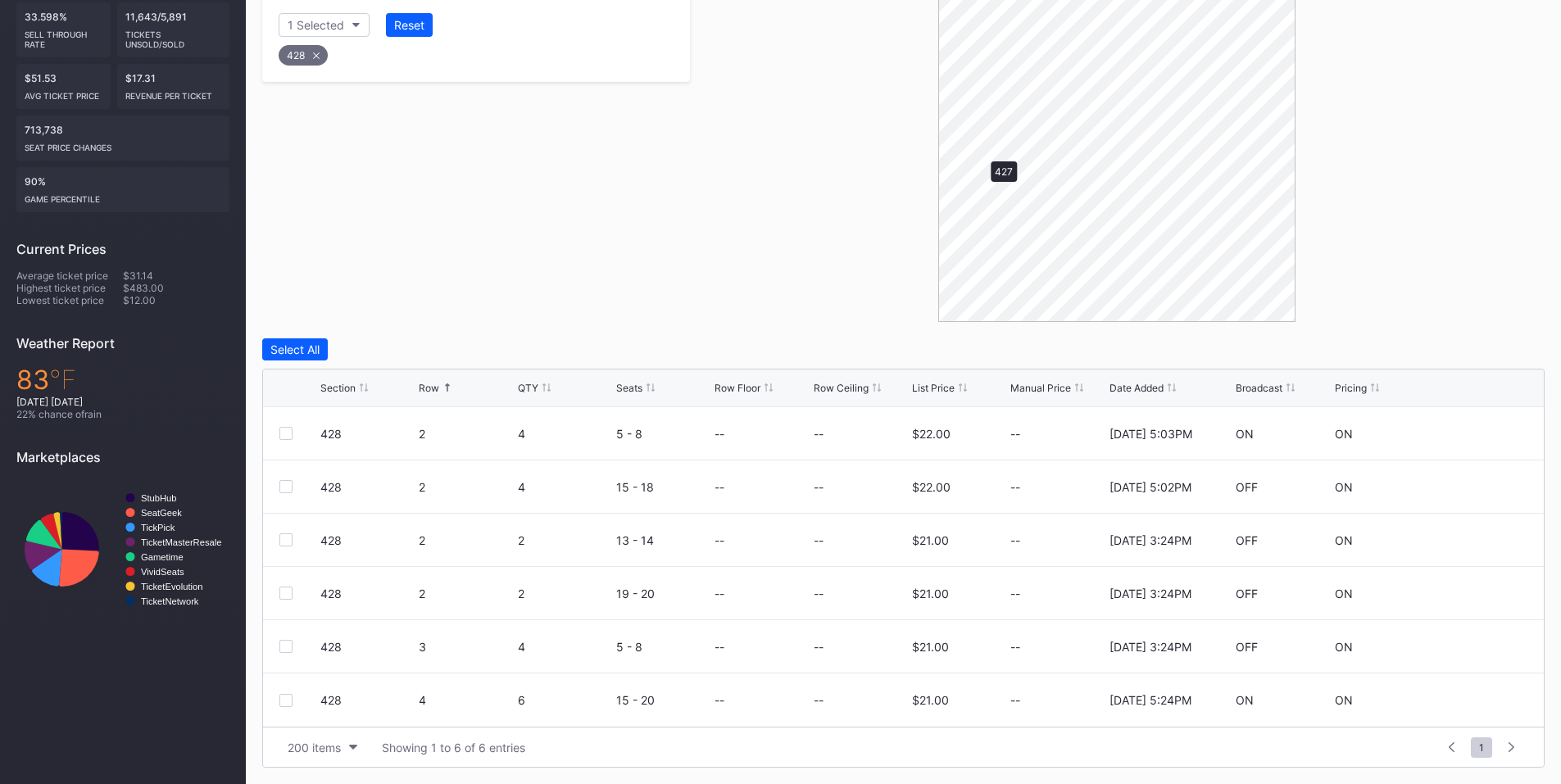
scroll to position [358, 0]
click at [284, 539] on div at bounding box center [286, 540] width 13 height 13
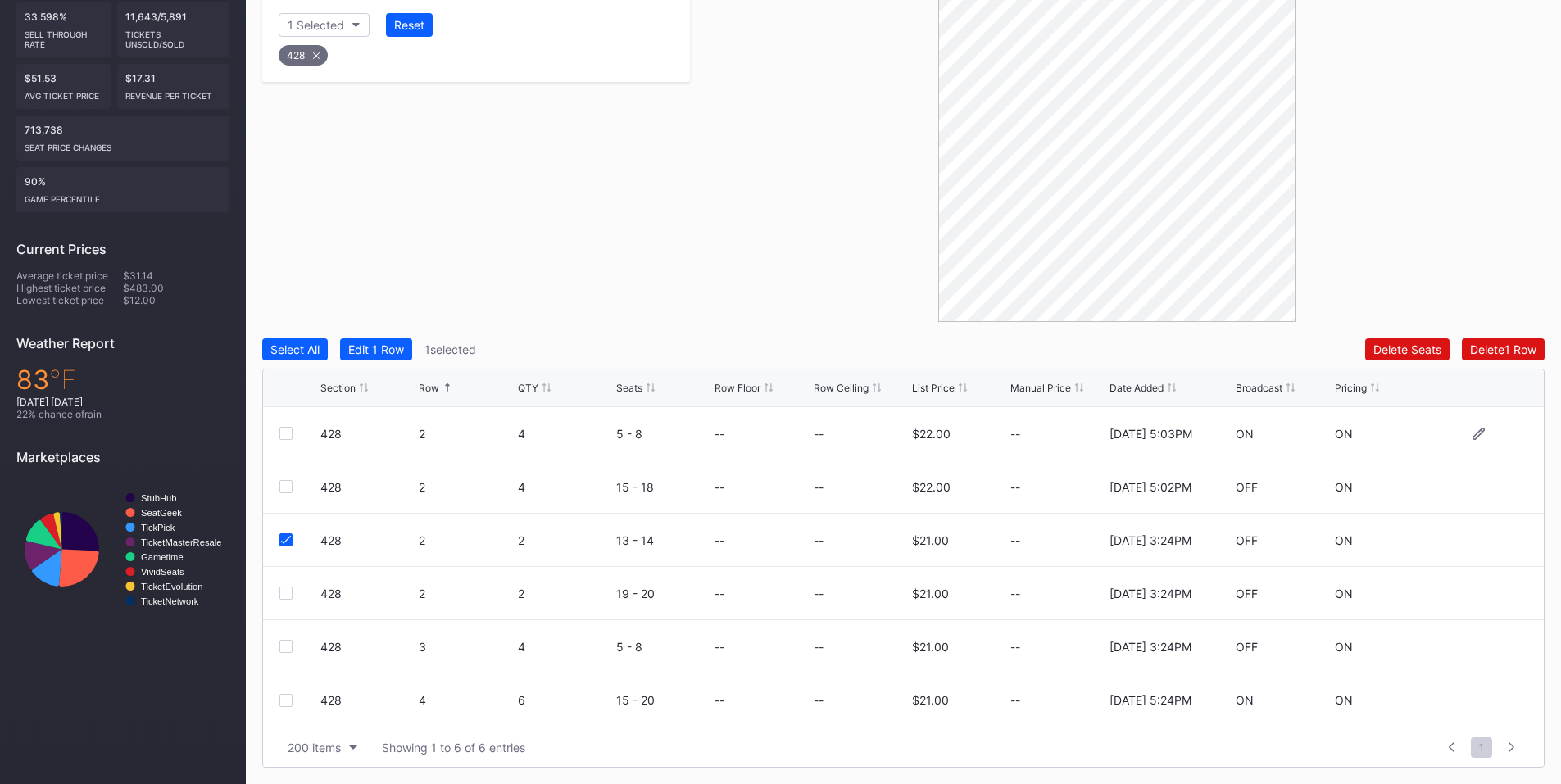
click at [284, 435] on div at bounding box center [286, 433] width 13 height 13
click at [287, 645] on div at bounding box center [286, 647] width 13 height 13
click at [1483, 348] on div "Delete 3 Rows" at bounding box center [1499, 349] width 74 height 14
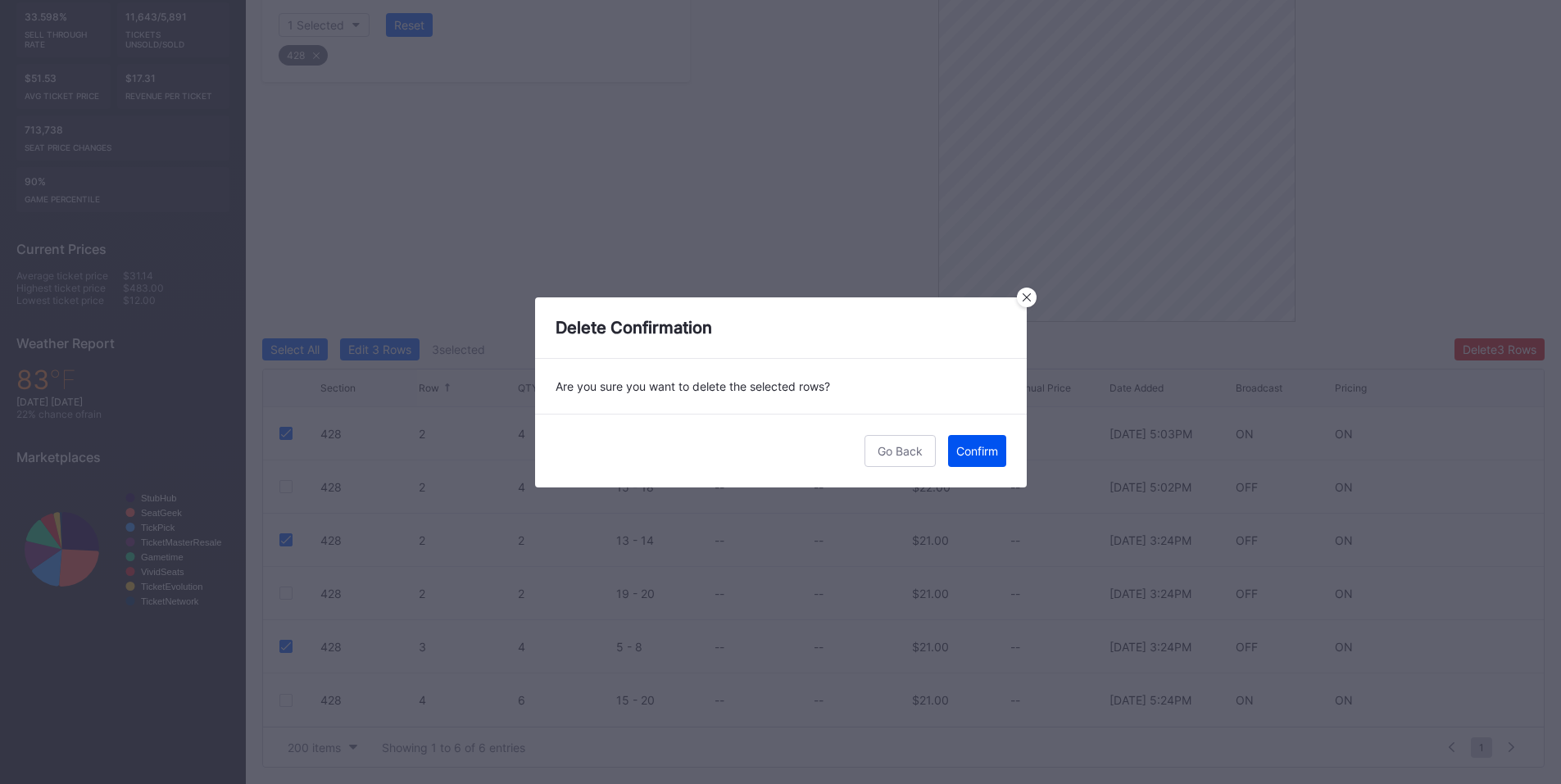
click at [976, 453] on div "Confirm" at bounding box center [977, 450] width 42 height 14
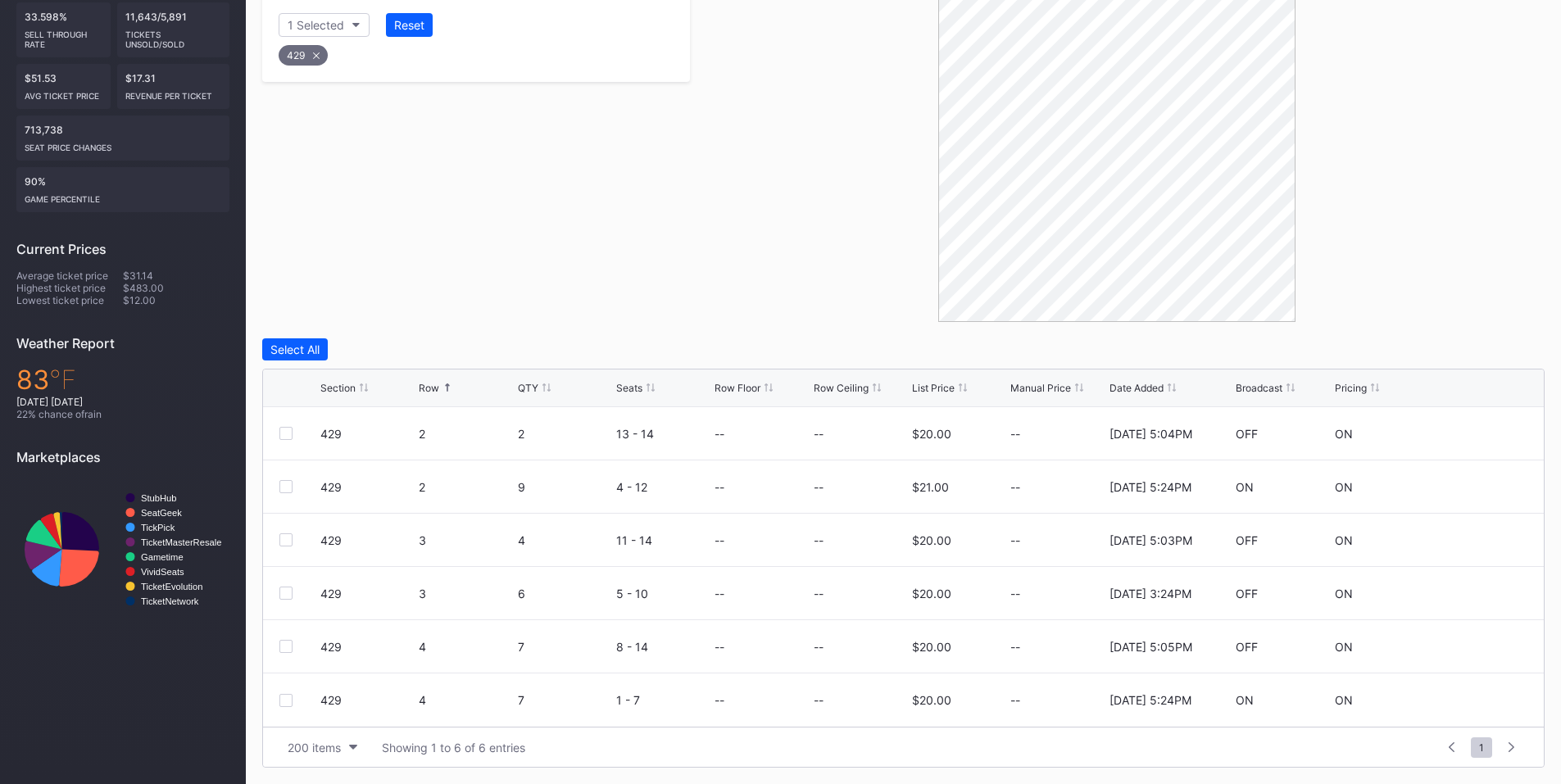
click at [786, 296] on div at bounding box center [1117, 146] width 854 height 352
click at [284, 437] on div at bounding box center [286, 433] width 13 height 13
click at [285, 487] on div at bounding box center [286, 486] width 13 height 13
click at [290, 646] on div at bounding box center [286, 647] width 13 height 13
click at [1489, 350] on div "Delete 3 Rows" at bounding box center [1499, 349] width 74 height 14
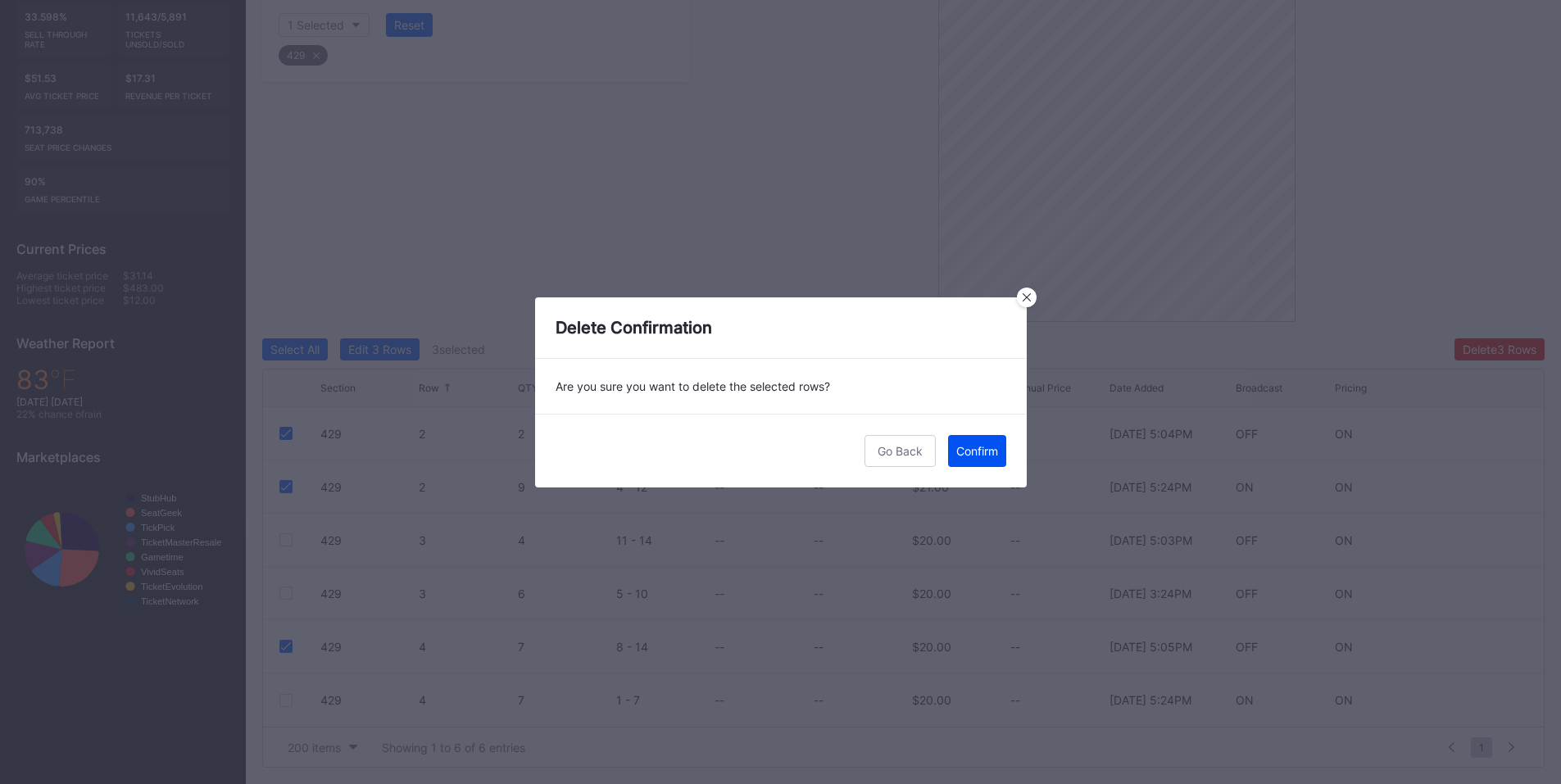
click at [978, 454] on div "Confirm" at bounding box center [977, 450] width 42 height 14
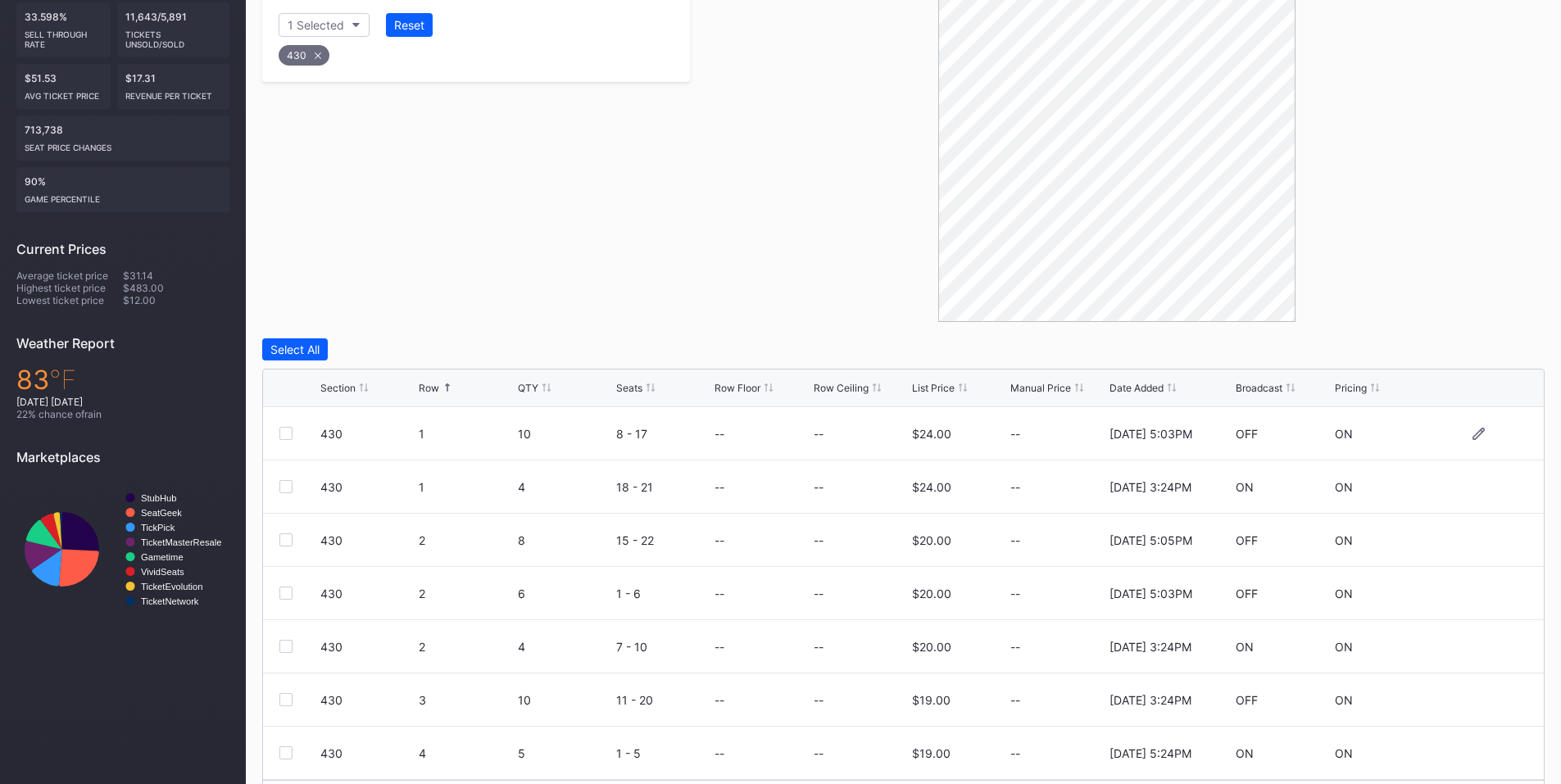
click at [288, 437] on div at bounding box center [286, 433] width 13 height 13
click at [289, 487] on div at bounding box center [286, 486] width 13 height 13
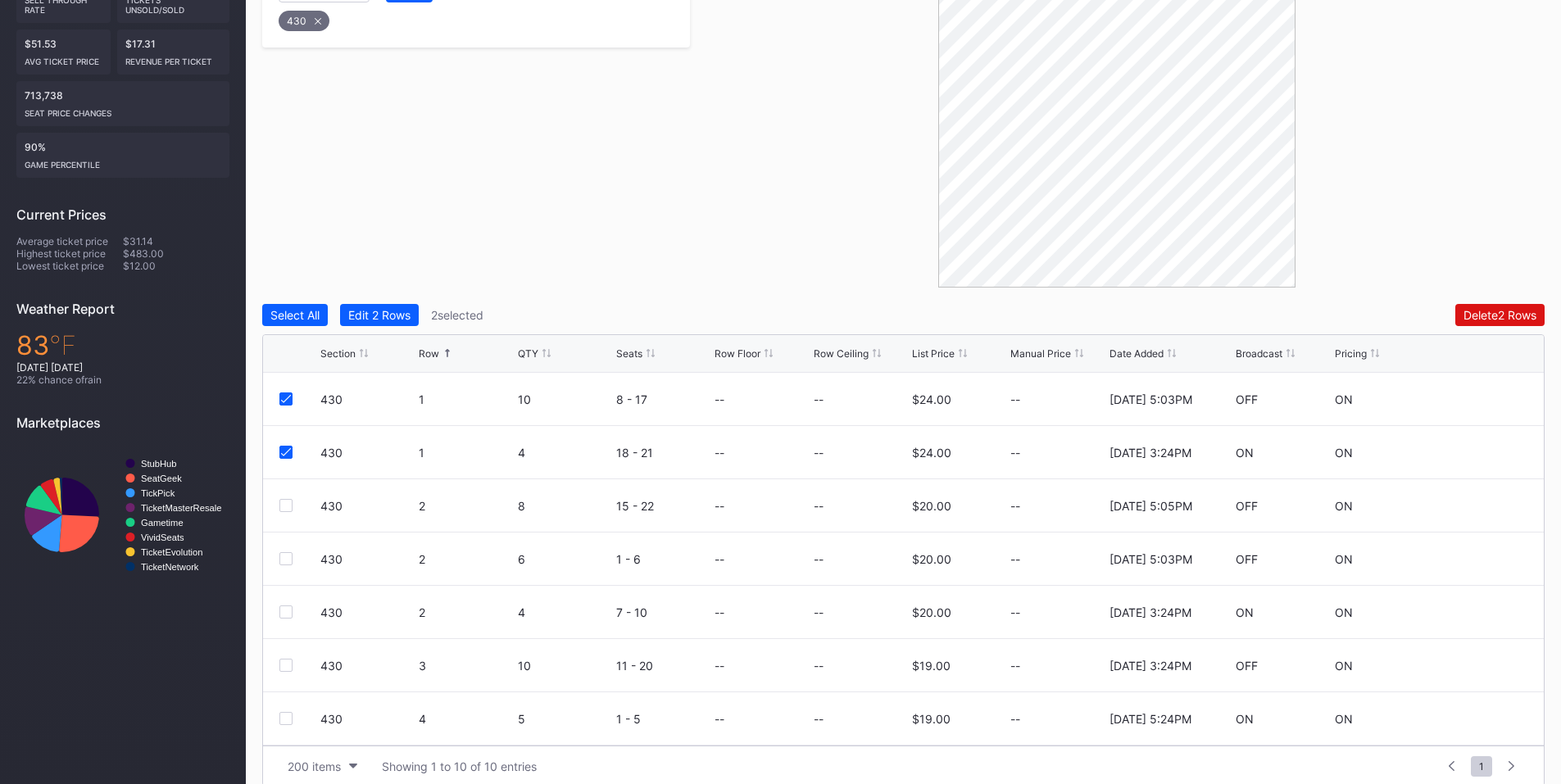
scroll to position [411, 0]
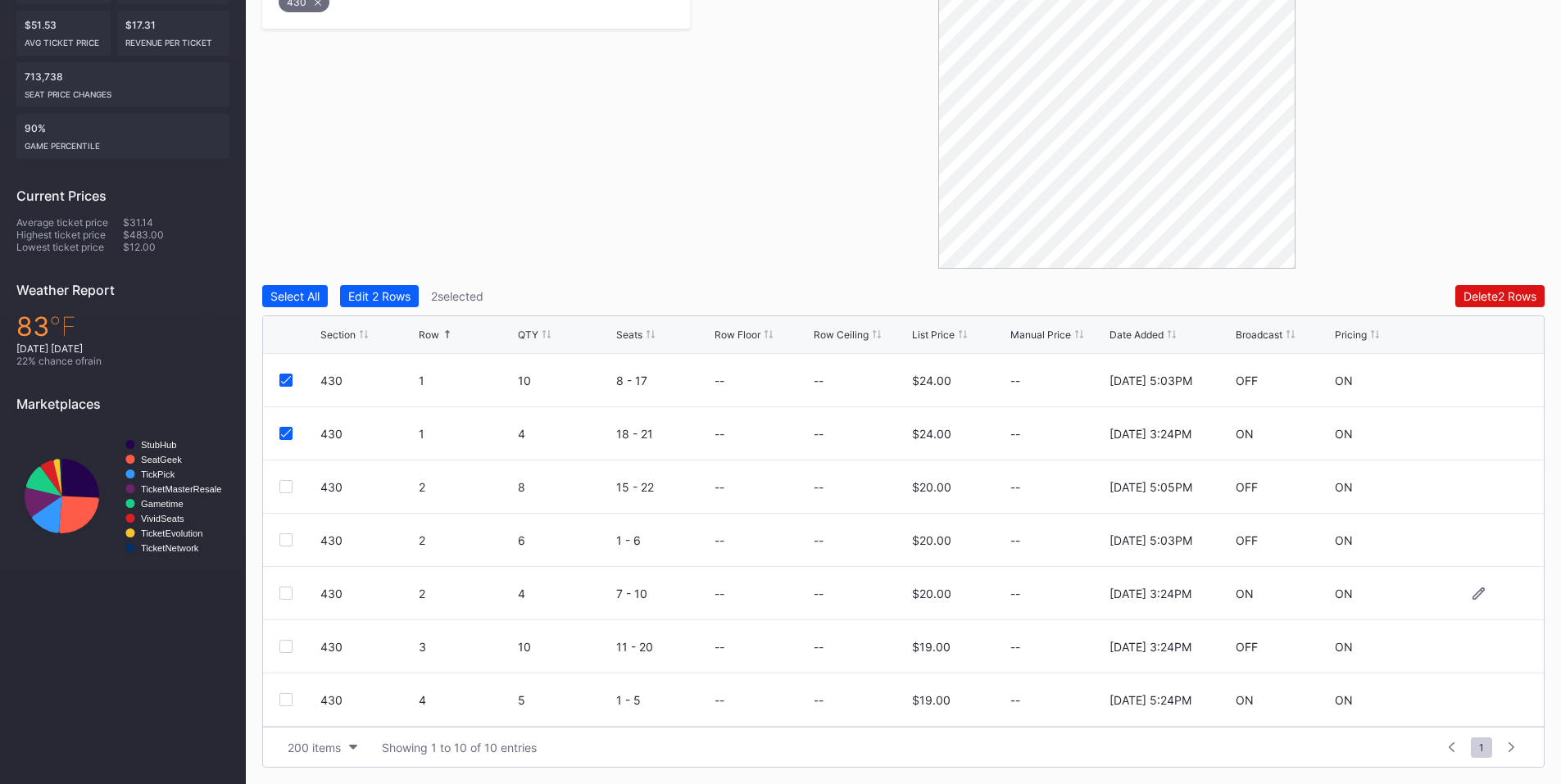
click at [286, 591] on div at bounding box center [286, 593] width 13 height 13
click at [281, 647] on div at bounding box center [286, 647] width 13 height 13
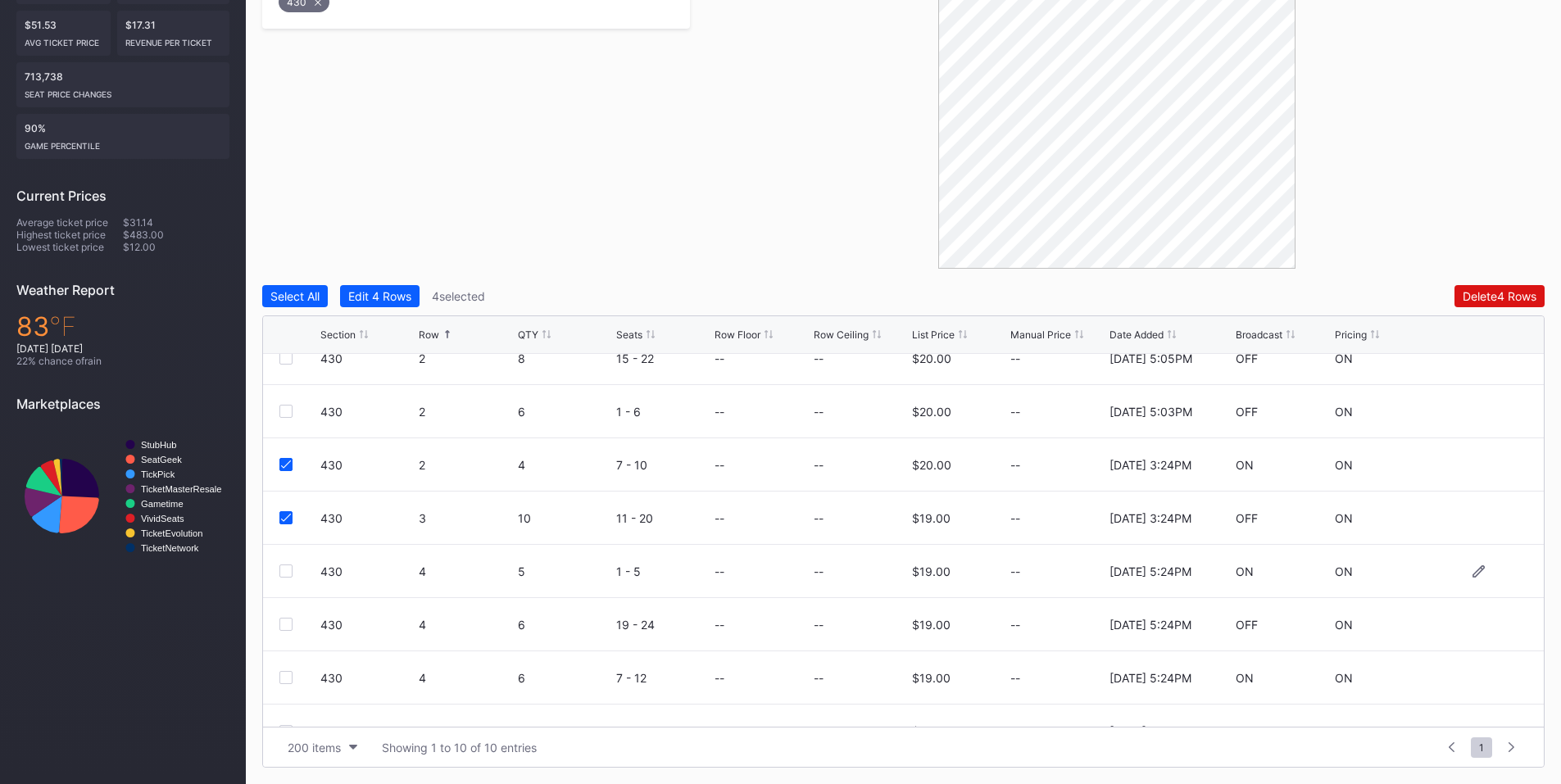
scroll to position [159, 0]
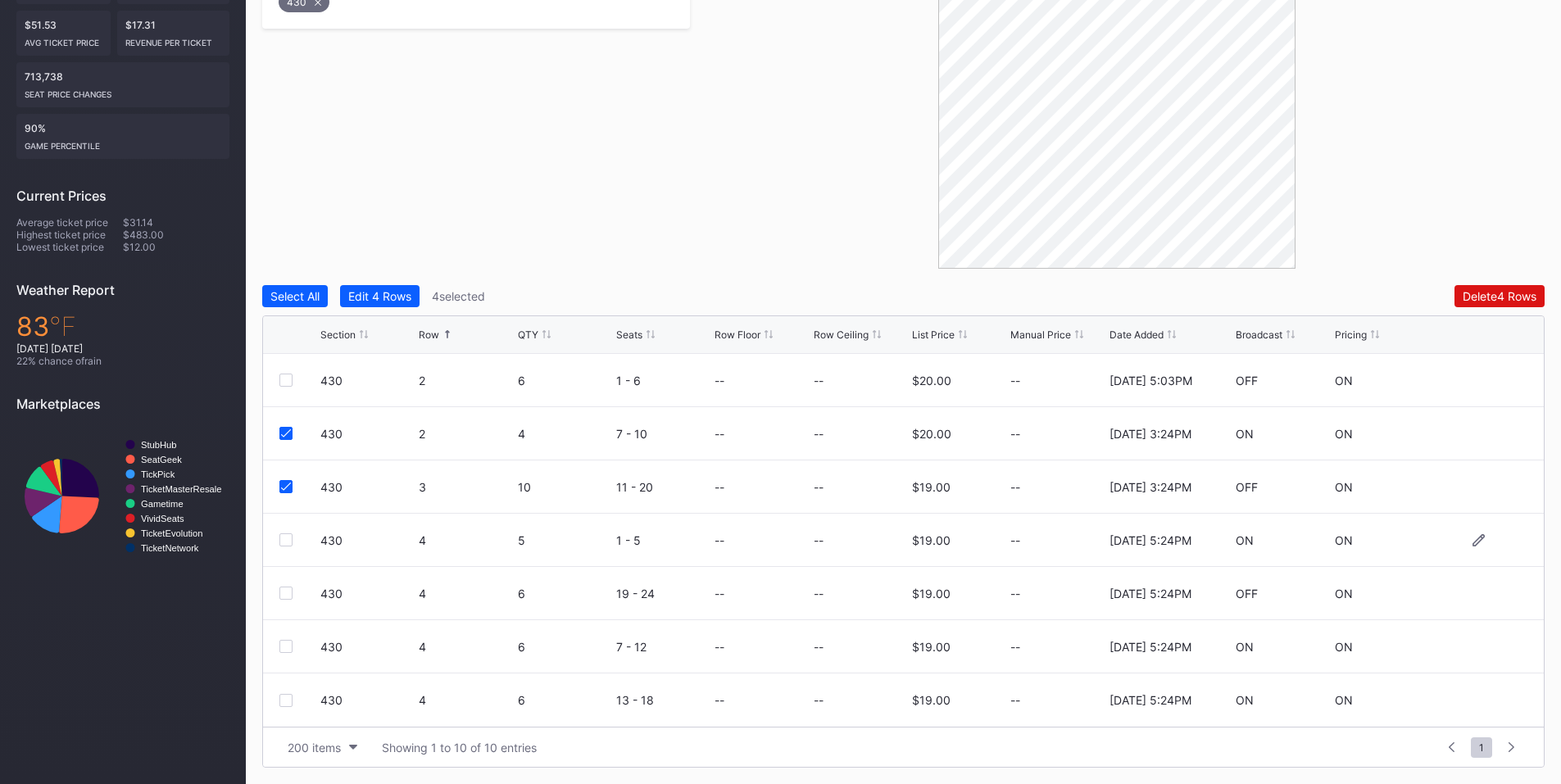
click at [285, 544] on div at bounding box center [286, 540] width 13 height 13
click at [286, 595] on div at bounding box center [286, 593] width 13 height 13
click at [286, 647] on div at bounding box center [286, 647] width 13 height 13
click at [286, 705] on div at bounding box center [286, 701] width 13 height 13
click at [284, 645] on icon at bounding box center [285, 646] width 9 height 9
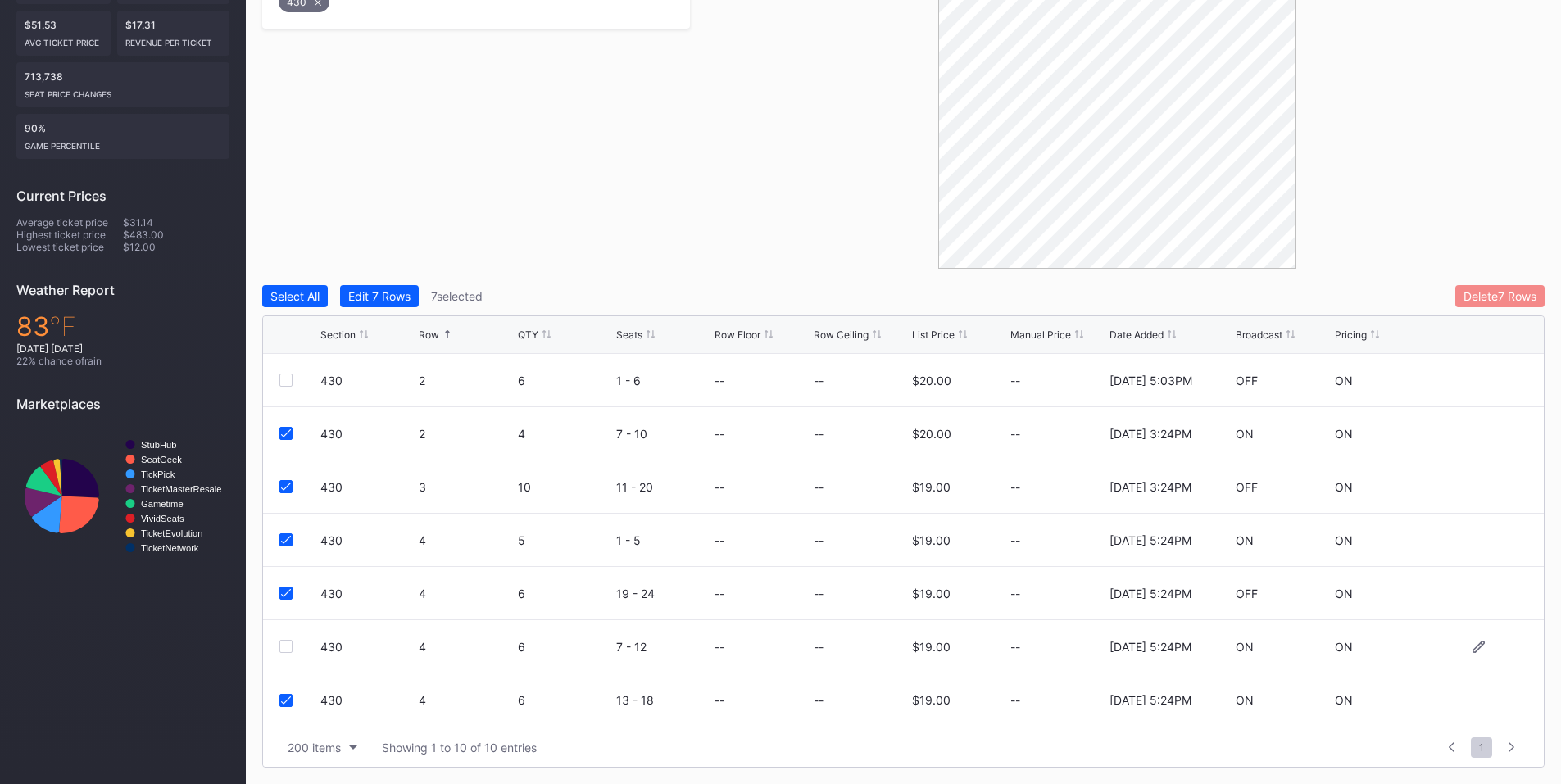
click at [1486, 292] on div "Delete 7 Rows" at bounding box center [1499, 296] width 73 height 14
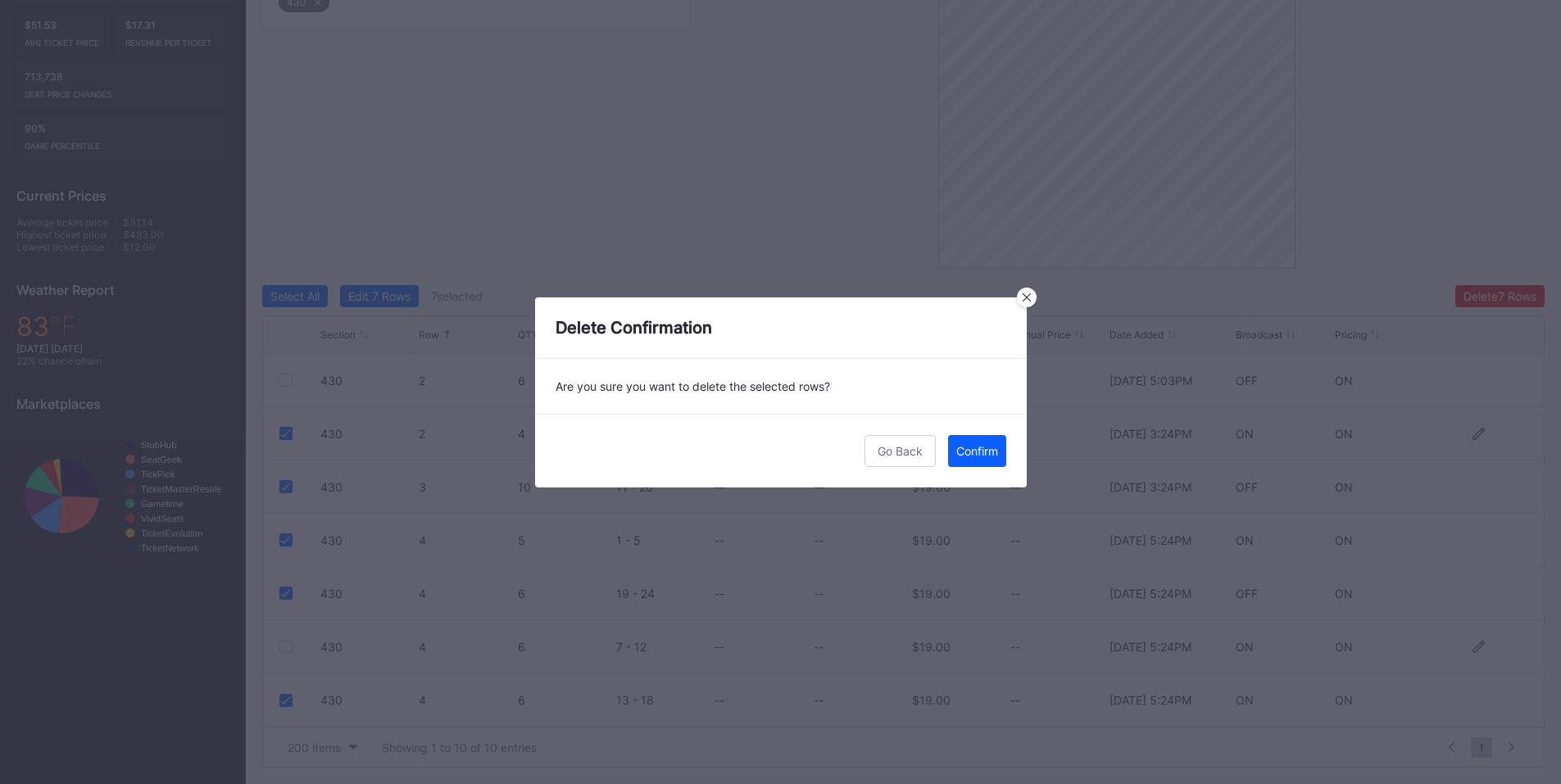
click at [970, 444] on div "Confirm" at bounding box center [977, 450] width 42 height 14
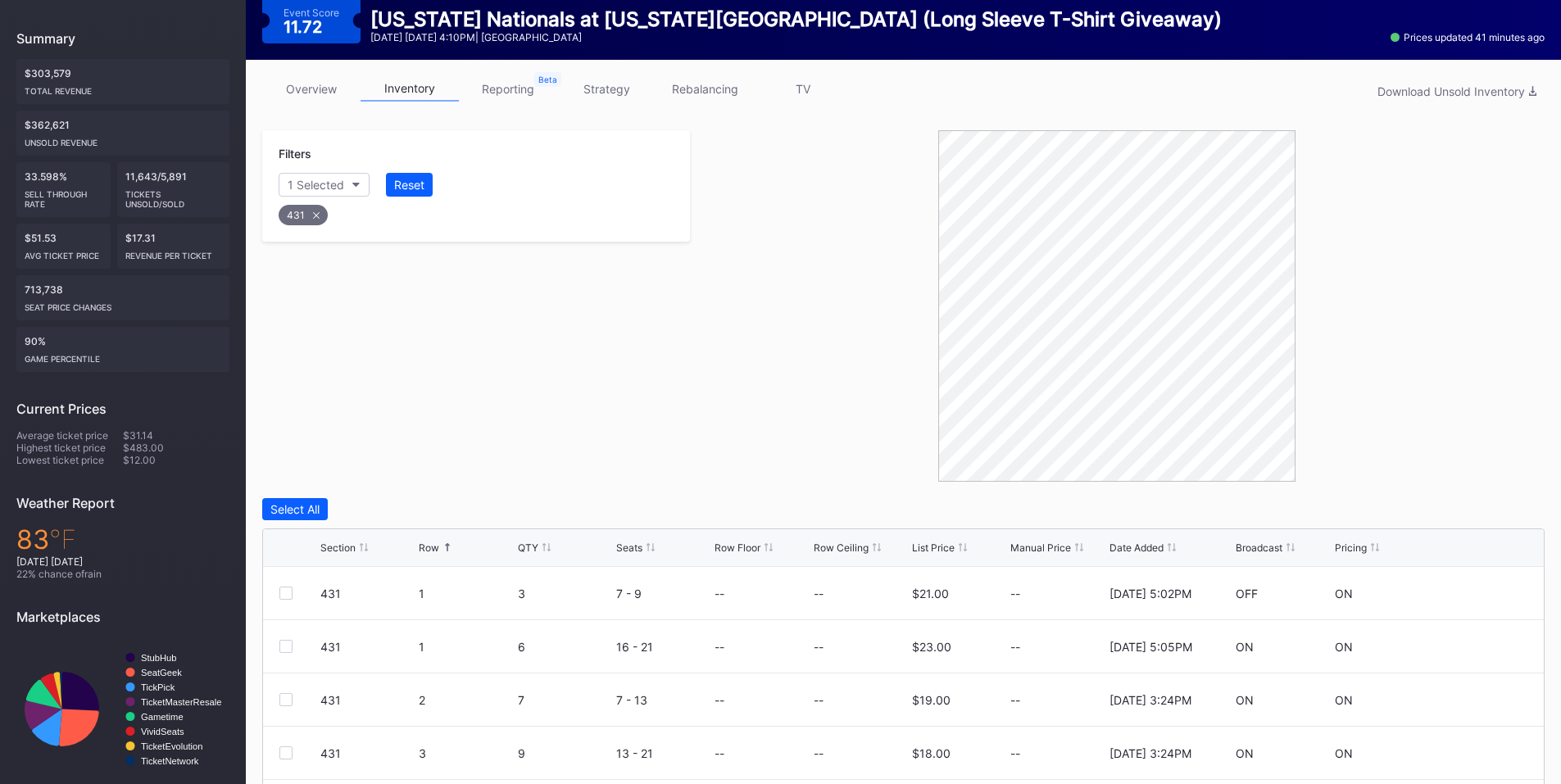
scroll to position [358, 0]
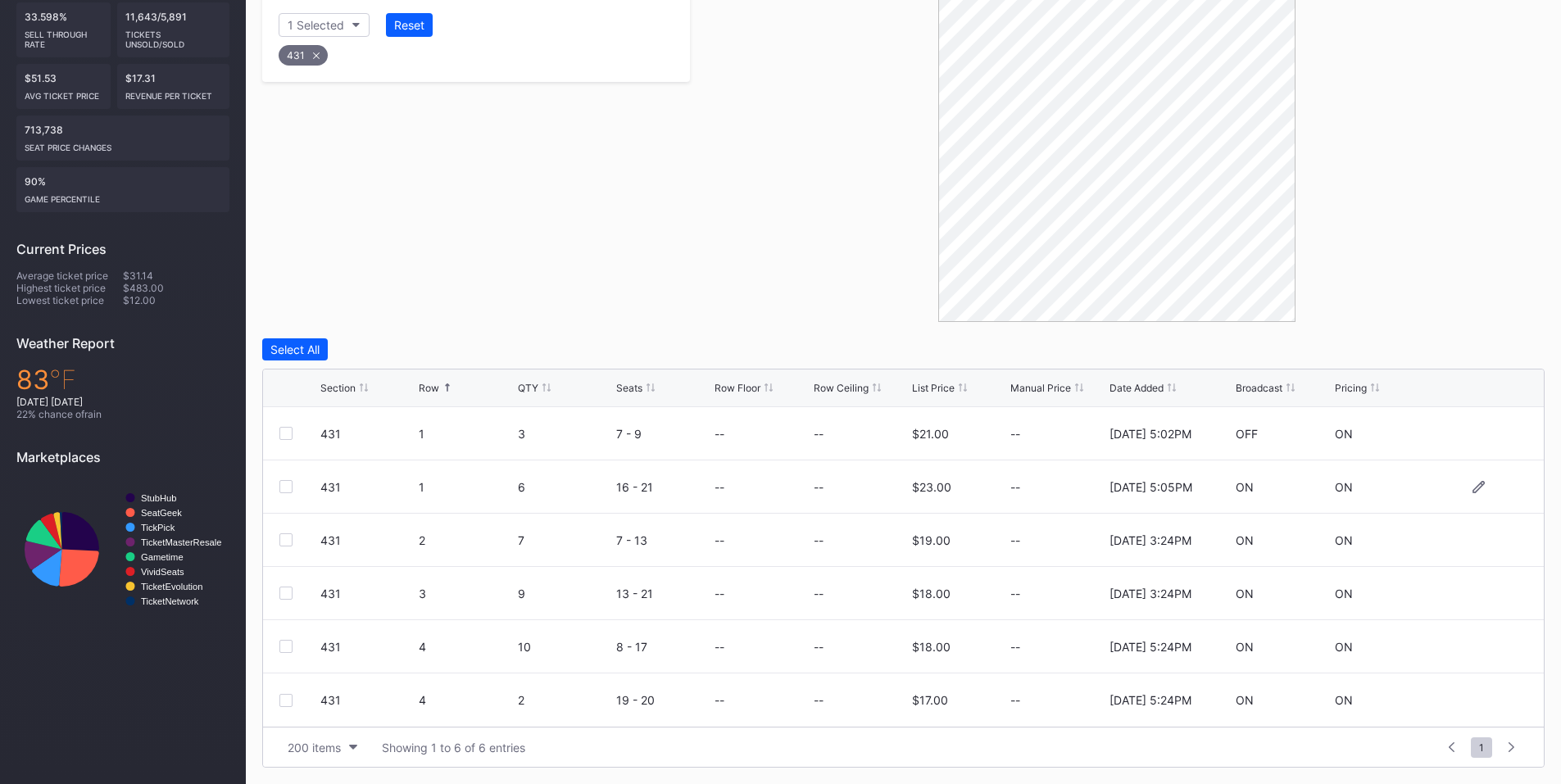
click at [286, 486] on div at bounding box center [286, 486] width 13 height 13
click at [290, 591] on div at bounding box center [286, 593] width 13 height 13
click at [289, 647] on div at bounding box center [286, 647] width 13 height 13
click at [285, 702] on div at bounding box center [286, 701] width 13 height 13
click at [1499, 346] on div "Delete 4 Rows" at bounding box center [1499, 349] width 74 height 14
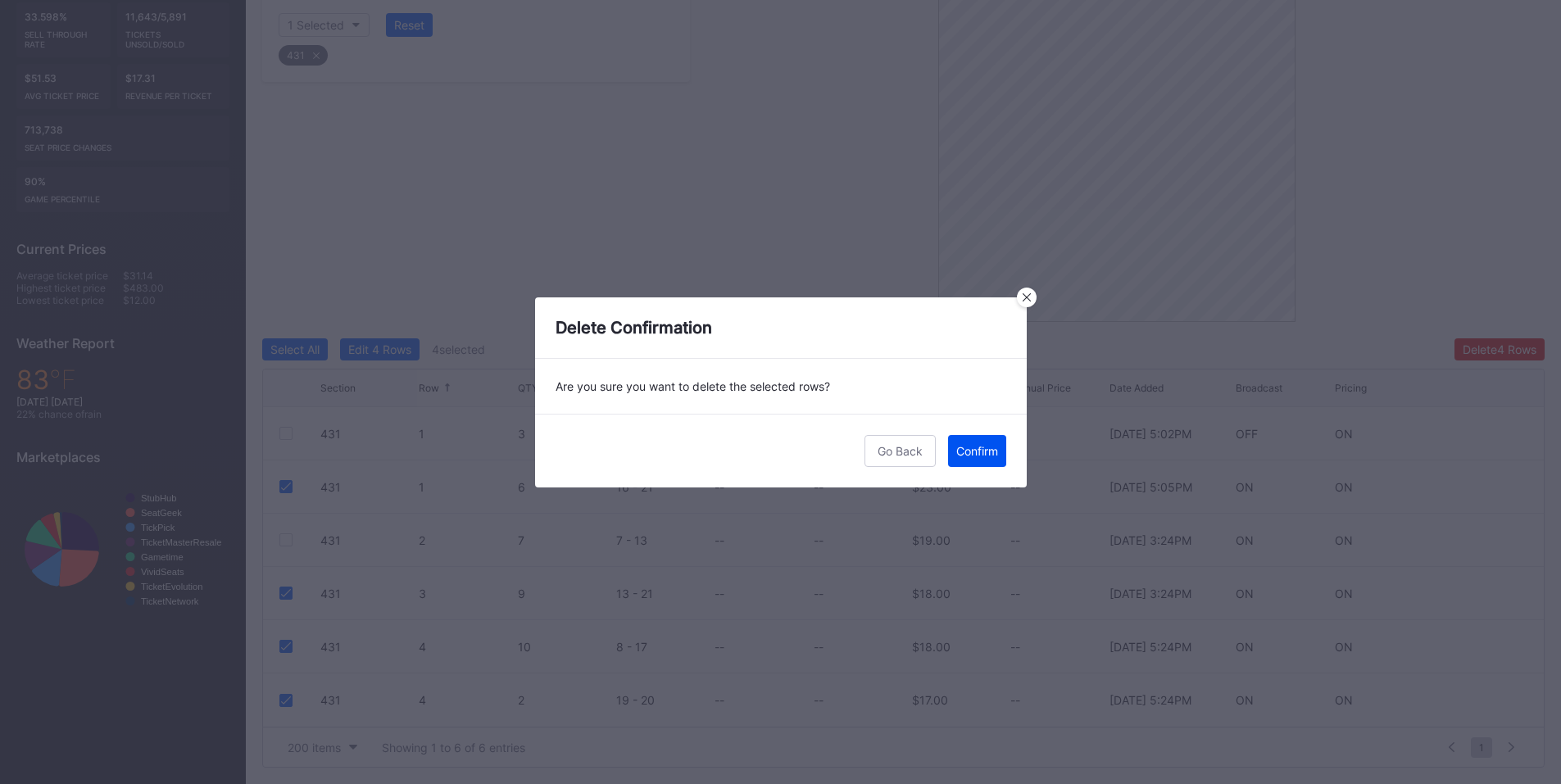
click at [980, 460] on button "Confirm" at bounding box center [977, 451] width 58 height 32
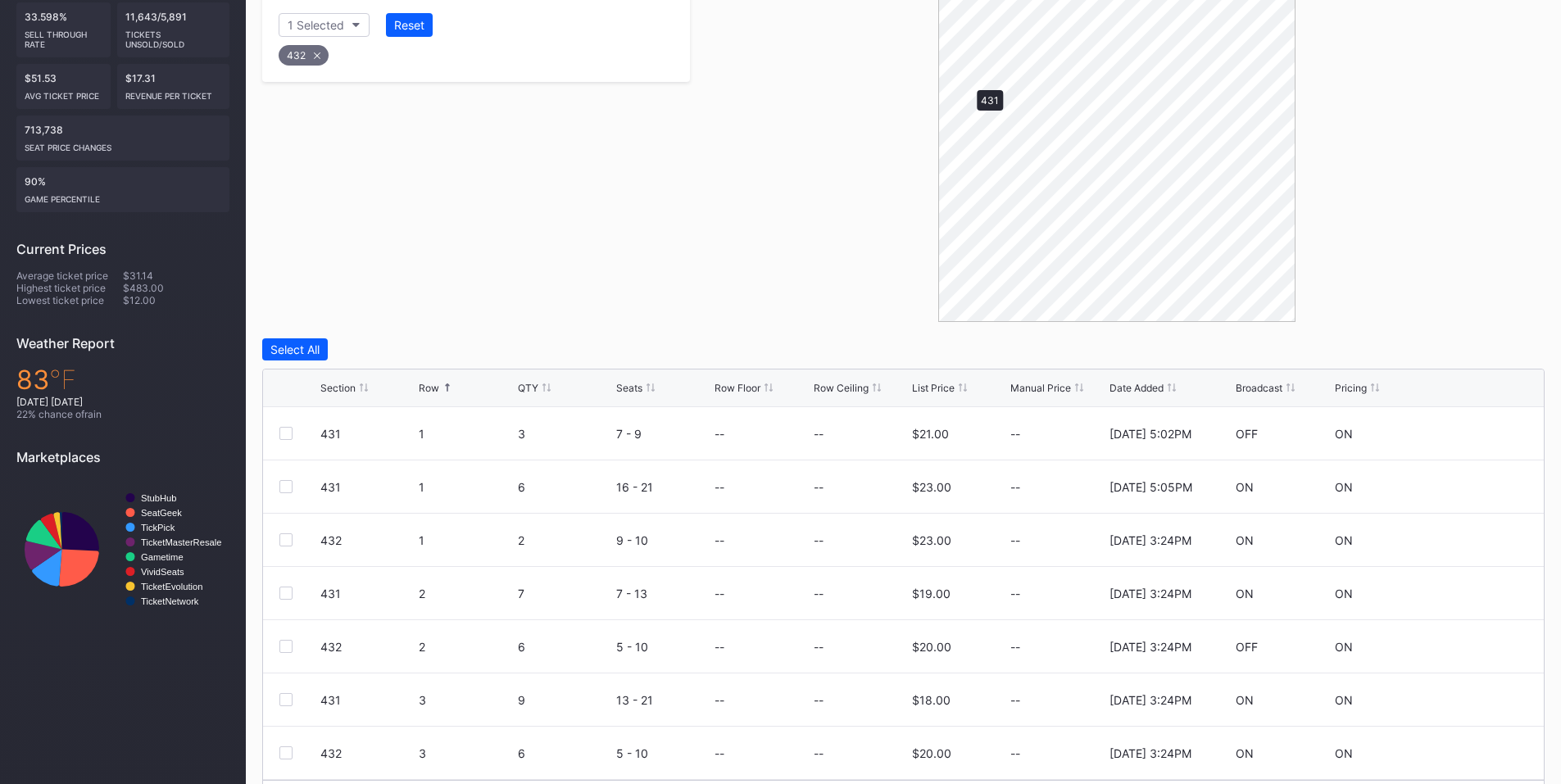
scroll to position [198, 0]
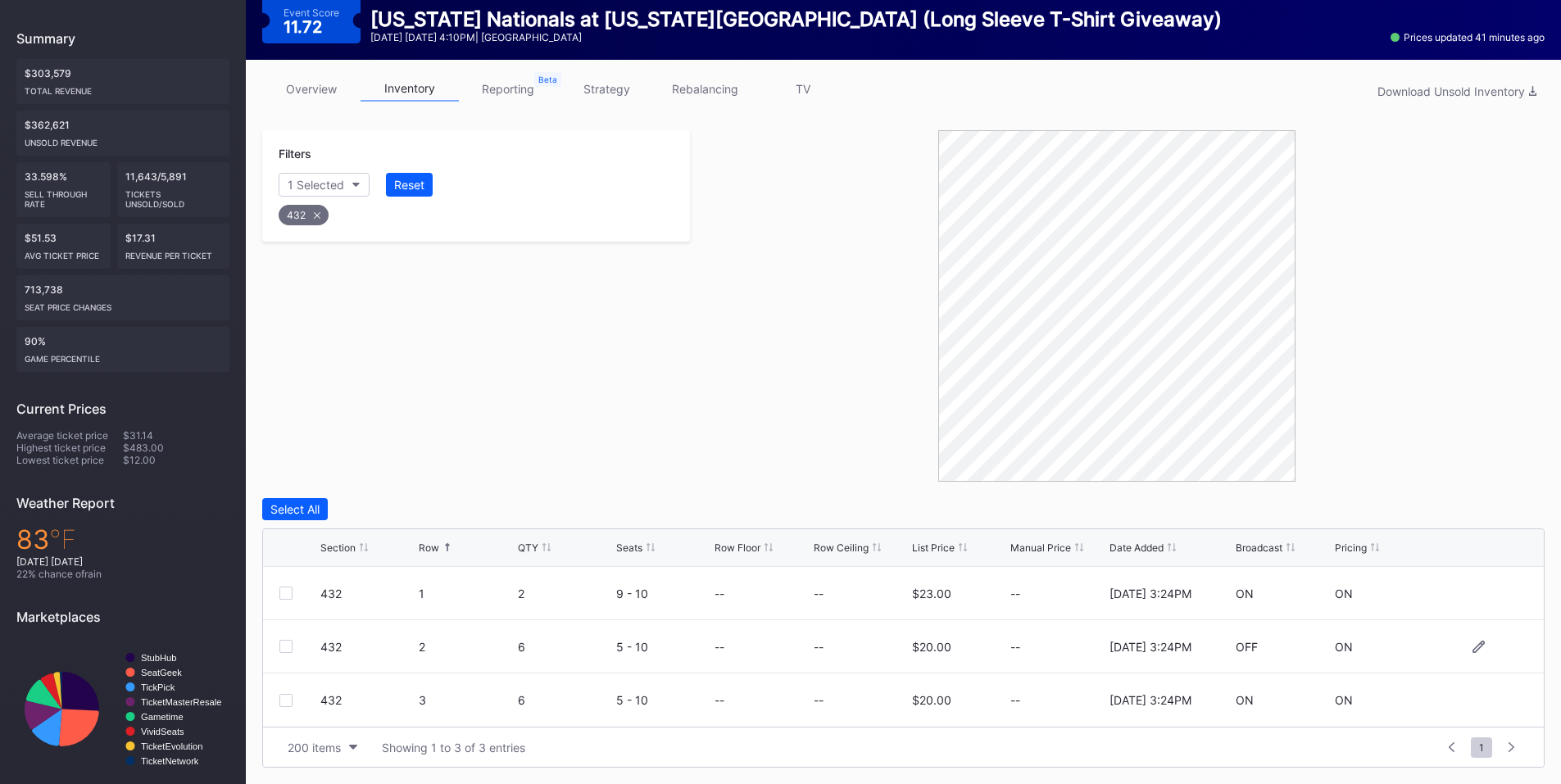
click at [287, 647] on div at bounding box center [286, 647] width 13 height 13
click at [1502, 514] on div "Delete 1 Row" at bounding box center [1503, 509] width 66 height 14
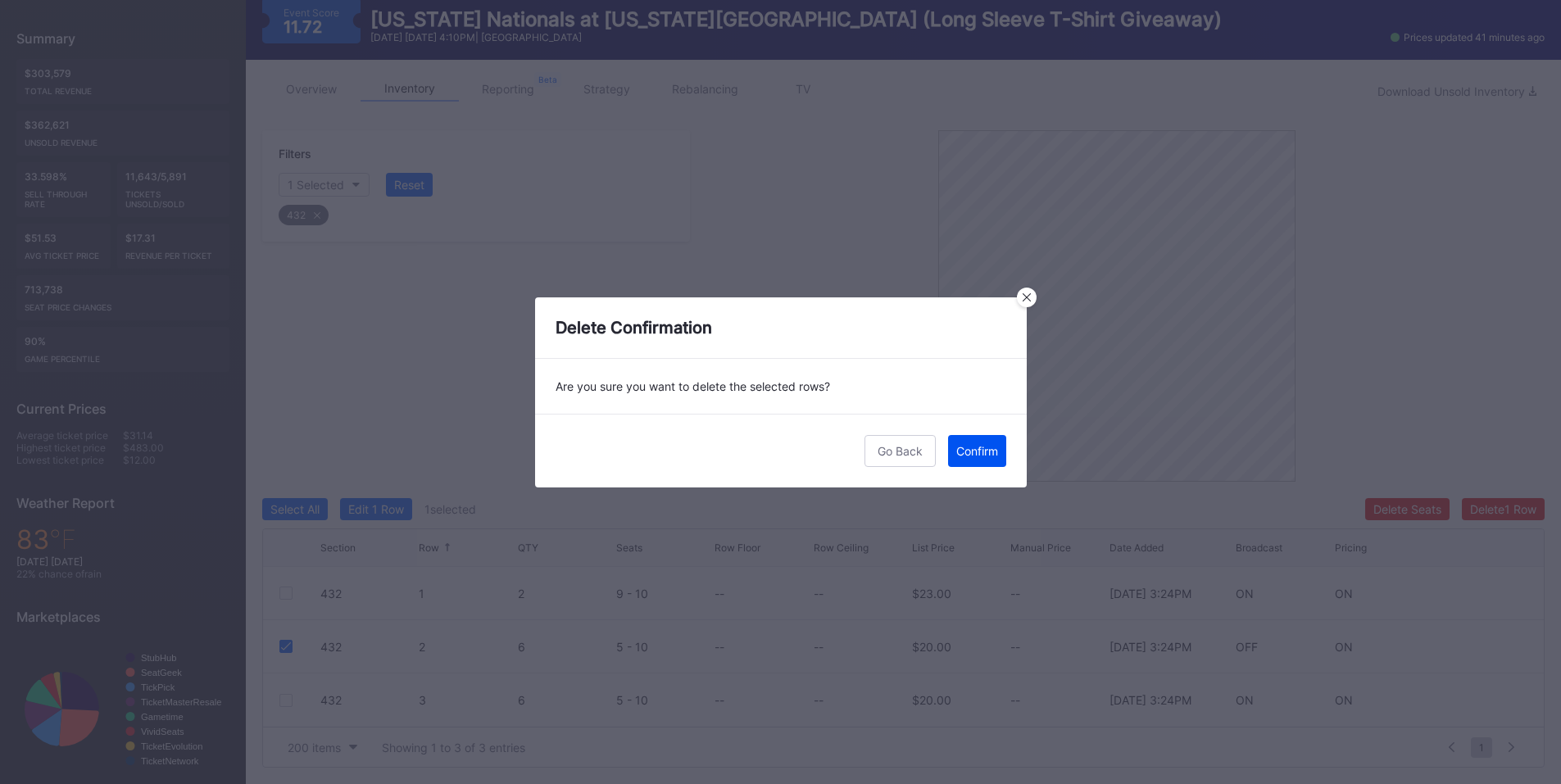
click at [967, 456] on div "Confirm" at bounding box center [977, 450] width 42 height 14
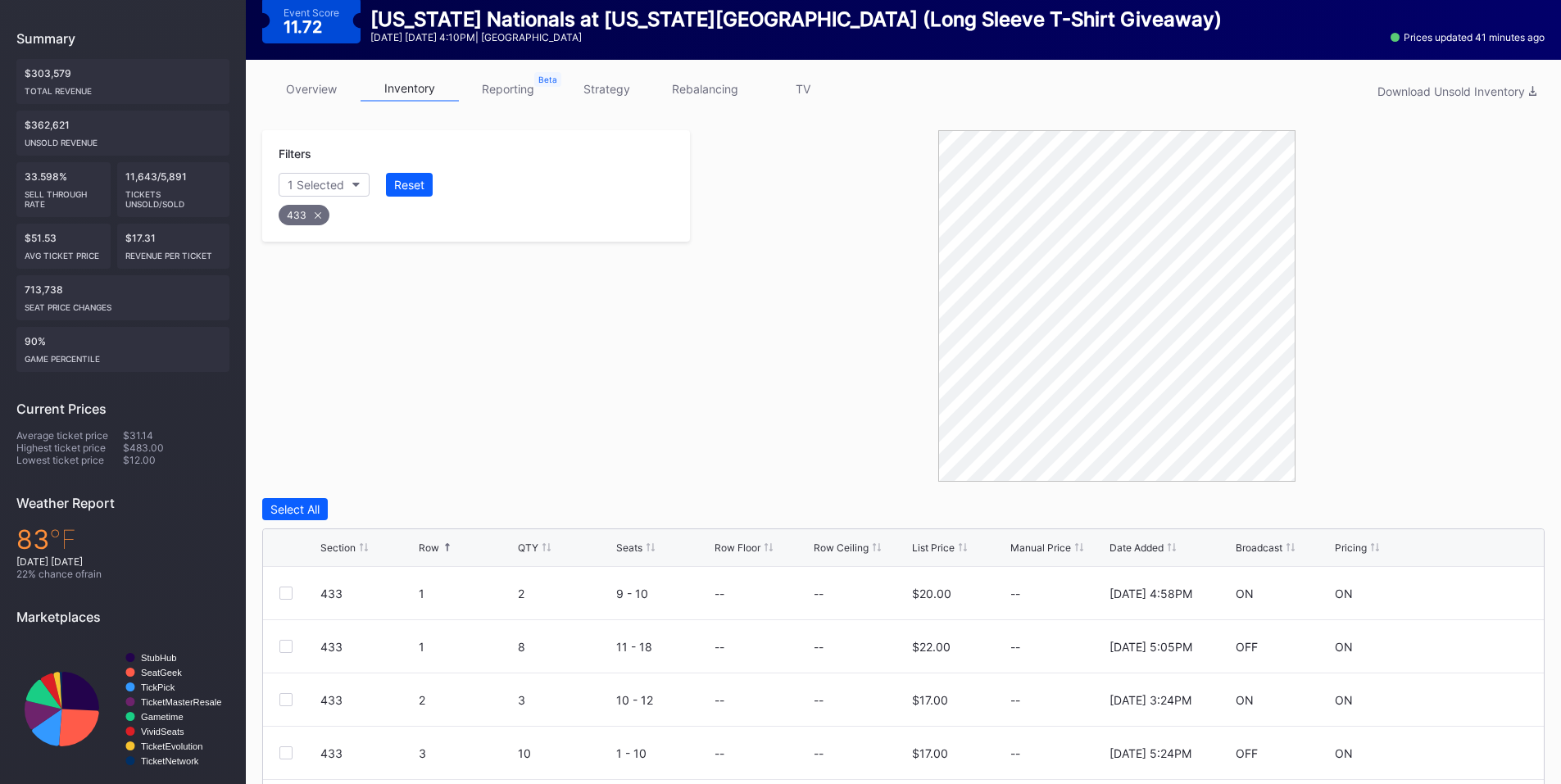
scroll to position [411, 0]
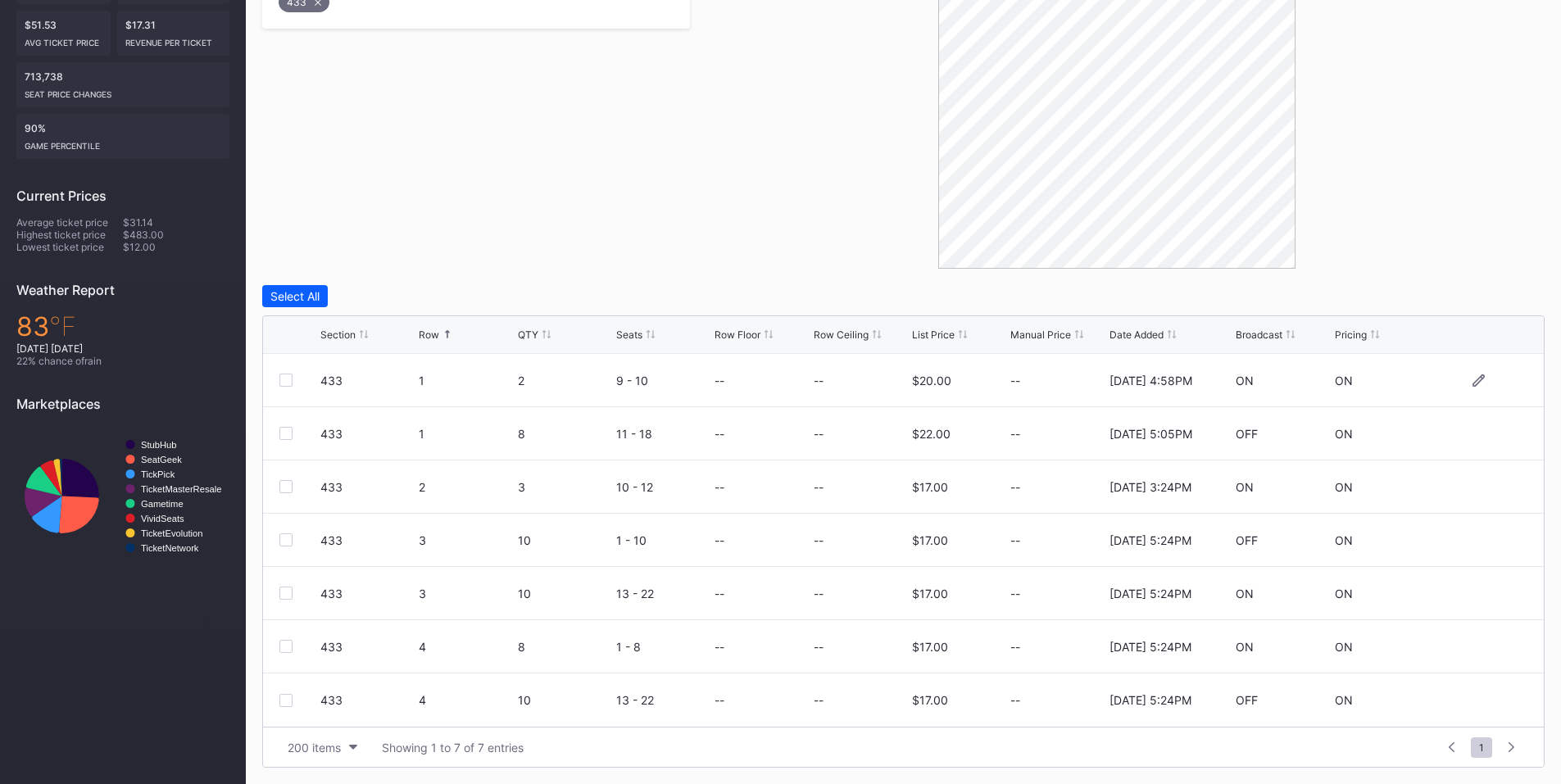
click at [288, 374] on div at bounding box center [286, 380] width 13 height 13
click at [286, 430] on div at bounding box center [286, 433] width 13 height 13
click at [290, 542] on div at bounding box center [286, 540] width 13 height 13
click at [281, 702] on div at bounding box center [286, 701] width 13 height 13
click at [1468, 298] on div "Delete 4 Rows" at bounding box center [1499, 296] width 74 height 14
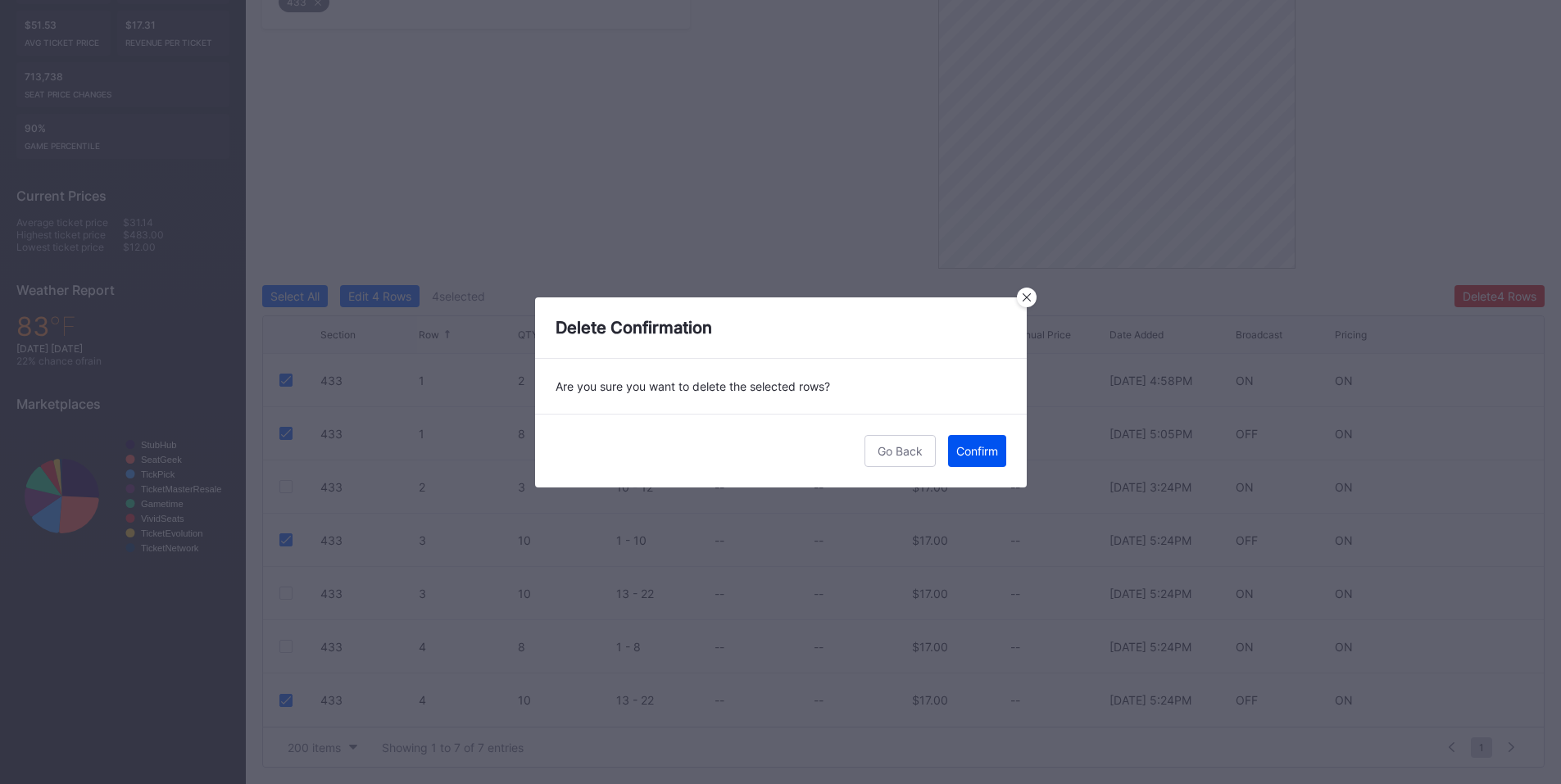
click at [963, 455] on div "Confirm" at bounding box center [977, 450] width 42 height 14
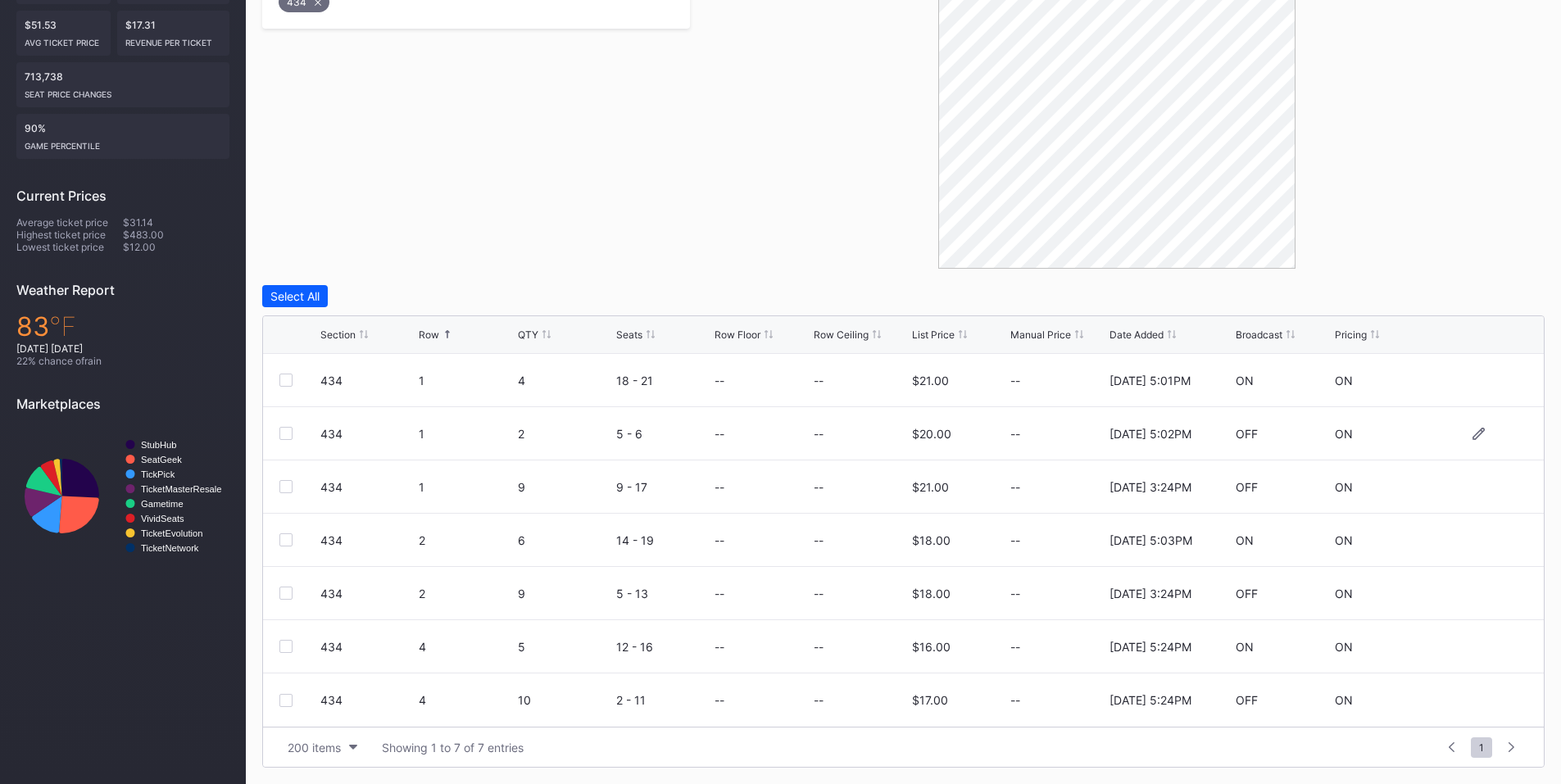
click at [280, 431] on div at bounding box center [286, 433] width 13 height 13
click at [285, 539] on div at bounding box center [286, 540] width 13 height 13
click at [291, 646] on div at bounding box center [286, 647] width 13 height 13
click at [287, 698] on div at bounding box center [286, 701] width 13 height 13
click at [1478, 292] on div "Delete 4 Rows" at bounding box center [1499, 296] width 74 height 14
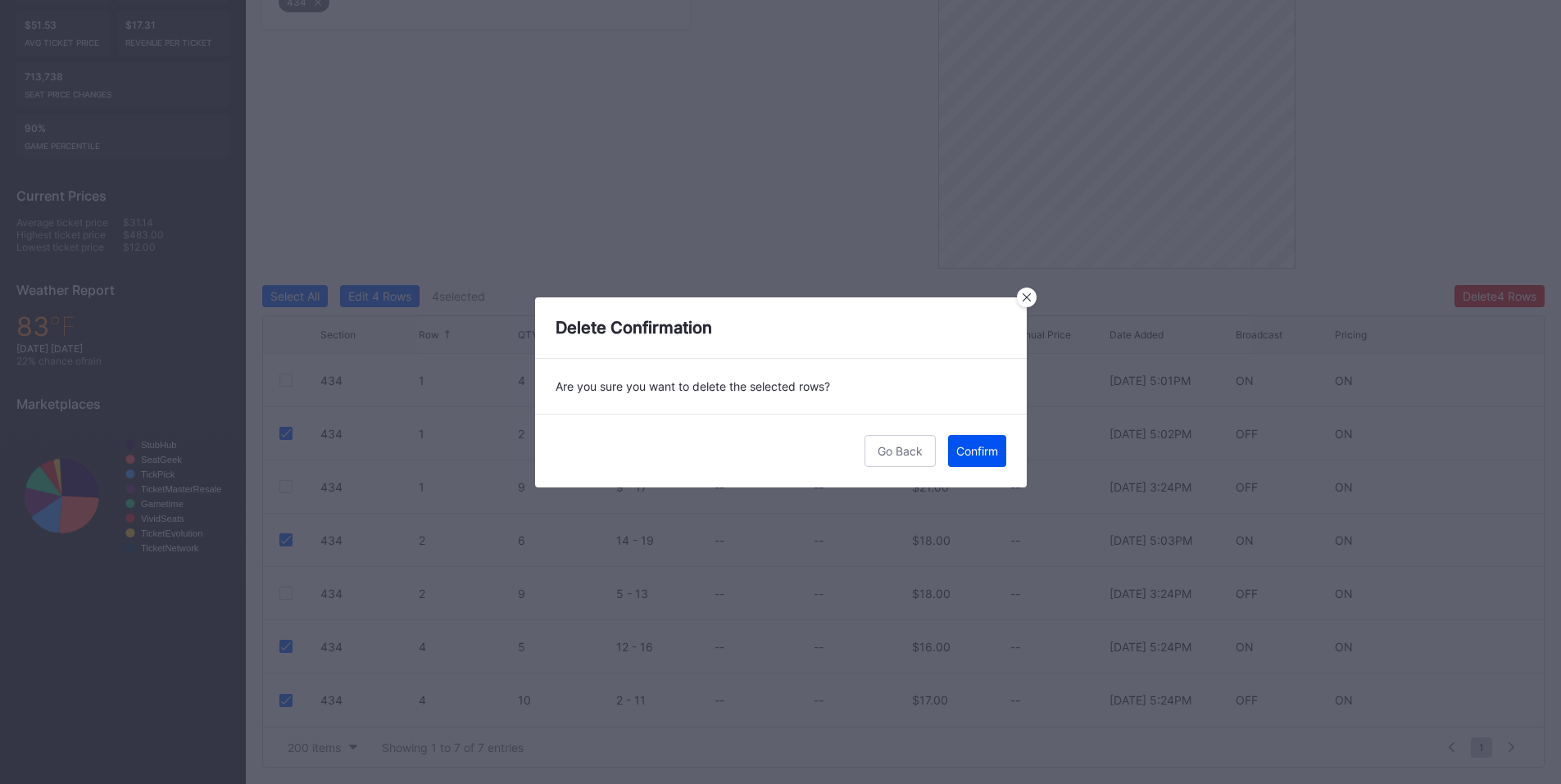
click at [983, 454] on div "Confirm" at bounding box center [977, 450] width 42 height 14
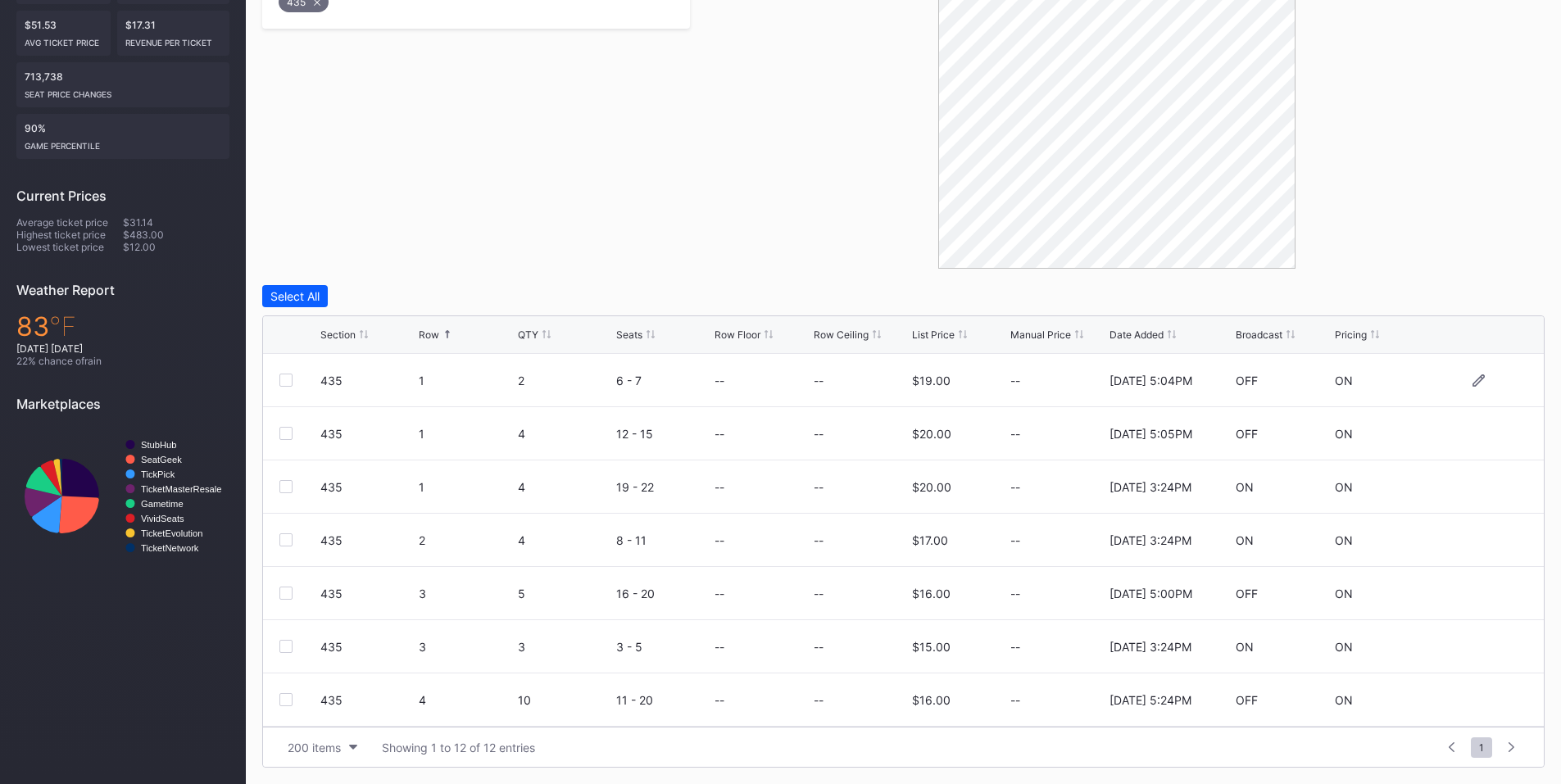
click at [281, 381] on div at bounding box center [286, 380] width 13 height 13
click at [283, 489] on div at bounding box center [286, 486] width 13 height 13
click at [285, 699] on div at bounding box center [286, 701] width 13 height 13
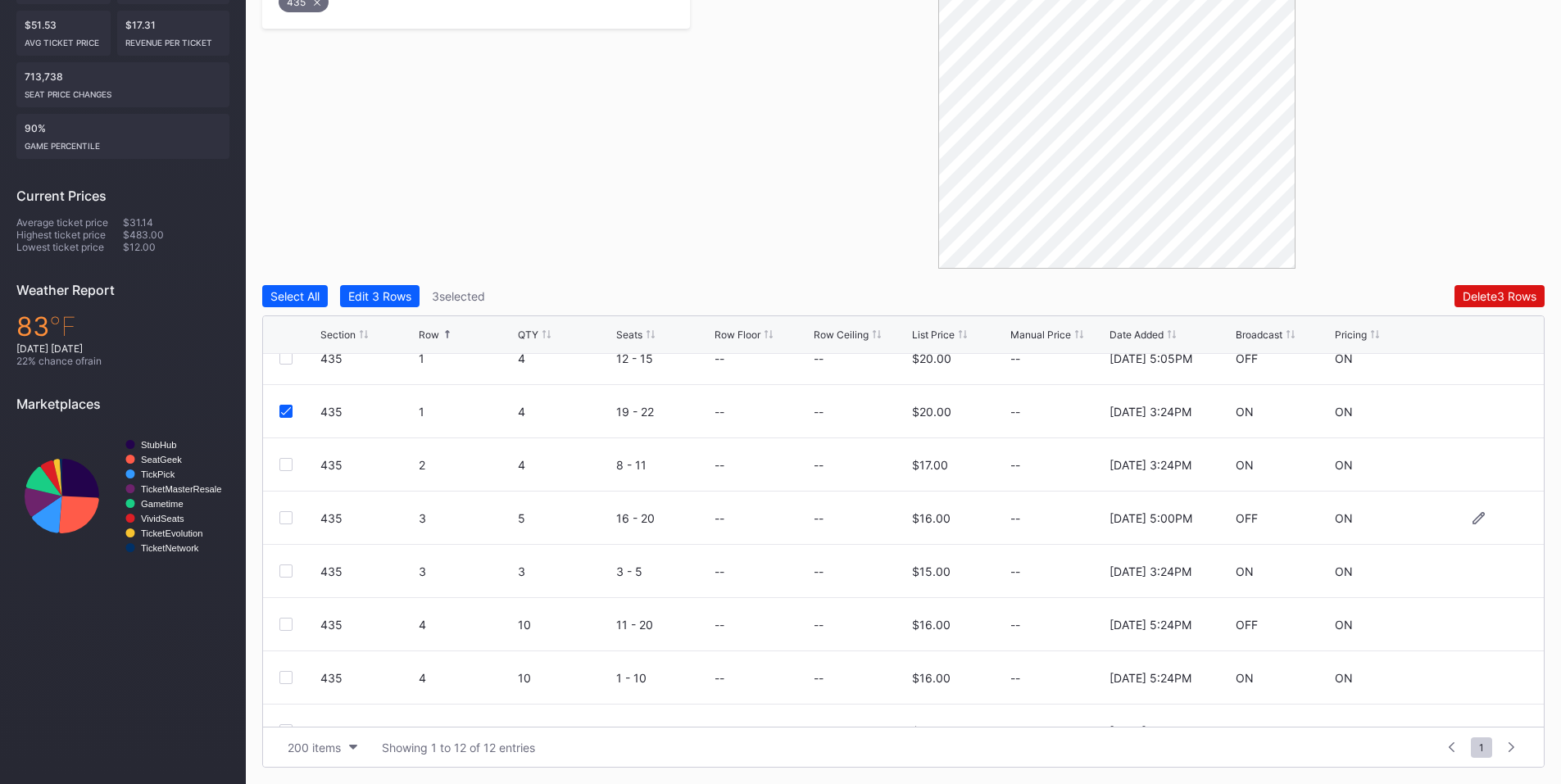
click at [287, 521] on div at bounding box center [286, 518] width 13 height 13
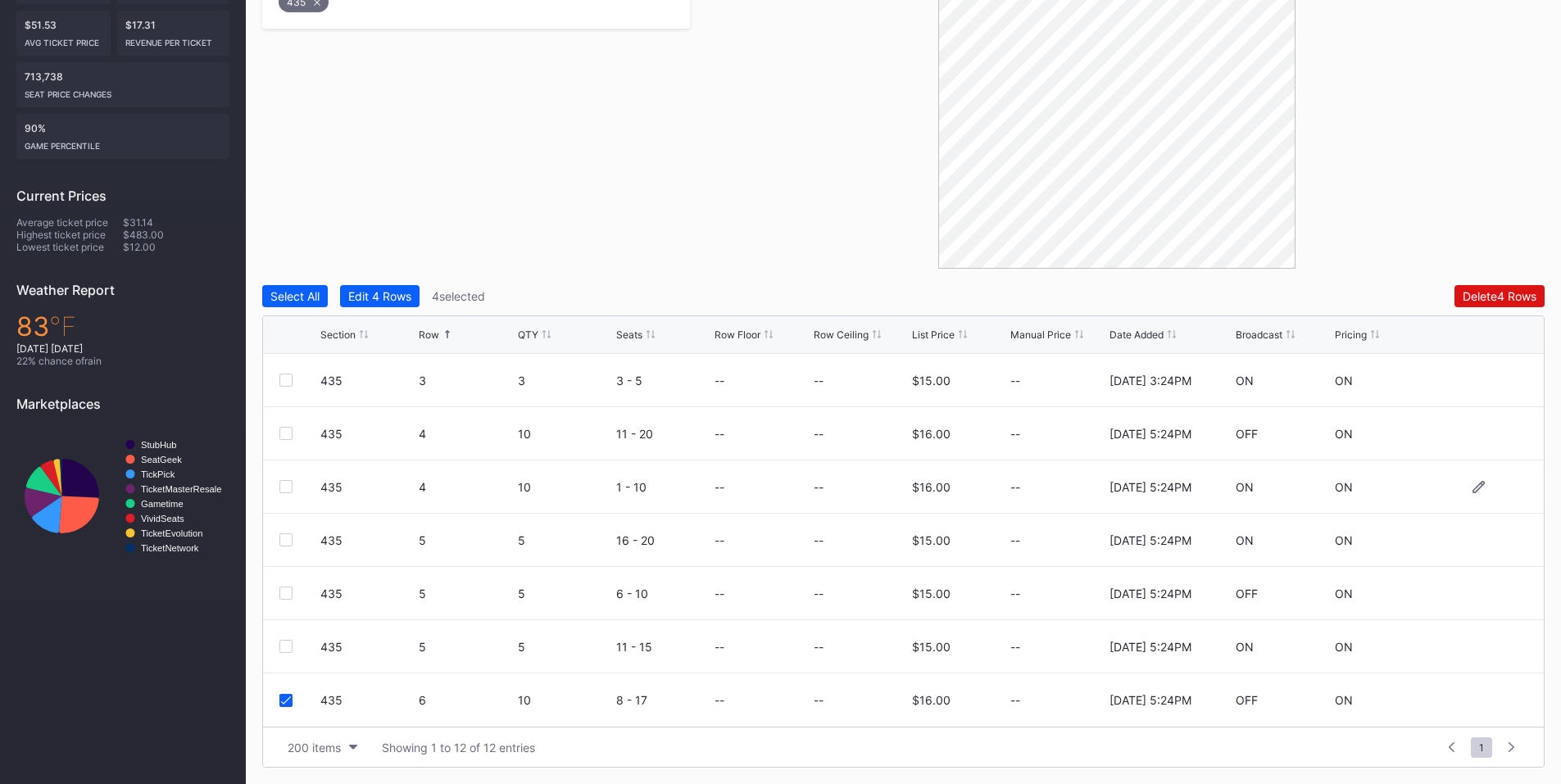
click at [282, 482] on div at bounding box center [286, 486] width 13 height 13
click at [286, 595] on div at bounding box center [286, 593] width 13 height 13
click at [1483, 295] on div "Delete 6 Rows" at bounding box center [1499, 296] width 74 height 14
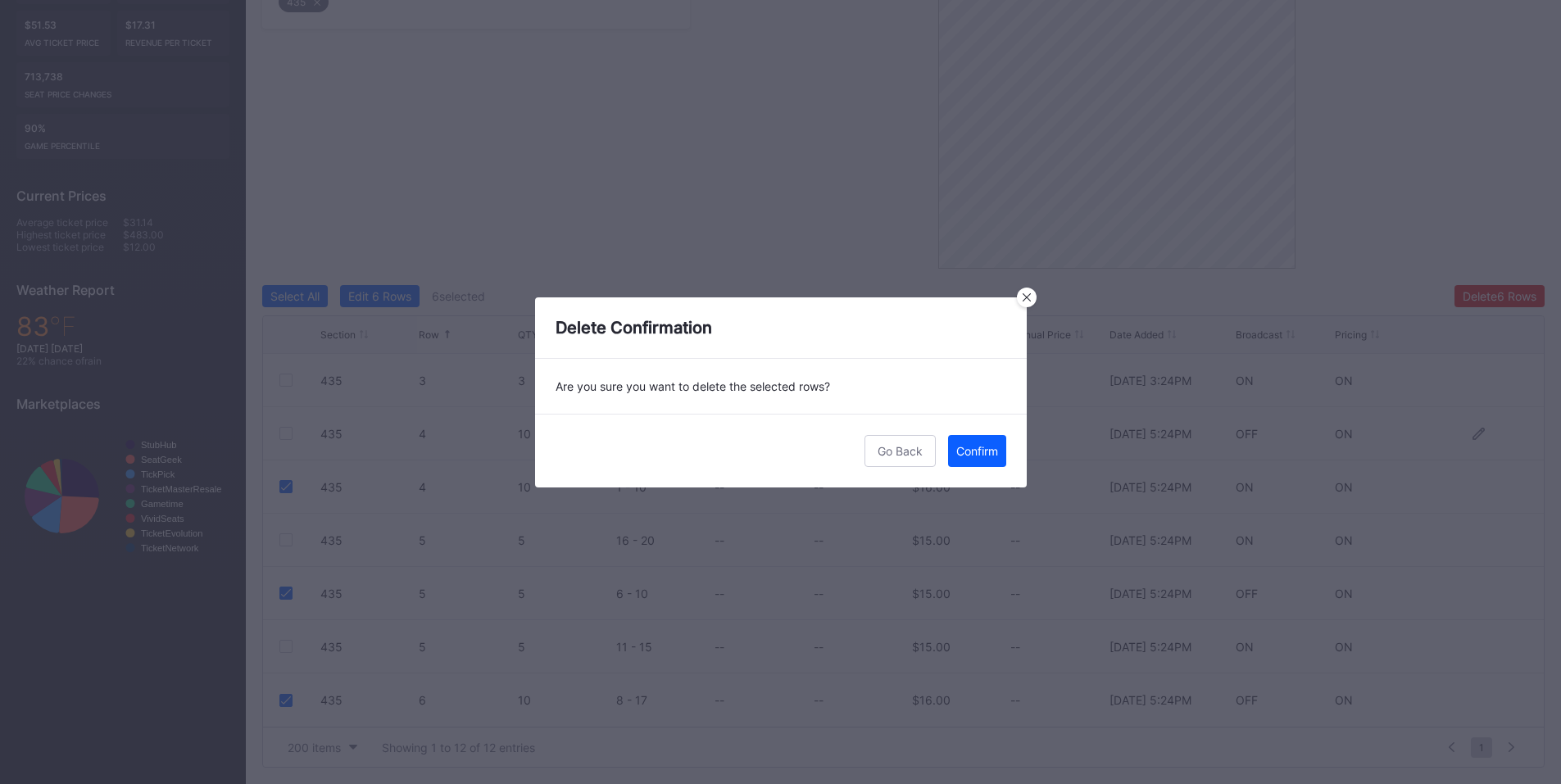
click at [978, 454] on div "Confirm" at bounding box center [977, 450] width 42 height 14
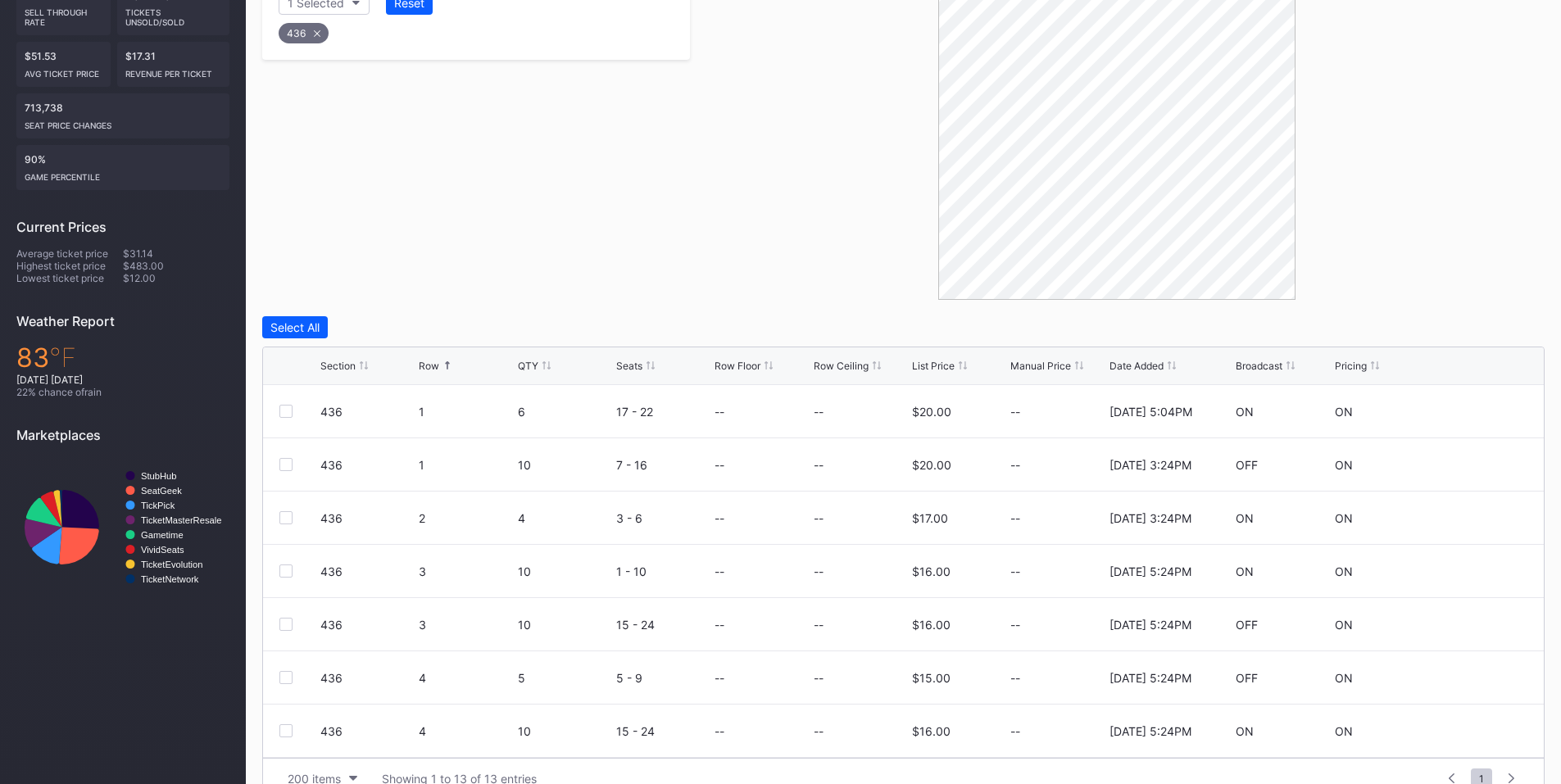
scroll to position [411, 0]
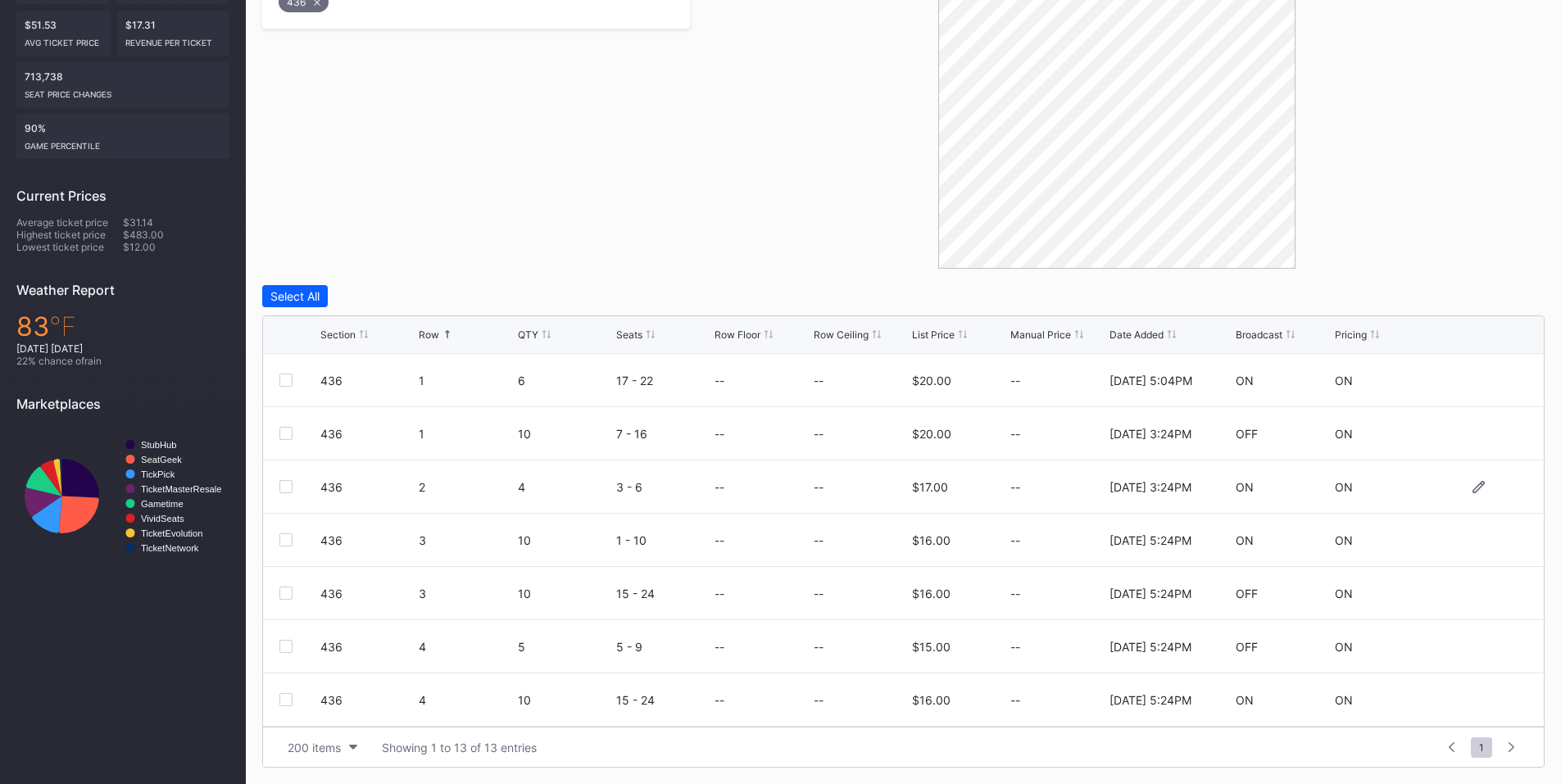
click at [286, 486] on div at bounding box center [286, 486] width 13 height 13
click at [286, 589] on div at bounding box center [286, 593] width 13 height 13
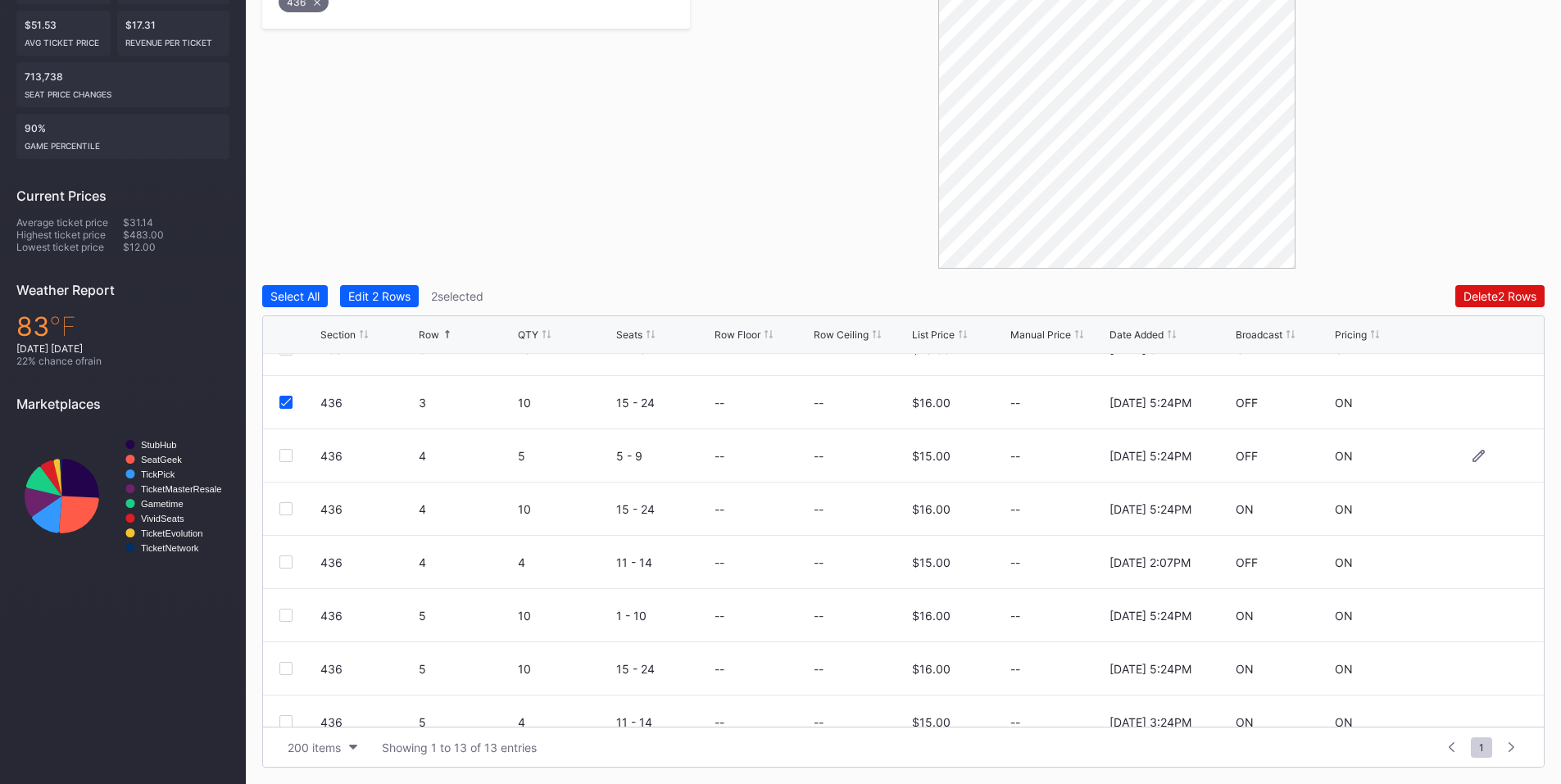
click at [289, 457] on div at bounding box center [286, 456] width 13 height 13
click at [281, 618] on div at bounding box center [286, 615] width 13 height 13
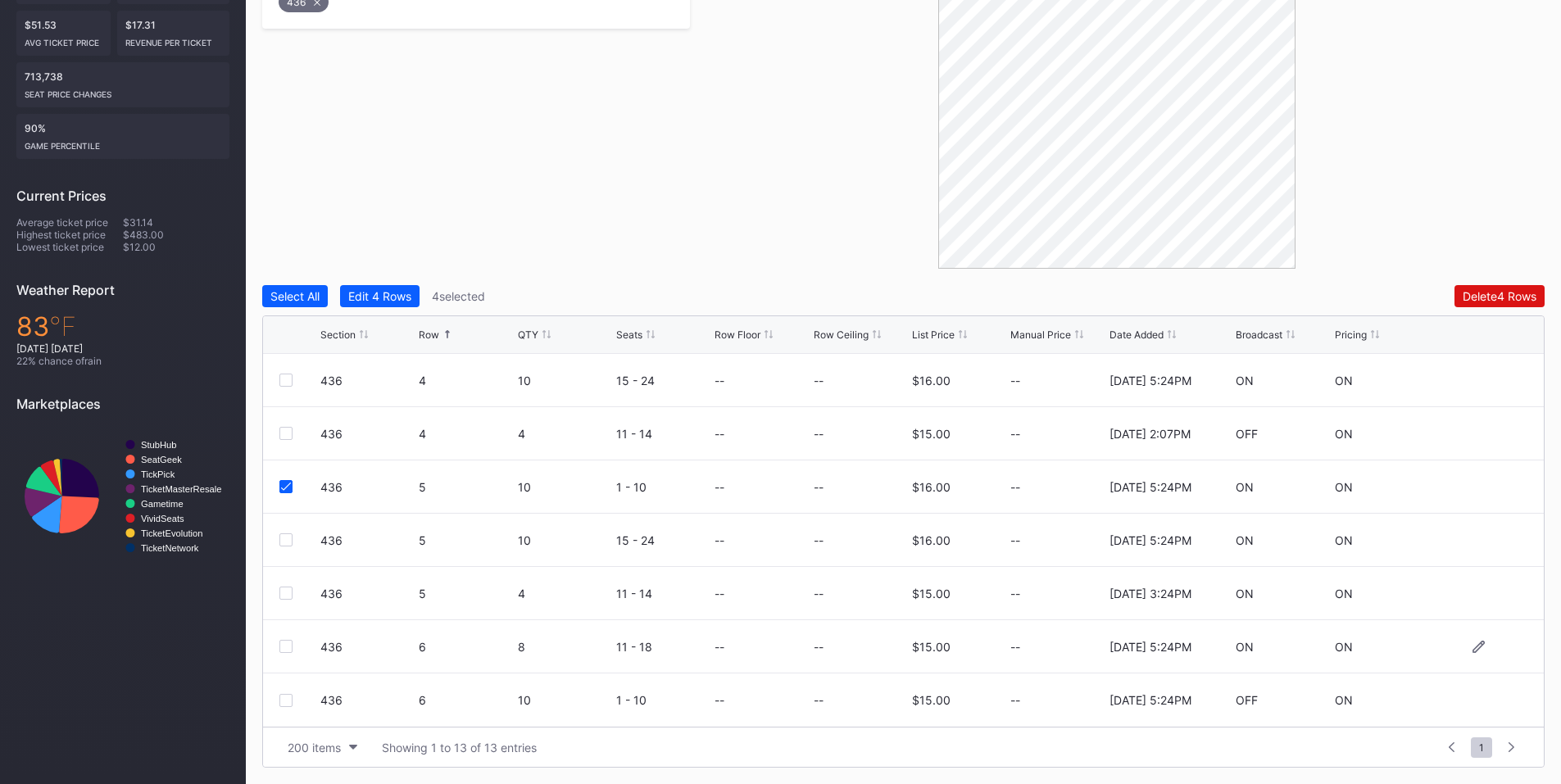
click at [285, 648] on div at bounding box center [286, 647] width 13 height 13
click at [1493, 290] on div "Delete 5 Rows" at bounding box center [1499, 296] width 74 height 14
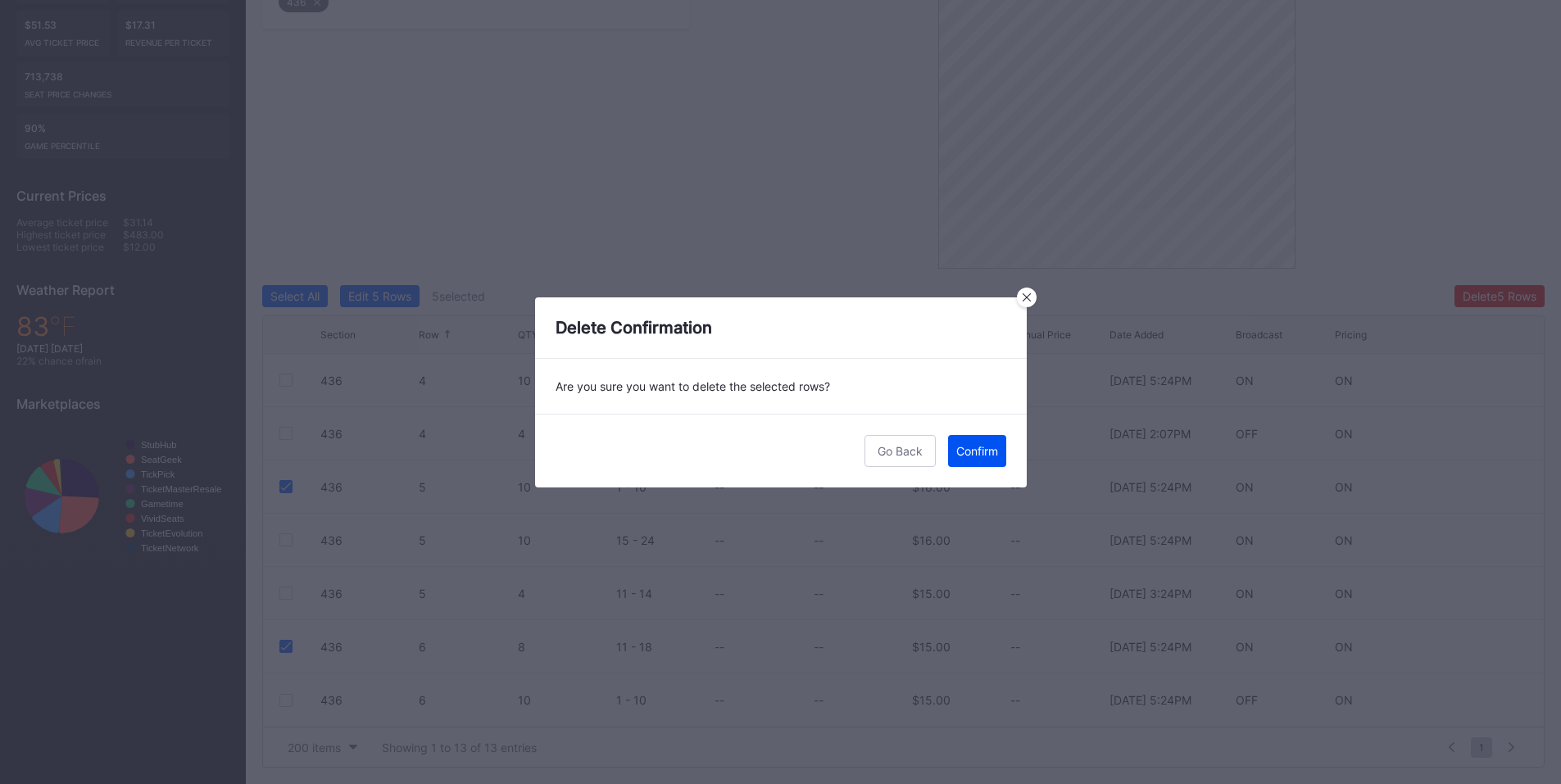
click at [957, 463] on button "Confirm" at bounding box center [977, 451] width 58 height 32
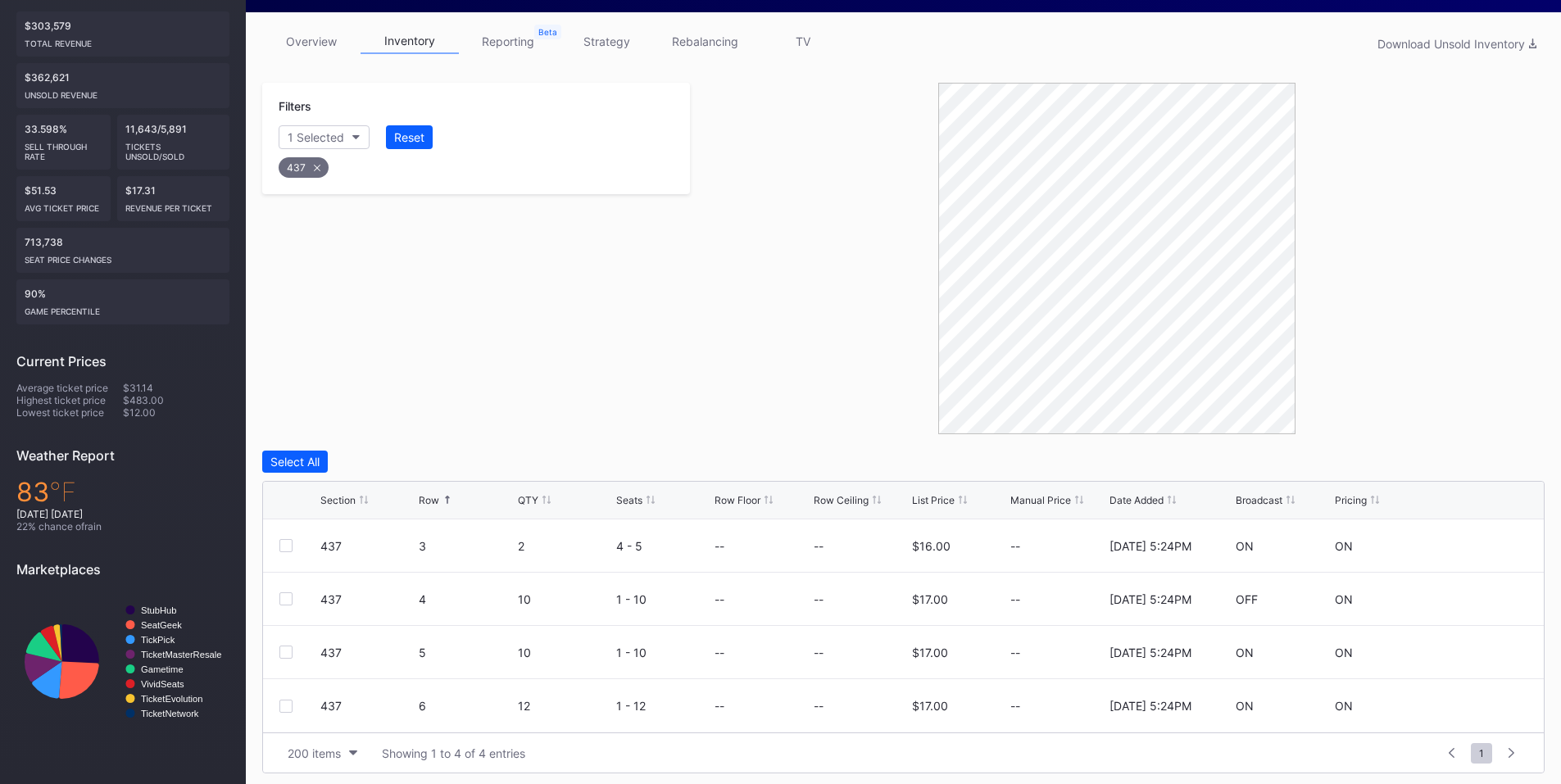
scroll to position [251, 0]
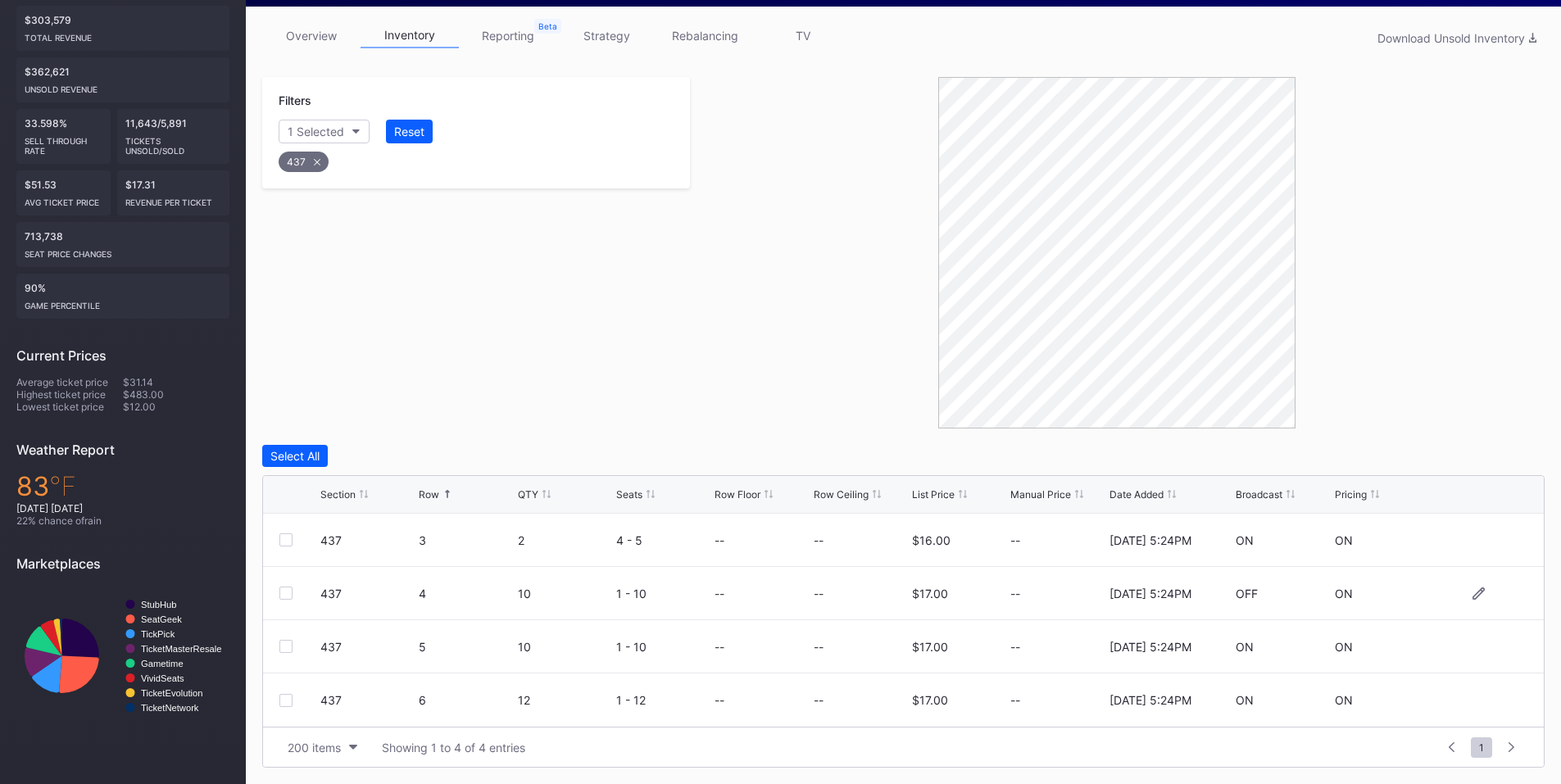
click at [285, 591] on div at bounding box center [286, 593] width 13 height 13
click at [287, 697] on div at bounding box center [286, 701] width 13 height 13
click at [1504, 451] on div "Delete 2 Rows" at bounding box center [1499, 456] width 73 height 14
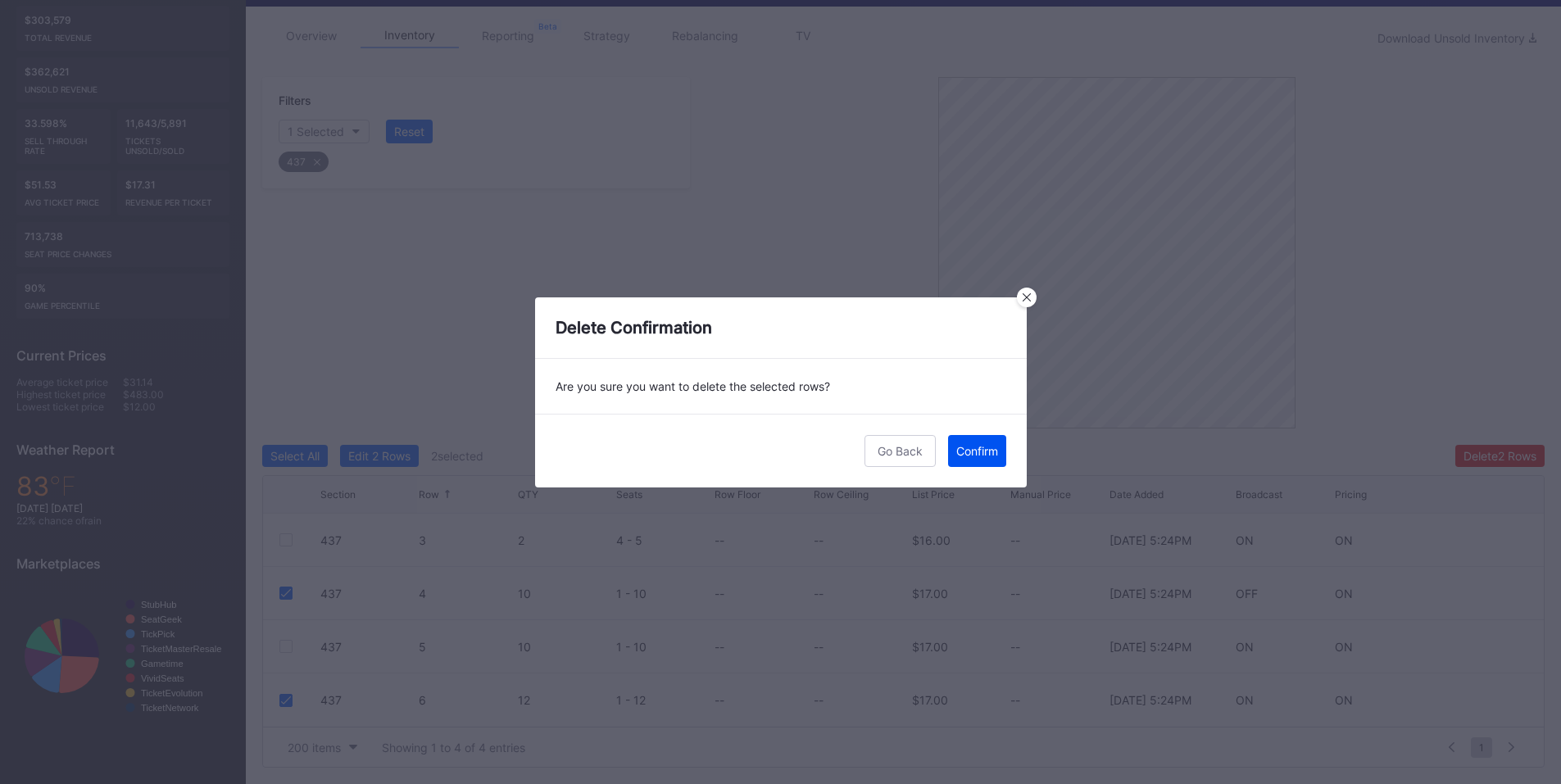
click at [980, 449] on div "Confirm" at bounding box center [977, 450] width 42 height 14
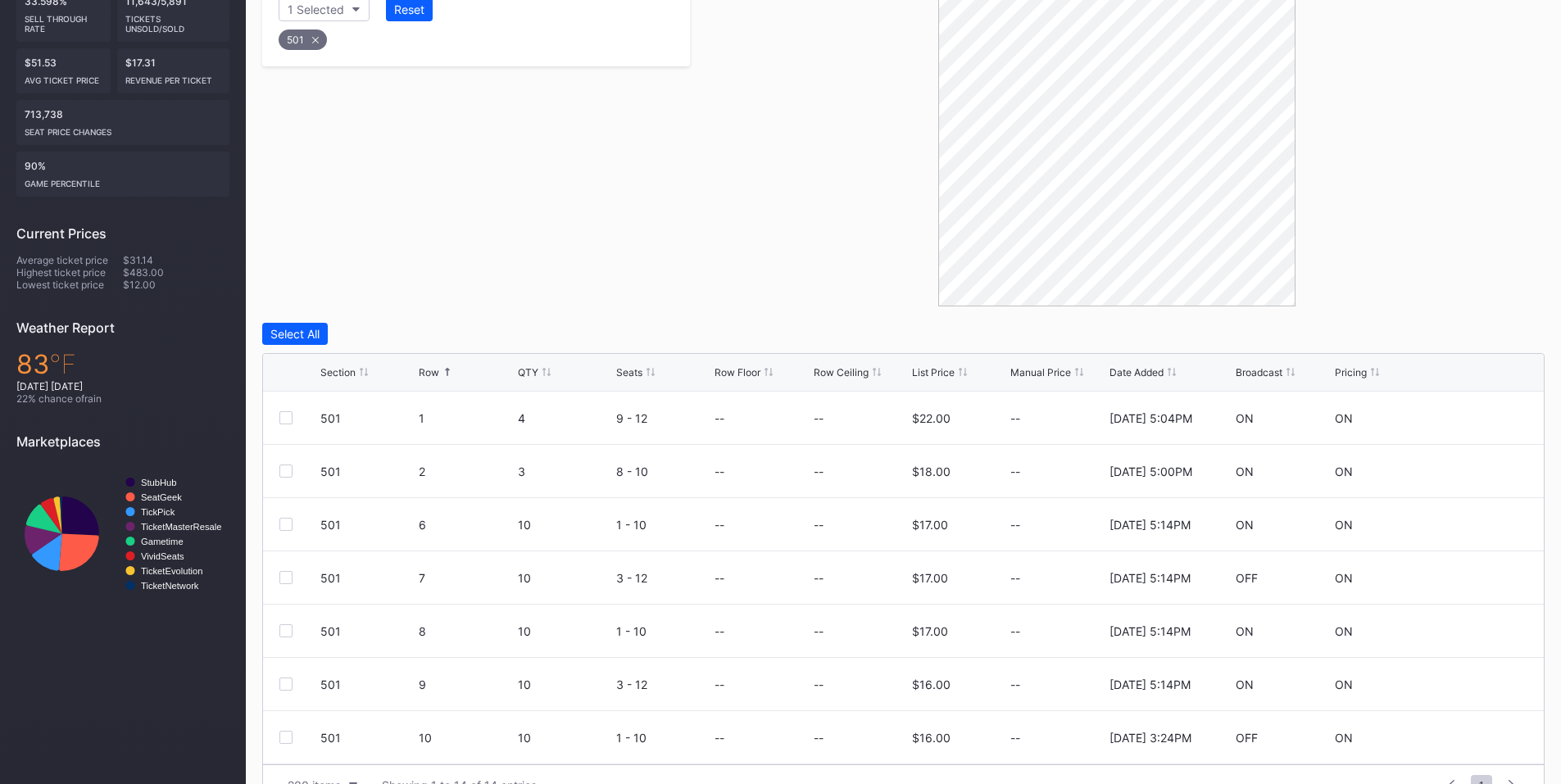
scroll to position [411, 0]
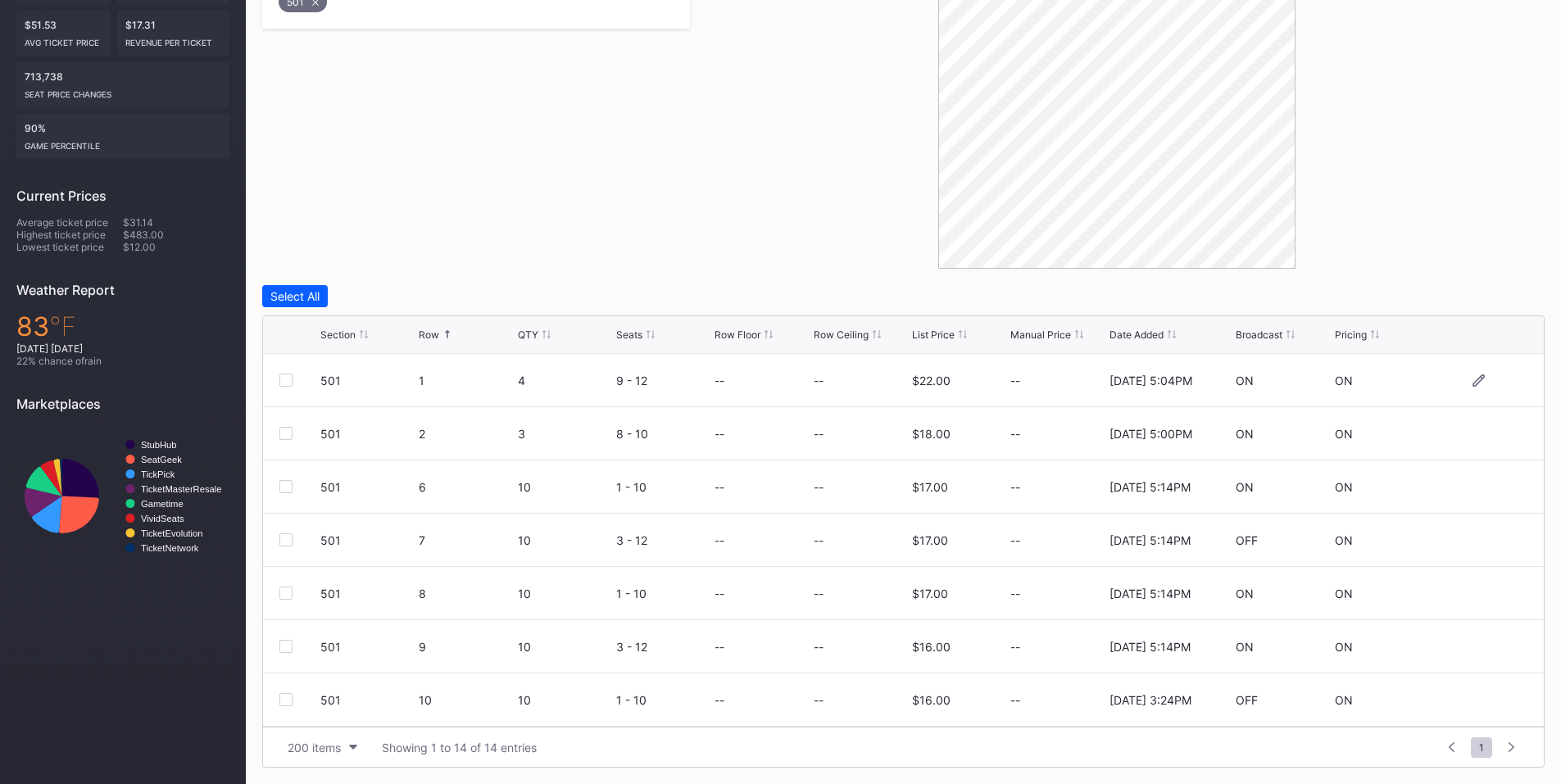
click at [284, 376] on div at bounding box center [286, 380] width 13 height 13
click at [286, 588] on div at bounding box center [286, 593] width 13 height 13
click at [1514, 286] on button "Delete 2 Rows" at bounding box center [1500, 296] width 89 height 22
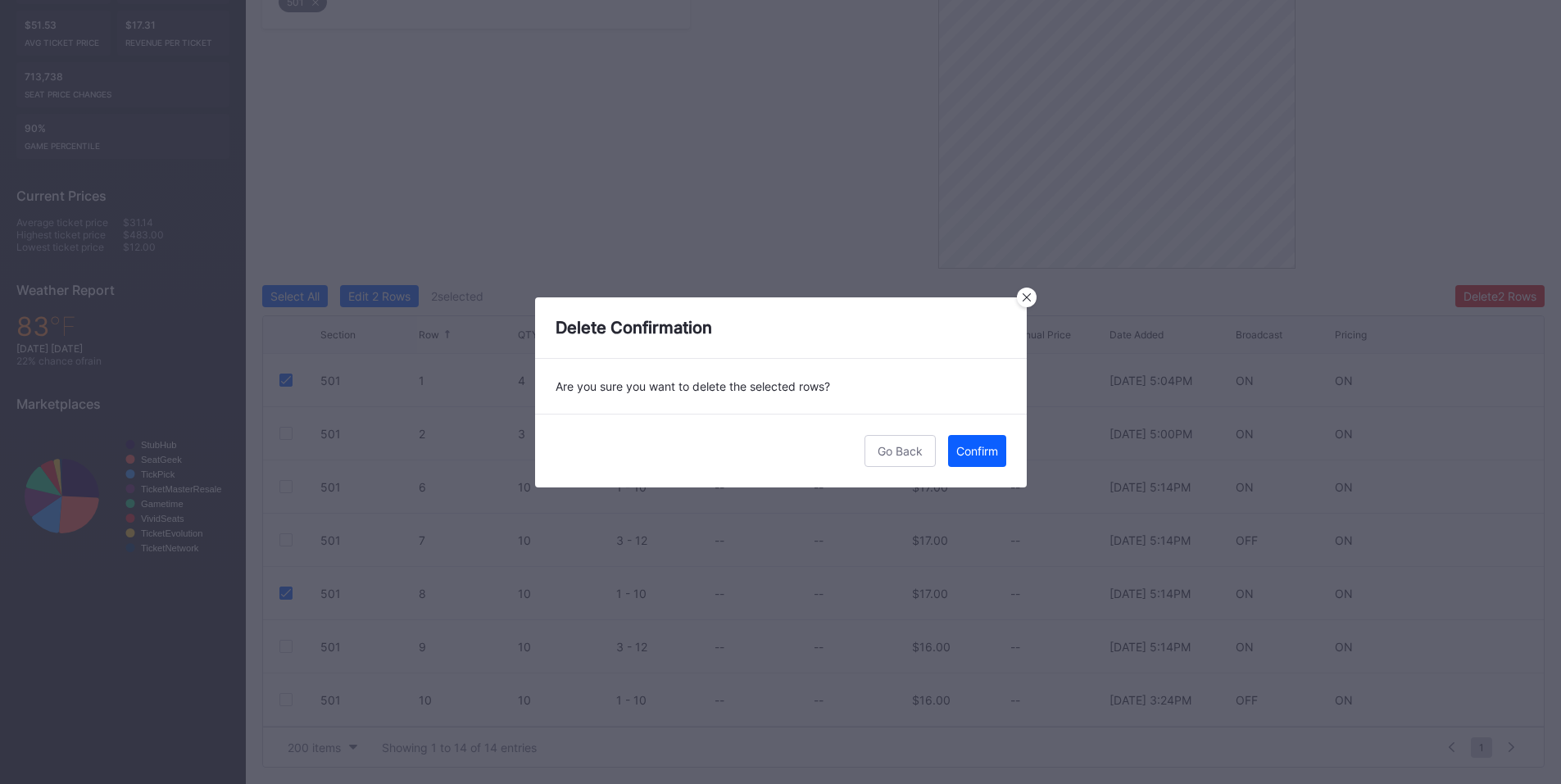
drag, startPoint x: 956, startPoint y: 450, endPoint x: 1565, endPoint y: 235, distance: 645.8
click at [956, 450] on div "Confirm" at bounding box center [977, 450] width 42 height 14
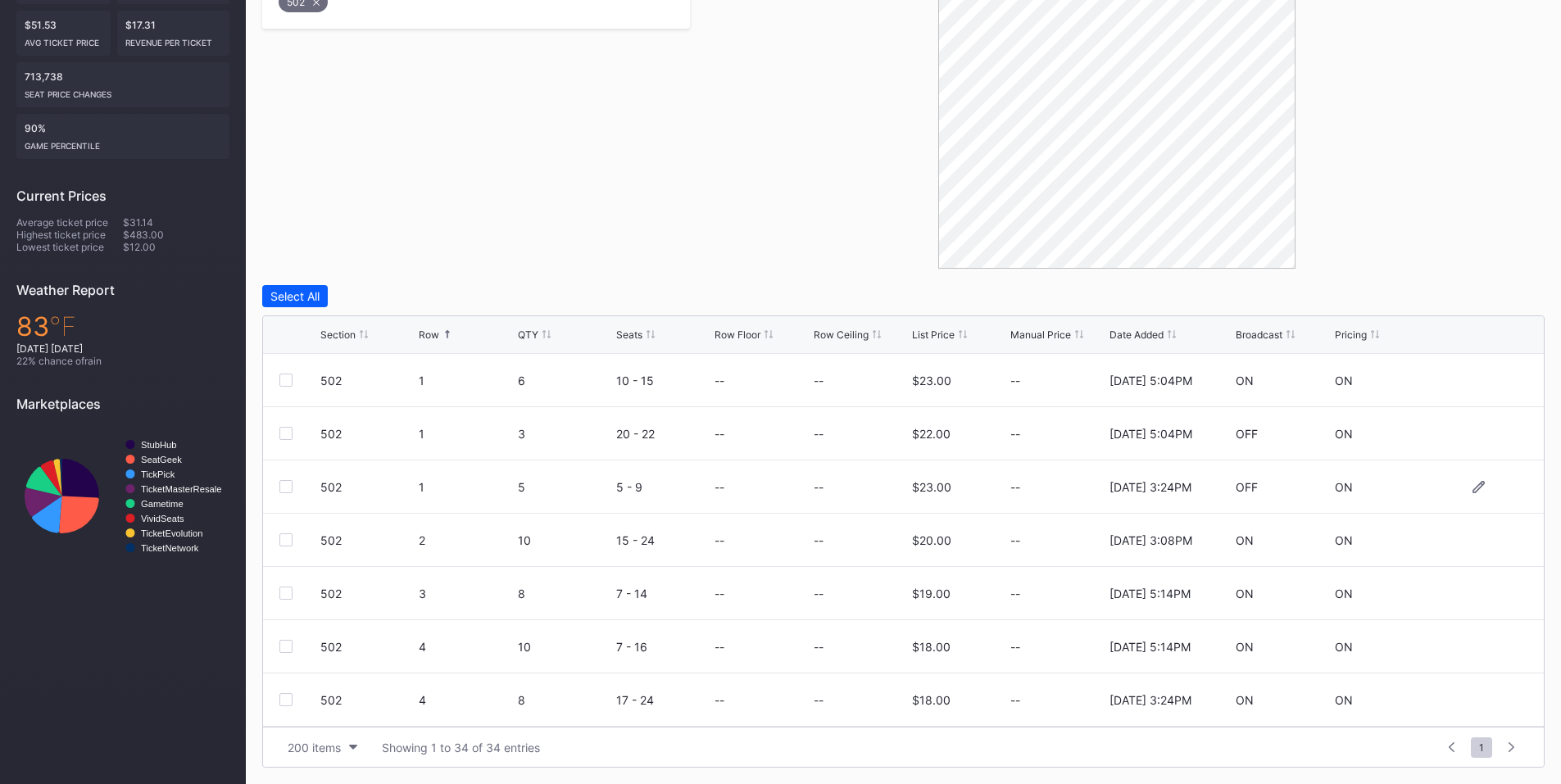
click at [286, 488] on div at bounding box center [286, 486] width 13 height 13
click at [287, 702] on div at bounding box center [286, 700] width 13 height 13
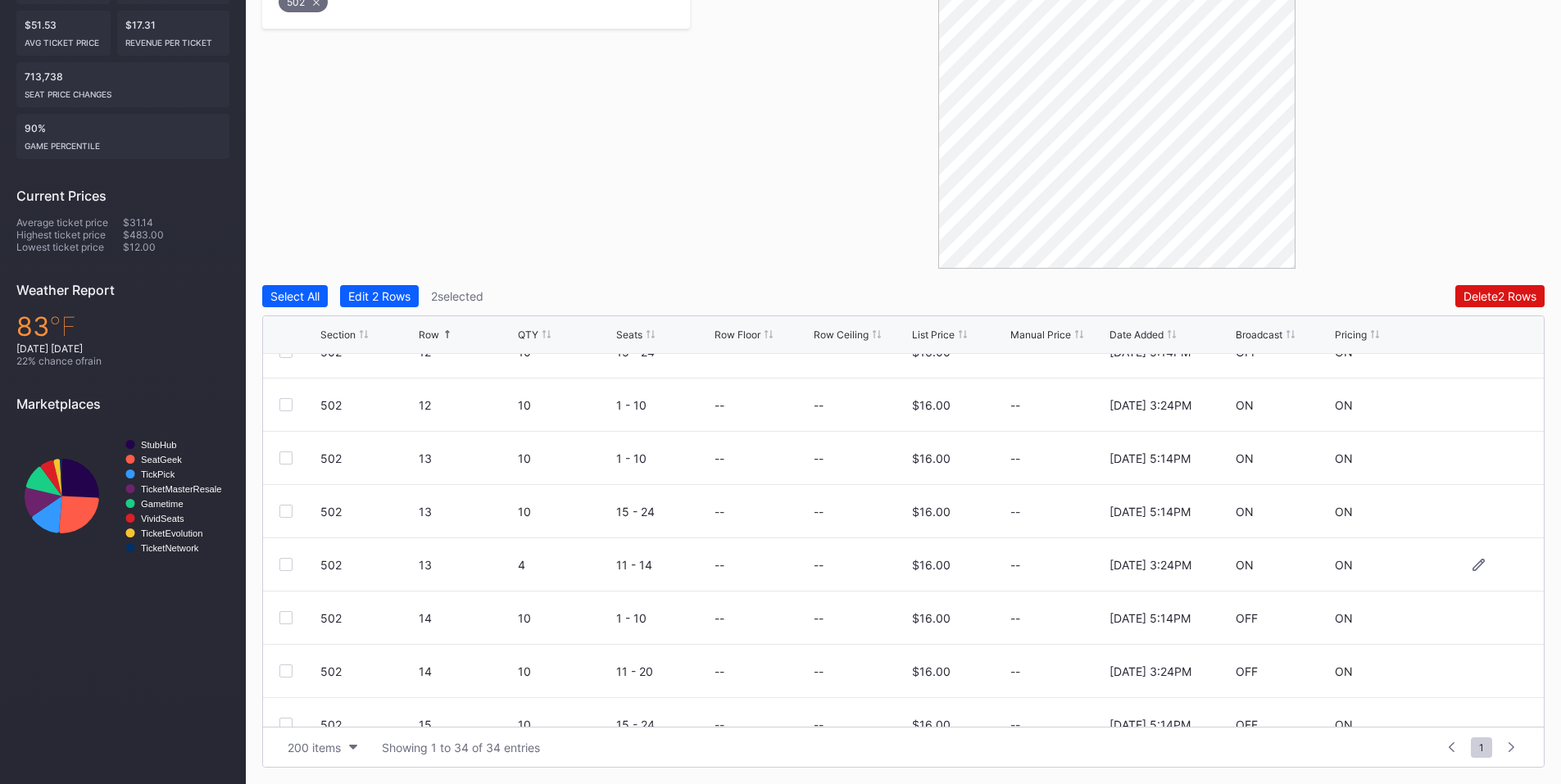
click at [286, 563] on div at bounding box center [286, 564] width 13 height 13
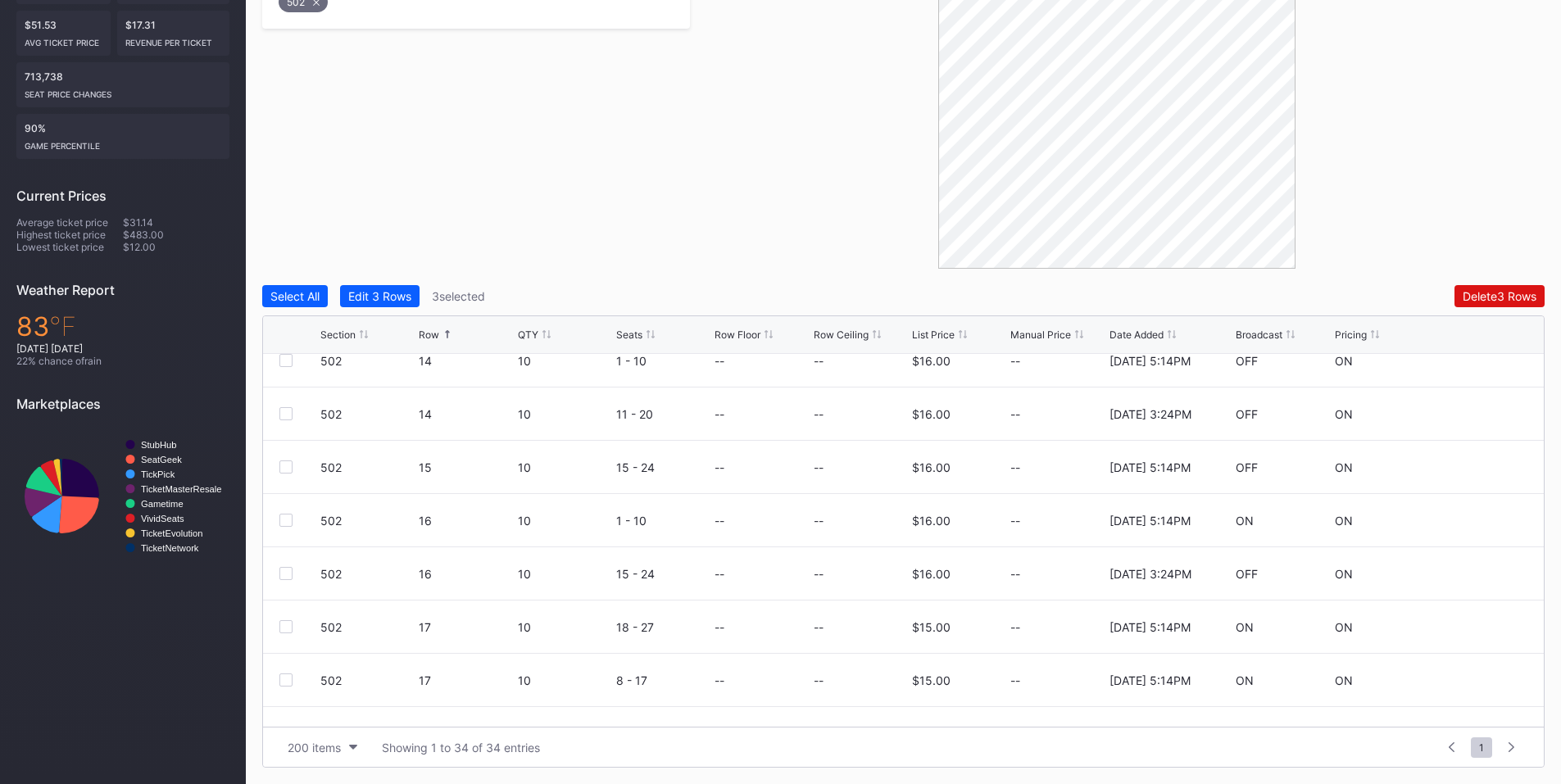
scroll to position [1437, 0]
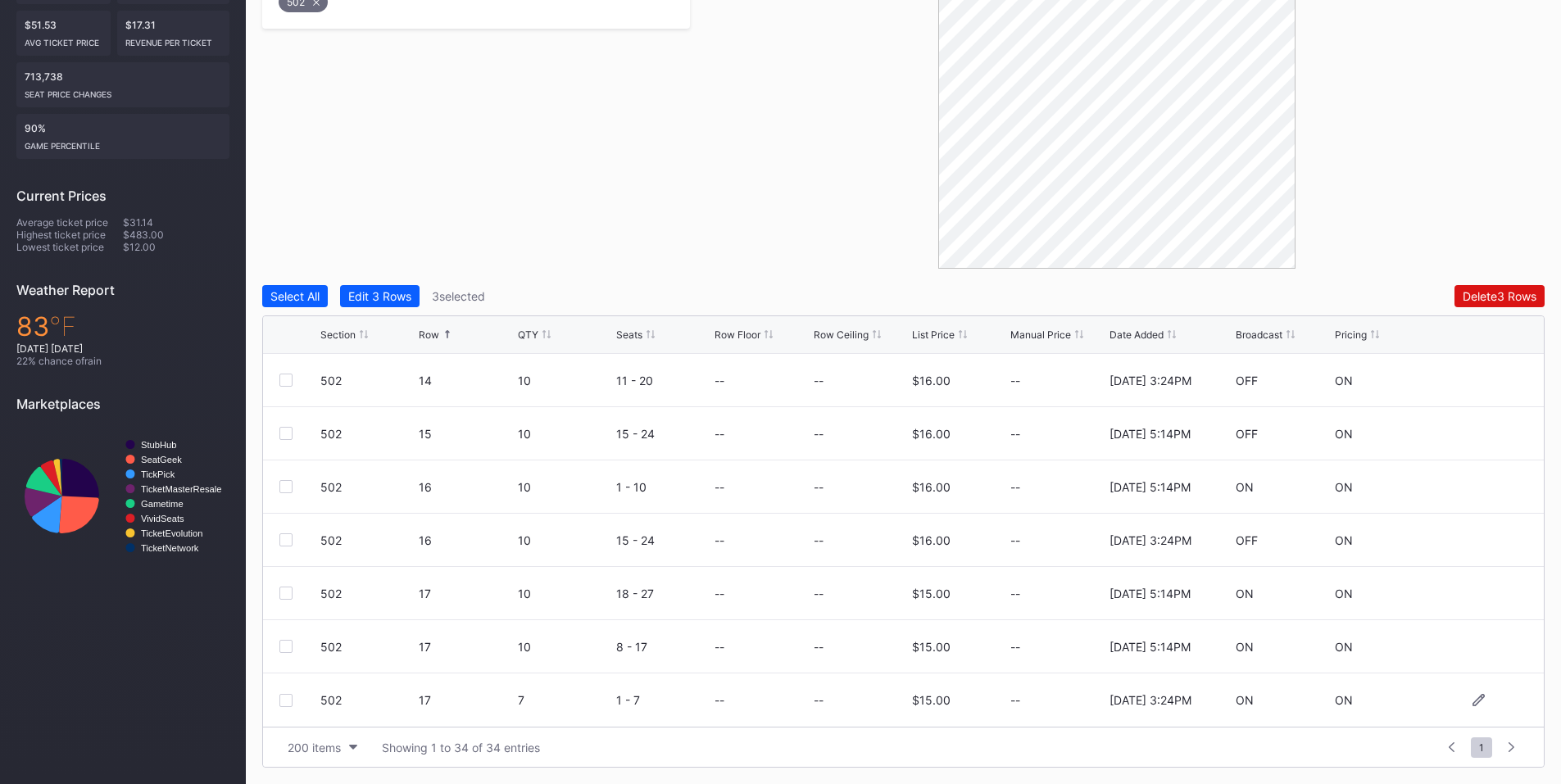
click at [280, 702] on div at bounding box center [286, 701] width 13 height 13
click at [1478, 300] on div "Delete 4 Rows" at bounding box center [1499, 296] width 74 height 14
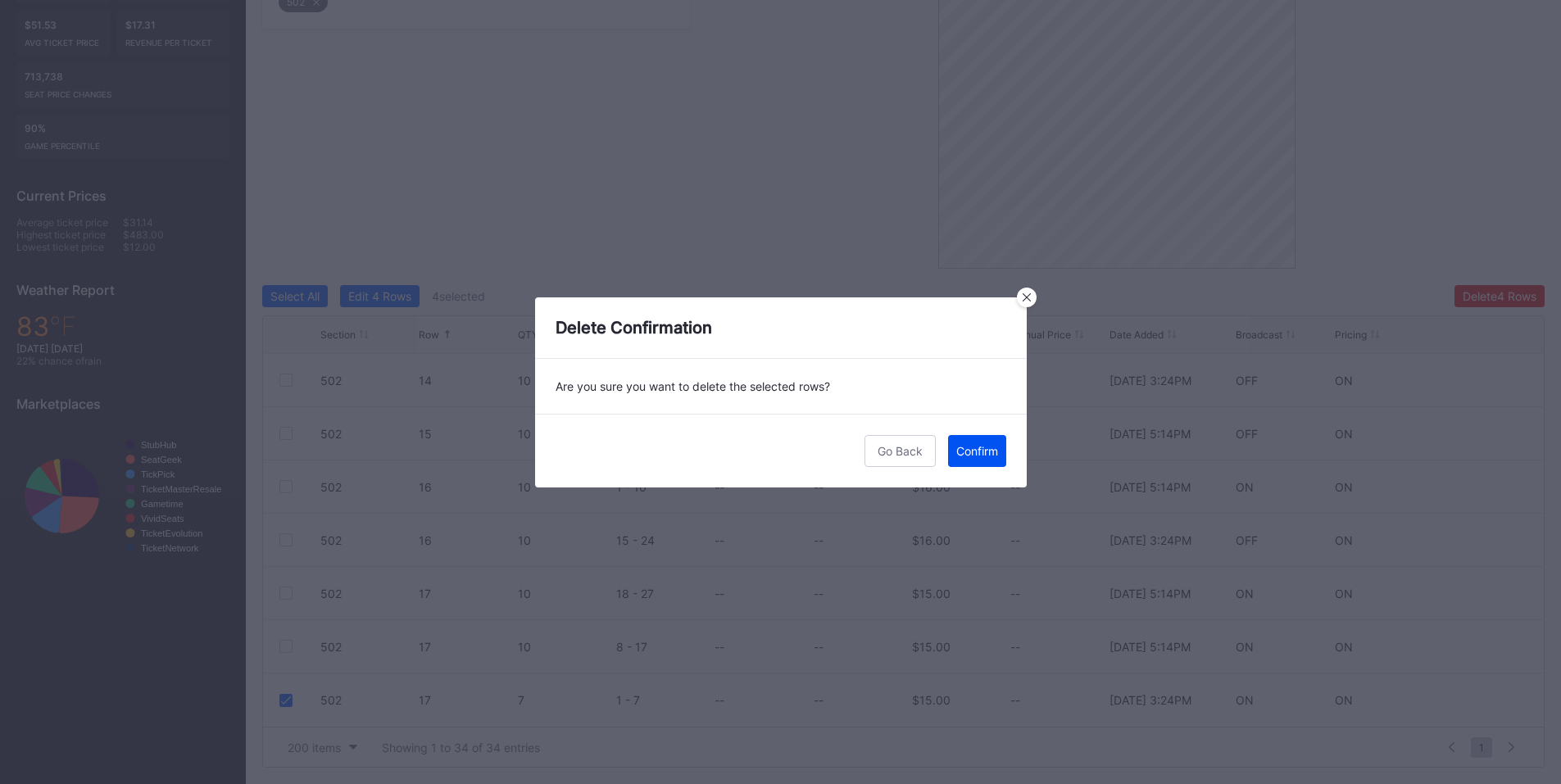
click at [975, 461] on button "Confirm" at bounding box center [977, 451] width 58 height 32
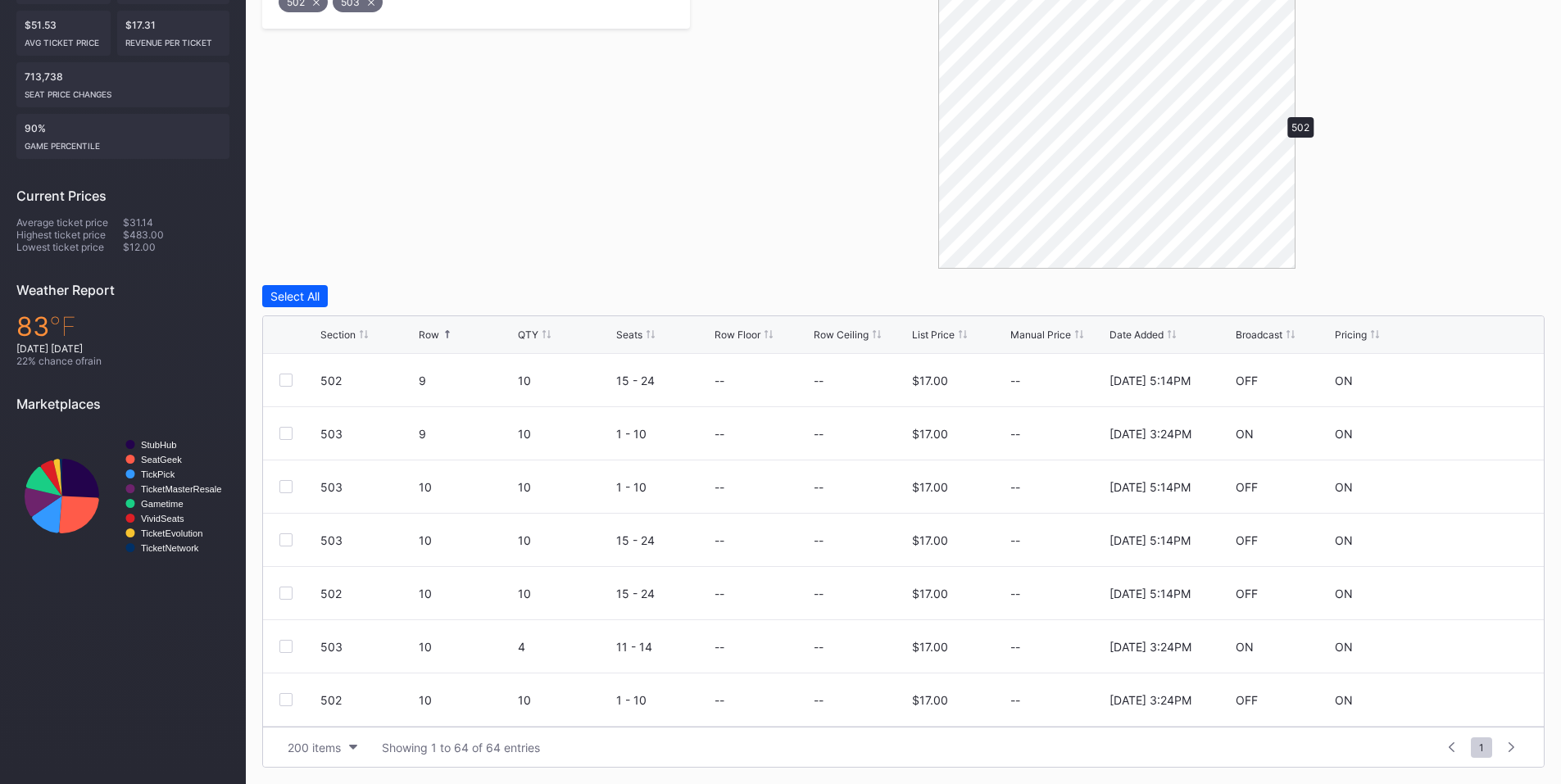
scroll to position [0, 0]
click at [287, 437] on div at bounding box center [286, 433] width 13 height 13
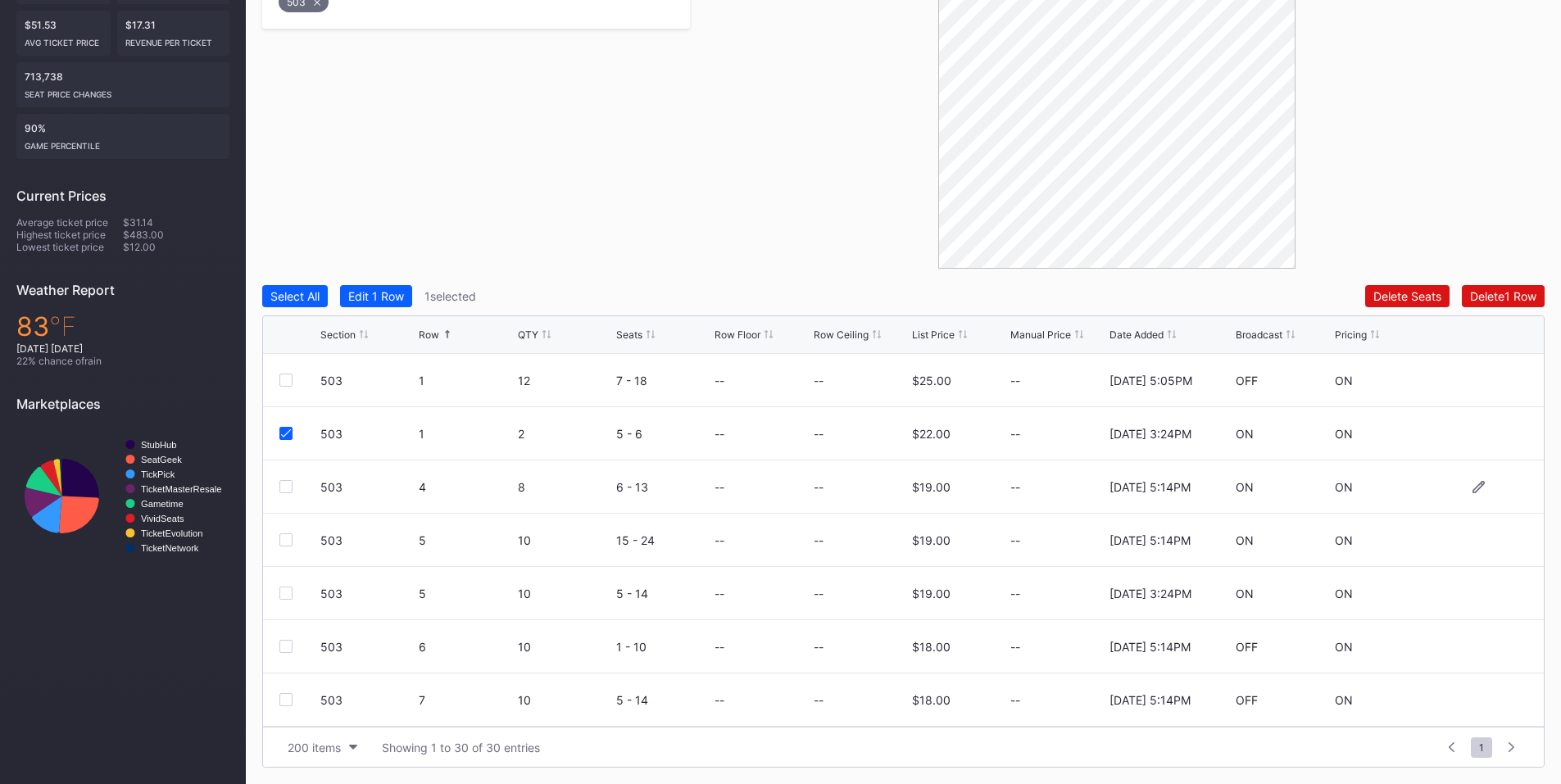
click at [281, 485] on div at bounding box center [286, 486] width 13 height 13
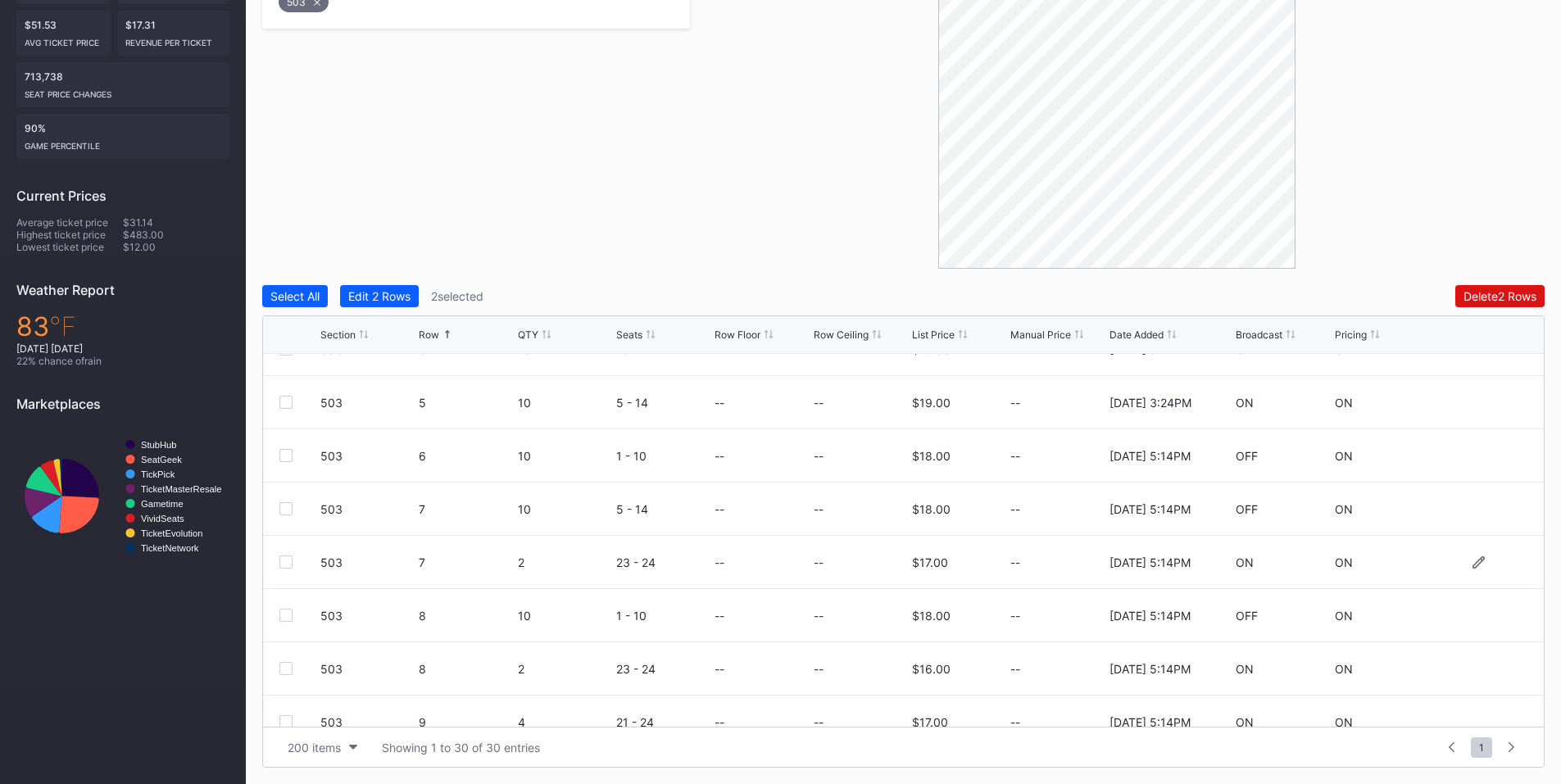
click at [287, 562] on div at bounding box center [286, 562] width 13 height 13
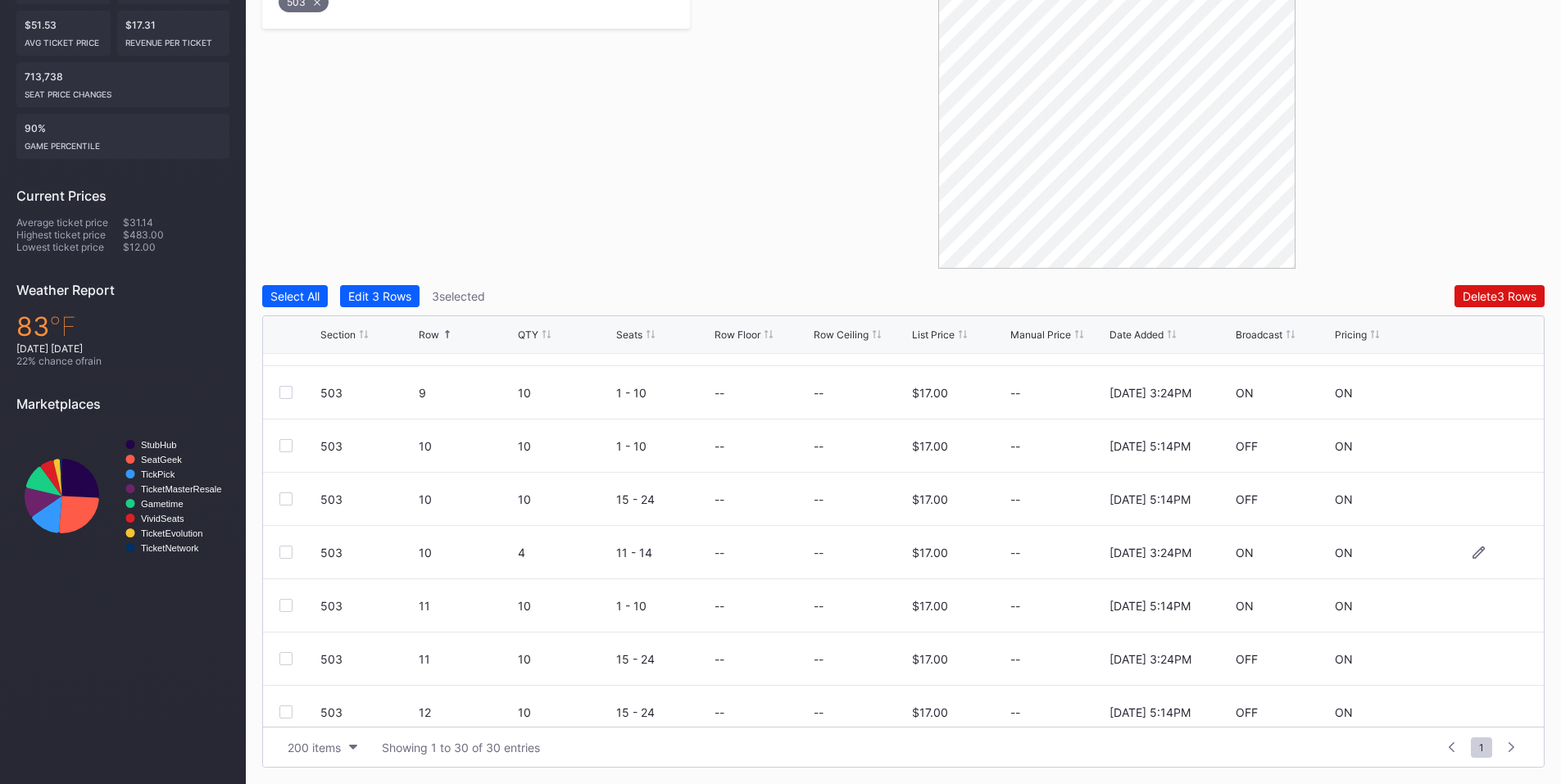
click at [280, 553] on div at bounding box center [286, 552] width 13 height 13
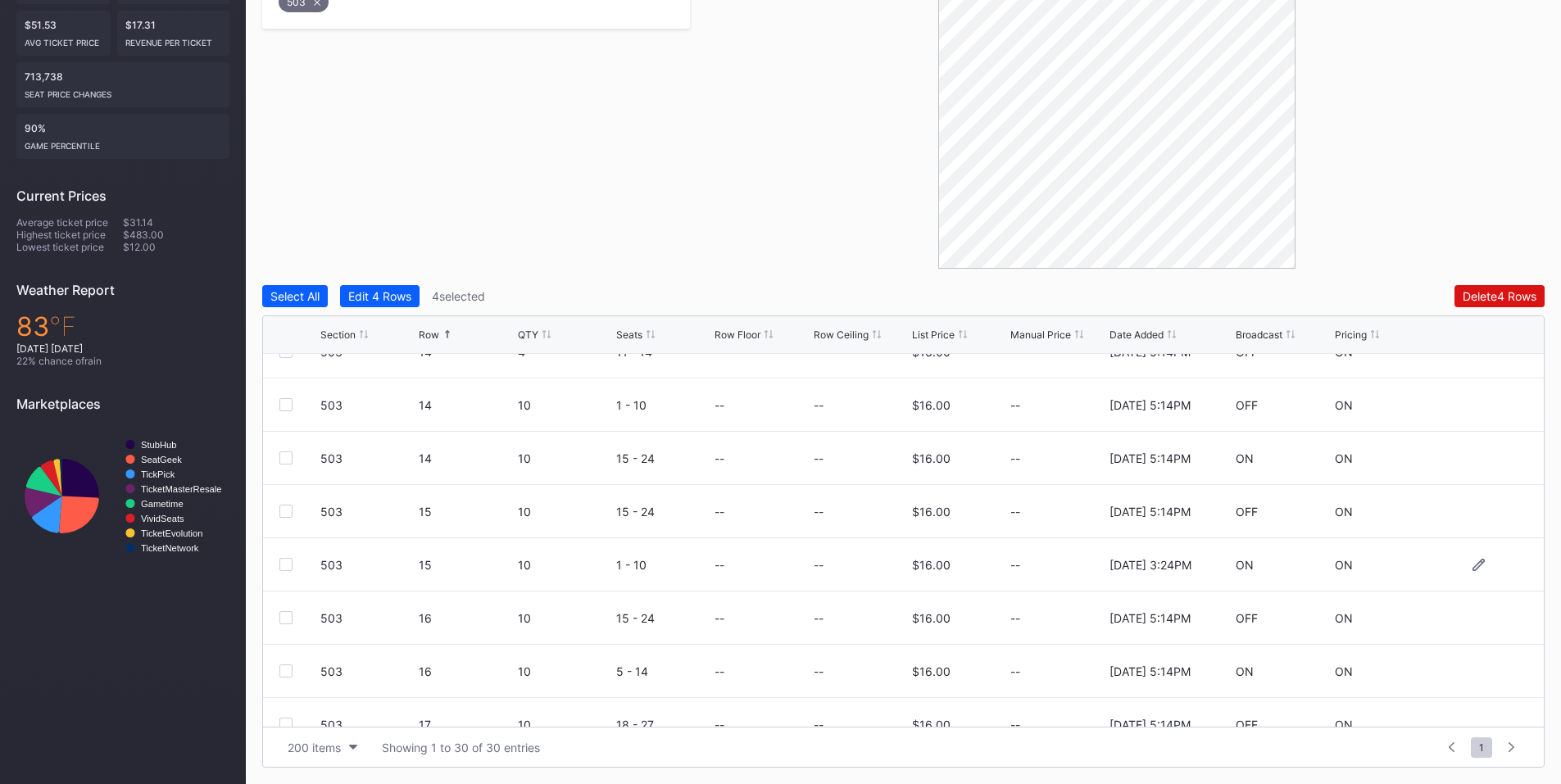
scroll to position [956, 0]
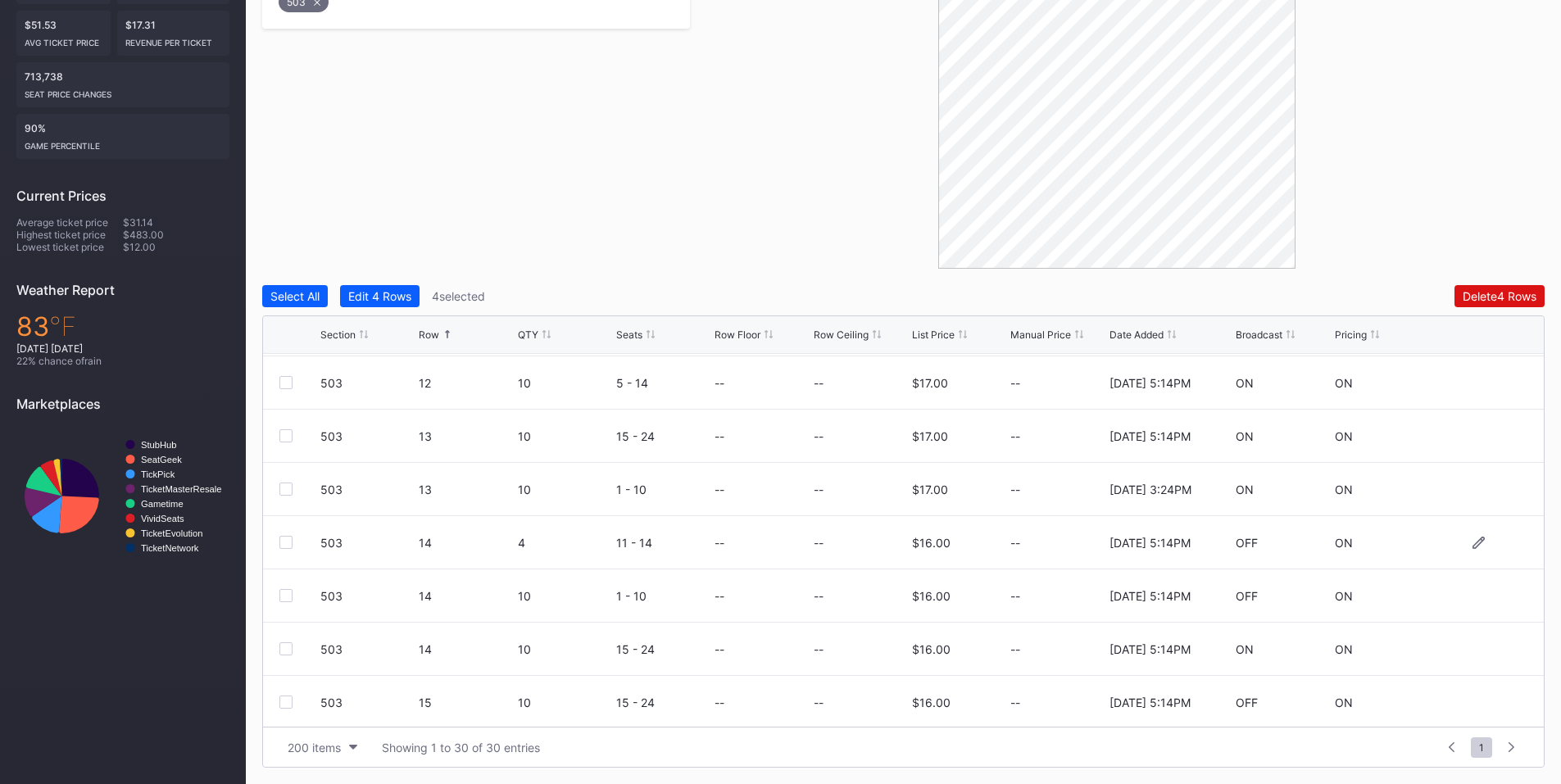
click at [282, 544] on div at bounding box center [286, 542] width 13 height 13
click at [1480, 293] on div "Delete 5 Rows" at bounding box center [1499, 296] width 74 height 14
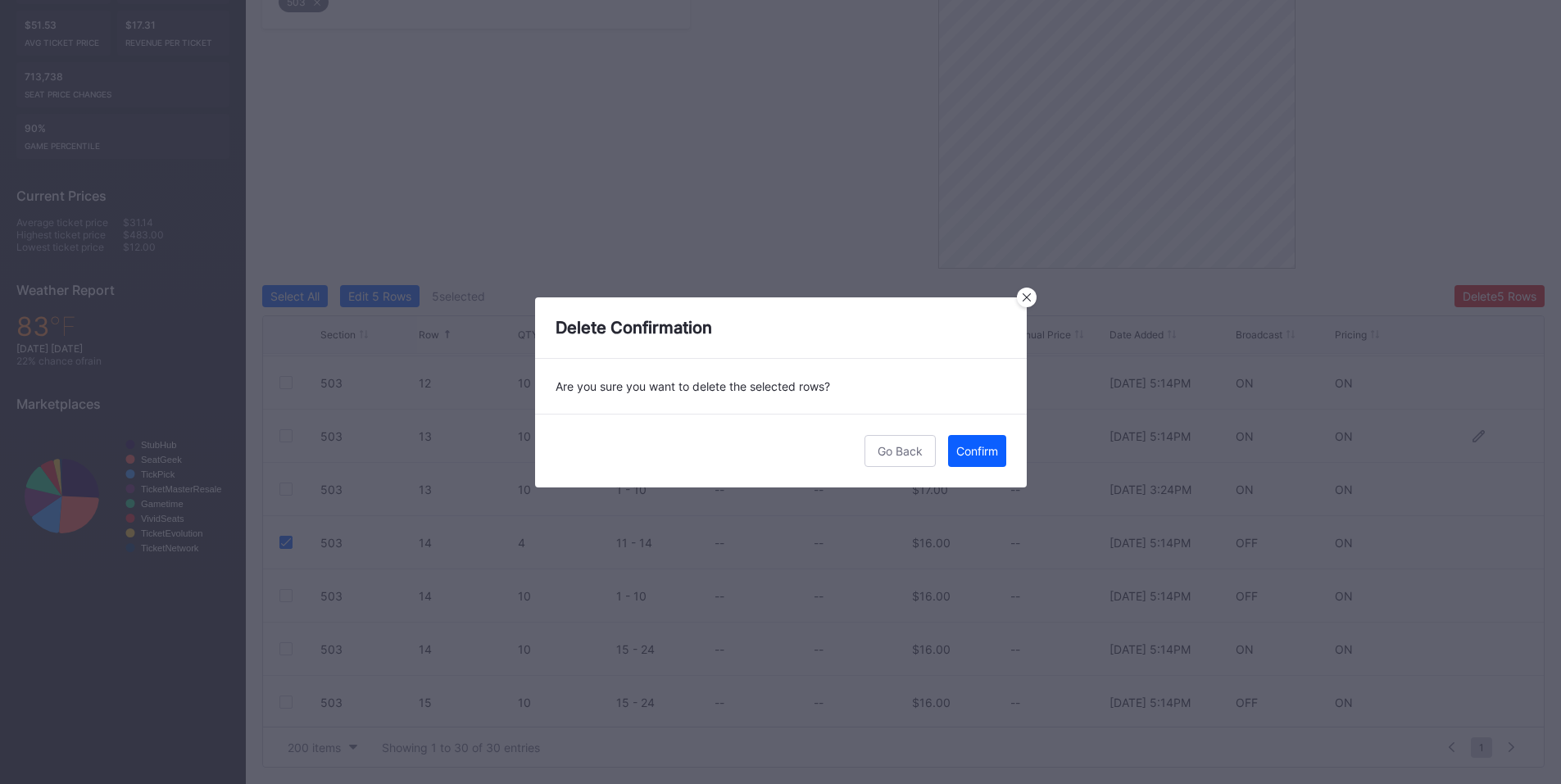
click at [964, 453] on div "Confirm" at bounding box center [977, 450] width 42 height 14
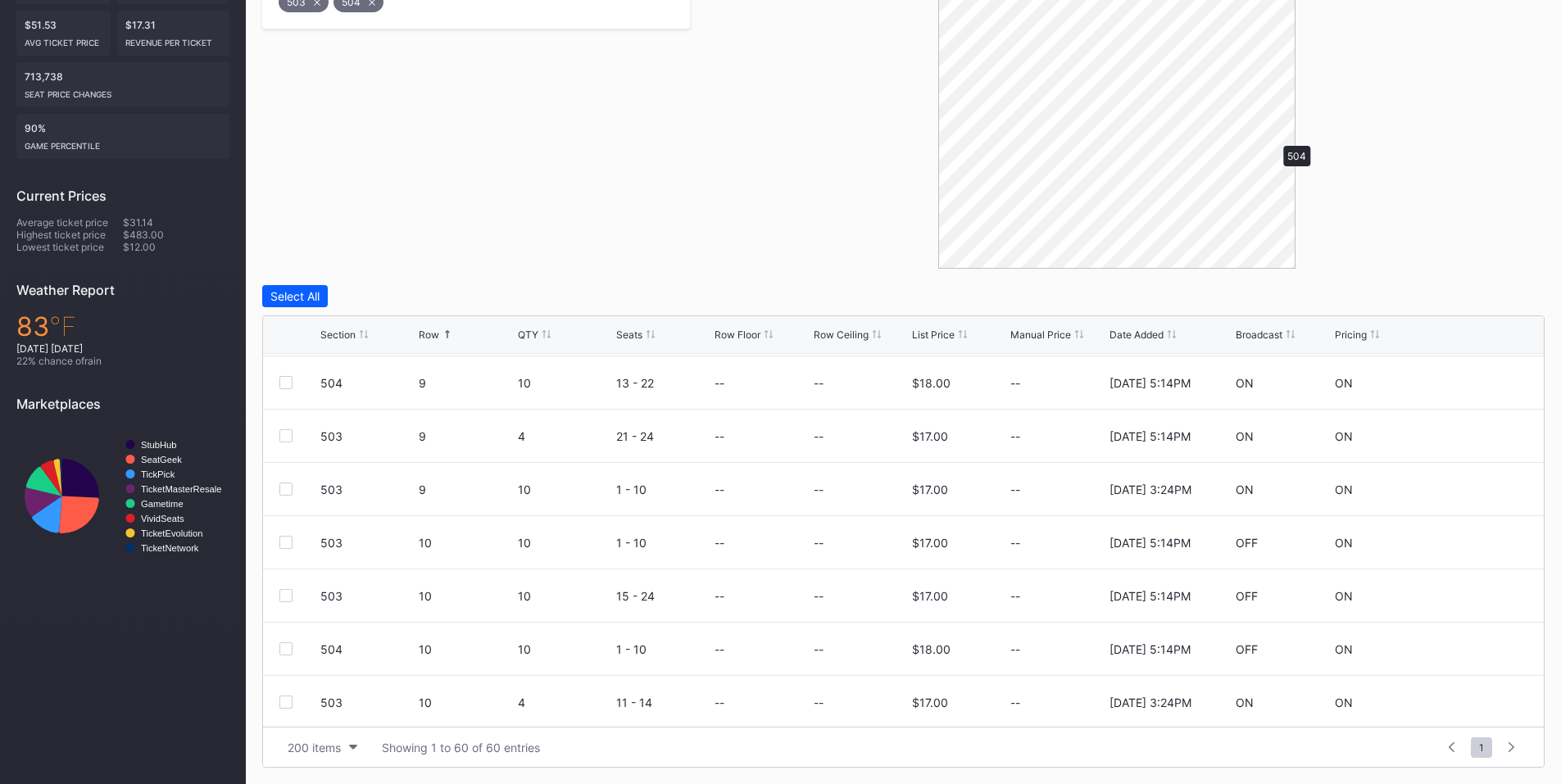
scroll to position [0, 0]
click at [286, 383] on div at bounding box center [286, 380] width 13 height 13
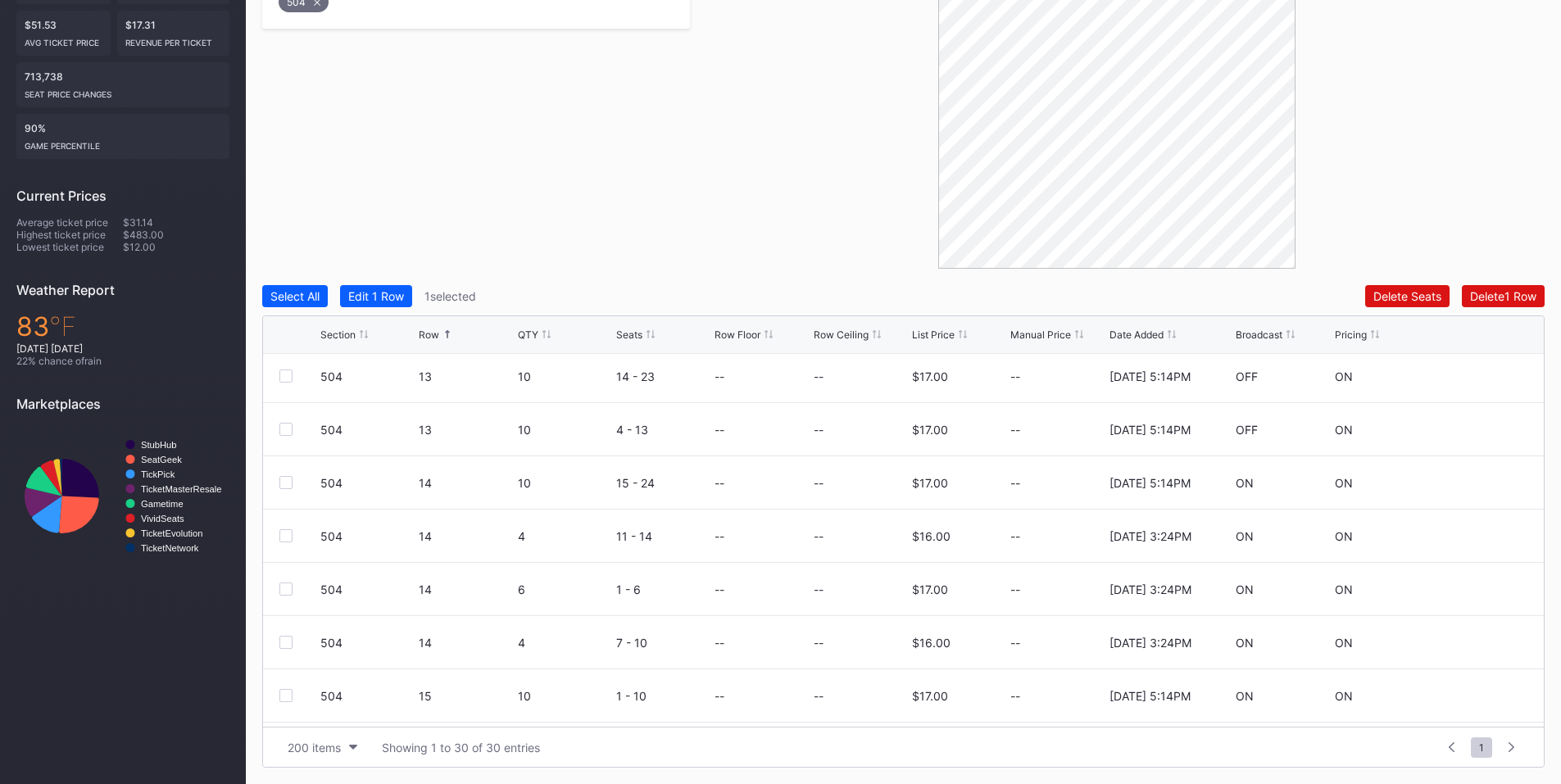
scroll to position [806, 0]
click at [285, 585] on div at bounding box center [286, 586] width 13 height 13
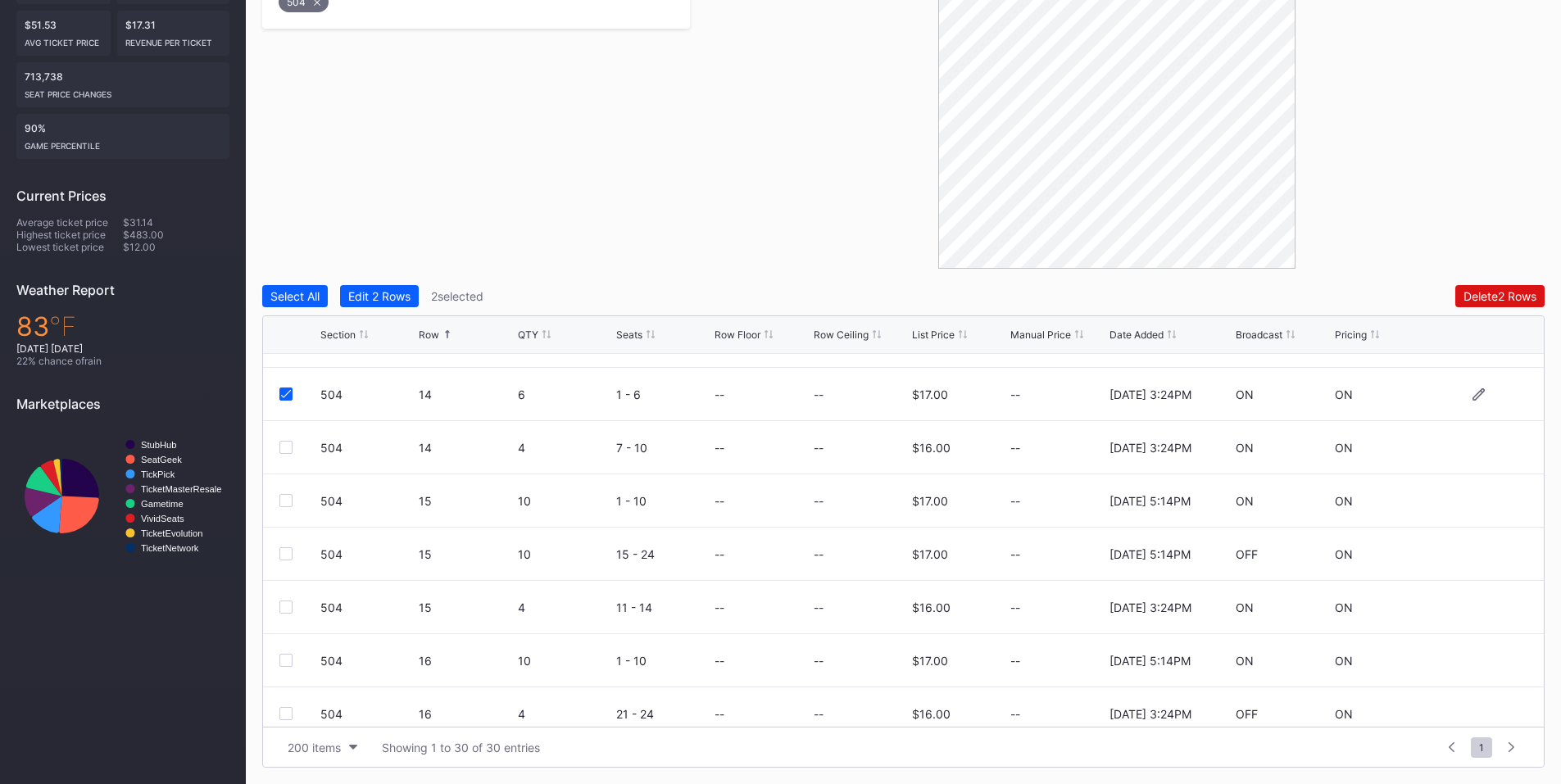
scroll to position [1189, 0]
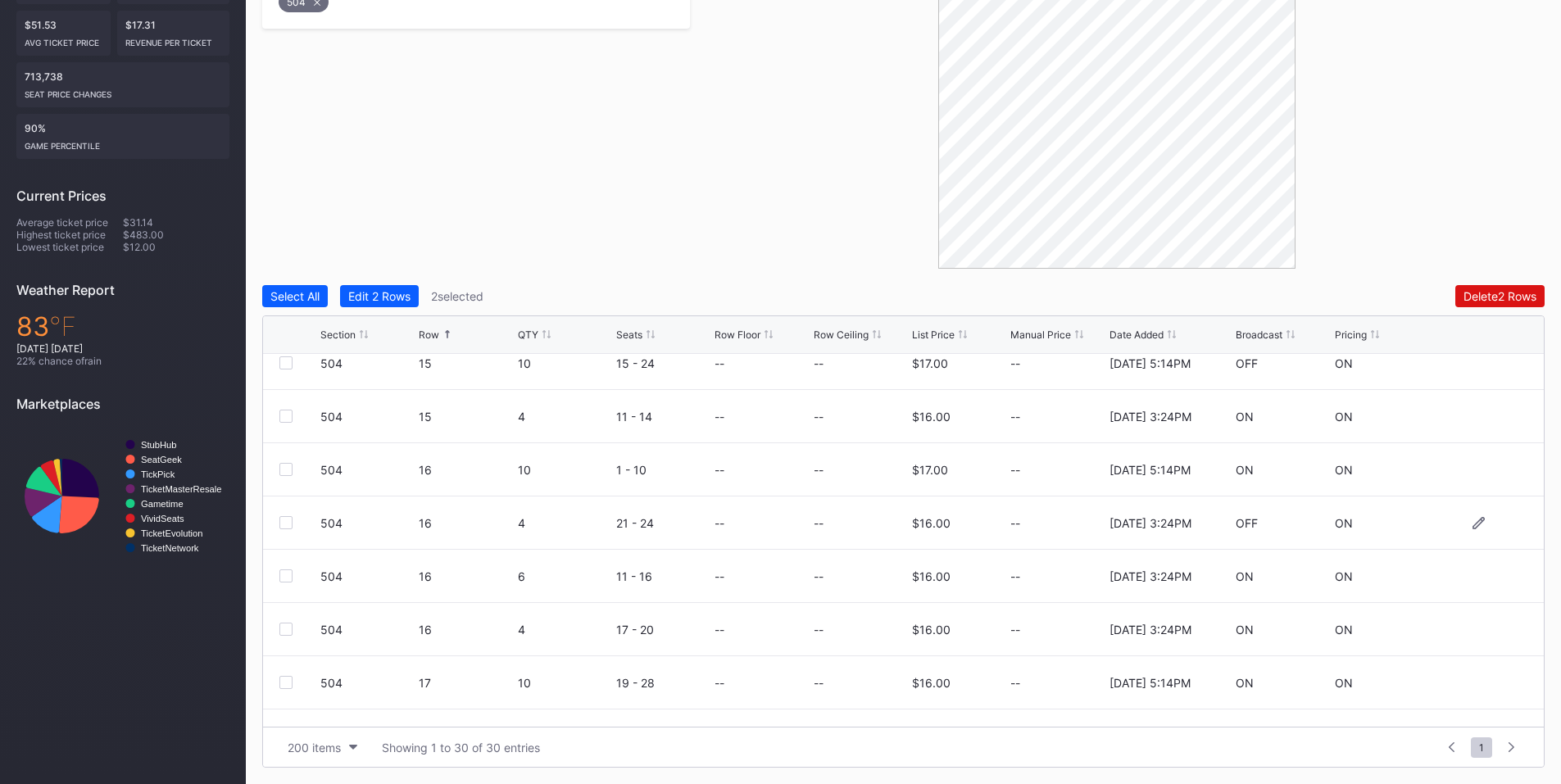
click at [275, 524] on div "504 16 4 21 - 24 -- -- $16.00 -- 4/22/2025 3:24PM OFF ON" at bounding box center [903, 523] width 1281 height 53
click at [291, 520] on div at bounding box center [286, 522] width 13 height 13
click at [1464, 293] on div "Delete 3 Rows" at bounding box center [1499, 296] width 74 height 14
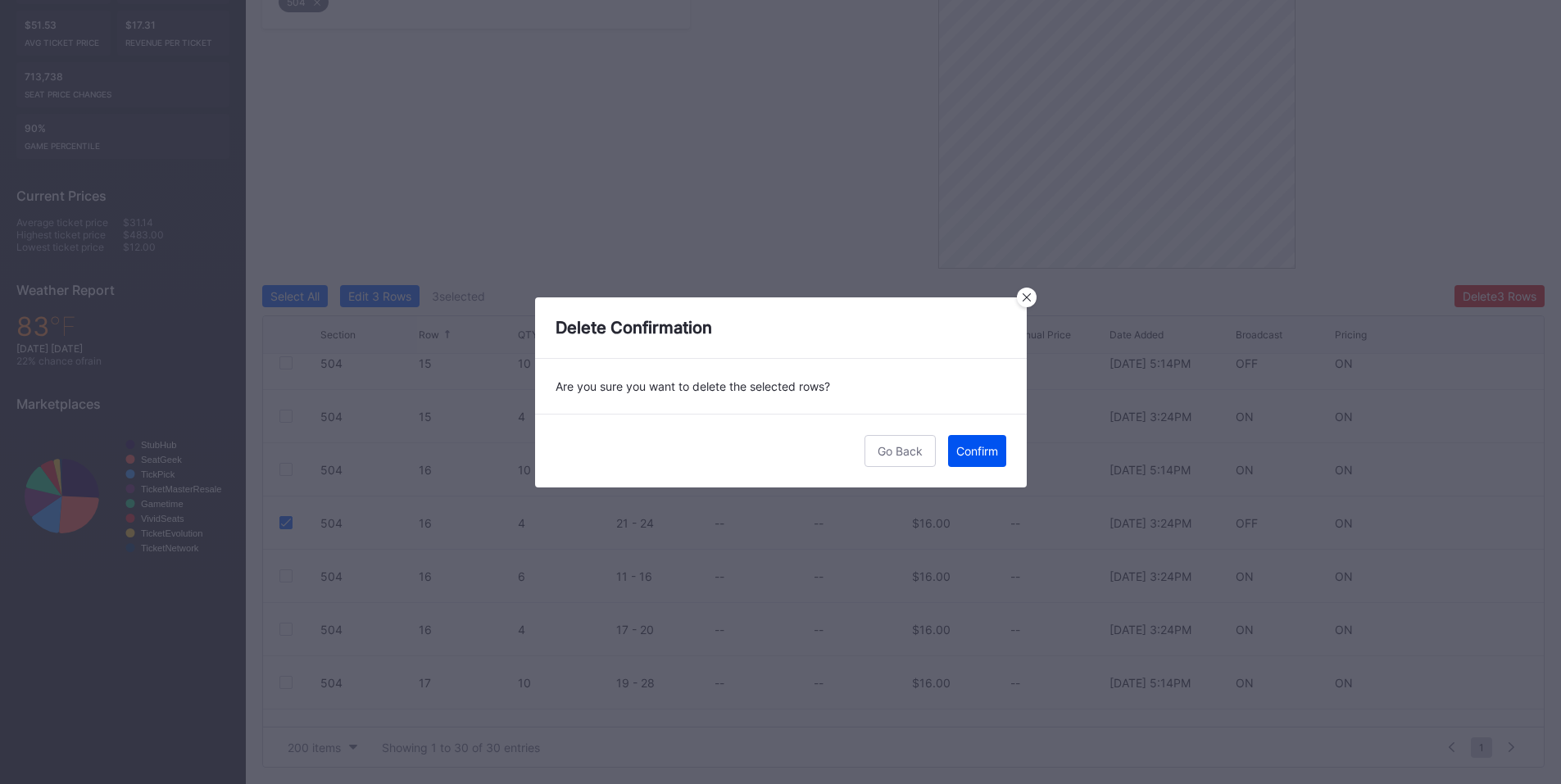
click at [980, 459] on button "Confirm" at bounding box center [977, 451] width 58 height 32
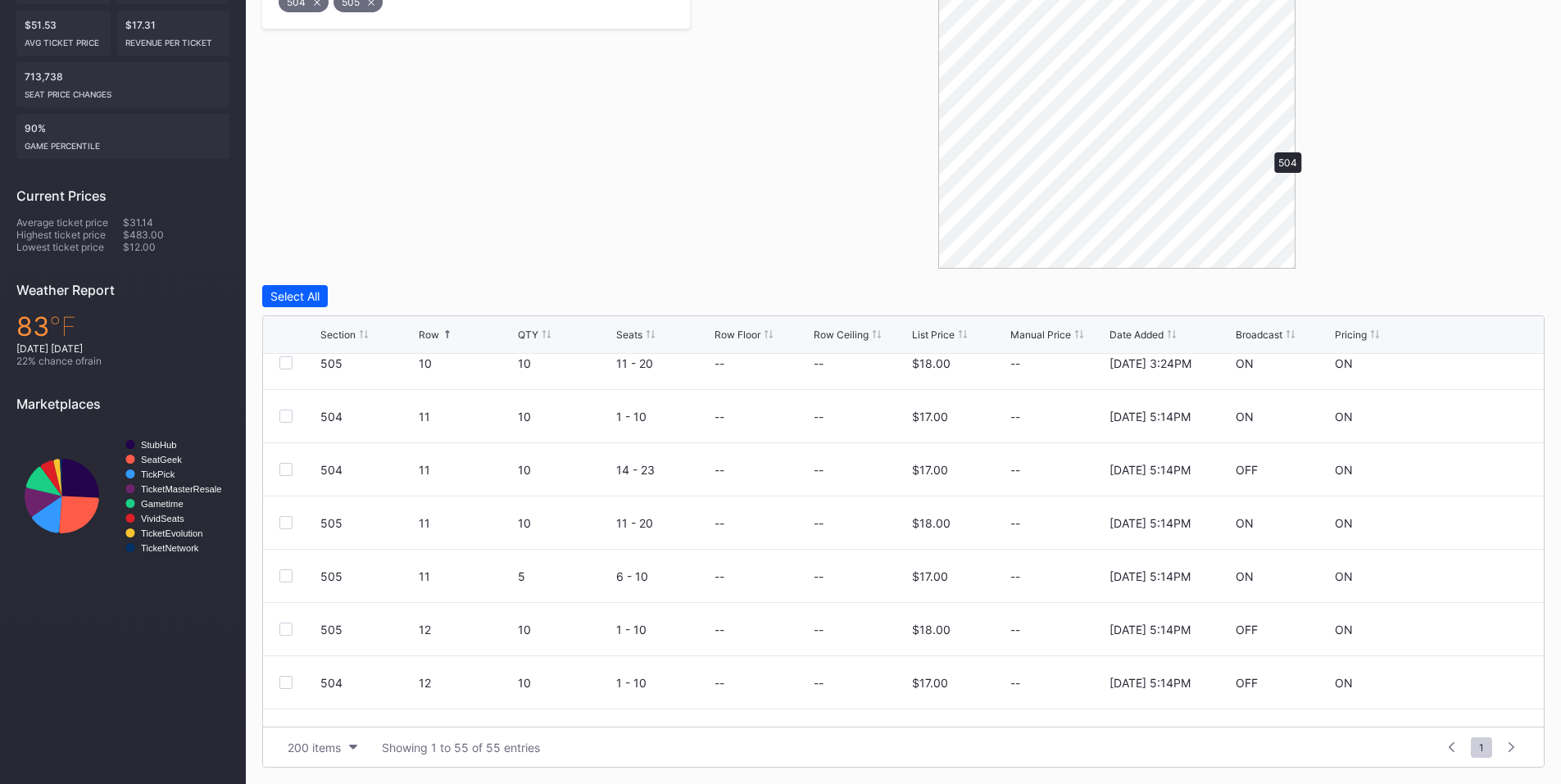
scroll to position [0, 0]
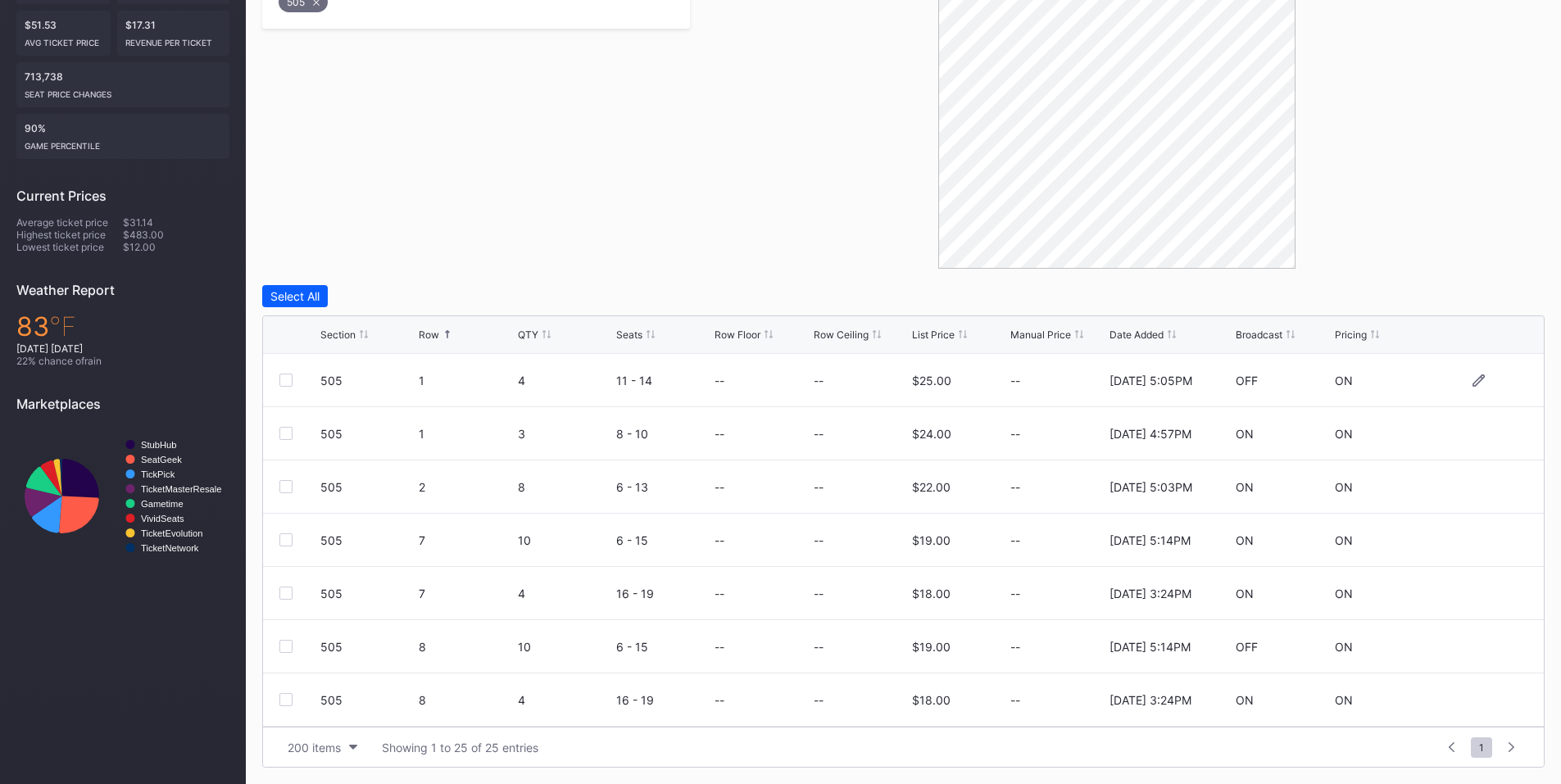
click at [288, 376] on div at bounding box center [286, 380] width 13 height 13
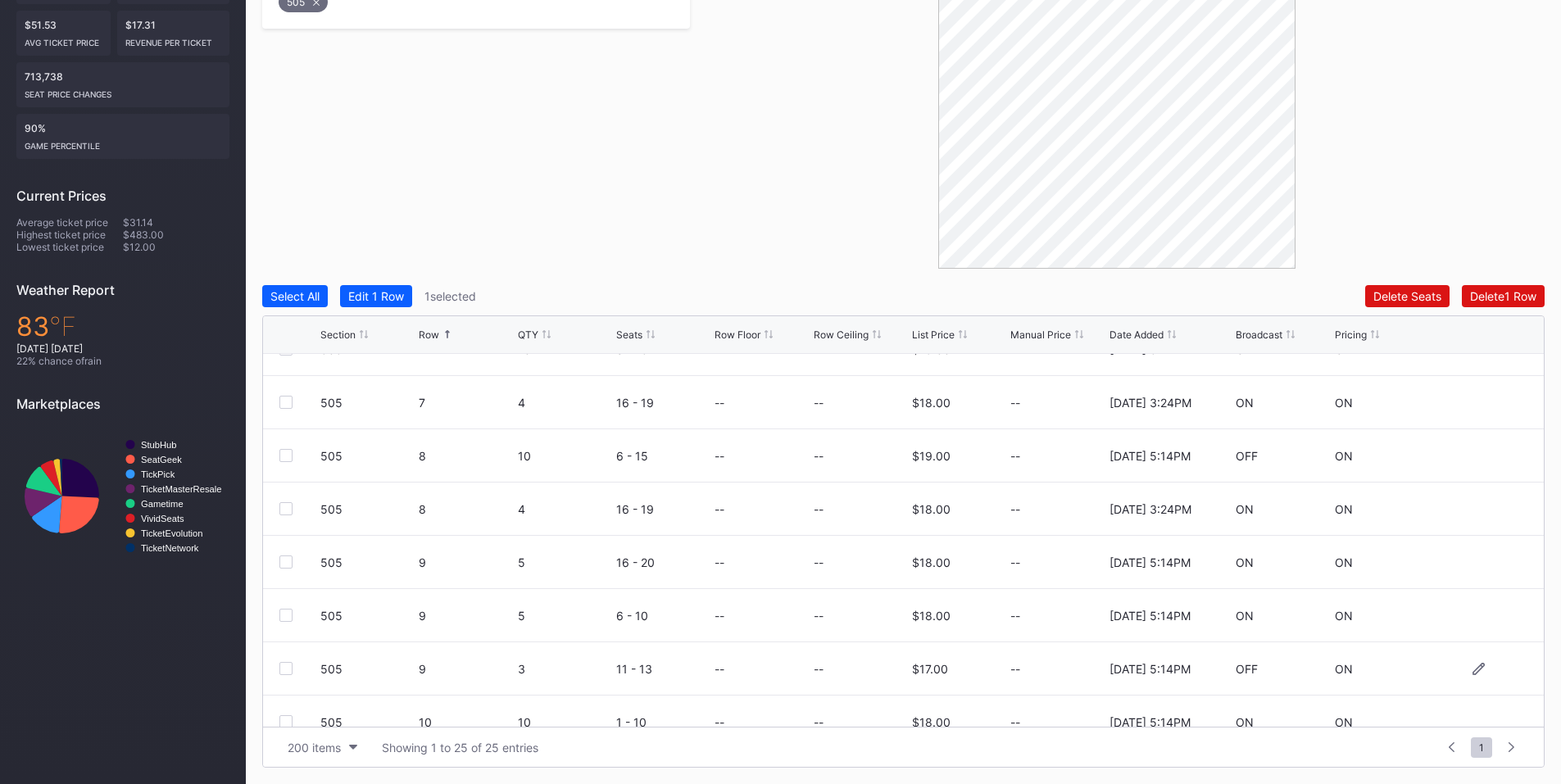
click at [287, 664] on div at bounding box center [286, 668] width 13 height 13
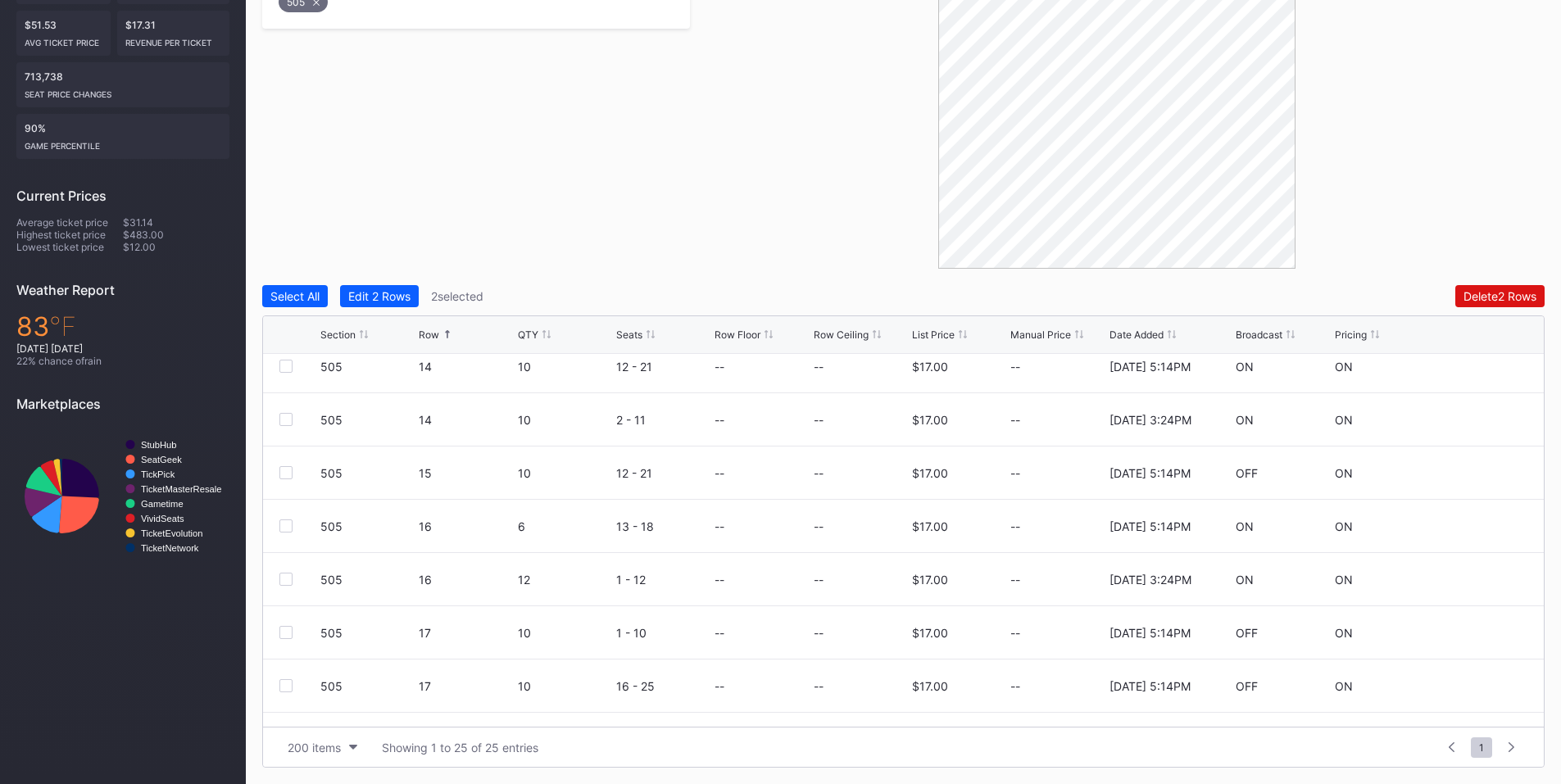
scroll to position [956, 0]
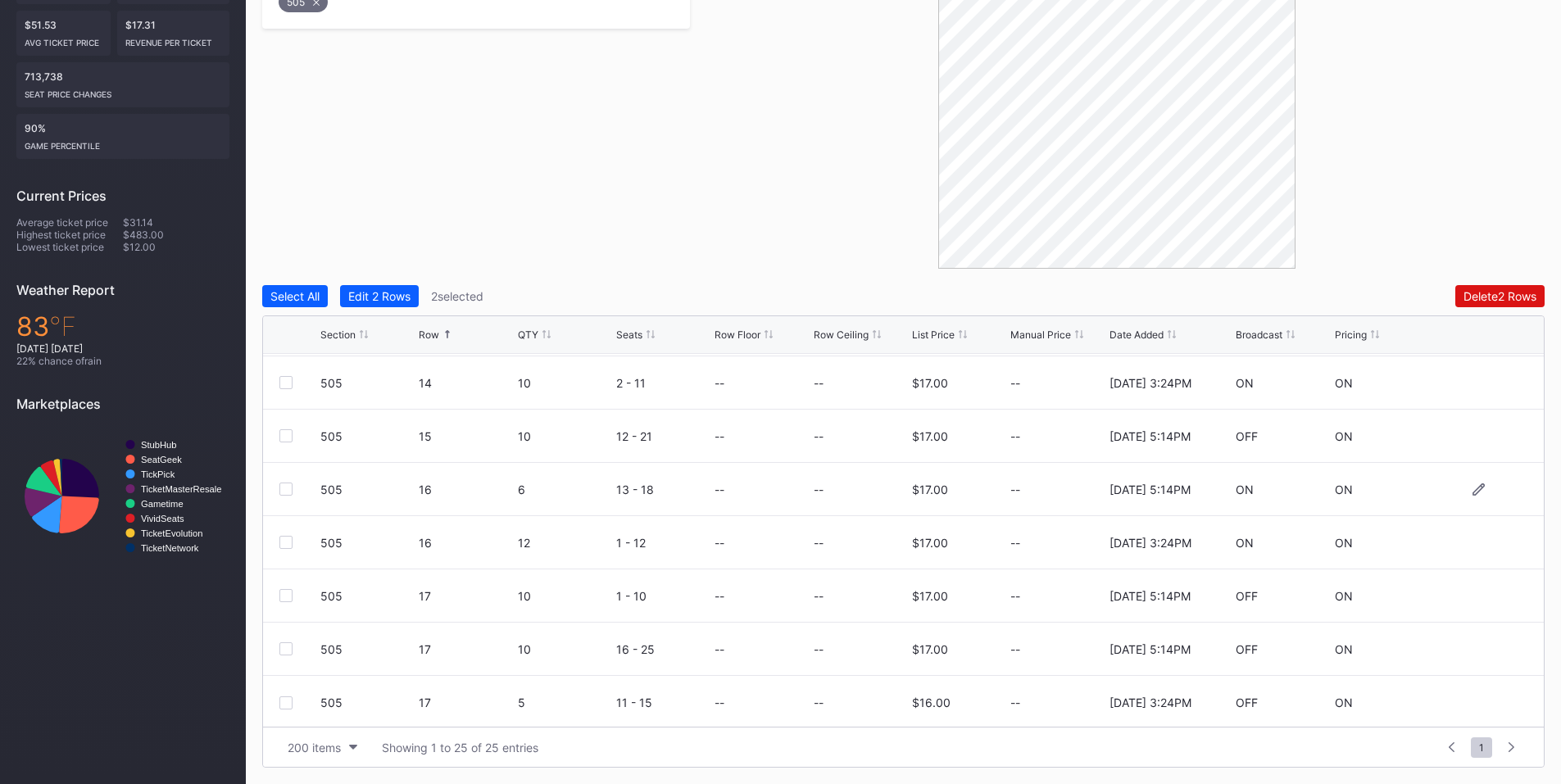
click at [288, 485] on div at bounding box center [286, 489] width 13 height 13
click at [1475, 287] on button "Delete 3 Rows" at bounding box center [1499, 296] width 90 height 22
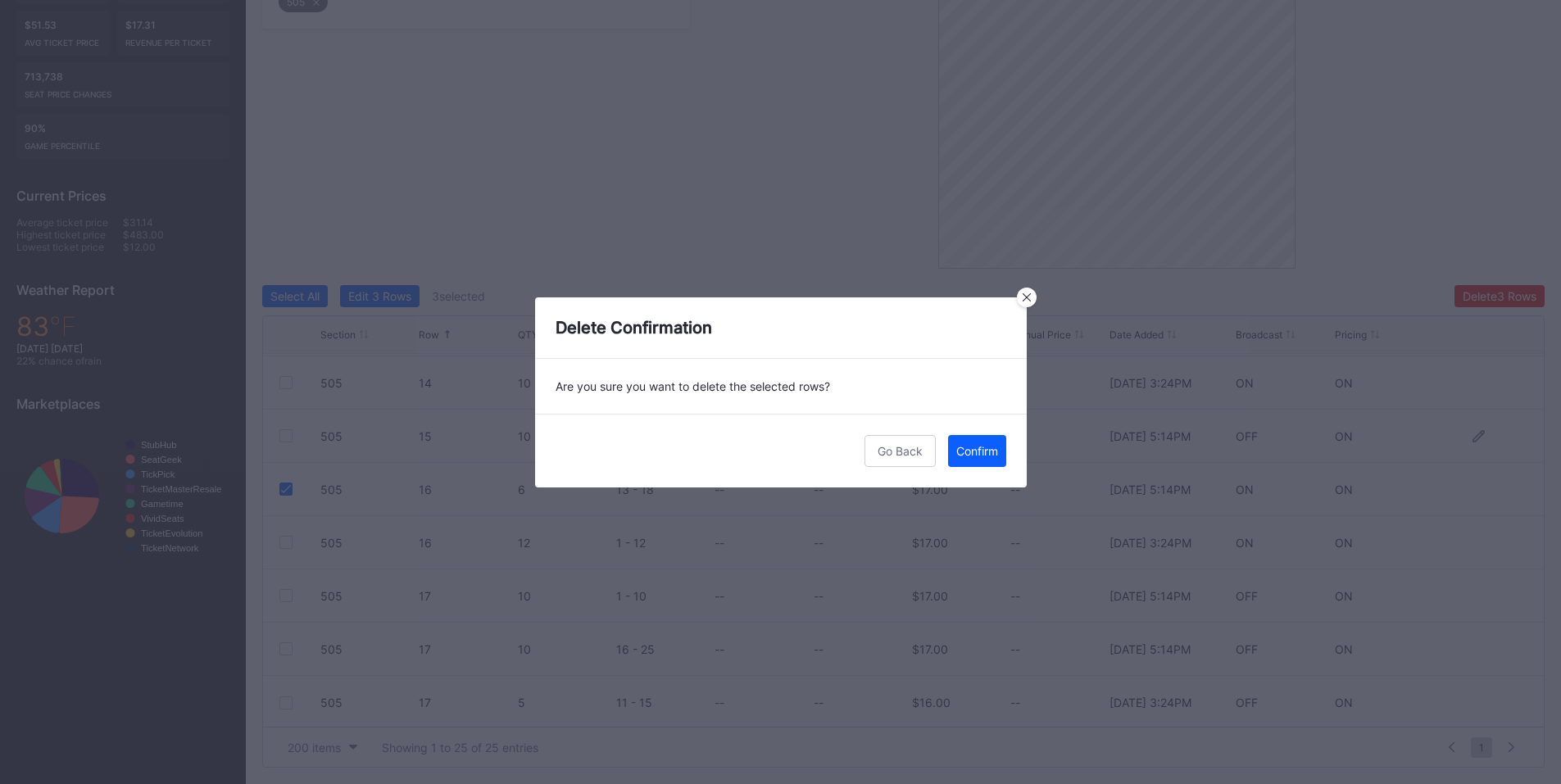
click at [971, 455] on div "Confirm" at bounding box center [977, 450] width 42 height 14
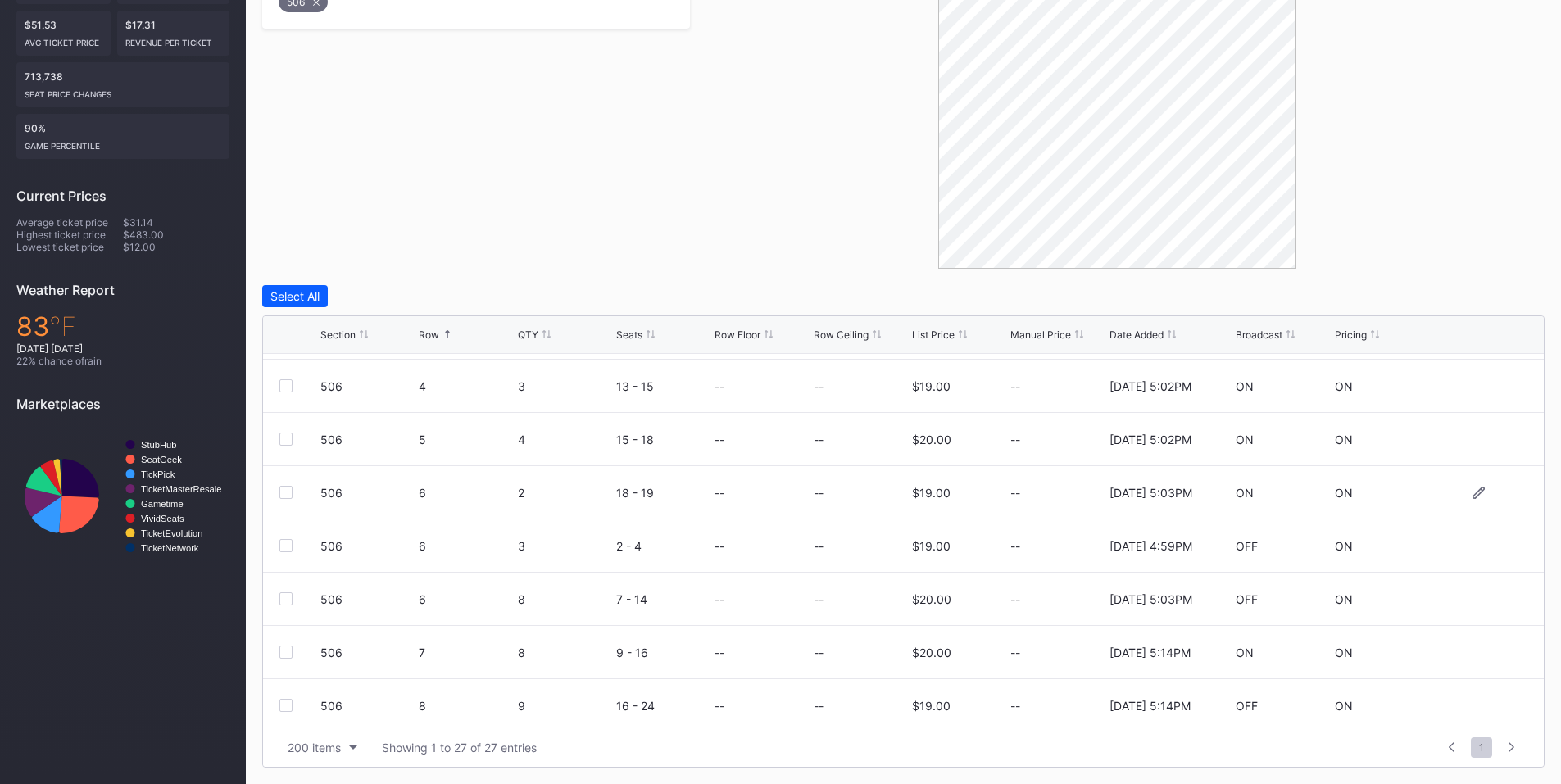
scroll to position [191, 0]
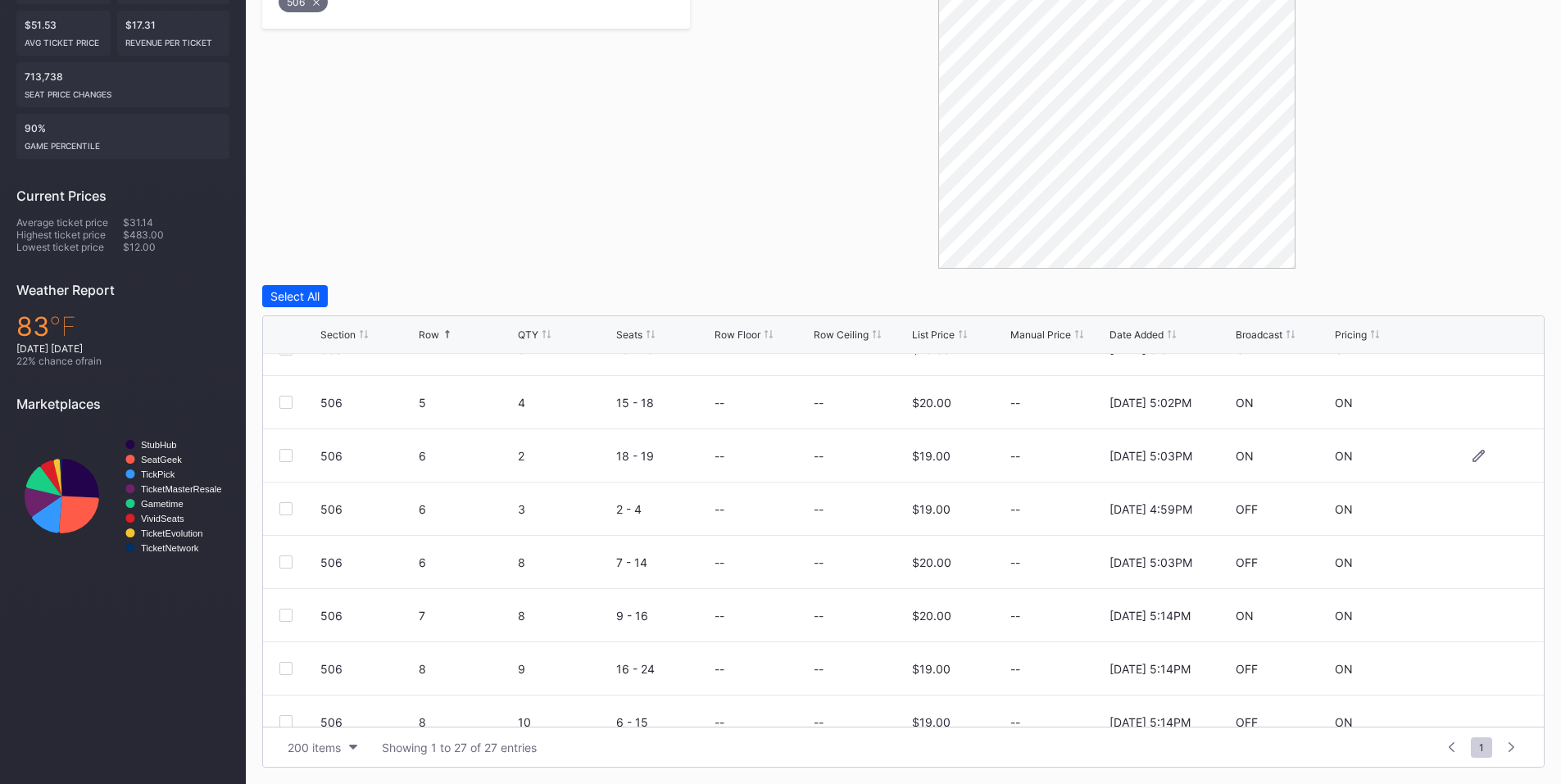
click at [287, 454] on div at bounding box center [286, 456] width 13 height 13
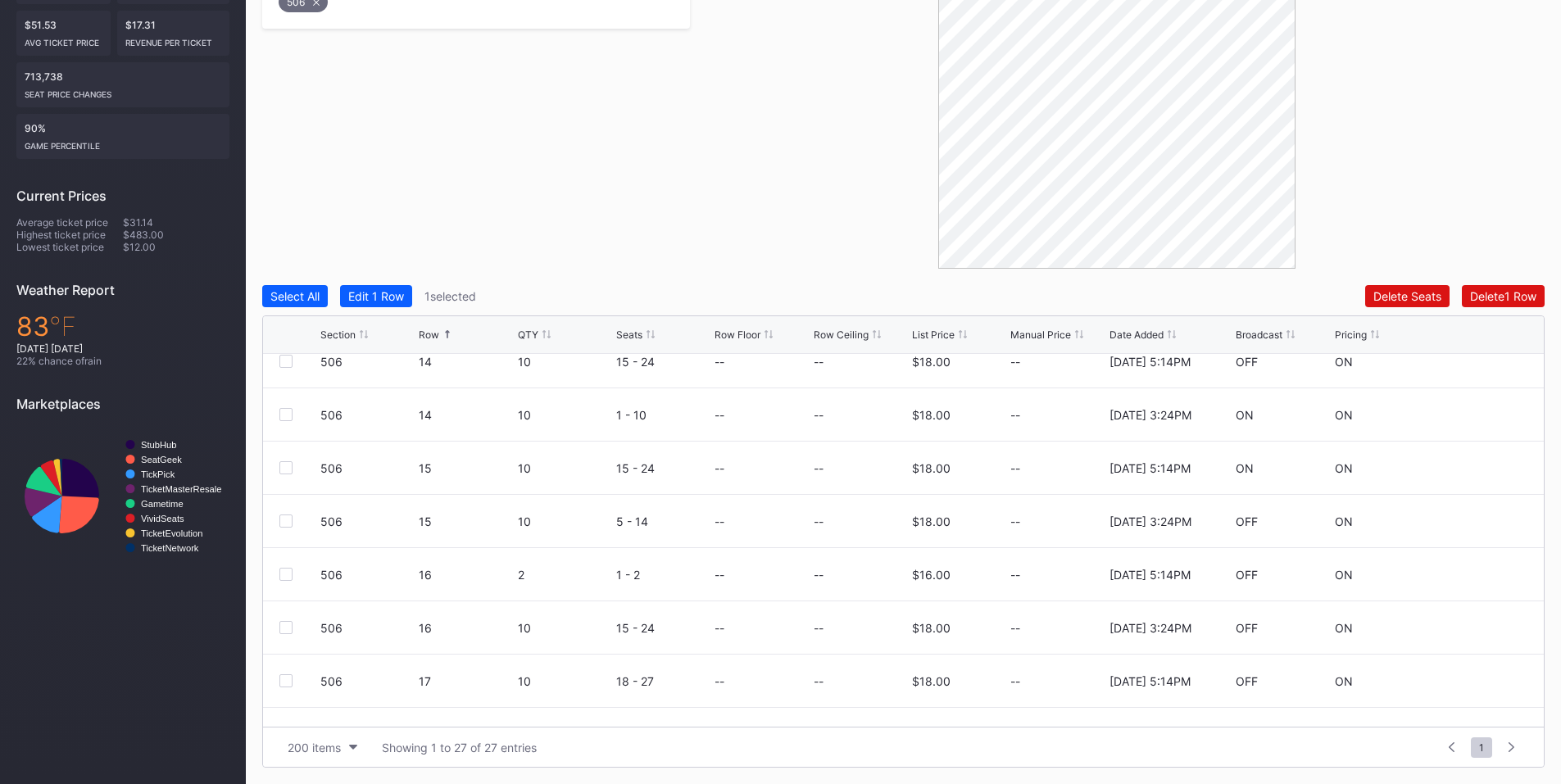
scroll to position [1065, 0]
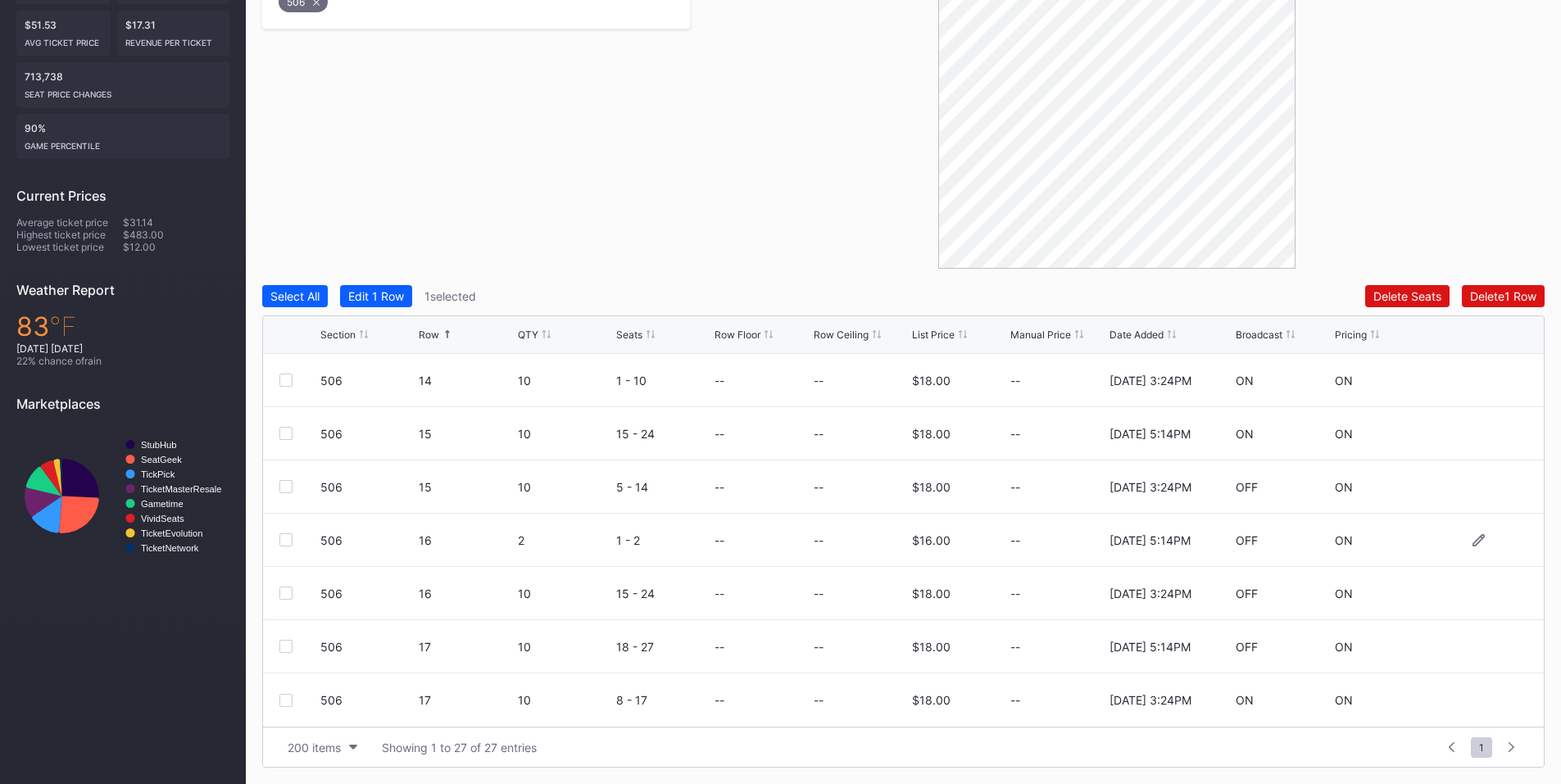
click at [284, 539] on div at bounding box center [286, 540] width 13 height 13
click at [1475, 290] on div "Delete 2 Rows" at bounding box center [1499, 296] width 73 height 14
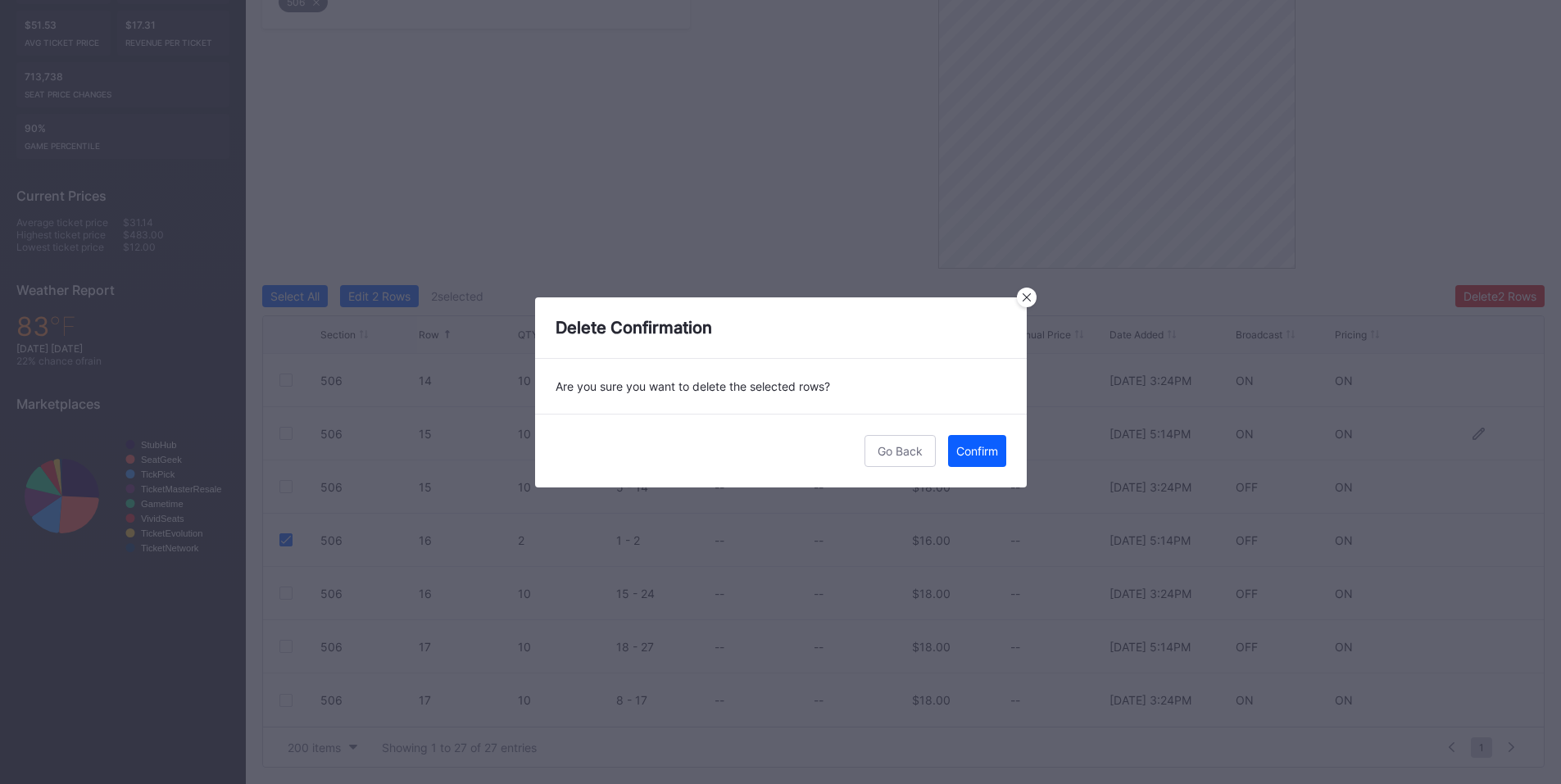
click at [978, 454] on div "Confirm" at bounding box center [977, 450] width 42 height 14
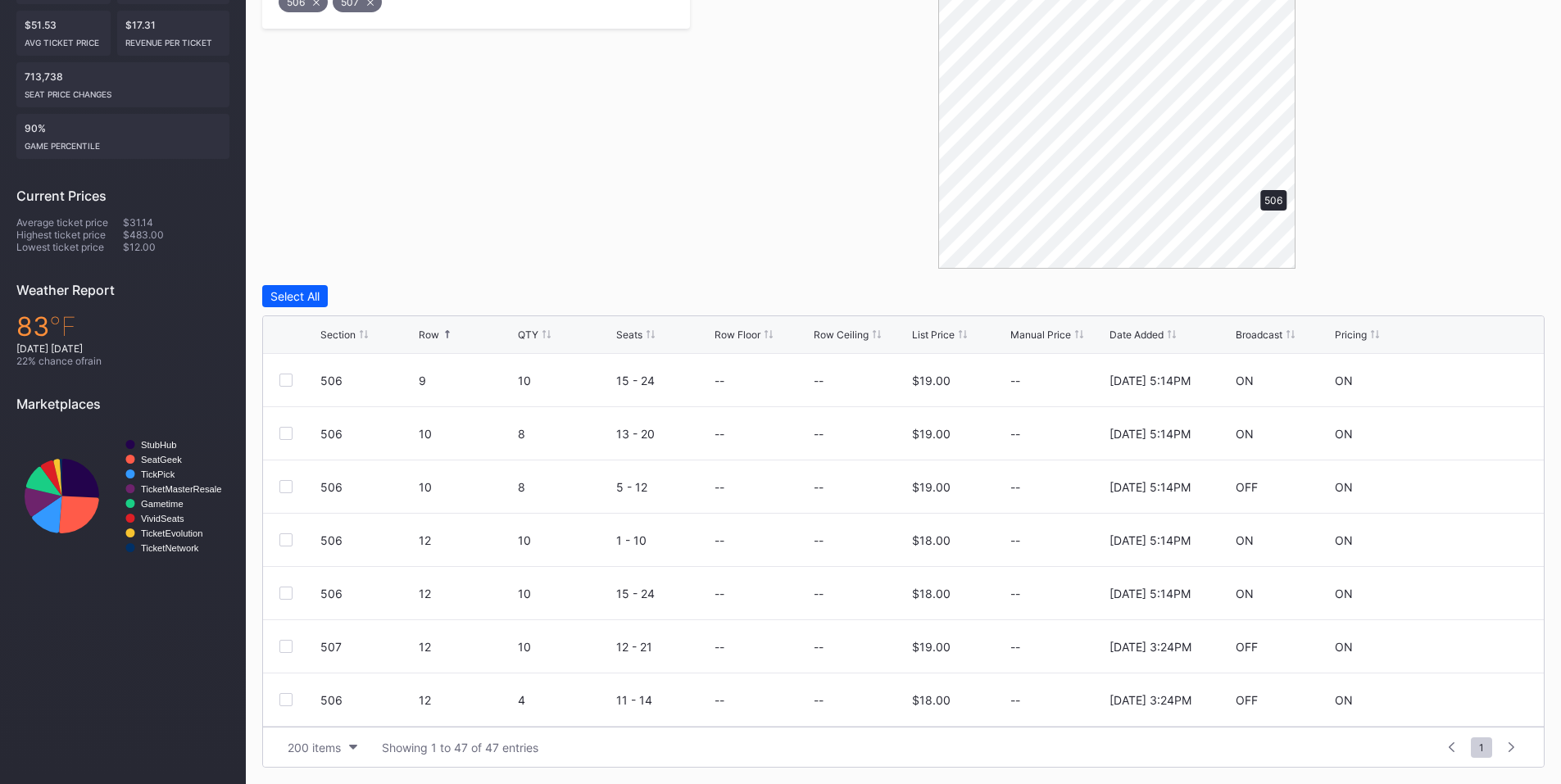
scroll to position [0, 0]
click at [285, 595] on div at bounding box center [286, 593] width 13 height 13
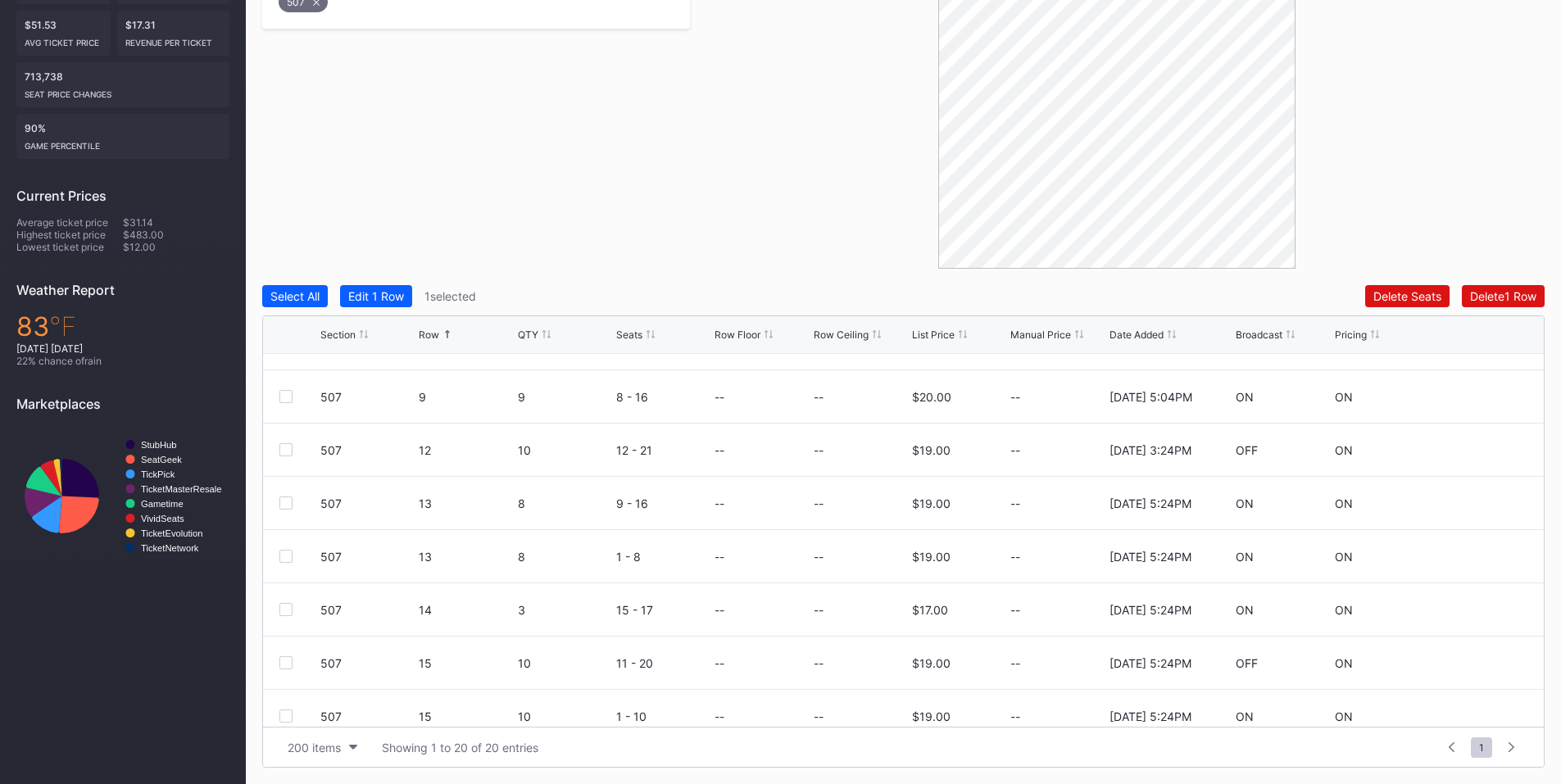
scroll to position [383, 0]
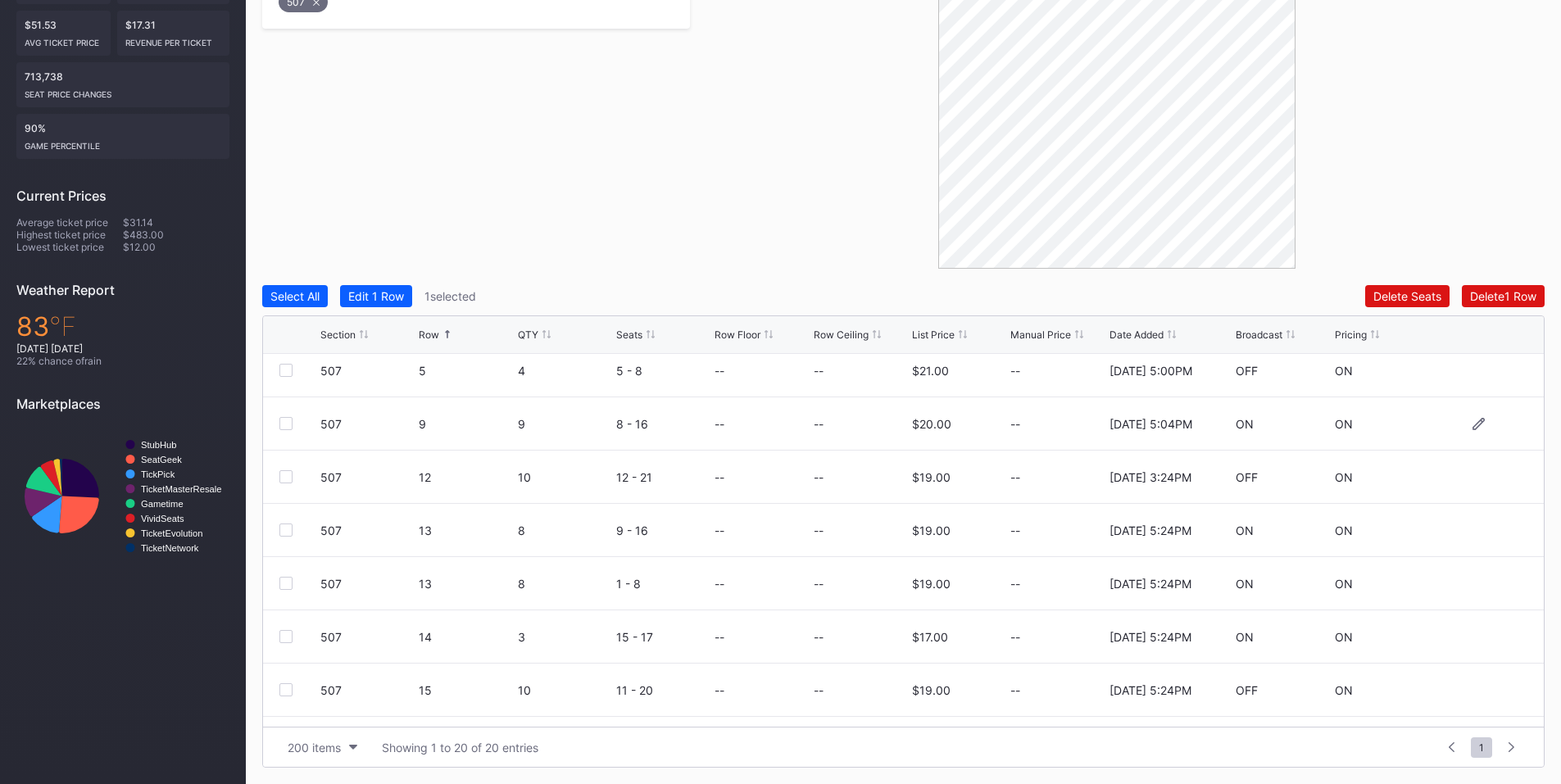
click at [284, 425] on div at bounding box center [286, 424] width 13 height 13
click at [1473, 294] on div "Delete 2 Rows" at bounding box center [1499, 296] width 73 height 14
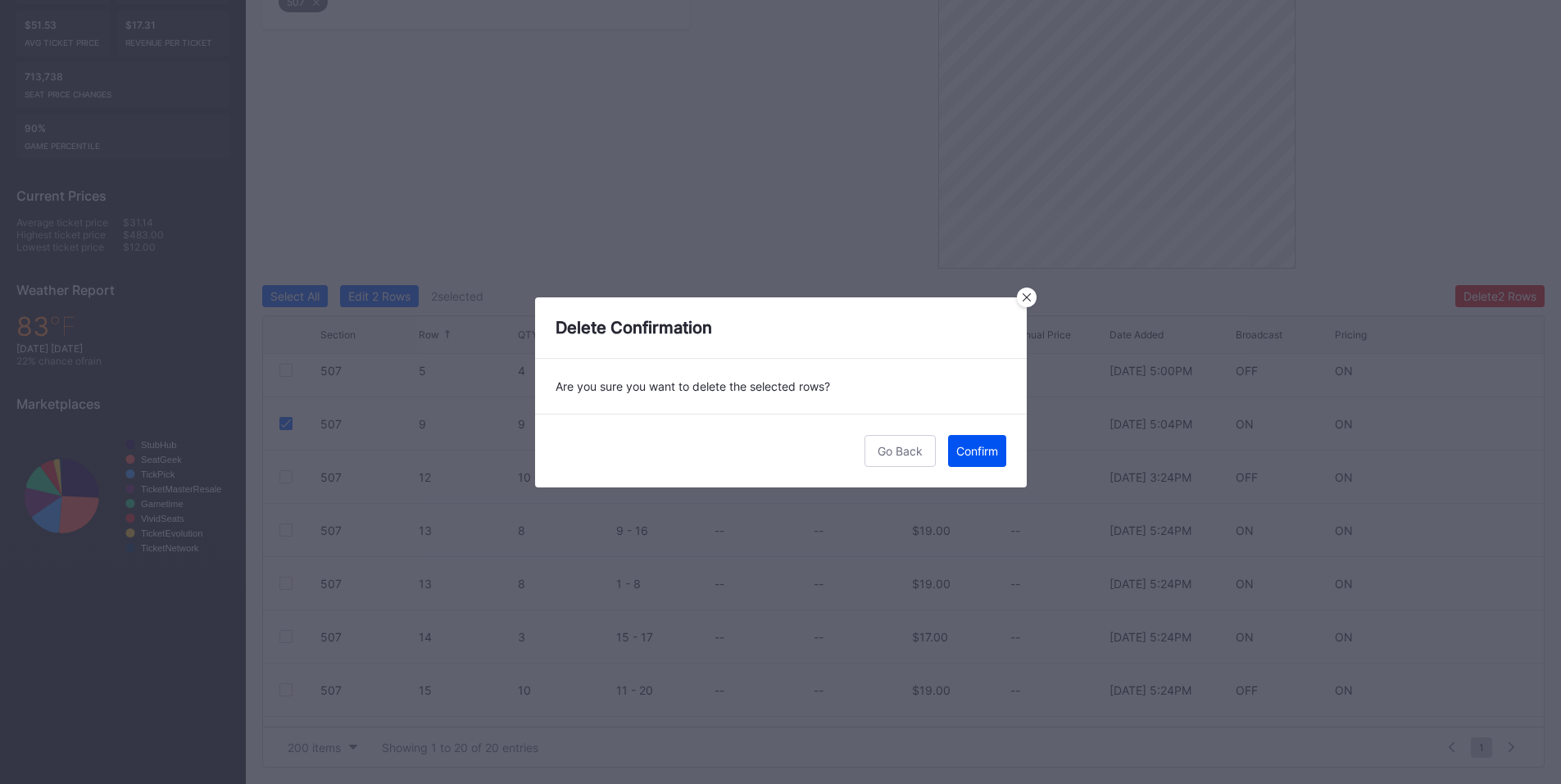
click at [979, 456] on div "Confirm" at bounding box center [977, 450] width 42 height 14
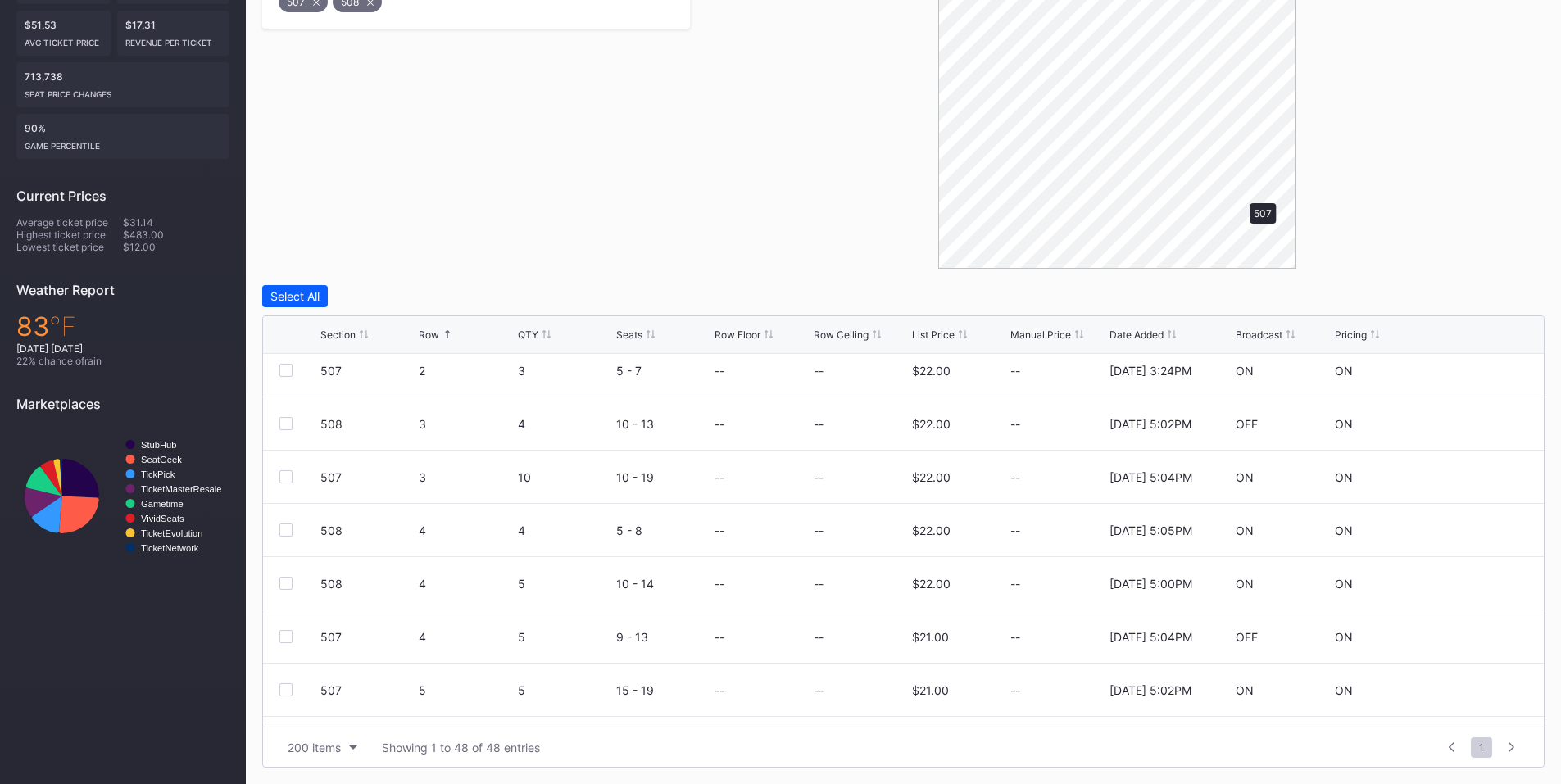
scroll to position [0, 0]
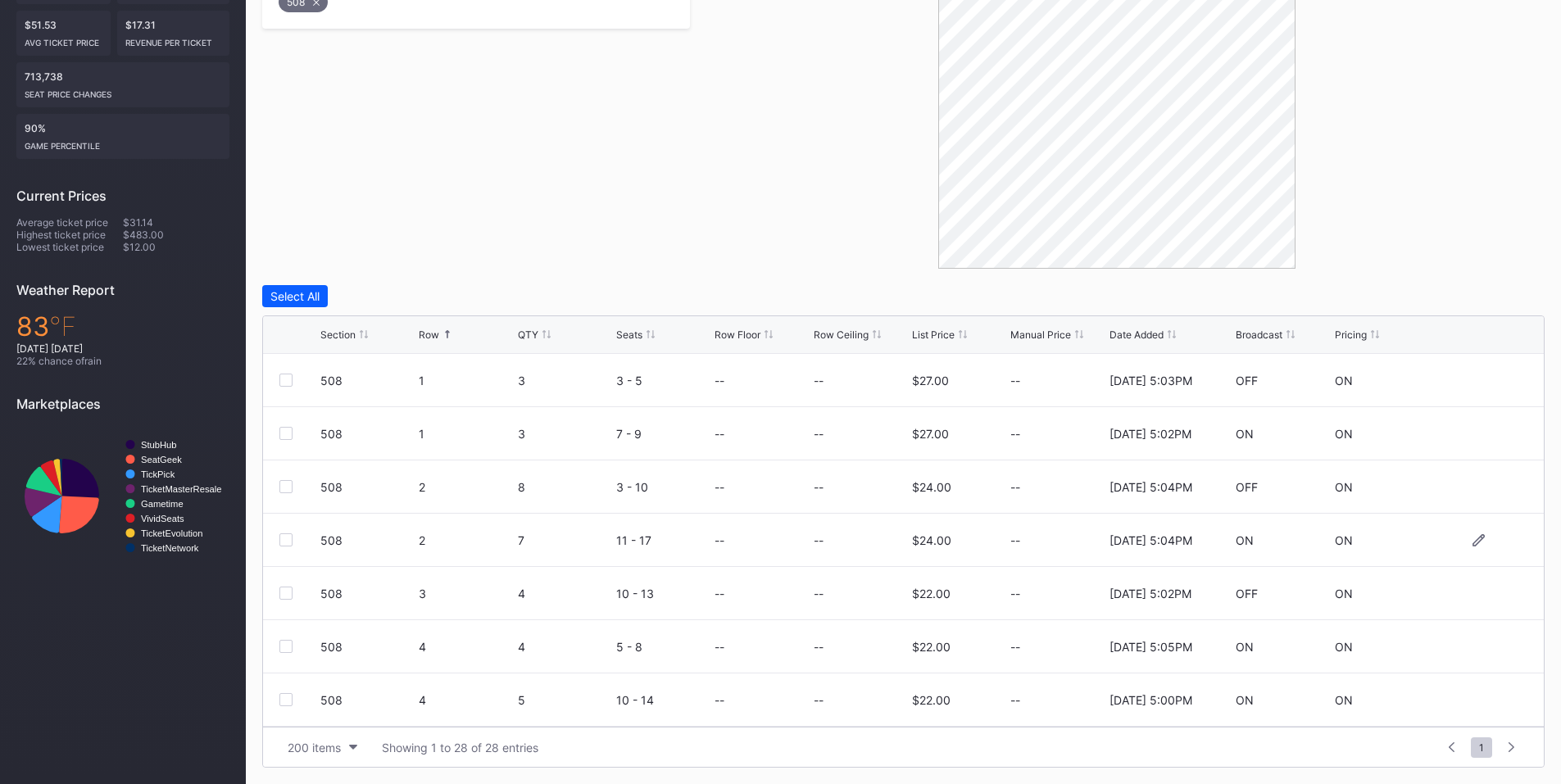
click at [292, 538] on div at bounding box center [286, 540] width 13 height 13
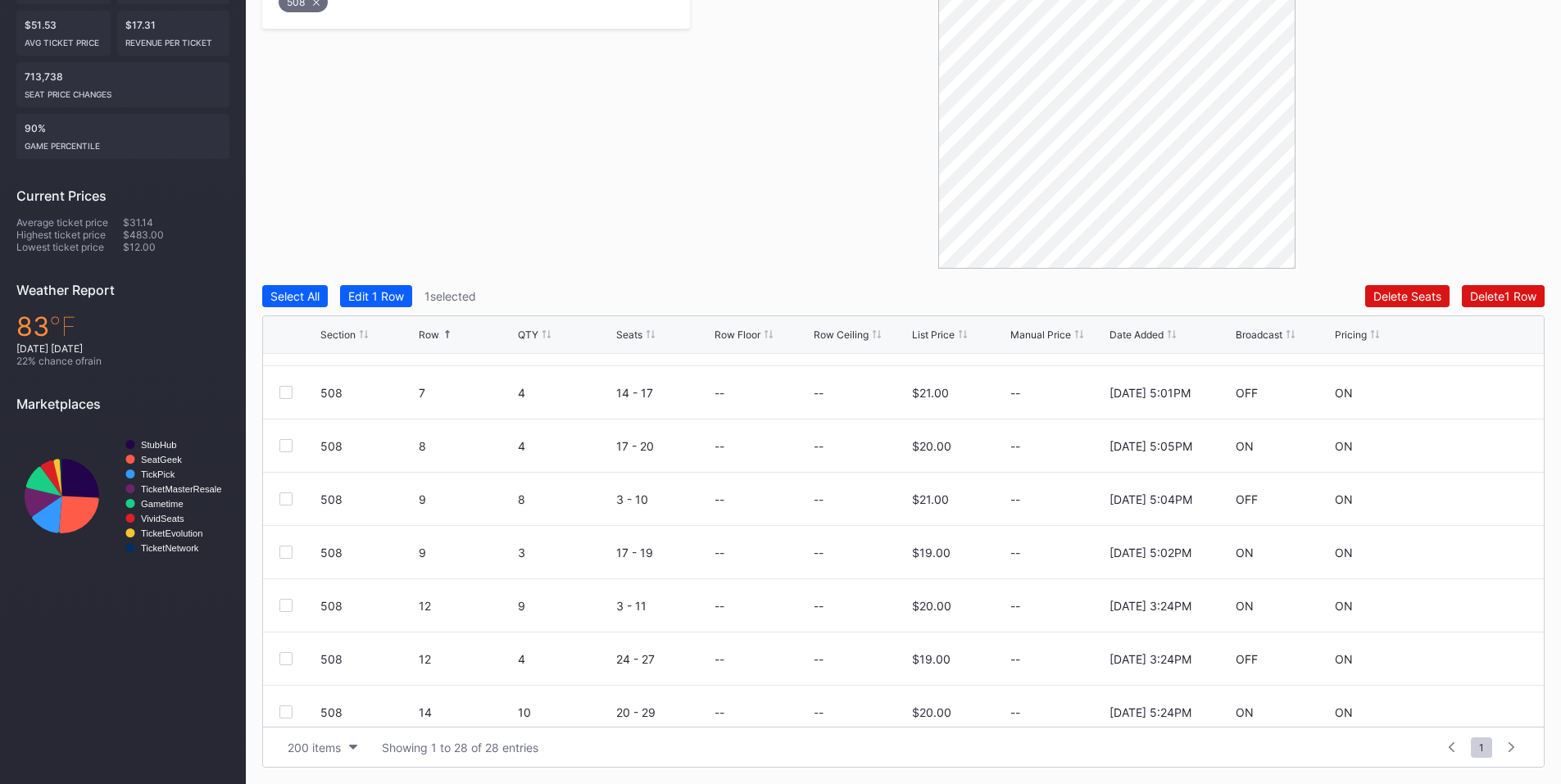
scroll to position [382, 0]
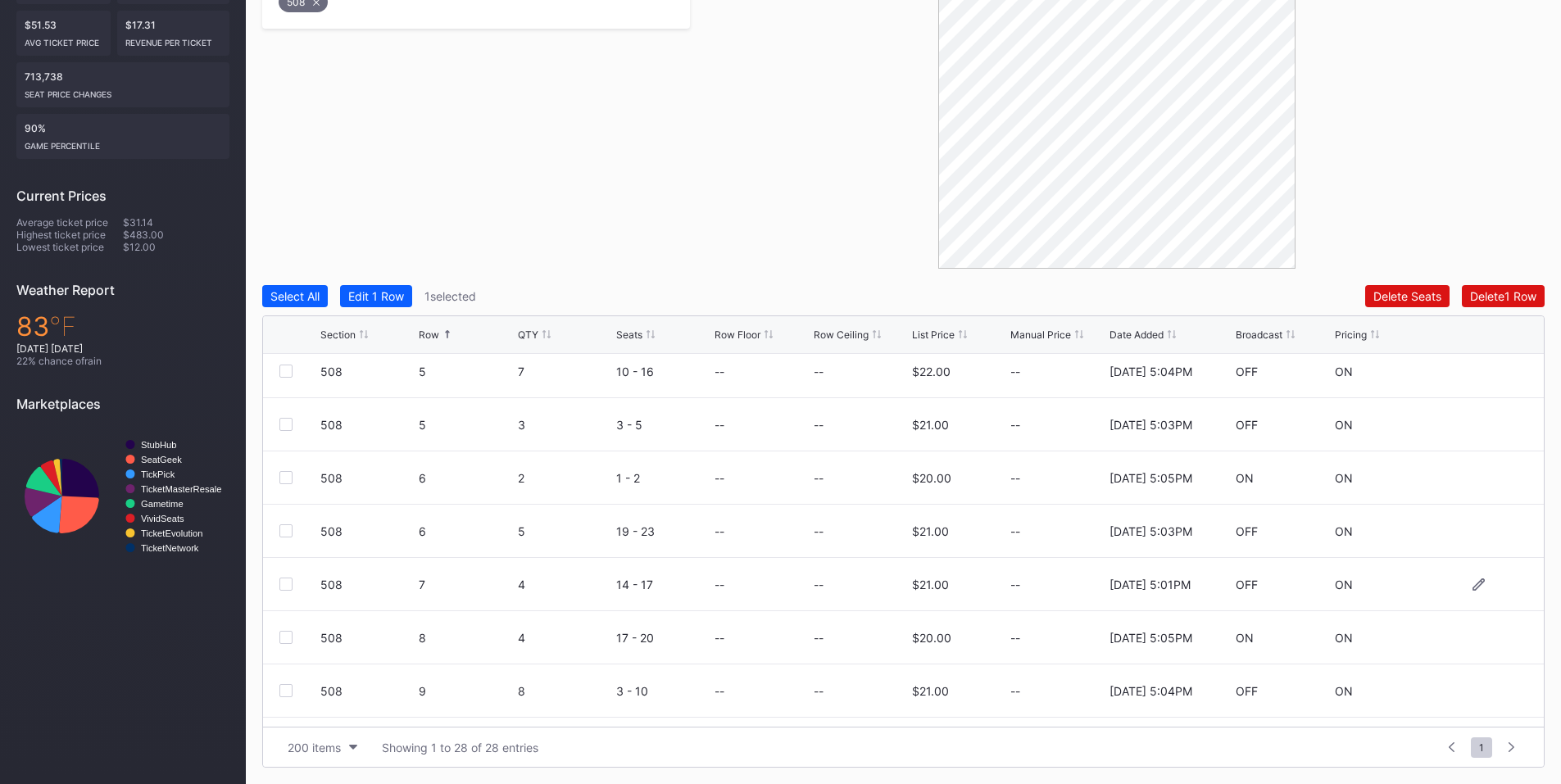
click at [281, 586] on div at bounding box center [286, 584] width 13 height 13
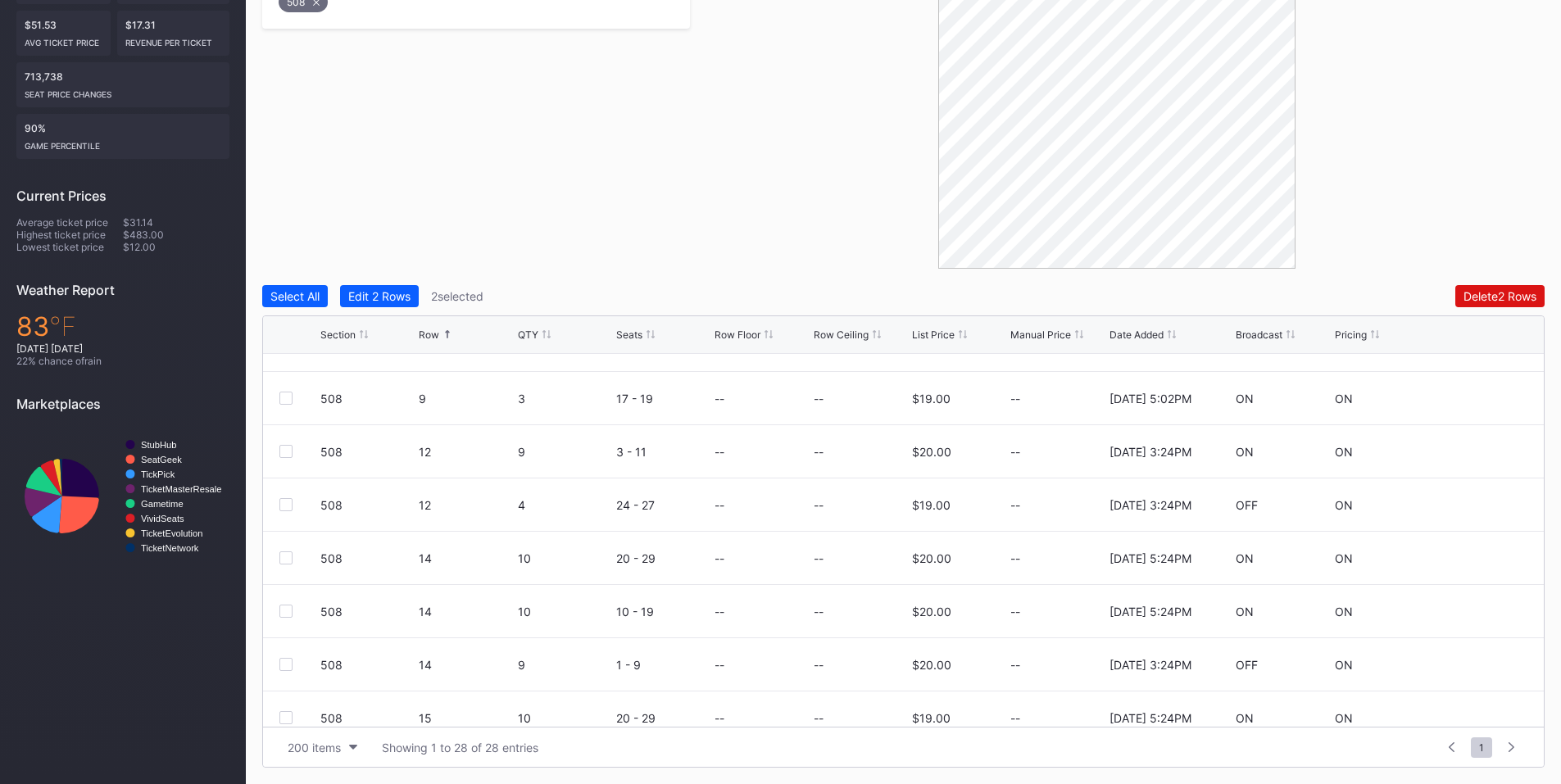
scroll to position [764, 0]
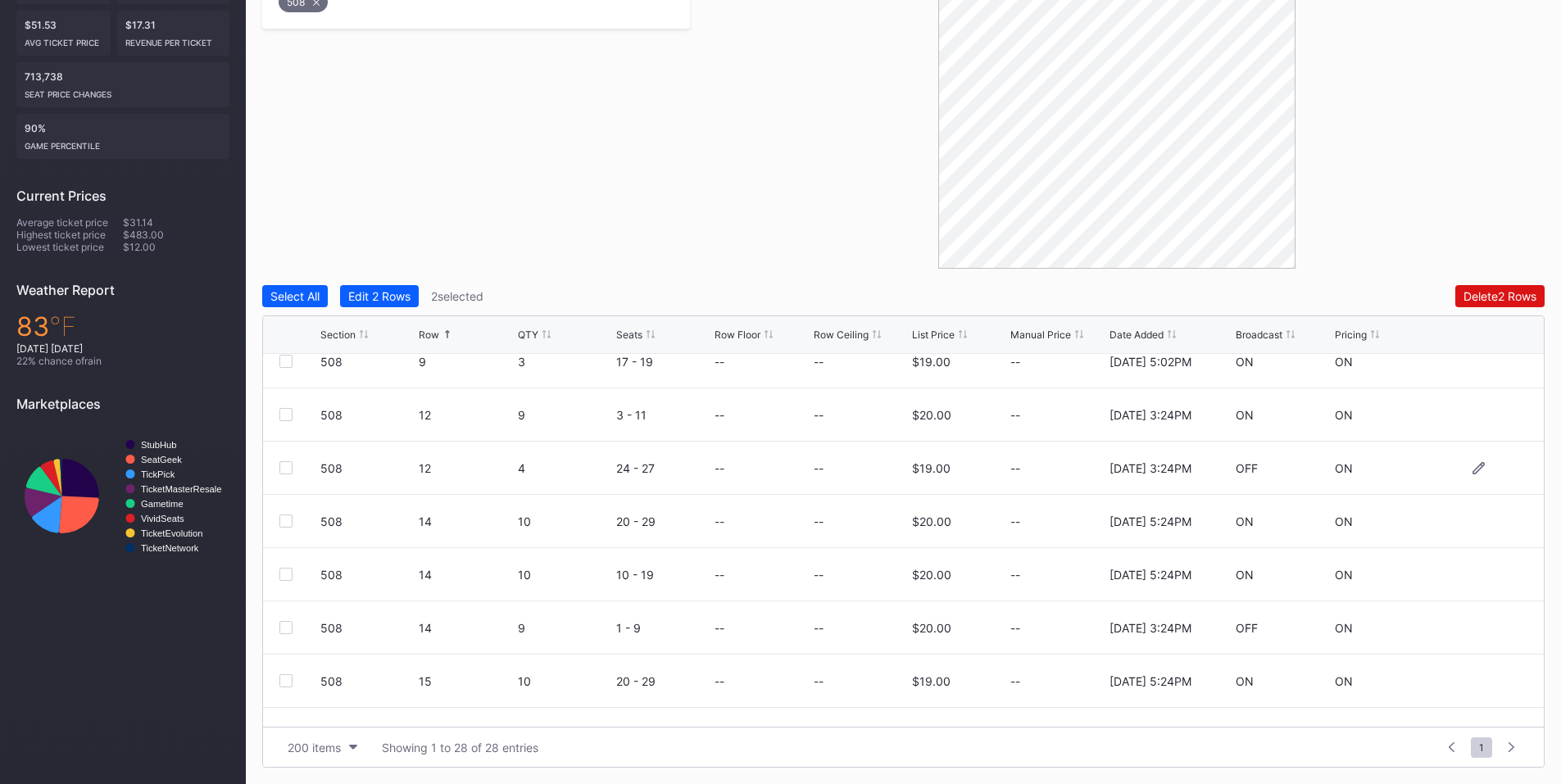
click at [285, 472] on div at bounding box center [286, 467] width 13 height 13
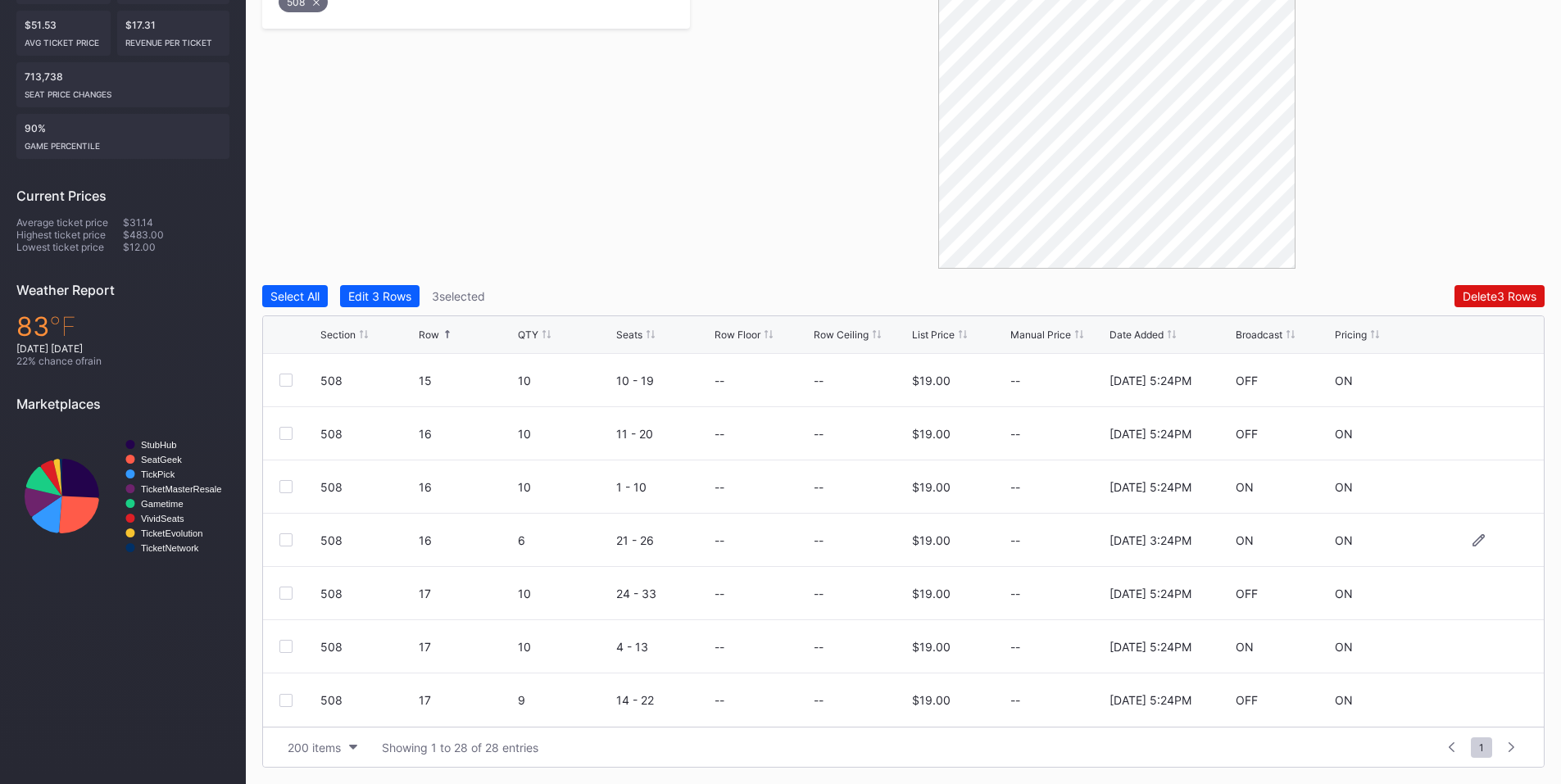
click at [285, 539] on div at bounding box center [286, 540] width 13 height 13
click at [1477, 299] on div "Delete 4 Rows" at bounding box center [1499, 296] width 74 height 14
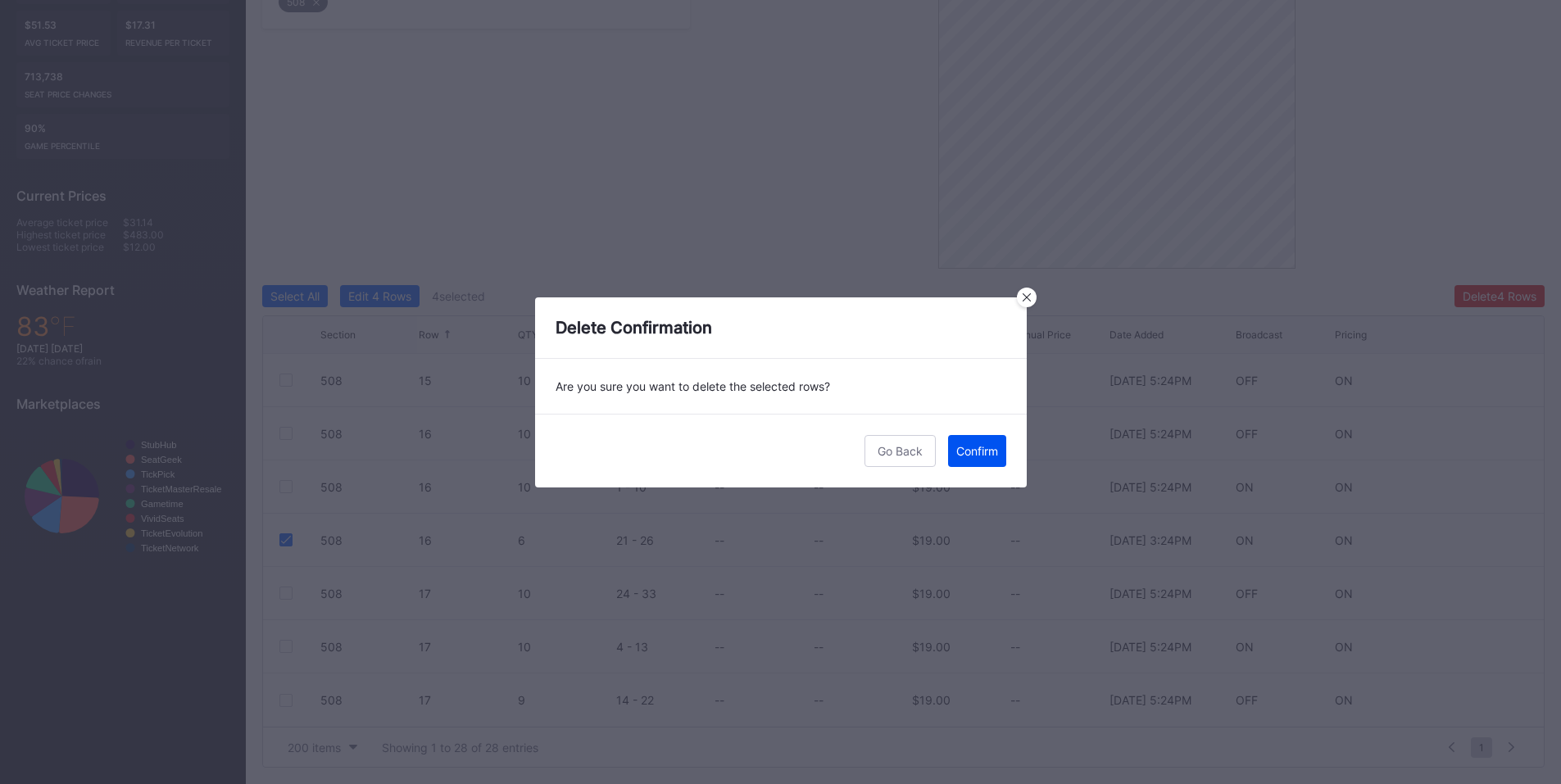
click at [983, 444] on div "Confirm" at bounding box center [977, 450] width 42 height 14
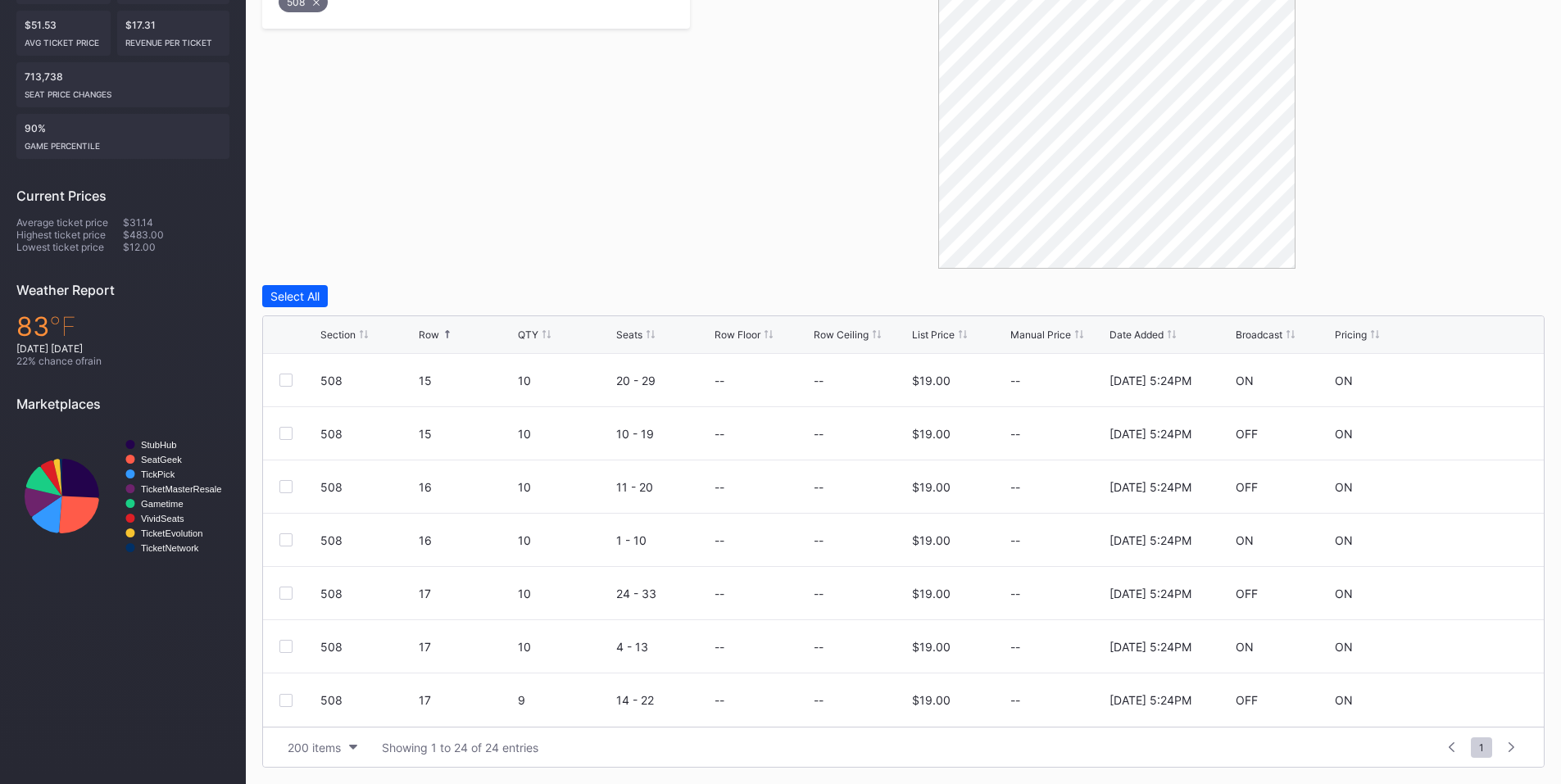
scroll to position [0, 0]
click at [285, 435] on div at bounding box center [286, 433] width 13 height 13
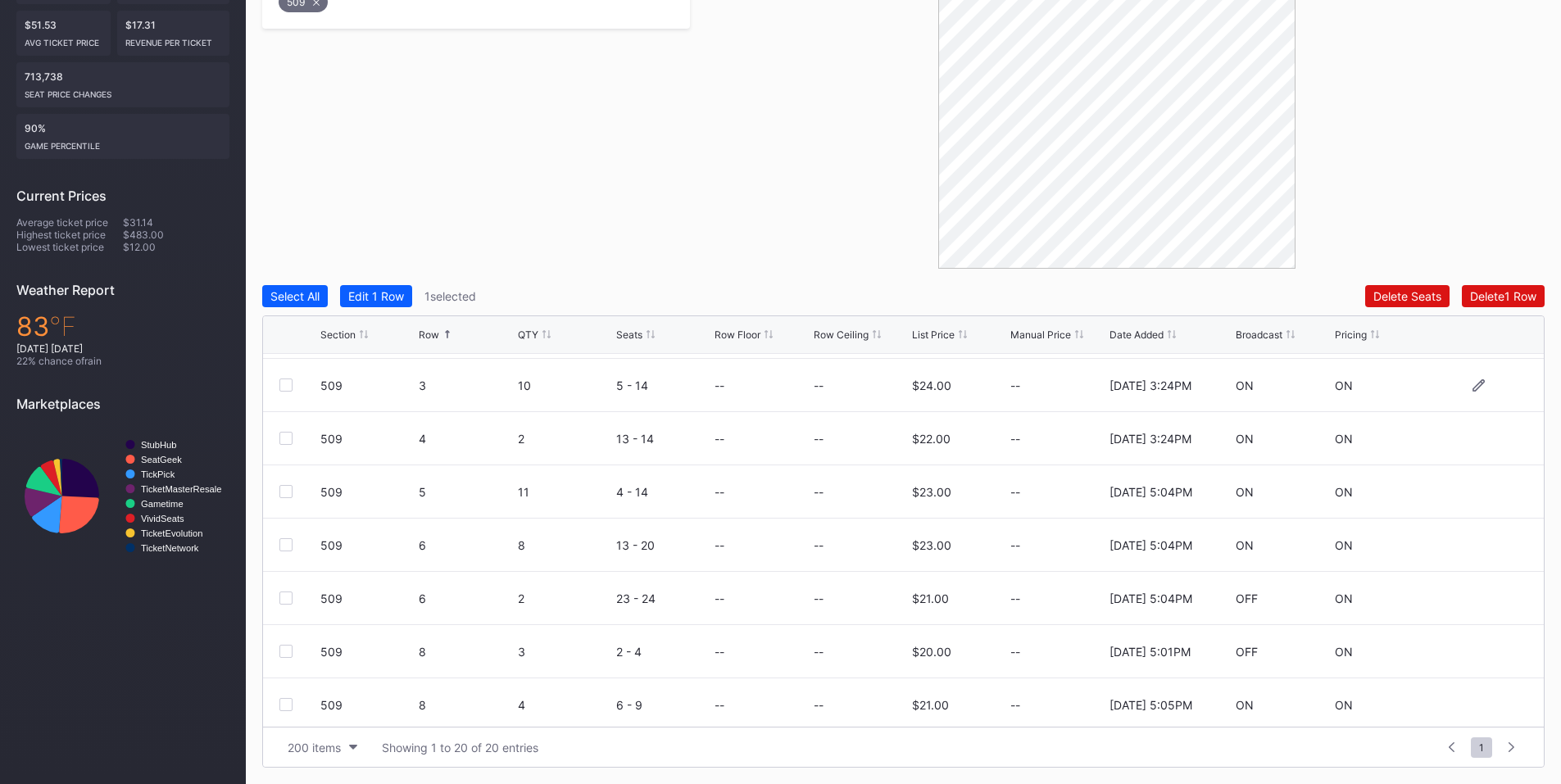
scroll to position [191, 0]
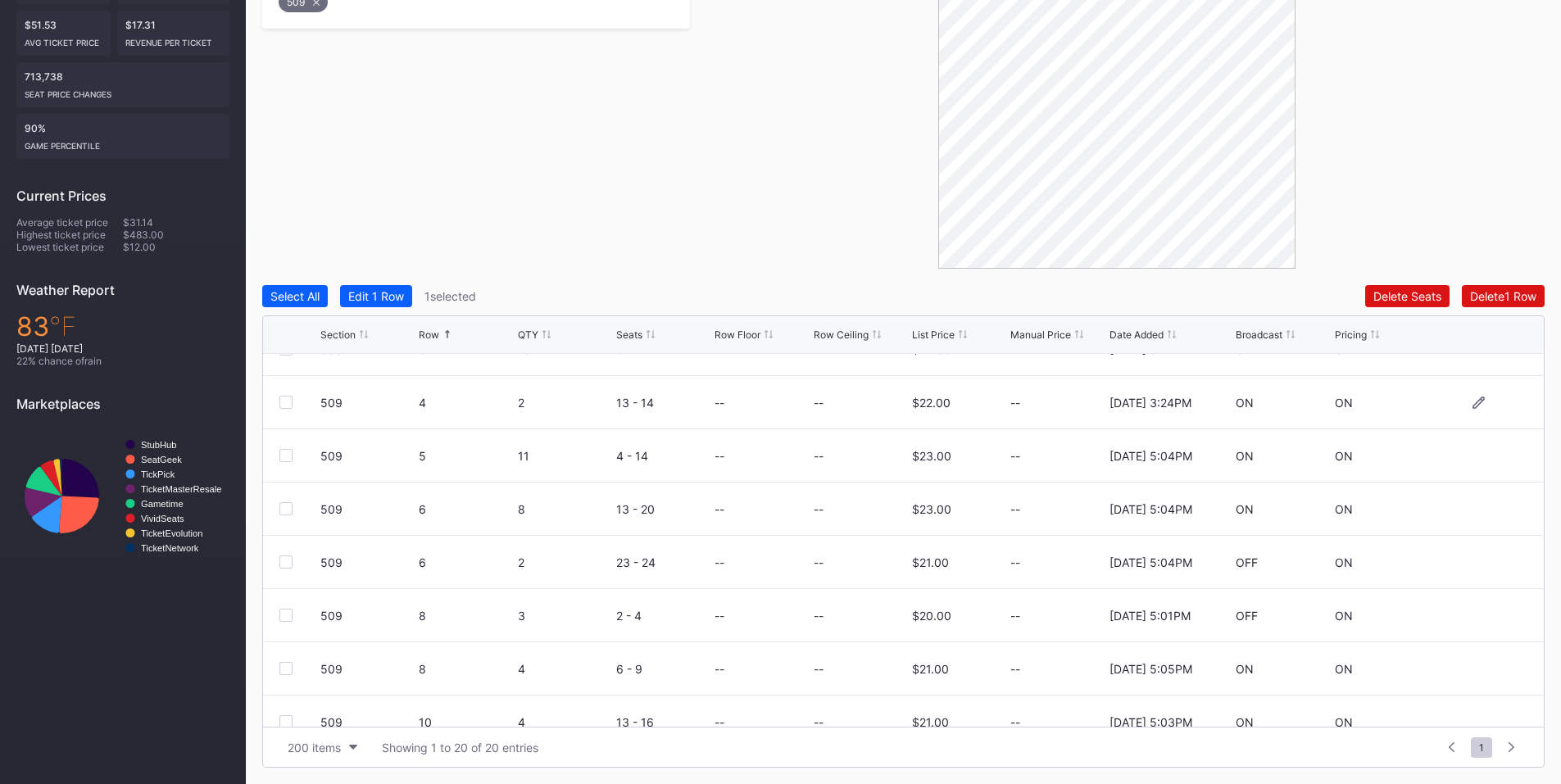
click at [289, 405] on div at bounding box center [286, 402] width 13 height 13
click at [280, 617] on div at bounding box center [286, 615] width 13 height 13
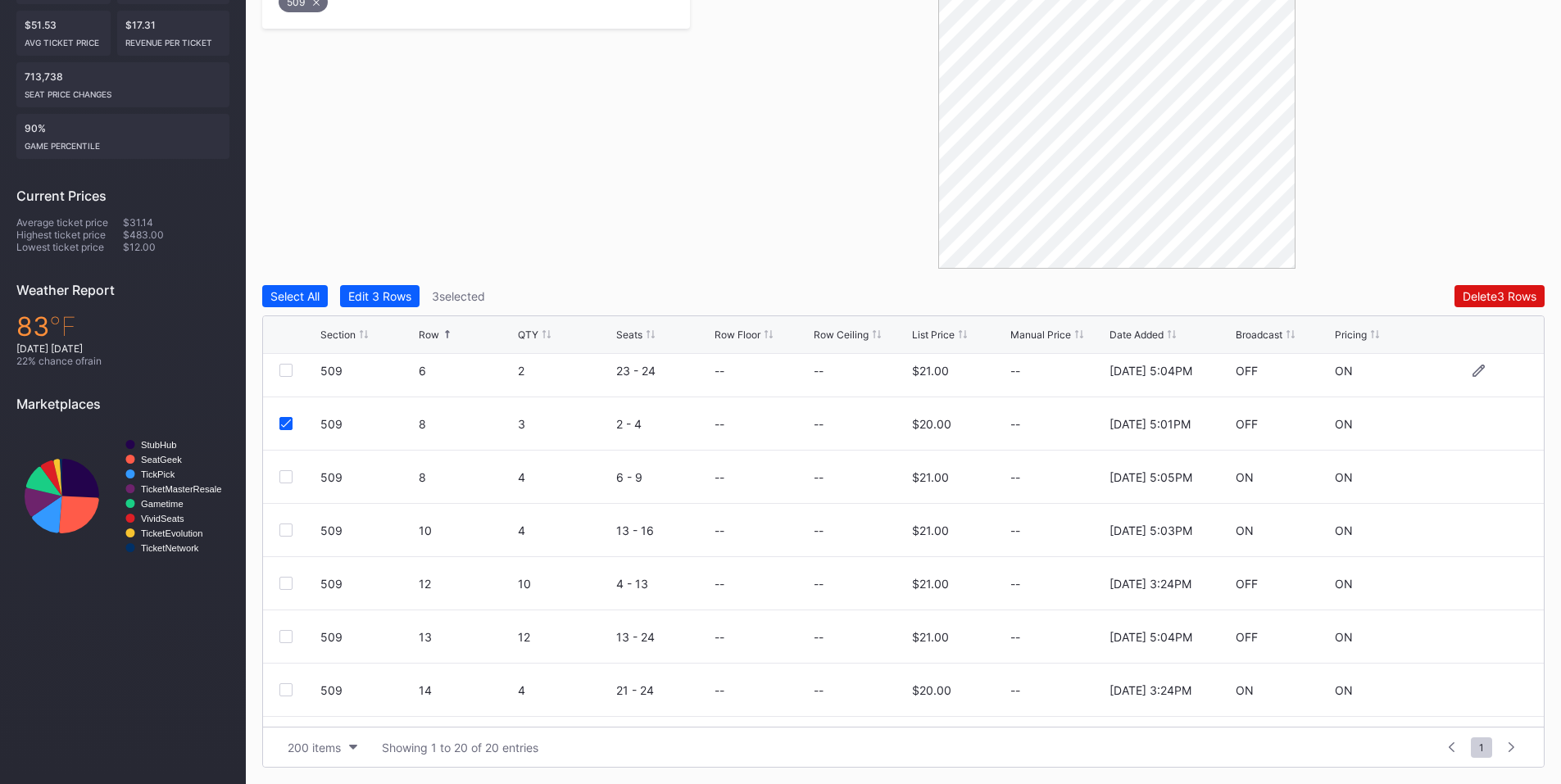
scroll to position [574, 0]
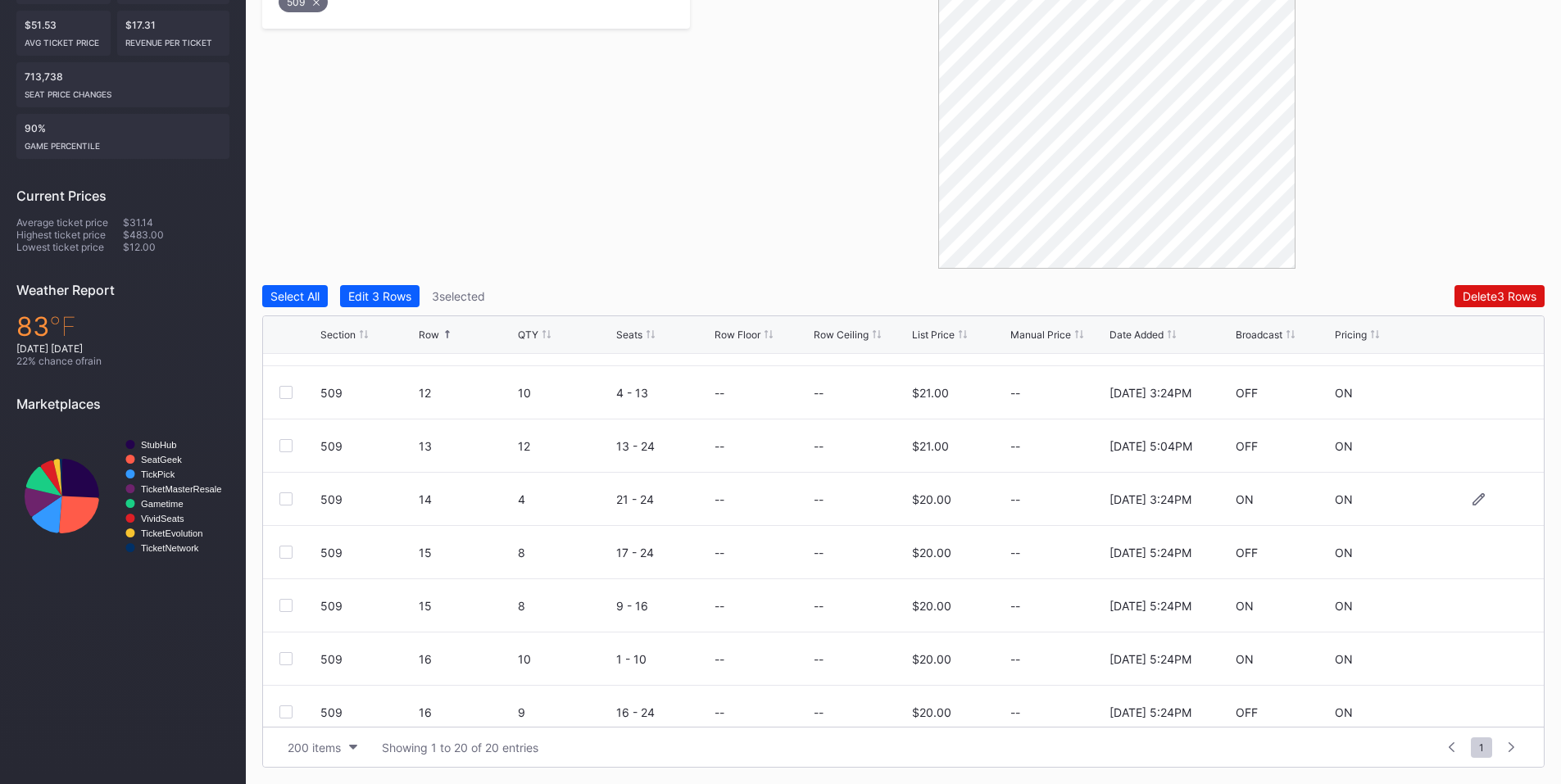
click at [287, 496] on div at bounding box center [286, 499] width 13 height 13
click at [289, 711] on div at bounding box center [286, 712] width 13 height 13
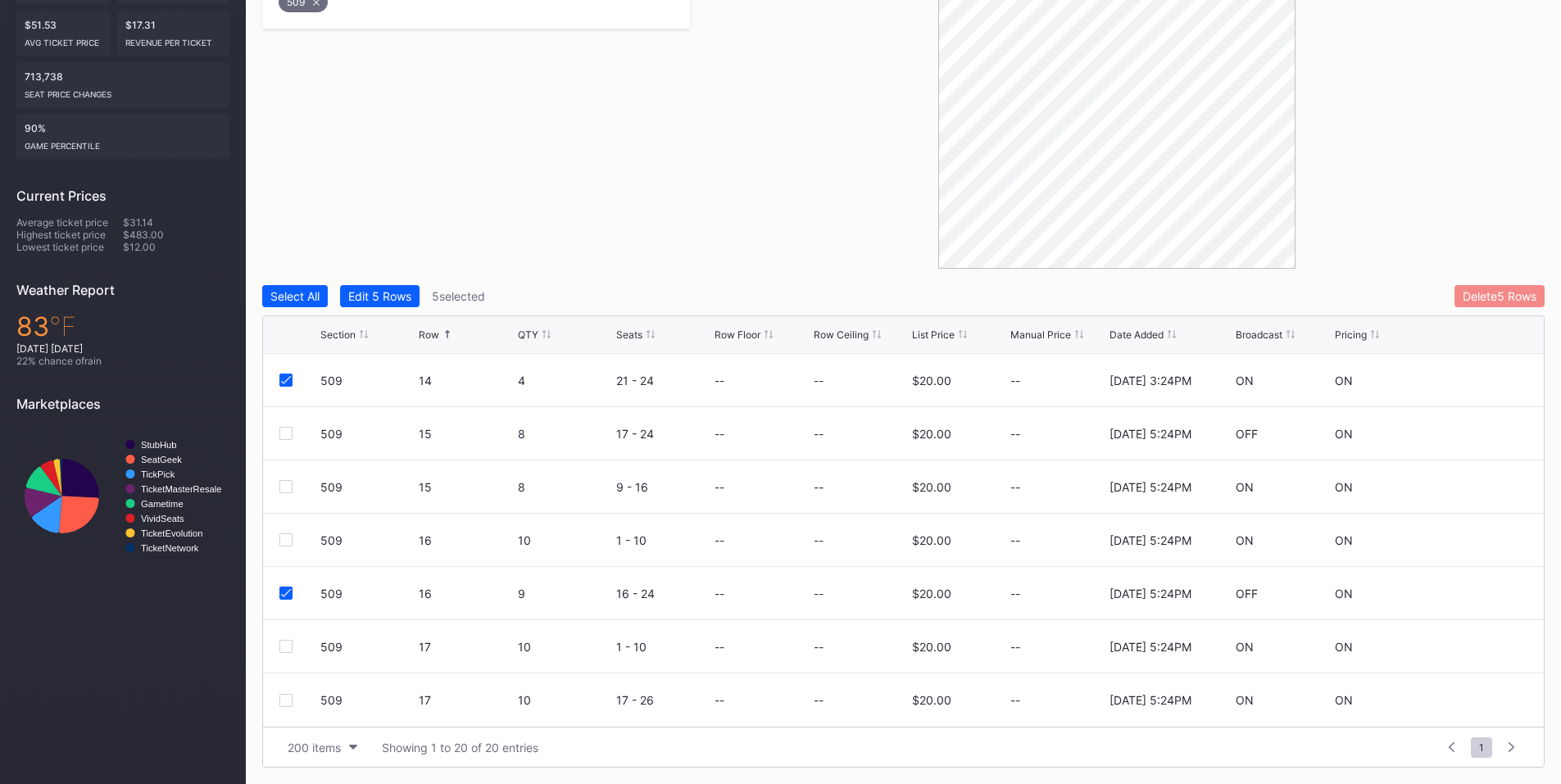
click at [1511, 299] on div "Delete 5 Rows" at bounding box center [1499, 296] width 74 height 14
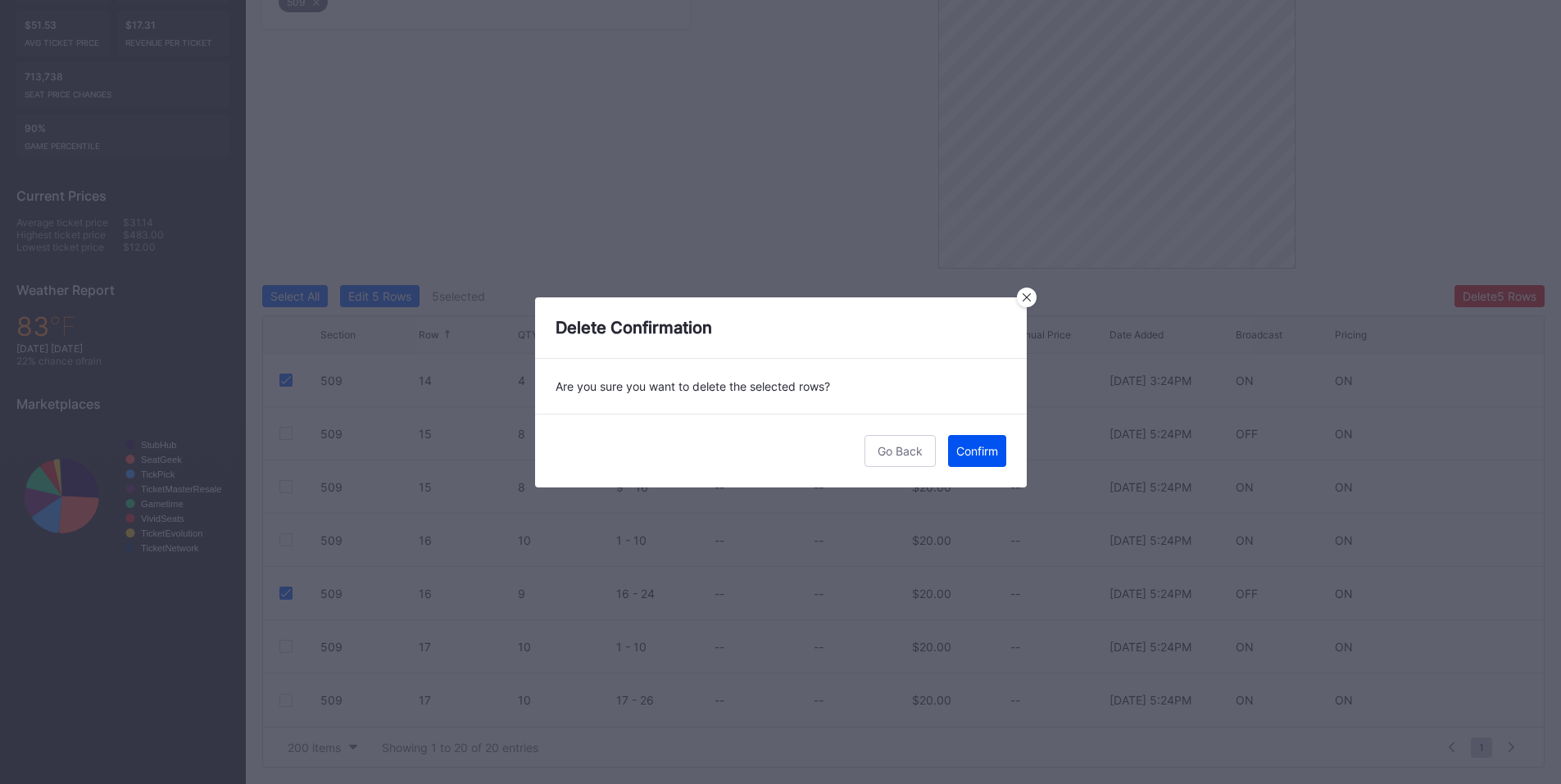
click at [971, 451] on div "Confirm" at bounding box center [977, 450] width 42 height 14
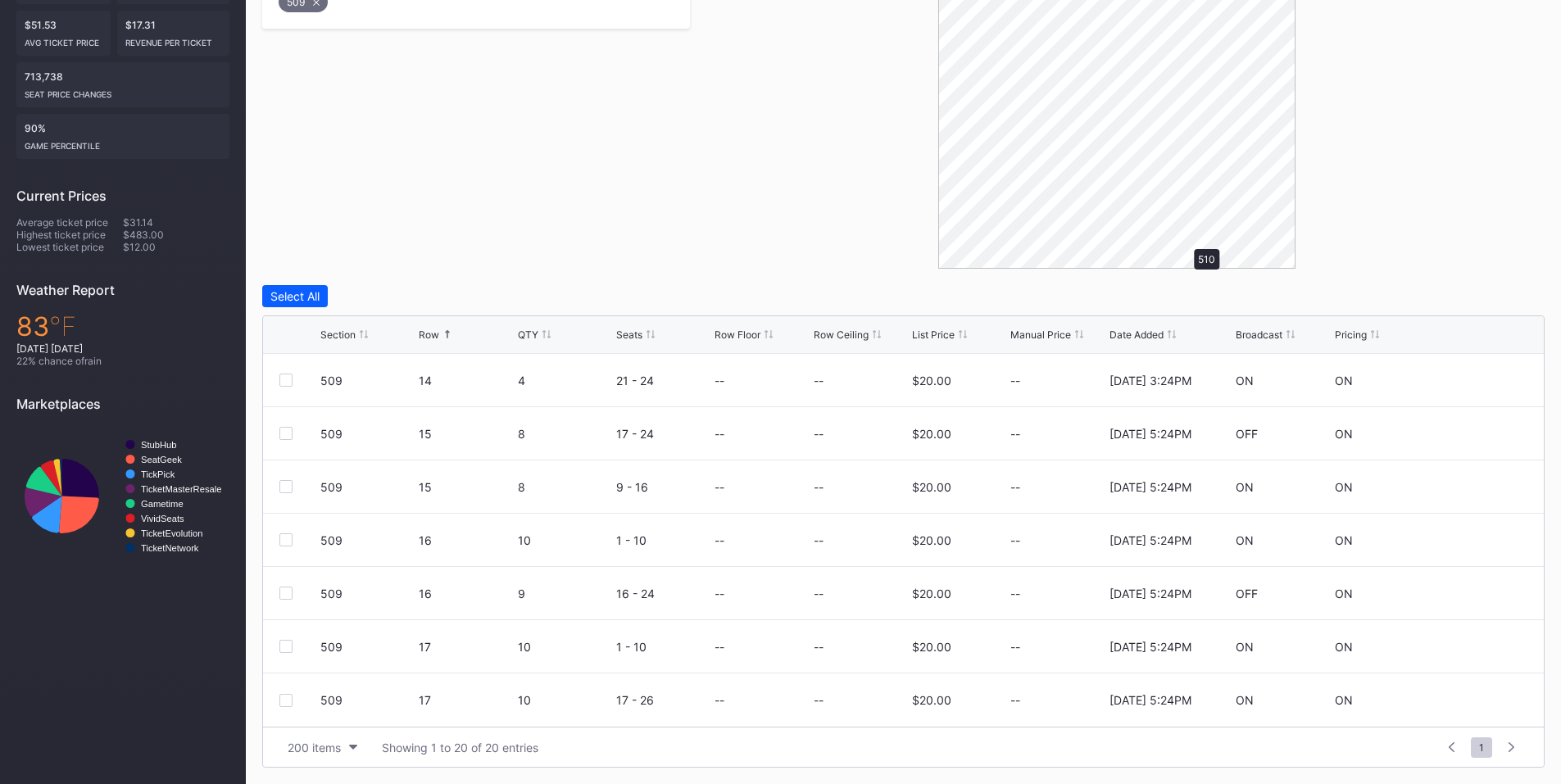
scroll to position [0, 0]
click at [282, 486] on div at bounding box center [286, 486] width 13 height 13
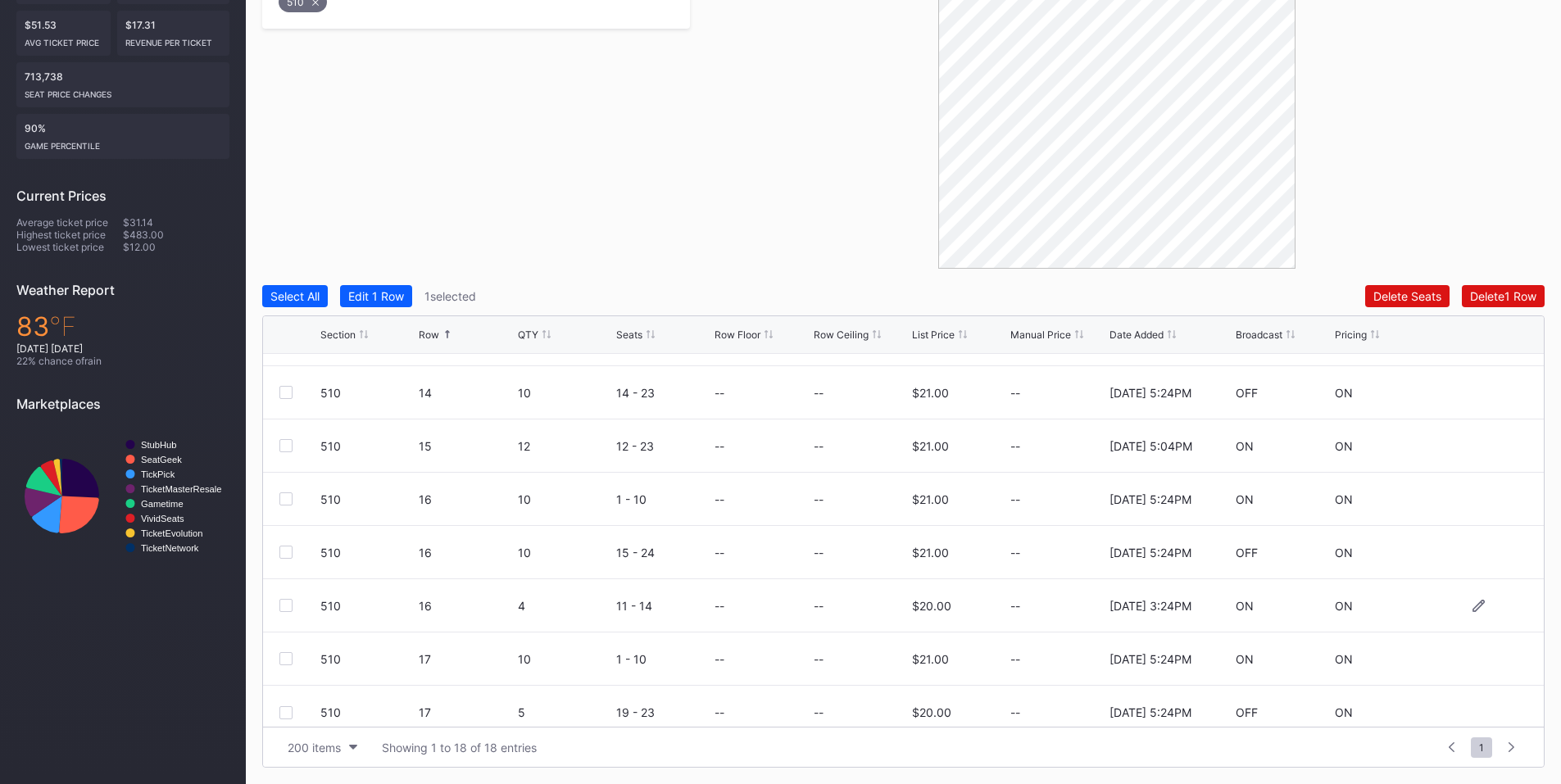
click at [288, 604] on div at bounding box center [286, 606] width 13 height 13
click at [1503, 299] on div "Delete 2 Rows" at bounding box center [1499, 296] width 73 height 14
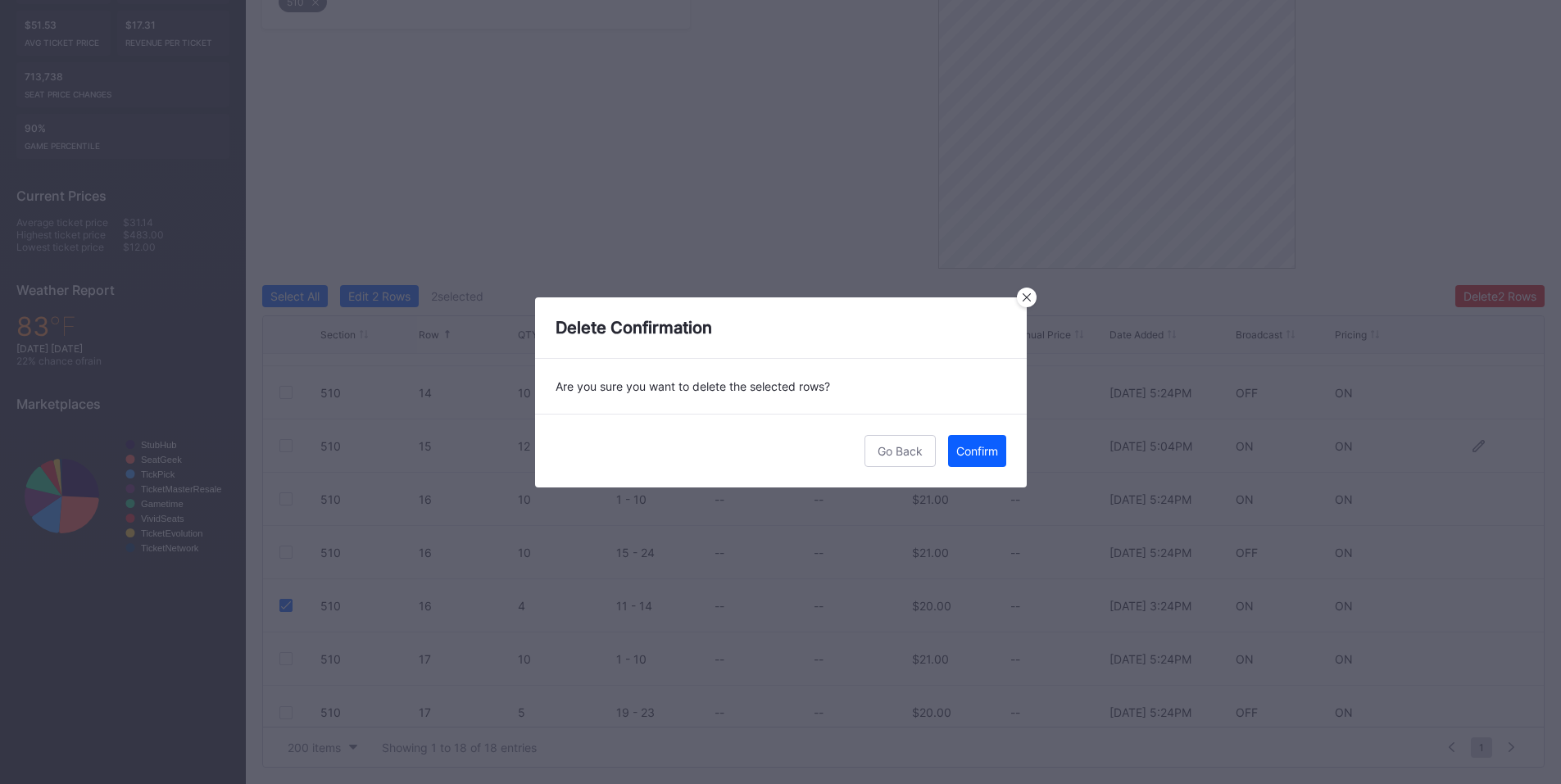
click at [987, 451] on div "Confirm" at bounding box center [977, 450] width 42 height 14
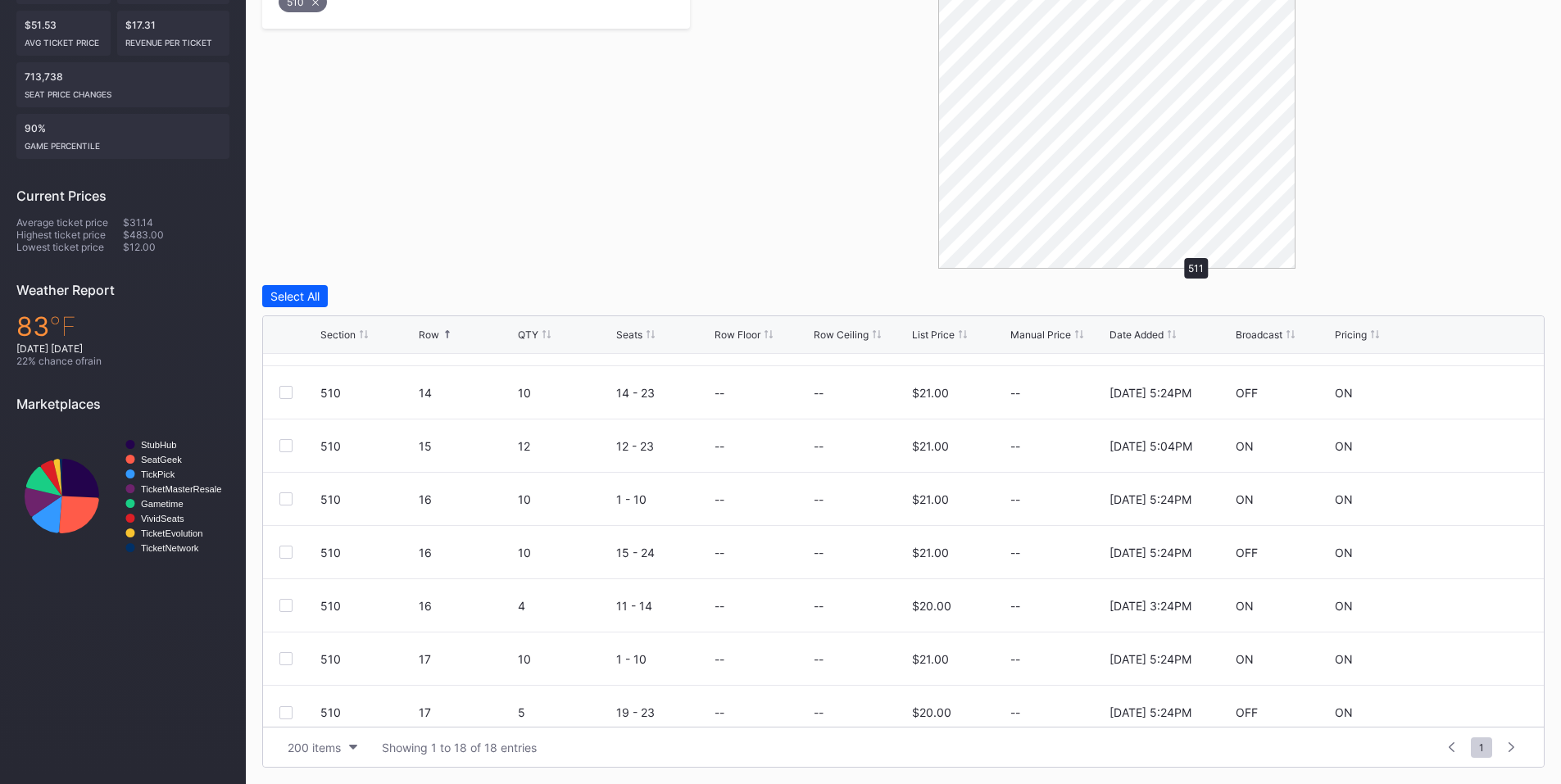
scroll to position [0, 0]
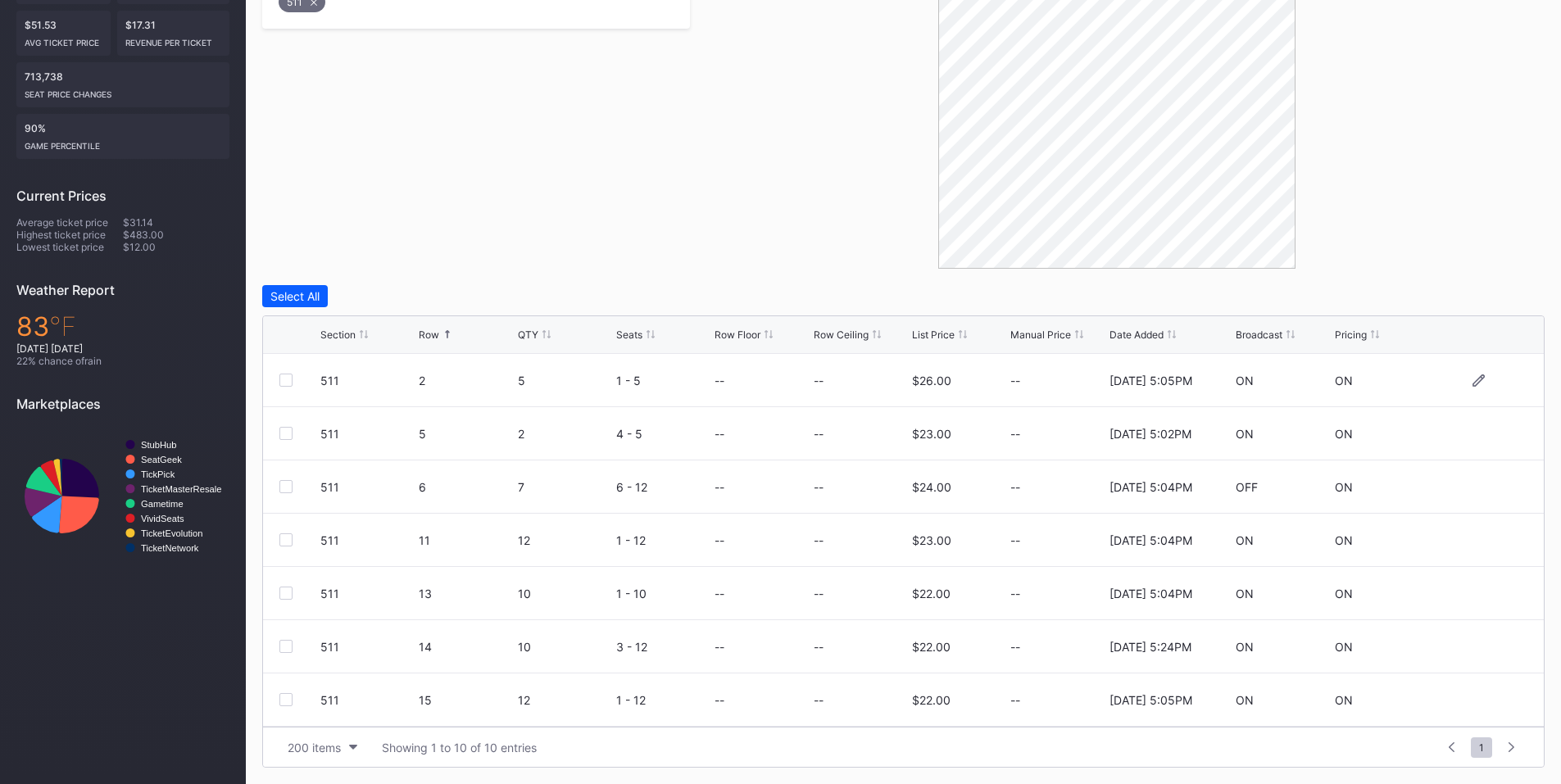
click at [289, 376] on div at bounding box center [286, 380] width 13 height 13
click at [285, 485] on div at bounding box center [286, 486] width 13 height 13
click at [1474, 299] on div "Delete 2 Rows" at bounding box center [1499, 296] width 73 height 14
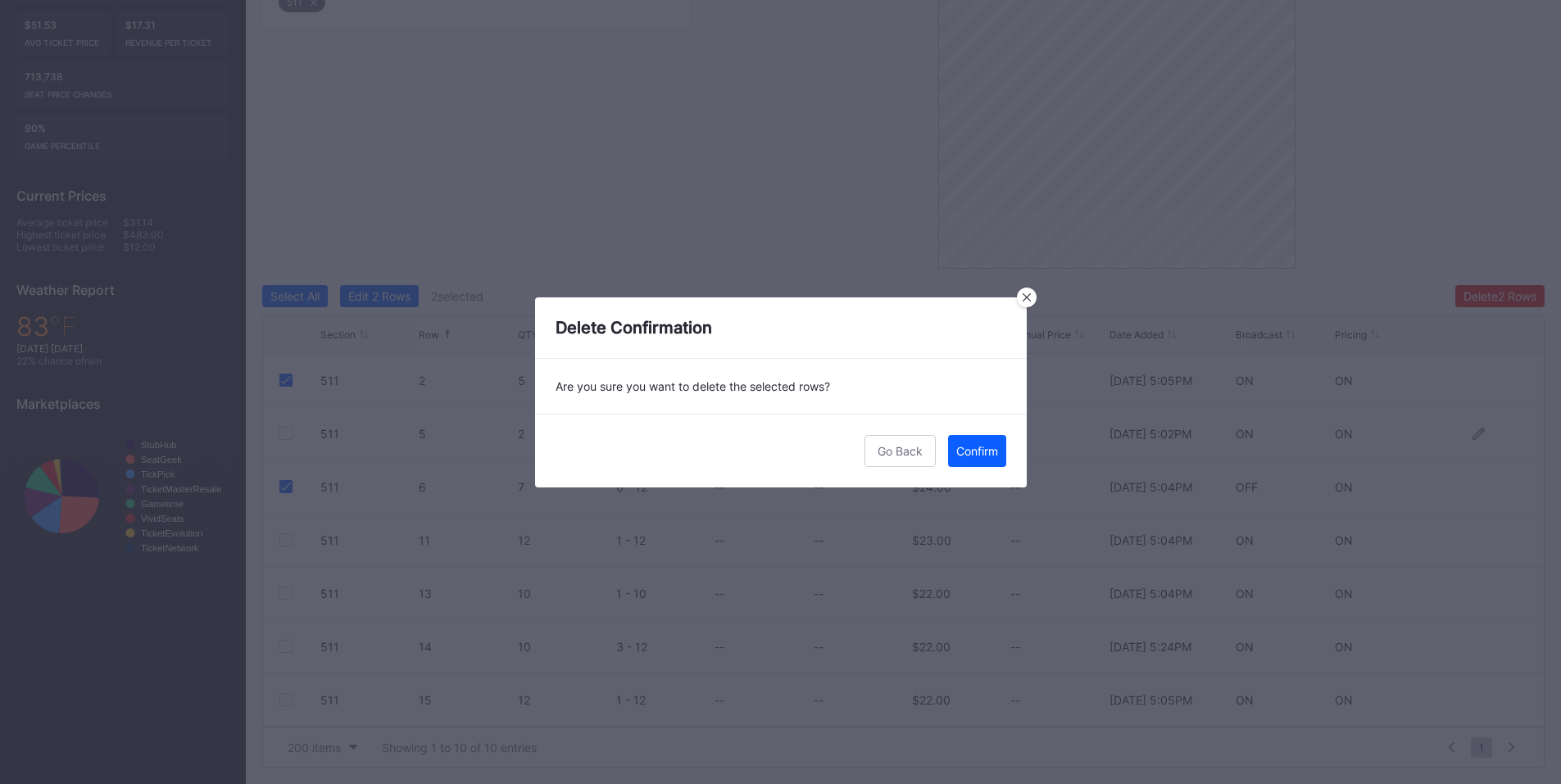
click at [970, 445] on div "Confirm" at bounding box center [977, 450] width 42 height 14
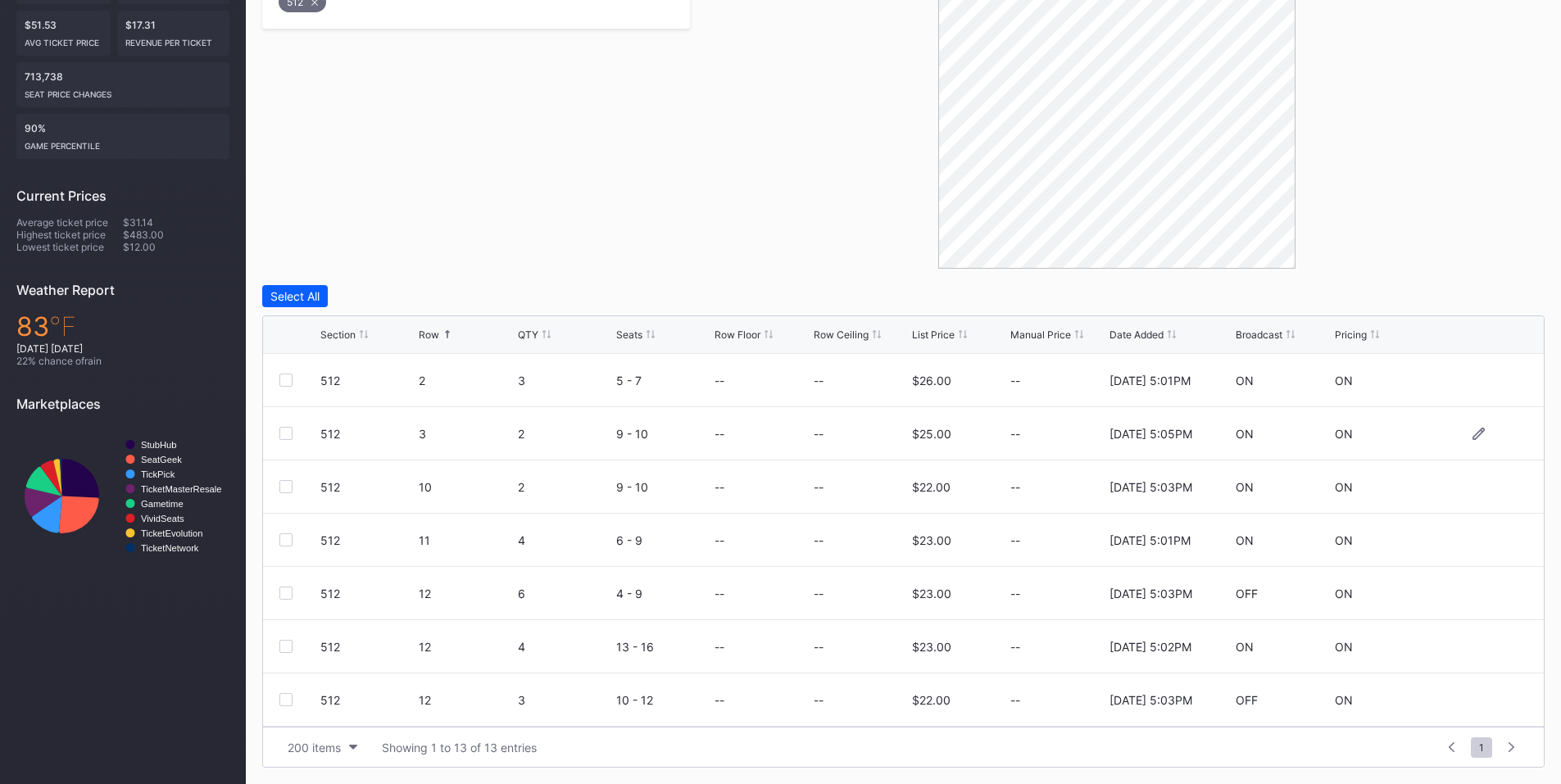
click at [290, 434] on div at bounding box center [286, 433] width 13 height 13
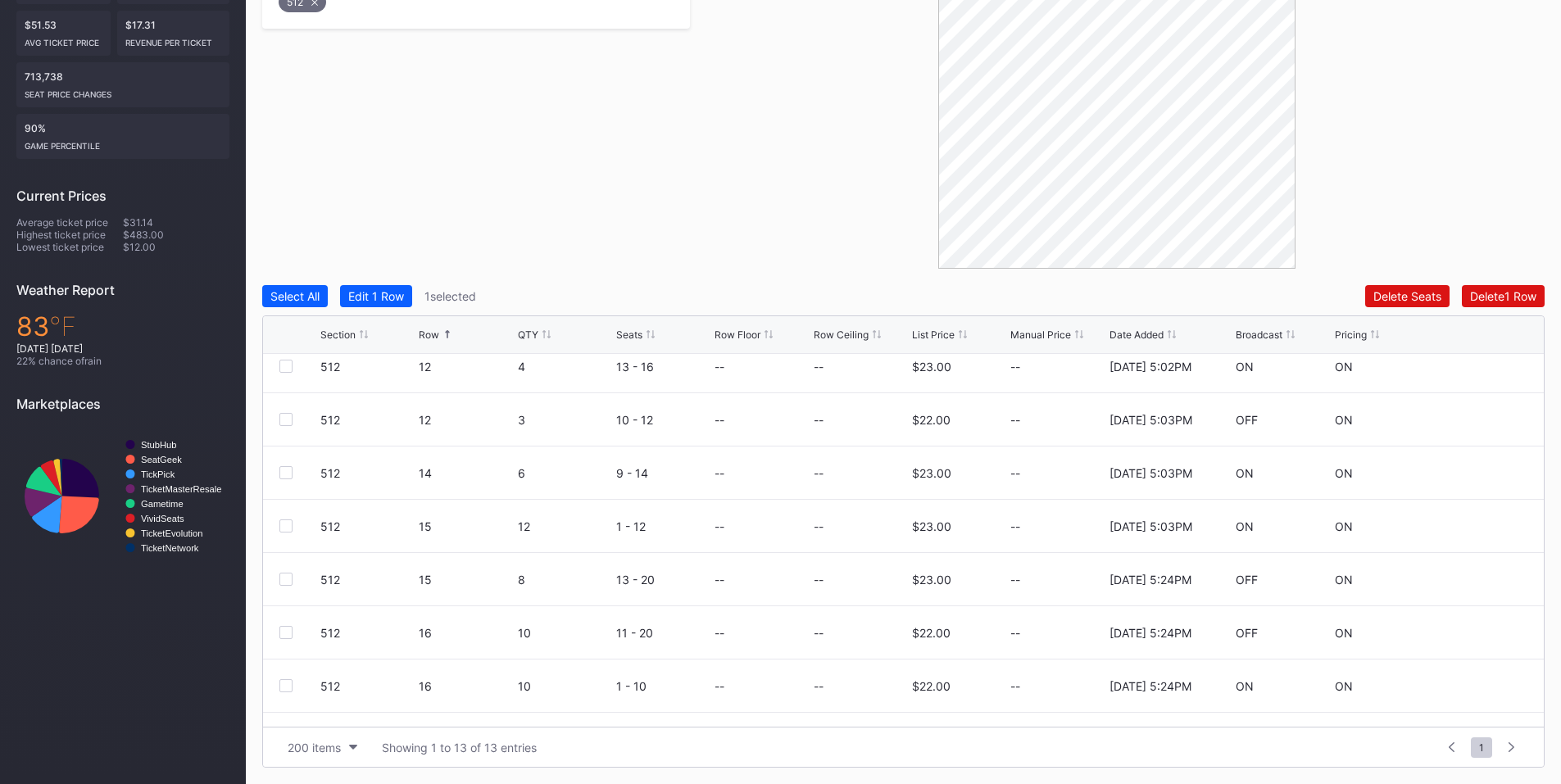
scroll to position [319, 0]
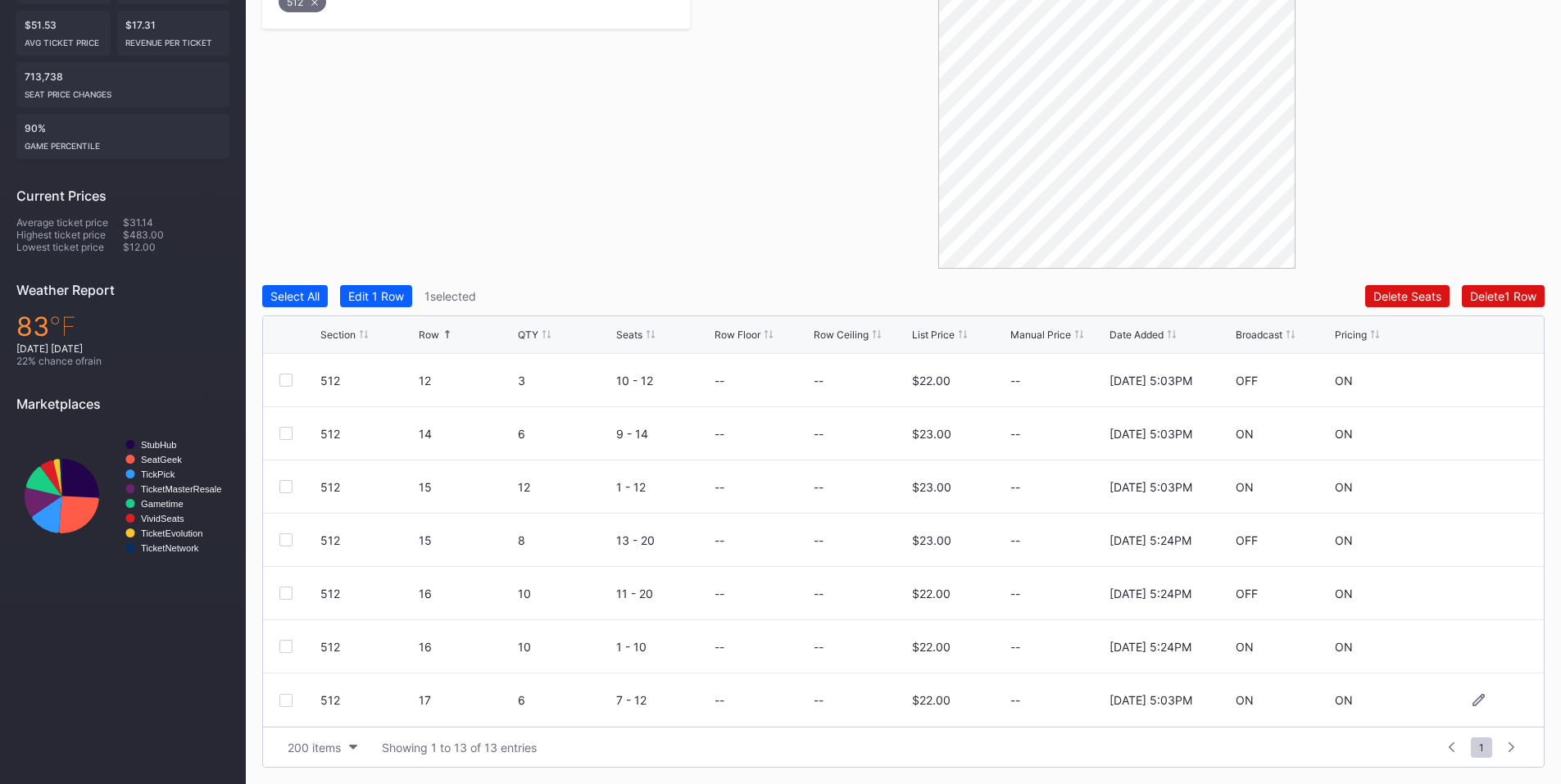
click at [285, 703] on div at bounding box center [286, 701] width 13 height 13
click at [1486, 298] on div "Delete 2 Rows" at bounding box center [1499, 296] width 73 height 14
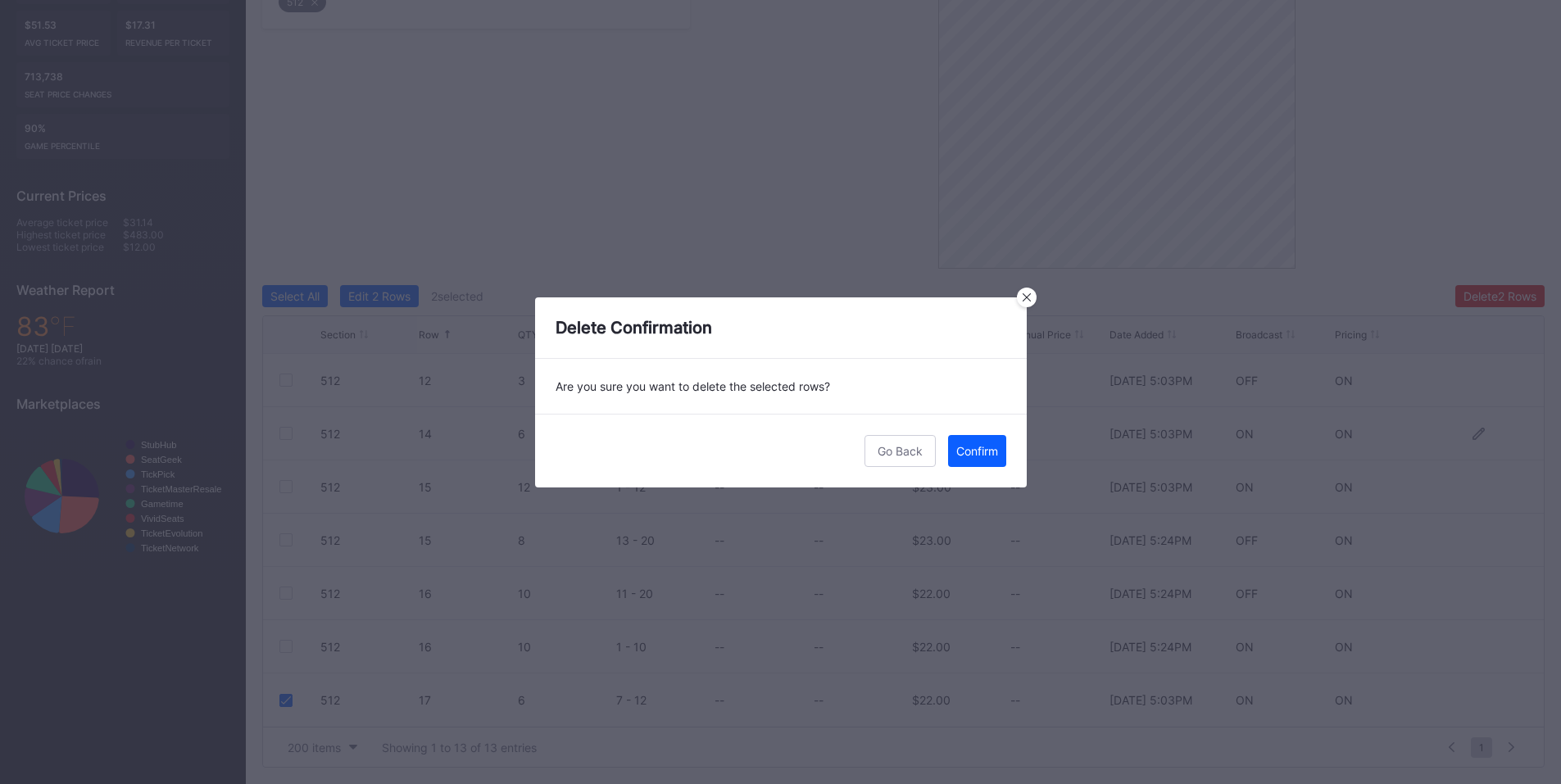
click at [992, 436] on button "Confirm" at bounding box center [977, 451] width 58 height 32
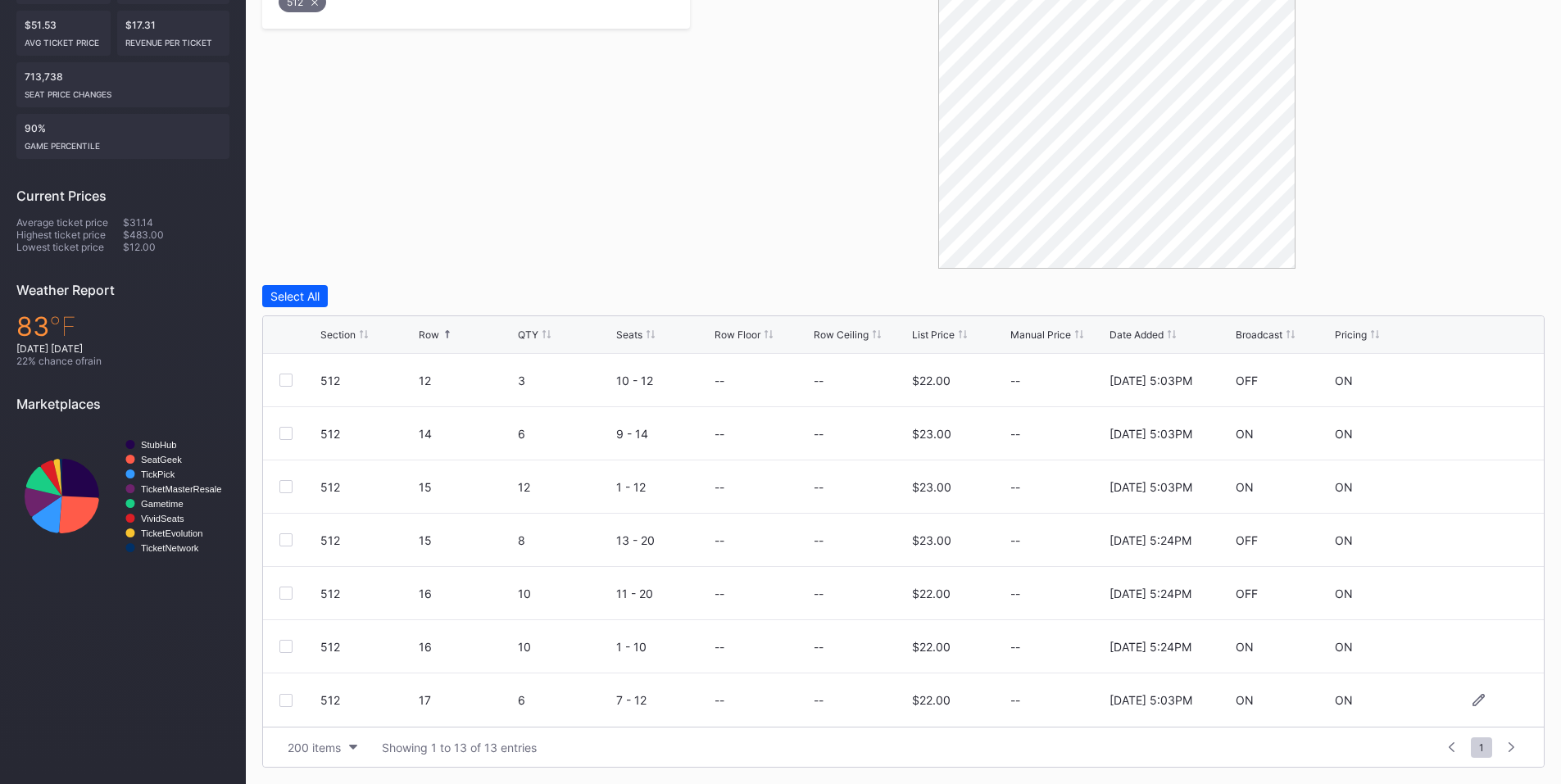
click at [283, 705] on div at bounding box center [286, 701] width 13 height 13
click at [1501, 292] on div "Delete 1 Row" at bounding box center [1503, 296] width 66 height 14
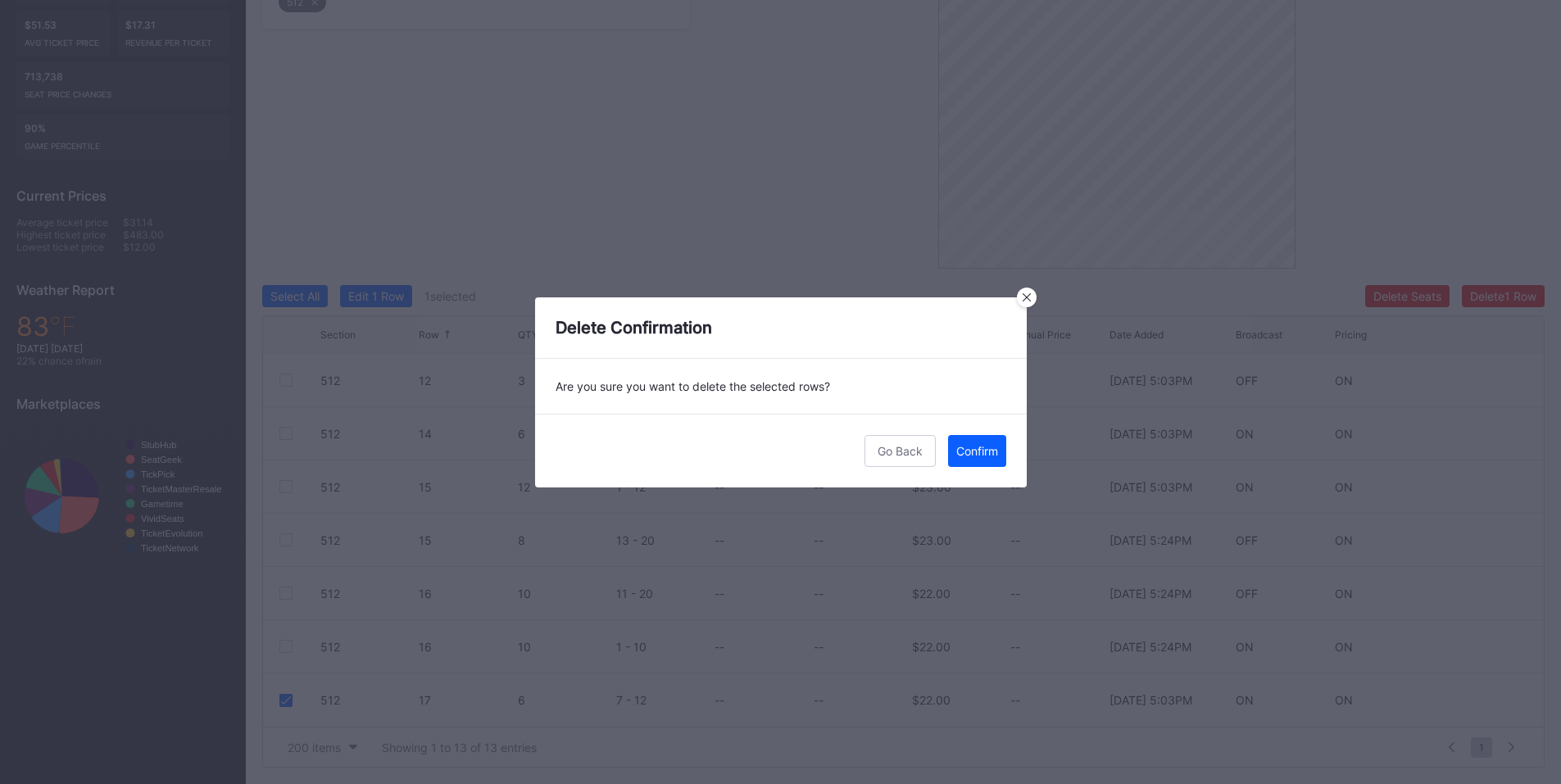
click at [927, 383] on div "Are you sure you want to delete the selected rows?" at bounding box center [780, 386] width 491 height 55
click at [1026, 293] on icon at bounding box center [1026, 297] width 9 height 9
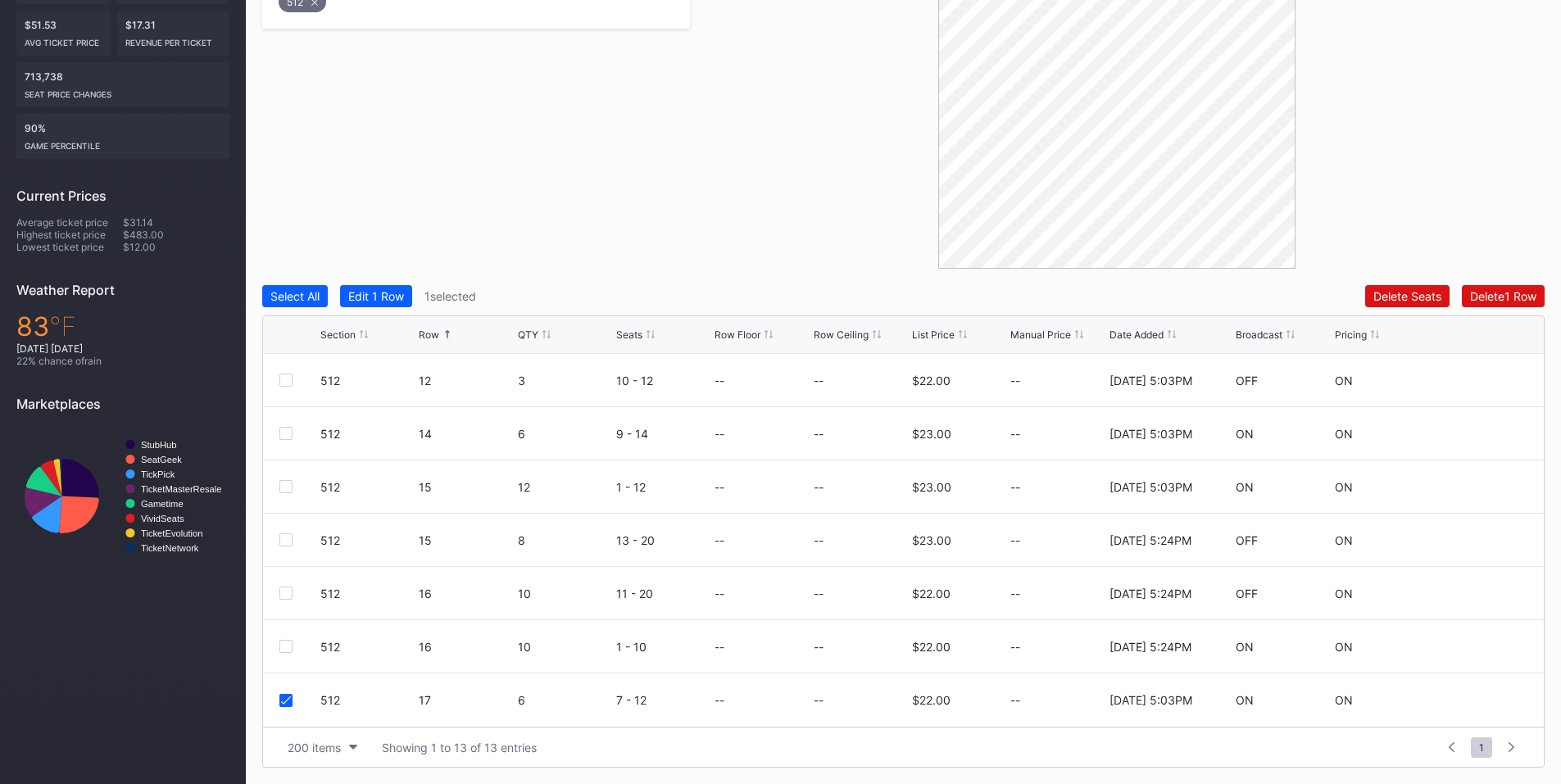
scroll to position [0, 0]
click at [302, 293] on div "Select All" at bounding box center [295, 296] width 49 height 14
click at [288, 490] on div at bounding box center [286, 486] width 13 height 13
click at [1497, 296] on div "Delete 1 Row" at bounding box center [1503, 296] width 66 height 14
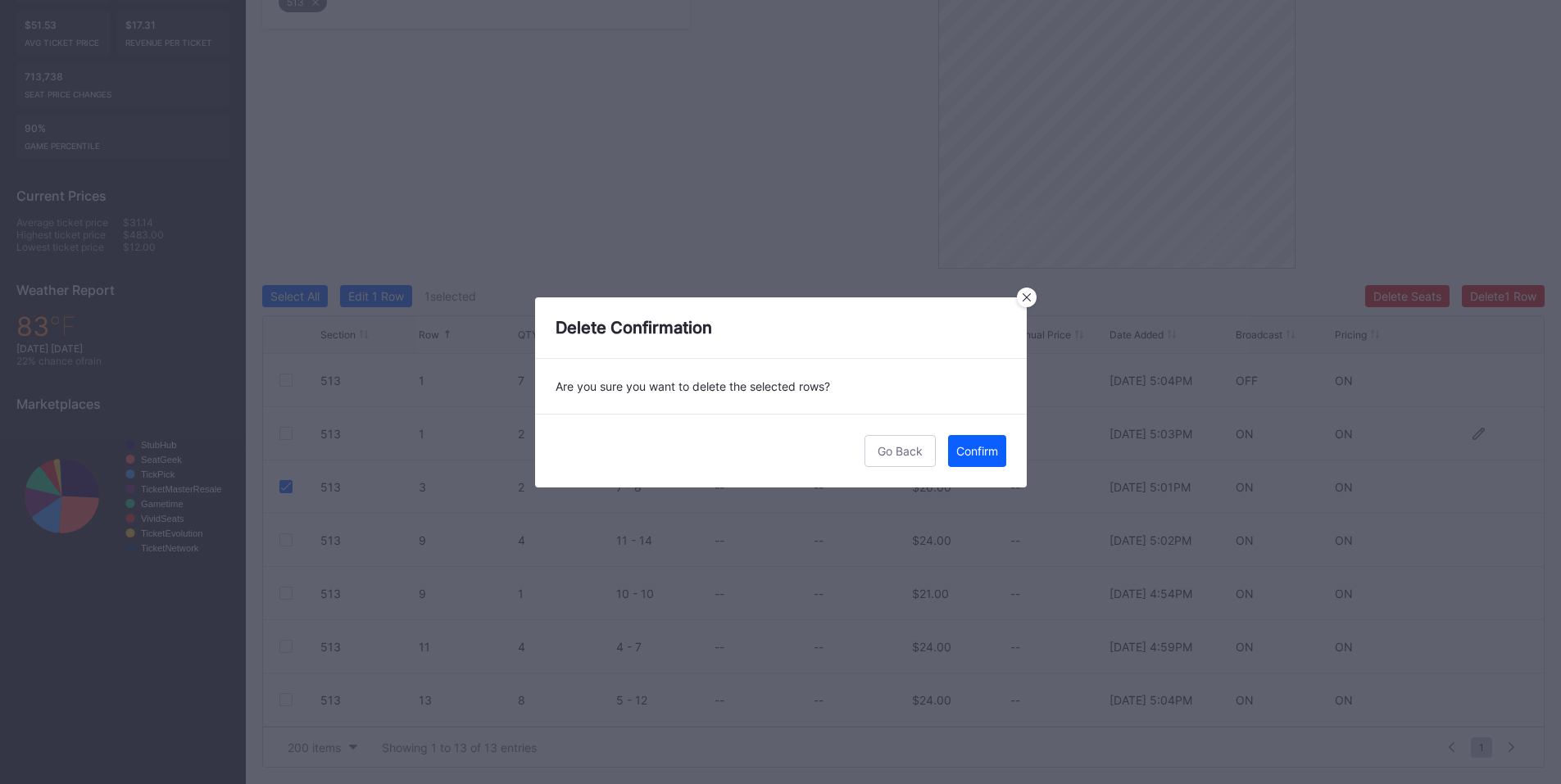
click at [983, 449] on div "Confirm" at bounding box center [977, 450] width 42 height 14
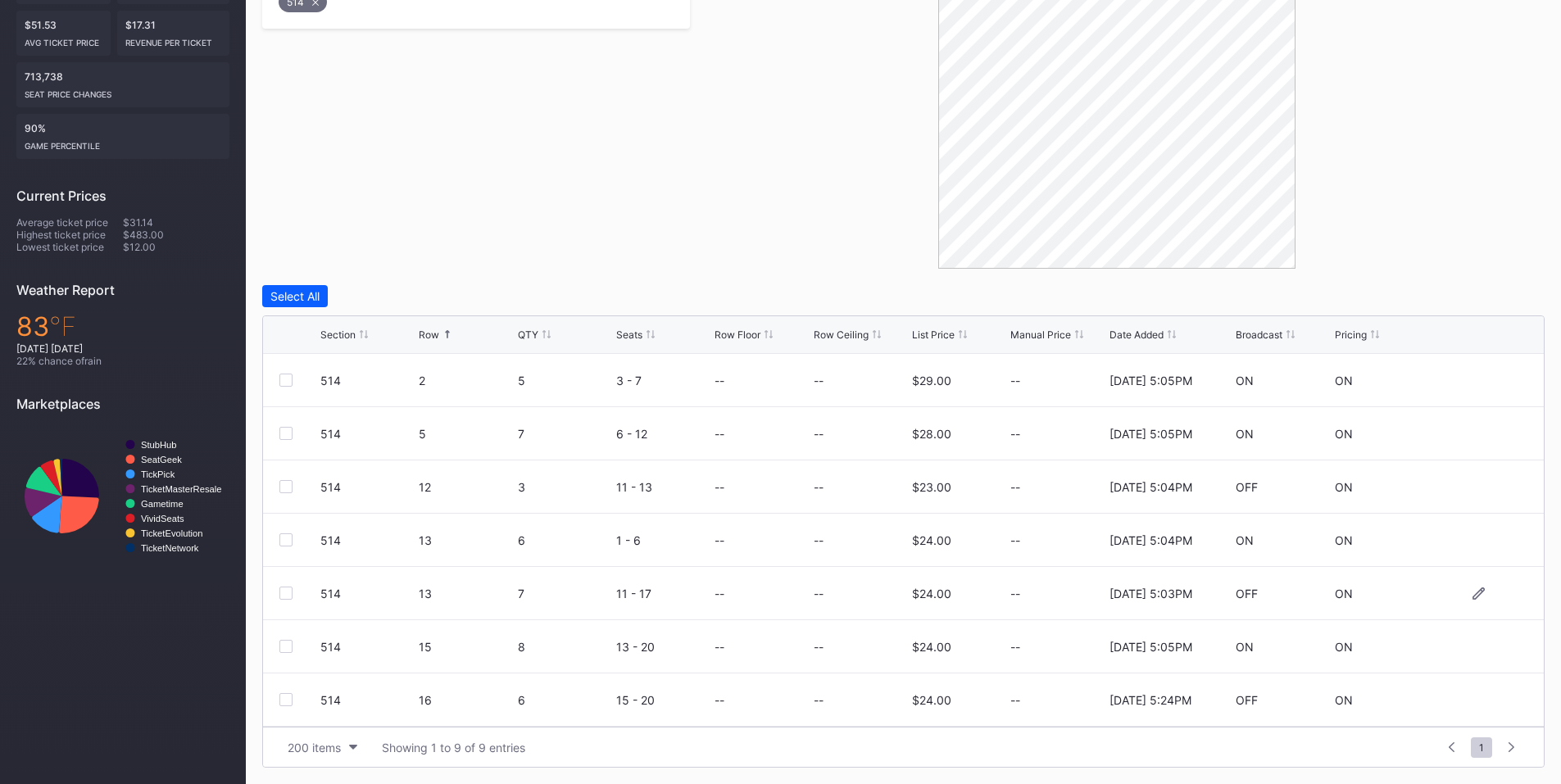
click at [285, 593] on div at bounding box center [286, 593] width 13 height 13
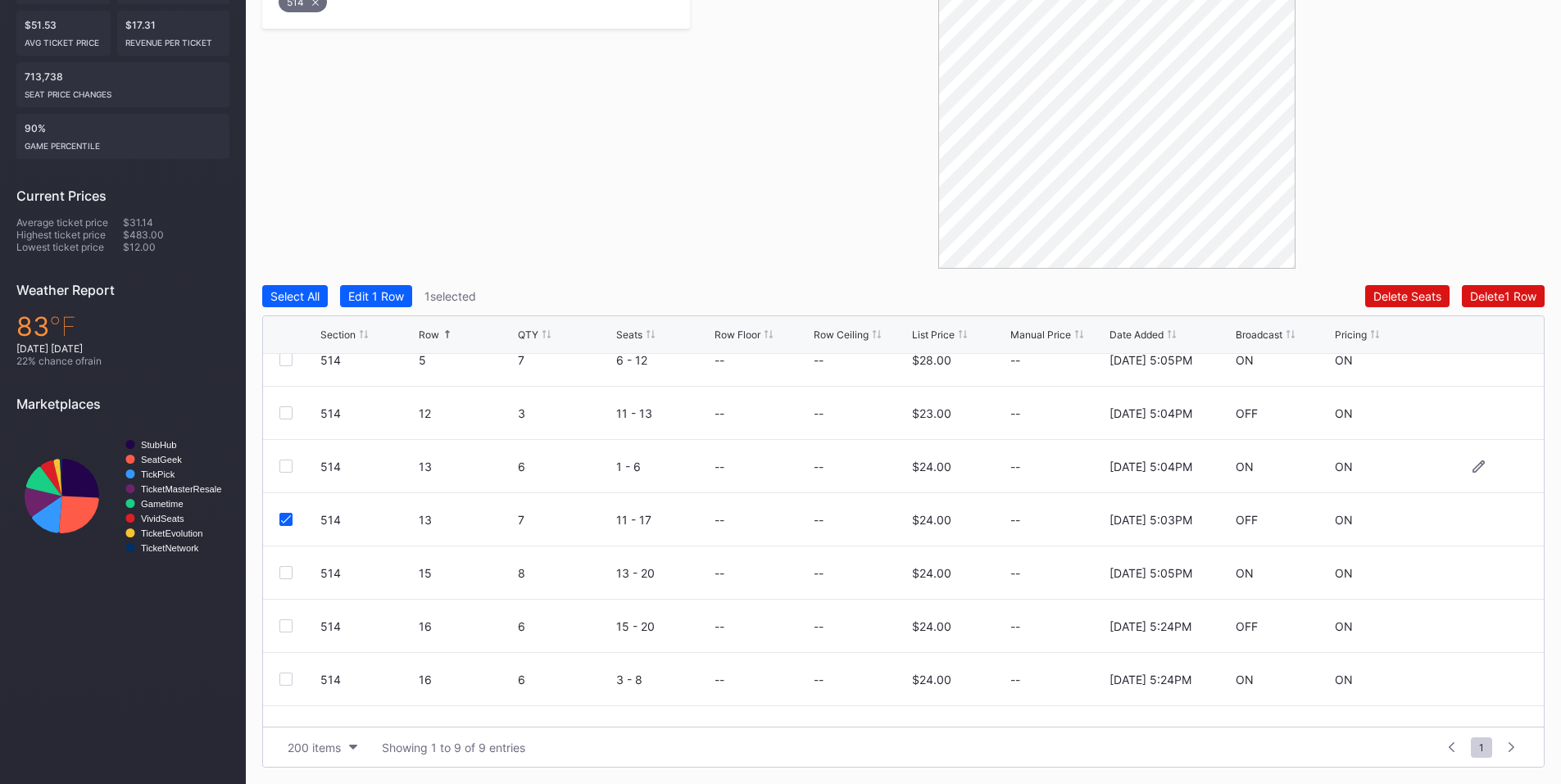
scroll to position [106, 0]
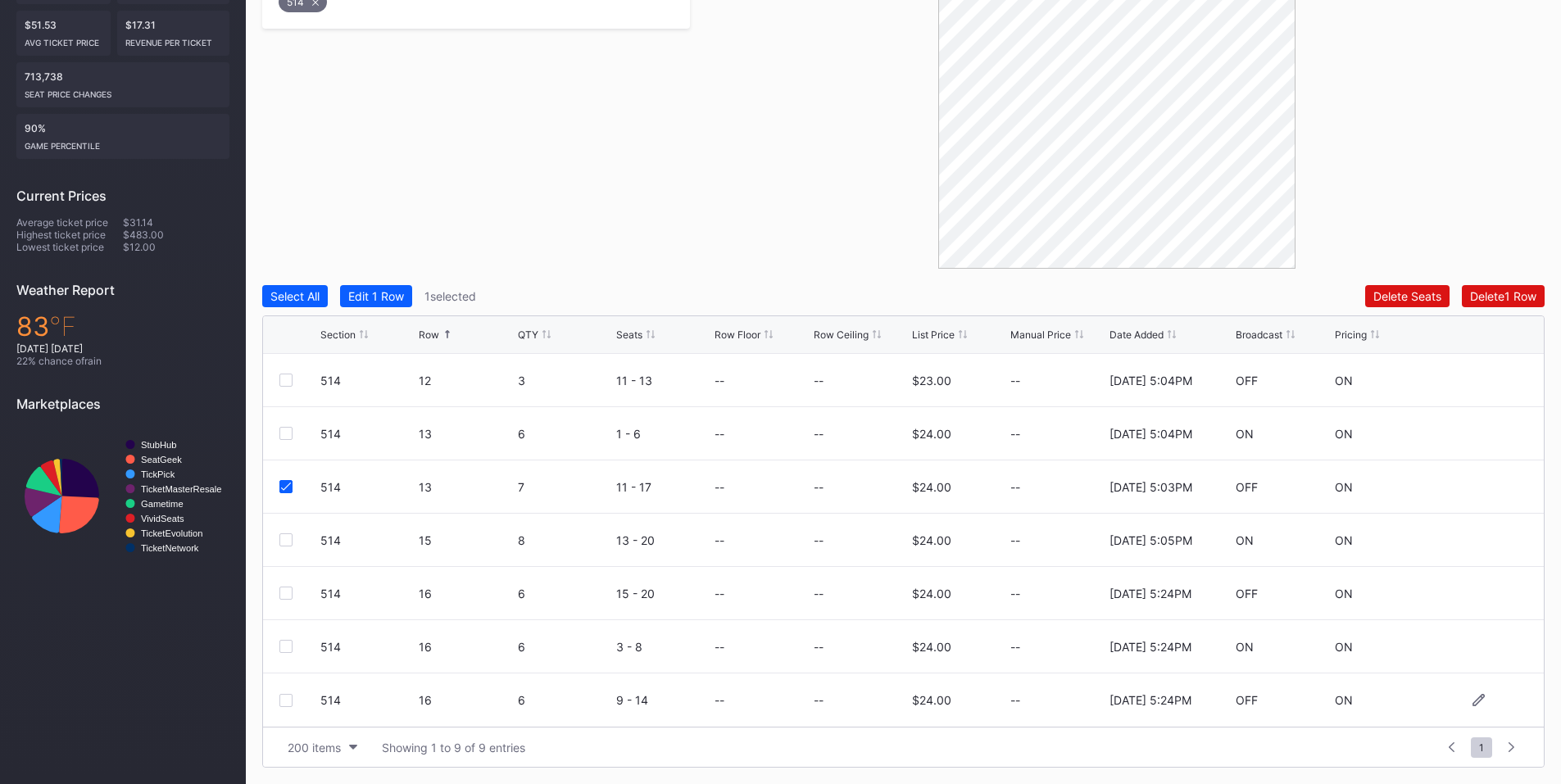
click at [288, 702] on div at bounding box center [286, 701] width 13 height 13
click at [1486, 299] on div "Delete 2 Rows" at bounding box center [1499, 296] width 73 height 14
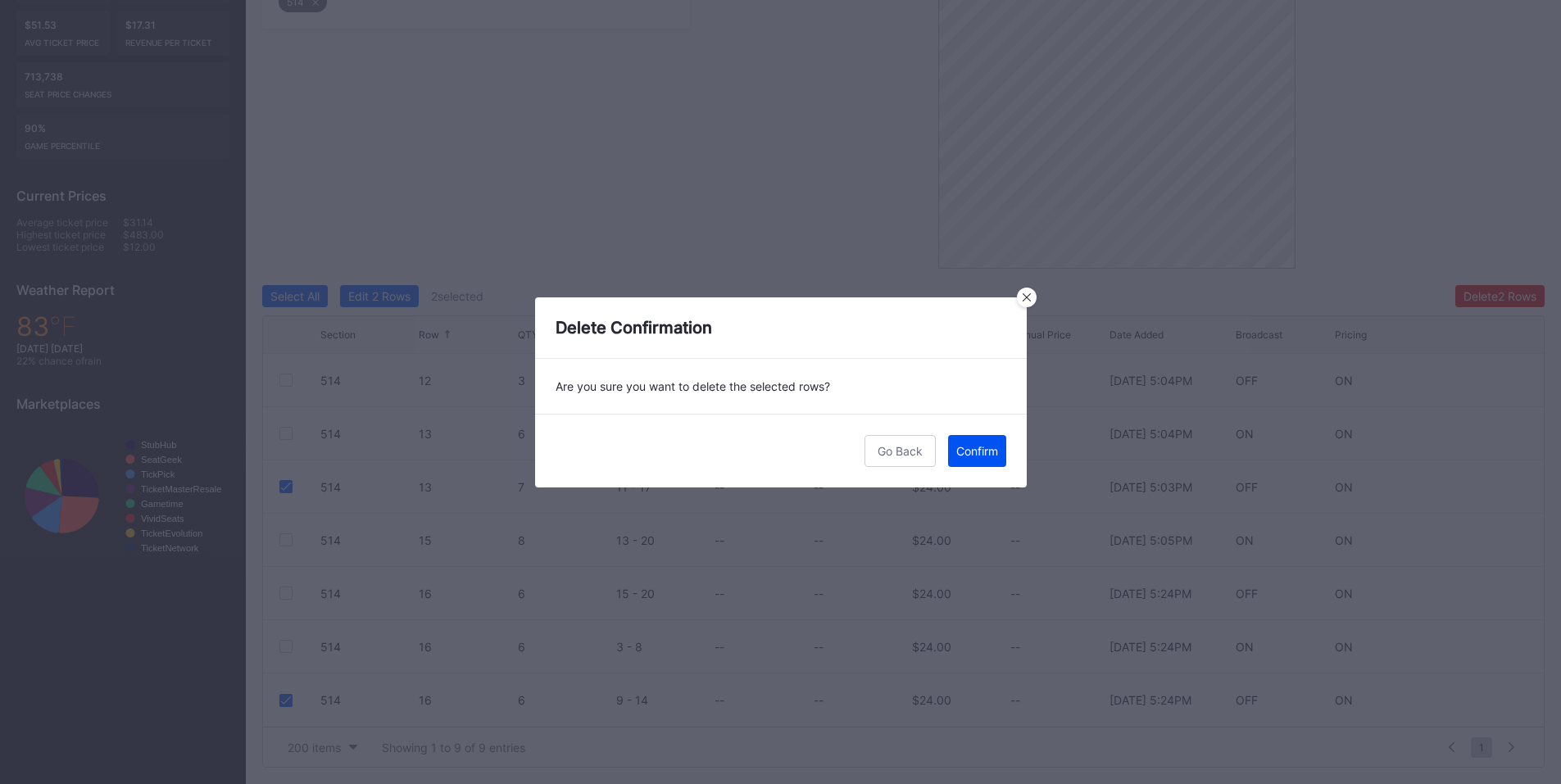
click at [974, 444] on div "Confirm" at bounding box center [977, 450] width 42 height 14
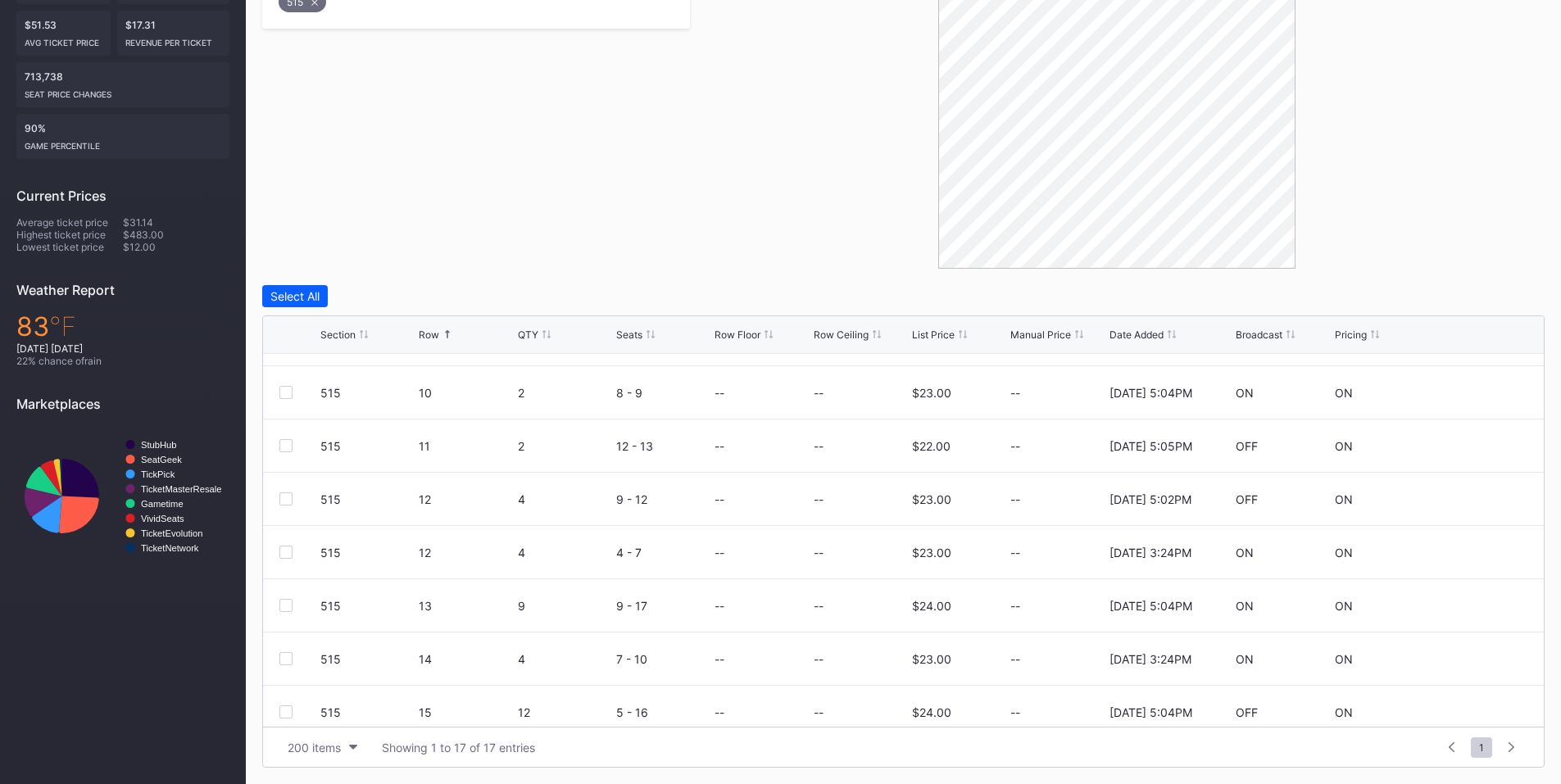
scroll to position [317, 0]
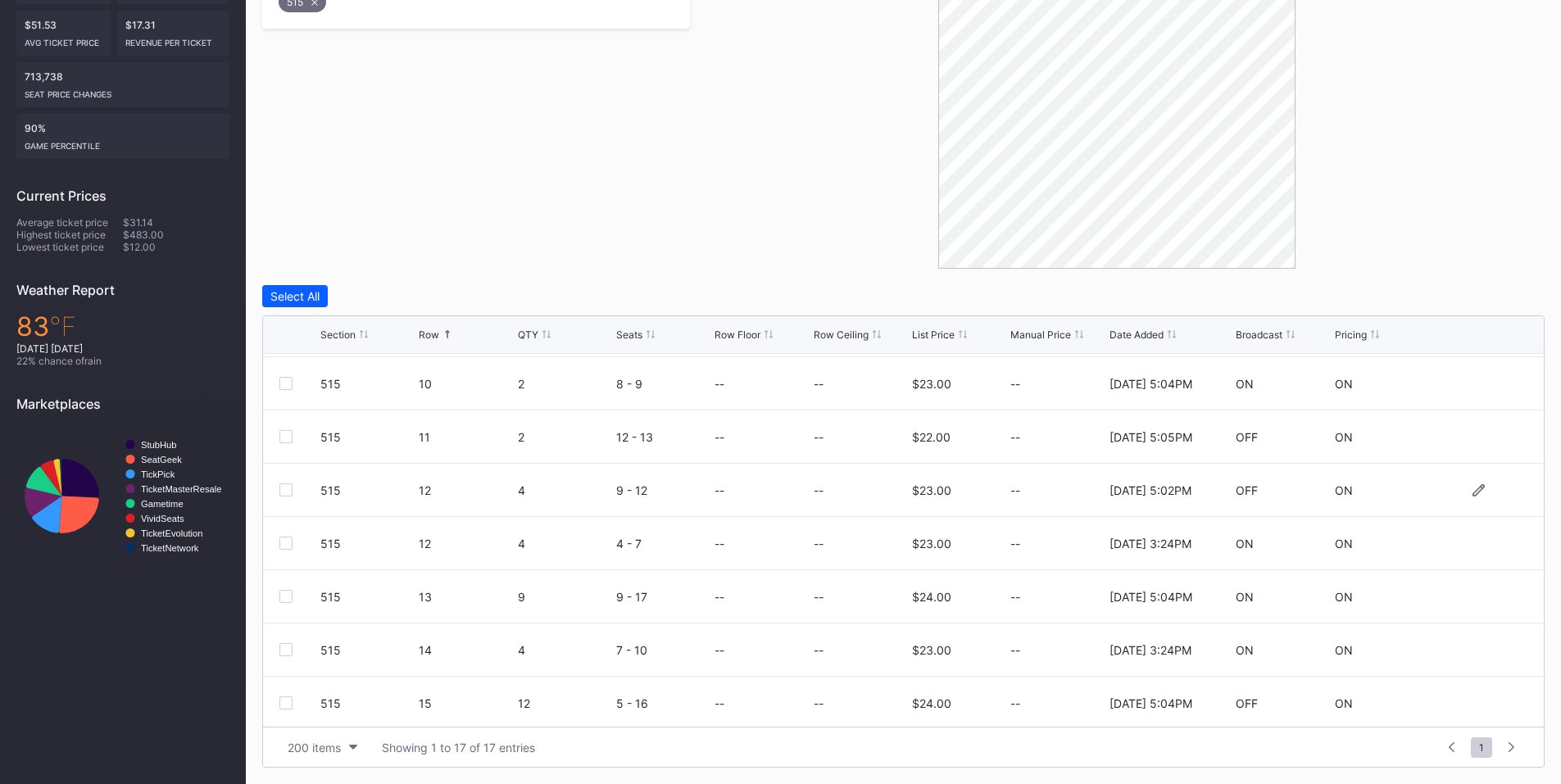
click at [285, 489] on div at bounding box center [286, 490] width 13 height 13
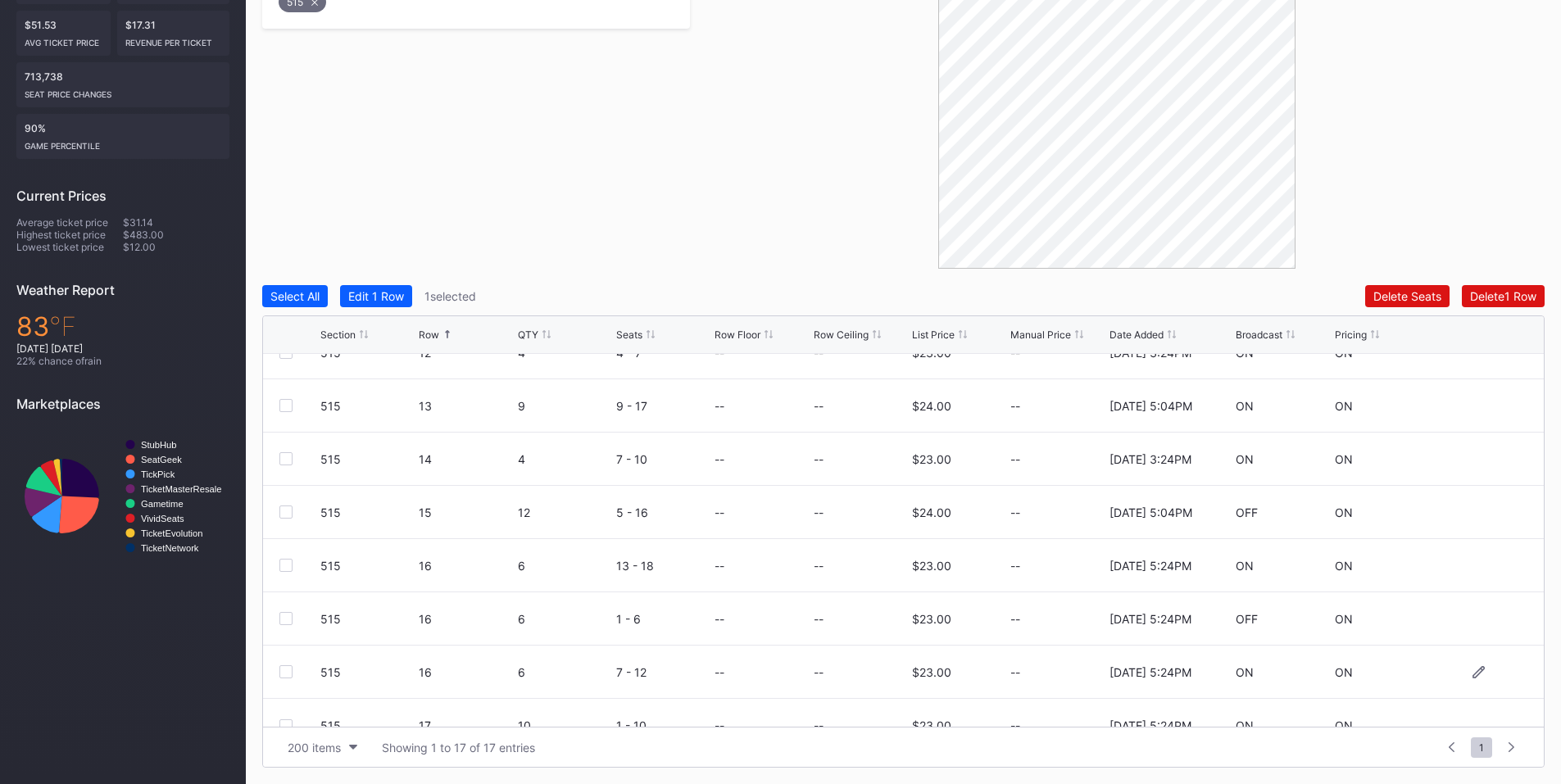
click at [280, 670] on div at bounding box center [286, 672] width 13 height 13
click at [1497, 293] on div "Delete 2 Rows" at bounding box center [1499, 296] width 73 height 14
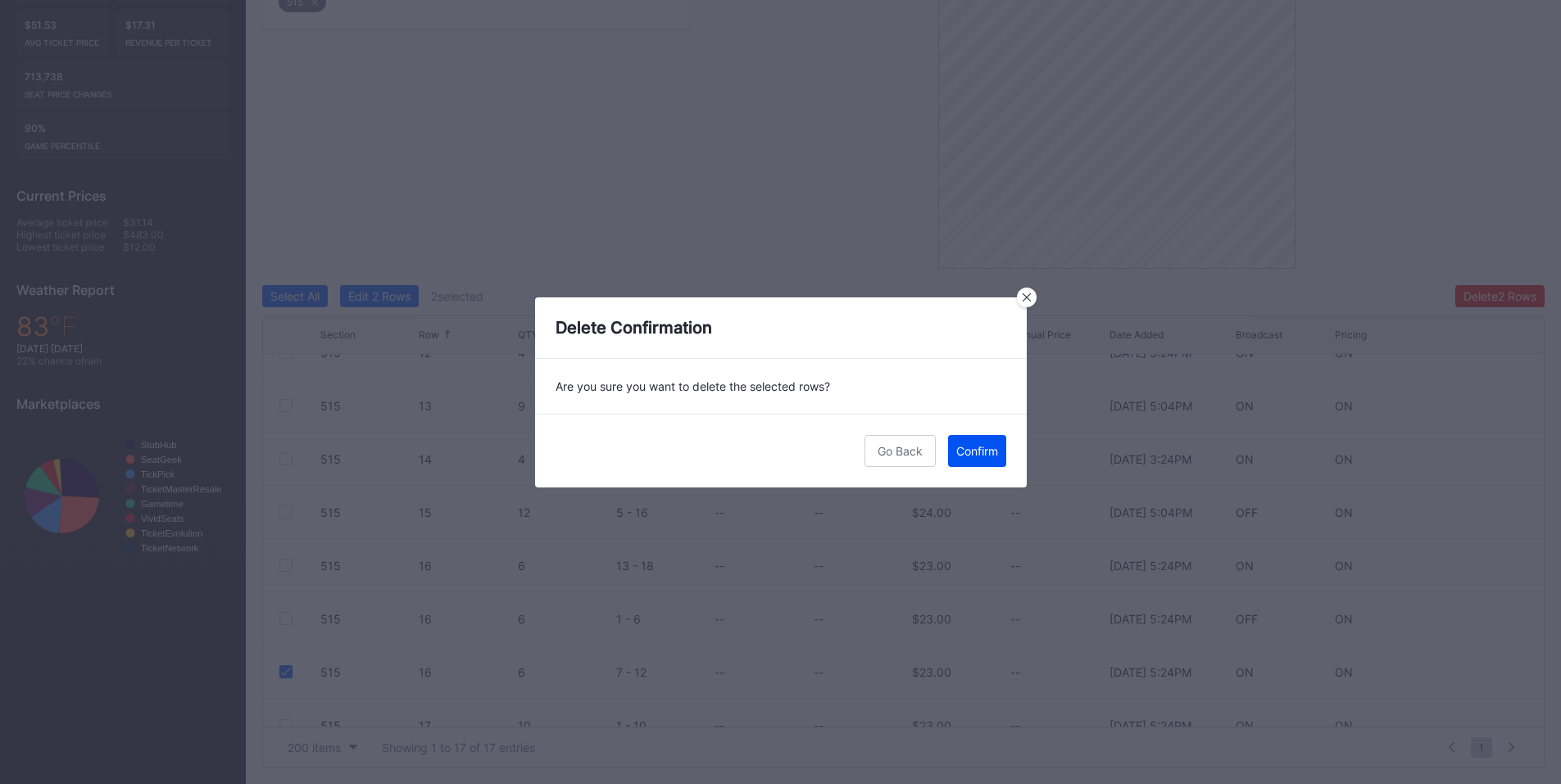
click at [974, 455] on div "Confirm" at bounding box center [977, 450] width 42 height 14
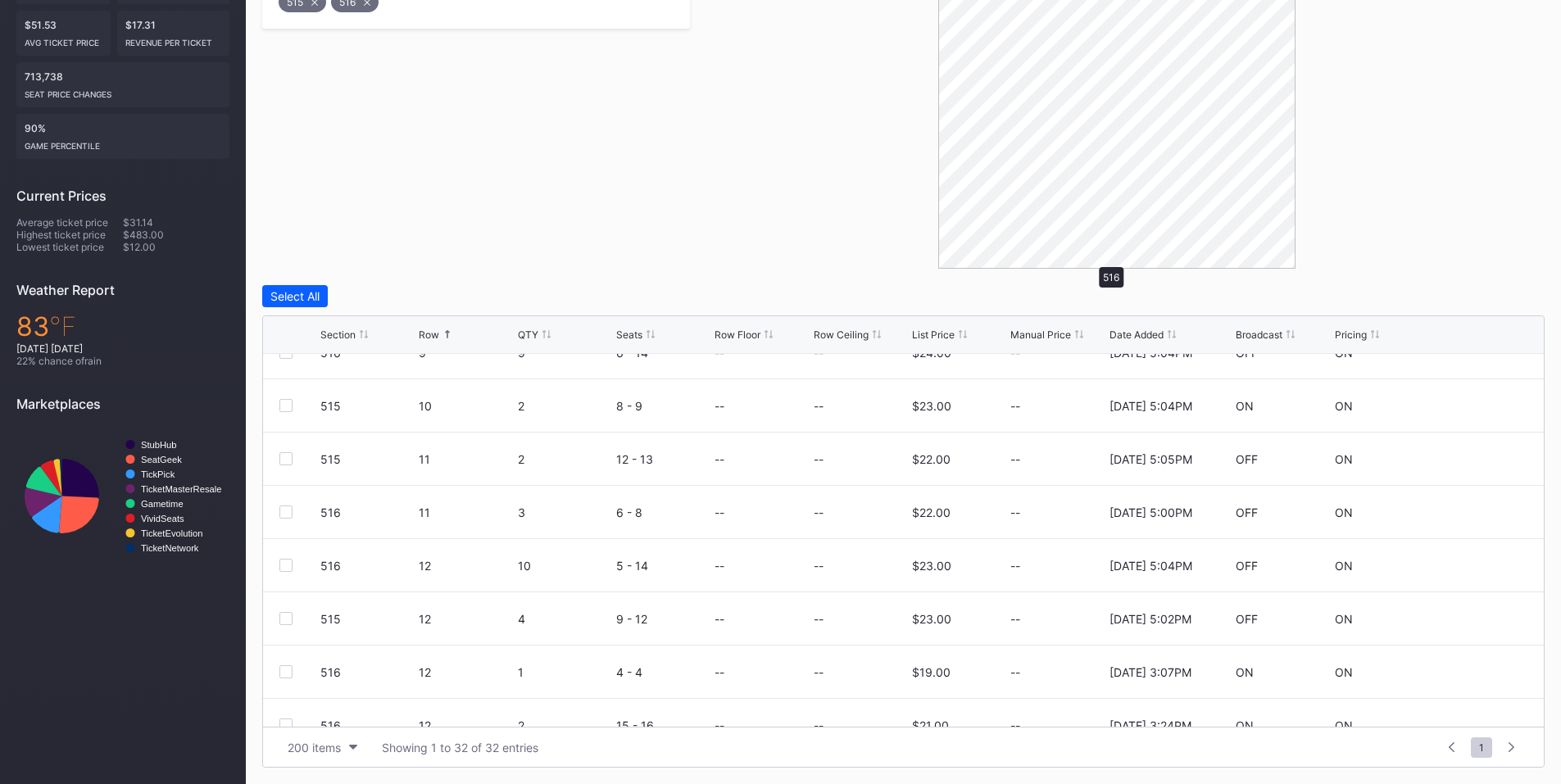
scroll to position [0, 0]
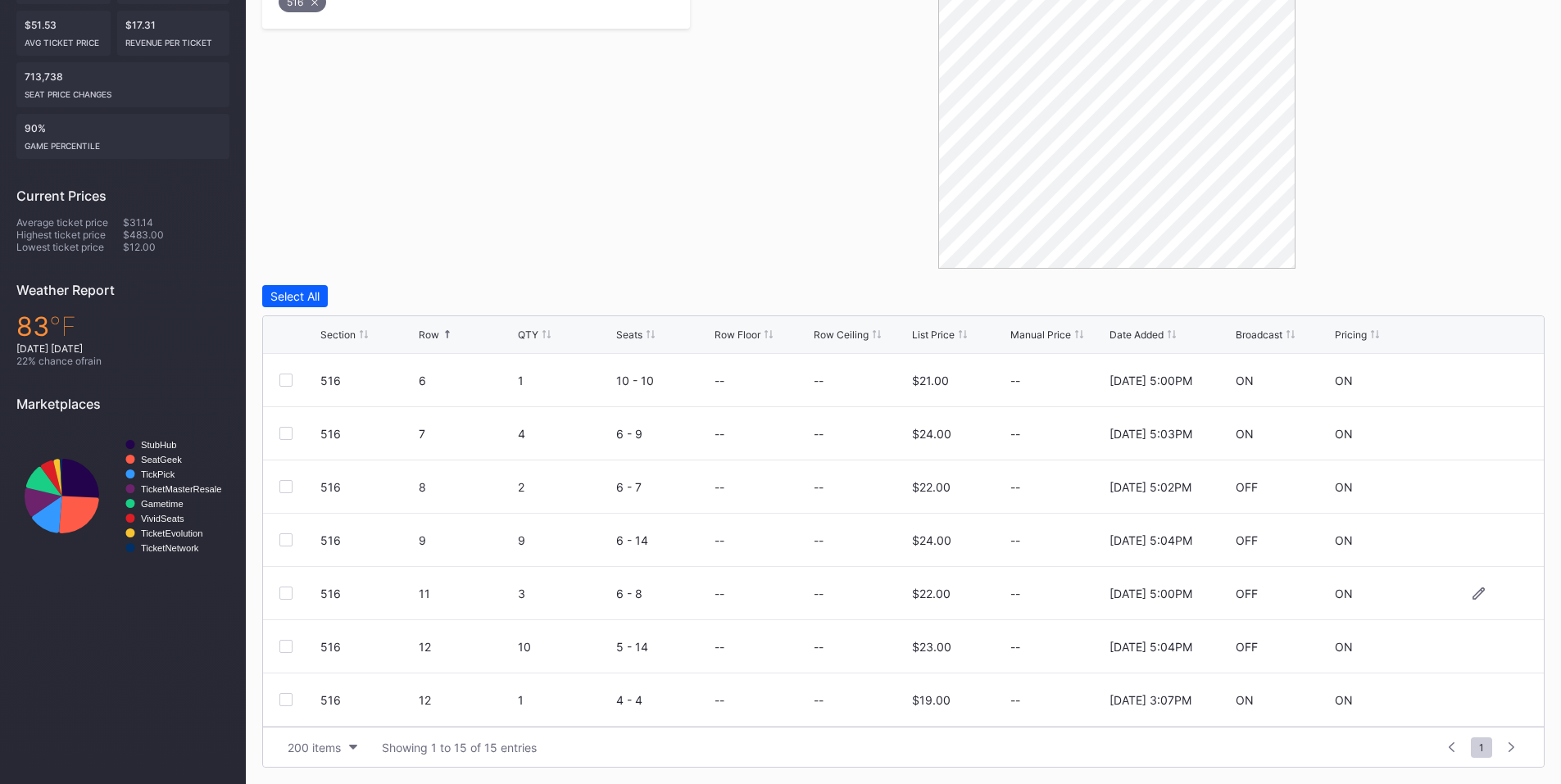
click at [291, 596] on div at bounding box center [286, 593] width 13 height 13
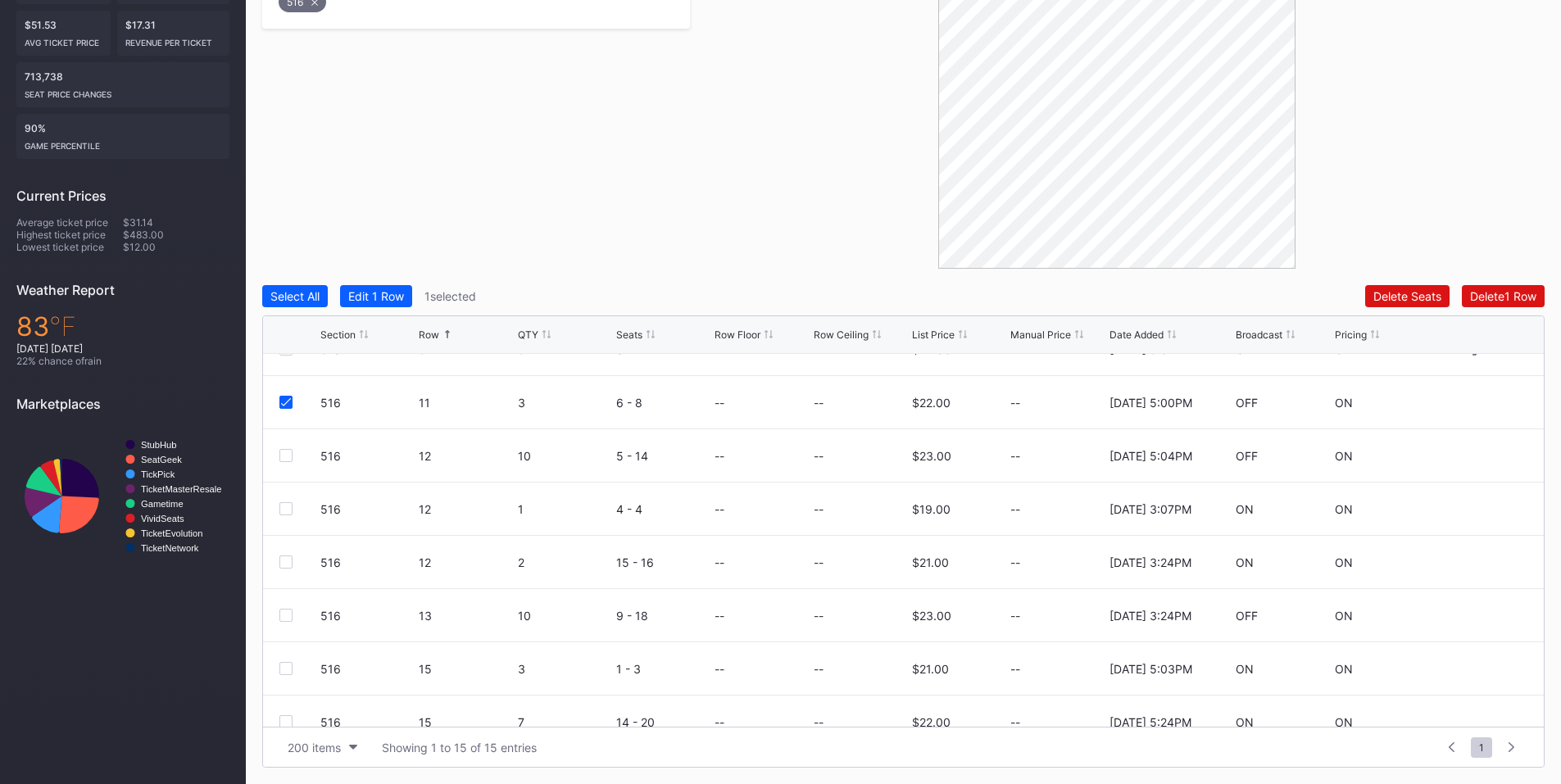
scroll to position [383, 0]
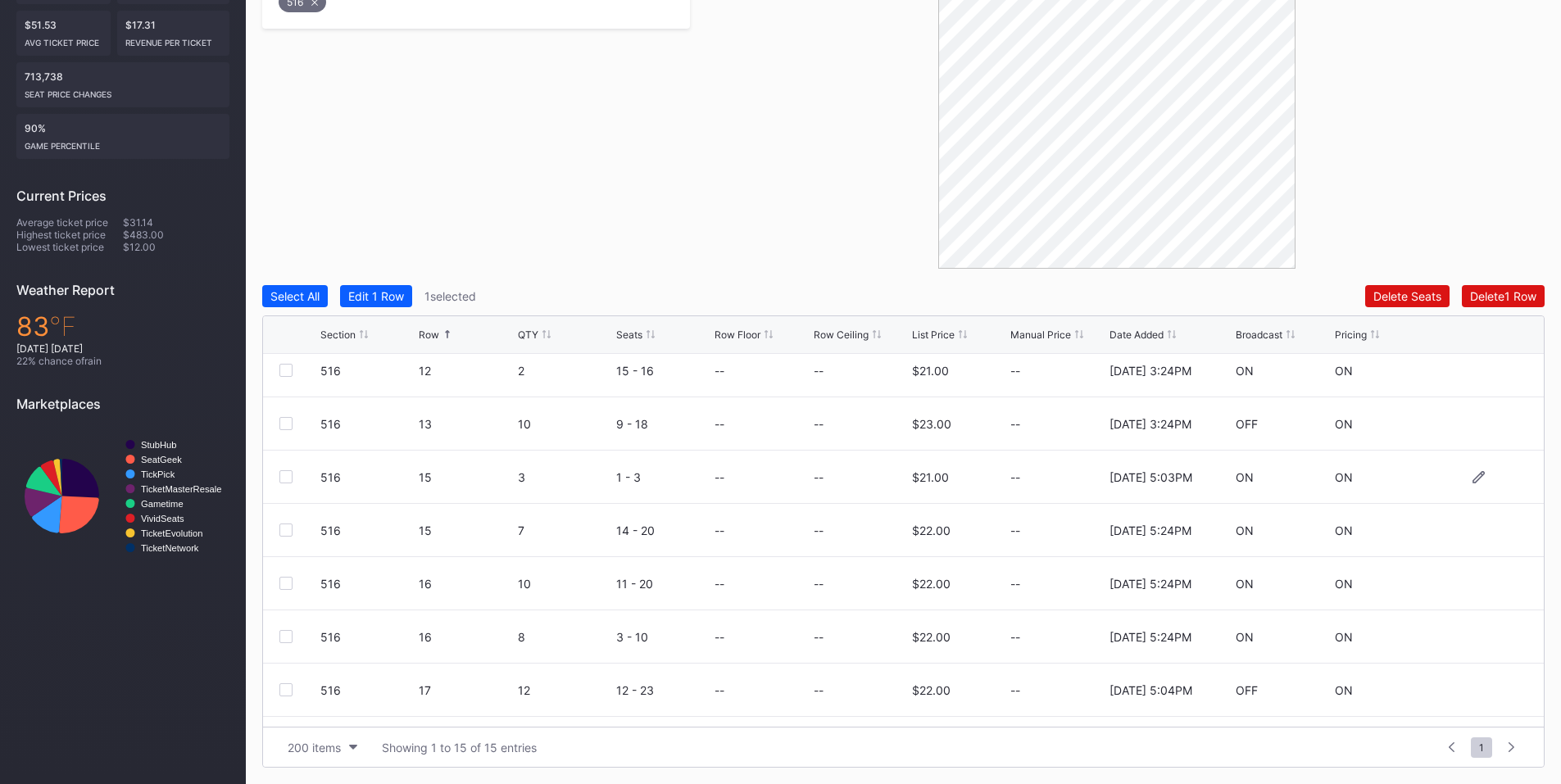
click at [286, 475] on div at bounding box center [286, 477] width 13 height 13
click at [1486, 292] on div "Delete 2 Rows" at bounding box center [1499, 296] width 73 height 14
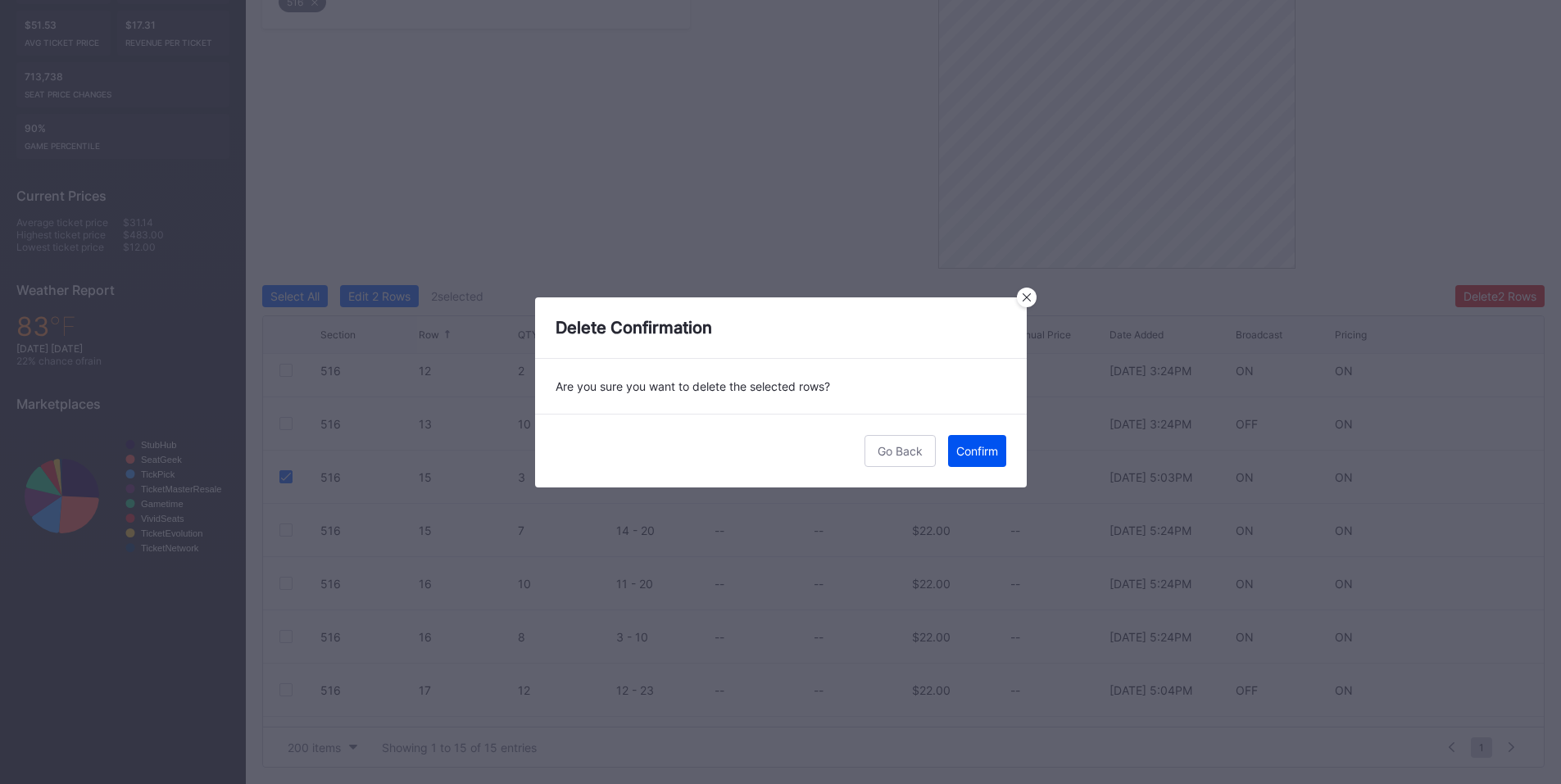
click at [980, 446] on div "Confirm" at bounding box center [977, 450] width 42 height 14
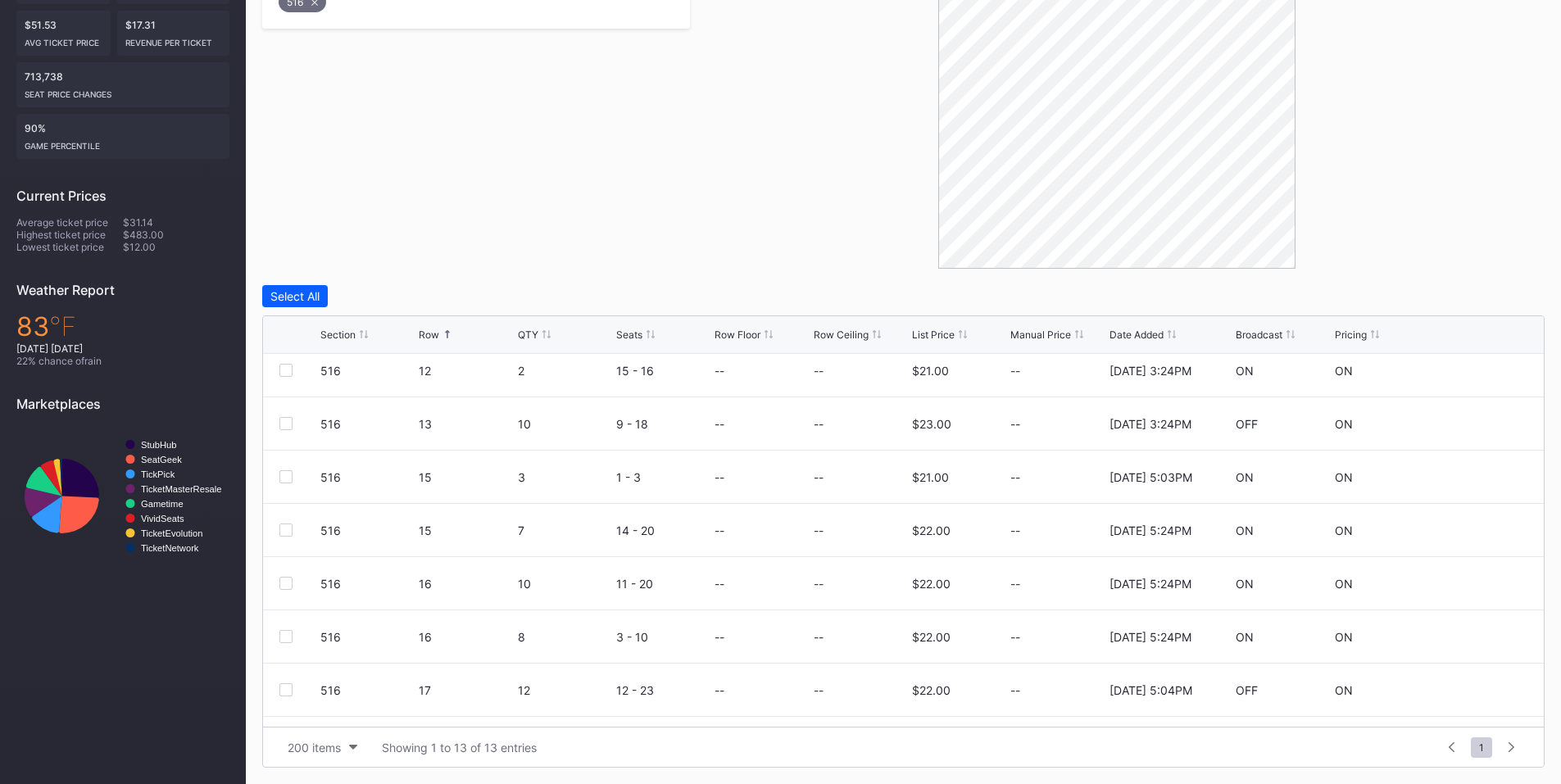
scroll to position [0, 0]
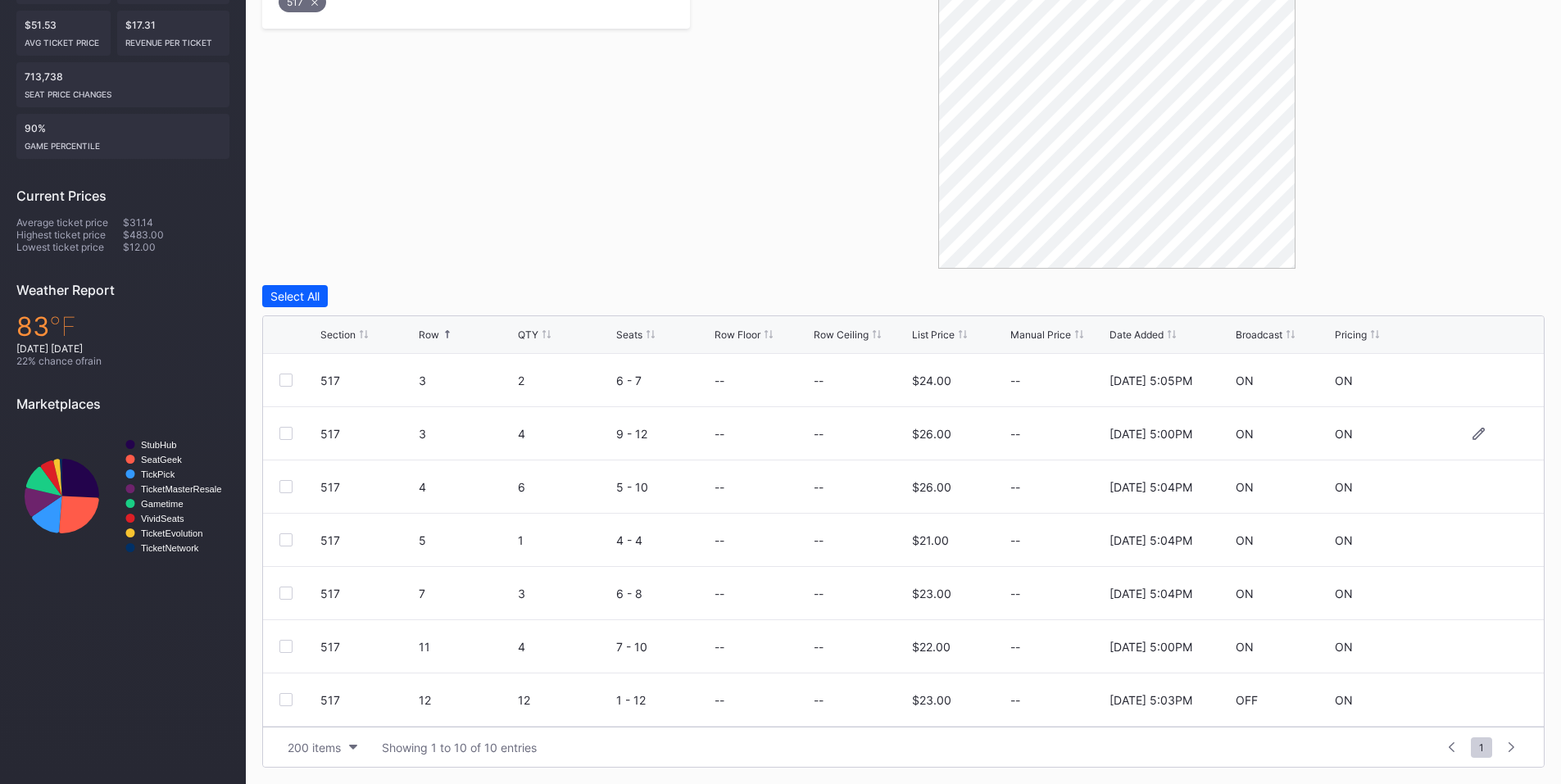
click at [285, 431] on div at bounding box center [286, 433] width 13 height 13
click at [1509, 292] on div "Delete 1 Row" at bounding box center [1503, 296] width 66 height 14
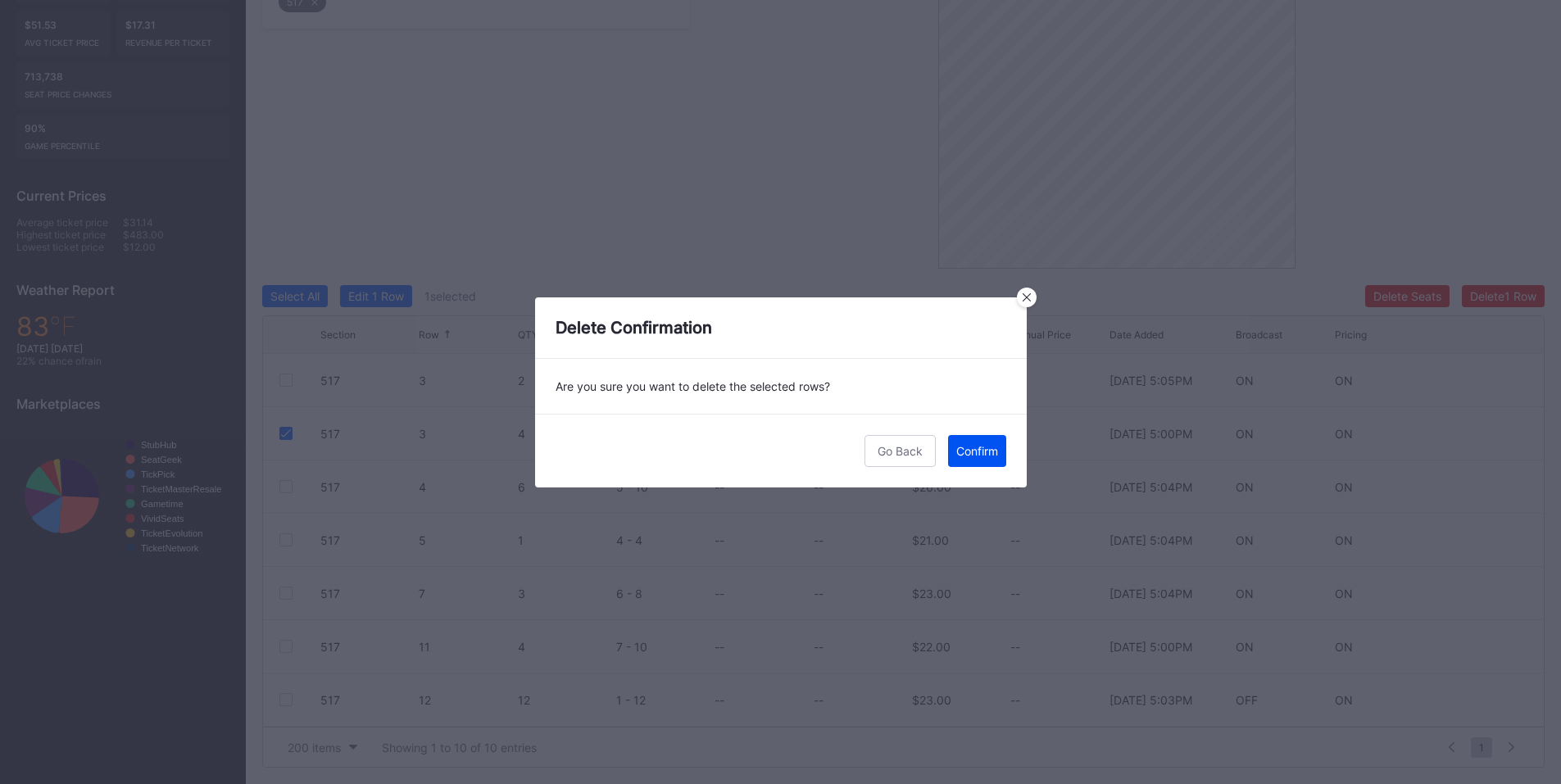
click at [973, 447] on div "Confirm" at bounding box center [977, 450] width 42 height 14
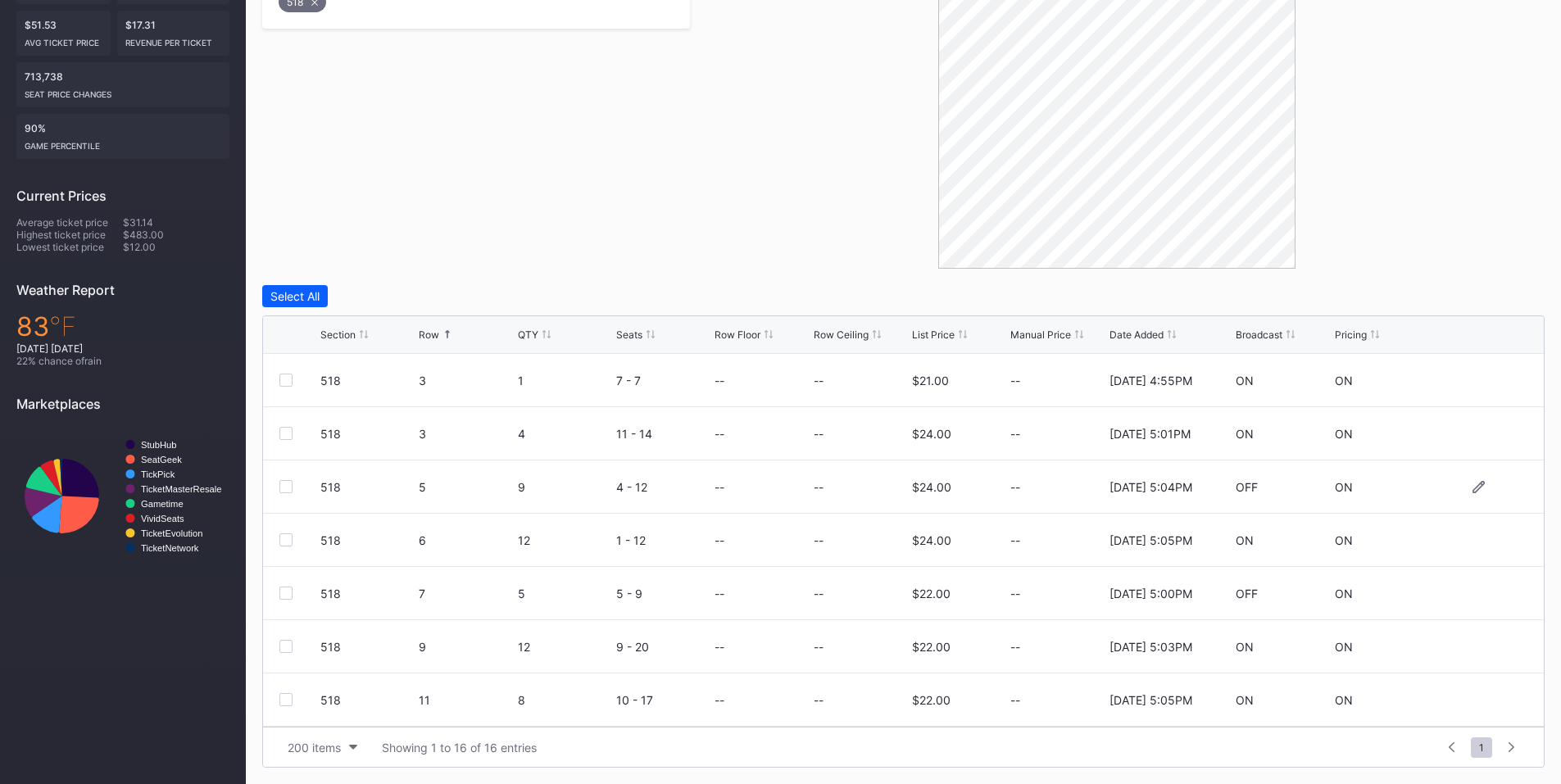
scroll to position [191, 0]
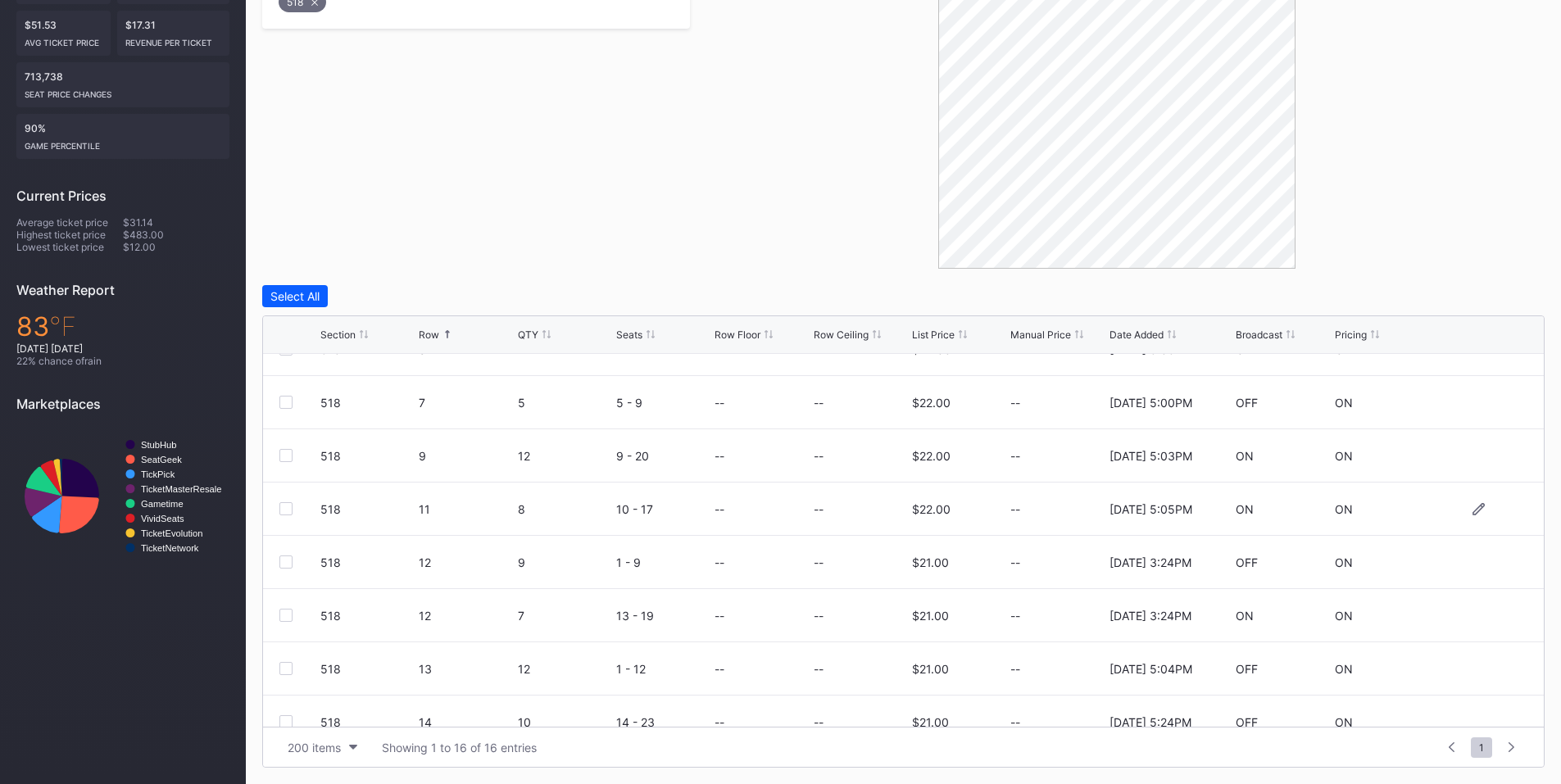
click at [285, 513] on div at bounding box center [286, 509] width 13 height 13
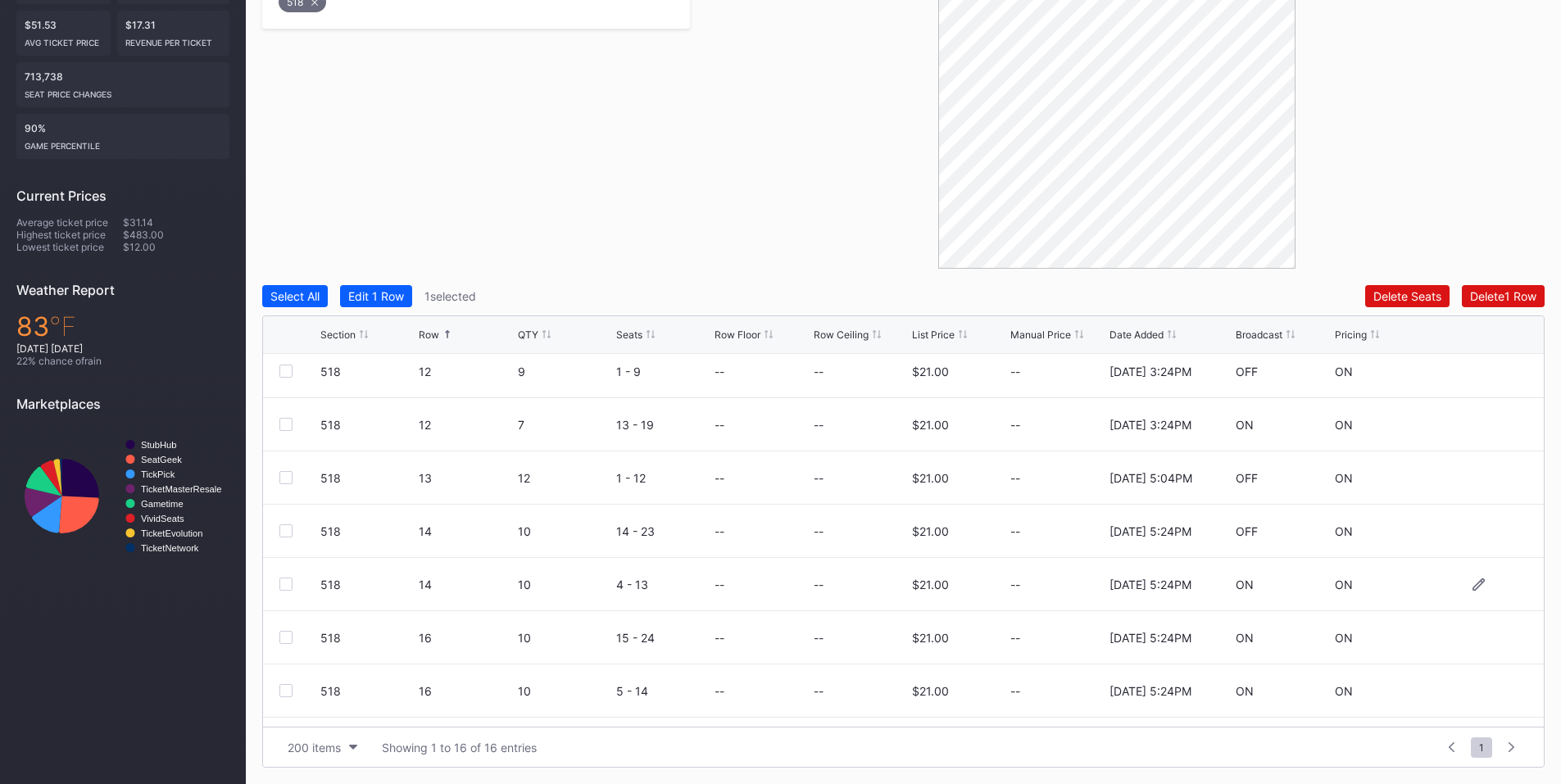
scroll to position [479, 0]
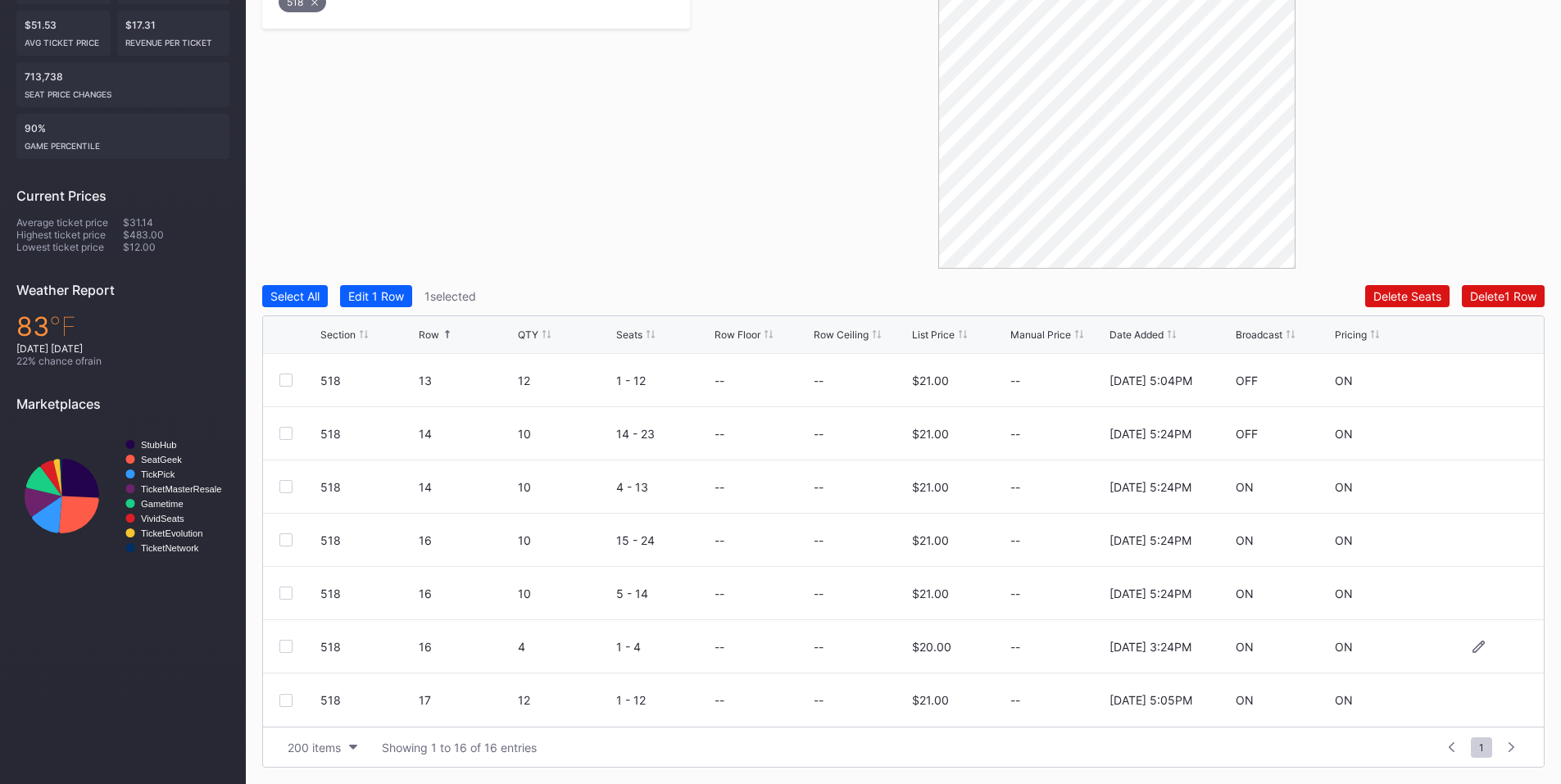
click at [285, 646] on div at bounding box center [286, 647] width 13 height 13
click at [1489, 292] on div "Delete 2 Rows" at bounding box center [1499, 296] width 73 height 14
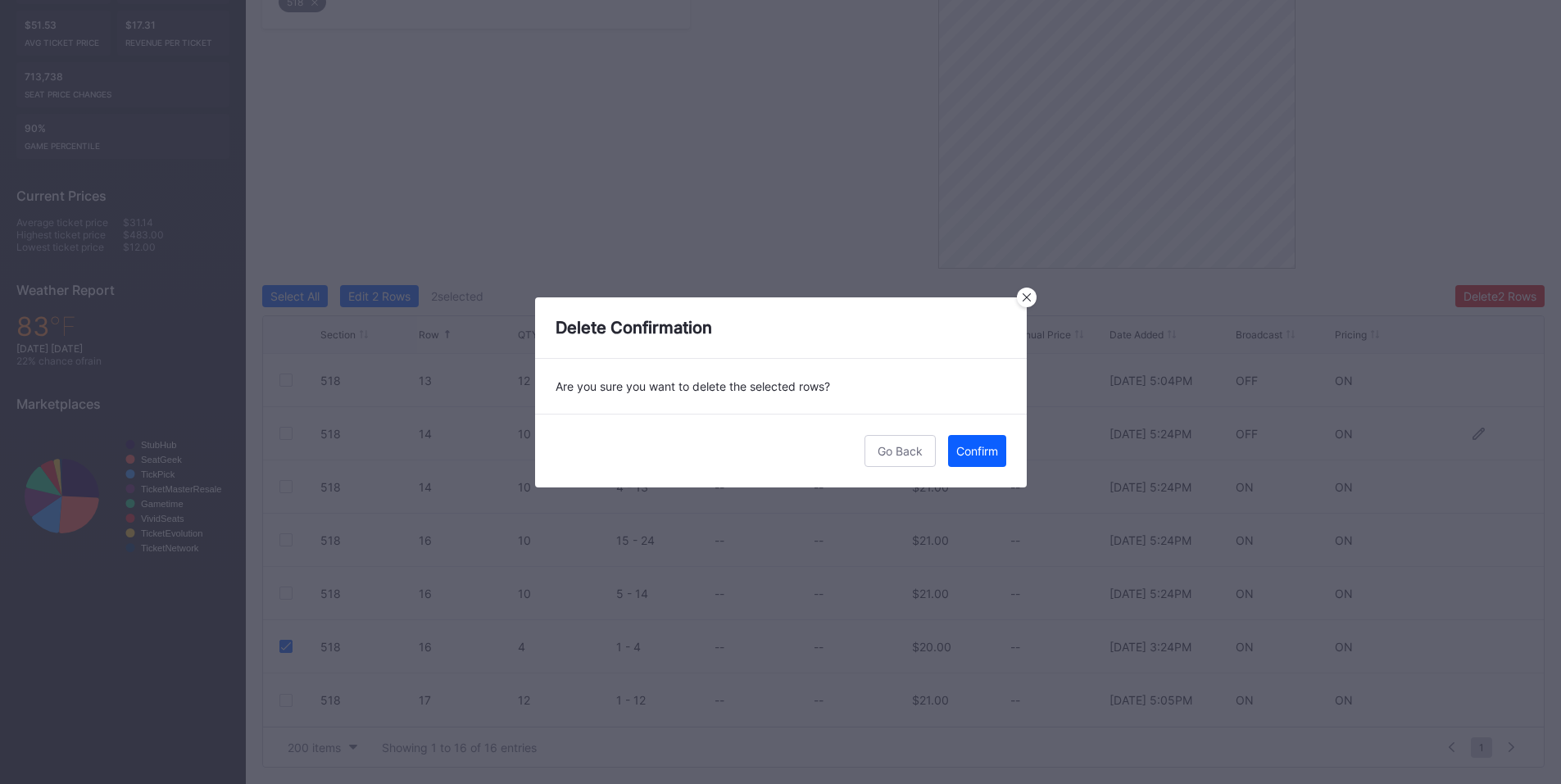
click at [965, 447] on div "Confirm" at bounding box center [977, 450] width 42 height 14
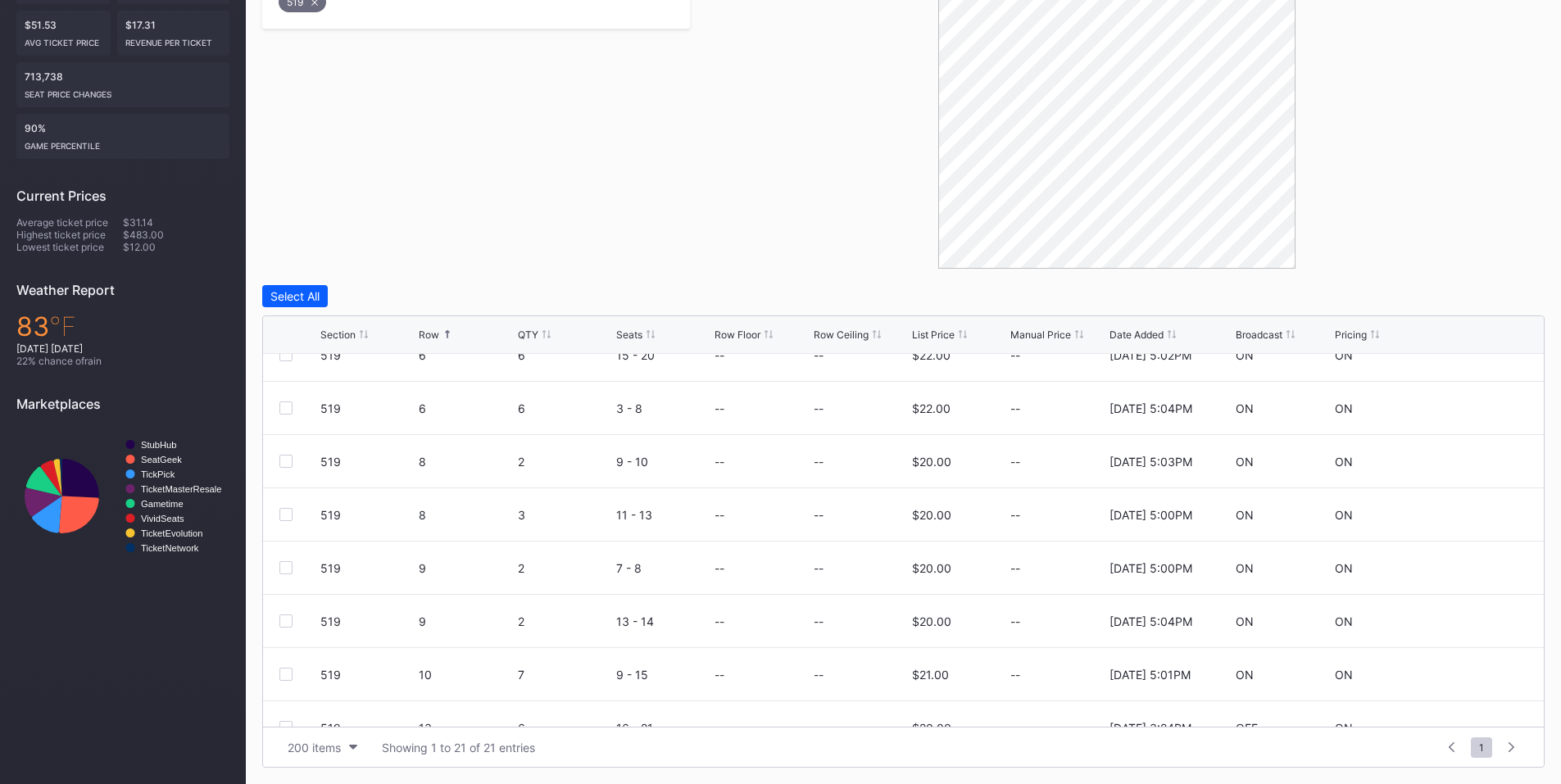
scroll to position [383, 0]
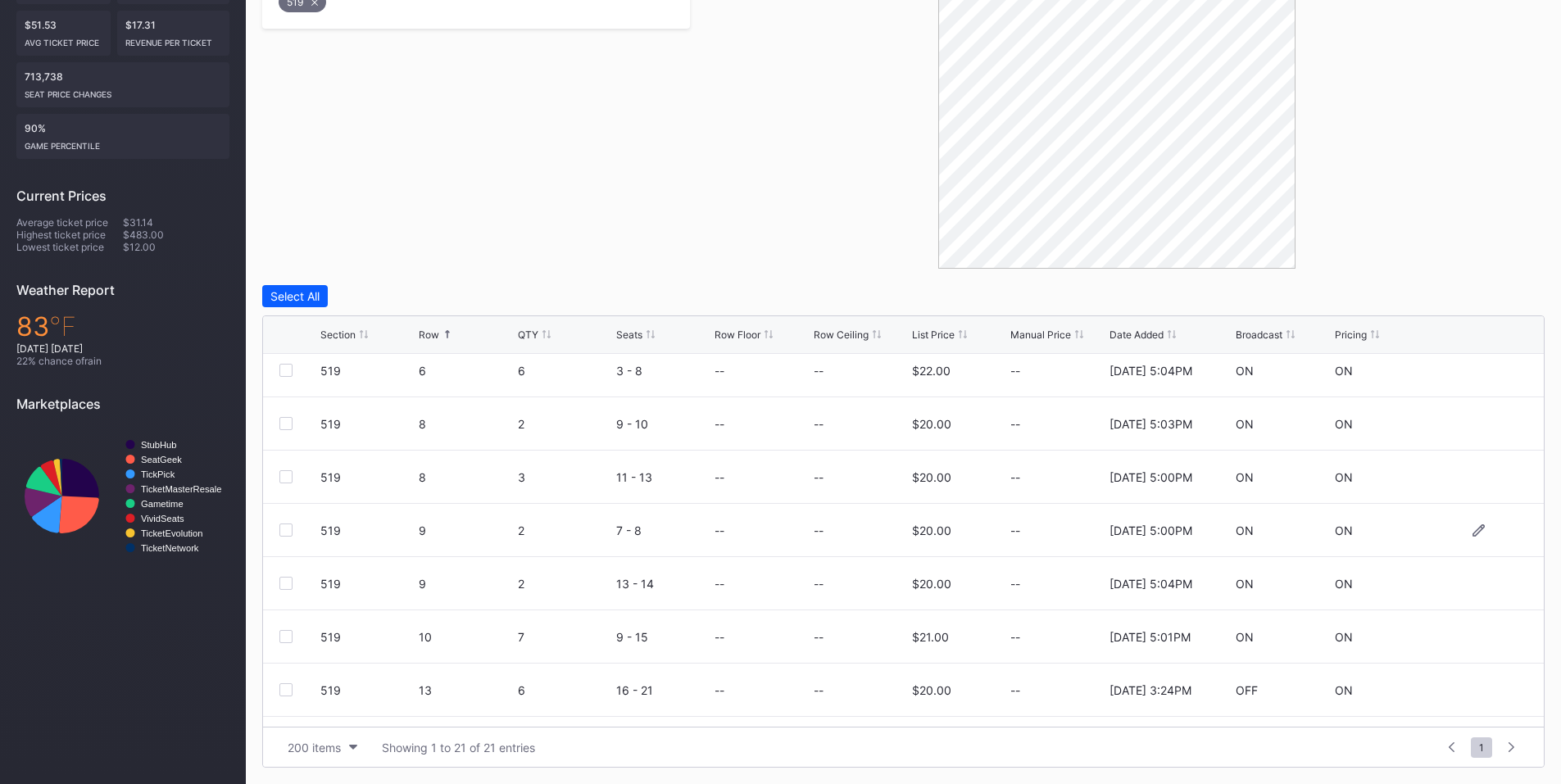
click at [294, 531] on div at bounding box center [300, 530] width 41 height 13
click at [290, 531] on div at bounding box center [286, 530] width 13 height 13
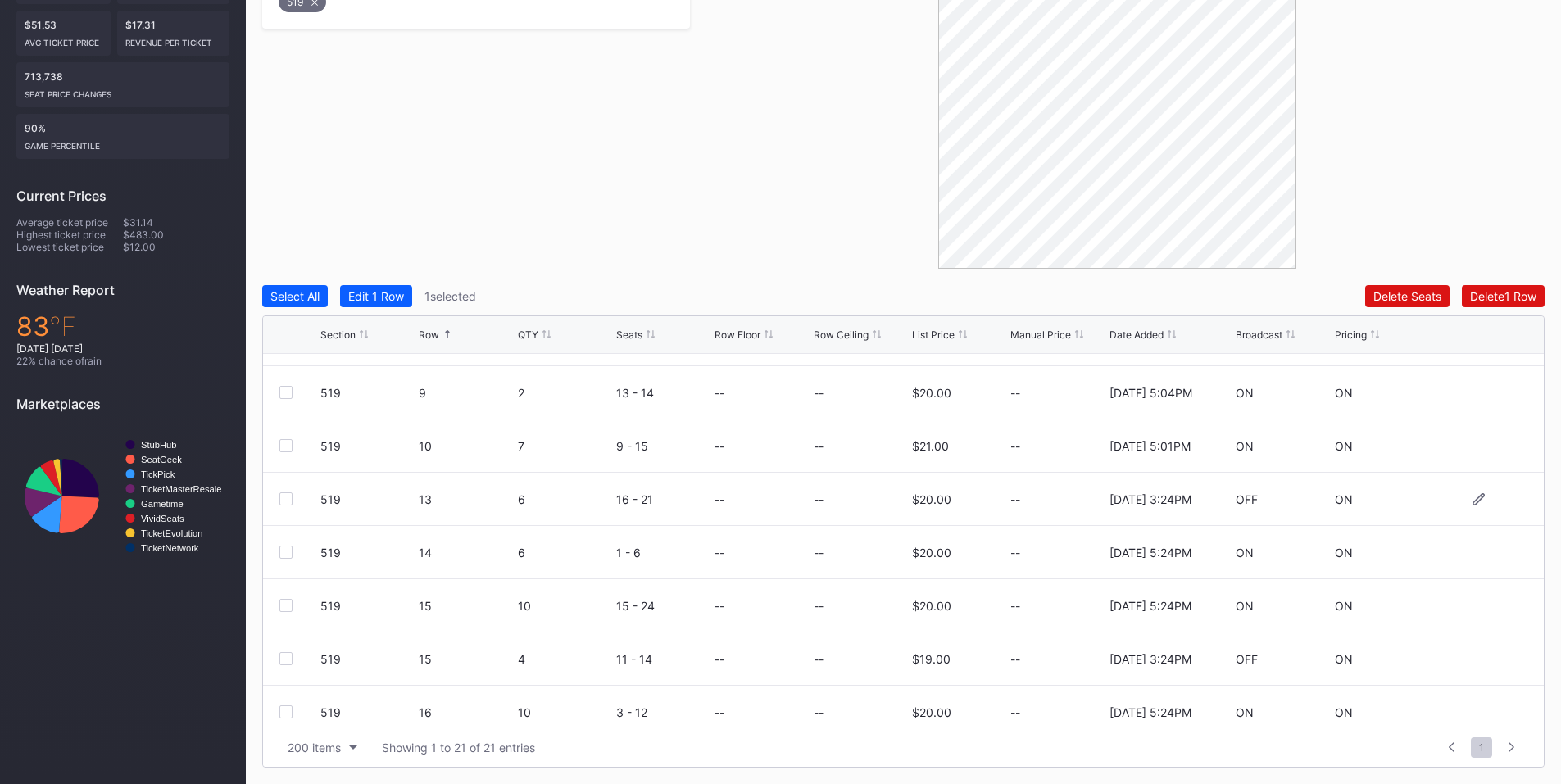
click at [288, 496] on div at bounding box center [286, 499] width 13 height 13
click at [1498, 299] on div "Delete 2 Rows" at bounding box center [1499, 296] width 73 height 14
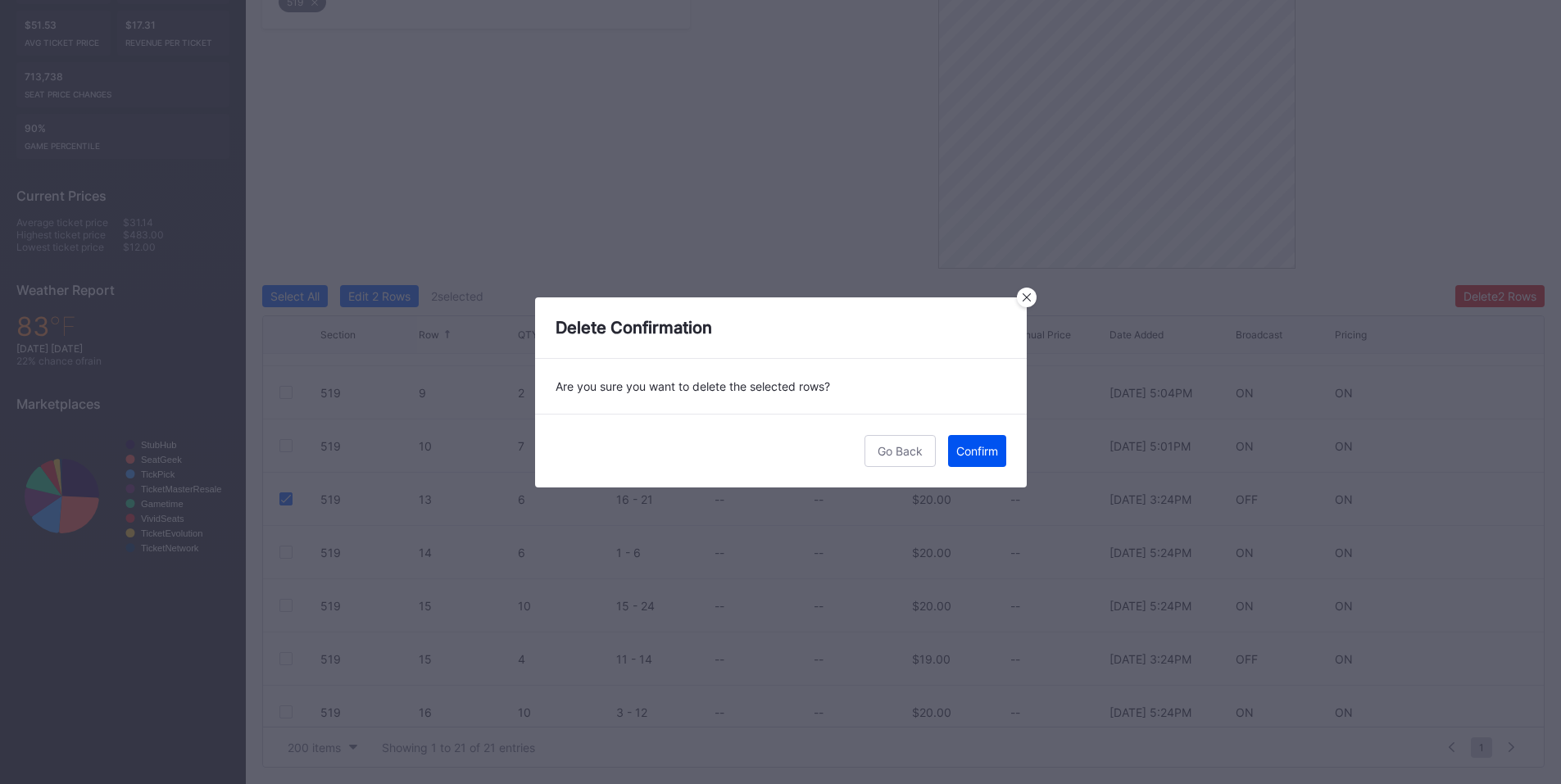
click at [969, 449] on div "Confirm" at bounding box center [977, 450] width 42 height 14
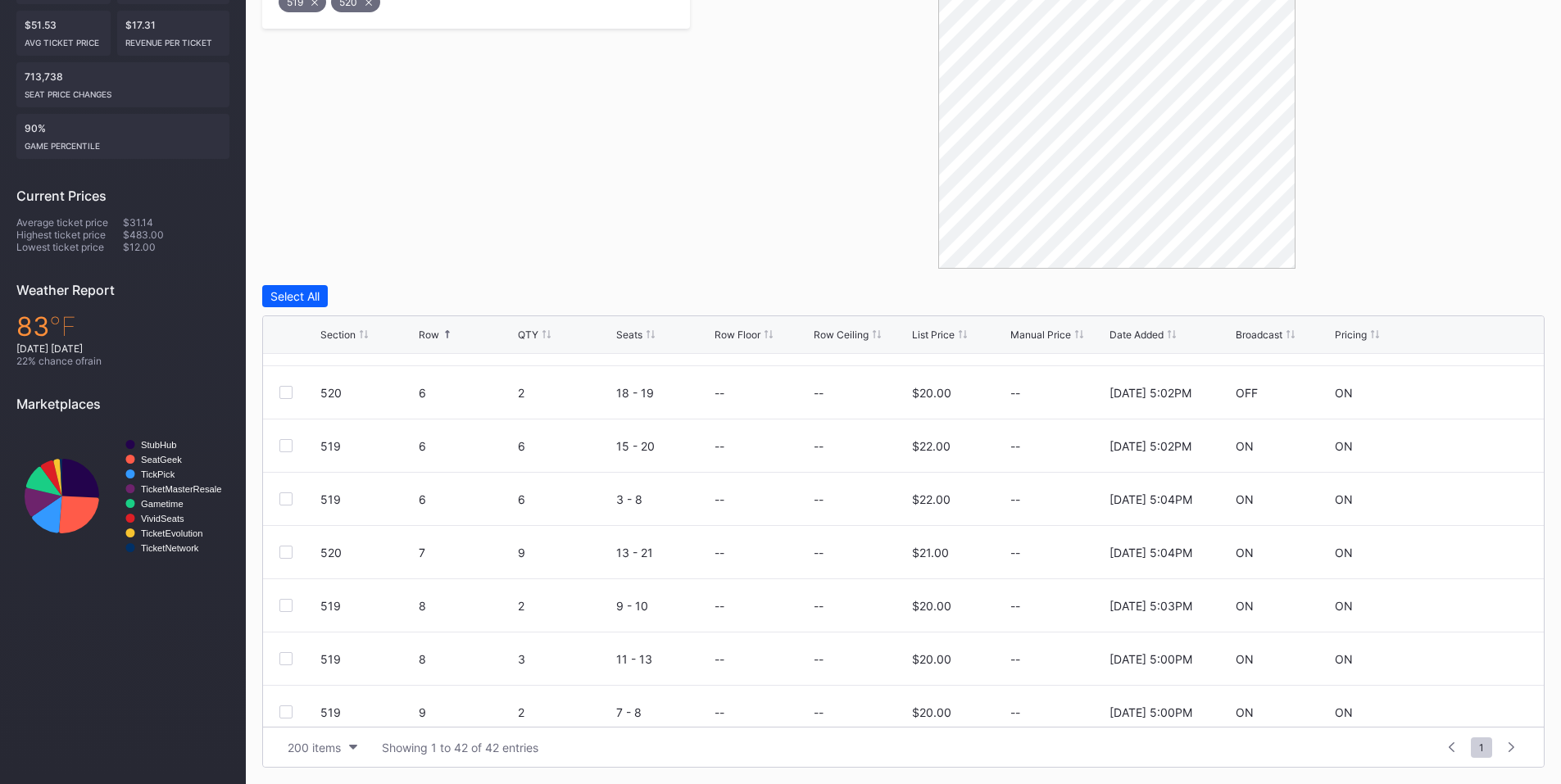
scroll to position [0, 0]
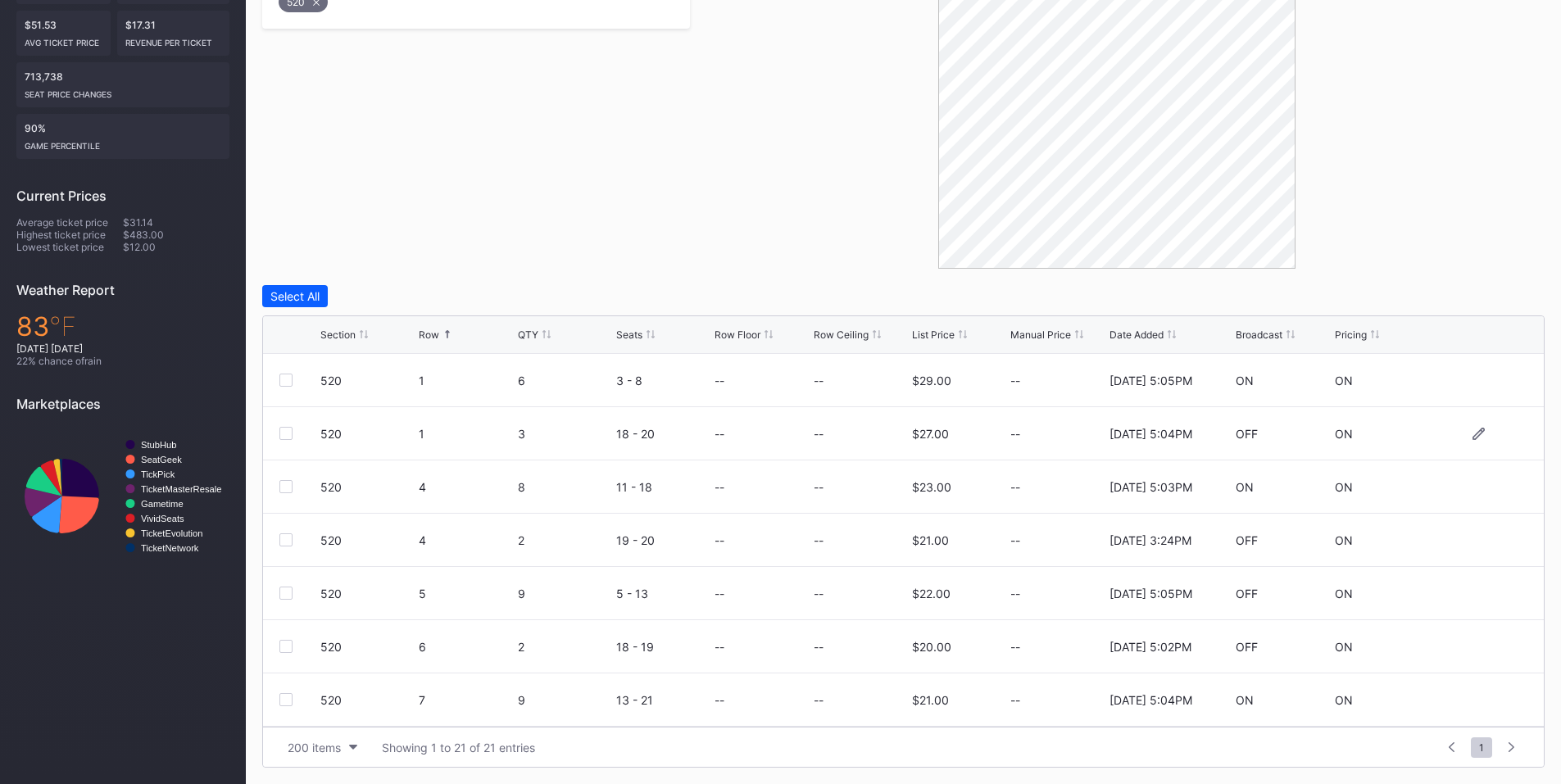
click at [283, 431] on div at bounding box center [286, 433] width 13 height 13
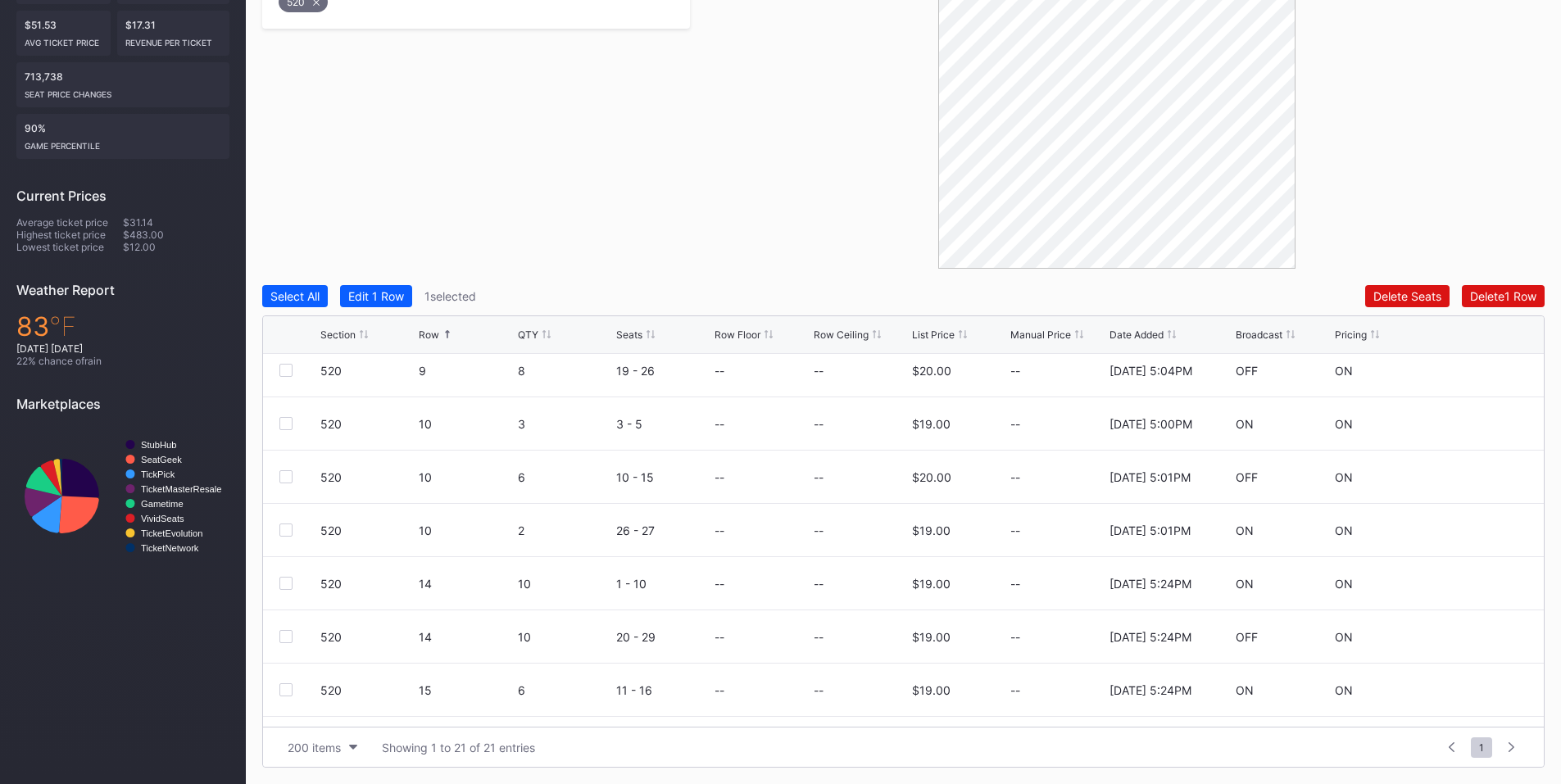
scroll to position [574, 0]
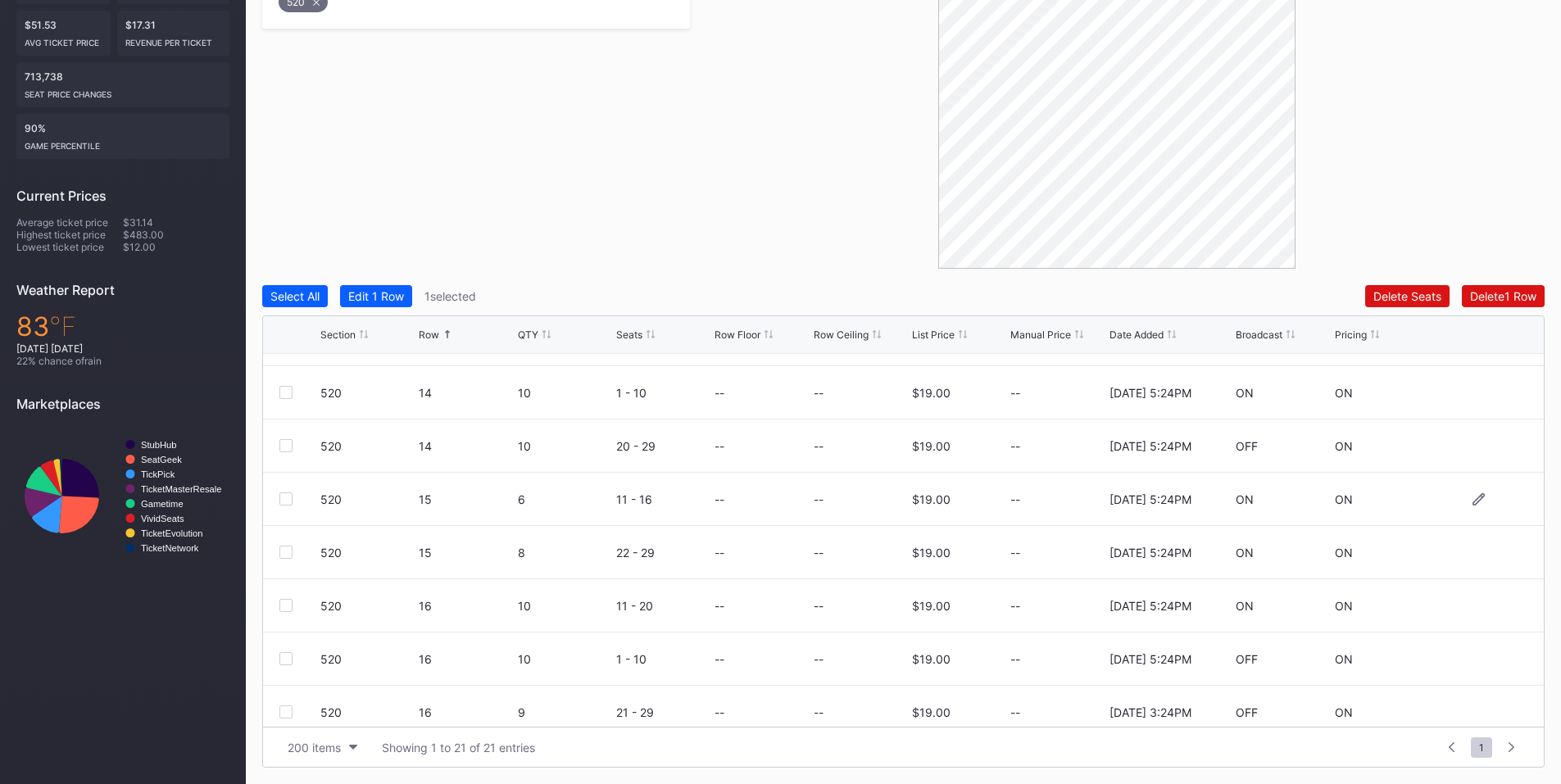
click at [285, 499] on div at bounding box center [286, 499] width 13 height 13
click at [287, 708] on div at bounding box center [286, 712] width 13 height 13
click at [1483, 296] on div "Delete 3 Rows" at bounding box center [1499, 296] width 74 height 14
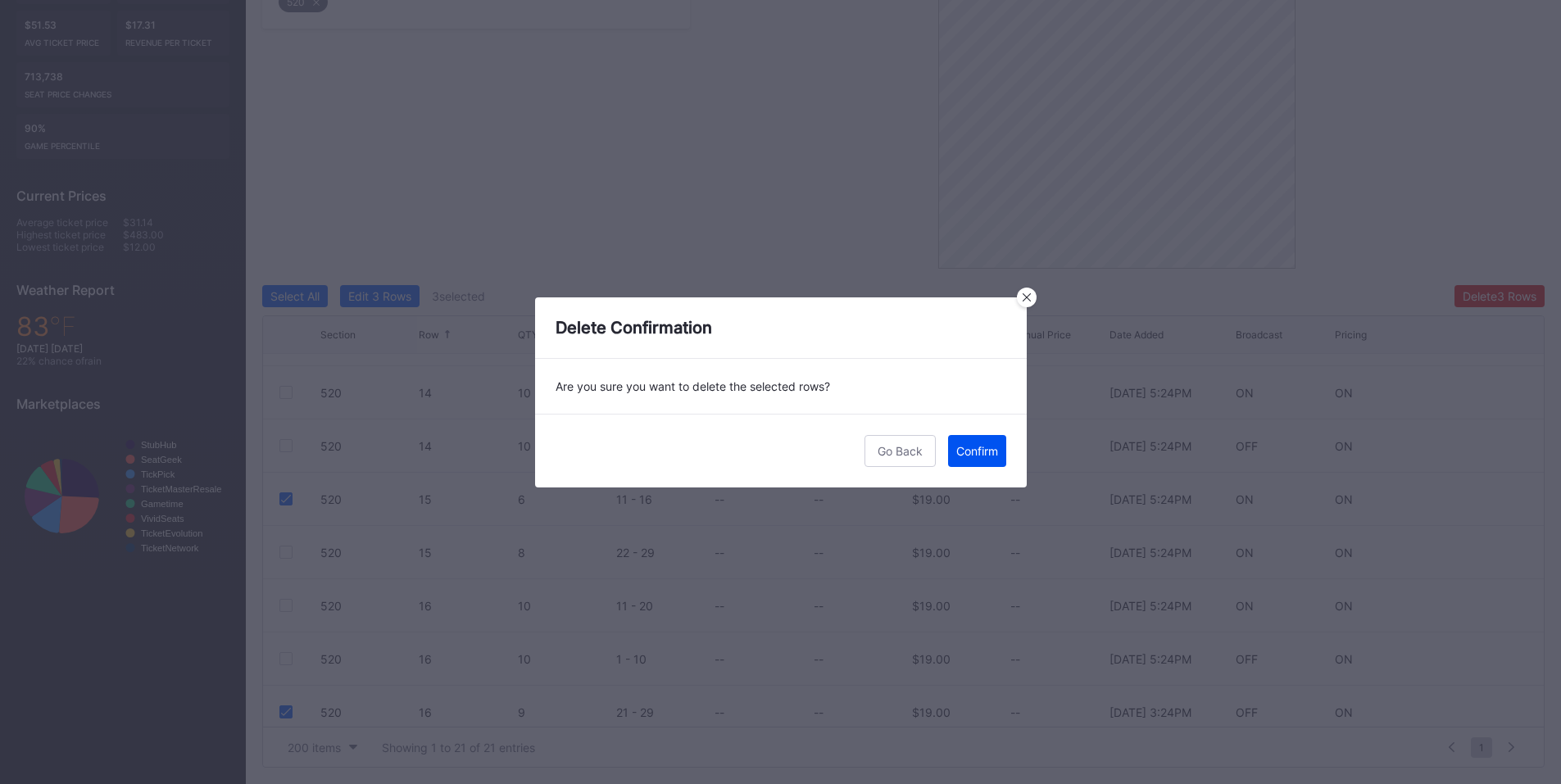
click at [989, 455] on div "Confirm" at bounding box center [977, 450] width 42 height 14
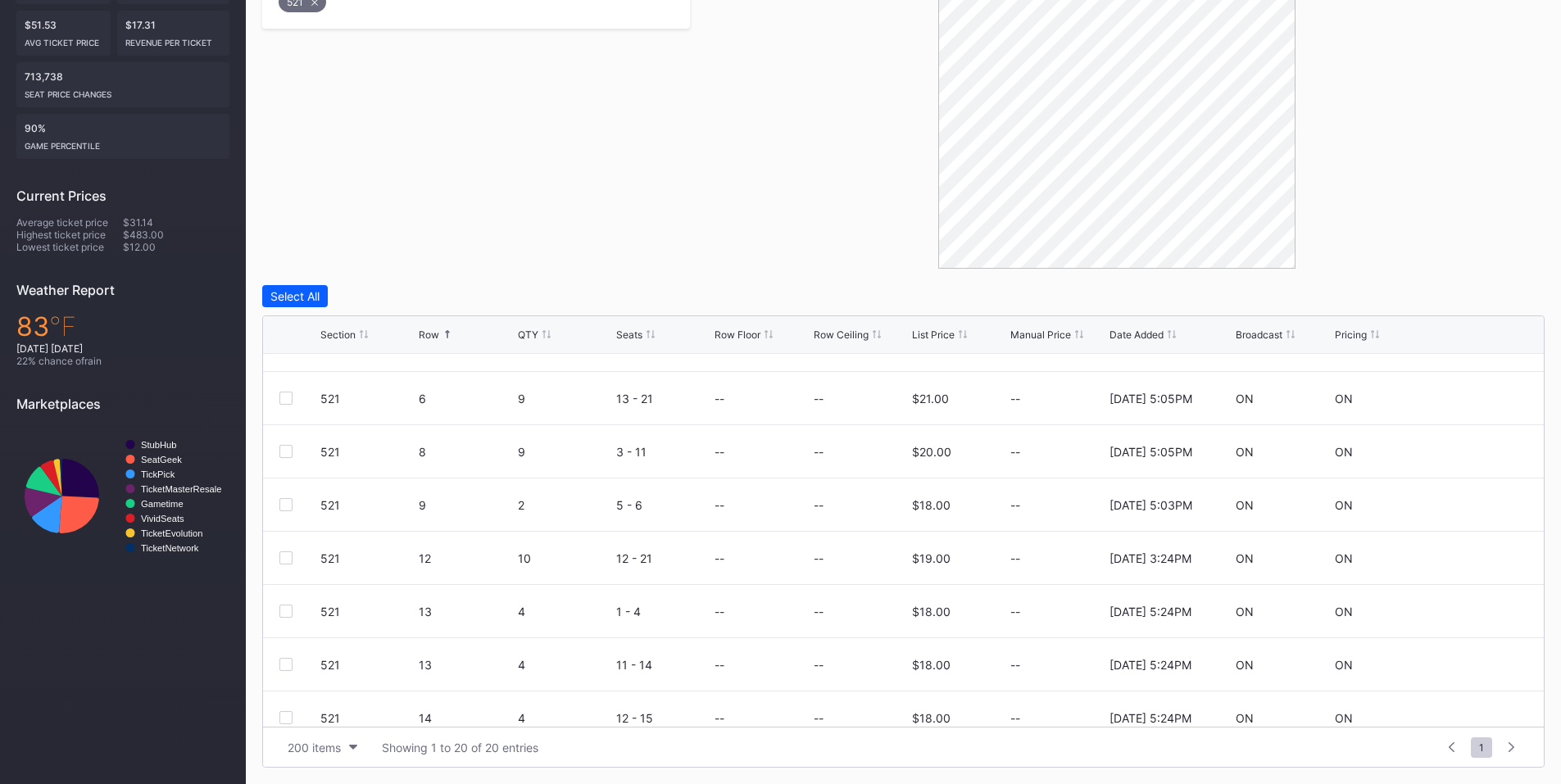
scroll to position [382, 0]
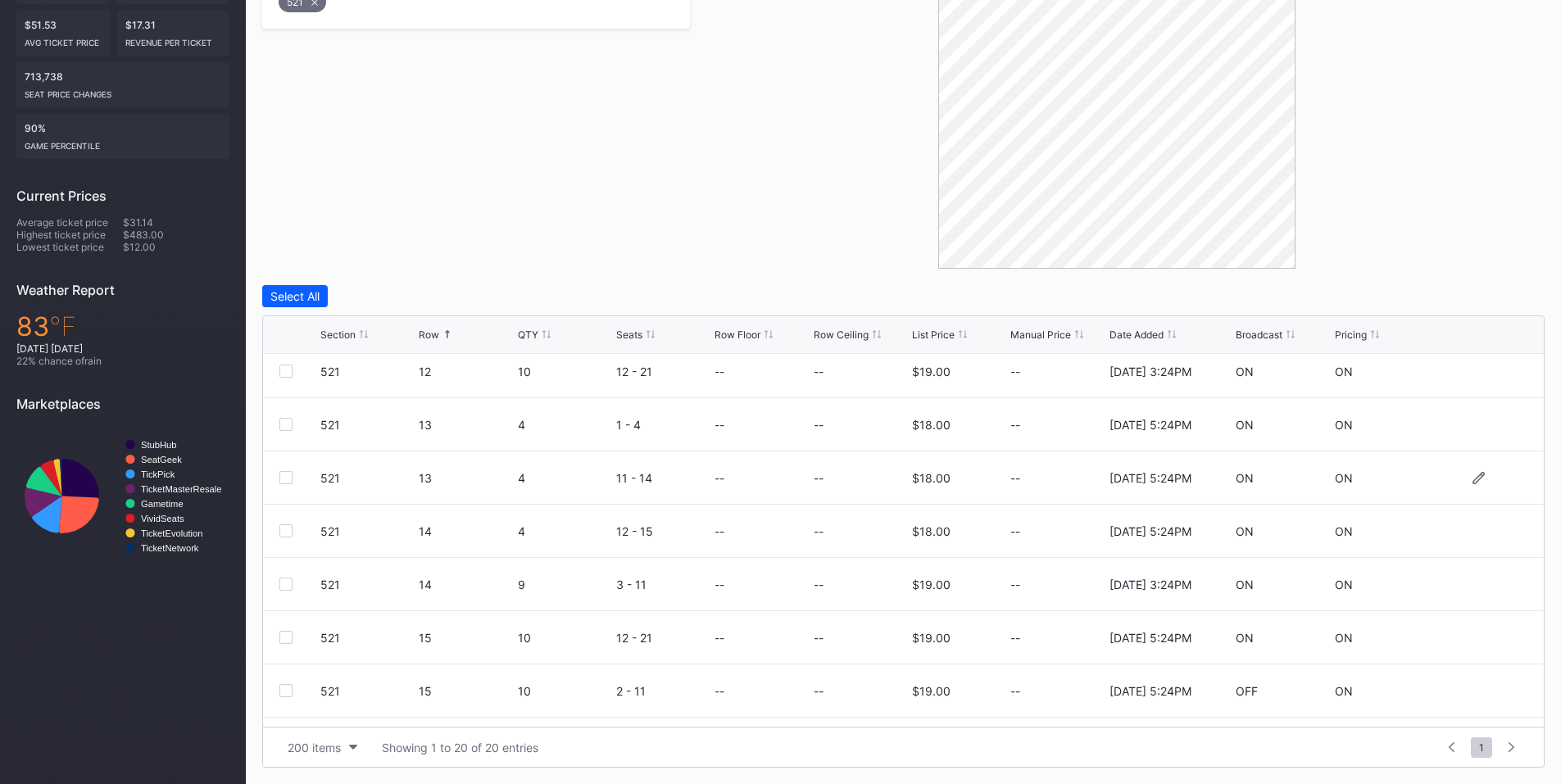
click at [287, 479] on div at bounding box center [286, 478] width 13 height 13
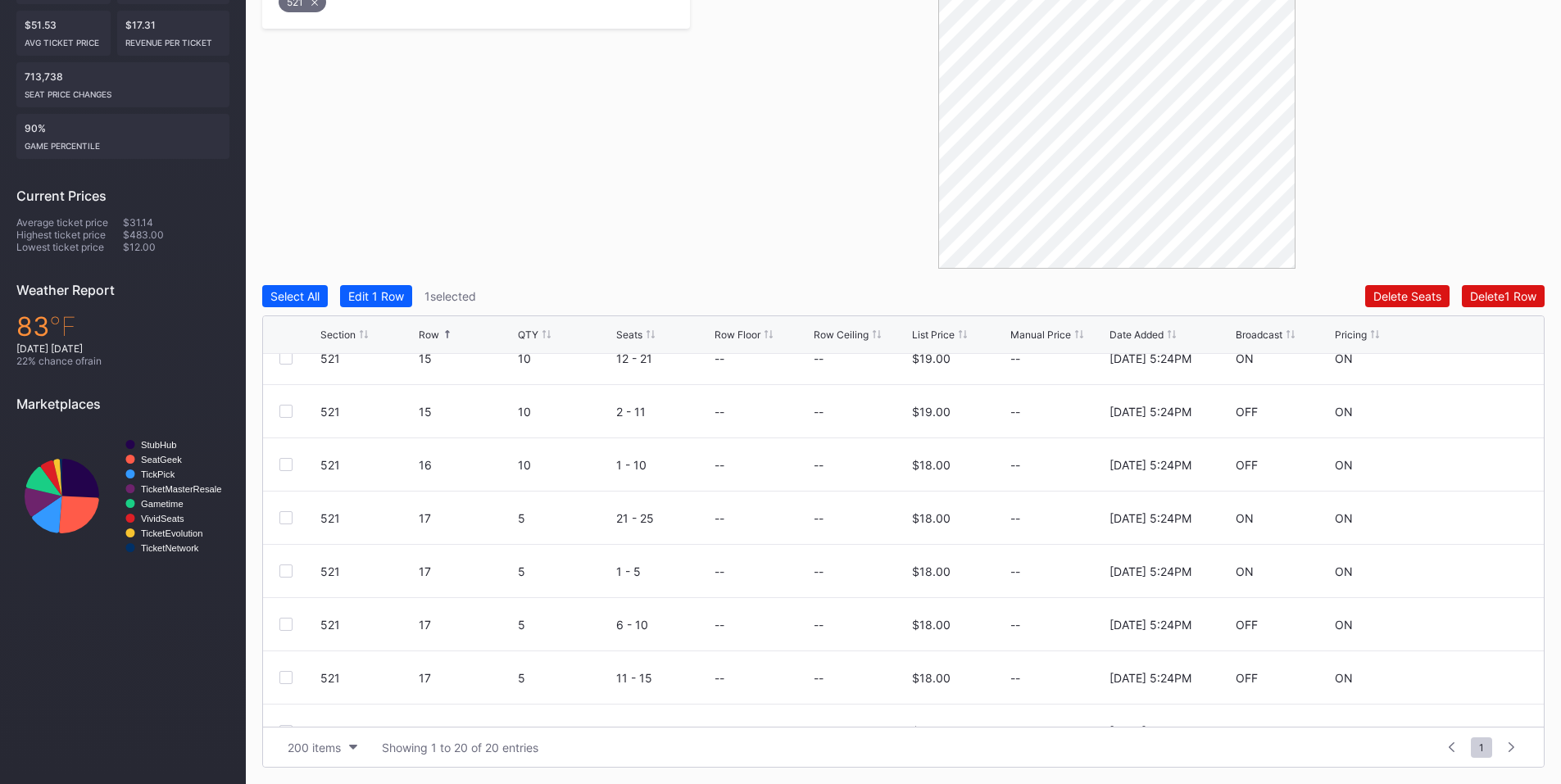
scroll to position [692, 0]
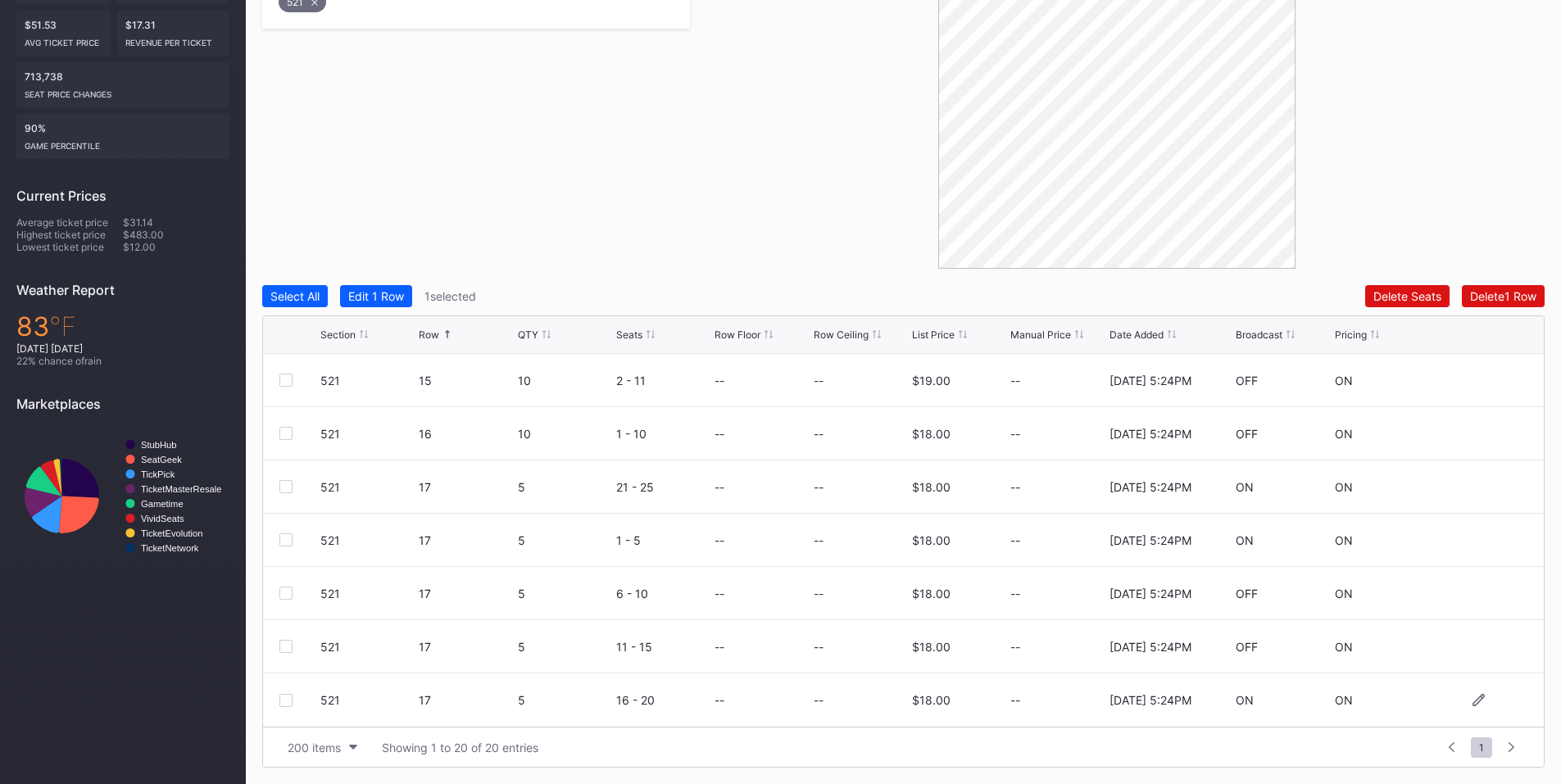
click at [288, 700] on div at bounding box center [286, 701] width 13 height 13
click at [1491, 290] on div "Delete 2 Rows" at bounding box center [1499, 296] width 73 height 14
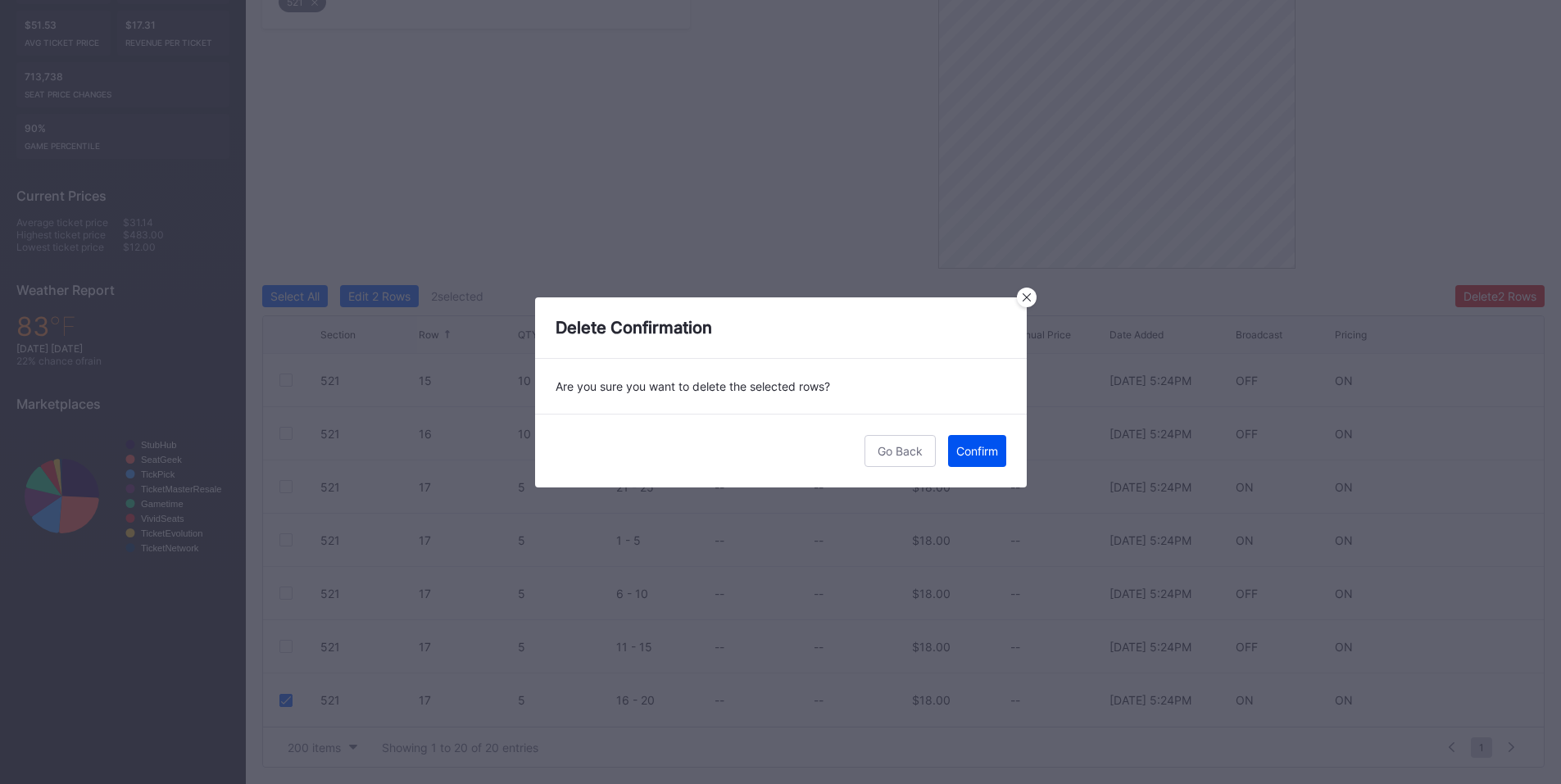
click at [992, 457] on div "Confirm" at bounding box center [977, 450] width 42 height 14
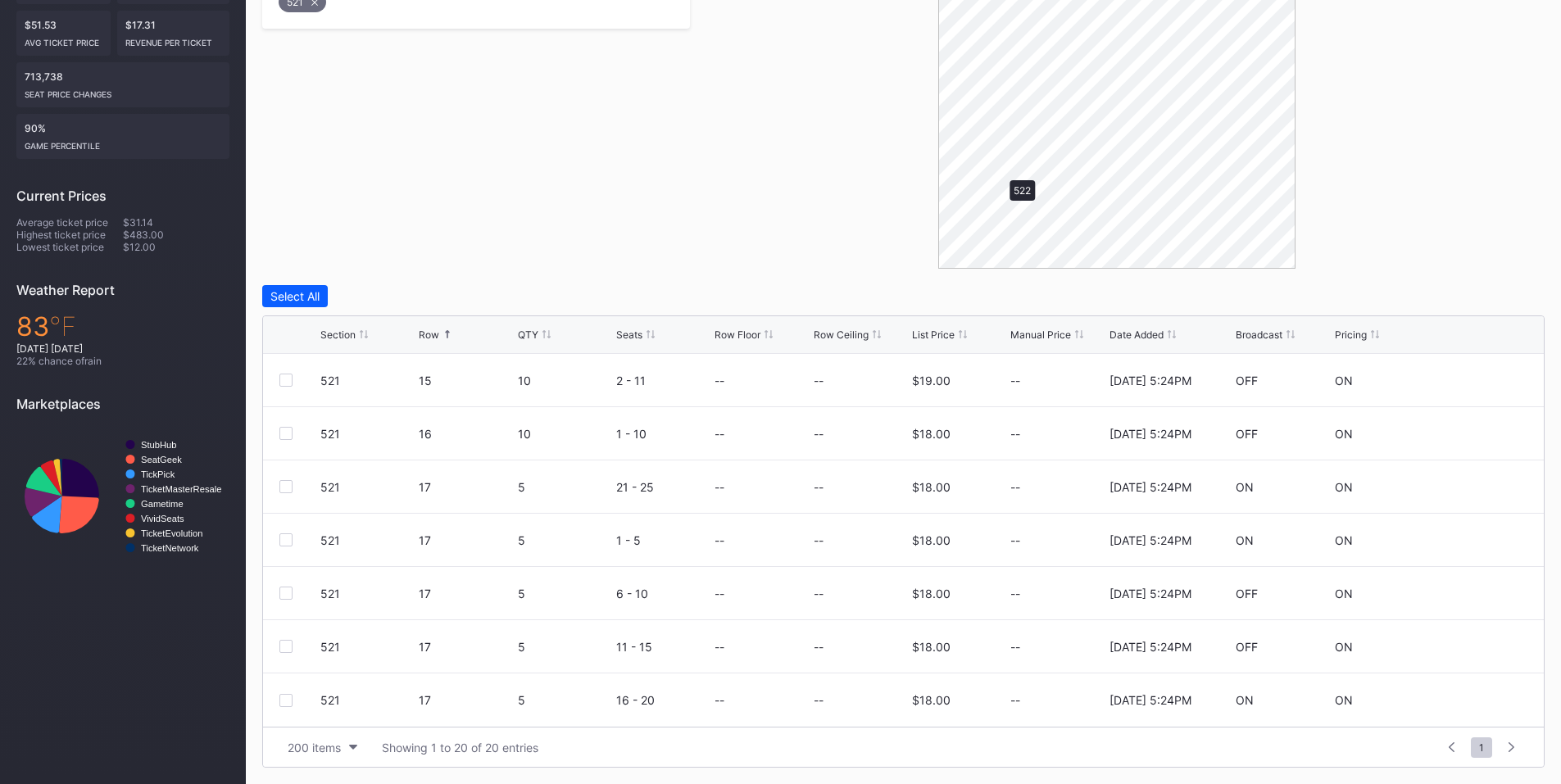
scroll to position [0, 0]
click at [286, 378] on div at bounding box center [286, 380] width 13 height 13
click at [286, 593] on div at bounding box center [286, 593] width 13 height 13
click at [1489, 295] on div "Delete 2 Rows" at bounding box center [1499, 296] width 73 height 14
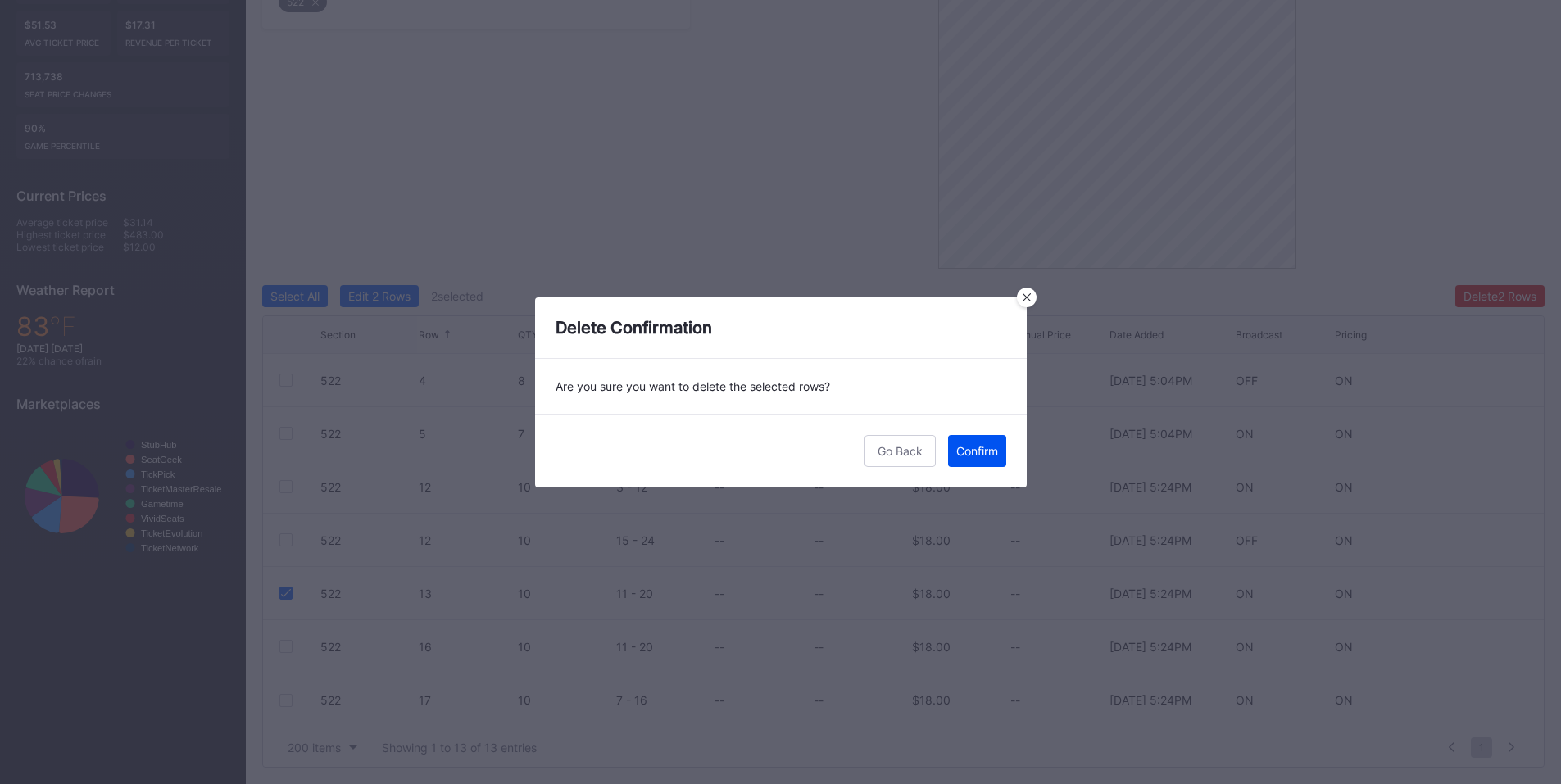
click at [977, 447] on div "Confirm" at bounding box center [977, 450] width 42 height 14
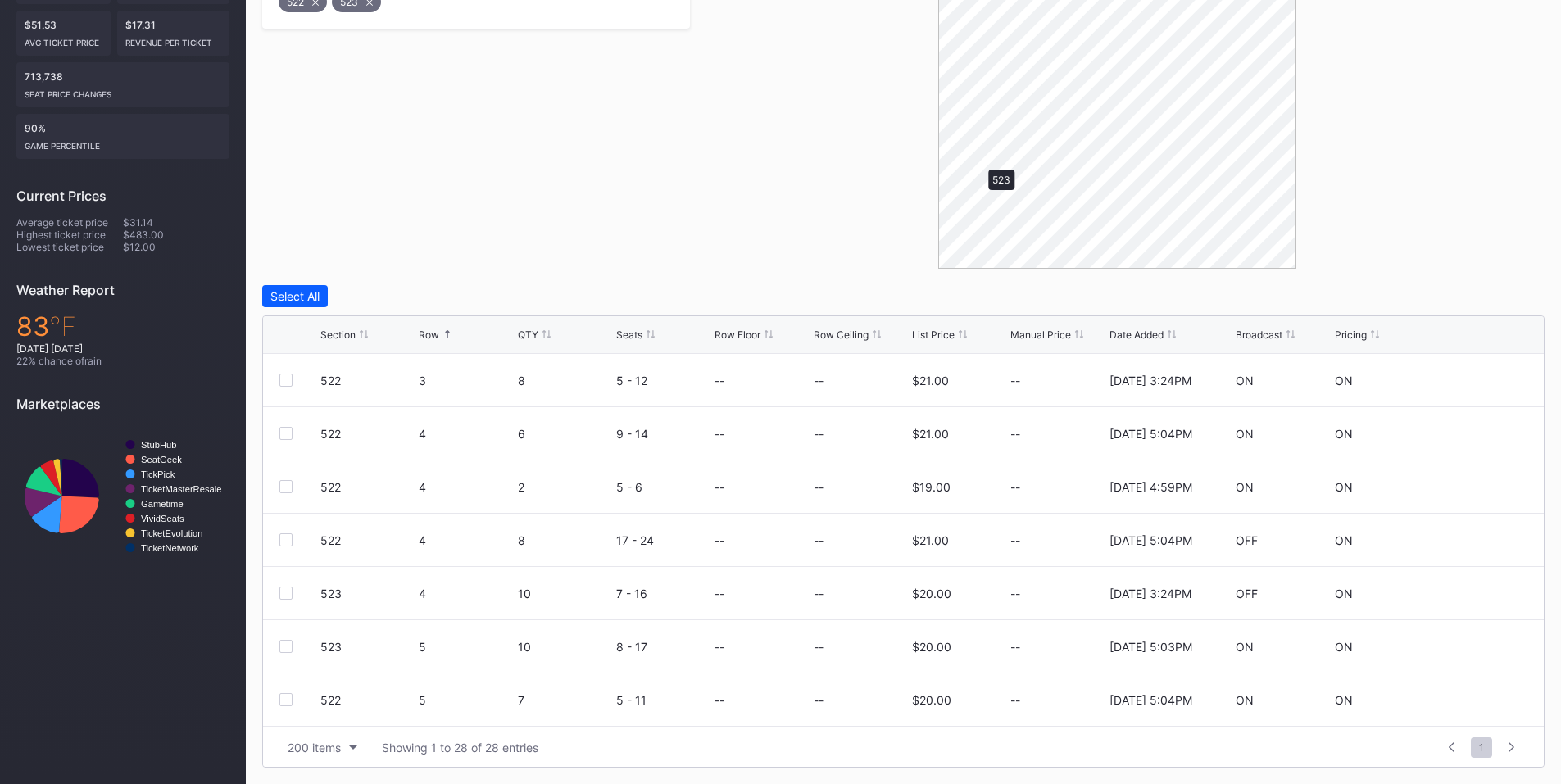
scroll to position [0, 0]
click at [282, 380] on div at bounding box center [286, 380] width 13 height 13
click at [287, 538] on div at bounding box center [286, 540] width 13 height 13
click at [1473, 296] on div "Delete 2 Rows" at bounding box center [1499, 296] width 73 height 14
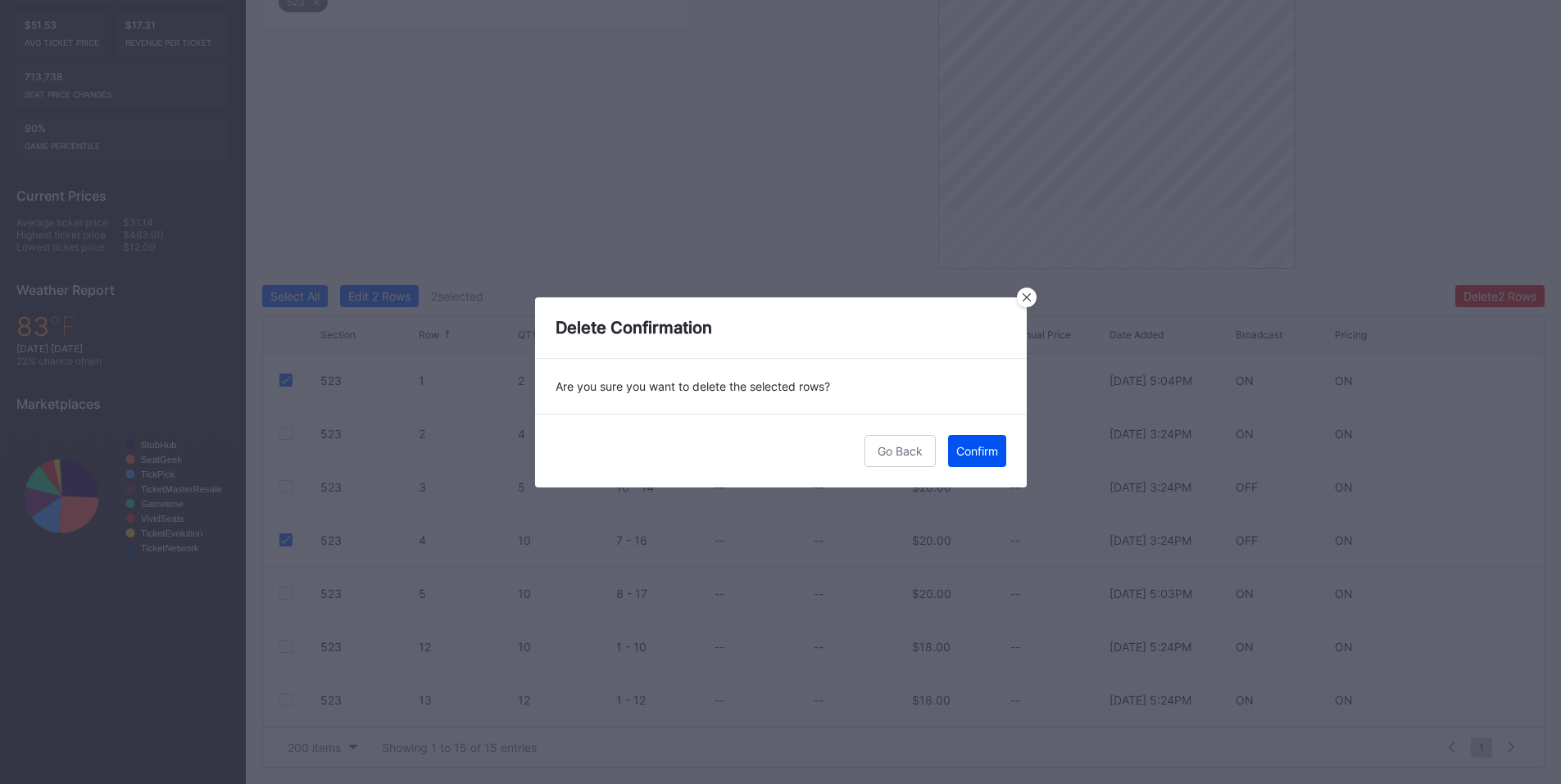
click at [961, 455] on div "Confirm" at bounding box center [977, 450] width 42 height 14
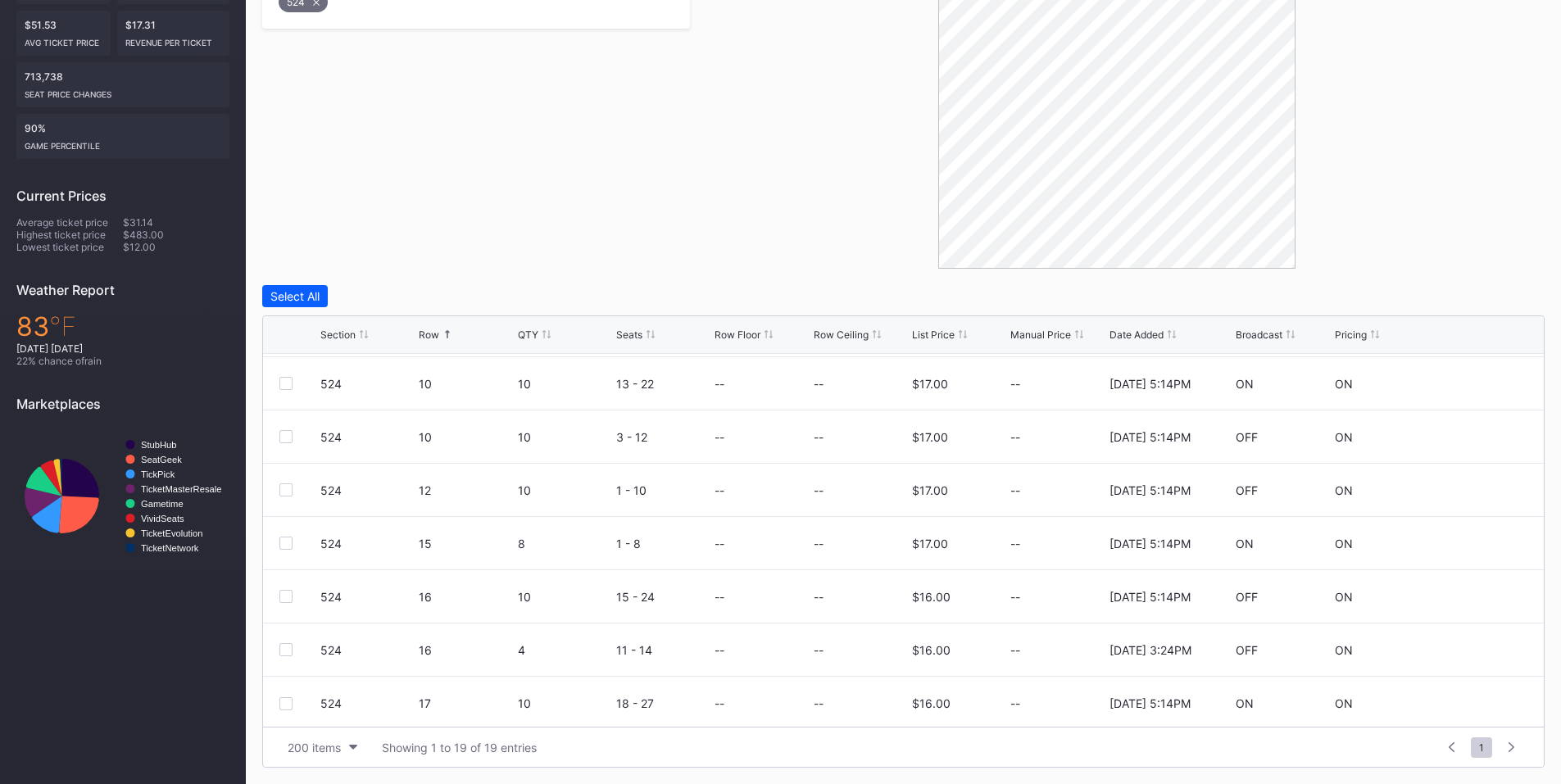
scroll to position [639, 0]
click at [286, 649] on div at bounding box center [286, 647] width 13 height 13
click at [1495, 283] on div "Filters 1 Selected Reset 524 Select All Edit 1 Row 1 selected Delete Seats Dele…" at bounding box center [904, 342] width 1282 height 850
click at [1491, 295] on div "Delete 1 Row" at bounding box center [1503, 296] width 66 height 14
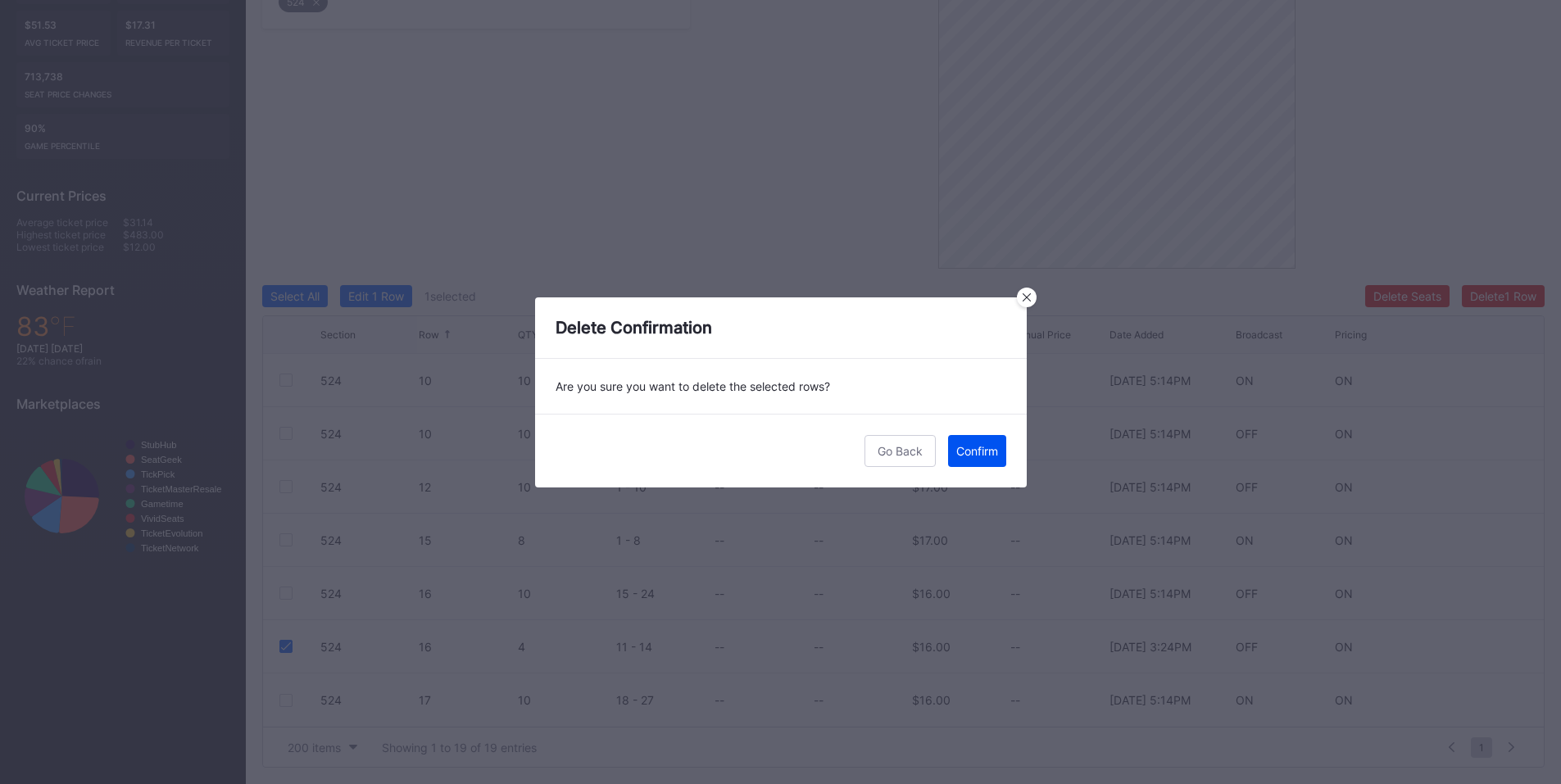
click at [983, 455] on div "Confirm" at bounding box center [977, 450] width 42 height 14
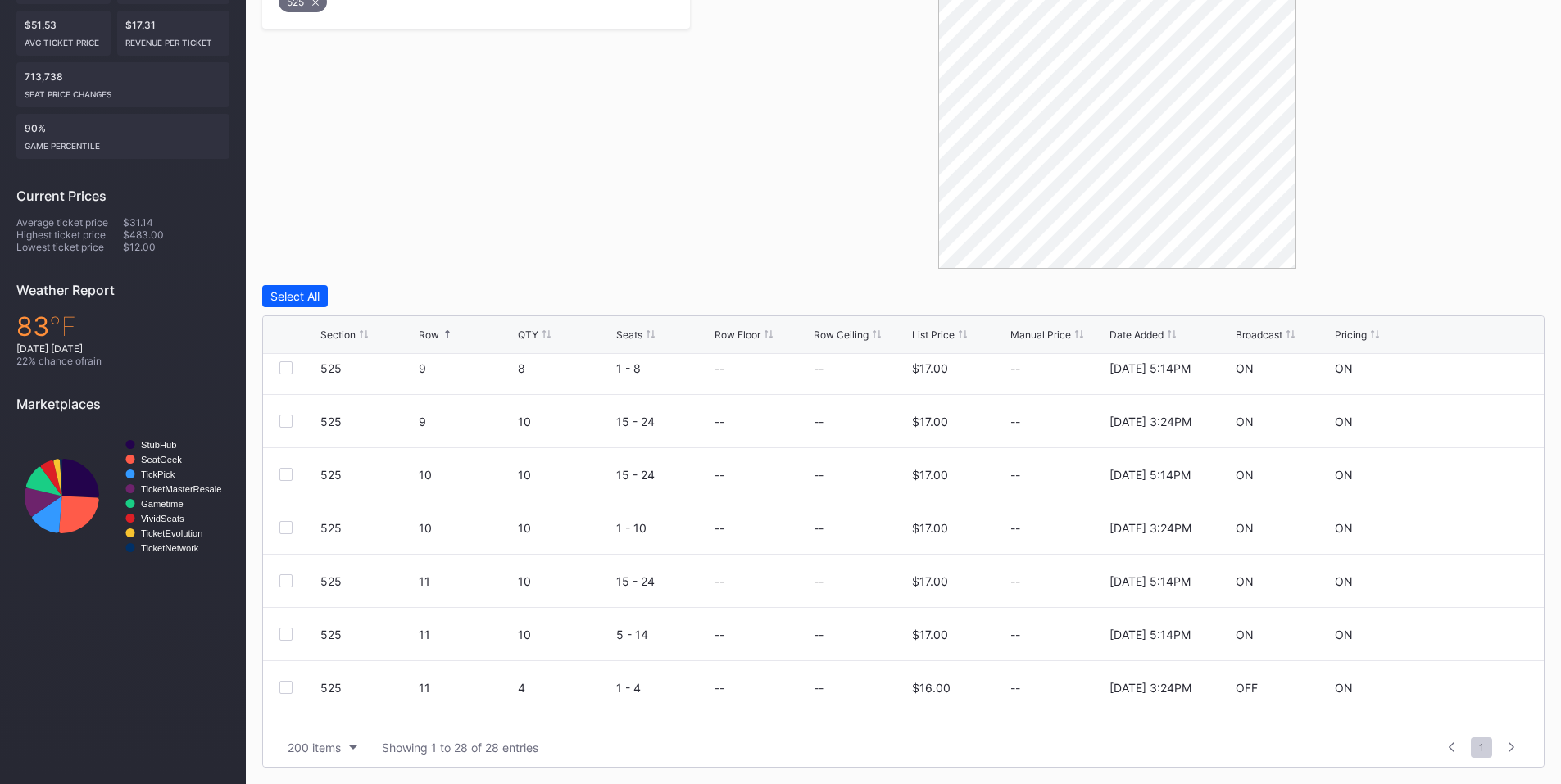
scroll to position [956, 0]
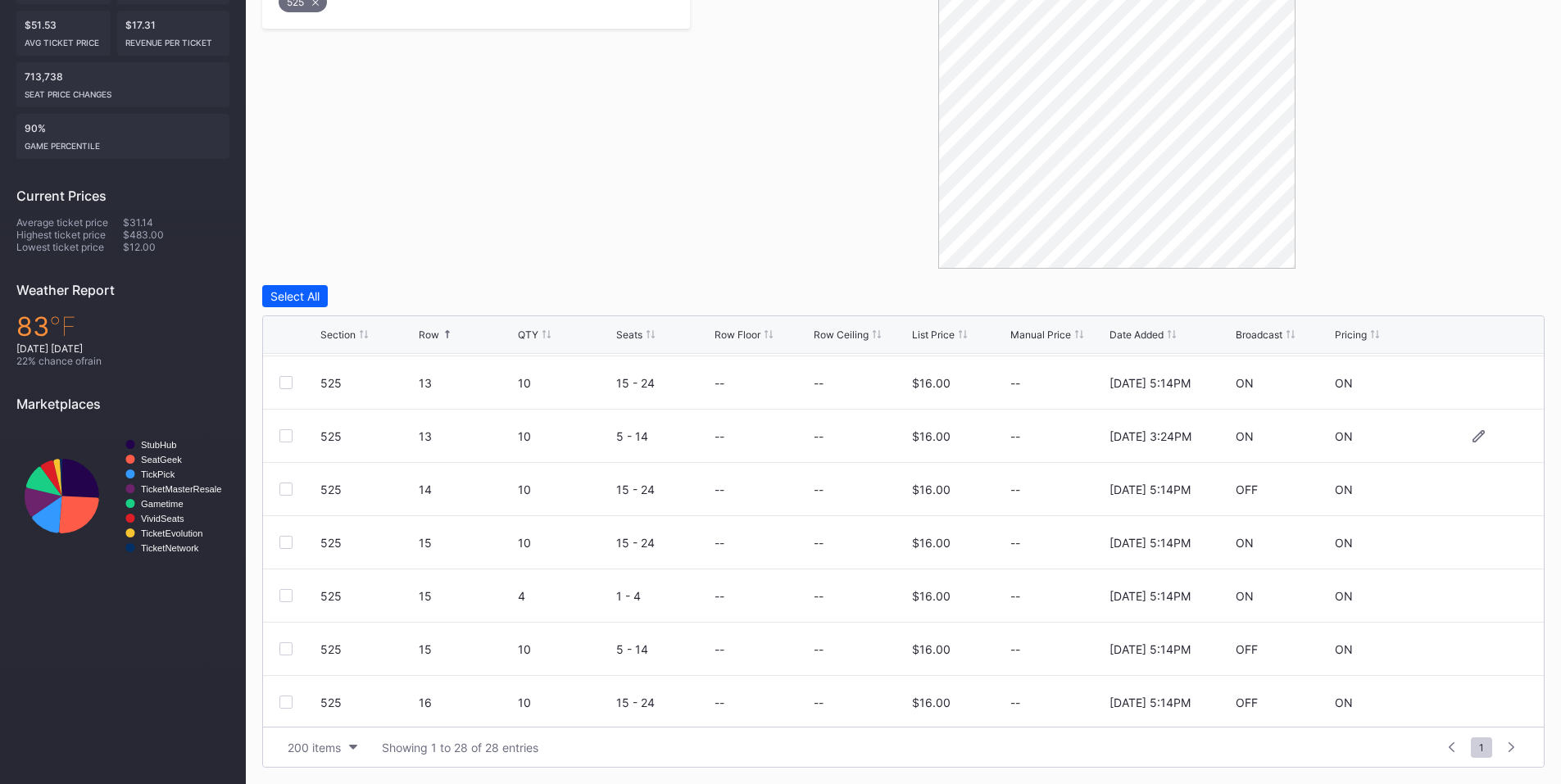
click at [281, 437] on div at bounding box center [286, 436] width 13 height 13
click at [286, 593] on div at bounding box center [286, 595] width 13 height 13
click at [1488, 294] on div "Delete 2 Rows" at bounding box center [1499, 296] width 73 height 14
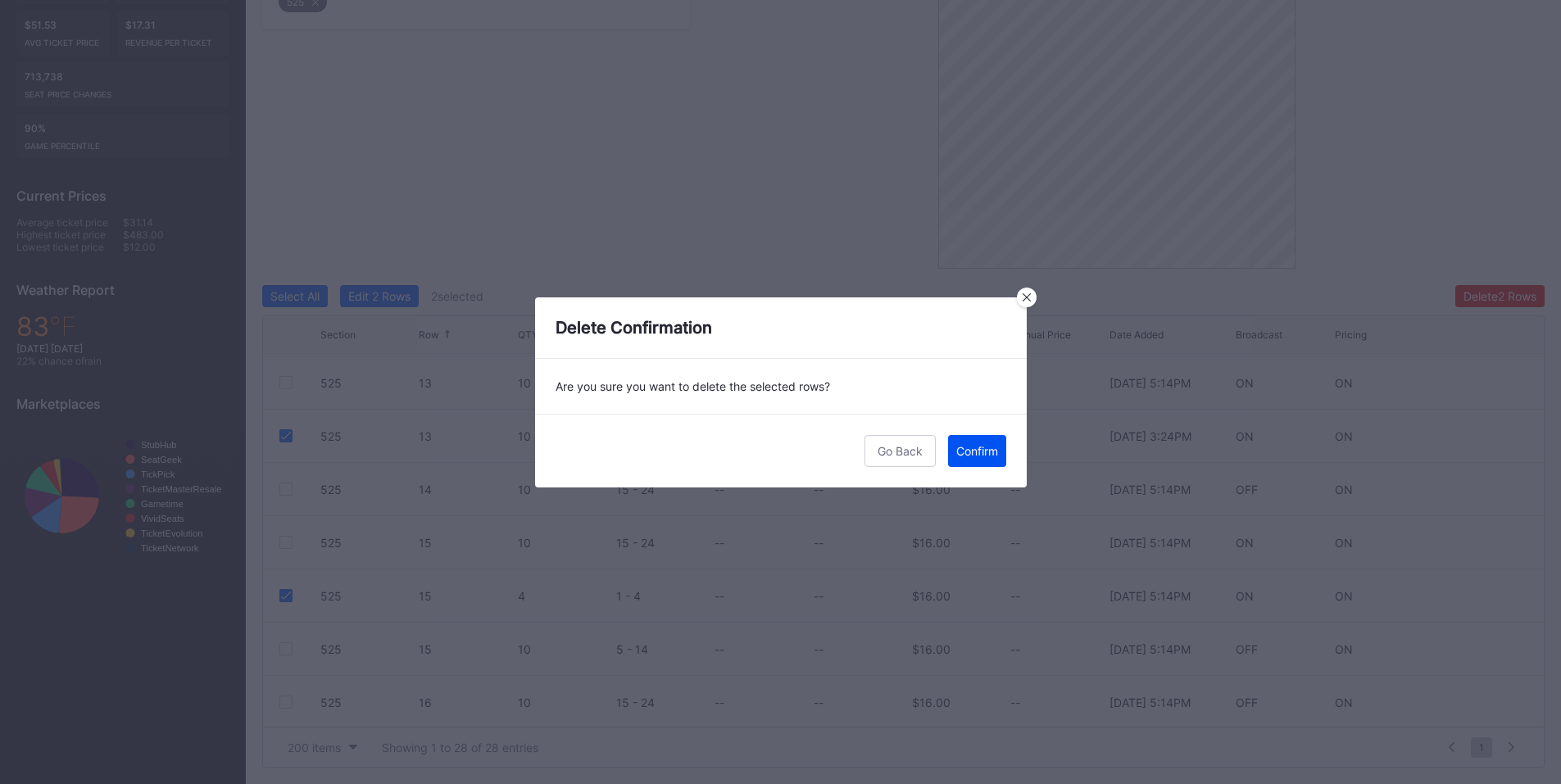
click at [973, 448] on div "Confirm" at bounding box center [977, 450] width 42 height 14
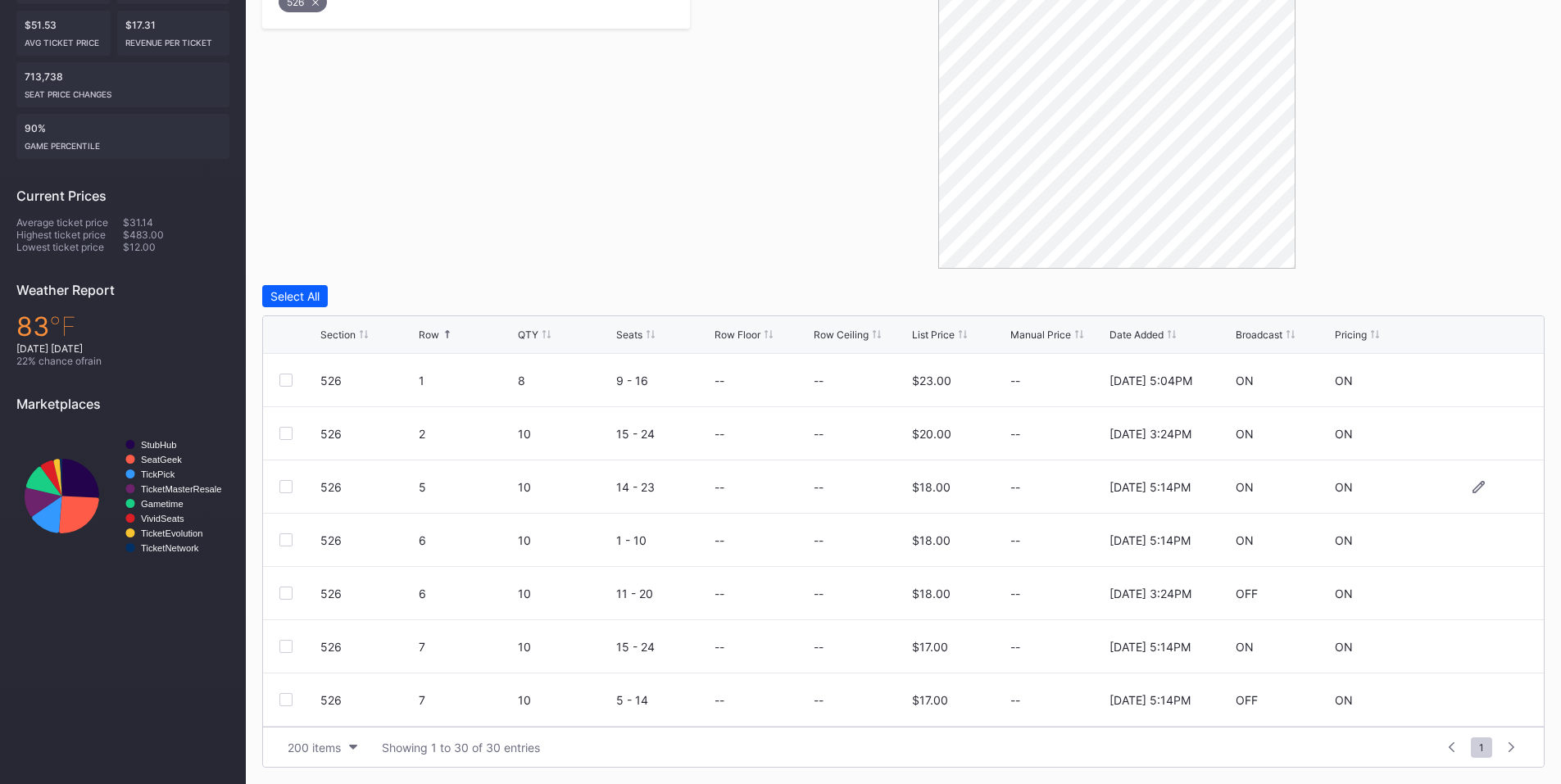
scroll to position [191, 0]
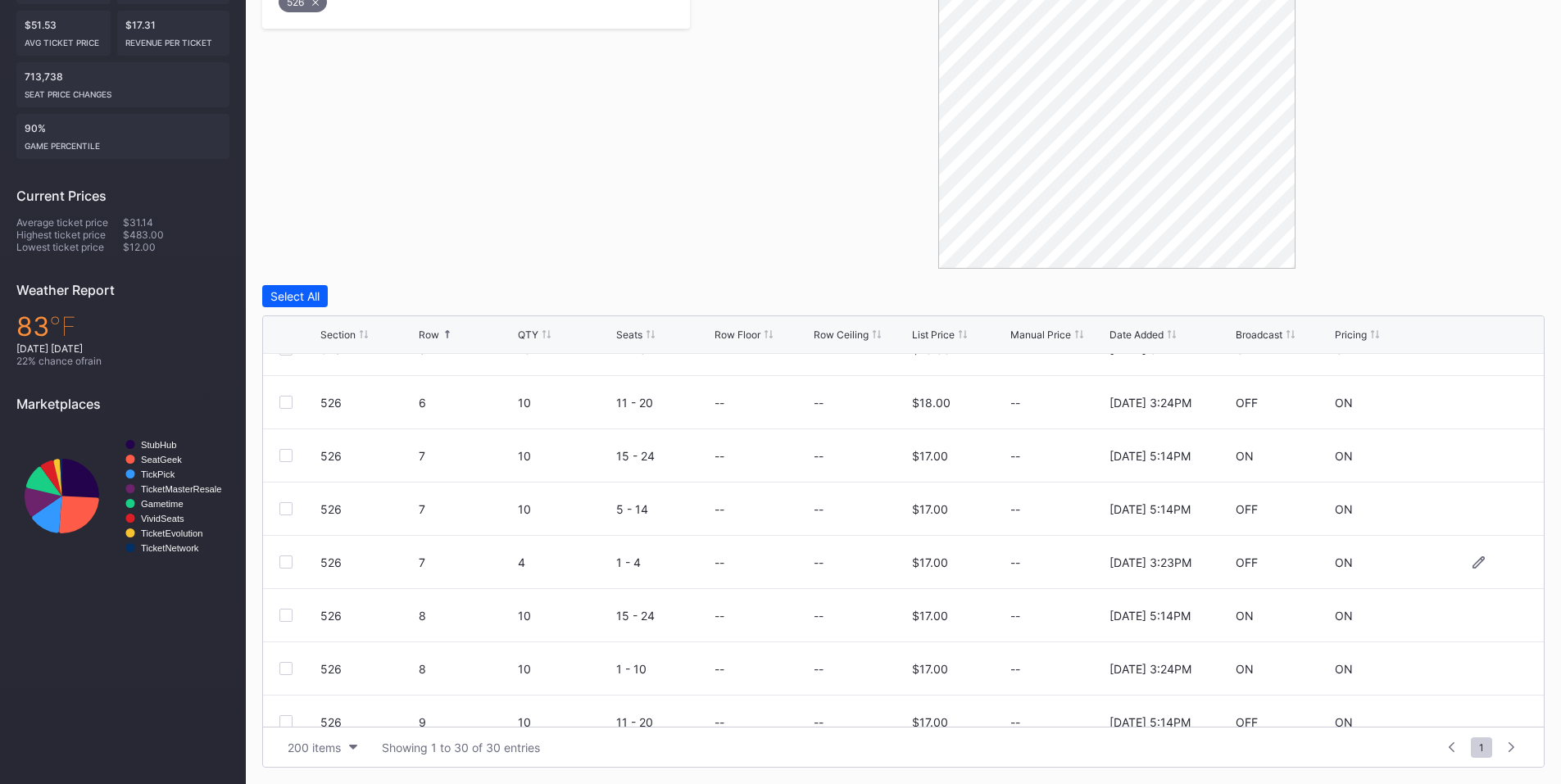
click at [287, 562] on div at bounding box center [286, 562] width 13 height 13
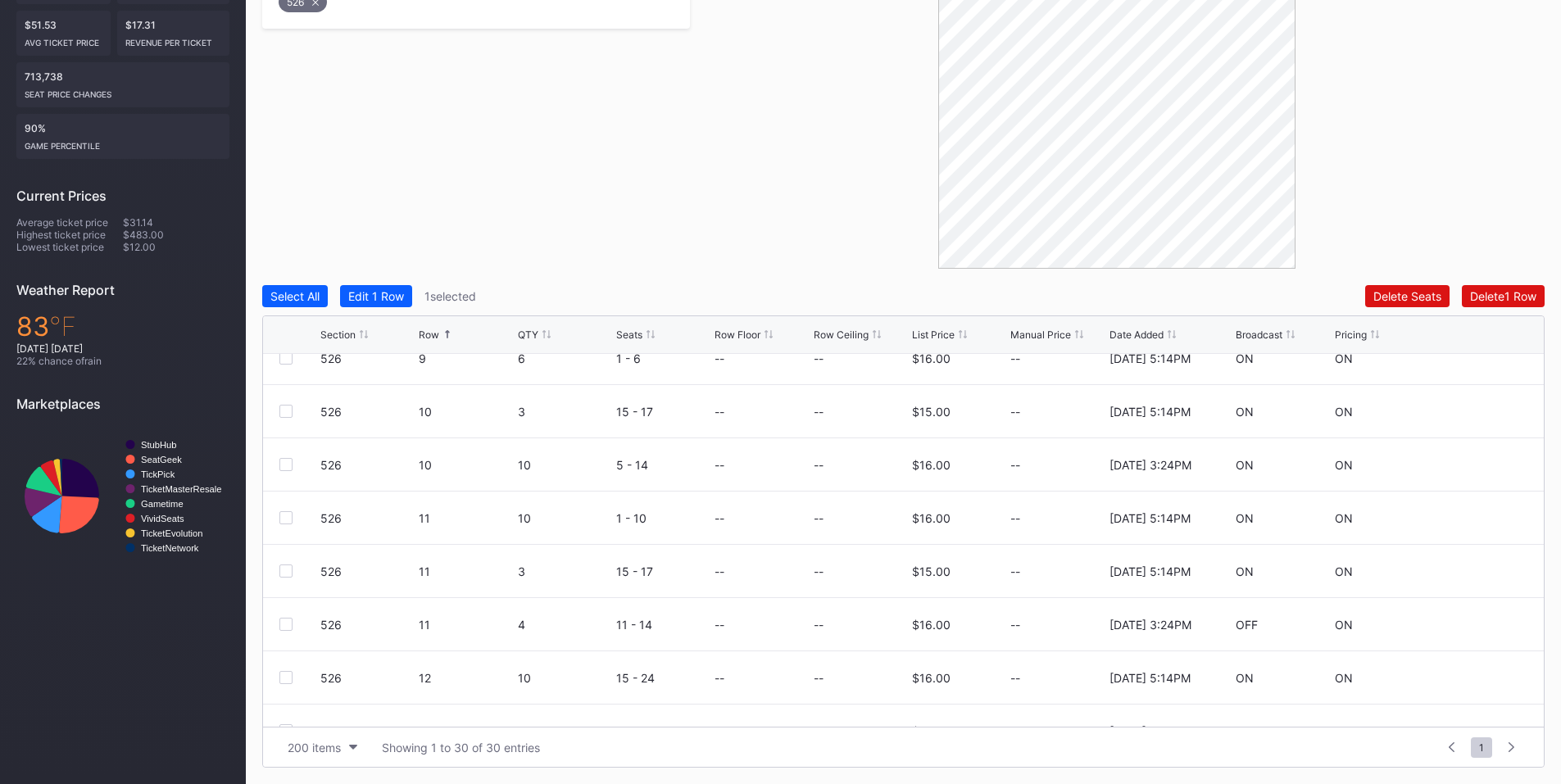
scroll to position [619, 0]
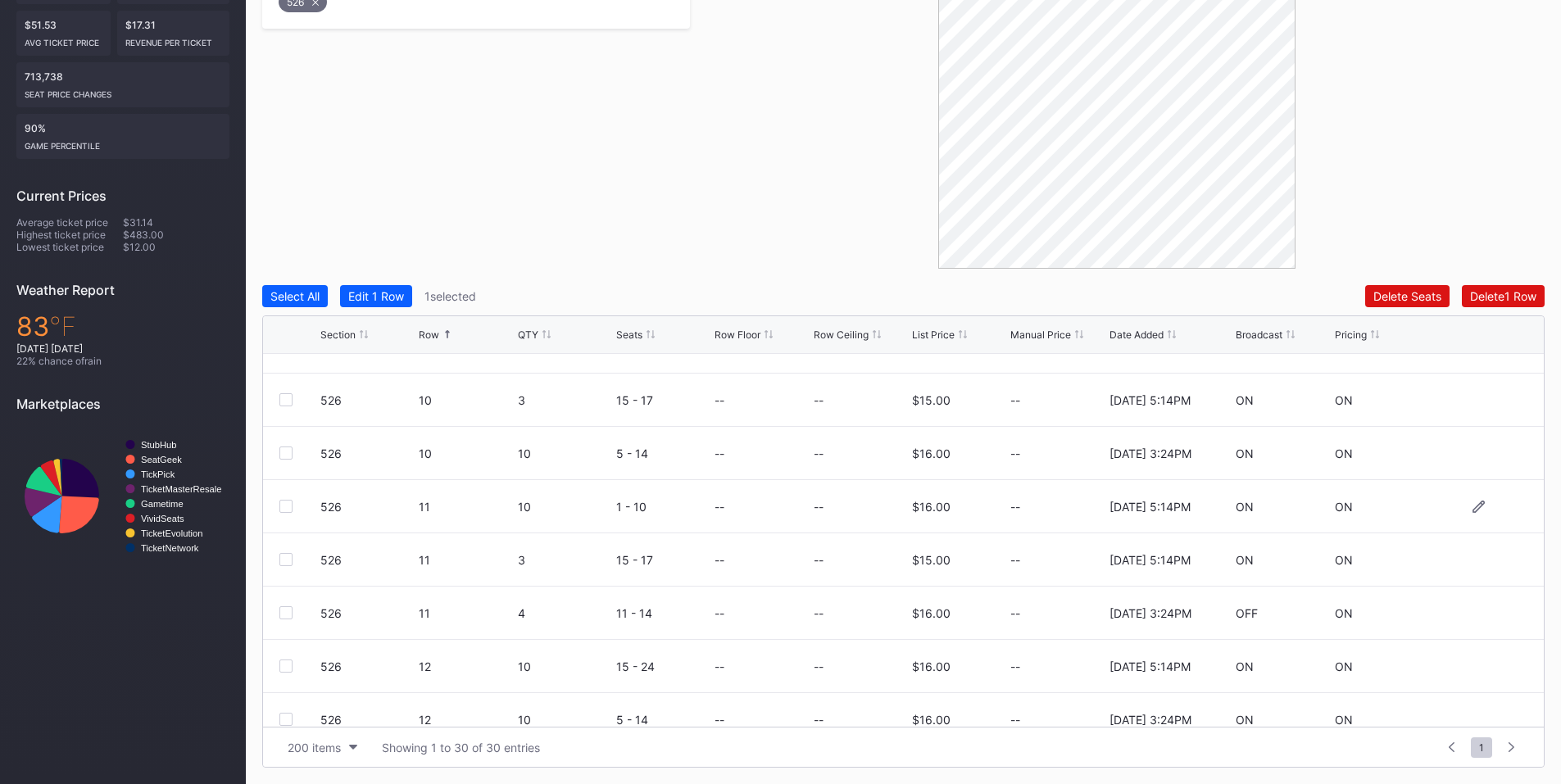
click at [286, 507] on div at bounding box center [286, 506] width 13 height 13
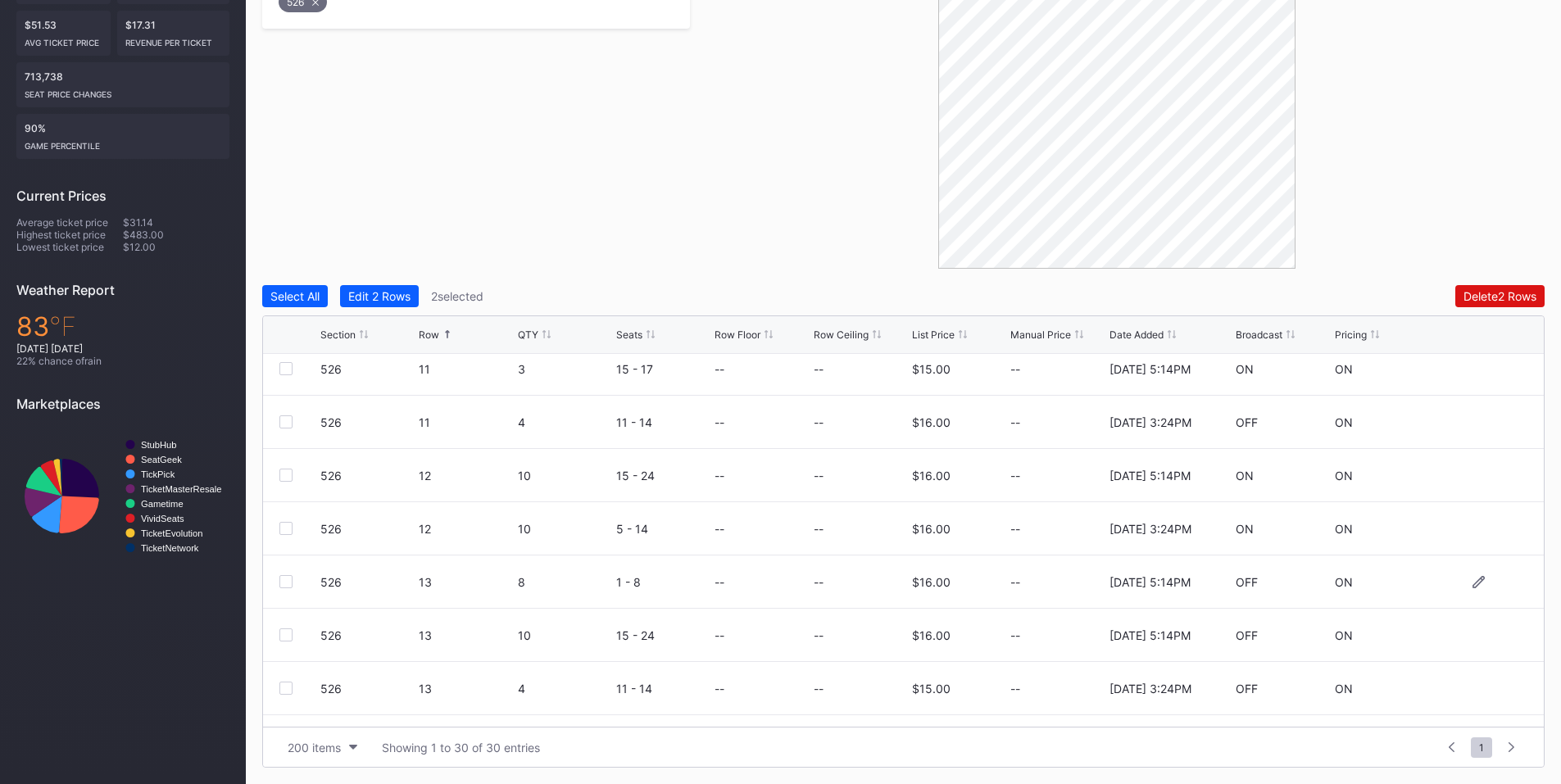
click at [281, 582] on div at bounding box center [286, 582] width 13 height 13
click at [1488, 298] on div "Delete 3 Rows" at bounding box center [1499, 296] width 74 height 14
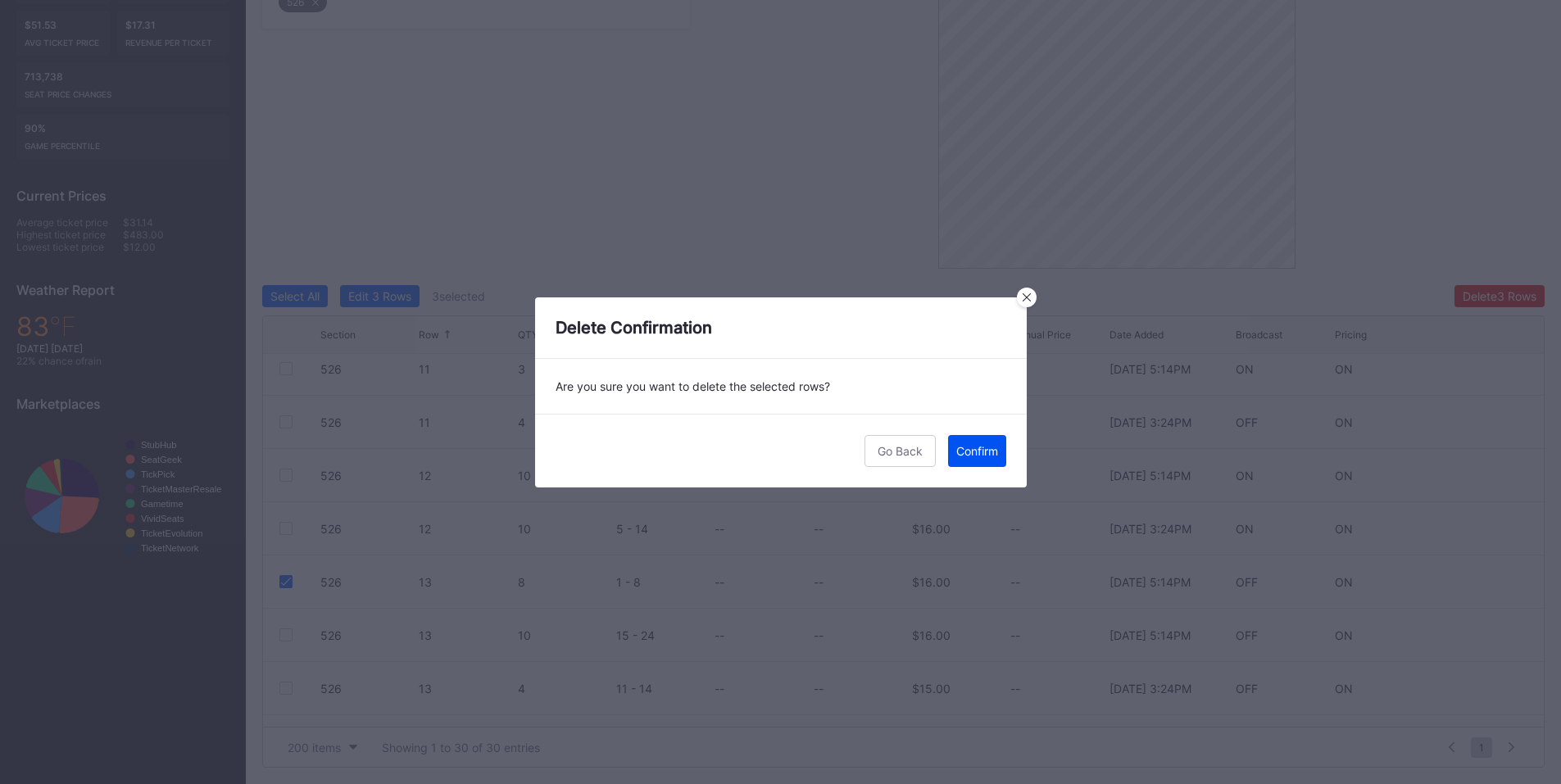
click at [952, 444] on button "Confirm" at bounding box center [977, 451] width 58 height 32
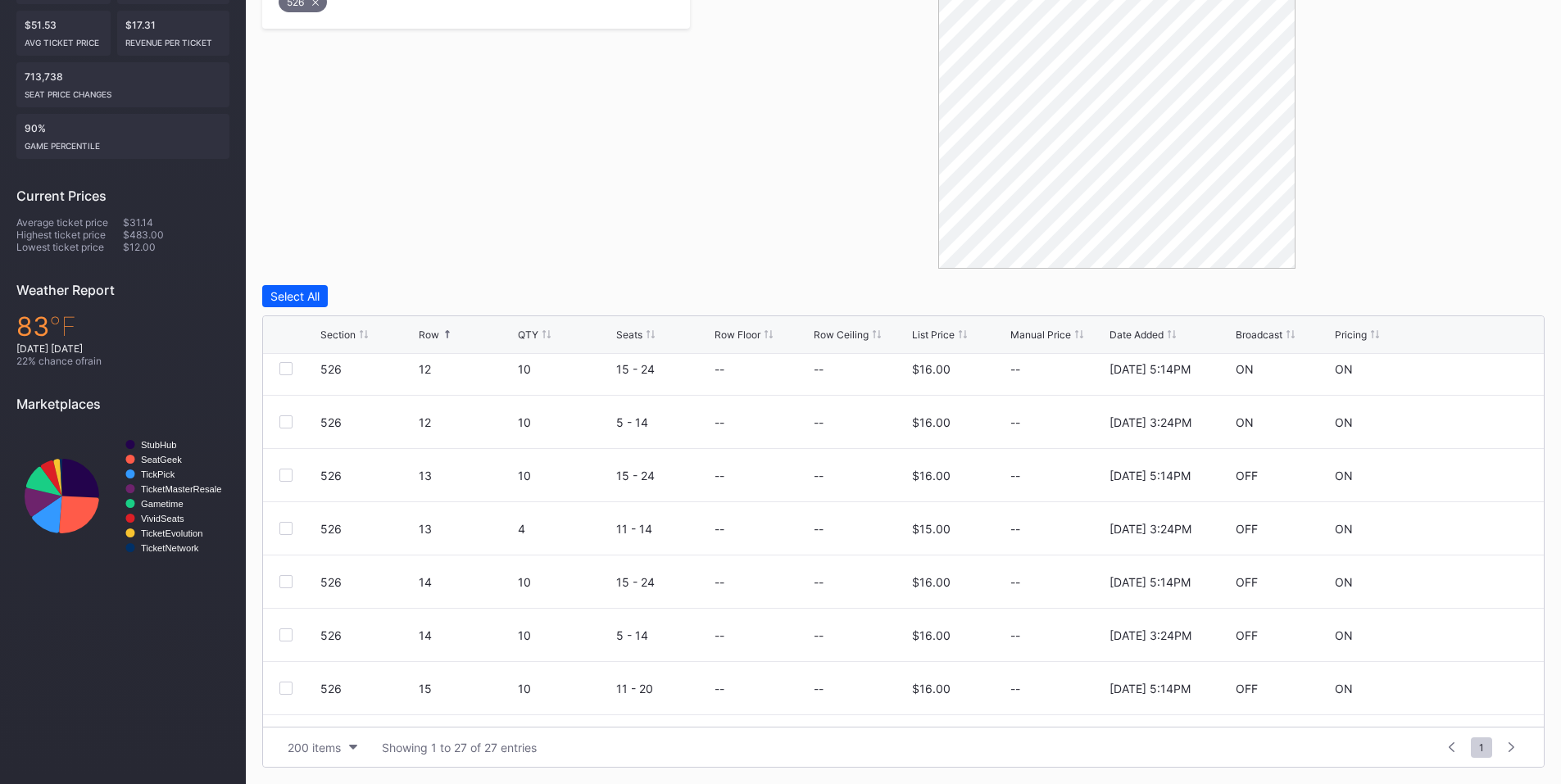
scroll to position [0, 0]
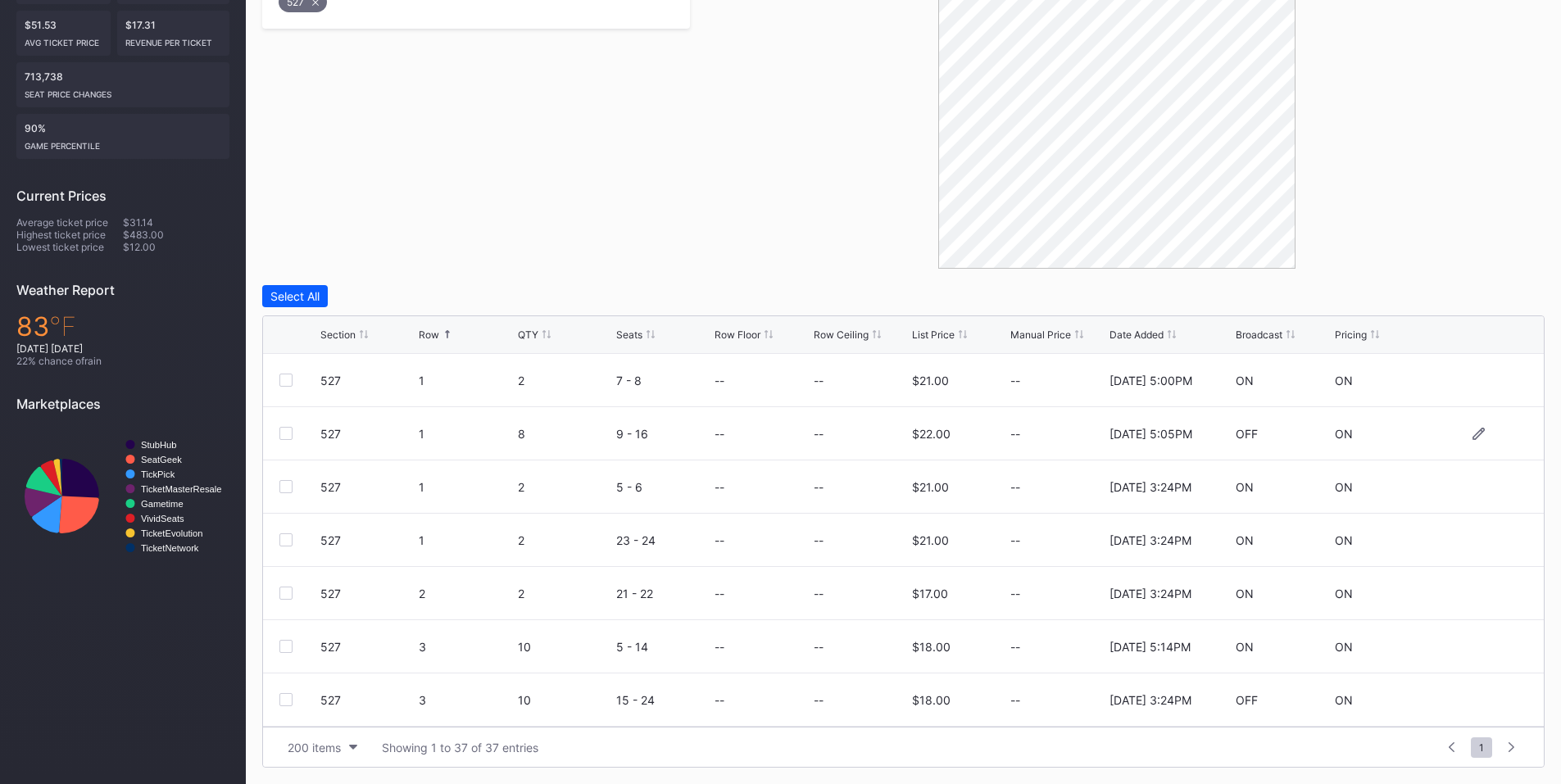
click at [286, 438] on div at bounding box center [286, 433] width 13 height 13
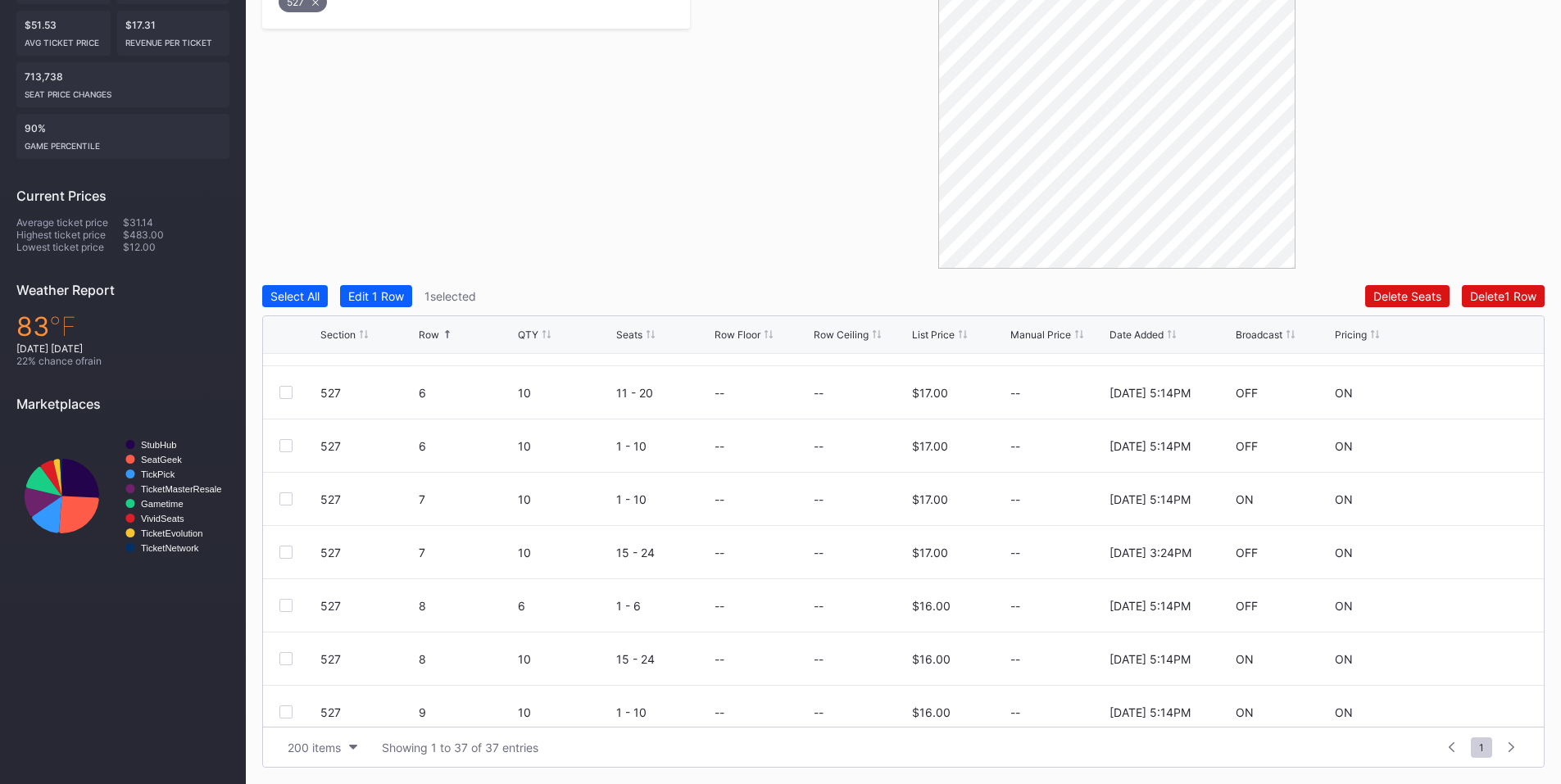
scroll to position [764, 0]
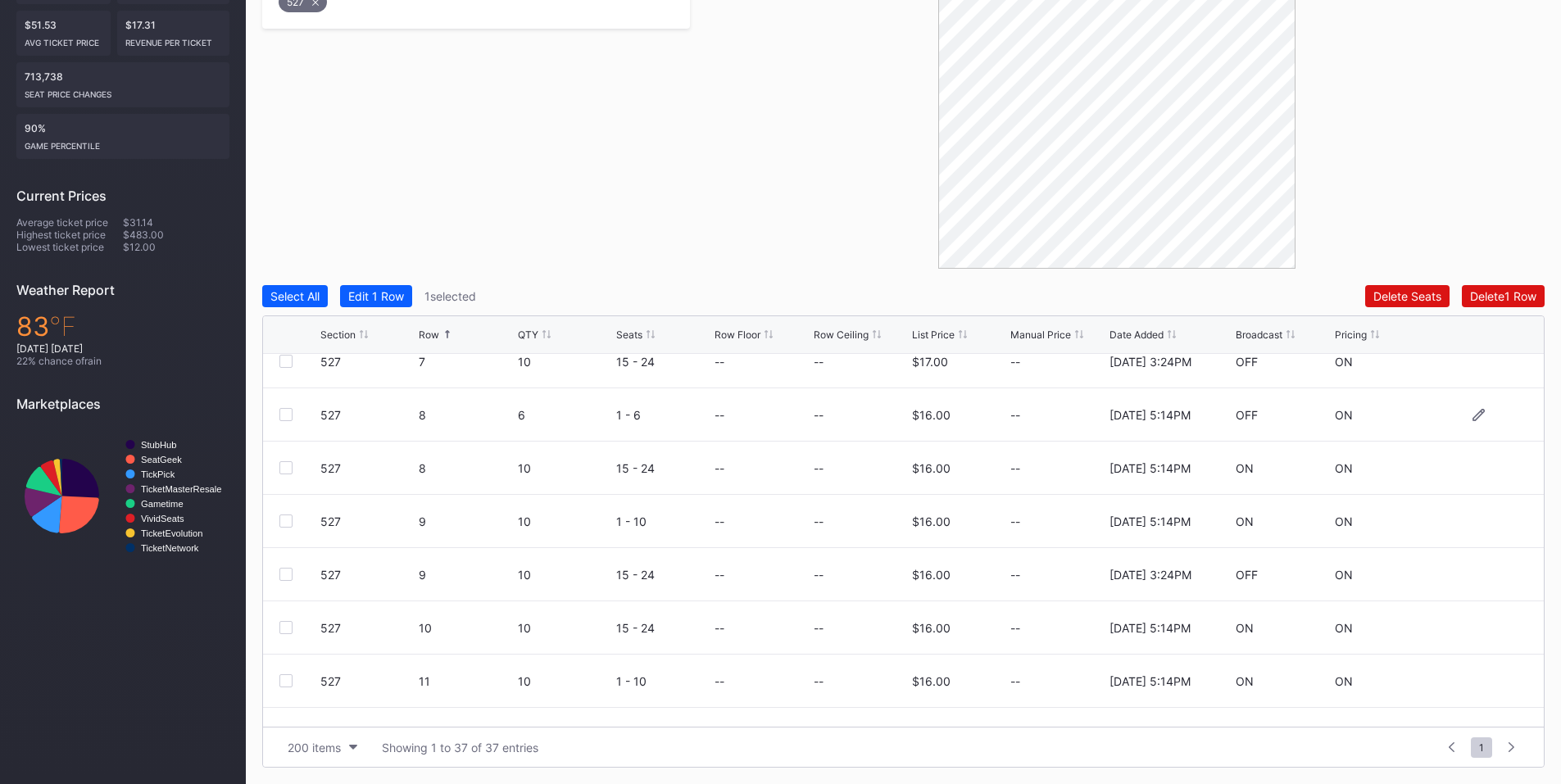
click at [285, 417] on div at bounding box center [286, 414] width 13 height 13
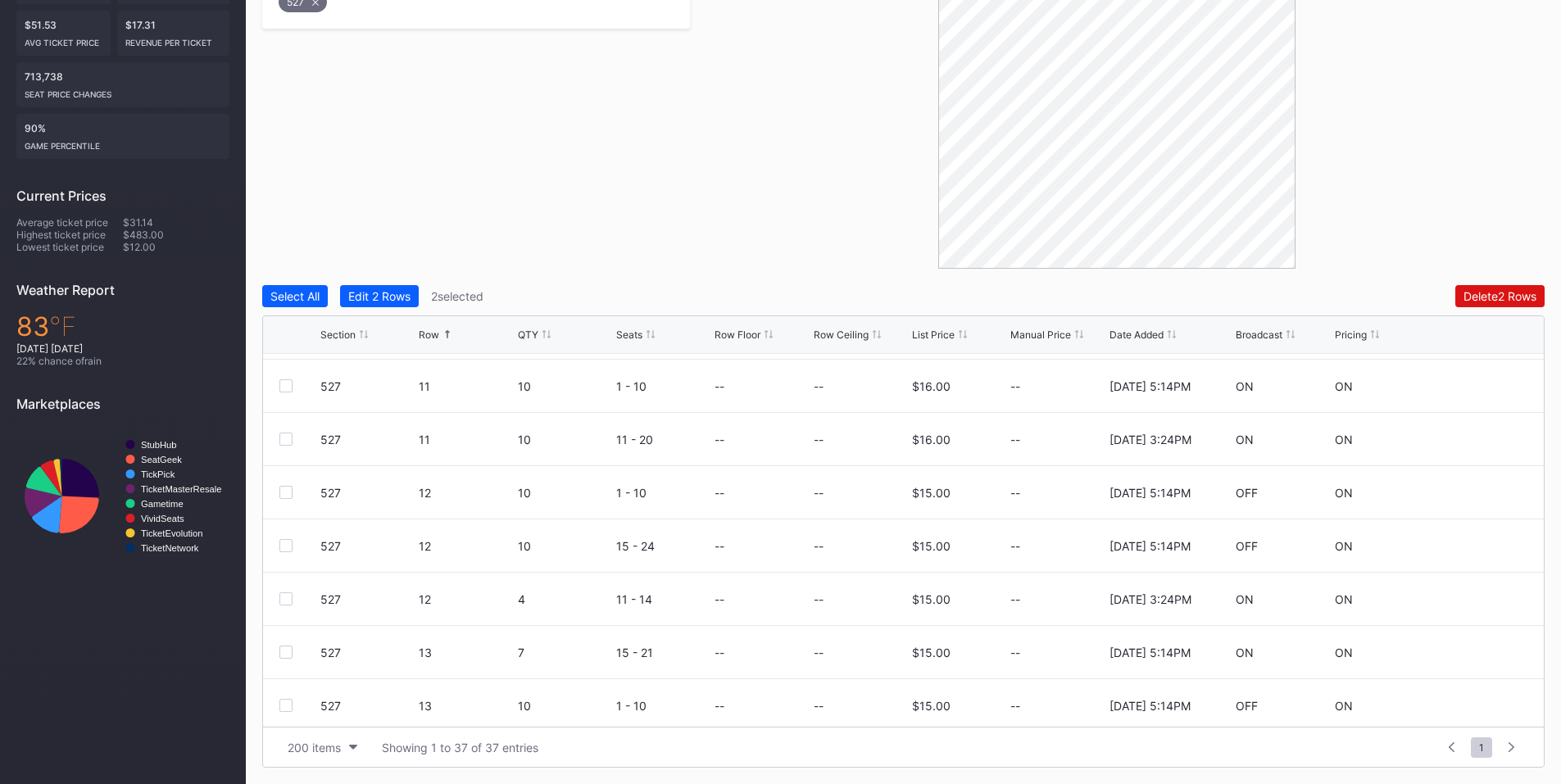
scroll to position [1082, 0]
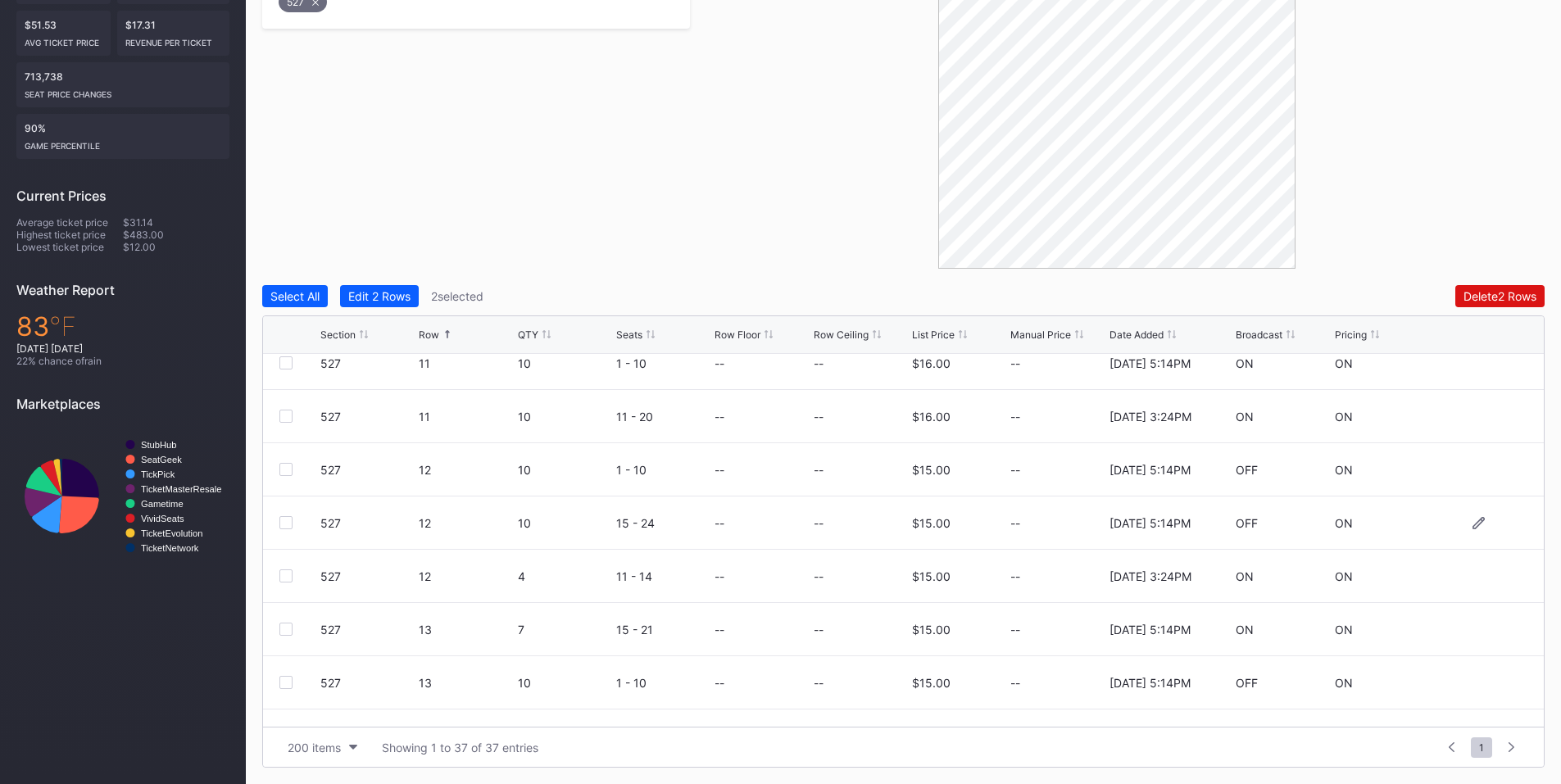
click at [286, 521] on div at bounding box center [286, 522] width 13 height 13
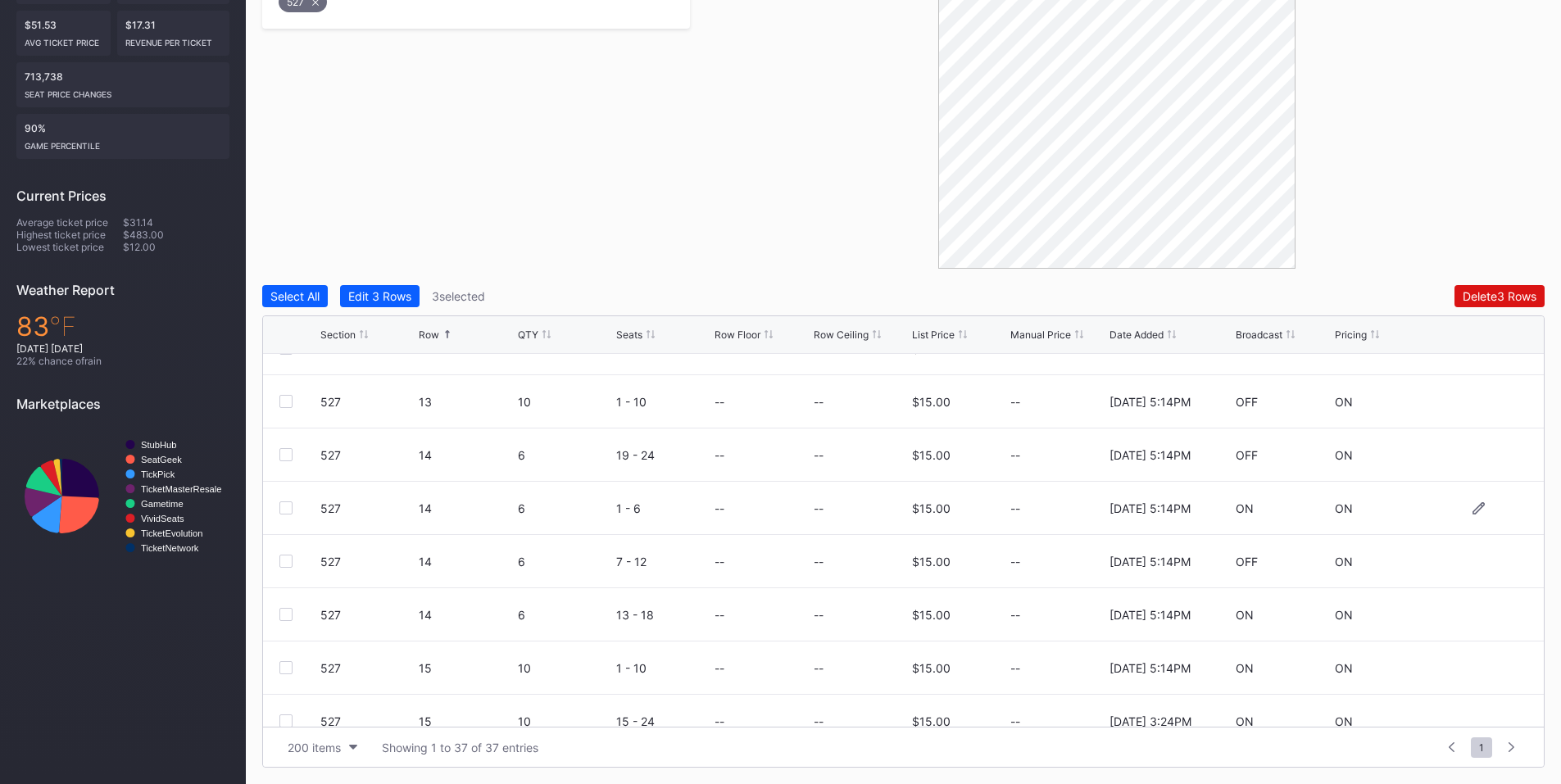
click at [278, 507] on div "527 14 6 1 - 6 -- -- $15.00 -- 2/18/2025 5:14PM ON ON" at bounding box center [903, 508] width 1281 height 53
click at [284, 512] on div at bounding box center [286, 508] width 13 height 13
click at [1479, 286] on button "Delete 4 Rows" at bounding box center [1499, 296] width 90 height 22
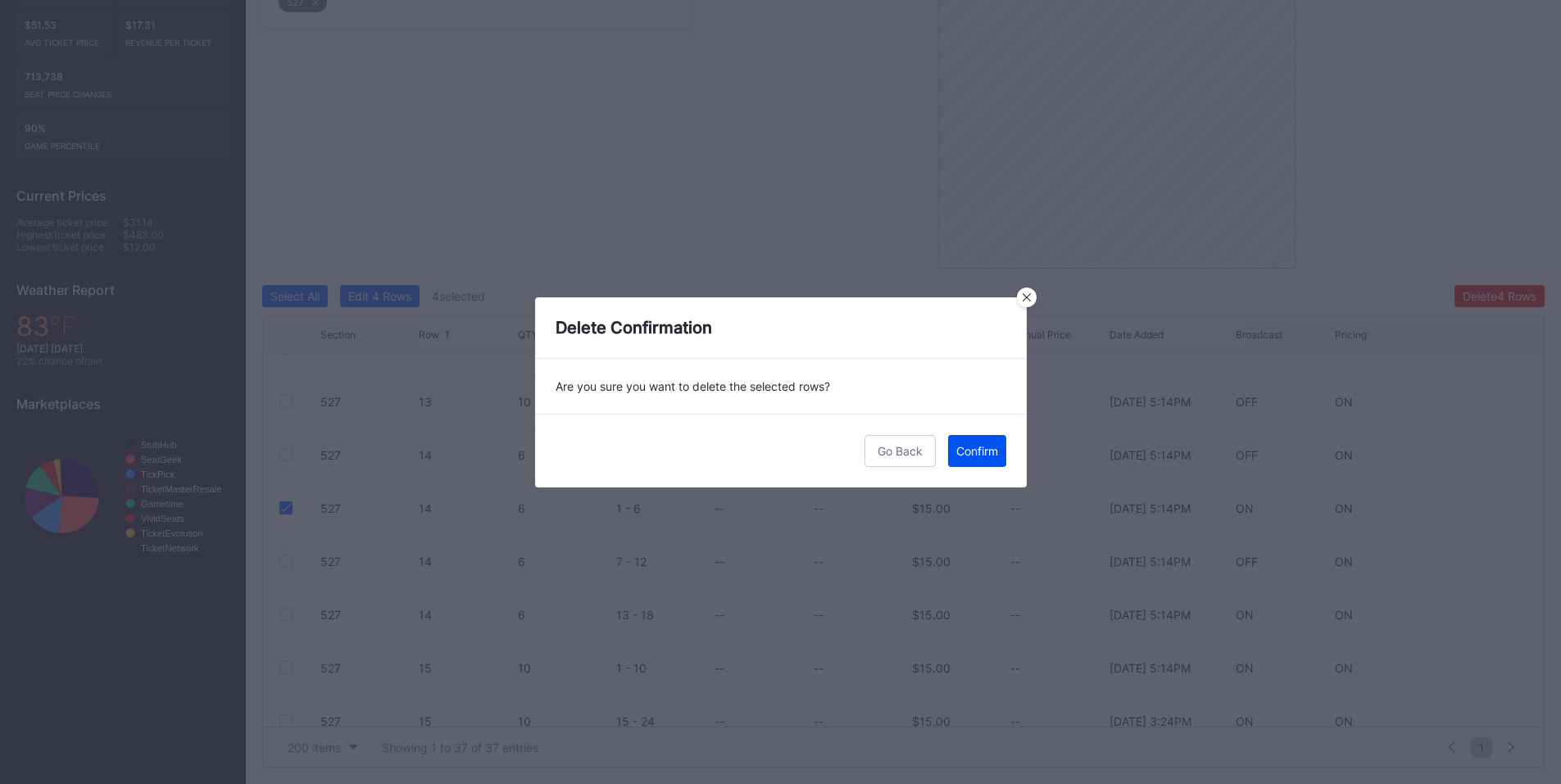
click at [960, 449] on div "Confirm" at bounding box center [977, 450] width 42 height 14
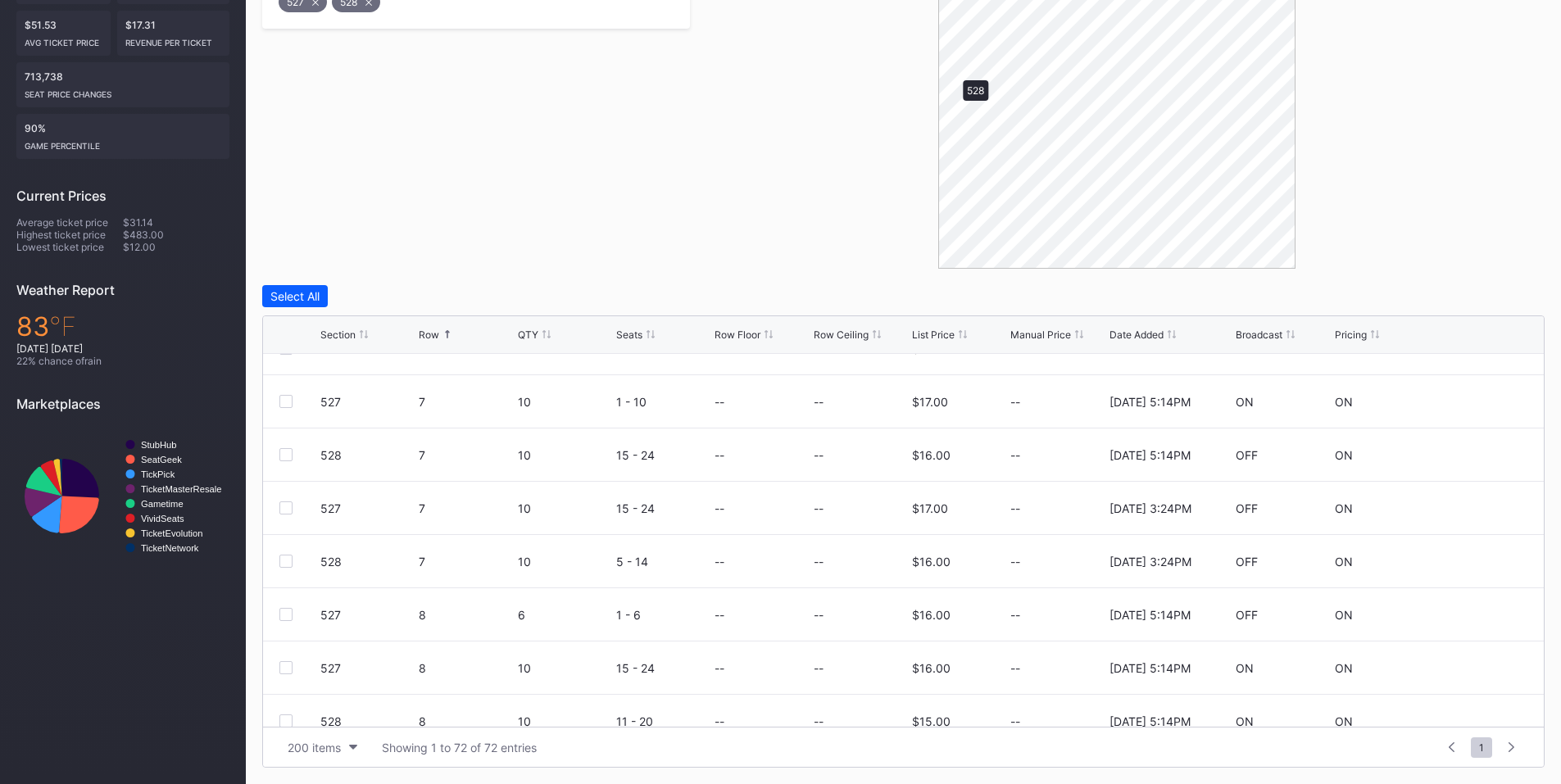
scroll to position [0, 0]
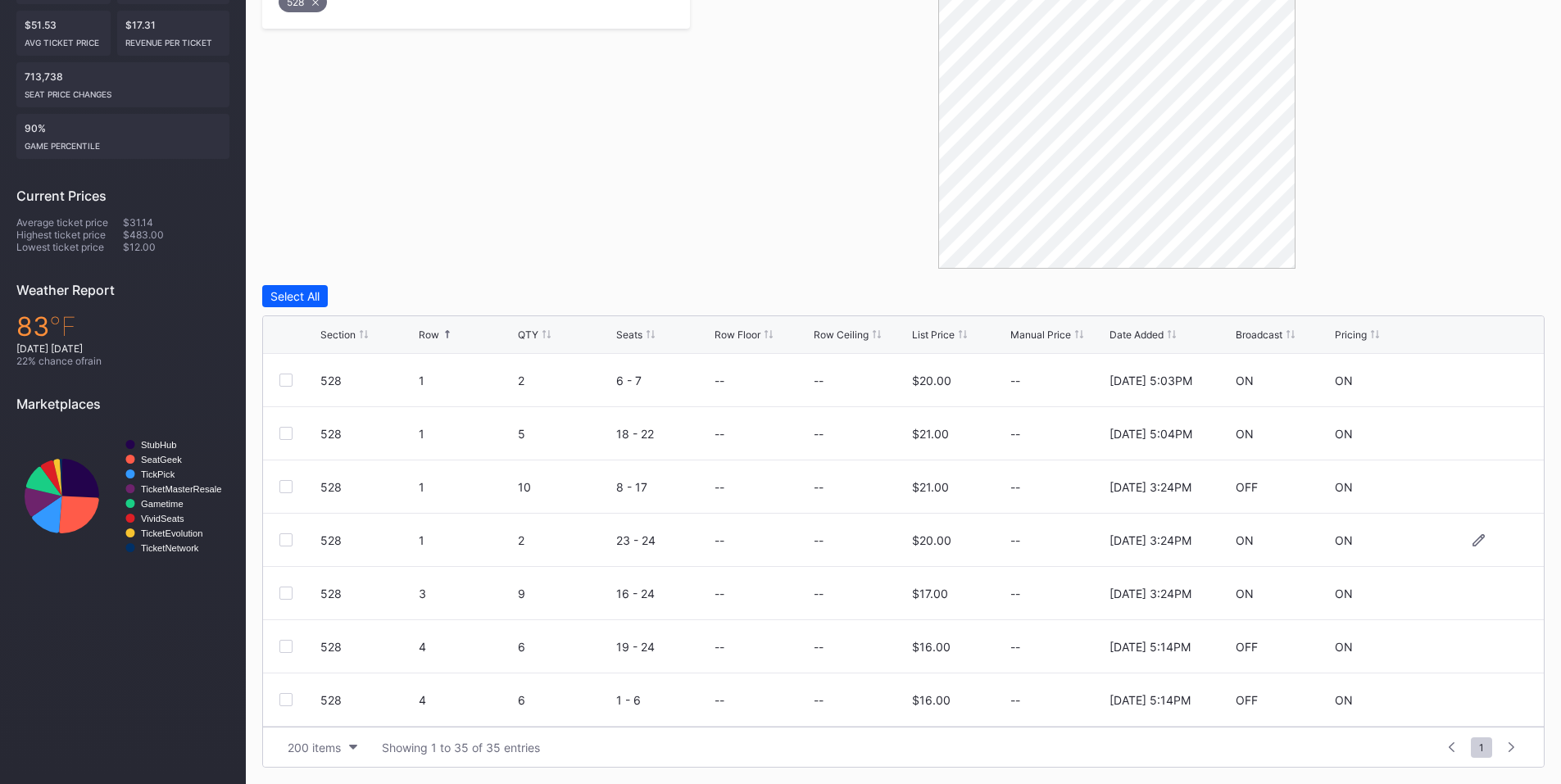
click at [287, 542] on div at bounding box center [286, 540] width 13 height 13
click at [285, 699] on div at bounding box center [286, 700] width 13 height 13
click at [1498, 289] on div "Delete 2 Rows" at bounding box center [1499, 296] width 73 height 14
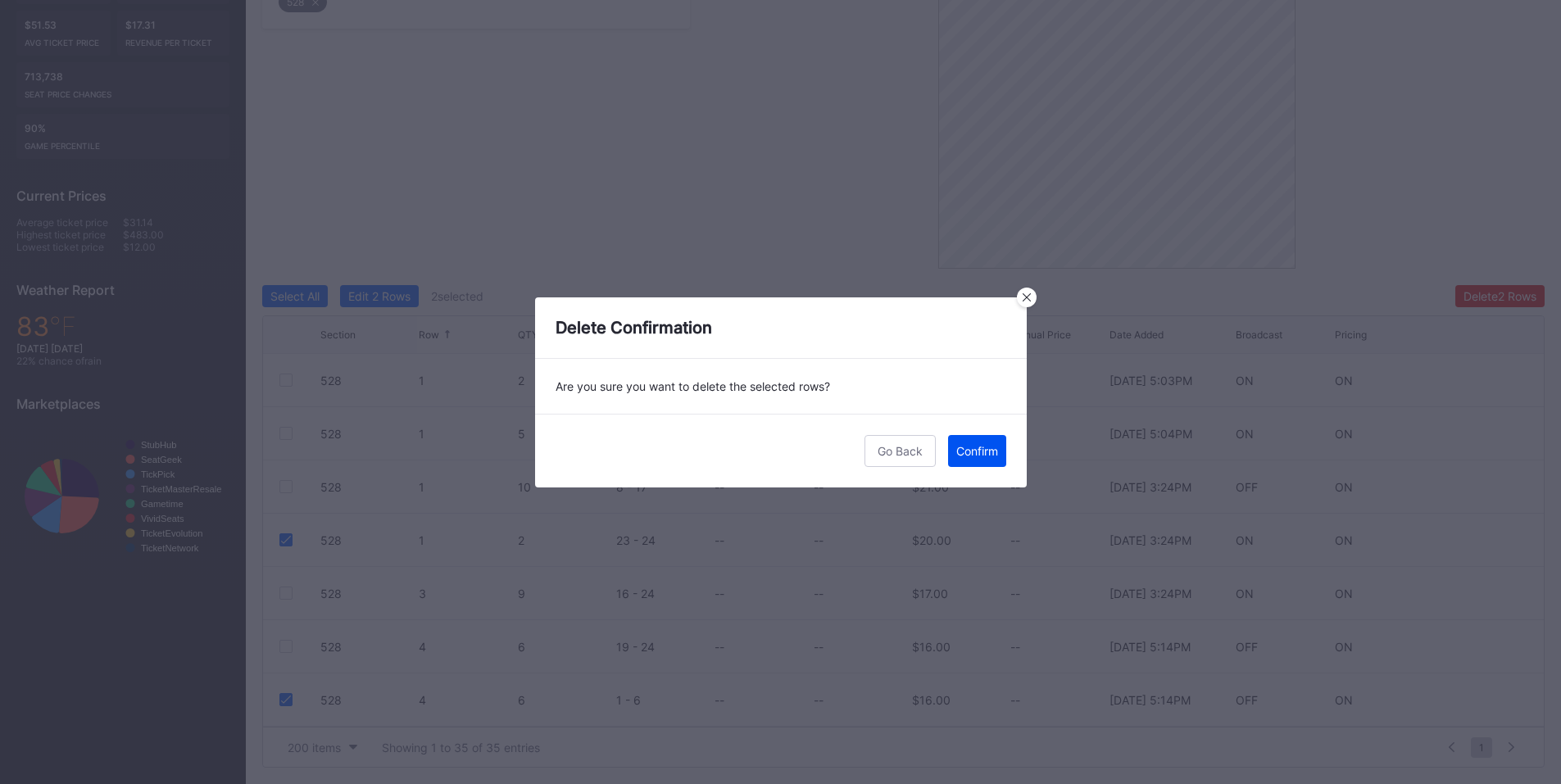
click at [975, 449] on div "Confirm" at bounding box center [977, 450] width 42 height 14
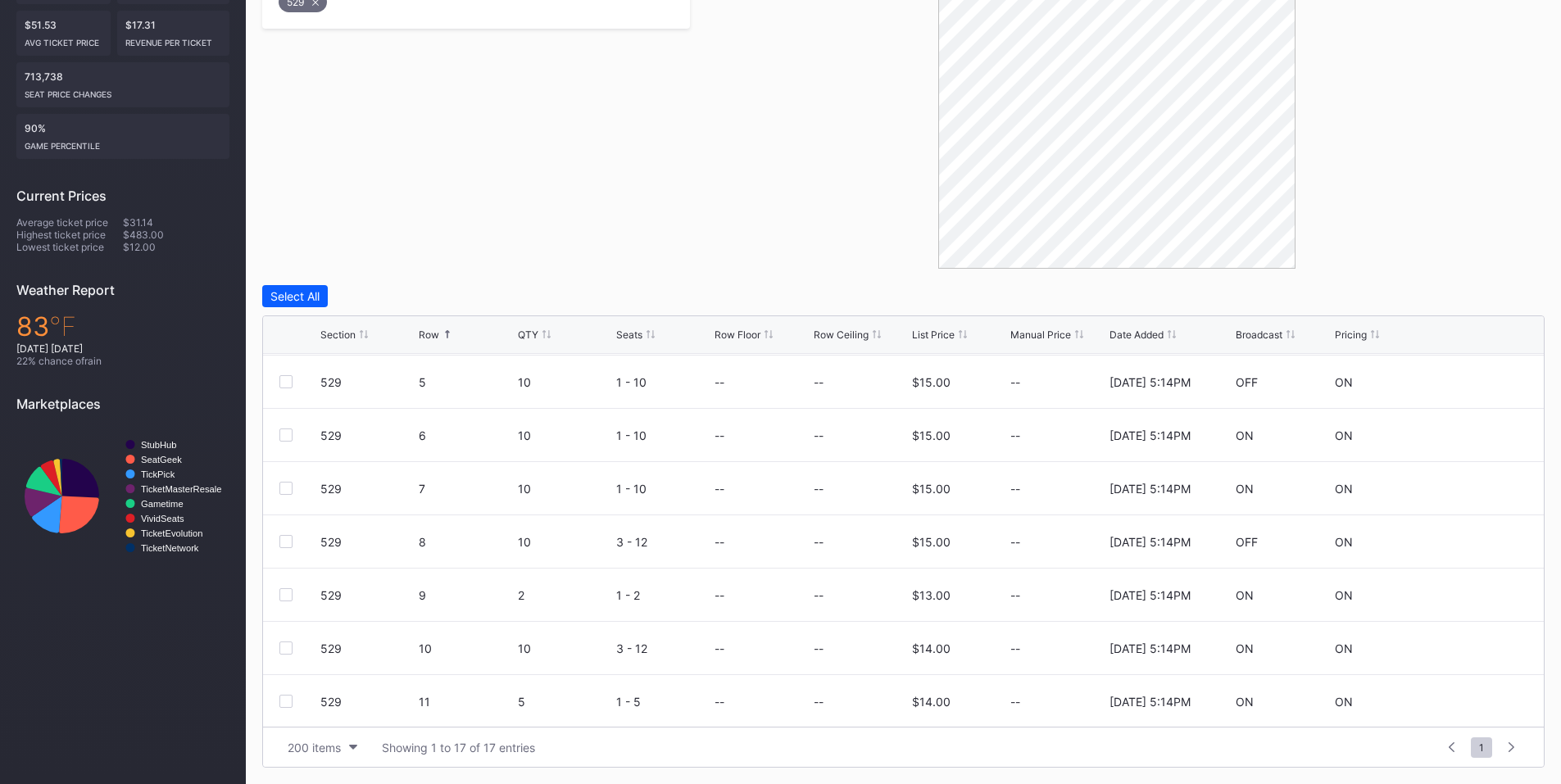
scroll to position [191, 0]
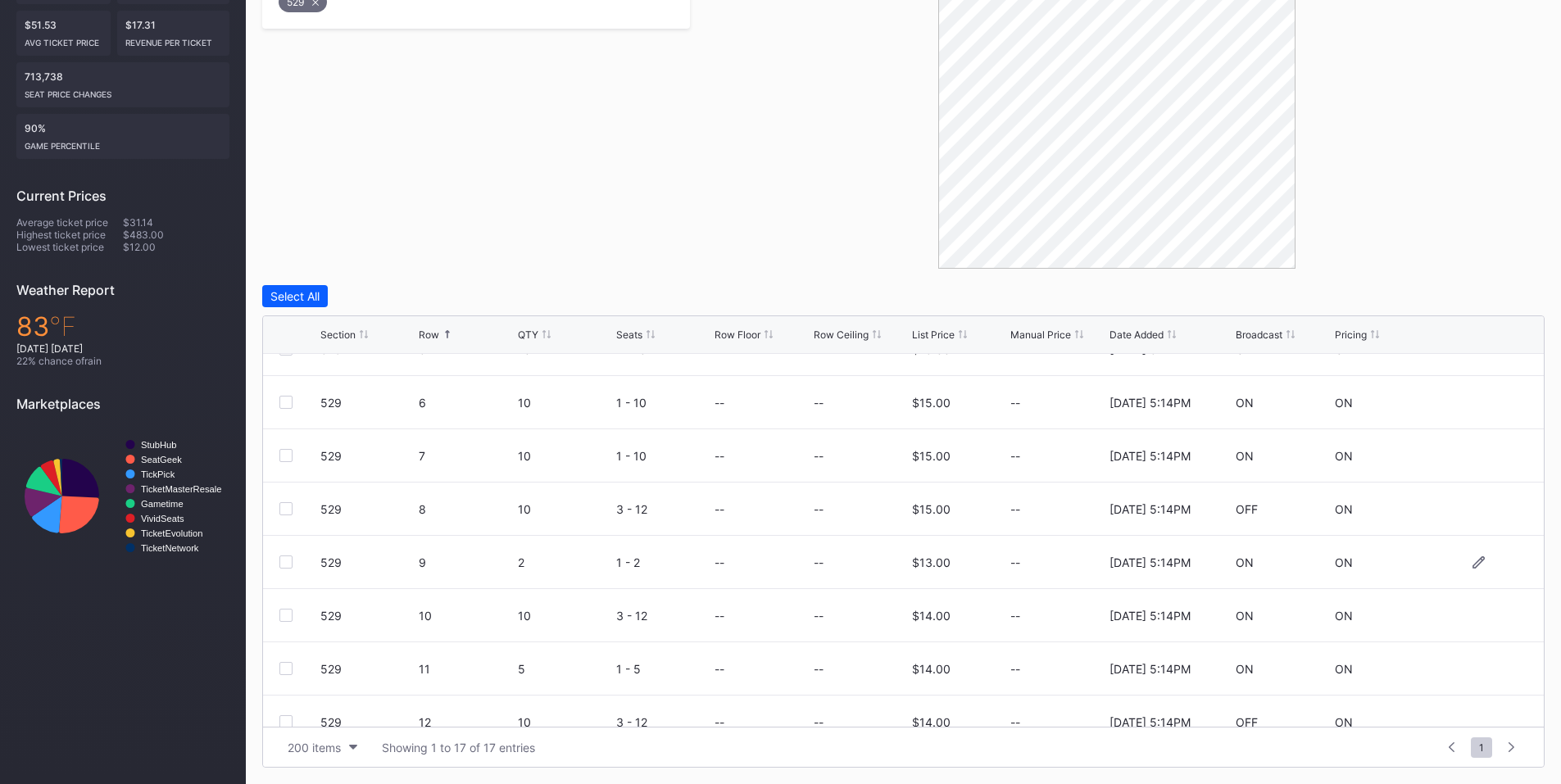
click at [290, 559] on div at bounding box center [286, 562] width 13 height 13
click at [1494, 294] on div "Delete 1 Row" at bounding box center [1503, 296] width 66 height 14
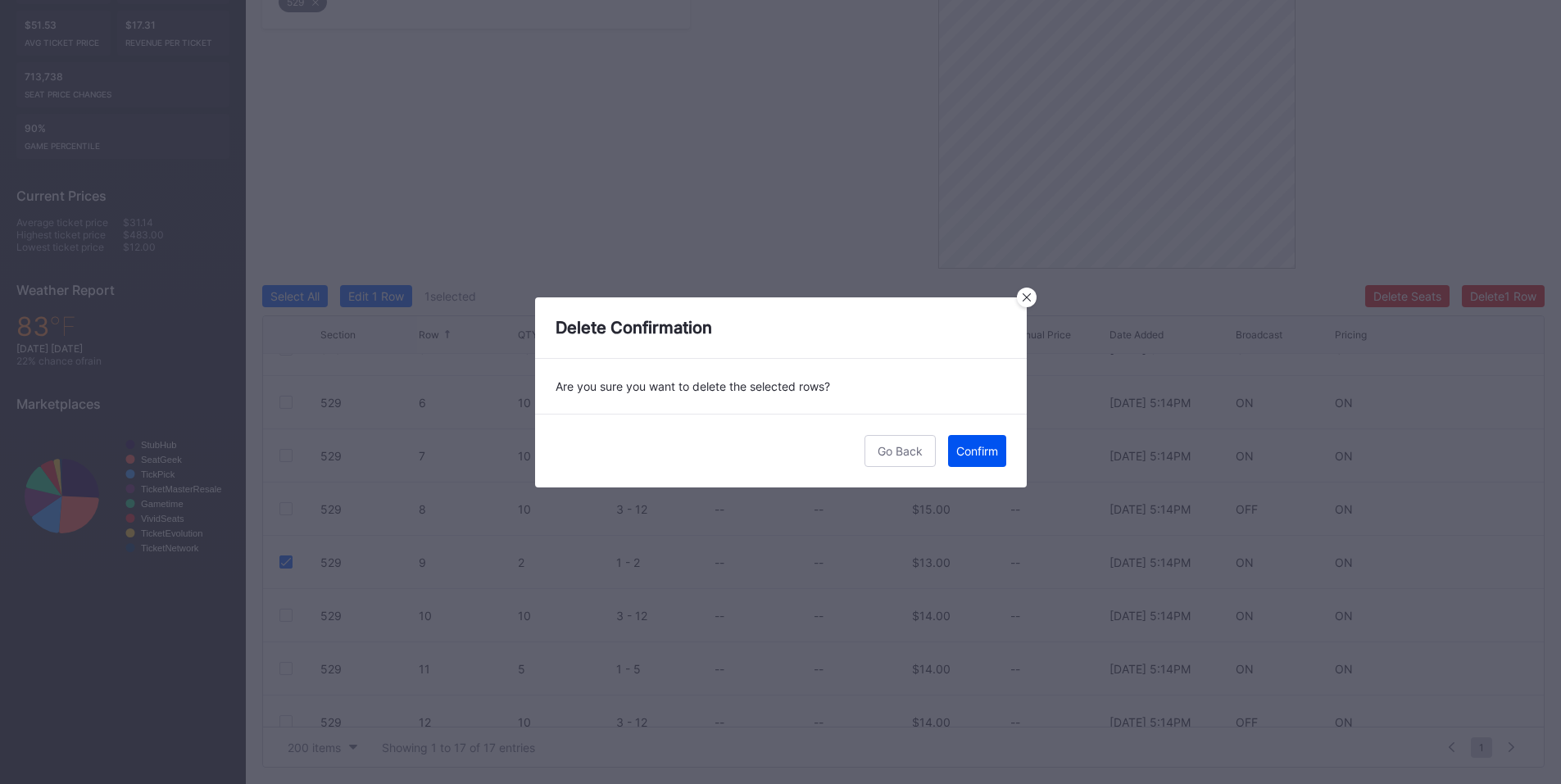
click at [971, 461] on button "Confirm" at bounding box center [977, 451] width 58 height 32
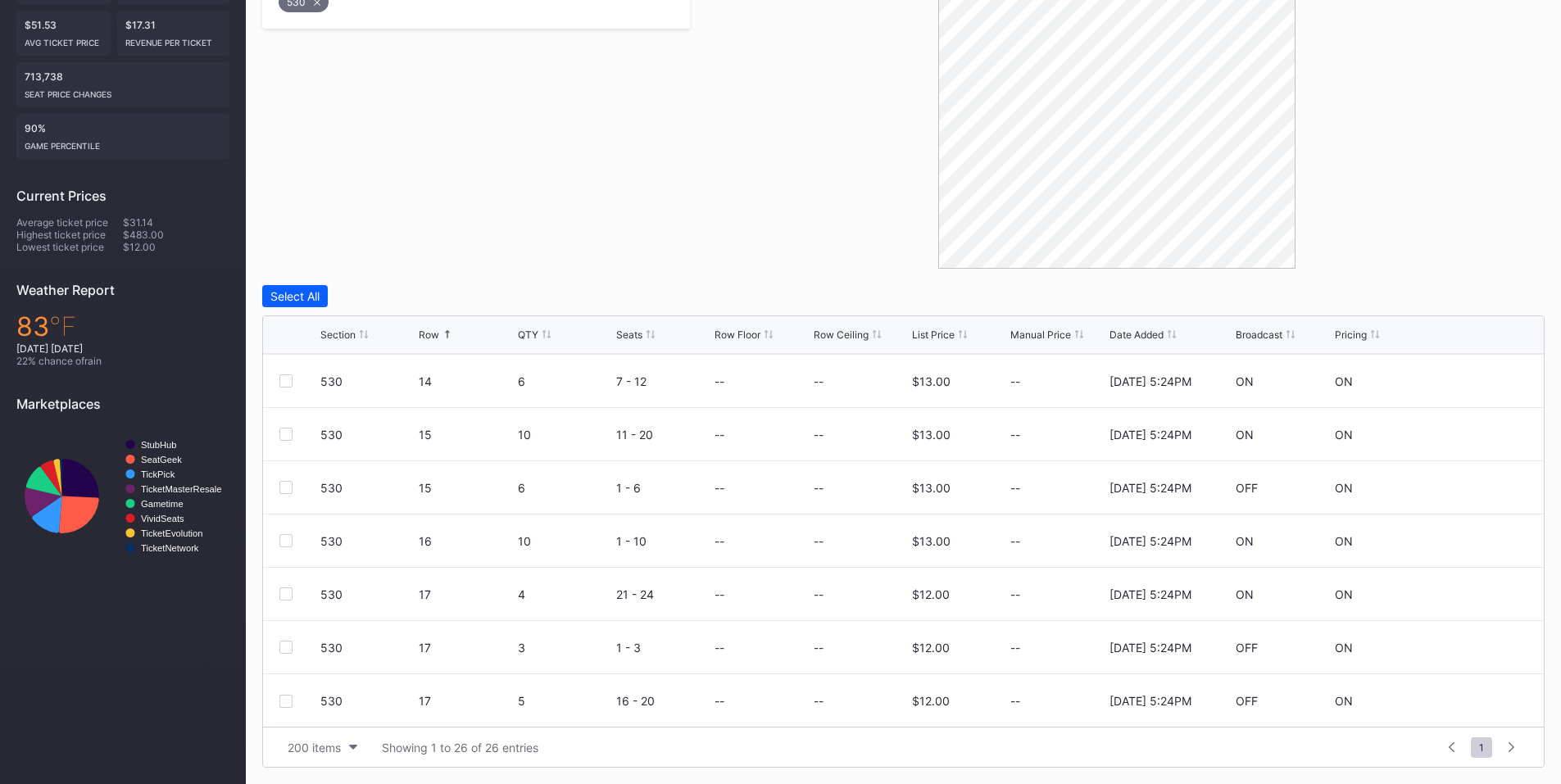
scroll to position [1012, 0]
click at [284, 648] on div at bounding box center [286, 647] width 13 height 13
click at [1483, 298] on div "Delete 1 Row" at bounding box center [1503, 296] width 66 height 14
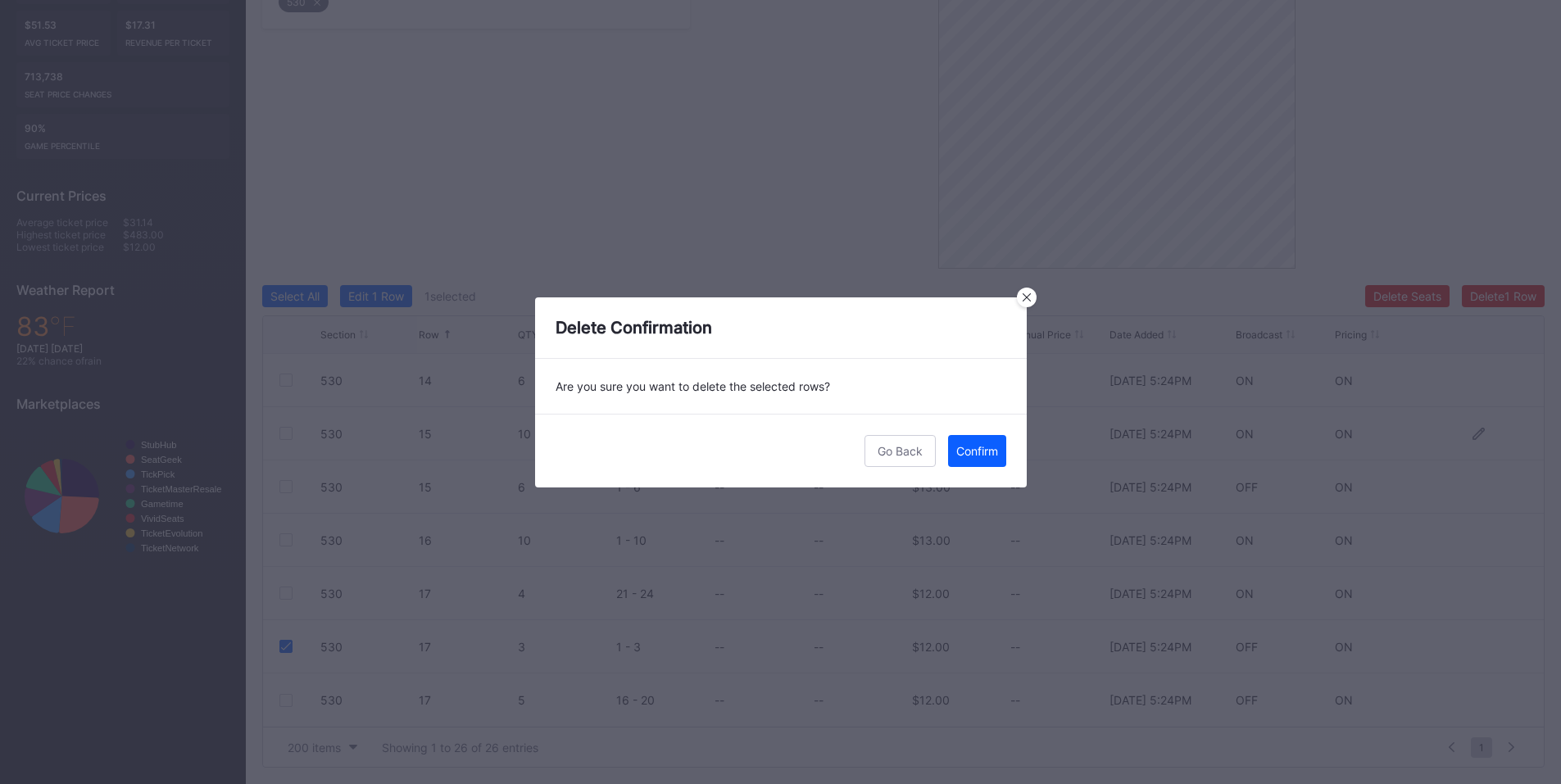
click at [982, 445] on div "Confirm" at bounding box center [977, 450] width 42 height 14
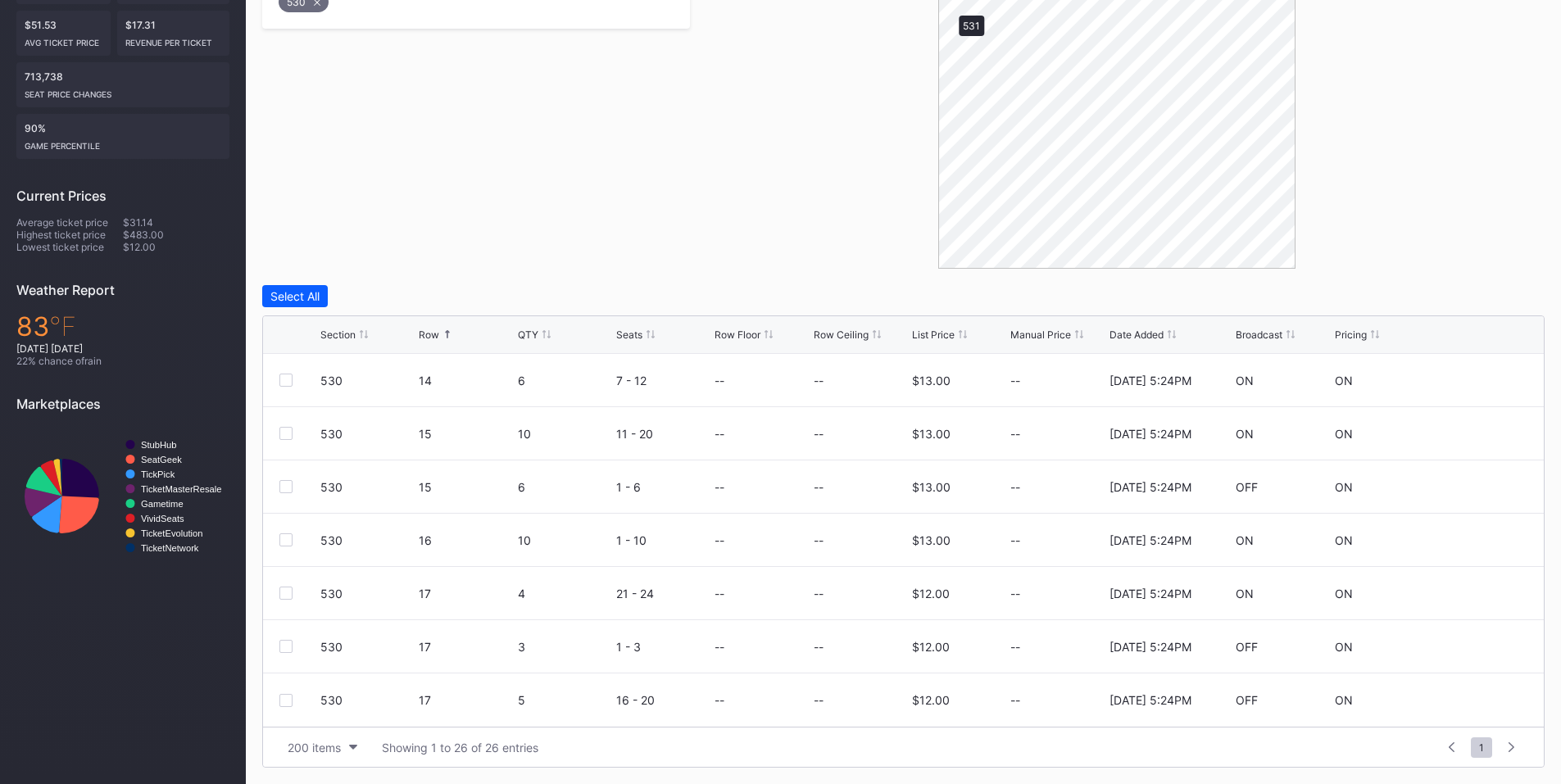
scroll to position [0, 0]
click at [286, 433] on div at bounding box center [286, 433] width 13 height 13
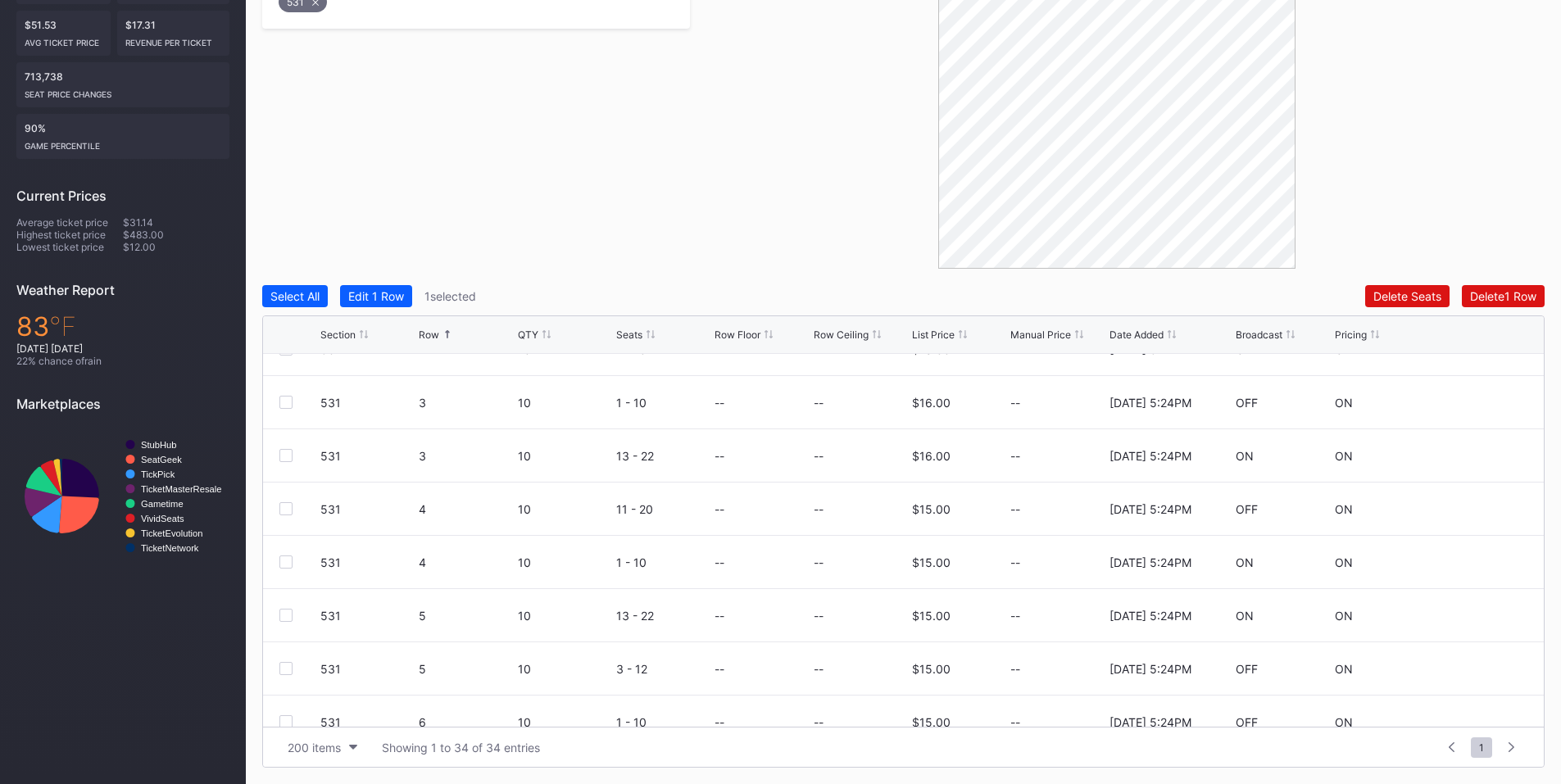
scroll to position [383, 0]
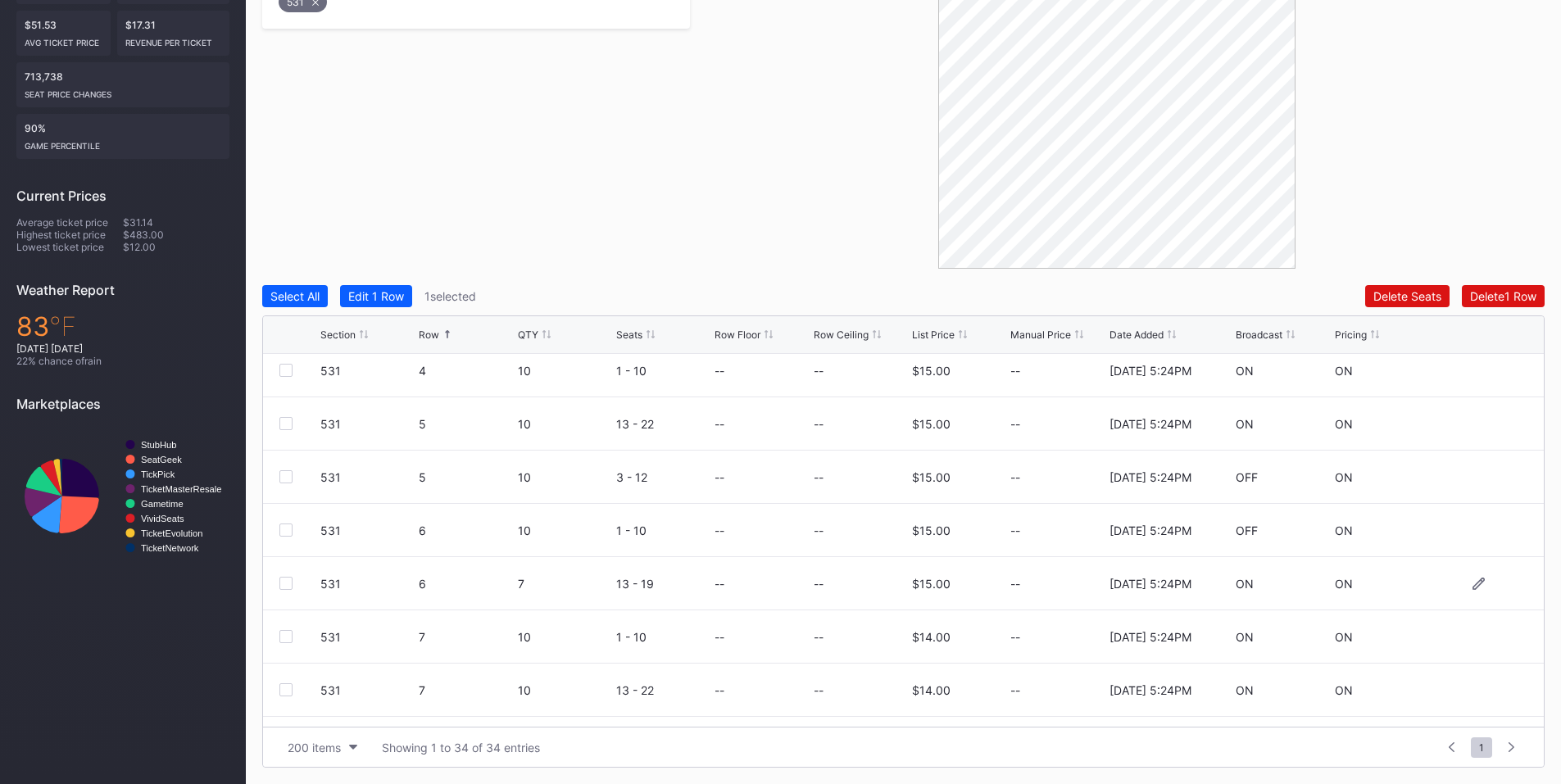
click at [284, 586] on div at bounding box center [286, 583] width 13 height 13
click at [1472, 298] on div "Delete 2 Rows" at bounding box center [1499, 296] width 73 height 14
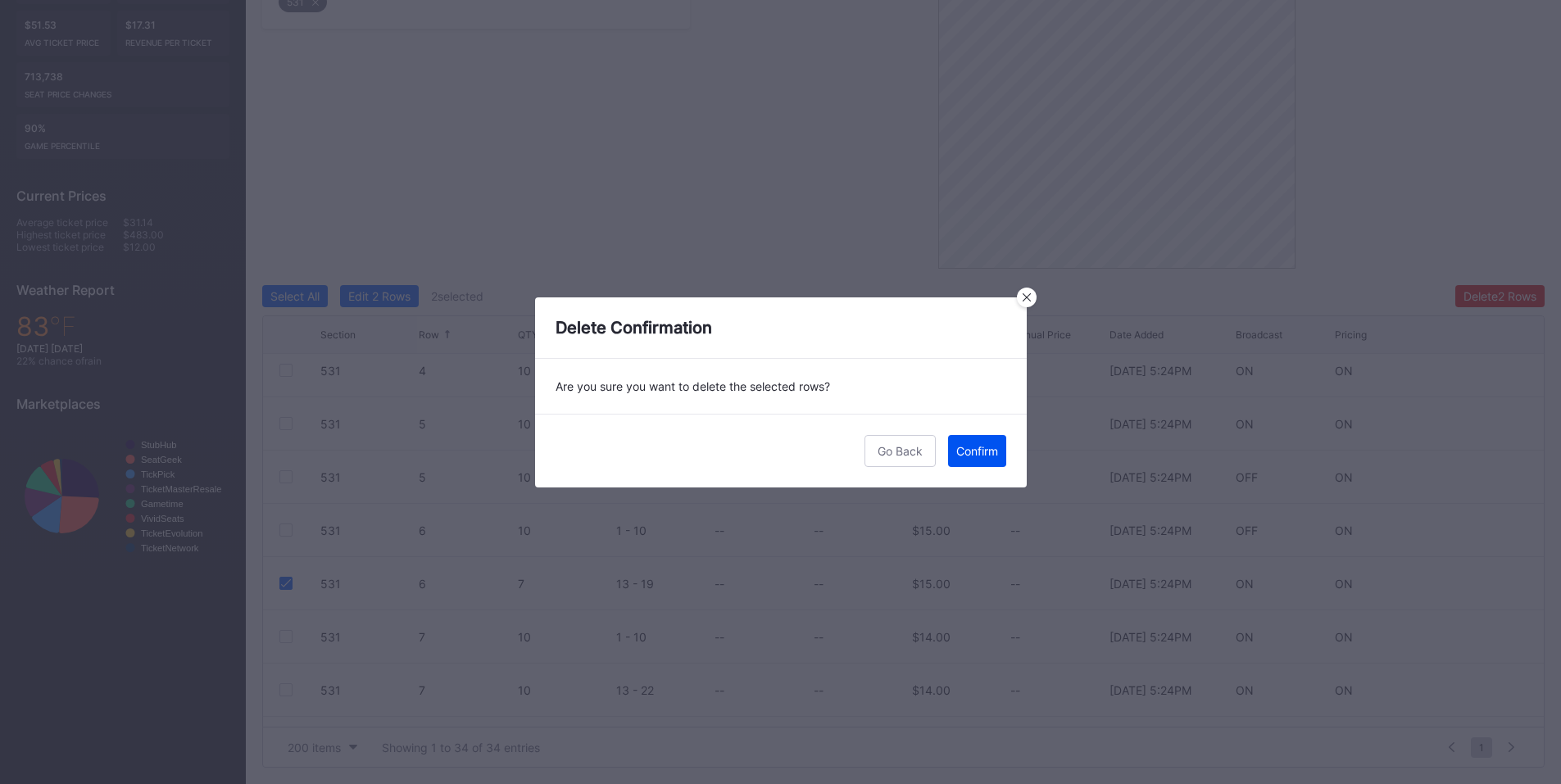
click at [972, 456] on div "Confirm" at bounding box center [977, 450] width 42 height 14
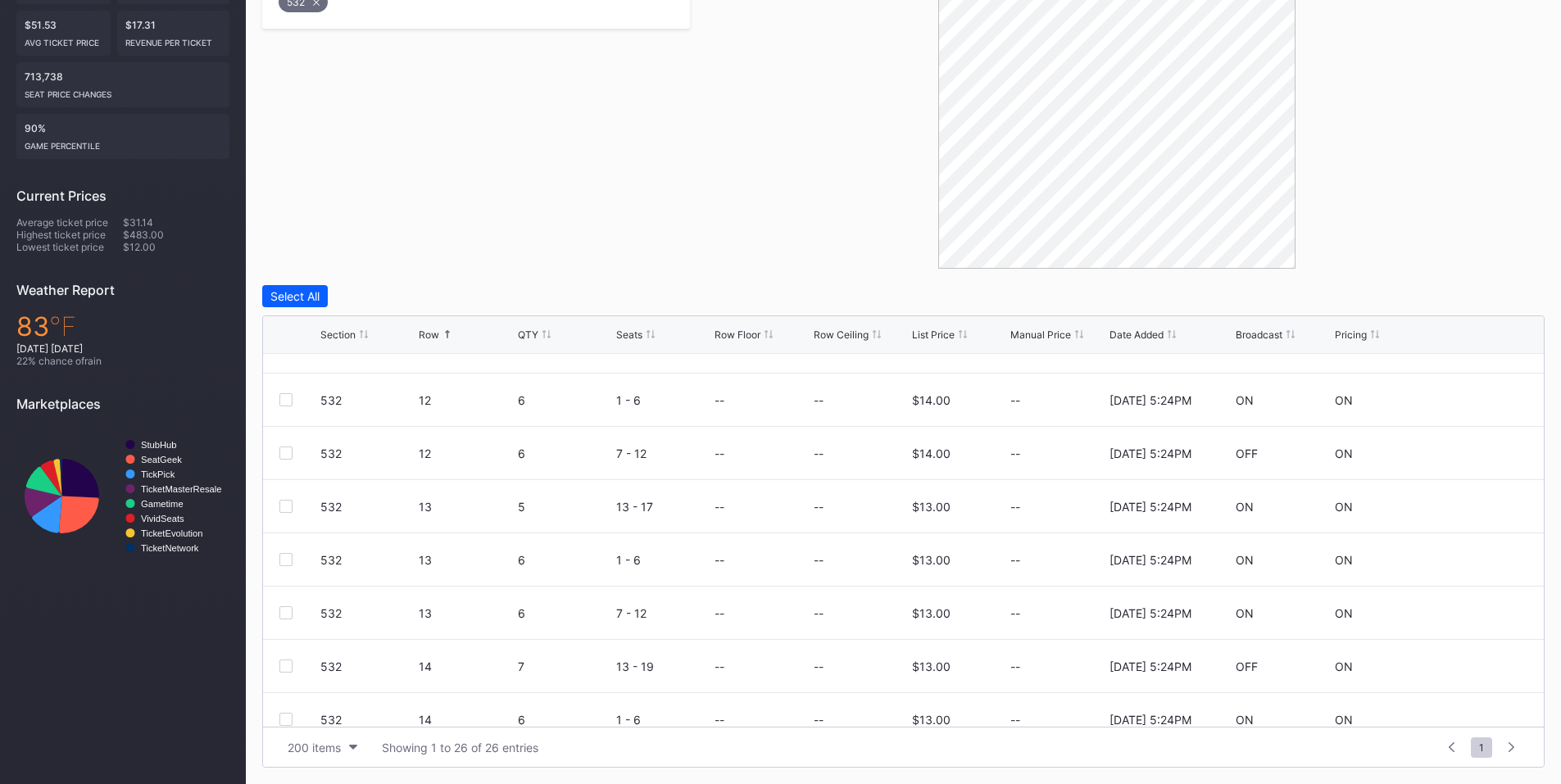
scroll to position [629, 0]
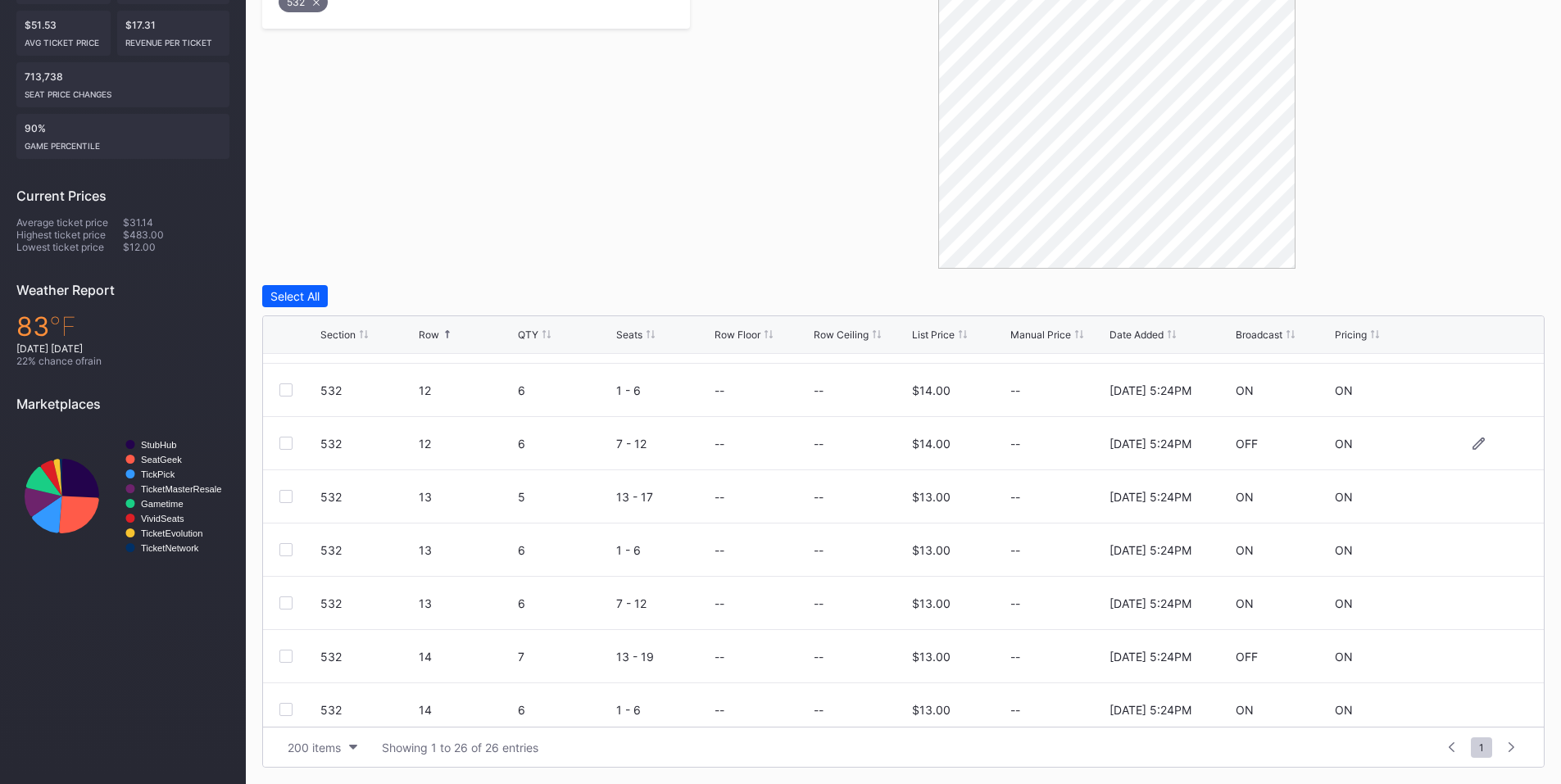
click at [287, 446] on div at bounding box center [286, 444] width 13 height 13
click at [1488, 306] on button "Delete 1 Row" at bounding box center [1503, 296] width 83 height 22
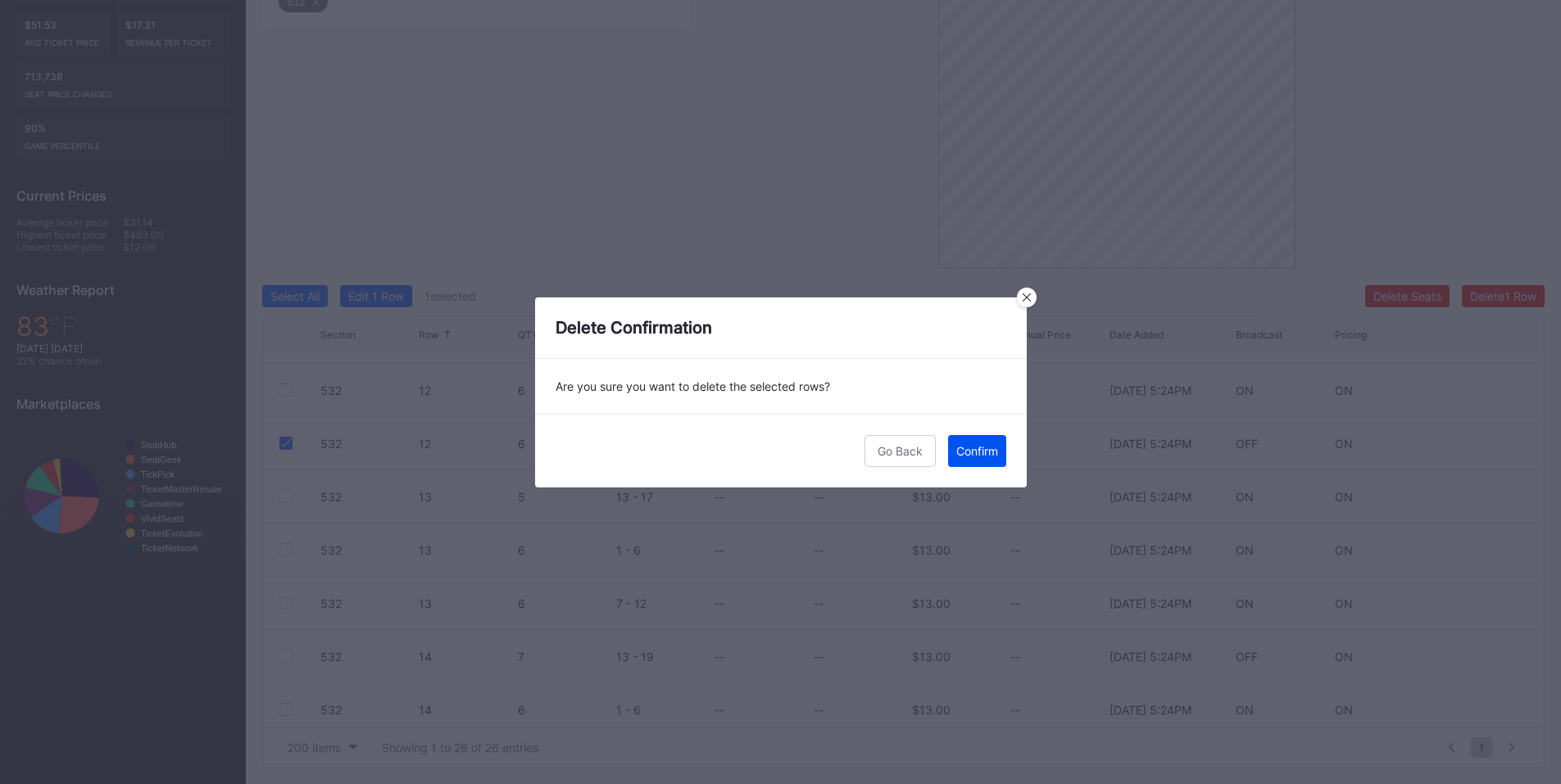
click at [969, 449] on div "Confirm" at bounding box center [977, 450] width 42 height 14
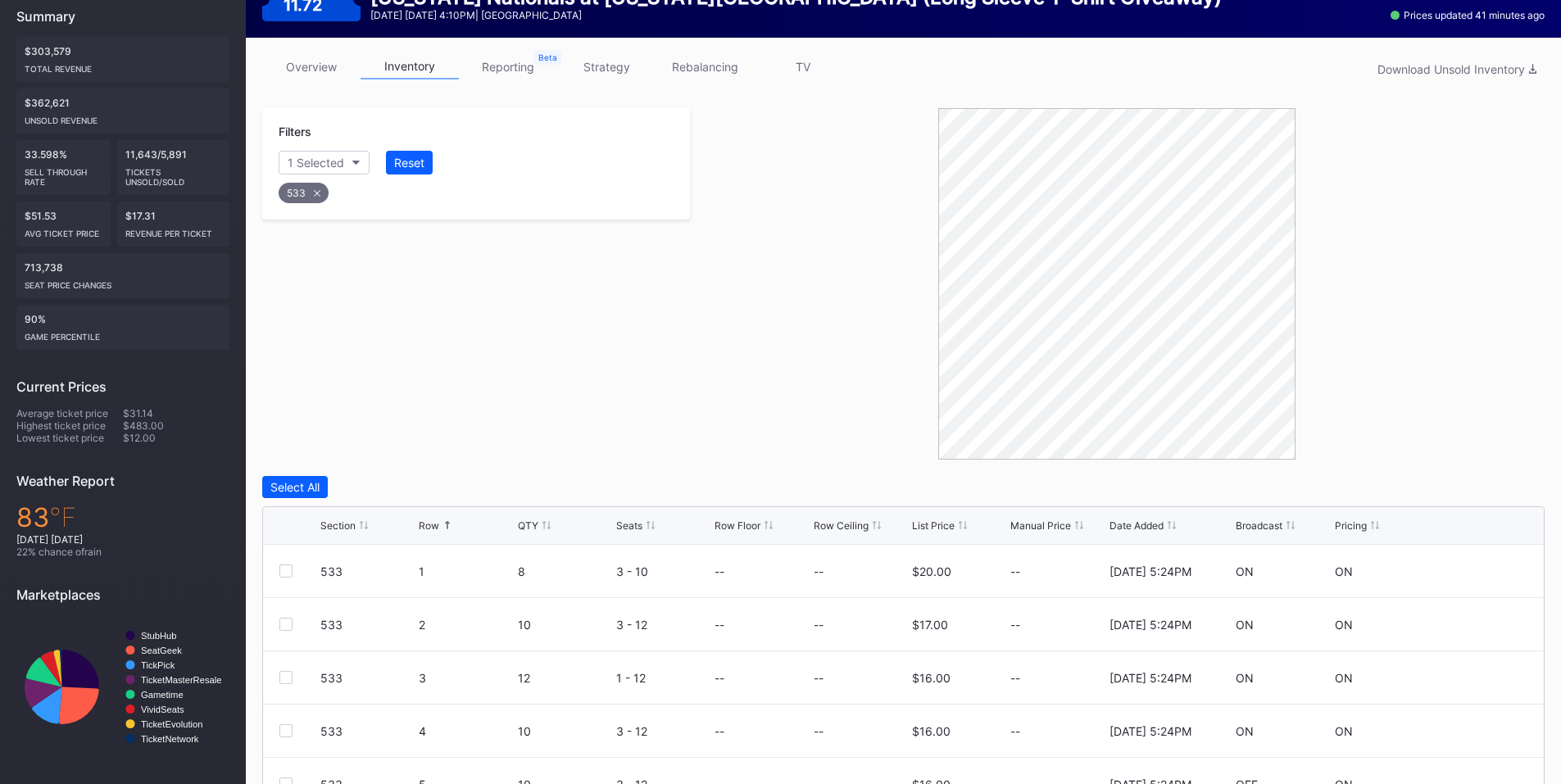
scroll to position [411, 0]
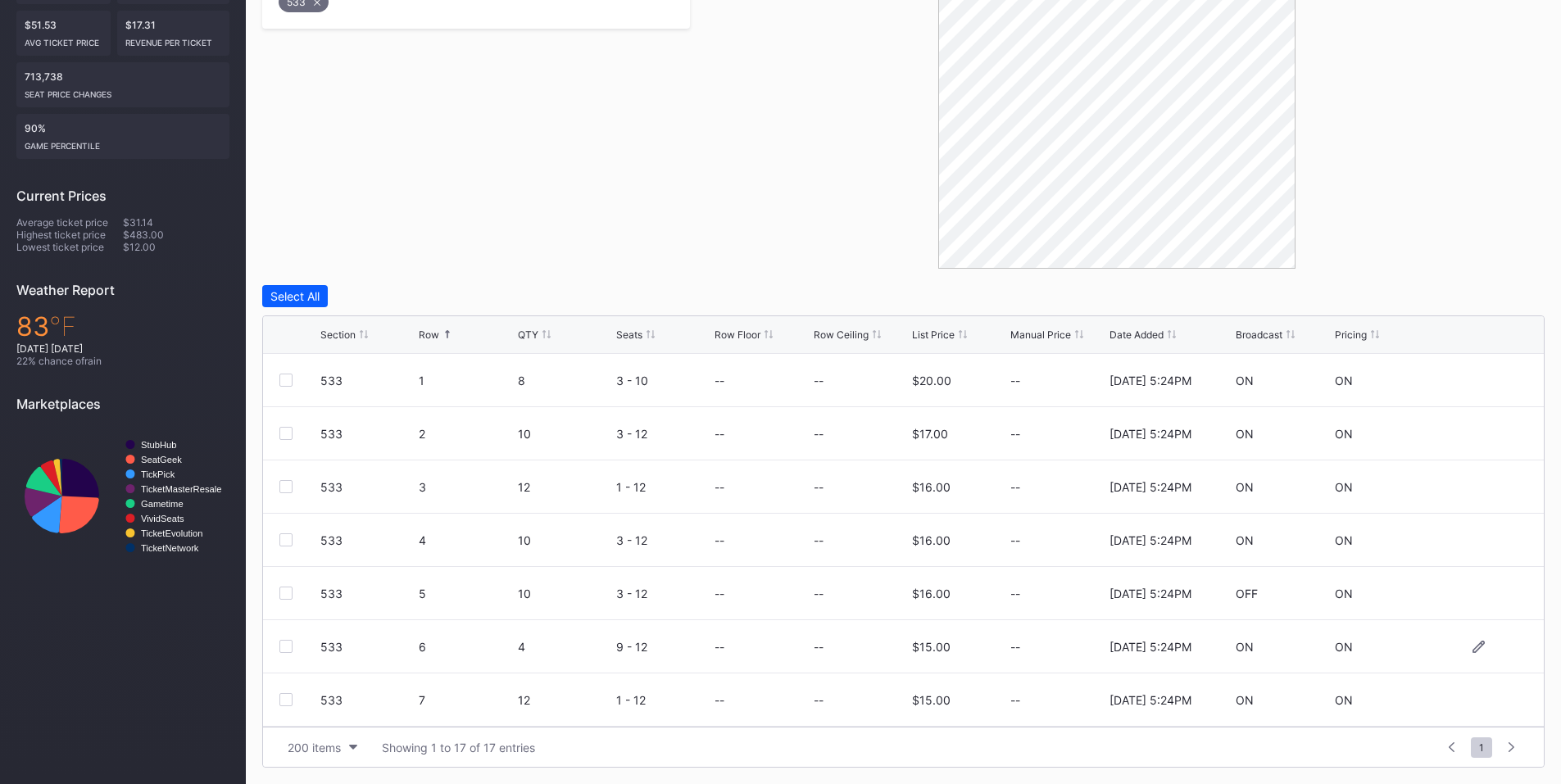
click at [284, 649] on div at bounding box center [286, 647] width 13 height 13
click at [1482, 298] on div "Delete 1 Row" at bounding box center [1503, 296] width 66 height 14
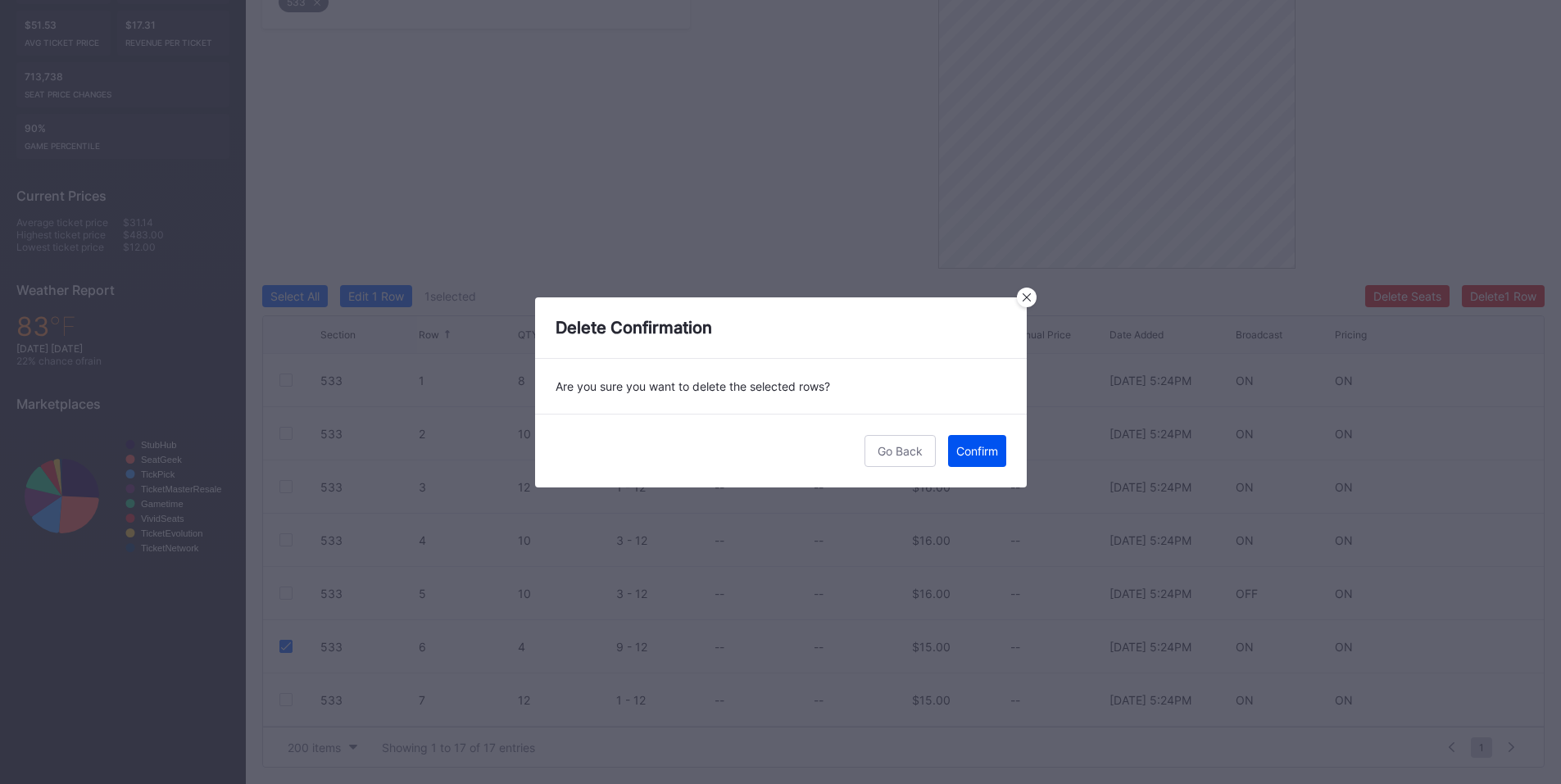
click at [968, 450] on div "Confirm" at bounding box center [977, 450] width 42 height 14
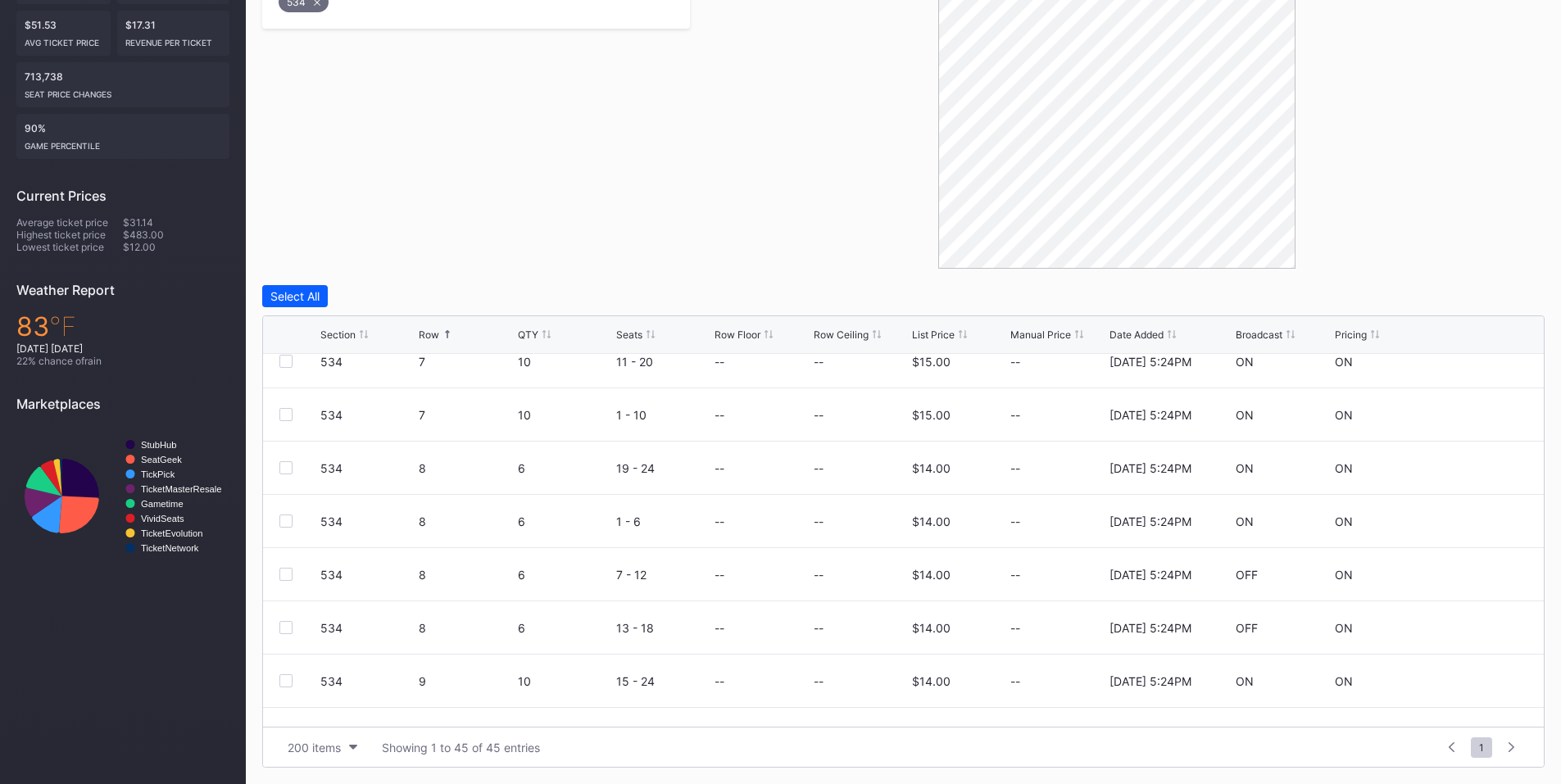
scroll to position [728, 0]
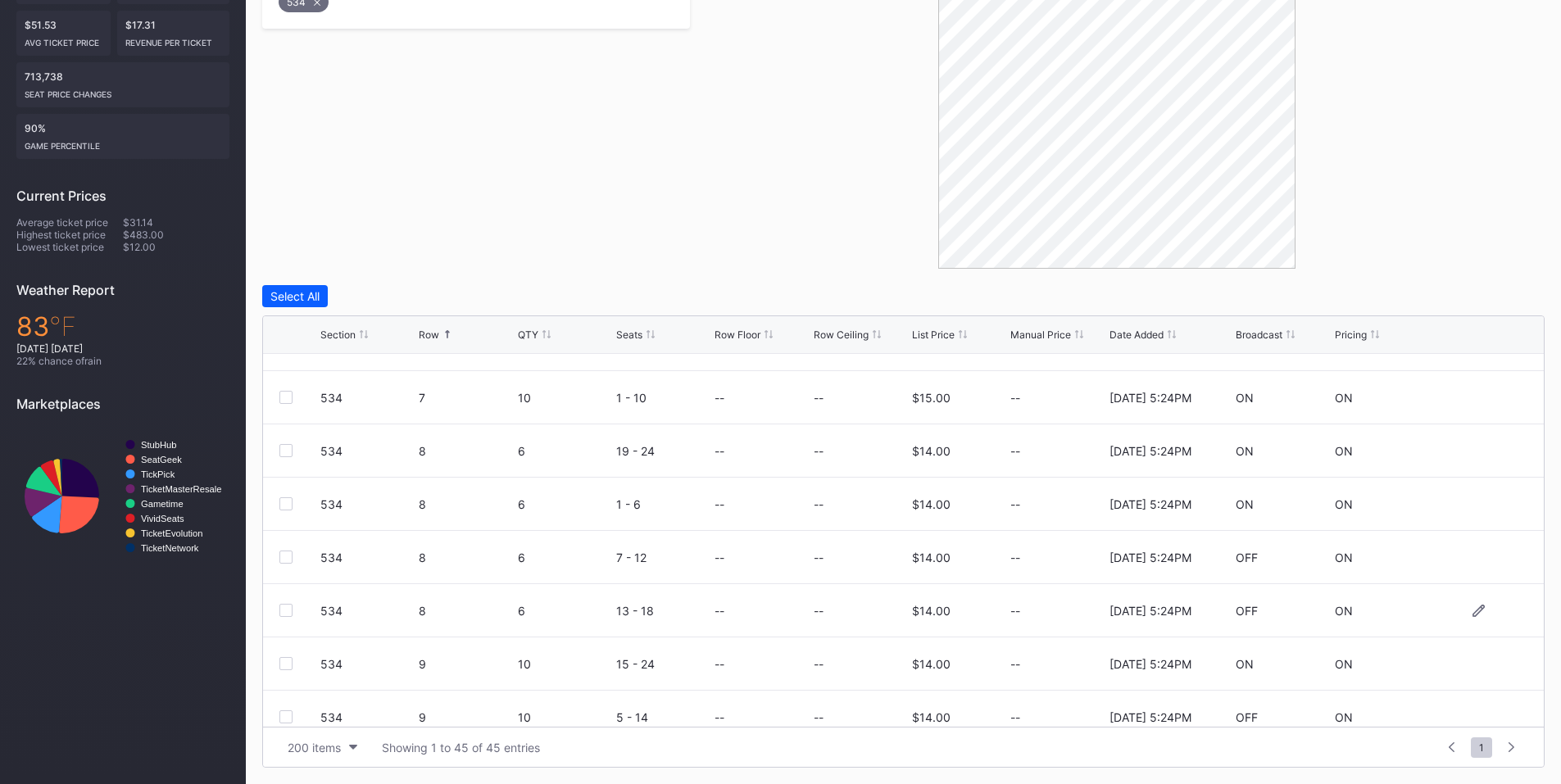
click at [288, 608] on div at bounding box center [286, 611] width 13 height 13
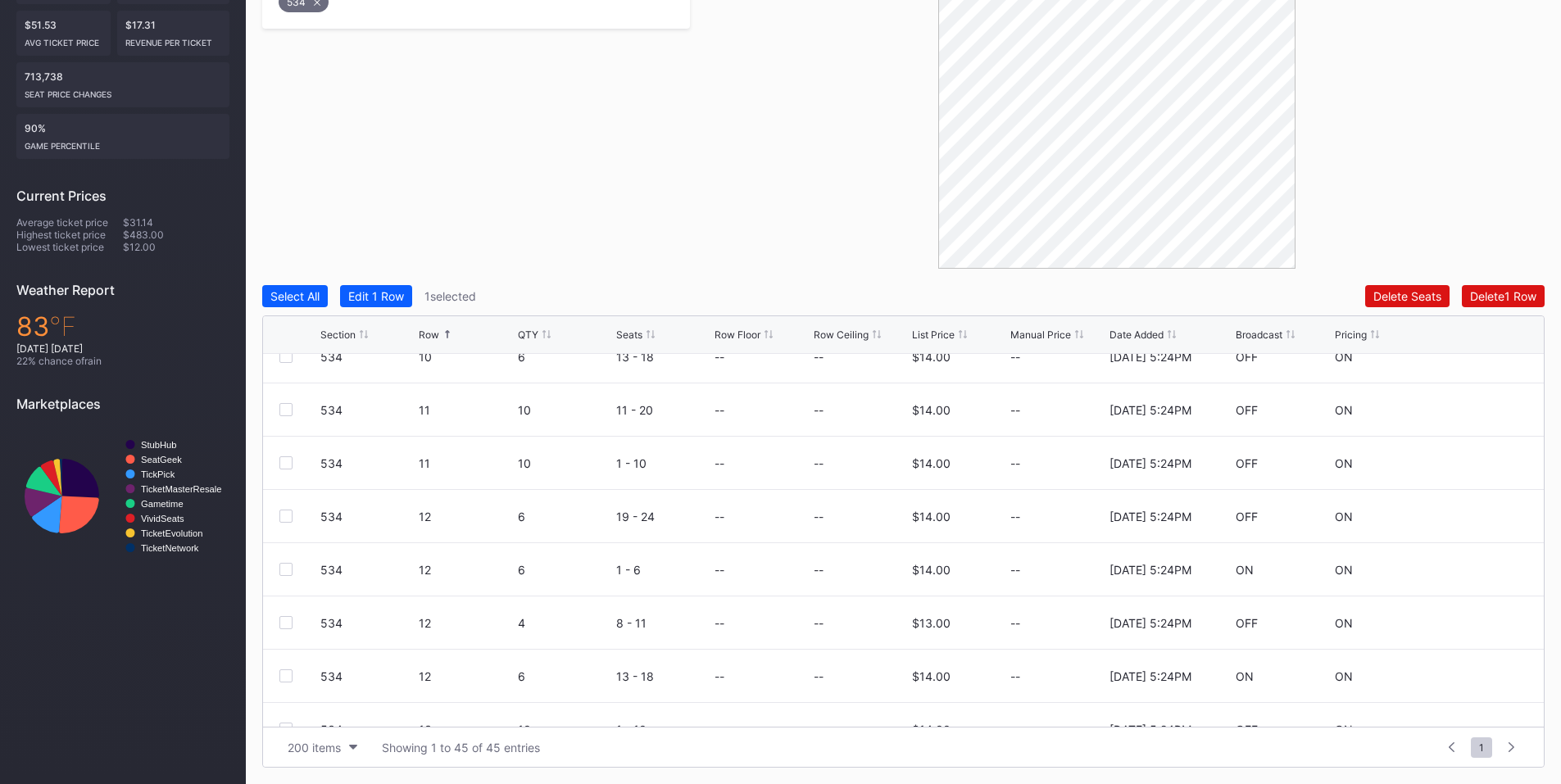
scroll to position [1324, 0]
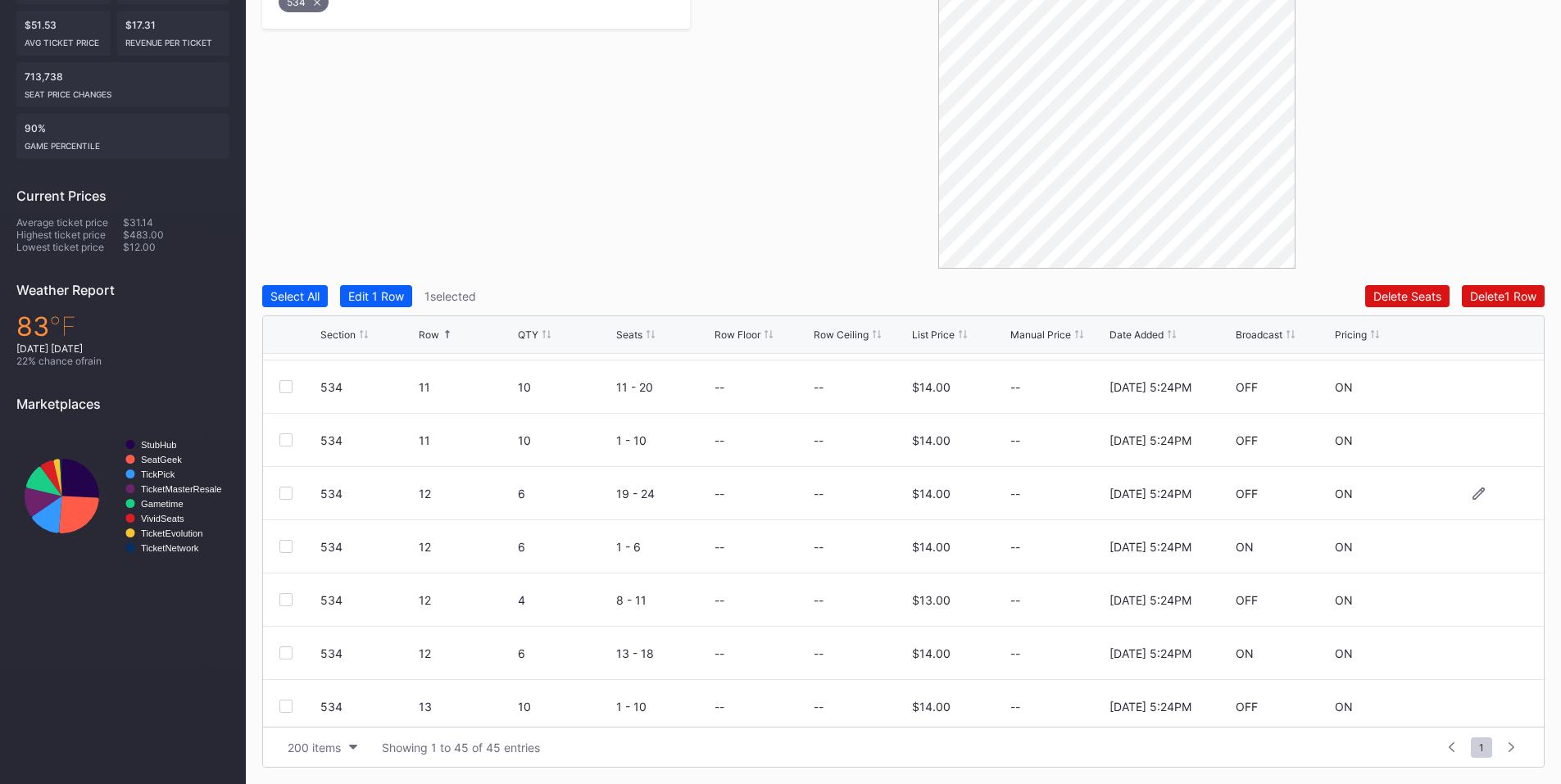
click at [287, 497] on div at bounding box center [286, 493] width 13 height 13
click at [1485, 299] on div "Delete 2 Rows" at bounding box center [1499, 296] width 73 height 14
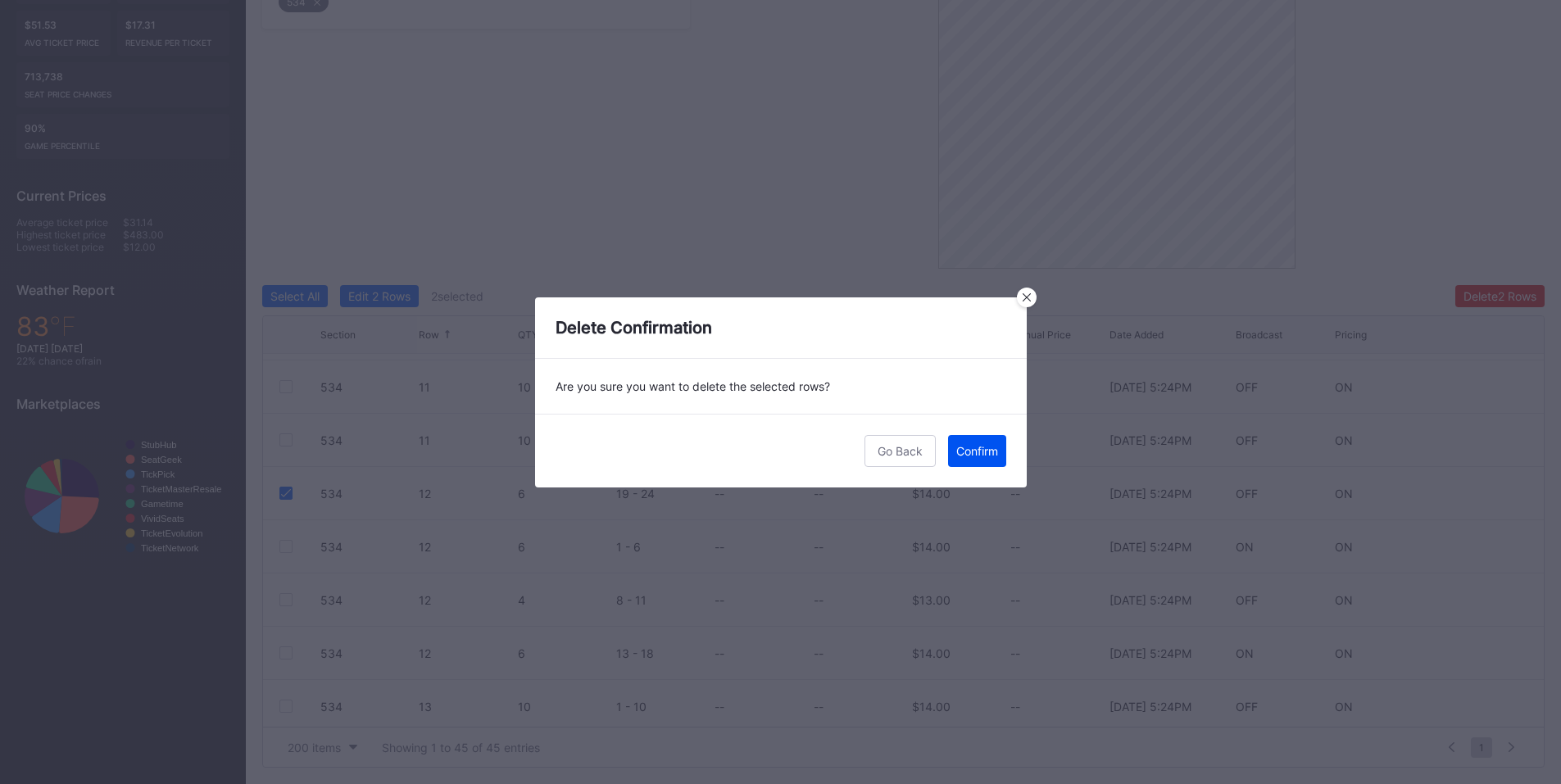
click at [969, 455] on div "Confirm" at bounding box center [977, 450] width 42 height 14
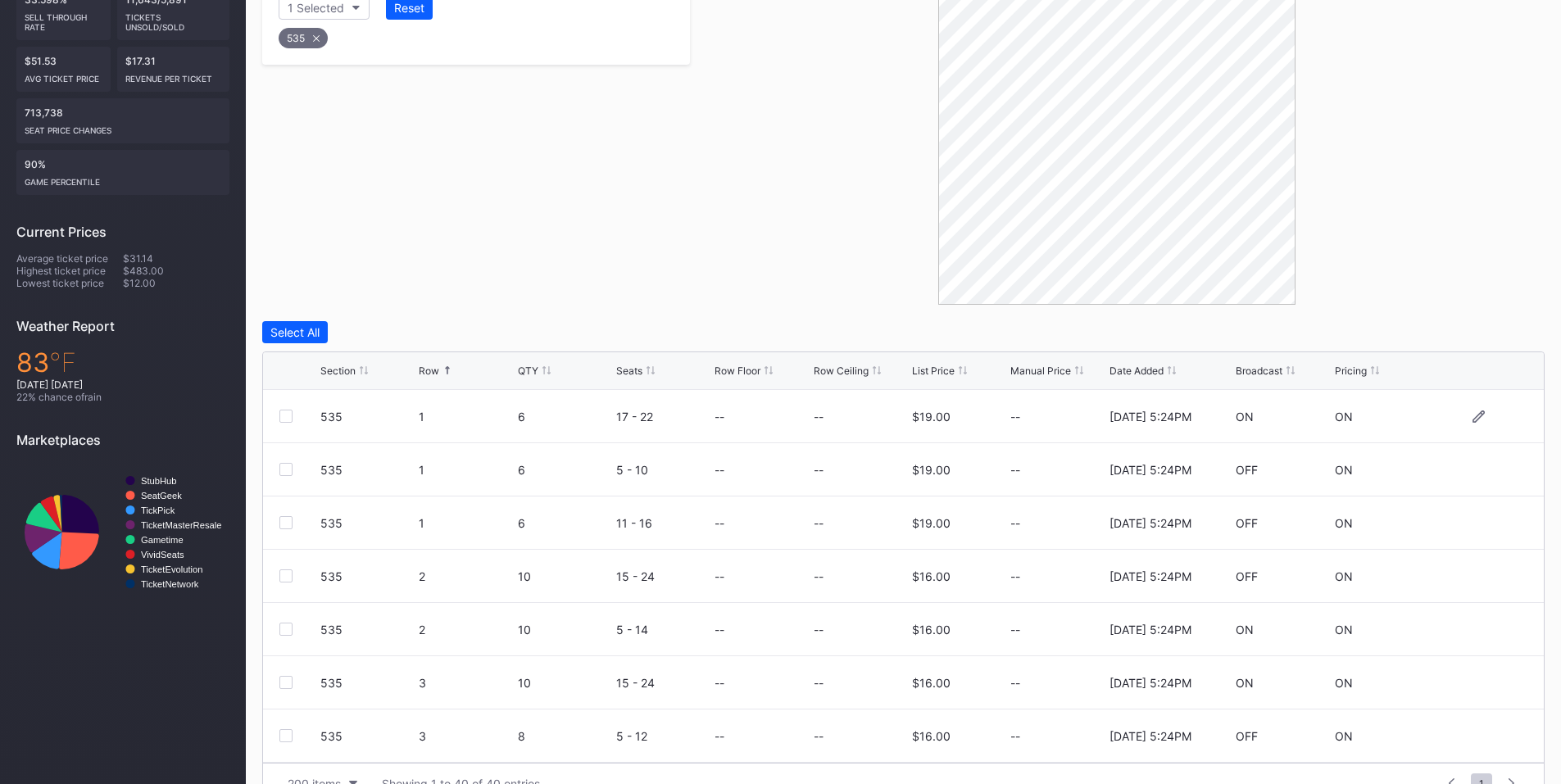
scroll to position [411, 0]
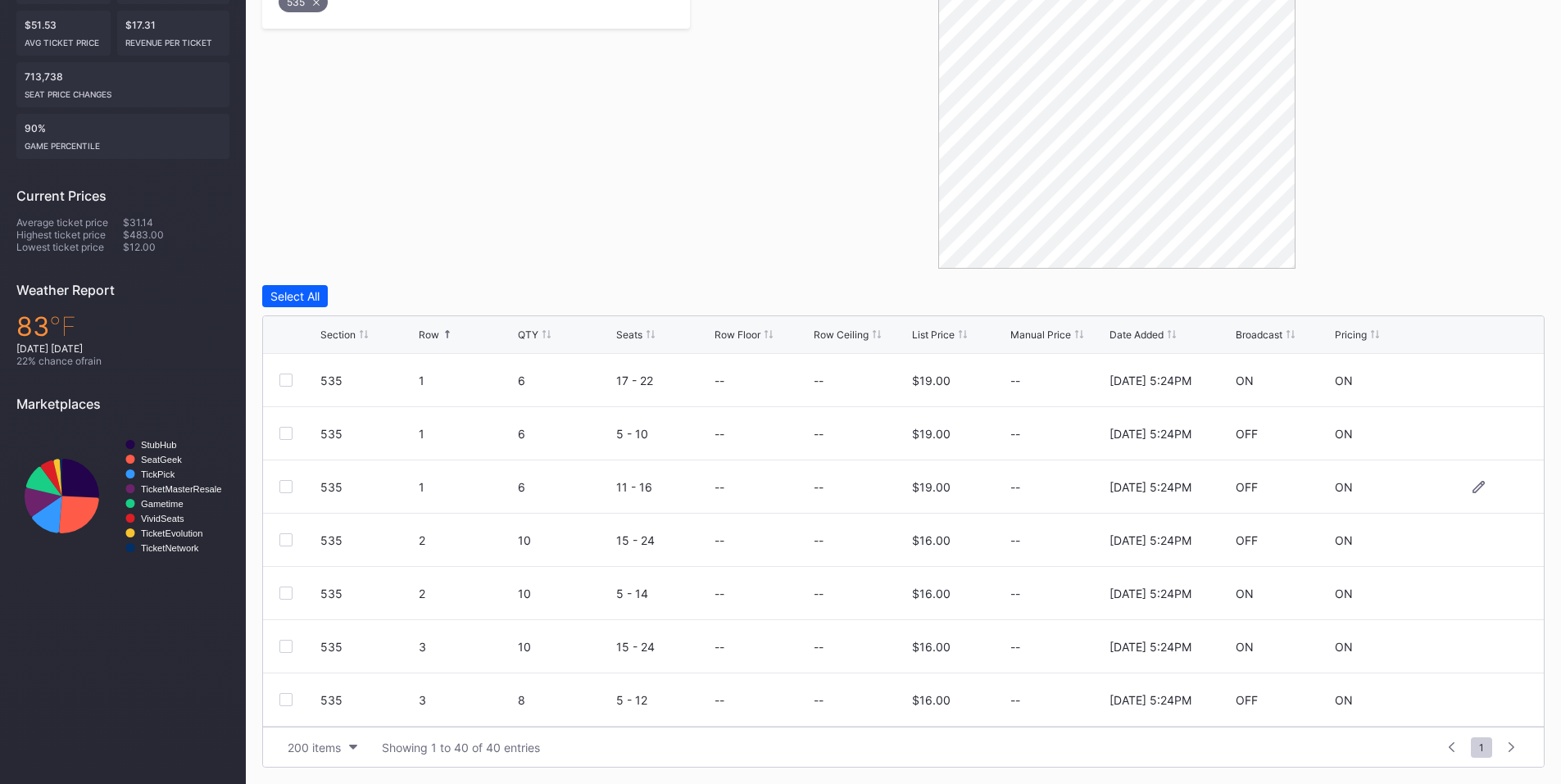
click at [284, 486] on div at bounding box center [286, 486] width 13 height 13
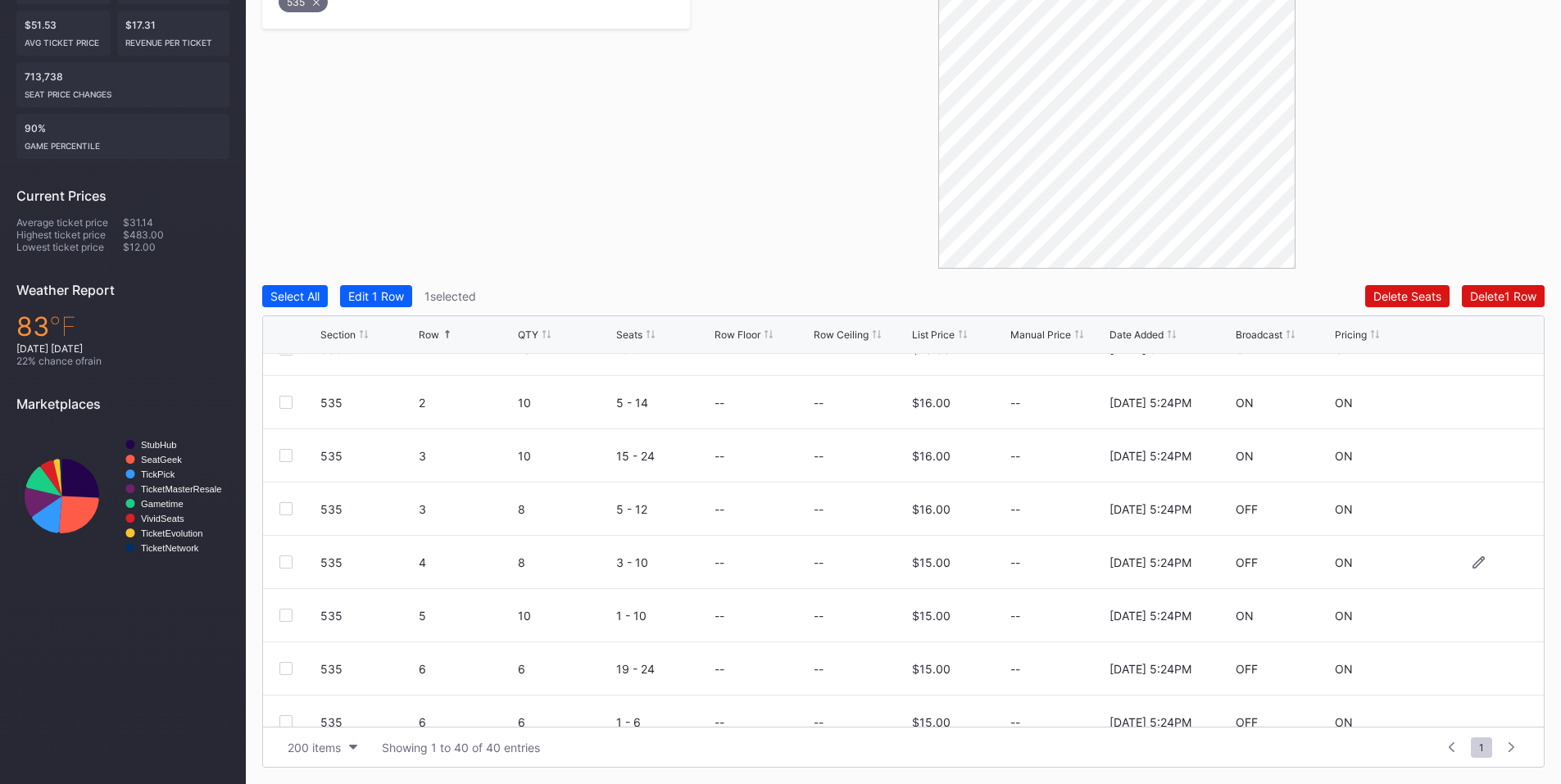
click at [288, 563] on div at bounding box center [286, 562] width 13 height 13
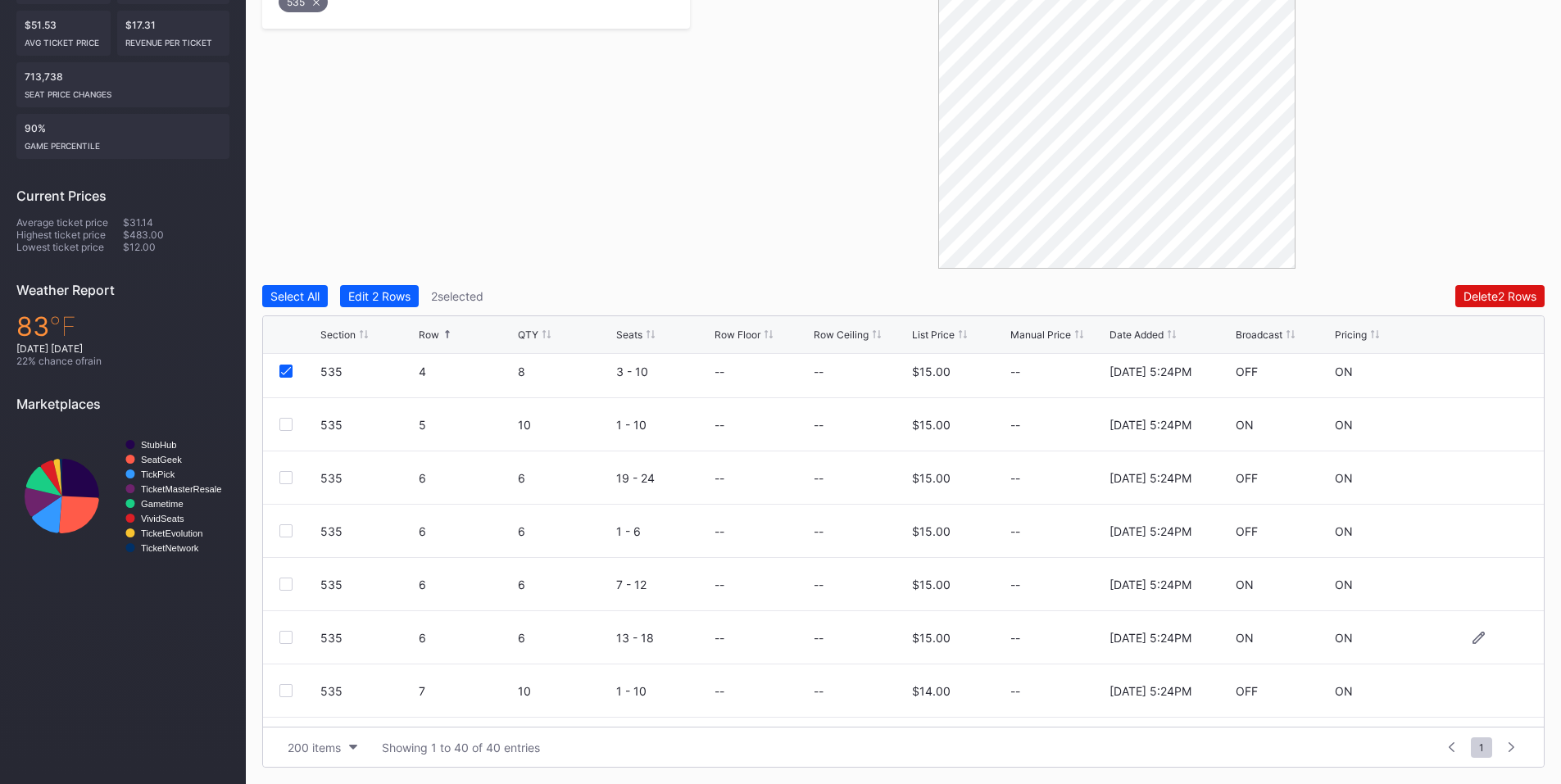
click at [286, 631] on div at bounding box center [286, 637] width 13 height 13
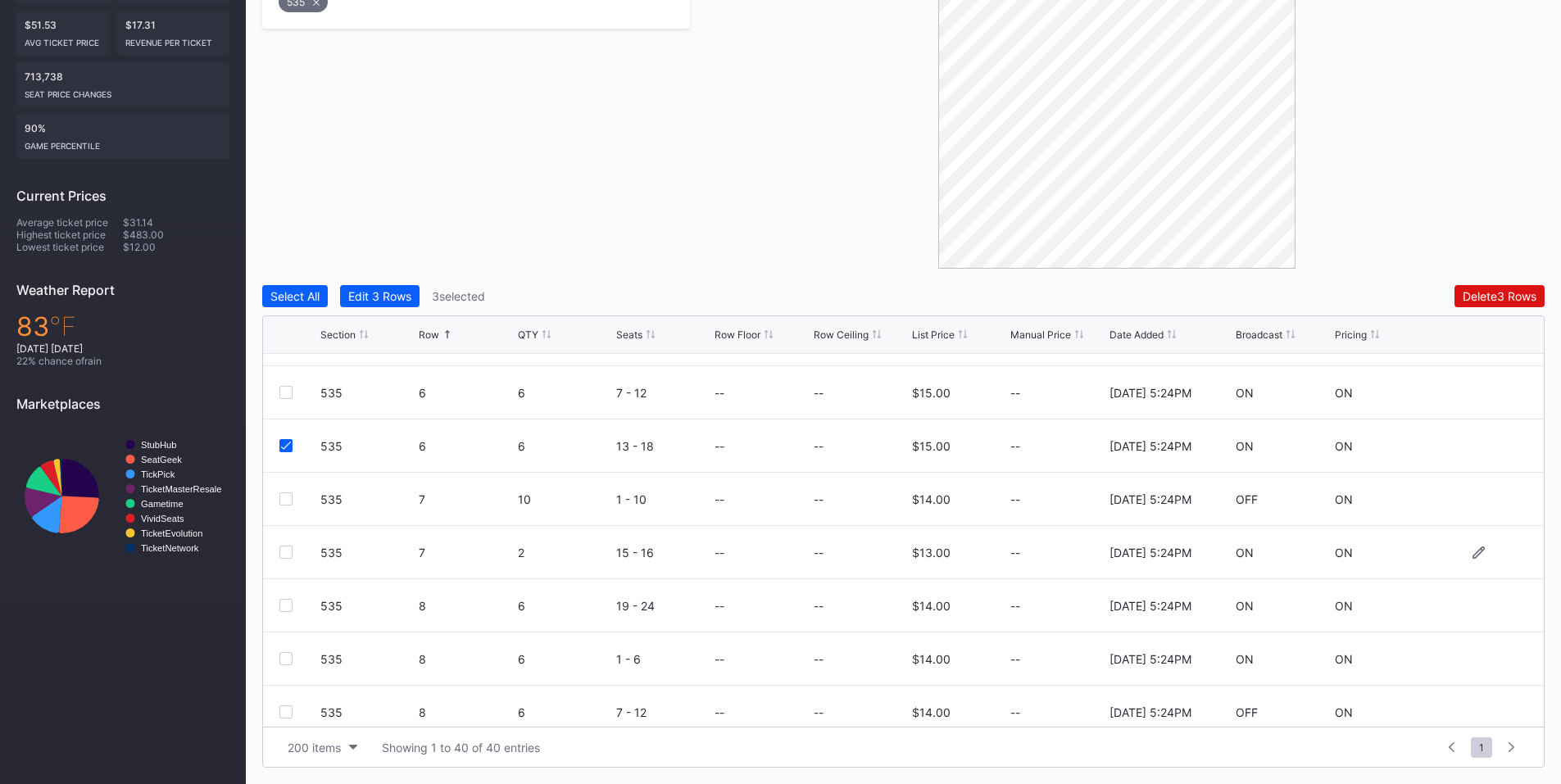
click at [282, 552] on div at bounding box center [286, 552] width 13 height 13
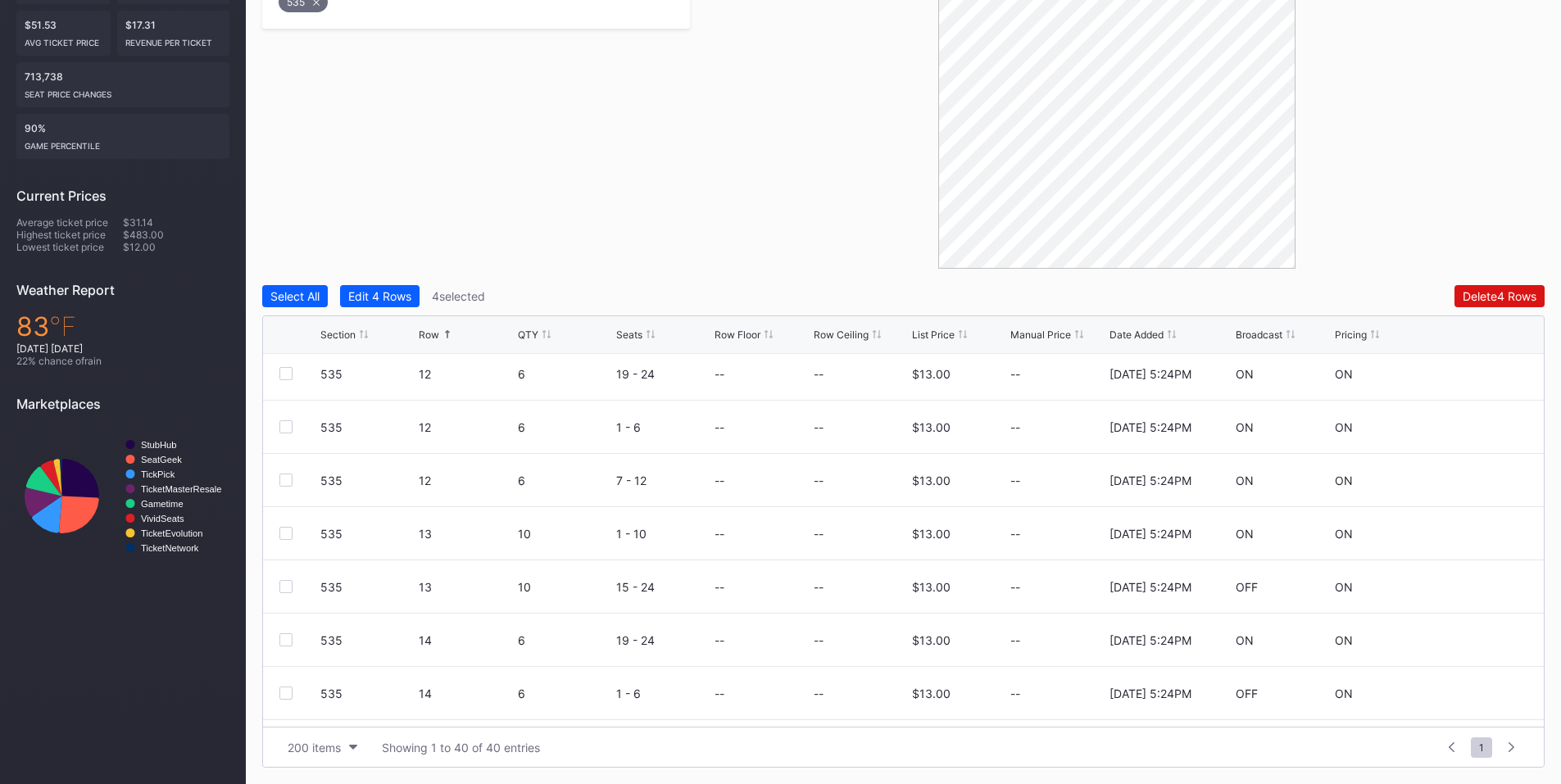
scroll to position [1262, 0]
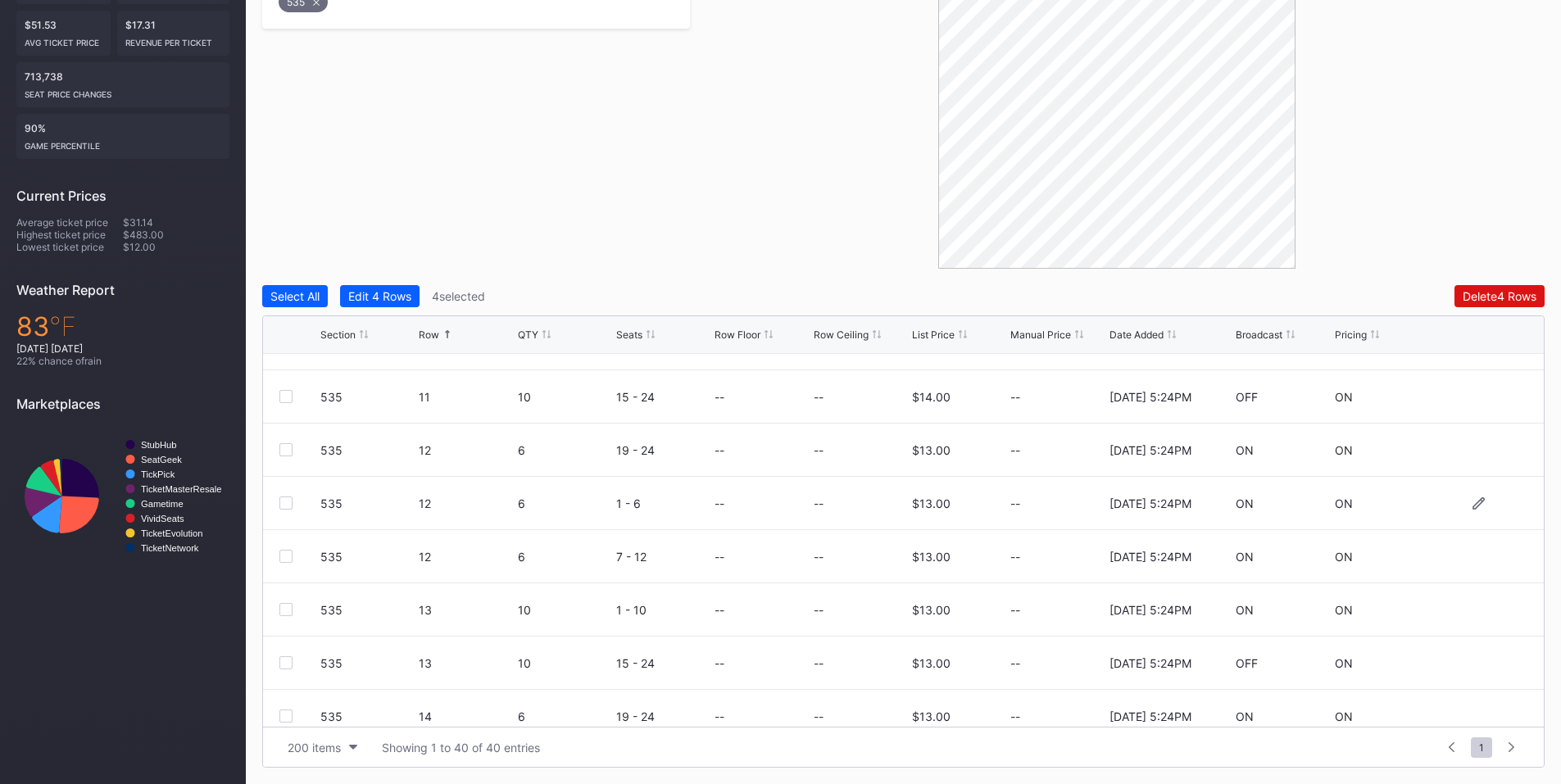
click at [285, 503] on div at bounding box center [286, 503] width 13 height 13
click at [285, 553] on div at bounding box center [286, 554] width 13 height 13
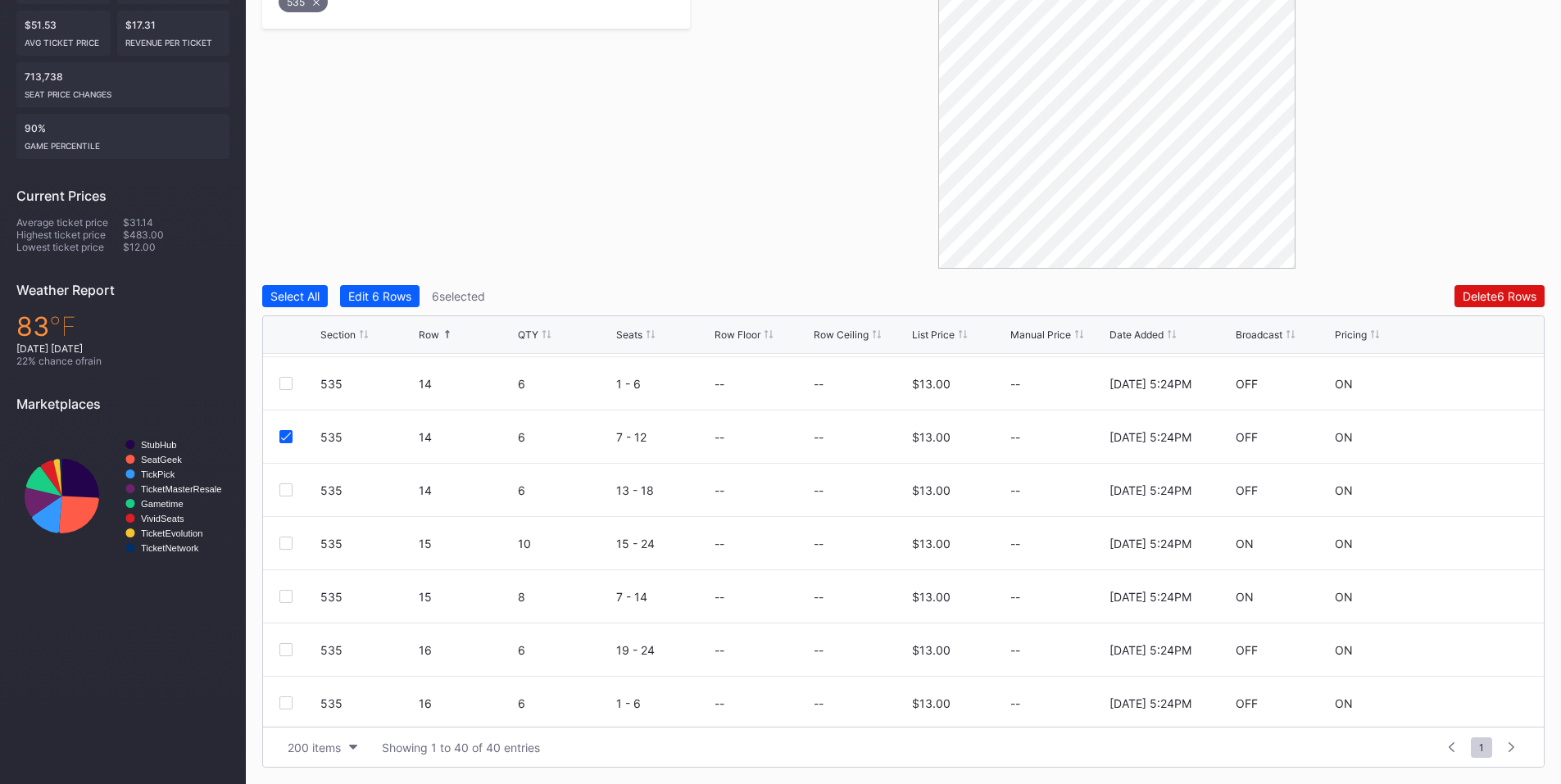
scroll to position [1757, 0]
click at [290, 538] on div at bounding box center [286, 540] width 13 height 13
click at [1473, 284] on div "Filters 1 Selected Reset 535 Select All Edit 7 Rows 7 selected Delete 7 Rows Se…" at bounding box center [904, 342] width 1282 height 850
click at [1463, 301] on div "Delete 7 Rows" at bounding box center [1499, 296] width 73 height 14
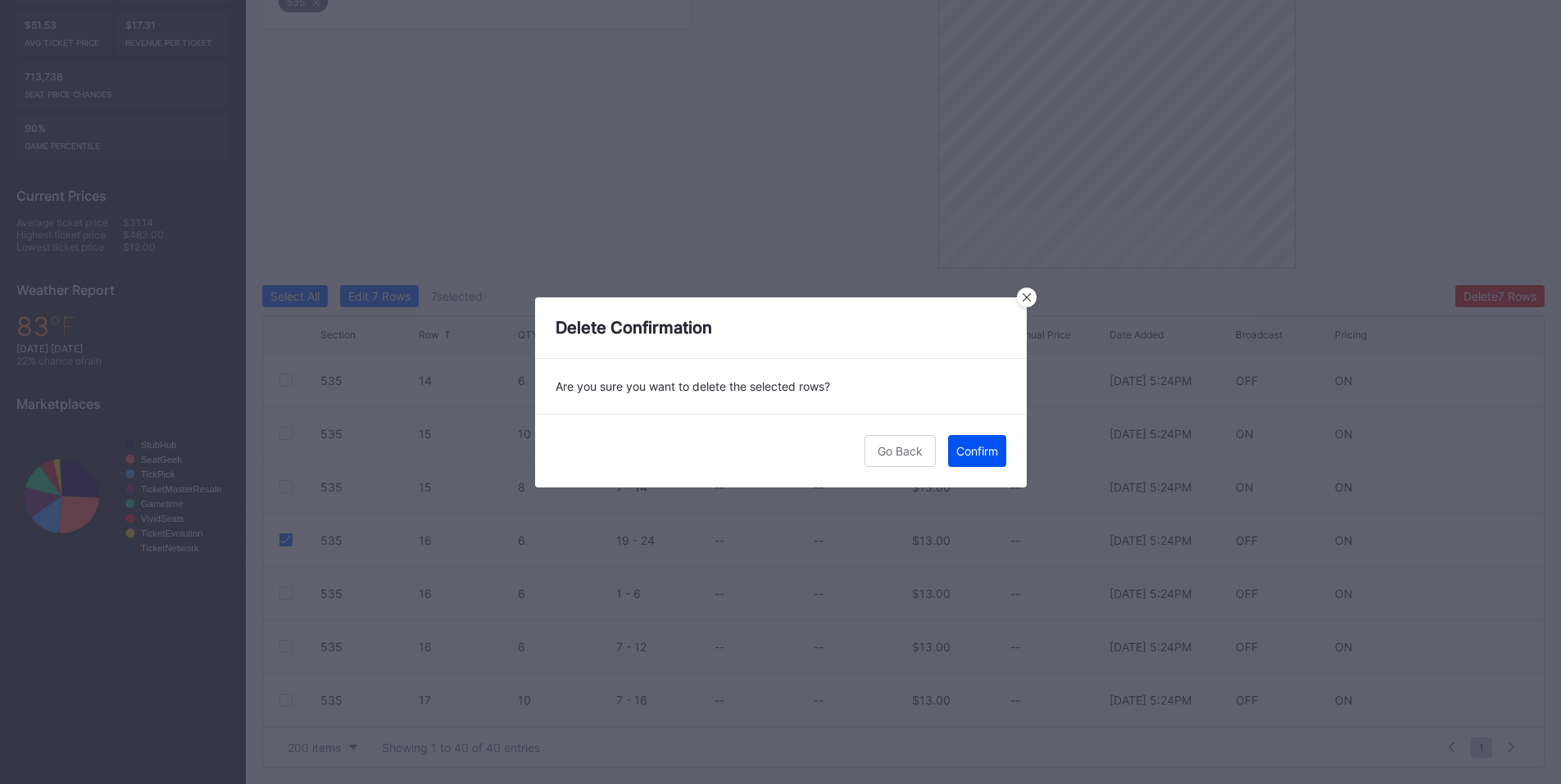
click at [980, 450] on div "Confirm" at bounding box center [977, 450] width 42 height 14
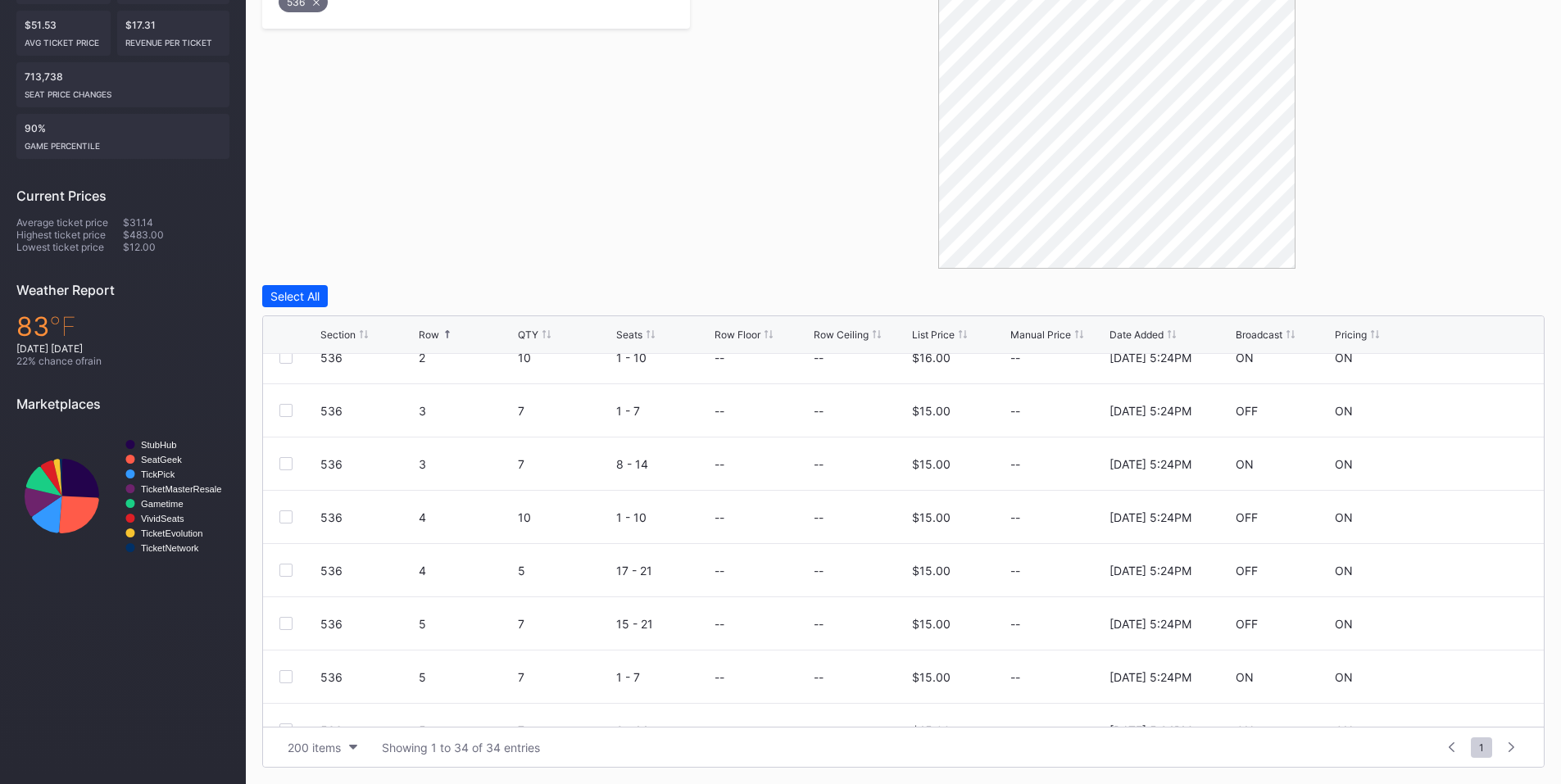
scroll to position [181, 0]
click at [283, 520] on div at bounding box center [286, 519] width 13 height 13
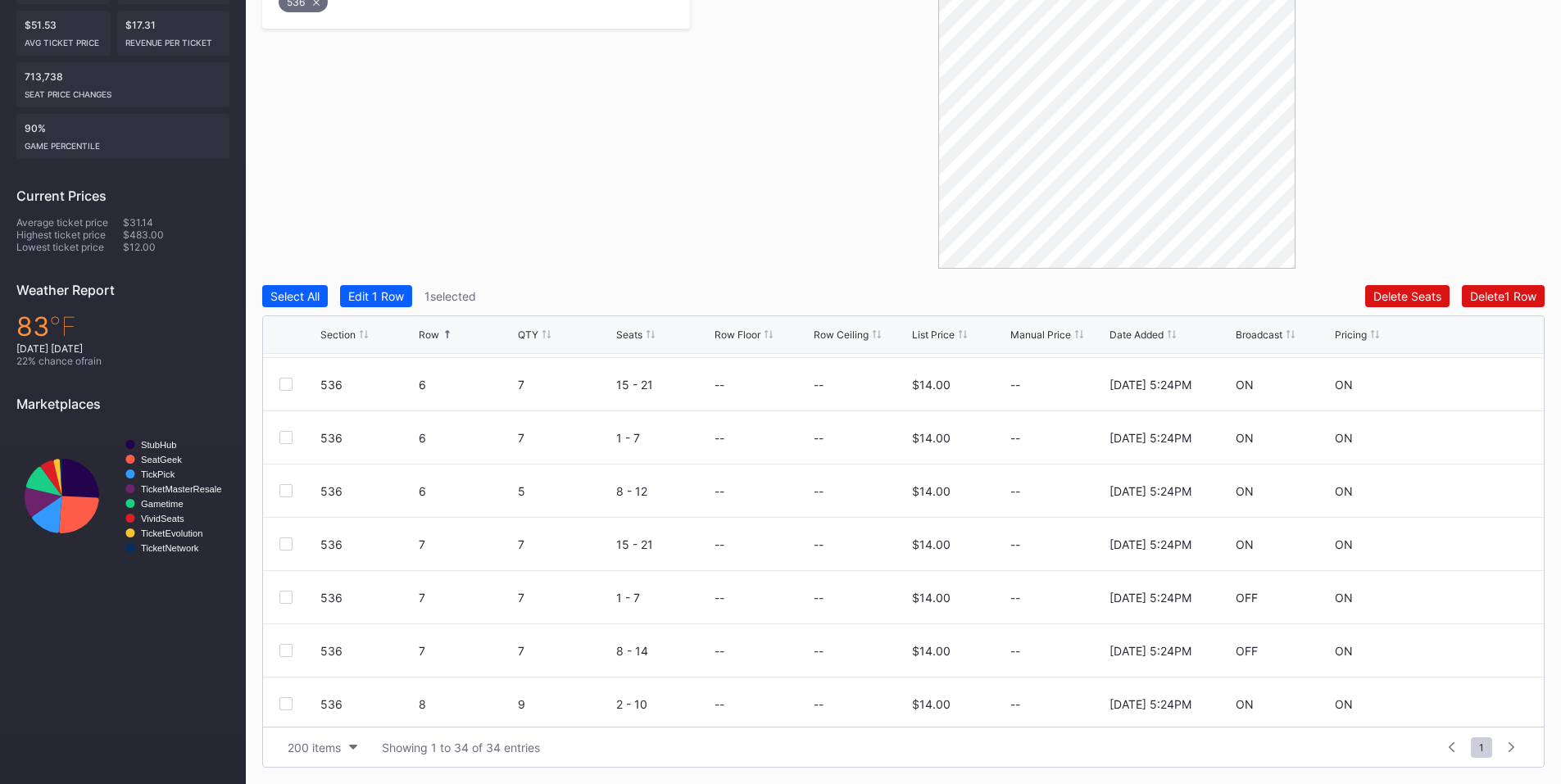
scroll to position [563, 0]
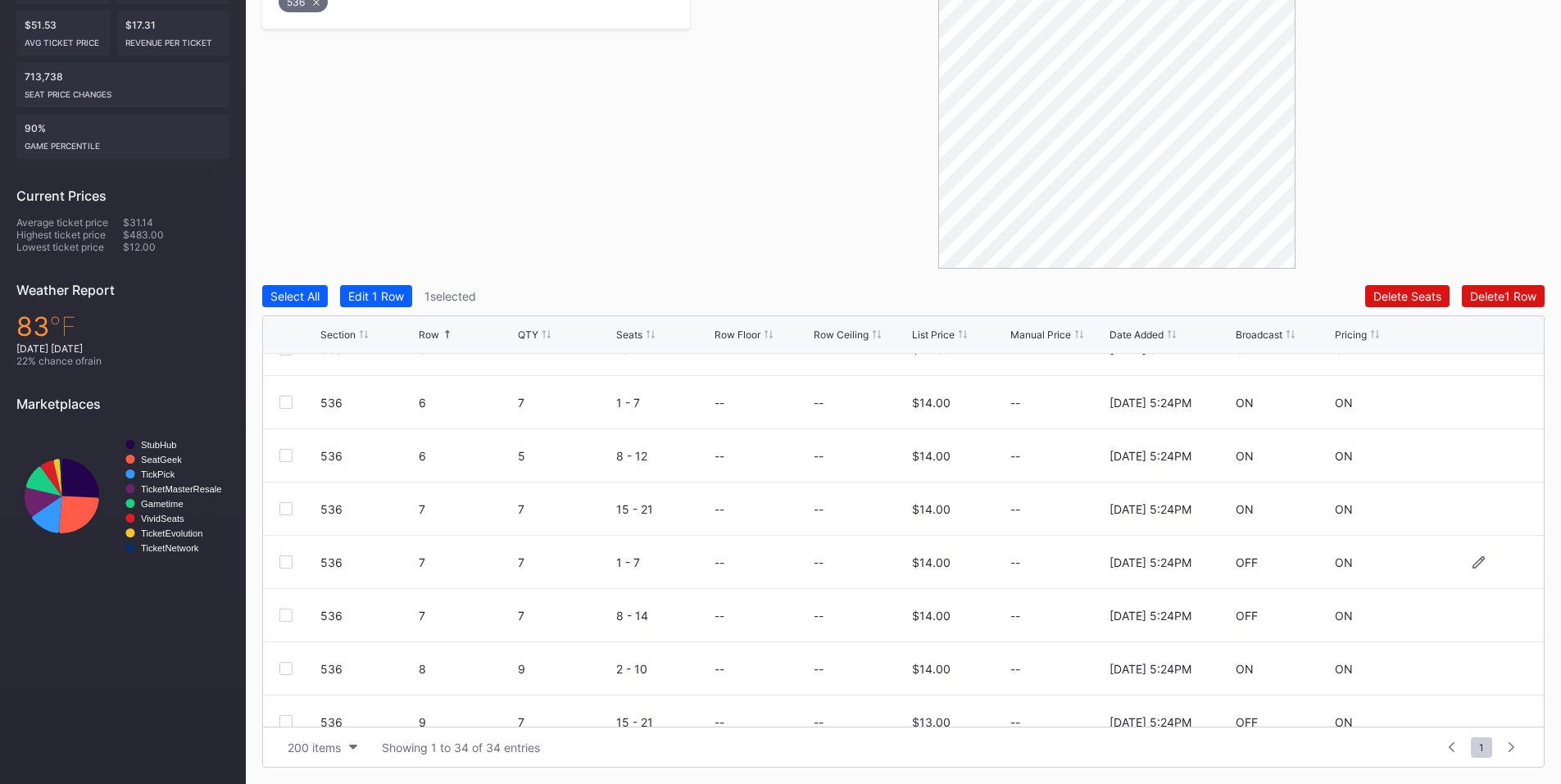
click at [281, 561] on div at bounding box center [286, 562] width 13 height 13
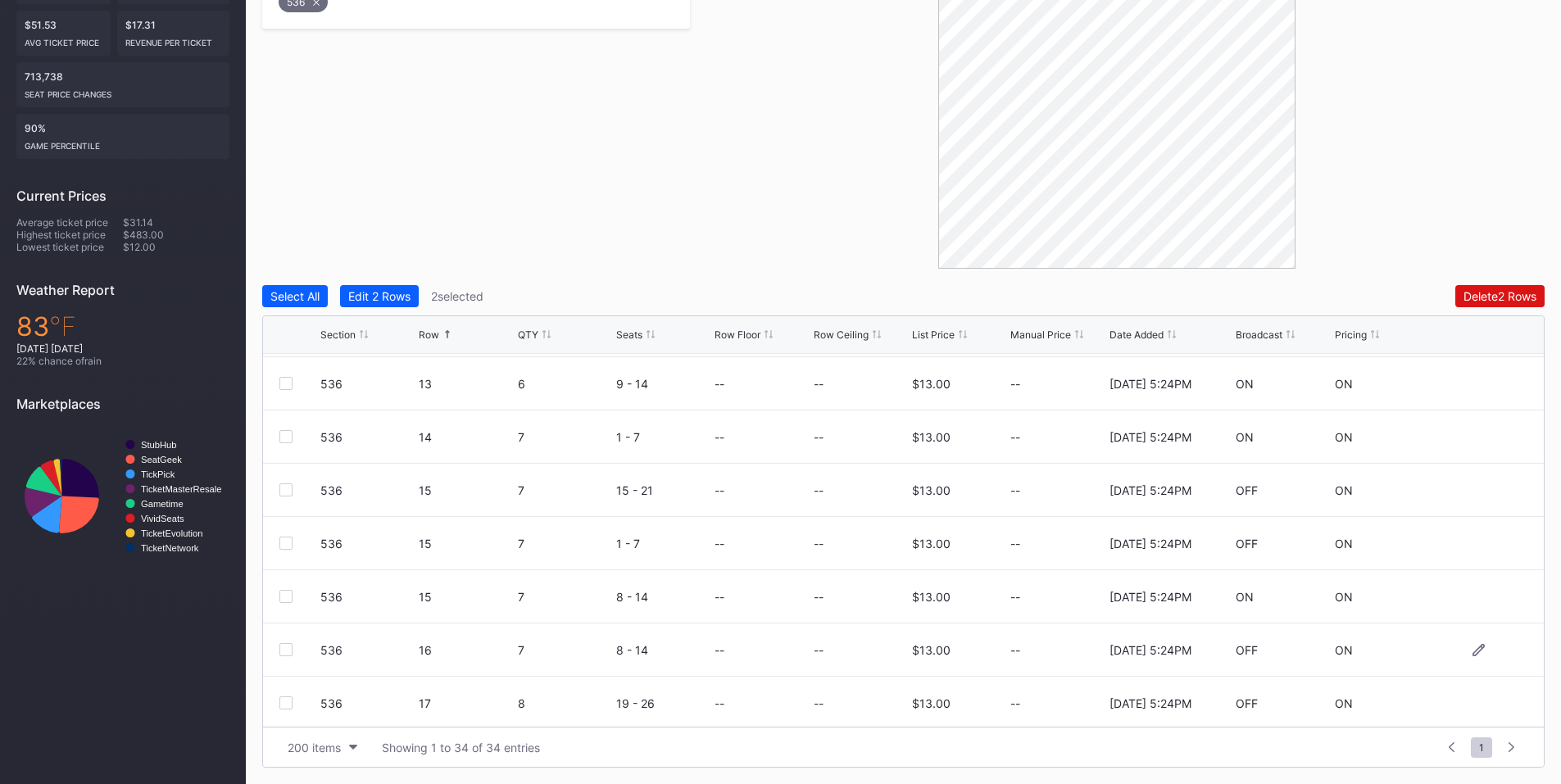
click at [285, 652] on div at bounding box center [286, 649] width 13 height 13
click at [1482, 298] on div "Delete 3 Rows" at bounding box center [1499, 296] width 74 height 14
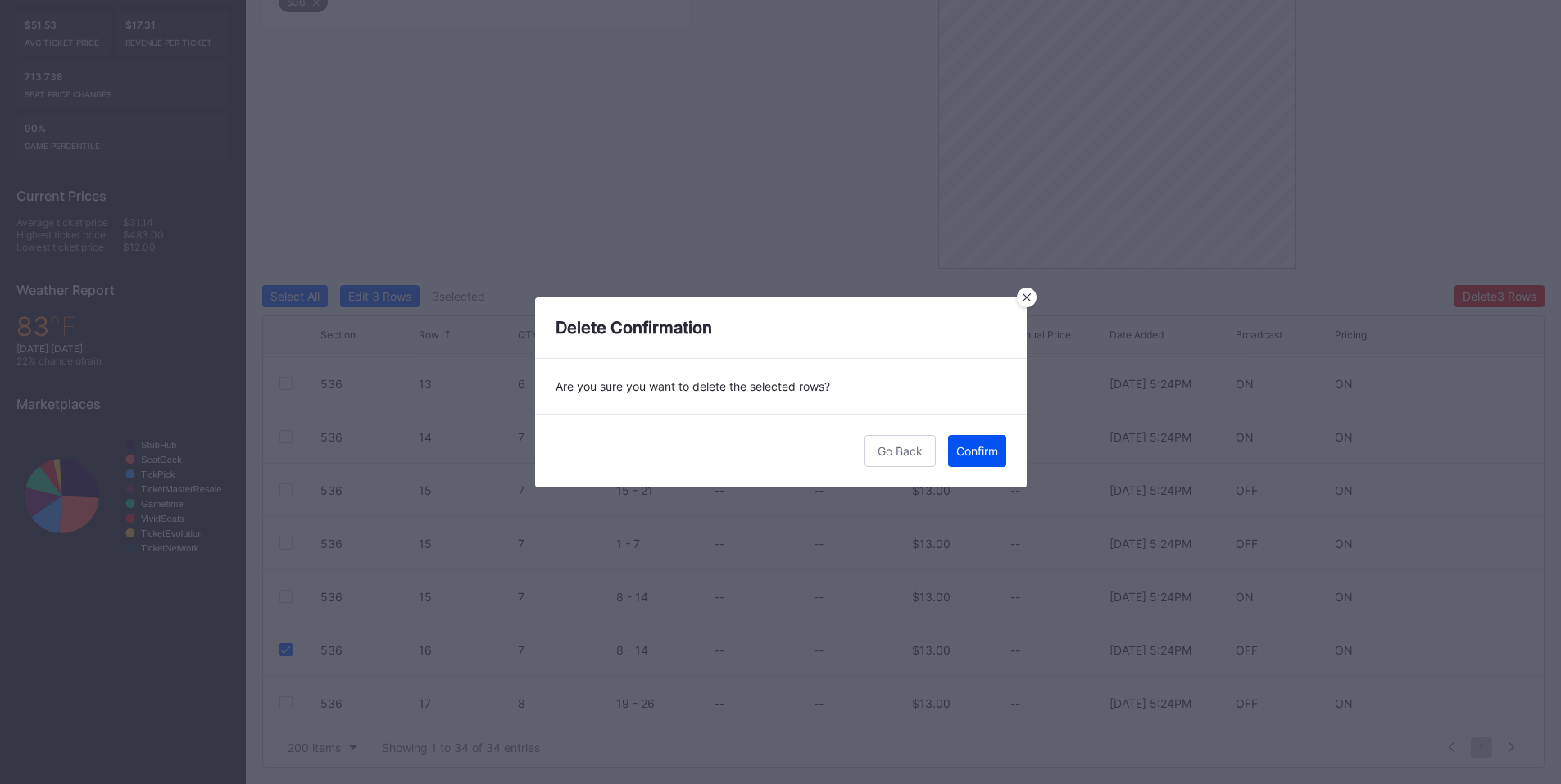
click at [964, 449] on div "Confirm" at bounding box center [977, 450] width 42 height 14
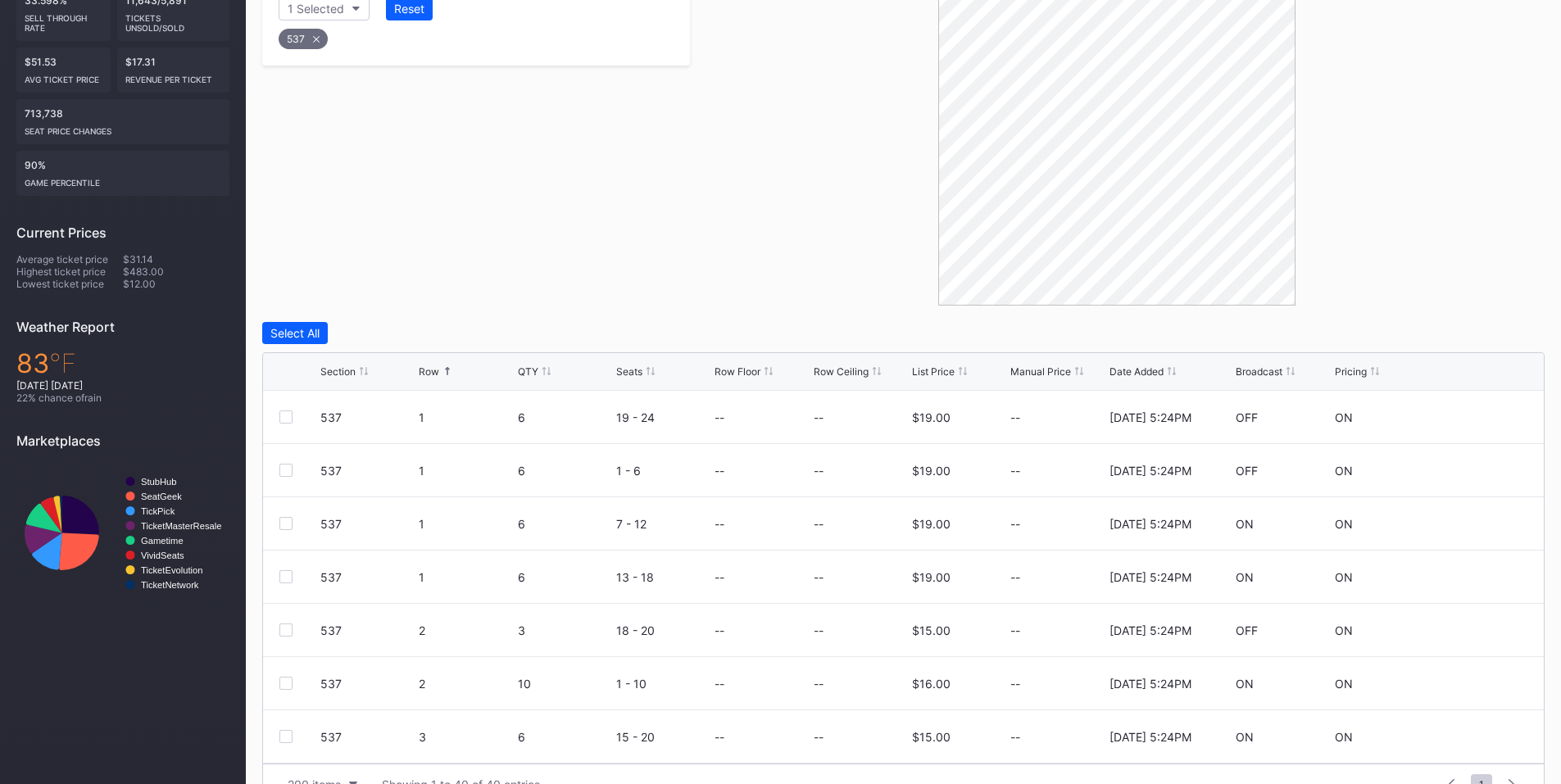
scroll to position [411, 0]
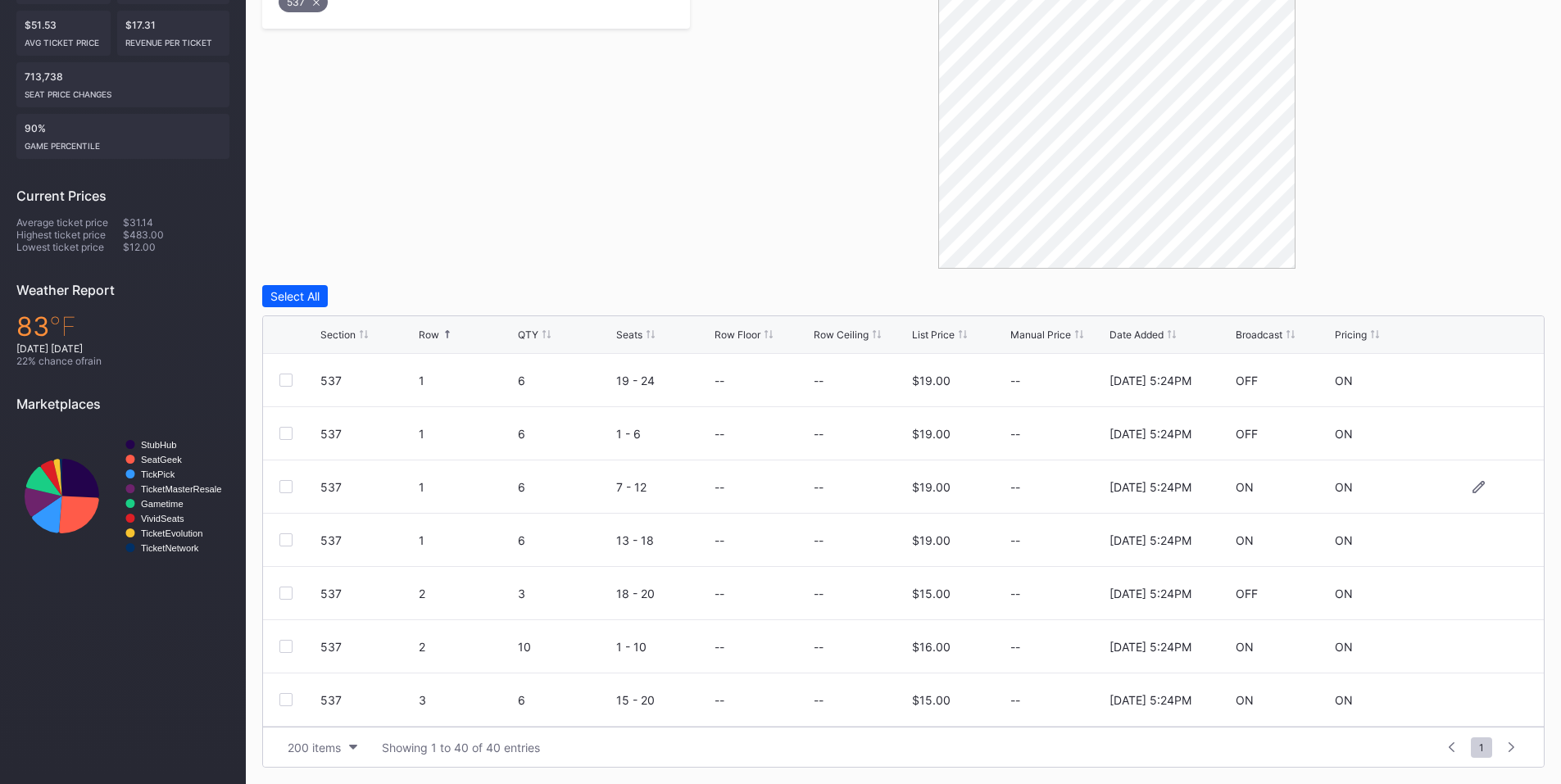
click at [286, 490] on div at bounding box center [286, 486] width 13 height 13
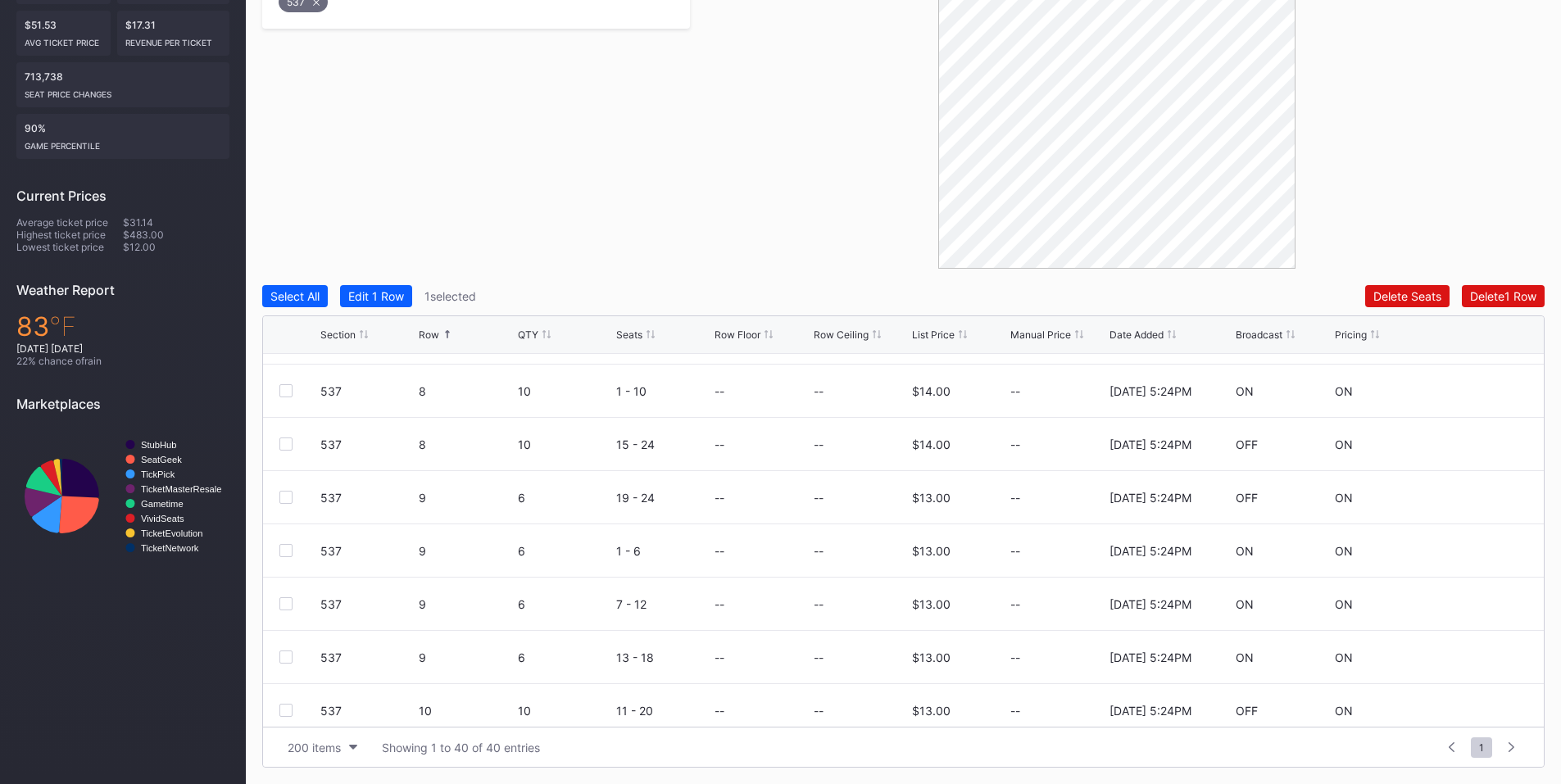
scroll to position [877, 0]
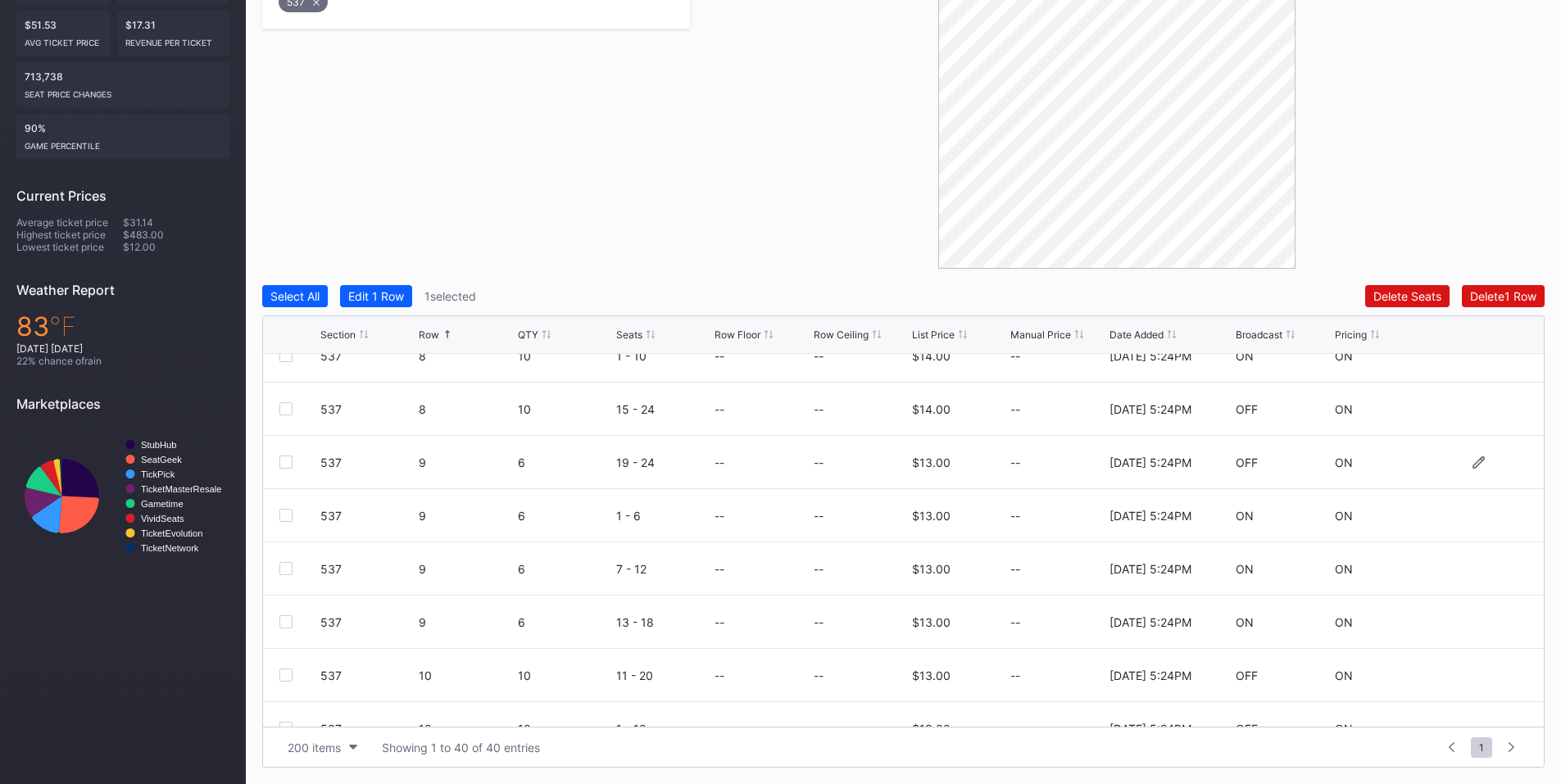
click at [286, 461] on div at bounding box center [286, 462] width 13 height 13
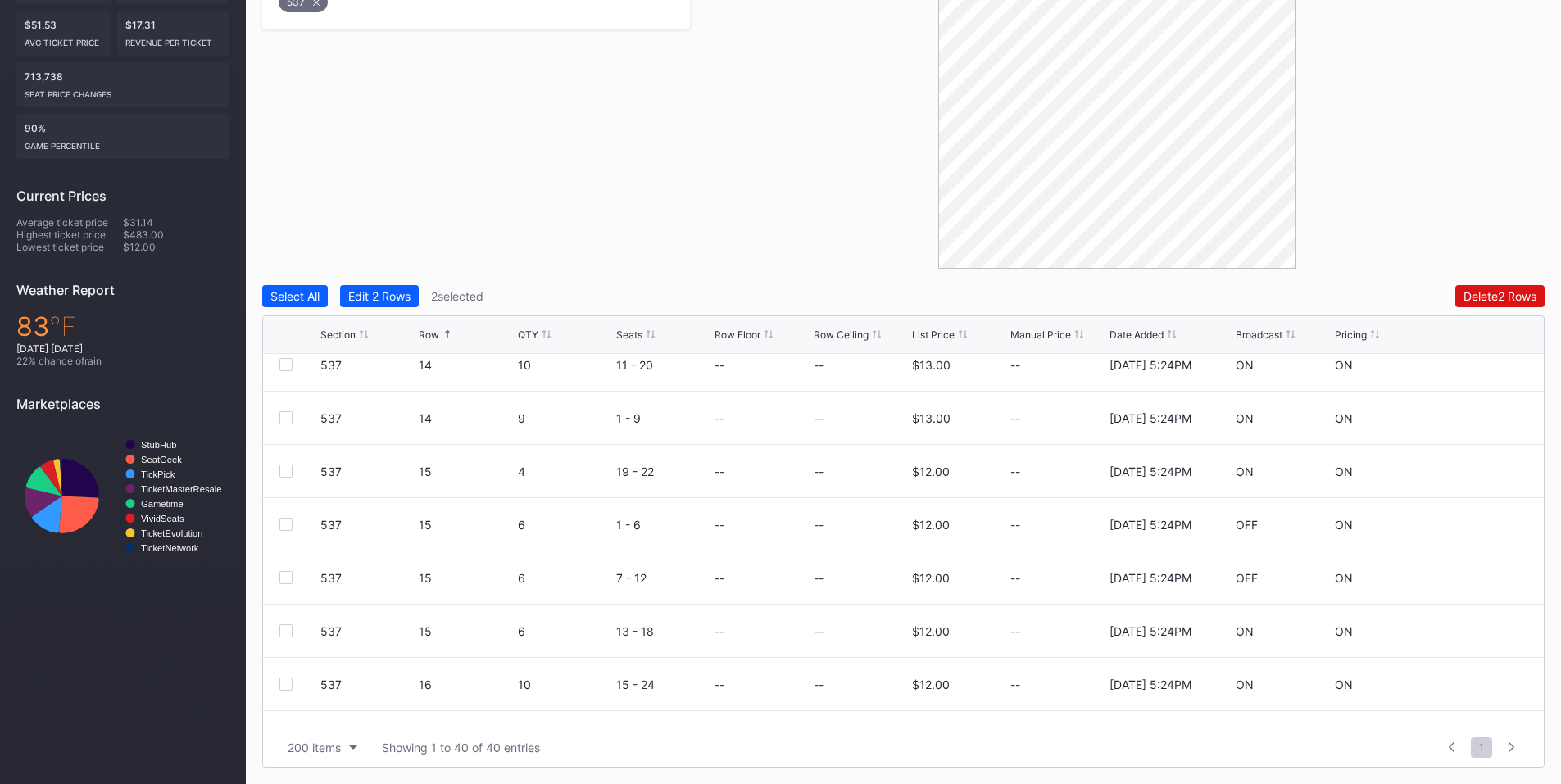
scroll to position [1618, 0]
click at [283, 629] on div at bounding box center [286, 626] width 13 height 13
click at [1486, 300] on div "Delete 3 Rows" at bounding box center [1499, 296] width 74 height 14
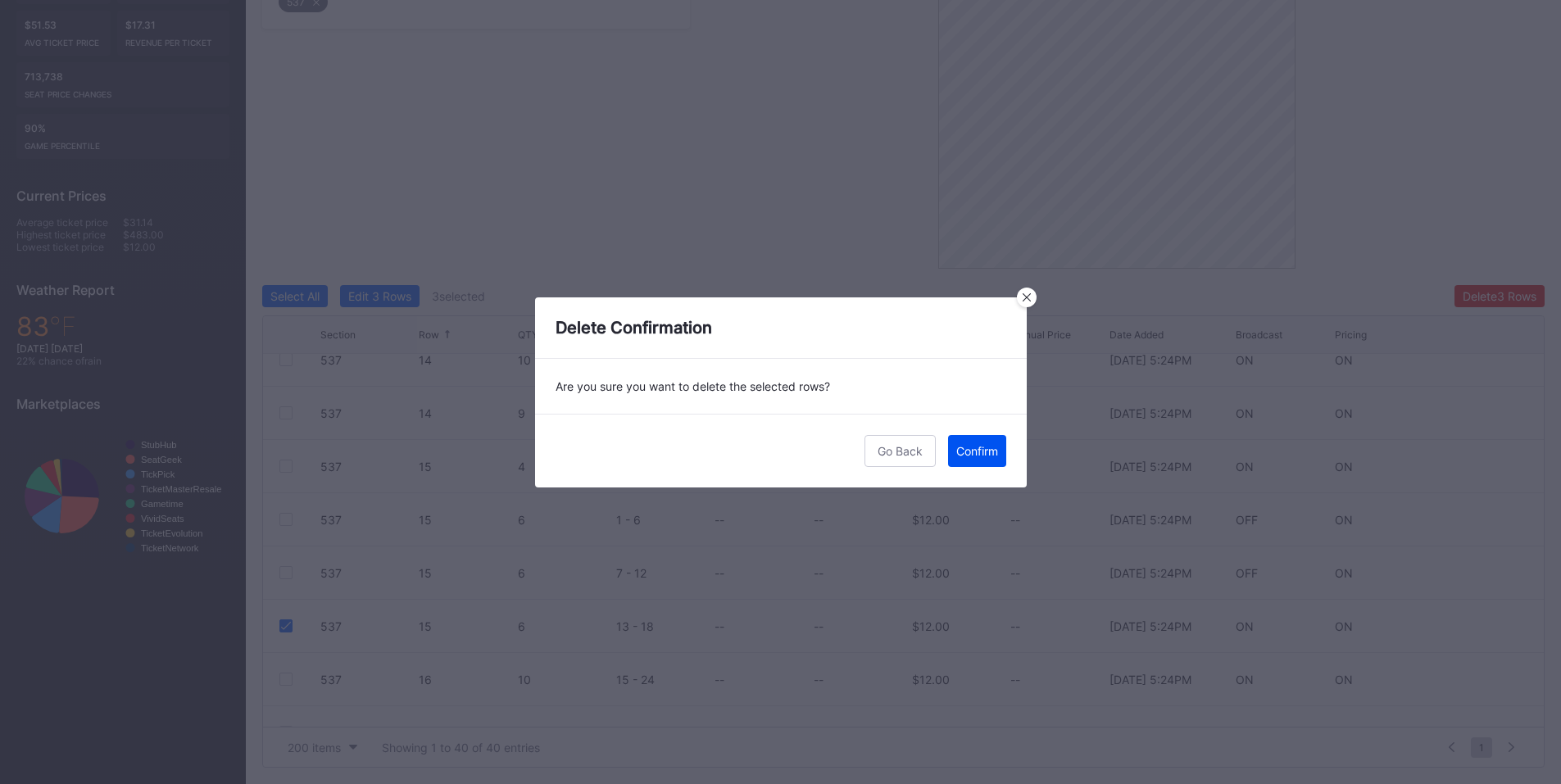
click at [972, 450] on div "Confirm" at bounding box center [977, 450] width 42 height 14
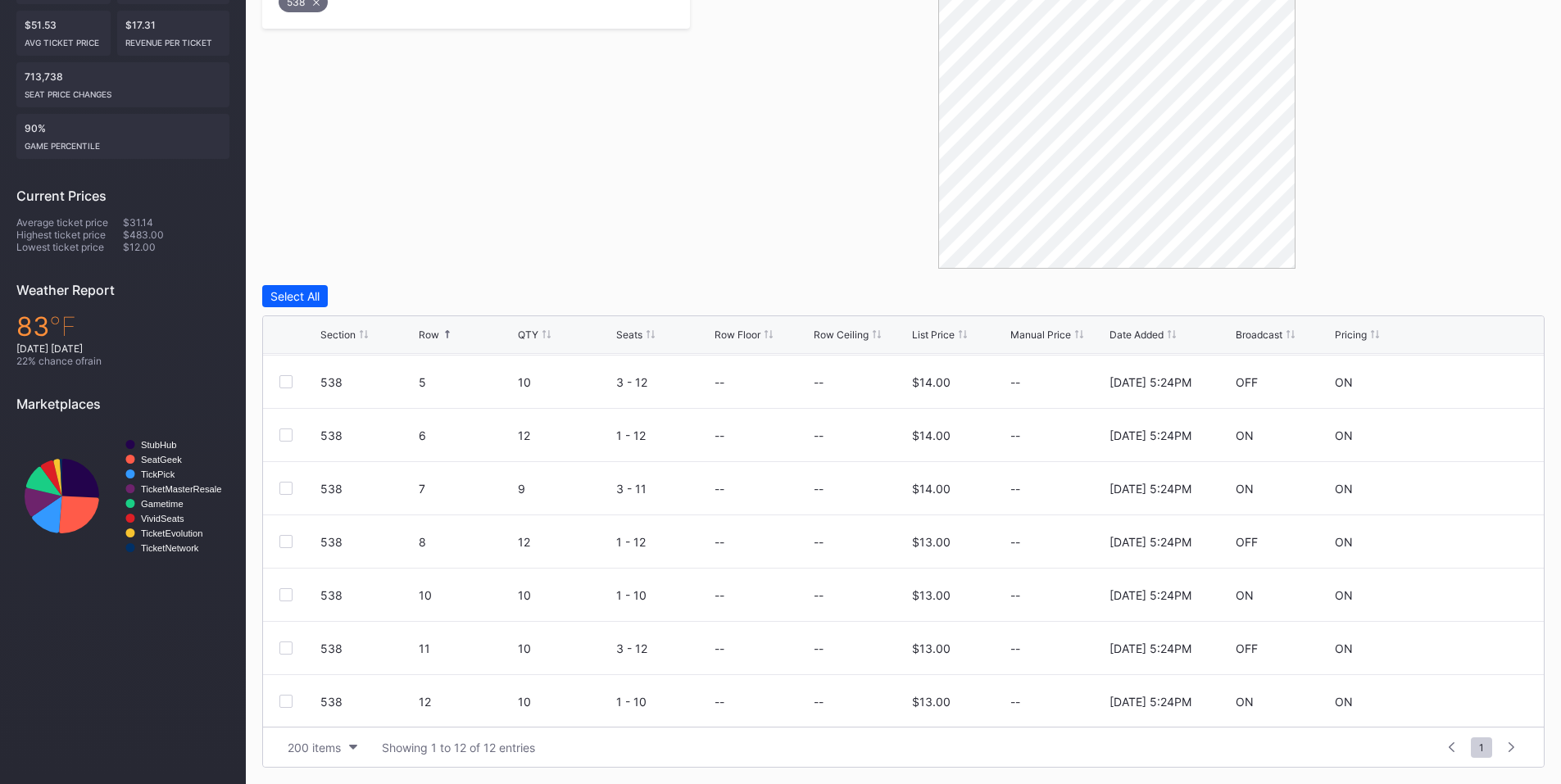
scroll to position [191, 0]
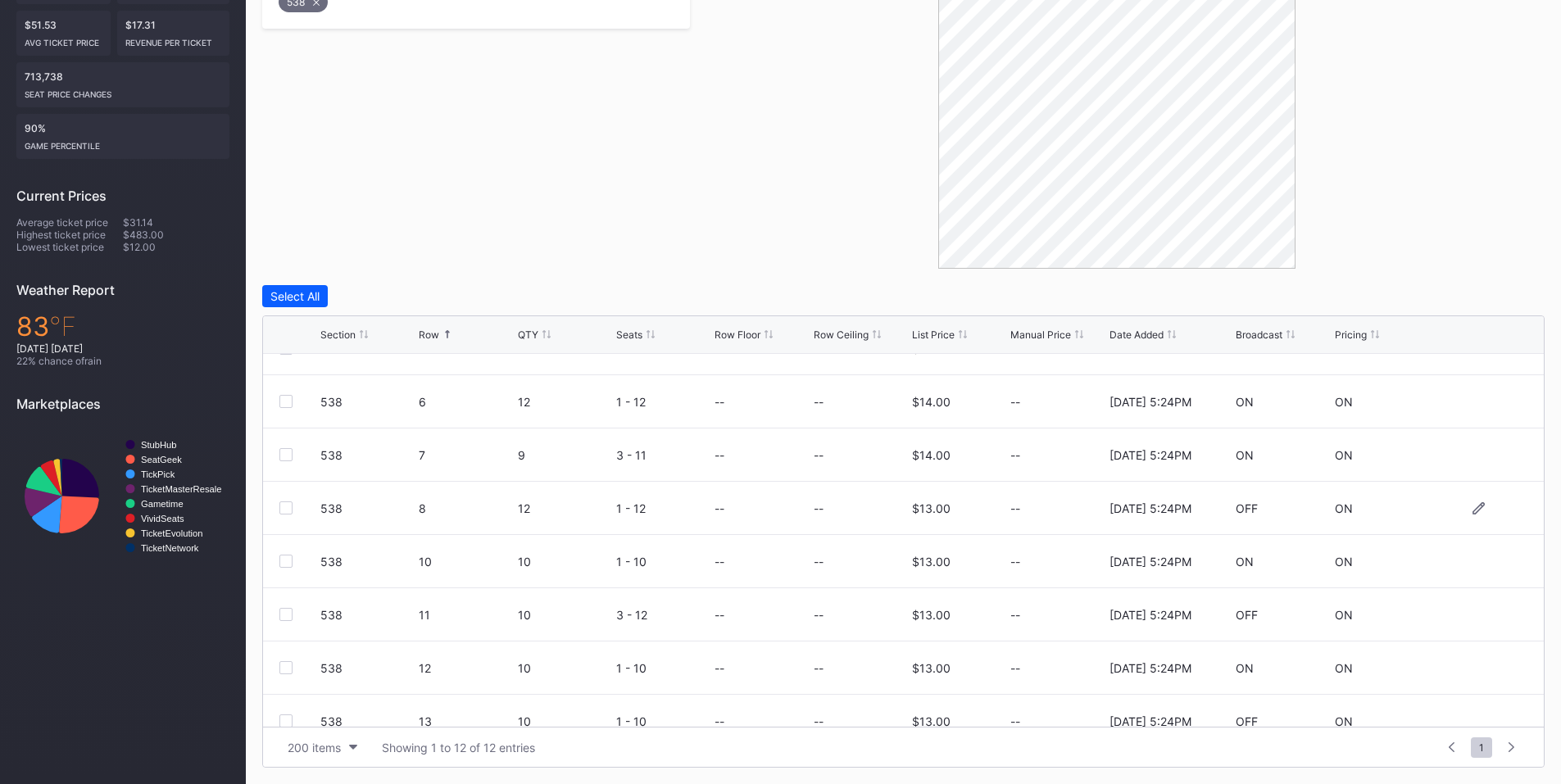
click at [285, 510] on div at bounding box center [286, 508] width 13 height 13
click at [1487, 298] on div "Delete 1 Row" at bounding box center [1503, 296] width 66 height 14
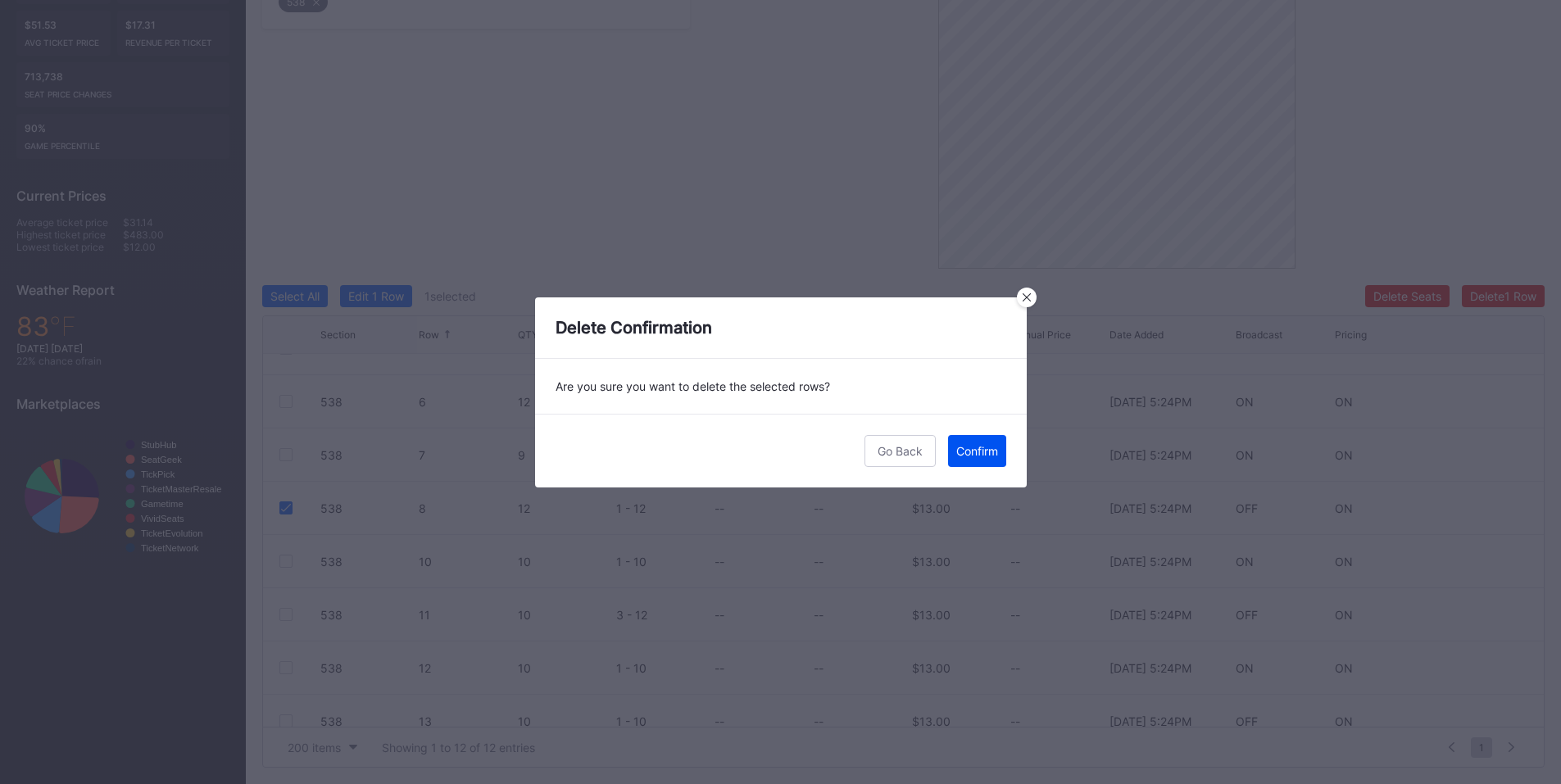
click at [981, 444] on div "Confirm" at bounding box center [977, 450] width 42 height 14
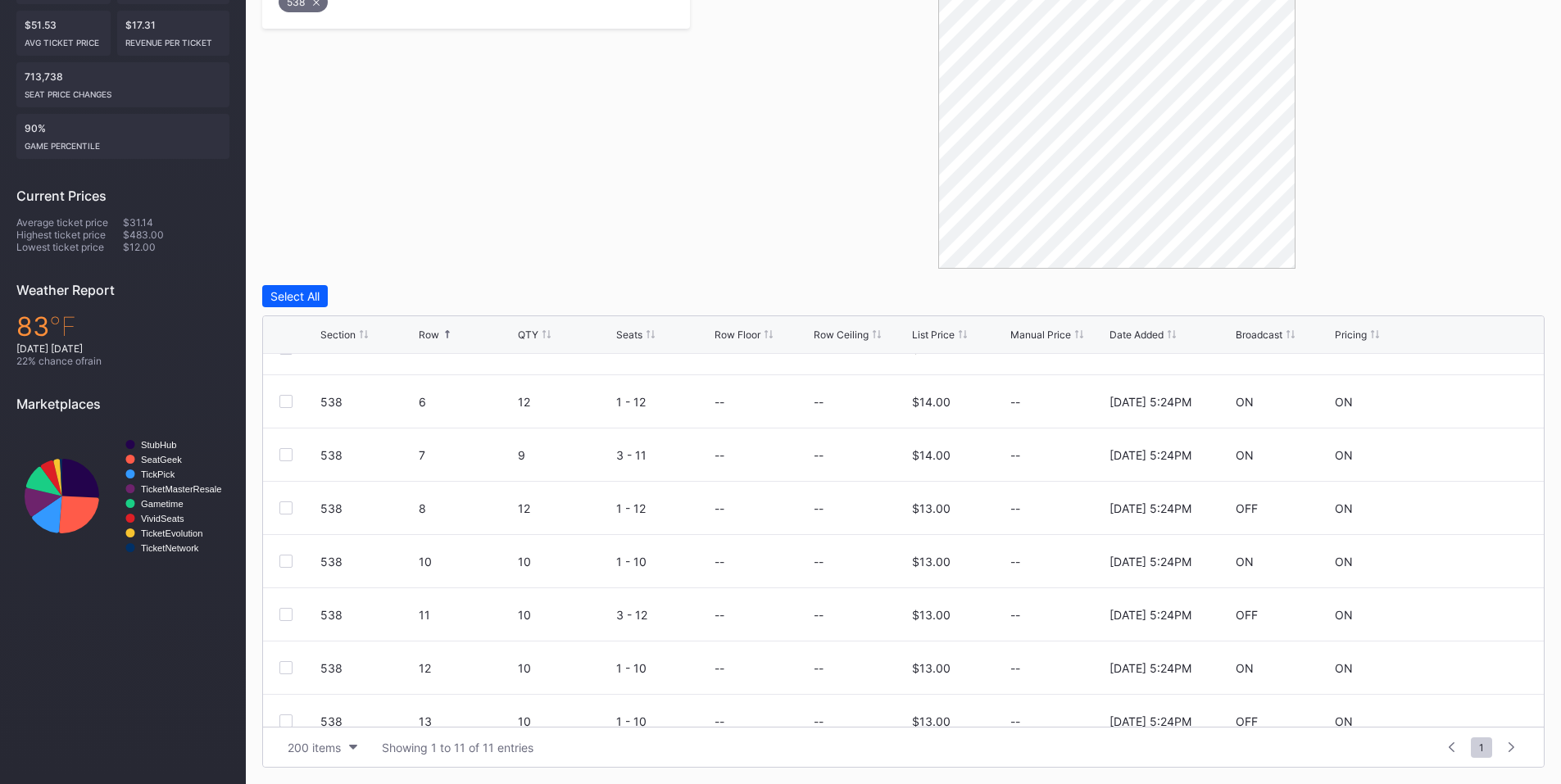
scroll to position [0, 0]
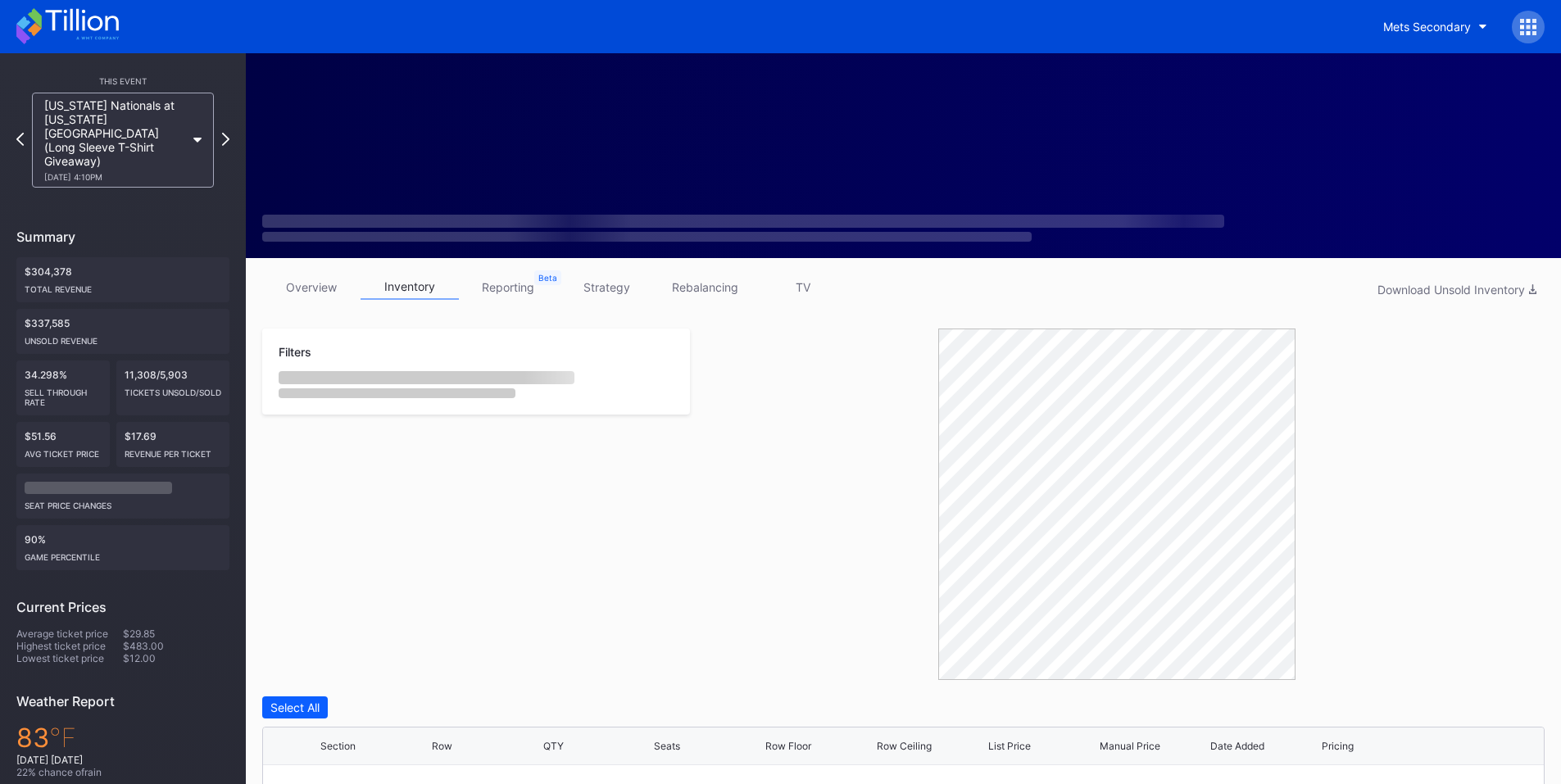
click at [1552, 22] on div "Mets Secondary" at bounding box center [780, 27] width 1561 height 53
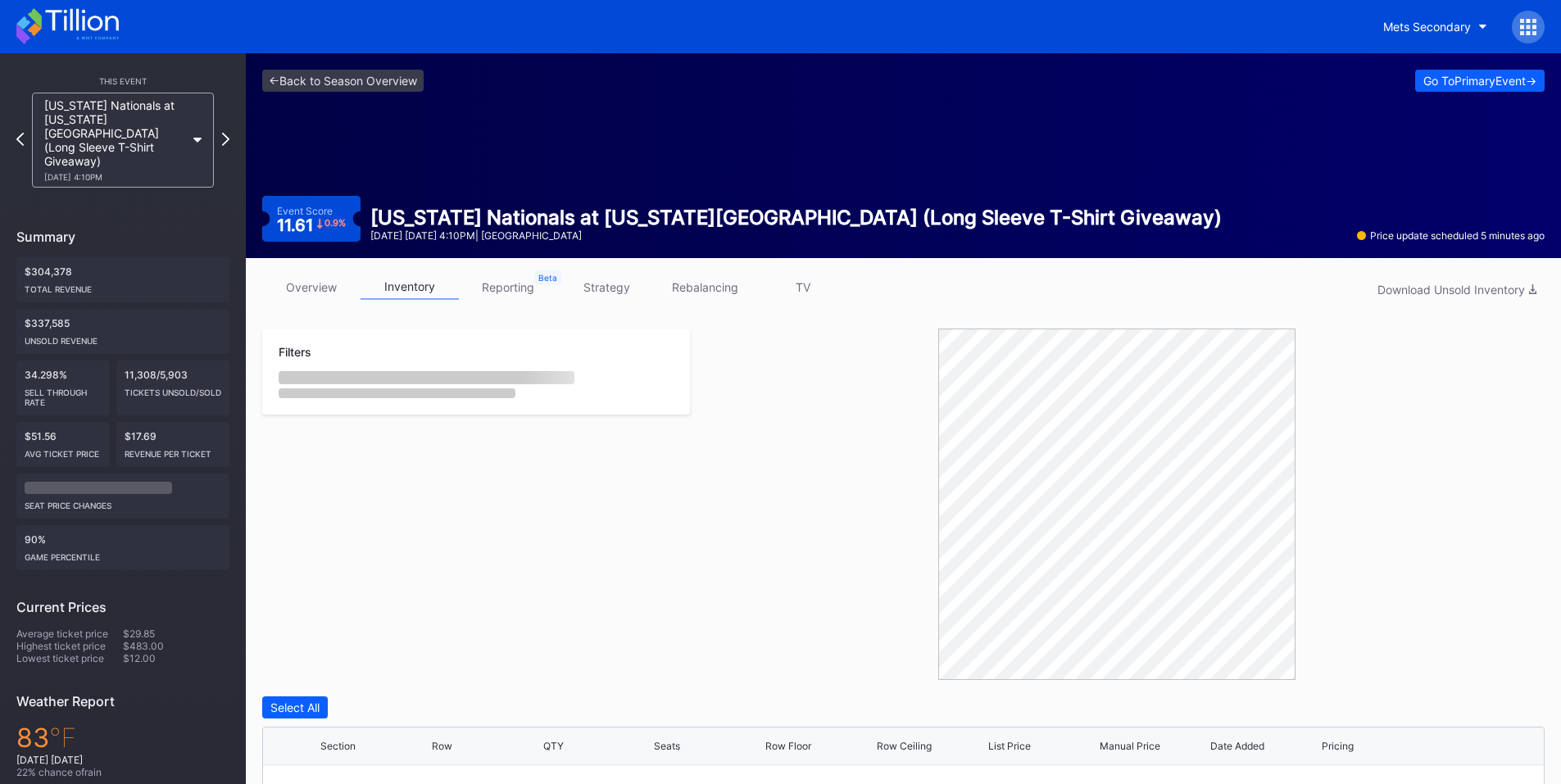
click at [1540, 27] on div at bounding box center [1528, 27] width 33 height 33
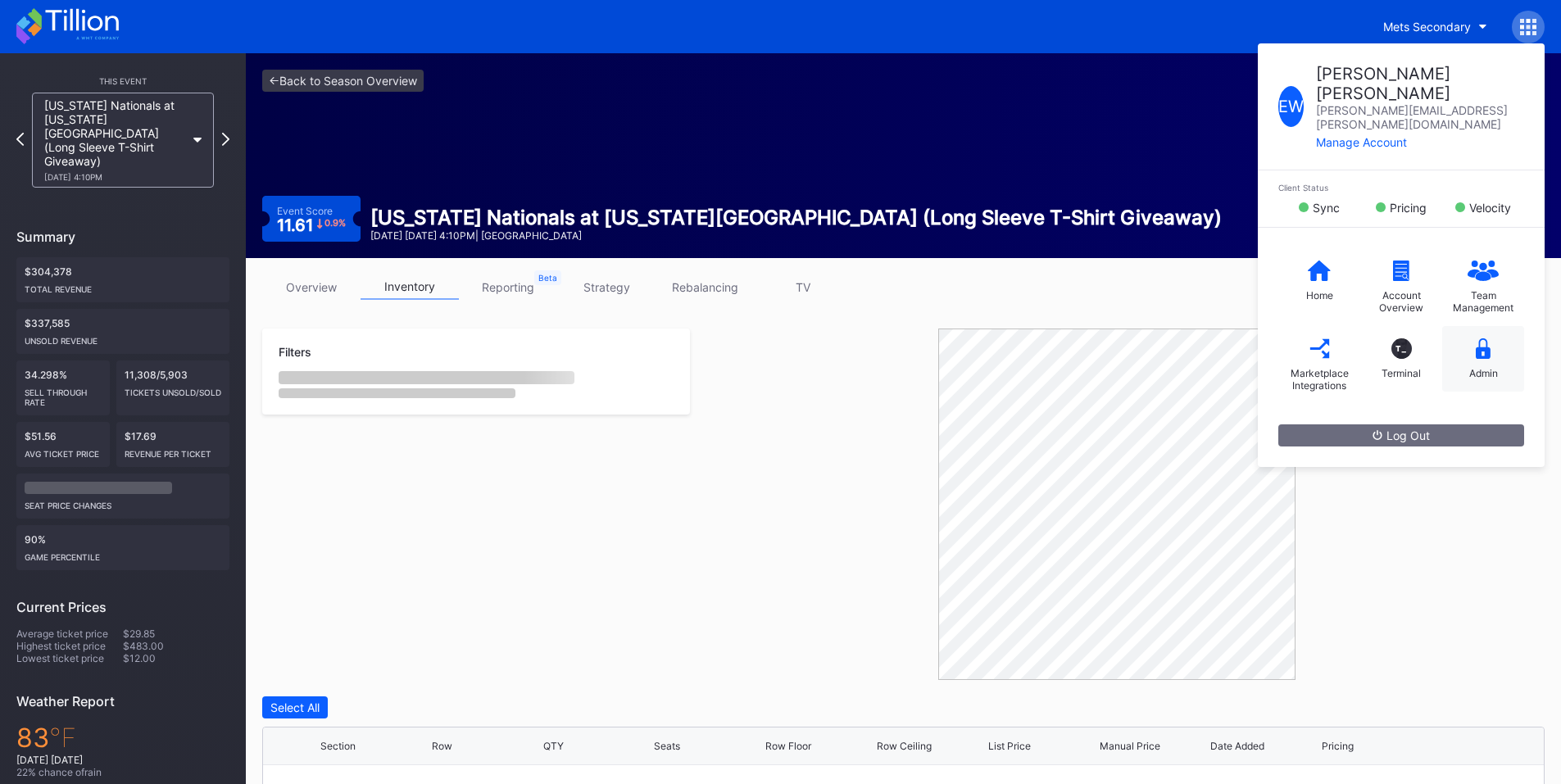
click at [1486, 338] on icon at bounding box center [1483, 349] width 15 height 21
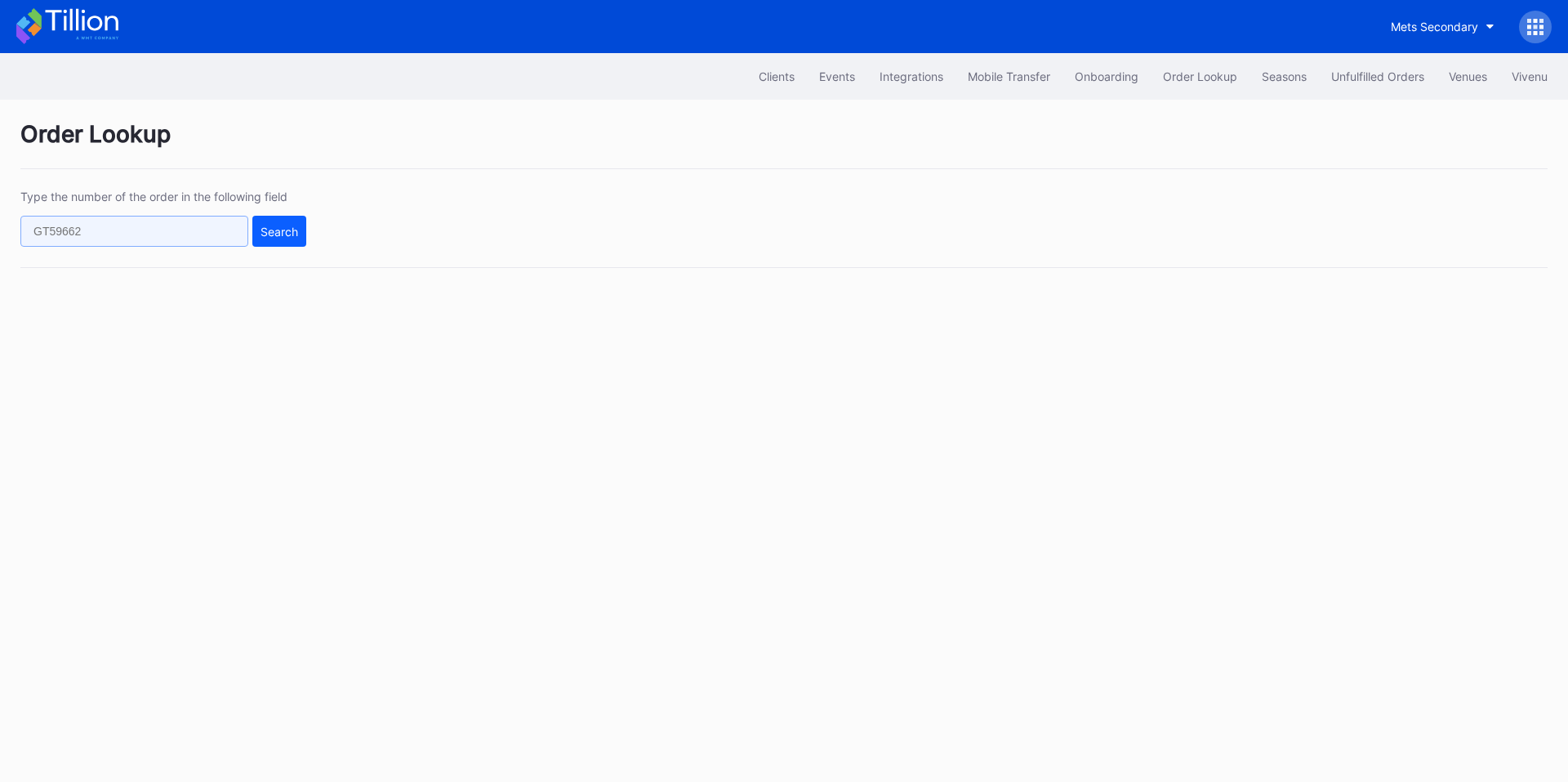
click at [214, 235] on input "text" at bounding box center [134, 231] width 228 height 31
paste input "623333410"
type input "623333410"
click at [277, 232] on div "Search" at bounding box center [280, 232] width 38 height 14
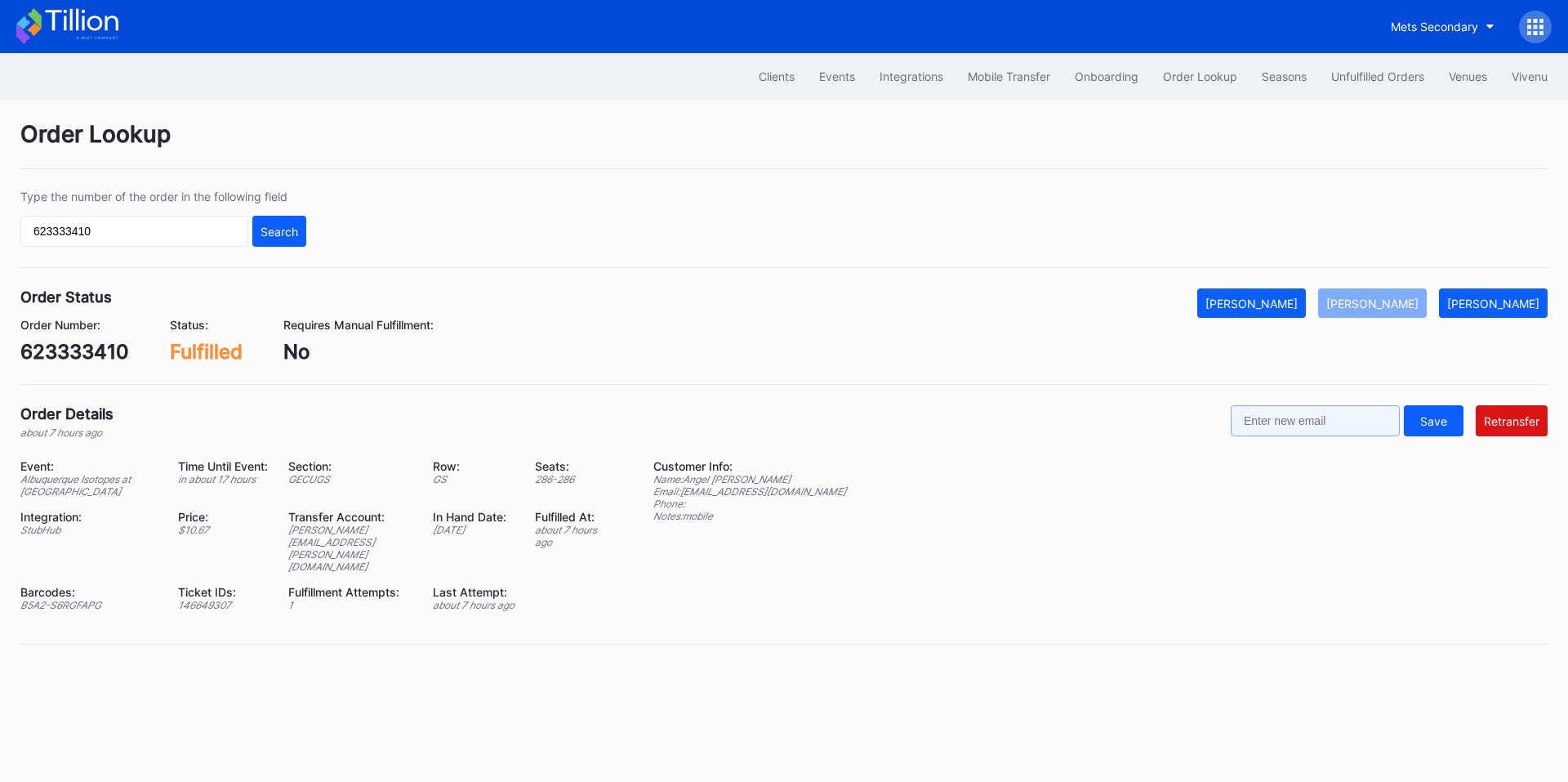
drag, startPoint x: 1306, startPoint y: 425, endPoint x: 1334, endPoint y: 422, distance: 28.2
click at [1306, 425] on input "text" at bounding box center [1315, 421] width 169 height 31
paste input "dnlopez90@yahoo.com"
type input "dnlopez90@yahoo.com"
click at [1491, 414] on div "Retransfer" at bounding box center [1511, 421] width 56 height 14
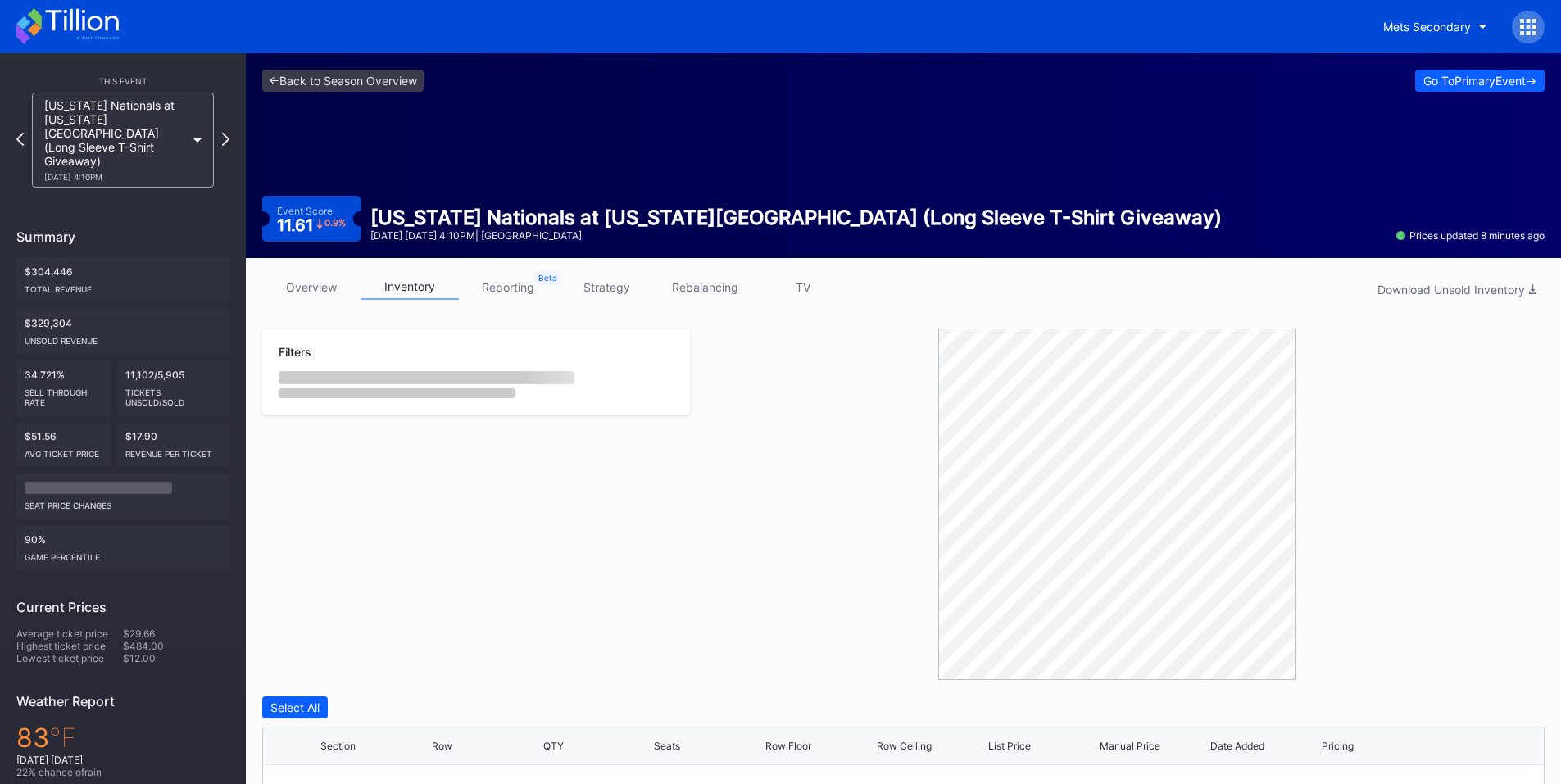
click at [1546, 23] on div "Mets Secondary" at bounding box center [780, 27] width 1561 height 53
click at [1525, 42] on div at bounding box center [1528, 27] width 33 height 33
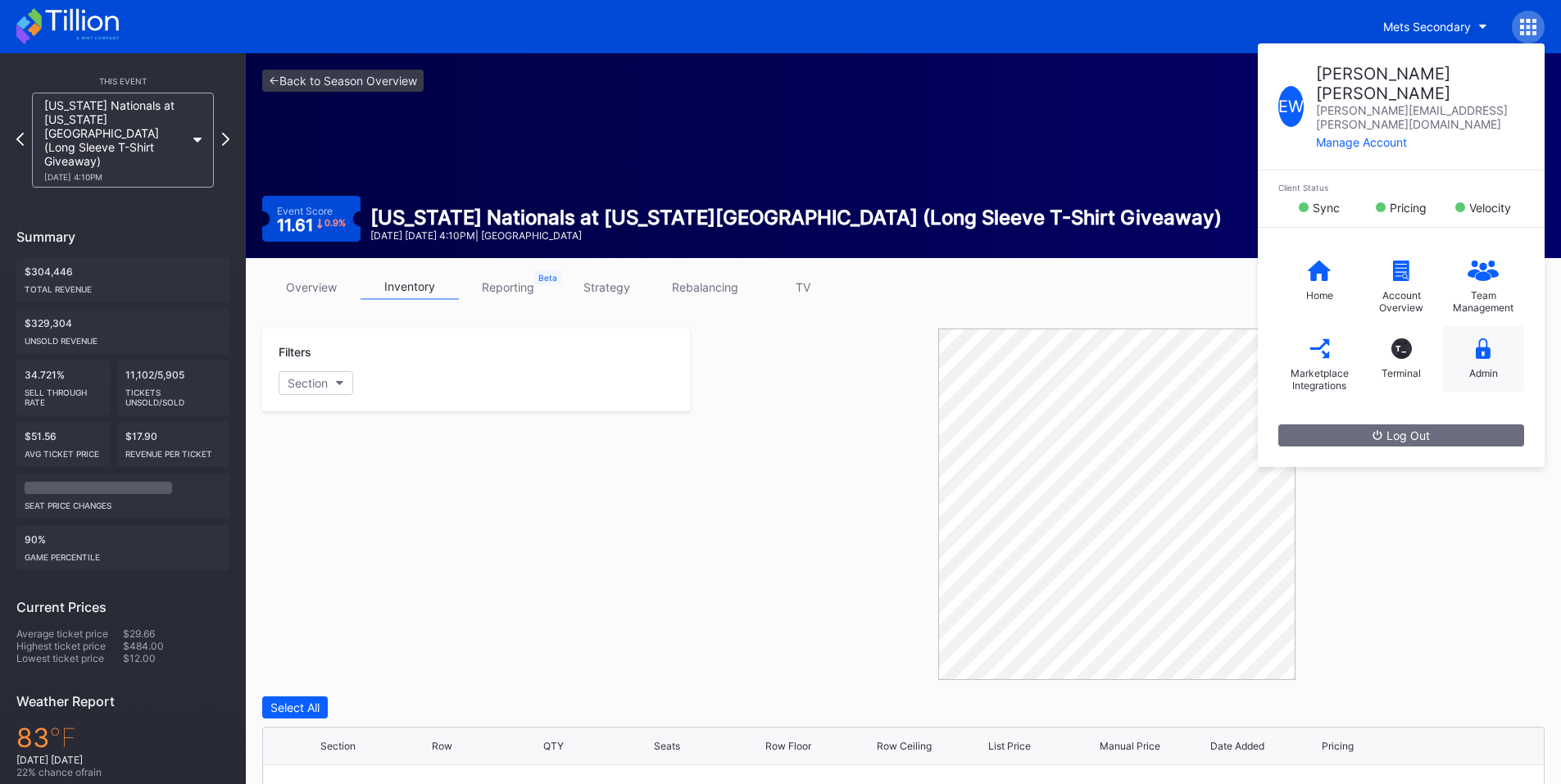
click at [1478, 338] on icon at bounding box center [1483, 349] width 15 height 21
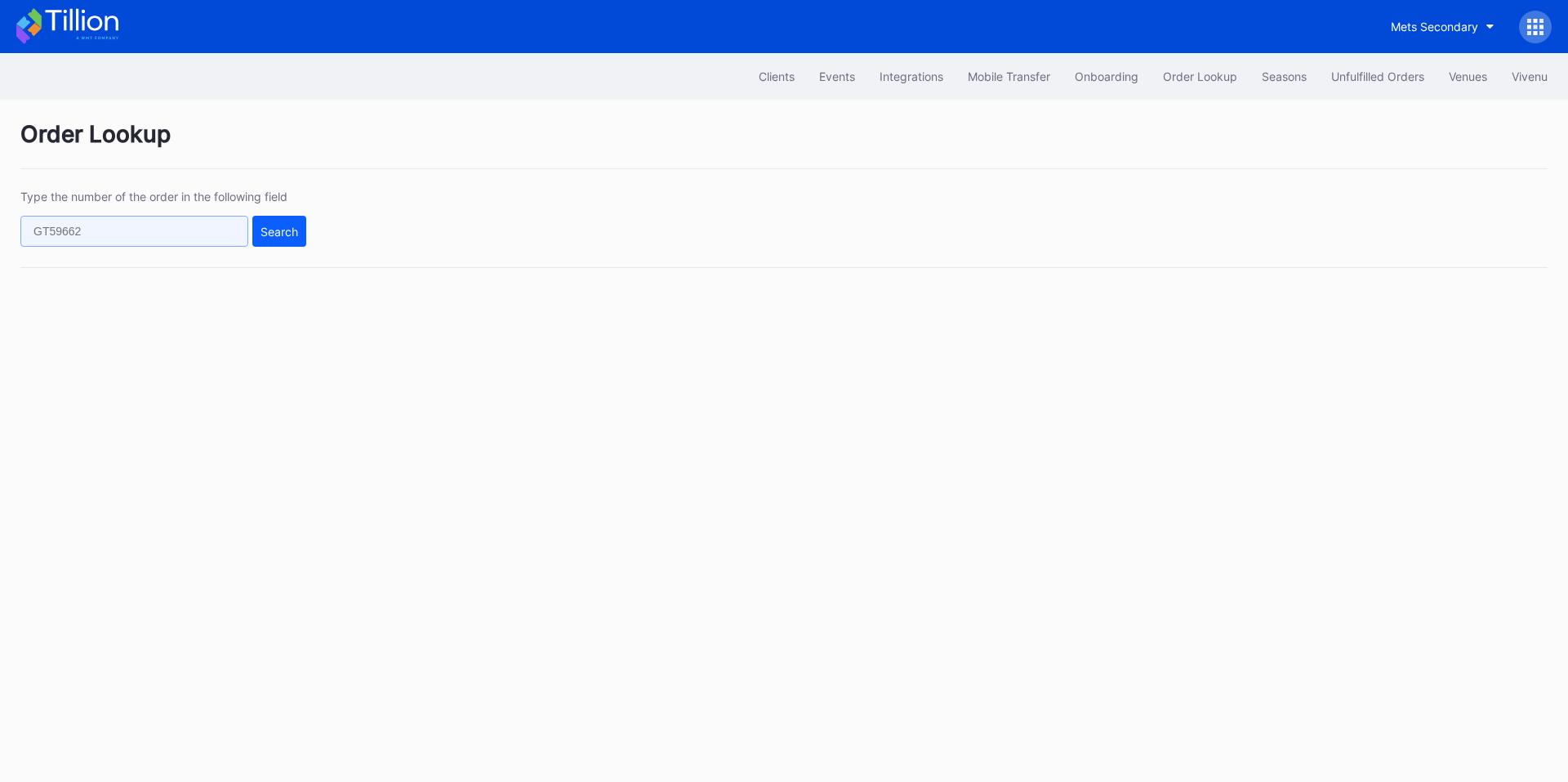
click at [207, 234] on input "text" at bounding box center [134, 231] width 228 height 31
paste input "p3p0trvexe9"
click at [284, 228] on div "Search" at bounding box center [280, 232] width 38 height 14
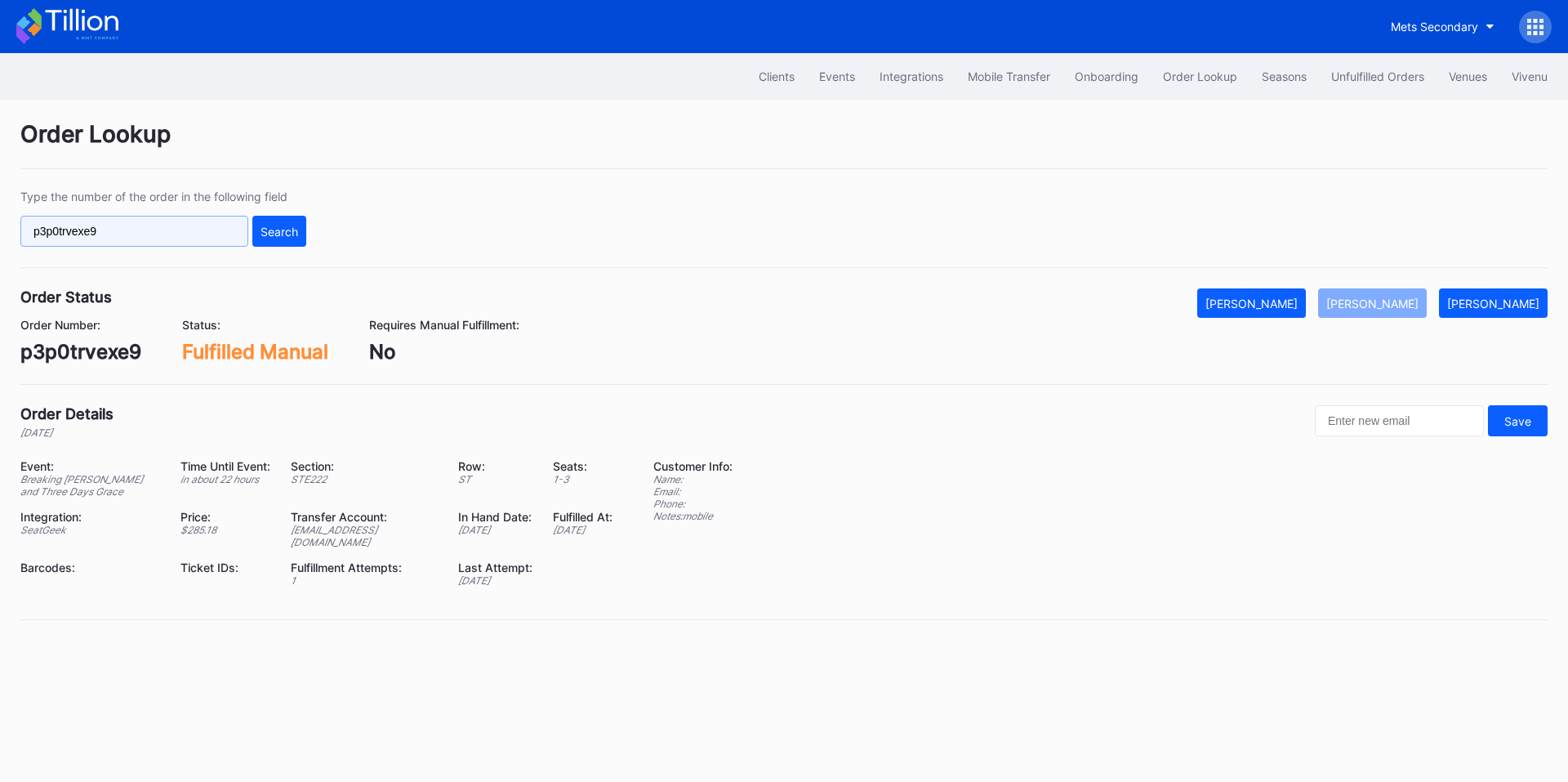
click at [188, 240] on input "p3p0trvexe9" at bounding box center [134, 231] width 228 height 31
paste input "623333410"
type input "623333410"
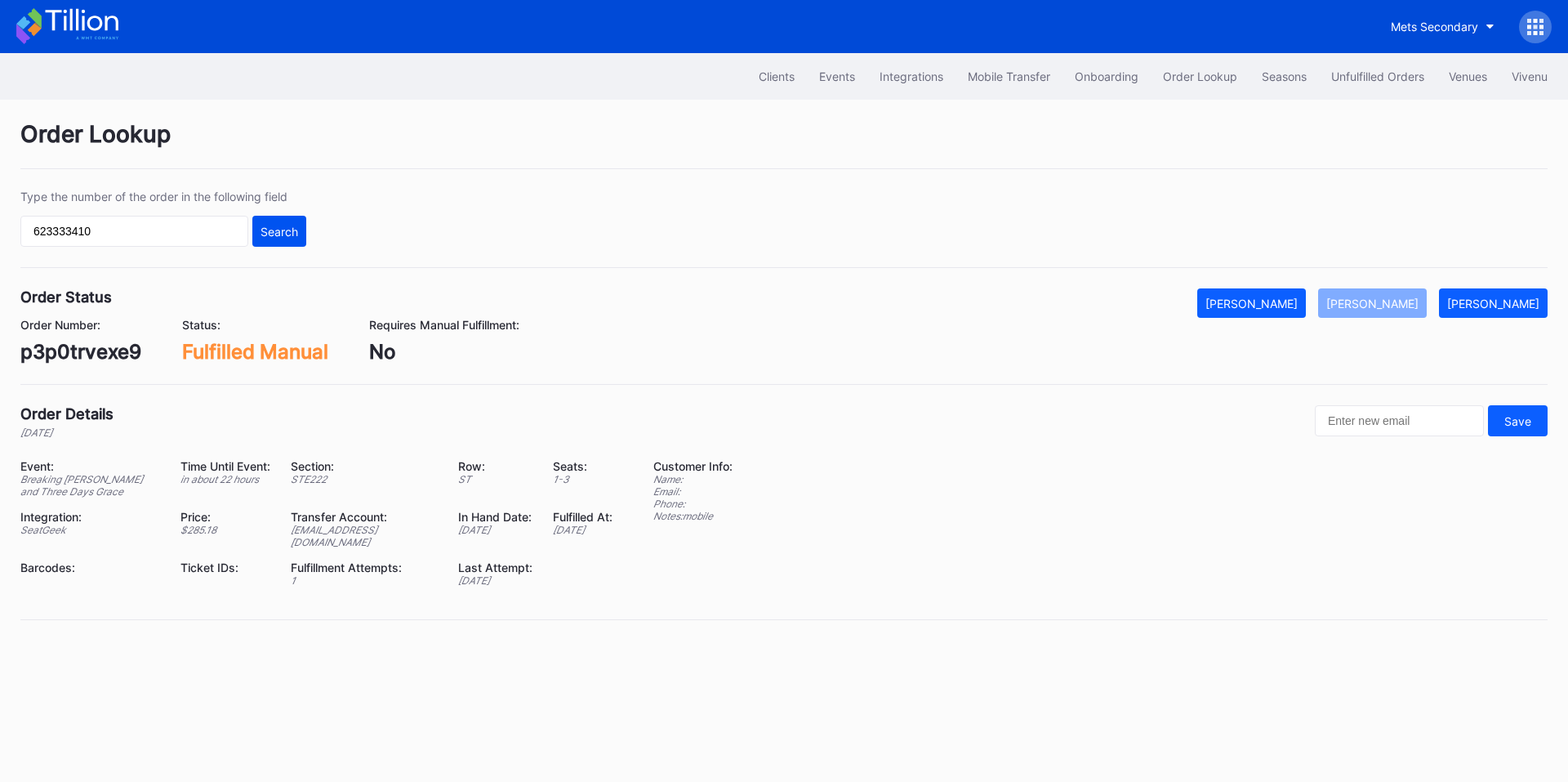
click at [275, 234] on div "Search" at bounding box center [280, 232] width 38 height 14
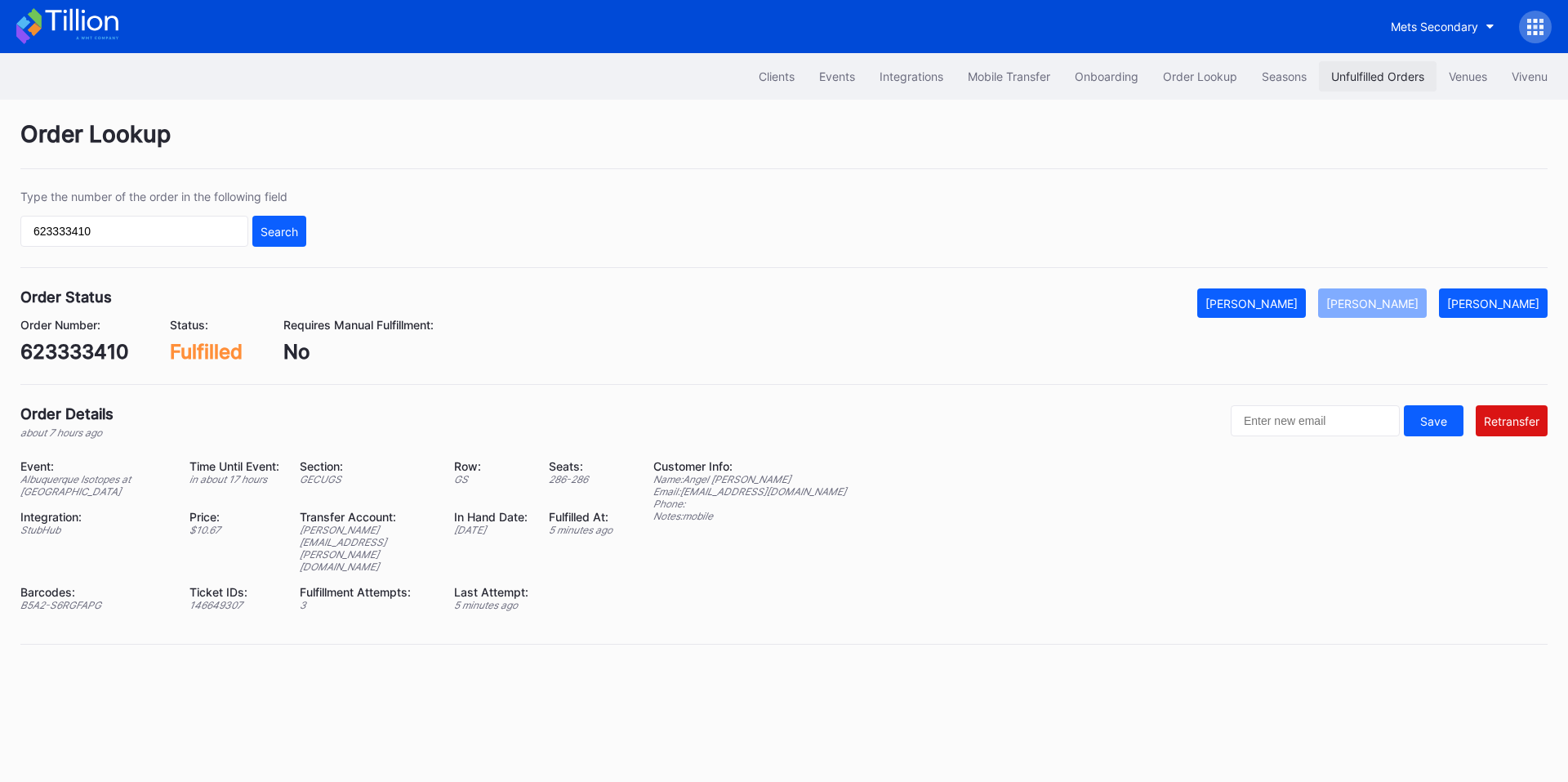
click at [1387, 80] on div "Unfulfilled Orders" at bounding box center [1377, 76] width 94 height 14
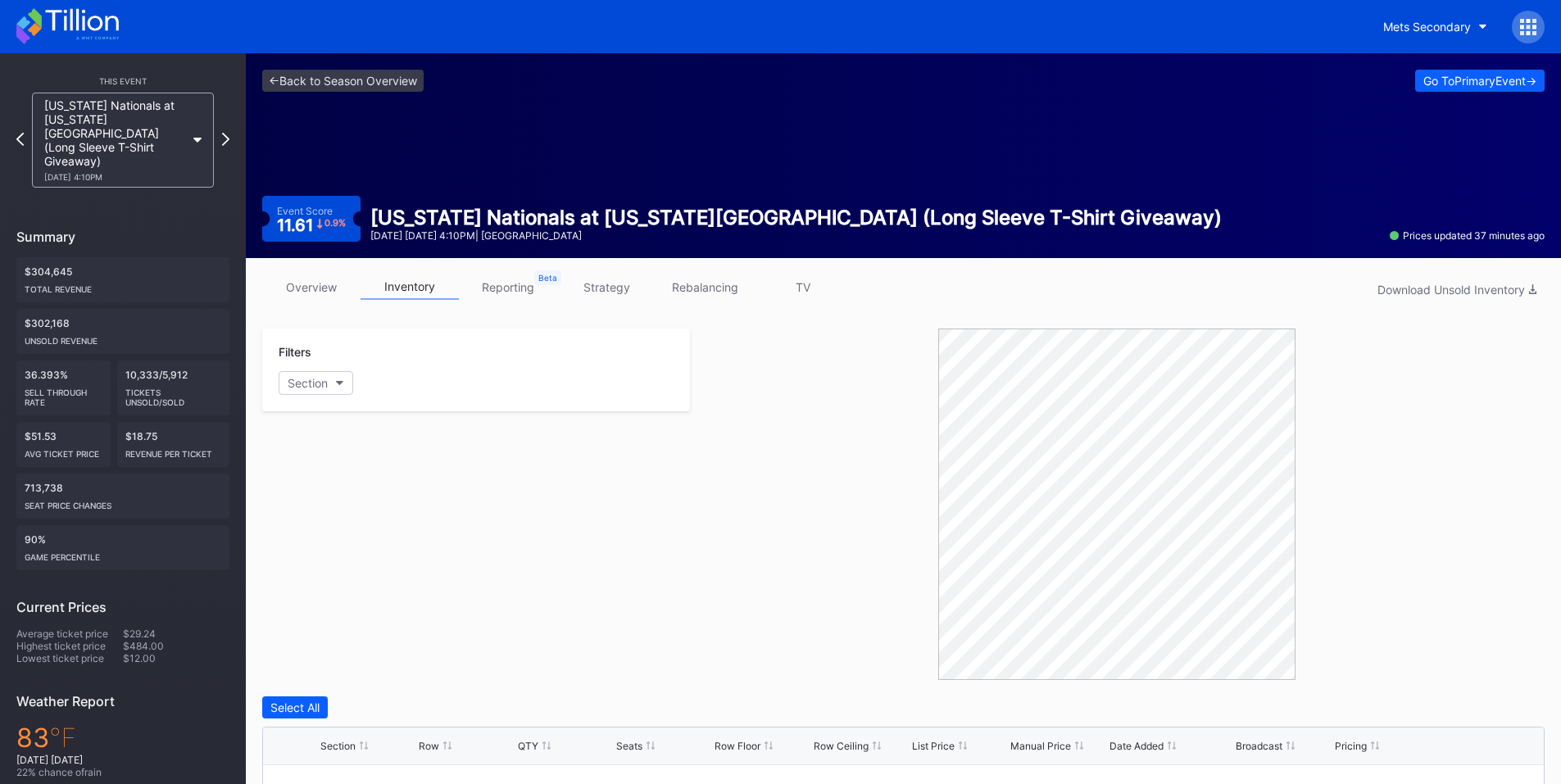
click at [1529, 16] on div at bounding box center [1528, 27] width 33 height 33
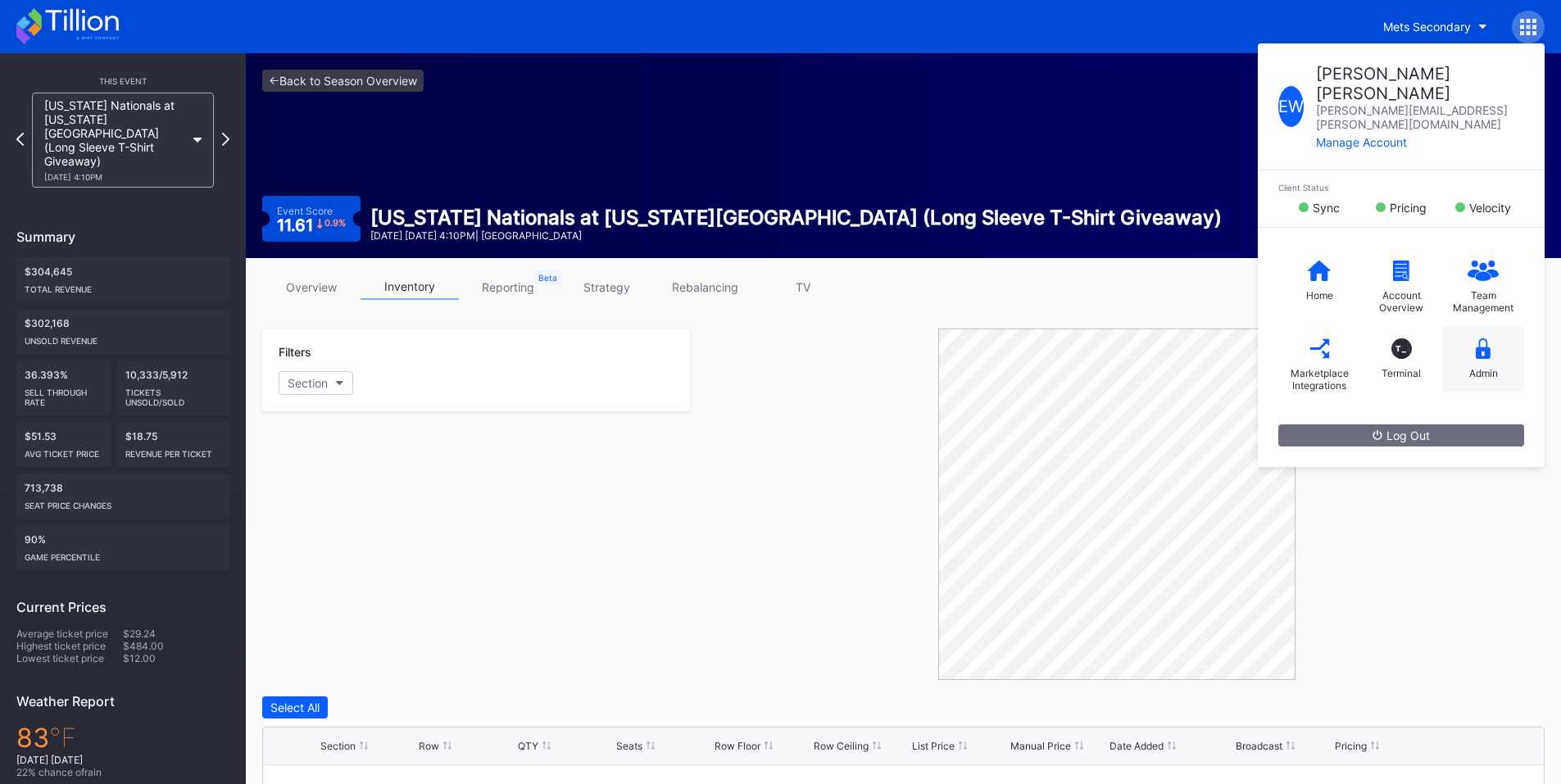
click at [1470, 326] on div "Admin" at bounding box center [1483, 358] width 82 height 65
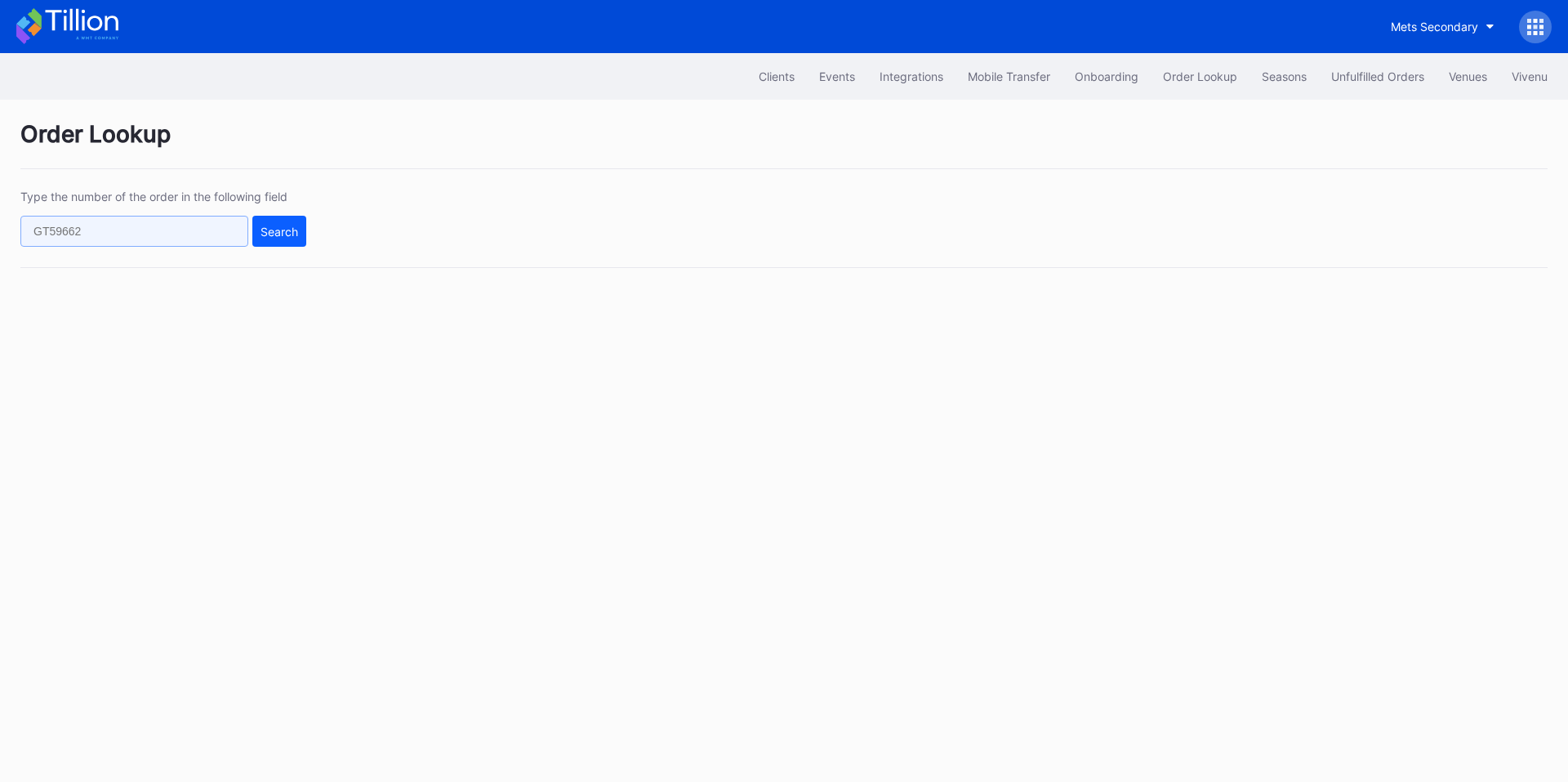
click at [140, 221] on input "text" at bounding box center [134, 231] width 228 height 31
paste input "241047817"
click at [284, 233] on div "Search" at bounding box center [280, 232] width 38 height 14
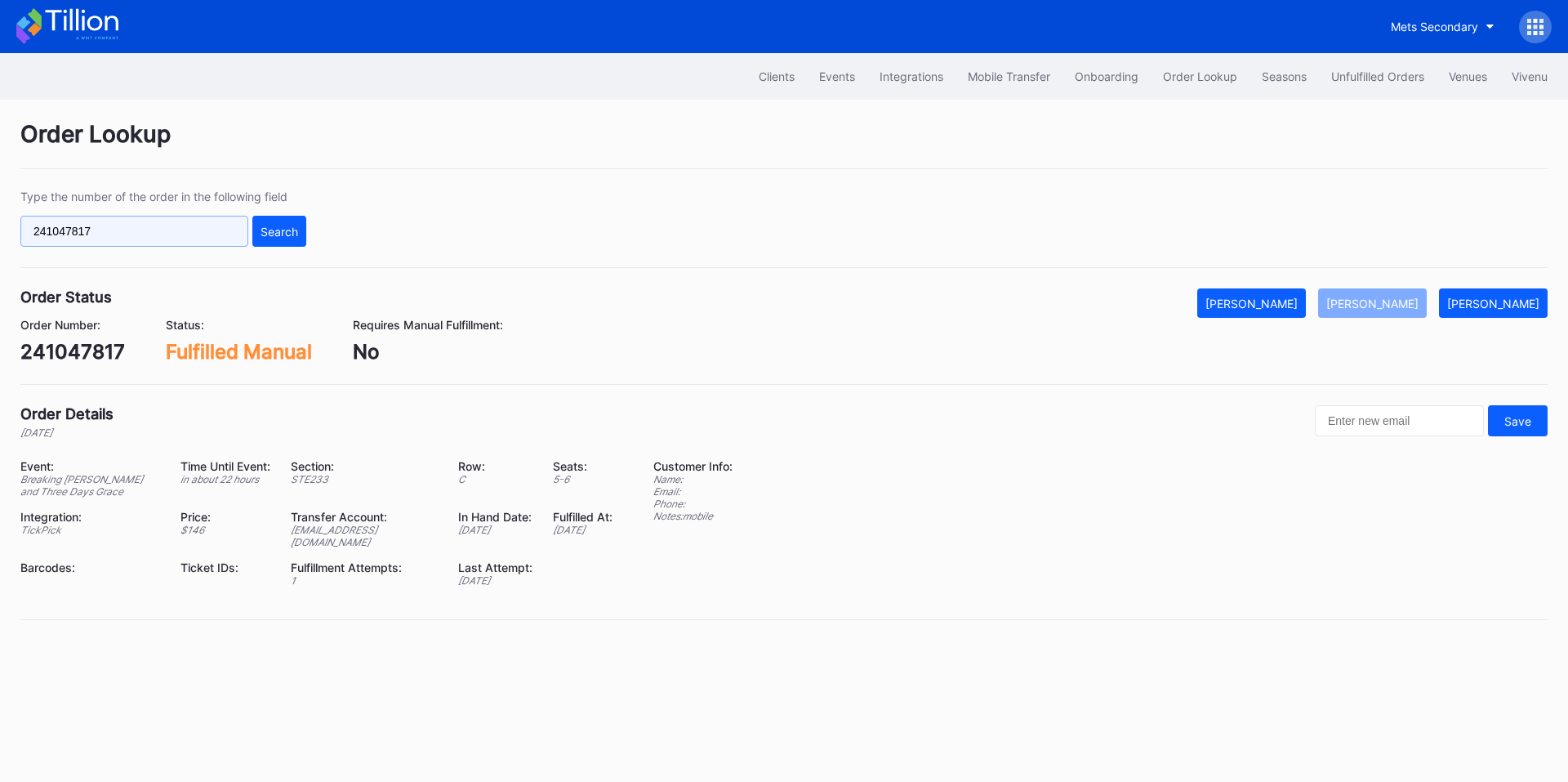
click at [154, 235] on input "241047817" at bounding box center [134, 231] width 228 height 31
paste input "623371541"
click at [280, 232] on div "Search" at bounding box center [280, 232] width 38 height 14
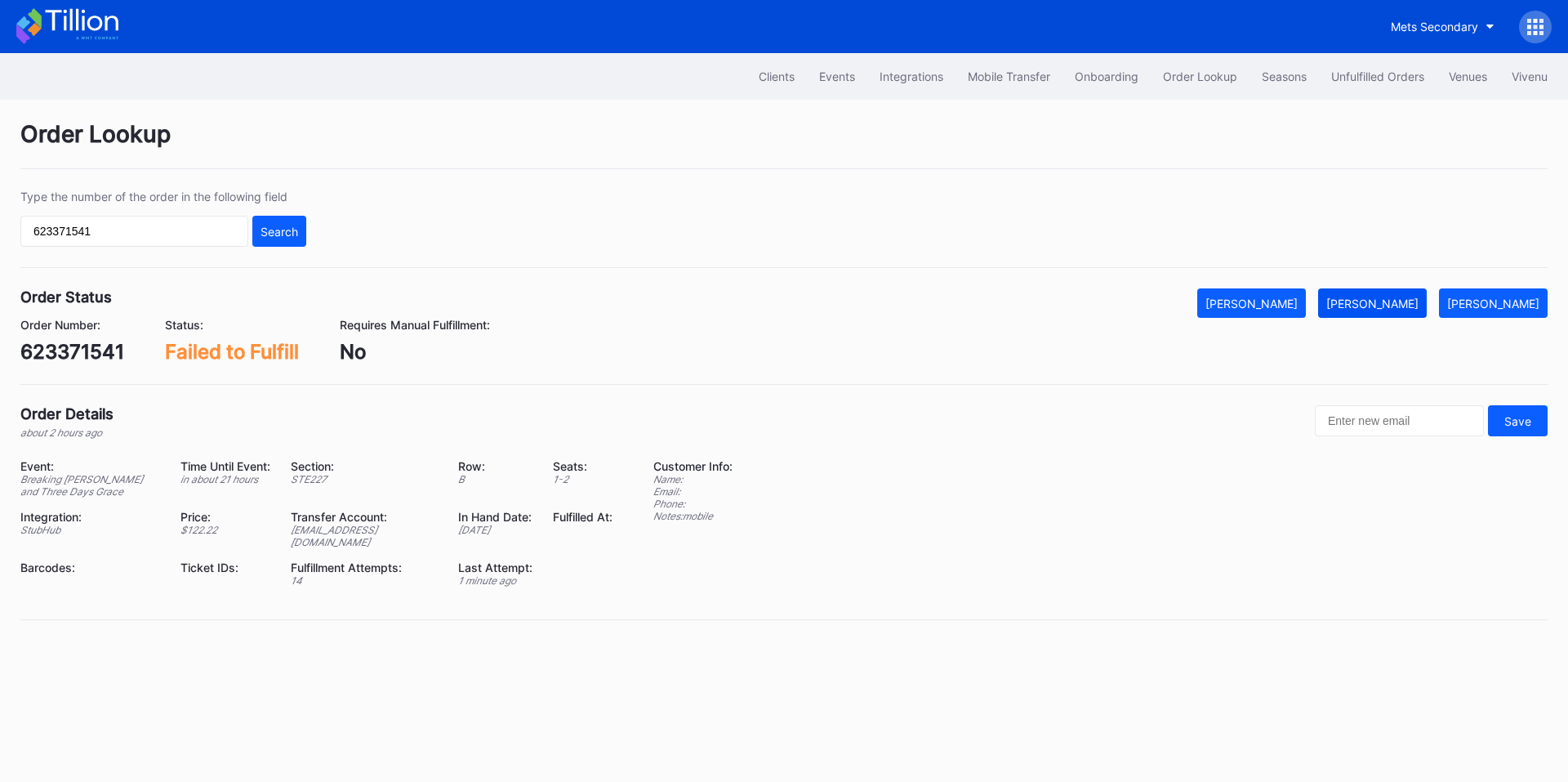
click at [1419, 308] on div "[PERSON_NAME]" at bounding box center [1372, 304] width 93 height 14
click at [200, 227] on input "623371541" at bounding box center [134, 231] width 228 height 31
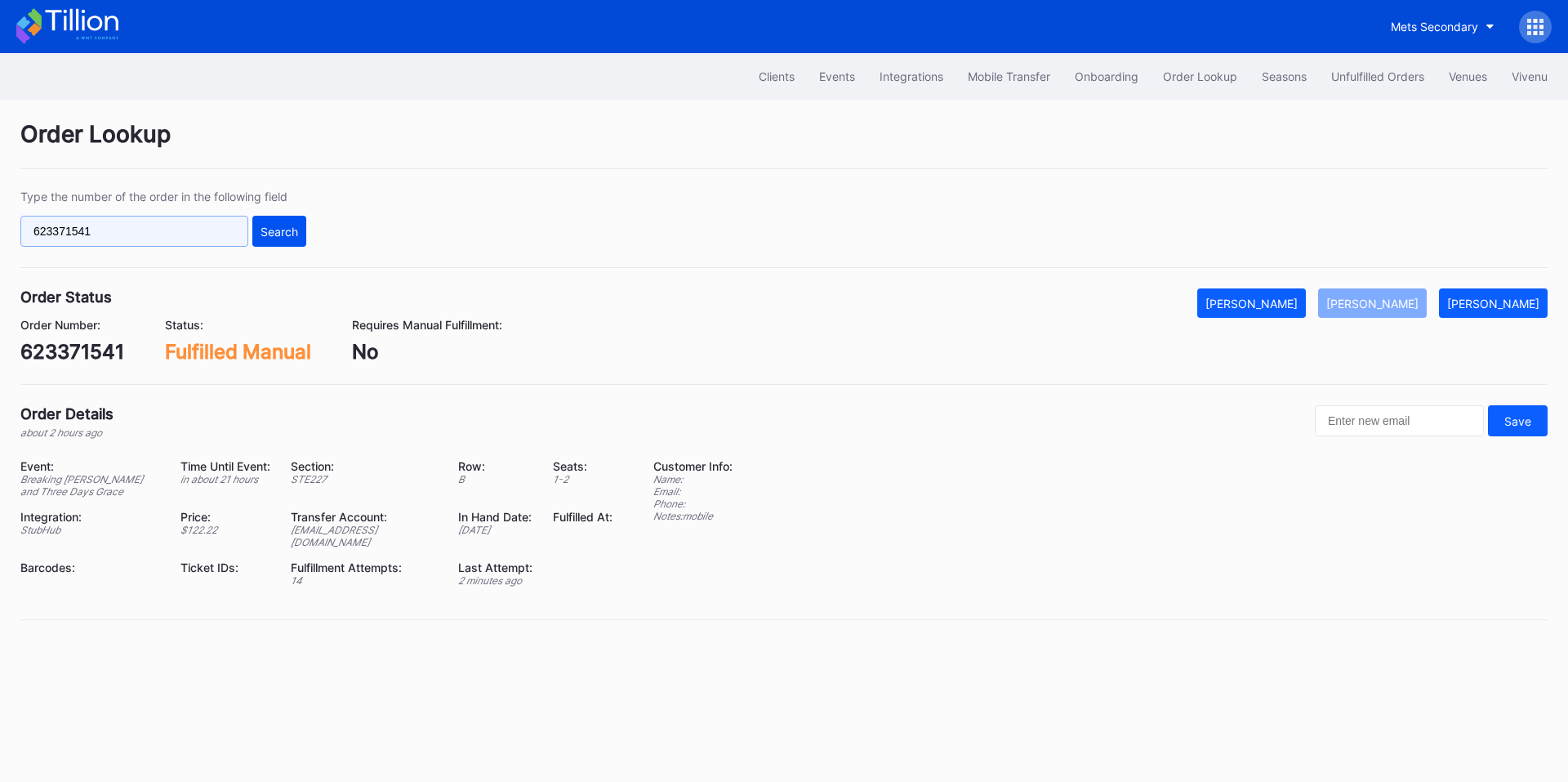
paste input "50732498"
type input "50732498"
click at [282, 227] on div "Search" at bounding box center [280, 232] width 38 height 14
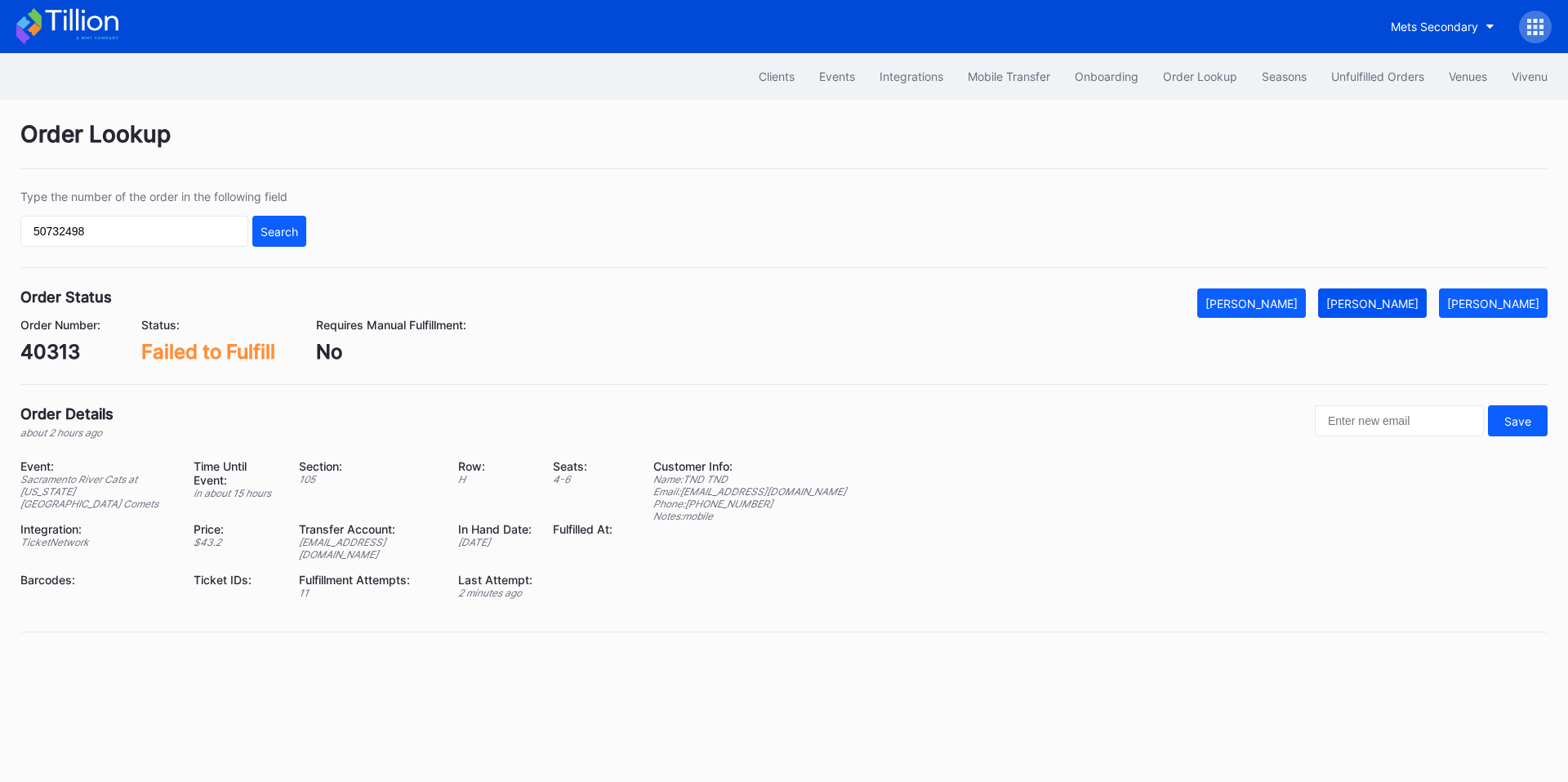
click at [1389, 297] on div "[PERSON_NAME]" at bounding box center [1372, 304] width 93 height 14
click at [1397, 81] on div "Unfulfilled Orders" at bounding box center [1377, 76] width 94 height 14
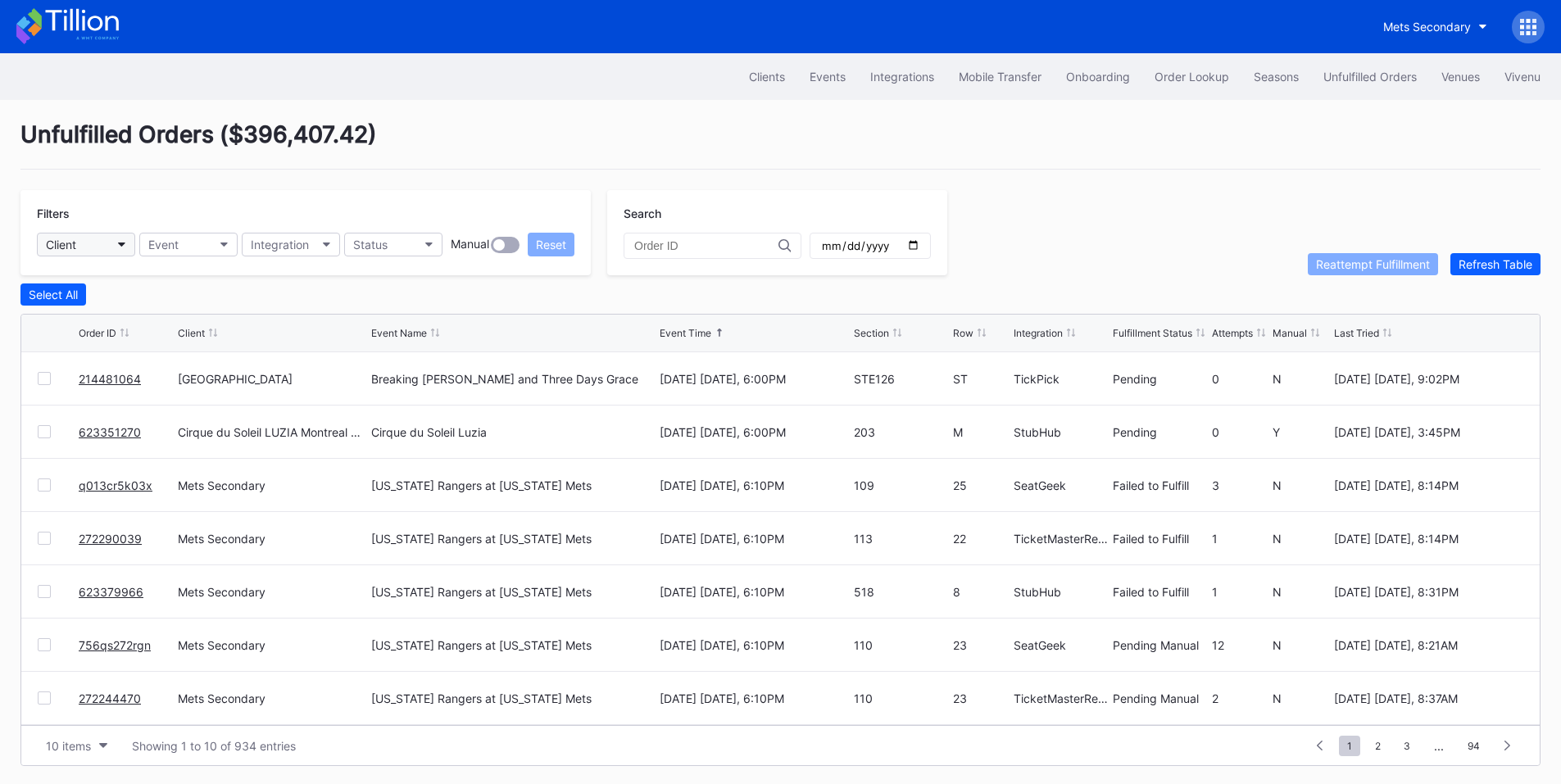
click at [109, 247] on button "Client" at bounding box center [86, 244] width 99 height 24
type input "pr"
click at [196, 356] on div "[GEOGRAPHIC_DATA]" at bounding box center [151, 348] width 229 height 30
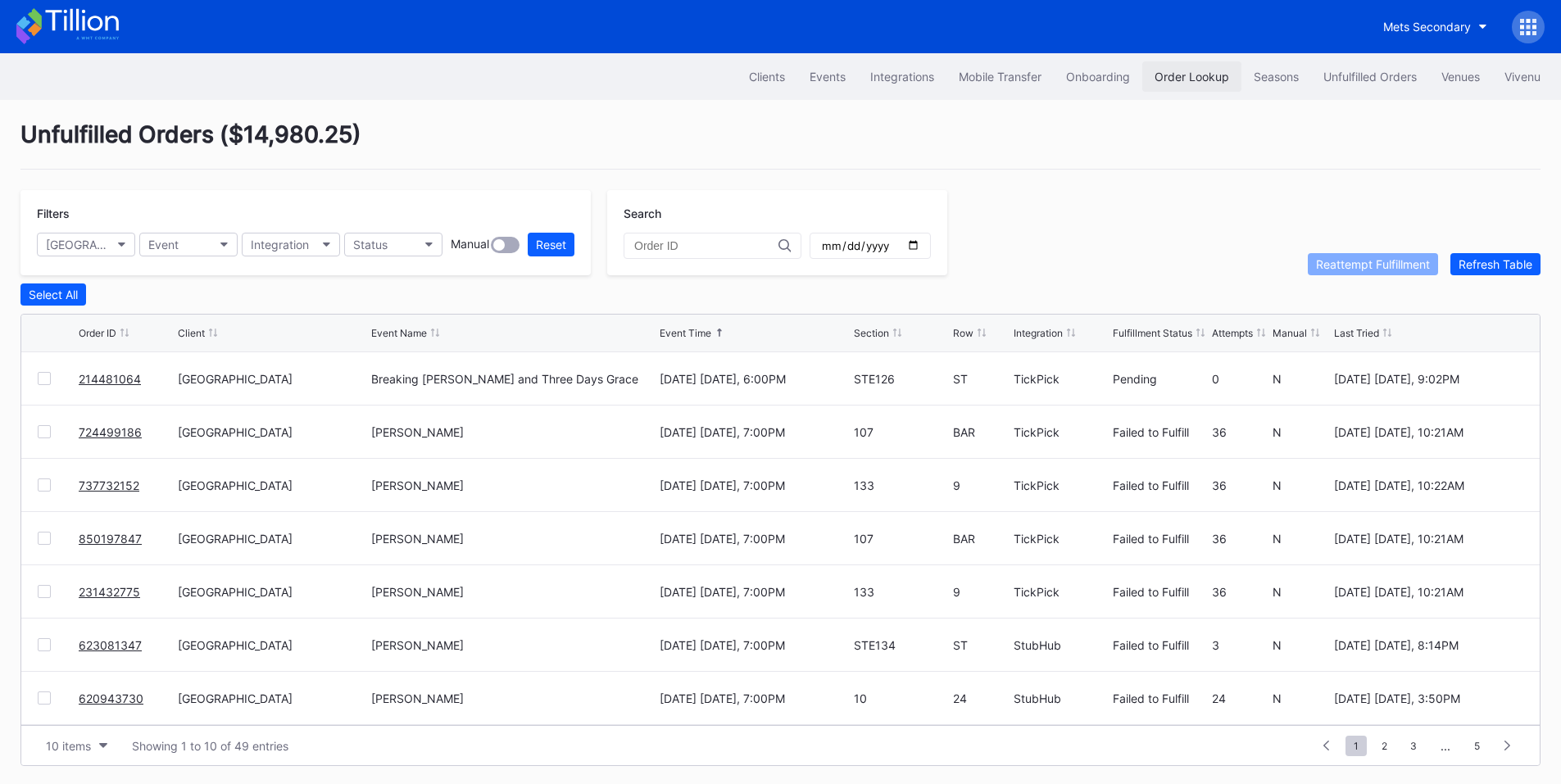
click at [1163, 84] on button "Order Lookup" at bounding box center [1192, 77] width 100 height 30
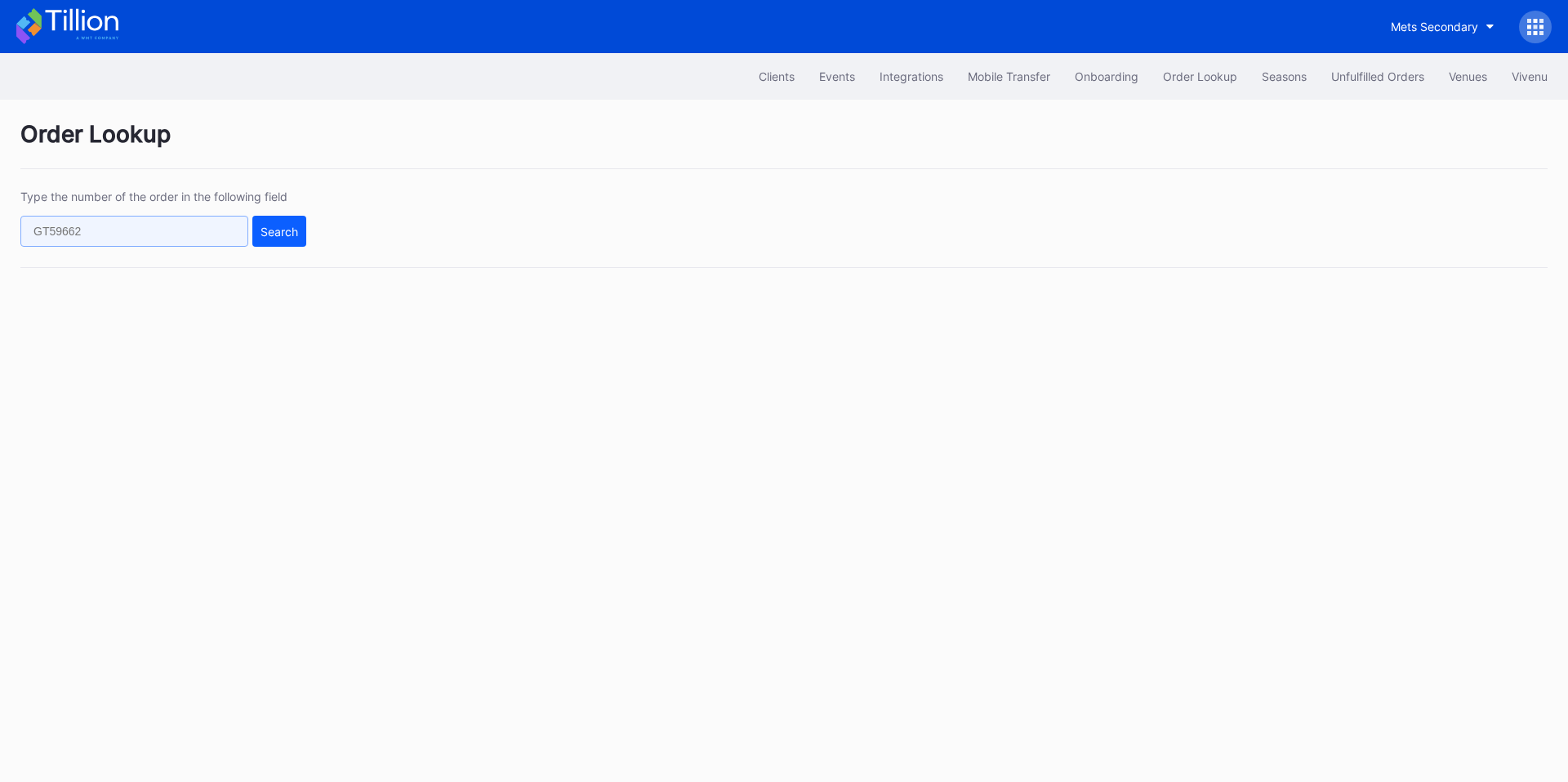
click at [171, 237] on input "text" at bounding box center [134, 231] width 228 height 31
paste input "214481064"
type input "214481064"
click at [267, 231] on div "Search" at bounding box center [280, 232] width 38 height 14
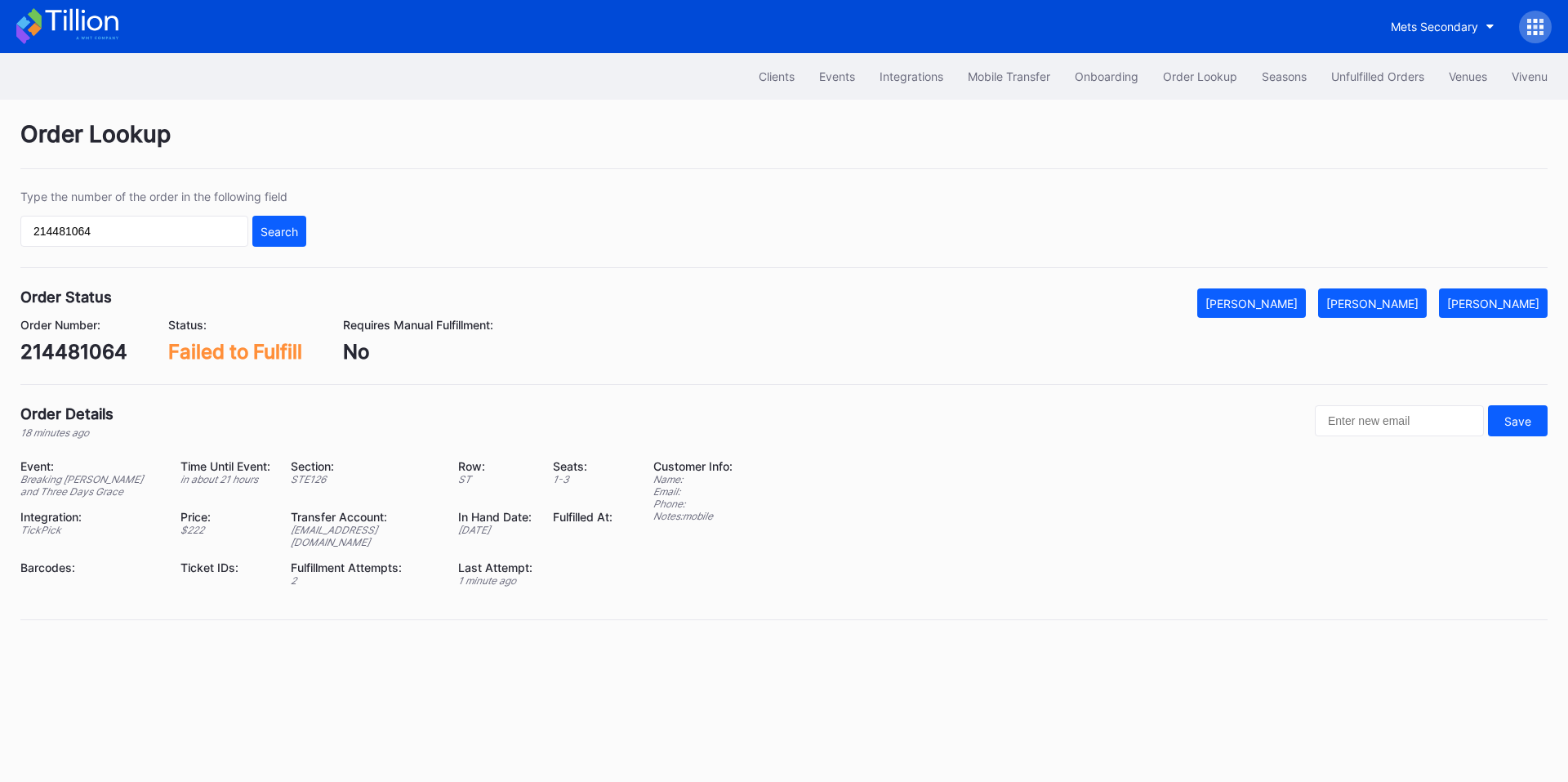
drag, startPoint x: 1391, startPoint y: 297, endPoint x: 1245, endPoint y: 61, distance: 277.5
click at [1391, 297] on div "[PERSON_NAME]" at bounding box center [1372, 304] width 93 height 14
click at [78, 348] on div "214481064" at bounding box center [74, 351] width 107 height 24
copy div "214481064"
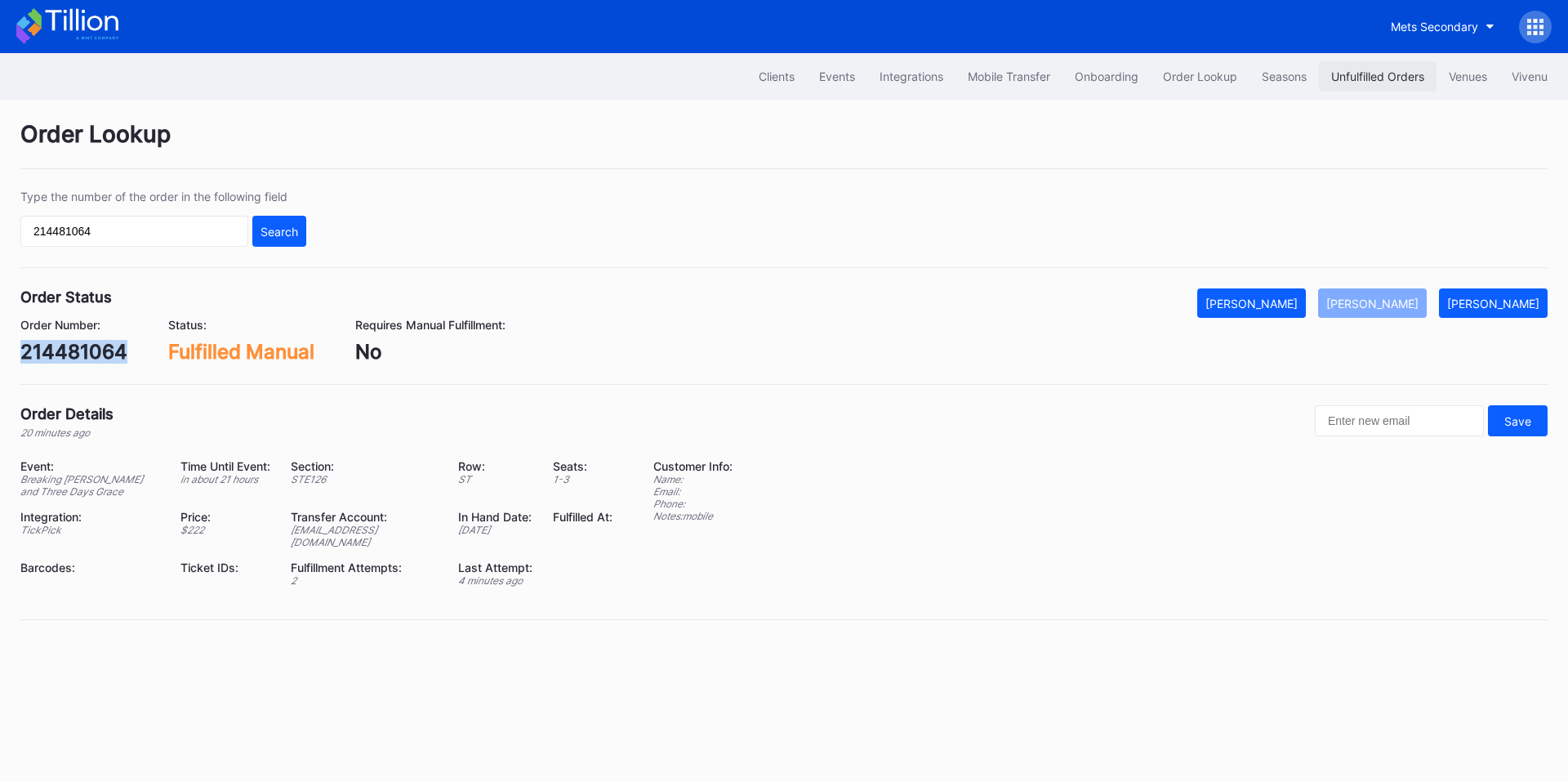
click at [1345, 80] on div "Unfulfilled Orders" at bounding box center [1377, 76] width 94 height 14
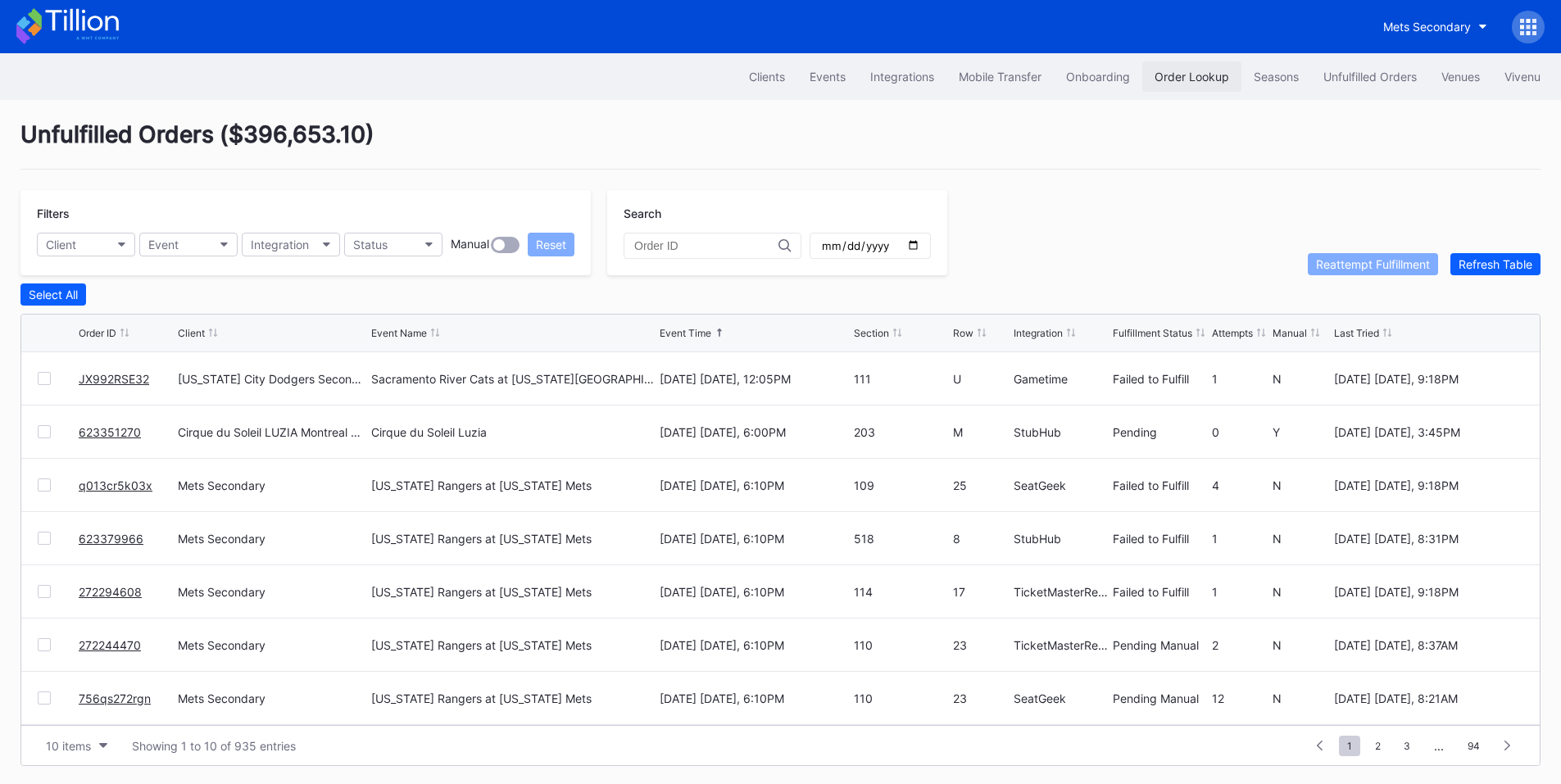
click at [1186, 74] on div "Order Lookup" at bounding box center [1191, 76] width 75 height 14
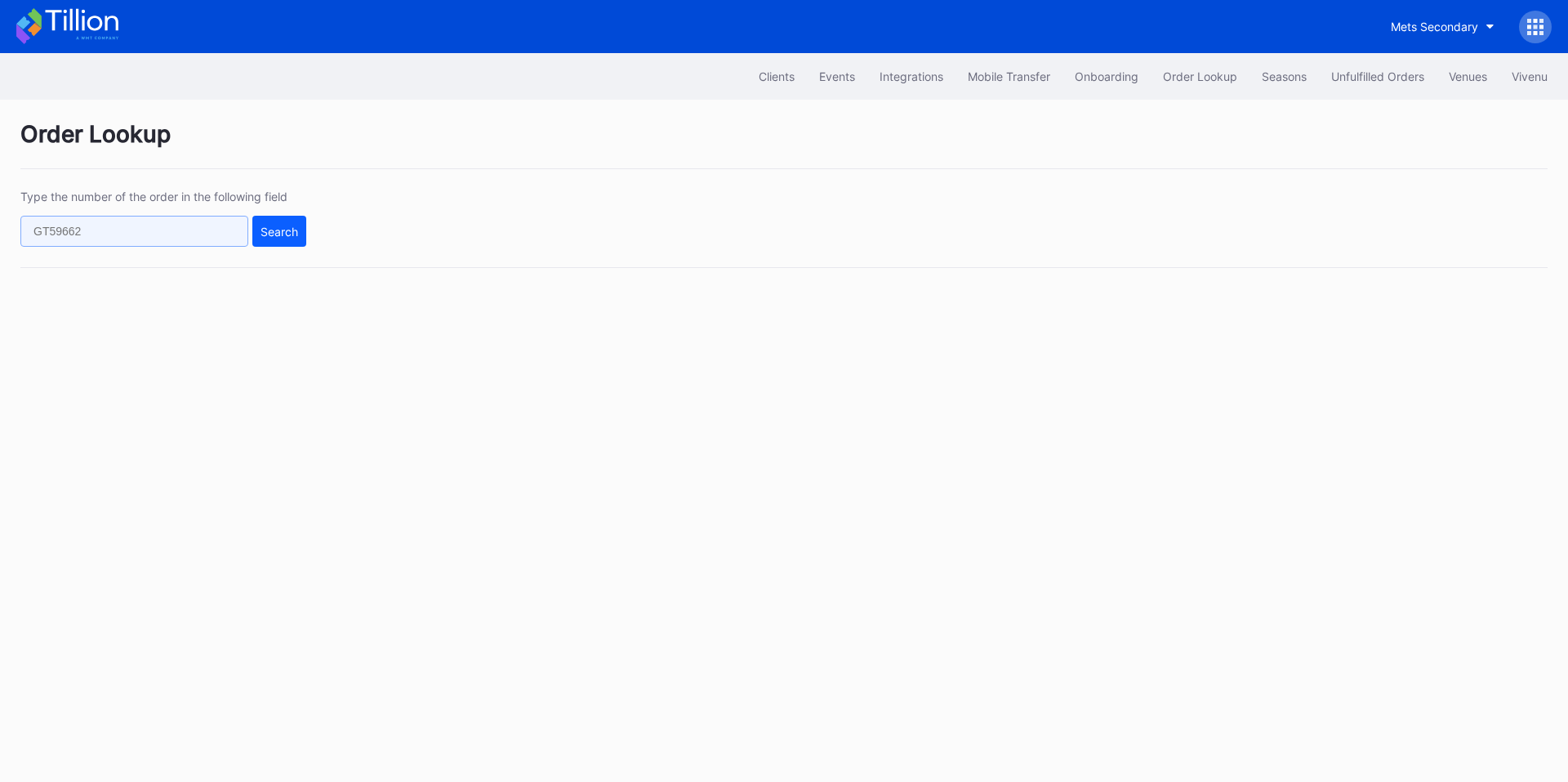
click at [205, 224] on input "text" at bounding box center [134, 231] width 228 height 31
paste input "756qs272rgn"
type input "756qs272rgn"
click at [294, 228] on div "Search" at bounding box center [280, 232] width 38 height 14
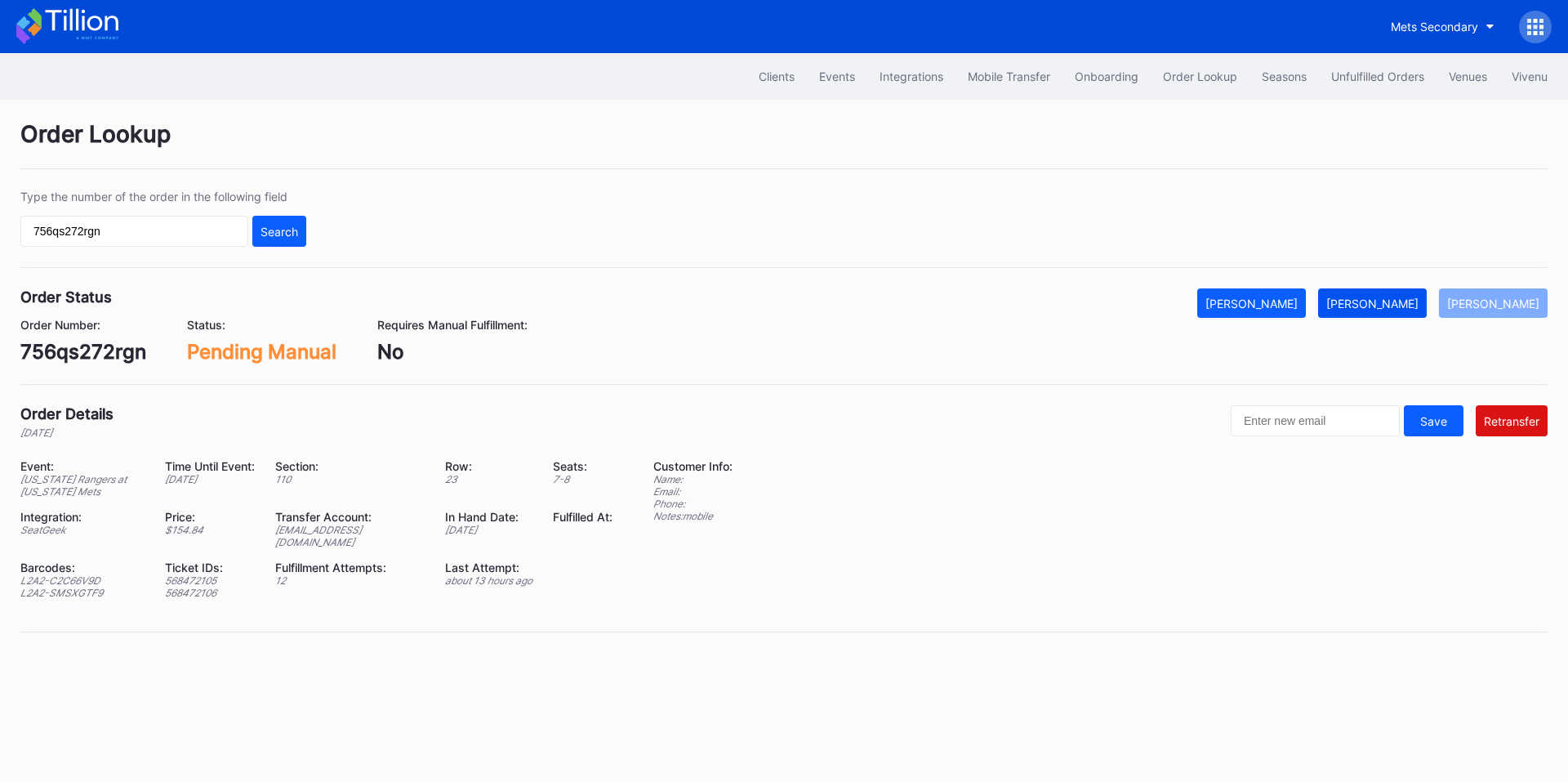
click at [1408, 299] on div "[PERSON_NAME]" at bounding box center [1372, 304] width 93 height 14
